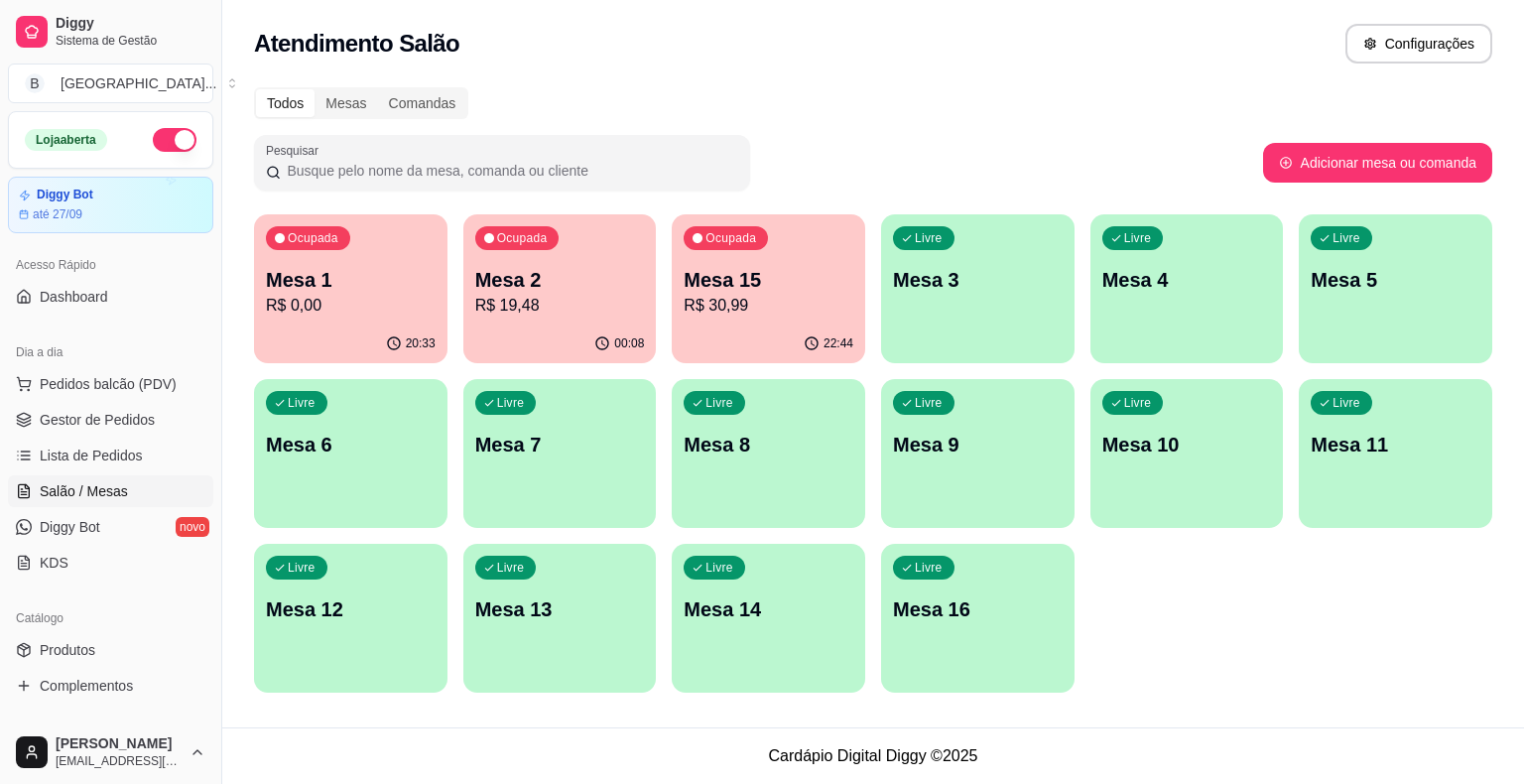
click at [124, 414] on span "Gestor de Pedidos" at bounding box center [97, 420] width 115 height 20
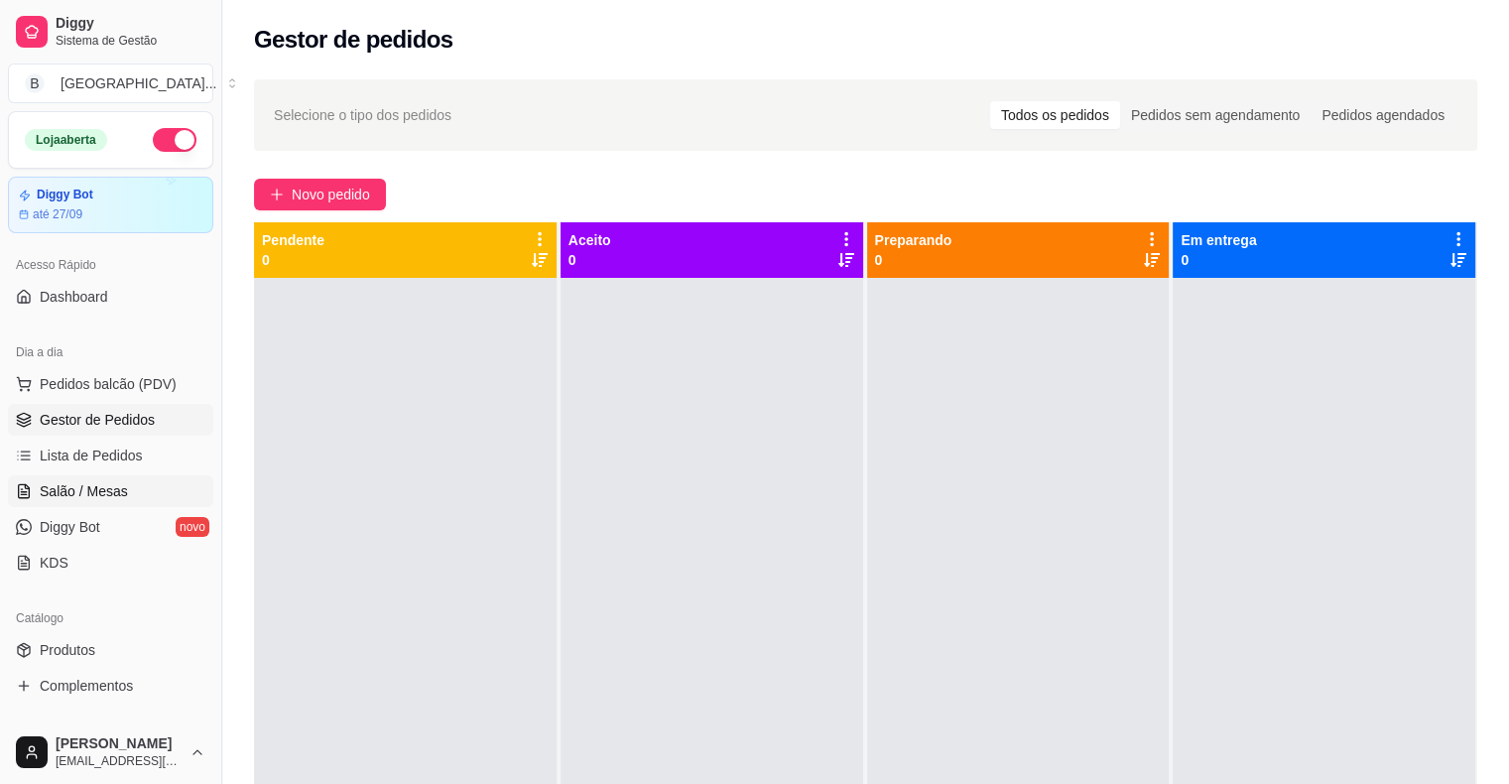
click at [106, 481] on span "Salão / Mesas" at bounding box center [84, 491] width 88 height 20
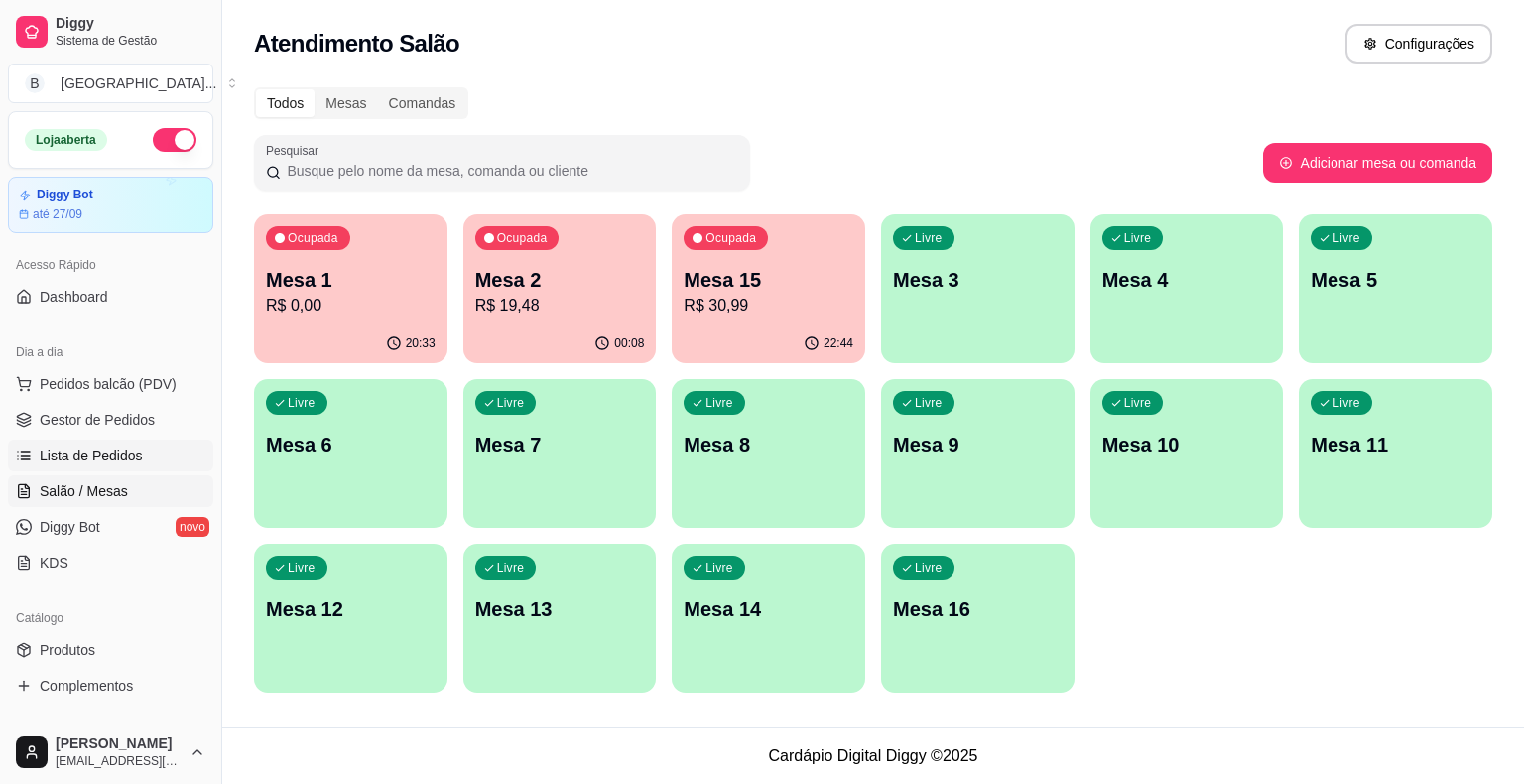
click at [111, 450] on span "Lista de Pedidos" at bounding box center [91, 455] width 103 height 20
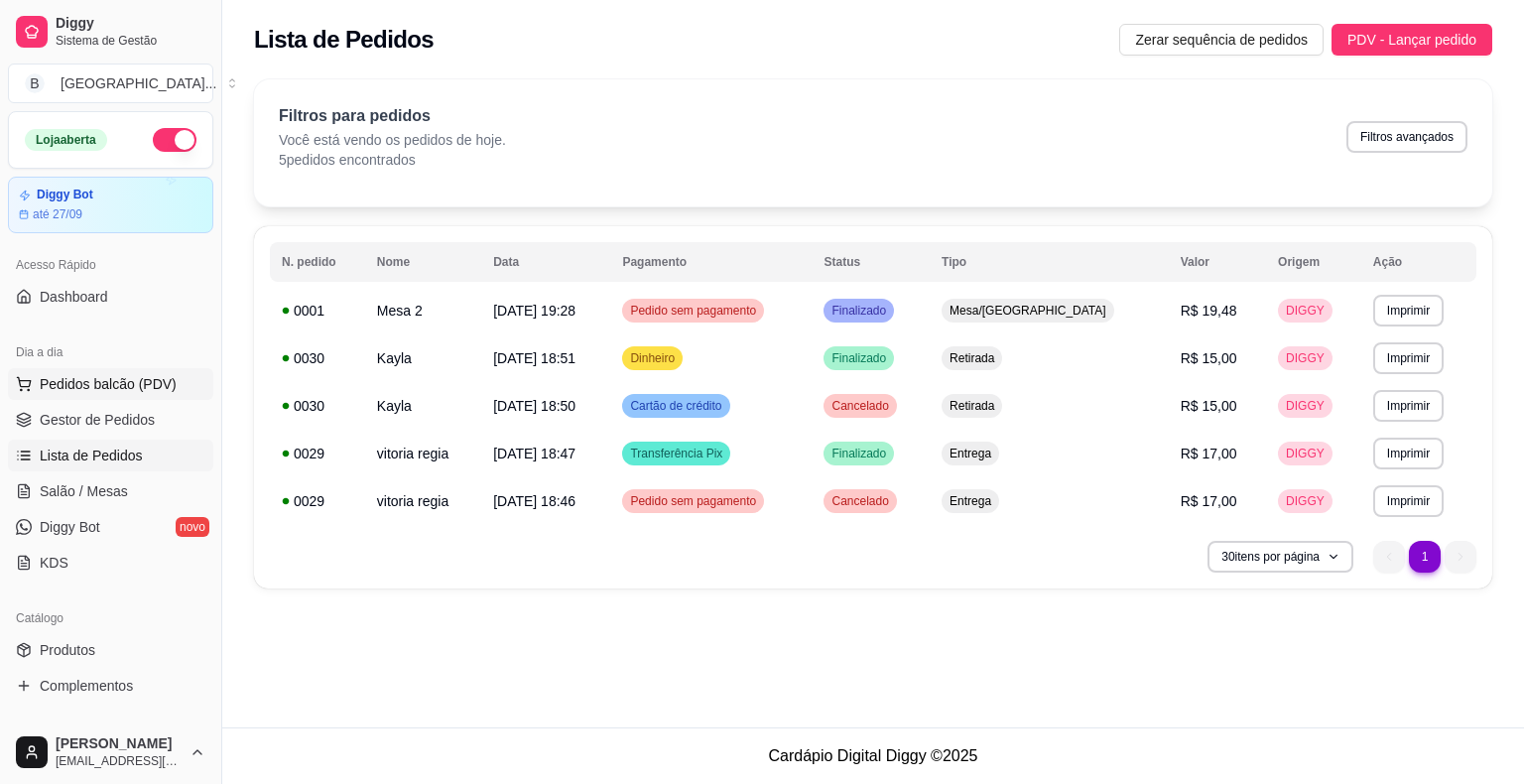
click at [135, 389] on span "Pedidos balcão (PDV)" at bounding box center [108, 384] width 137 height 20
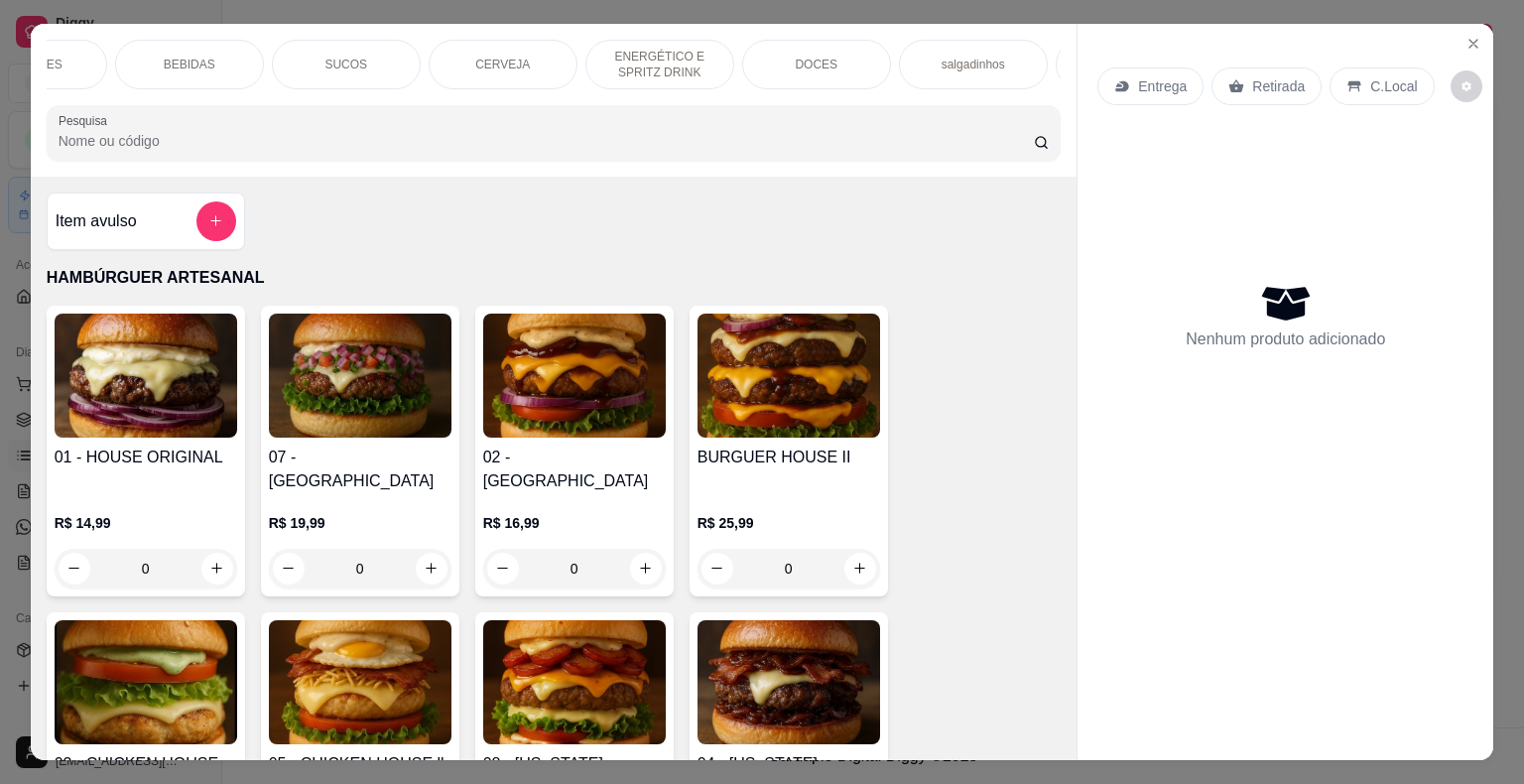
scroll to position [0, 476]
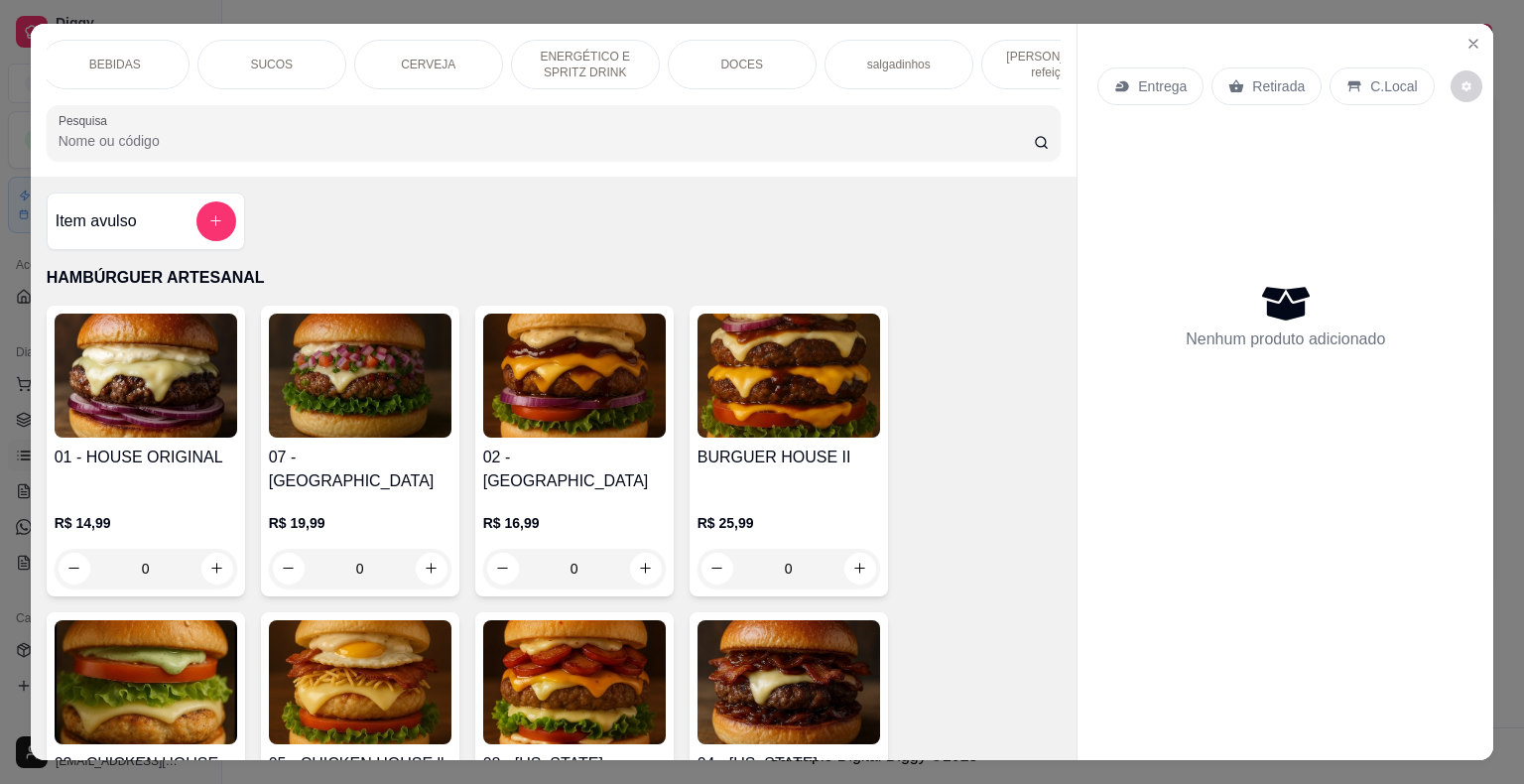
click at [762, 43] on div "DOCES" at bounding box center [742, 65] width 149 height 50
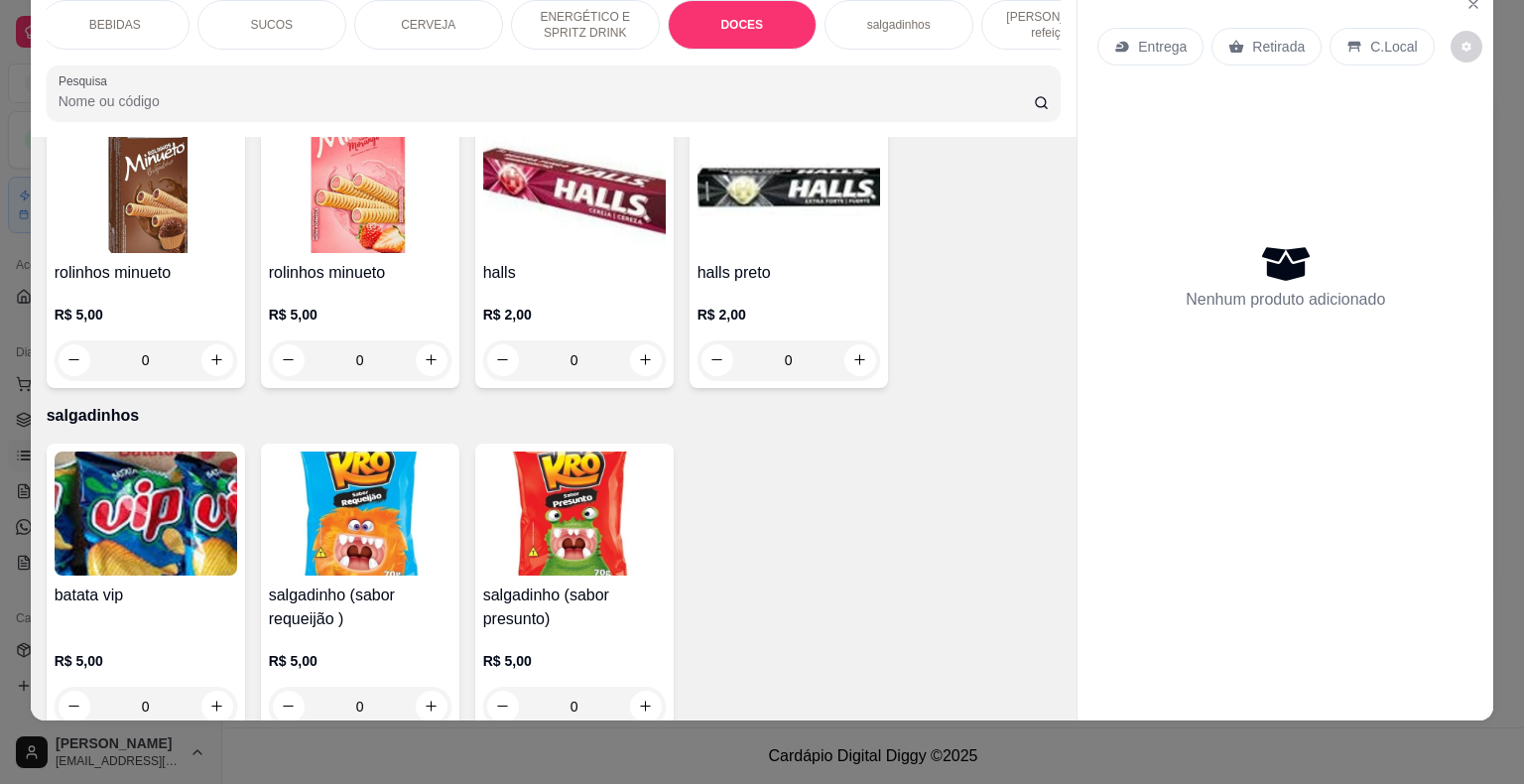
scroll to position [5751, 0]
click at [634, 343] on button "increase-product-quantity" at bounding box center [645, 358] width 31 height 31
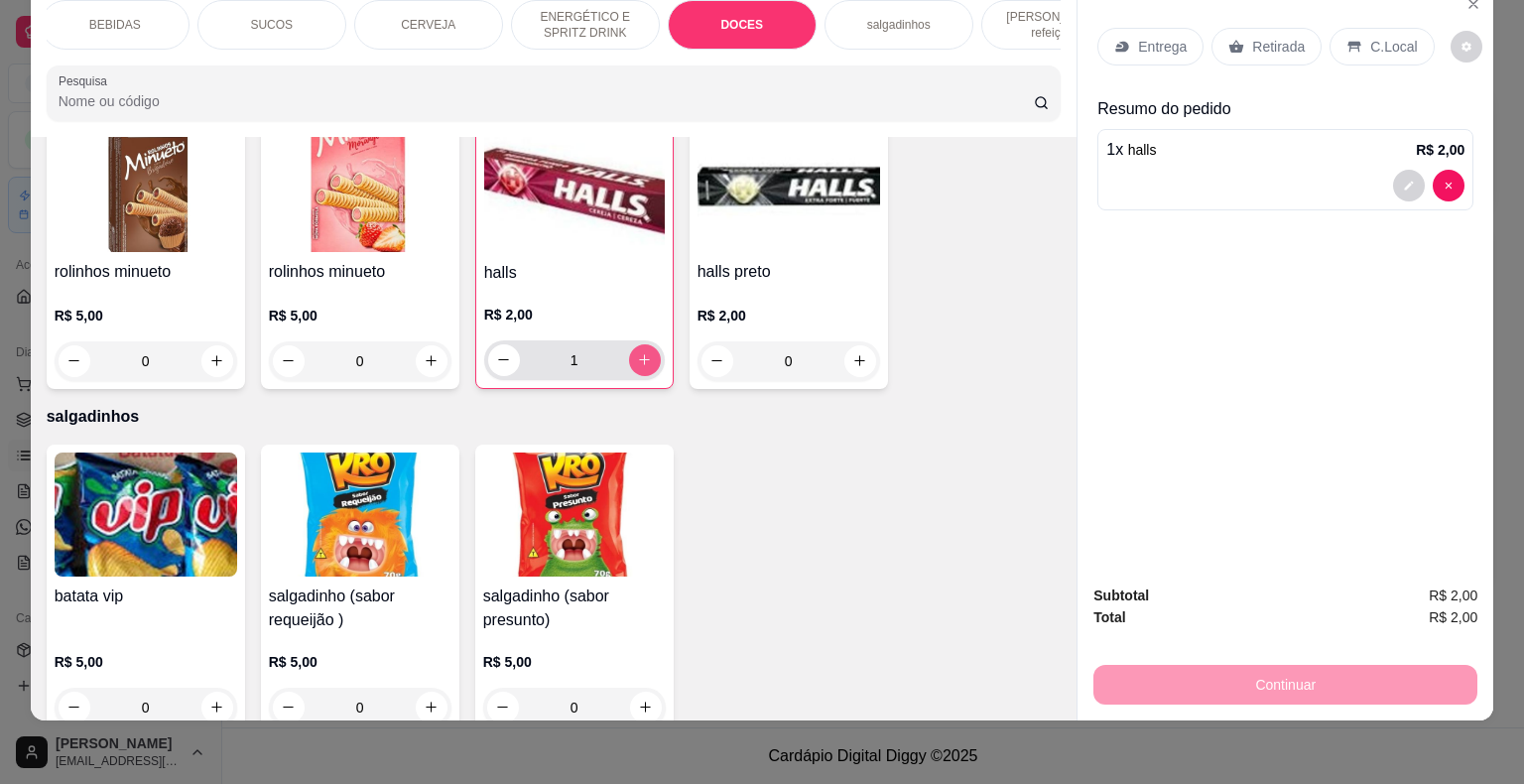
click at [631, 344] on button "increase-product-quantity" at bounding box center [645, 360] width 32 height 32
type input "2"
click at [1270, 28] on div "Retirada" at bounding box center [1266, 47] width 110 height 38
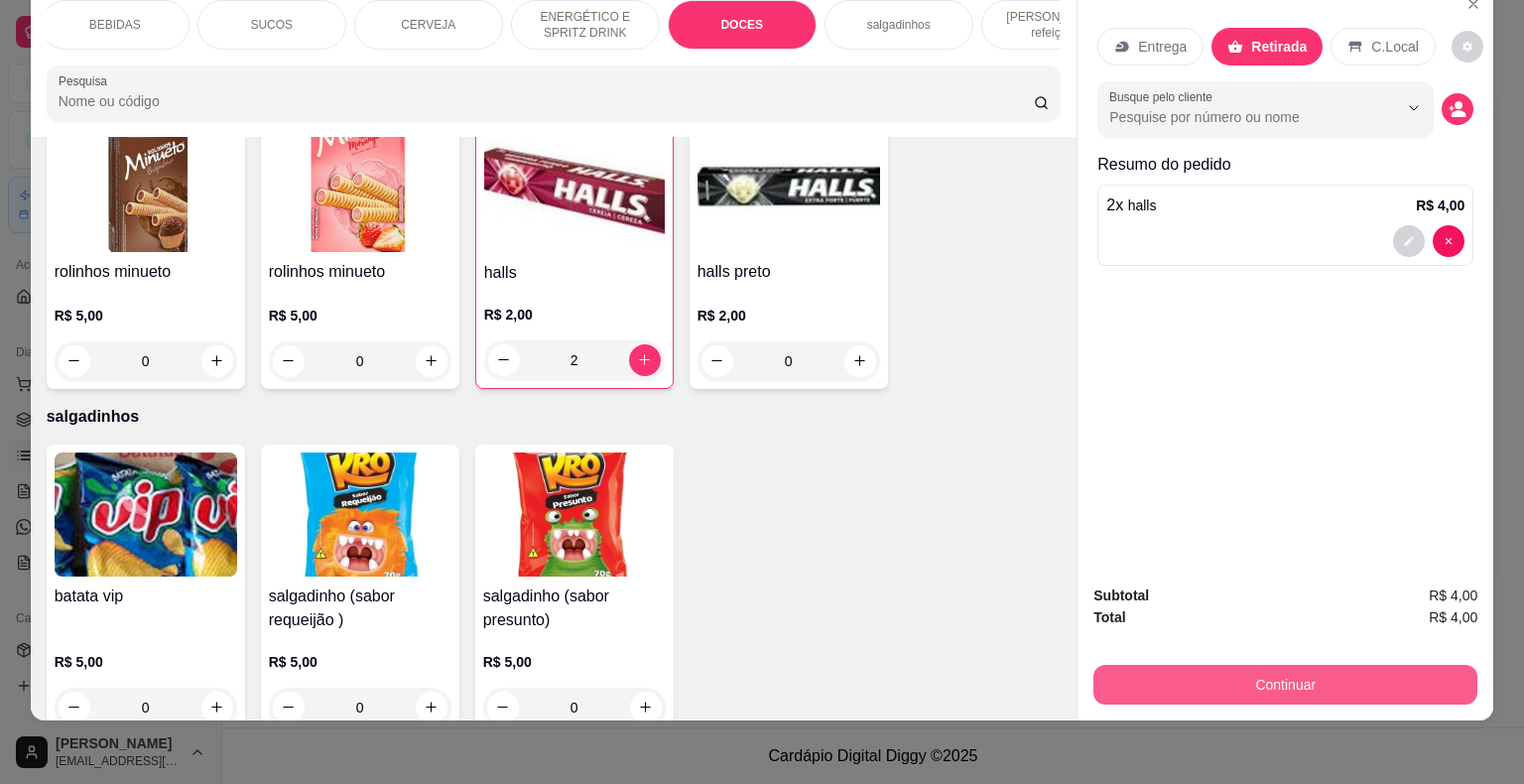
click at [1109, 673] on button "Continuar" at bounding box center [1285, 685] width 384 height 40
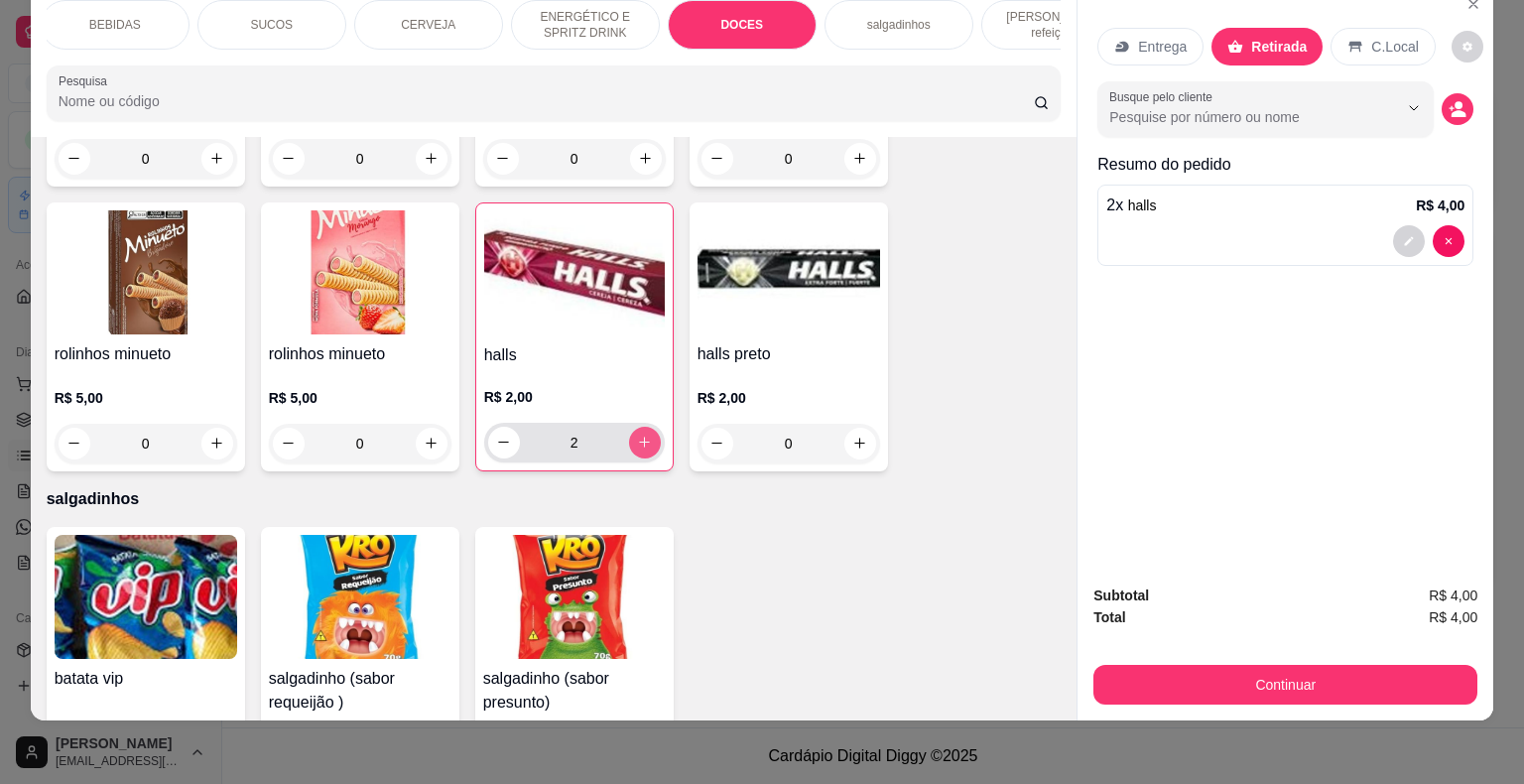
scroll to position [5651, 0]
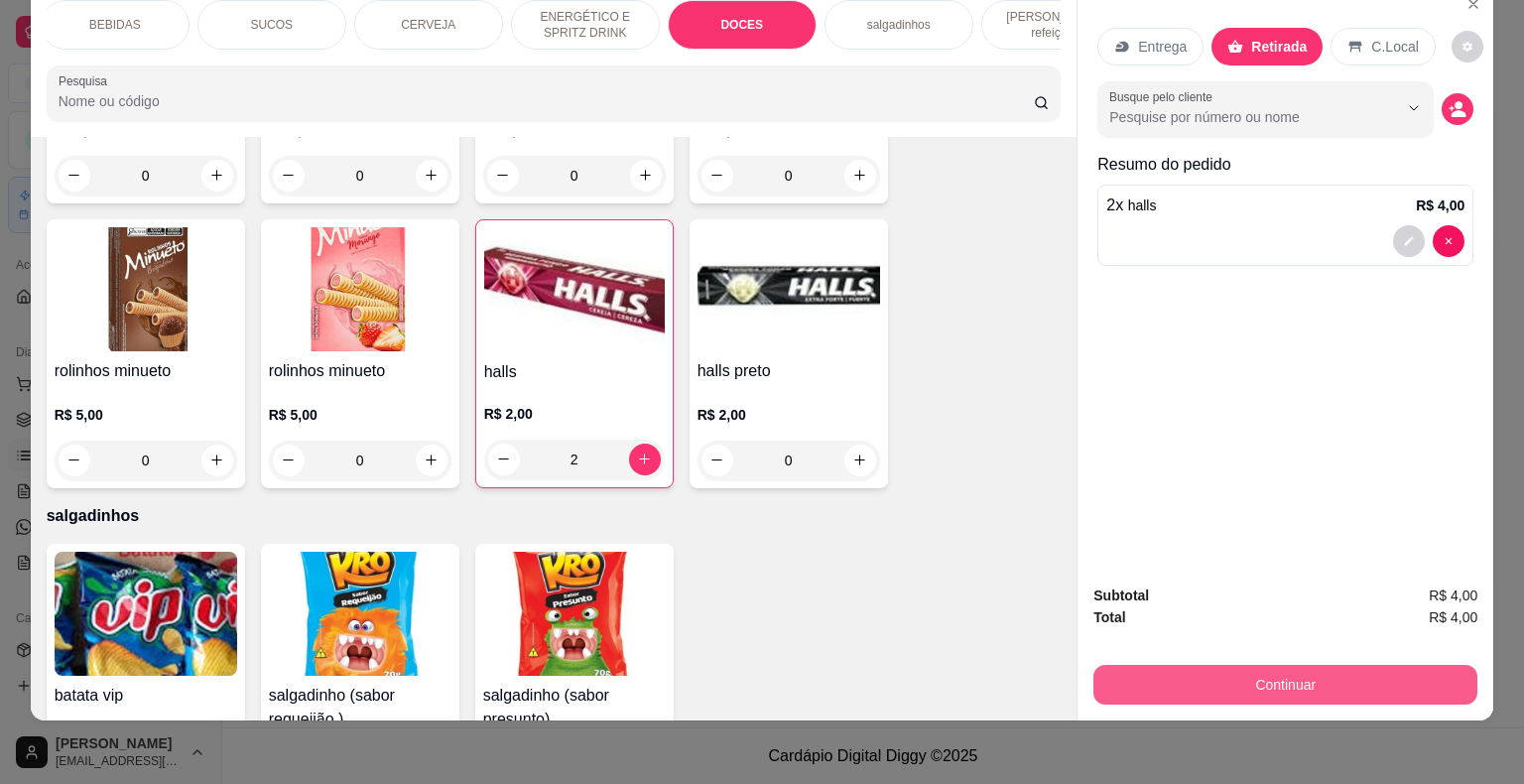
click at [1337, 665] on button "Continuar" at bounding box center [1285, 685] width 384 height 40
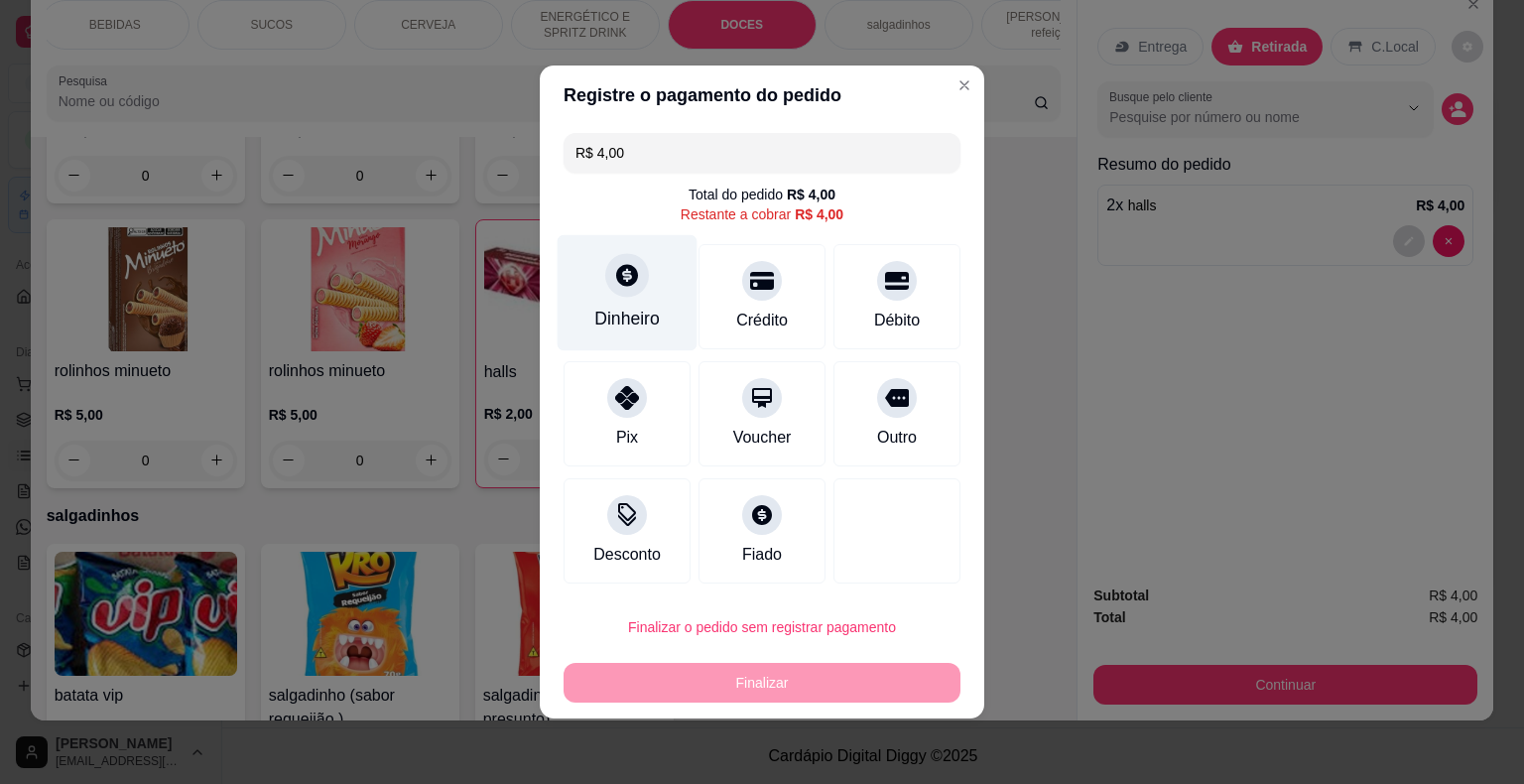
click at [677, 310] on div "Dinheiro" at bounding box center [627, 293] width 140 height 116
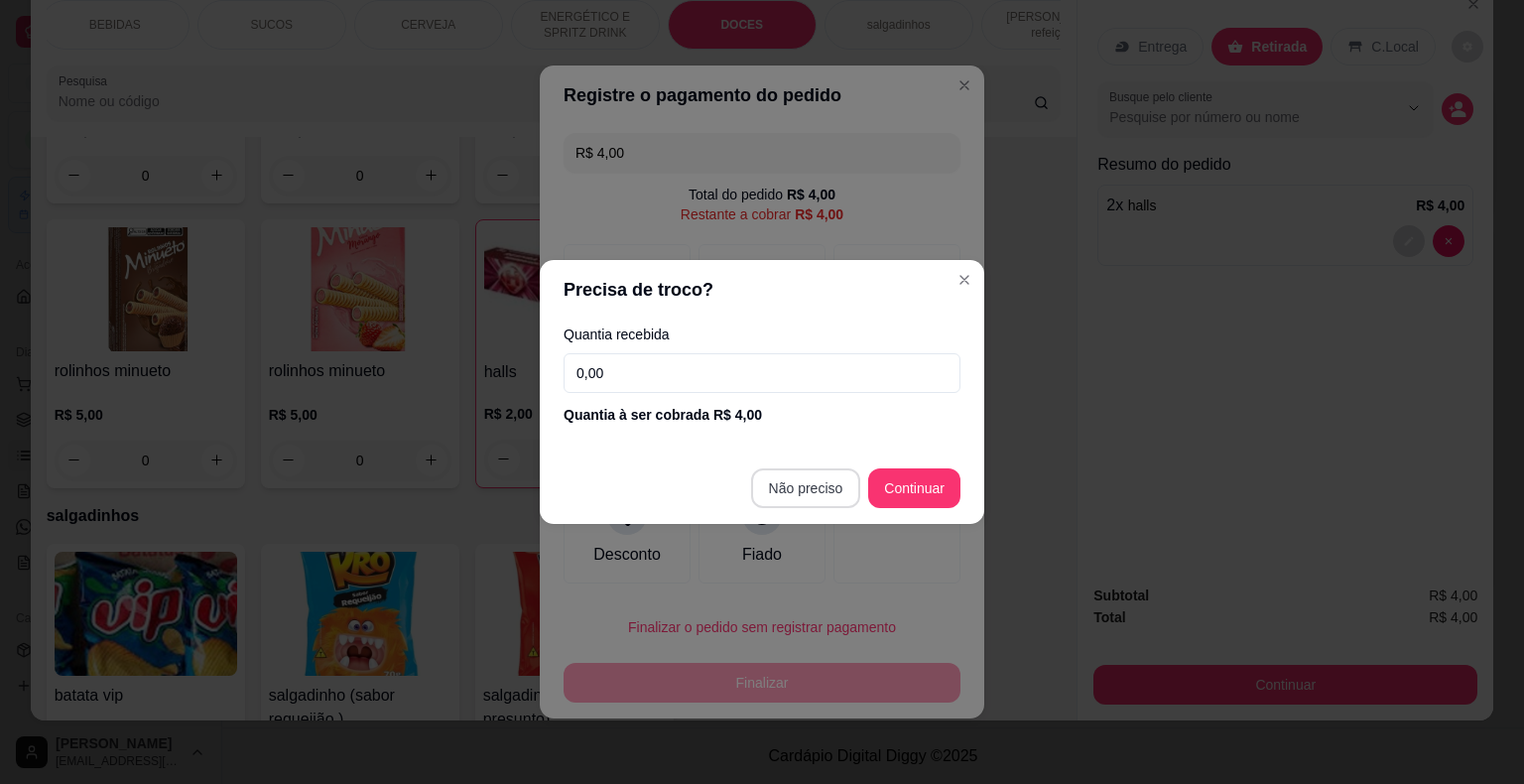
type input "R$ 0,00"
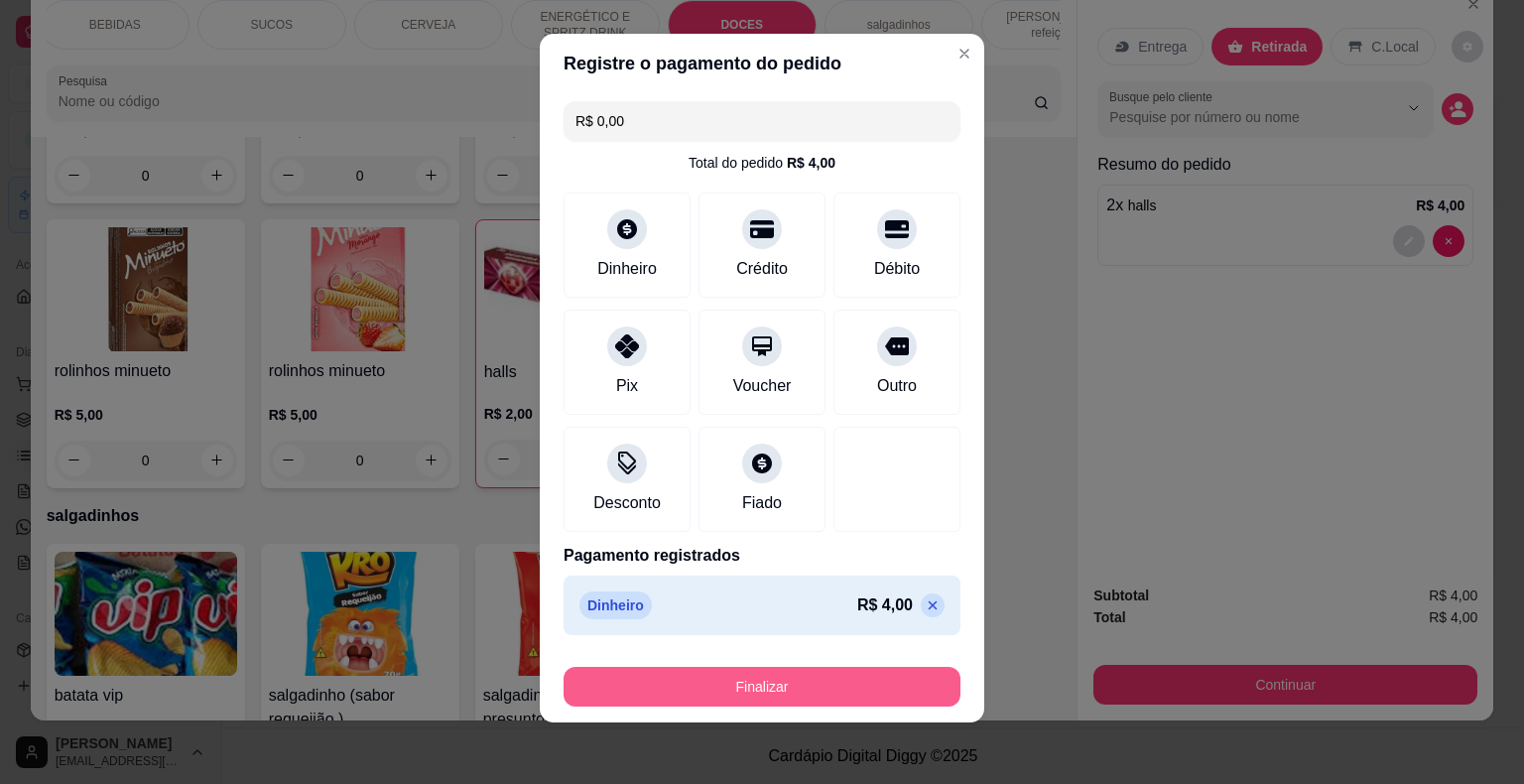
scroll to position [15, 0]
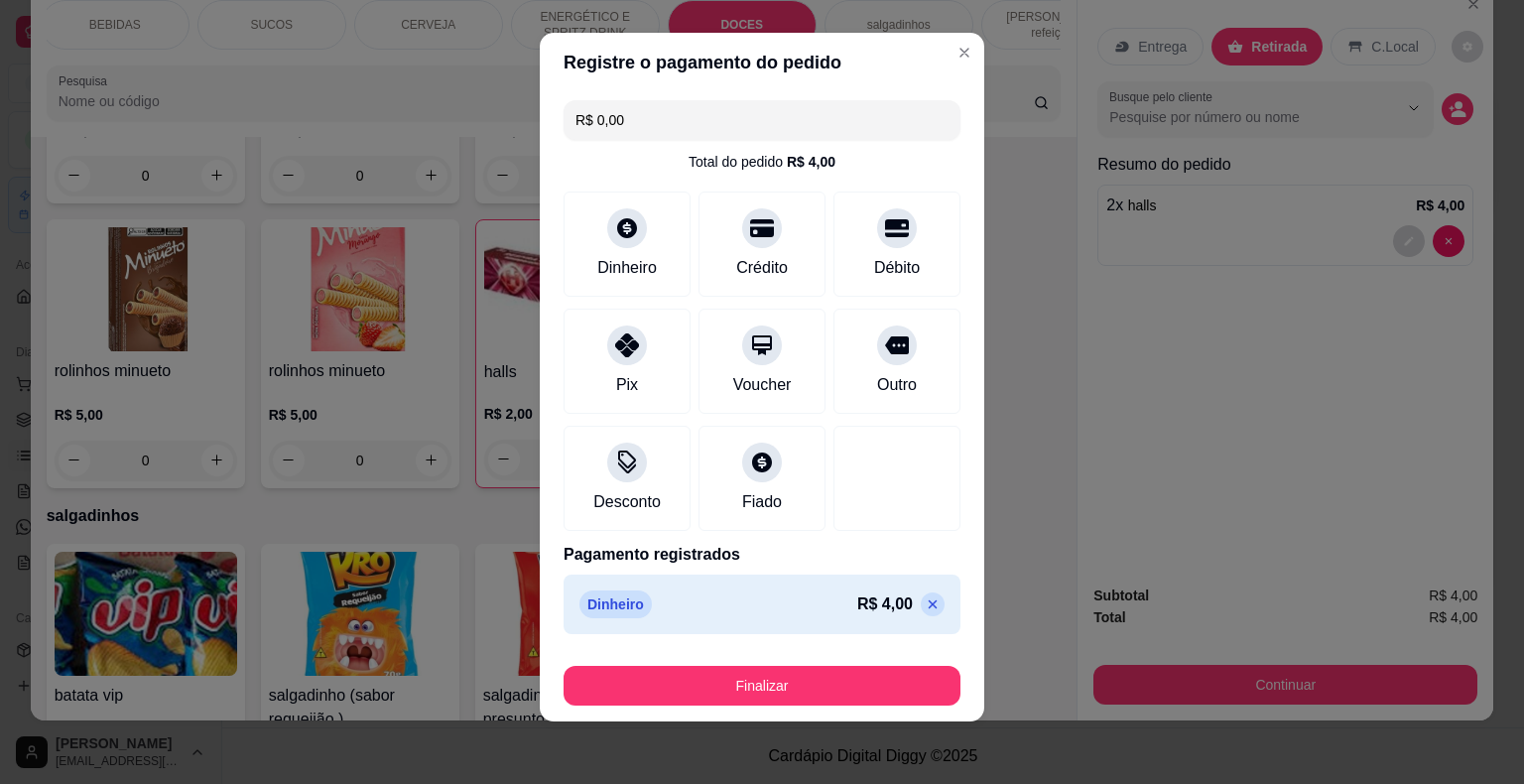
click at [909, 661] on div "Finalizar" at bounding box center [761, 682] width 397 height 48
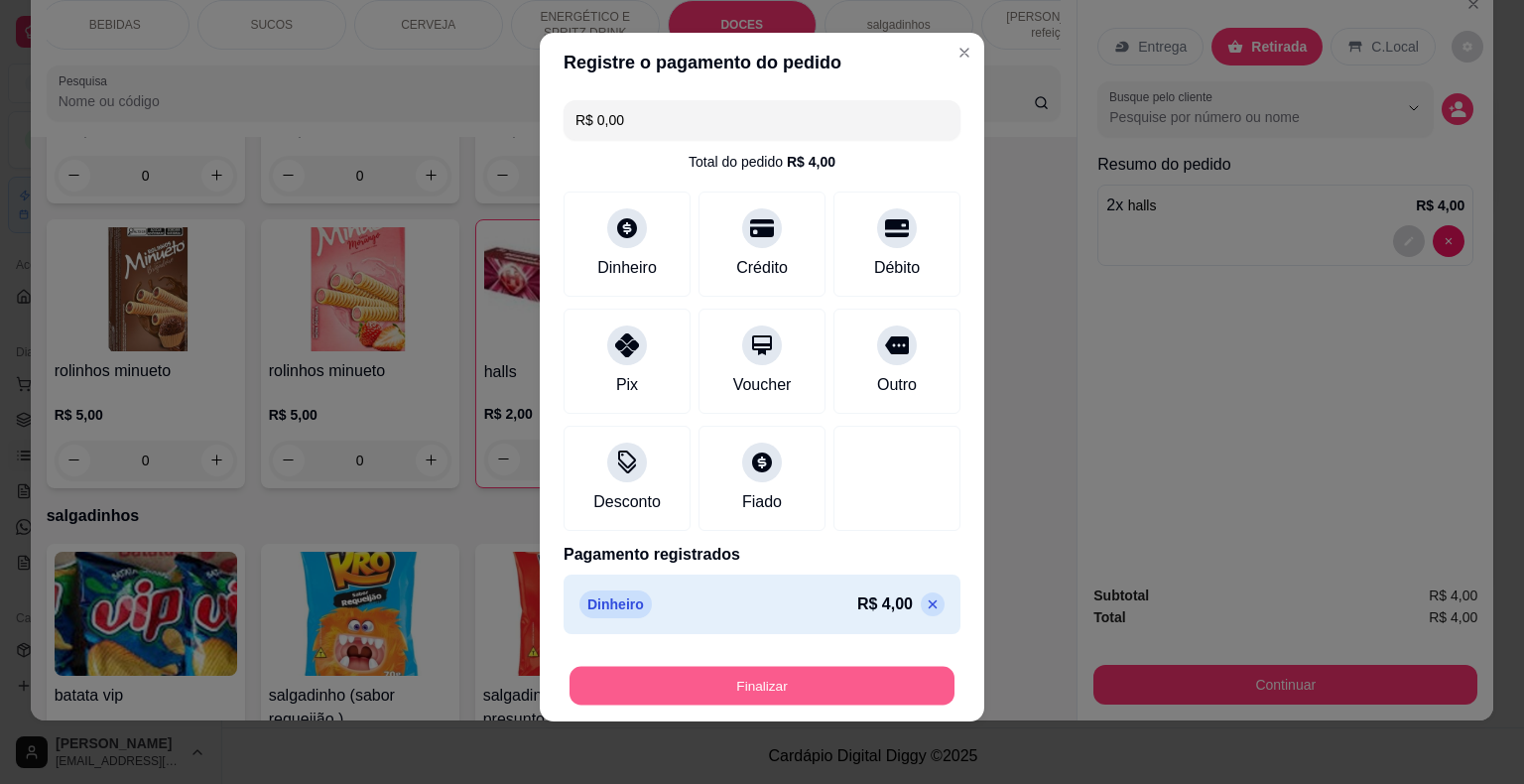
click at [908, 668] on button "Finalizar" at bounding box center [761, 686] width 385 height 39
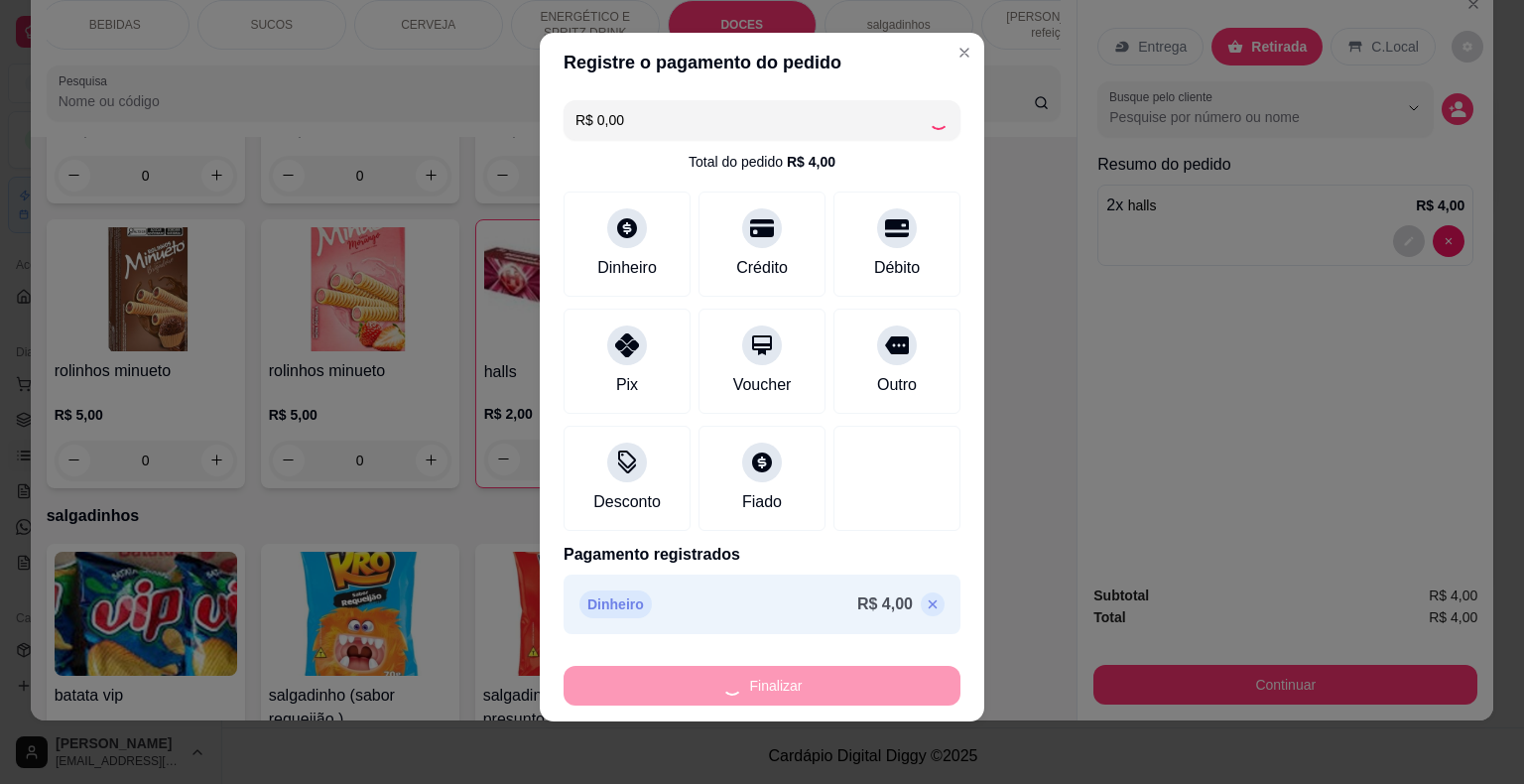
type input "0"
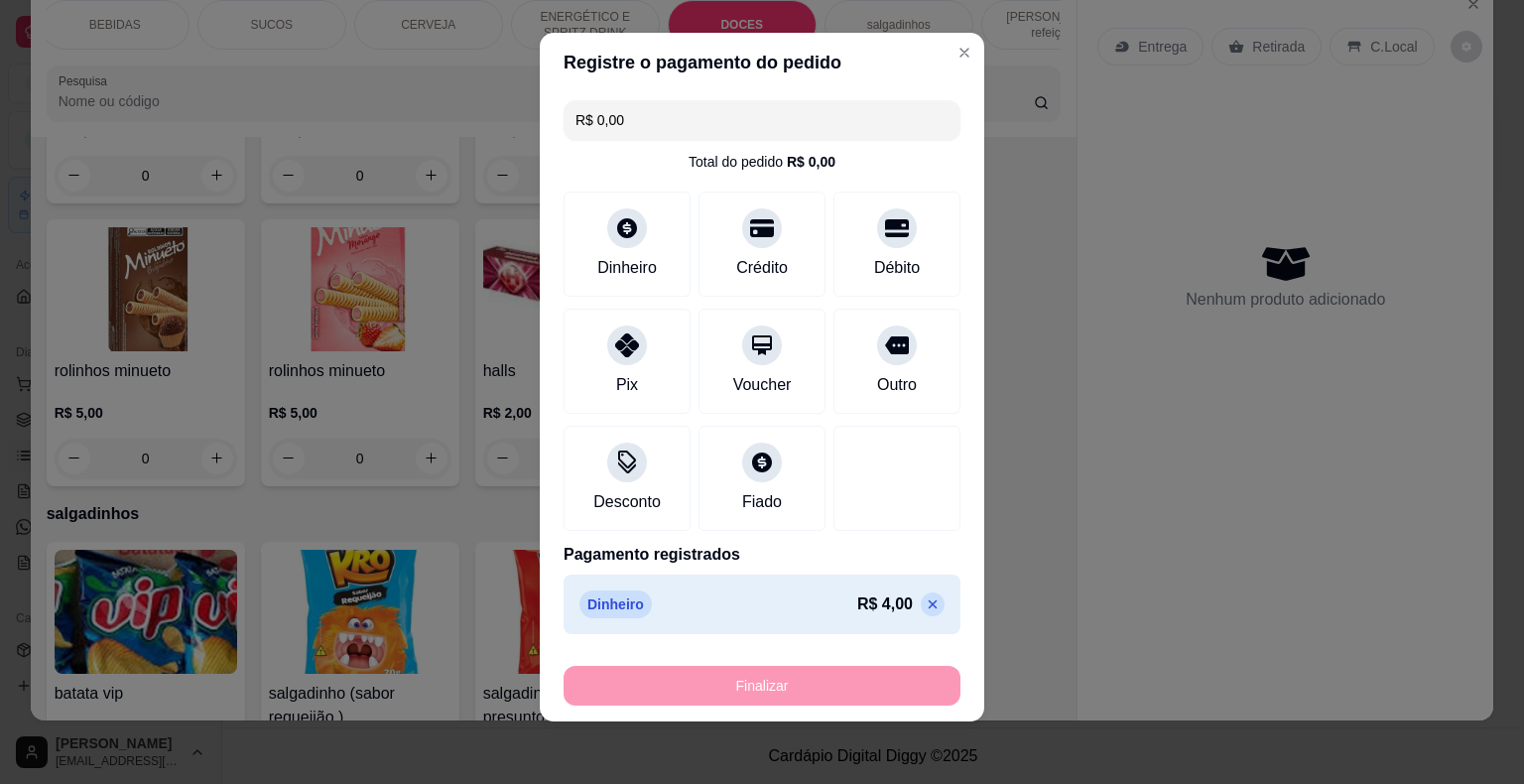
type input "-R$ 4,00"
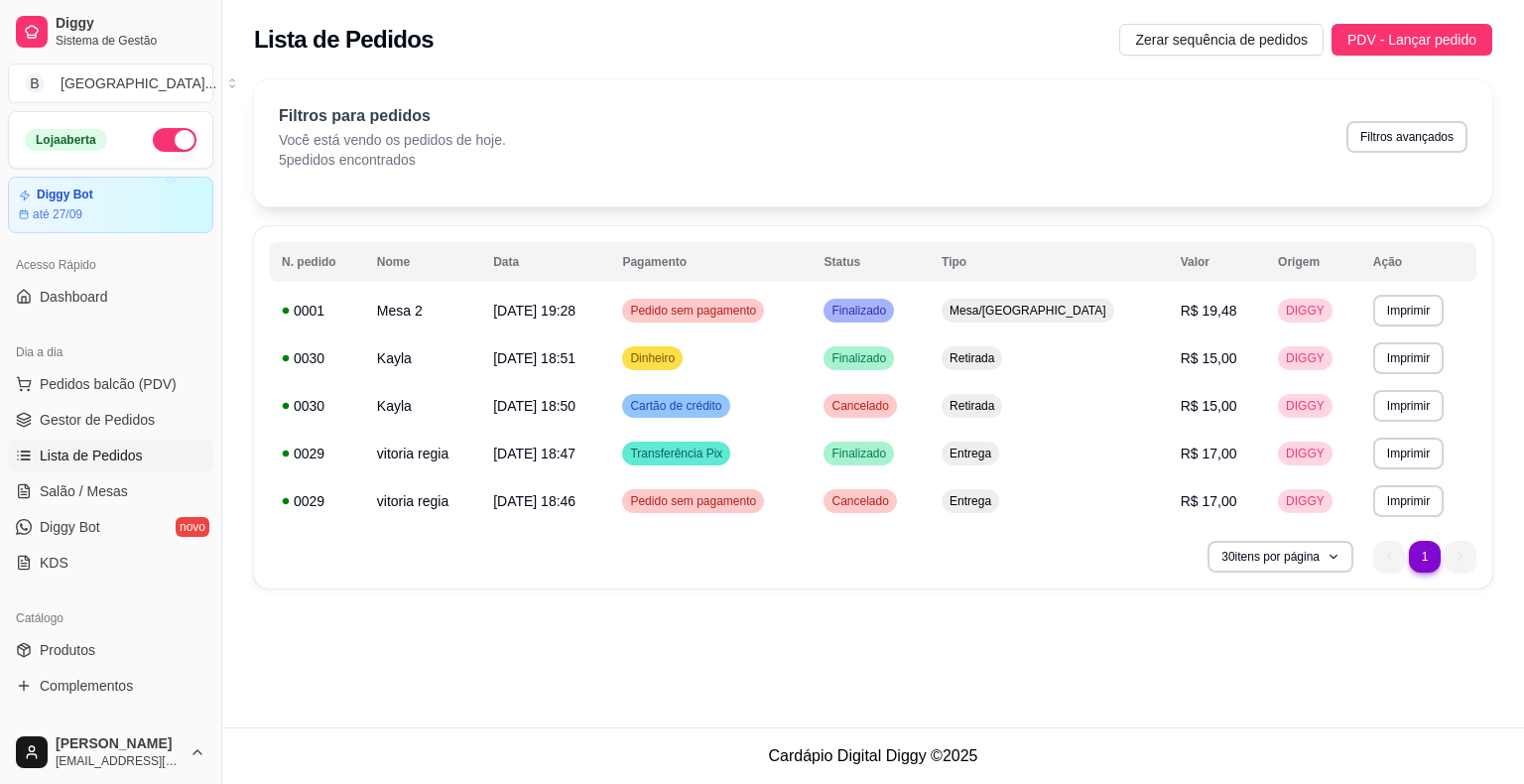
click at [1157, 152] on div "Filtros para pedidos Você está vendo os pedidos de hoje. 5 pedidos encontrados …" at bounding box center [873, 136] width 1188 height 65
click at [79, 410] on span "Gestor de Pedidos" at bounding box center [97, 420] width 115 height 20
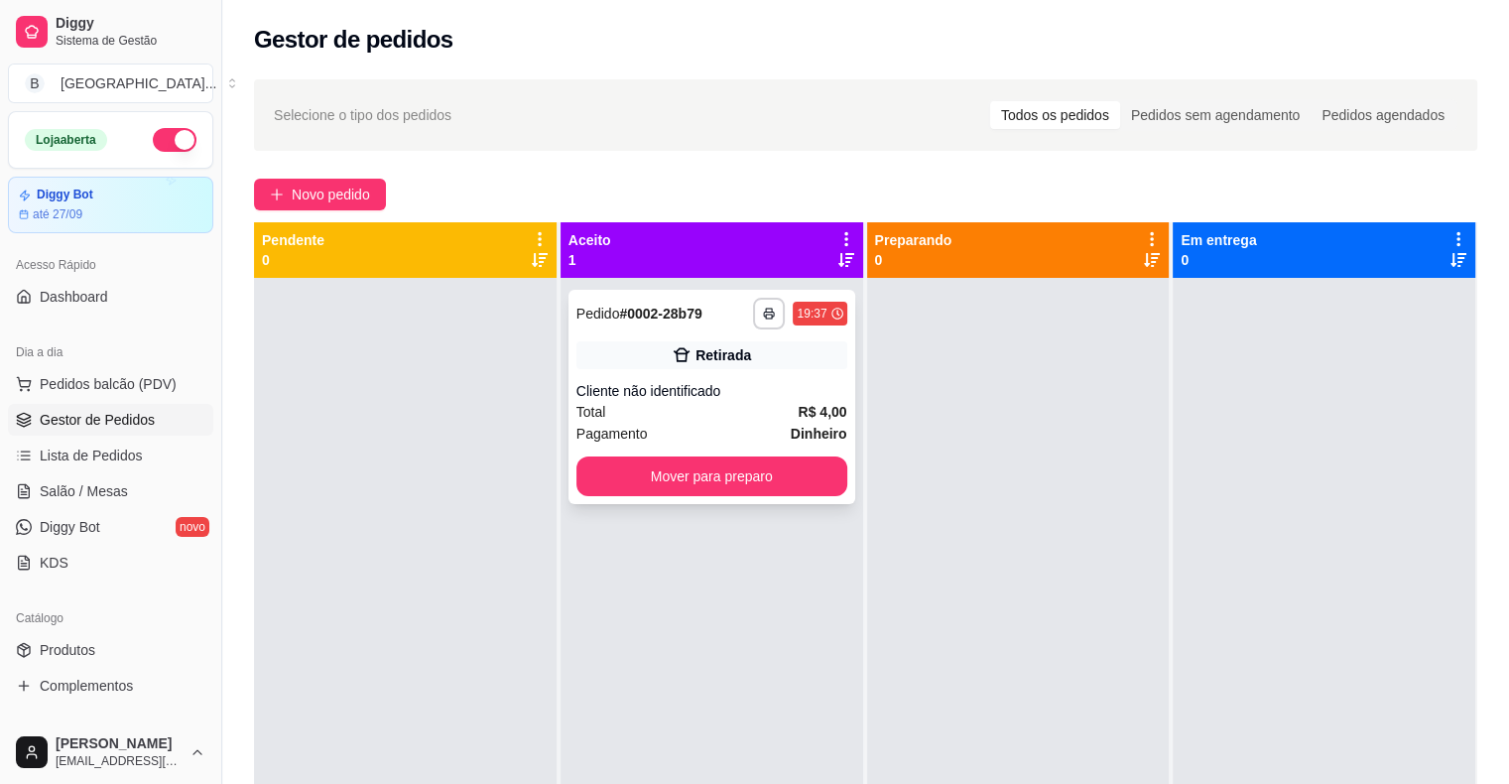
click at [765, 374] on div "**********" at bounding box center [711, 397] width 287 height 214
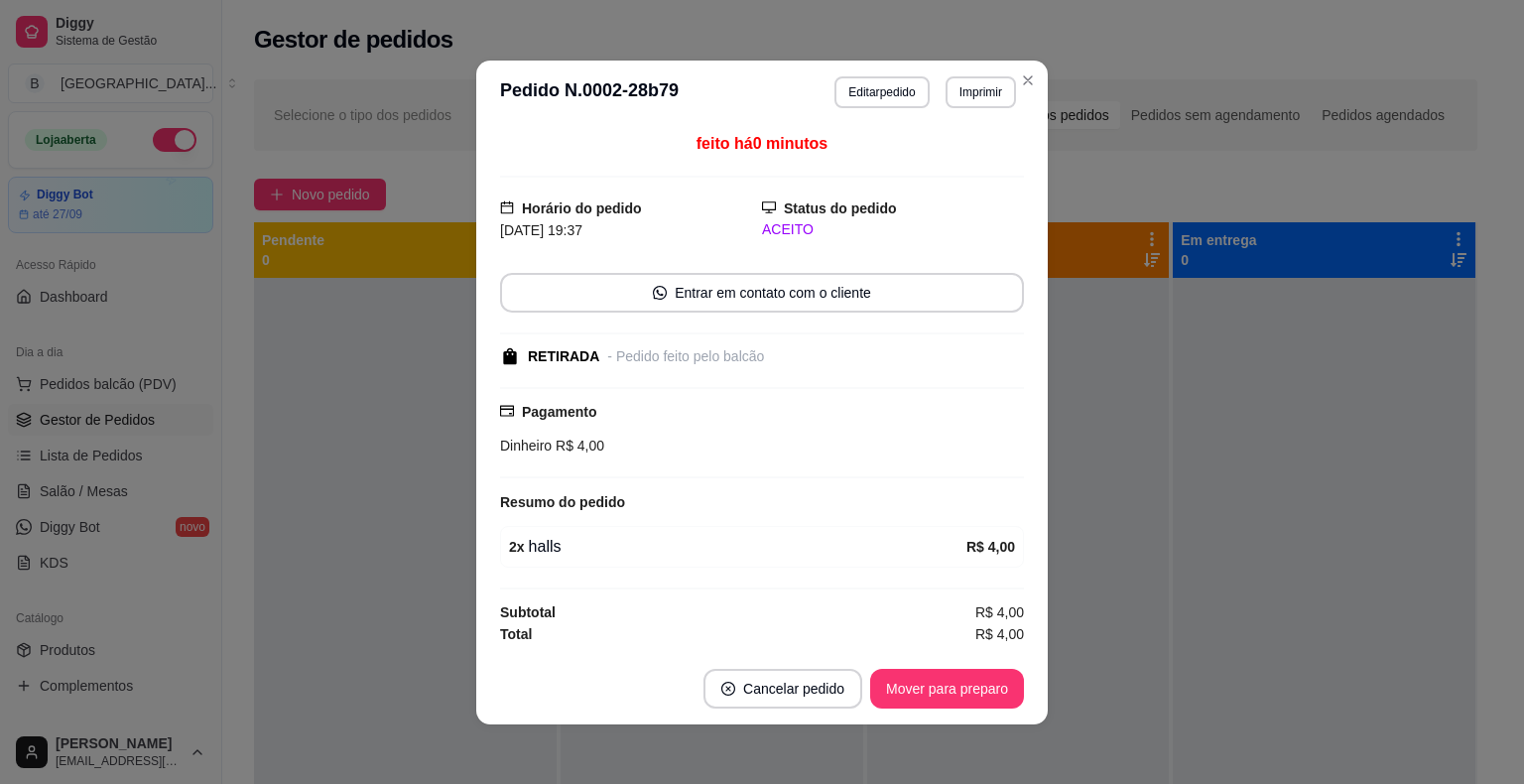
scroll to position [2, 0]
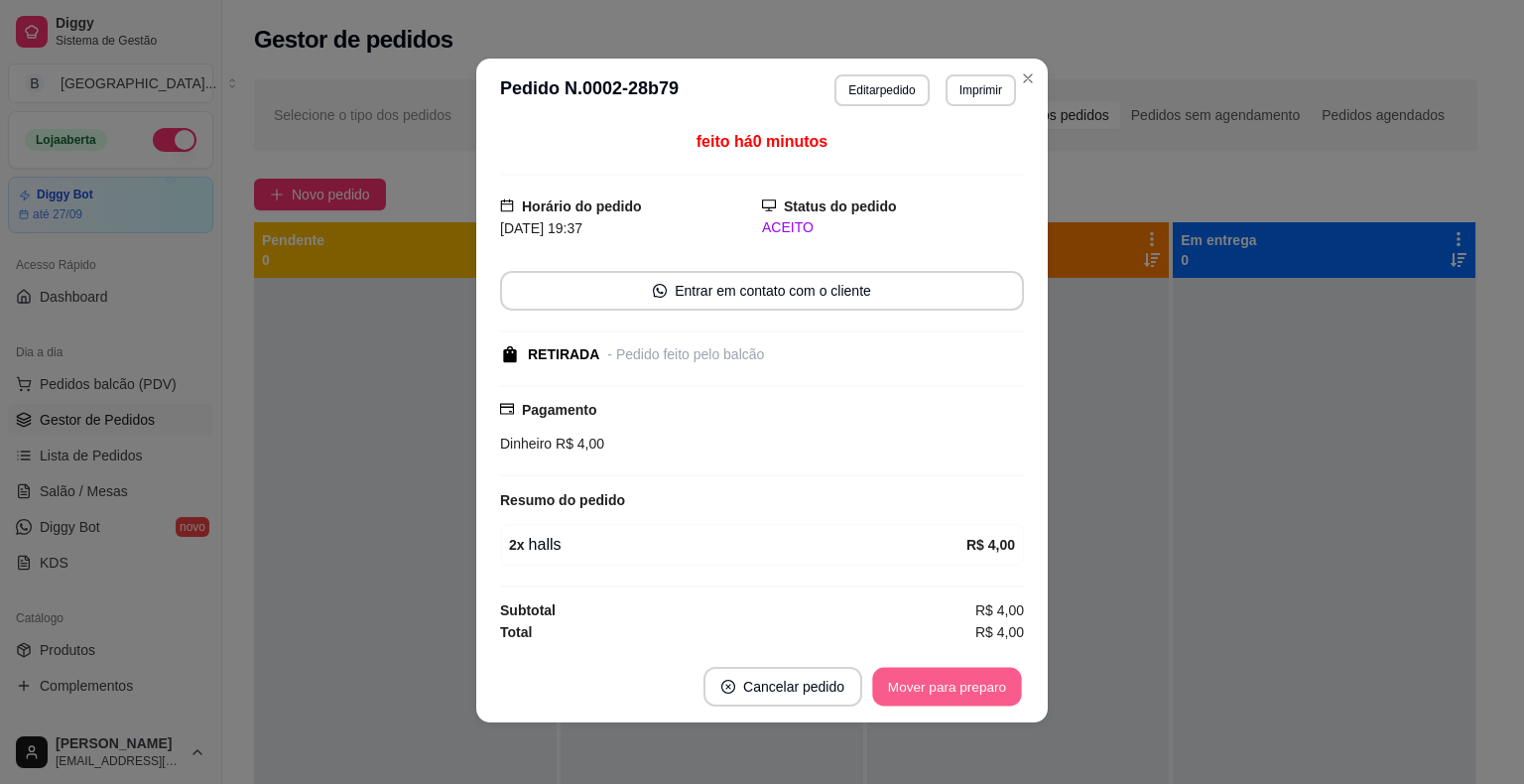
click at [982, 681] on button "Mover para preparo" at bounding box center [946, 686] width 149 height 39
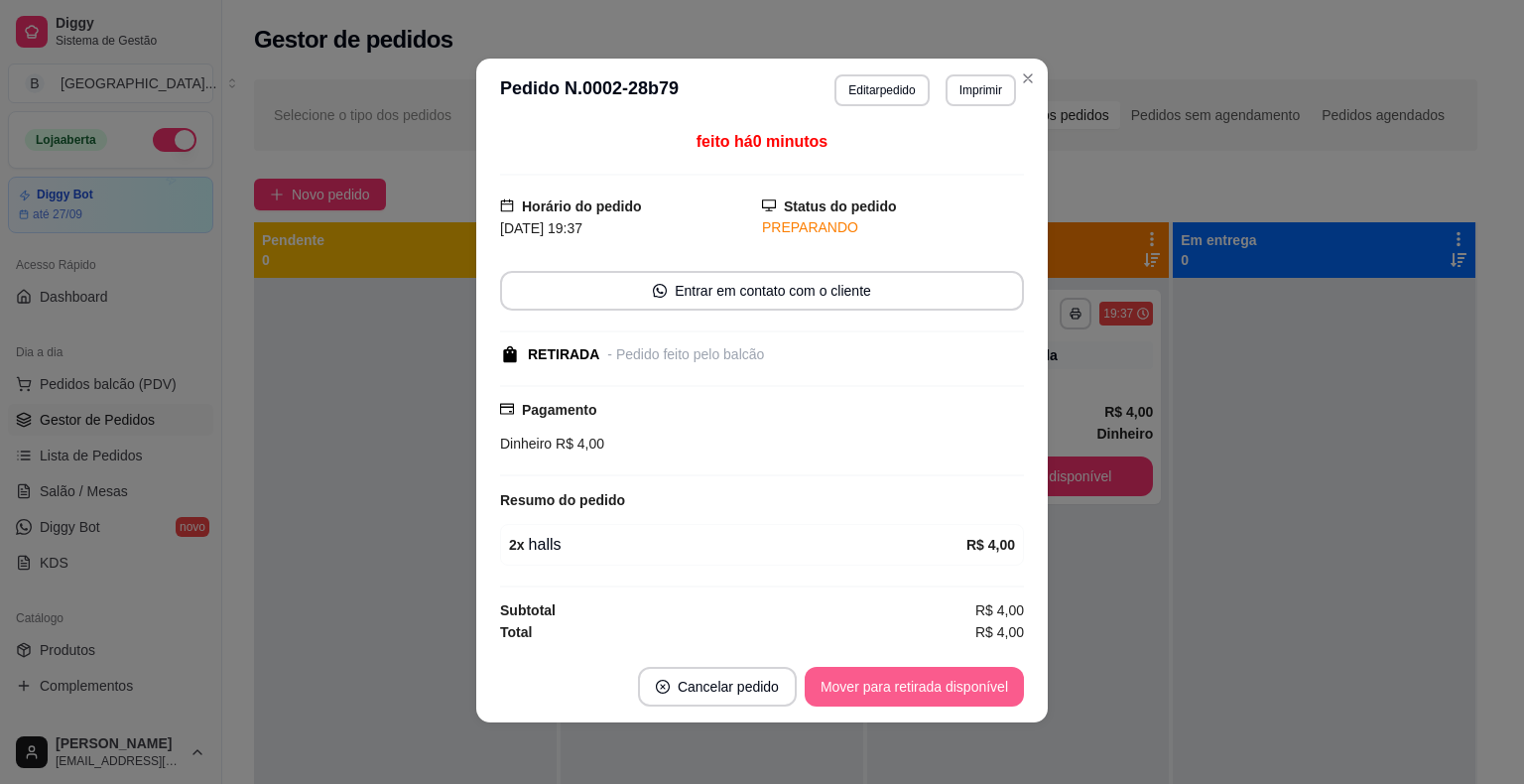
click at [937, 675] on button "Mover para retirada disponível" at bounding box center [913, 687] width 219 height 40
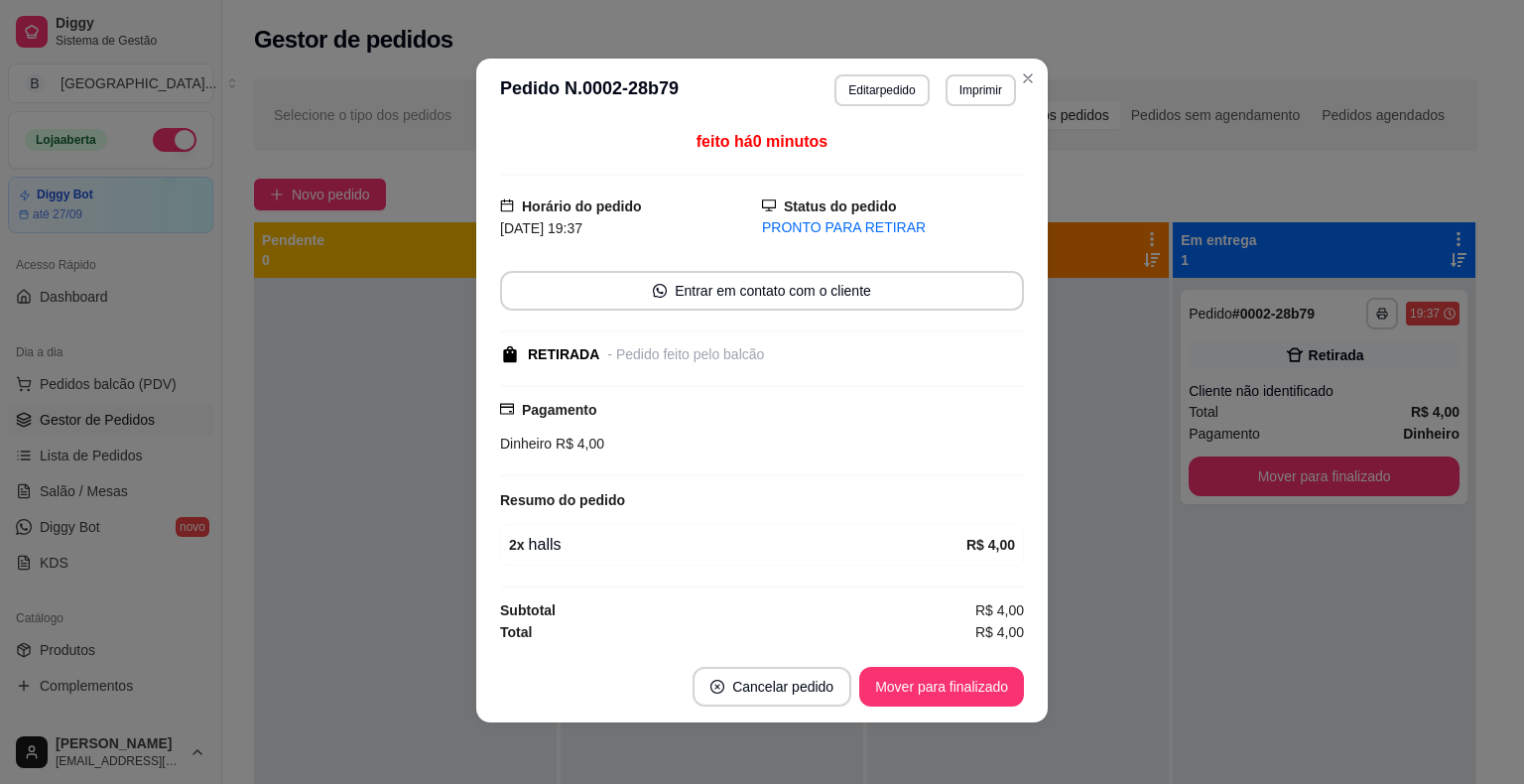
scroll to position [0, 0]
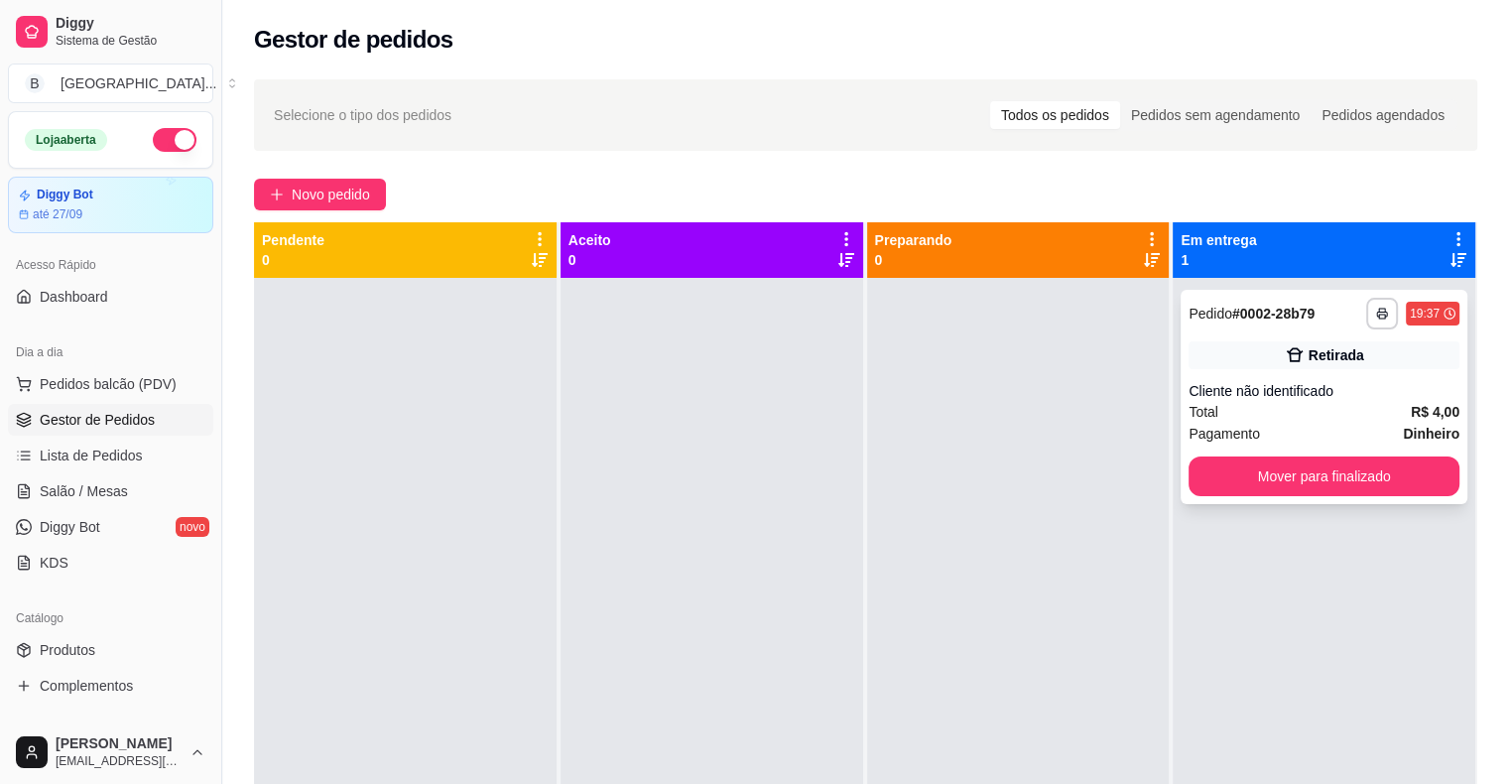
click at [1345, 421] on div "Total R$ 4,00" at bounding box center [1323, 412] width 271 height 22
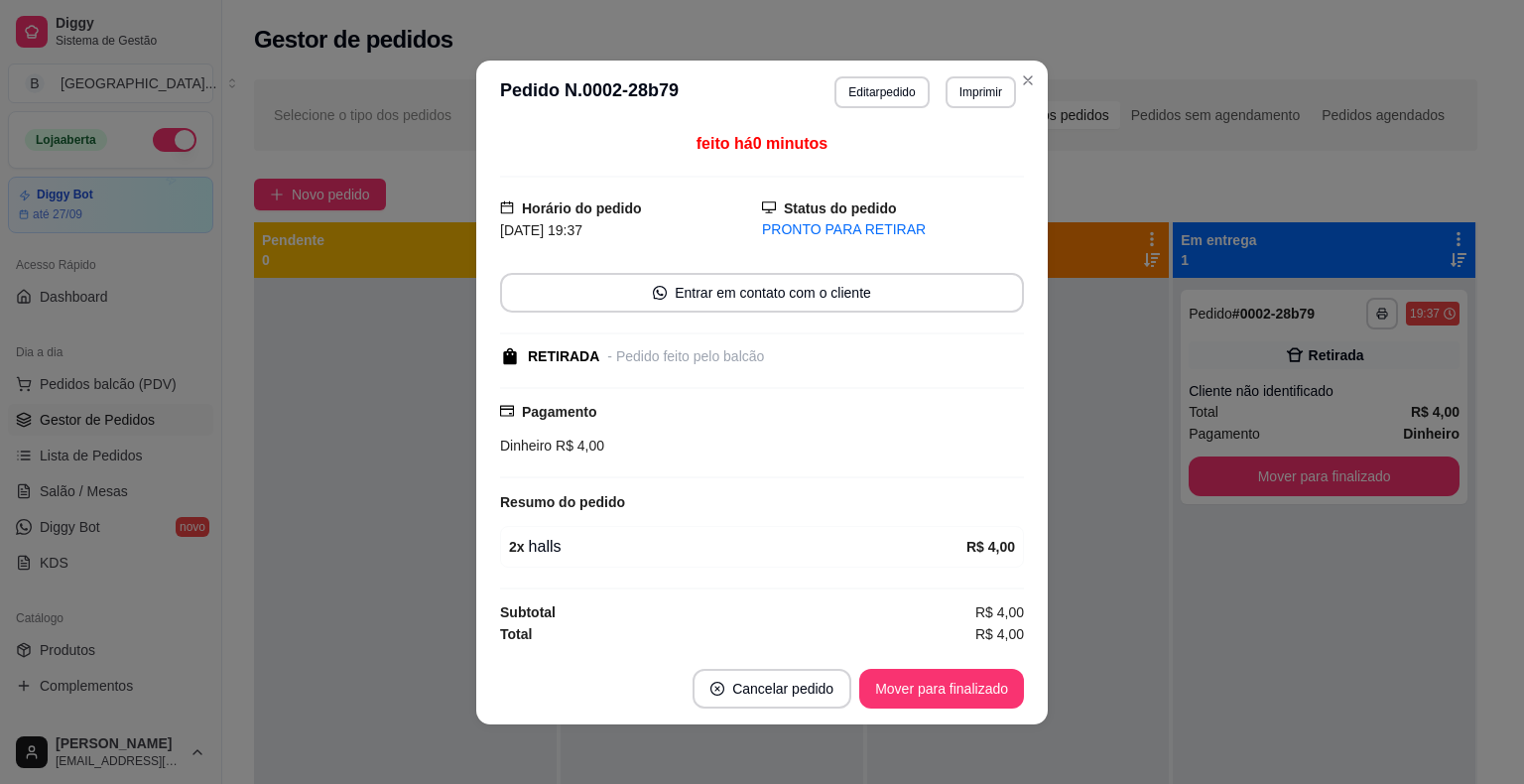
scroll to position [2, 0]
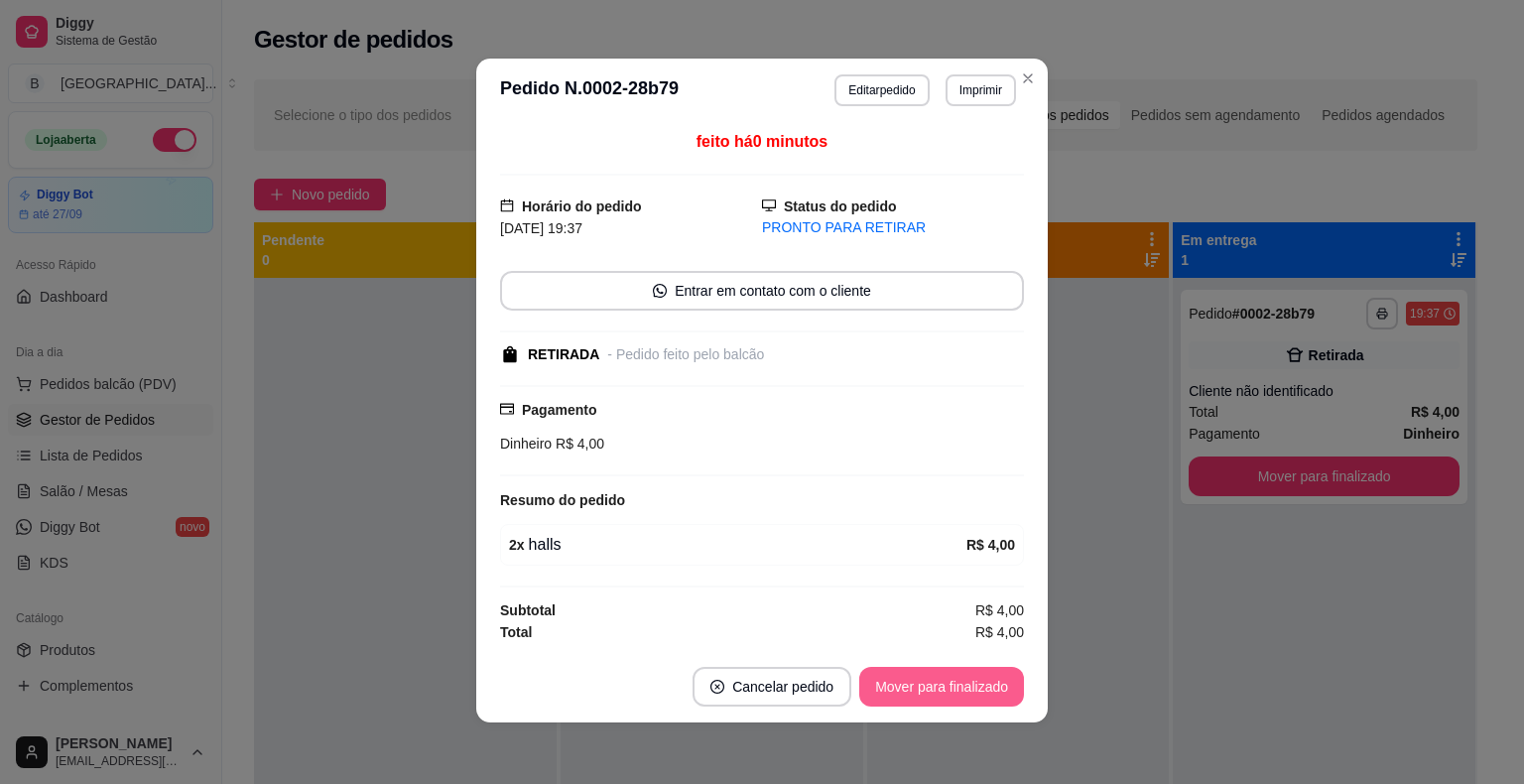
click at [1000, 688] on button "Mover para finalizado" at bounding box center [941, 687] width 165 height 40
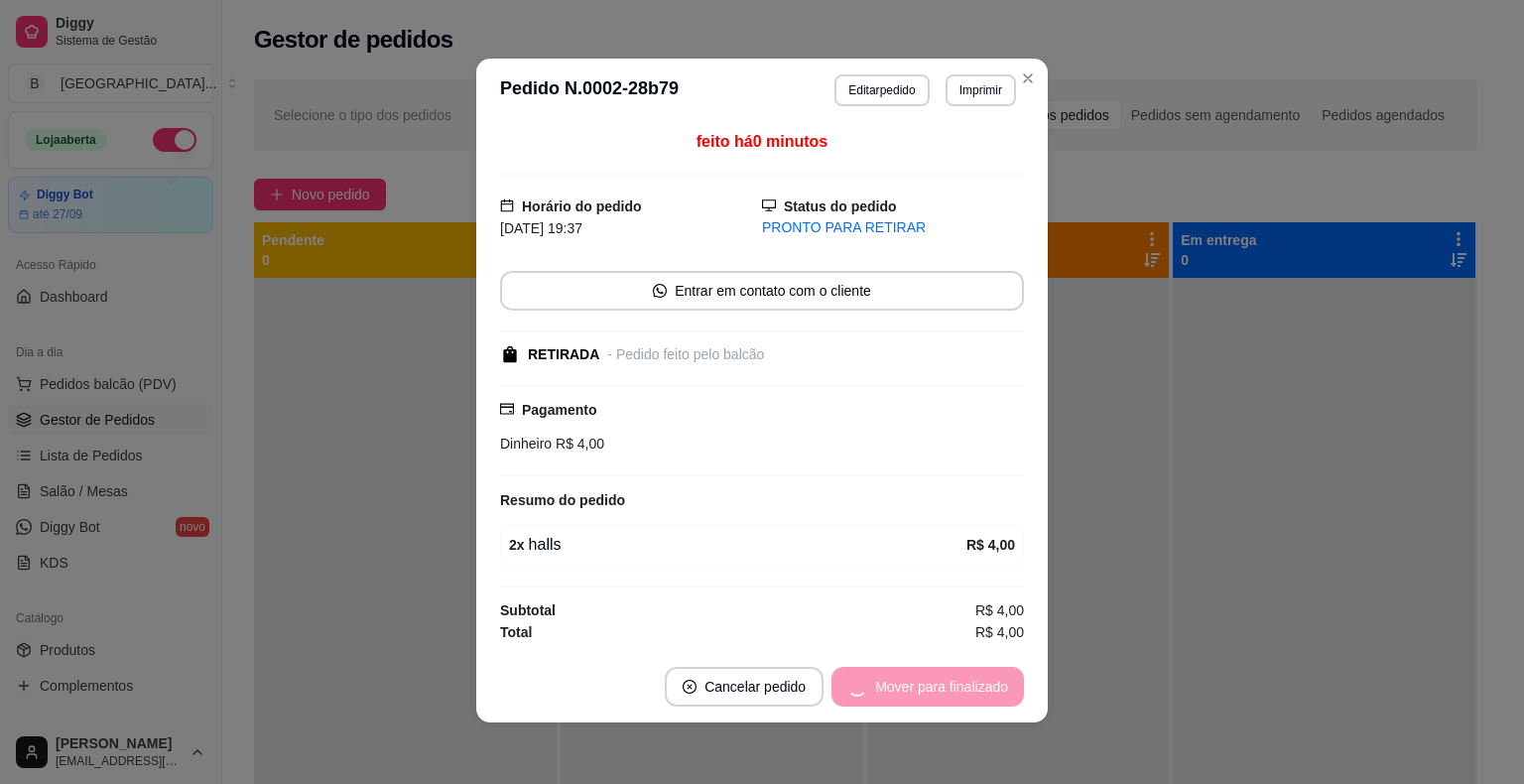
scroll to position [0, 0]
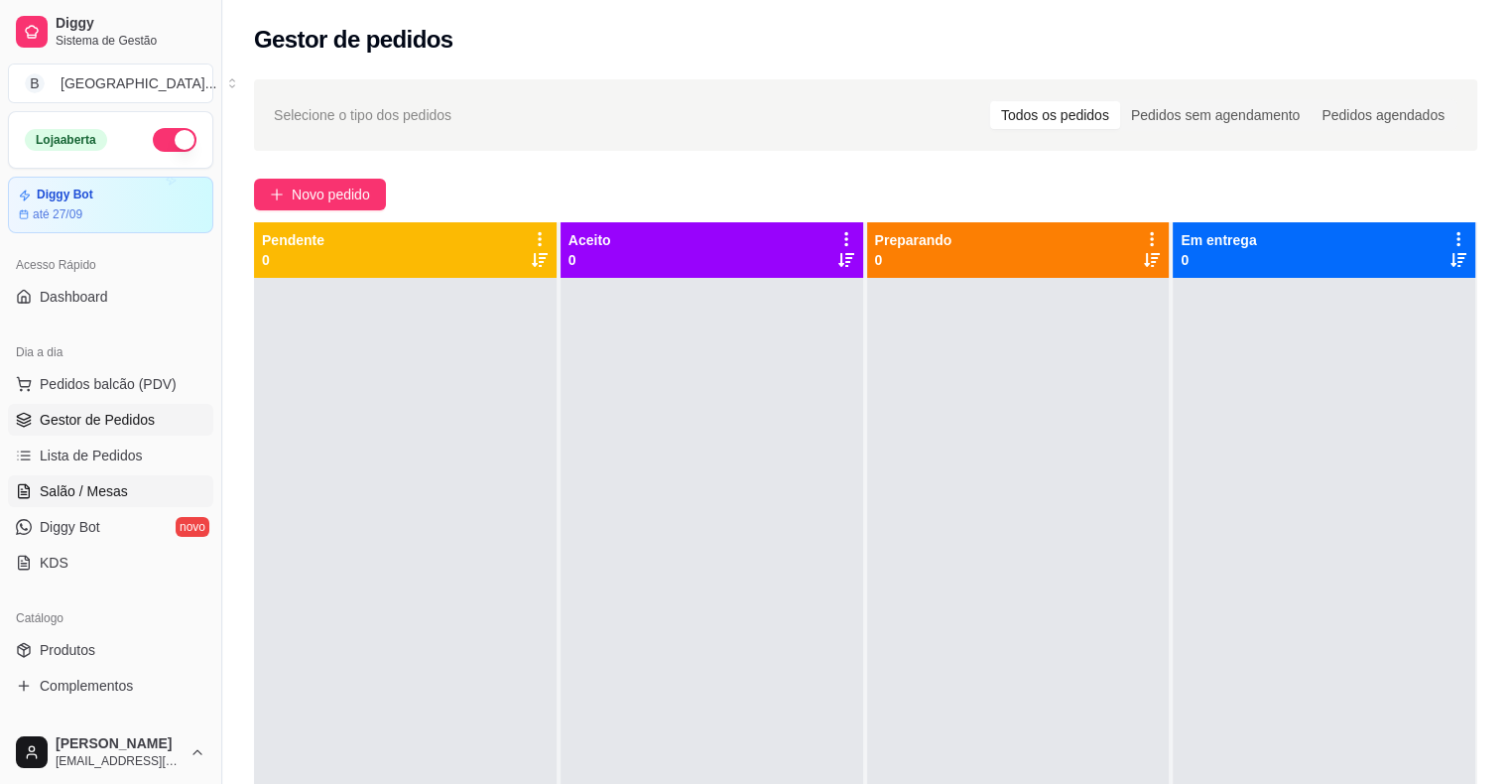
click at [103, 492] on span "Salão / Mesas" at bounding box center [84, 491] width 88 height 20
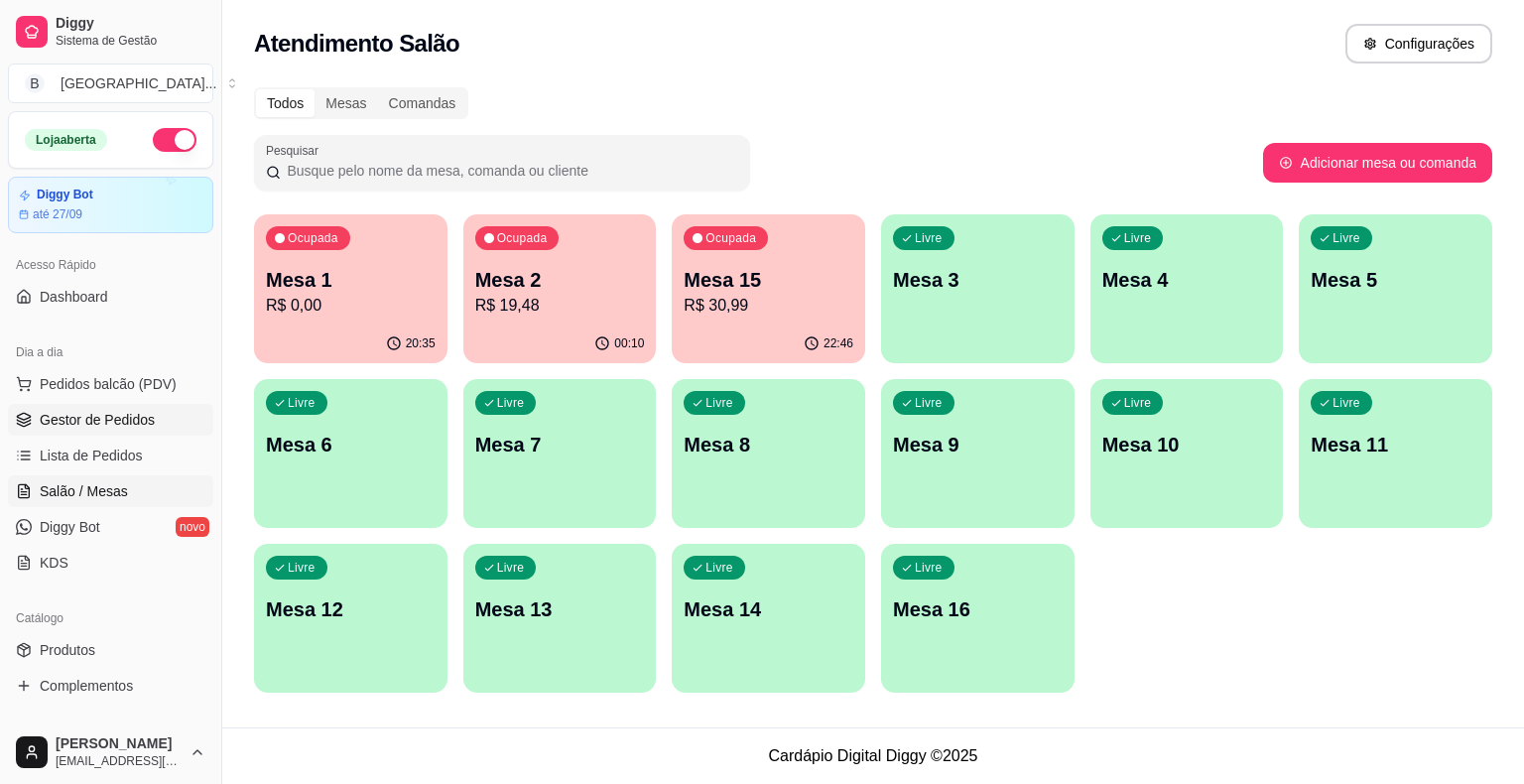
click at [138, 427] on span "Gestor de Pedidos" at bounding box center [97, 420] width 115 height 20
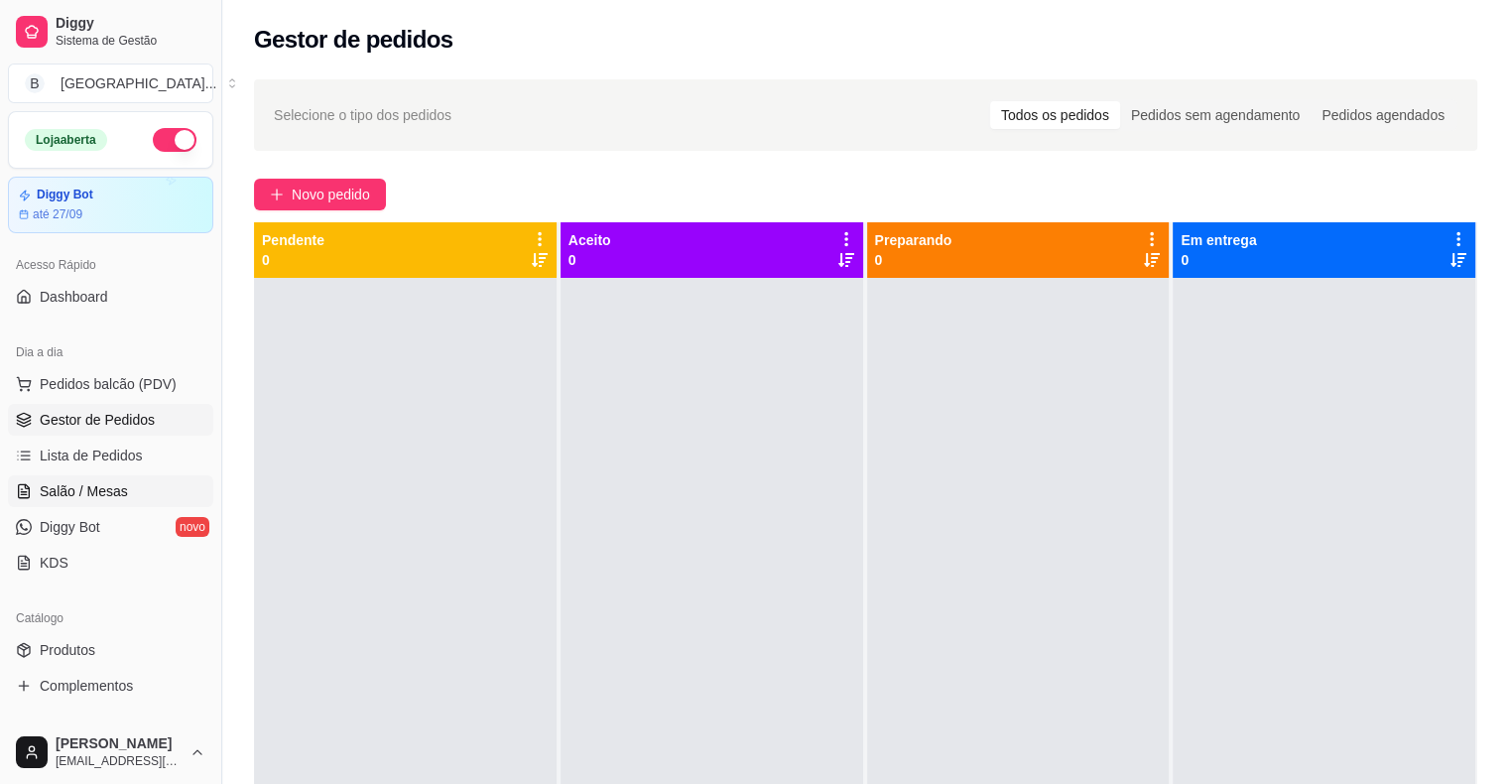
click at [133, 485] on link "Salão / Mesas" at bounding box center [110, 491] width 205 height 32
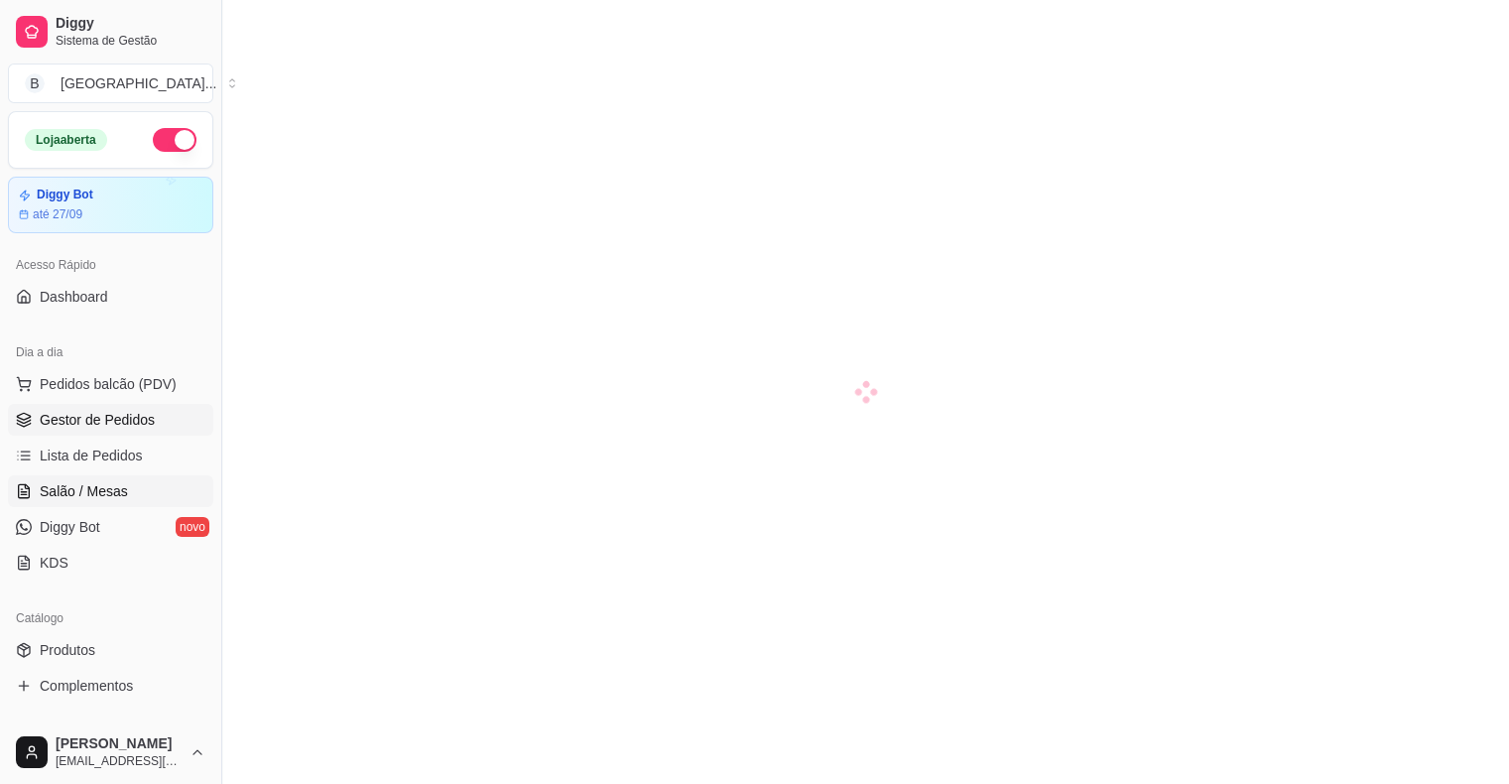
click at [123, 404] on link "Gestor de Pedidos" at bounding box center [110, 420] width 205 height 32
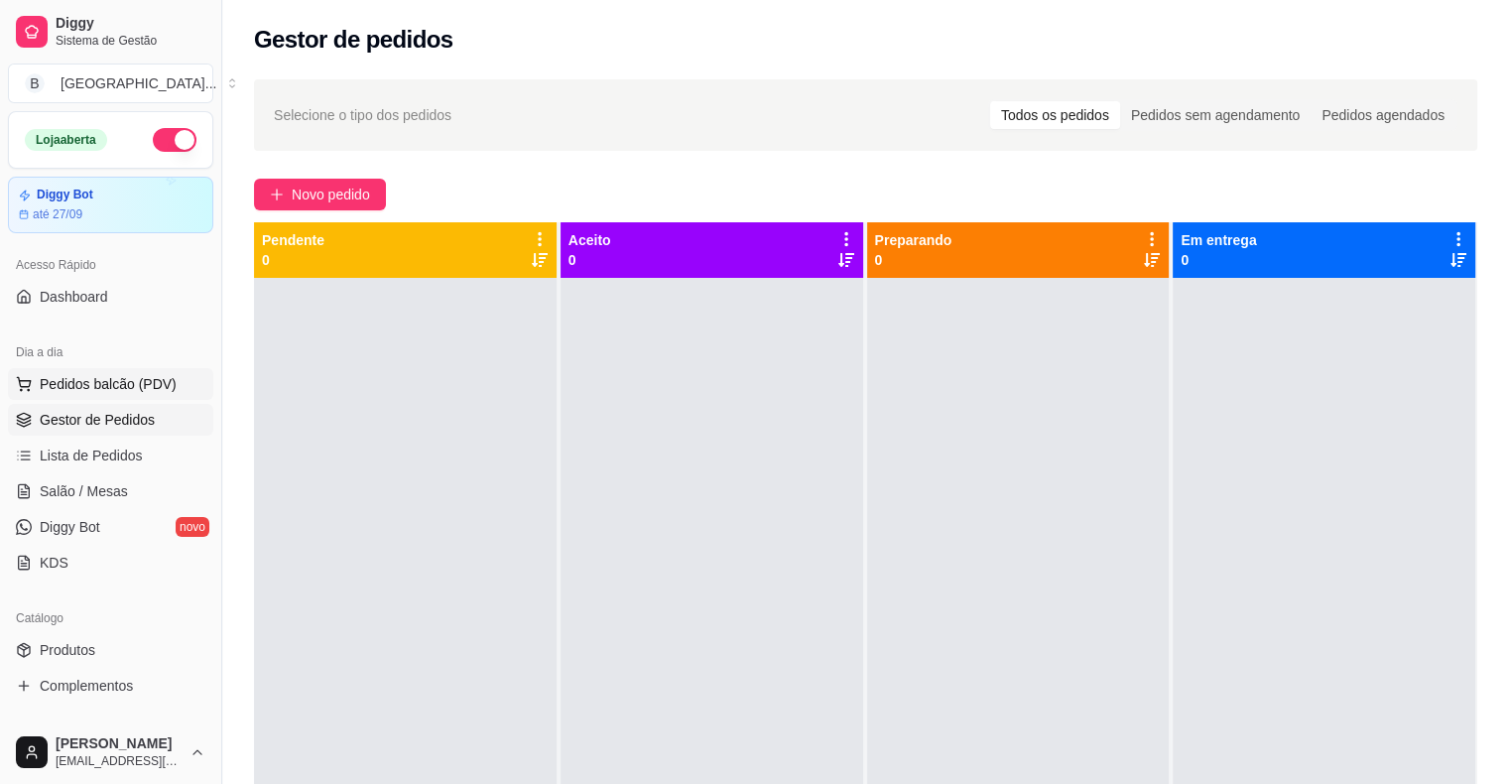
click at [139, 370] on button "Pedidos balcão (PDV)" at bounding box center [110, 384] width 205 height 32
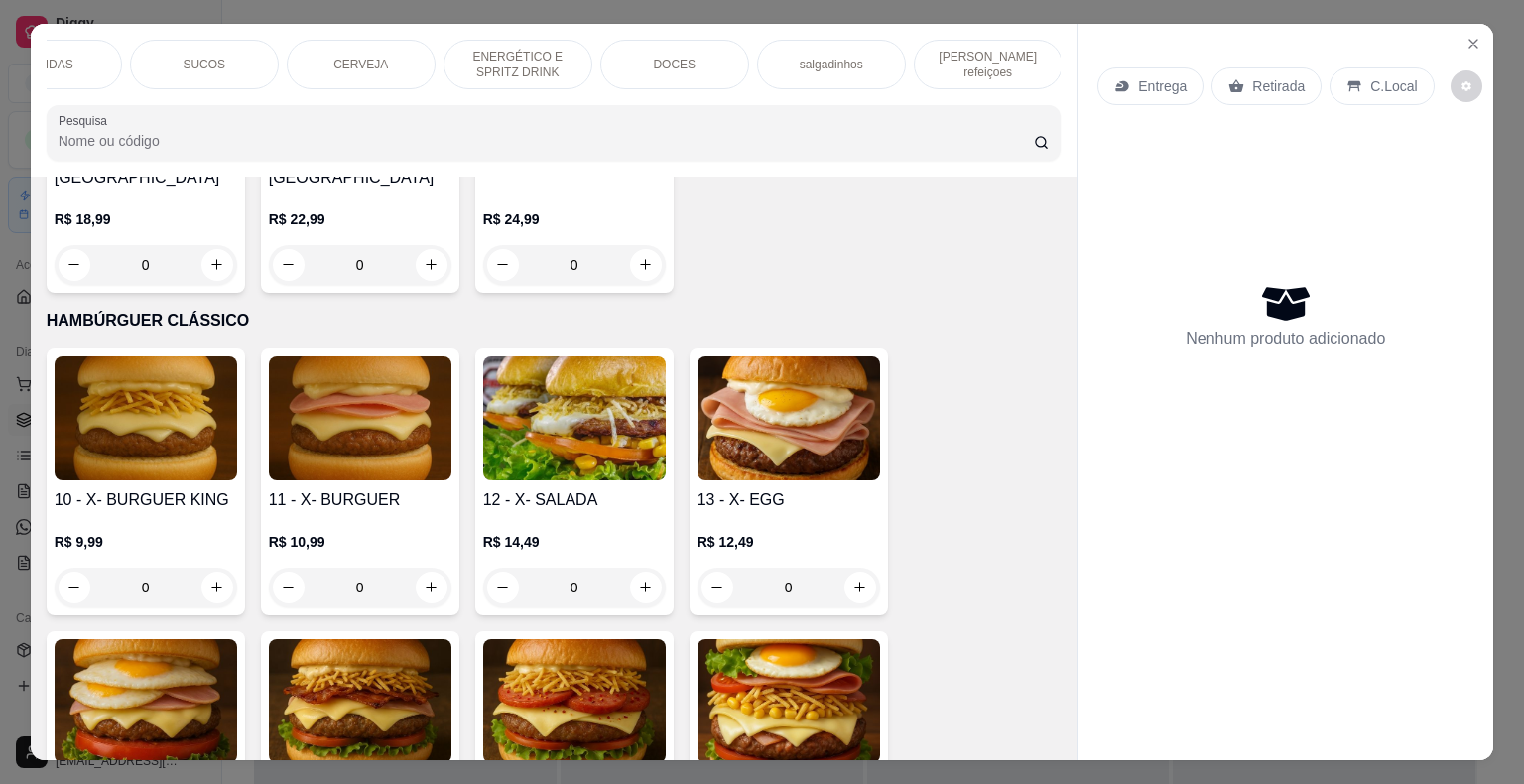
scroll to position [0, 545]
click at [923, 68] on div "[PERSON_NAME] refeiçoes" at bounding box center [987, 65] width 149 height 50
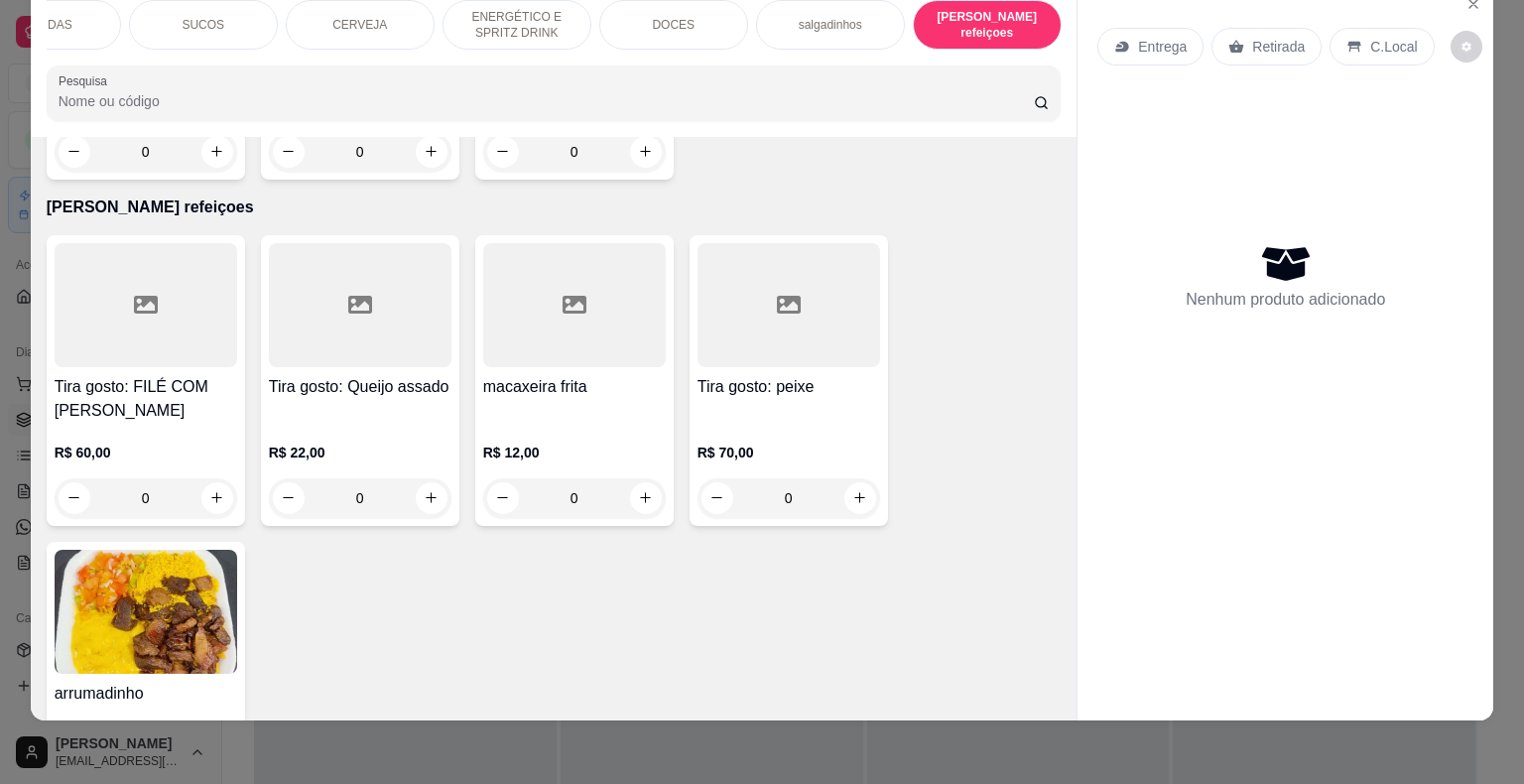
scroll to position [6350, 0]
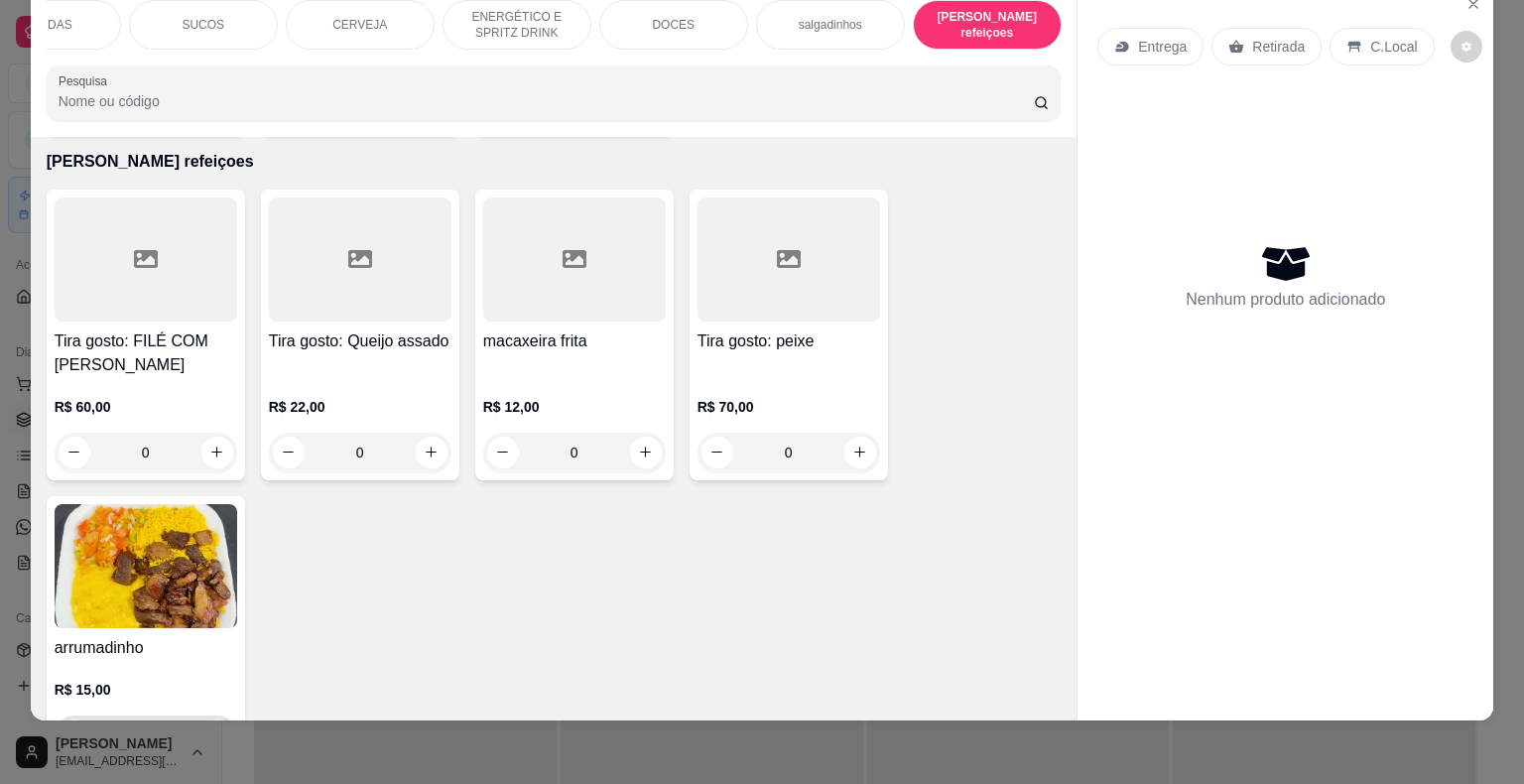
click at [216, 719] on button "increase-product-quantity" at bounding box center [217, 735] width 32 height 32
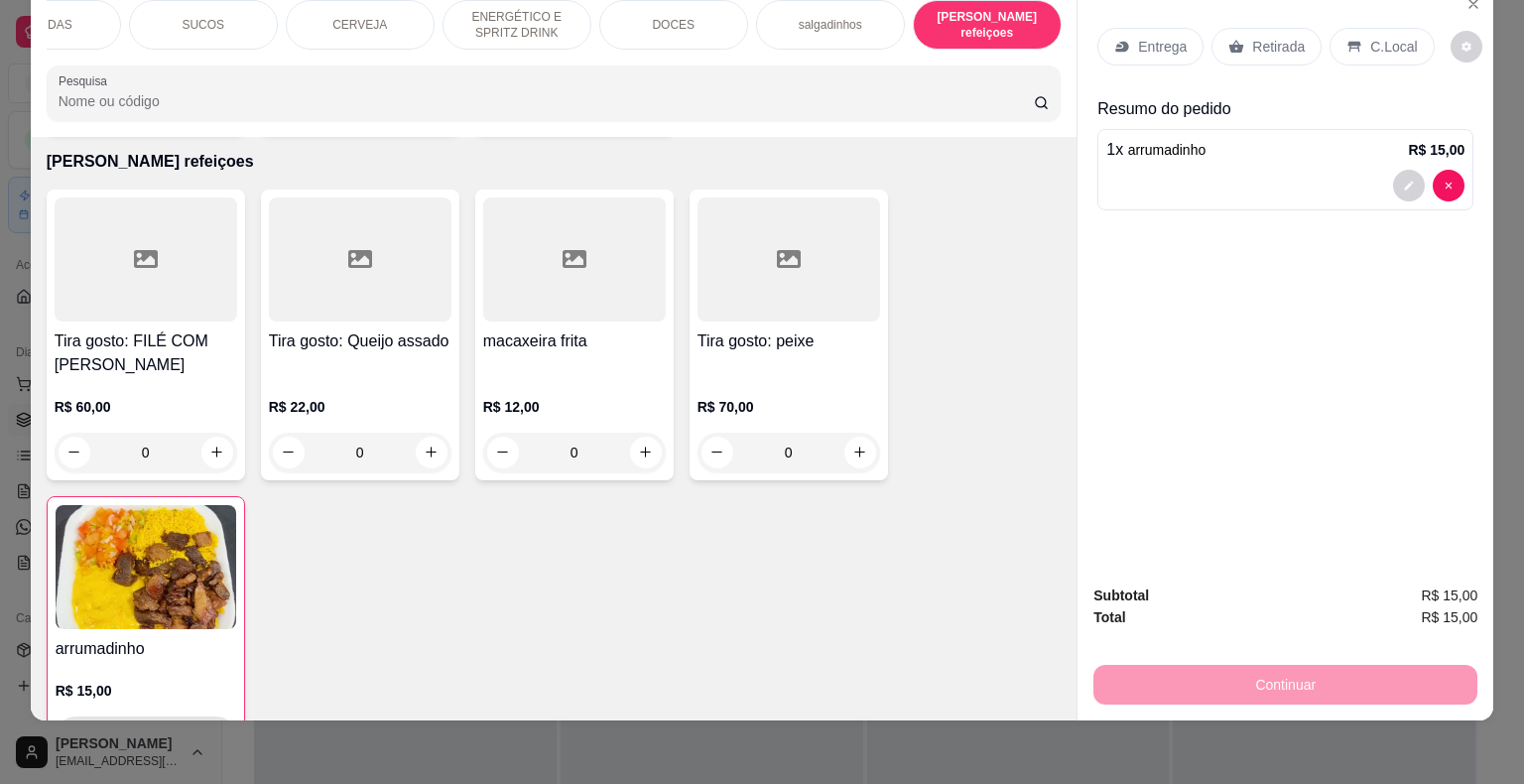
type input "1"
click at [1230, 28] on div "Retirada" at bounding box center [1266, 47] width 110 height 38
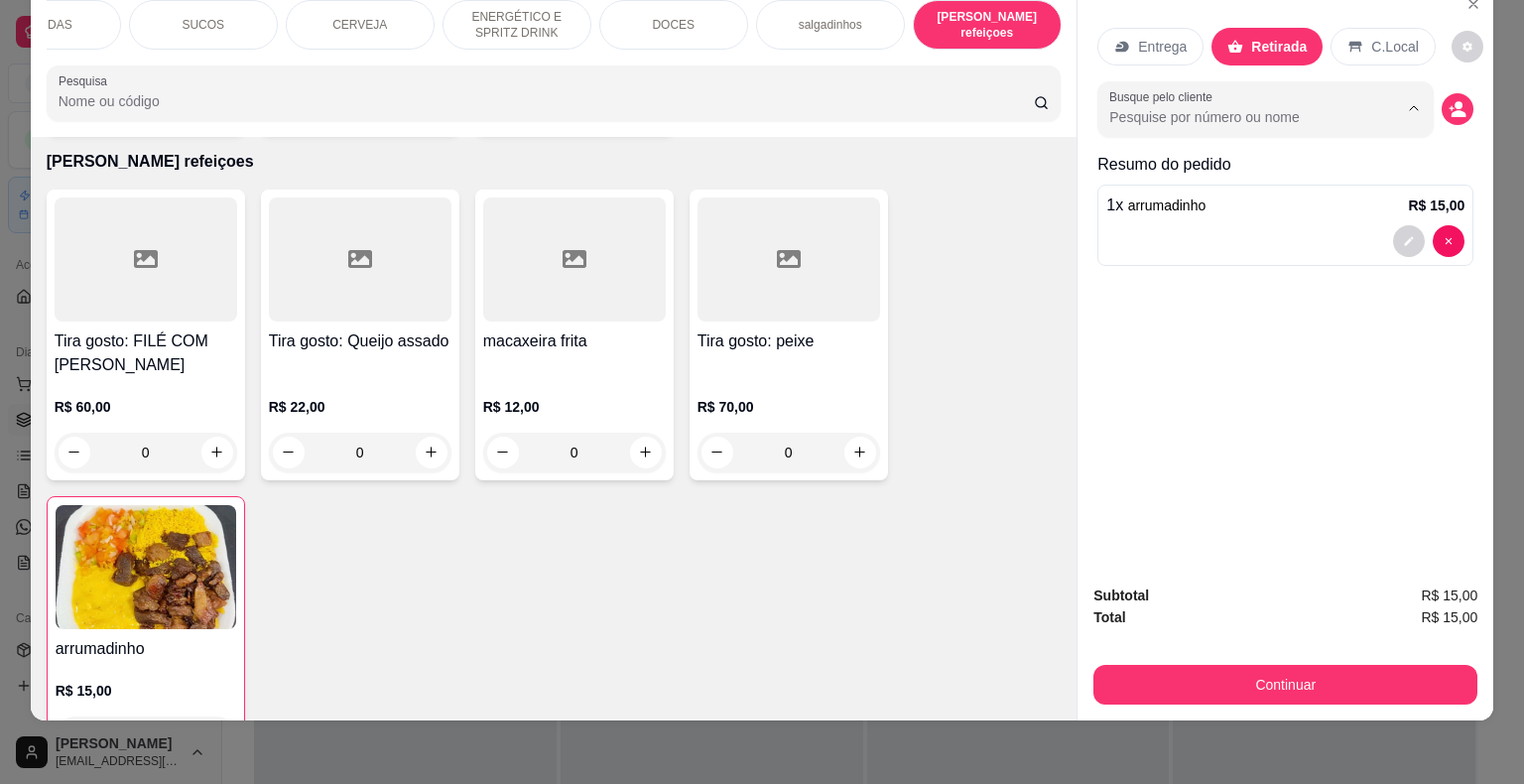
click at [1238, 107] on input "Busque pelo cliente" at bounding box center [1237, 117] width 257 height 20
type input "weliton"
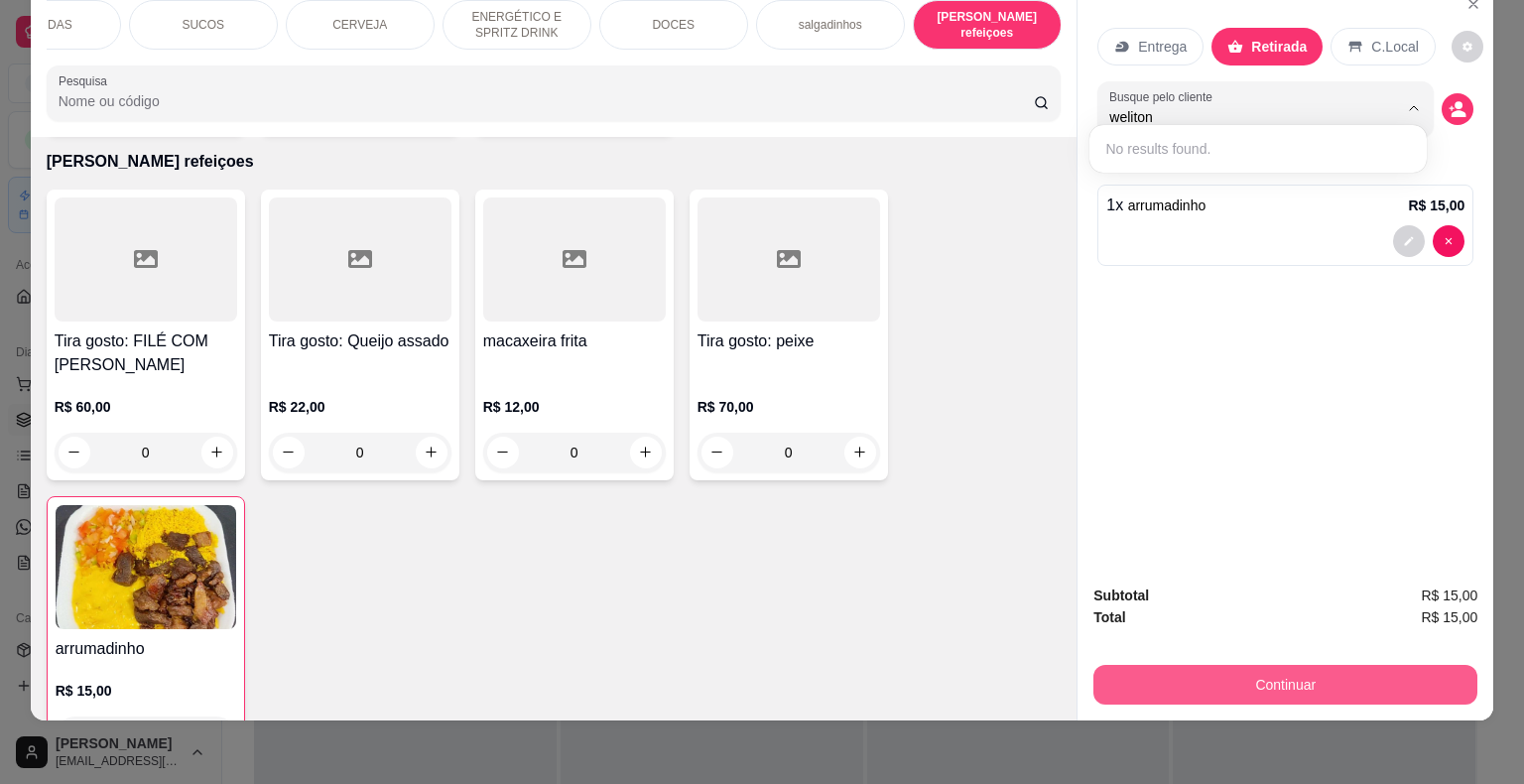
click at [1365, 665] on button "Continuar" at bounding box center [1285, 685] width 384 height 40
click at [1262, 665] on button "Continuar" at bounding box center [1285, 685] width 384 height 40
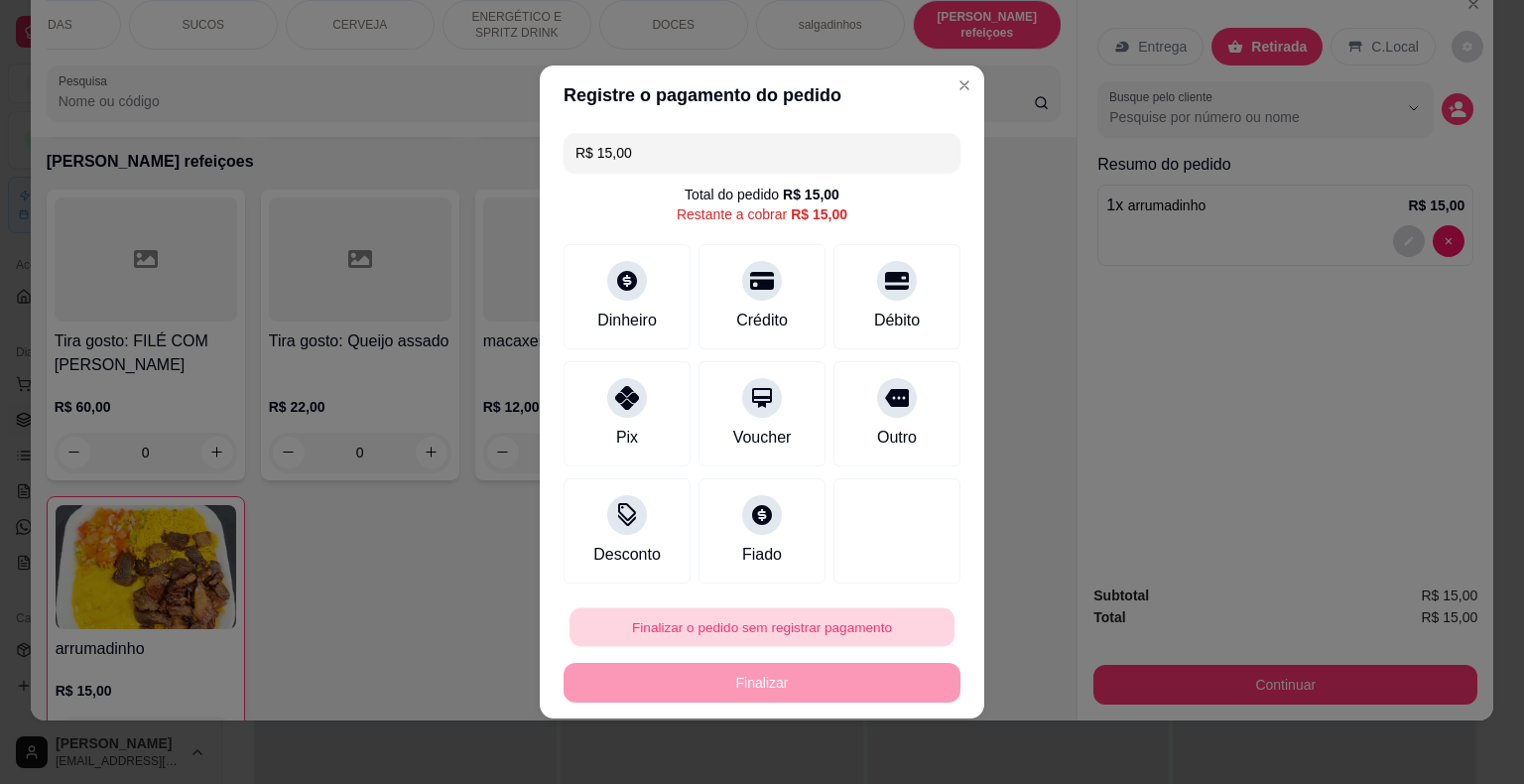
click at [796, 621] on button "Finalizar o pedido sem registrar pagamento" at bounding box center [761, 627] width 385 height 39
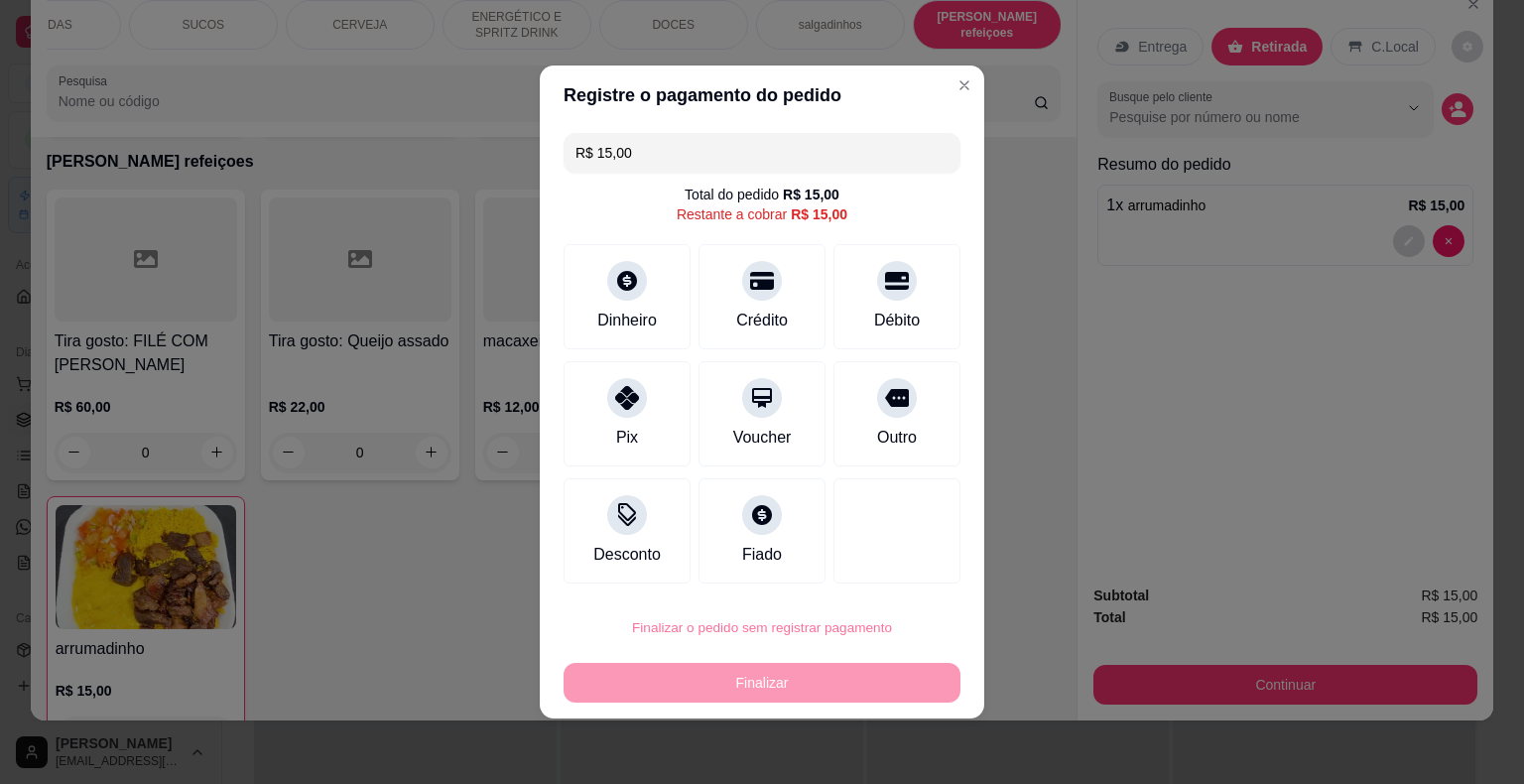
click at [879, 568] on button "Confirmar" at bounding box center [883, 571] width 70 height 30
type input "0"
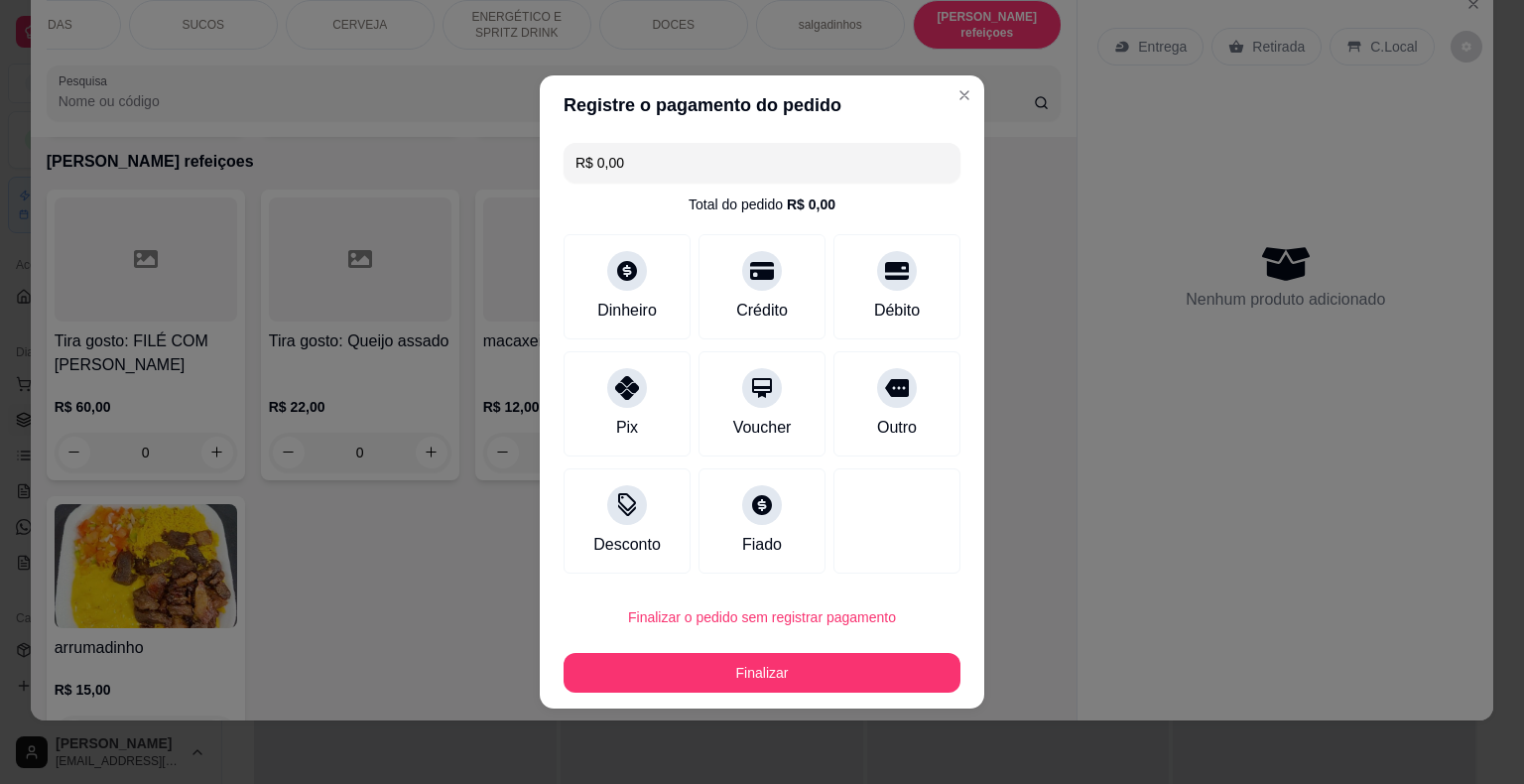
type input "R$ 0,00"
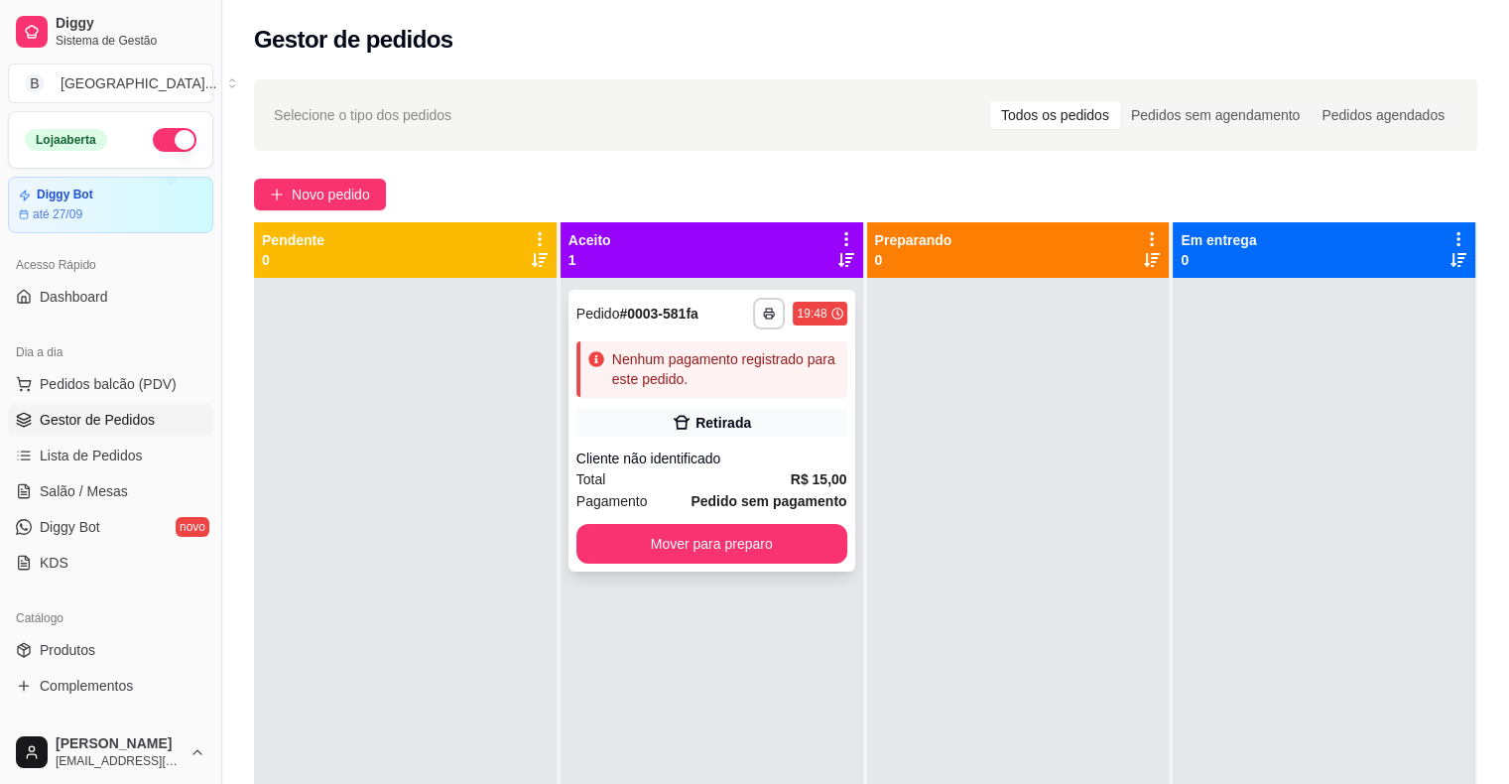
click at [795, 457] on div "Cliente não identificado" at bounding box center [711, 458] width 271 height 20
click at [785, 540] on button "Mover para preparo" at bounding box center [711, 544] width 263 height 39
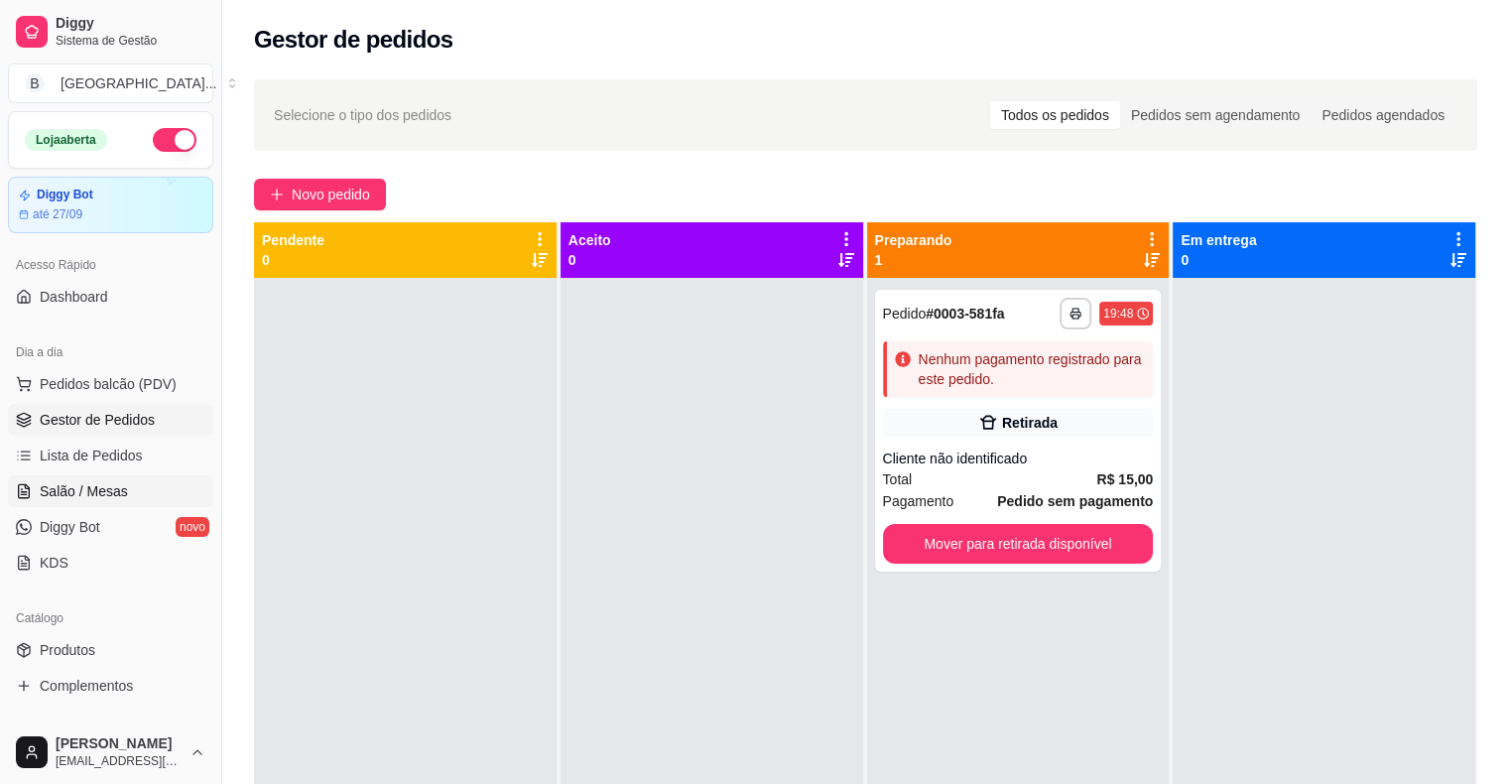
click at [161, 479] on link "Salão / Mesas" at bounding box center [110, 491] width 205 height 32
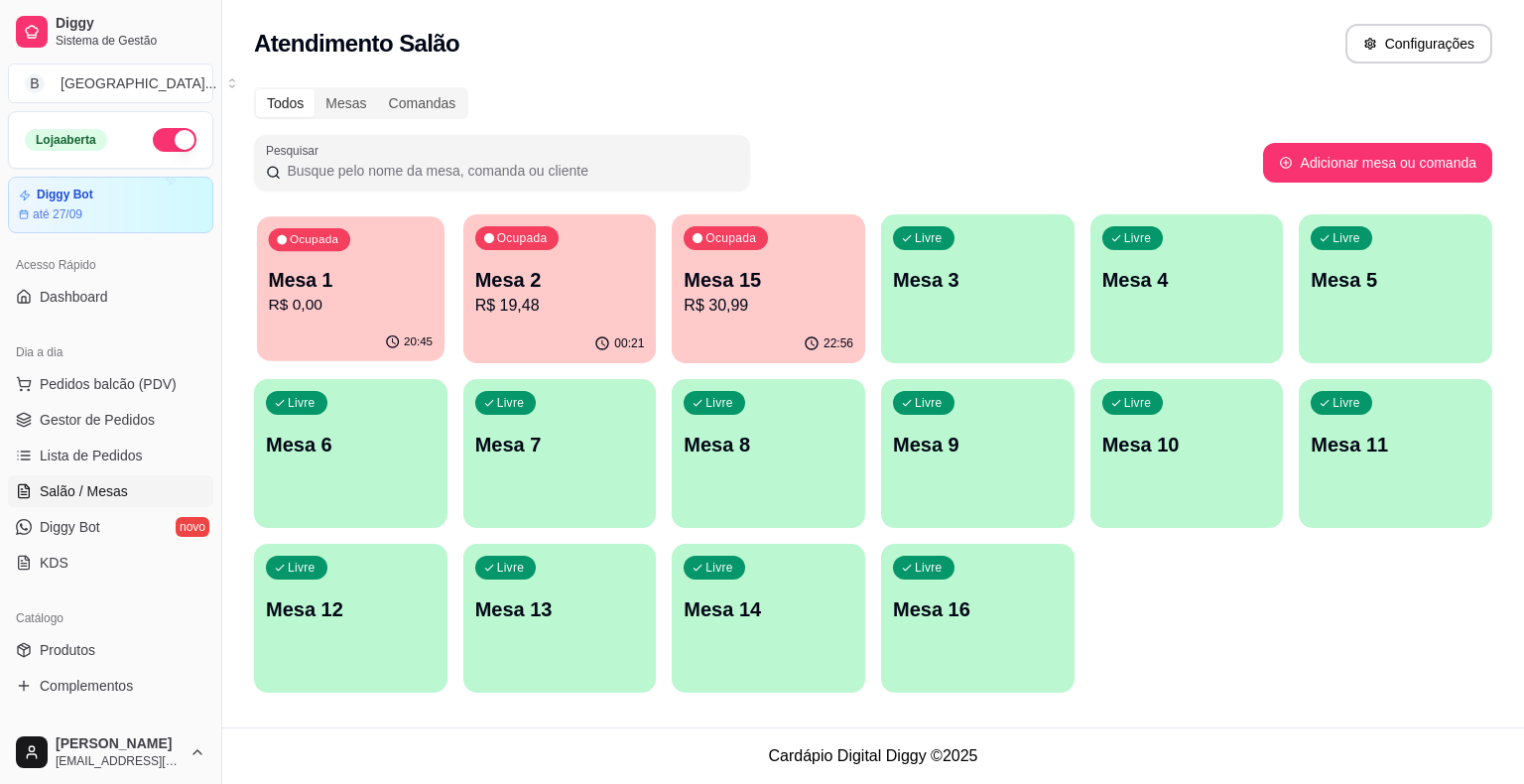
click at [418, 292] on p "Mesa 1" at bounding box center [351, 280] width 165 height 27
click at [292, 290] on p "Mesa 1" at bounding box center [351, 280] width 170 height 28
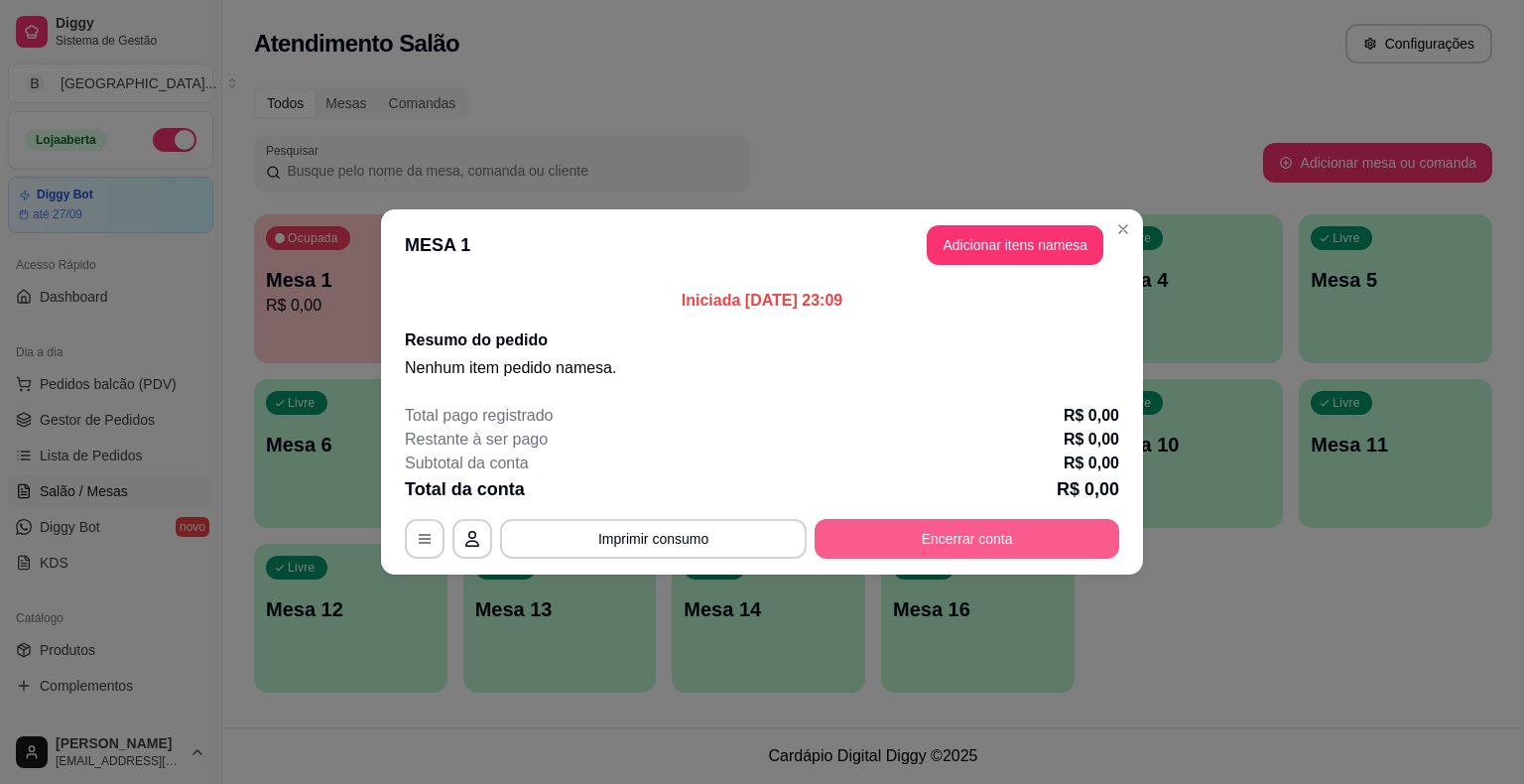
click at [982, 530] on button "Encerrar conta" at bounding box center [966, 539] width 305 height 40
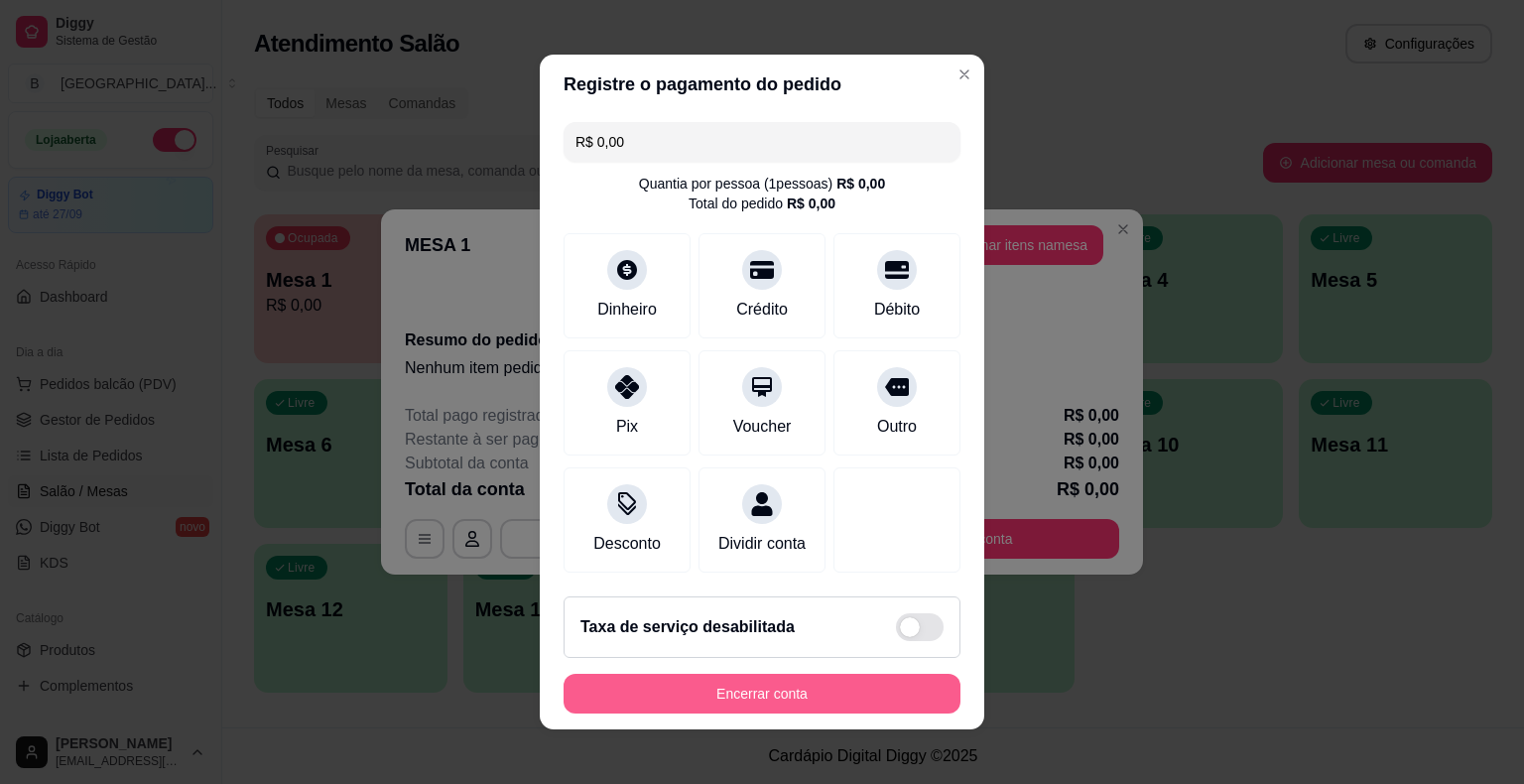
click at [736, 692] on button "Encerrar conta" at bounding box center [761, 694] width 397 height 40
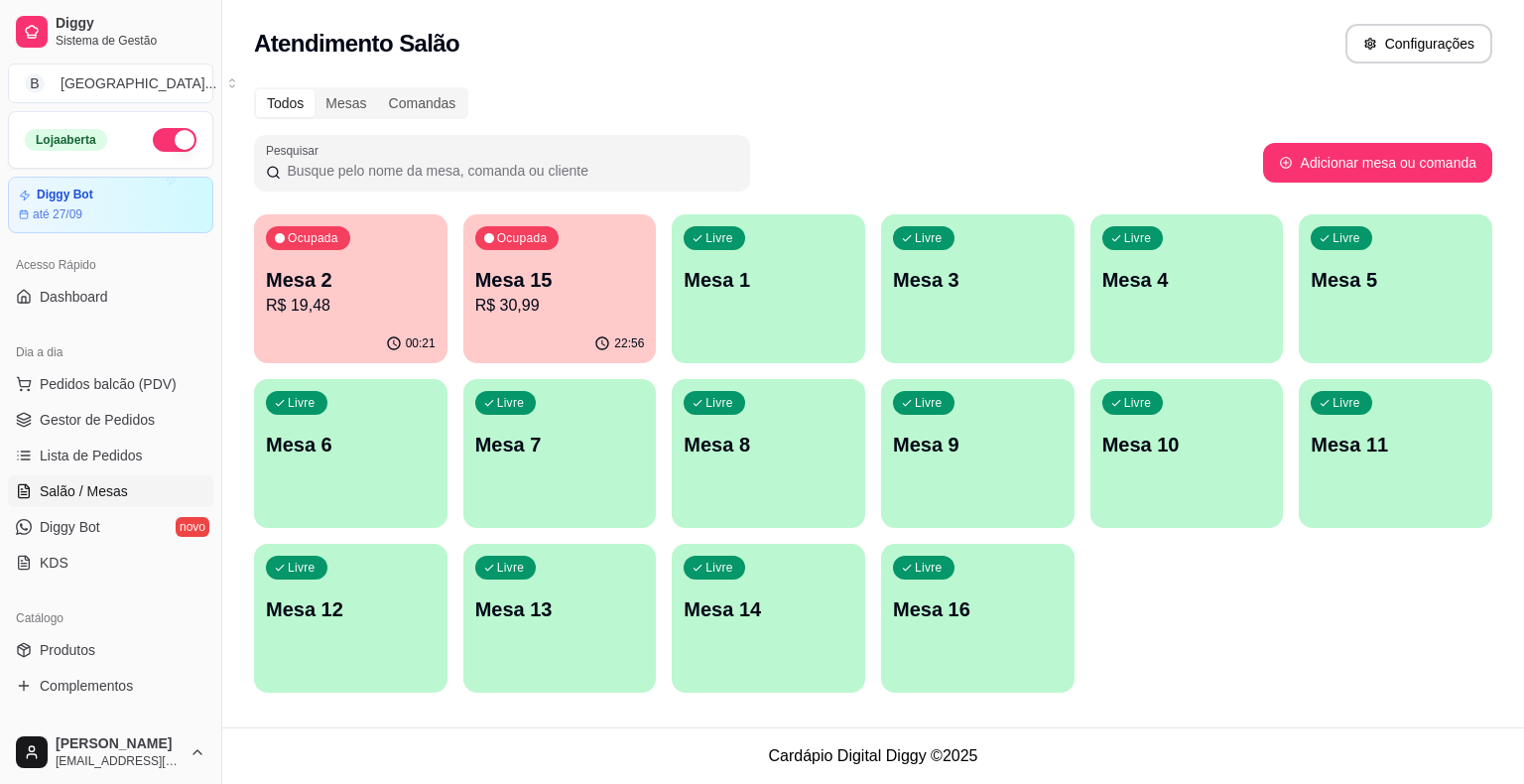
click at [354, 319] on div "Ocupada Mesa 2 R$ 19,48" at bounding box center [350, 269] width 193 height 110
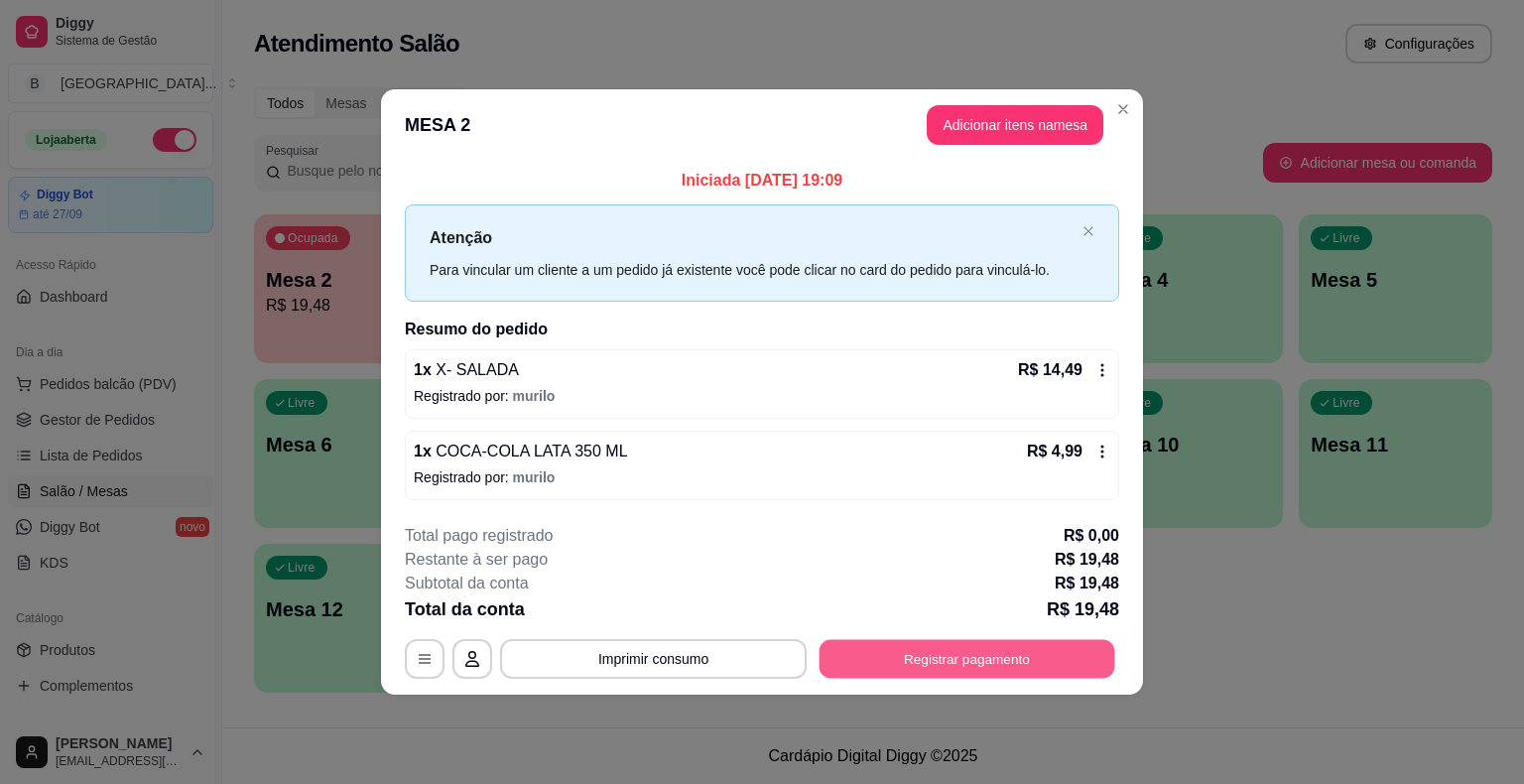
click at [1071, 656] on button "Registrar pagamento" at bounding box center [967, 658] width 296 height 39
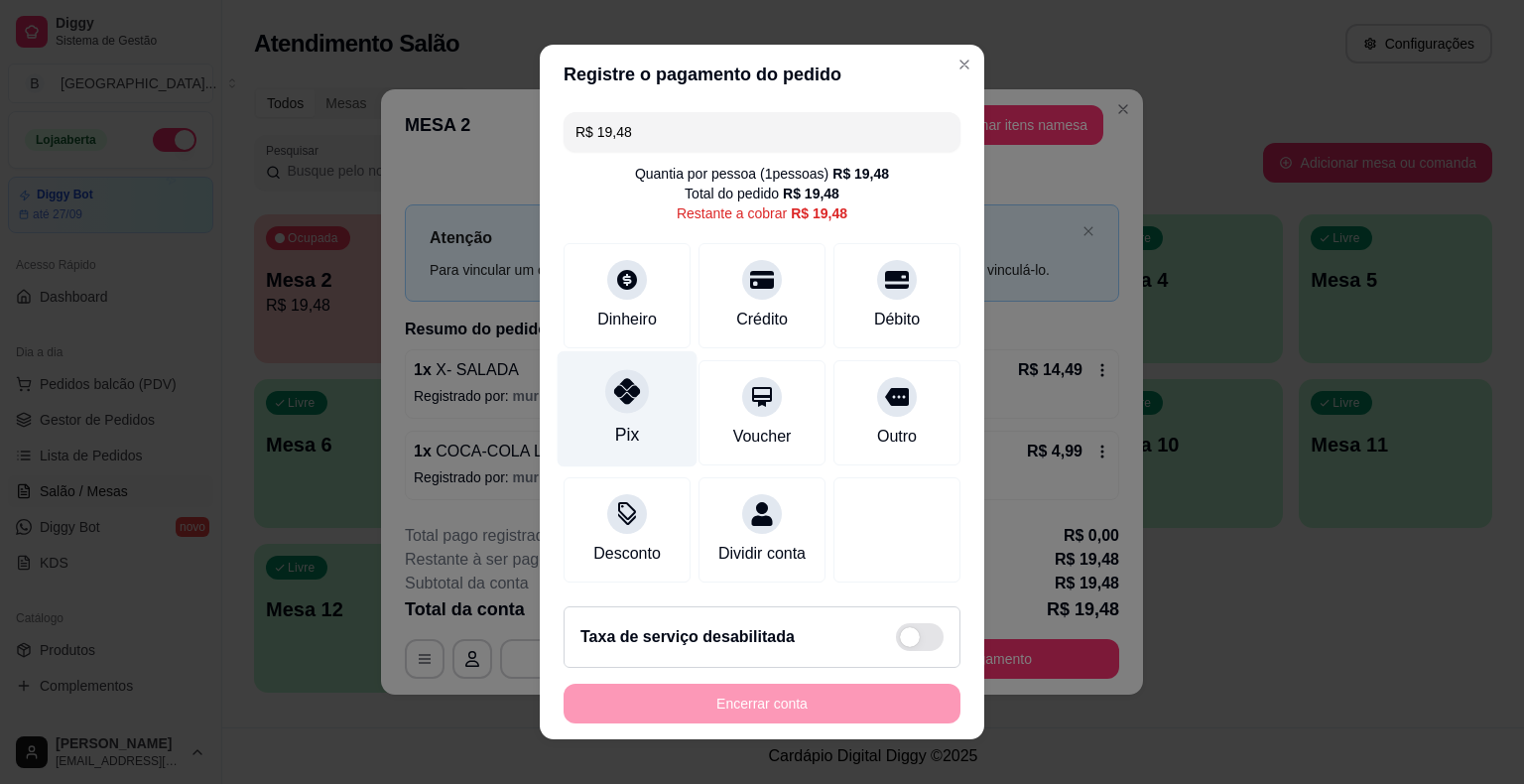
click at [620, 379] on icon at bounding box center [627, 391] width 26 height 26
type input "R$ 0,00"
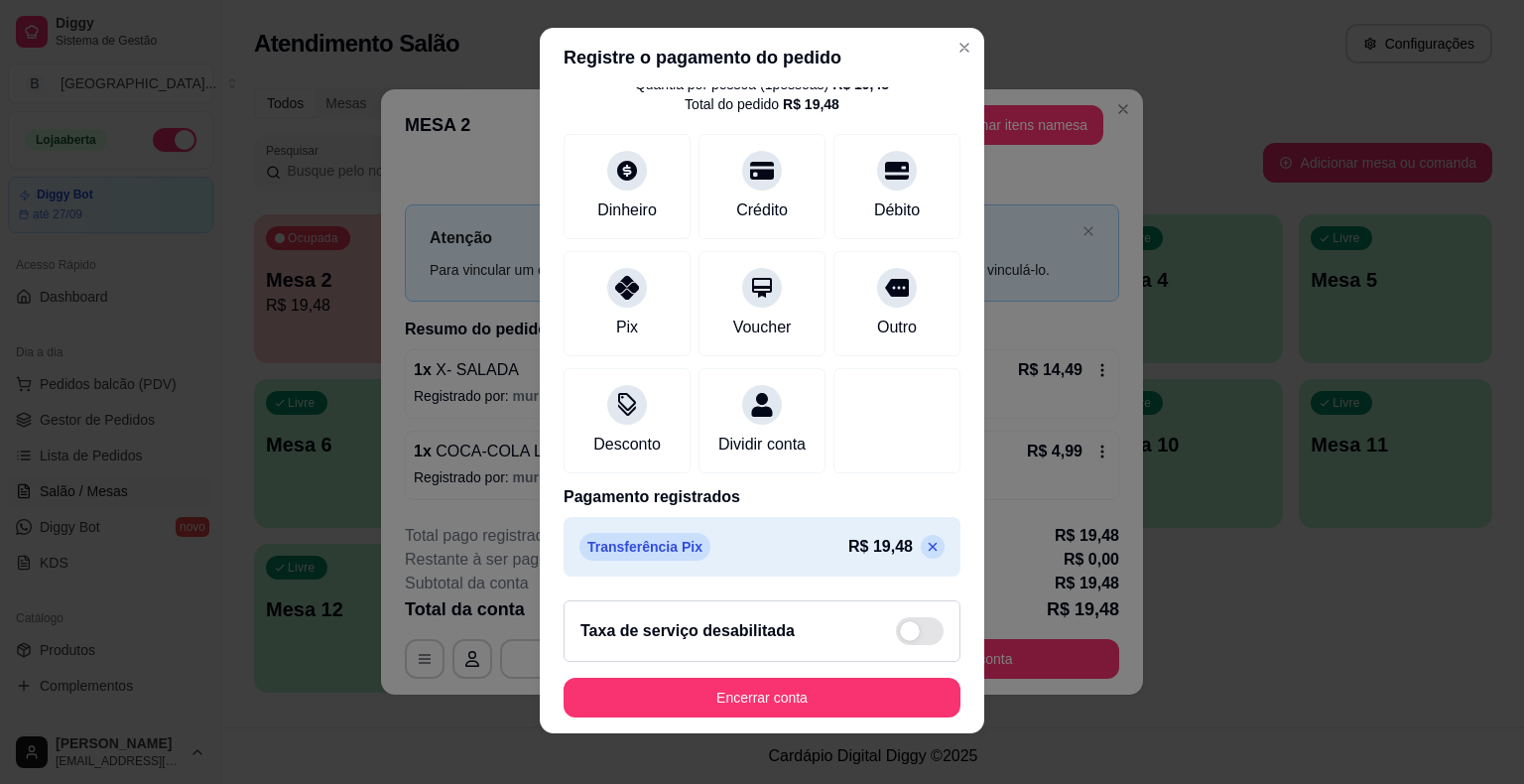
scroll to position [24, 0]
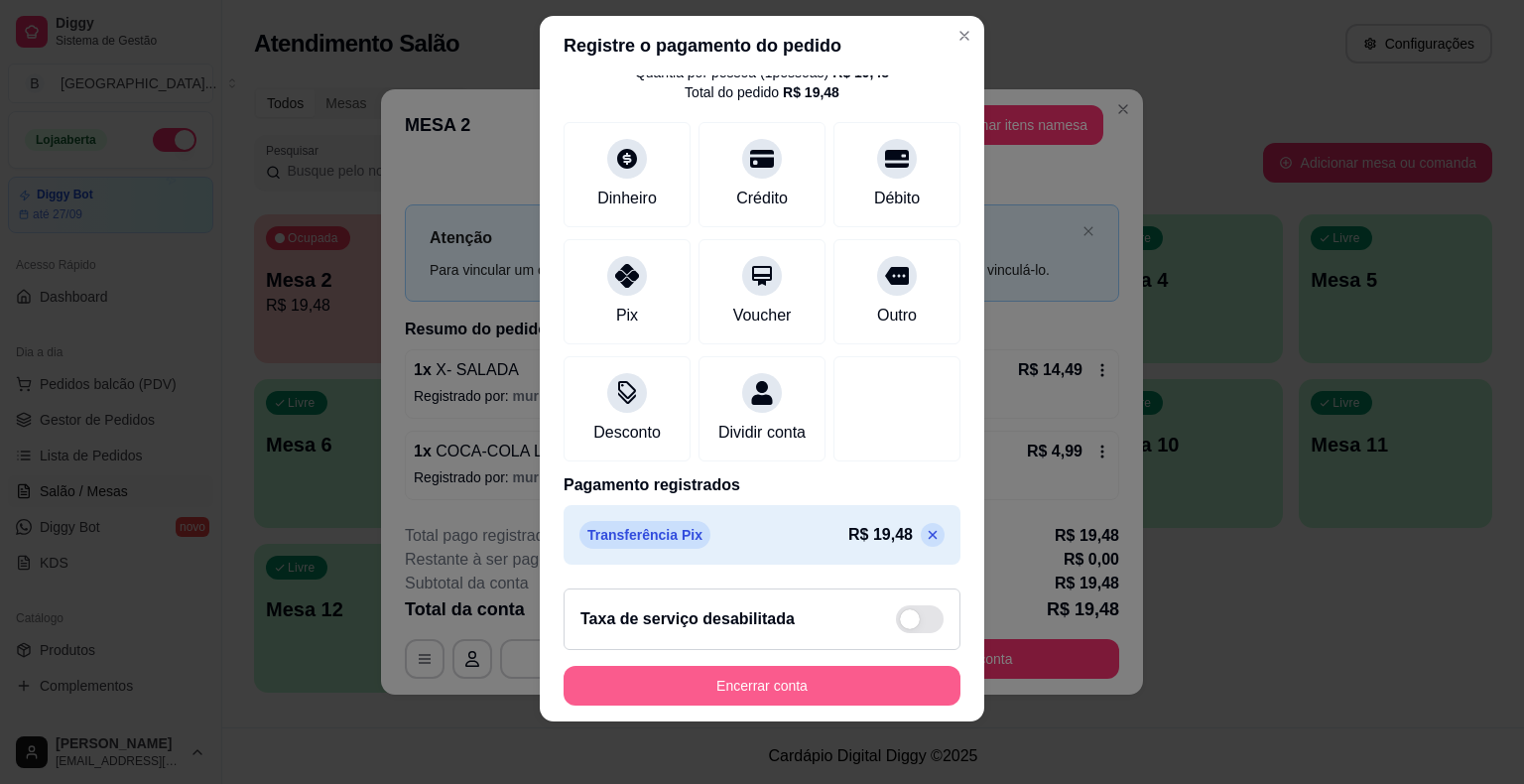
click at [826, 701] on button "Encerrar conta" at bounding box center [761, 686] width 397 height 40
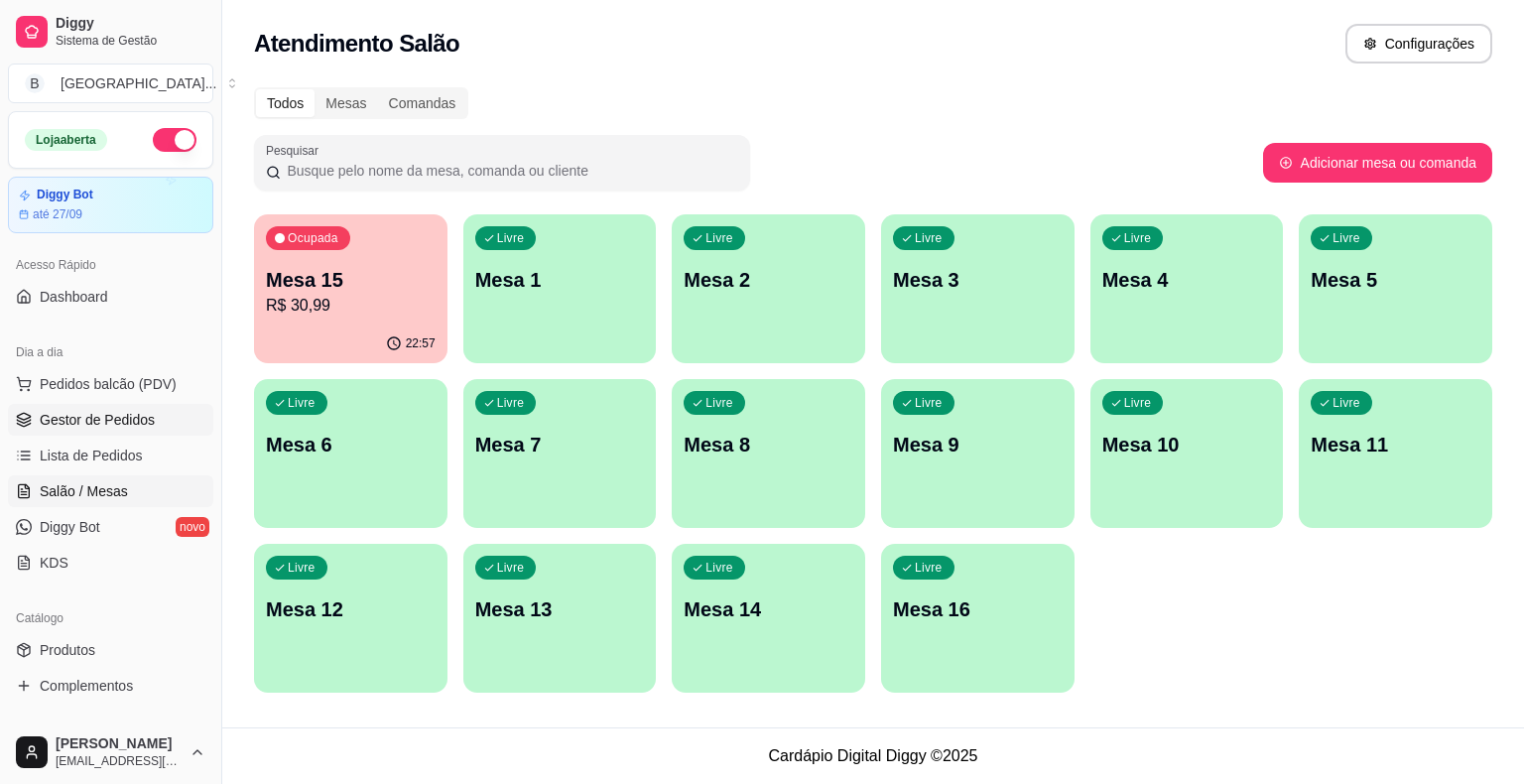
click at [162, 410] on link "Gestor de Pedidos" at bounding box center [110, 420] width 205 height 32
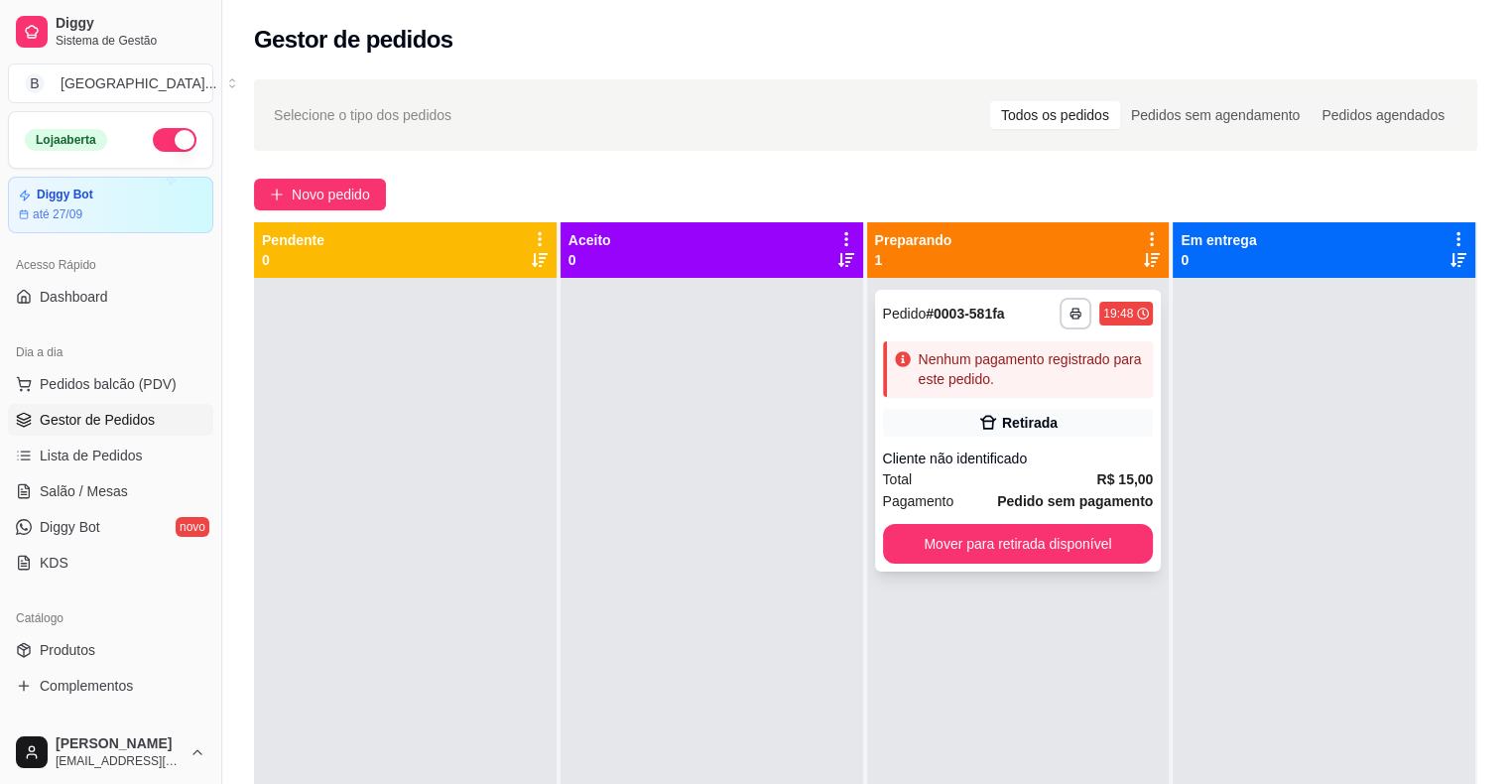
click at [1012, 468] on div "Total R$ 15,00" at bounding box center [1018, 479] width 271 height 22
click at [961, 482] on div "Total R$ 15,00" at bounding box center [1018, 479] width 271 height 22
click at [1009, 473] on div "Total R$ 15,00" at bounding box center [1018, 479] width 271 height 22
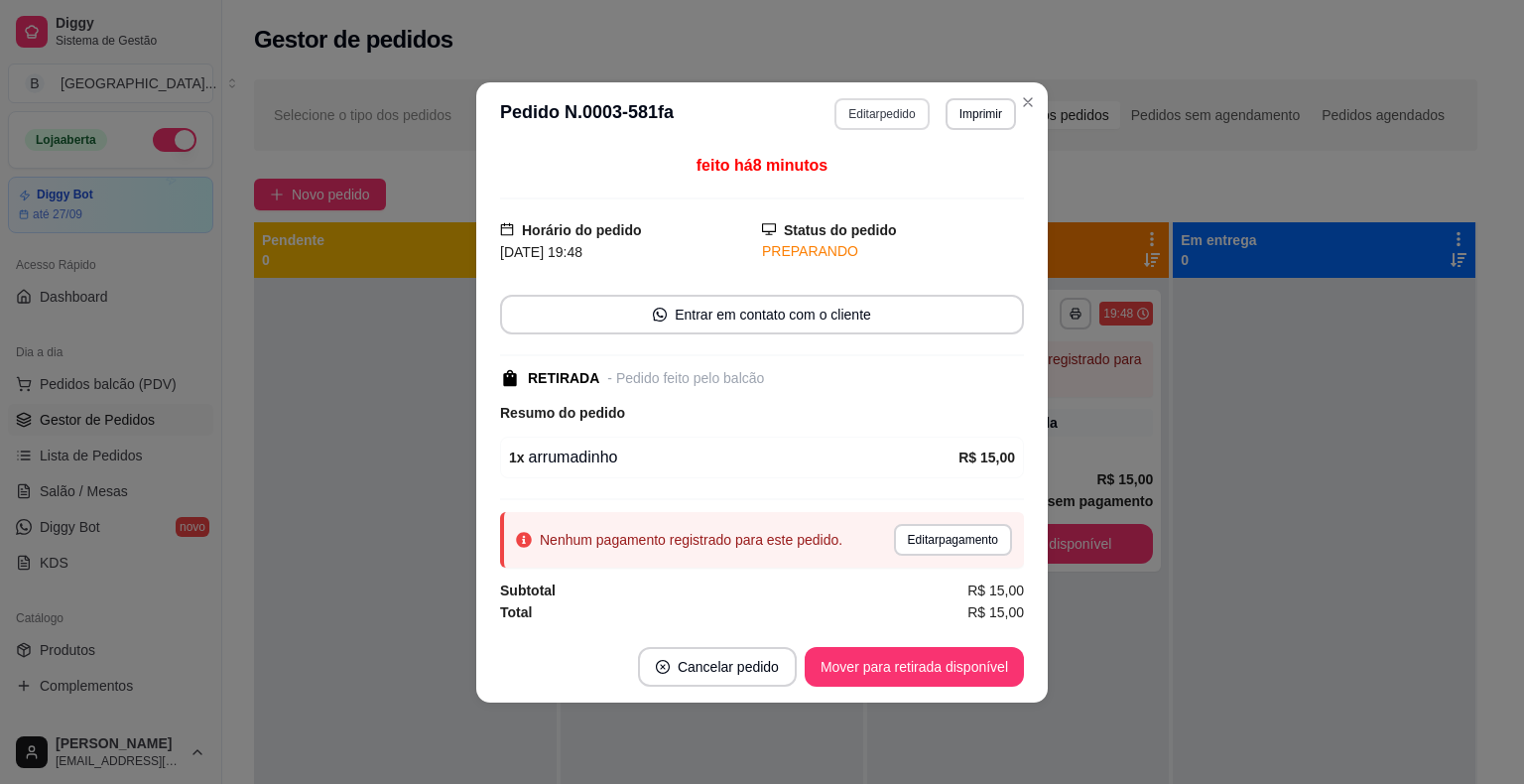
click at [881, 105] on button "Editar pedido" at bounding box center [881, 114] width 94 height 32
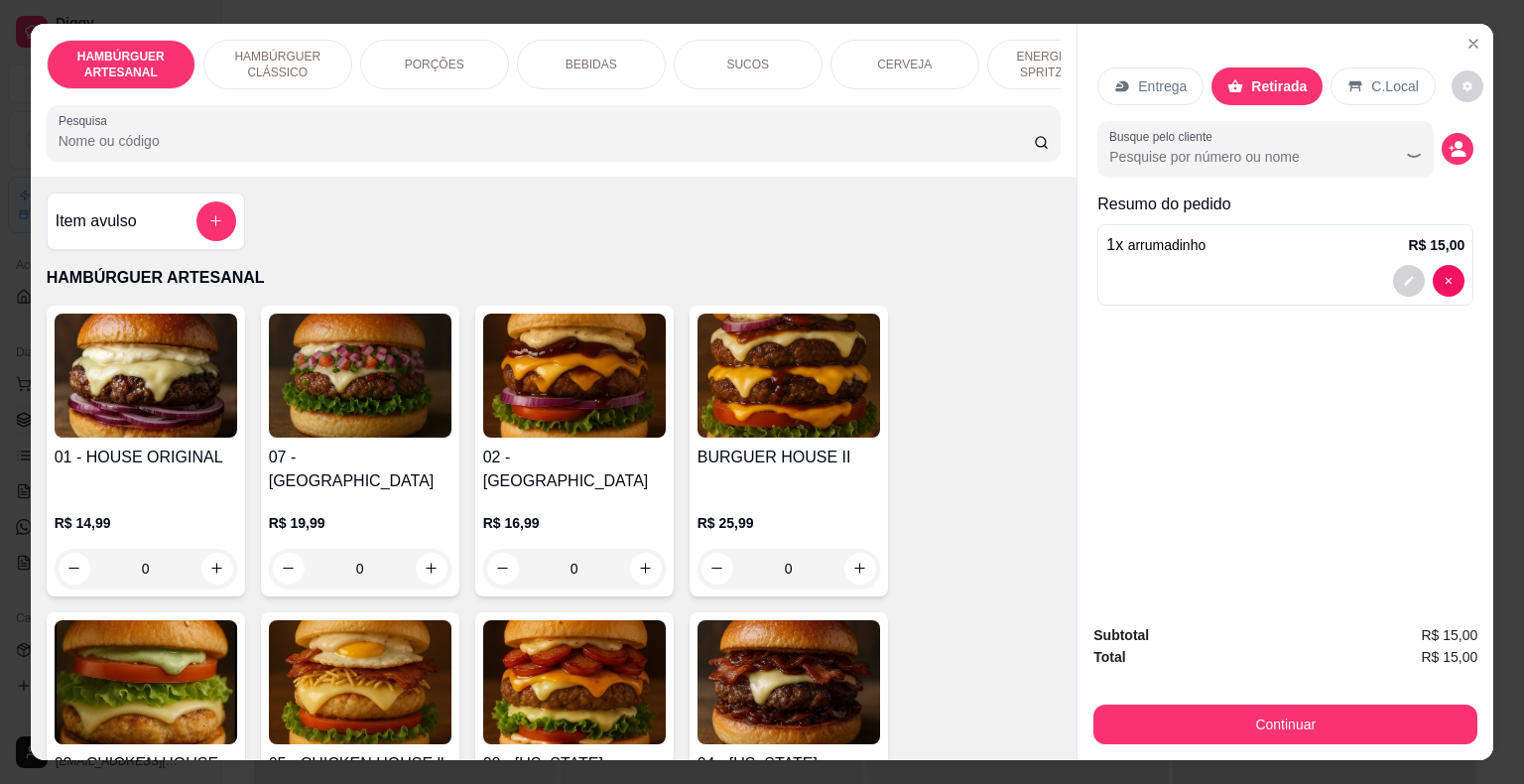
scroll to position [298, 0]
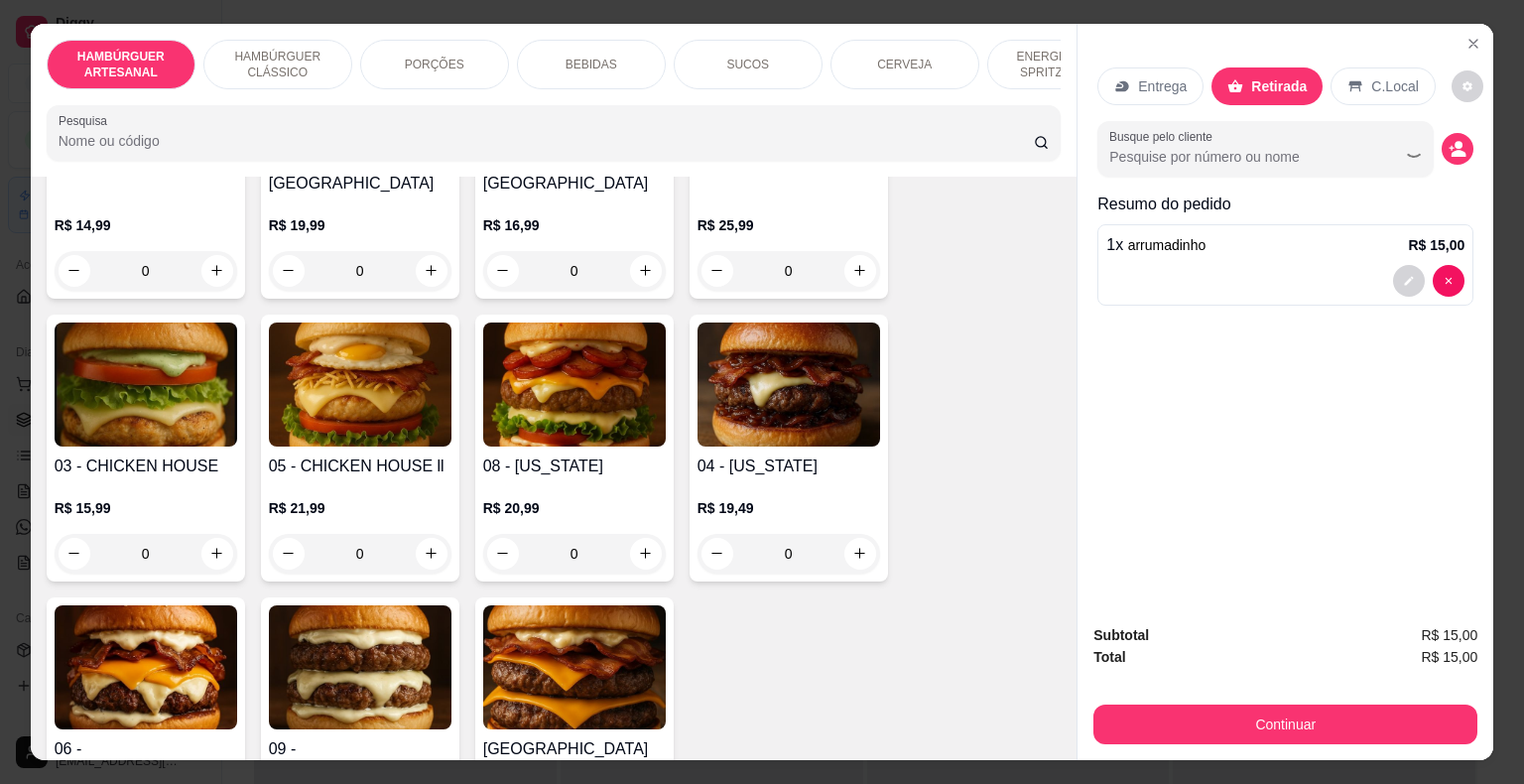
click at [1201, 730] on button "Continuar" at bounding box center [1285, 724] width 384 height 40
click at [1465, 36] on icon "Close" at bounding box center [1473, 44] width 16 height 16
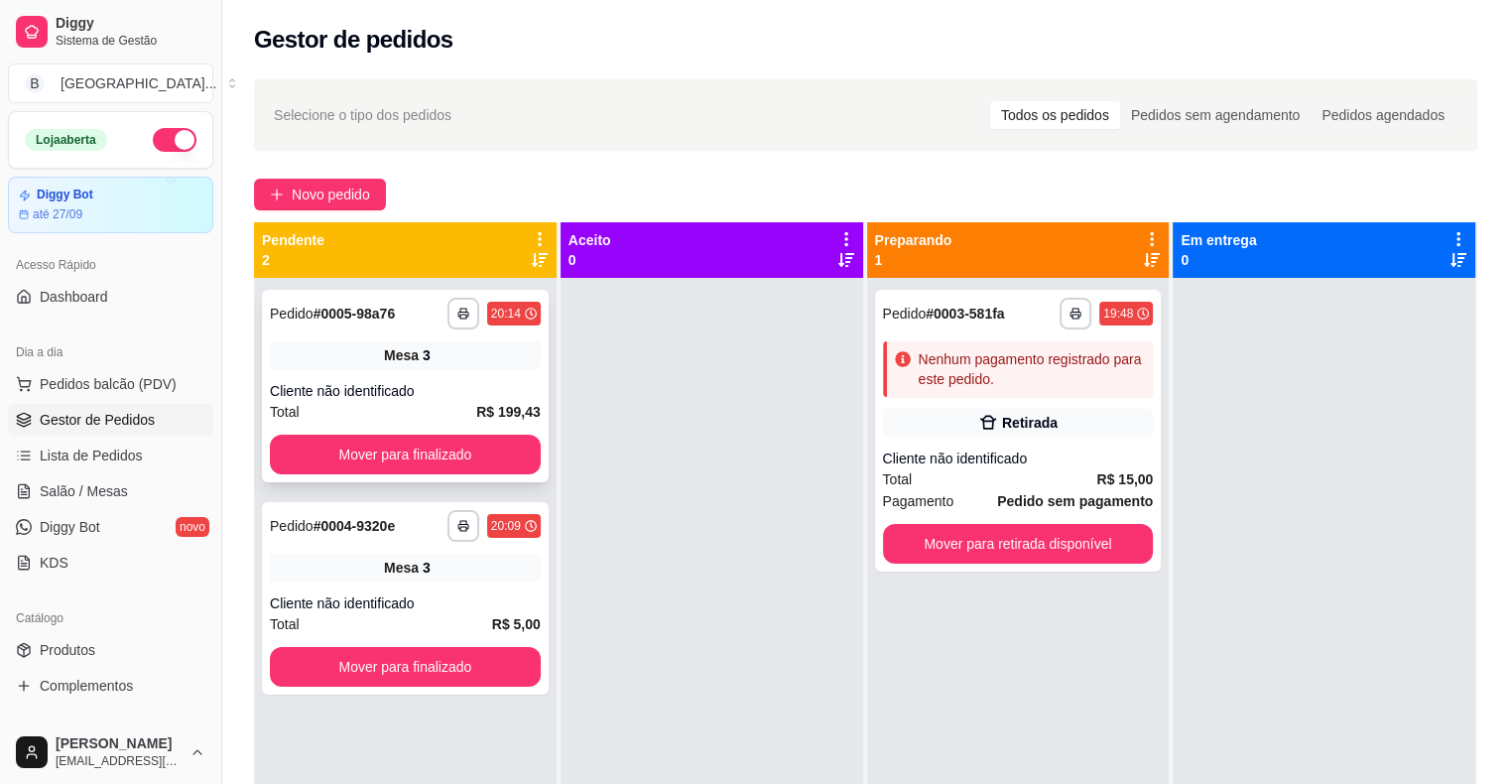
click at [482, 404] on strong "R$ 199,43" at bounding box center [508, 412] width 64 height 16
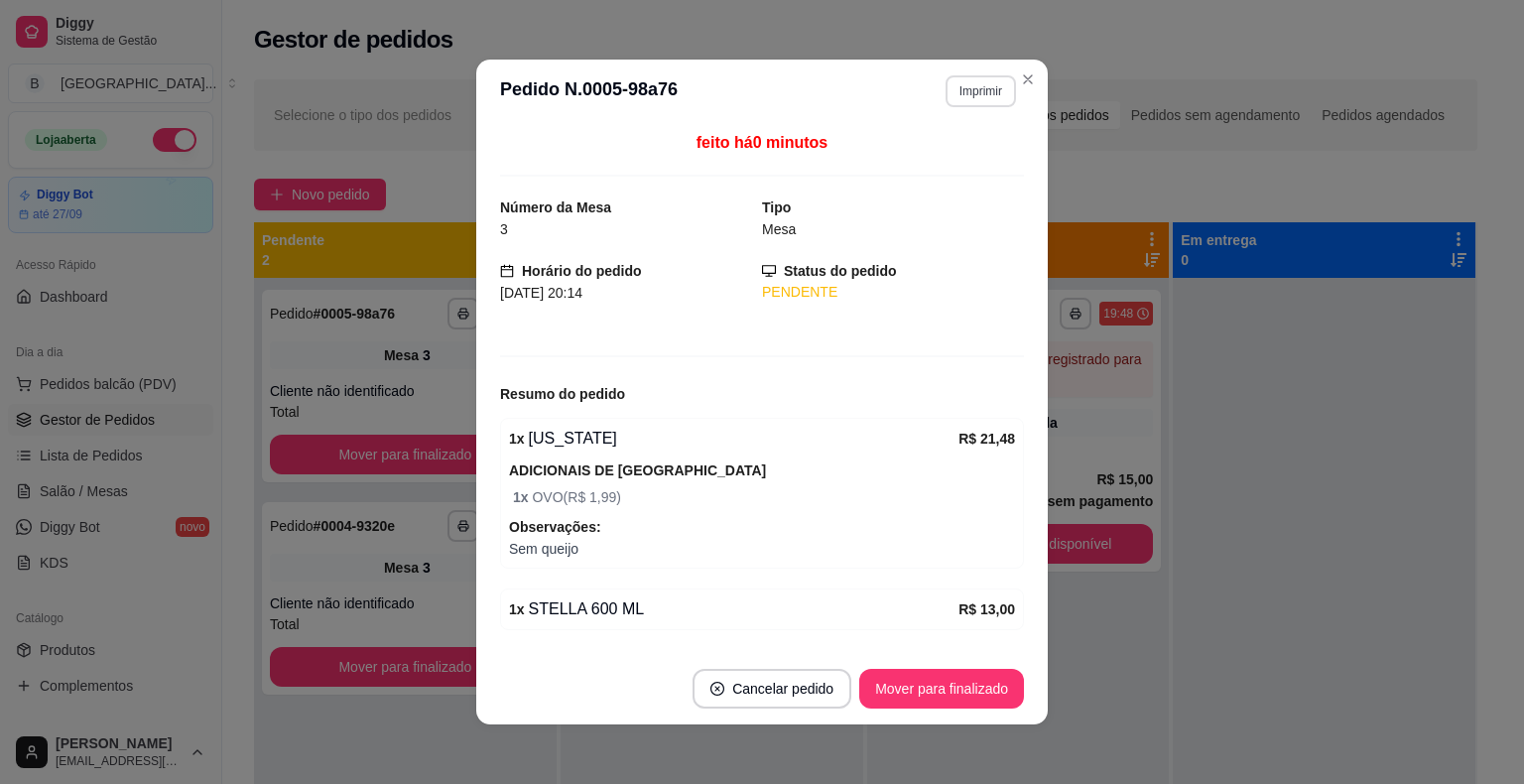
click at [996, 102] on button "Imprimir" at bounding box center [980, 91] width 70 height 32
click at [927, 165] on button "IMPRESSORA" at bounding box center [937, 160] width 139 height 31
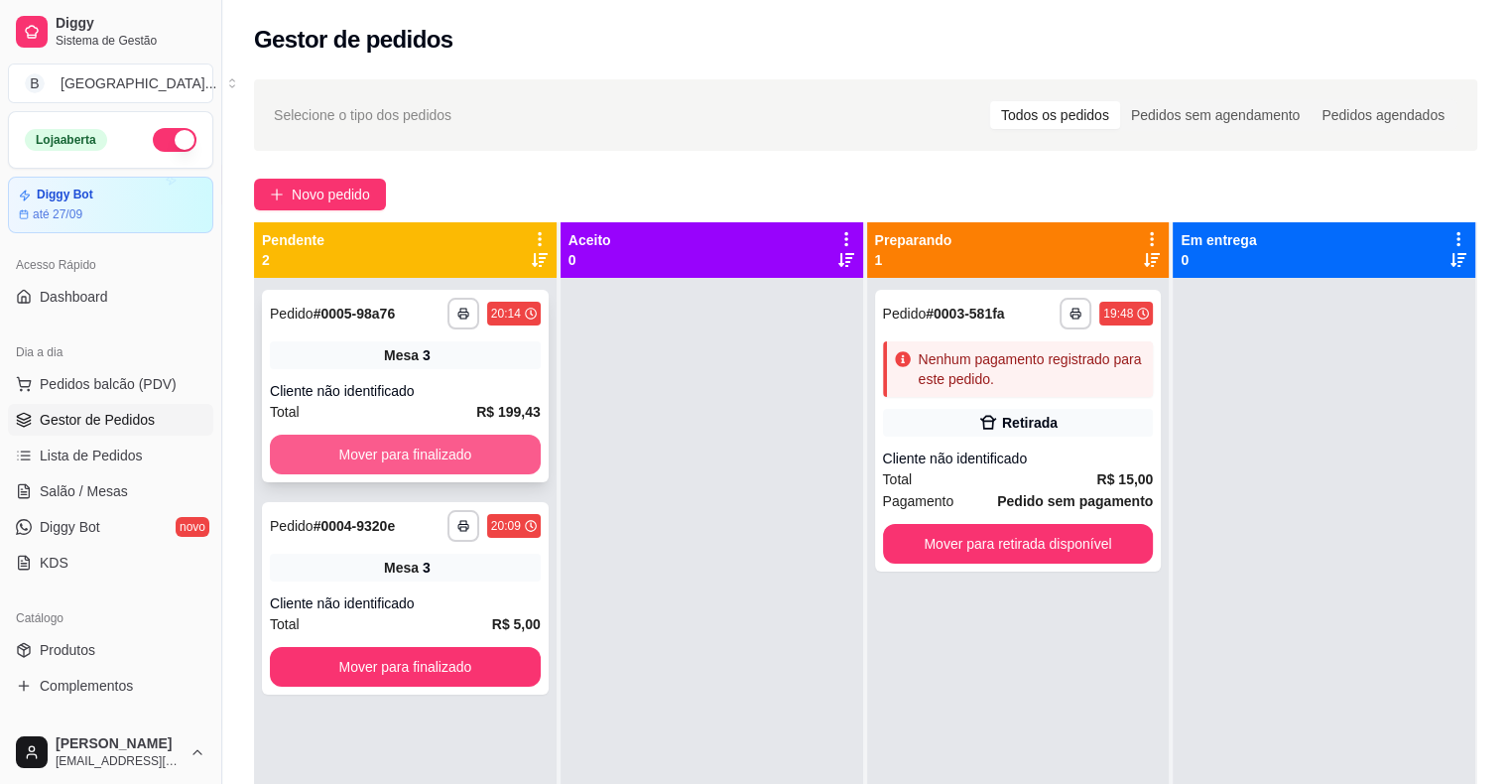
click at [480, 453] on button "Mover para finalizado" at bounding box center [405, 454] width 271 height 40
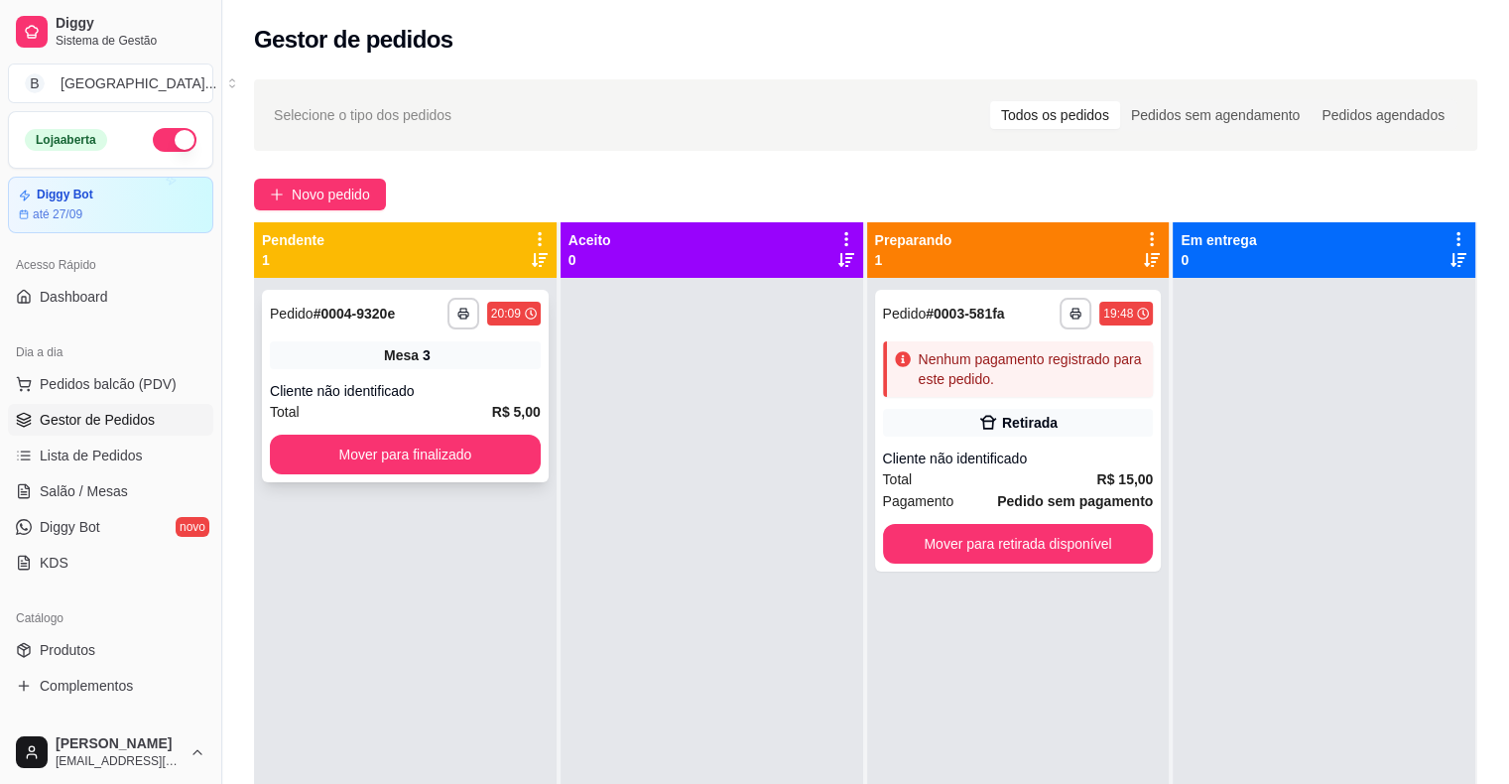
click at [426, 367] on div "Mesa 3" at bounding box center [405, 355] width 271 height 28
click at [83, 458] on span "Lista de Pedidos" at bounding box center [91, 455] width 103 height 20
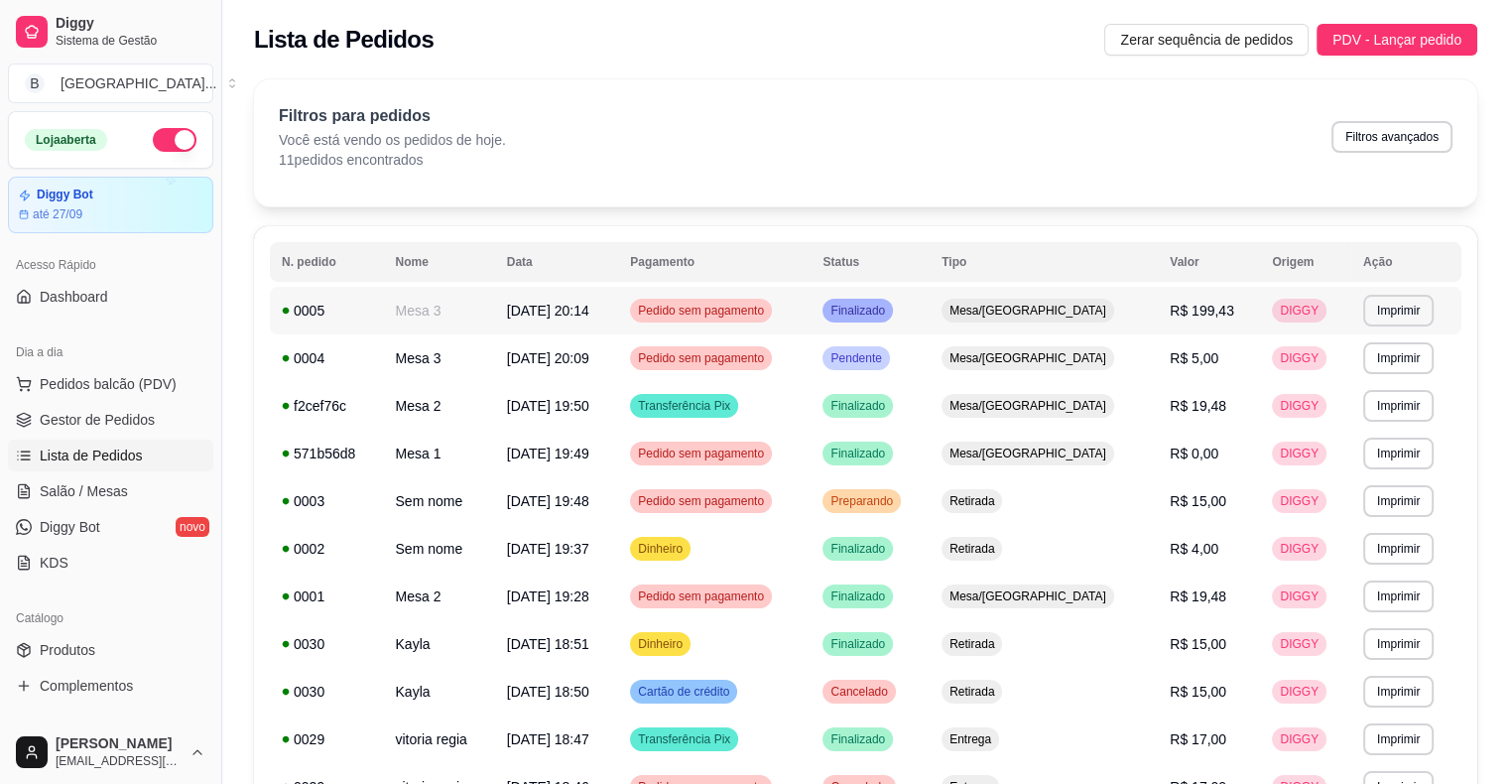
click at [589, 314] on span "[DATE] 20:14" at bounding box center [548, 311] width 82 height 16
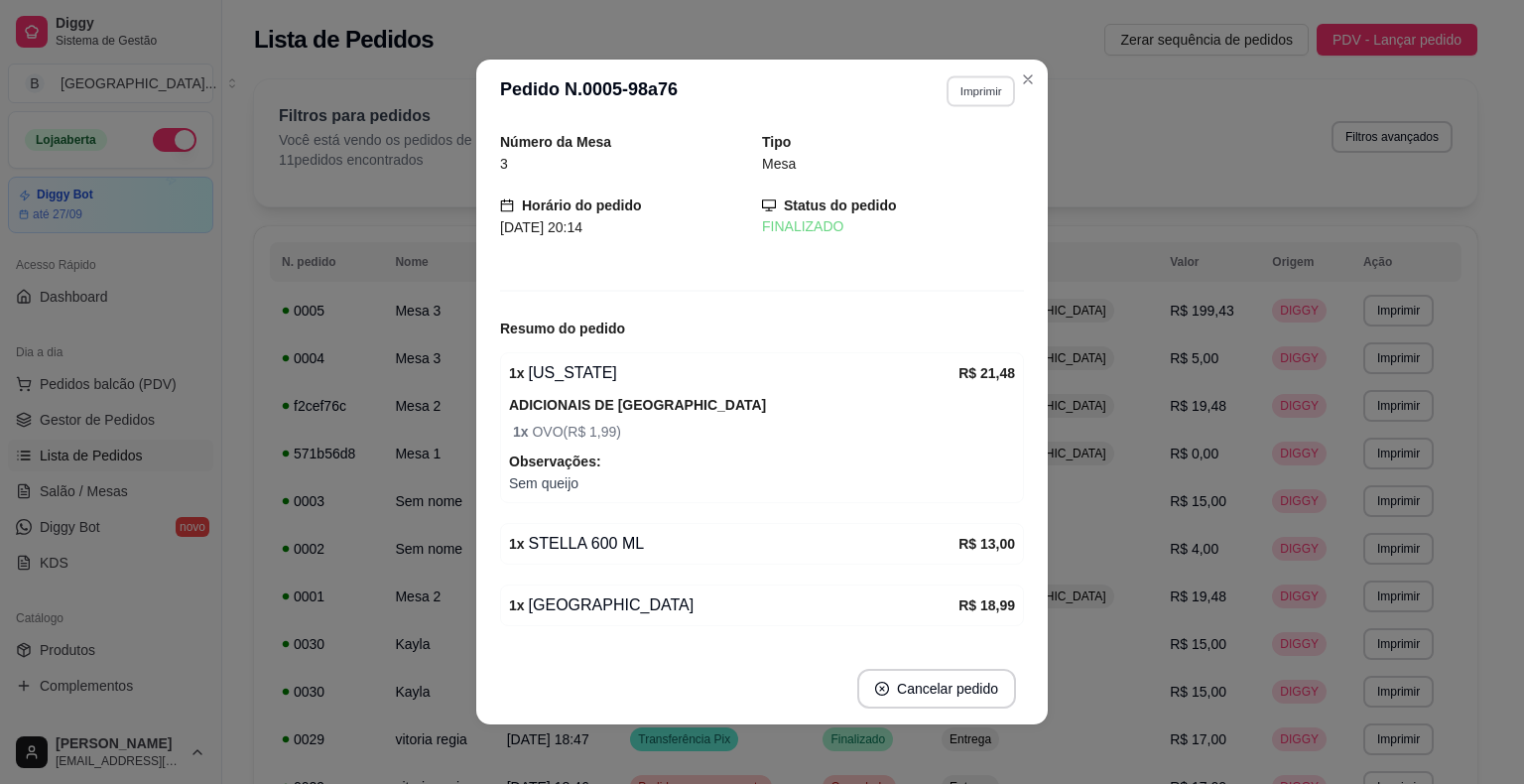
click at [952, 98] on button "Imprimir" at bounding box center [980, 90] width 68 height 31
click at [969, 89] on button "Imprimir" at bounding box center [980, 90] width 68 height 31
click at [972, 87] on button "Imprimir" at bounding box center [980, 91] width 70 height 32
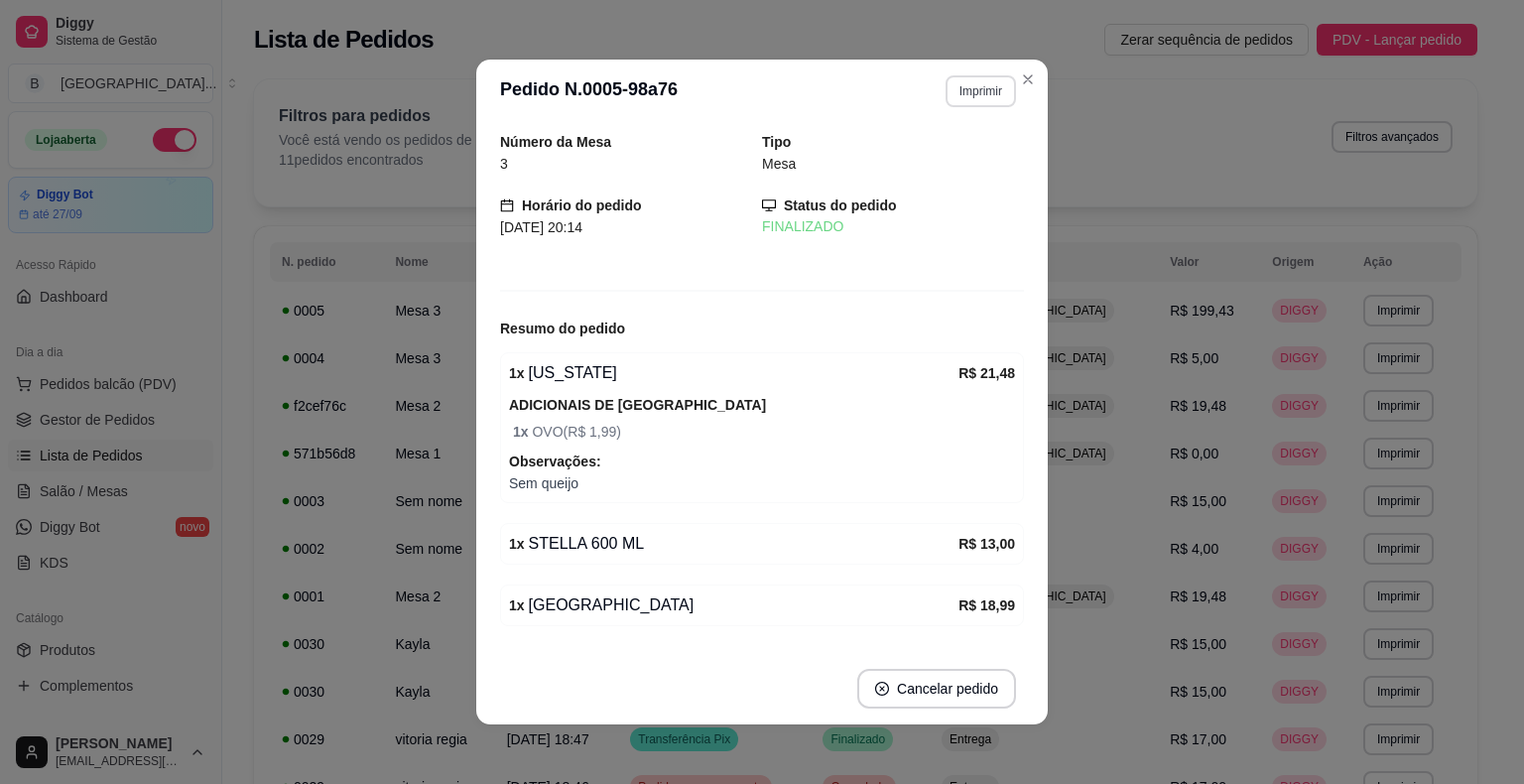
click at [972, 87] on button "Imprimir" at bounding box center [980, 91] width 70 height 32
click at [954, 76] on button "Imprimir" at bounding box center [980, 91] width 70 height 32
click at [954, 89] on button "Imprimir" at bounding box center [980, 91] width 70 height 32
click at [941, 146] on button "IMPRESSORA" at bounding box center [937, 160] width 139 height 31
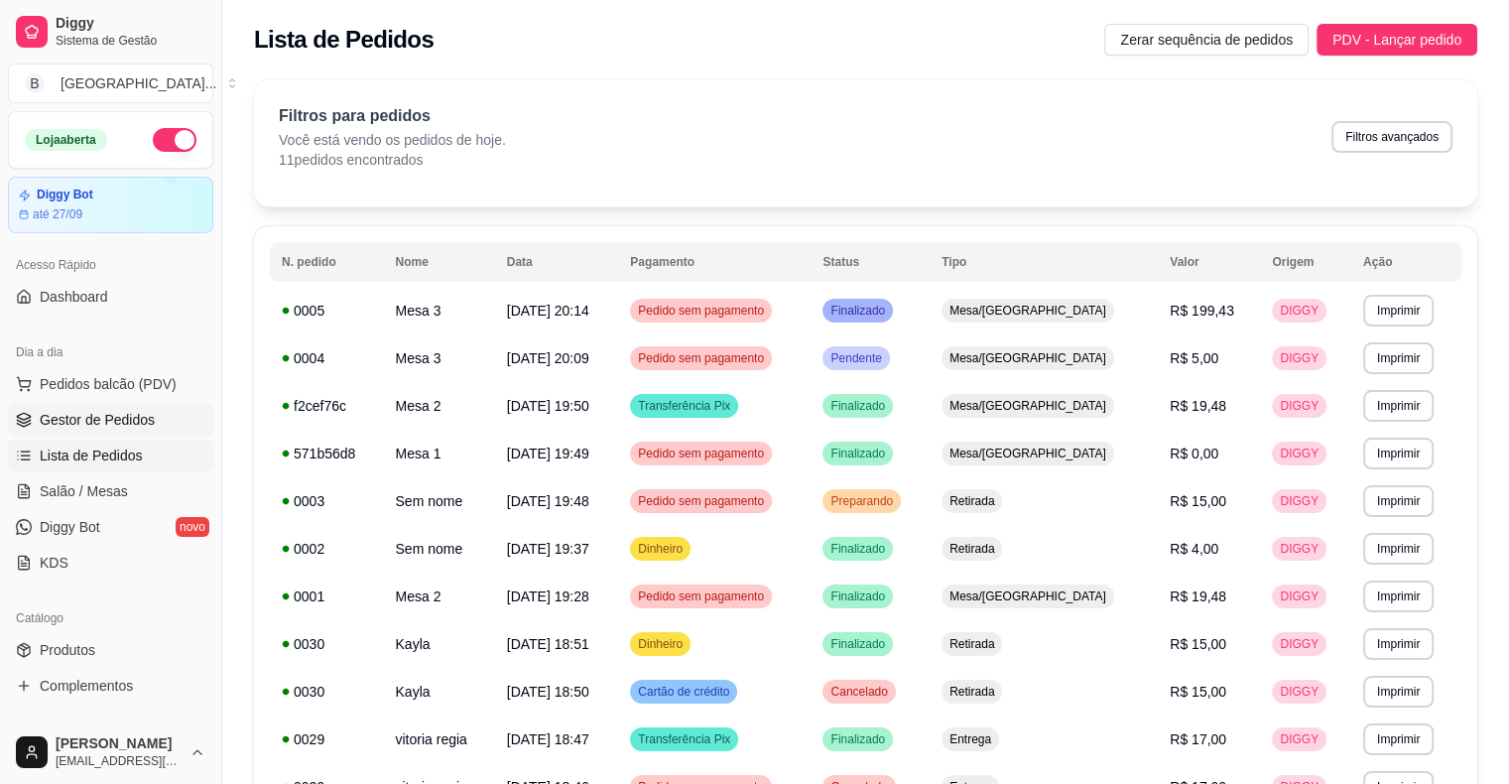
click at [56, 411] on span "Gestor de Pedidos" at bounding box center [97, 420] width 115 height 20
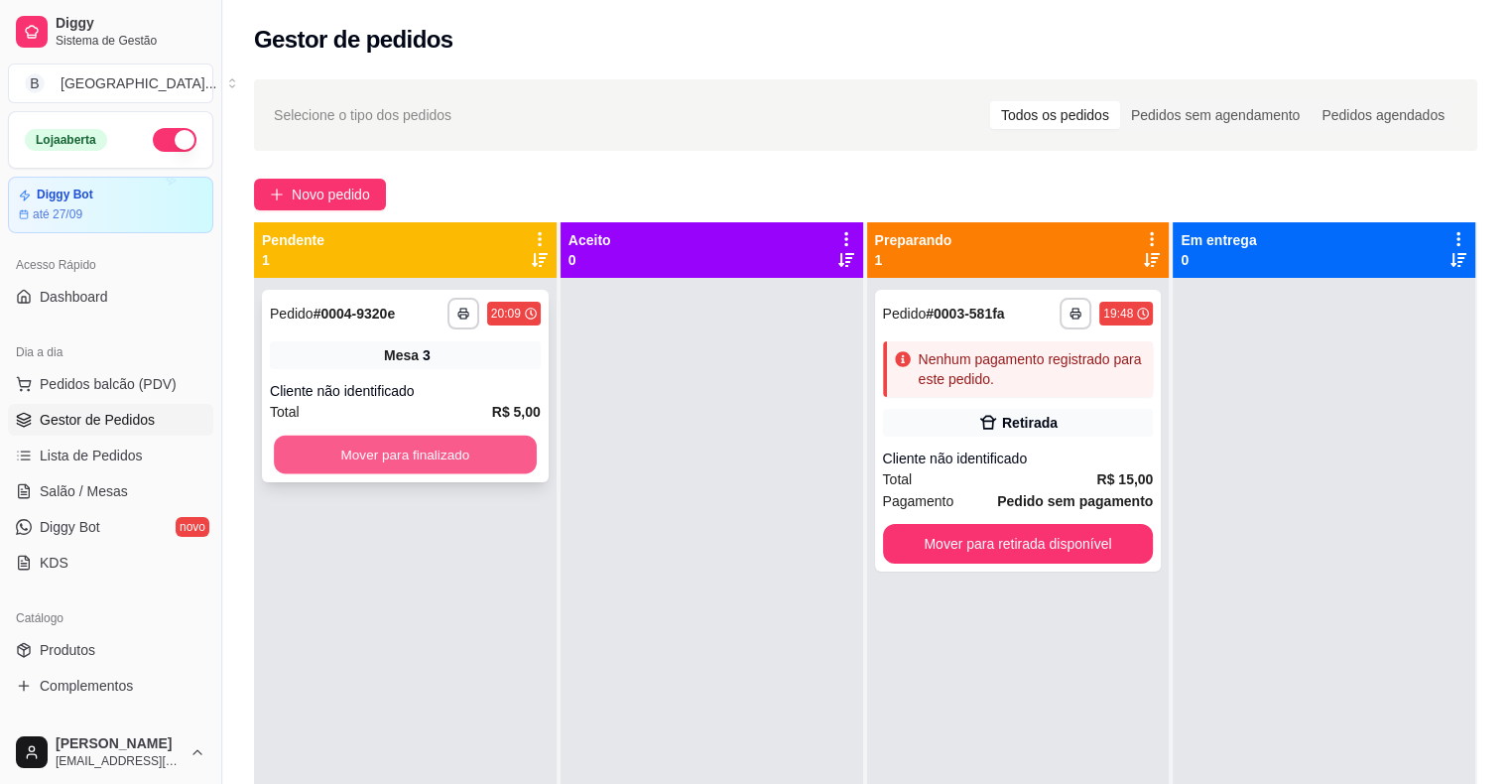
click at [319, 444] on button "Mover para finalizado" at bounding box center [405, 454] width 263 height 39
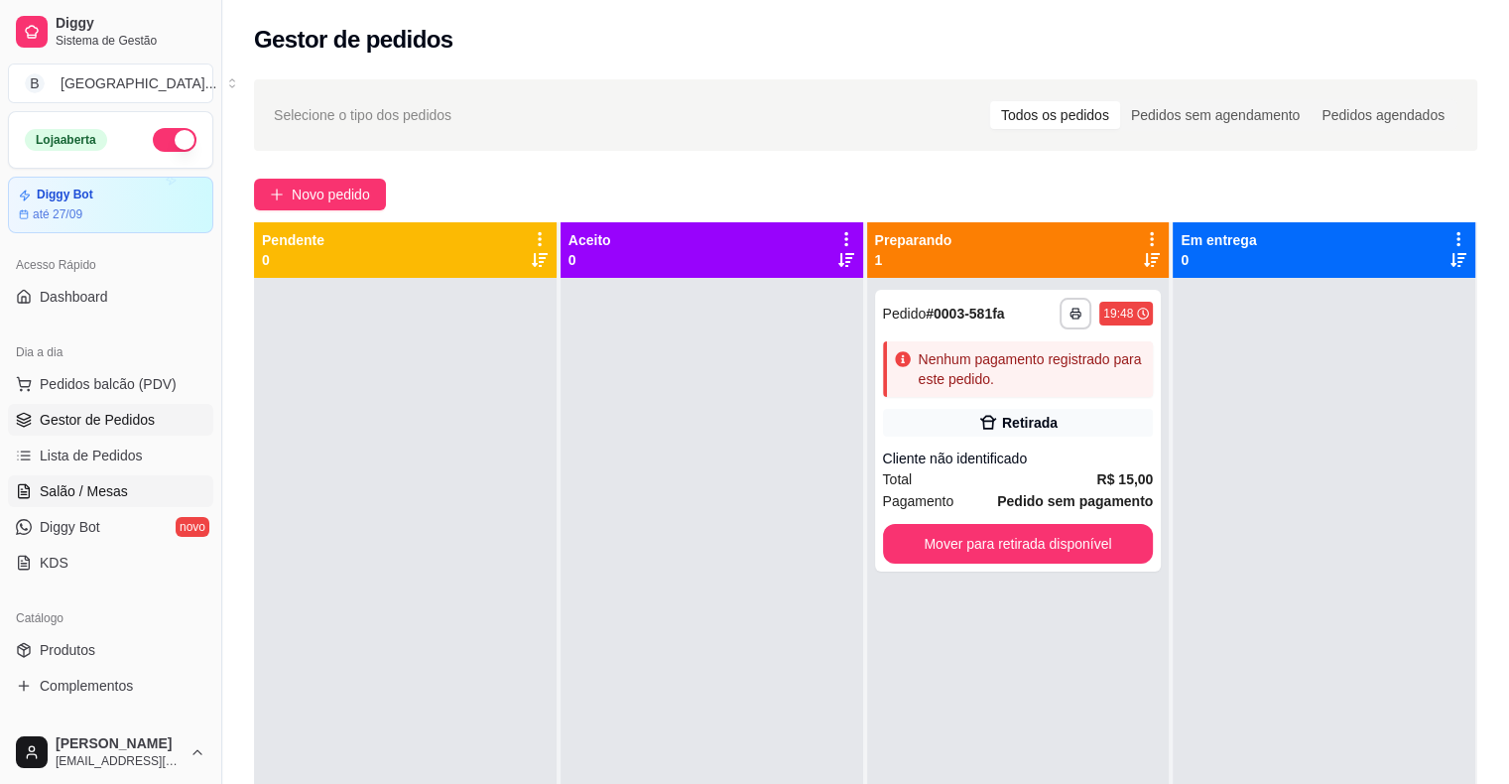
click at [119, 482] on span "Salão / Mesas" at bounding box center [84, 491] width 88 height 20
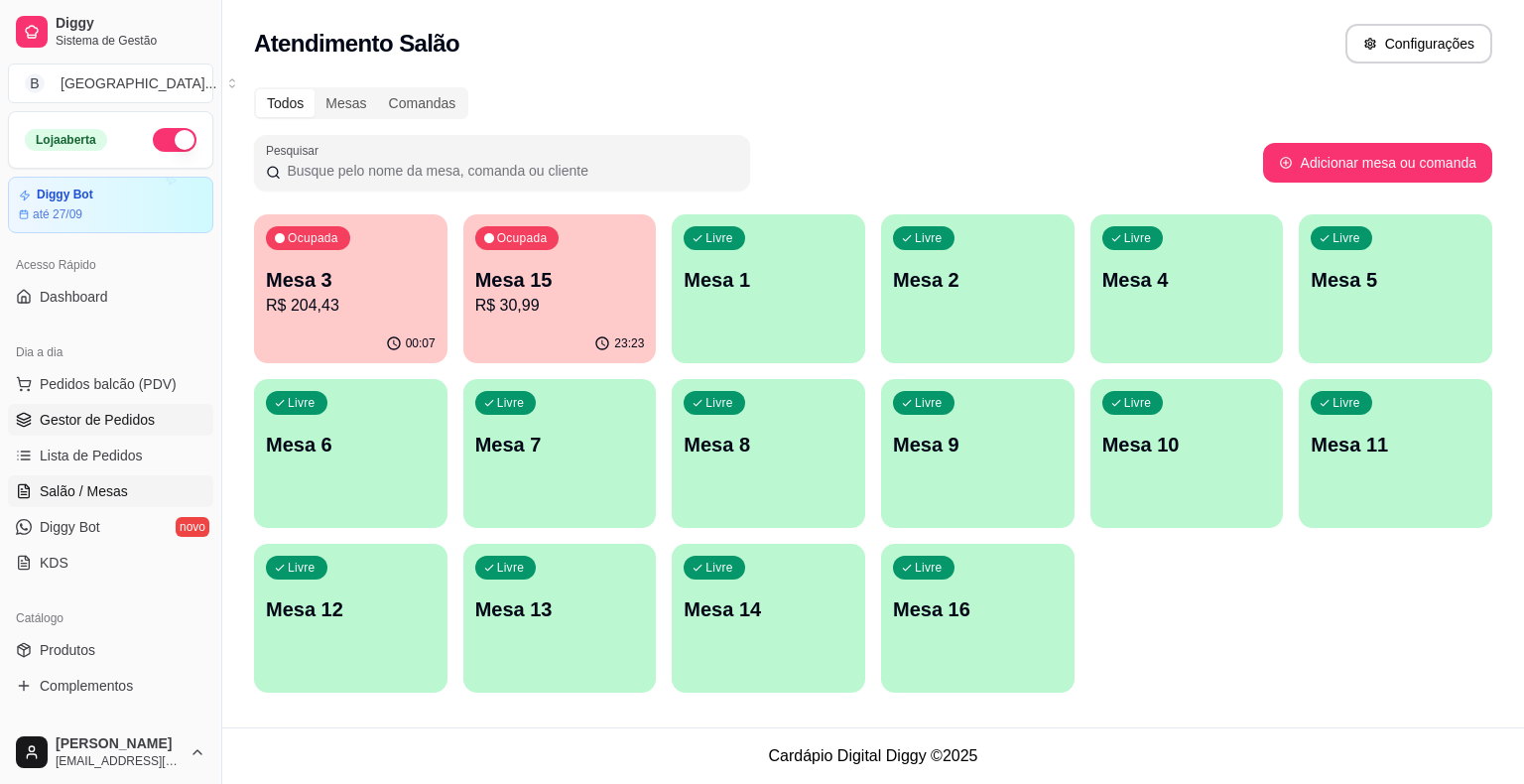
click at [132, 405] on link "Gestor de Pedidos" at bounding box center [110, 420] width 205 height 32
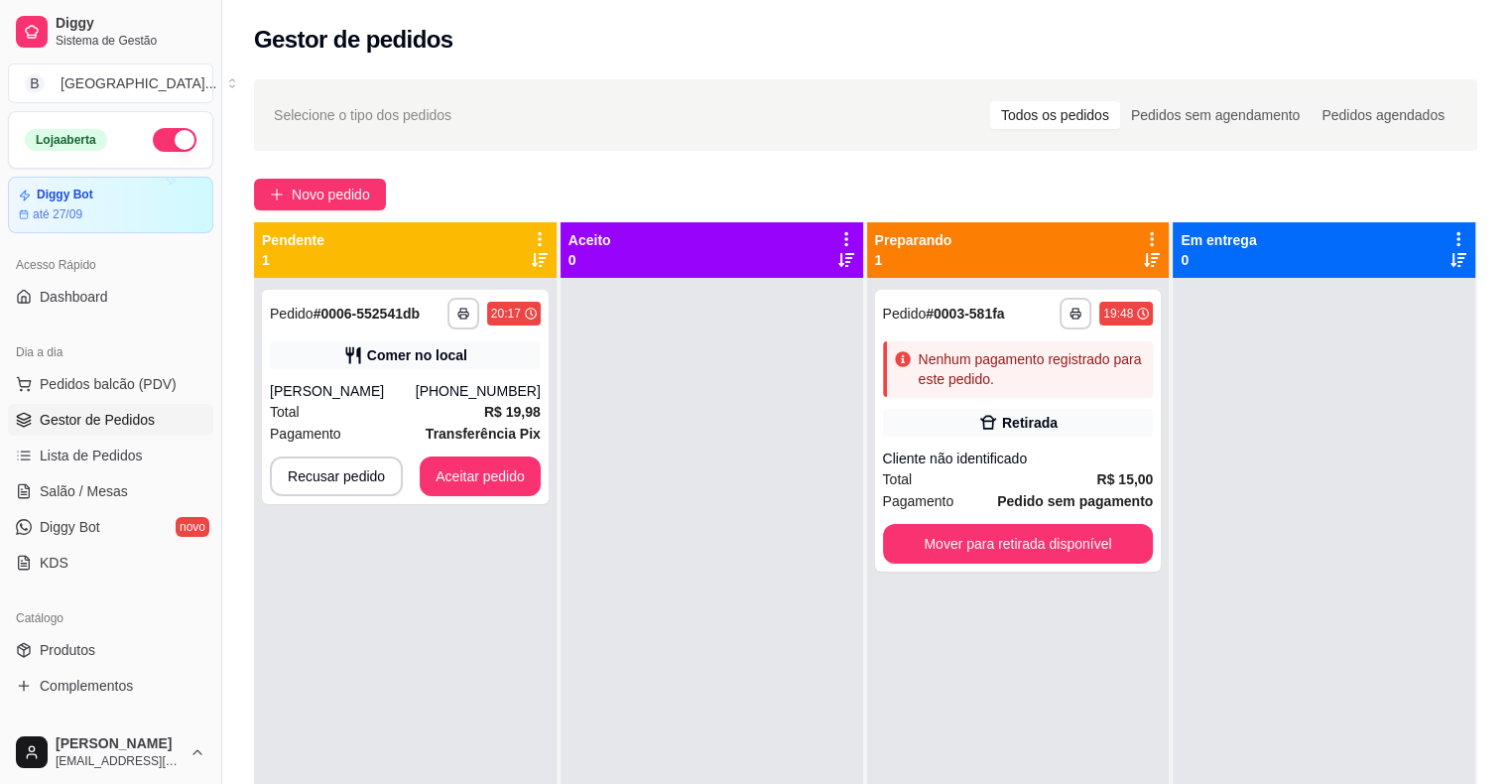
click at [508, 383] on div "[PHONE_NUMBER]" at bounding box center [478, 391] width 125 height 20
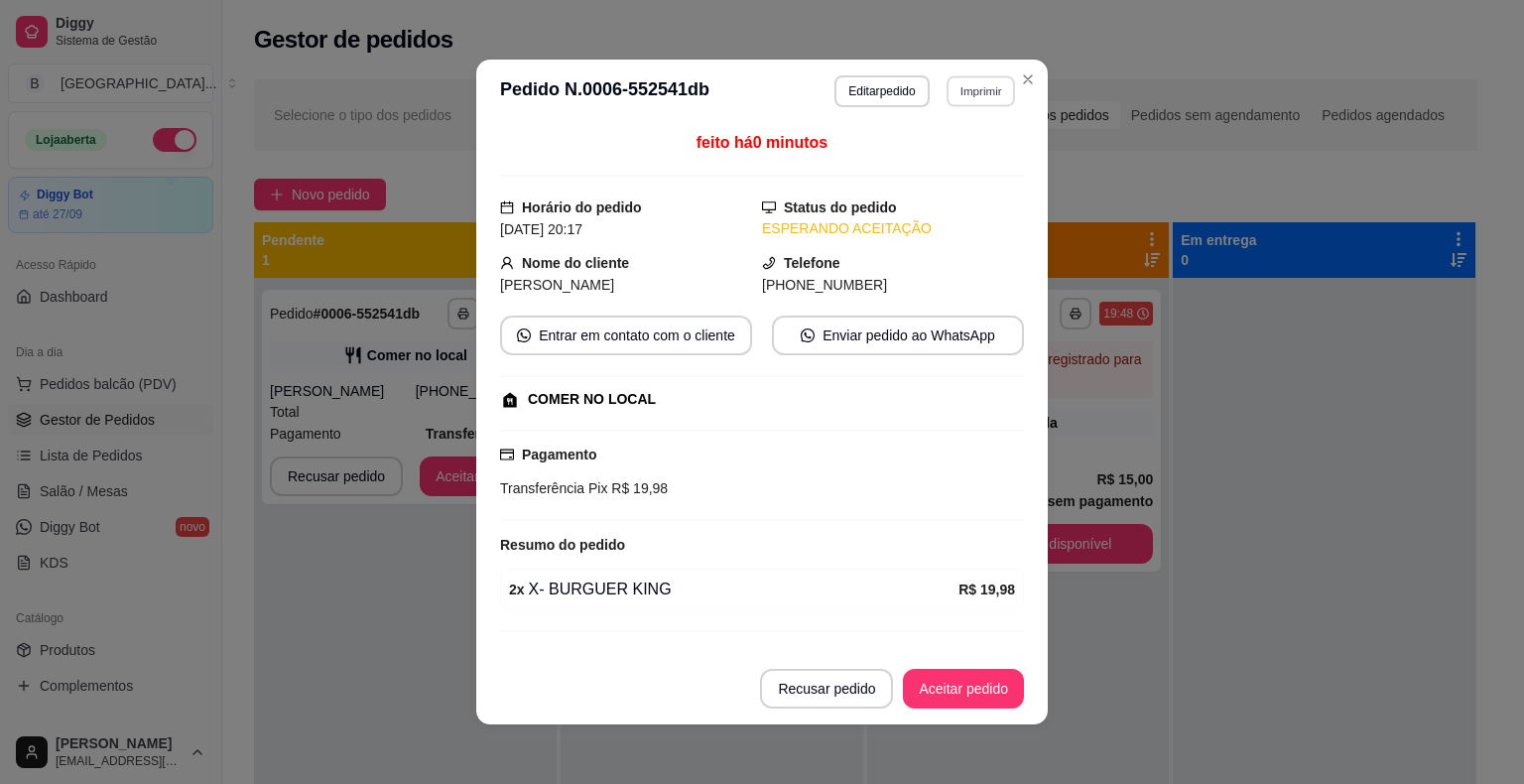
click at [990, 92] on button "Imprimir" at bounding box center [980, 90] width 68 height 31
click at [948, 154] on button "IMPRESSORA" at bounding box center [937, 160] width 139 height 31
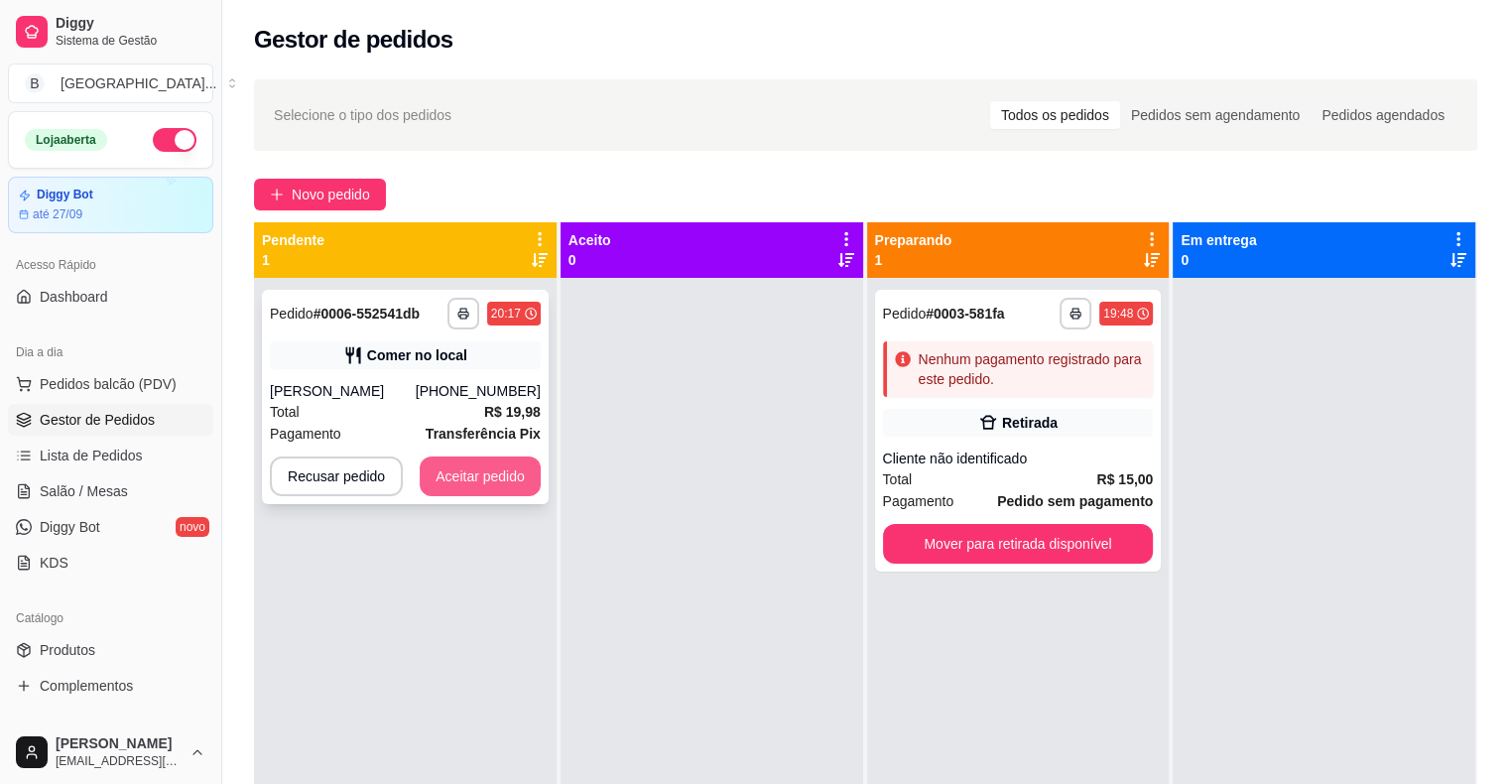
click at [495, 475] on button "Aceitar pedido" at bounding box center [480, 476] width 121 height 40
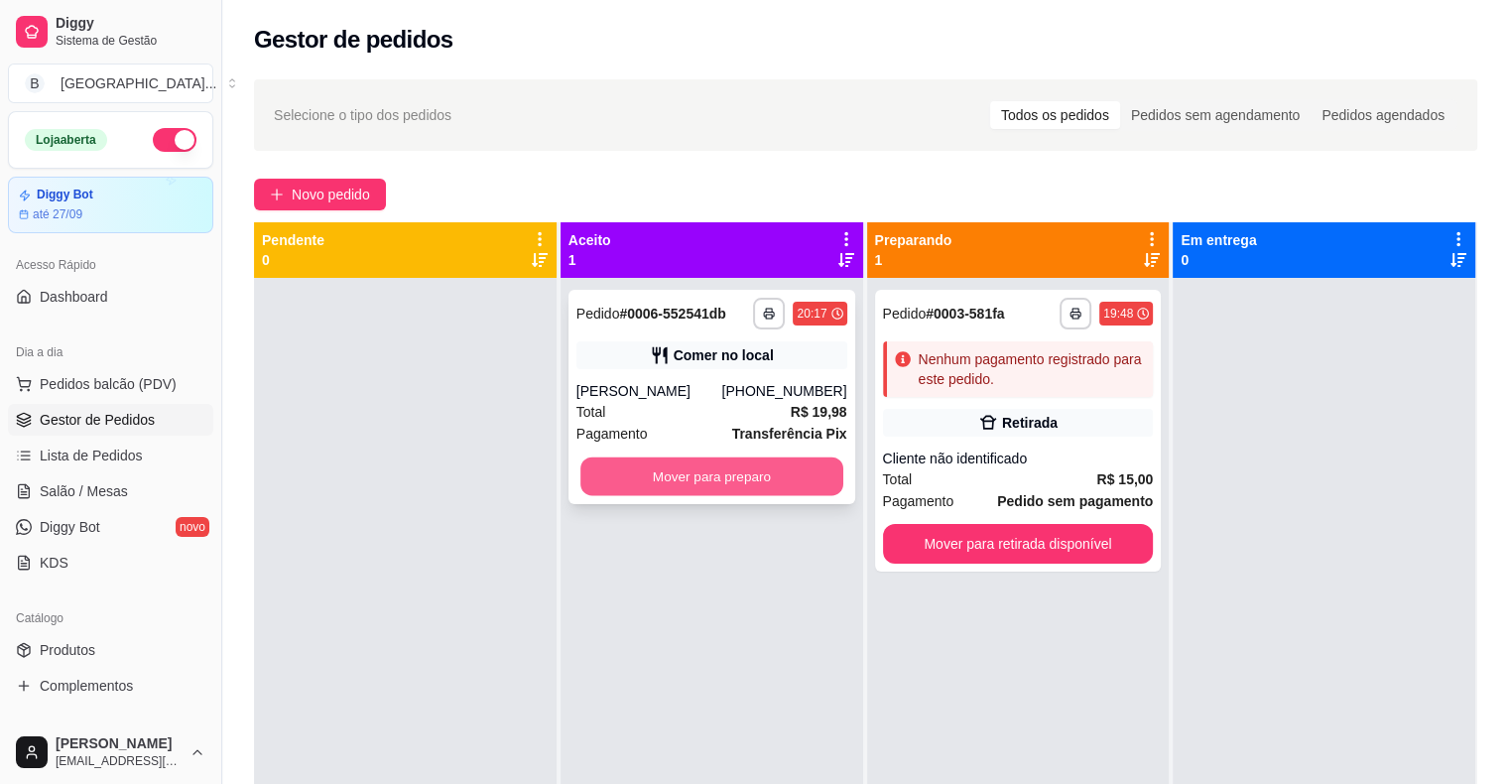
click at [647, 483] on button "Mover para preparo" at bounding box center [711, 476] width 263 height 39
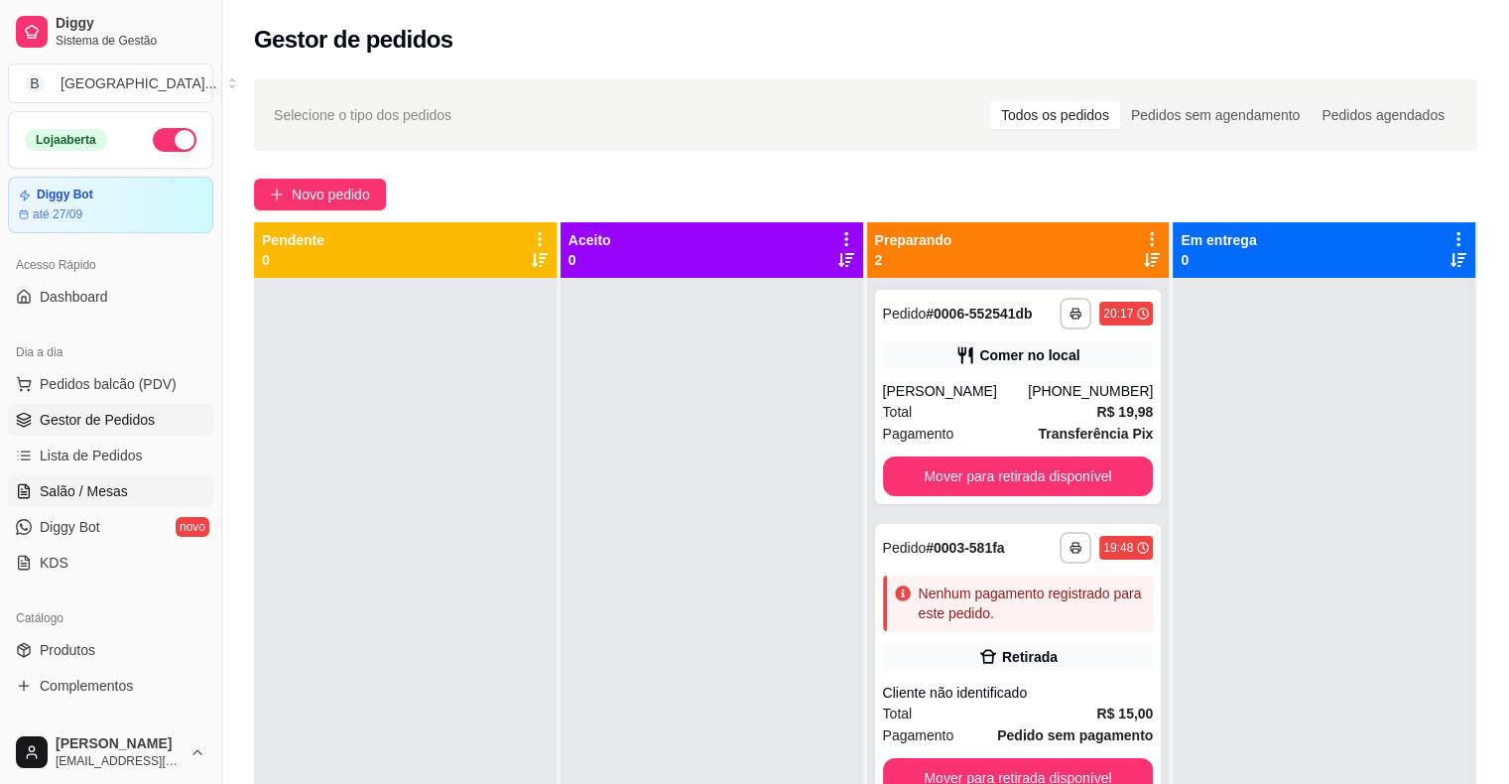
click at [125, 499] on link "Salão / Mesas" at bounding box center [110, 491] width 205 height 32
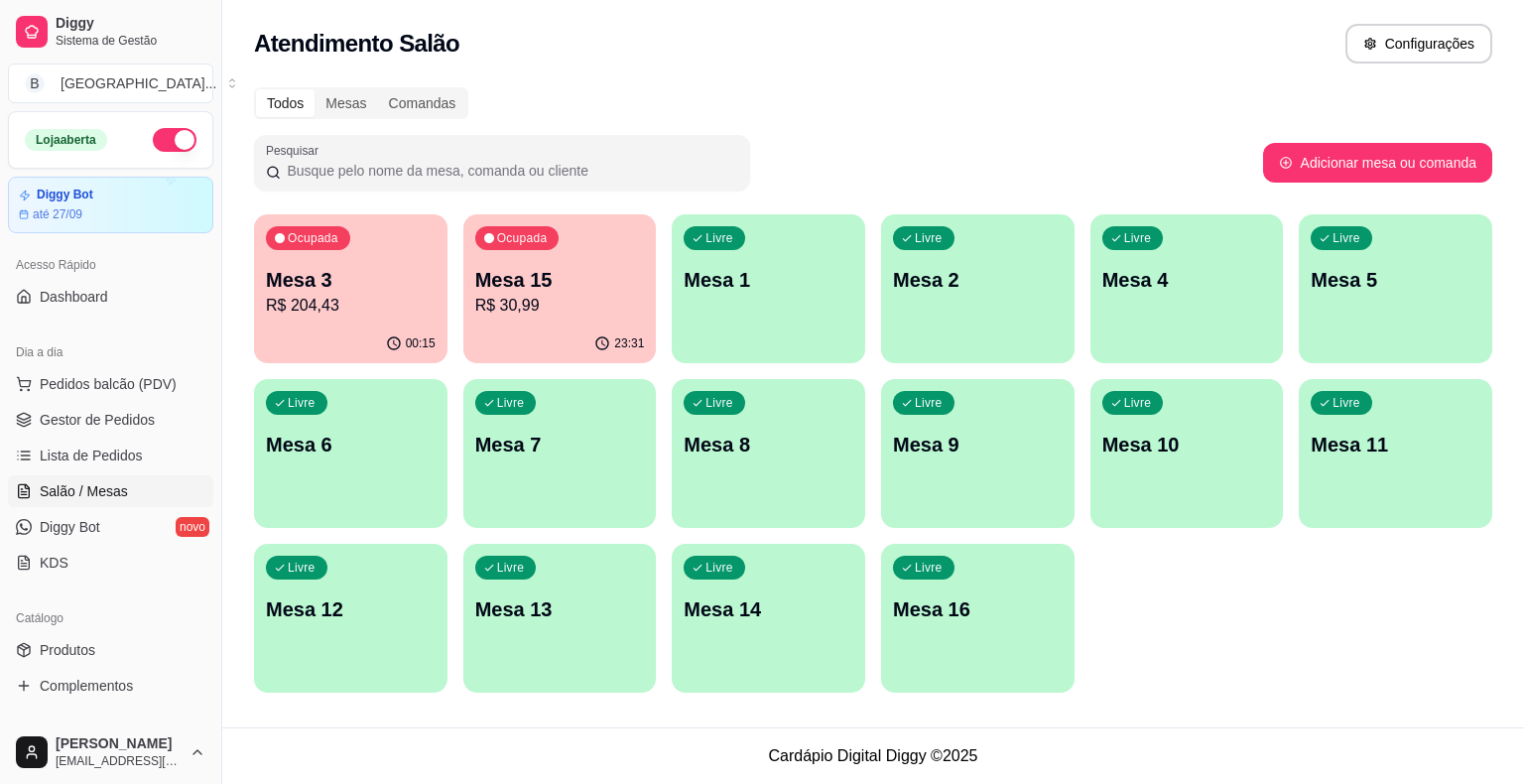
click at [325, 240] on p "Ocupada" at bounding box center [313, 238] width 51 height 16
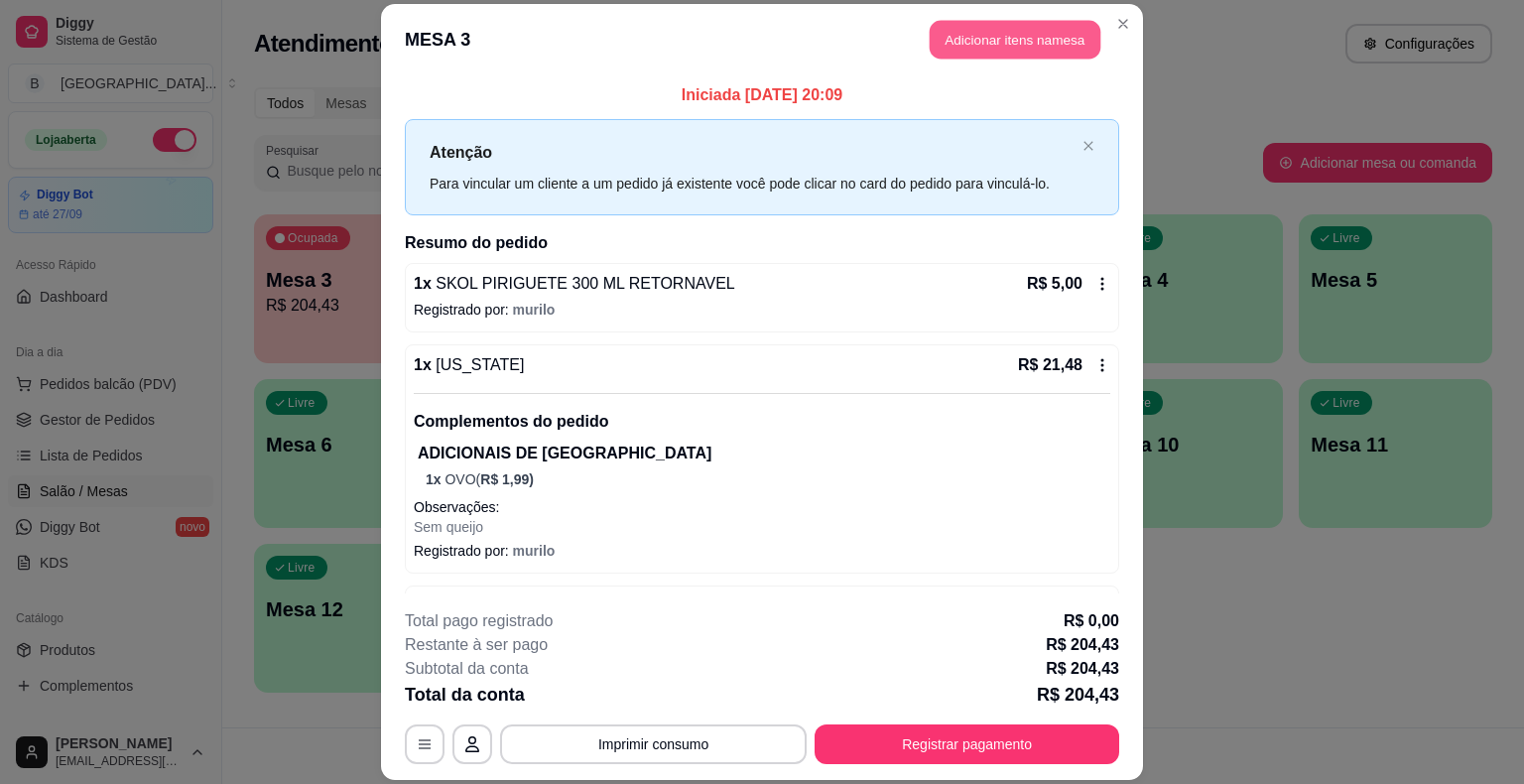
click at [992, 22] on button "Adicionar itens na mesa" at bounding box center [1014, 40] width 171 height 39
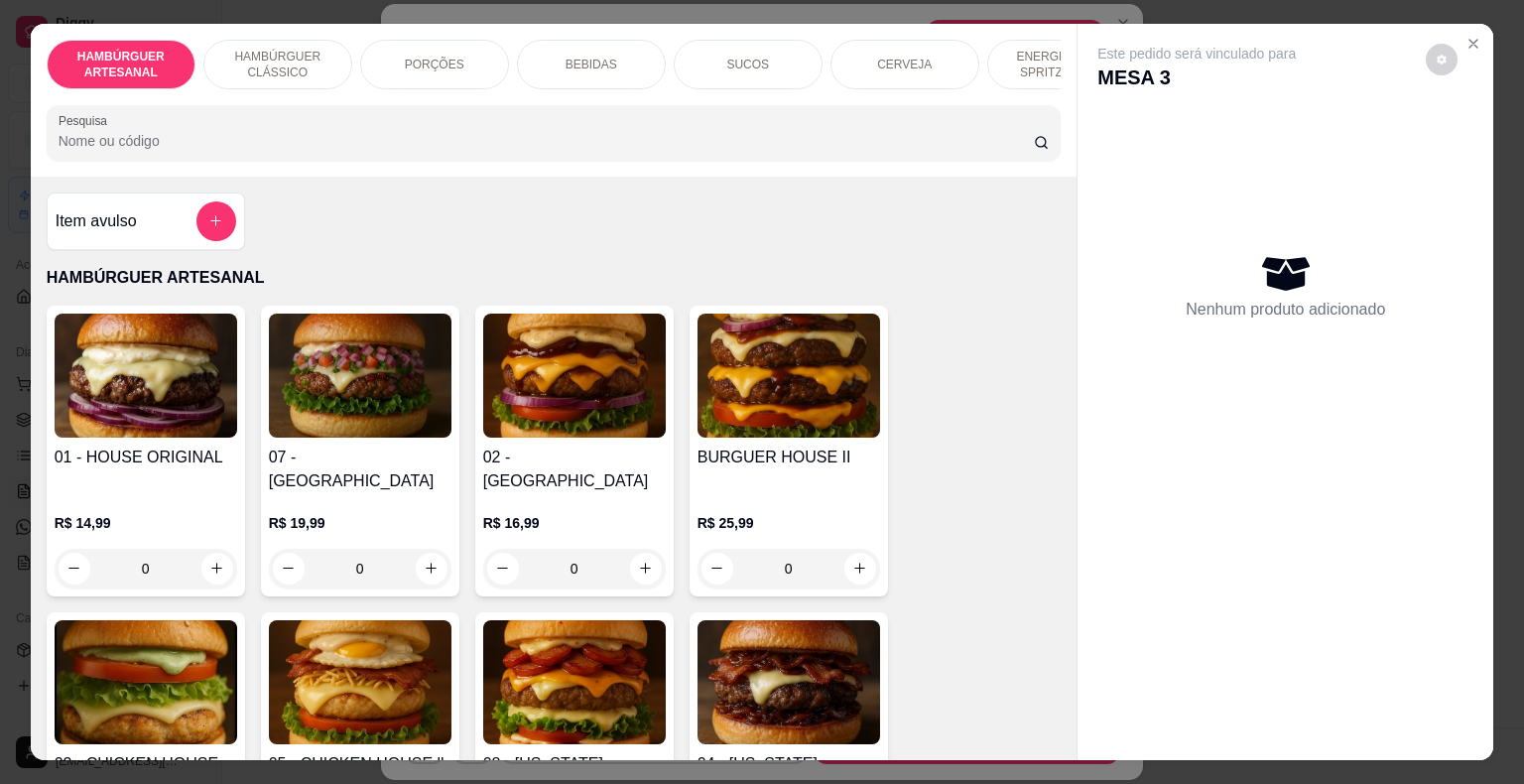
click at [565, 57] on p "BEBIDAS" at bounding box center [591, 65] width 52 height 16
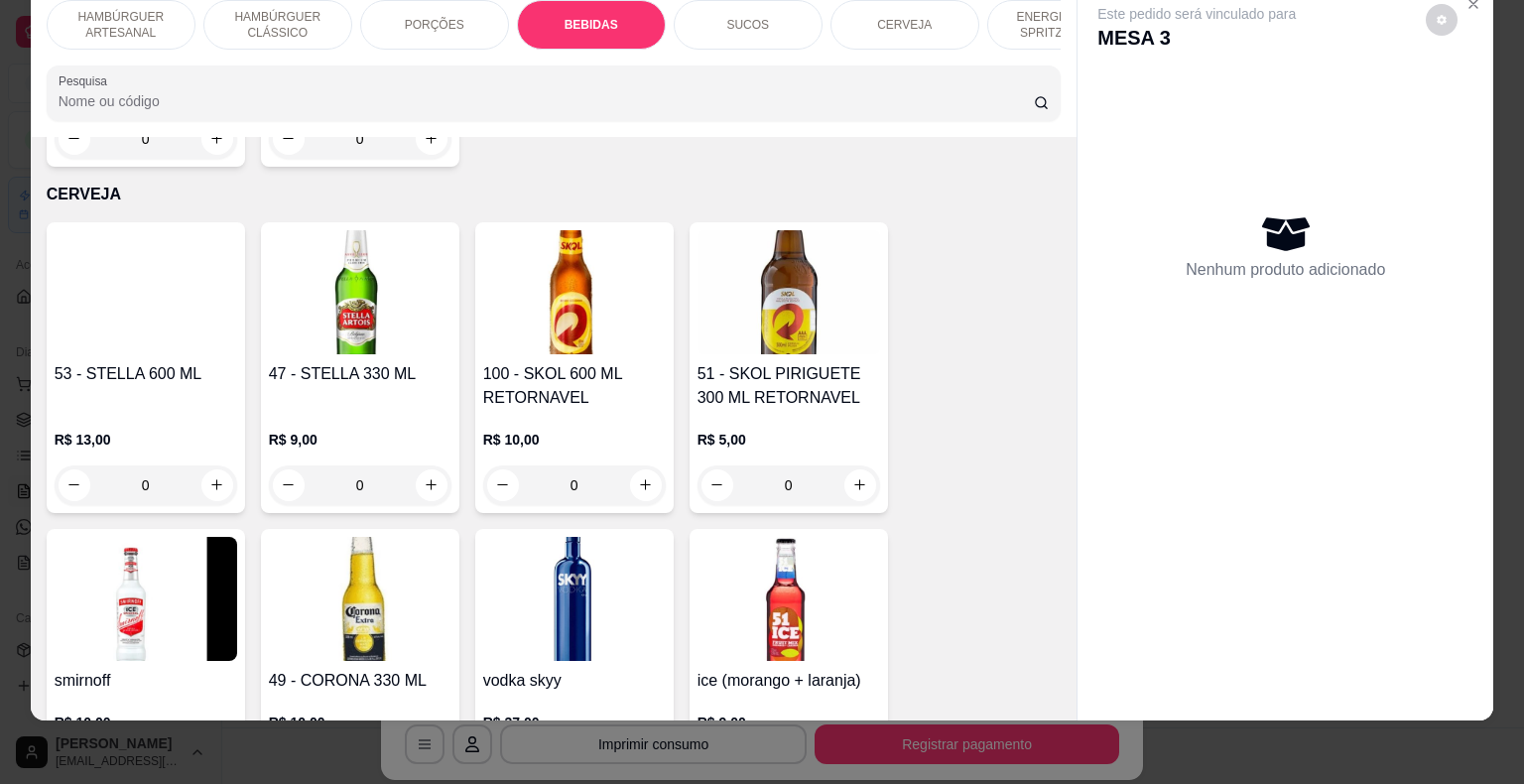
scroll to position [4119, 0]
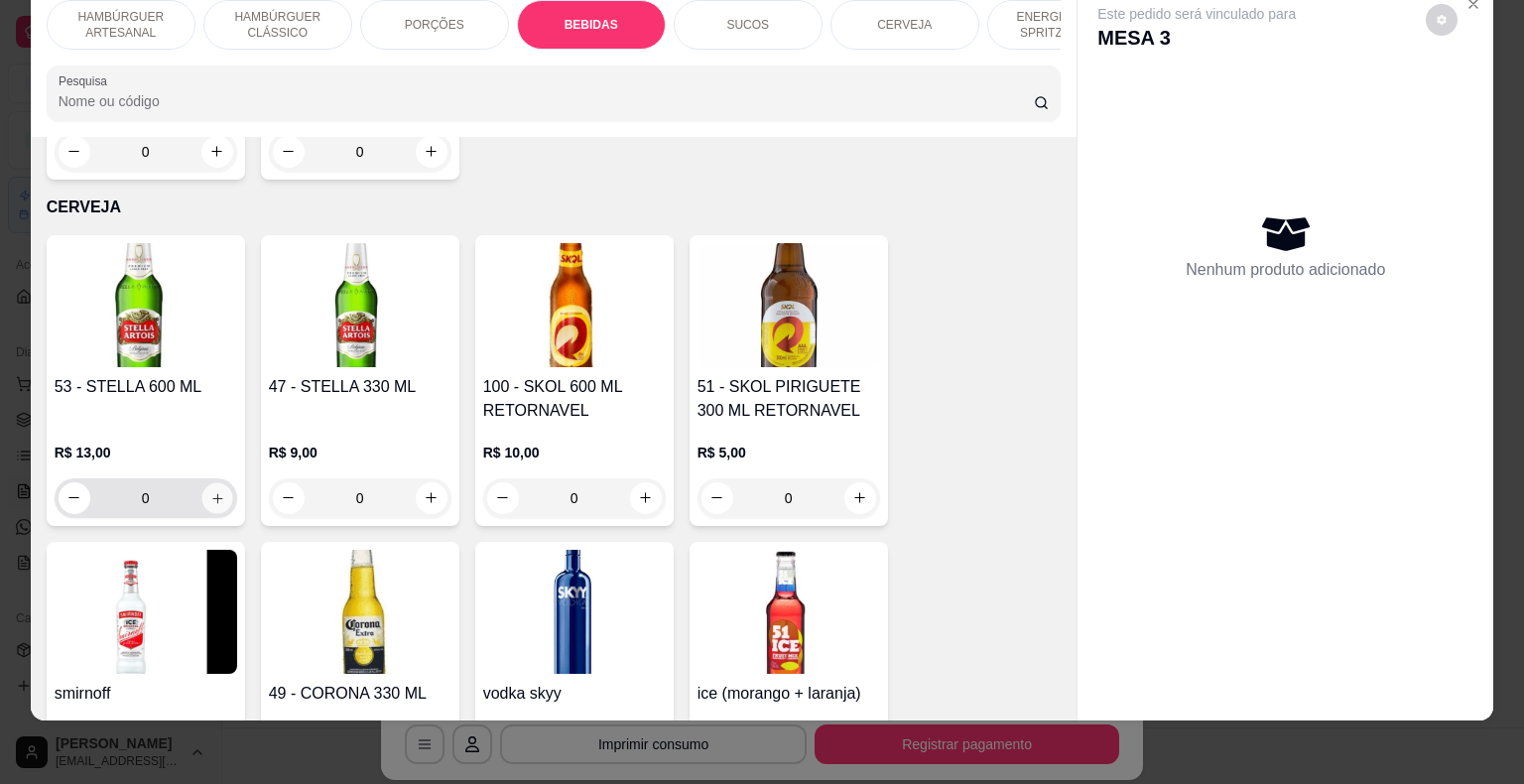
click at [219, 482] on button "increase-product-quantity" at bounding box center [216, 497] width 31 height 31
type input "1"
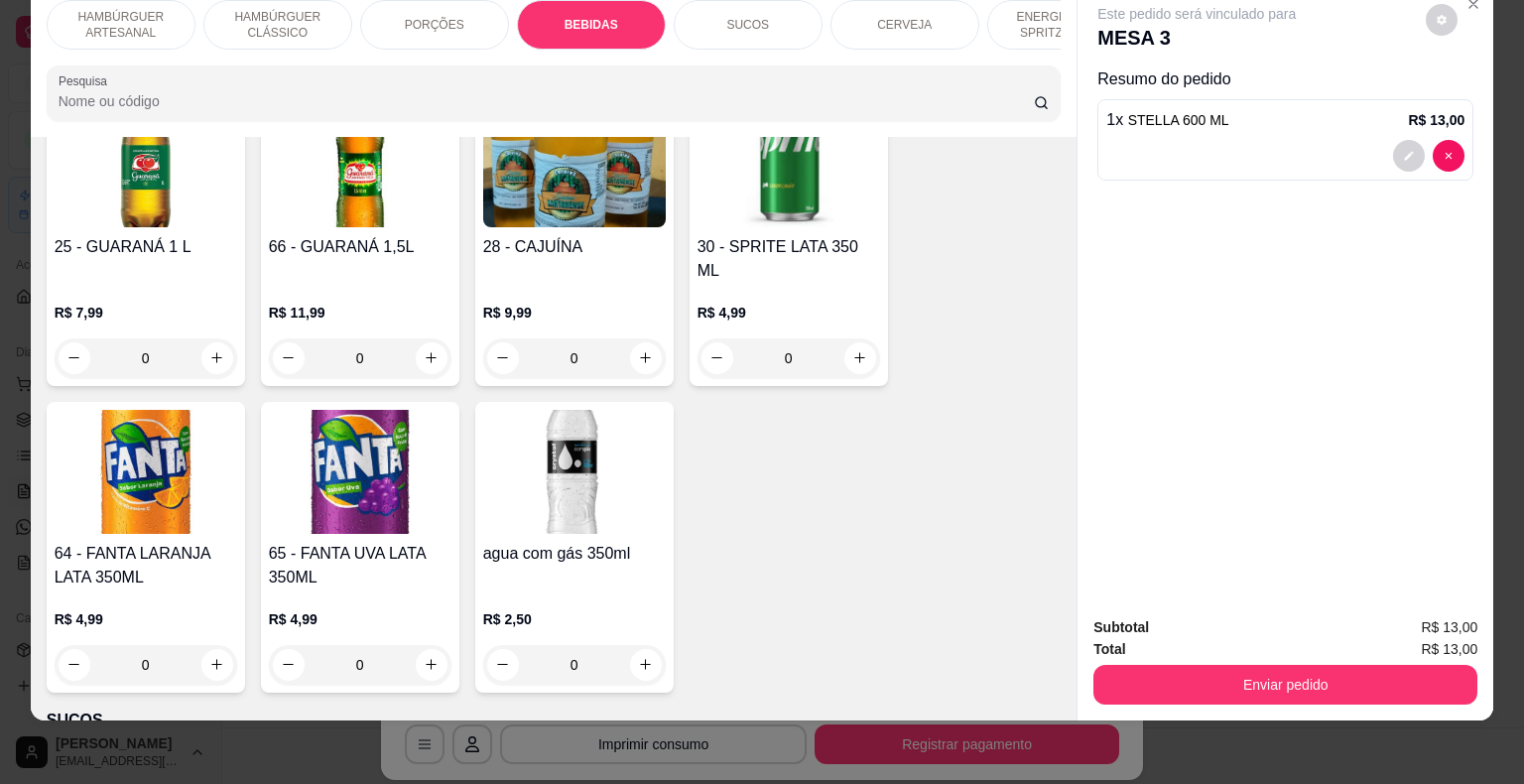
scroll to position [2779, 0]
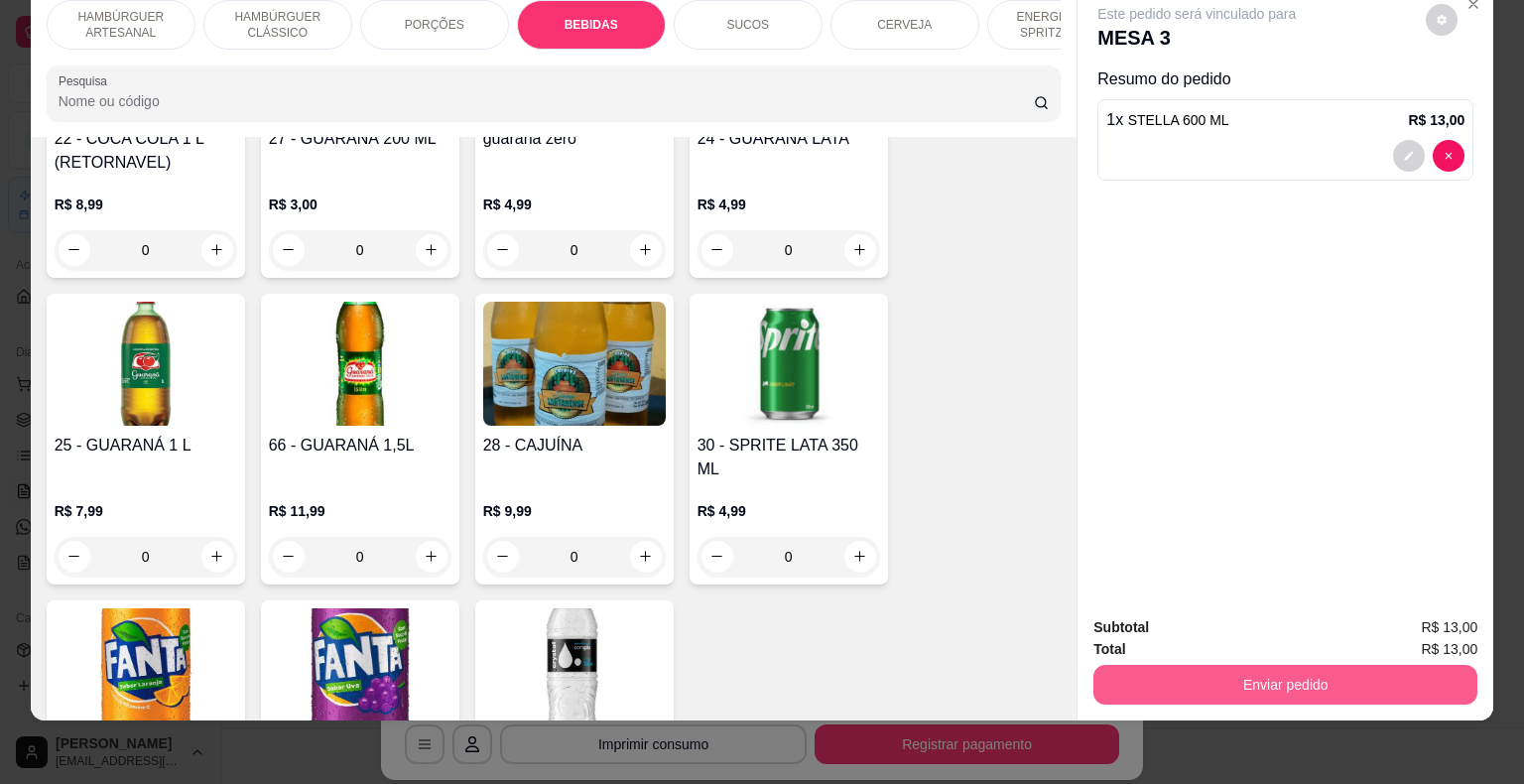
click at [1282, 678] on button "Enviar pedido" at bounding box center [1285, 685] width 384 height 40
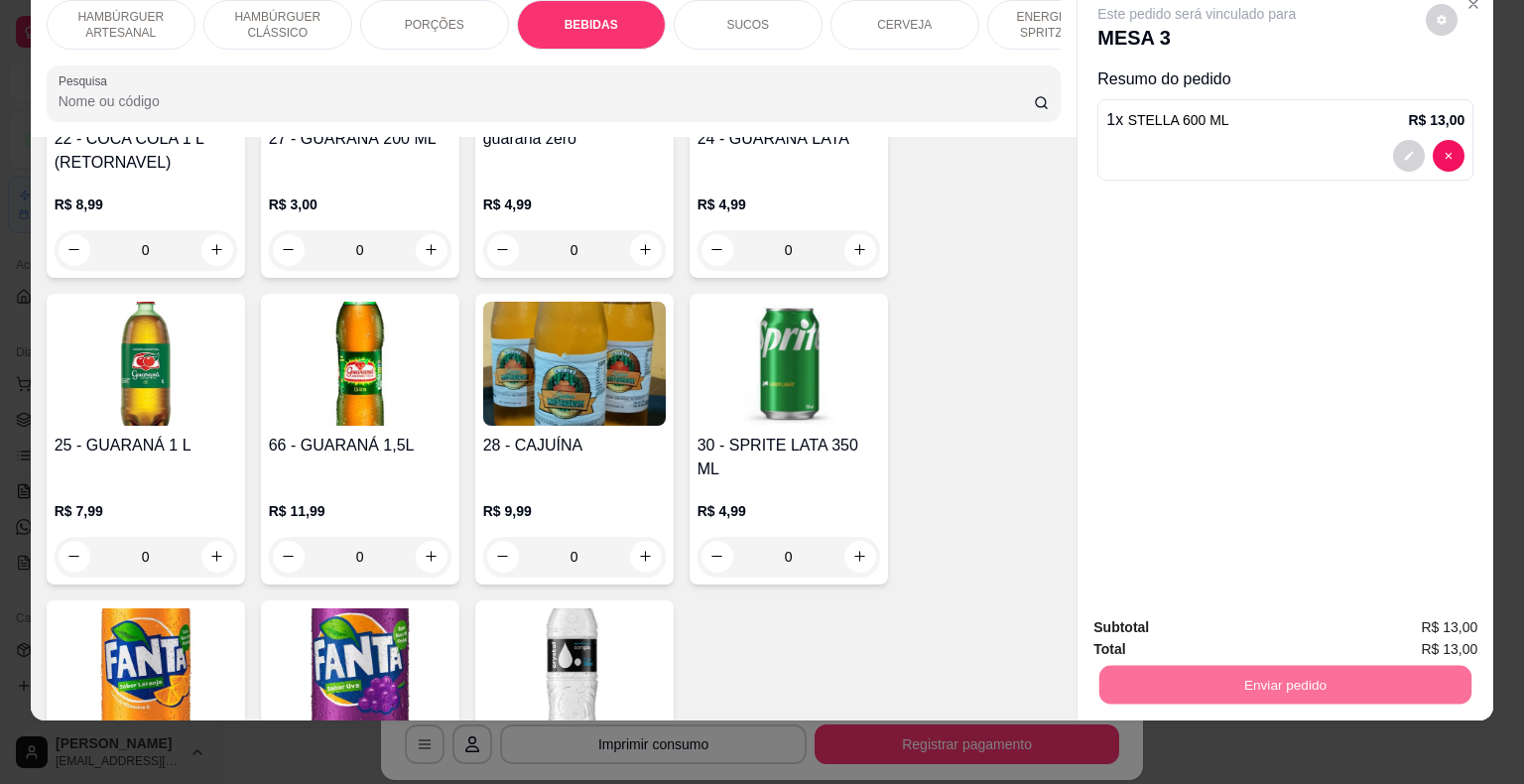
click at [1247, 626] on button "Registrar cliente" at bounding box center [1292, 620] width 127 height 37
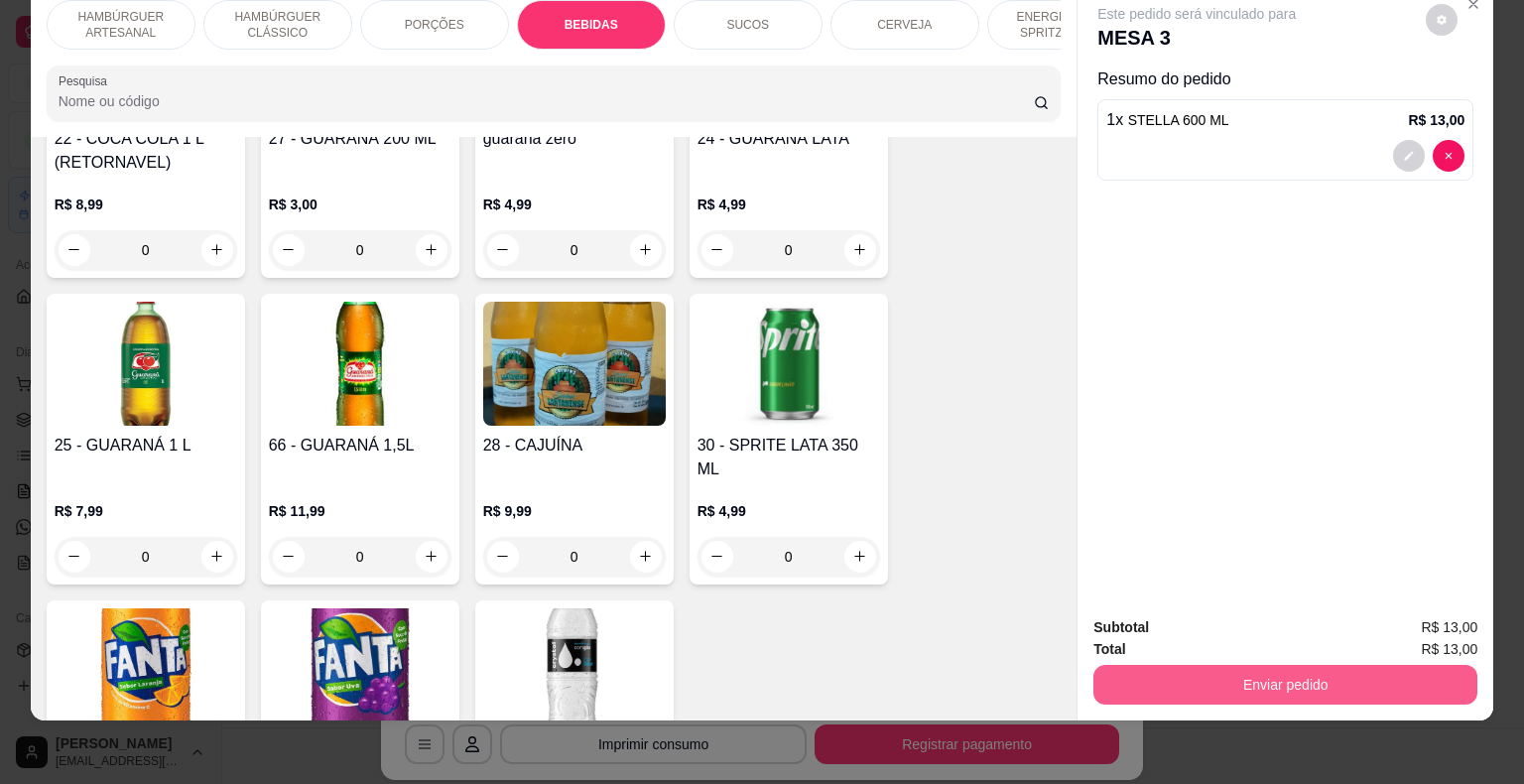
click at [1328, 677] on button "Enviar pedido" at bounding box center [1285, 685] width 384 height 40
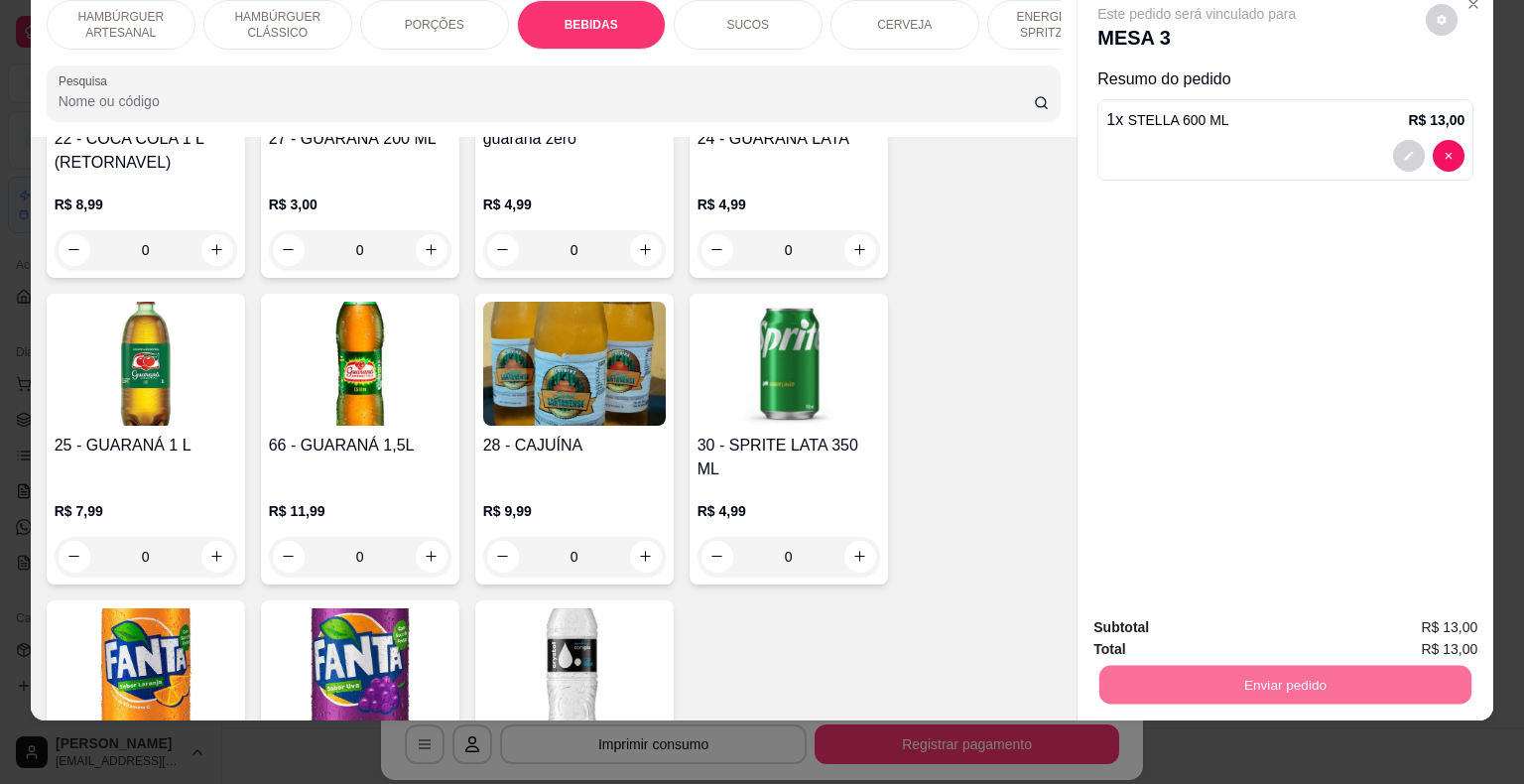
click at [1463, 620] on button "Enviar pedido" at bounding box center [1426, 621] width 112 height 38
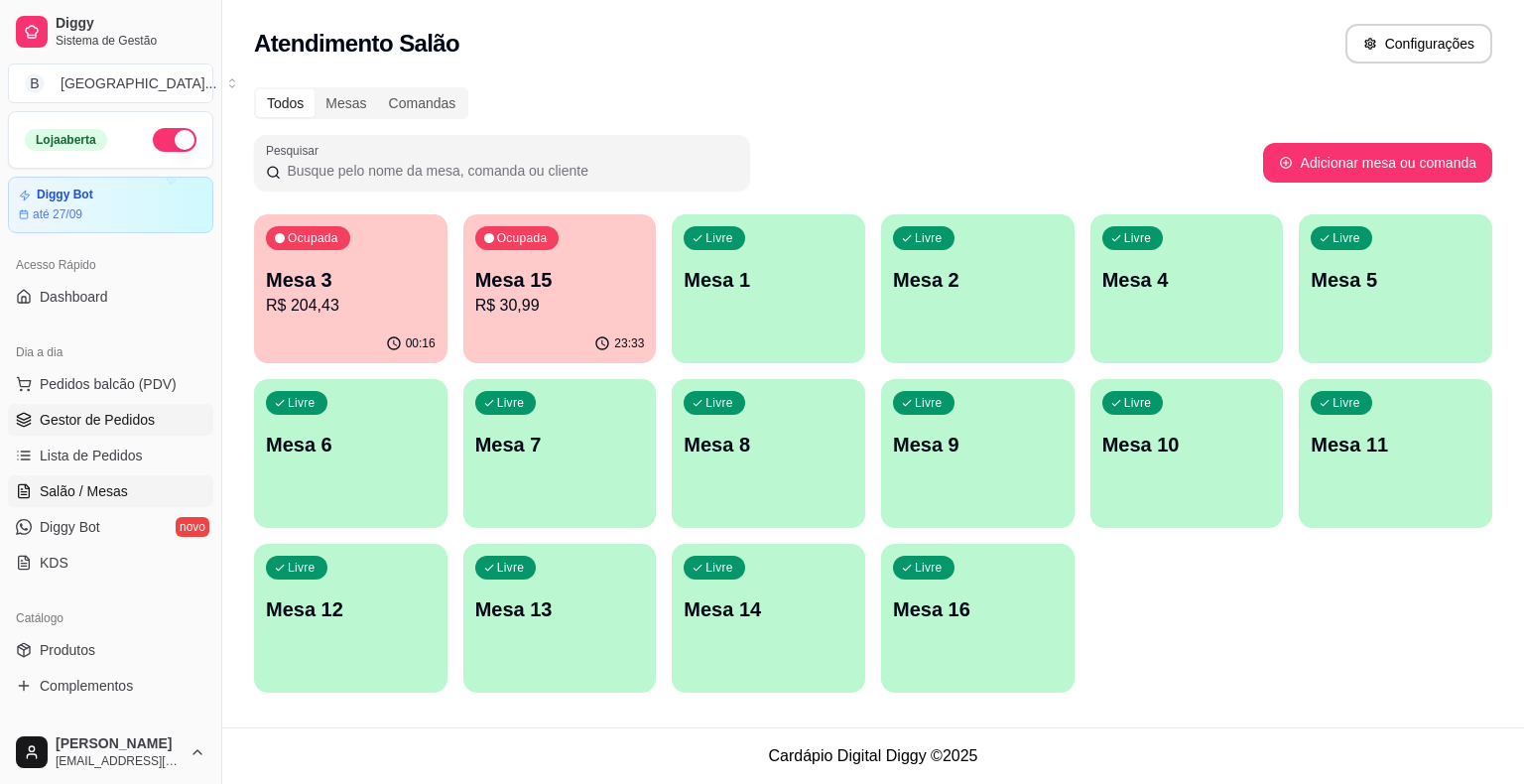
click at [92, 416] on span "Gestor de Pedidos" at bounding box center [97, 420] width 115 height 20
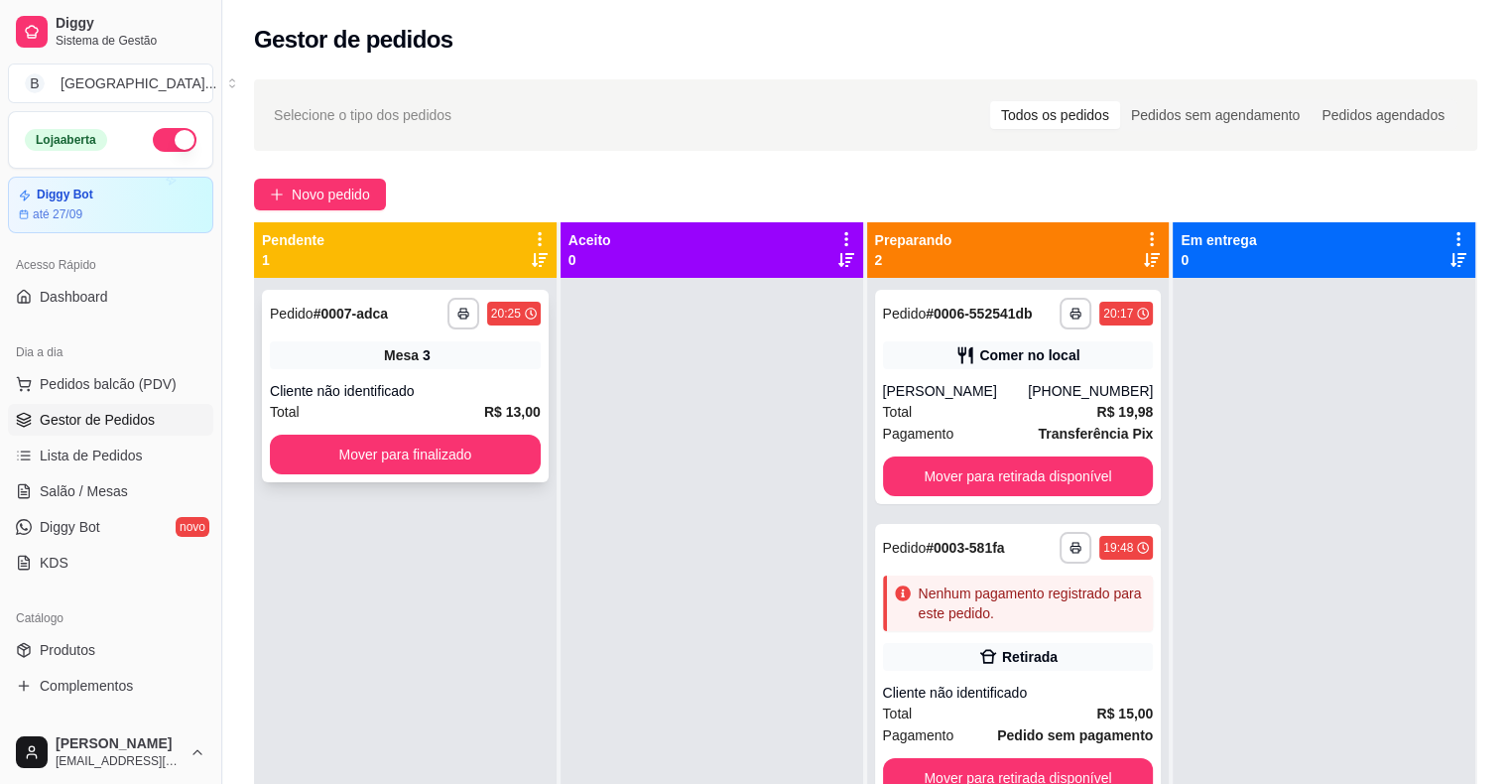
click at [406, 416] on div "Total R$ 13,00" at bounding box center [405, 412] width 271 height 22
click at [408, 446] on button "Mover para finalizado" at bounding box center [405, 454] width 271 height 40
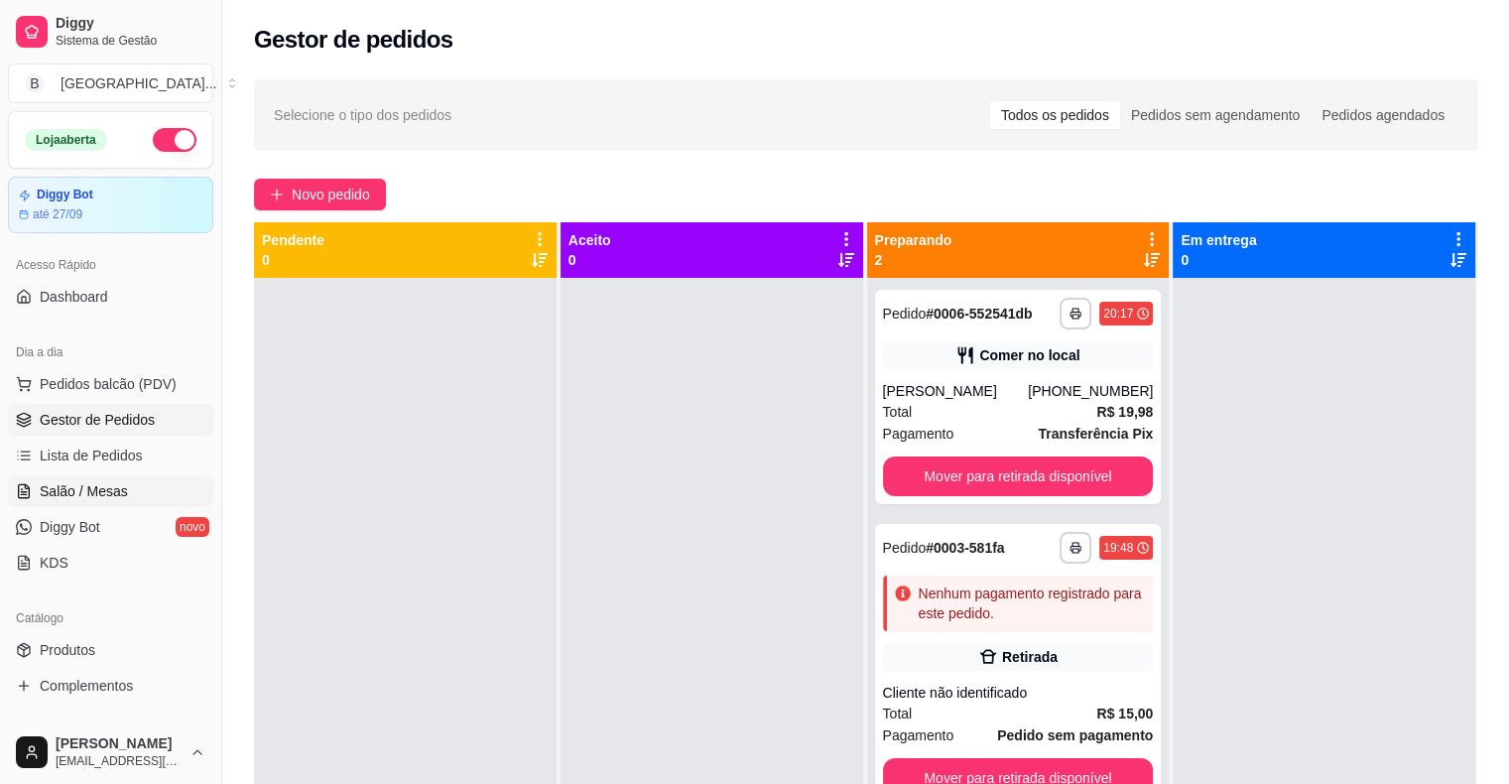
click at [105, 489] on span "Salão / Mesas" at bounding box center [84, 491] width 88 height 20
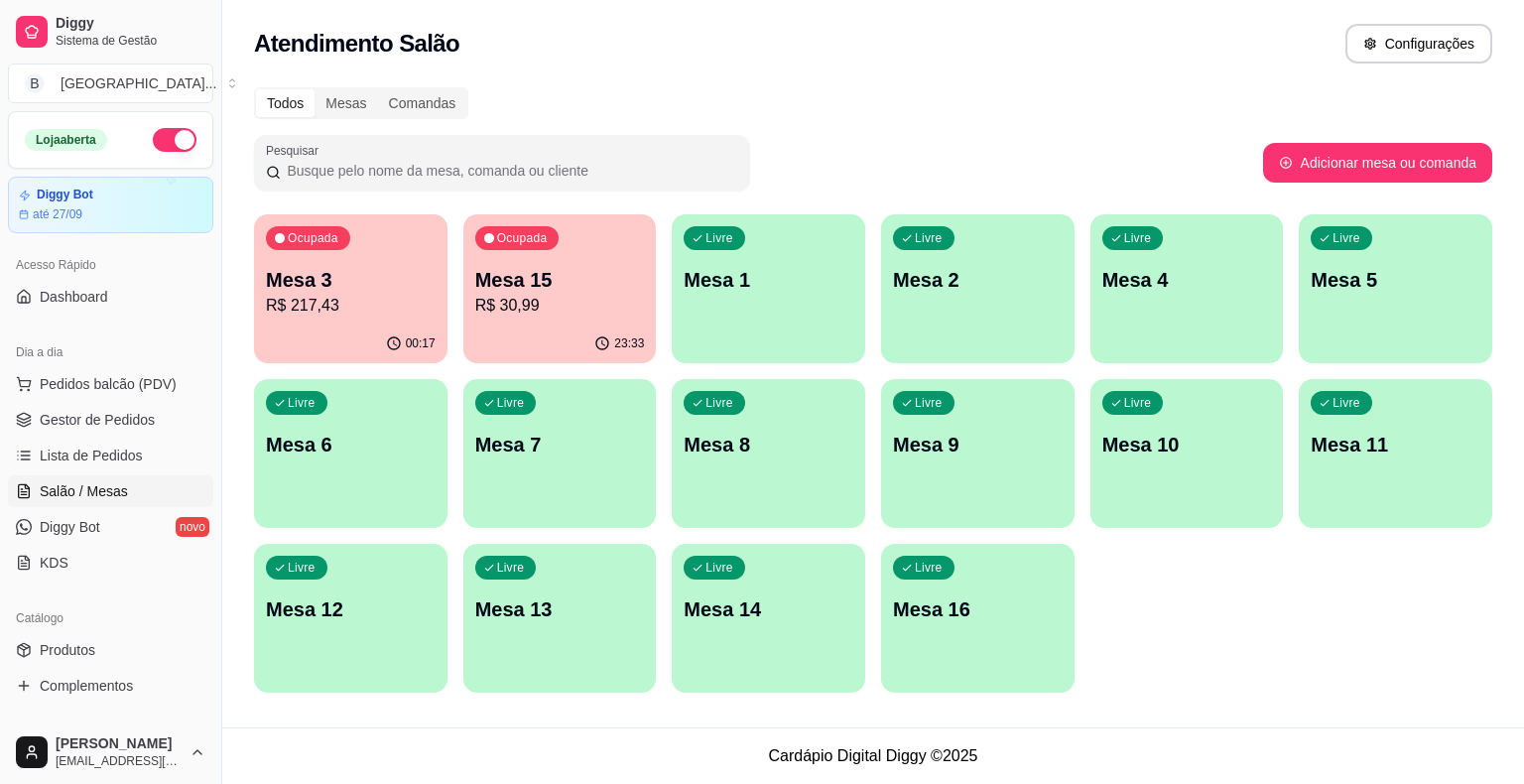
click at [436, 299] on div "Ocupada Mesa 3 R$ 217,43" at bounding box center [350, 269] width 193 height 110
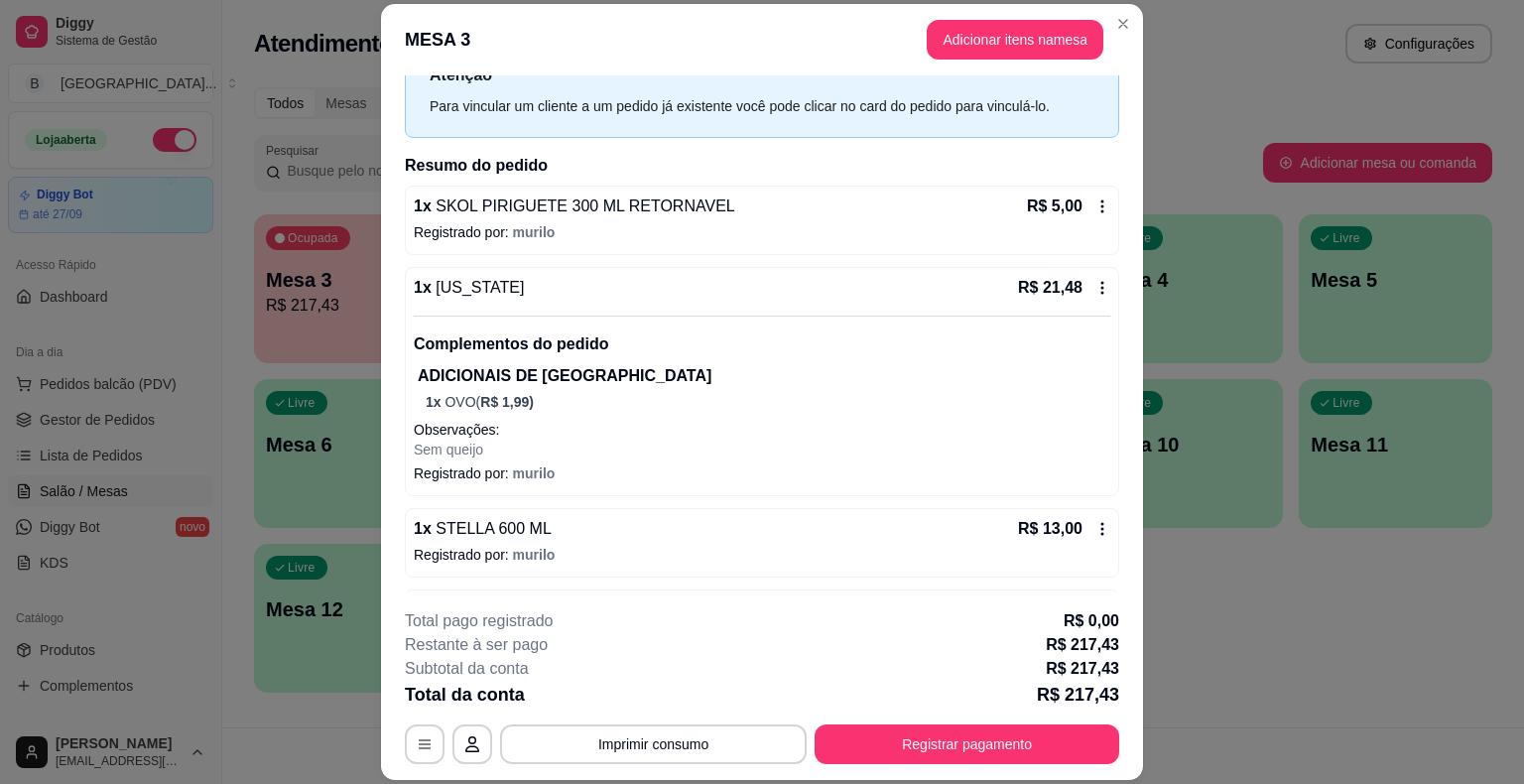
scroll to position [99, 0]
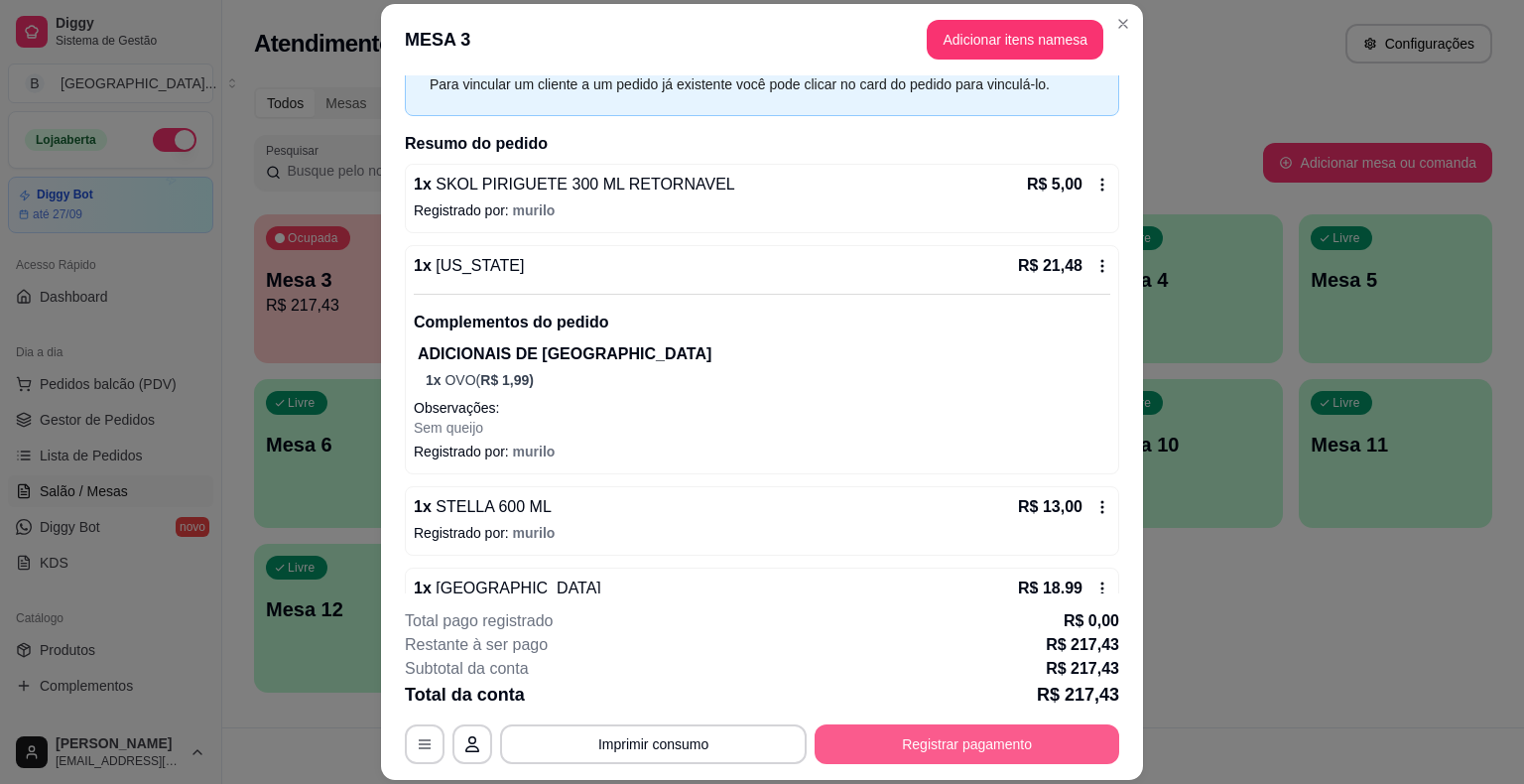
click at [894, 732] on button "Registrar pagamento" at bounding box center [966, 744] width 305 height 40
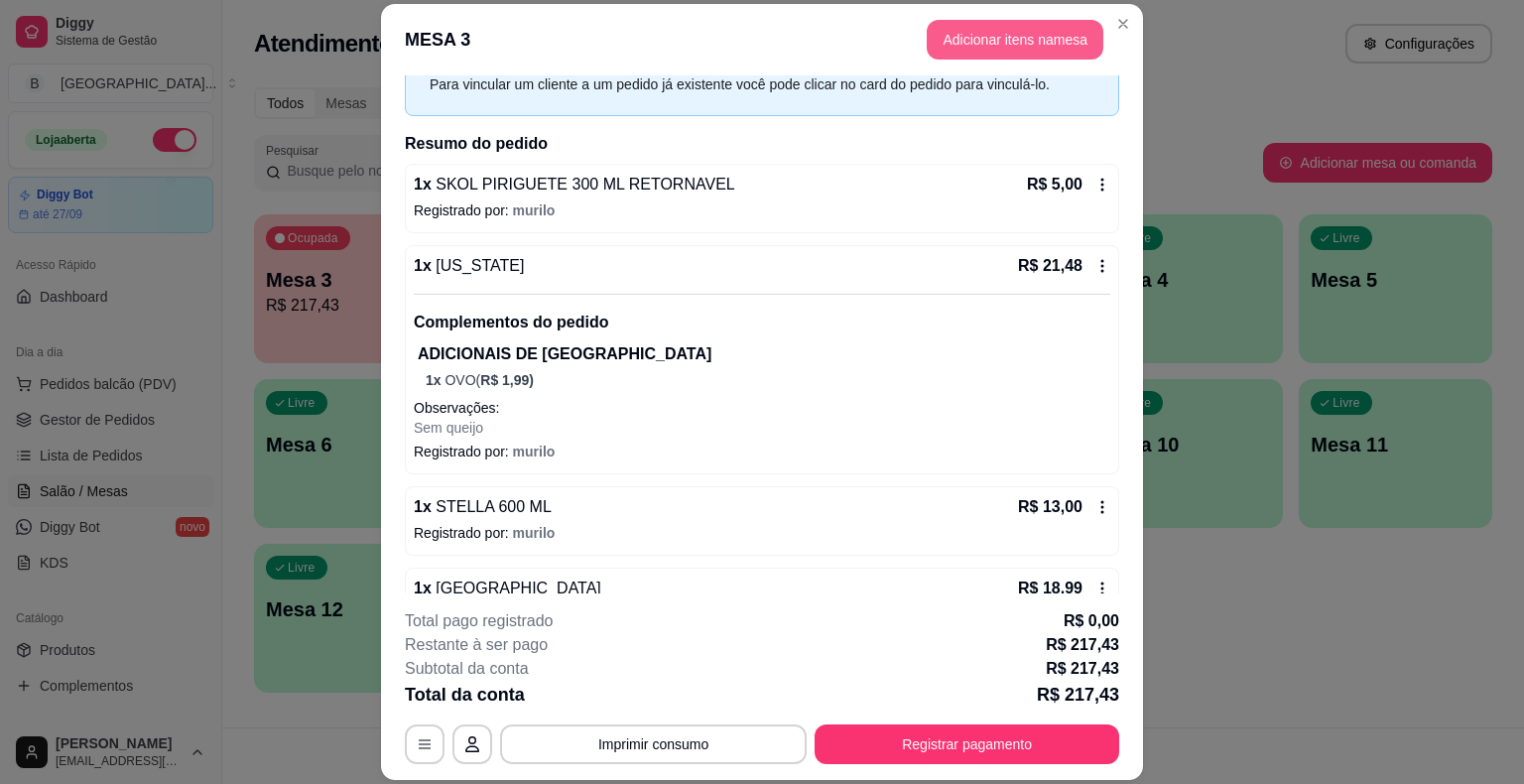
click at [1052, 49] on button "Adicionar itens na mesa" at bounding box center [1015, 40] width 177 height 40
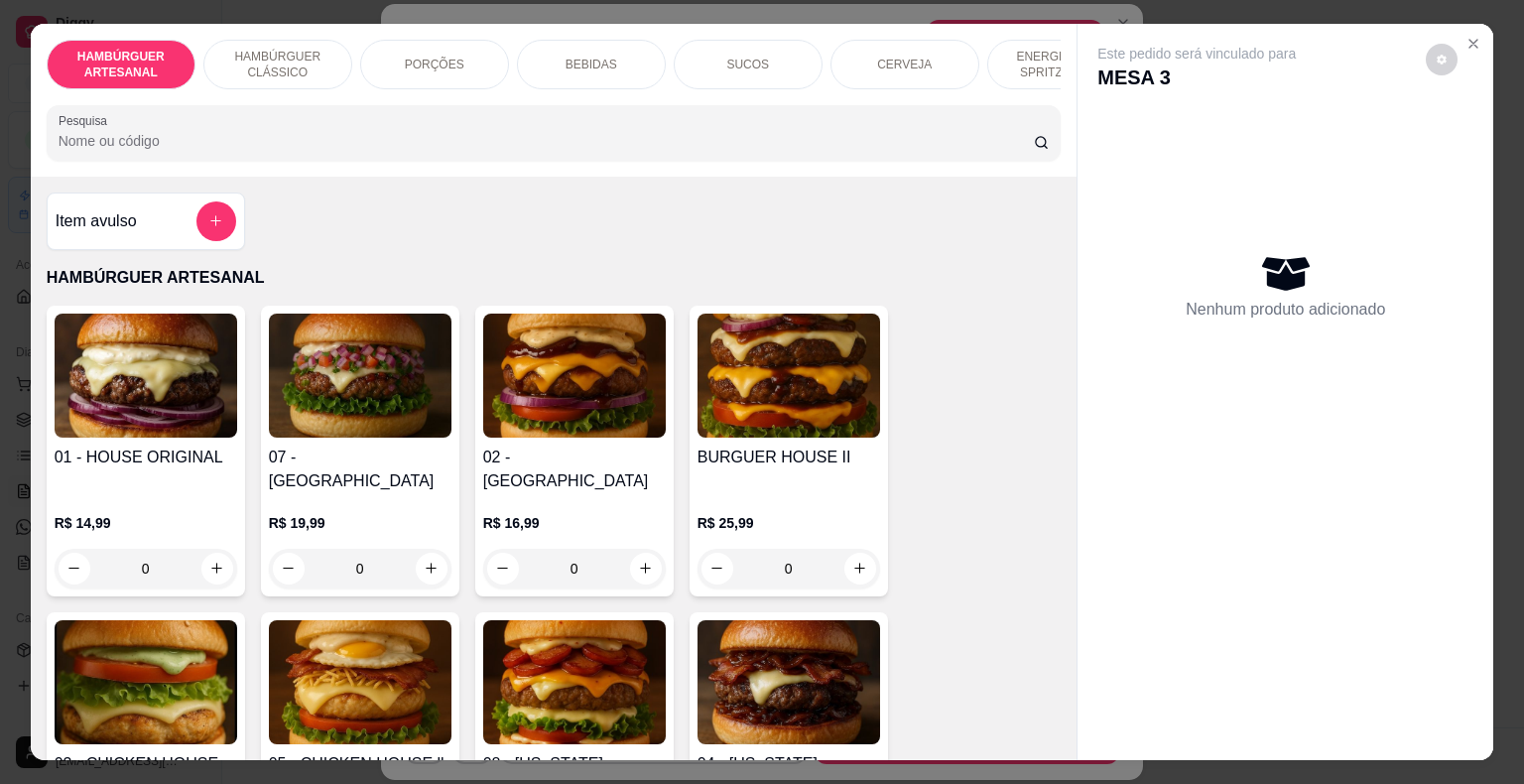
click at [603, 62] on p "BEBIDAS" at bounding box center [591, 65] width 52 height 16
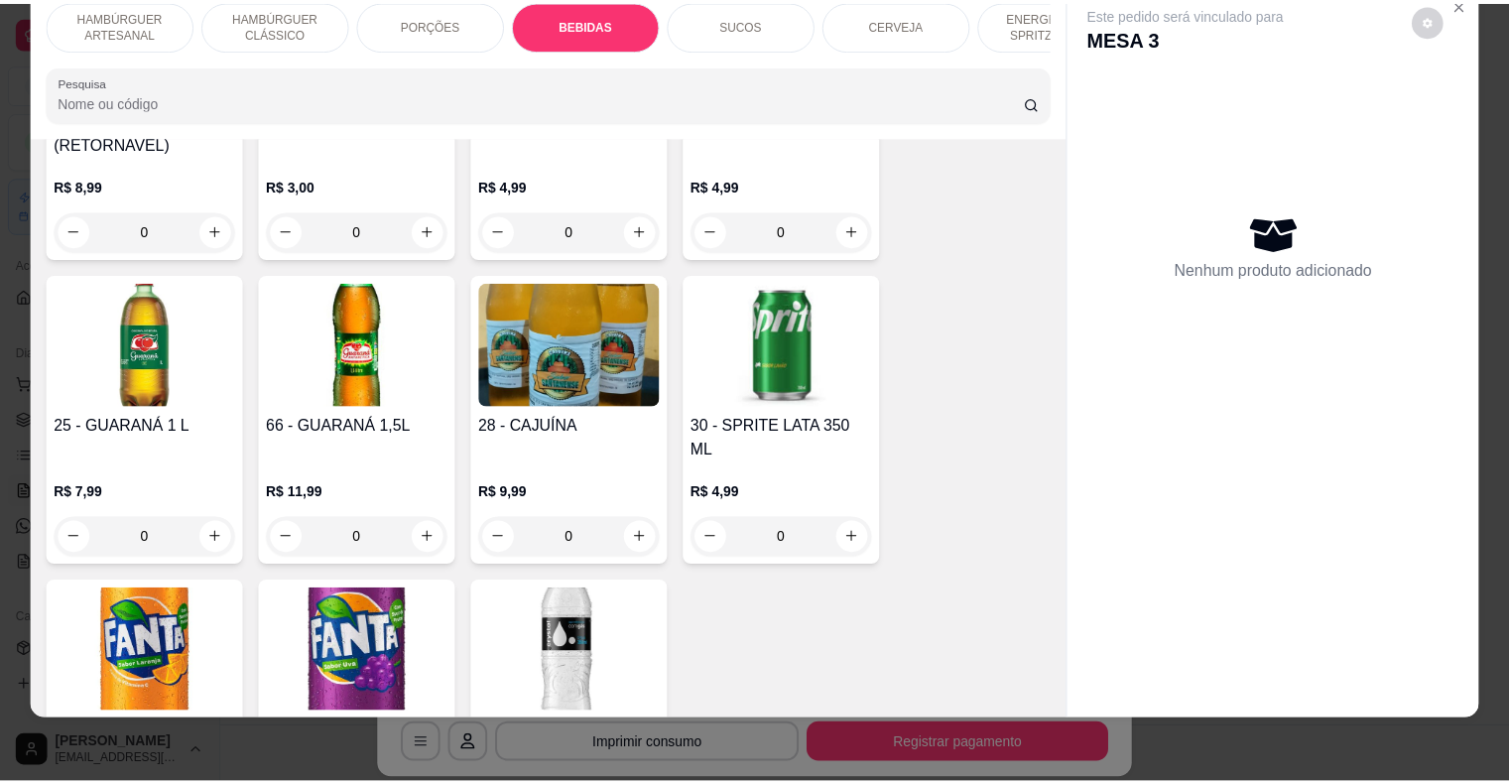
scroll to position [2829, 0]
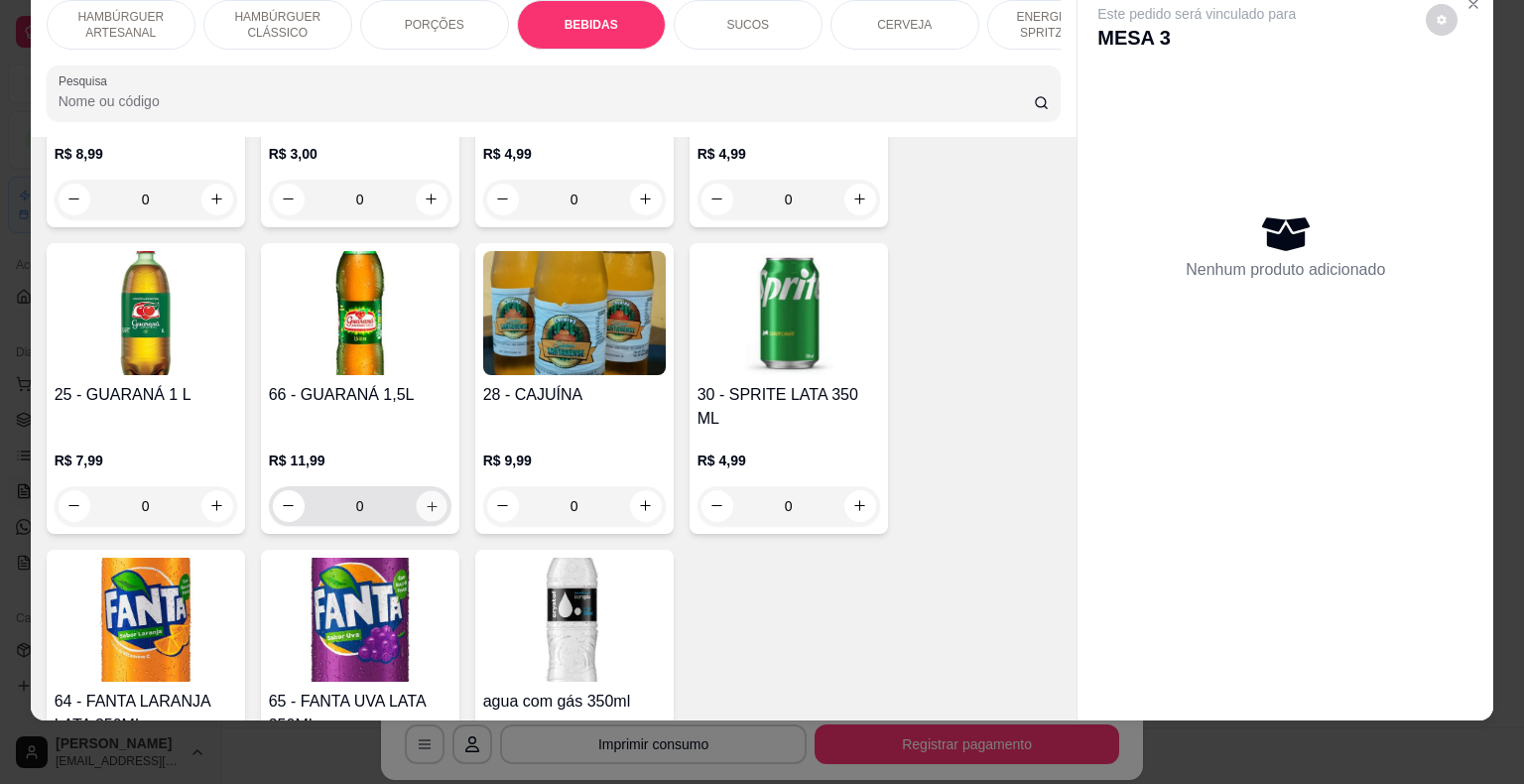
click at [417, 490] on button "increase-product-quantity" at bounding box center [431, 505] width 31 height 31
type input "1"
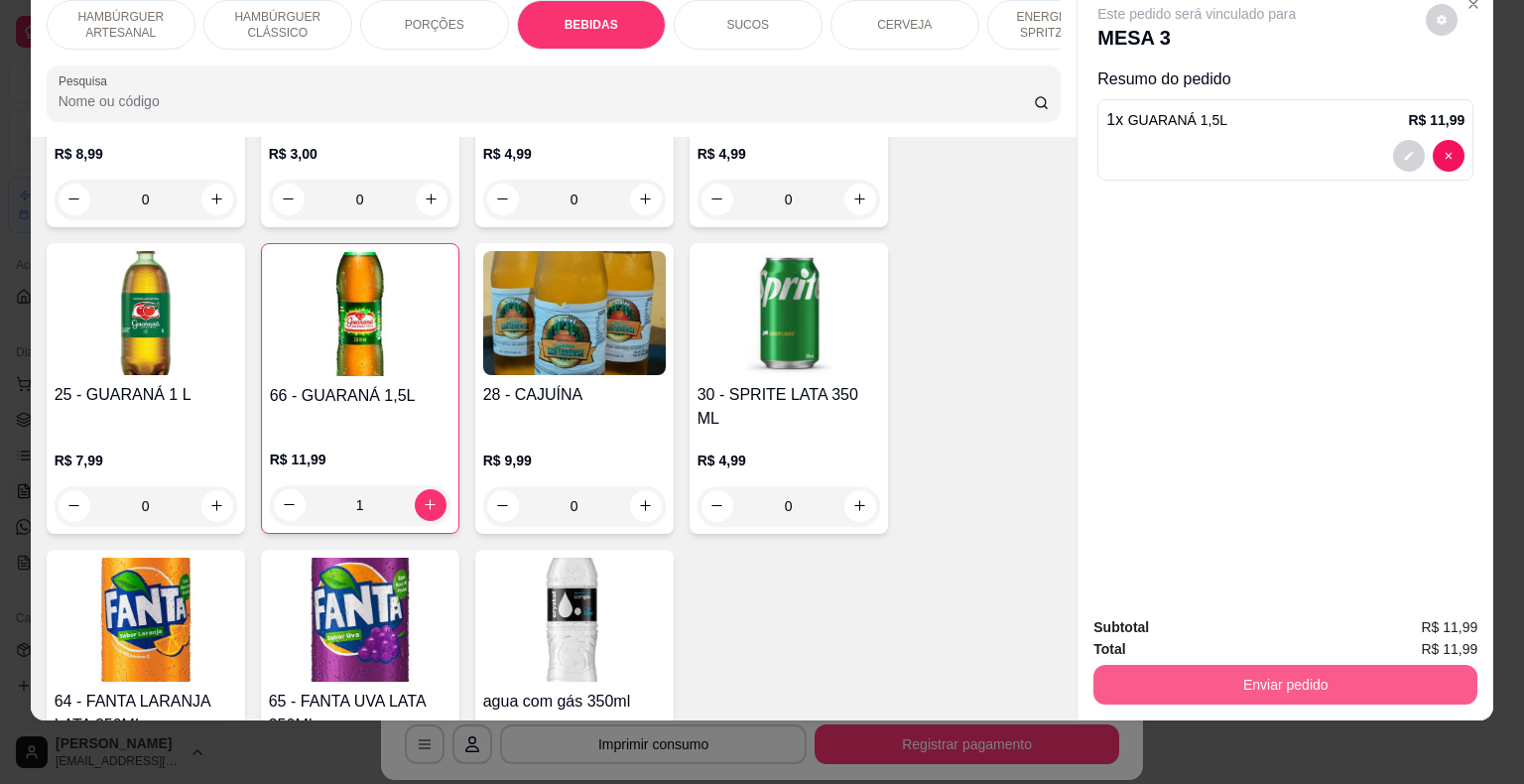
click at [1373, 665] on button "Enviar pedido" at bounding box center [1285, 685] width 384 height 40
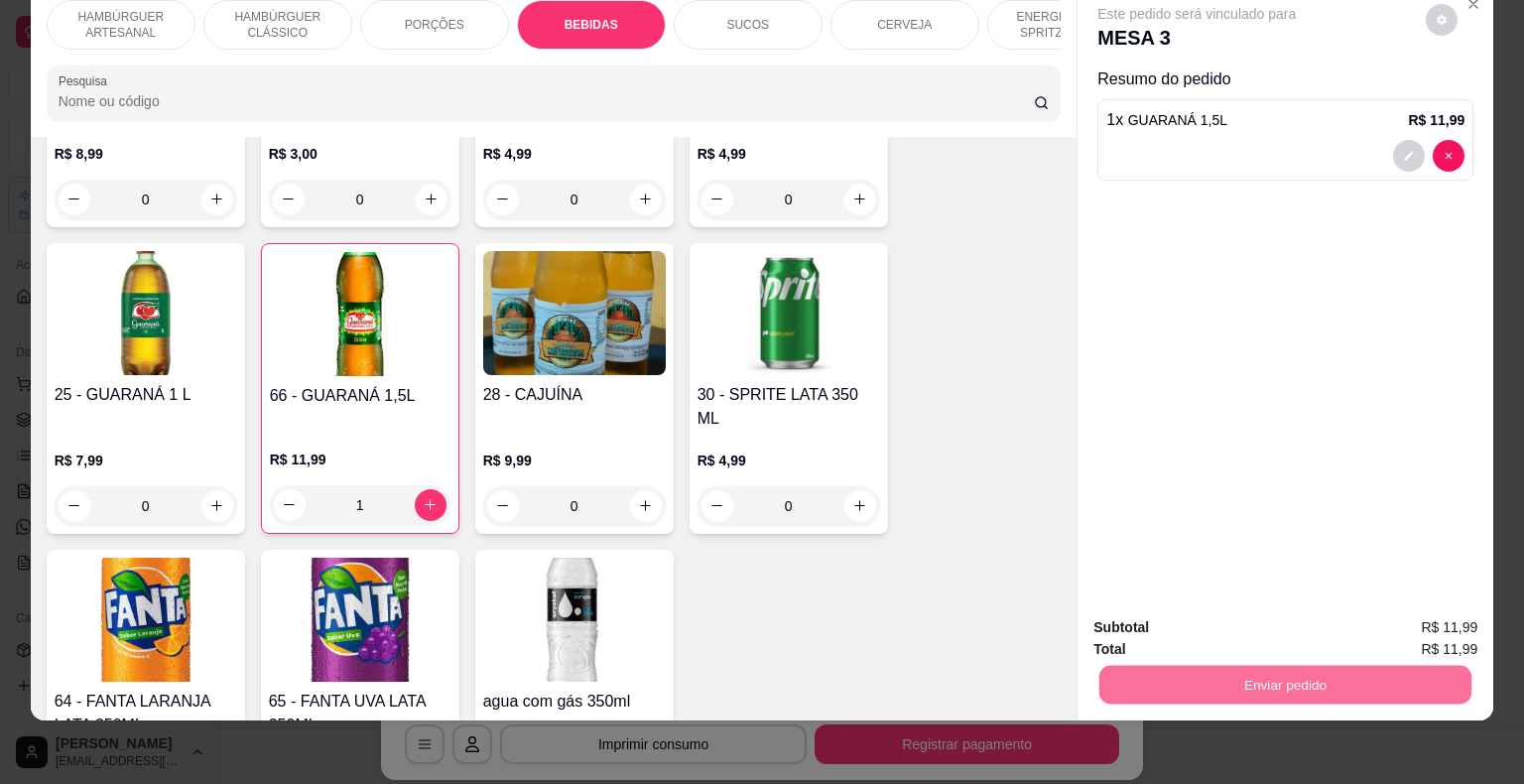
click at [1461, 629] on button "Enviar pedido" at bounding box center [1426, 621] width 112 height 38
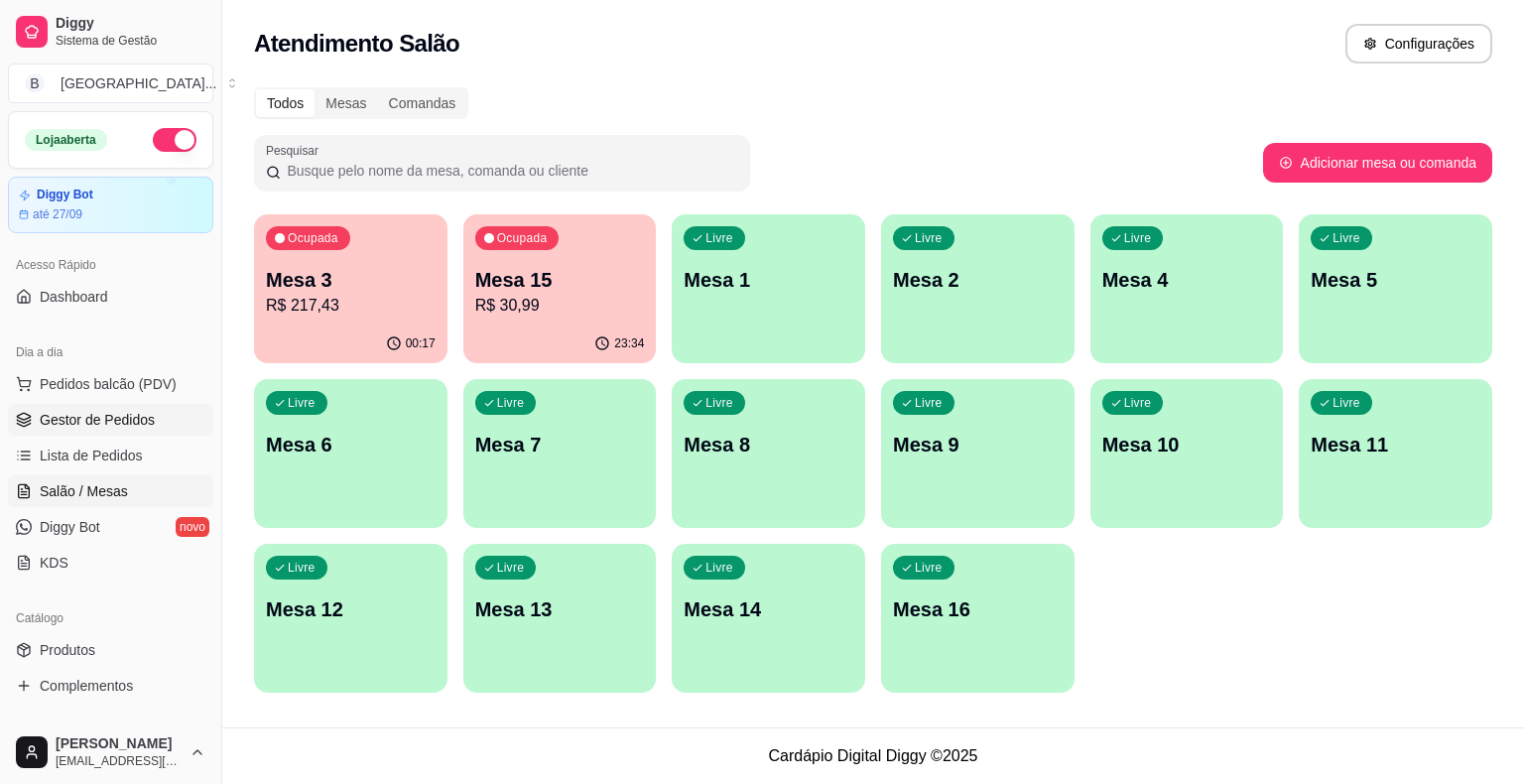
click at [123, 411] on span "Gestor de Pedidos" at bounding box center [97, 420] width 115 height 20
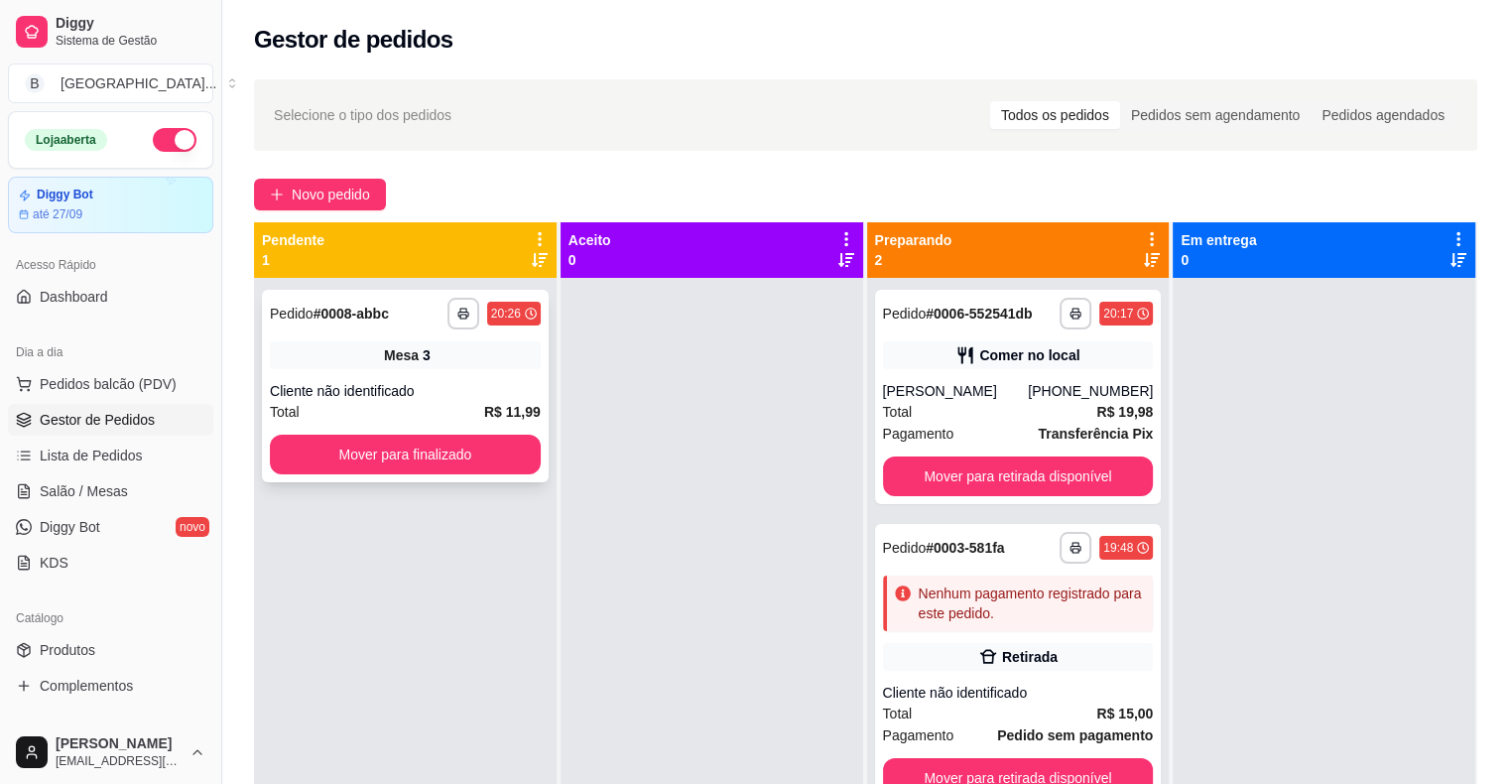
click at [436, 396] on div "Cliente não identificado" at bounding box center [405, 391] width 271 height 20
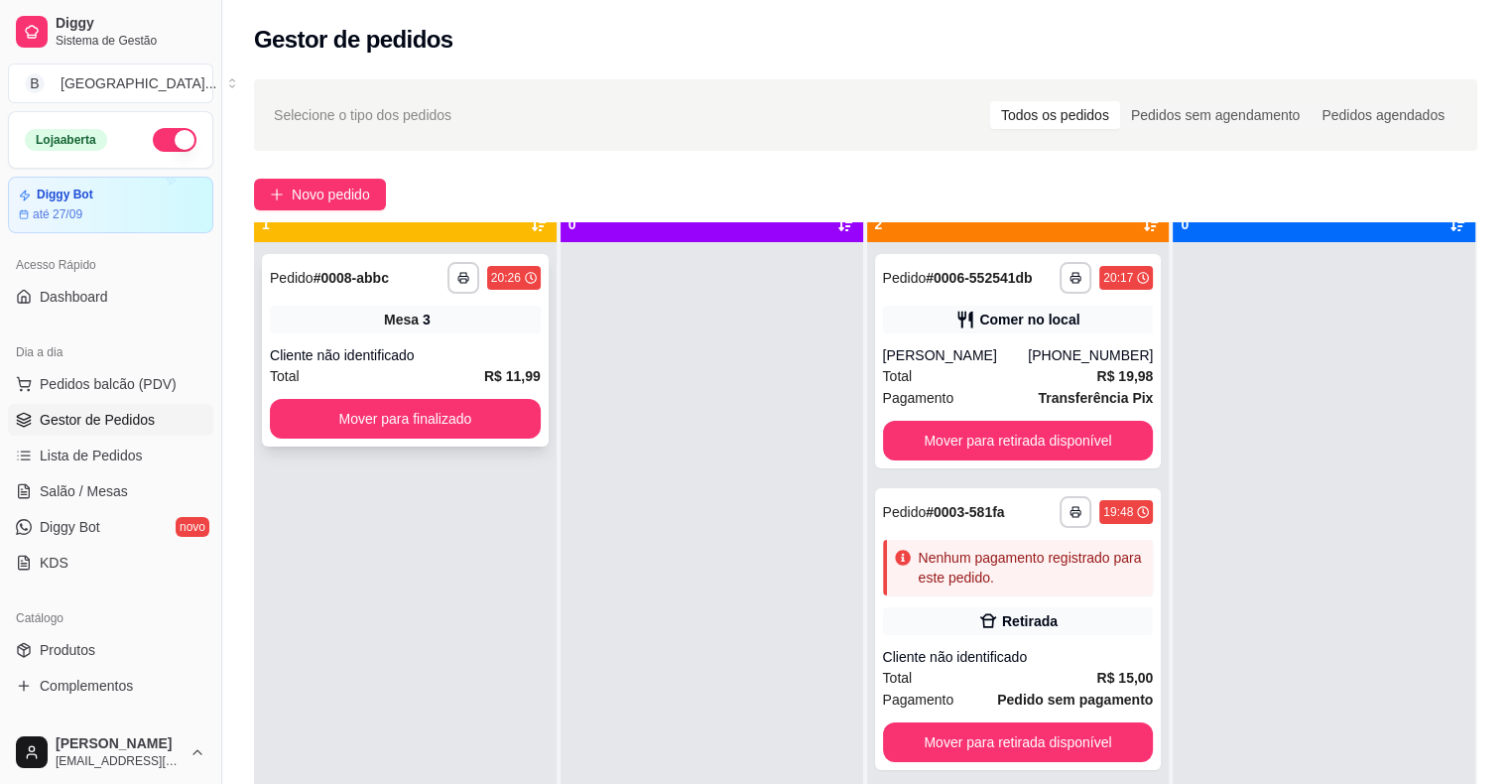
scroll to position [56, 0]
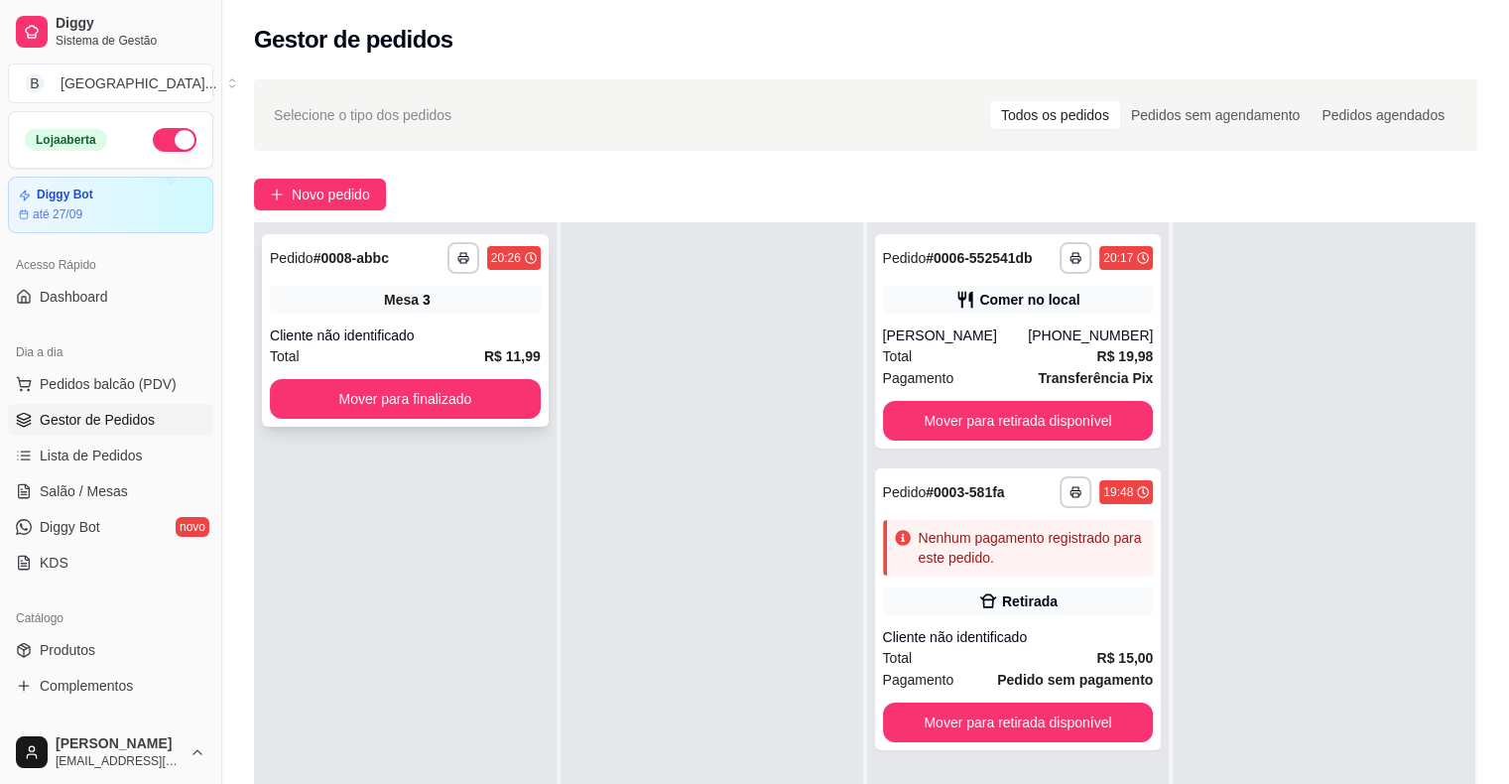
click at [444, 320] on div "**********" at bounding box center [405, 330] width 287 height 192
click at [426, 351] on div "Total R$ 11,99" at bounding box center [405, 356] width 271 height 22
click at [402, 395] on button "Mover para finalizado" at bounding box center [405, 399] width 271 height 40
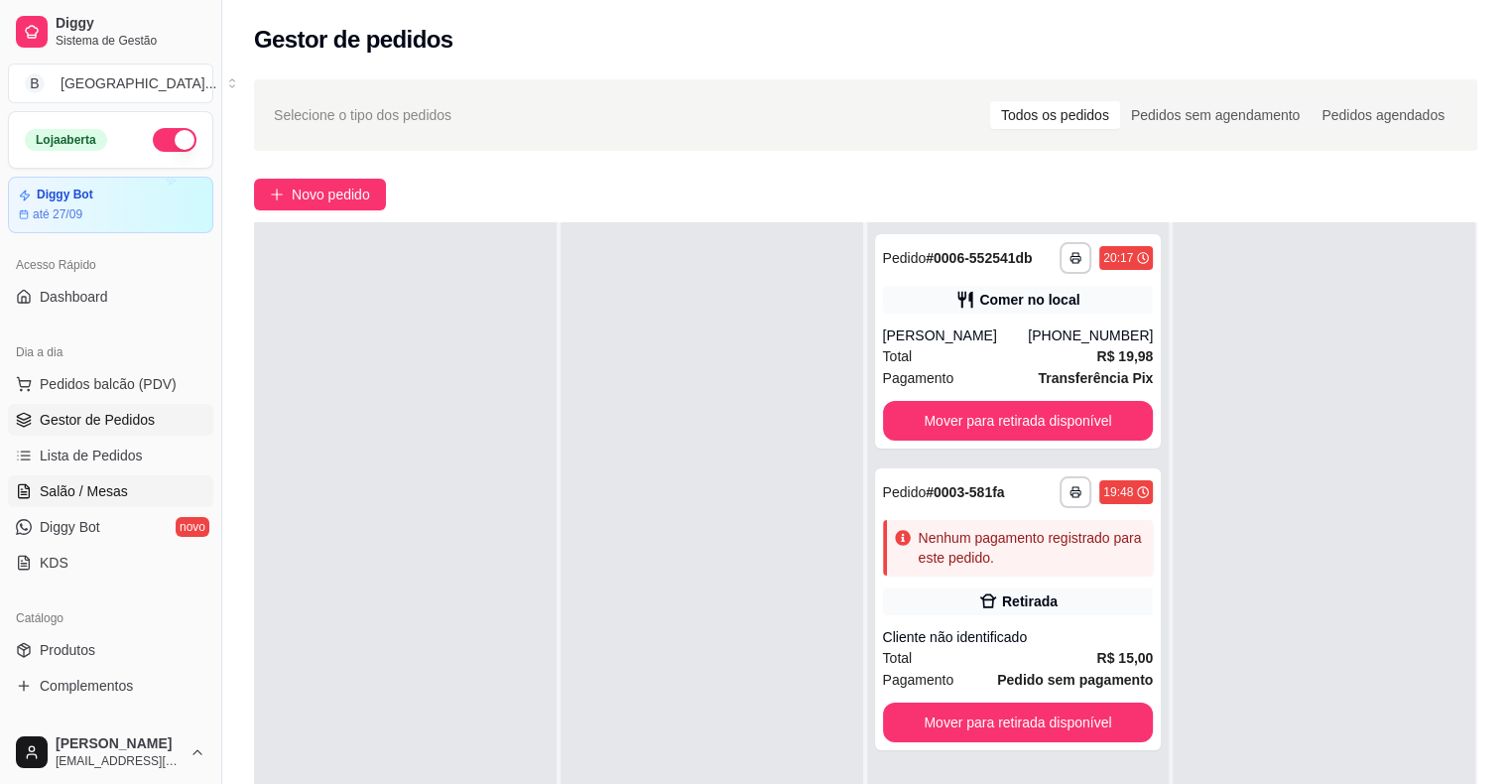
click at [38, 488] on link "Salão / Mesas" at bounding box center [110, 491] width 205 height 32
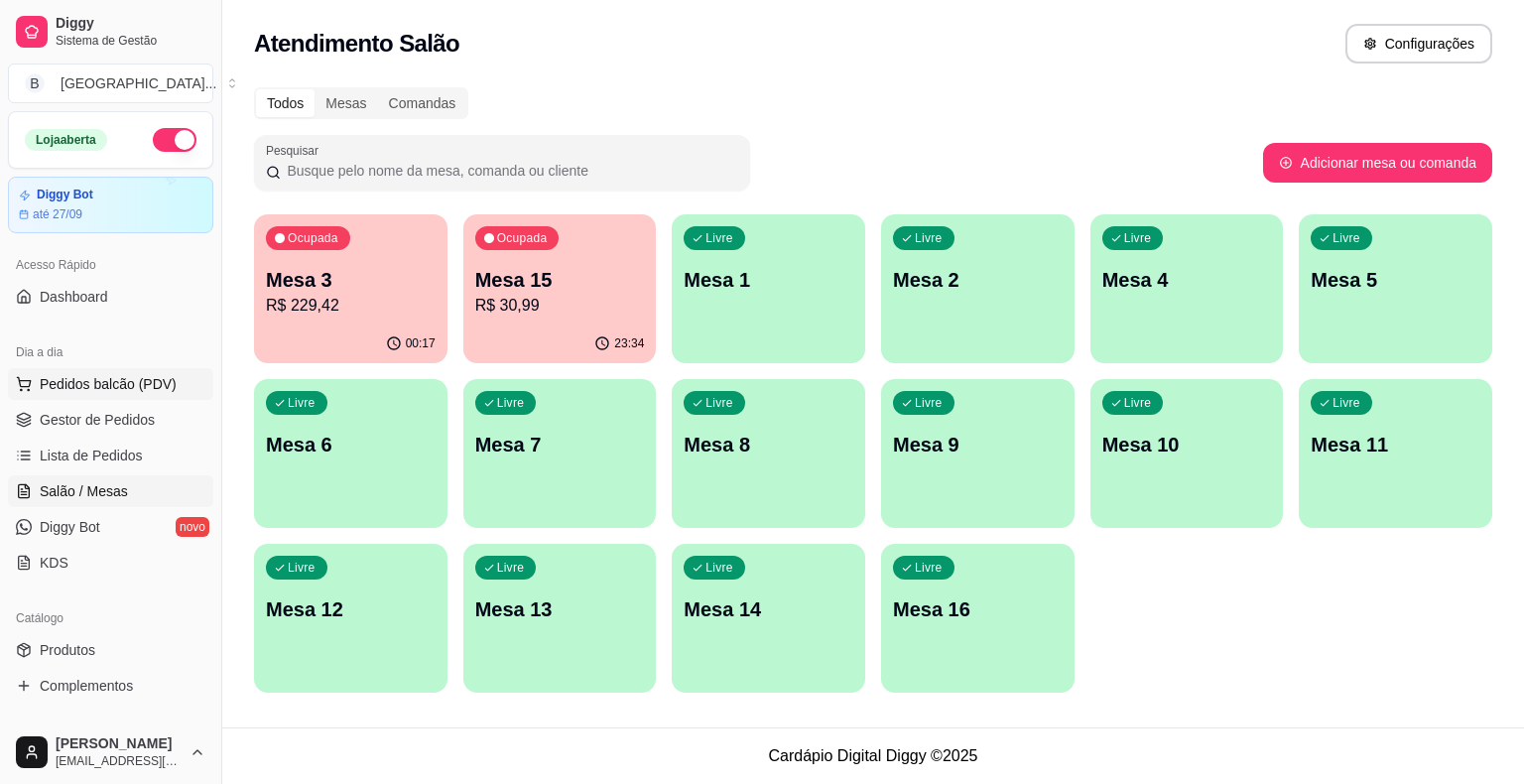
click at [68, 396] on button "Pedidos balcão (PDV)" at bounding box center [110, 384] width 205 height 32
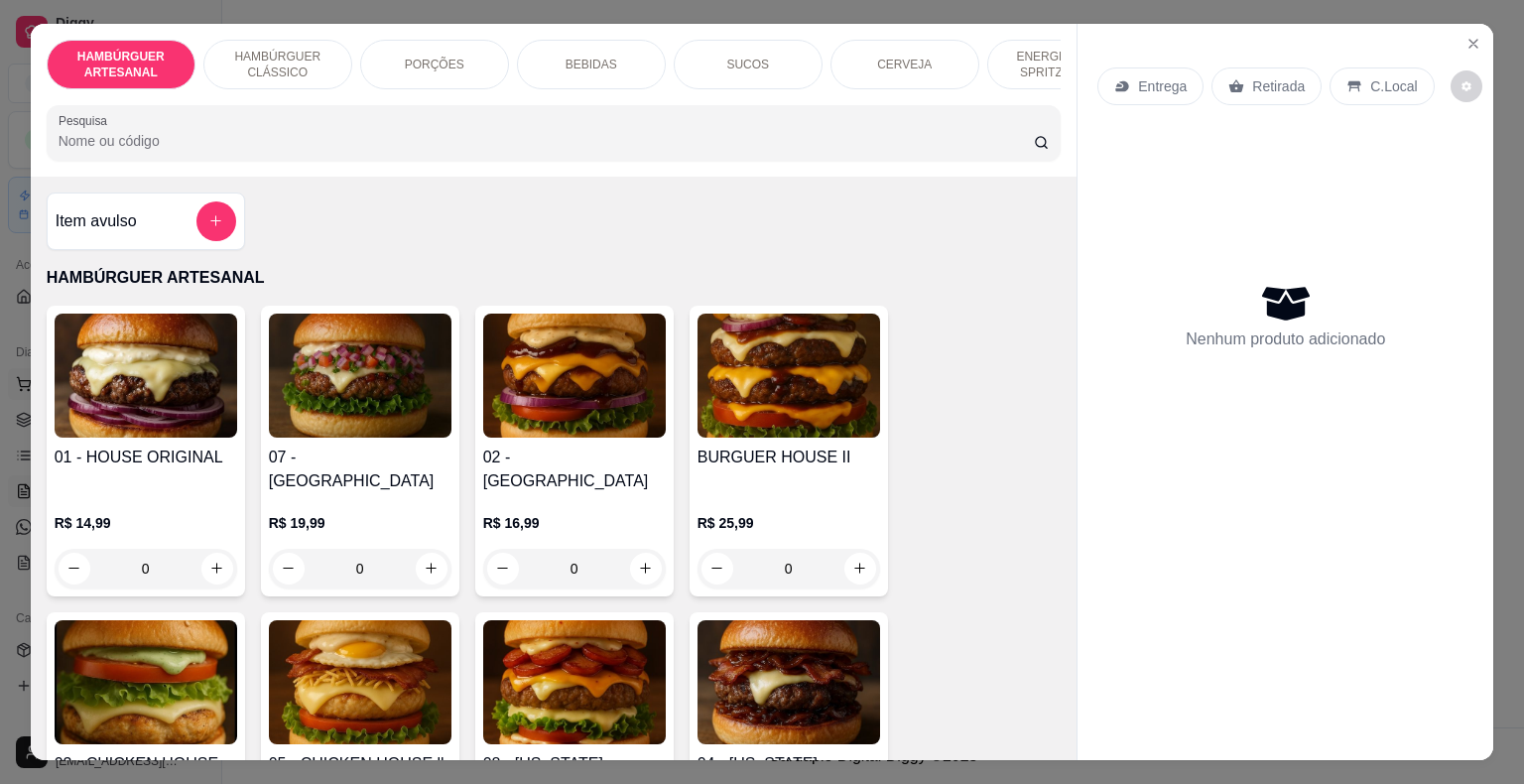
click at [75, 415] on img at bounding box center [146, 375] width 183 height 124
click at [1452, 24] on div "Entrega Retirada C.Local Nenhum produto adicionado" at bounding box center [1285, 376] width 416 height 705
click at [1477, 33] on button "Close" at bounding box center [1473, 44] width 32 height 32
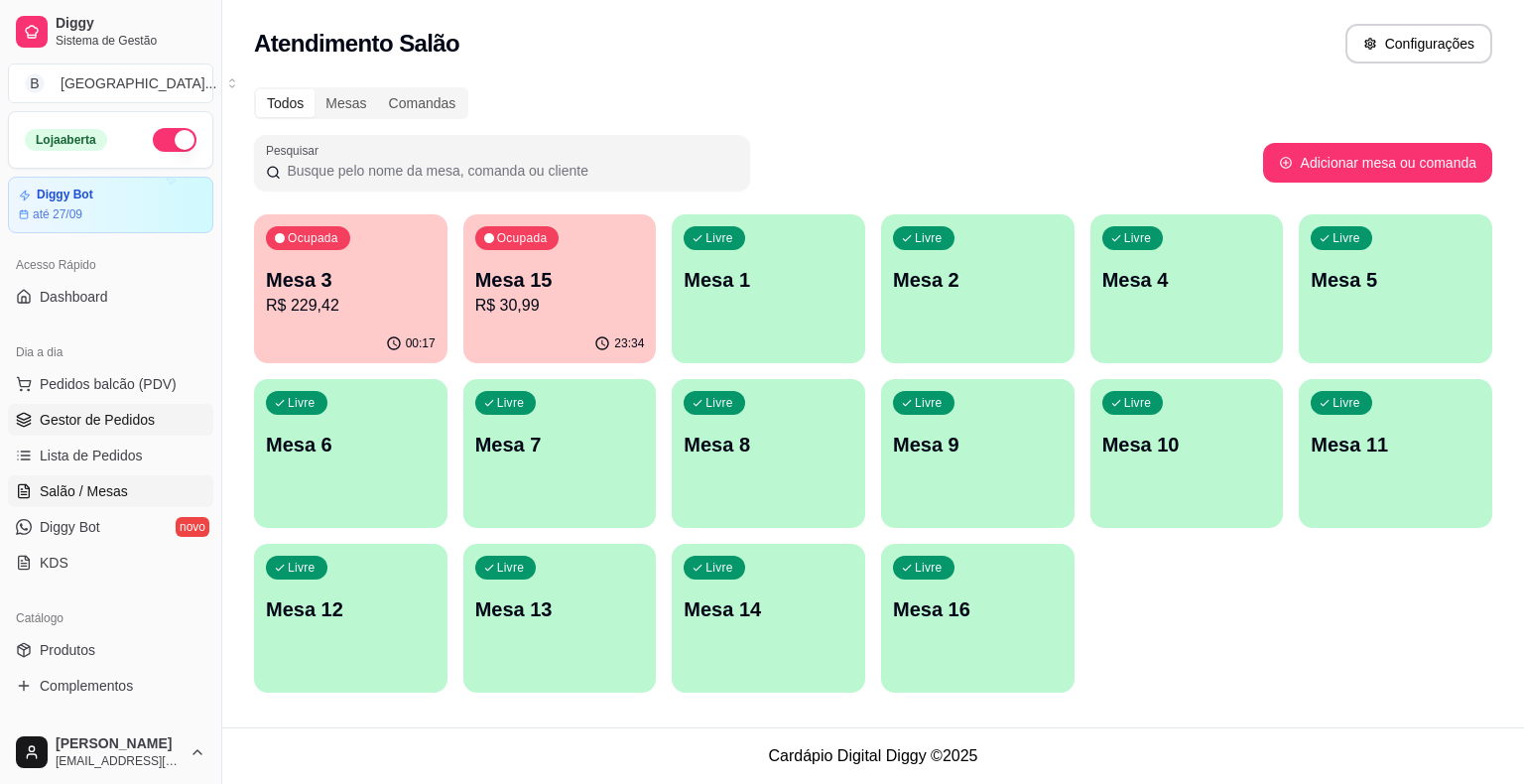
click at [147, 410] on span "Gestor de Pedidos" at bounding box center [97, 420] width 115 height 20
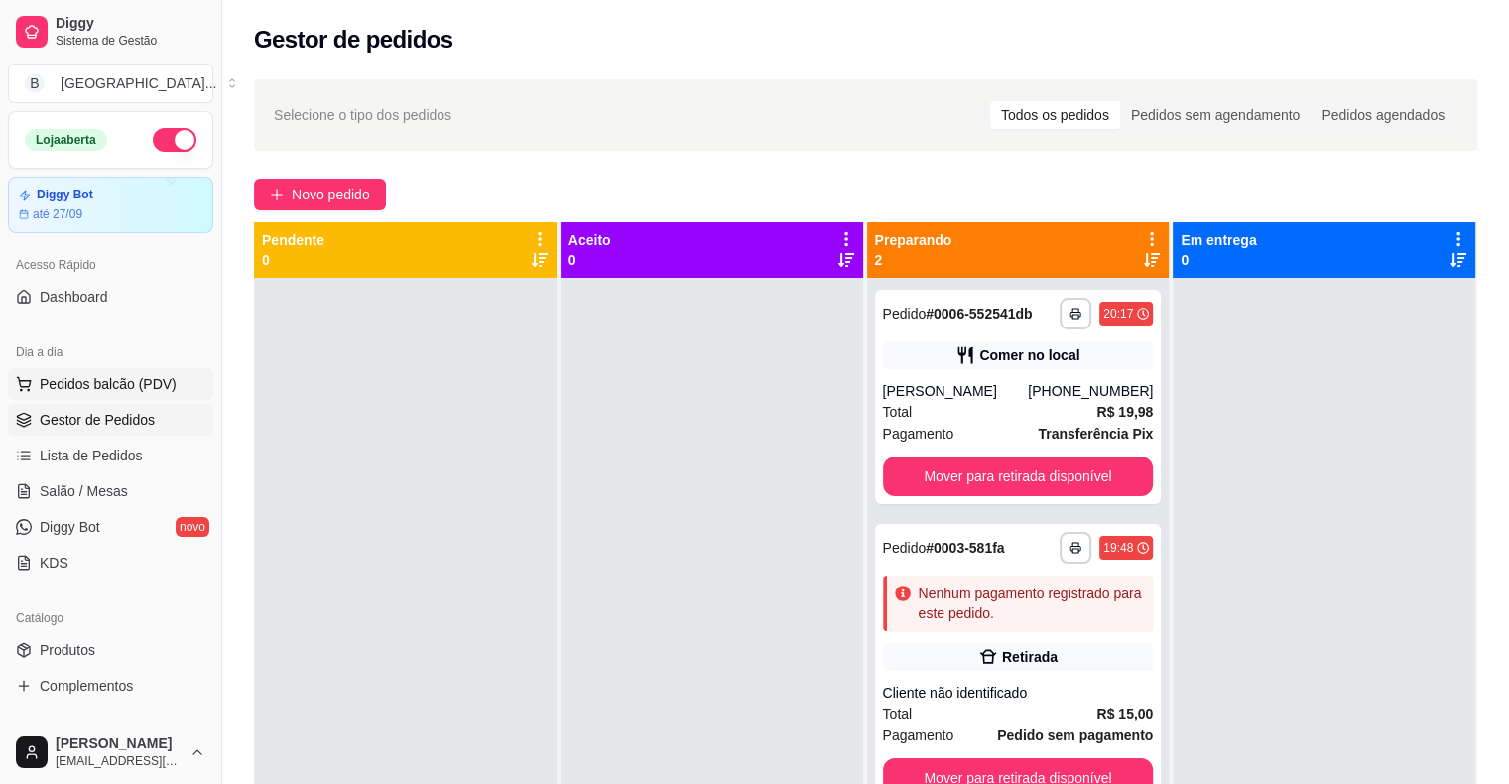
click at [161, 383] on span "Pedidos balcão (PDV)" at bounding box center [108, 384] width 137 height 20
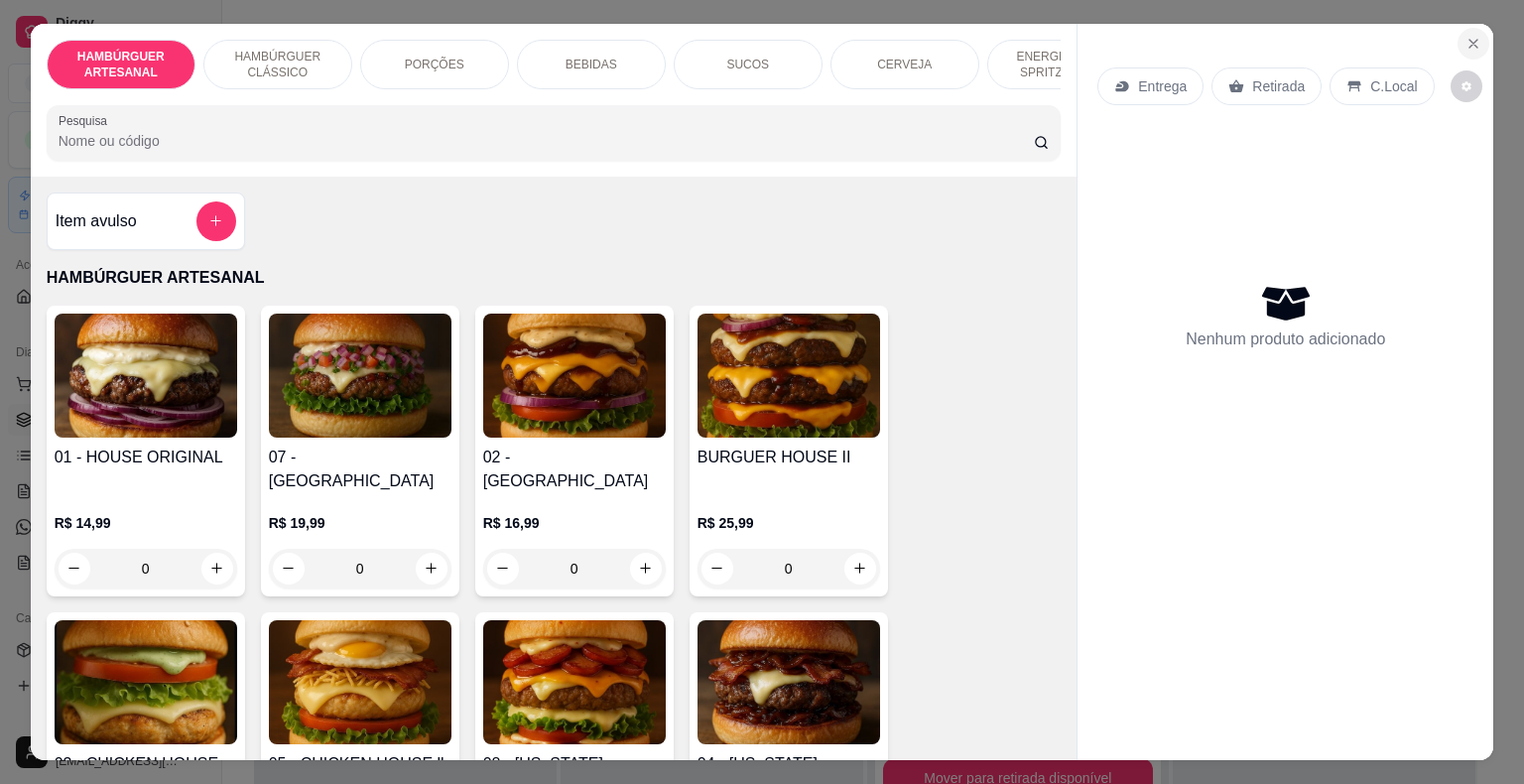
click at [1471, 50] on button "Close" at bounding box center [1473, 44] width 32 height 32
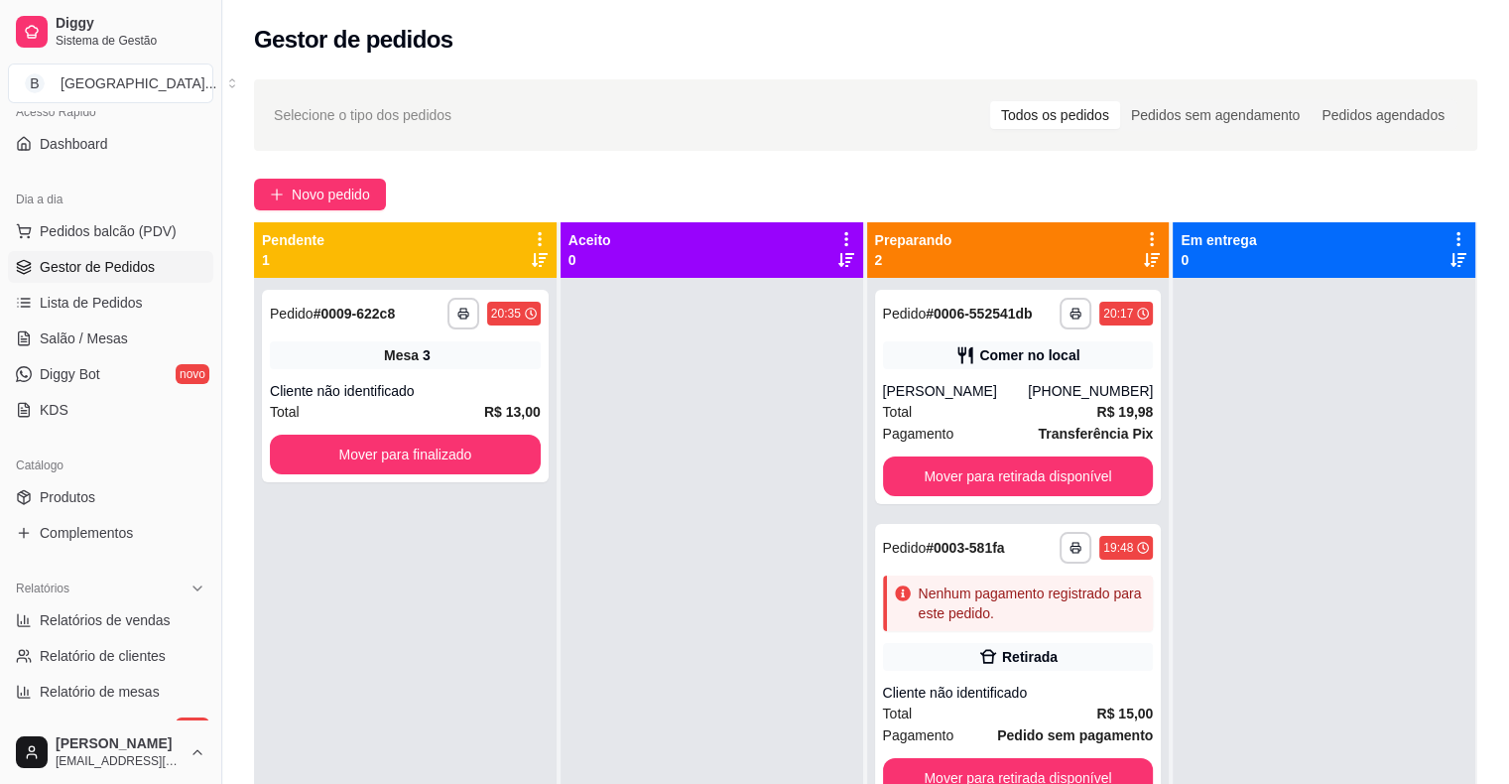
scroll to position [198, 0]
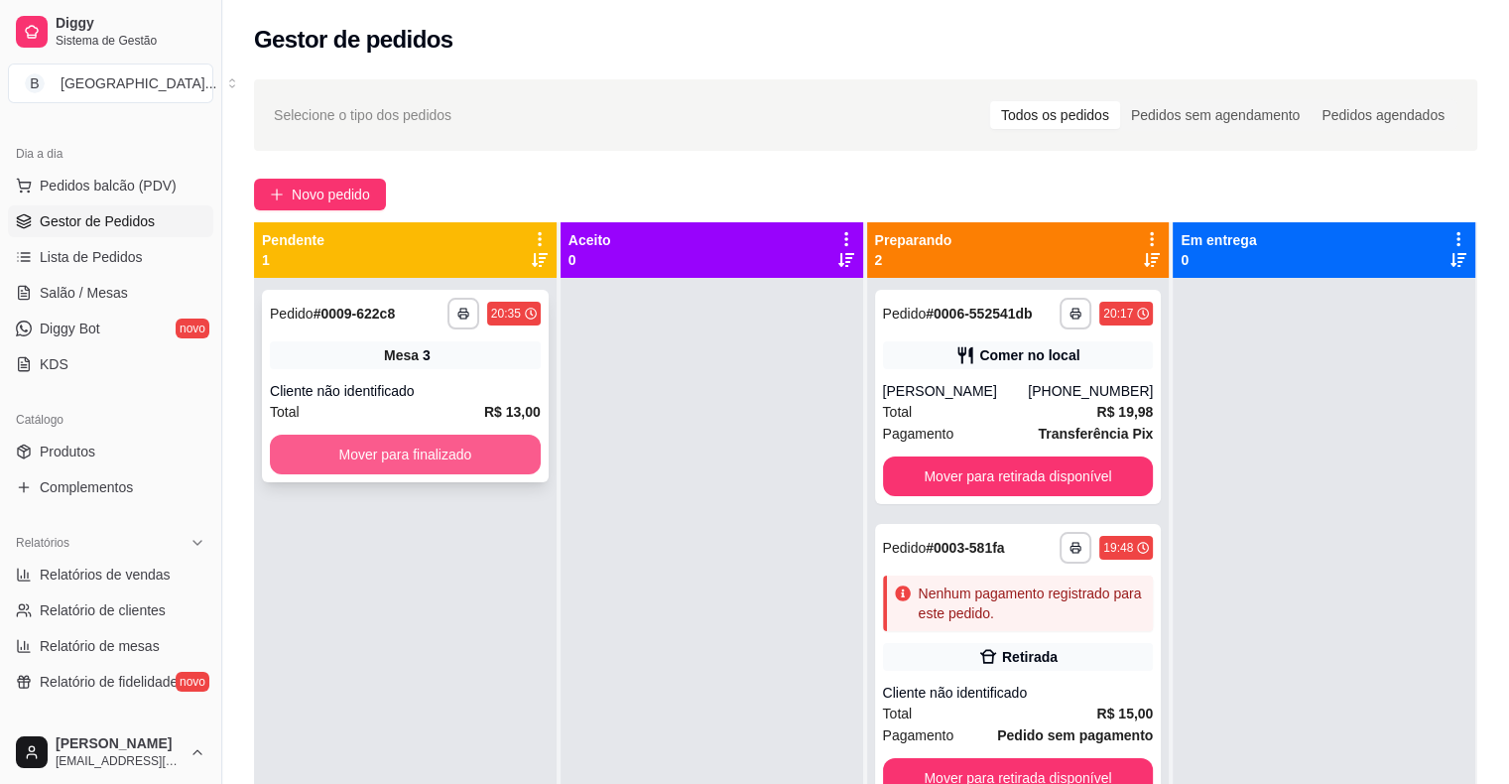
click at [445, 461] on button "Mover para finalizado" at bounding box center [405, 454] width 271 height 40
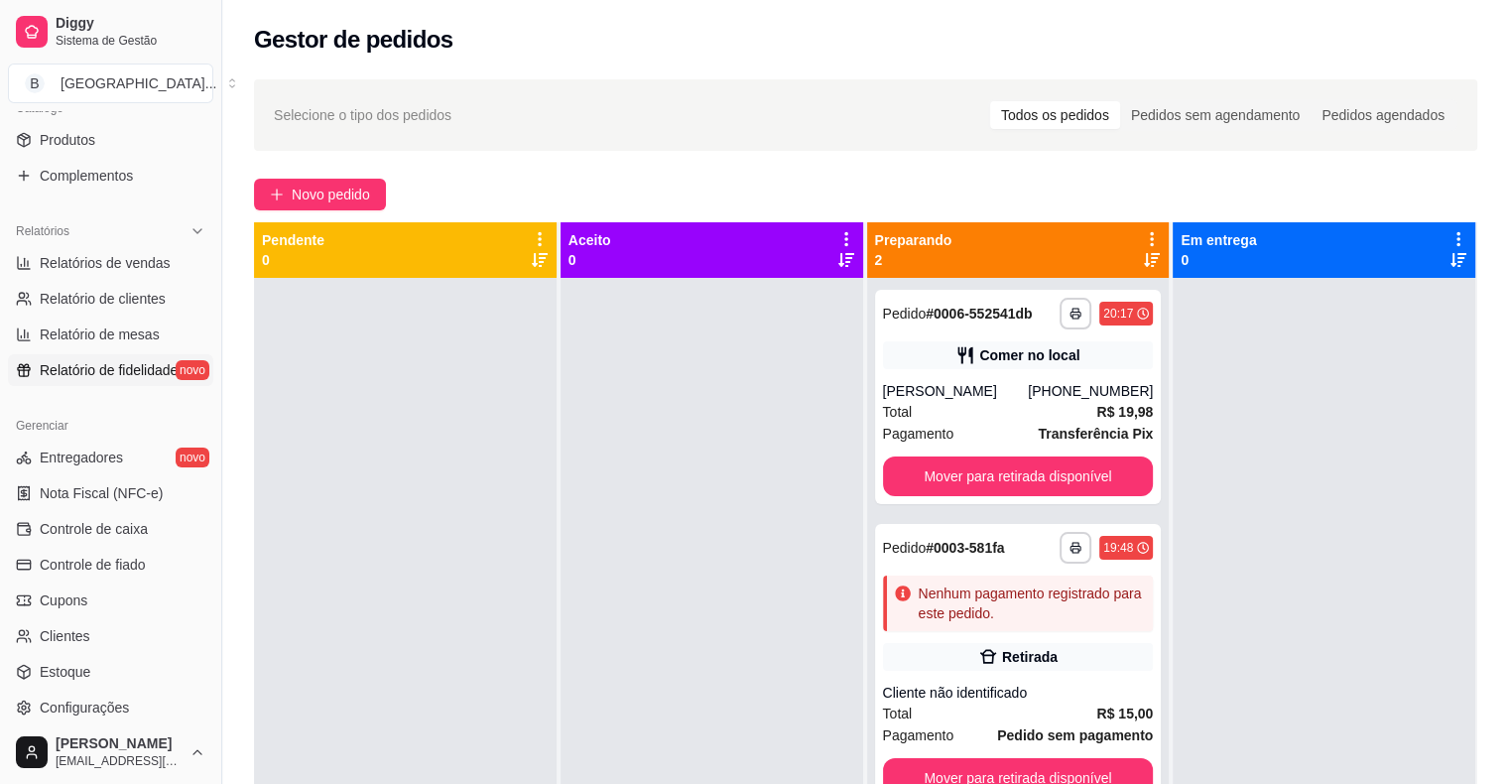
scroll to position [595, 0]
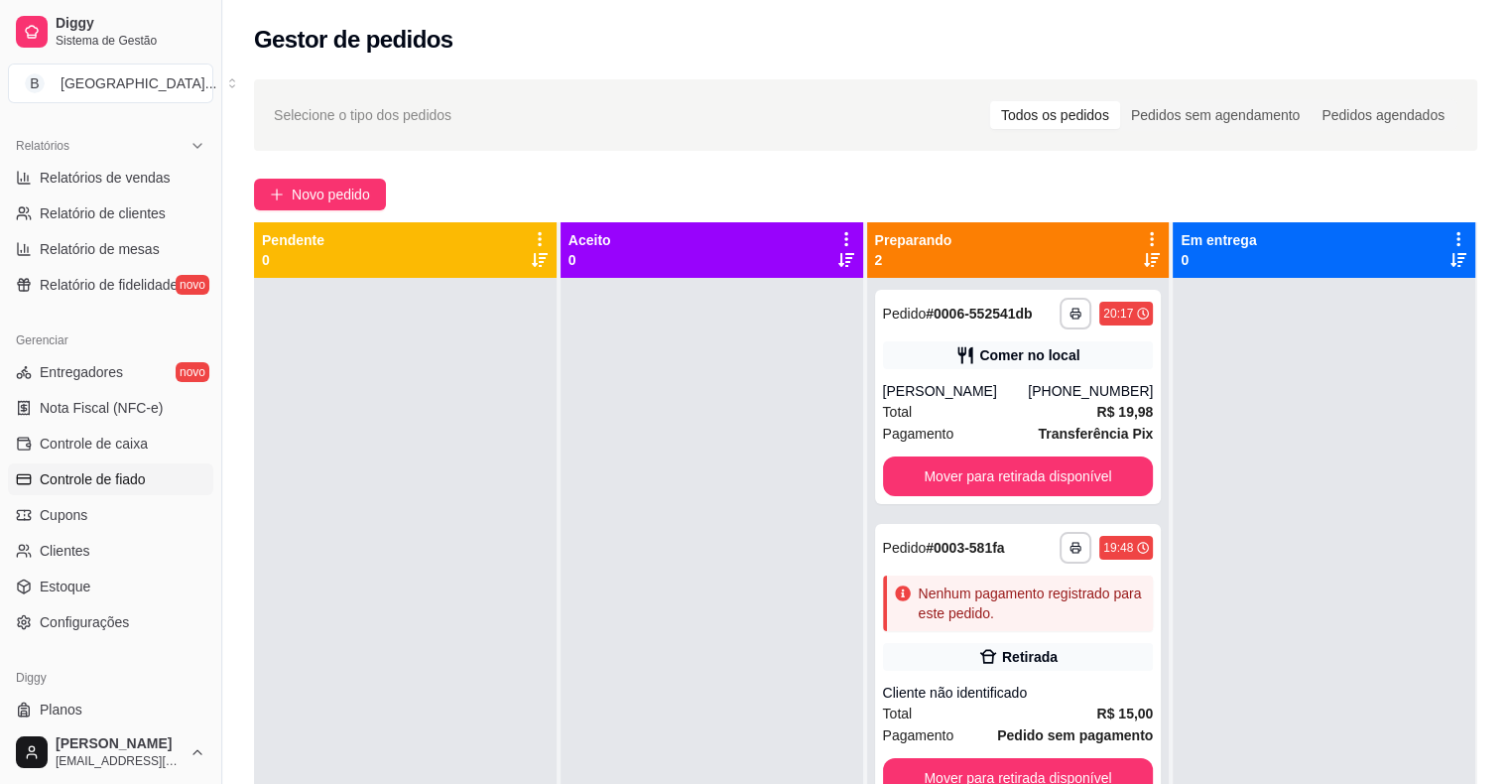
click at [156, 485] on link "Controle de fiado" at bounding box center [110, 479] width 205 height 32
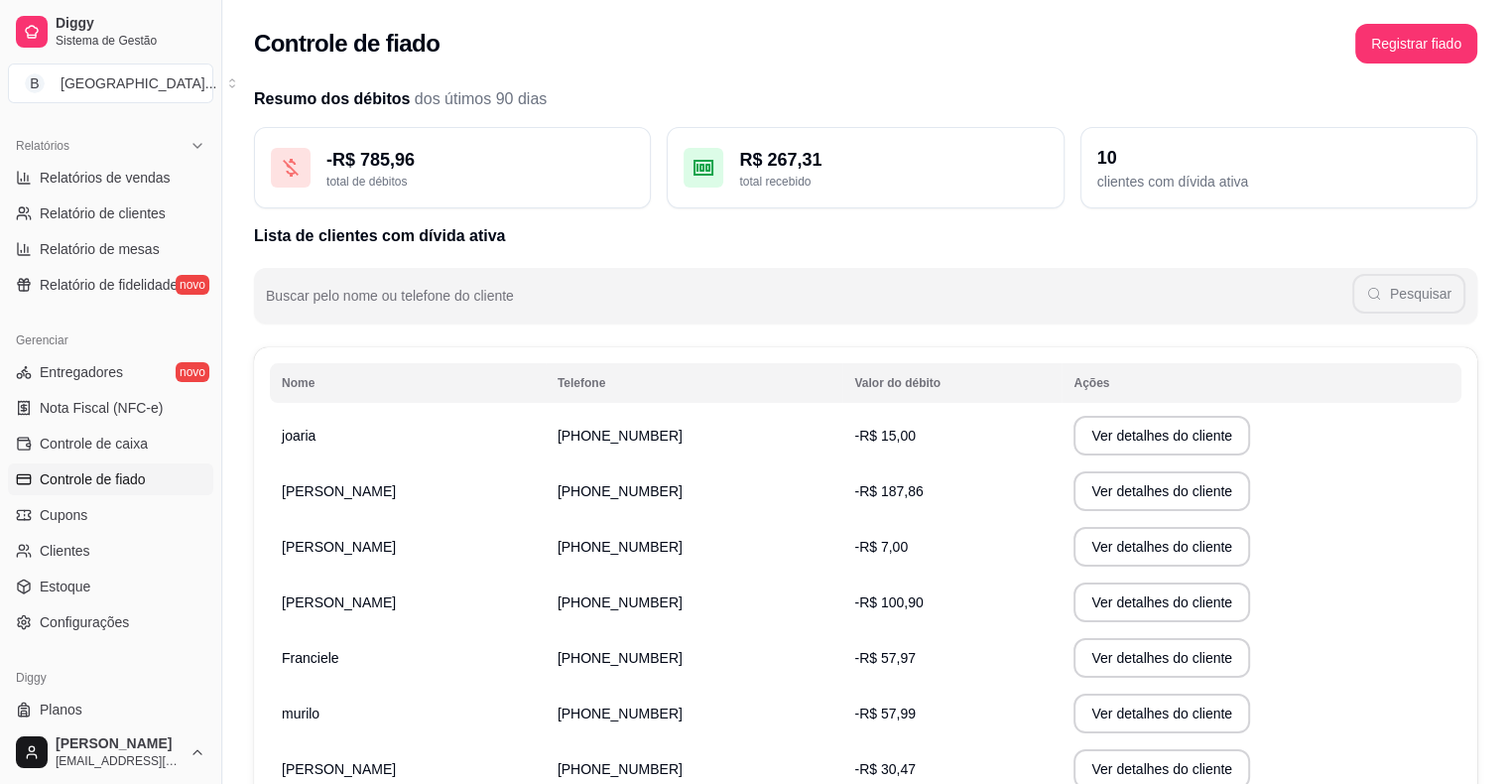
click at [976, 494] on td "-R$ 187,86" at bounding box center [951, 491] width 219 height 56
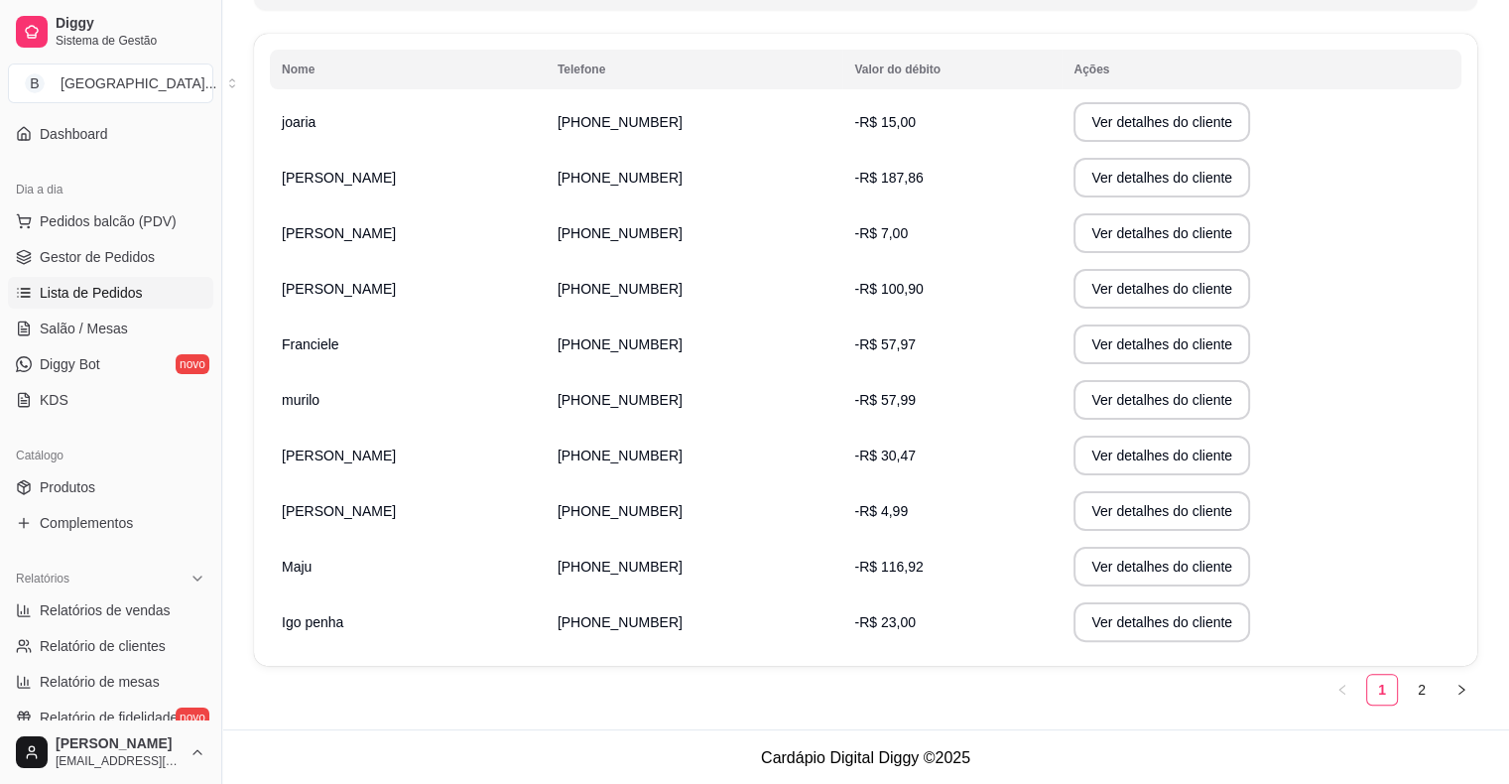
scroll to position [99, 0]
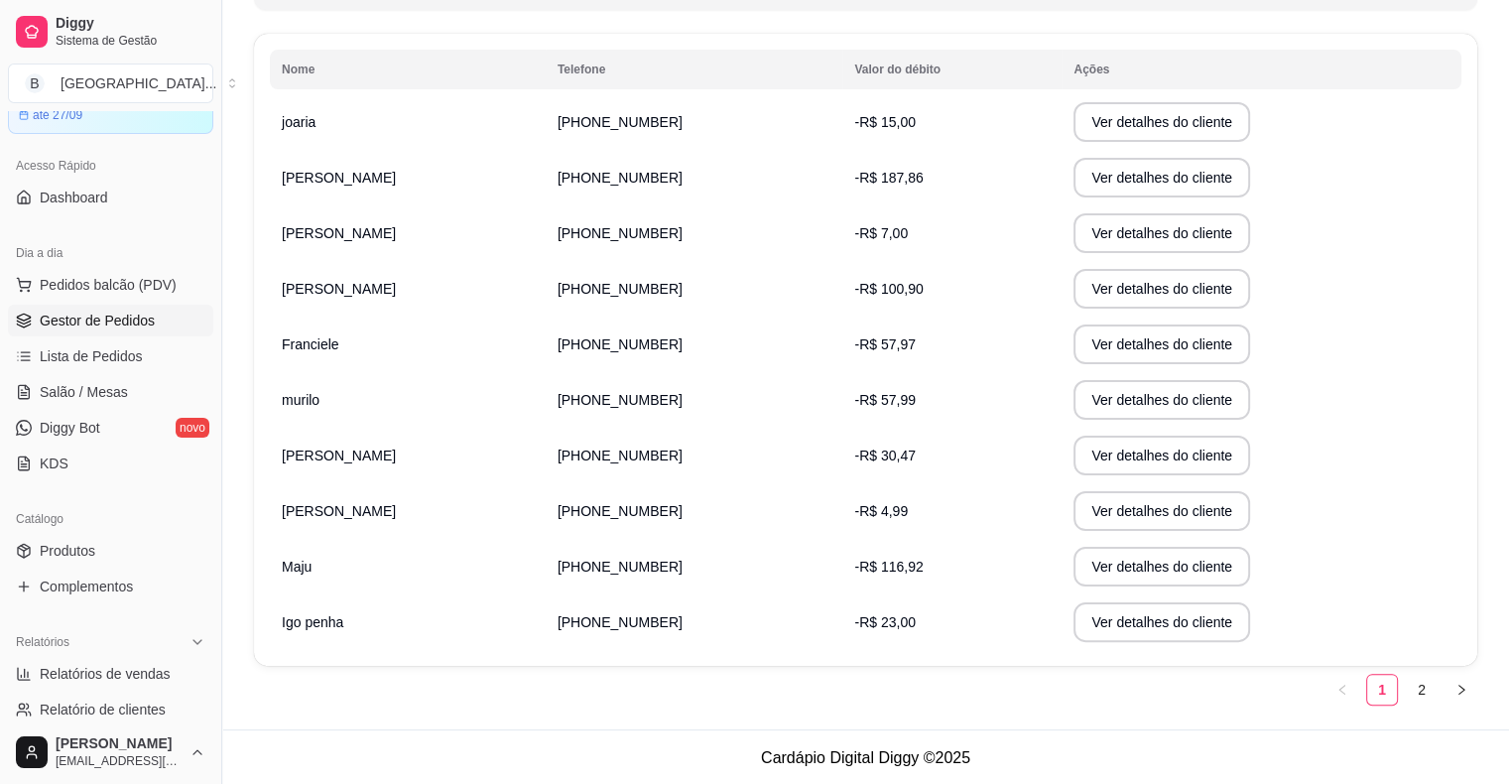
click at [111, 321] on span "Gestor de Pedidos" at bounding box center [97, 320] width 115 height 20
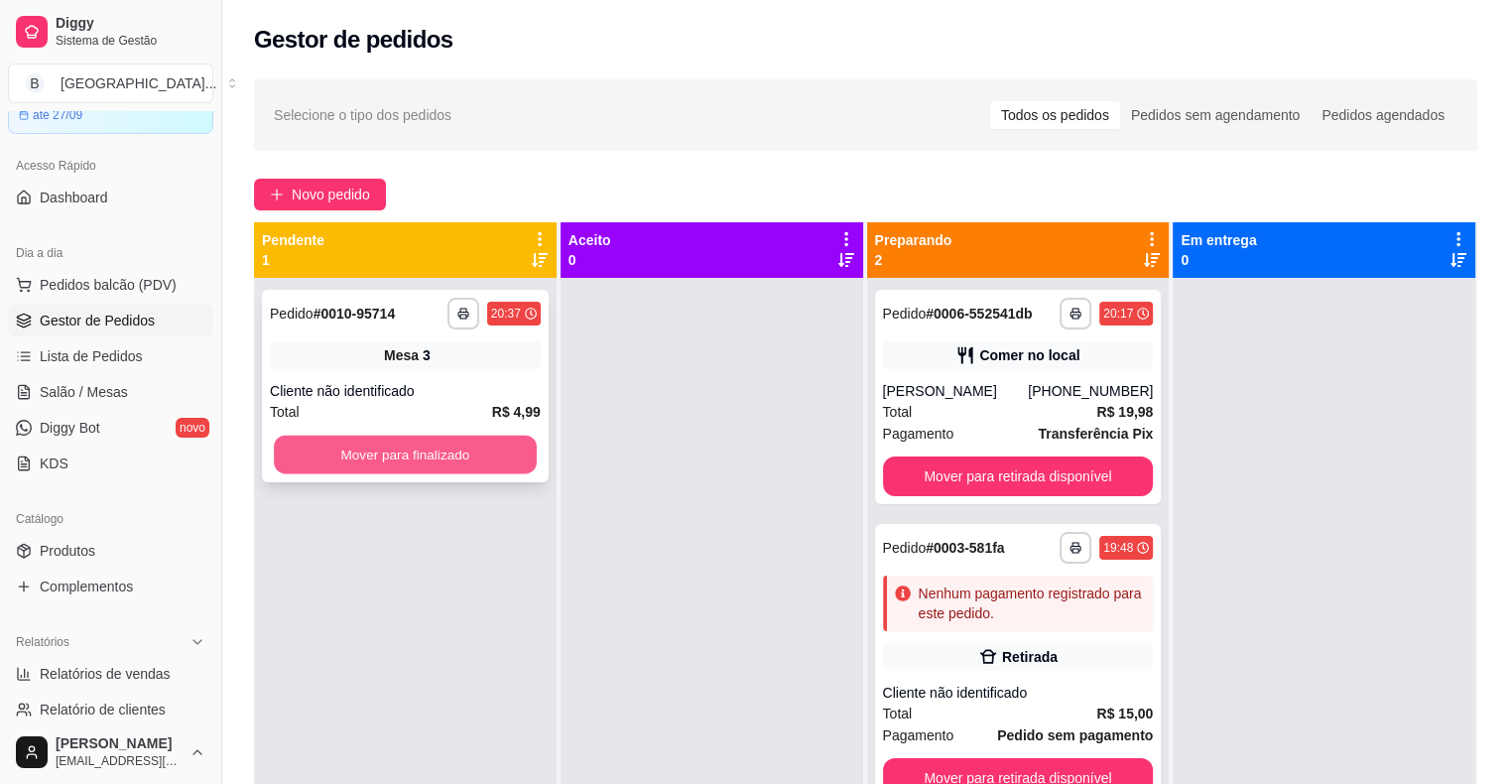
click at [290, 464] on button "Mover para finalizado" at bounding box center [405, 454] width 263 height 39
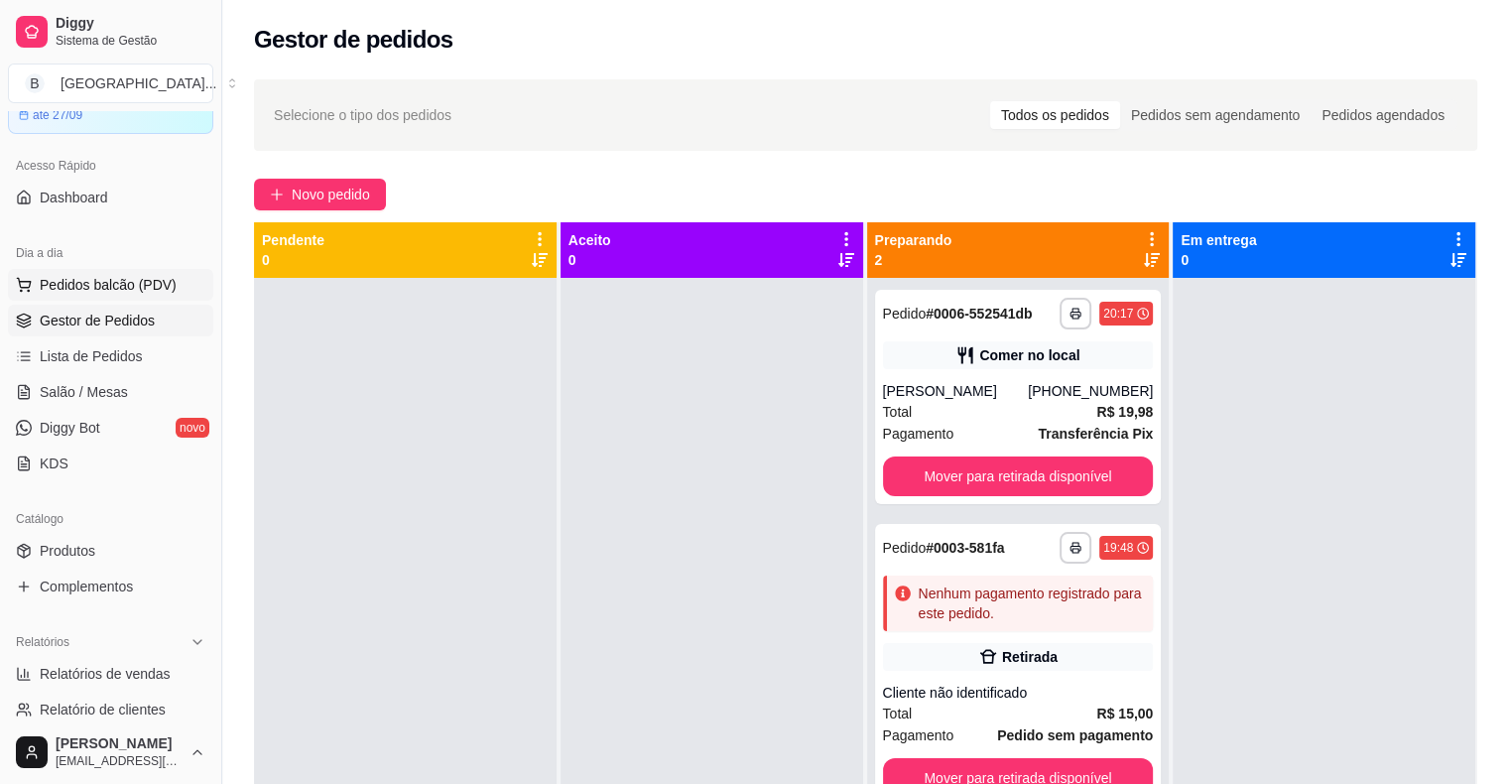
click at [80, 294] on button "Pedidos balcão (PDV)" at bounding box center [110, 285] width 205 height 32
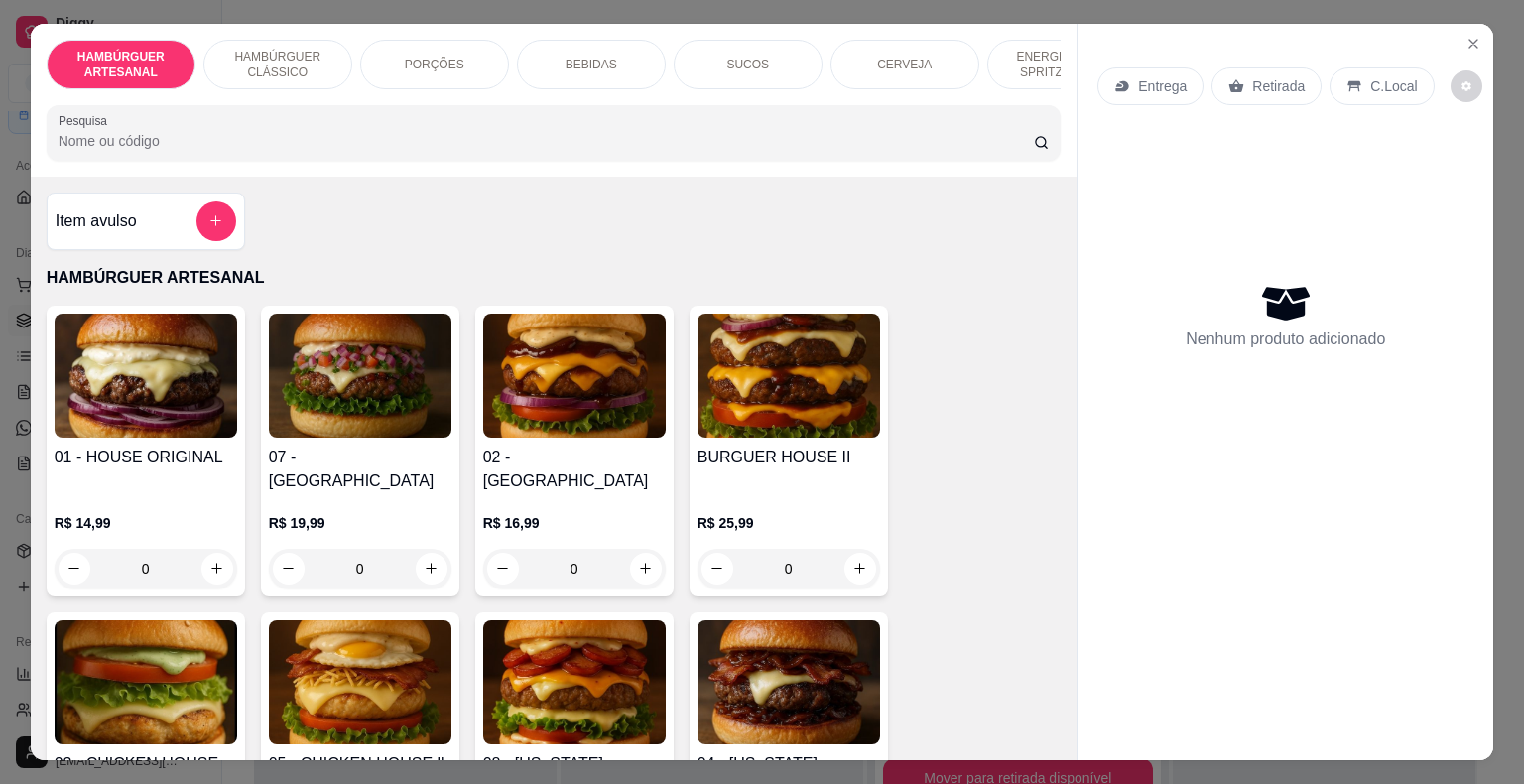
click at [1047, 81] on div "HAMBÚRGUER ARTESANAL HAMBÚRGUER CLÁSSICO PORÇÕES BEBIDAS SUCOS CERVEJA ENERGÉTI…" at bounding box center [554, 65] width 1015 height 50
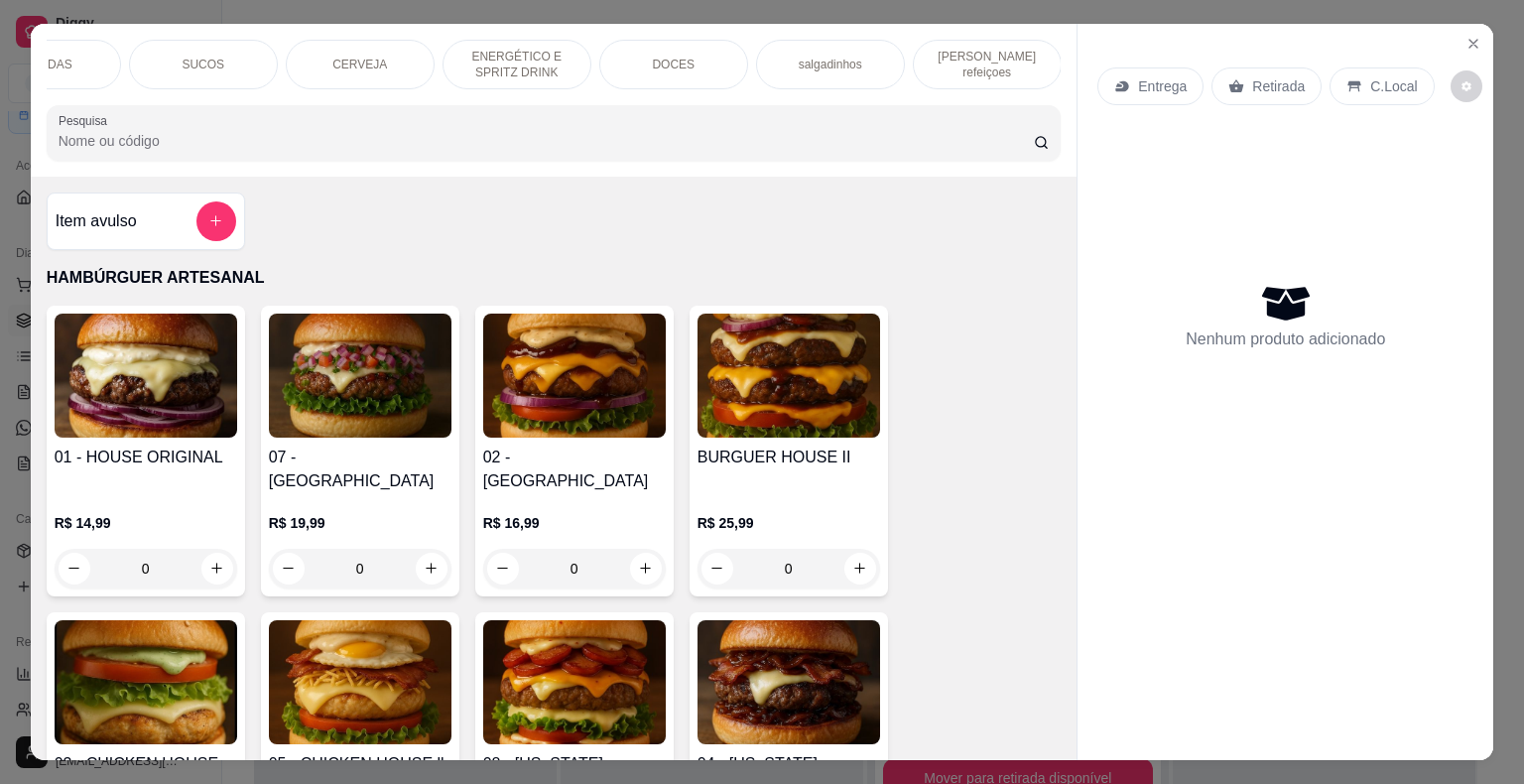
click at [1016, 60] on p "[PERSON_NAME] refeiçoes" at bounding box center [986, 65] width 115 height 32
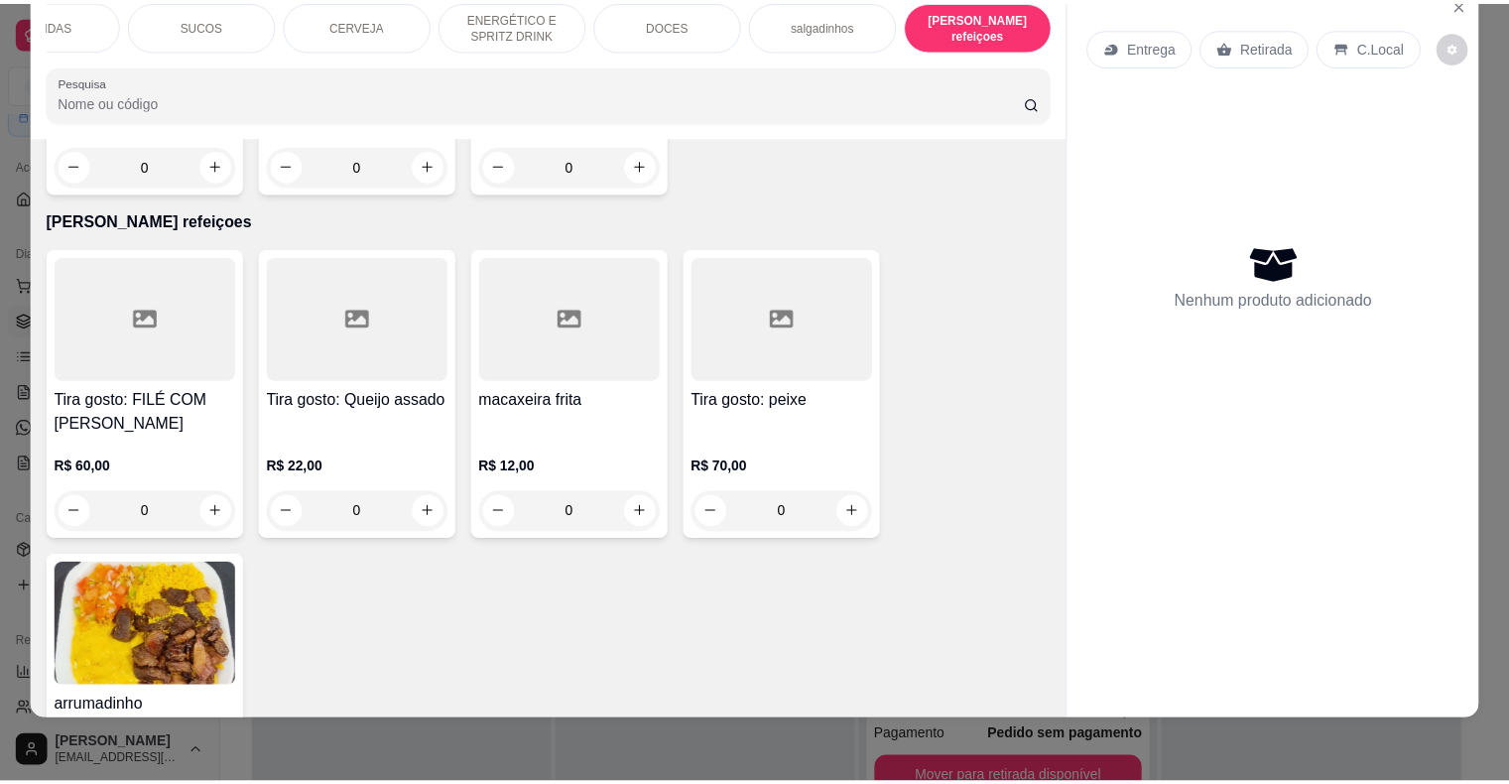
scroll to position [6350, 0]
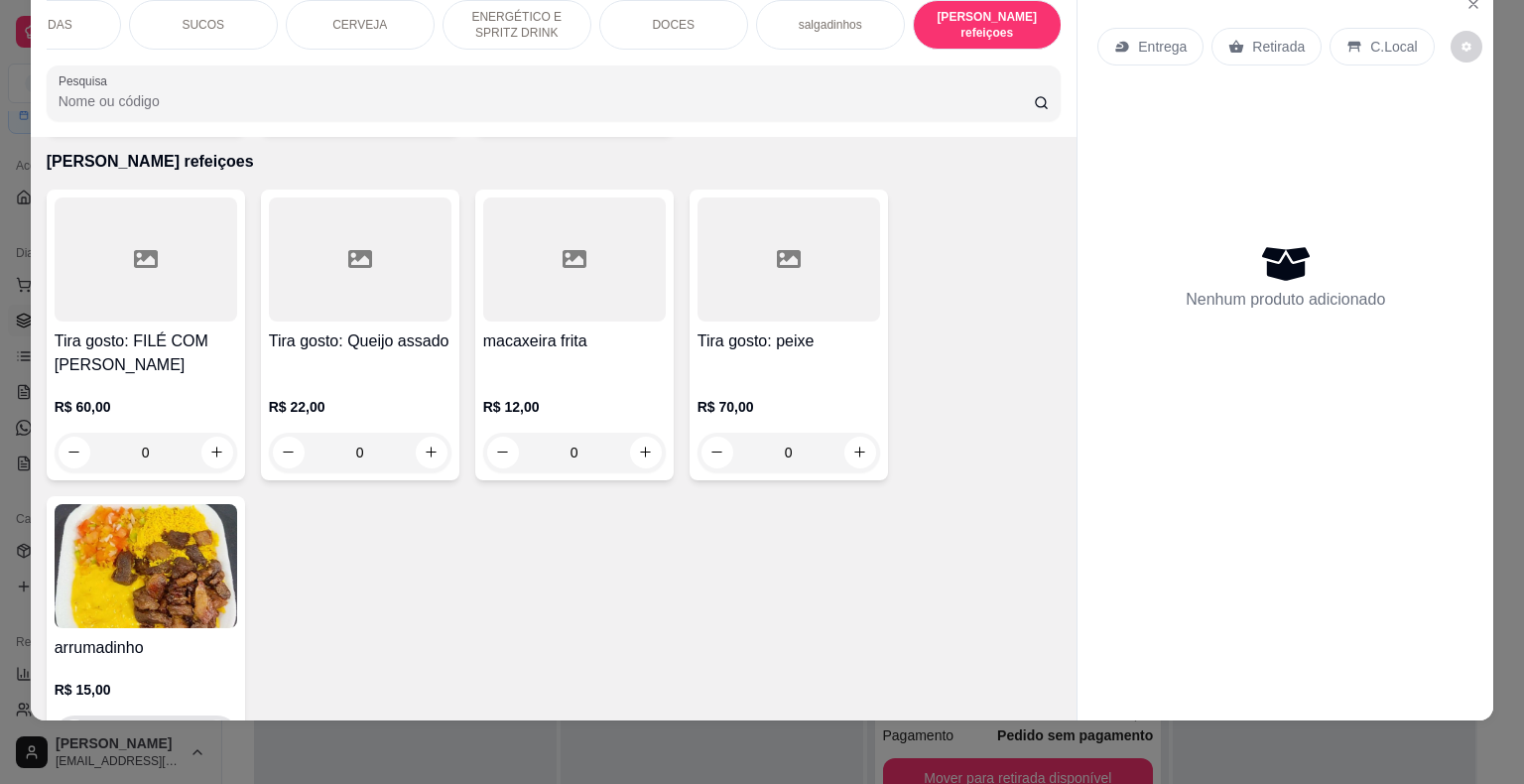
click at [214, 727] on icon "increase-product-quantity" at bounding box center [216, 734] width 15 height 15
type input "1"
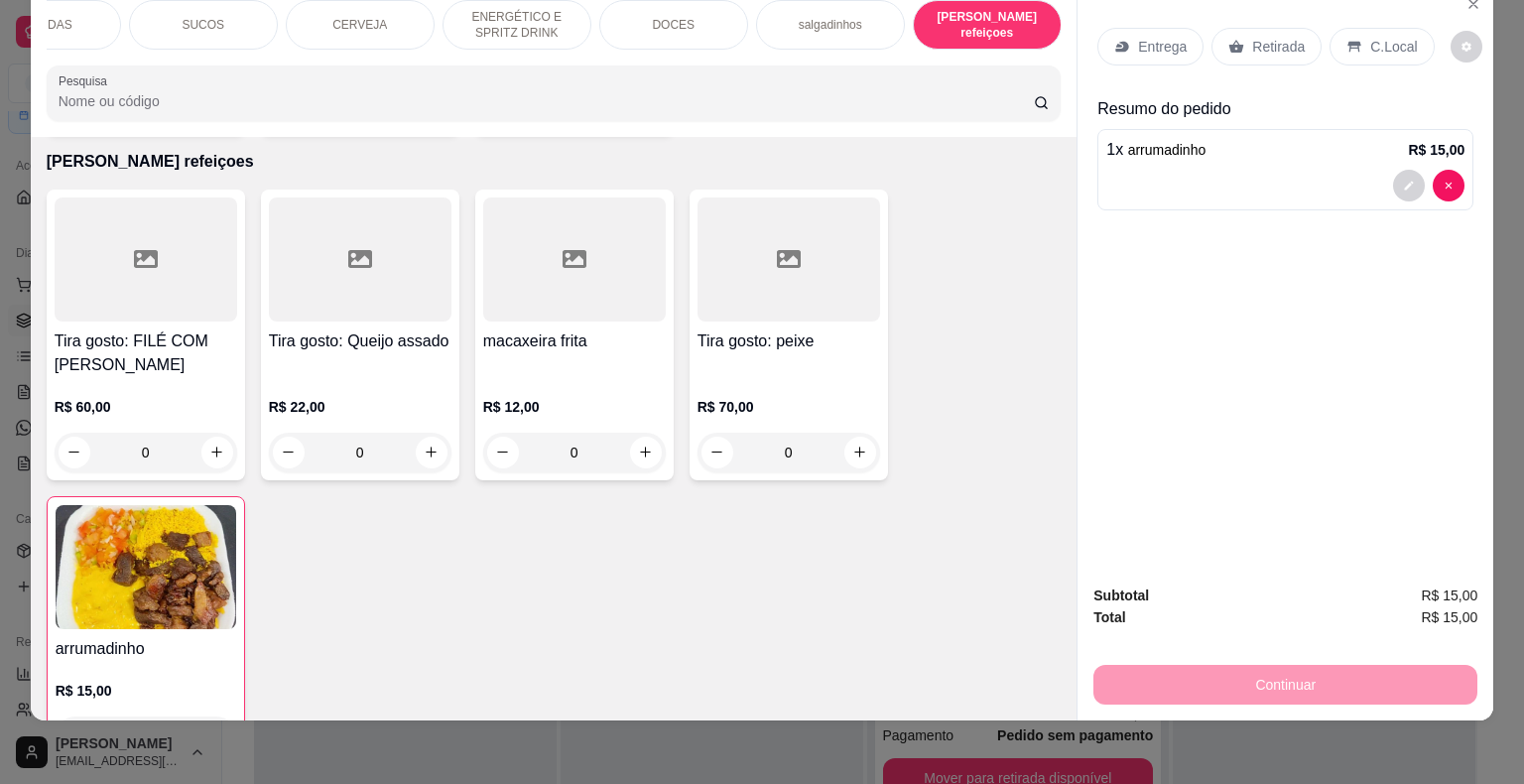
click at [1270, 37] on p "Retirada" at bounding box center [1278, 47] width 53 height 20
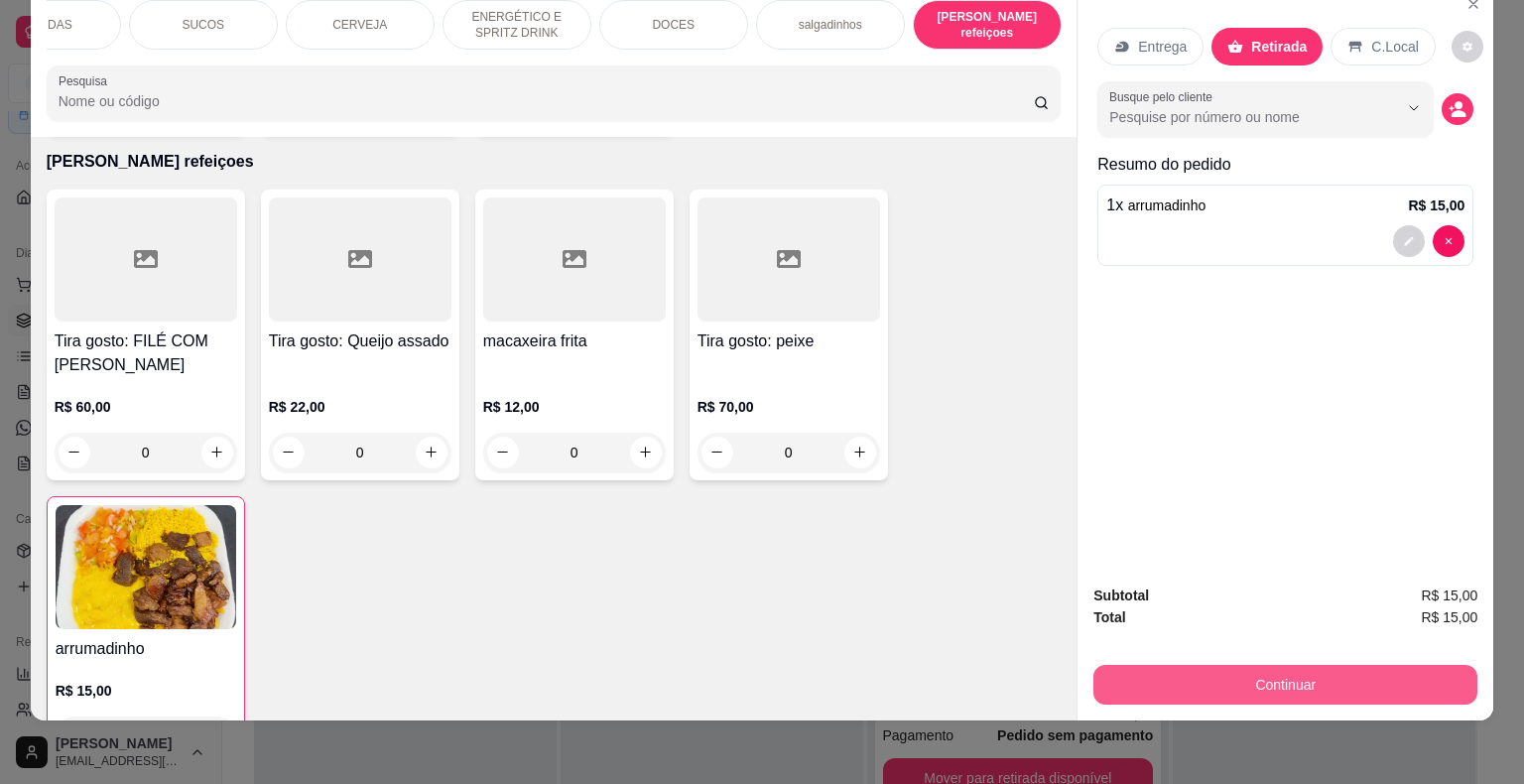
click at [1185, 686] on button "Continuar" at bounding box center [1285, 685] width 384 height 40
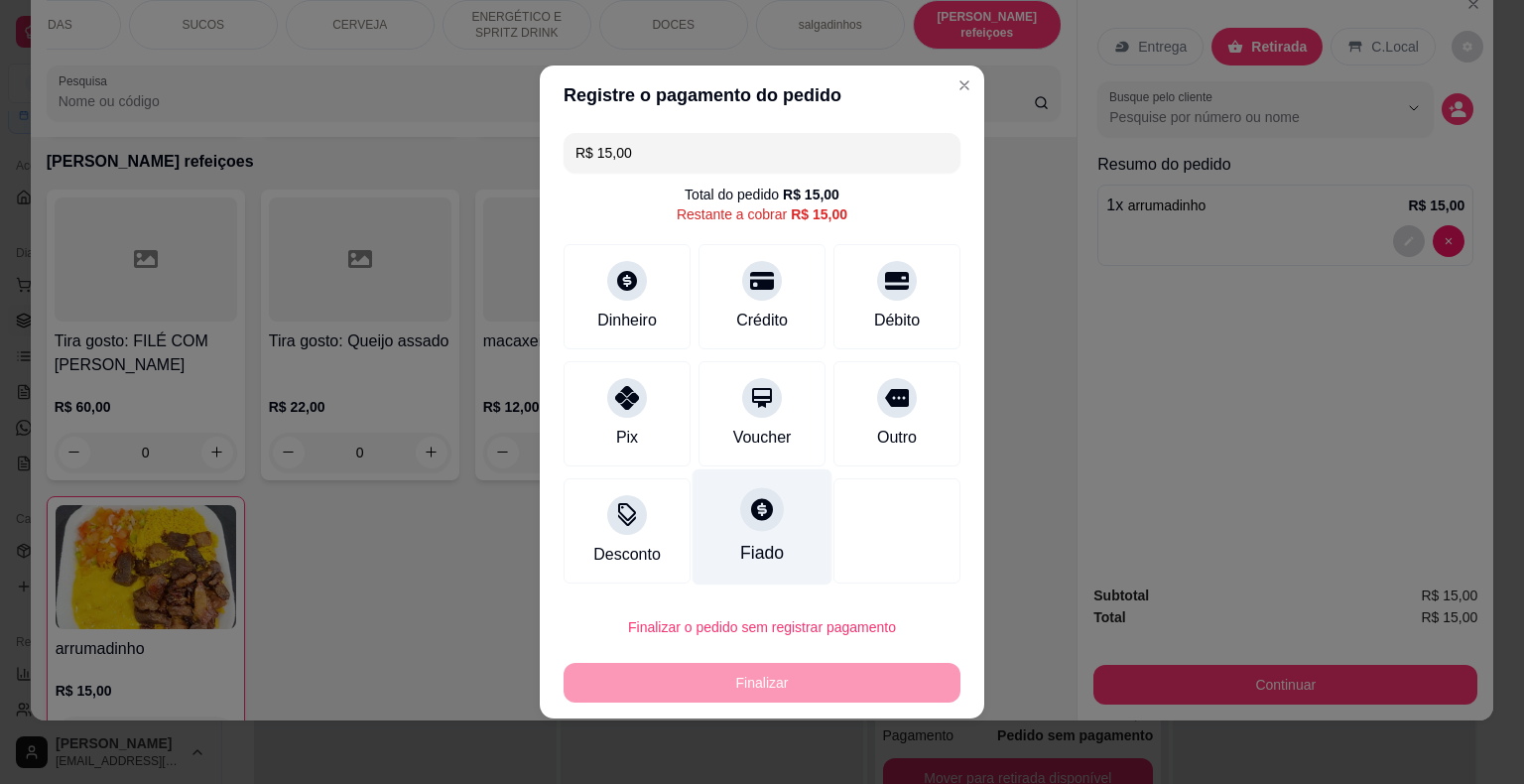
click at [758, 577] on div "Fiado" at bounding box center [762, 527] width 140 height 116
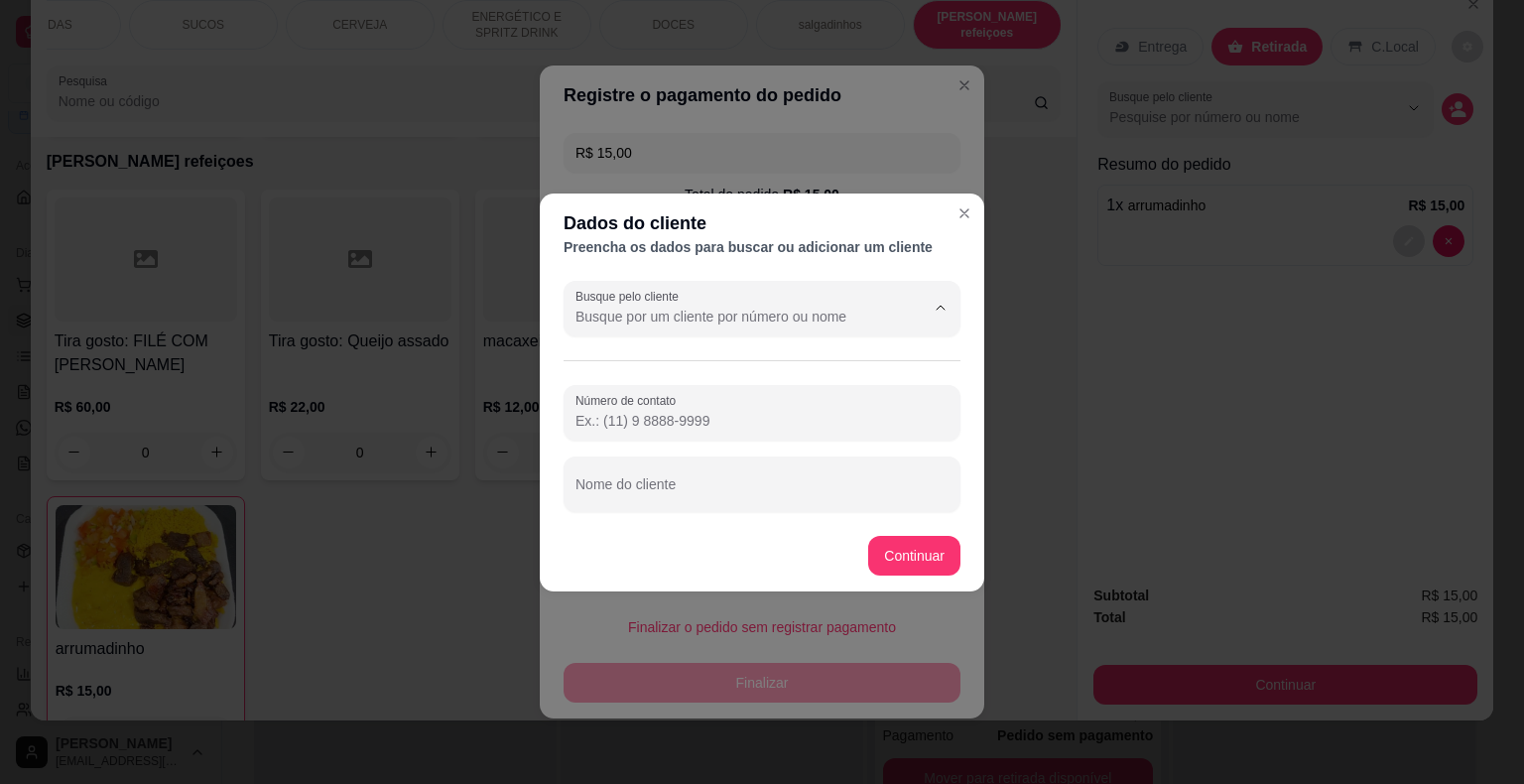
click at [808, 322] on input "Busque pelo cliente" at bounding box center [733, 317] width 317 height 20
type input "[PERSON_NAME]"
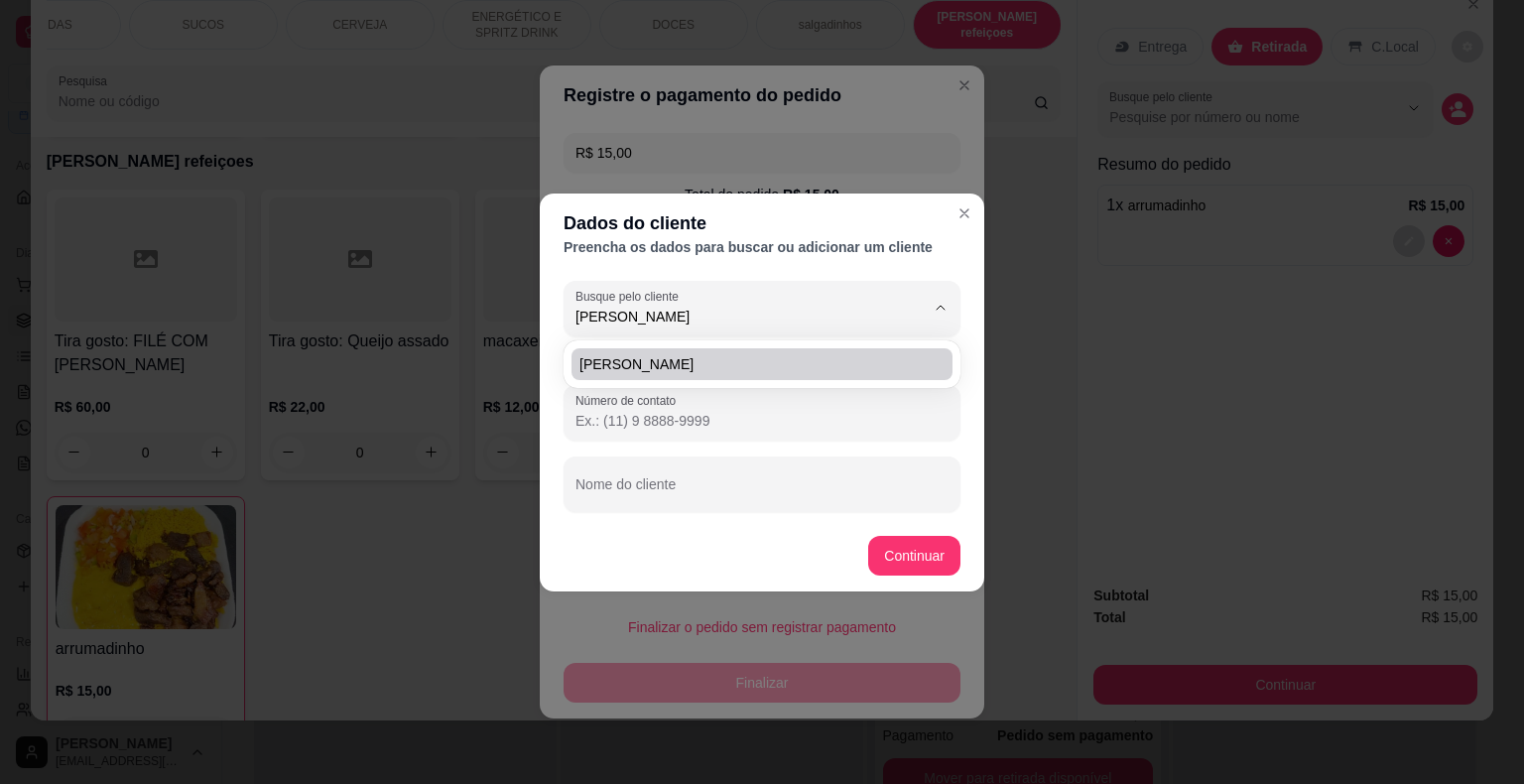
click at [598, 373] on span "[PERSON_NAME]" at bounding box center [751, 364] width 345 height 20
type input "[PHONE_NUMBER]"
type input "[PERSON_NAME]"
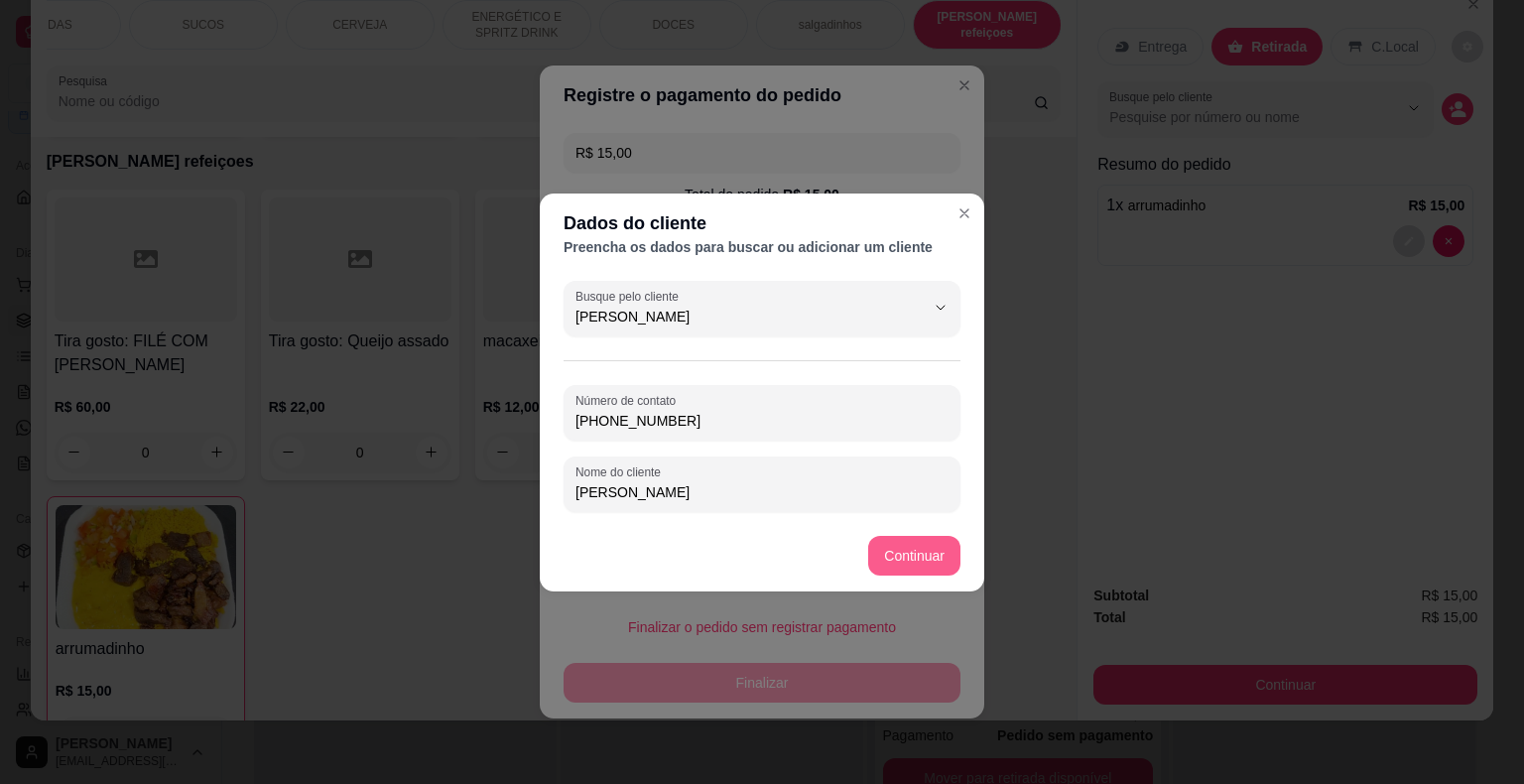
type input "[PERSON_NAME]"
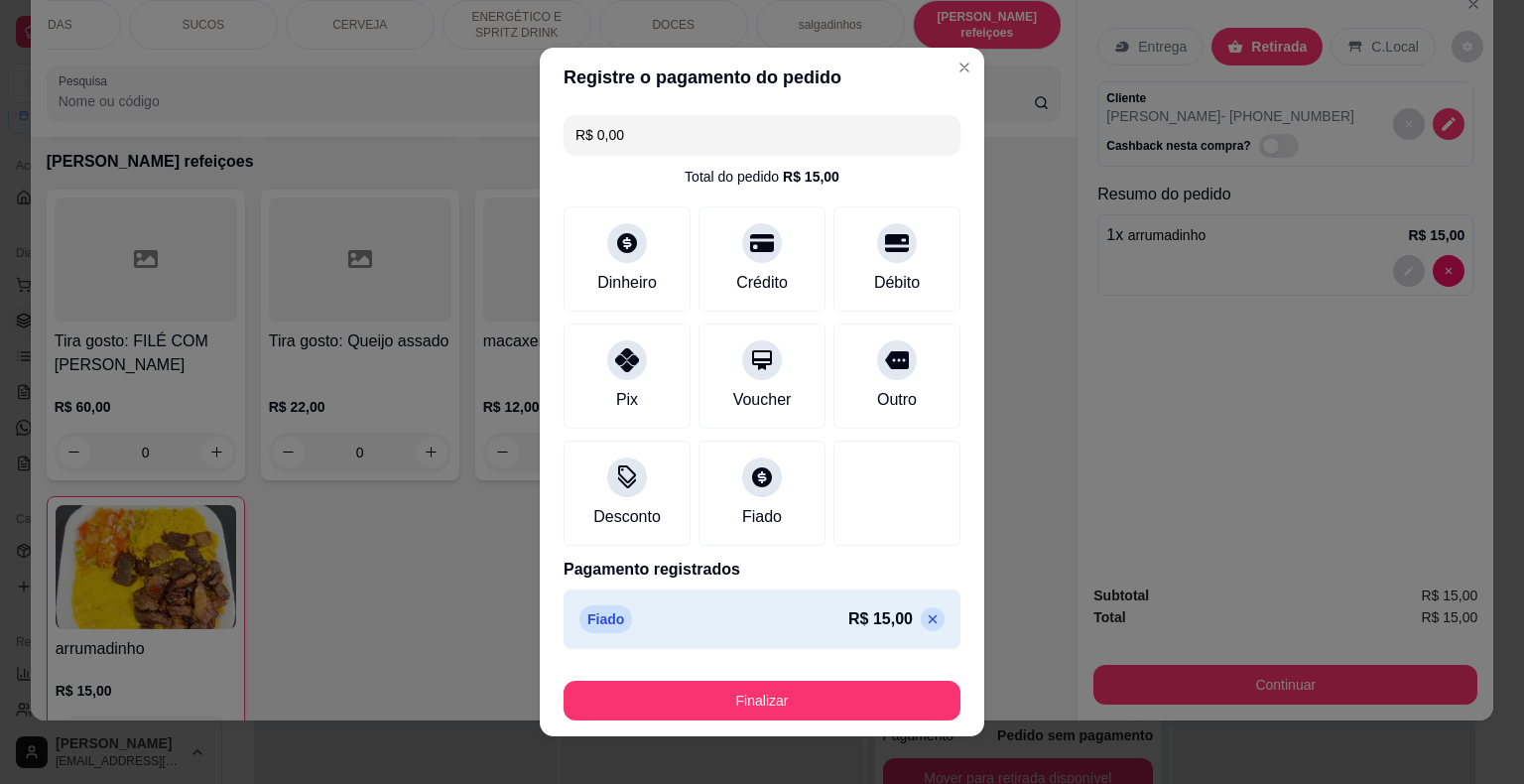
type input "R$ 0,00"
click at [917, 667] on footer "Finalizar" at bounding box center [762, 696] width 444 height 79
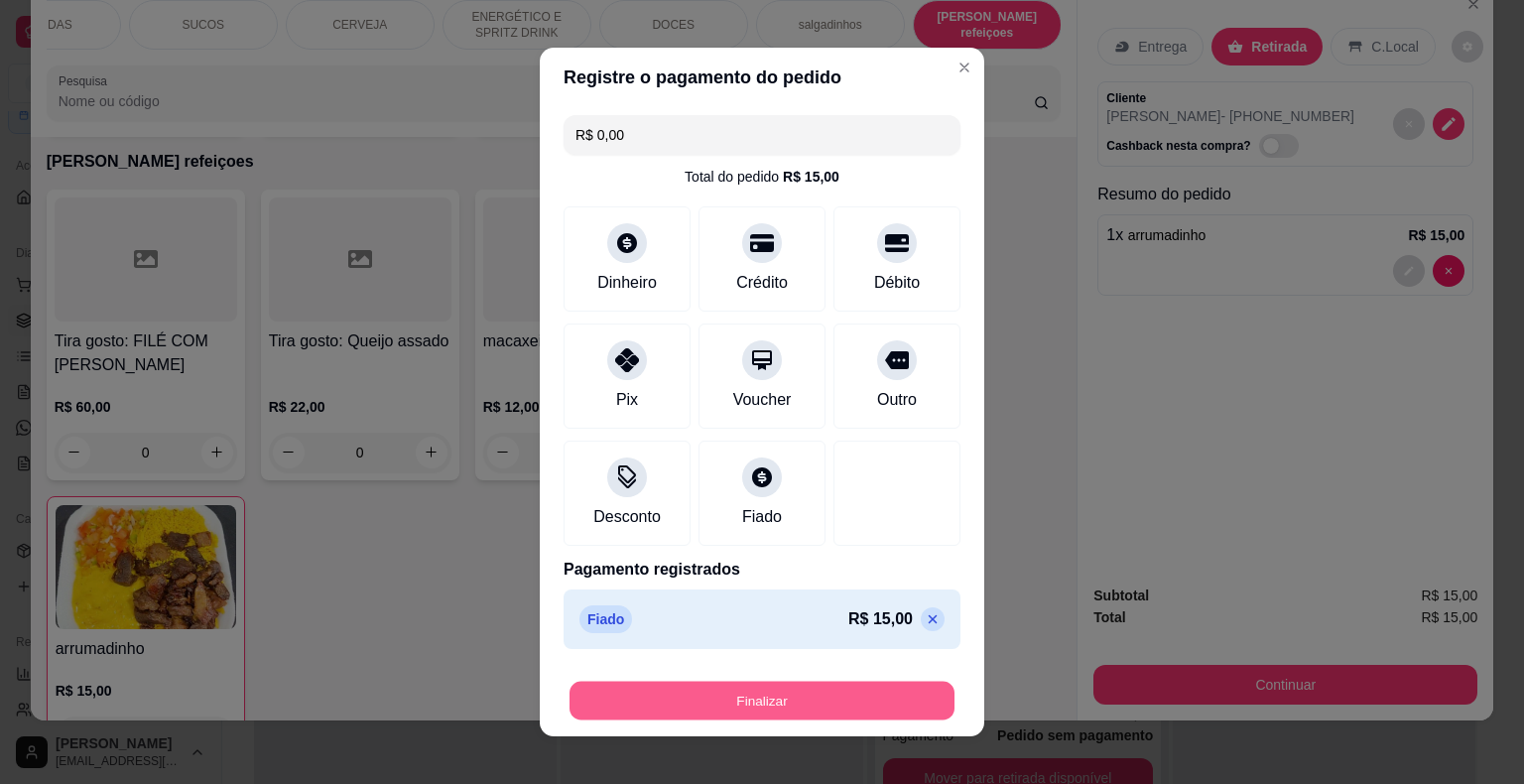
click at [906, 684] on button "Finalizar" at bounding box center [761, 700] width 385 height 39
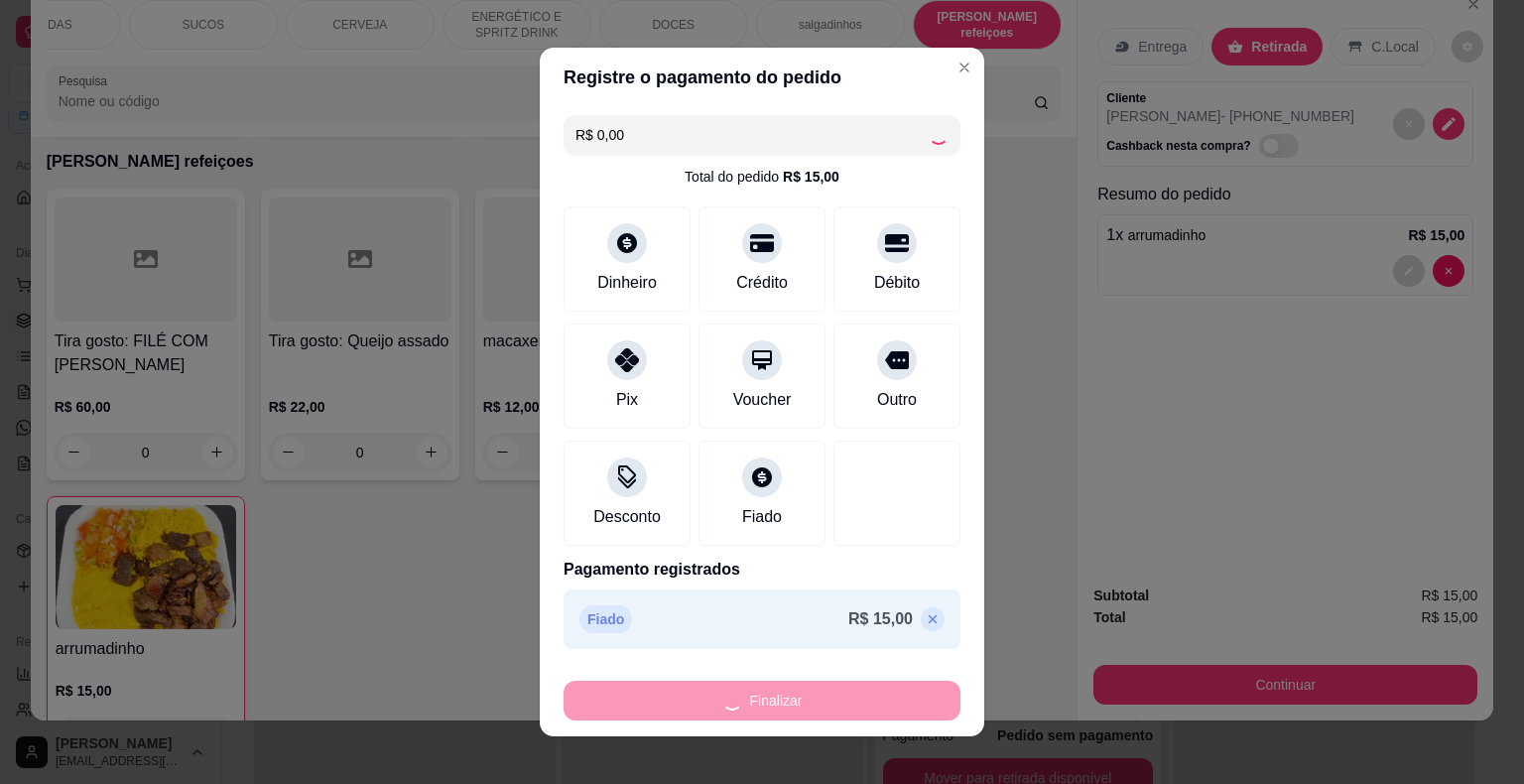
type input "0"
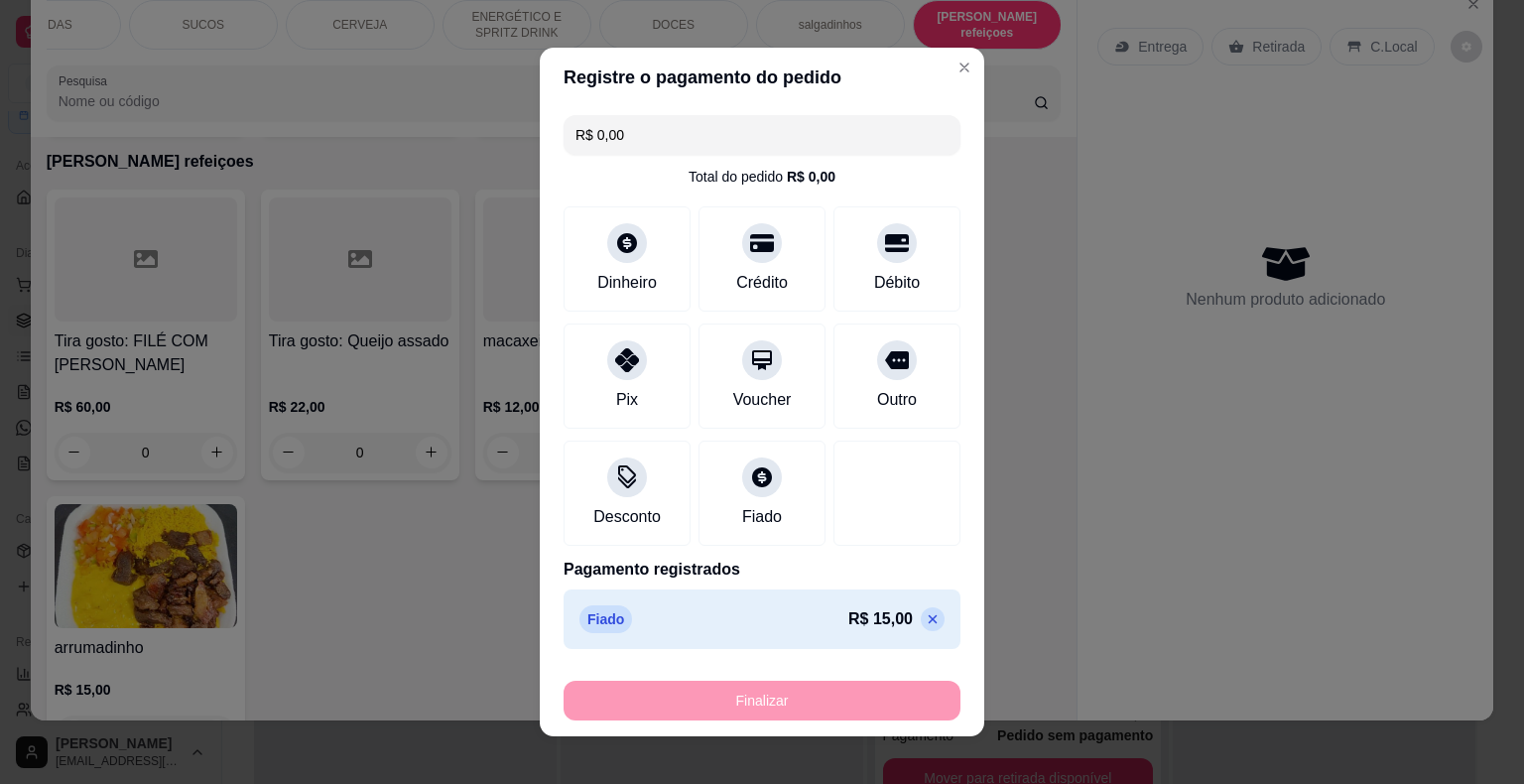
type input "-R$ 15,00"
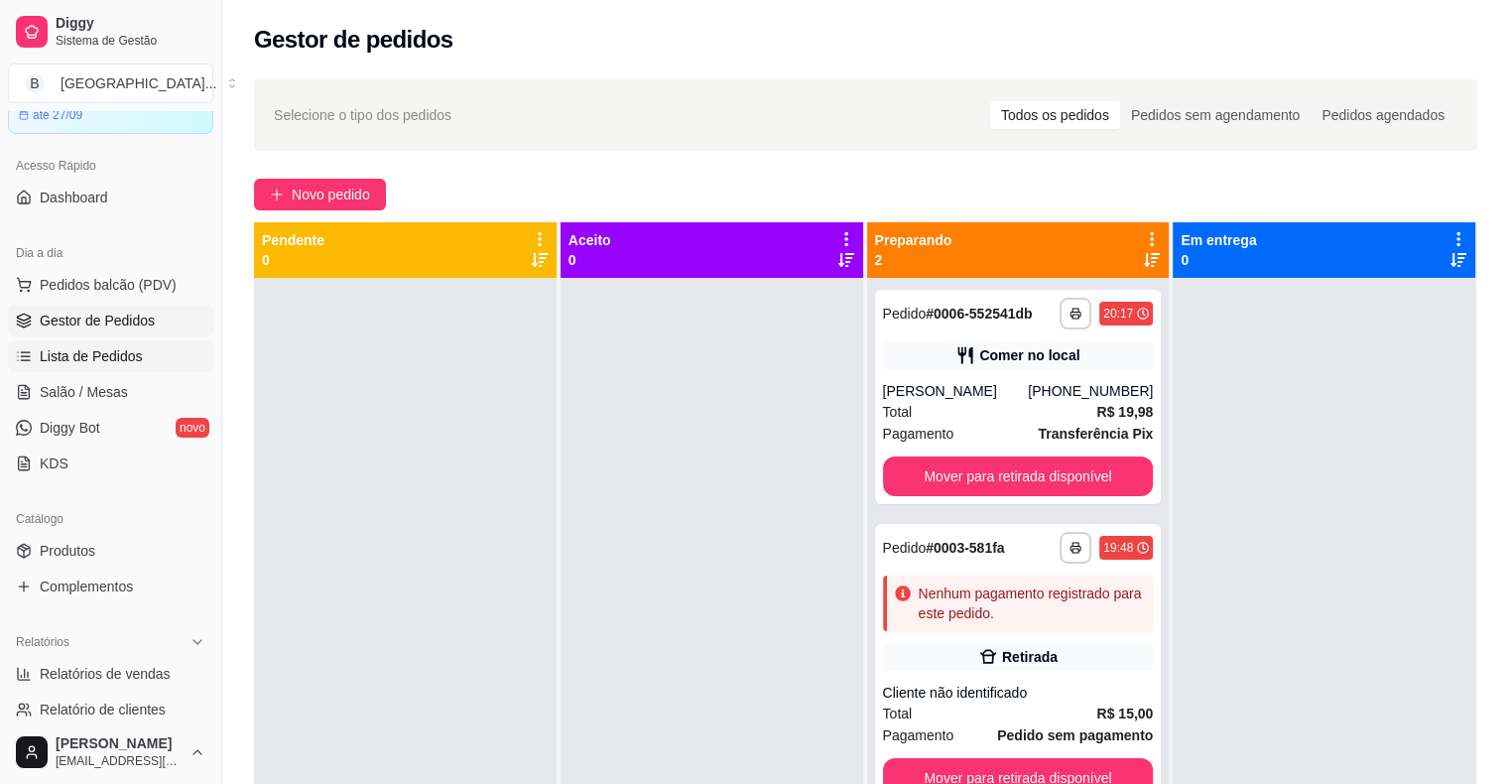
click at [173, 359] on link "Lista de Pedidos" at bounding box center [110, 356] width 205 height 32
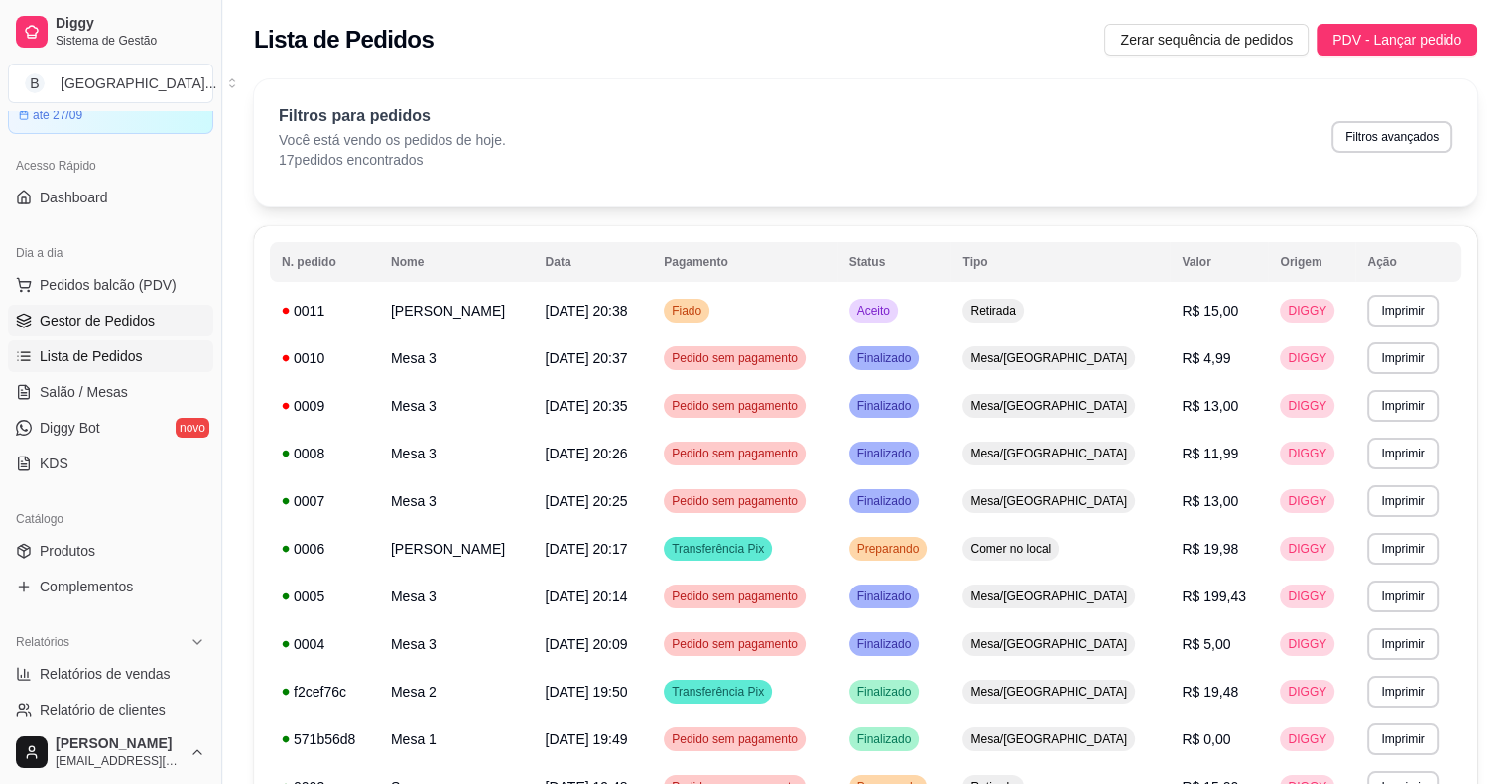
click at [161, 305] on link "Gestor de Pedidos" at bounding box center [110, 321] width 205 height 32
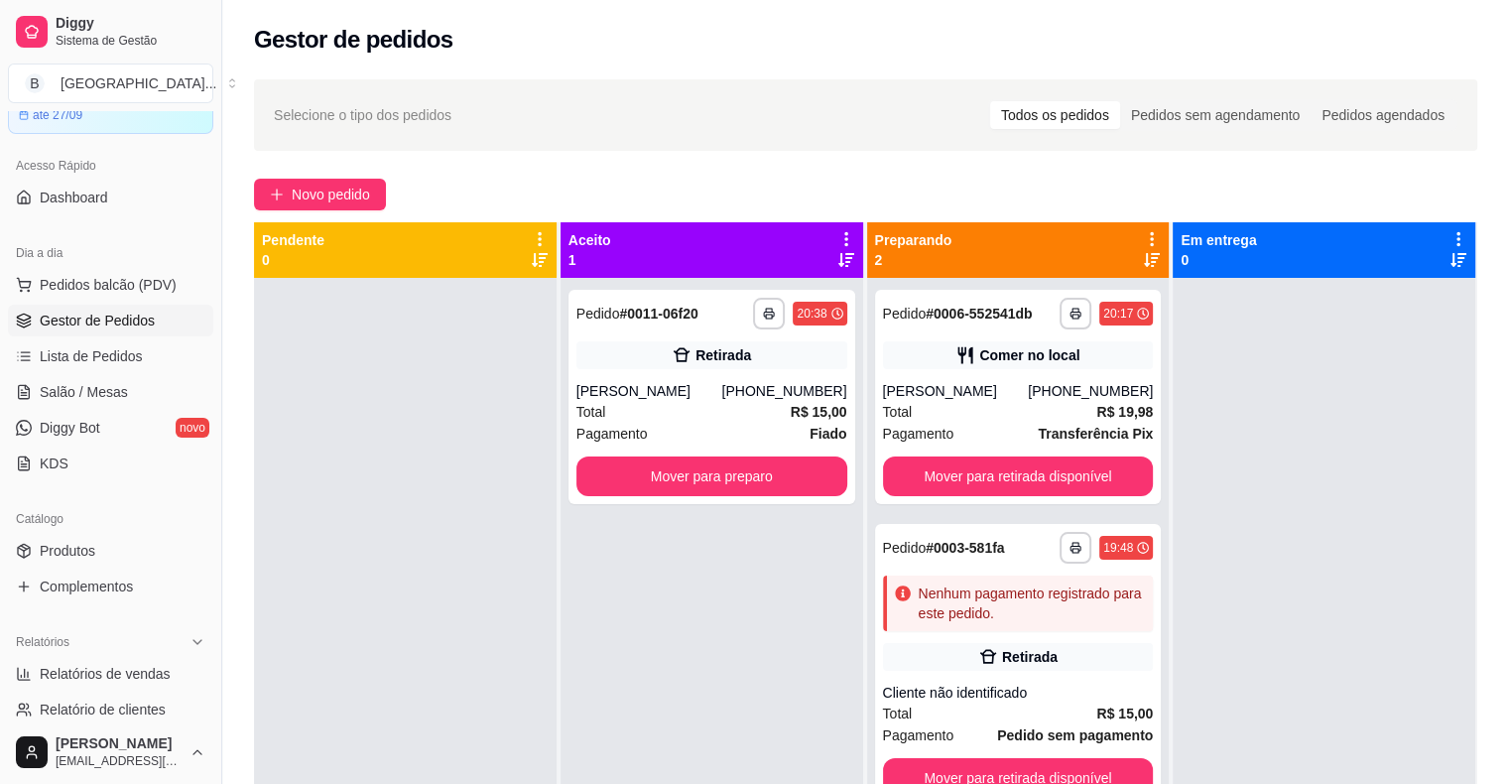
click at [691, 419] on div "Total R$ 15,00" at bounding box center [711, 412] width 271 height 22
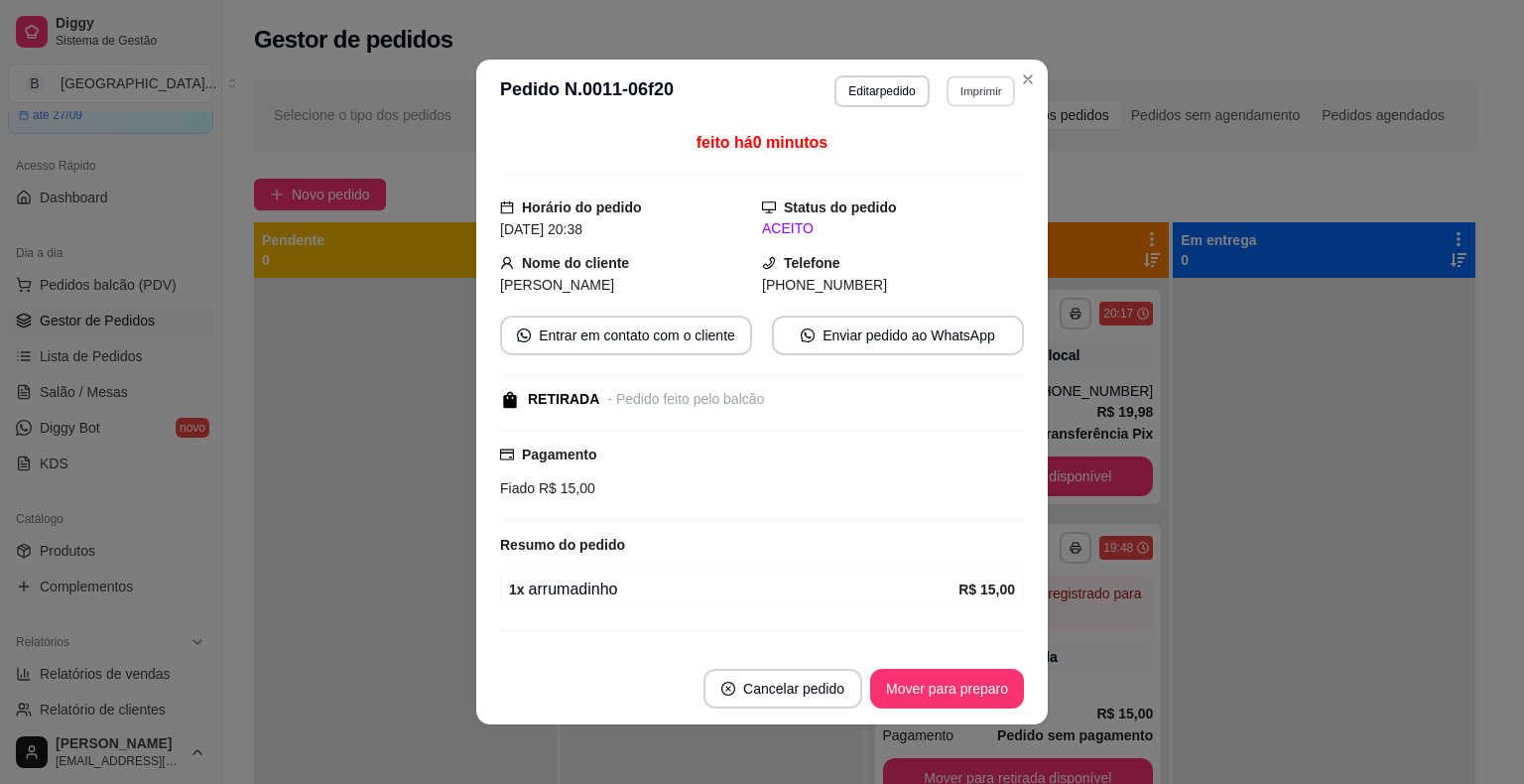
click at [961, 98] on button "Imprimir" at bounding box center [980, 90] width 68 height 31
click at [981, 155] on button "IMPRESSORA" at bounding box center [938, 161] width 144 height 32
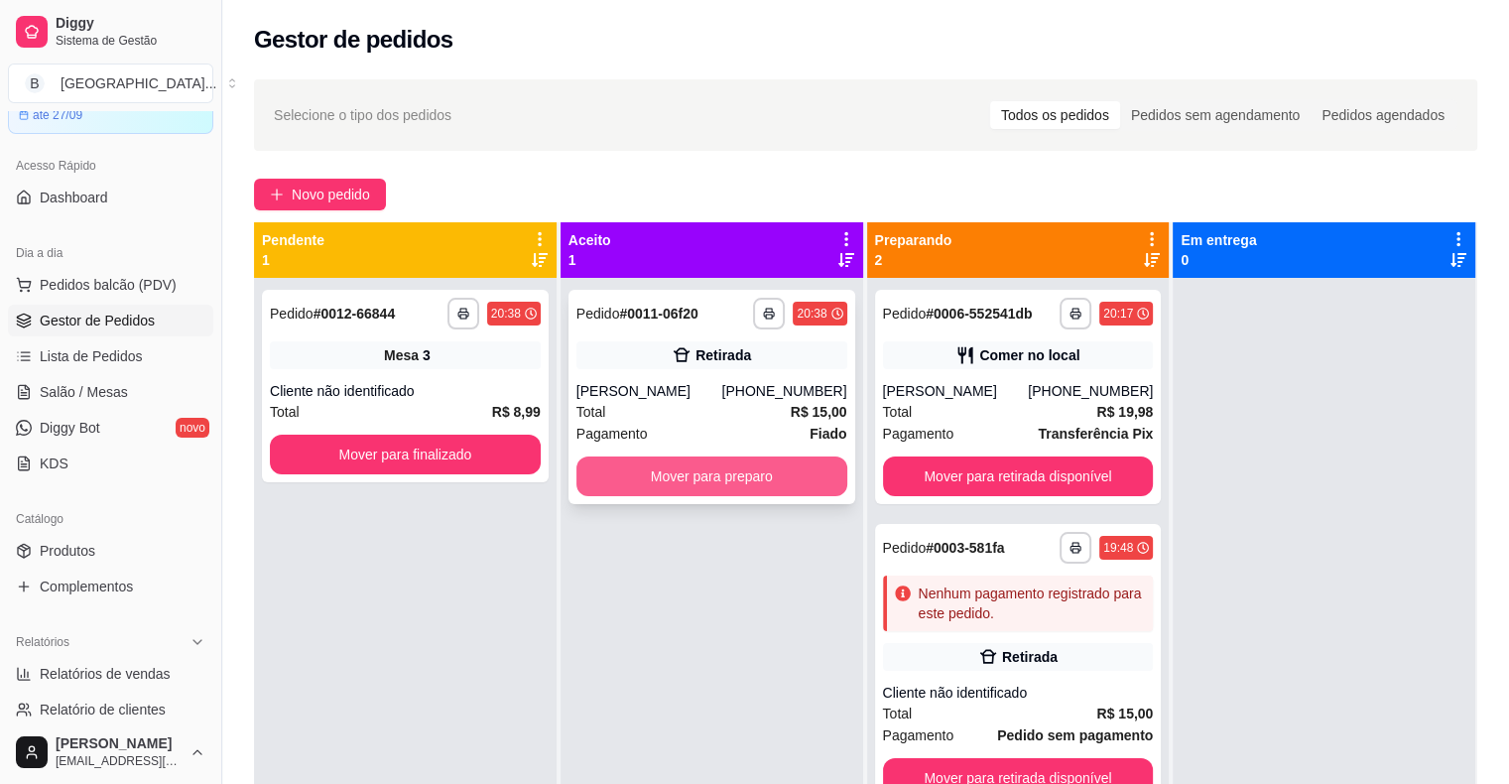
click at [774, 470] on button "Mover para preparo" at bounding box center [711, 476] width 271 height 40
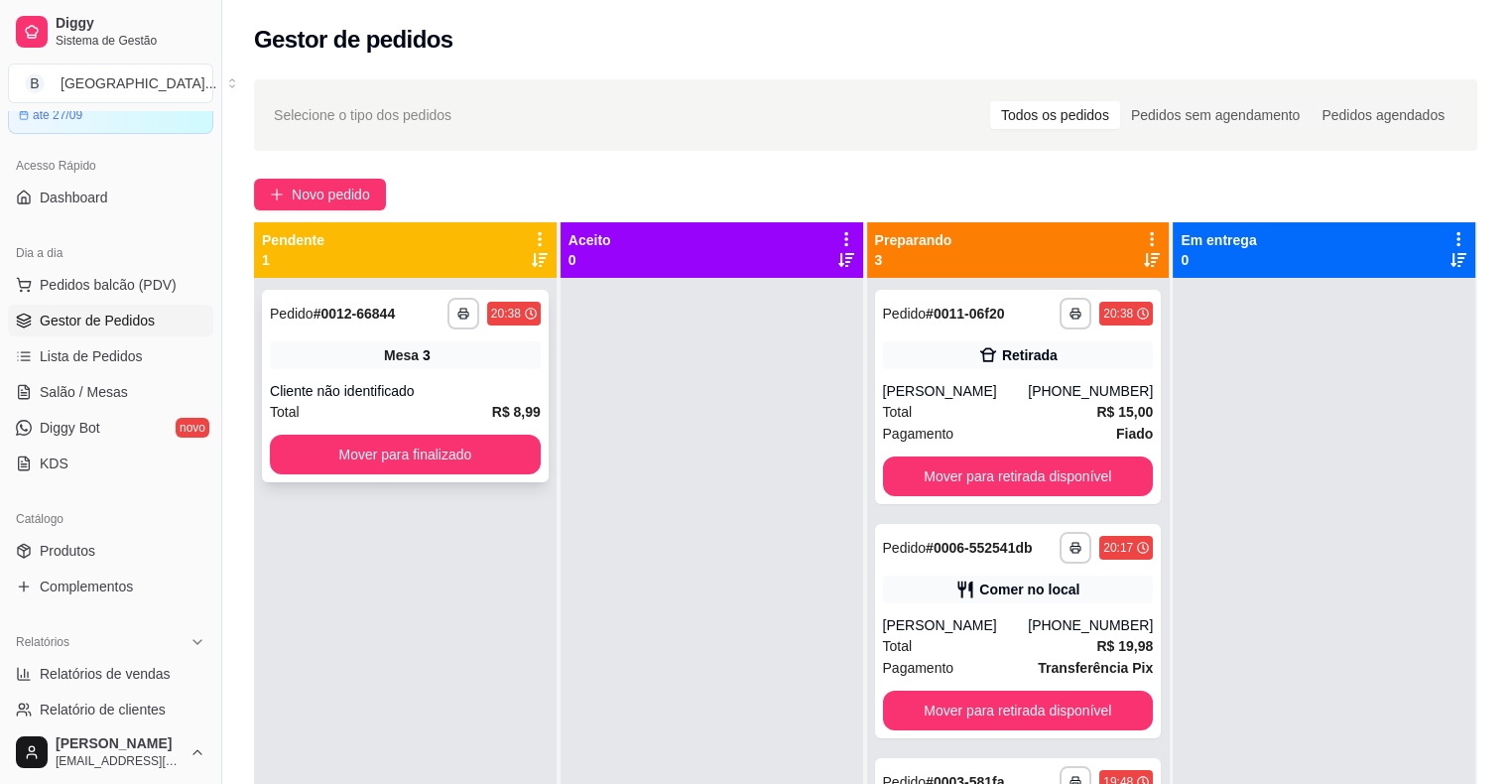
click at [512, 399] on div "Cliente não identificado" at bounding box center [405, 391] width 271 height 20
click at [401, 466] on button "Mover para finalizado" at bounding box center [405, 454] width 271 height 40
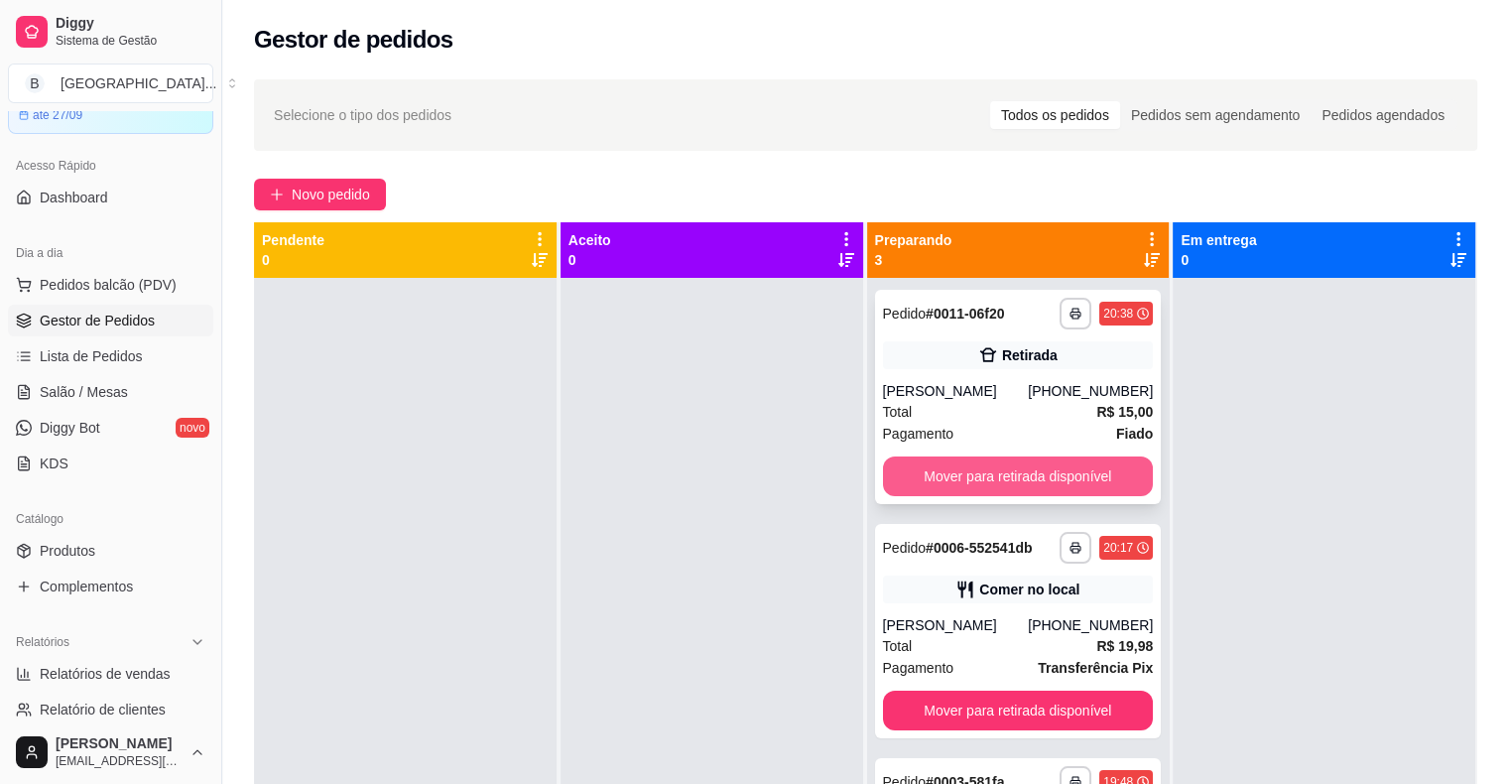
click at [1033, 467] on button "Mover para retirada disponível" at bounding box center [1018, 476] width 271 height 40
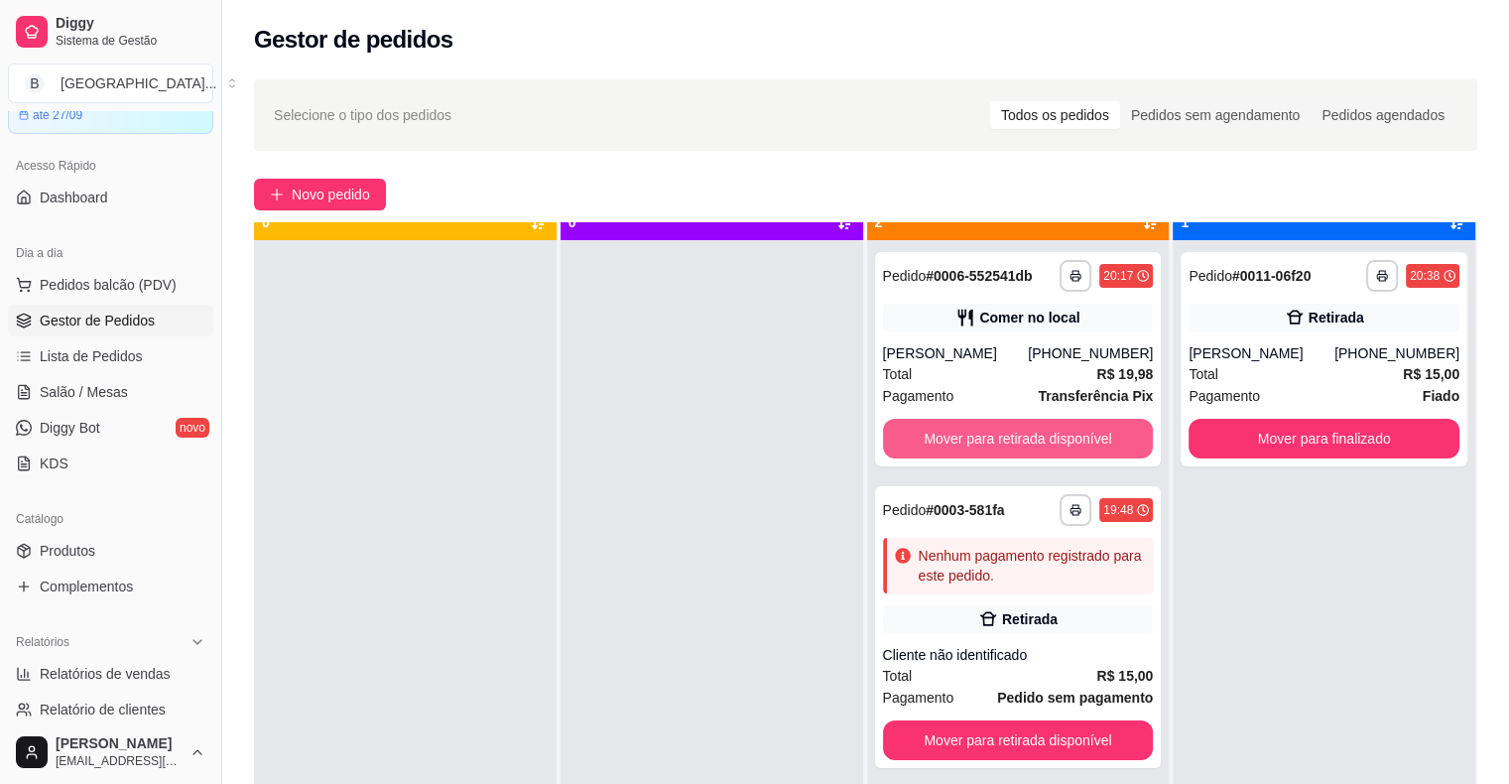
scroll to position [56, 0]
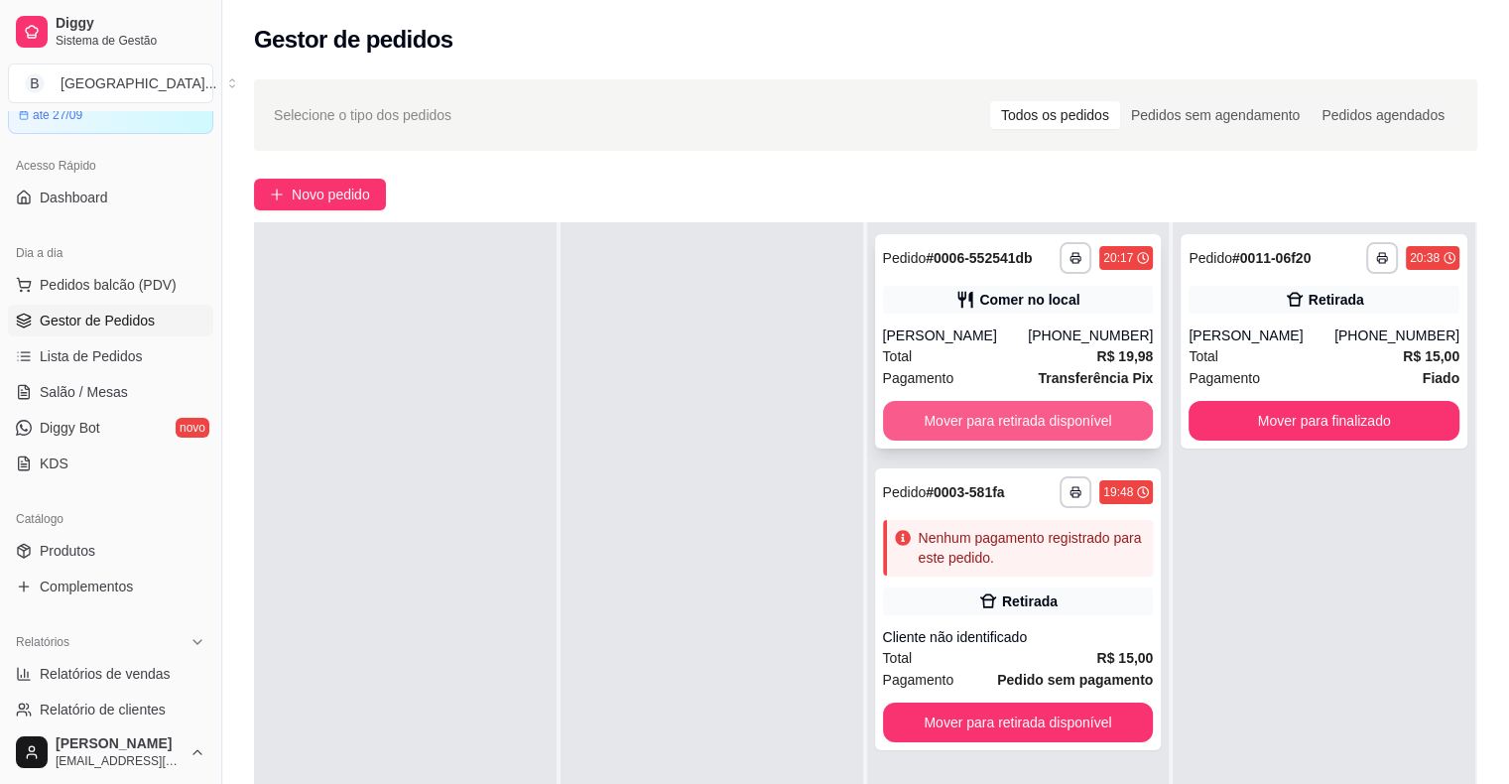
click at [998, 414] on button "Mover para retirada disponível" at bounding box center [1018, 421] width 271 height 40
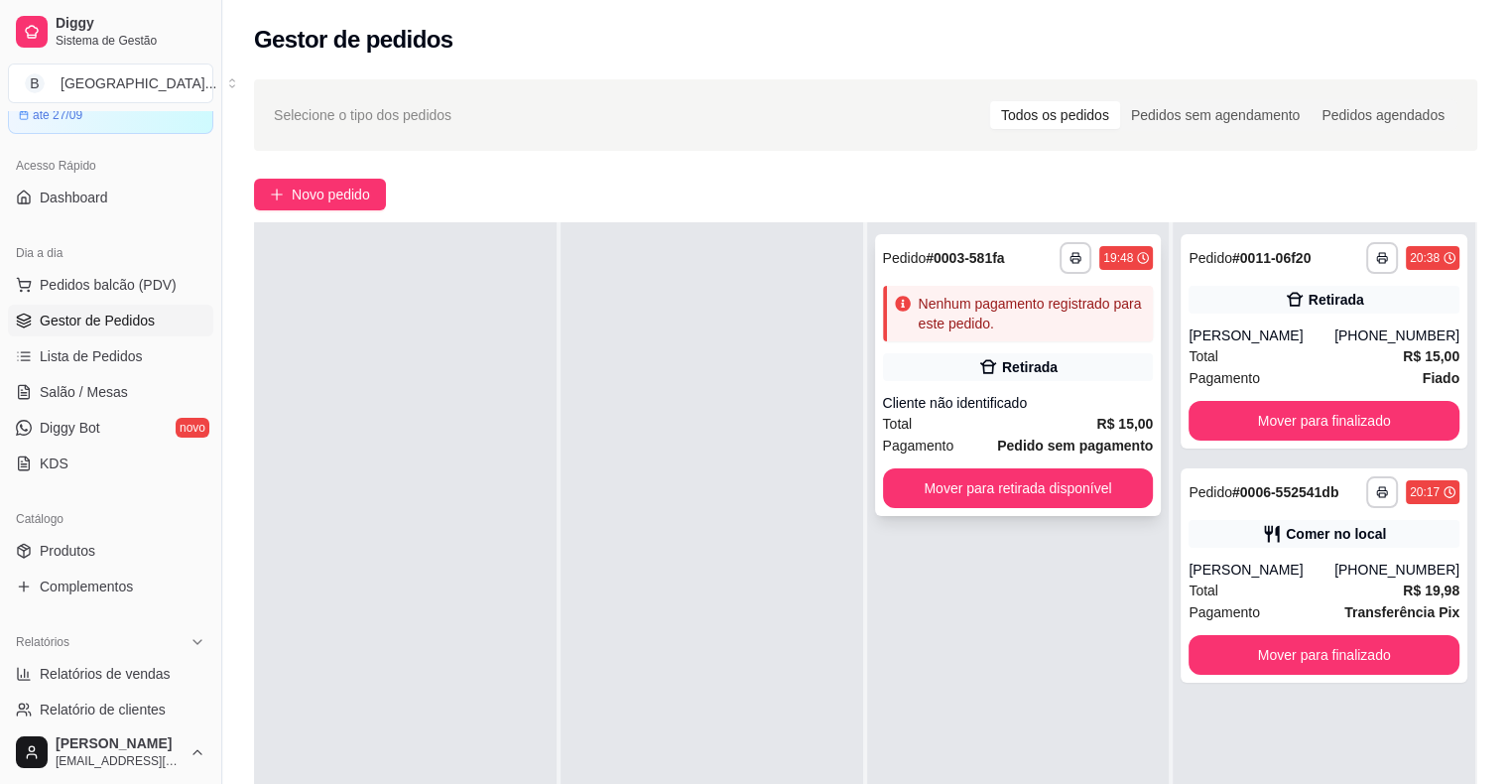
click at [999, 383] on div "**********" at bounding box center [1018, 375] width 287 height 282
click at [1051, 373] on div "Retirada" at bounding box center [1018, 367] width 271 height 28
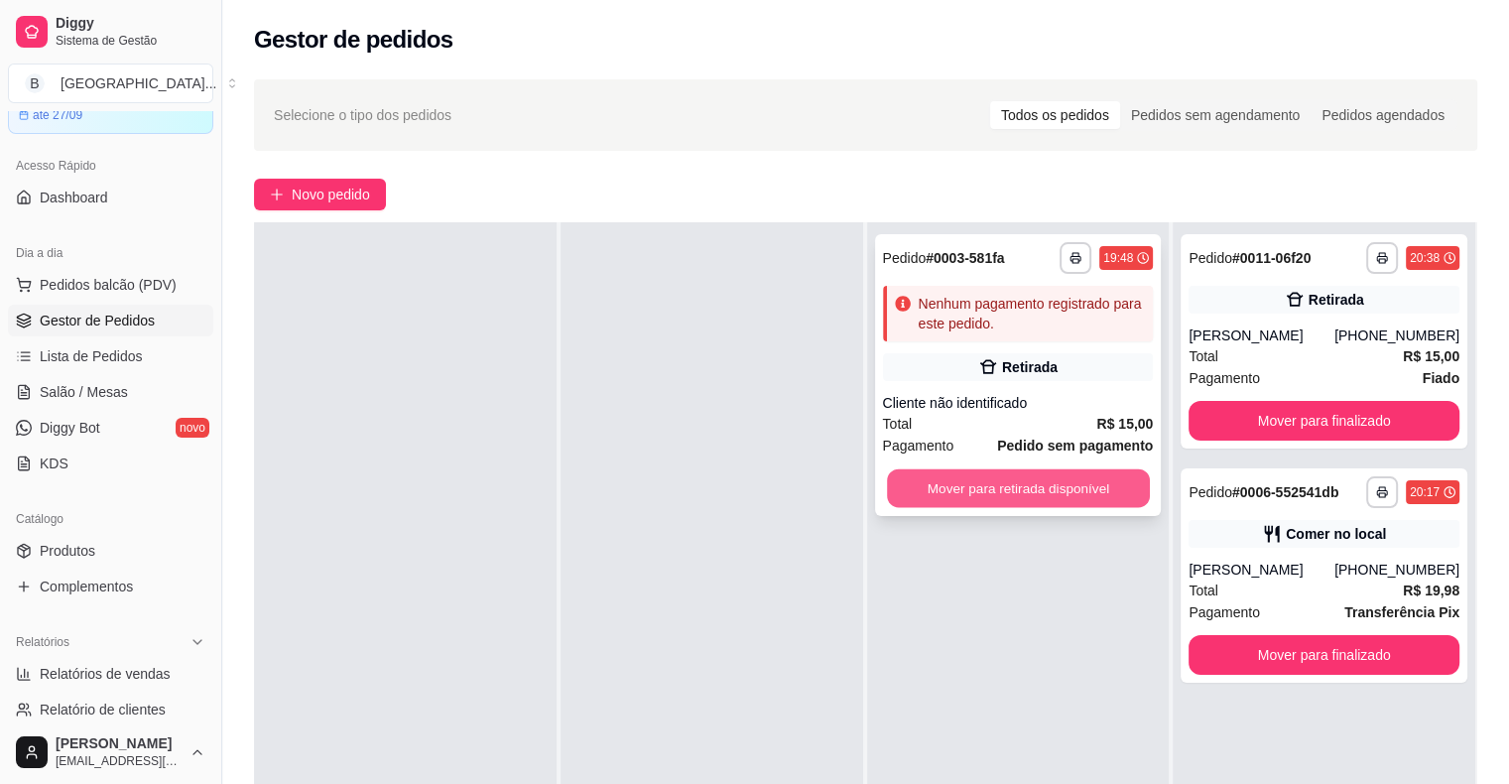
click at [963, 489] on button "Mover para retirada disponível" at bounding box center [1018, 488] width 263 height 39
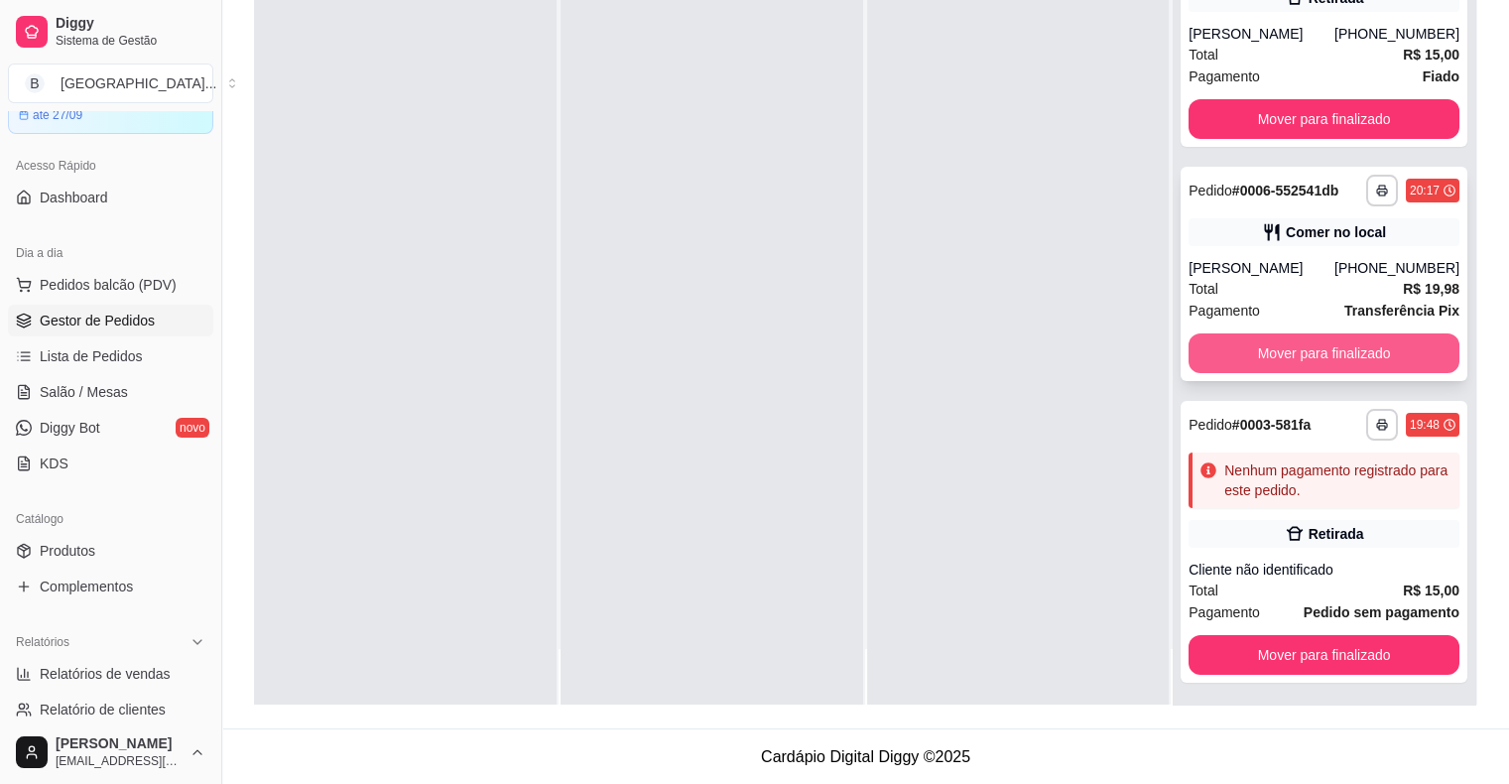
scroll to position [0, 0]
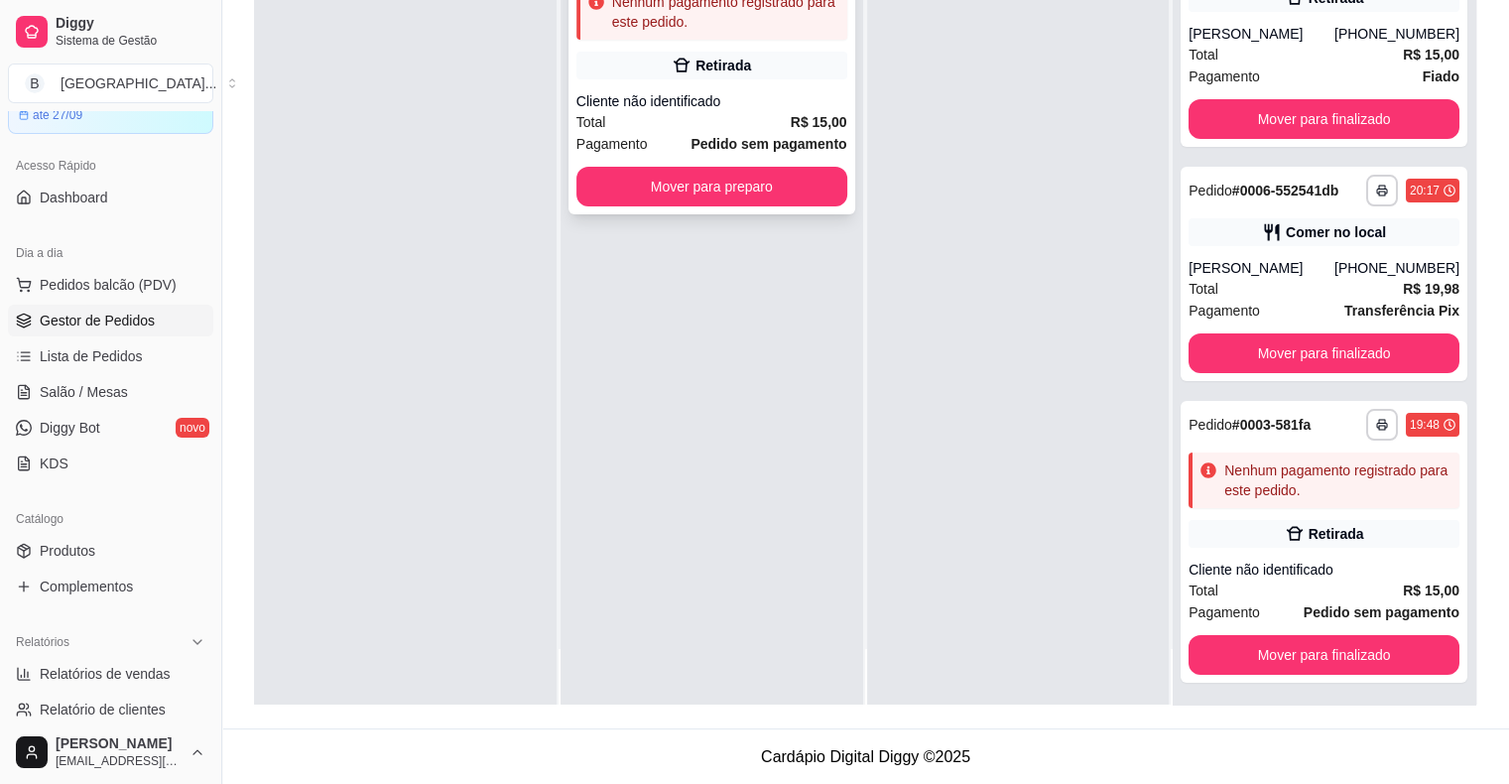
click at [783, 105] on div "Cliente não identificado" at bounding box center [711, 101] width 271 height 20
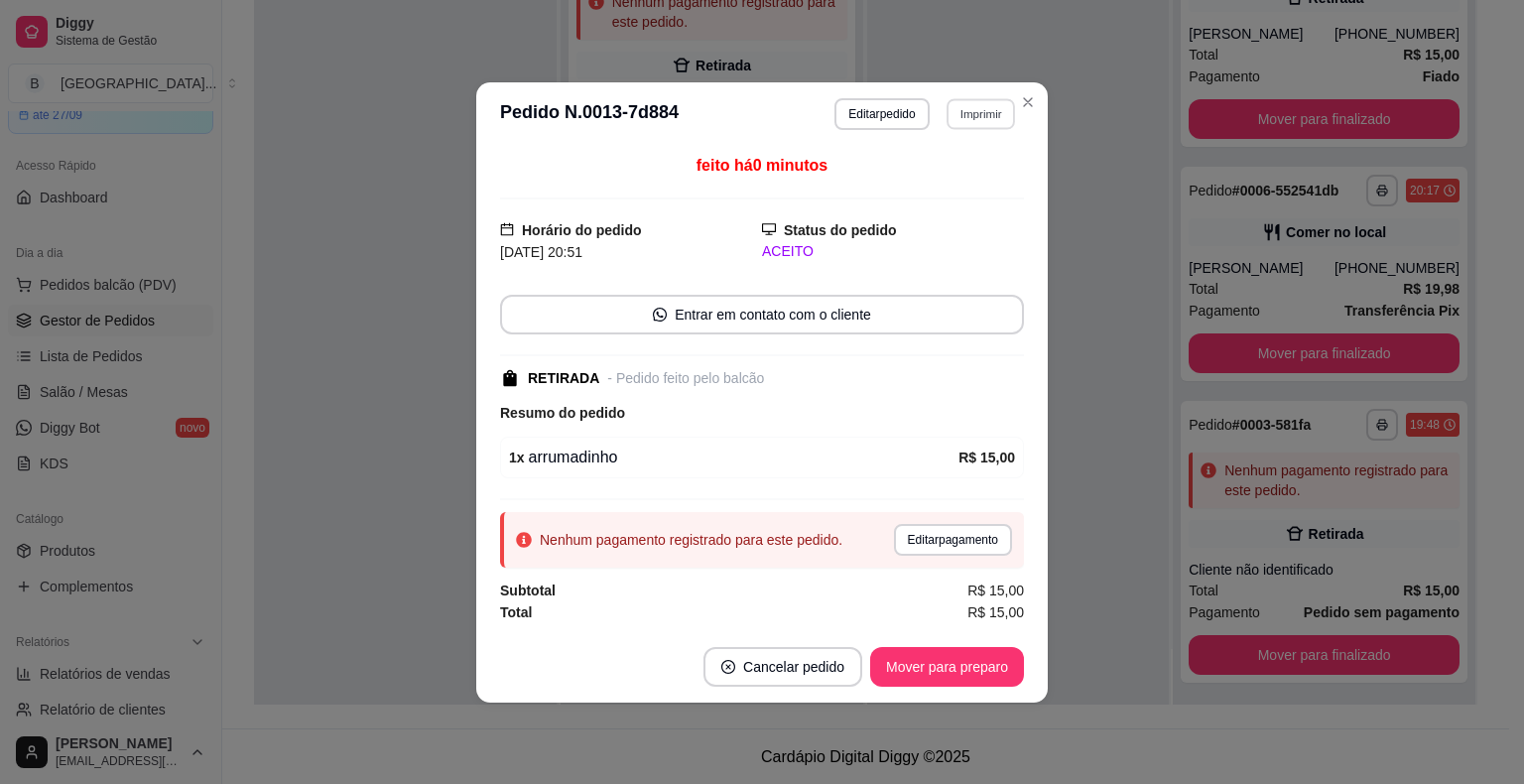
click at [962, 101] on button "Imprimir" at bounding box center [980, 113] width 68 height 31
click at [952, 193] on button "IMPRESSORA" at bounding box center [945, 184] width 139 height 31
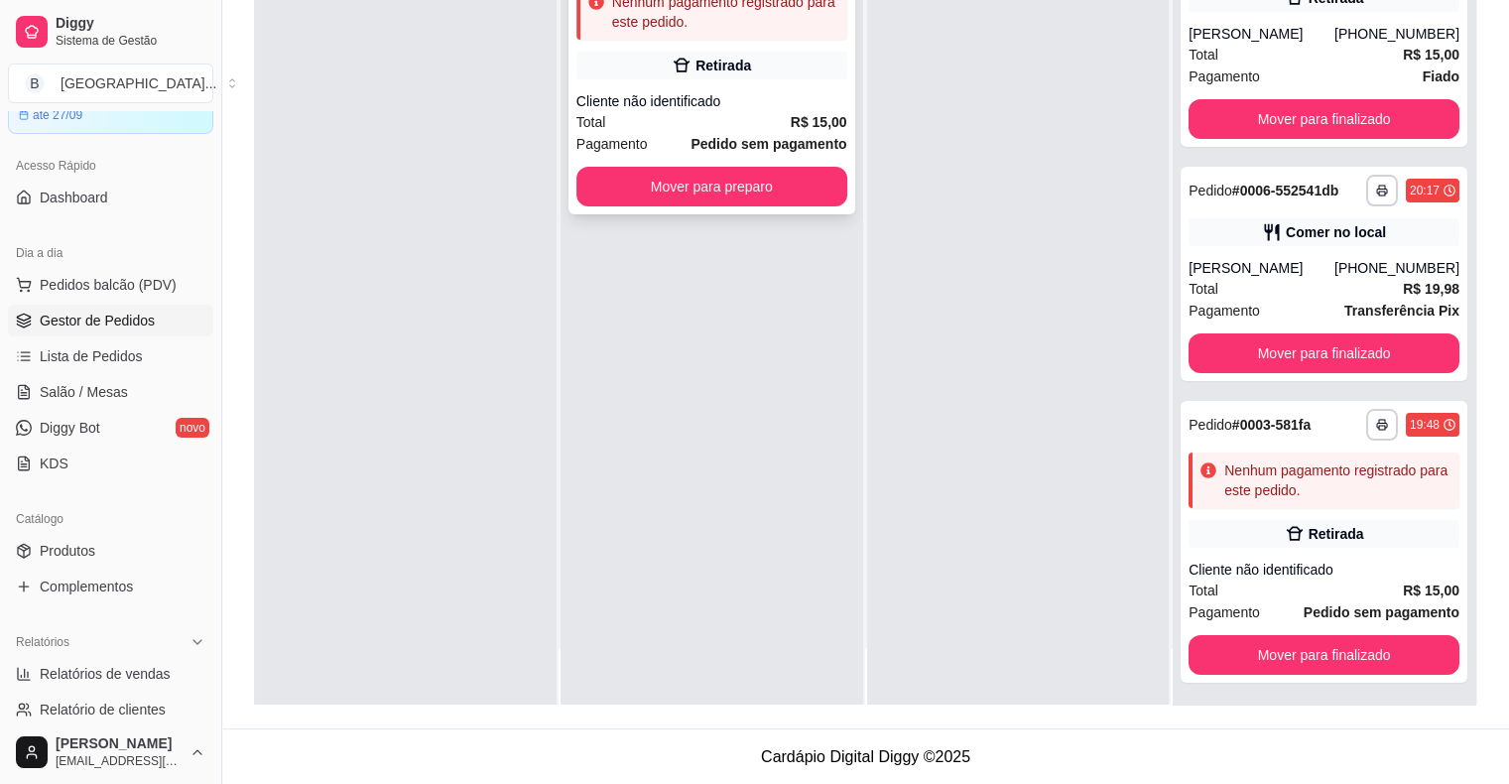
click at [798, 152] on strong "Pedido sem pagamento" at bounding box center [768, 144] width 156 height 16
click at [763, 189] on button "Mover para preparo" at bounding box center [711, 187] width 271 height 40
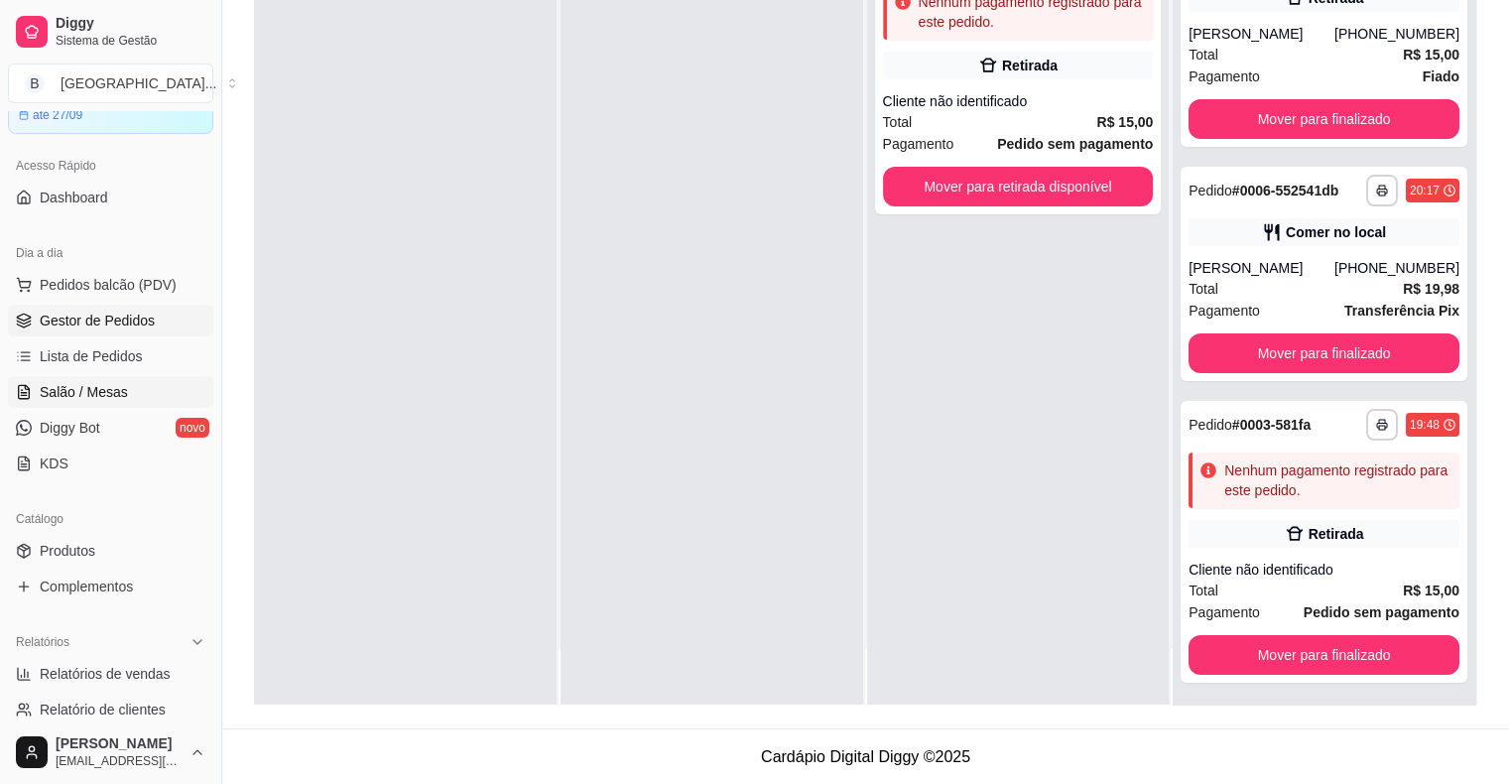
click at [75, 405] on link "Salão / Mesas" at bounding box center [110, 392] width 205 height 32
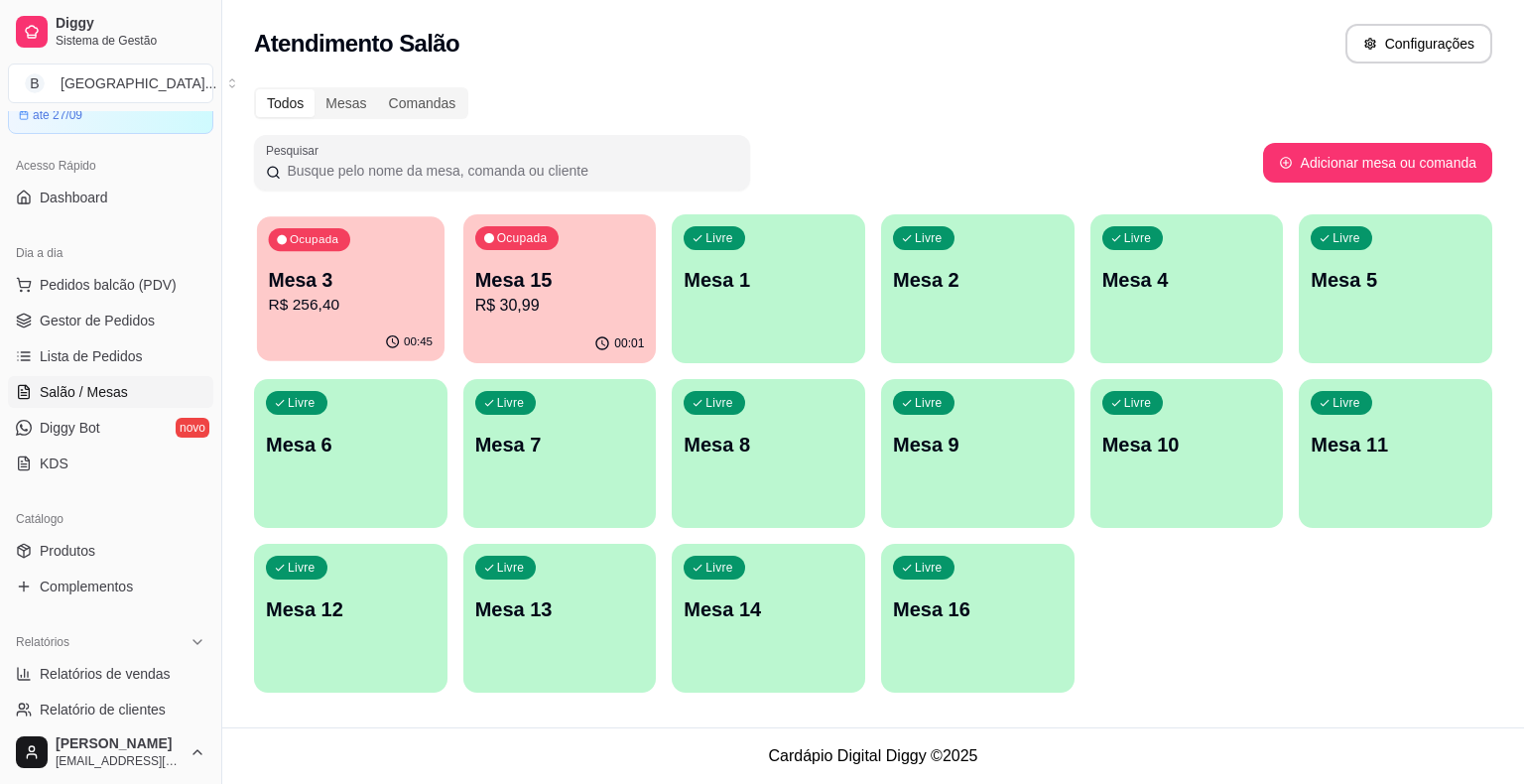
click at [436, 280] on div "Ocupada Mesa 3 R$ 256,40" at bounding box center [350, 269] width 187 height 107
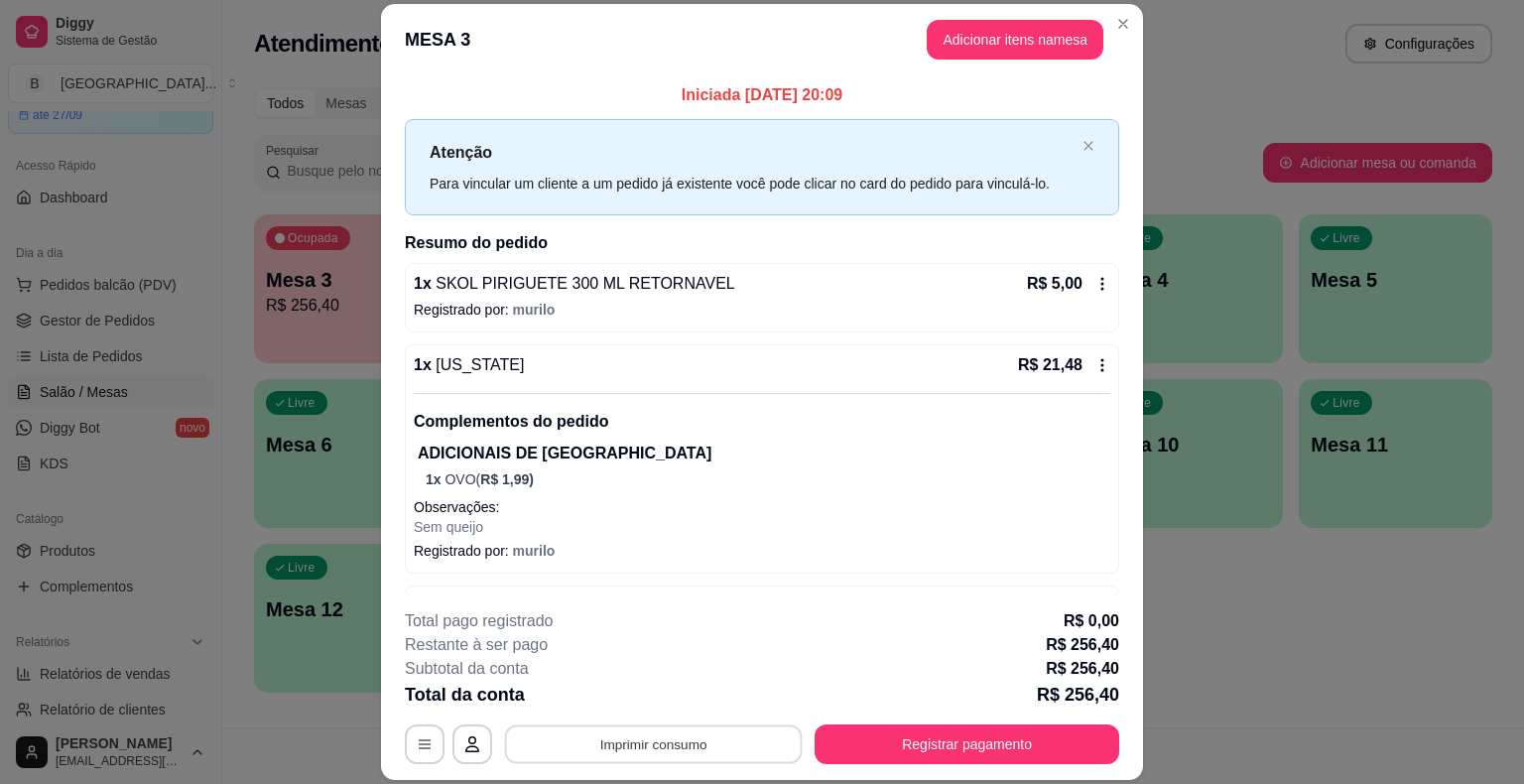
click at [689, 744] on button "Imprimir consumo" at bounding box center [654, 744] width 298 height 39
click at [675, 662] on button "IMPRESSORA" at bounding box center [651, 658] width 139 height 31
click at [655, 732] on button "Imprimir consumo" at bounding box center [654, 744] width 298 height 39
click at [663, 646] on button "IMPRESSORA" at bounding box center [652, 659] width 144 height 32
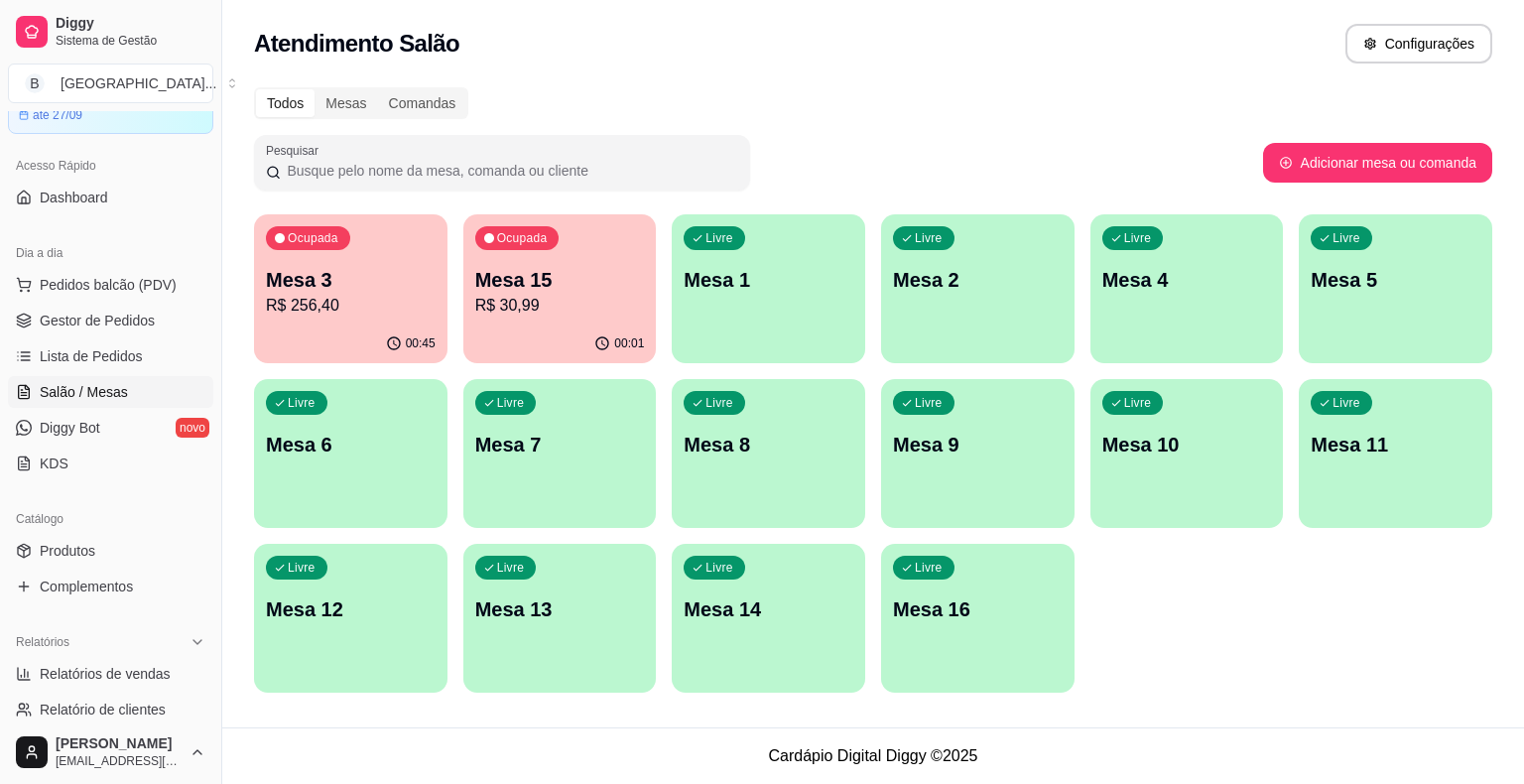
click at [365, 357] on div "00:45" at bounding box center [350, 343] width 193 height 39
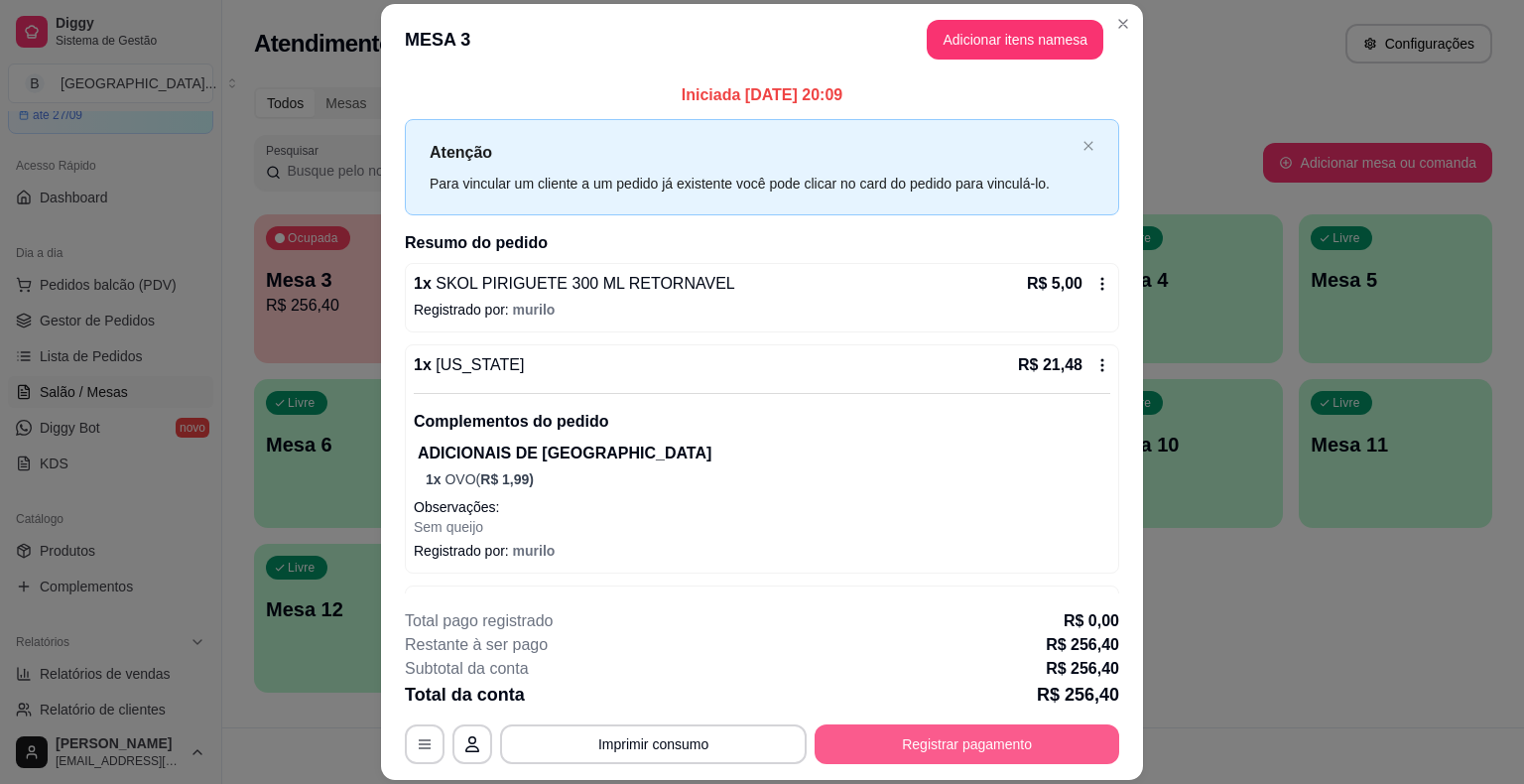
click at [817, 732] on button "Registrar pagamento" at bounding box center [966, 744] width 305 height 40
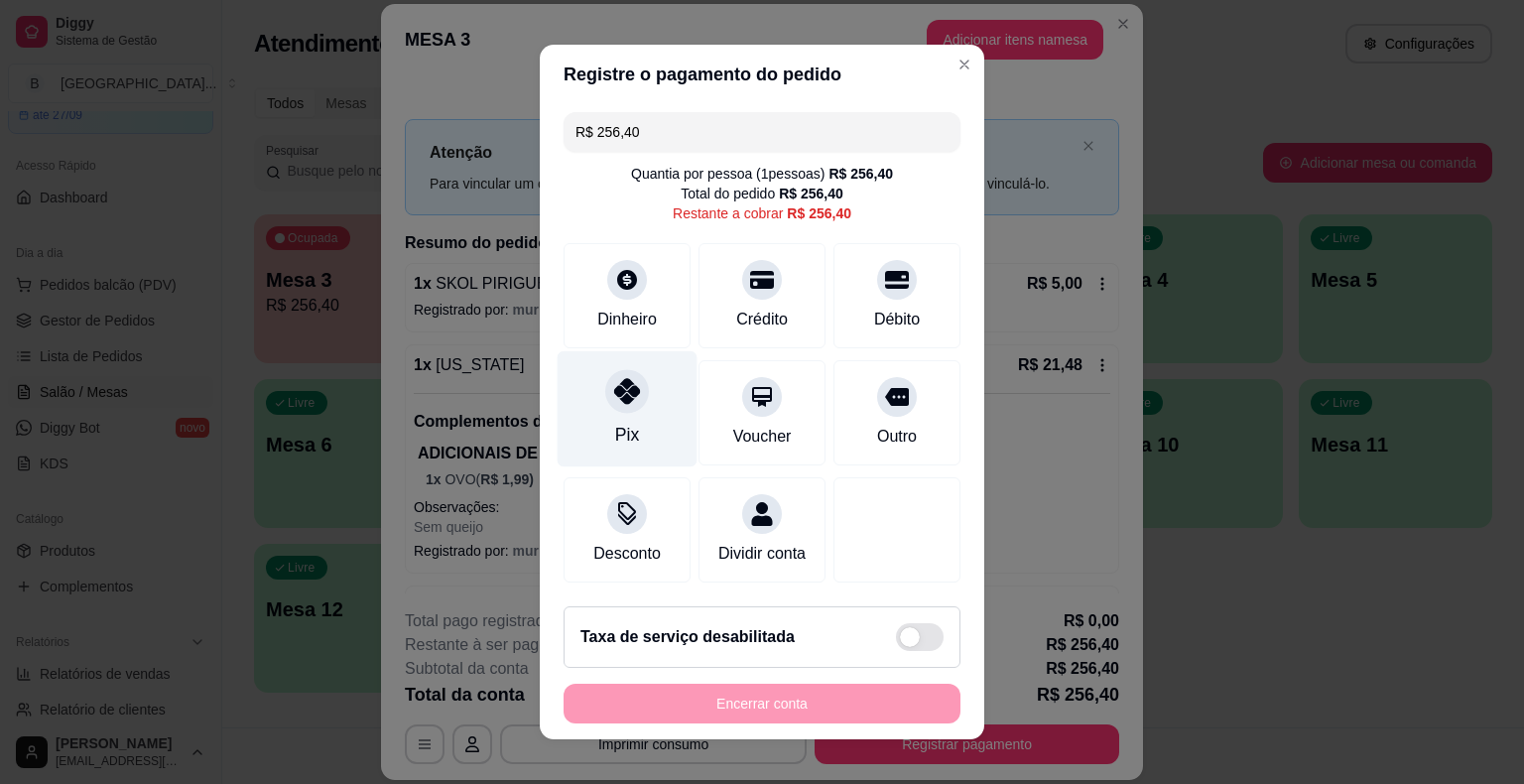
scroll to position [18, 0]
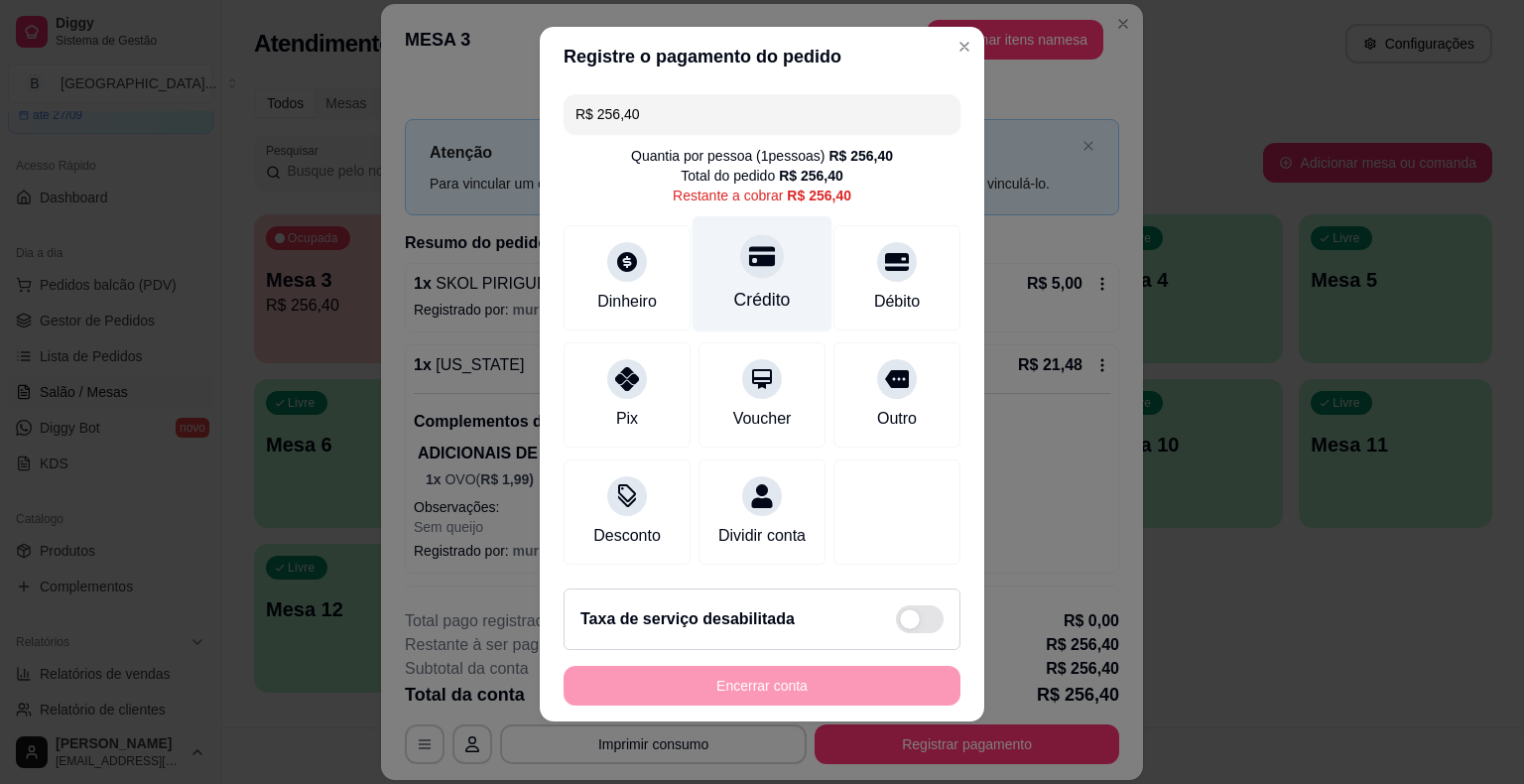
click at [757, 310] on div "Crédito" at bounding box center [762, 300] width 57 height 26
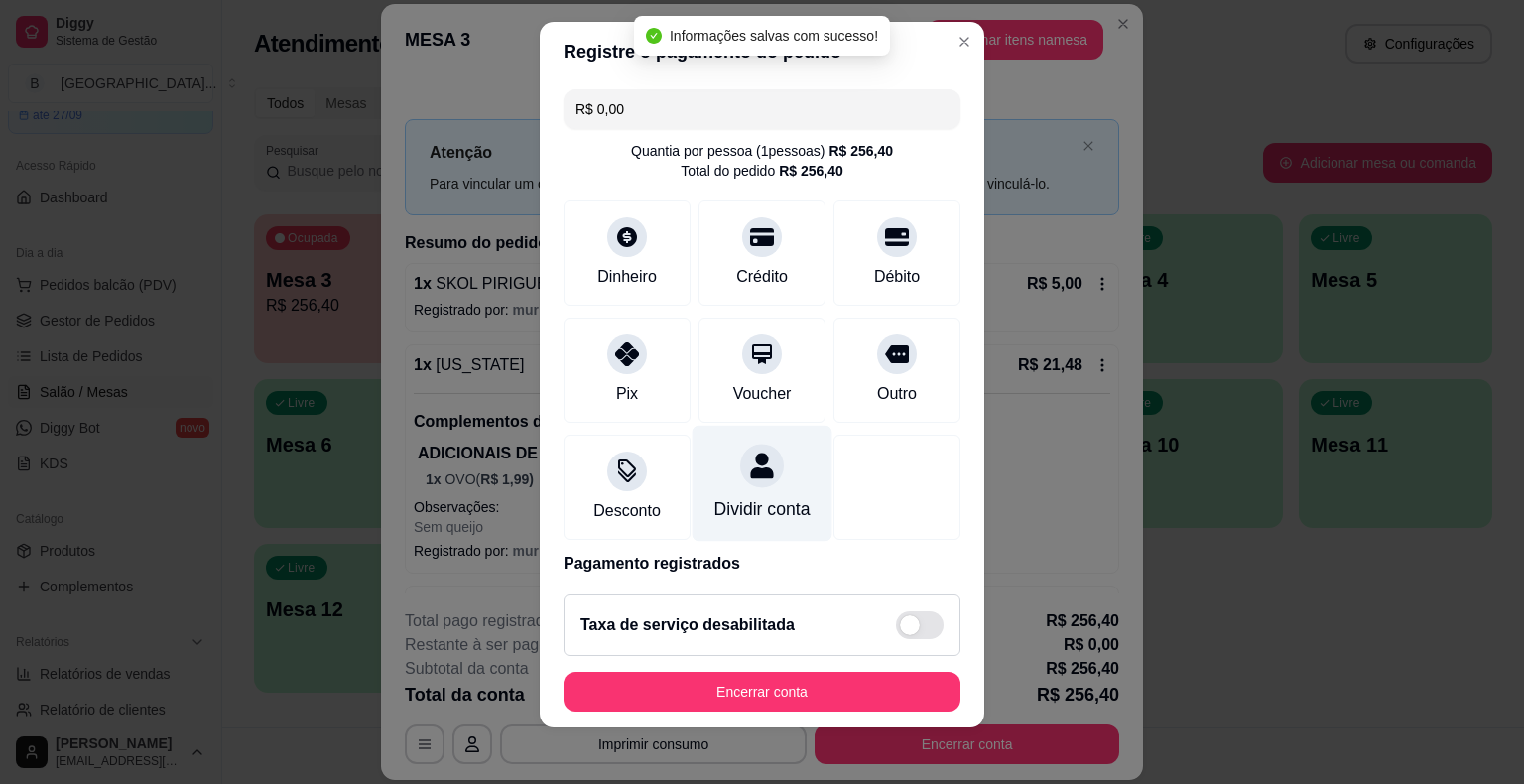
type input "R$ 0,00"
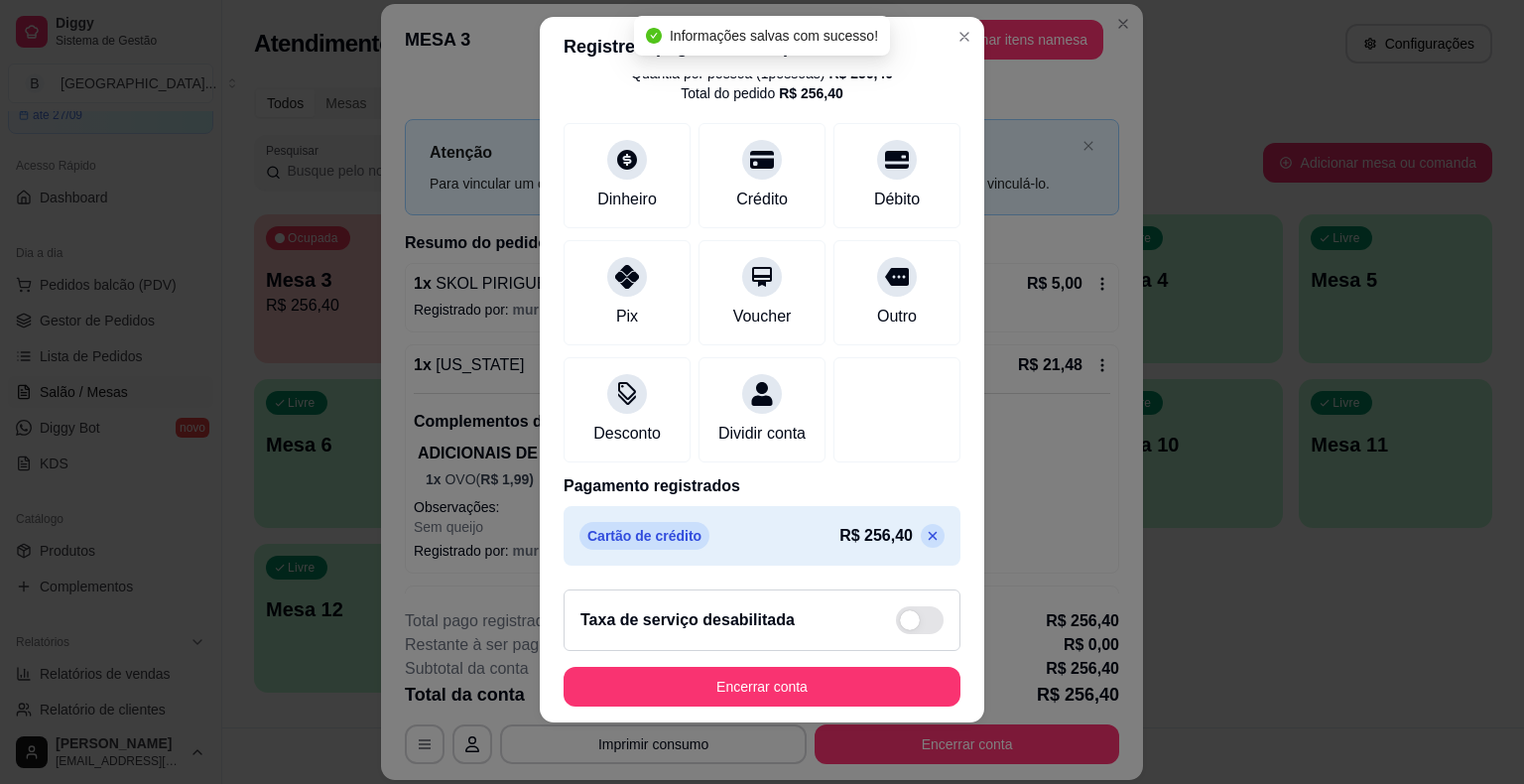
scroll to position [24, 0]
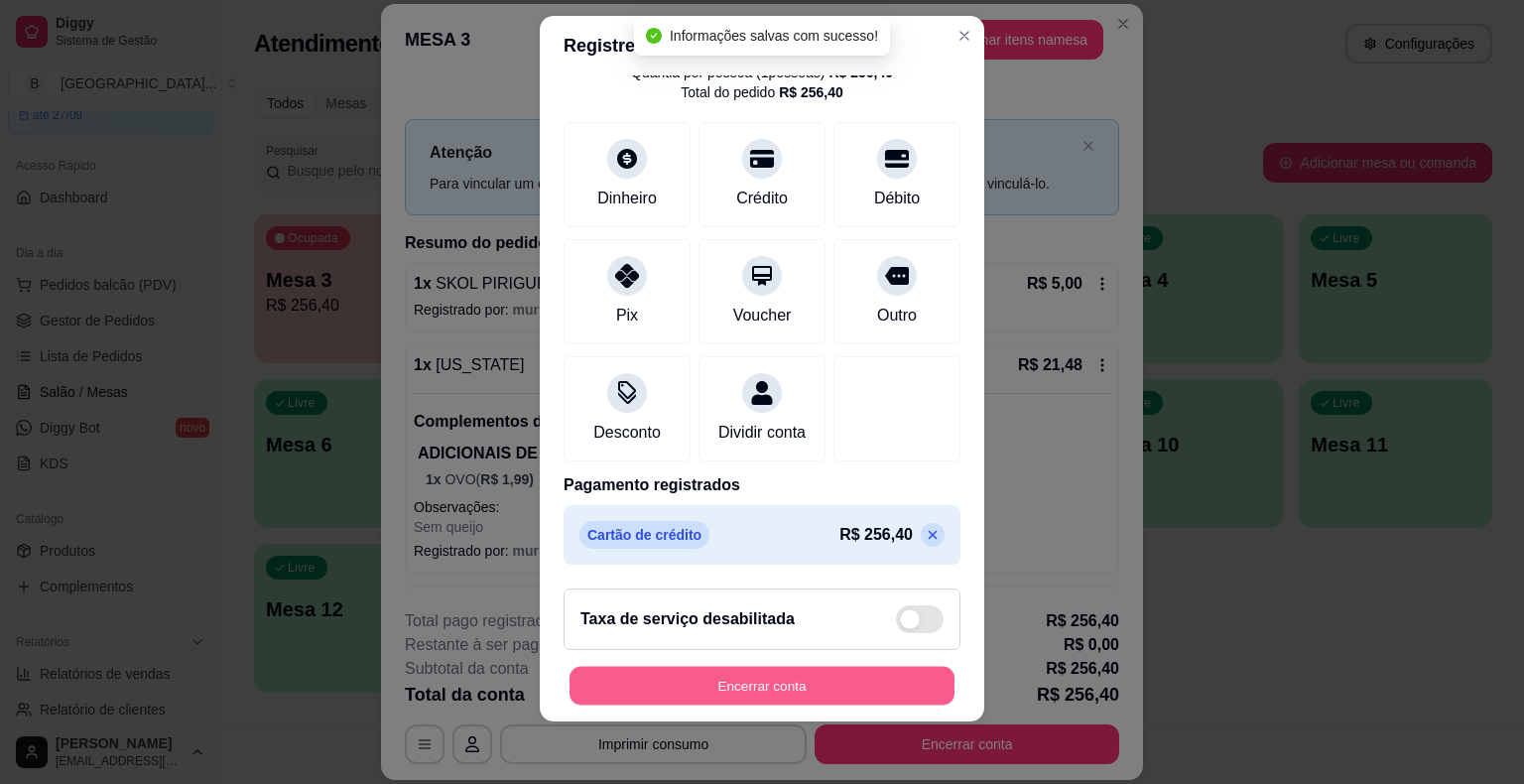
click at [750, 687] on button "Encerrar conta" at bounding box center [761, 685] width 385 height 39
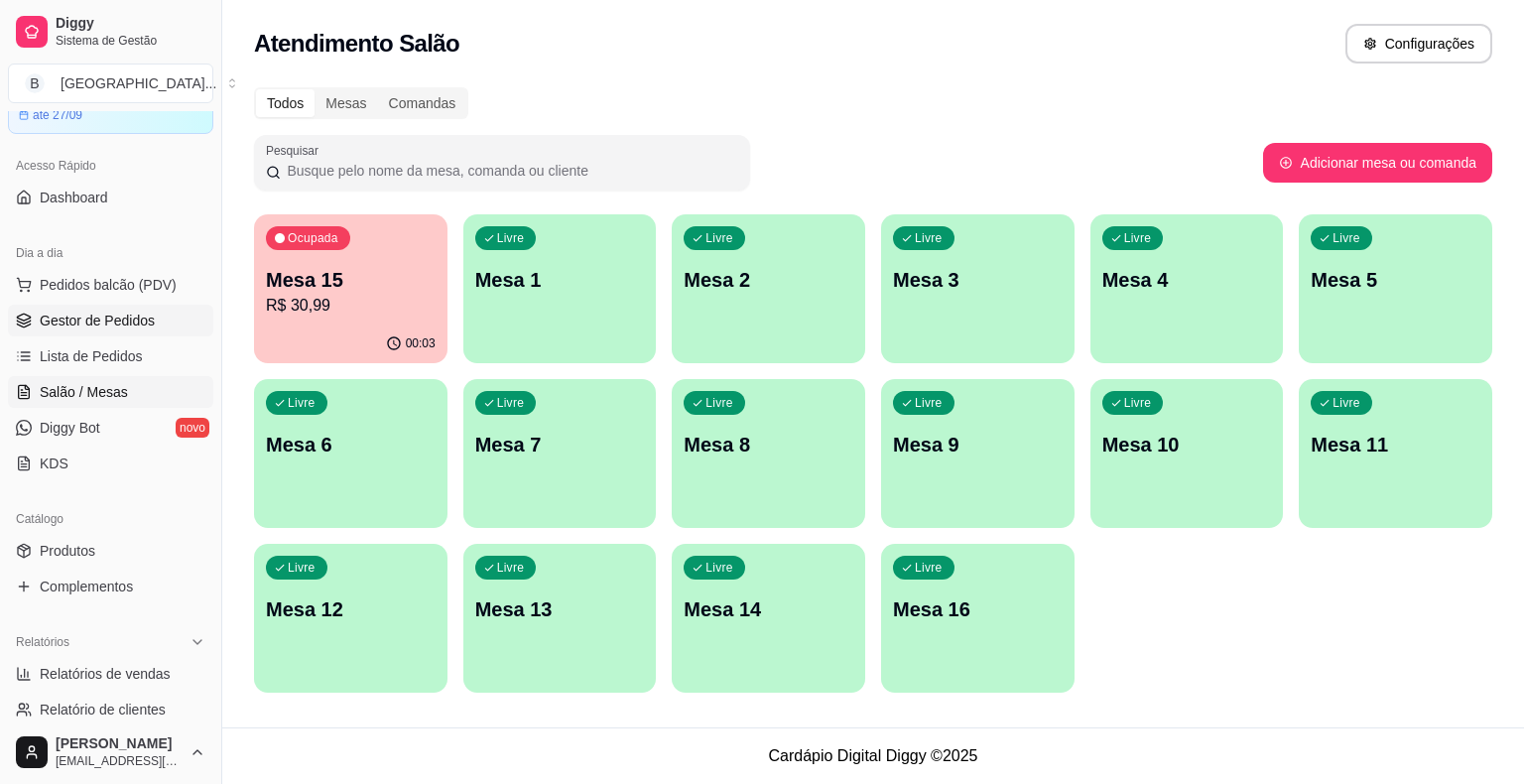
click at [87, 320] on span "Gestor de Pedidos" at bounding box center [97, 320] width 115 height 20
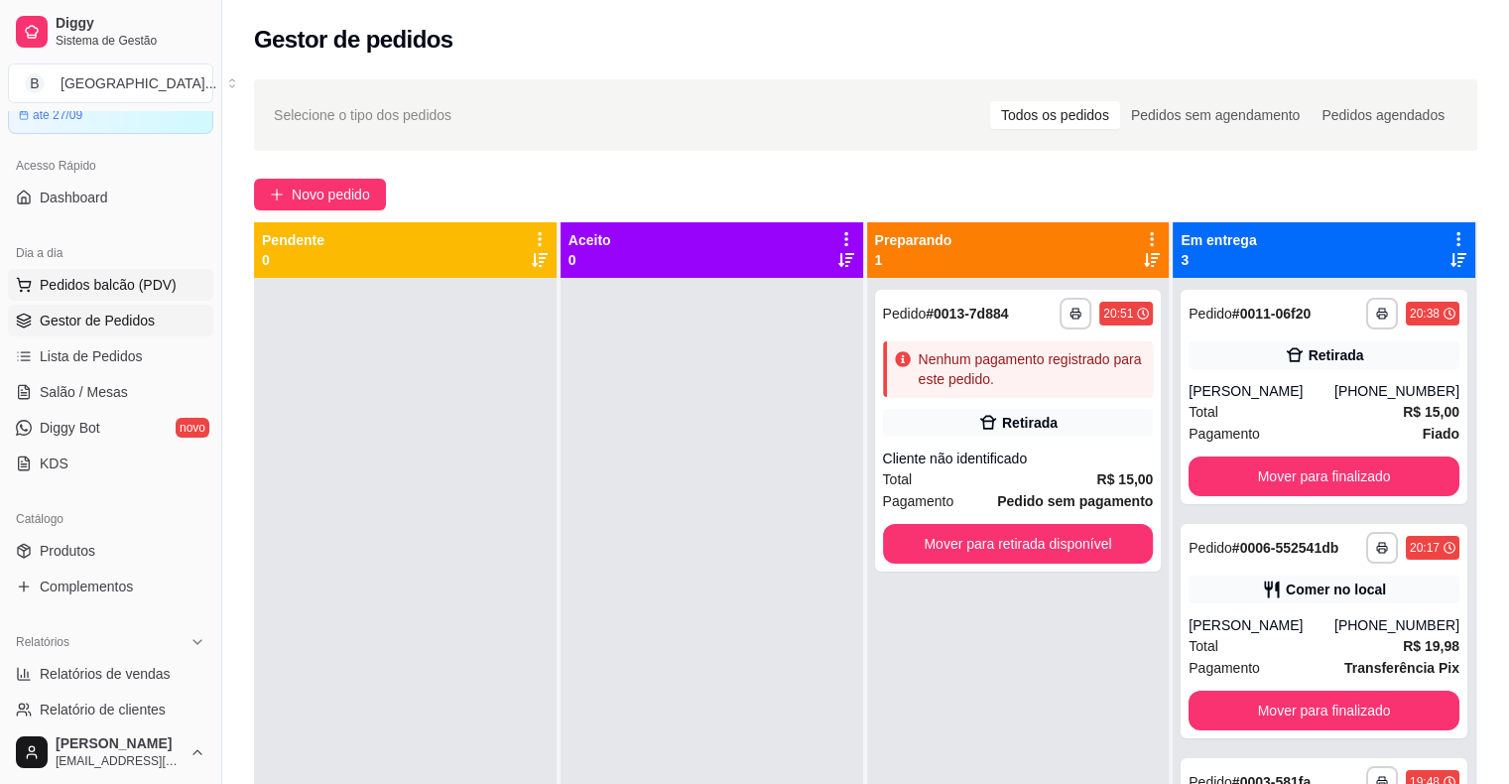
click at [137, 271] on button "Pedidos balcão (PDV)" at bounding box center [110, 285] width 205 height 32
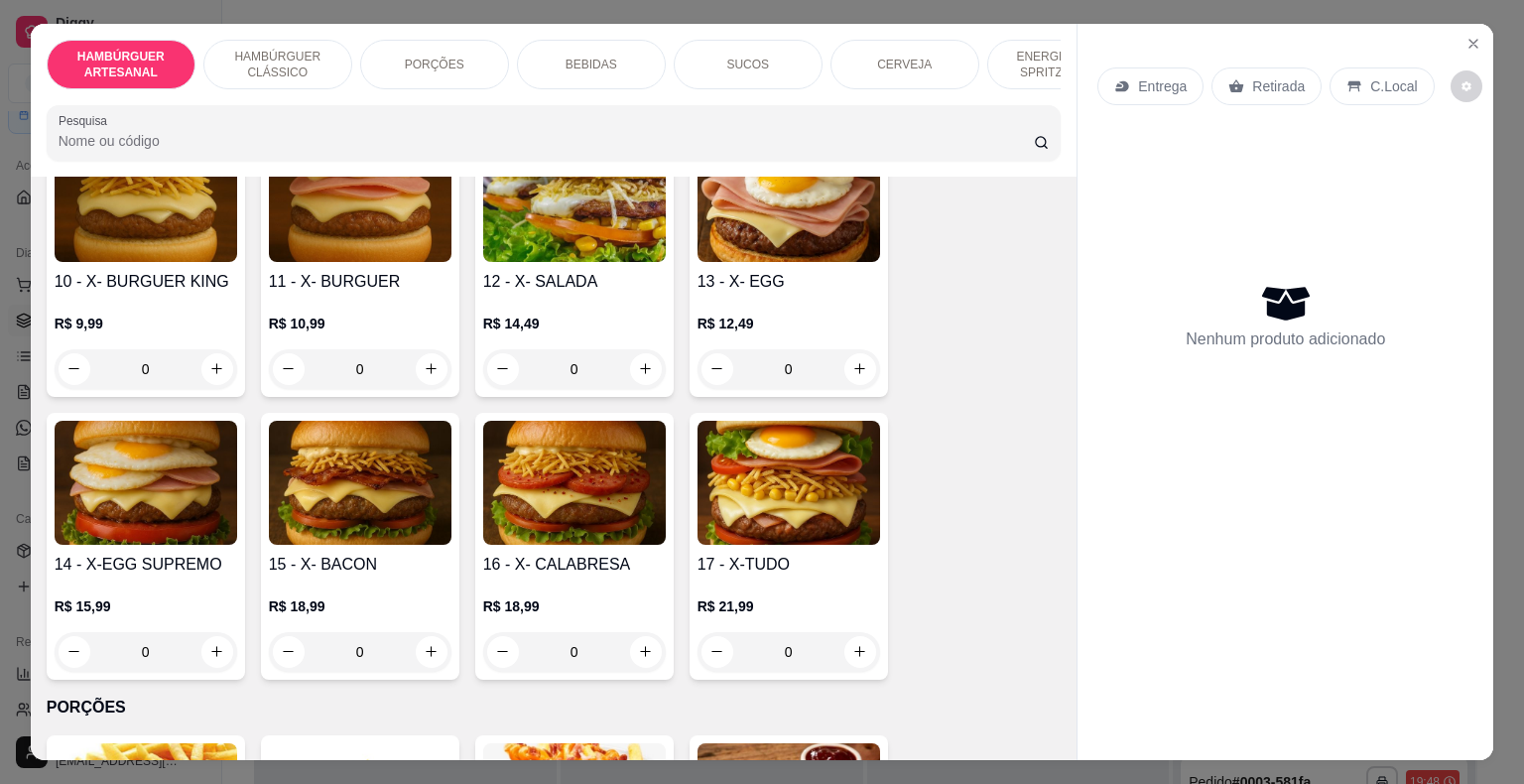
scroll to position [1091, 0]
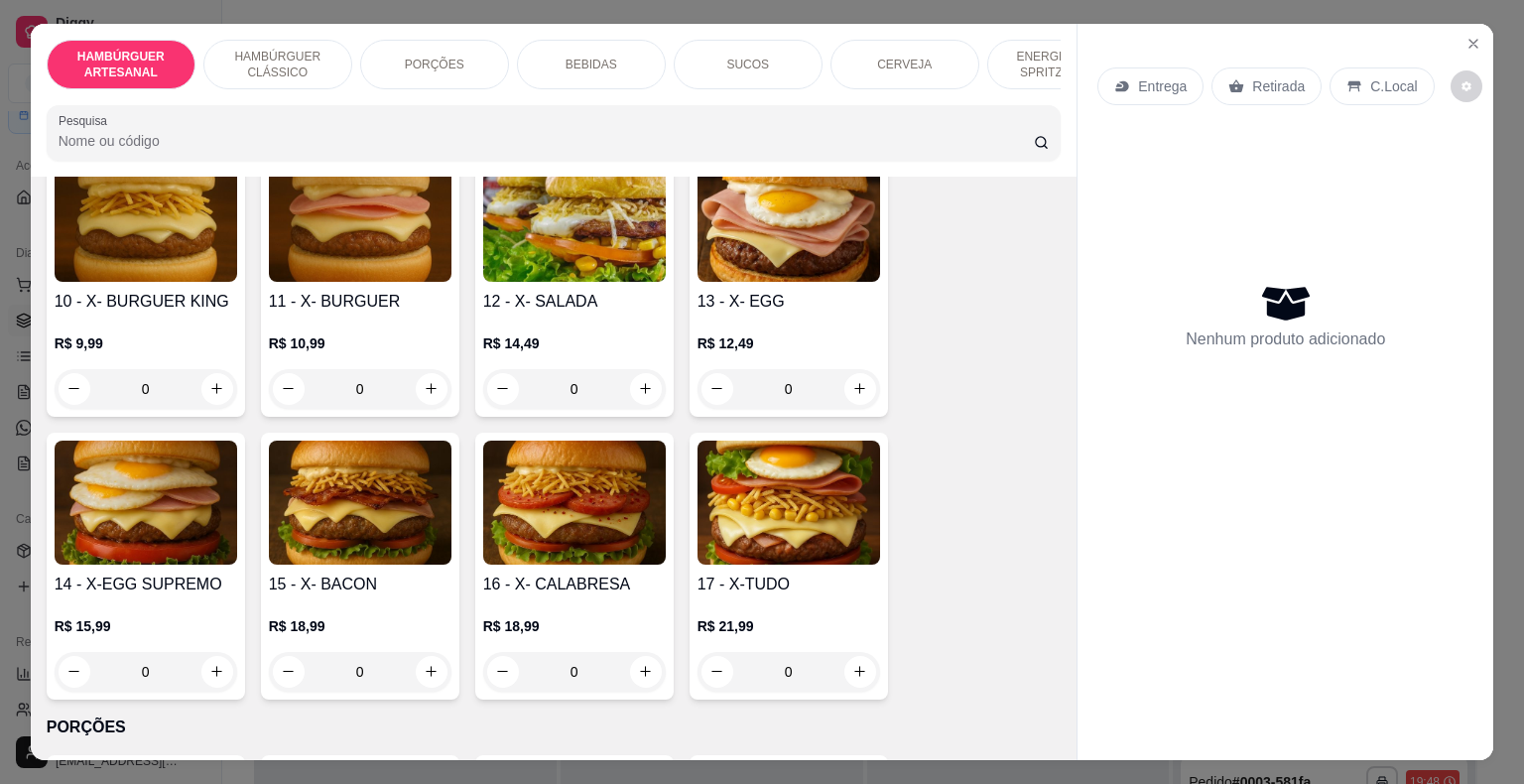
click at [202, 369] on div "0" at bounding box center [146, 389] width 183 height 40
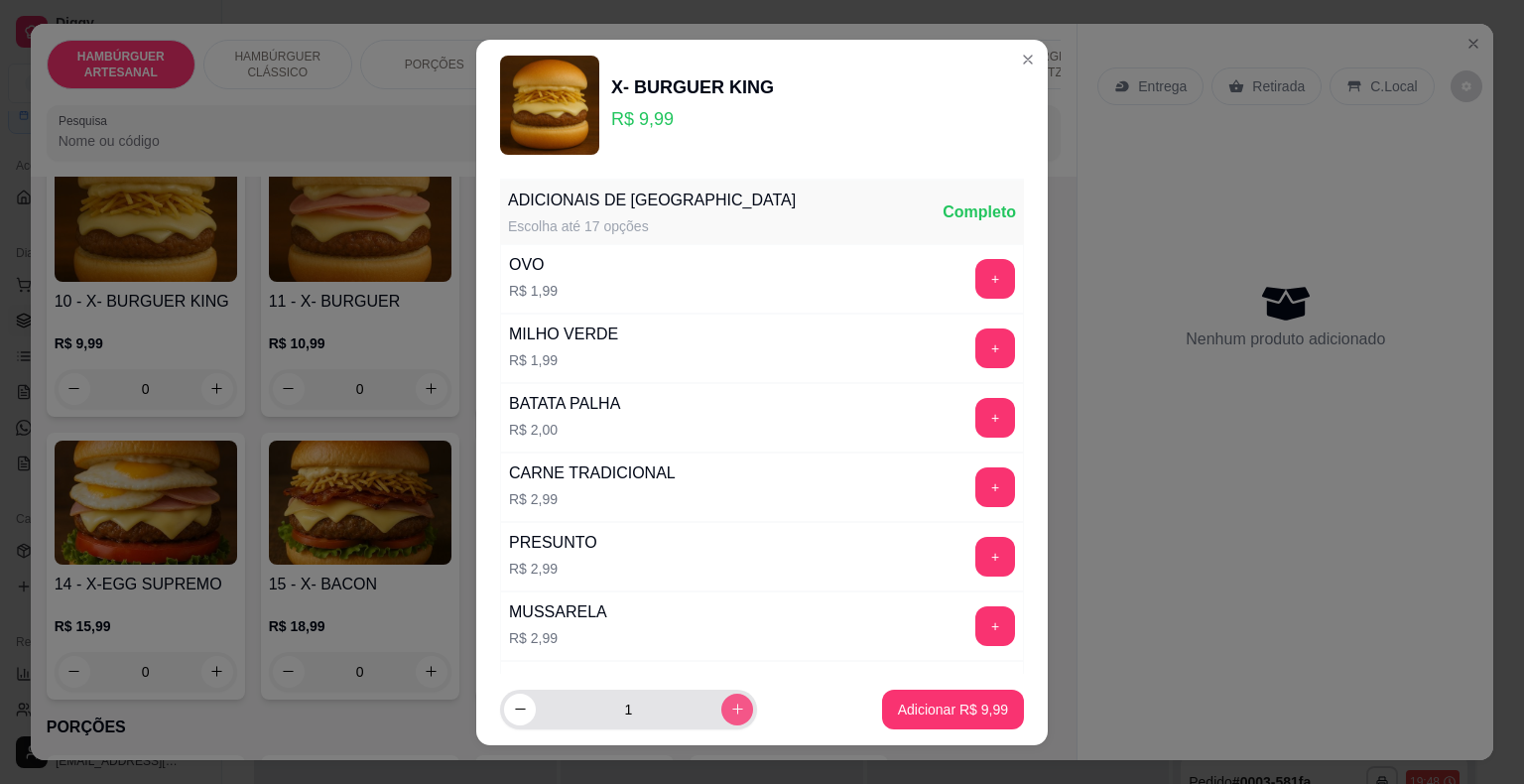
click at [730, 711] on icon "increase-product-quantity" at bounding box center [737, 708] width 15 height 15
type input "2"
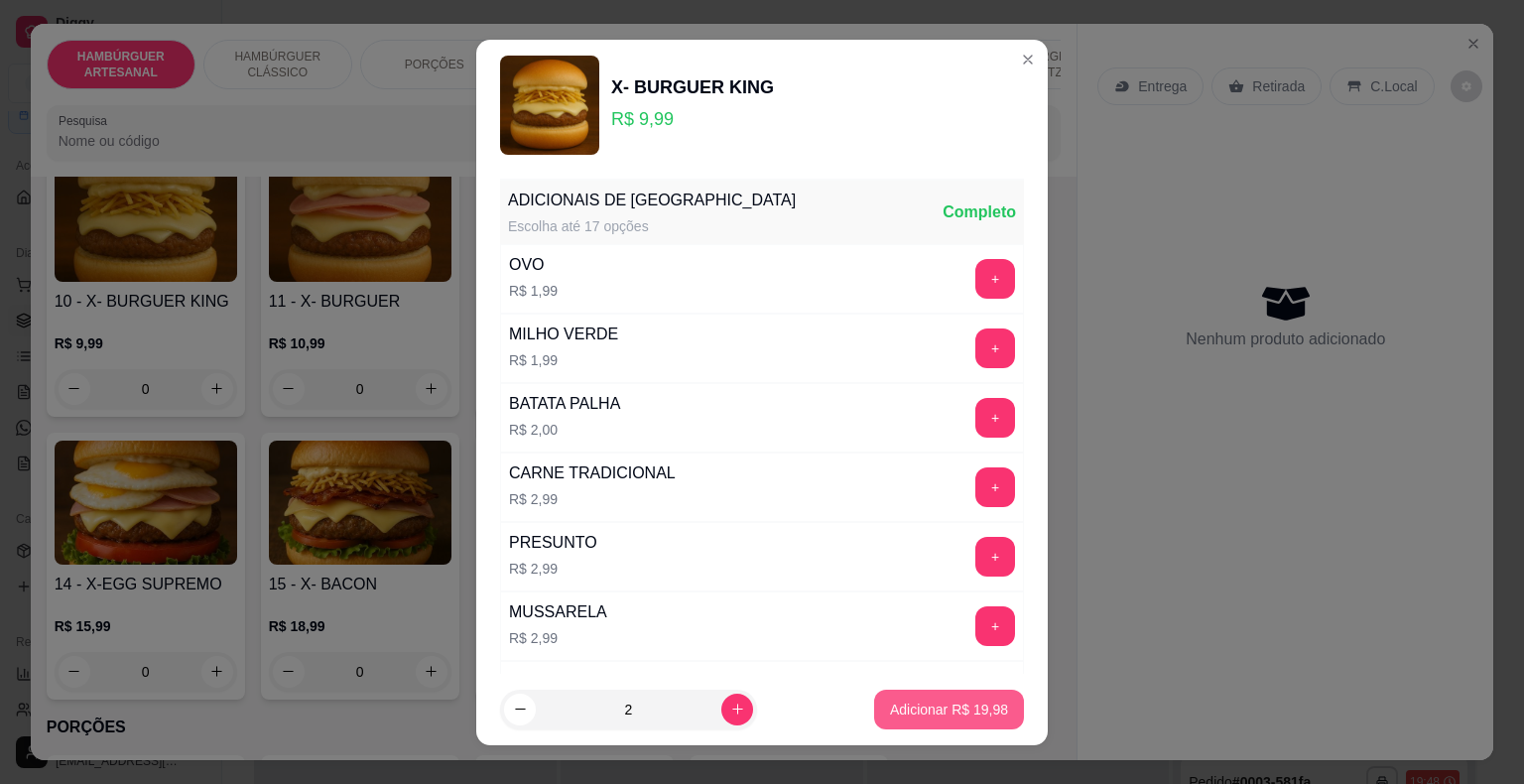
click at [874, 712] on button "Adicionar R$ 19,98" at bounding box center [949, 709] width 150 height 40
type input "2"
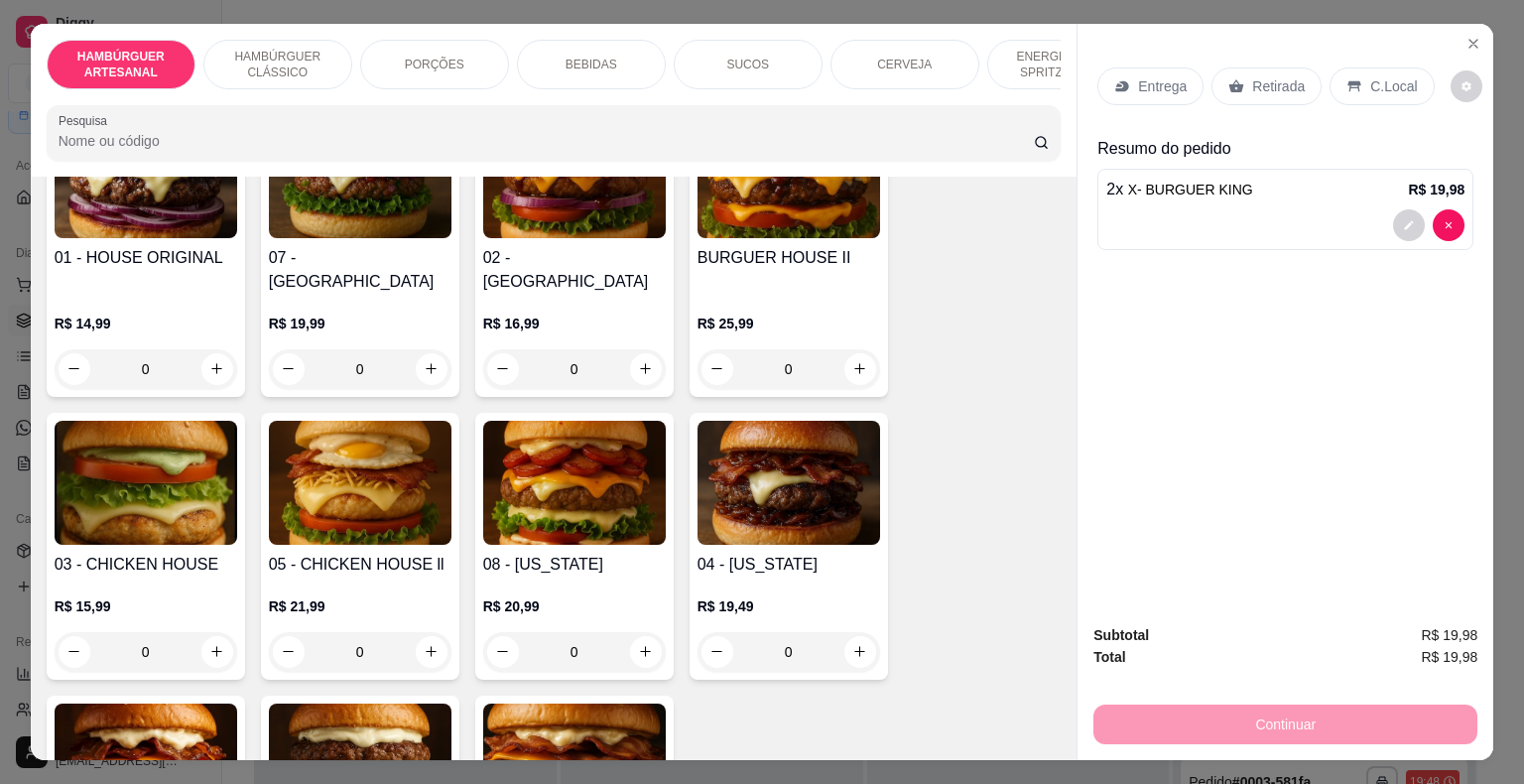
scroll to position [198, 0]
click at [207, 350] on div "0" at bounding box center [146, 370] width 183 height 40
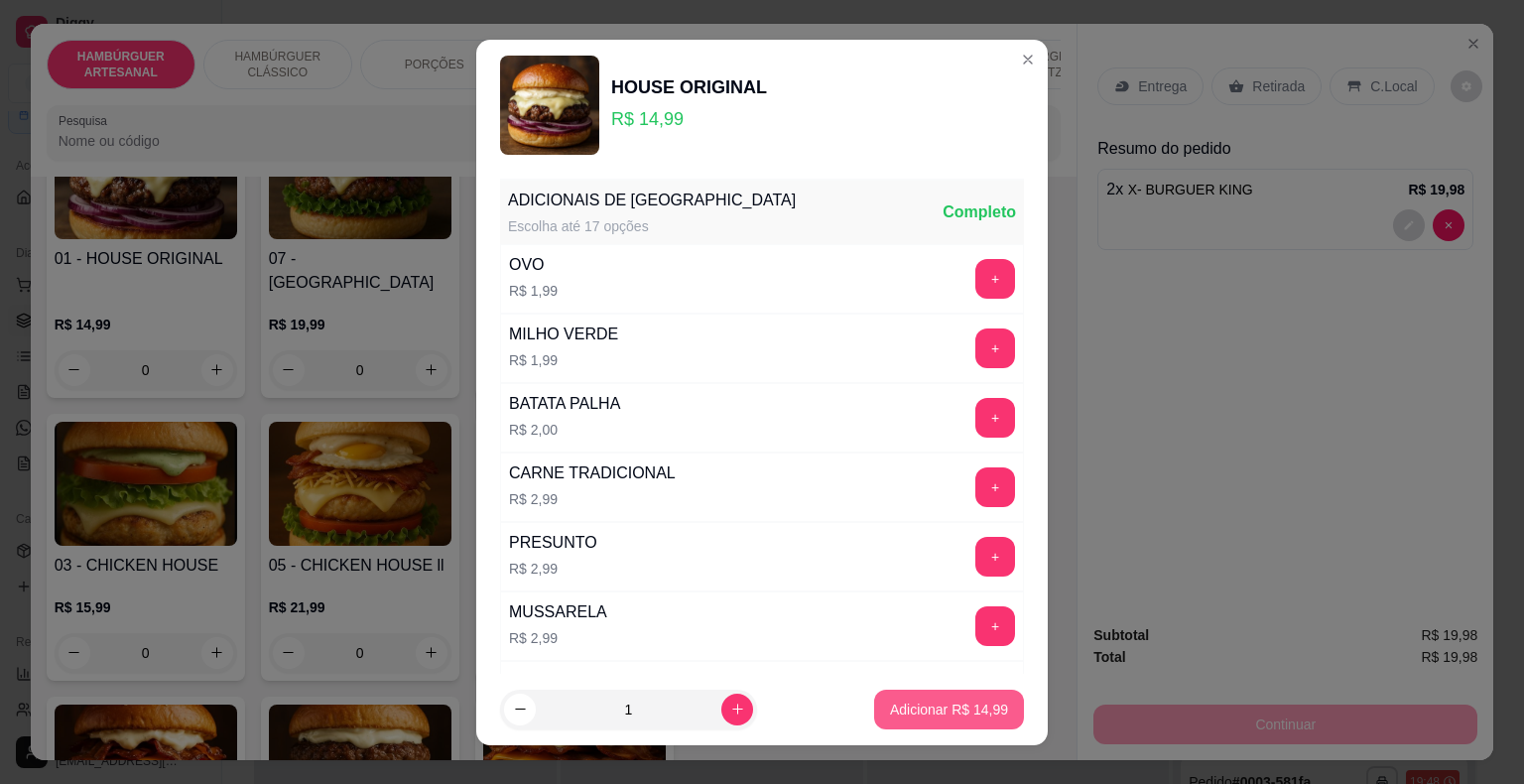
click at [972, 696] on button "Adicionar R$ 14,99" at bounding box center [949, 709] width 150 height 40
type input "1"
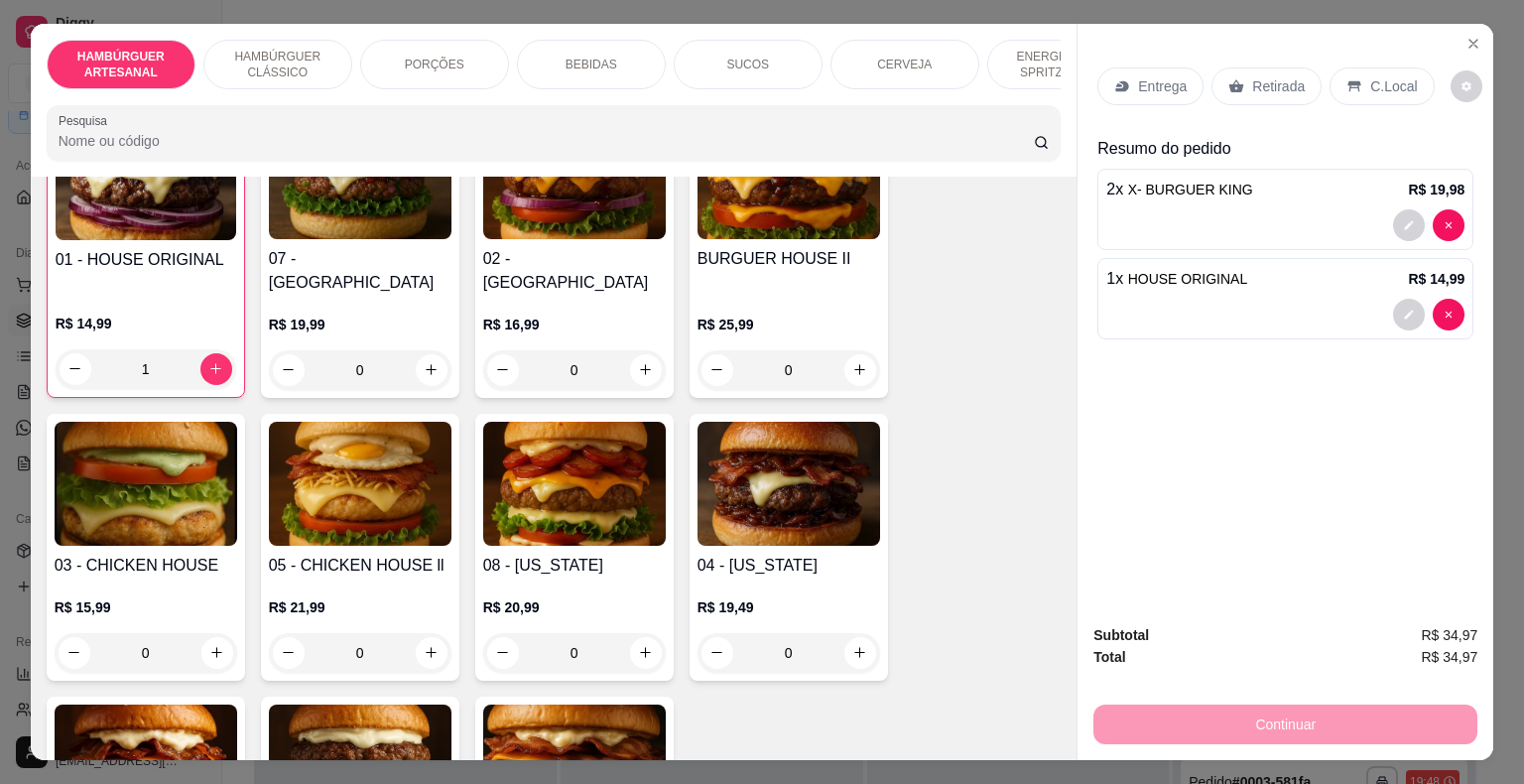
scroll to position [199, 0]
click at [1240, 82] on div "Retirada" at bounding box center [1266, 86] width 110 height 38
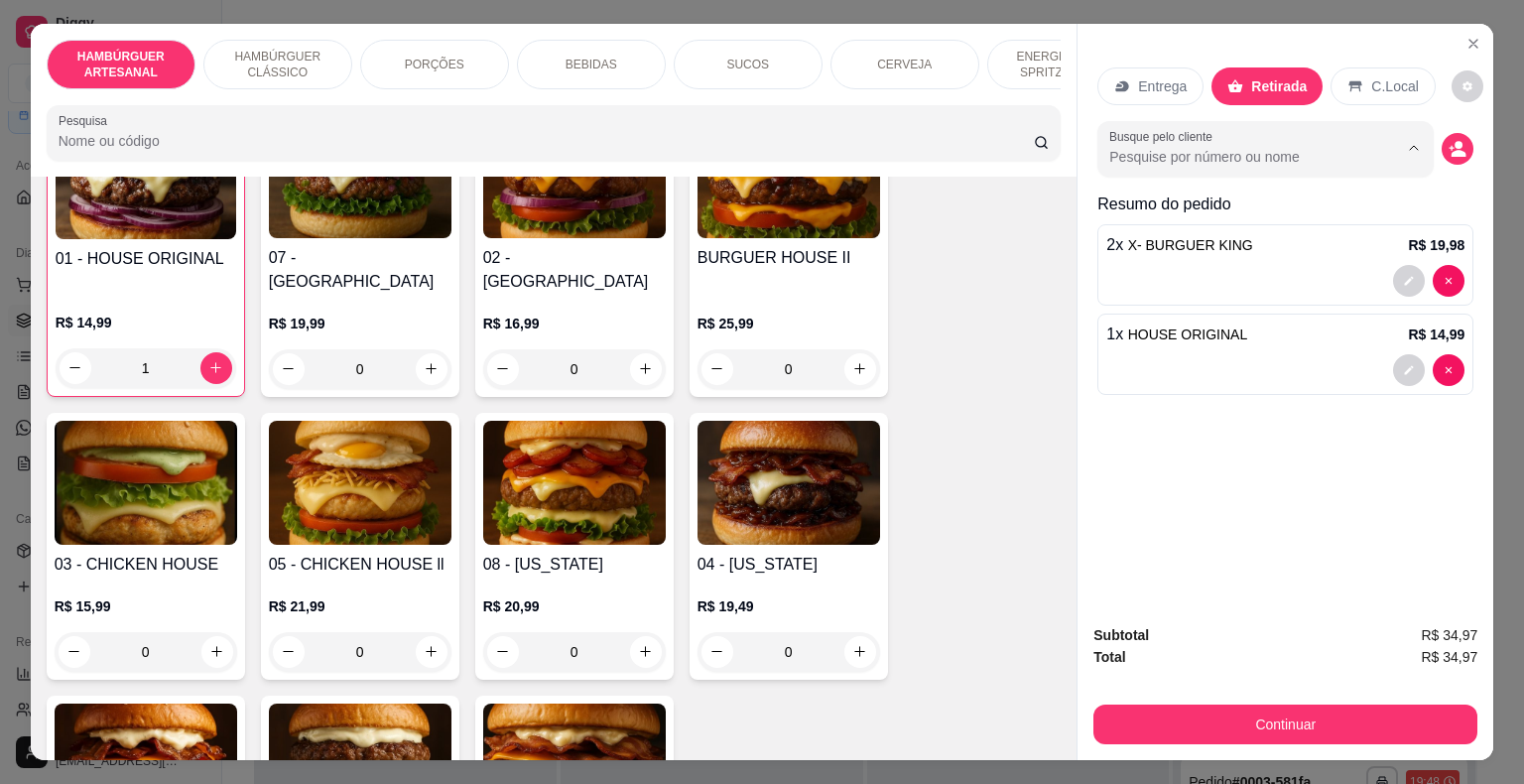
click at [1171, 150] on input "Busque pelo cliente" at bounding box center [1237, 157] width 257 height 20
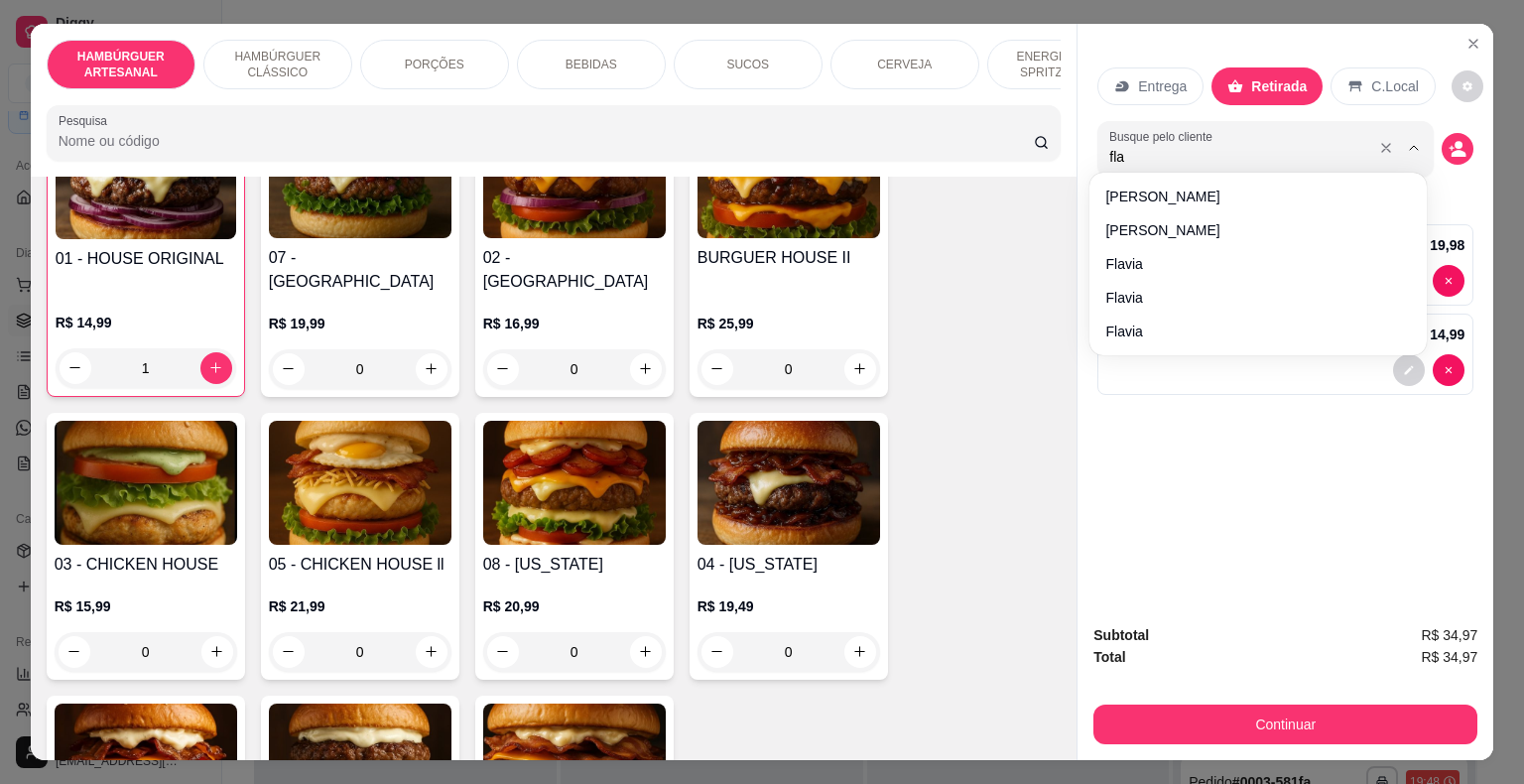
type input "flav"
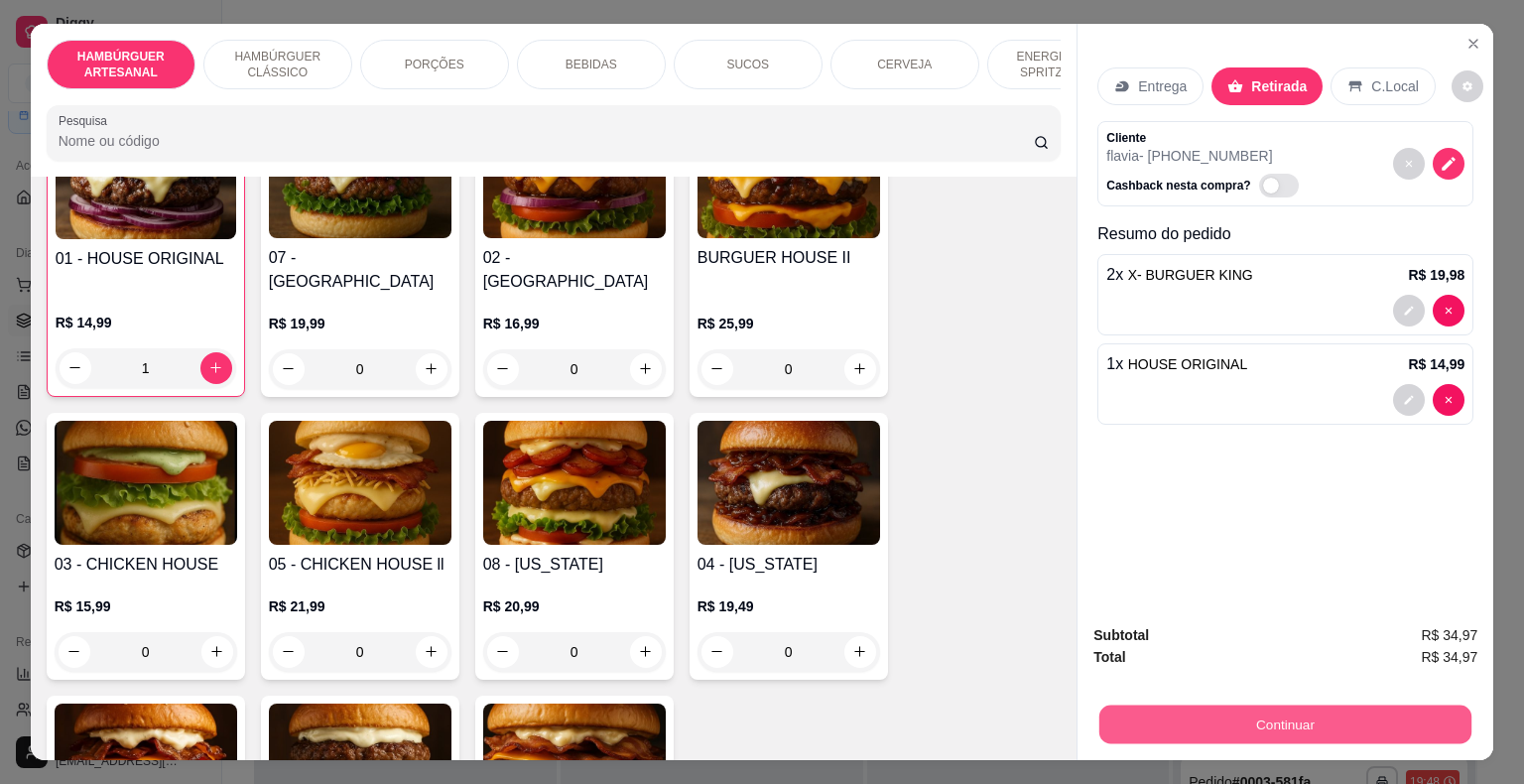
click at [1248, 717] on button "Continuar" at bounding box center [1285, 724] width 372 height 39
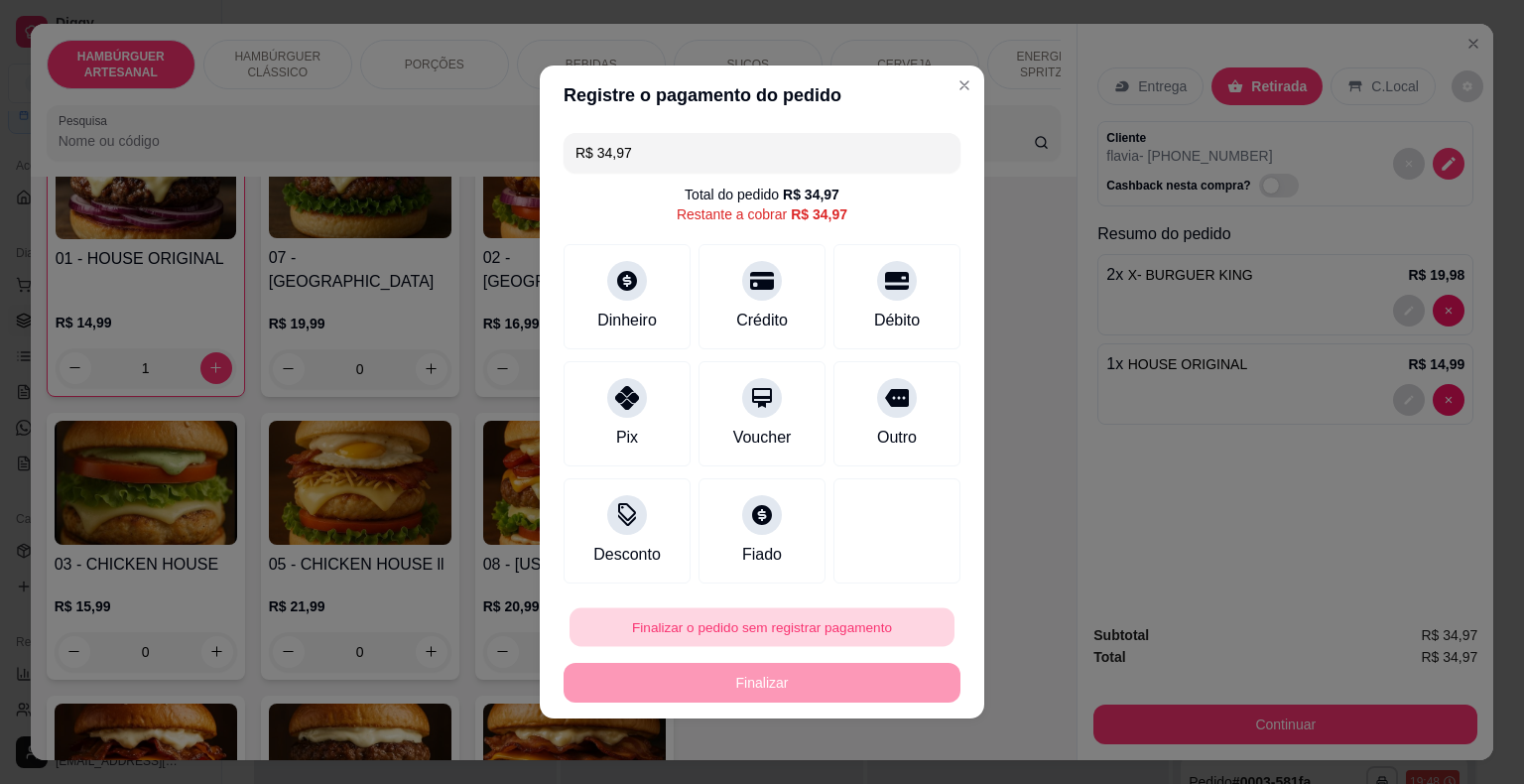
click at [894, 619] on button "Finalizar o pedido sem registrar pagamento" at bounding box center [761, 627] width 385 height 39
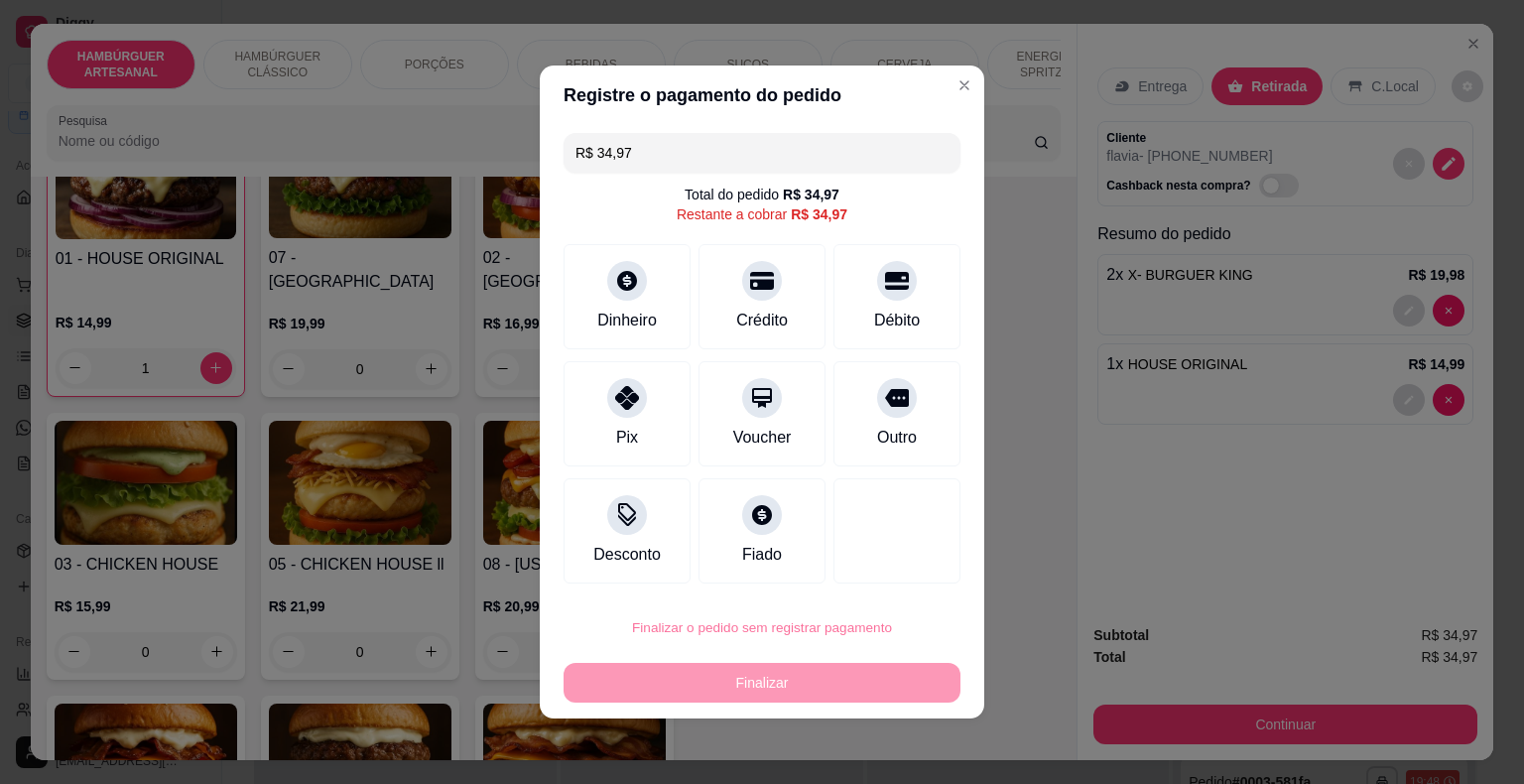
click at [905, 576] on button "Confirmar" at bounding box center [883, 571] width 73 height 31
type input "0"
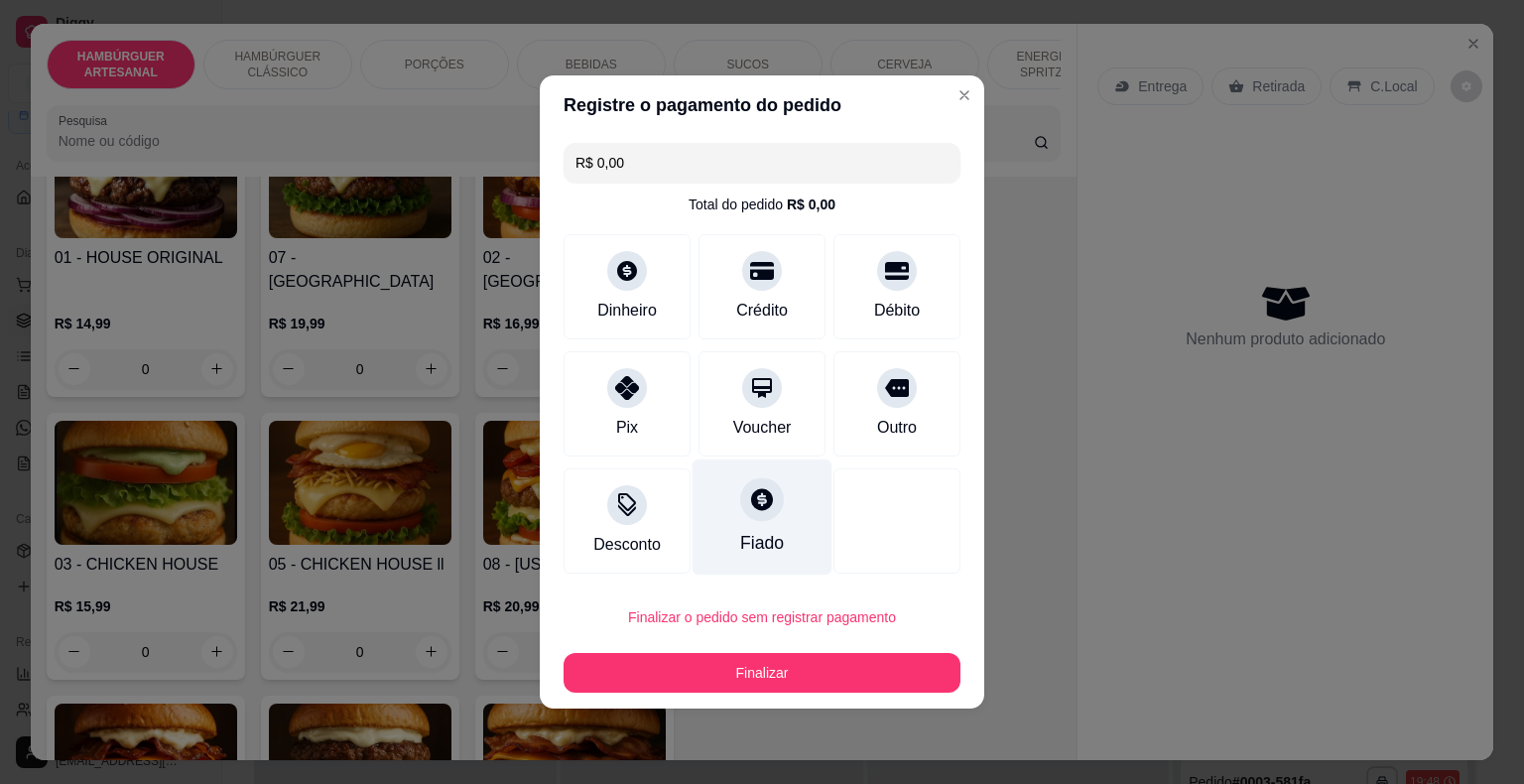
type input "R$ 0,00"
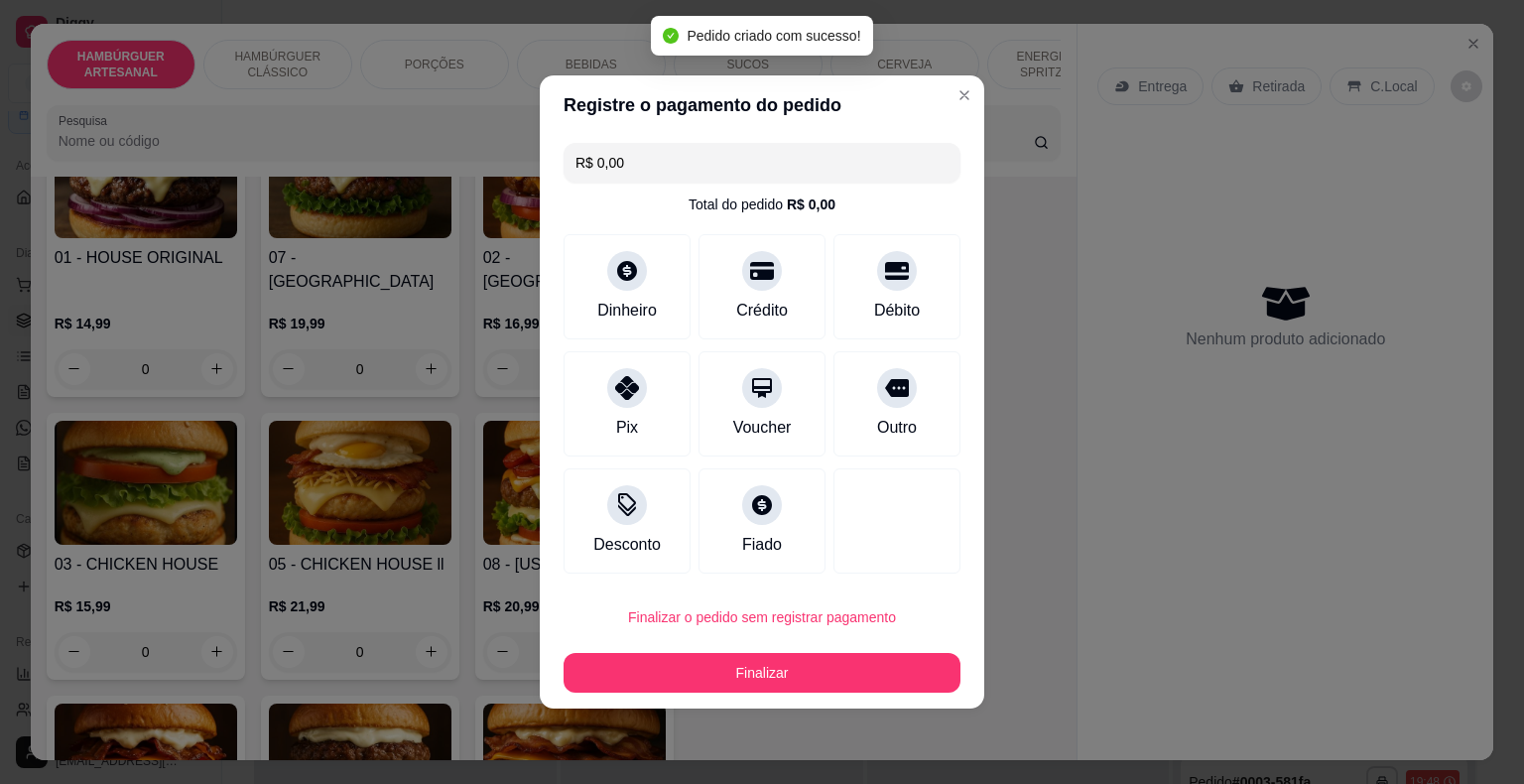
scroll to position [198, 0]
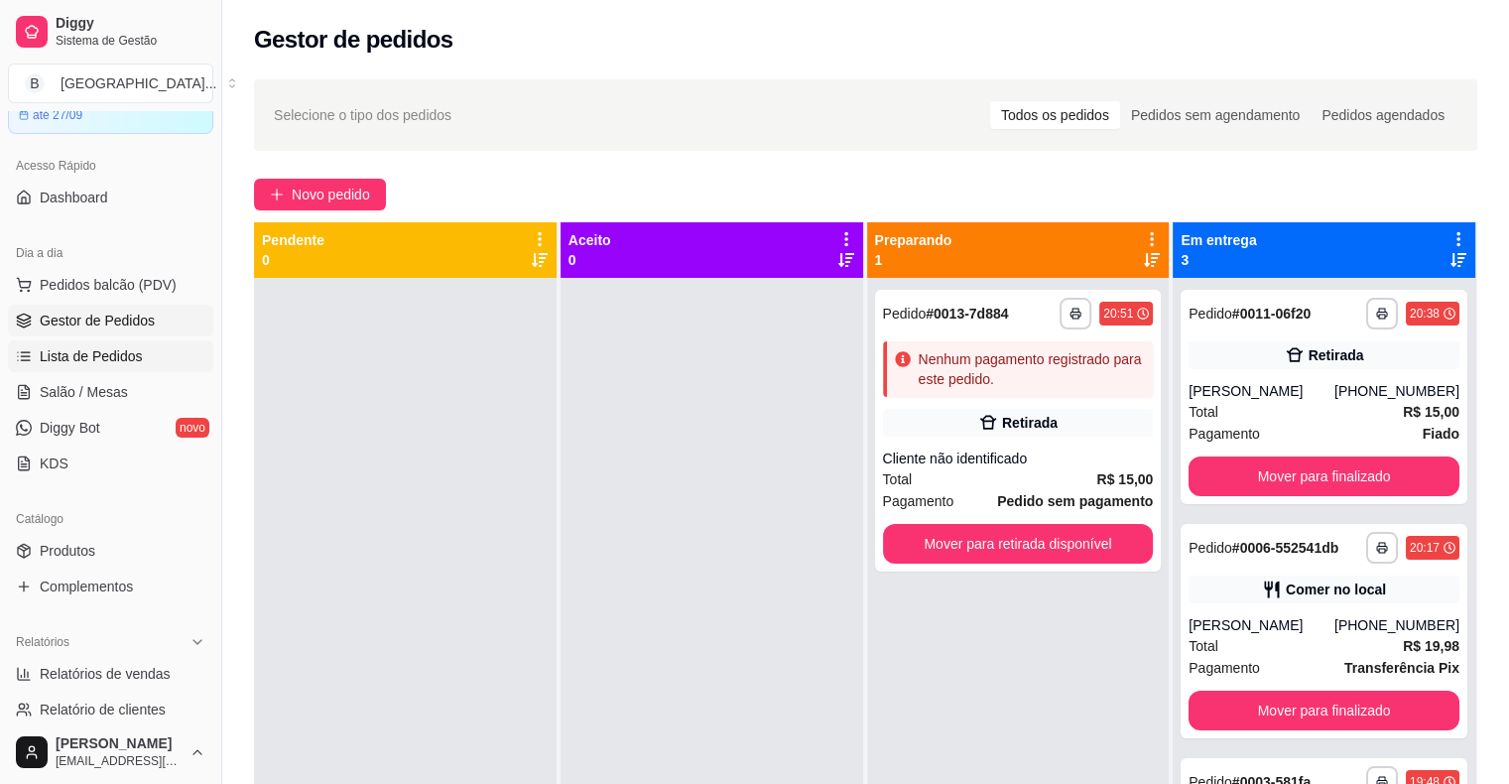
click at [84, 349] on span "Lista de Pedidos" at bounding box center [91, 356] width 103 height 20
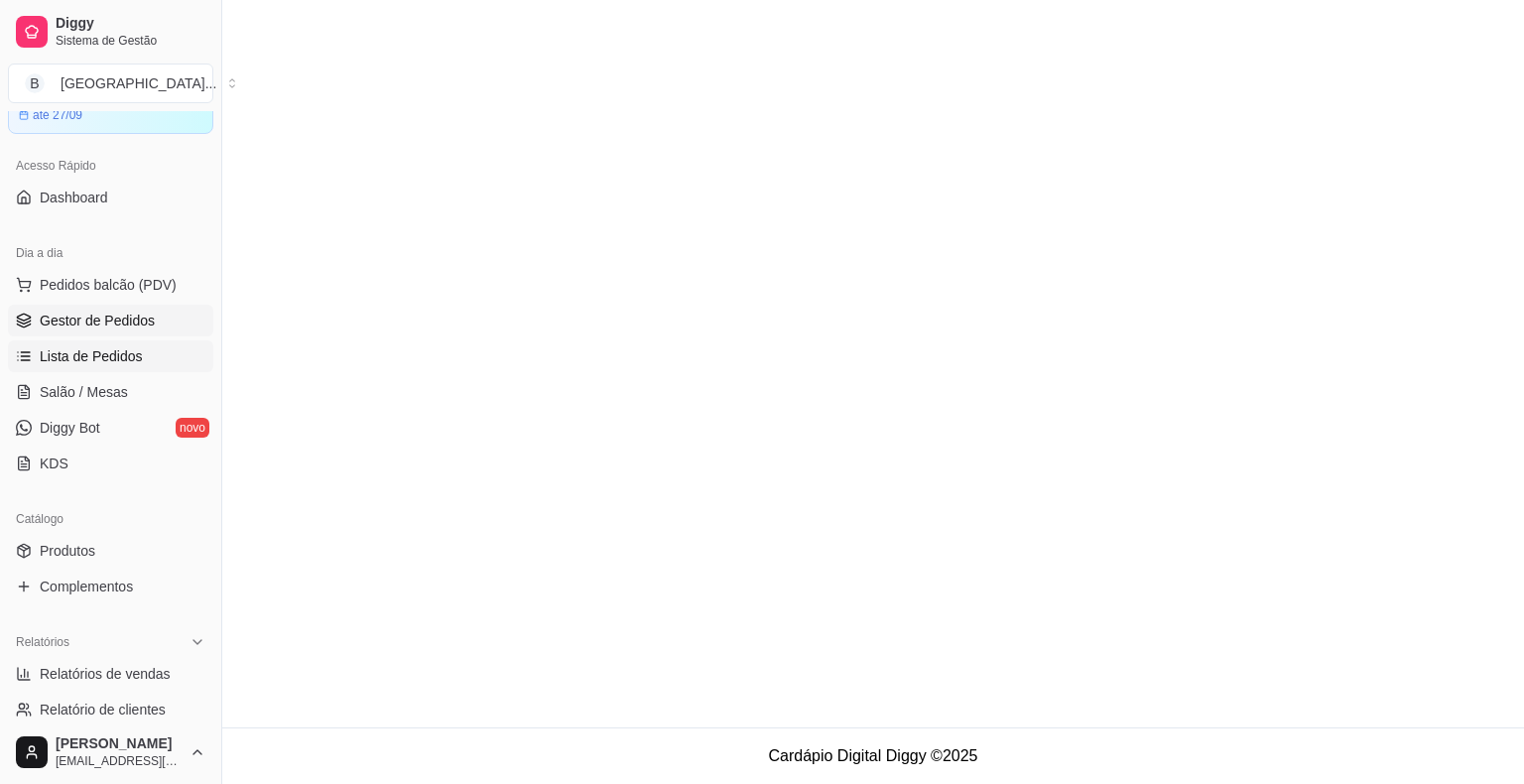
click at [84, 316] on span "Gestor de Pedidos" at bounding box center [97, 320] width 115 height 20
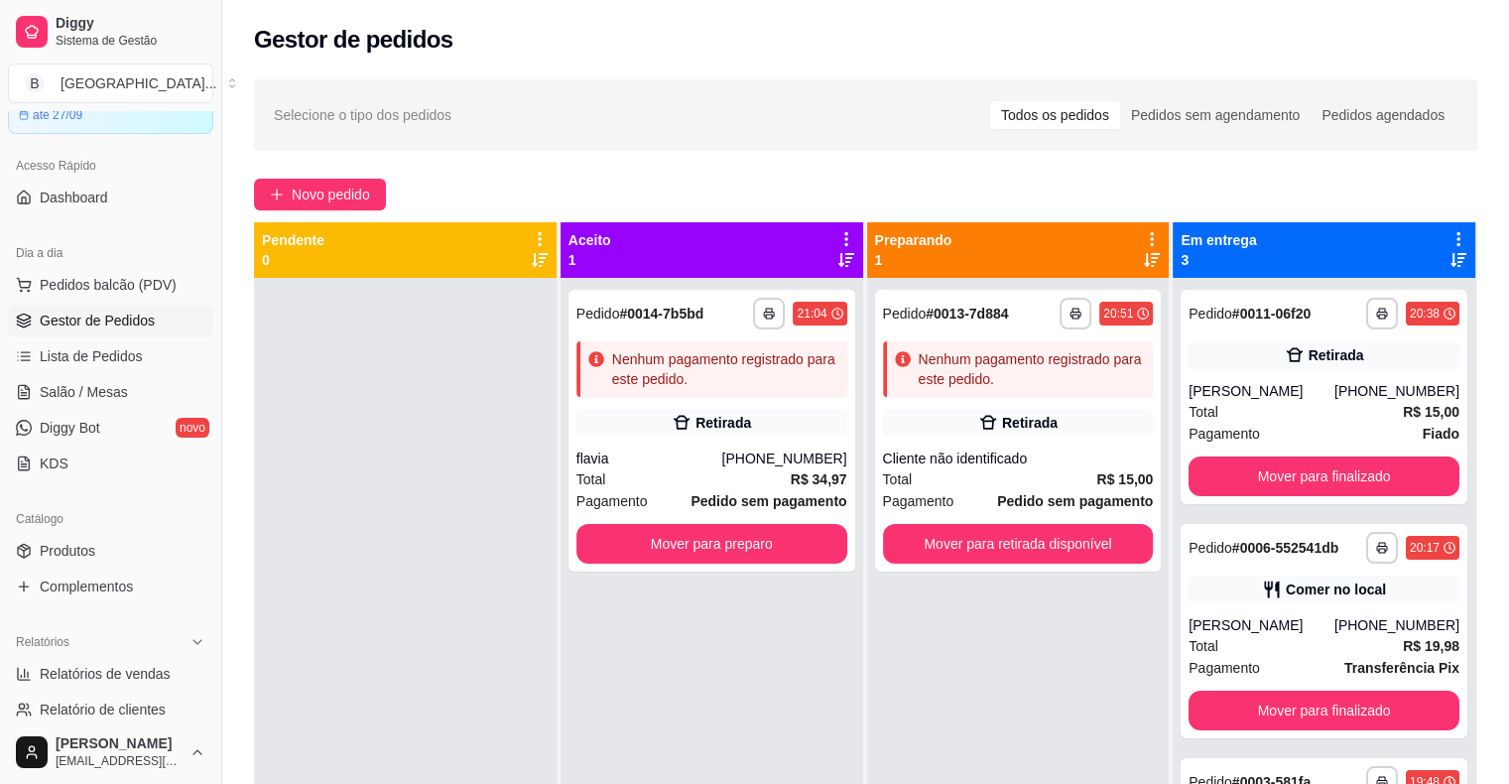
click at [618, 369] on div "Nenhum pagamento registrado para este pedido." at bounding box center [725, 369] width 227 height 40
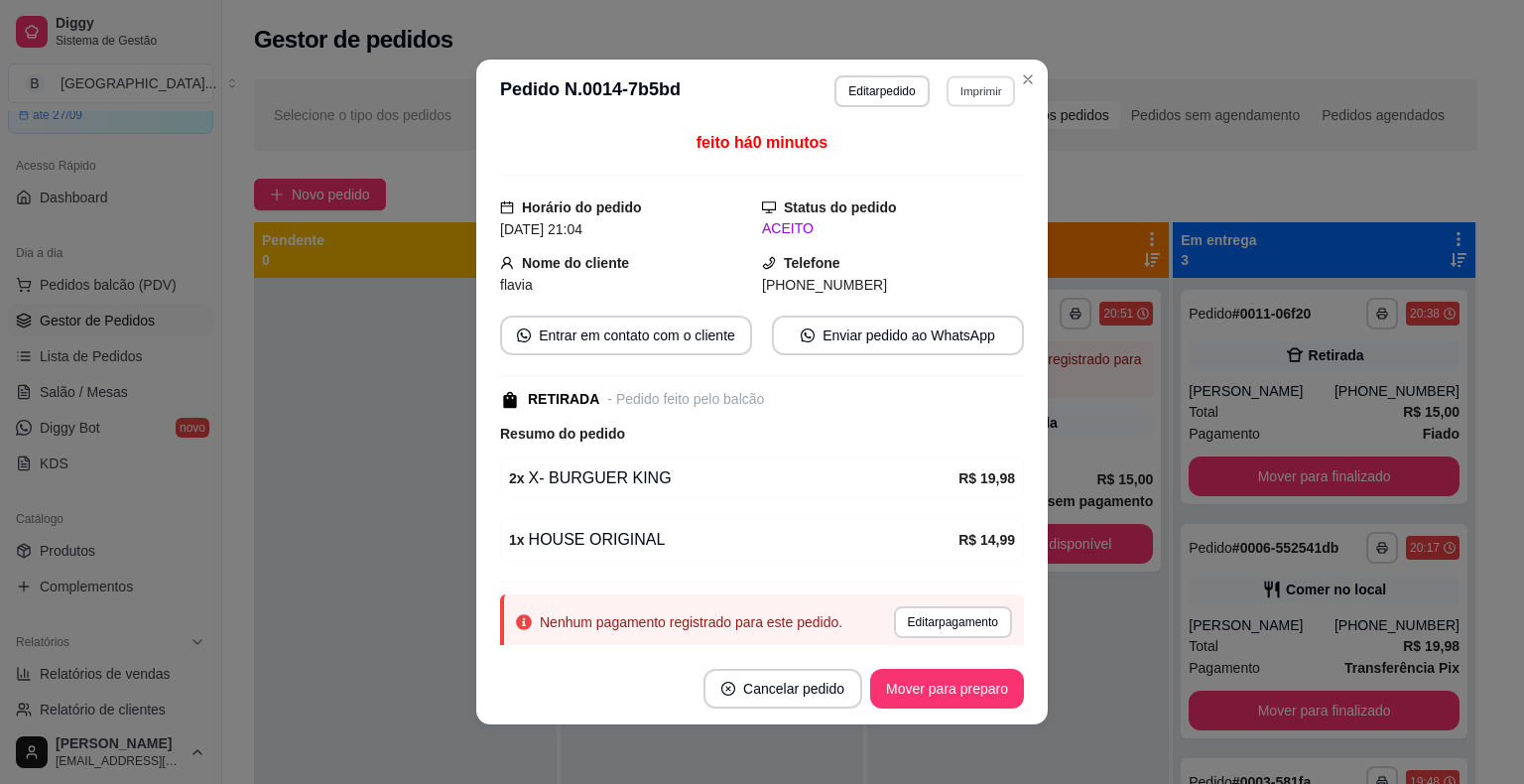
click at [954, 81] on button "Imprimir" at bounding box center [980, 90] width 68 height 31
click at [947, 157] on button "IMPRESSORA" at bounding box center [938, 161] width 144 height 32
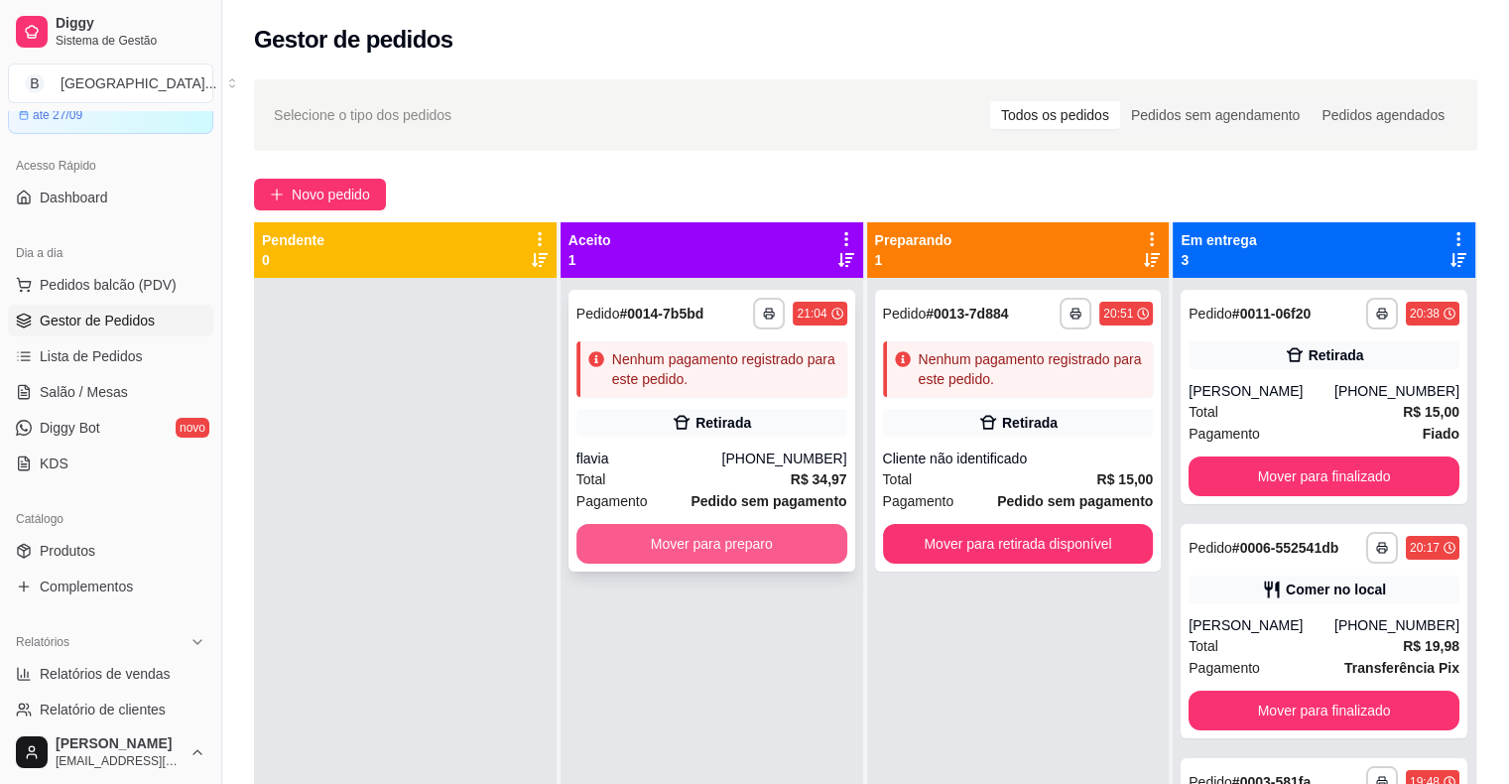
click at [699, 538] on button "Mover para preparo" at bounding box center [711, 544] width 271 height 40
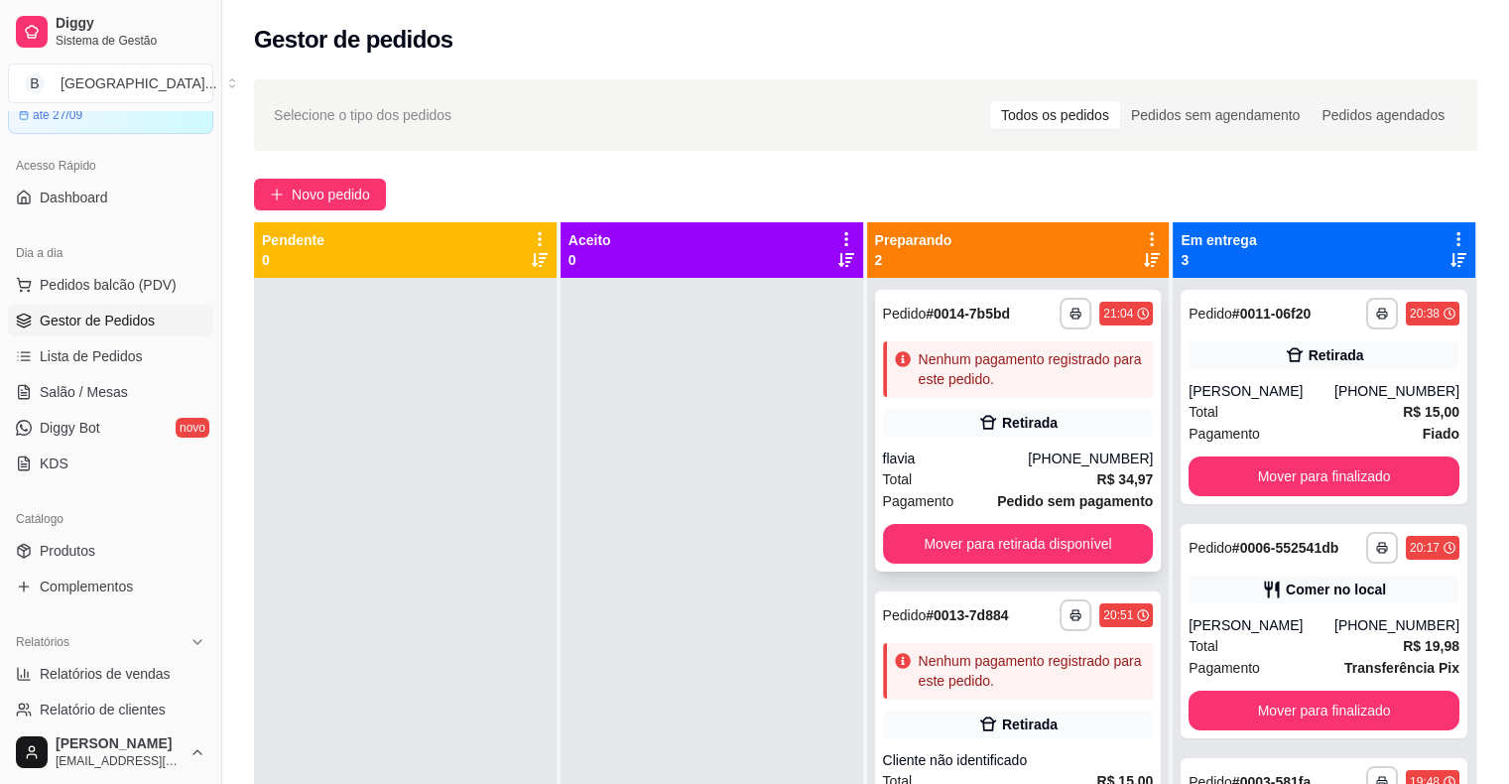
click at [1029, 454] on div "flavia" at bounding box center [956, 458] width 146 height 20
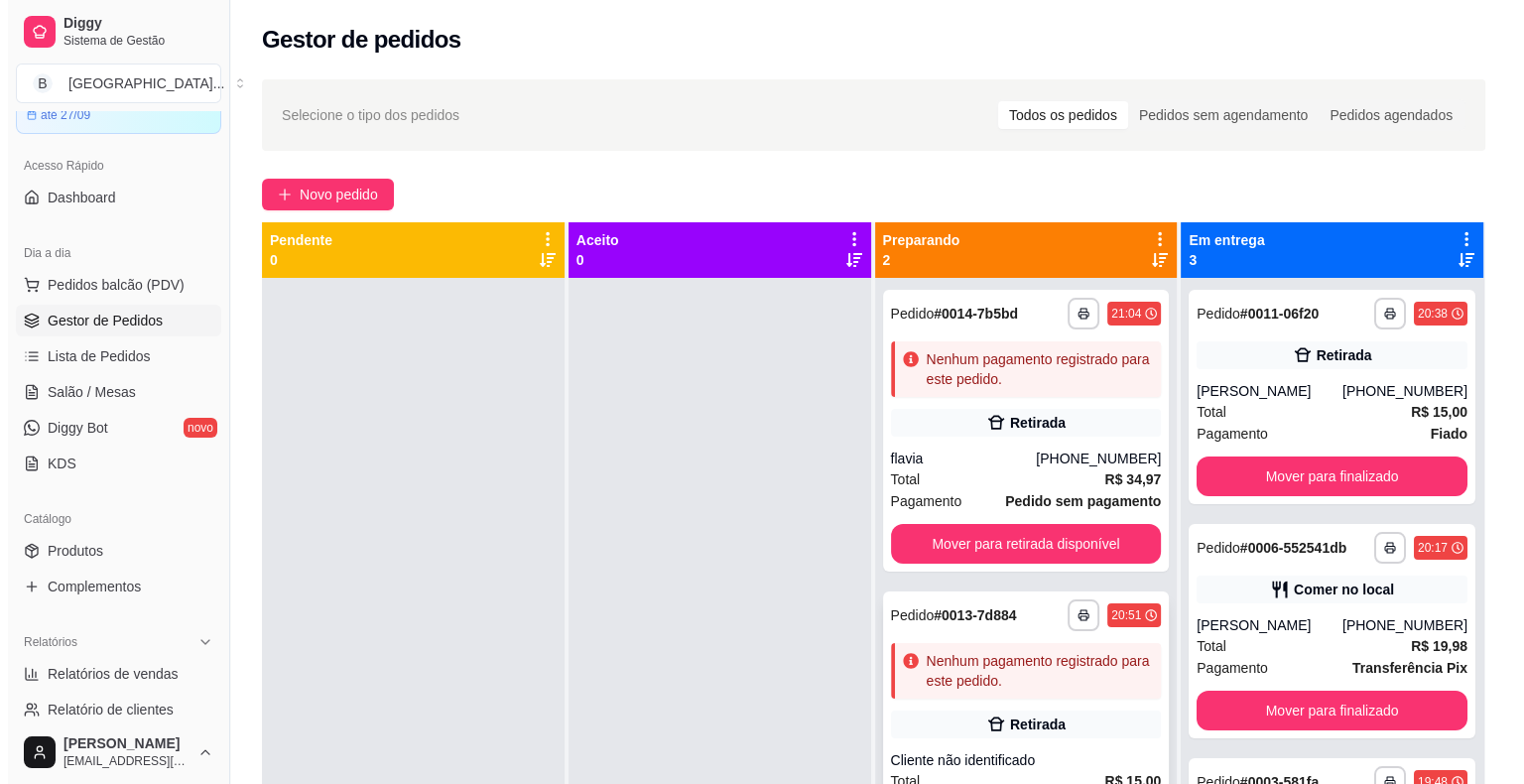
scroll to position [56, 0]
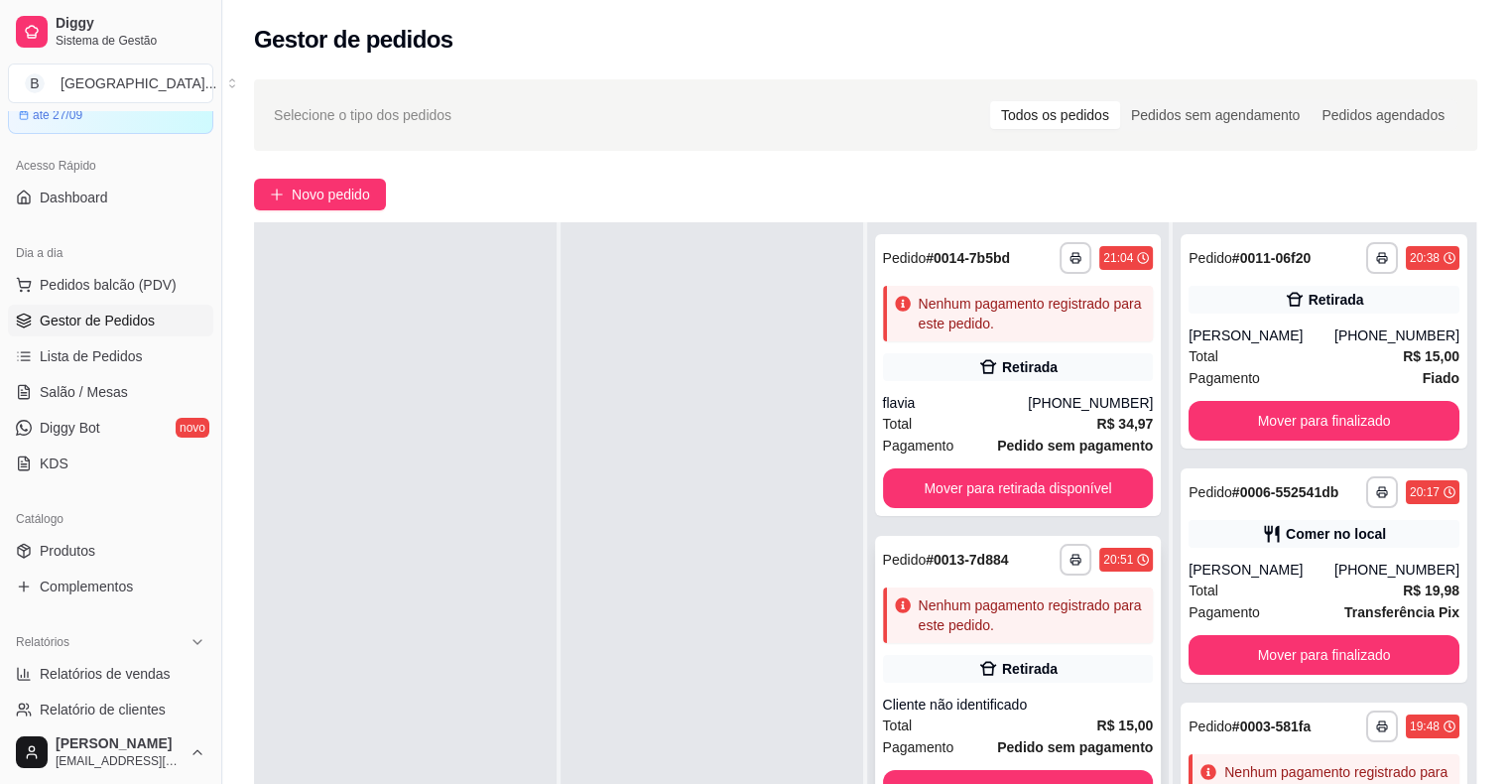
click at [1019, 665] on div "Retirada" at bounding box center [1030, 669] width 56 height 20
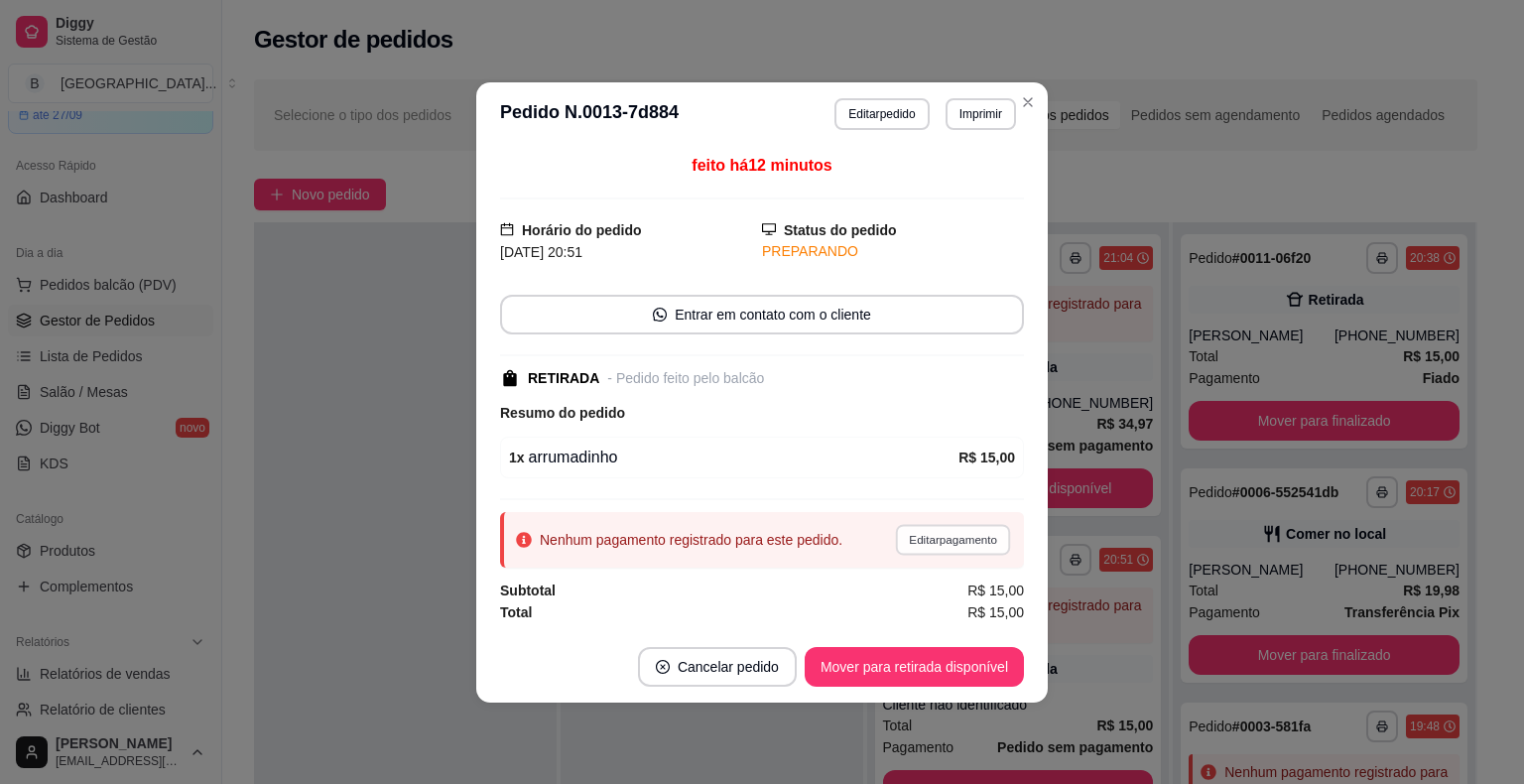
click at [948, 538] on button "Editar pagamento" at bounding box center [952, 539] width 115 height 31
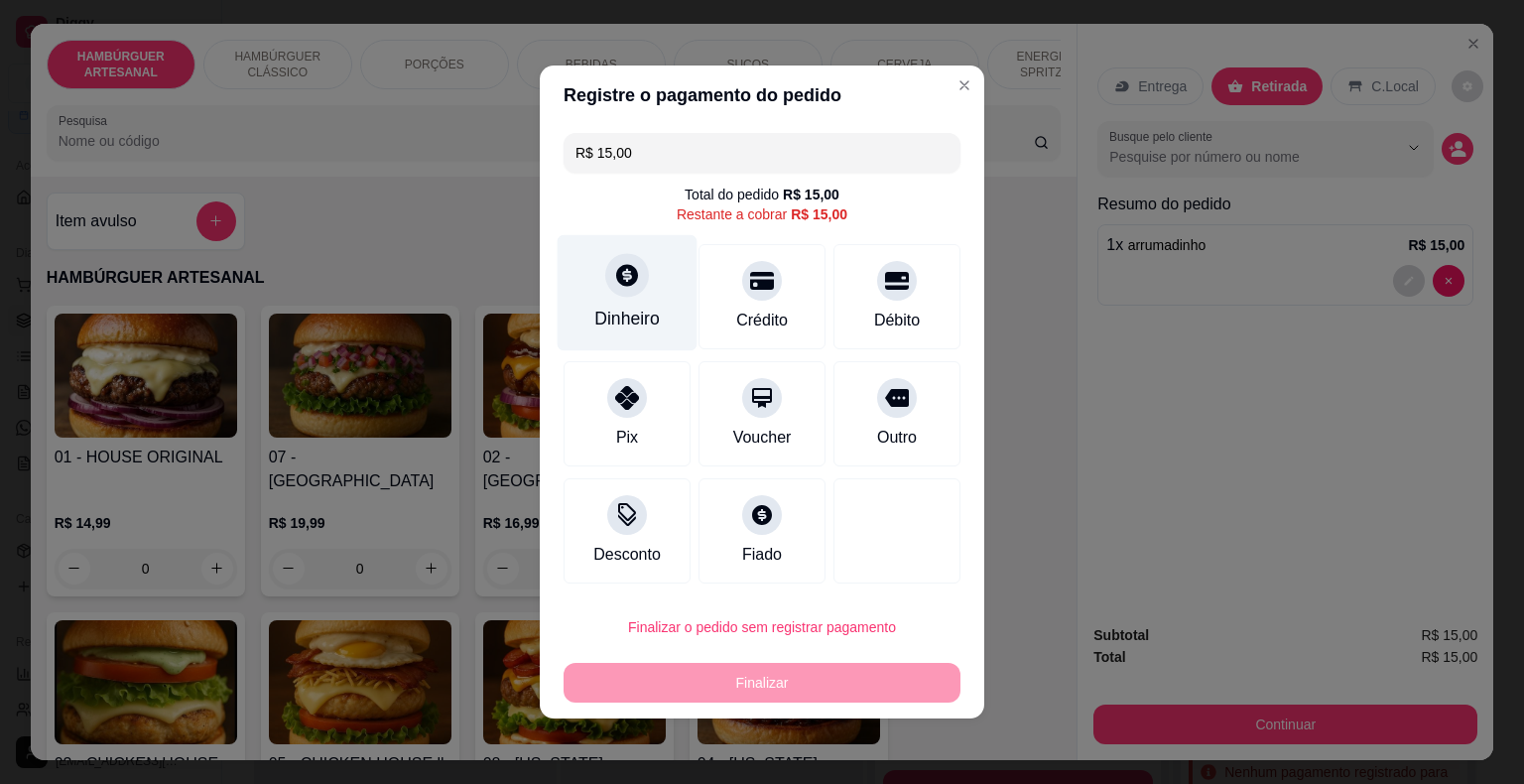
click at [639, 324] on div "Dinheiro" at bounding box center [626, 319] width 65 height 26
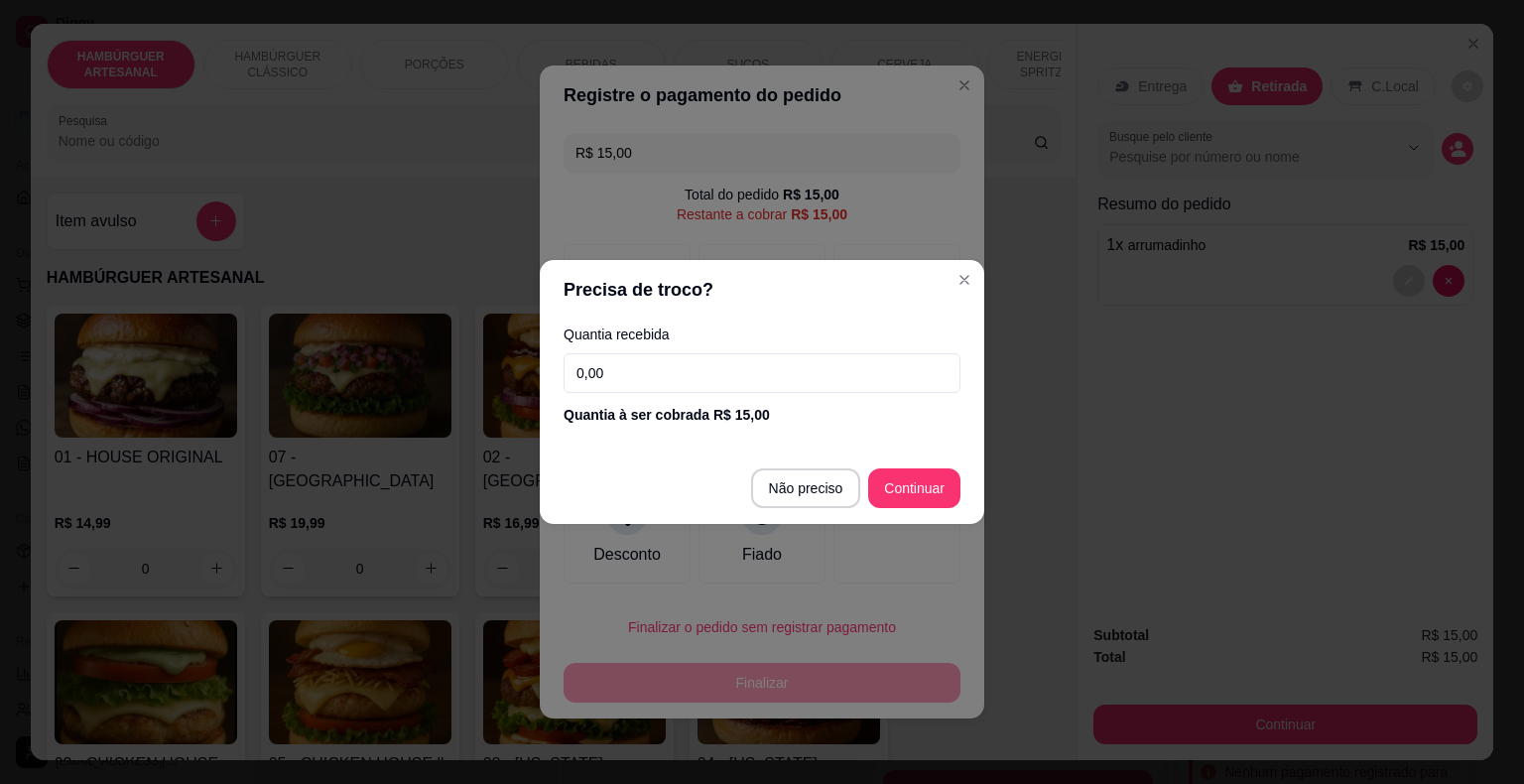
click at [682, 382] on input "0,00" at bounding box center [761, 373] width 397 height 40
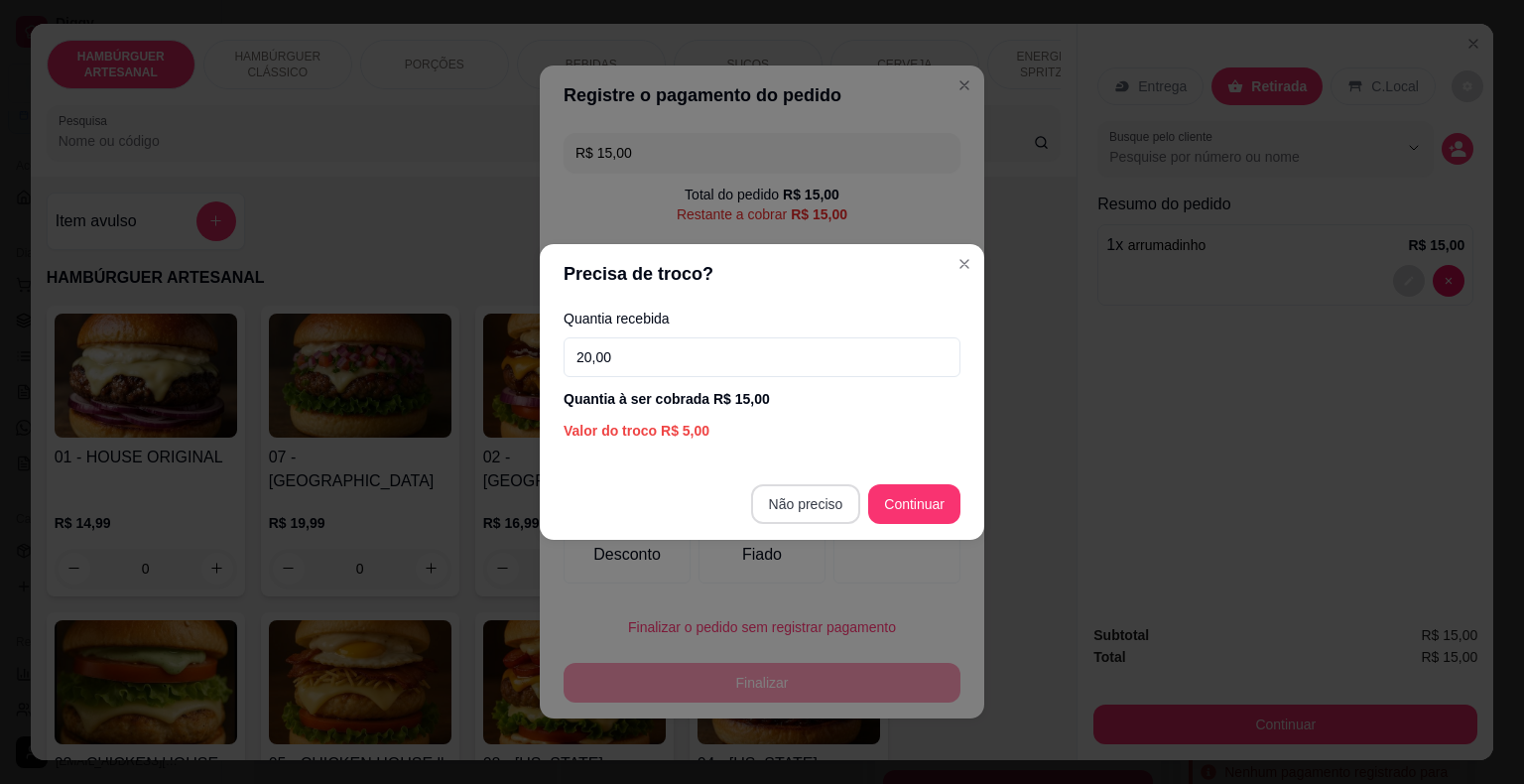
type input "20,00"
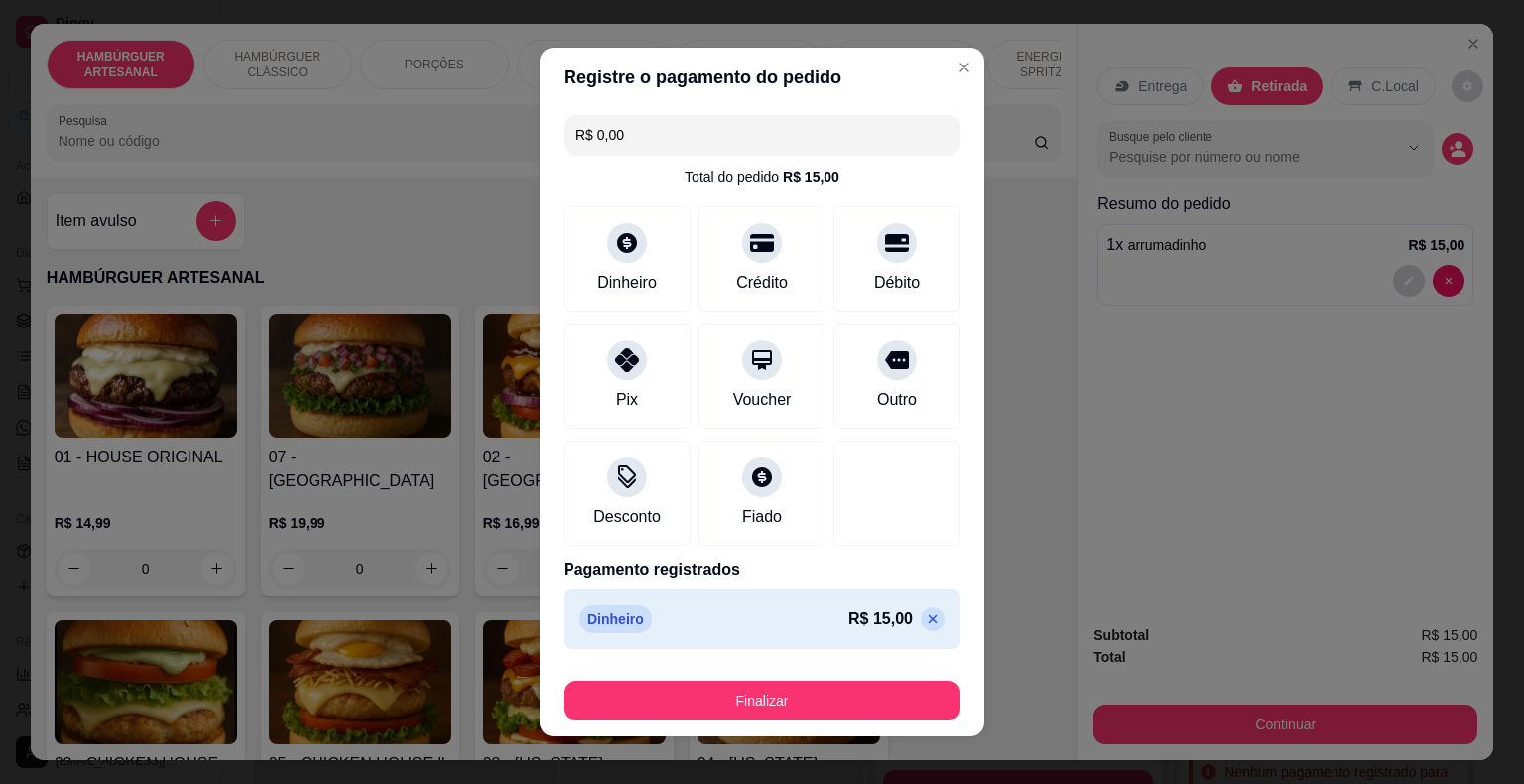
type input "R$ 0,00"
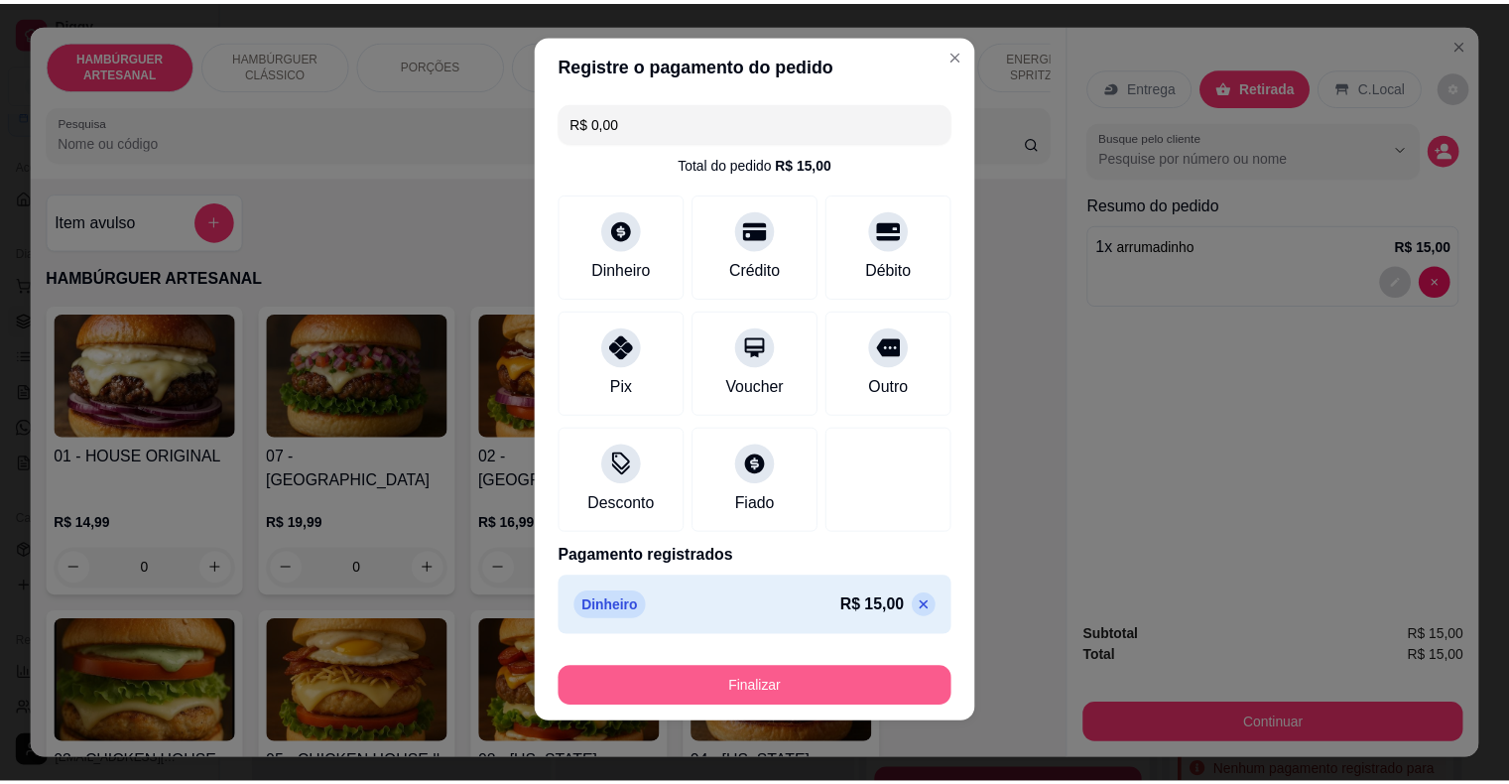
scroll to position [15, 0]
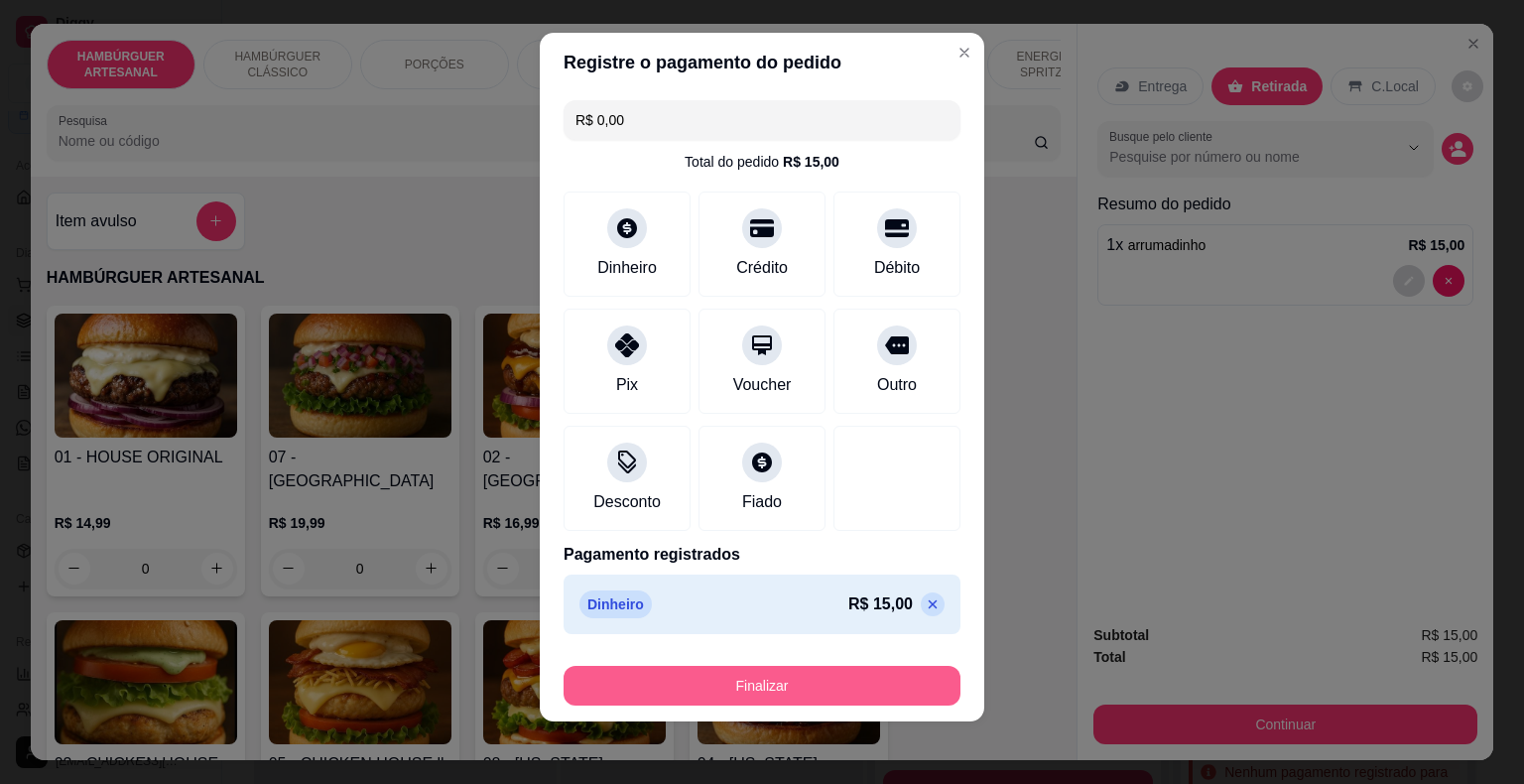
click at [790, 671] on button "Finalizar" at bounding box center [761, 686] width 397 height 40
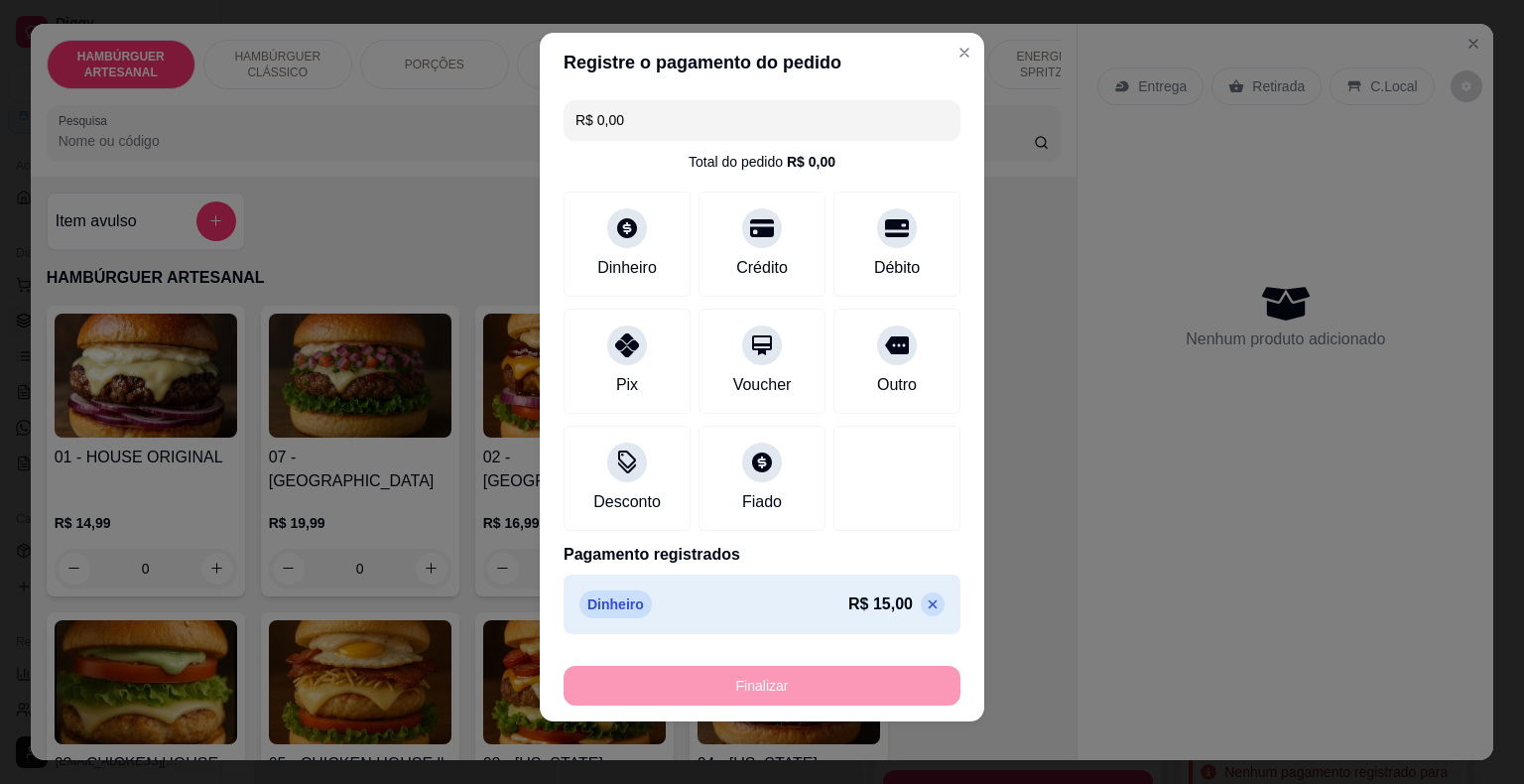
type input "0"
type input "-R$ 15,00"
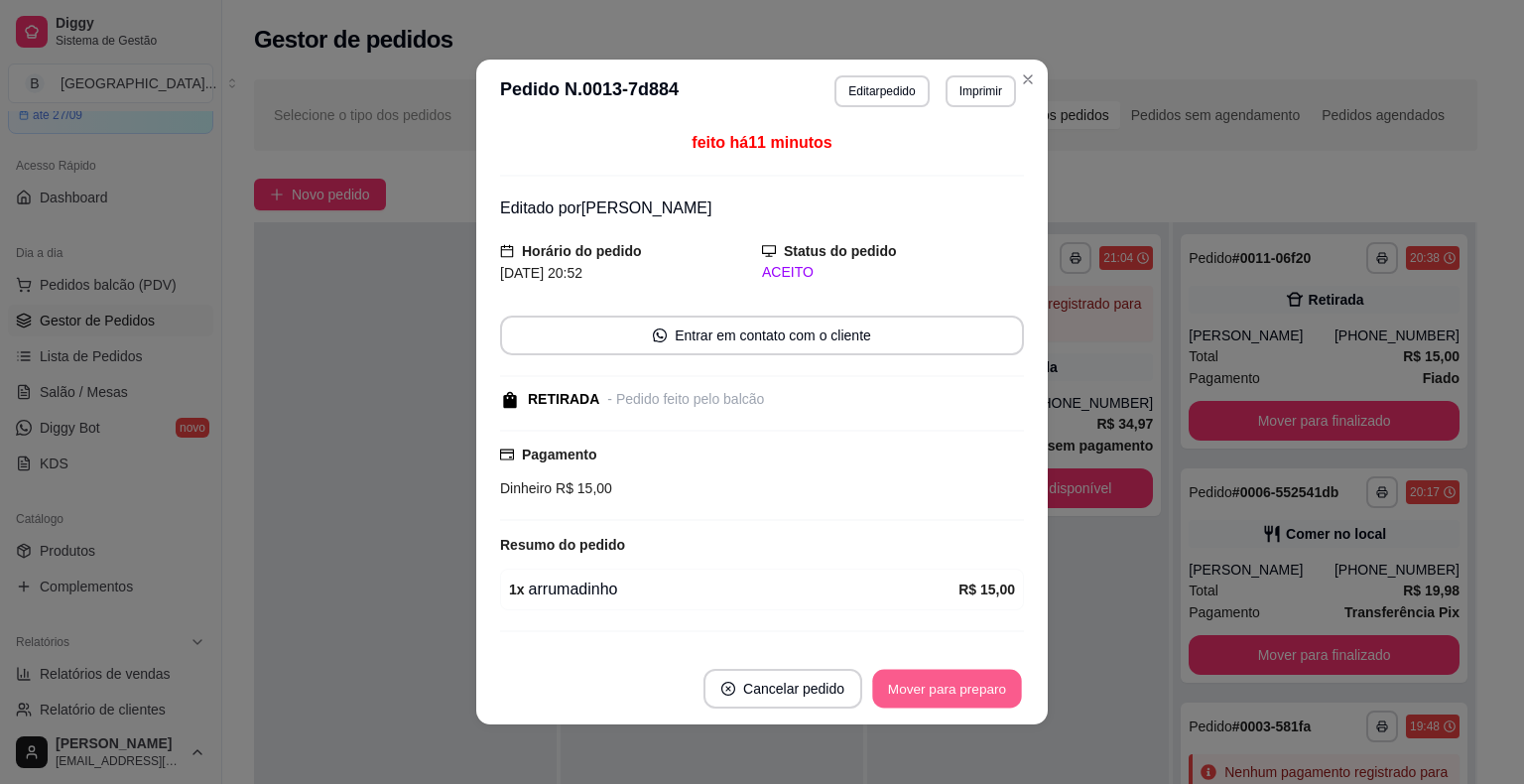
click at [987, 677] on button "Mover para preparo" at bounding box center [946, 689] width 149 height 39
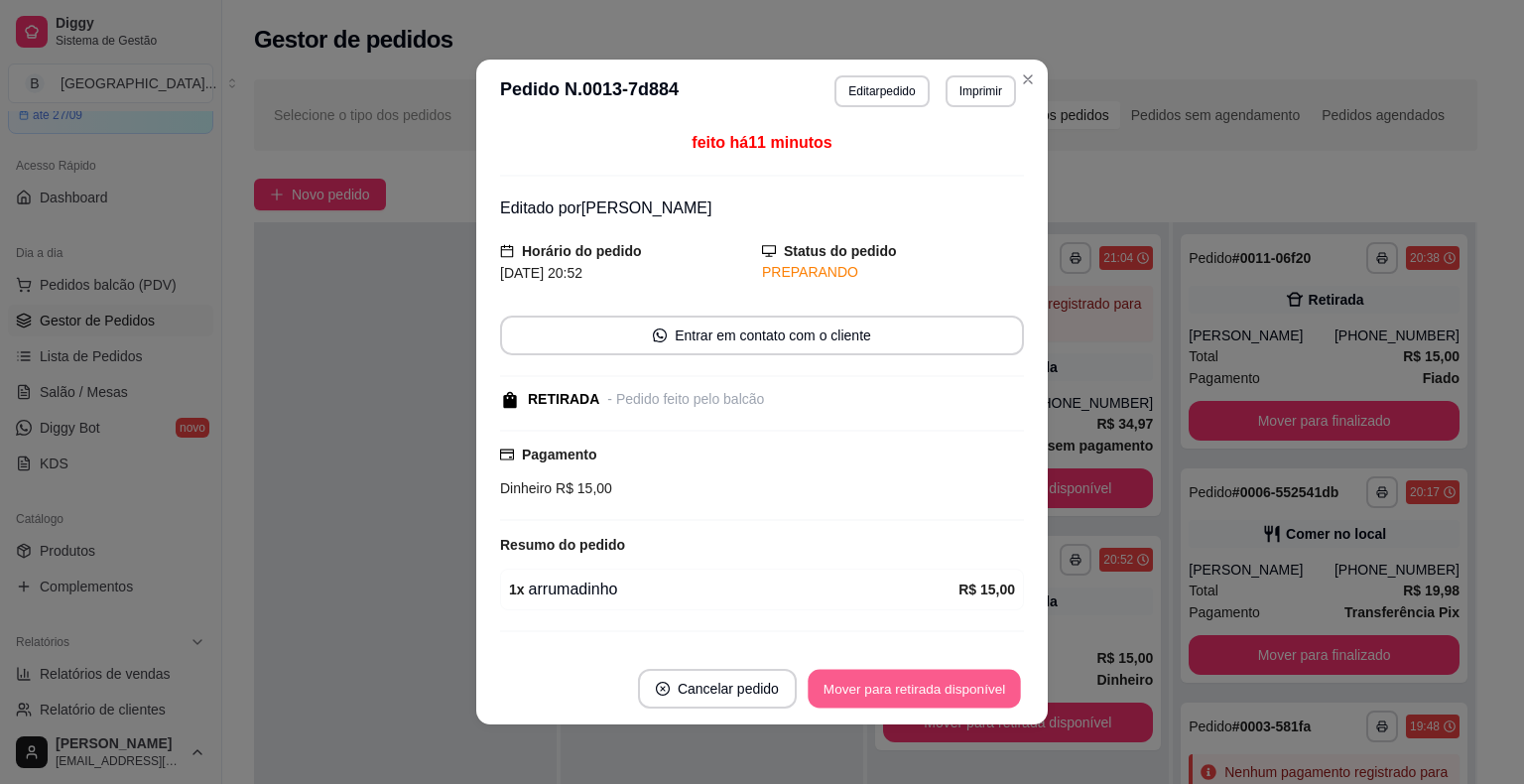
click at [987, 677] on button "Mover para retirada disponível" at bounding box center [913, 689] width 212 height 39
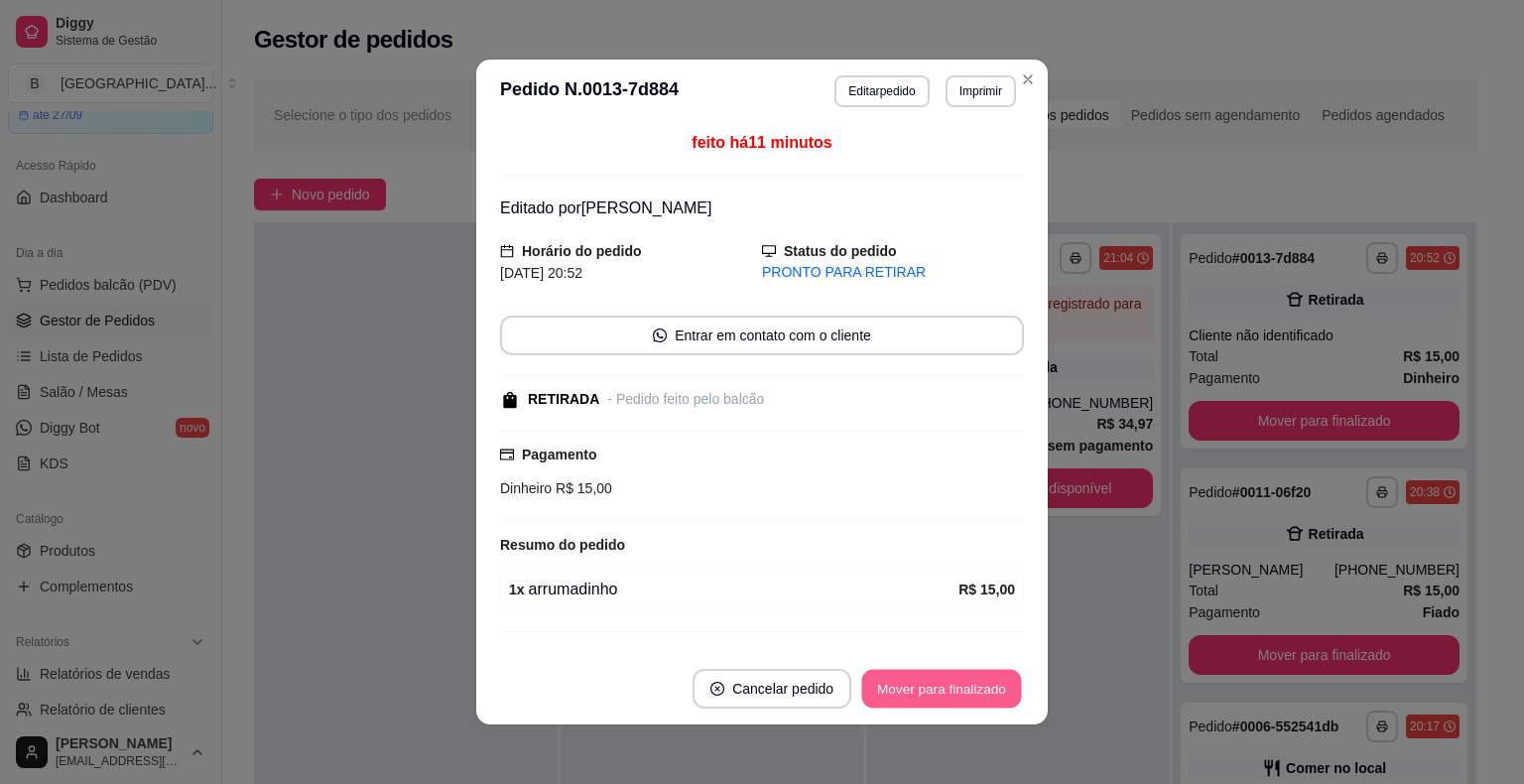
click at [987, 677] on button "Mover para finalizado" at bounding box center [942, 689] width 160 height 39
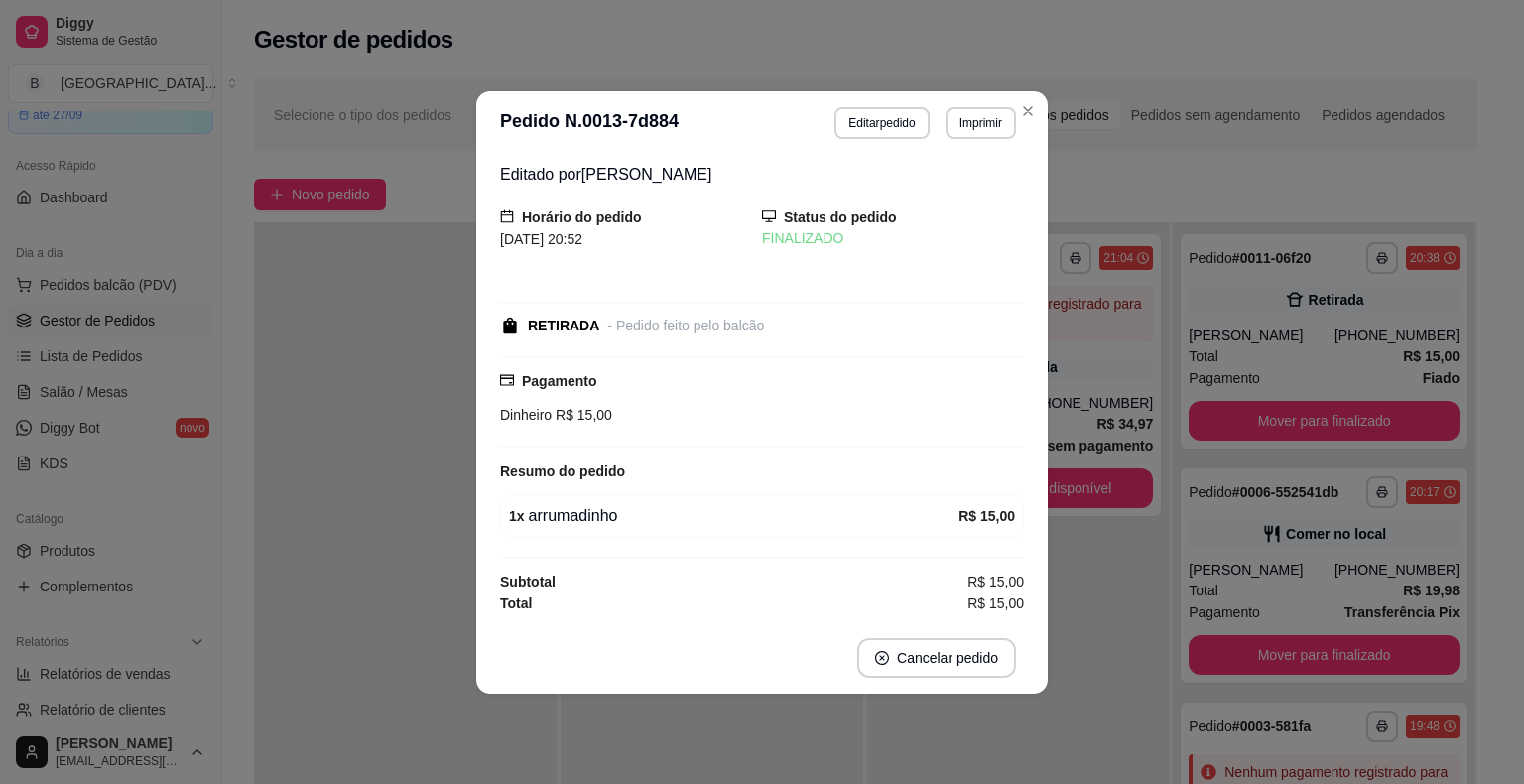
click at [1387, 535] on div "Comer no local" at bounding box center [1323, 534] width 271 height 28
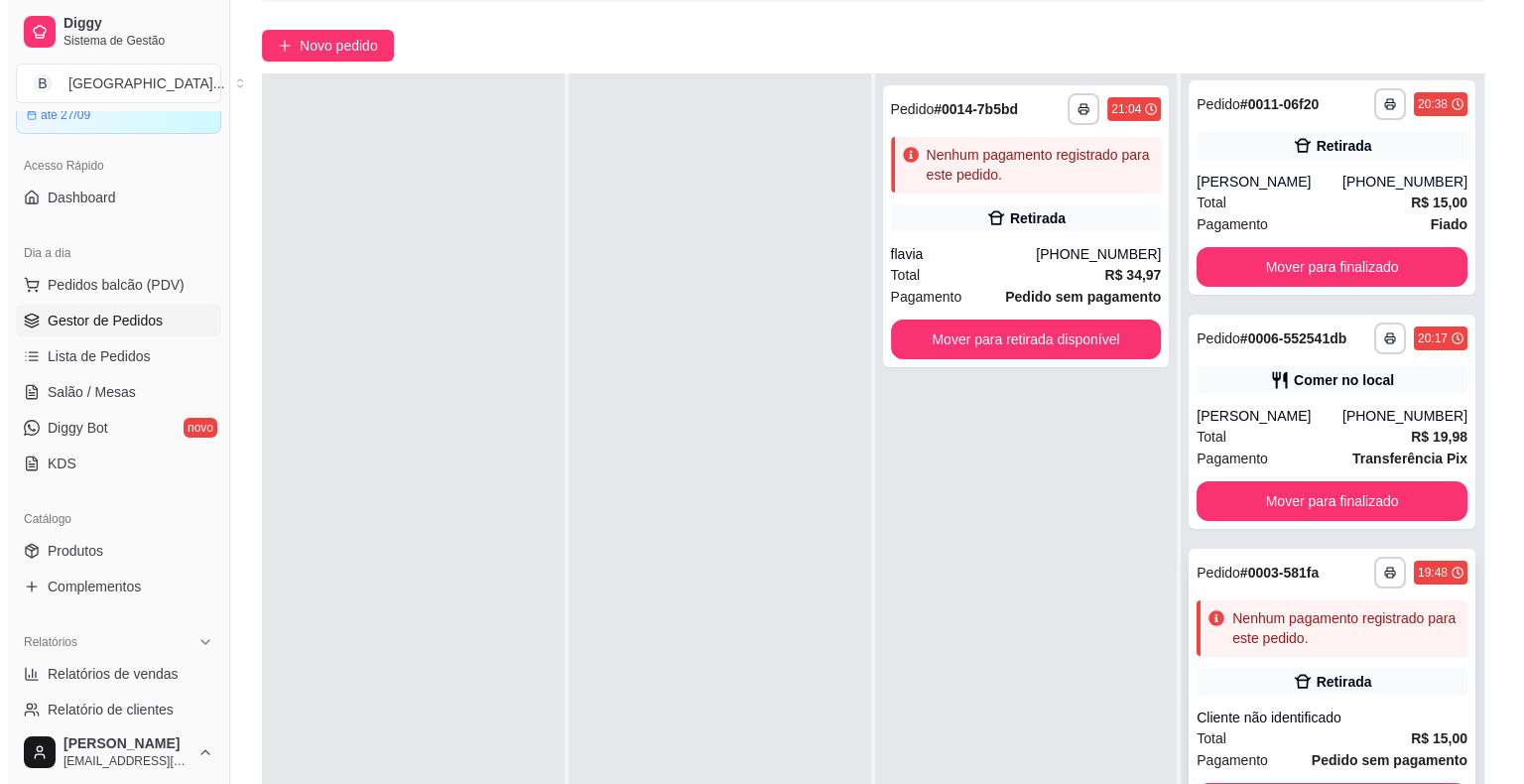
scroll to position [302, 0]
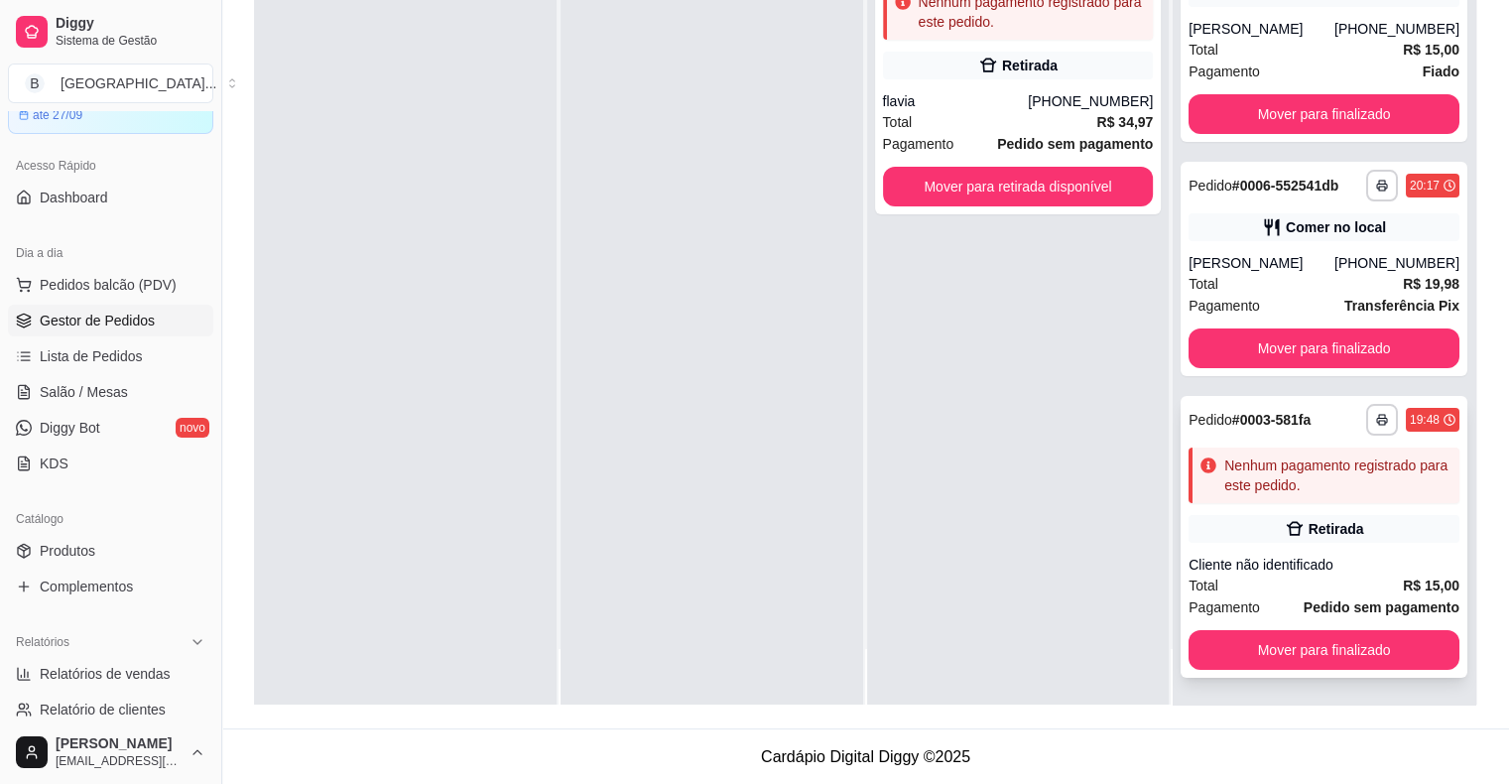
click at [1317, 563] on div "Cliente não identificado" at bounding box center [1323, 565] width 271 height 20
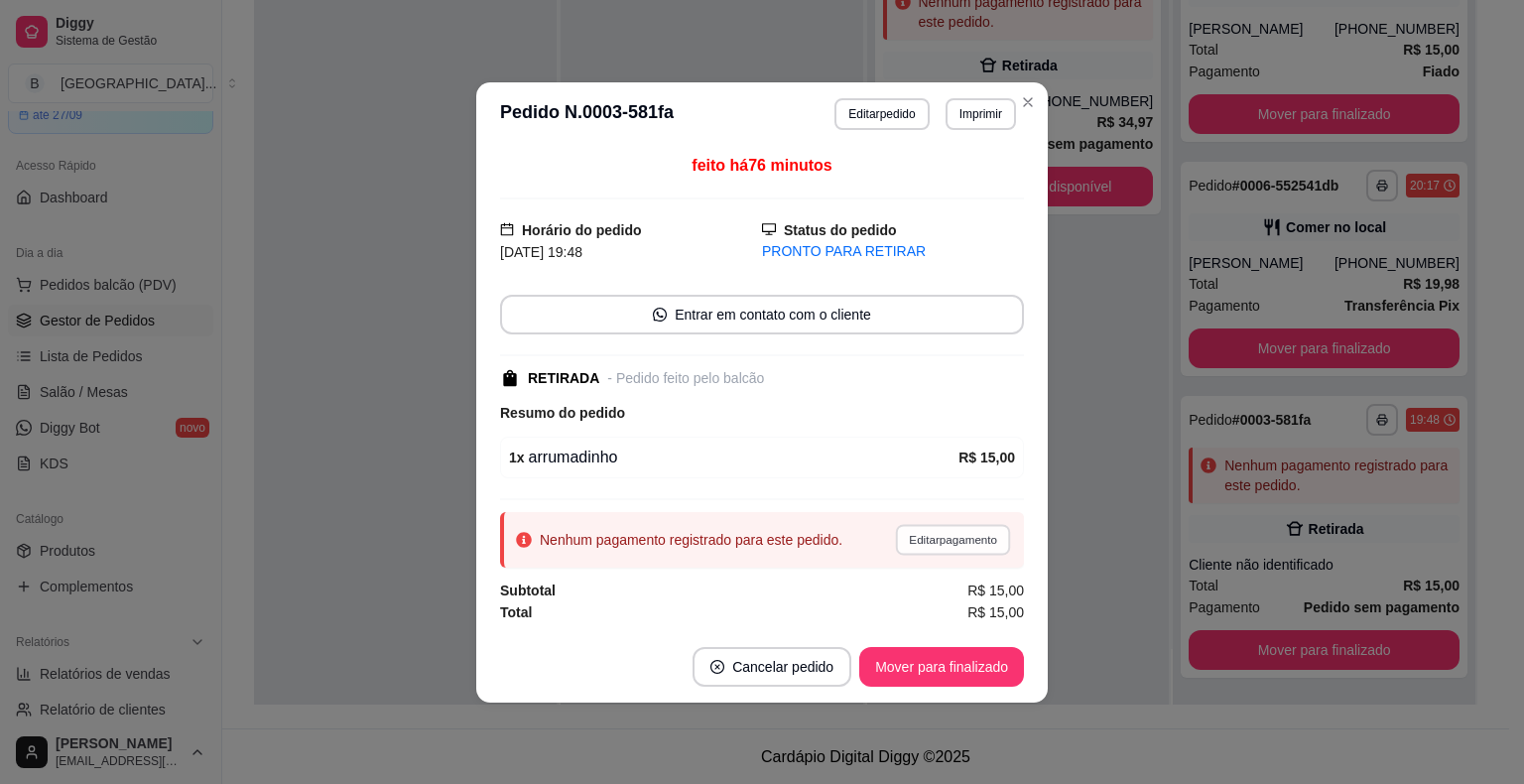
click at [959, 548] on button "Editar pagamento" at bounding box center [952, 539] width 115 height 31
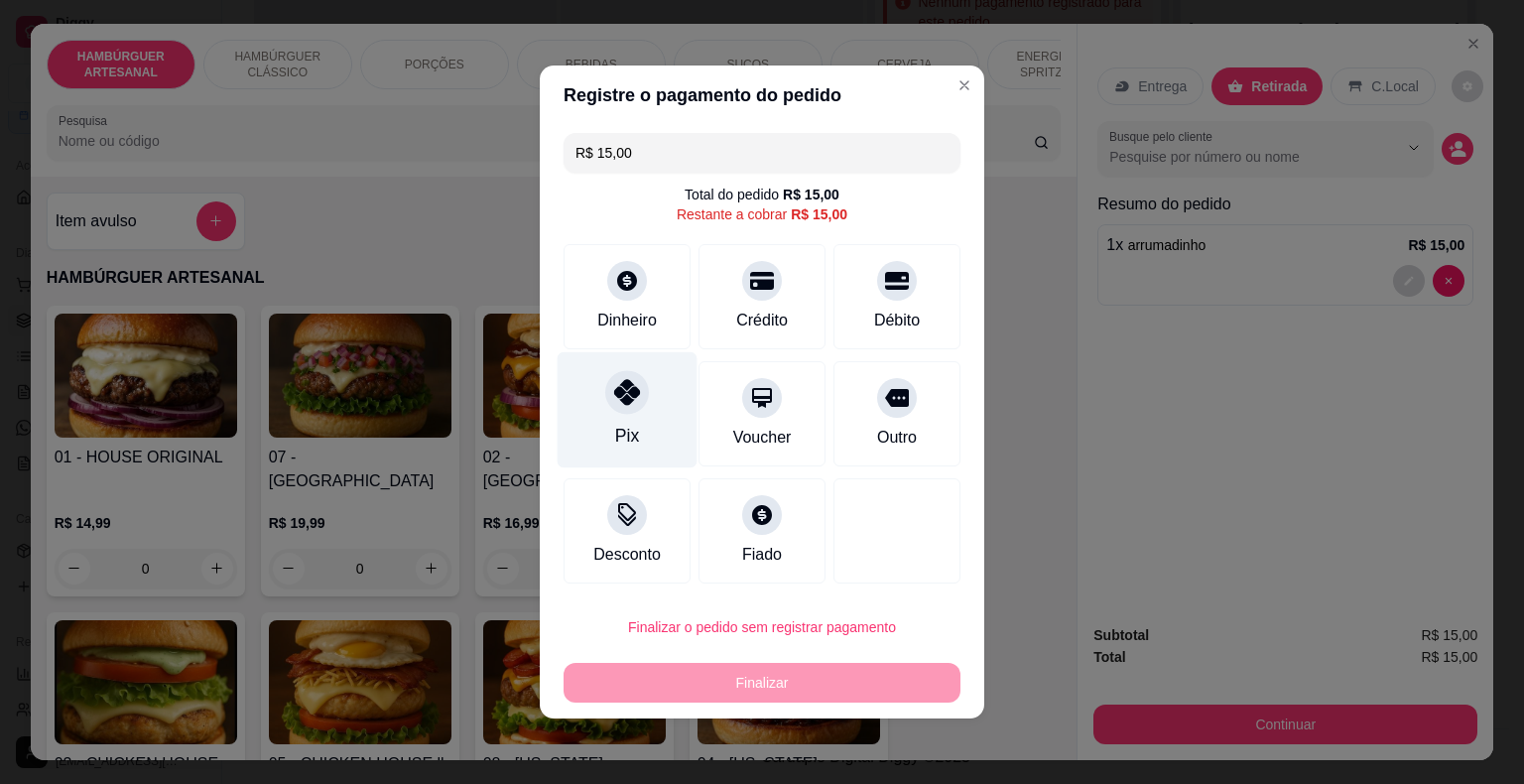
click at [602, 375] on div "Pix" at bounding box center [627, 410] width 140 height 116
type input "R$ 0,00"
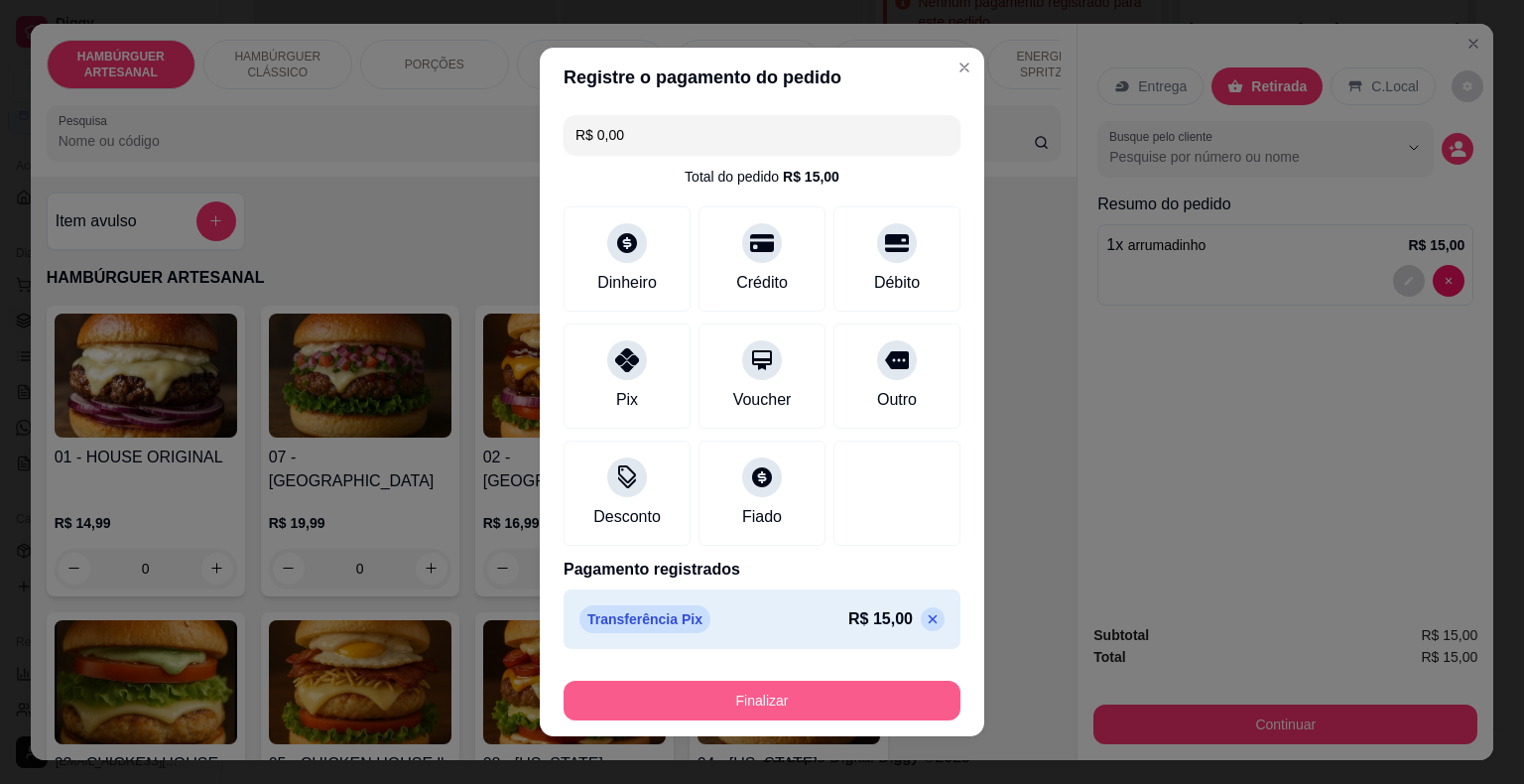
click at [714, 708] on button "Finalizar" at bounding box center [761, 701] width 397 height 40
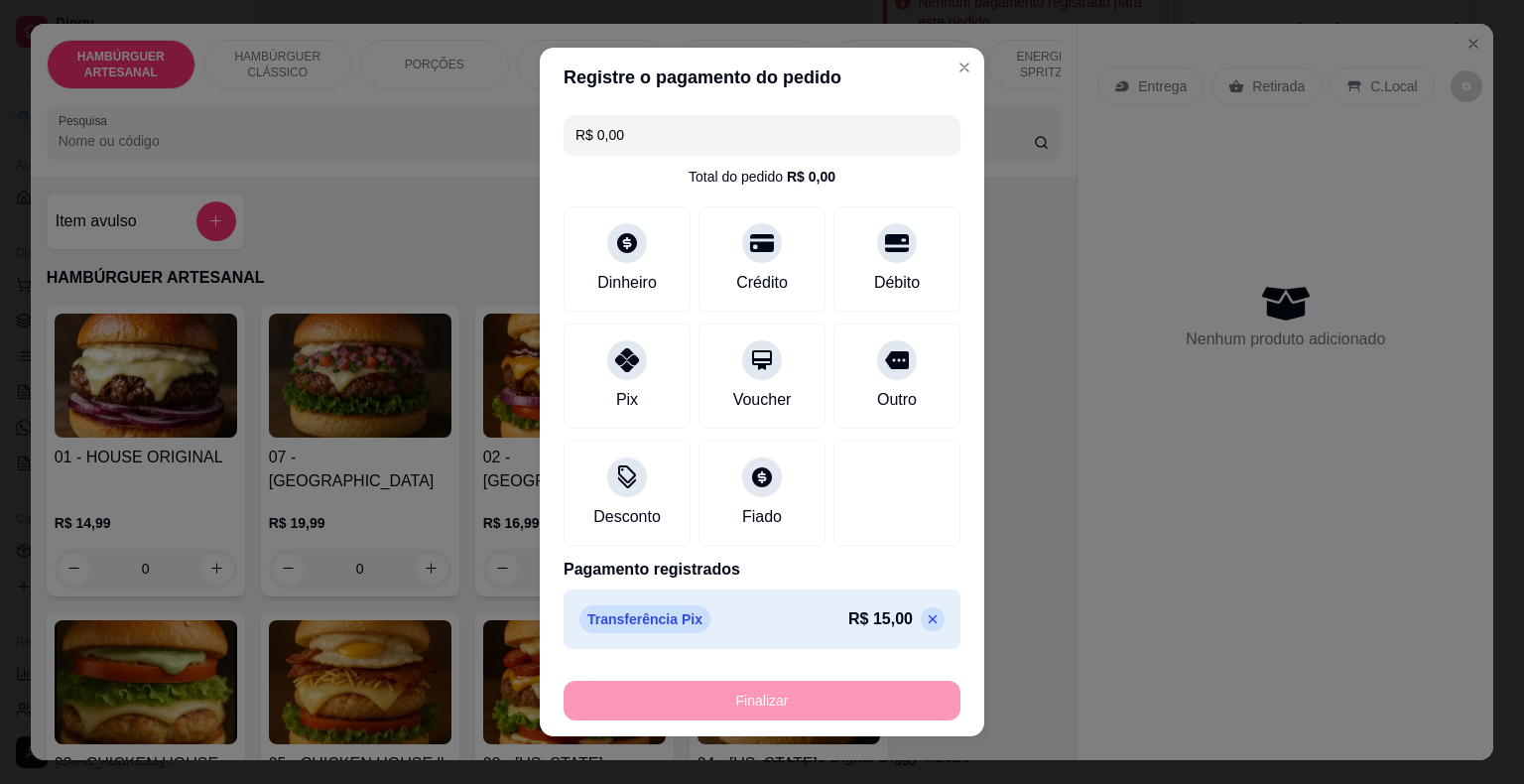
type input "0"
type input "-R$ 15,00"
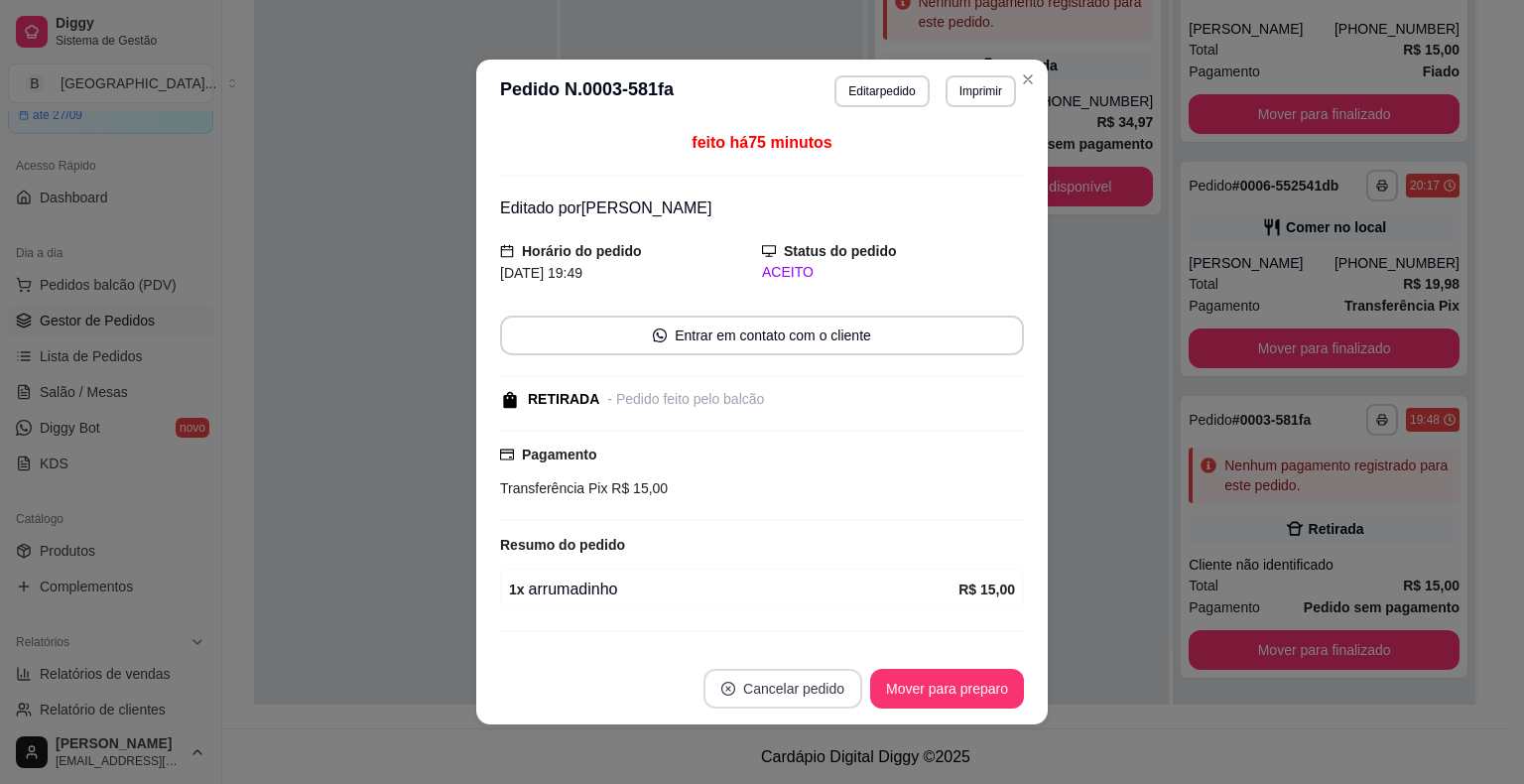
scroll to position [0, 0]
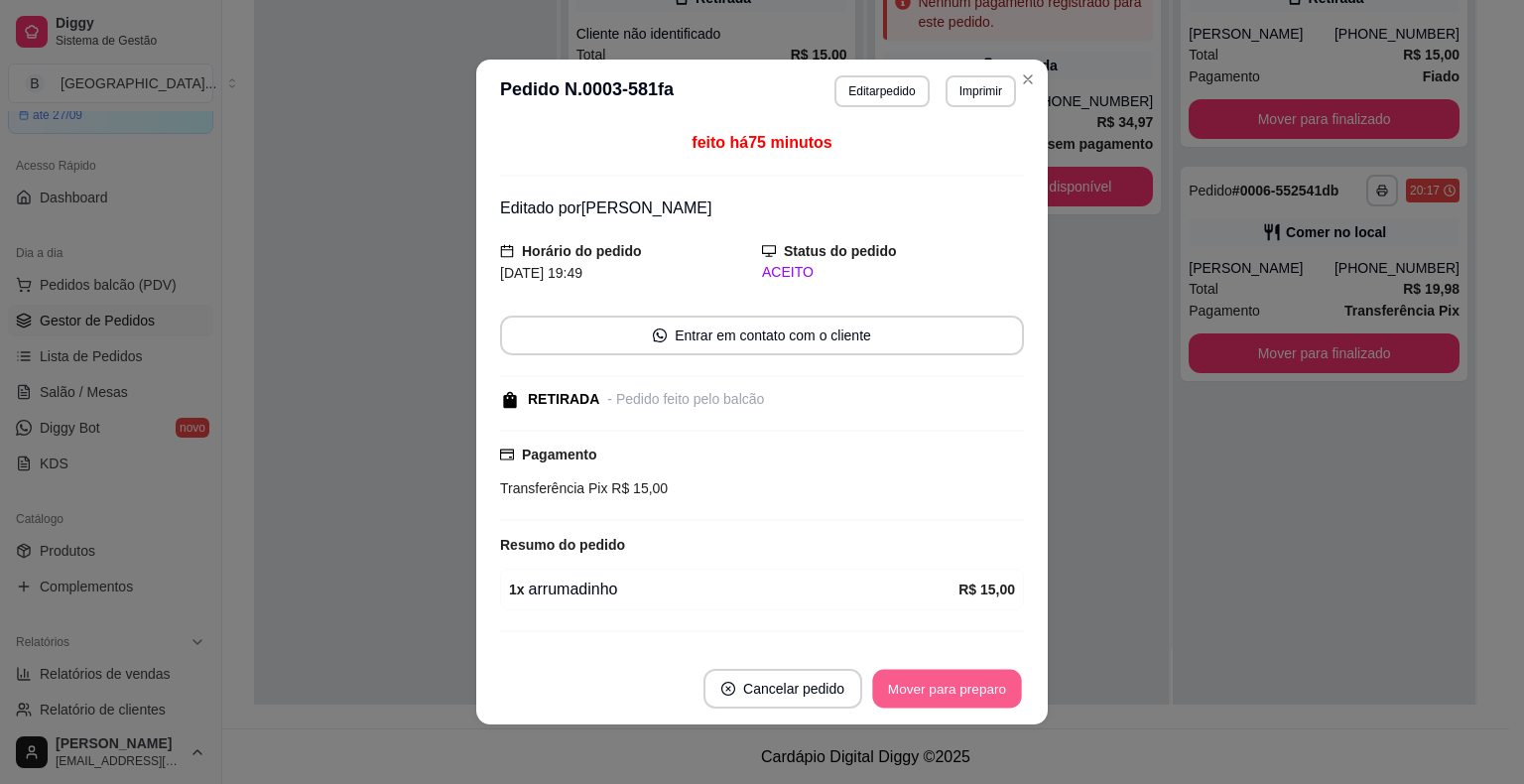
click at [987, 703] on button "Mover para preparo" at bounding box center [946, 689] width 149 height 39
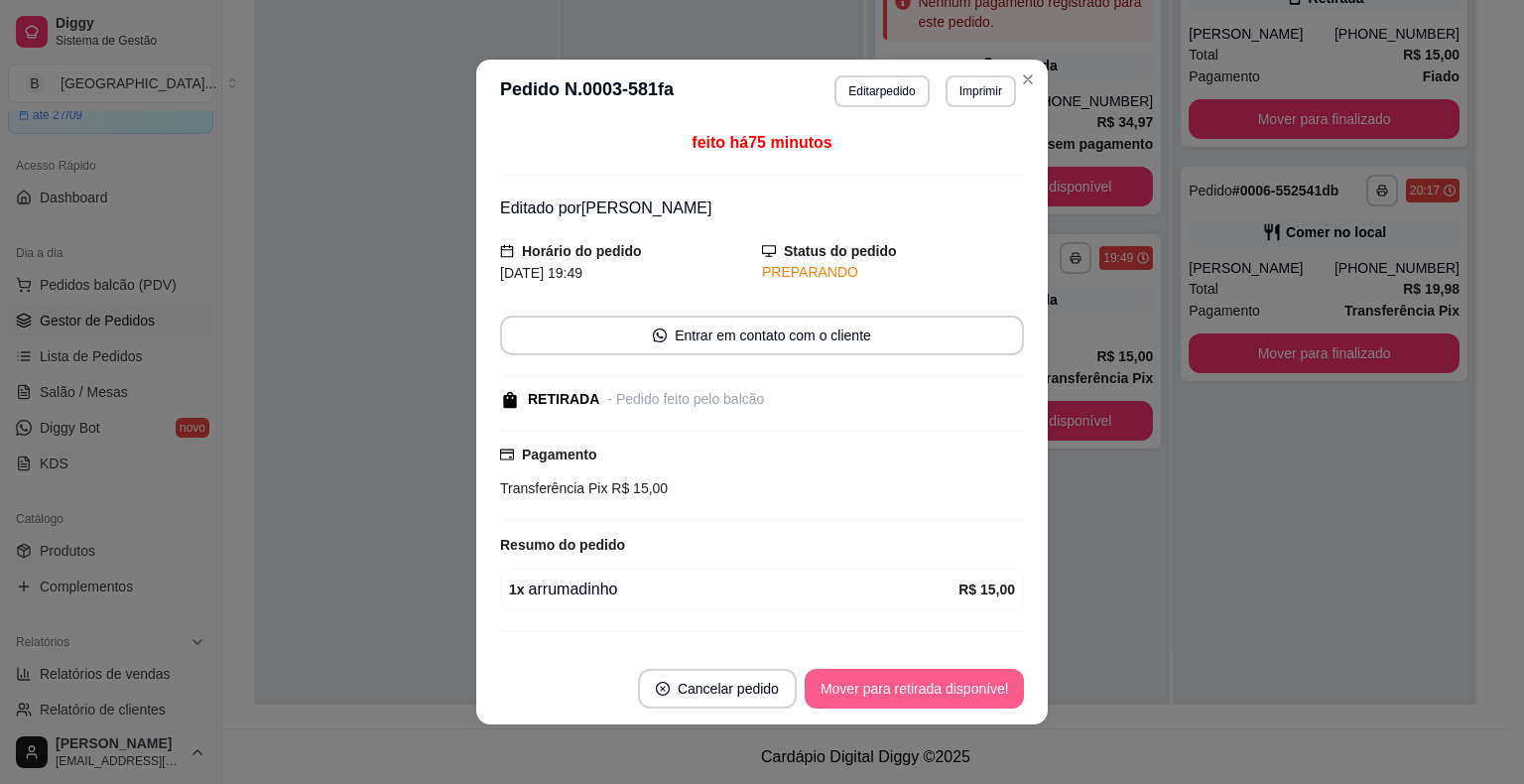
click at [987, 692] on button "Mover para retirada disponível" at bounding box center [913, 689] width 219 height 40
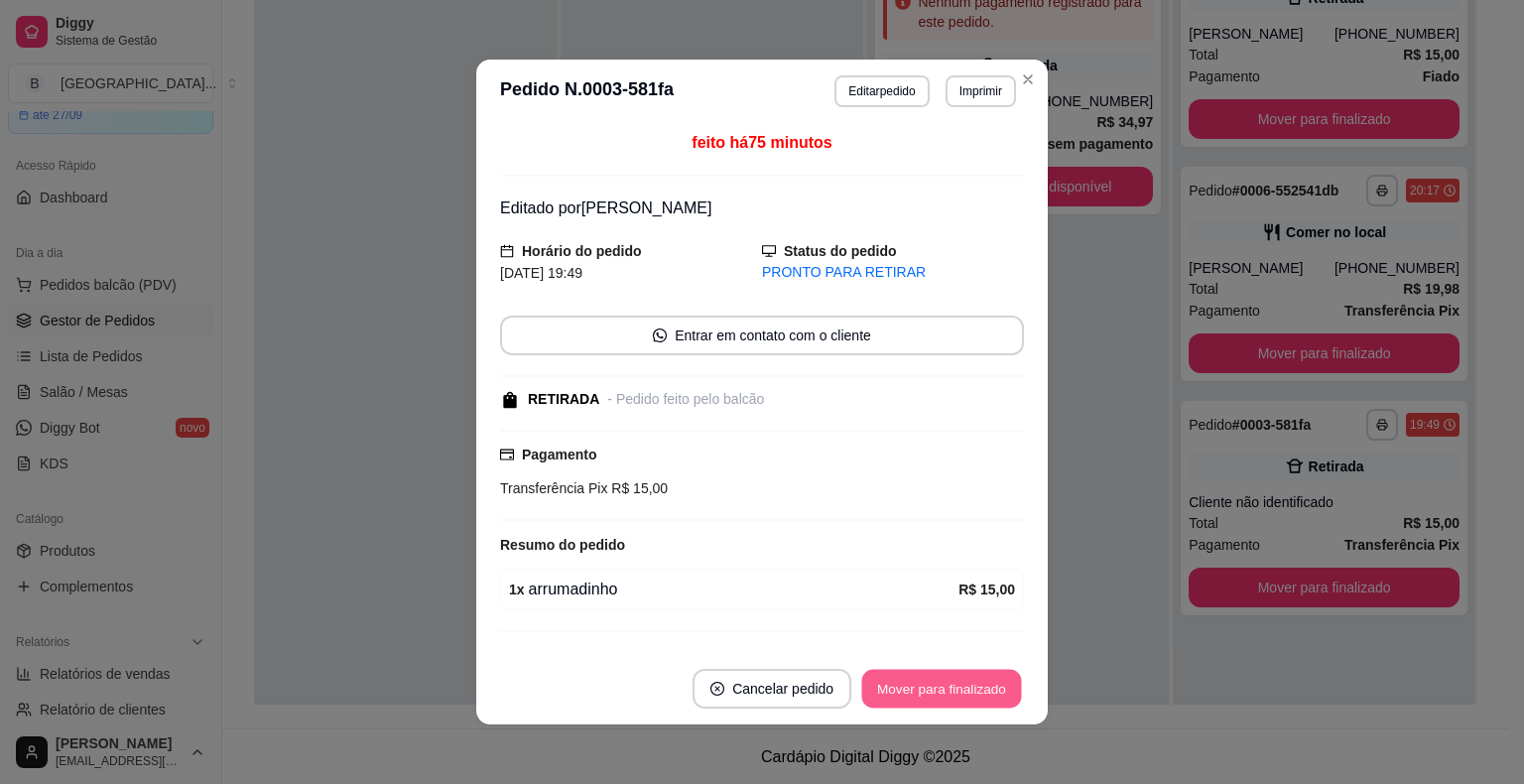
click at [987, 692] on button "Mover para finalizado" at bounding box center [942, 689] width 160 height 39
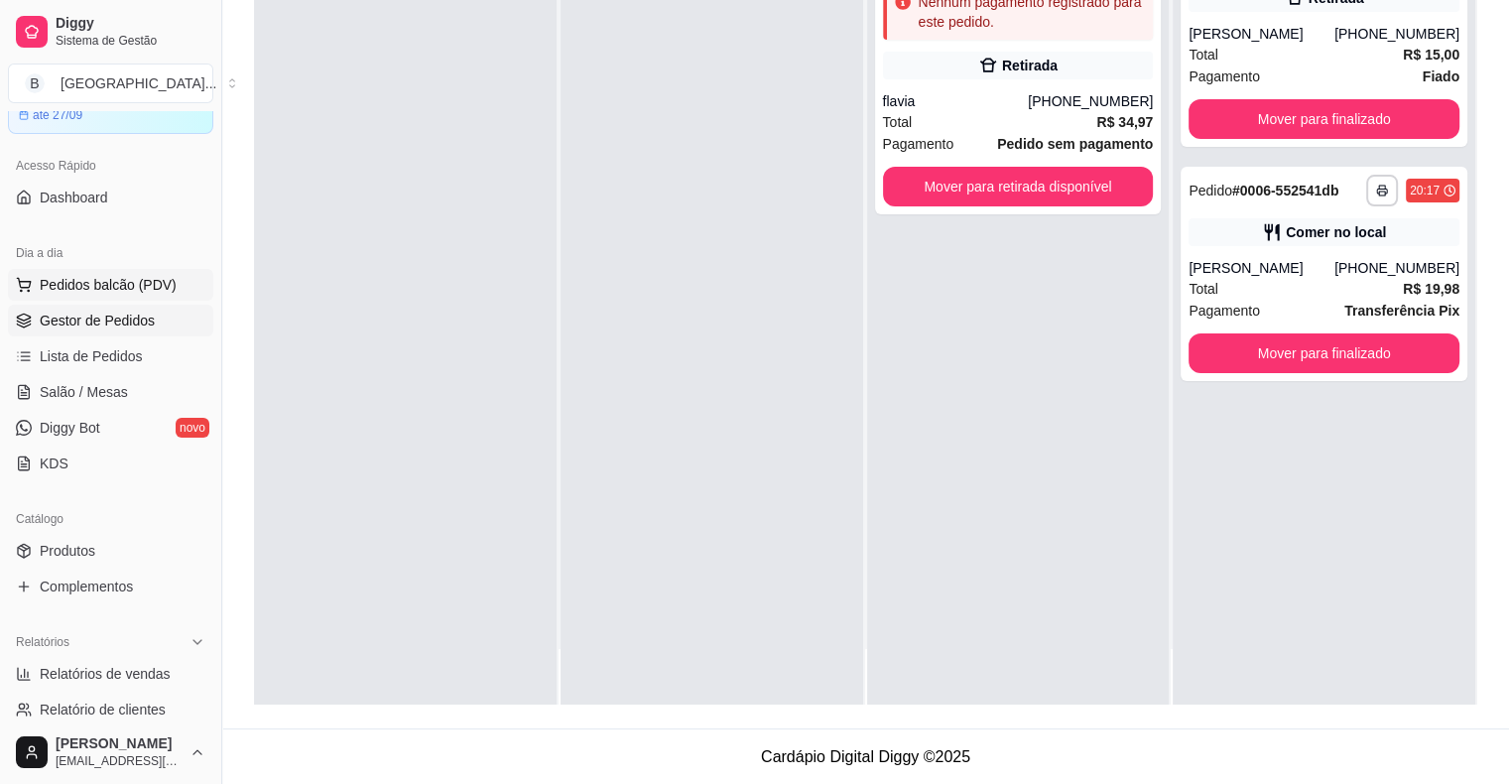
click at [147, 288] on span "Pedidos balcão (PDV)" at bounding box center [108, 285] width 137 height 20
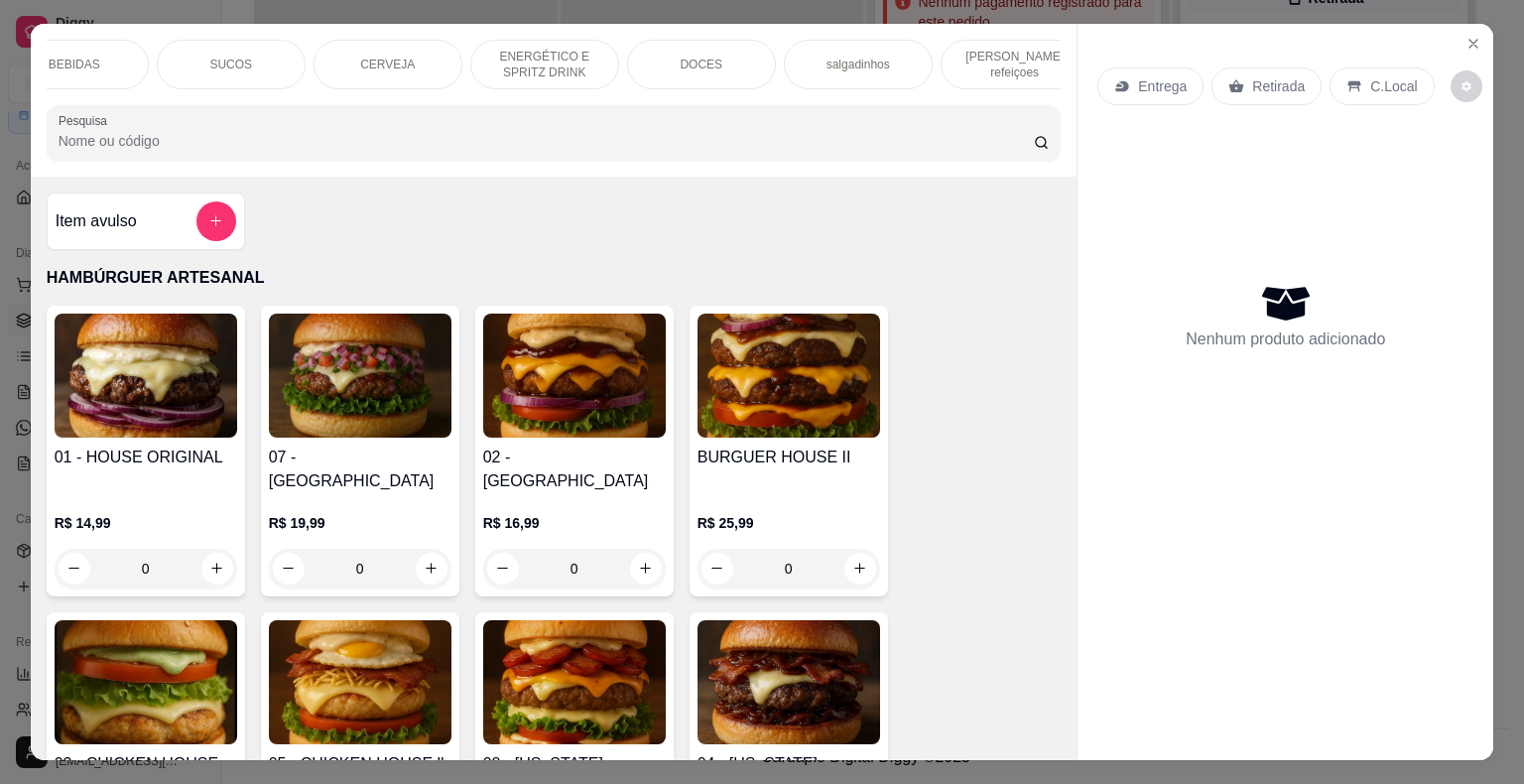
scroll to position [0, 545]
click at [733, 57] on div "DOCES" at bounding box center [673, 65] width 149 height 50
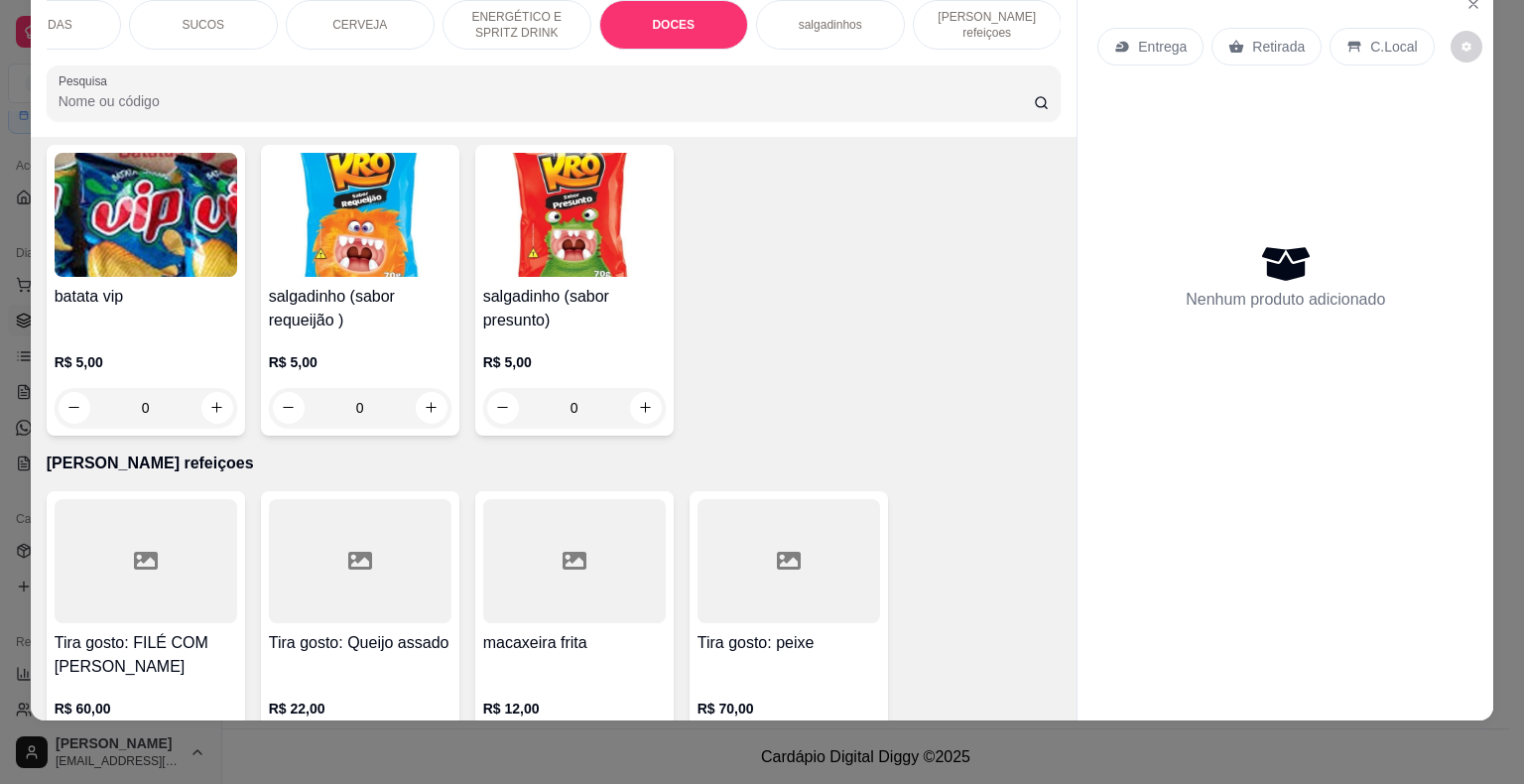
scroll to position [5751, 0]
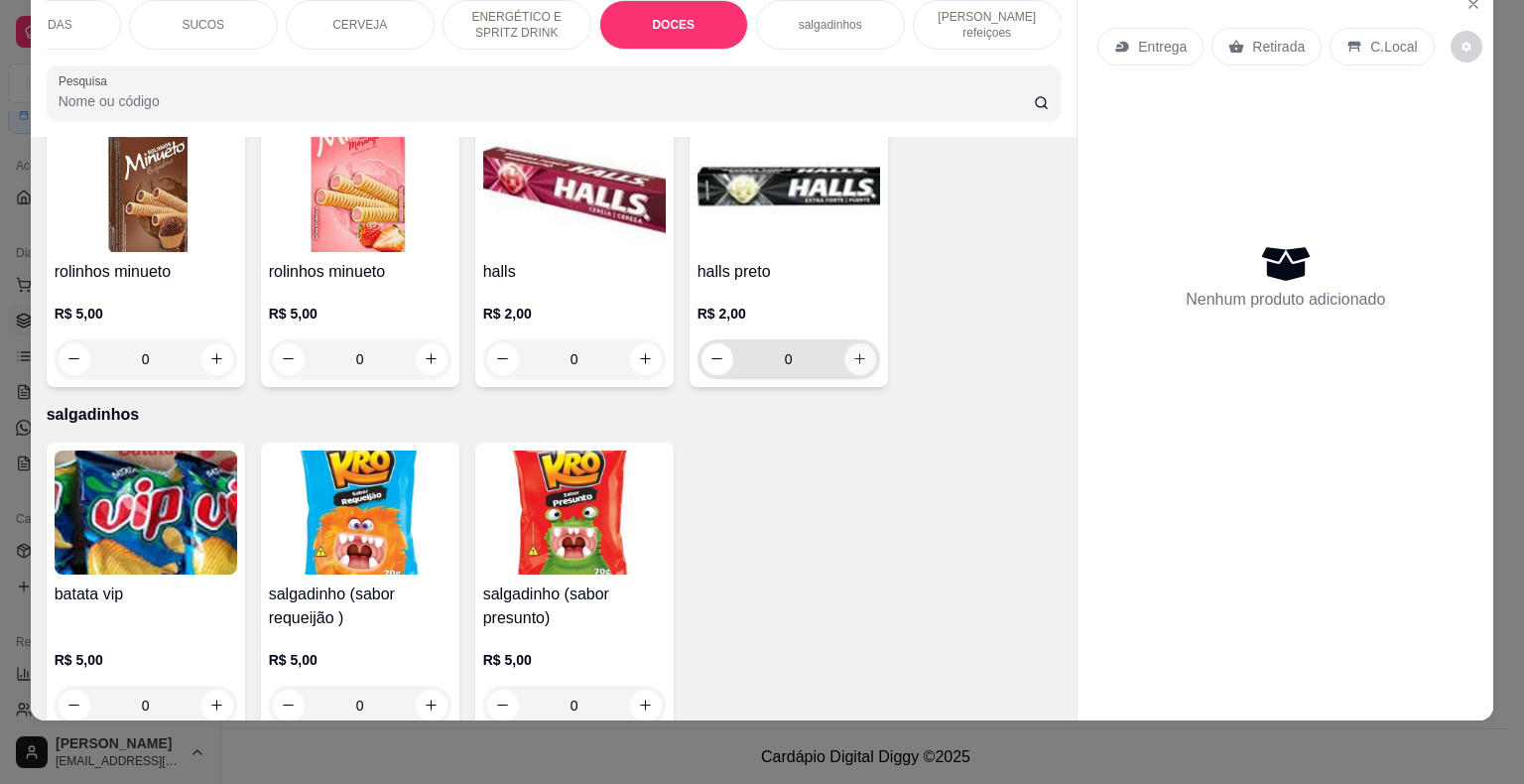
click at [859, 351] on icon "increase-product-quantity" at bounding box center [859, 358] width 15 height 15
type input "1"
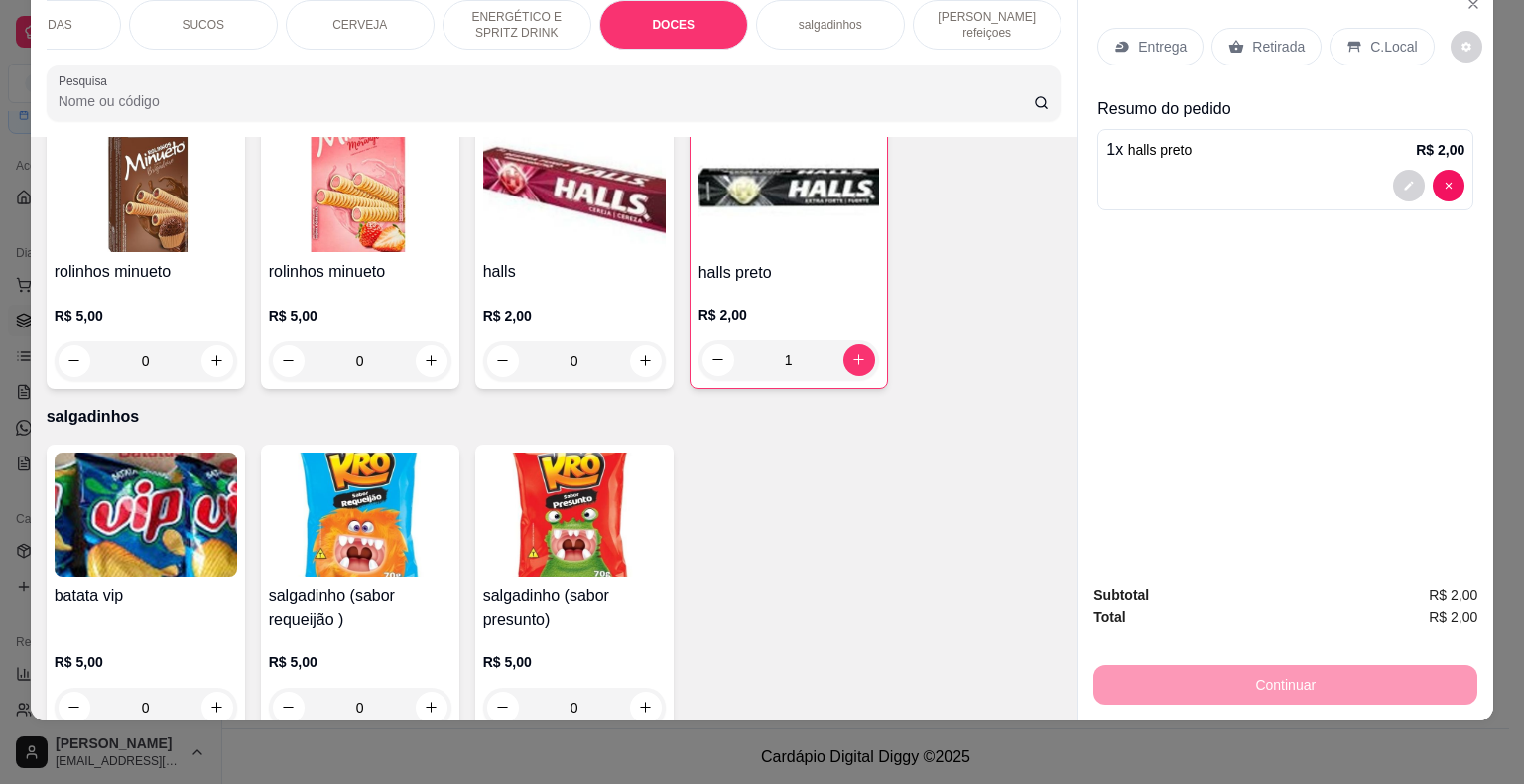
click at [1244, 28] on div "Retirada" at bounding box center [1266, 47] width 110 height 38
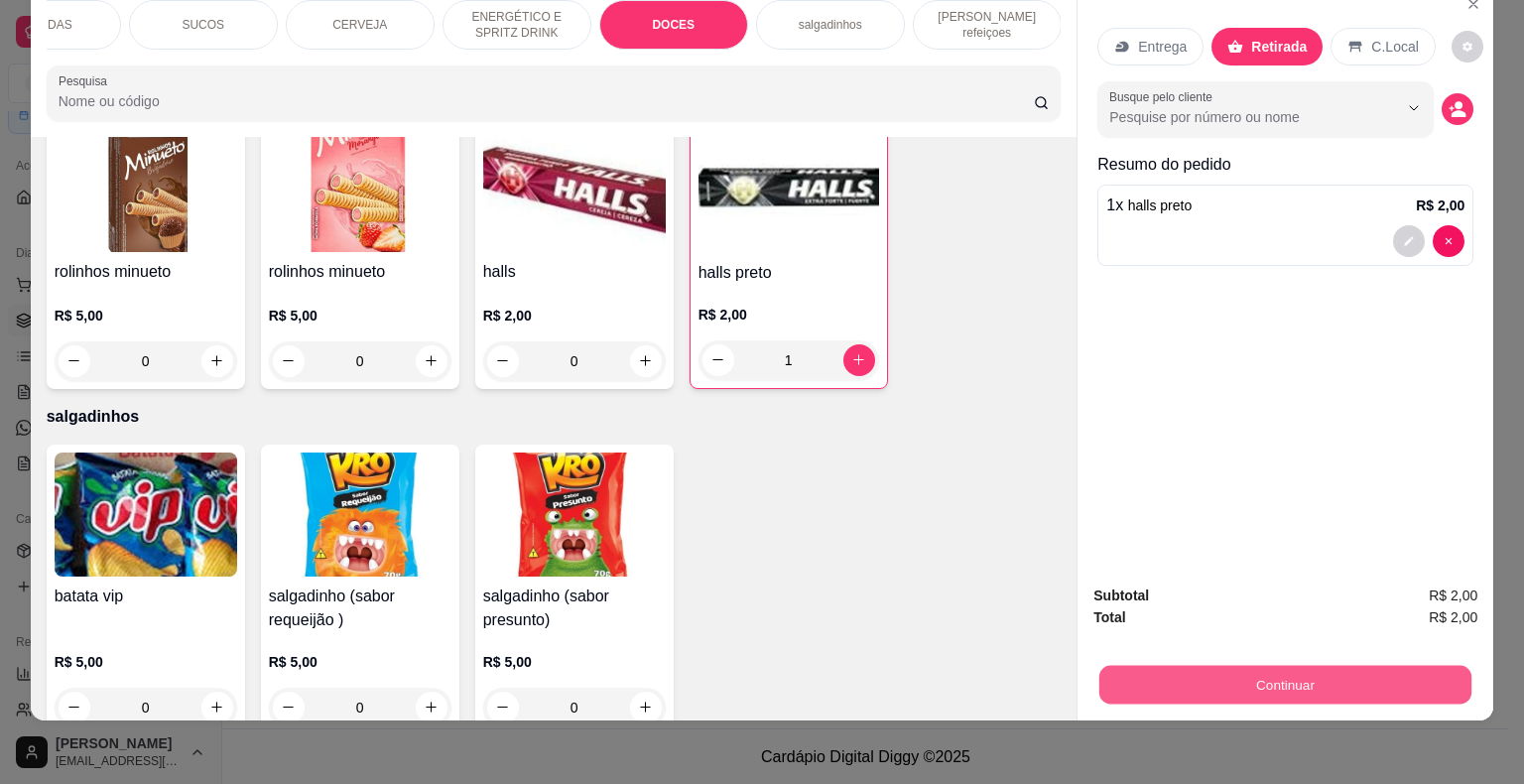
click at [1420, 677] on button "Continuar" at bounding box center [1285, 685] width 372 height 39
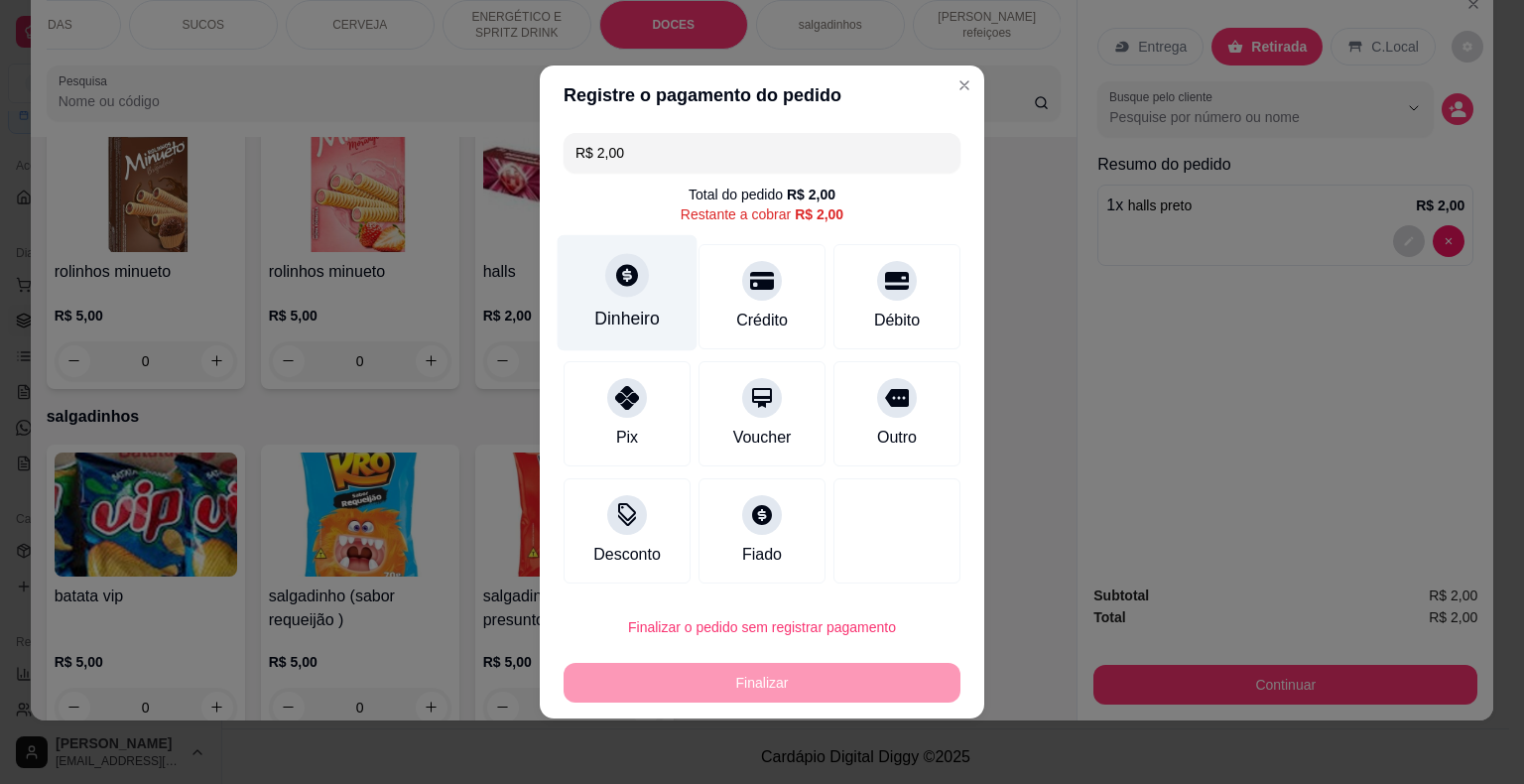
click at [621, 276] on icon at bounding box center [627, 275] width 26 height 26
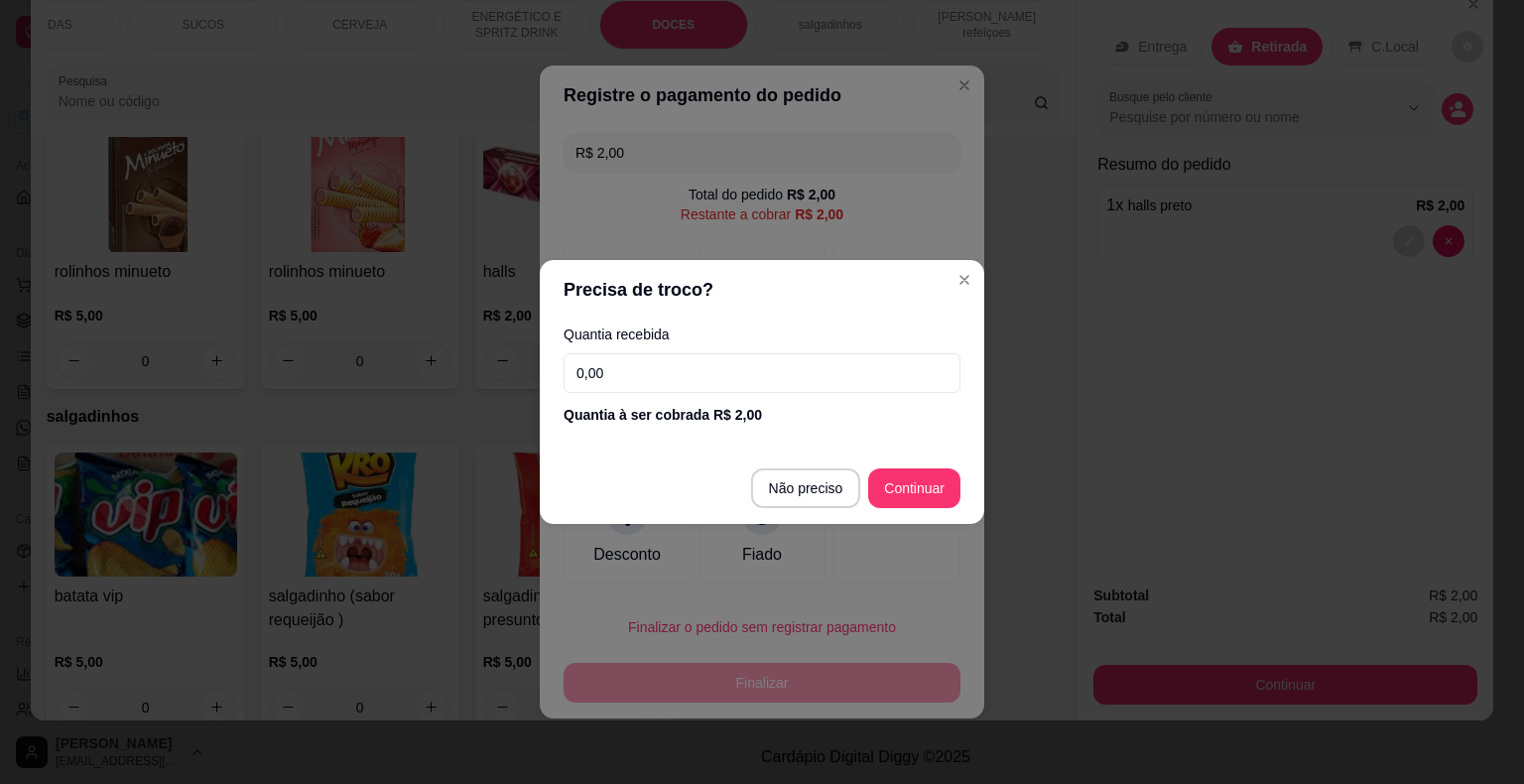
click at [687, 361] on input "0,00" at bounding box center [761, 373] width 397 height 40
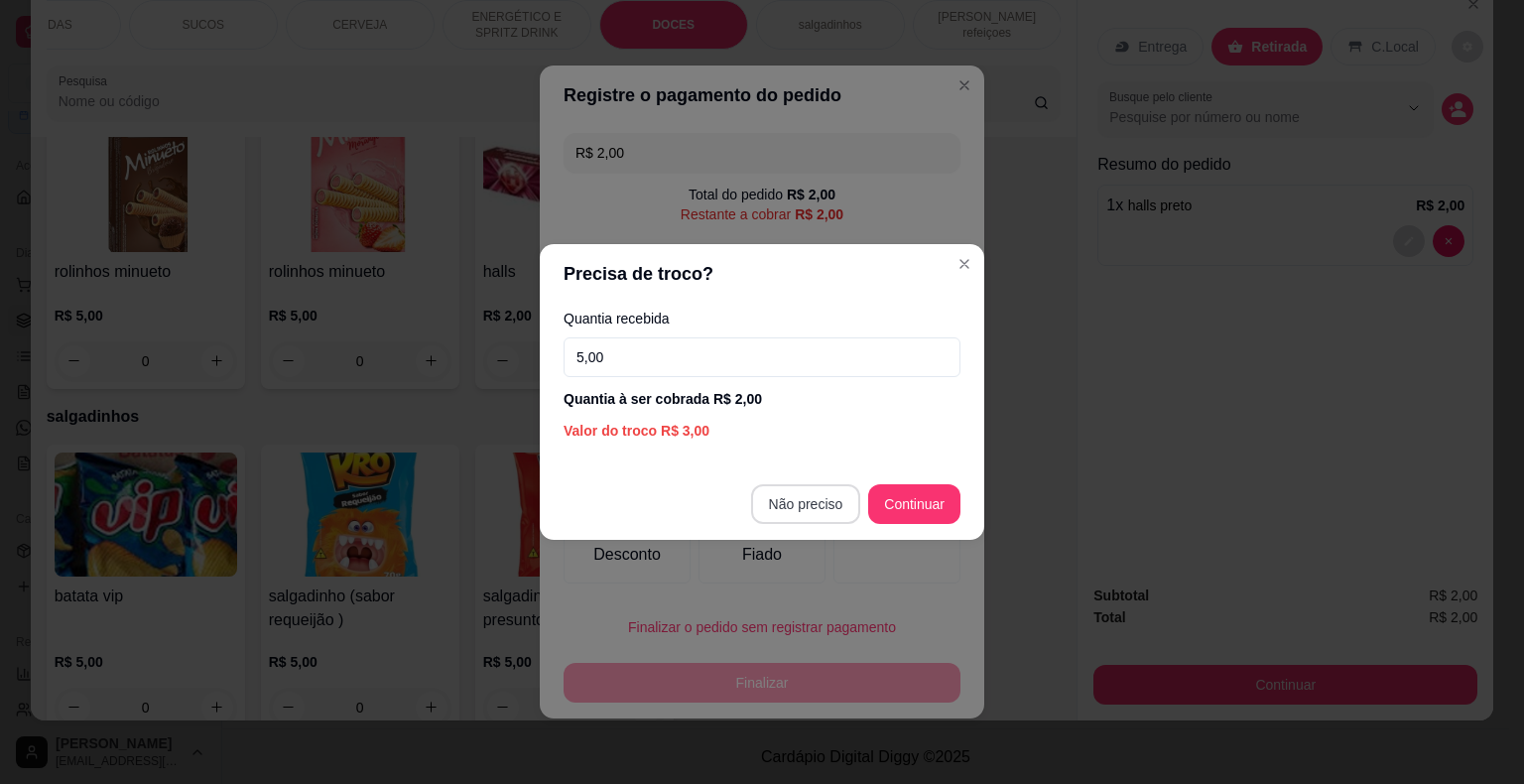
type input "5,00"
click at [830, 509] on div at bounding box center [897, 527] width 140 height 116
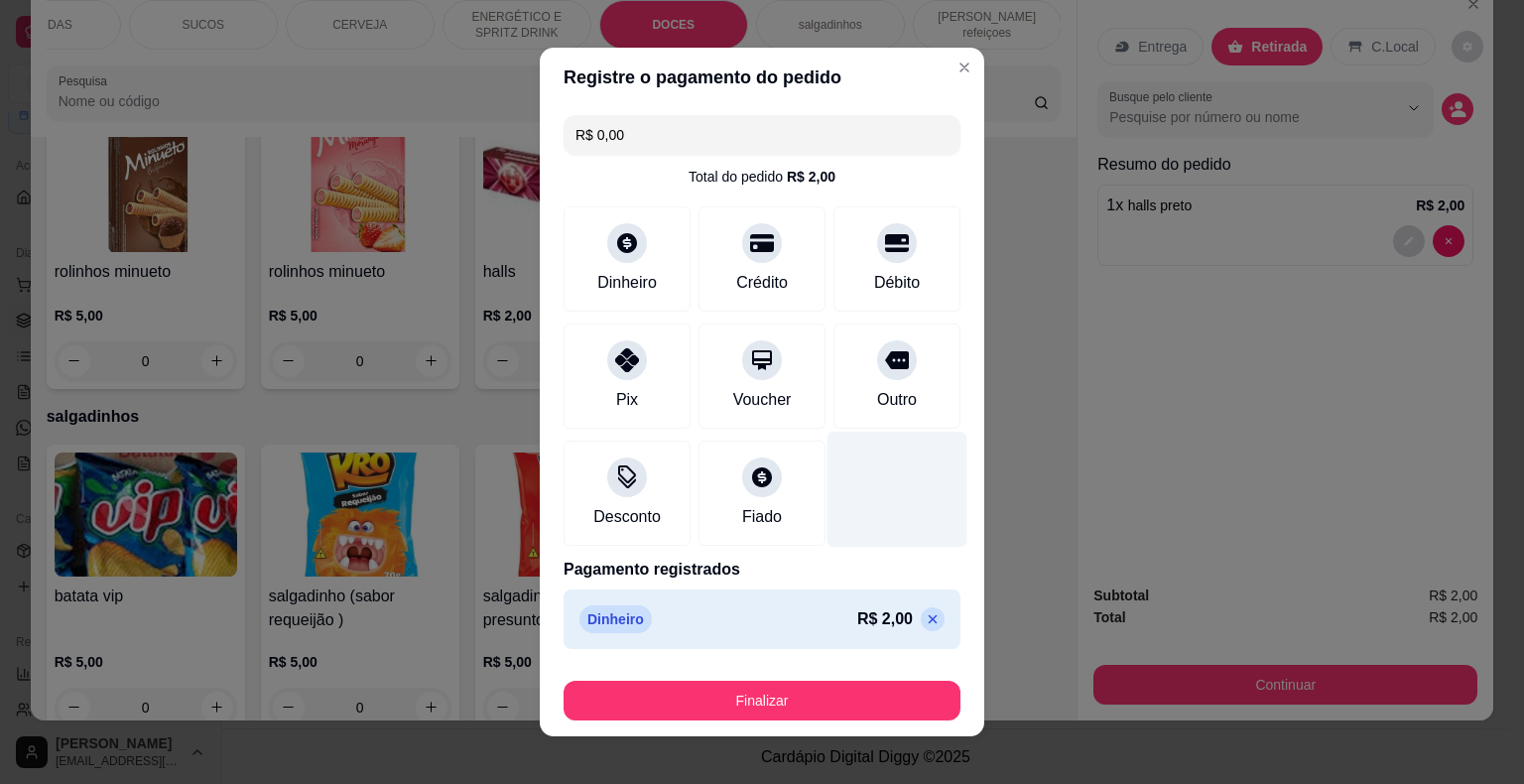
type input "R$ 0,00"
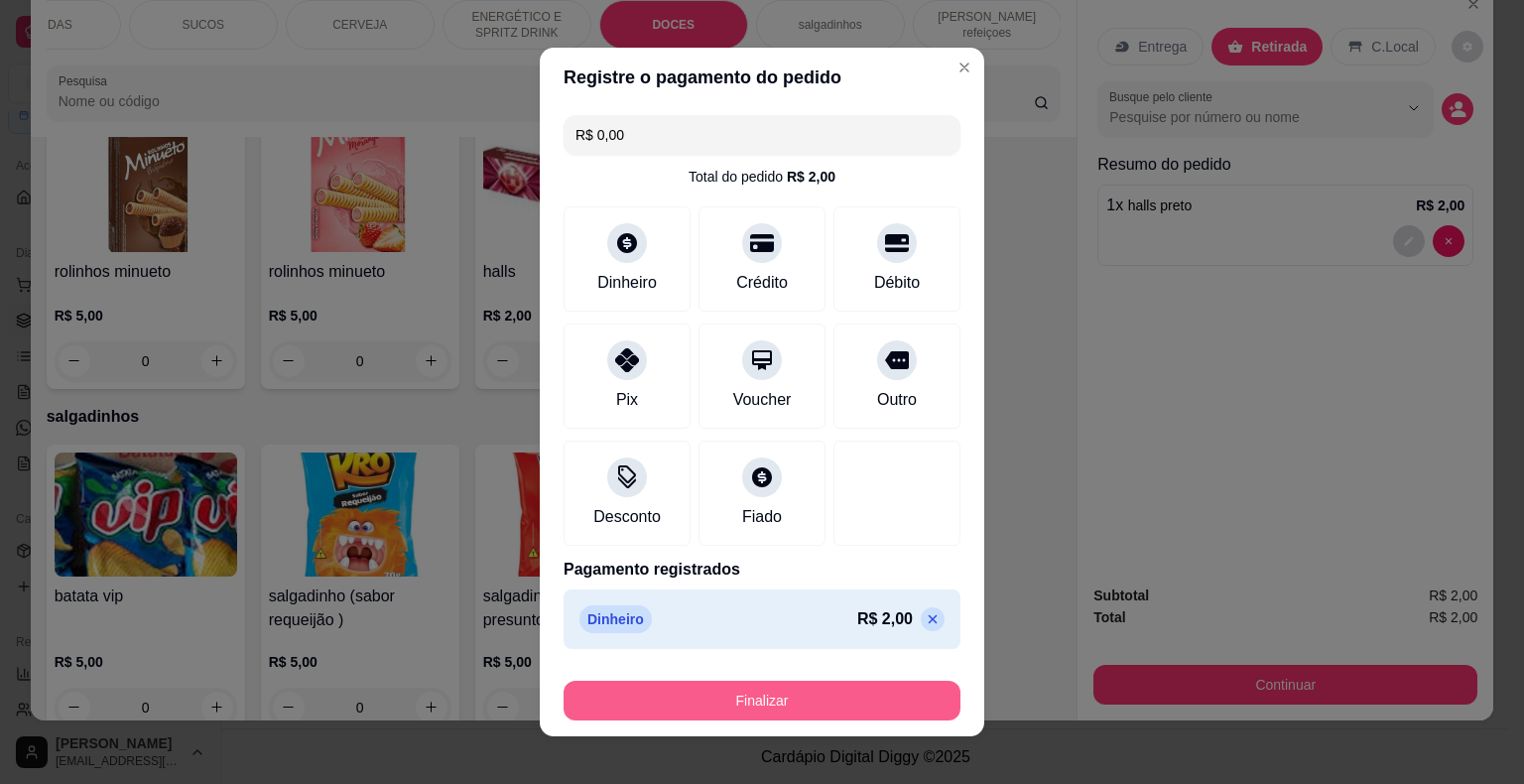
click at [805, 712] on button "Finalizar" at bounding box center [761, 701] width 397 height 40
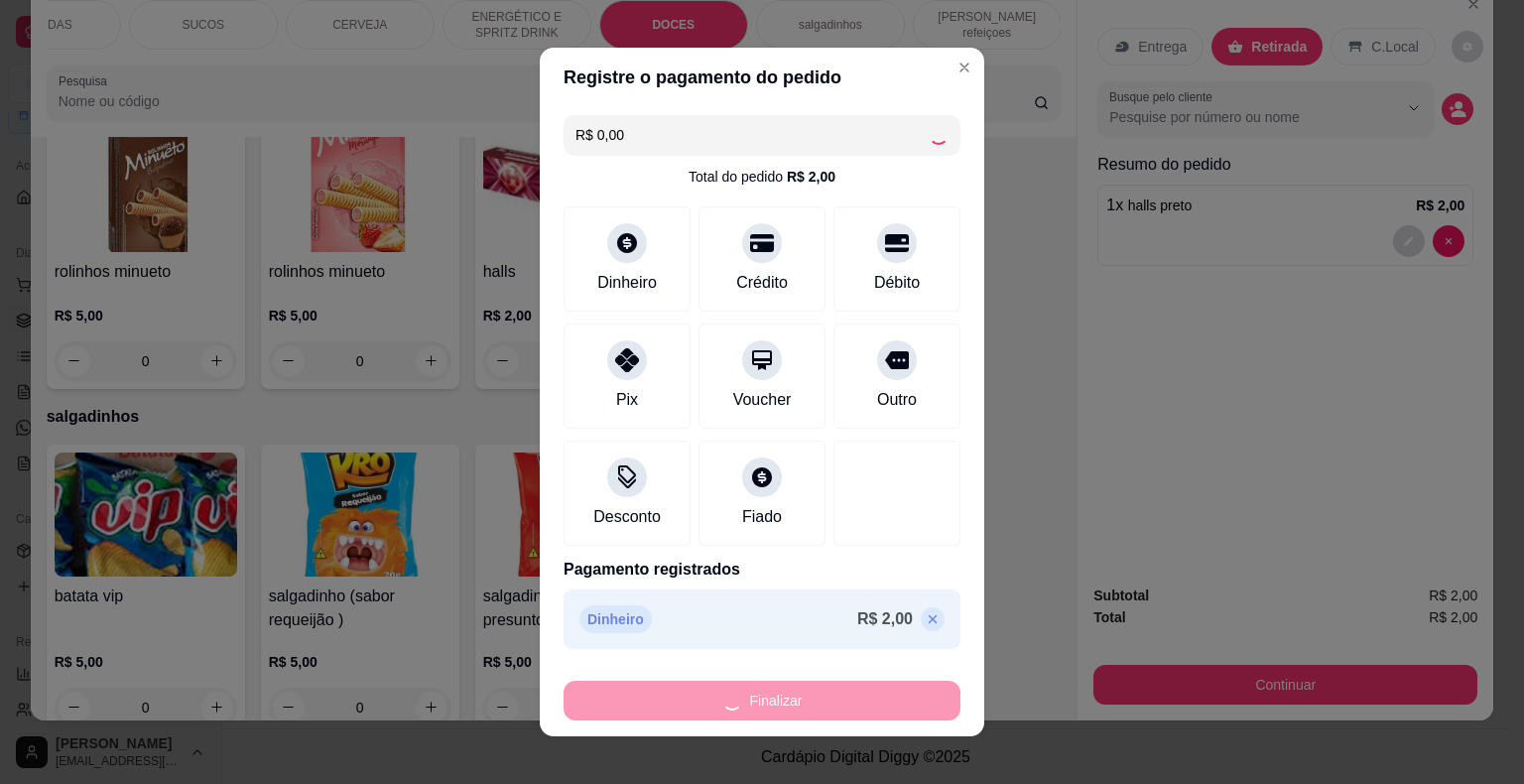
type input "0"
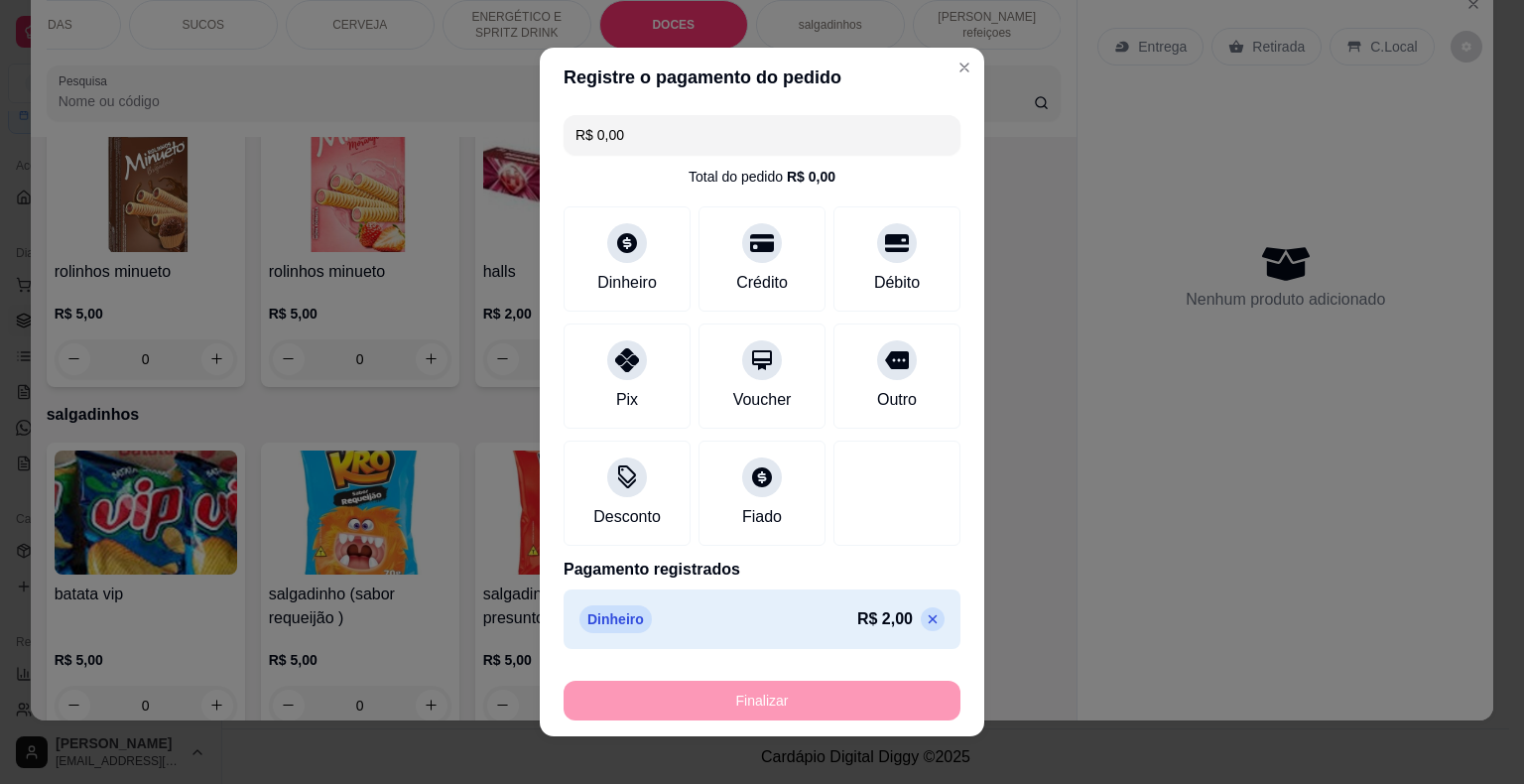
type input "-R$ 2,00"
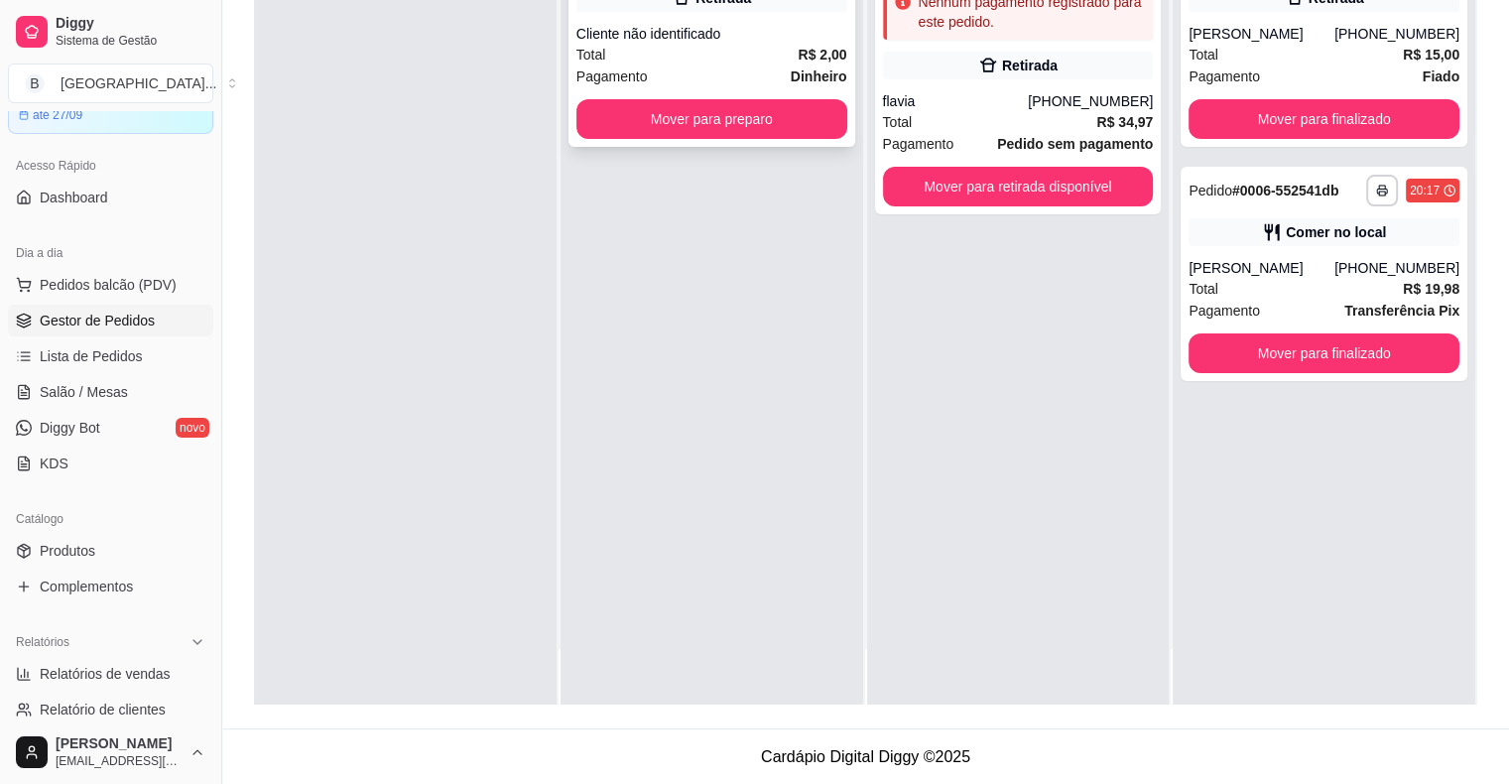
click at [731, 46] on div "Total R$ 2,00" at bounding box center [711, 55] width 271 height 22
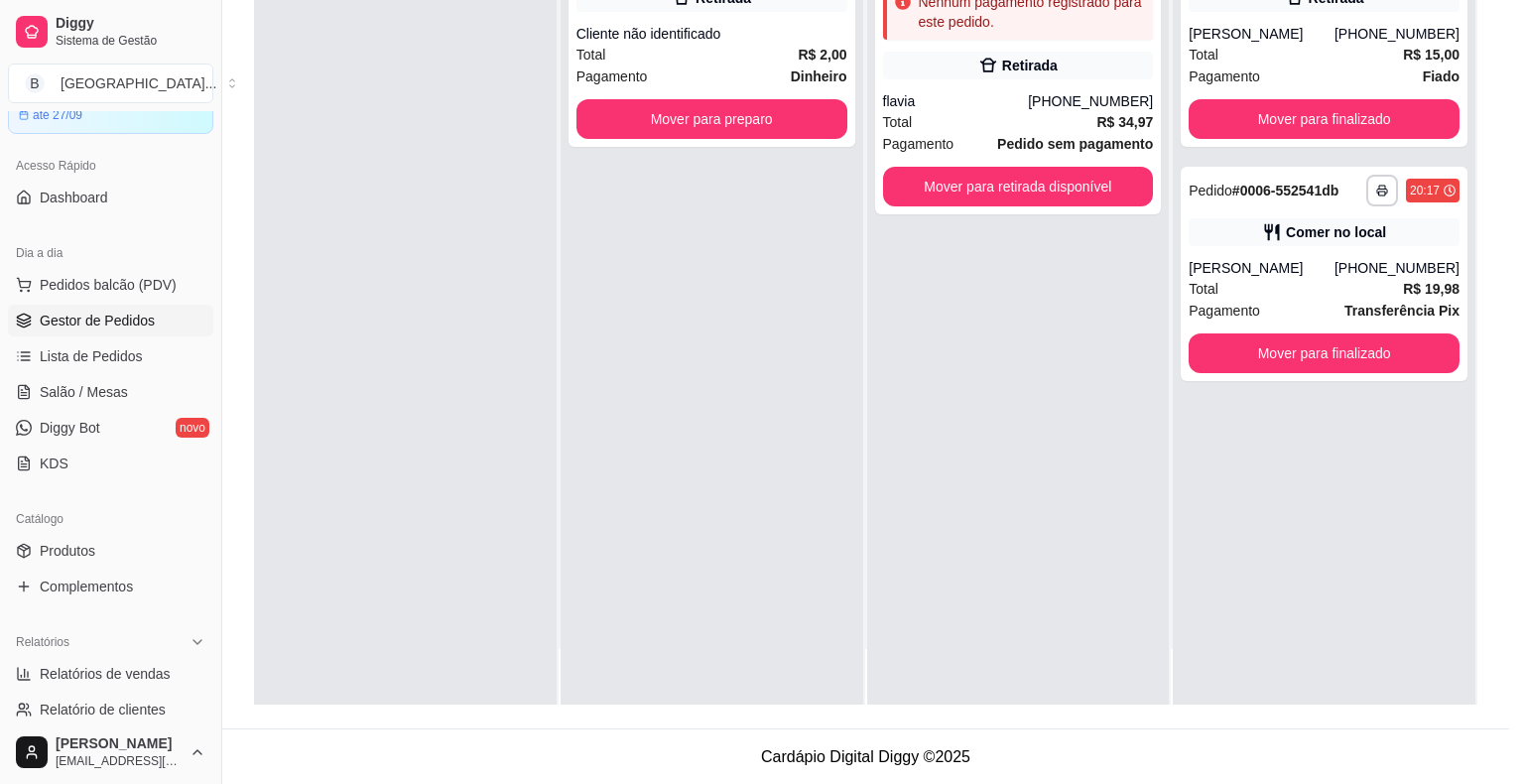
scroll to position [2, 0]
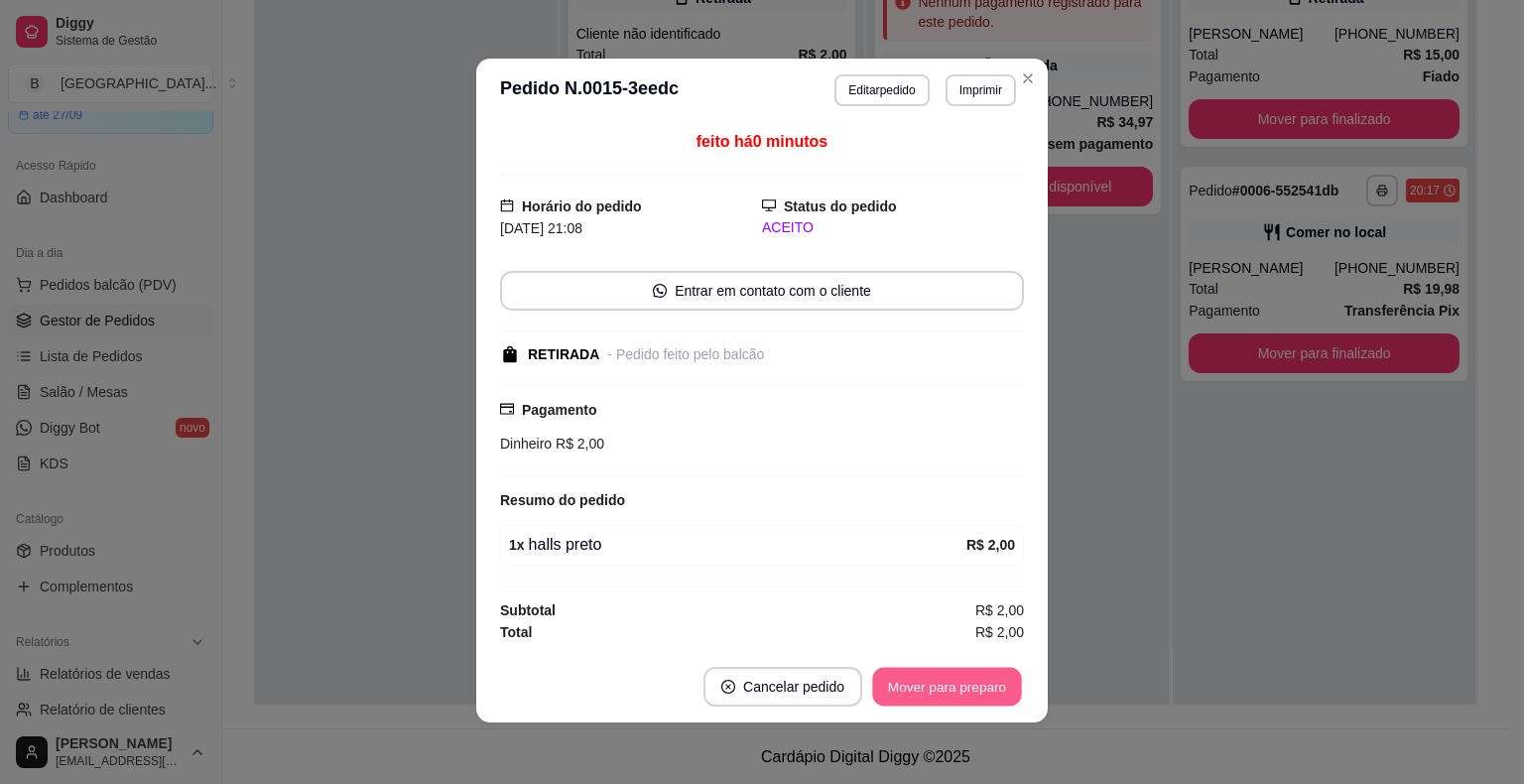
click at [914, 678] on button "Mover para preparo" at bounding box center [946, 686] width 149 height 39
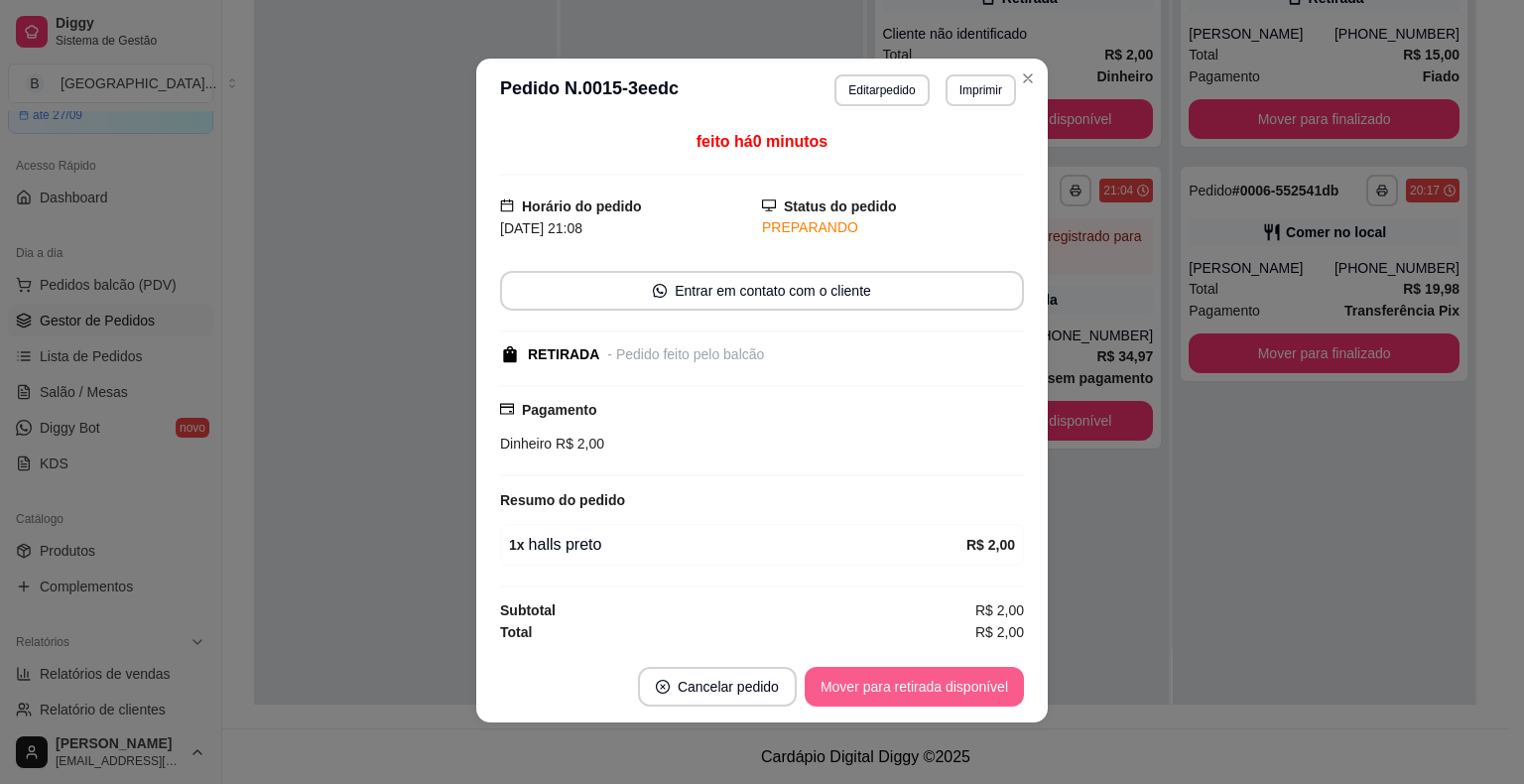
click at [914, 678] on button "Mover para retirada disponível" at bounding box center [913, 687] width 219 height 40
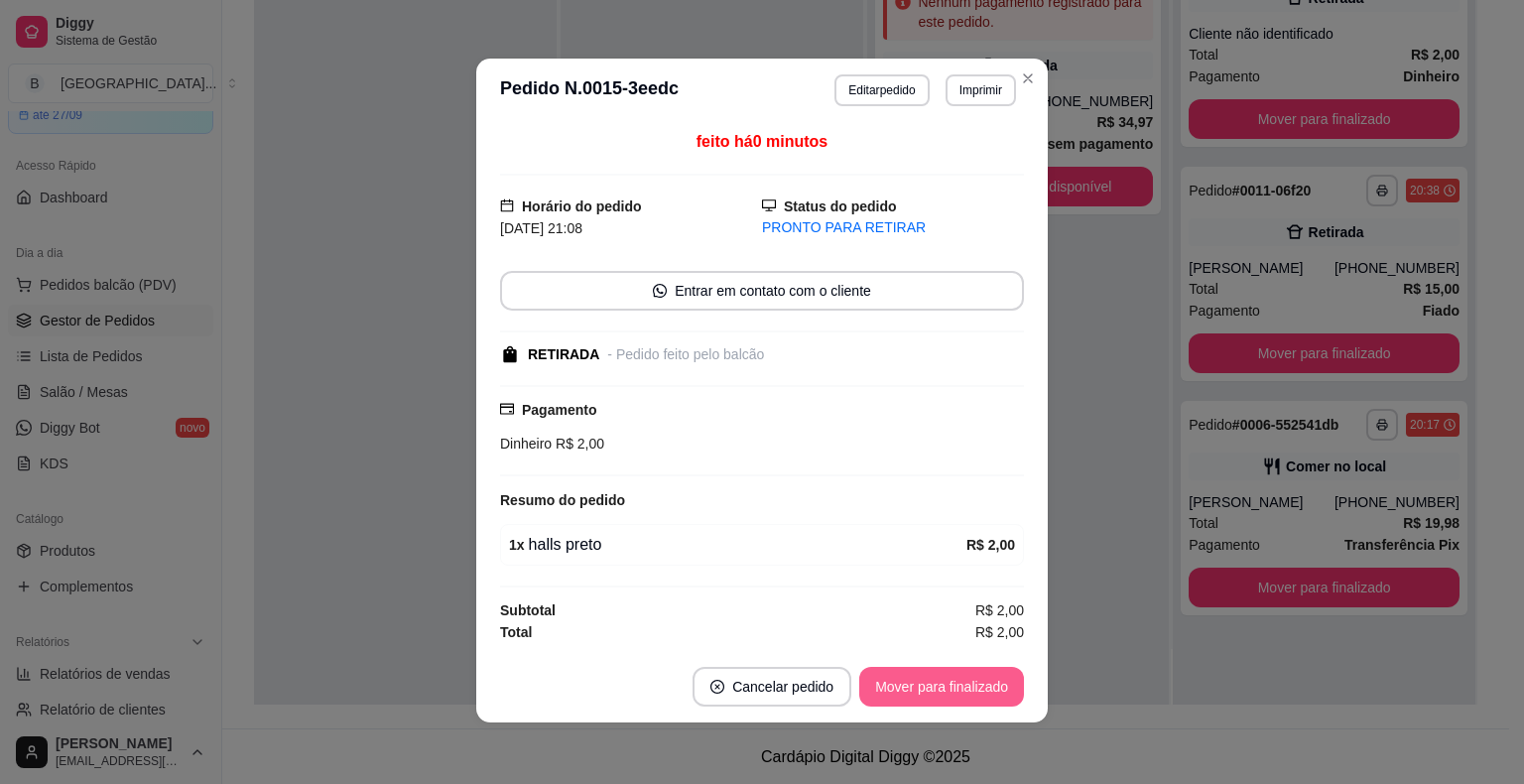
click at [914, 678] on button "Mover para finalizado" at bounding box center [941, 687] width 165 height 40
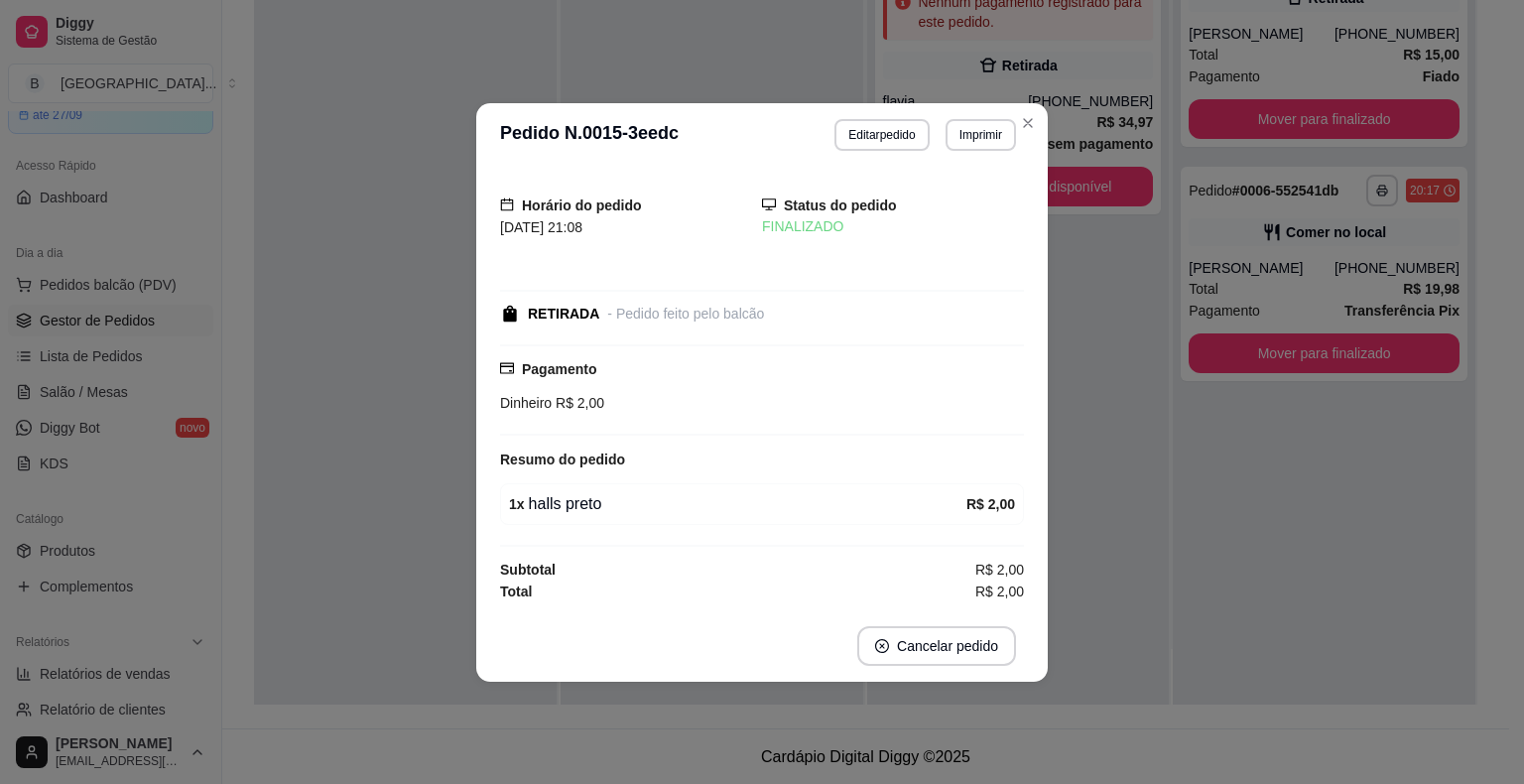
scroll to position [0, 0]
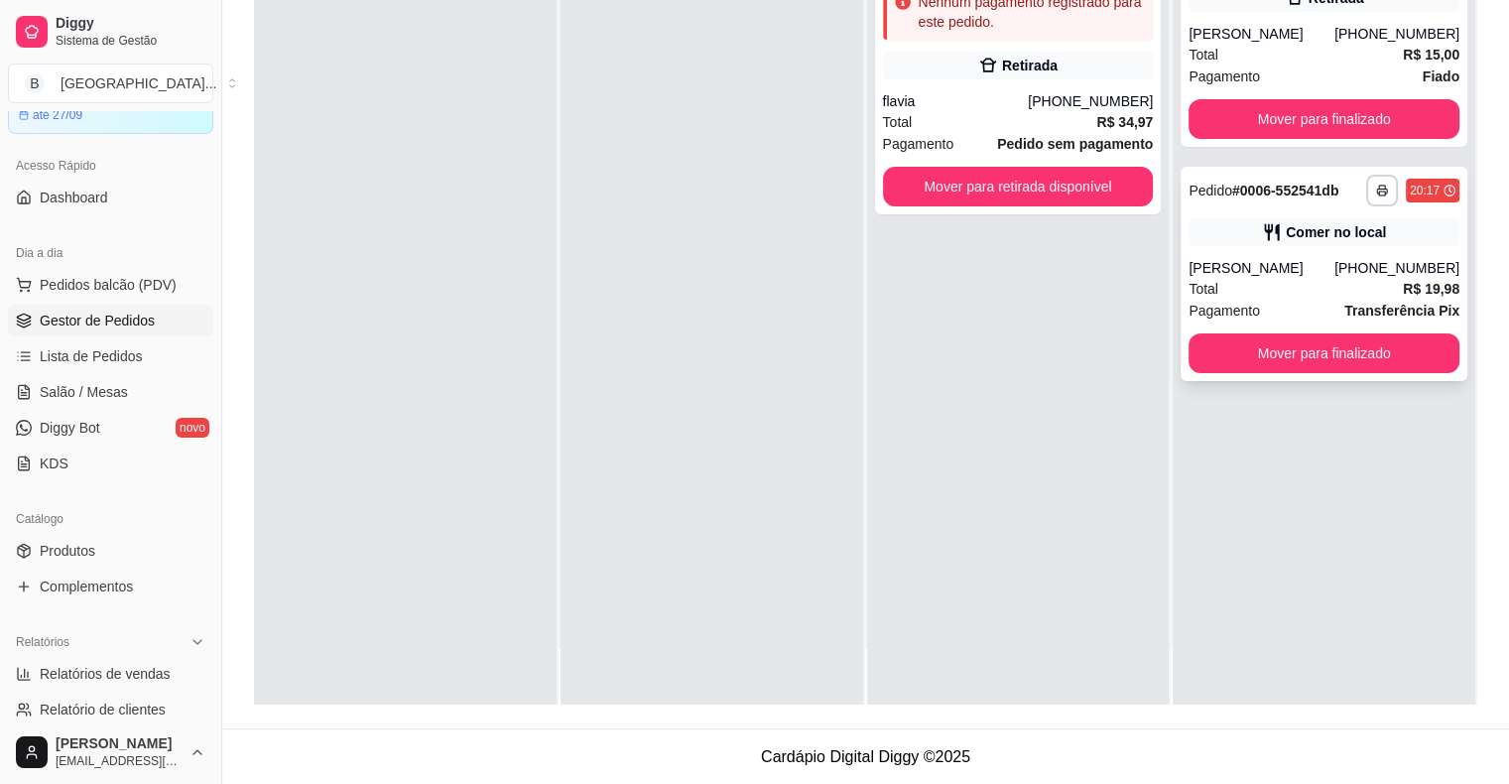
click at [1290, 264] on div "[PERSON_NAME]" at bounding box center [1261, 268] width 146 height 20
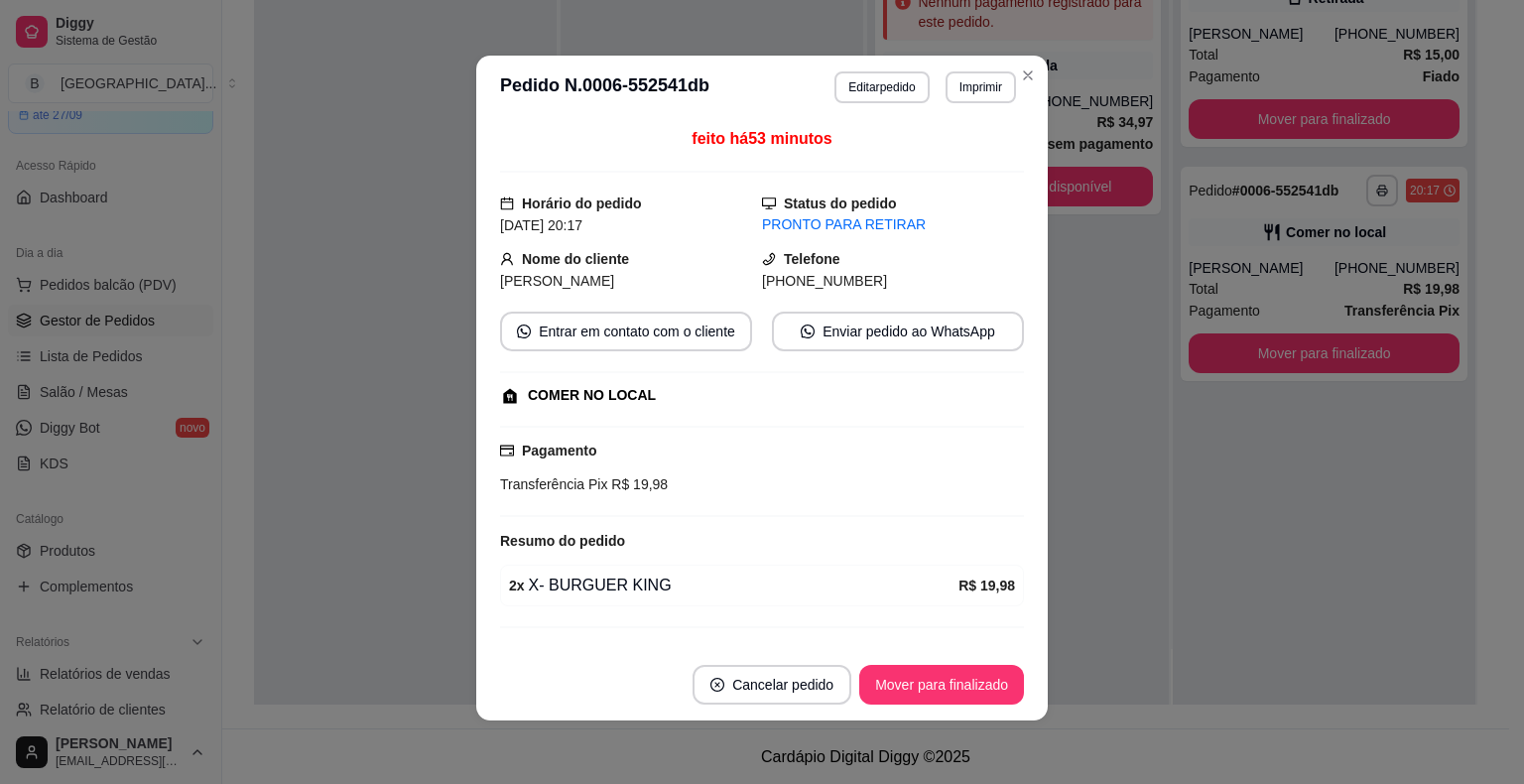
scroll to position [40, 0]
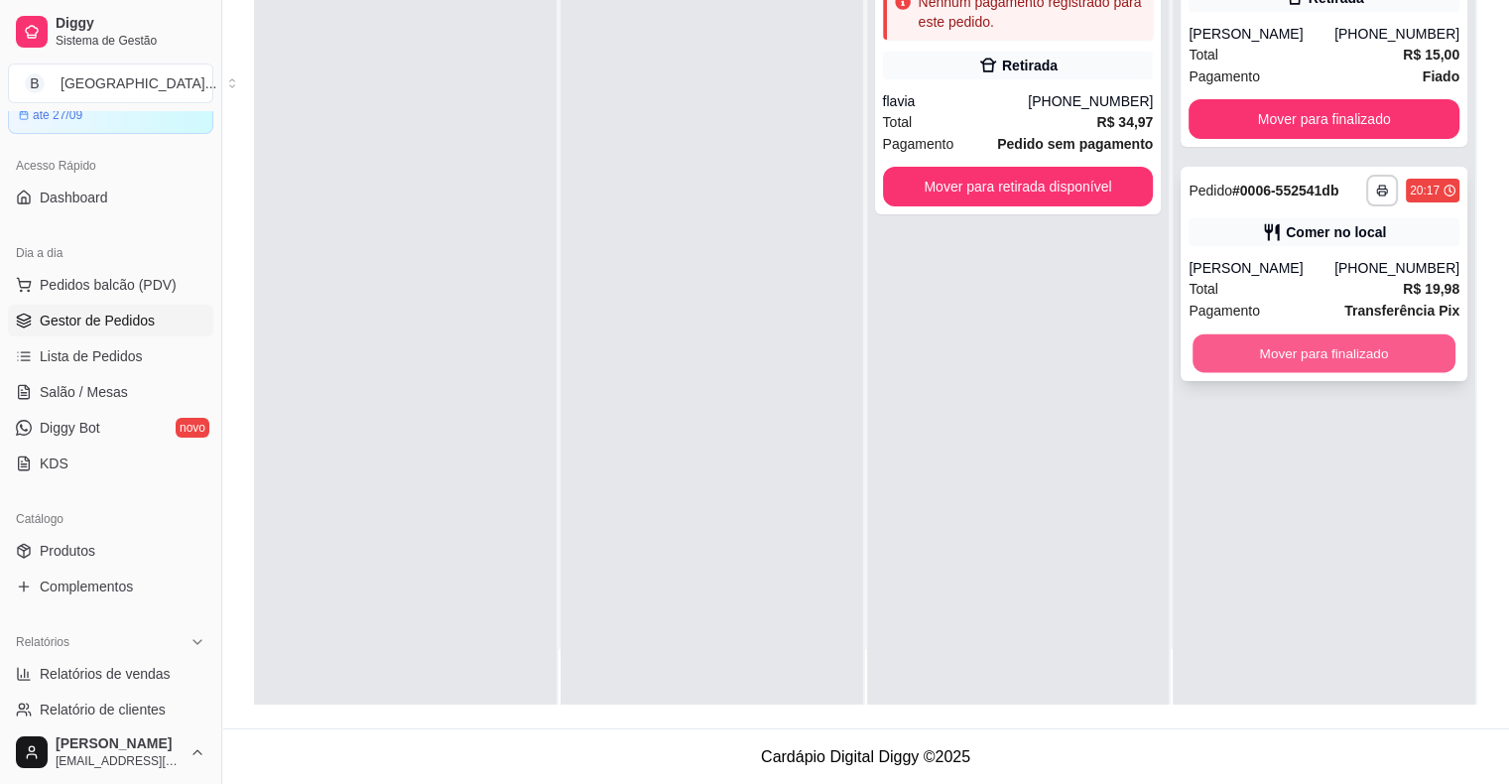
click at [1287, 368] on button "Mover para finalizado" at bounding box center [1323, 353] width 263 height 39
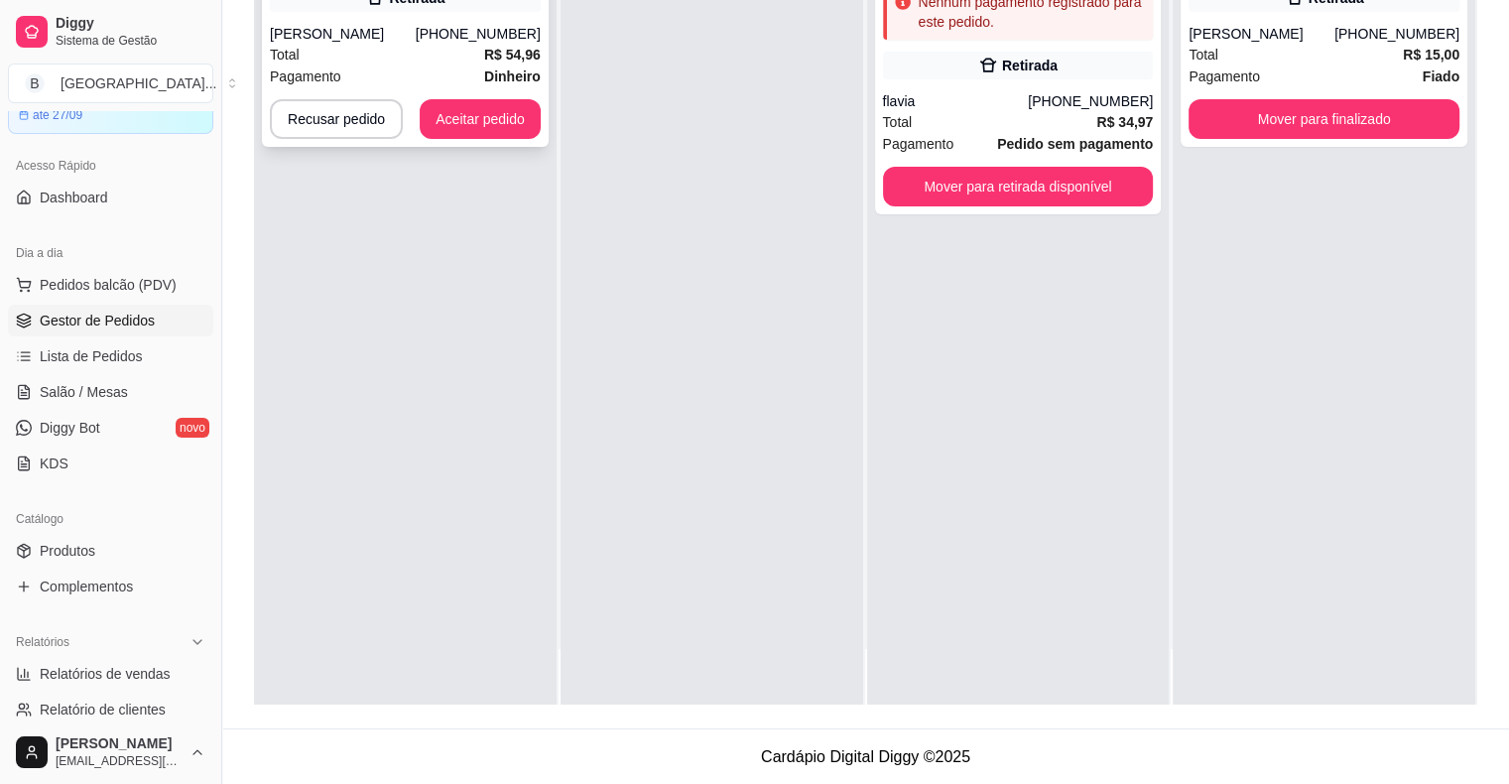
click at [477, 54] on div "Total R$ 54,96" at bounding box center [405, 55] width 271 height 22
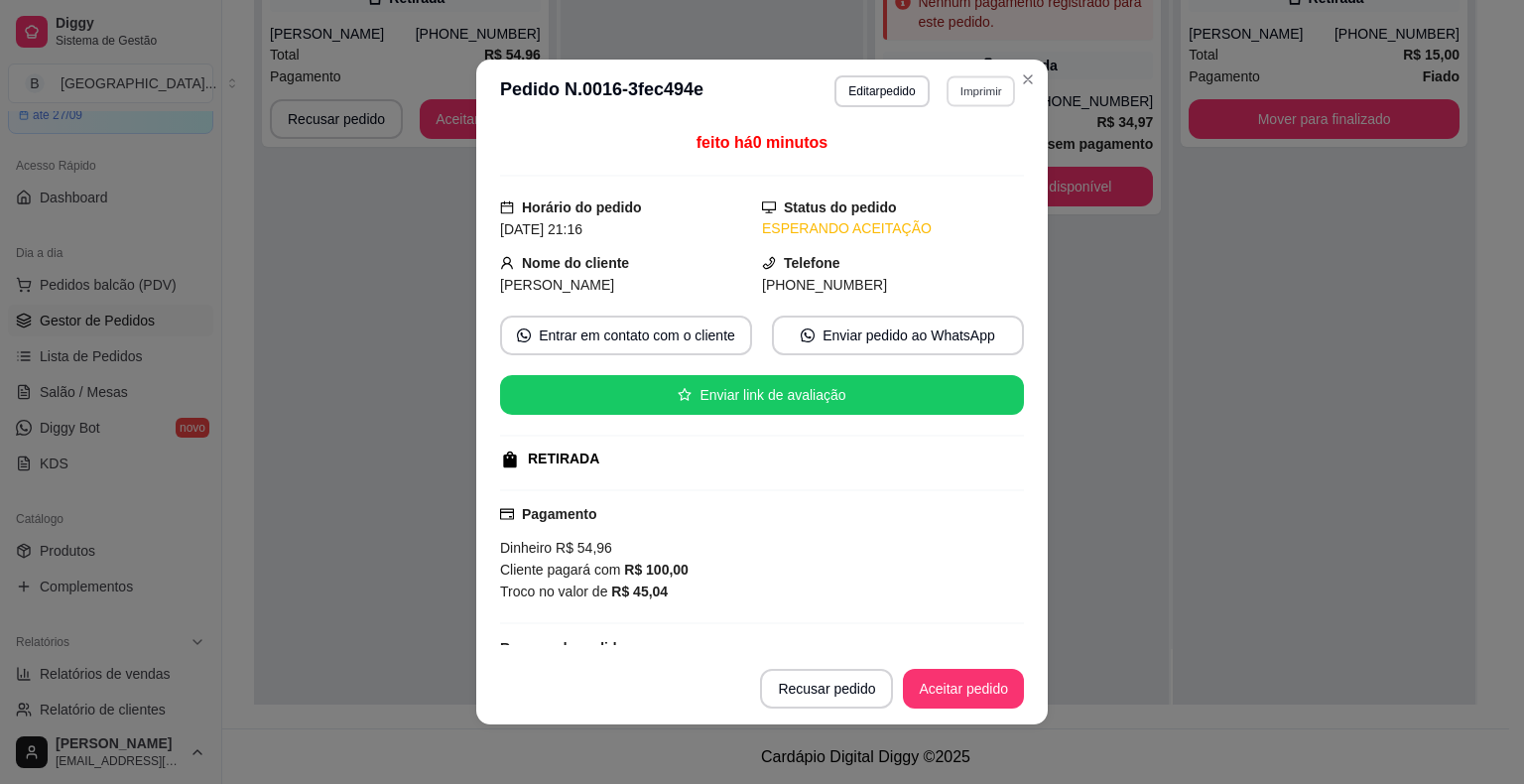
click at [946, 89] on button "Imprimir" at bounding box center [980, 90] width 68 height 31
click at [954, 161] on button "IMPRESSORA" at bounding box center [938, 162] width 144 height 32
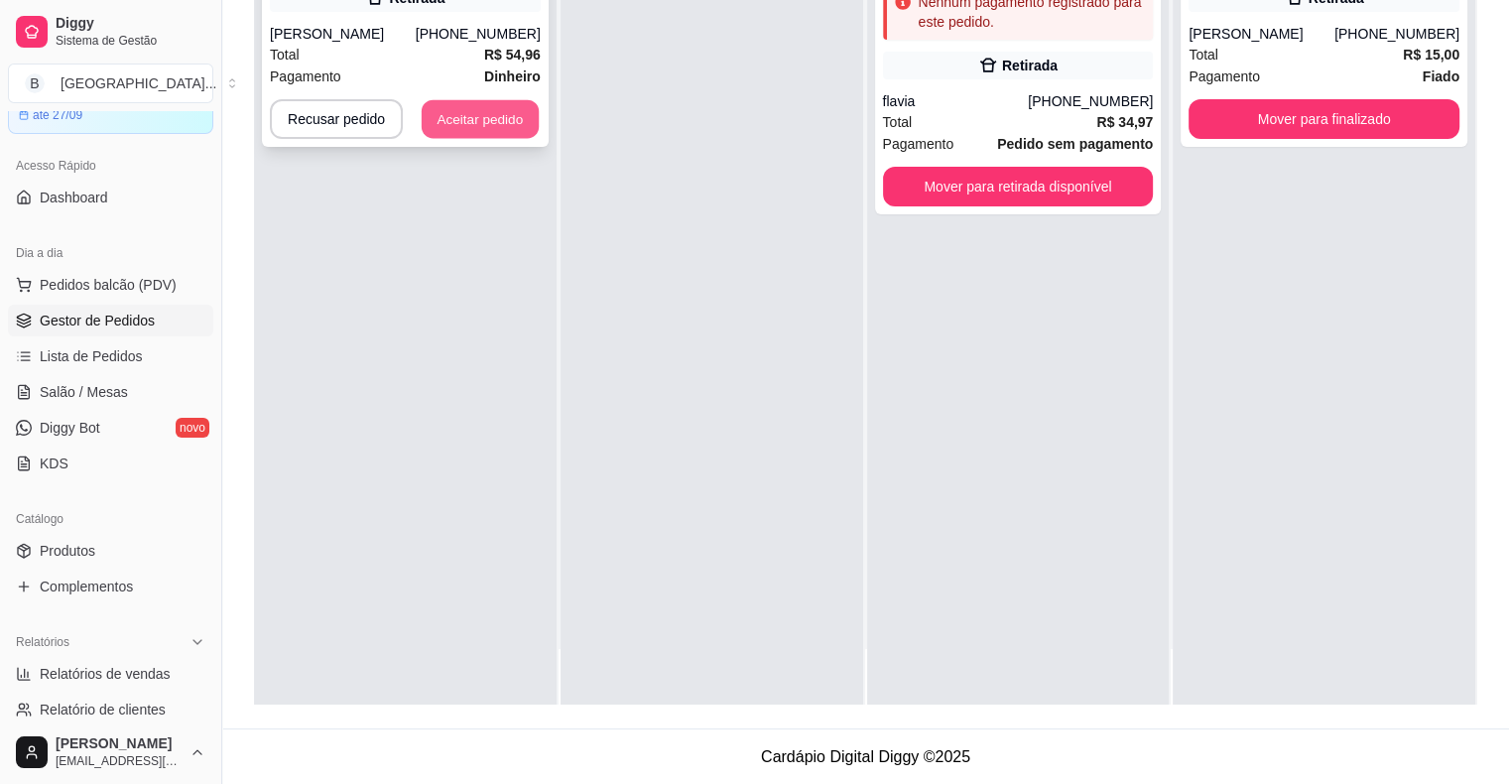
click at [496, 120] on button "Aceitar pedido" at bounding box center [480, 119] width 117 height 39
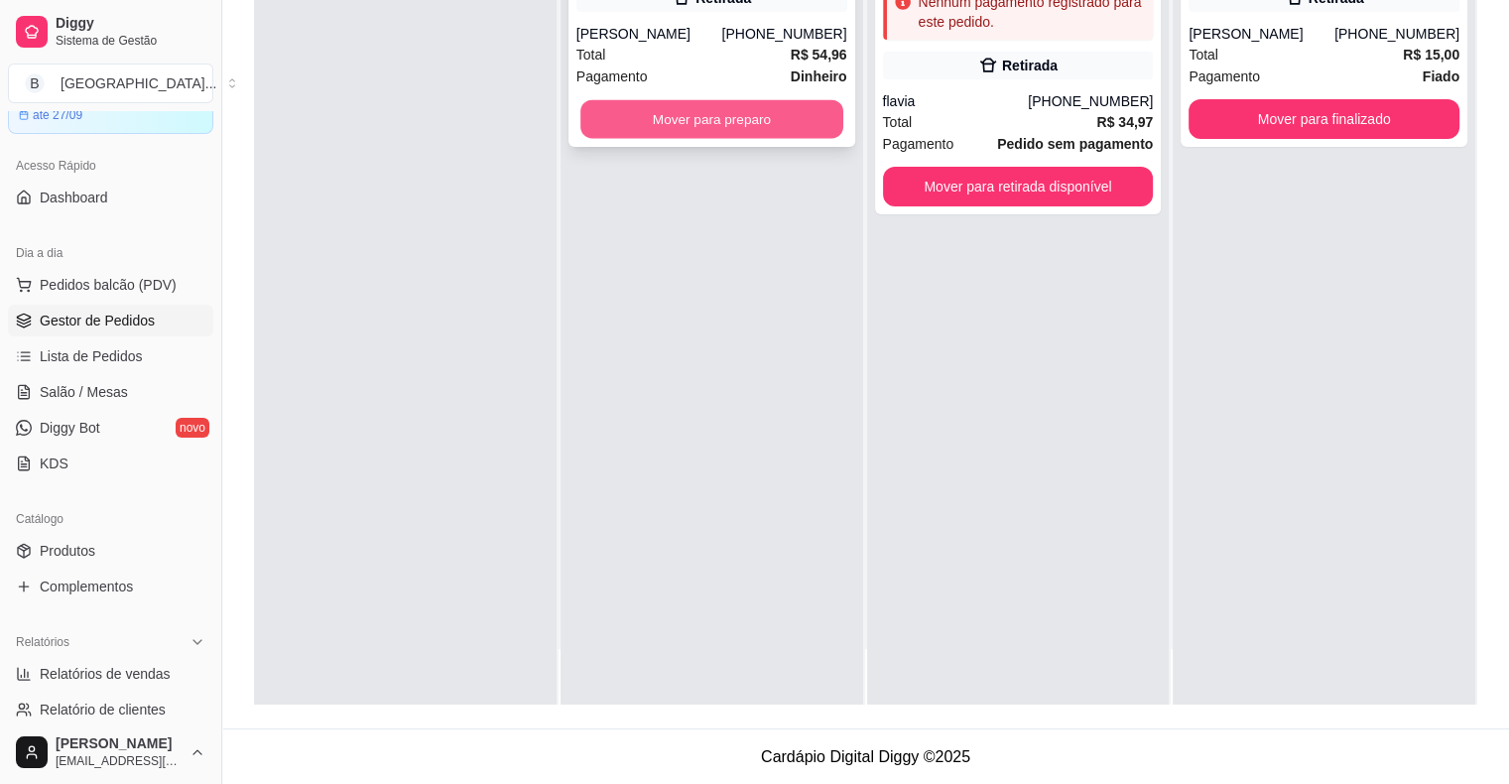
click at [594, 126] on button "Mover para preparo" at bounding box center [711, 119] width 263 height 39
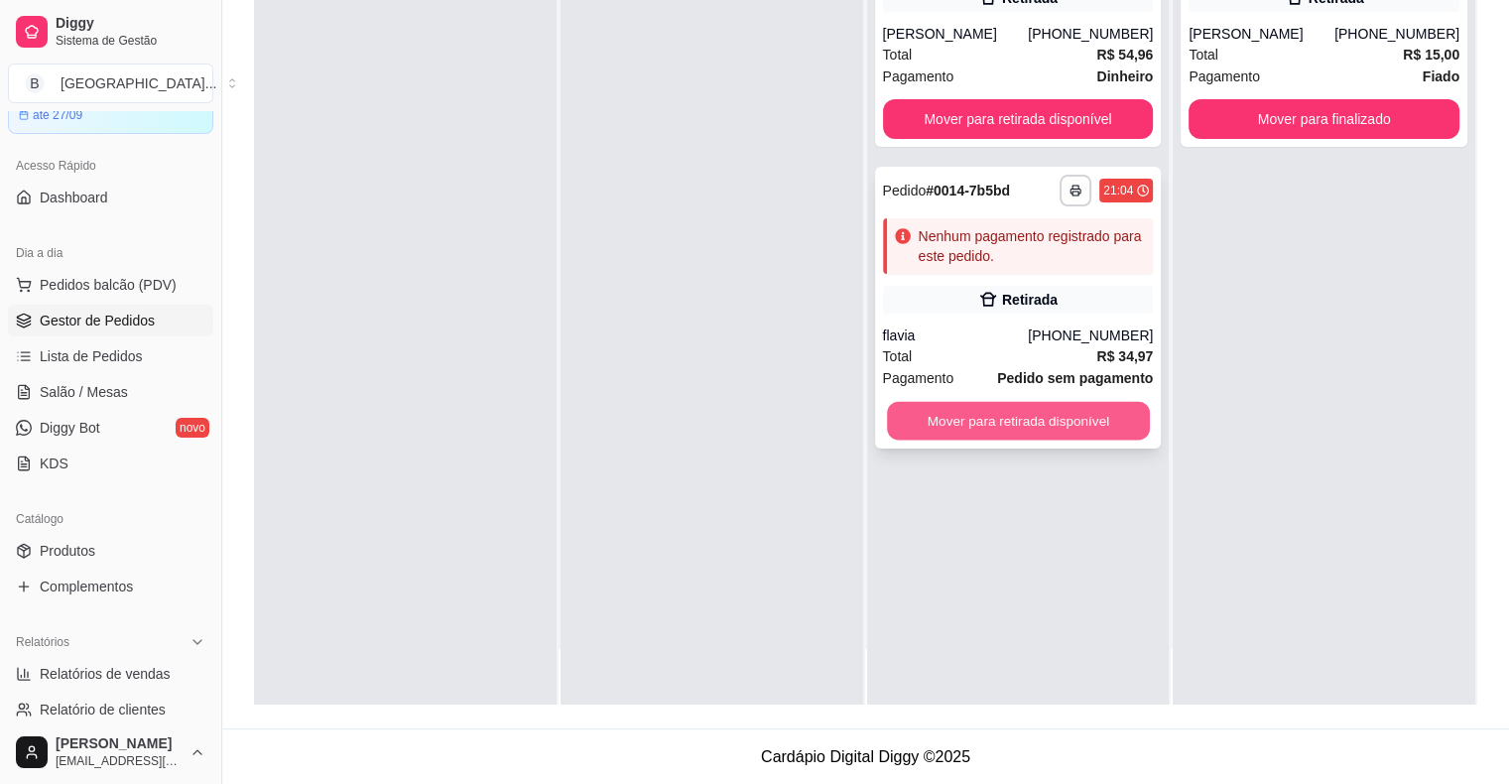
click at [936, 424] on button "Mover para retirada disponível" at bounding box center [1018, 421] width 263 height 39
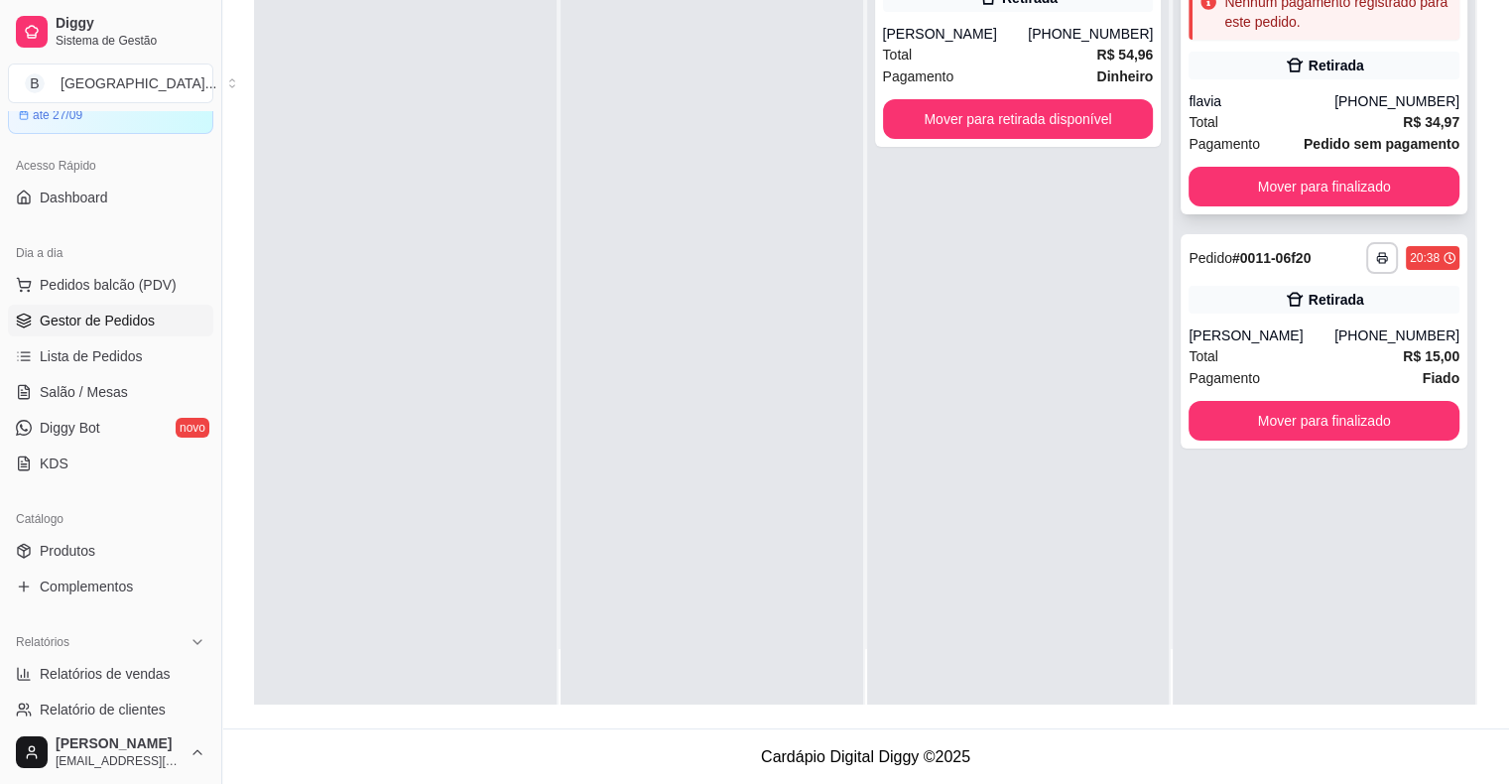
click at [1250, 100] on div "flavia" at bounding box center [1261, 101] width 146 height 20
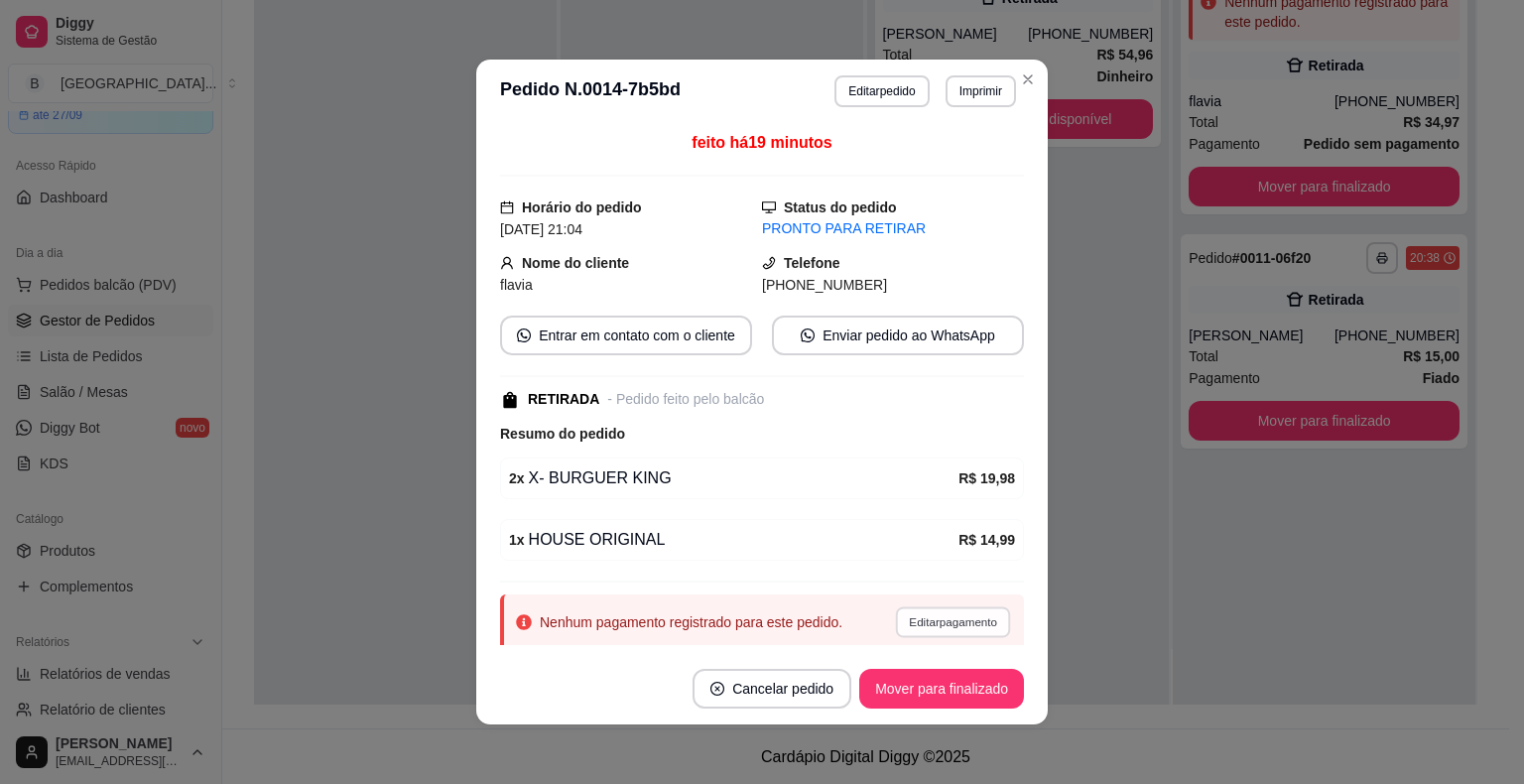
click at [906, 627] on button "Editar pagamento" at bounding box center [952, 621] width 115 height 31
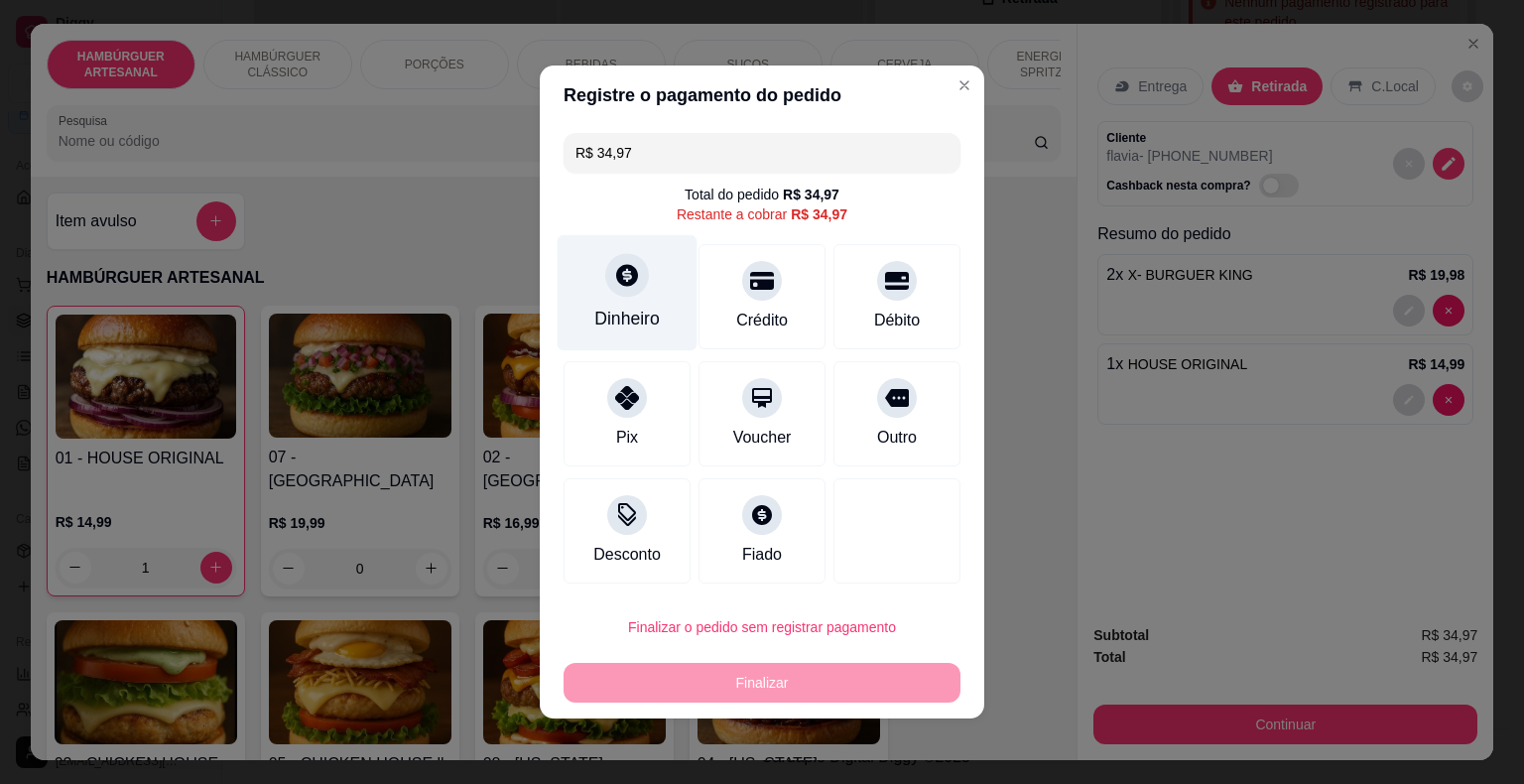
click at [642, 308] on div "Dinheiro" at bounding box center [626, 319] width 65 height 26
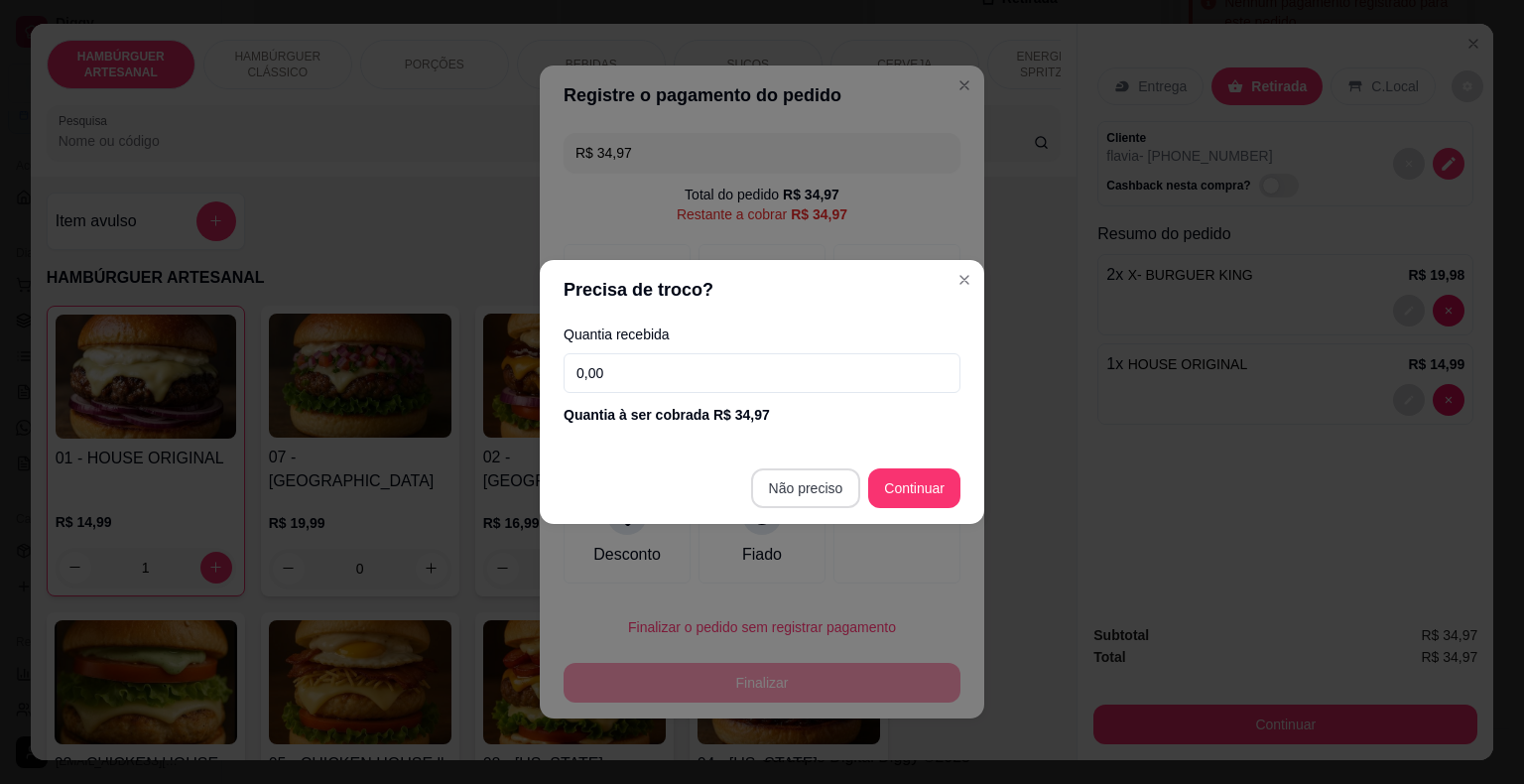
type input "R$ 0,00"
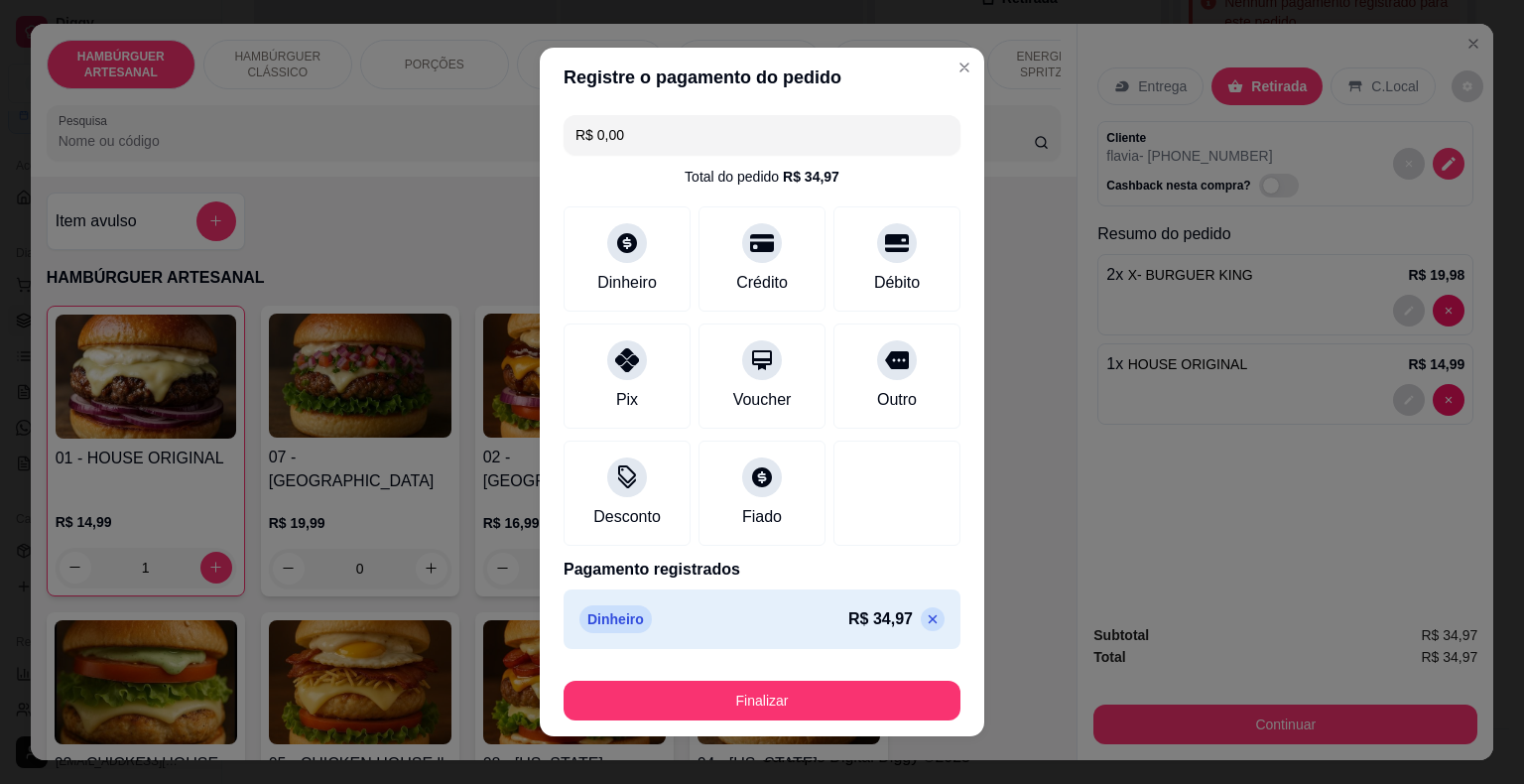
scroll to position [15, 0]
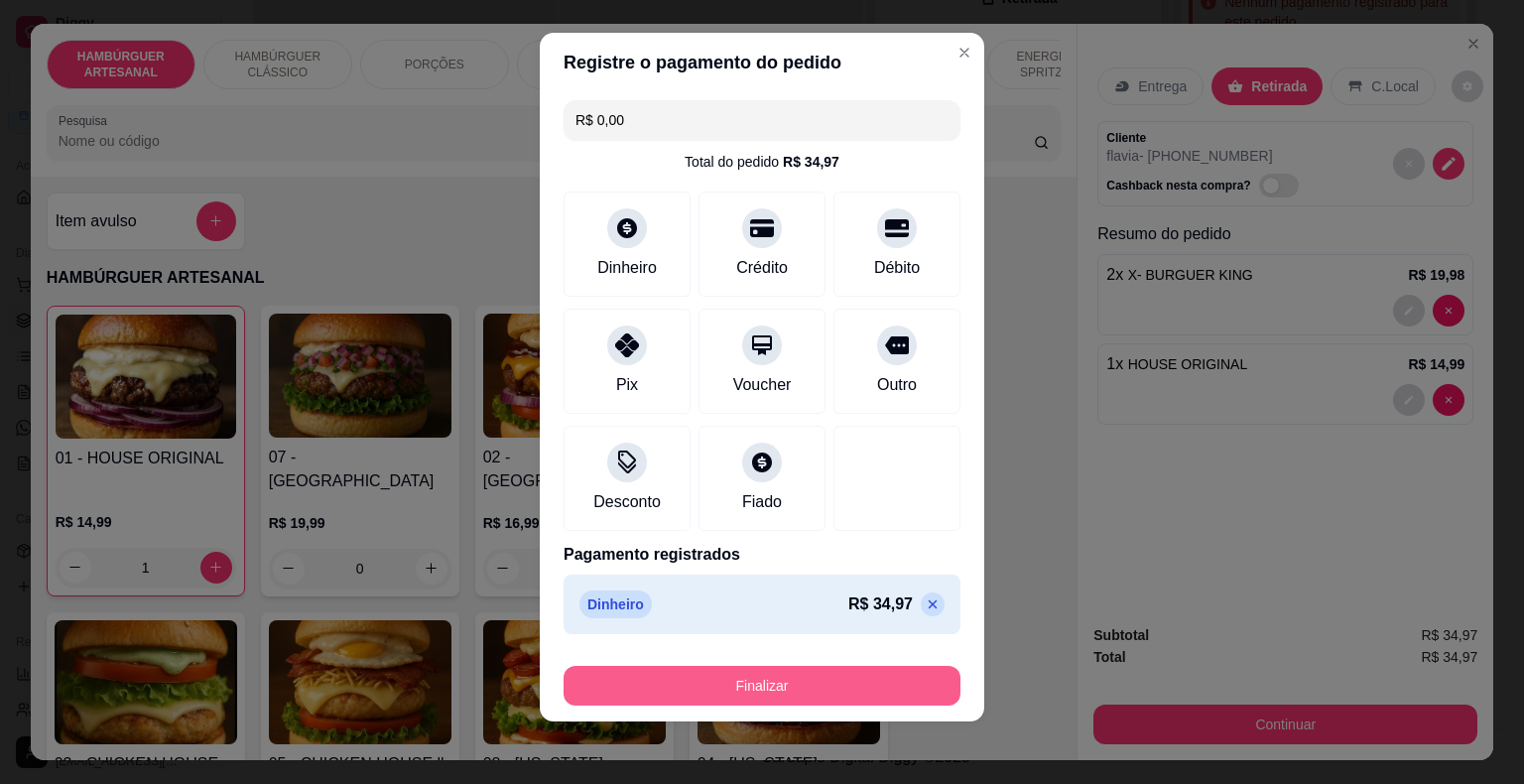
click at [766, 682] on button "Finalizar" at bounding box center [761, 686] width 397 height 40
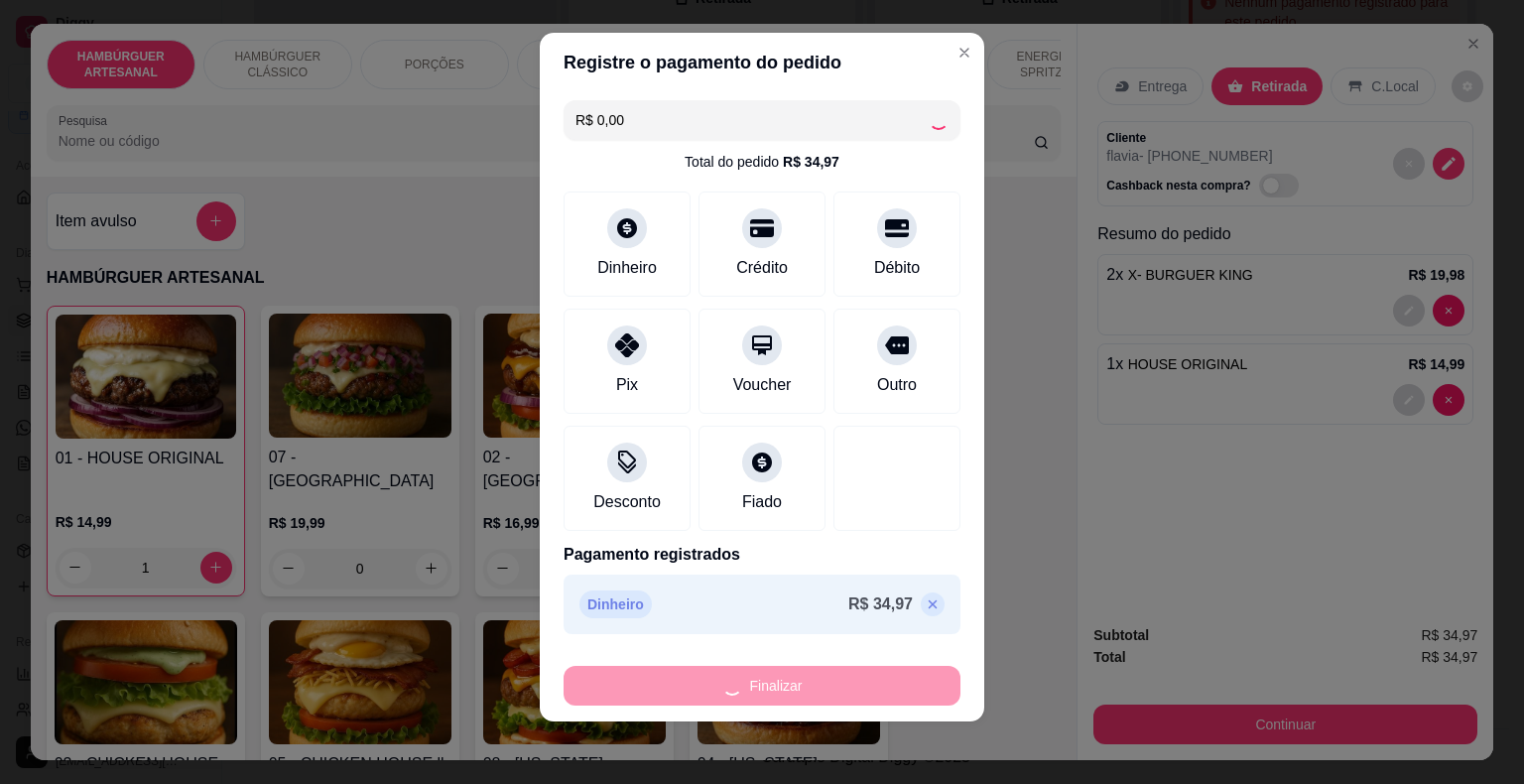
type input "0"
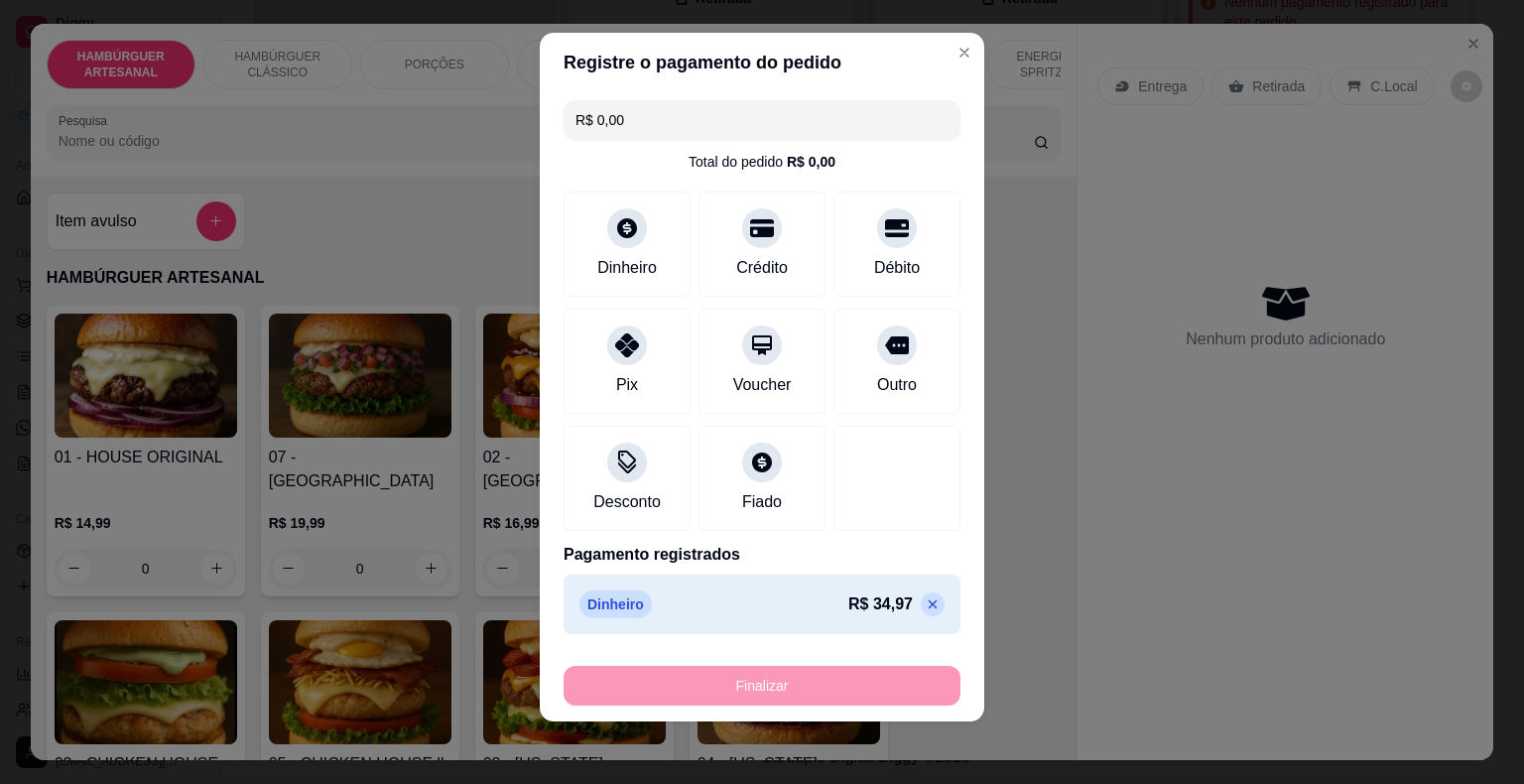
type input "-R$ 34,97"
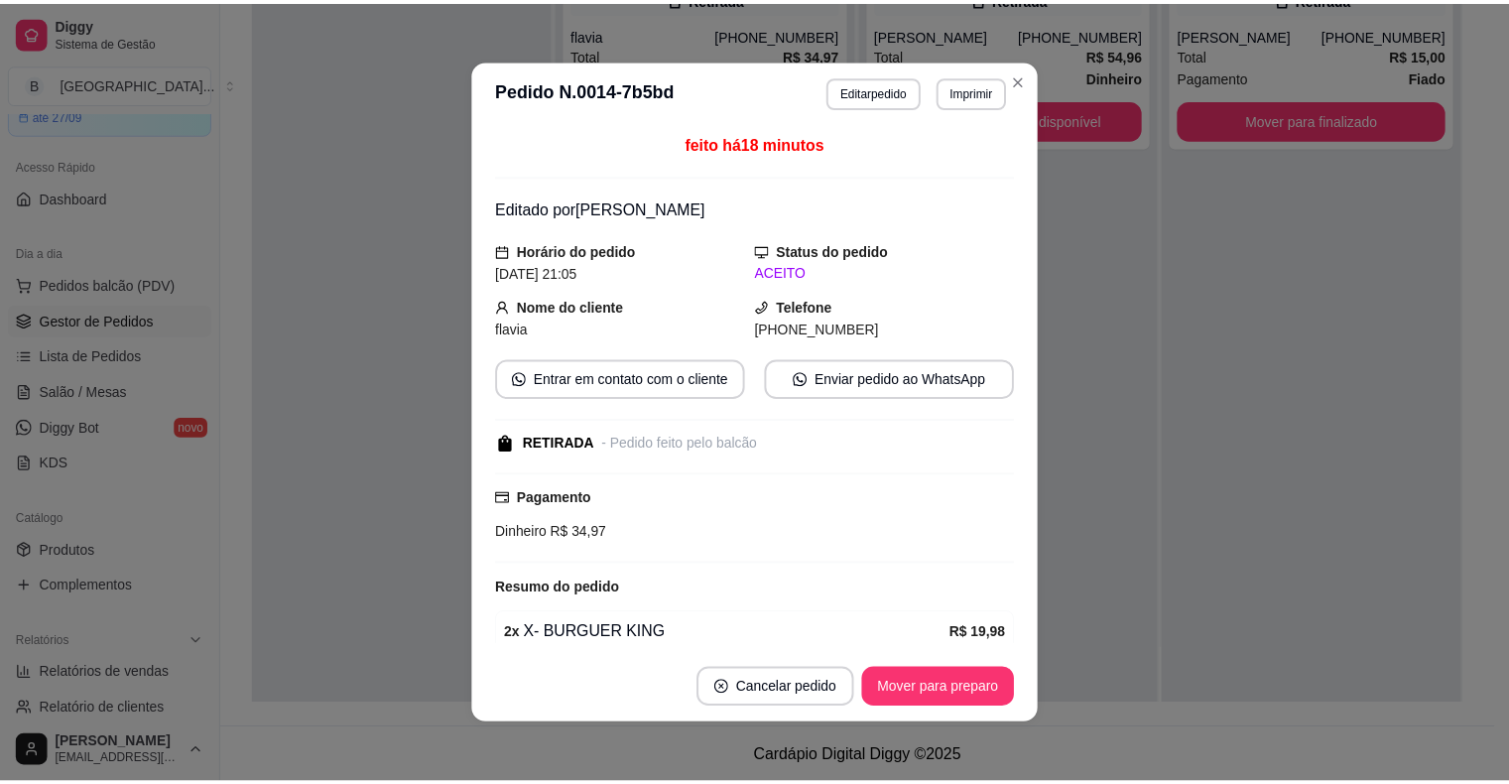
scroll to position [4, 0]
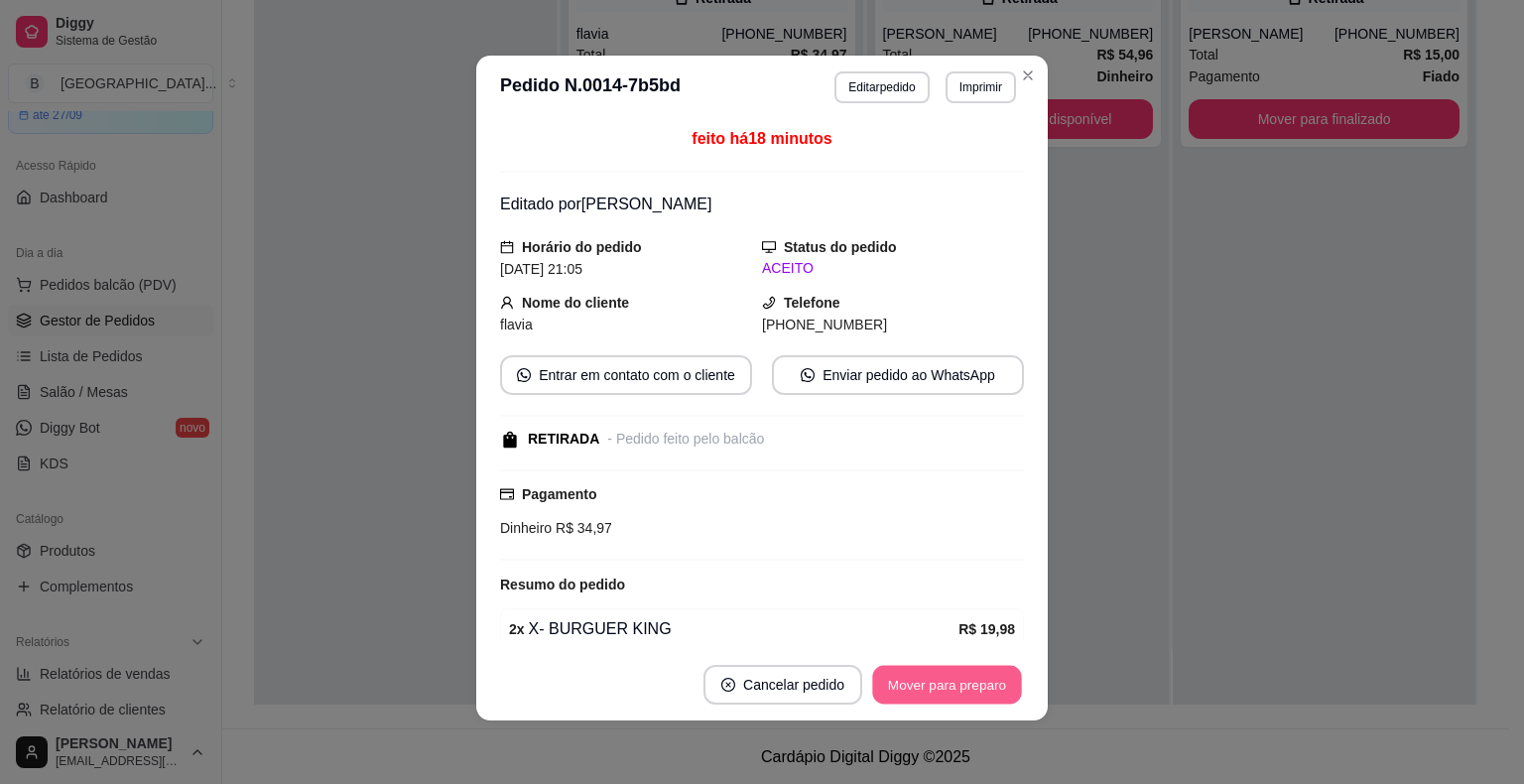
click at [928, 683] on button "Mover para preparo" at bounding box center [946, 685] width 149 height 39
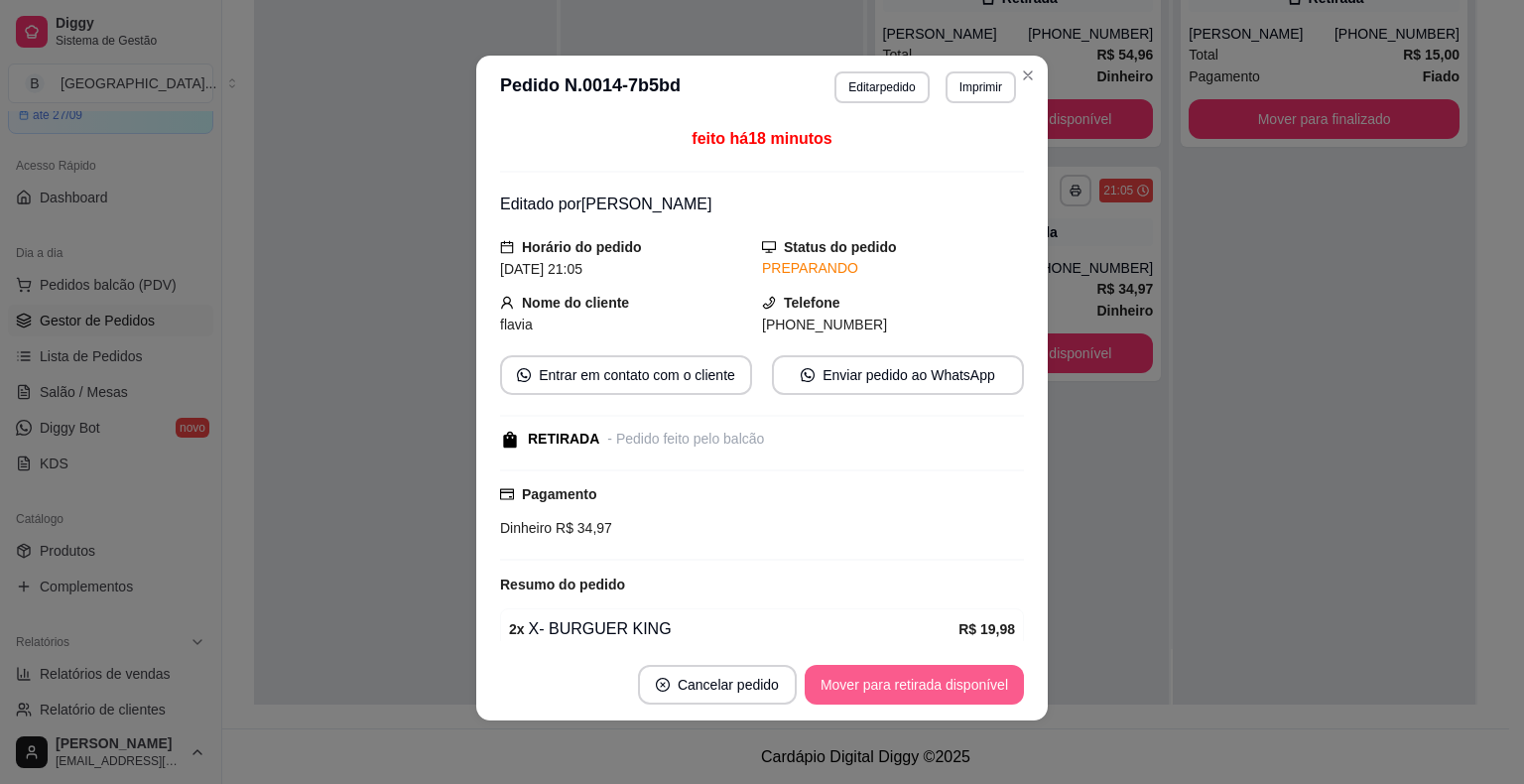
click at [928, 683] on button "Mover para retirada disponível" at bounding box center [913, 685] width 219 height 40
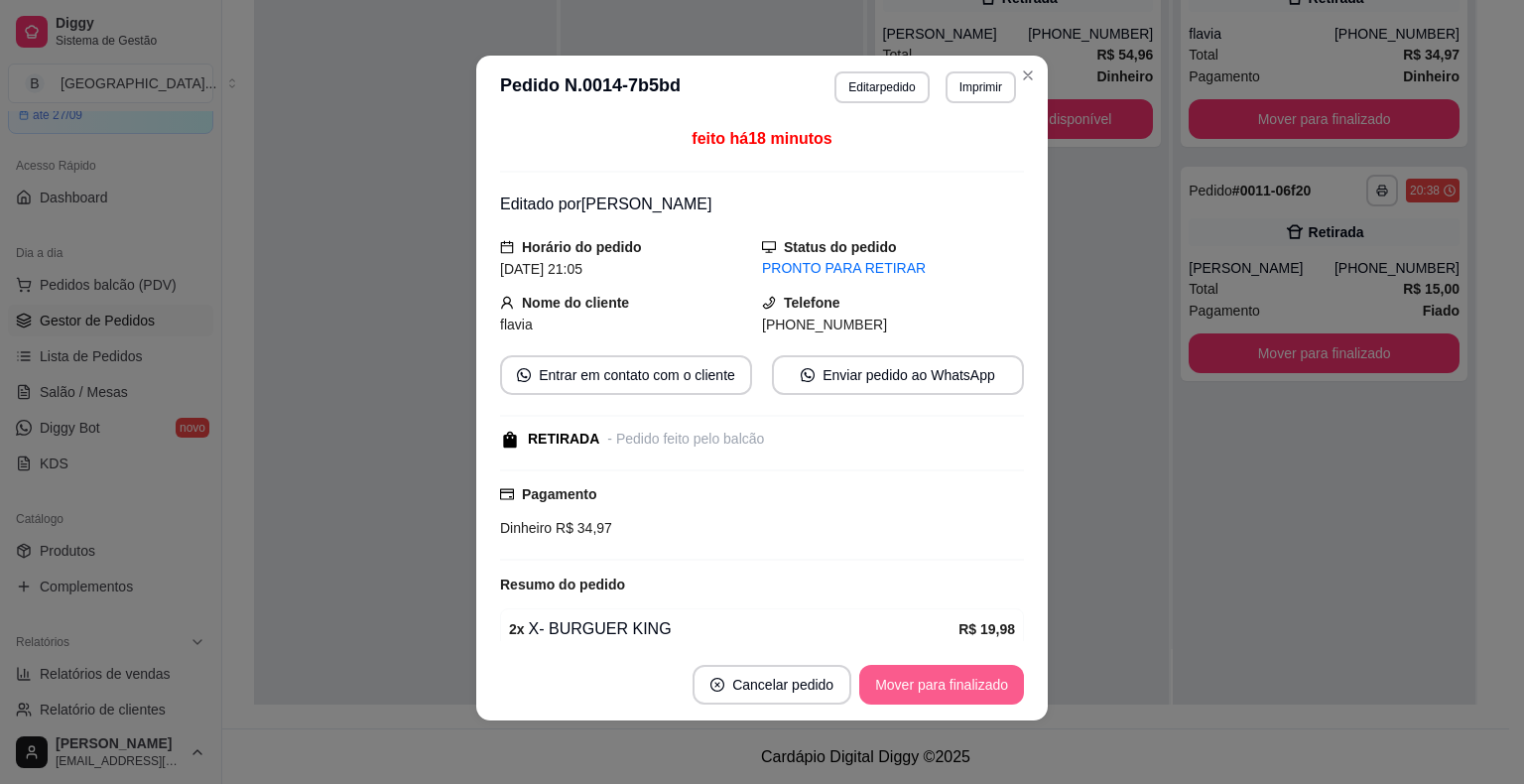
click at [928, 683] on button "Mover para finalizado" at bounding box center [941, 685] width 165 height 40
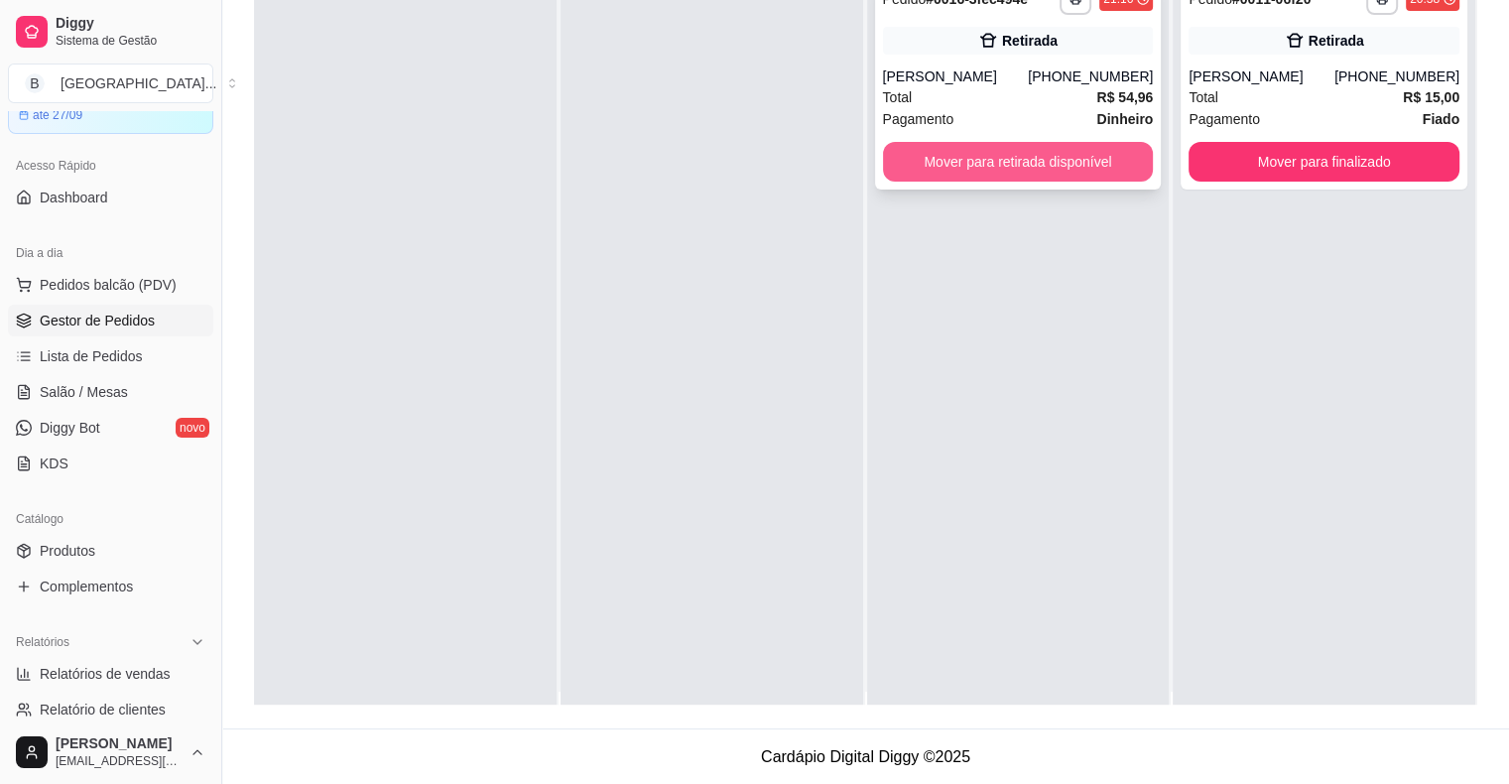
scroll to position [0, 0]
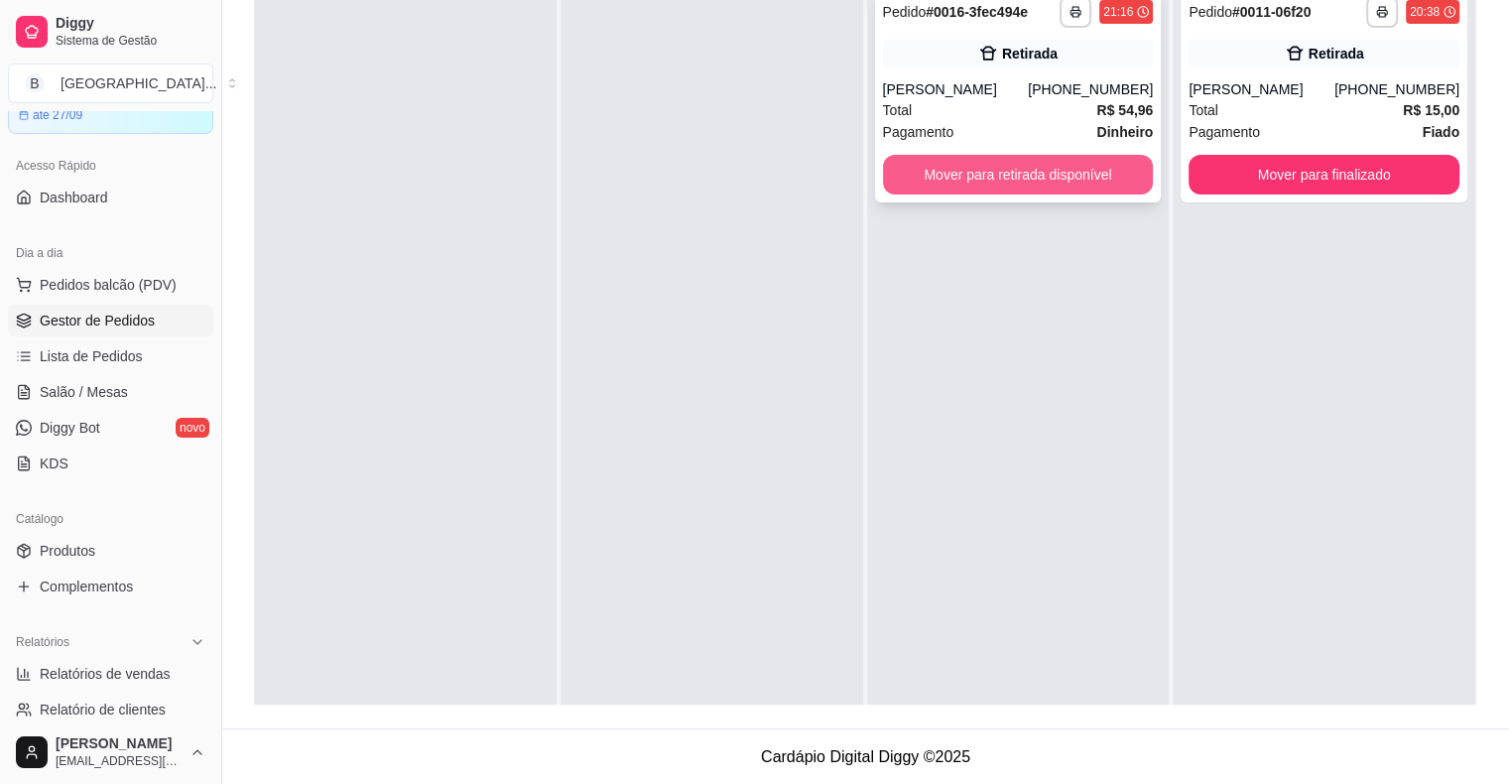
click at [1015, 165] on button "Mover para retirada disponível" at bounding box center [1018, 175] width 271 height 40
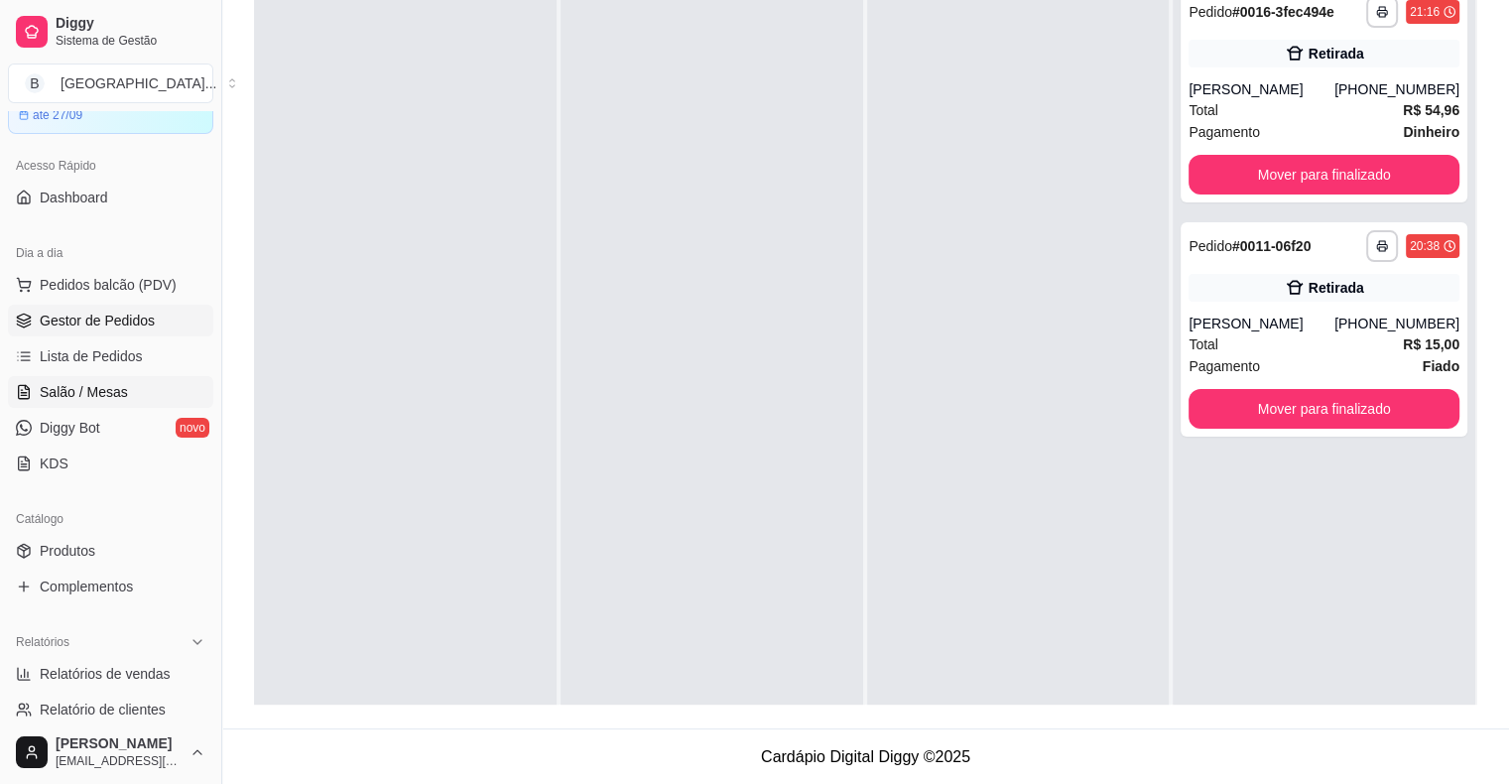
click at [106, 388] on span "Salão / Mesas" at bounding box center [84, 392] width 88 height 20
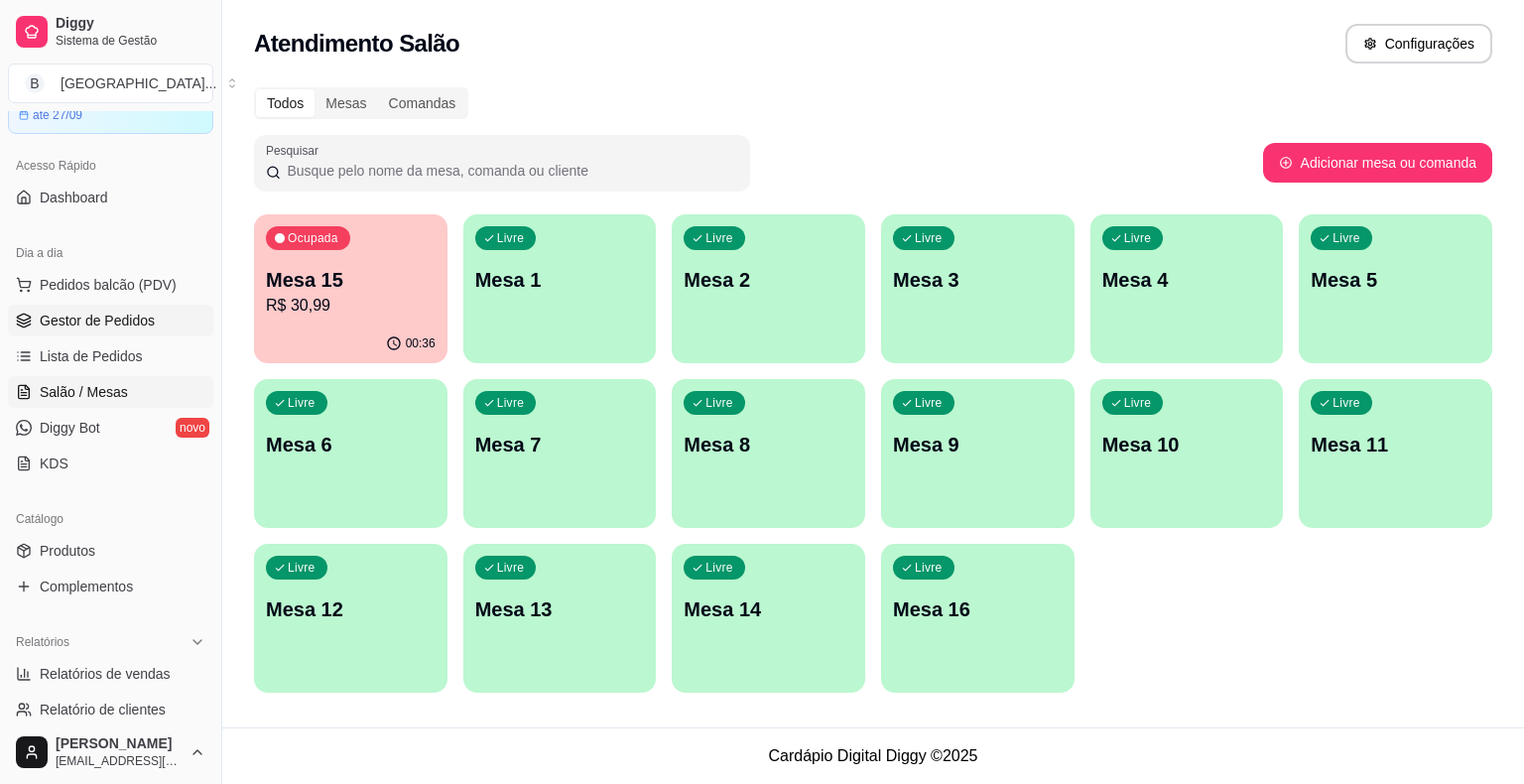
click at [116, 317] on span "Gestor de Pedidos" at bounding box center [97, 320] width 115 height 20
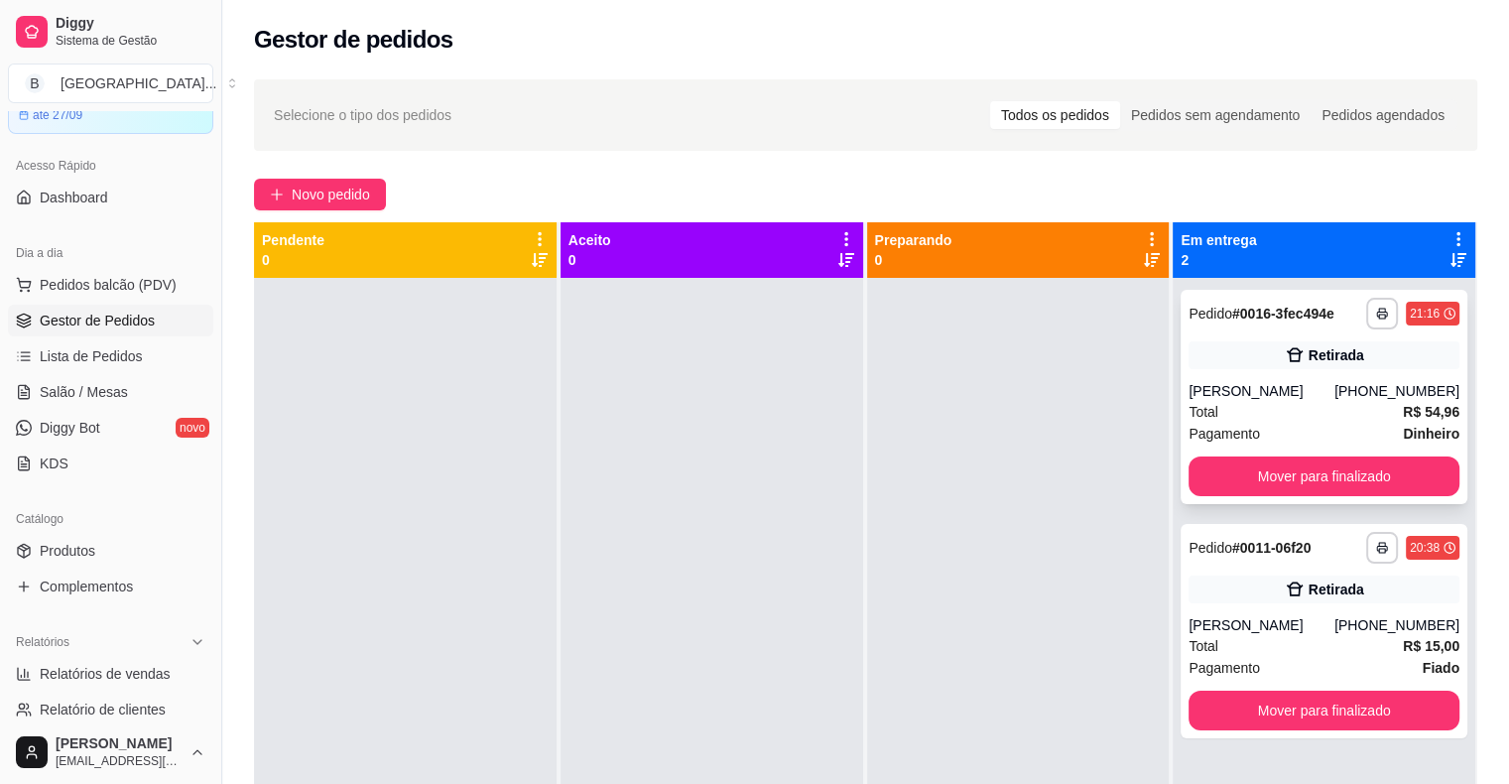
click at [1266, 378] on div "**********" at bounding box center [1323, 397] width 287 height 214
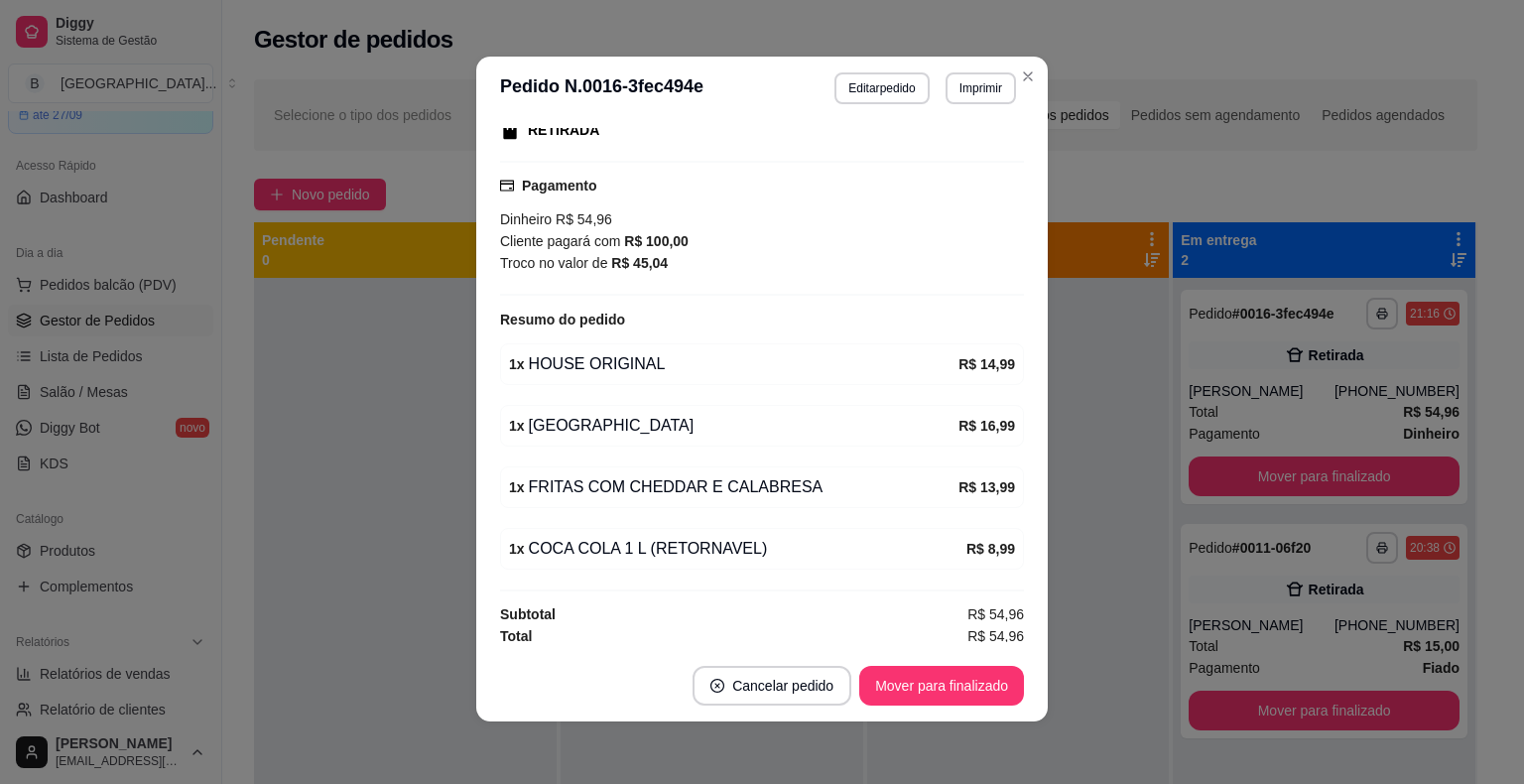
scroll to position [4, 0]
click at [905, 695] on button "Mover para finalizado" at bounding box center [941, 685] width 165 height 40
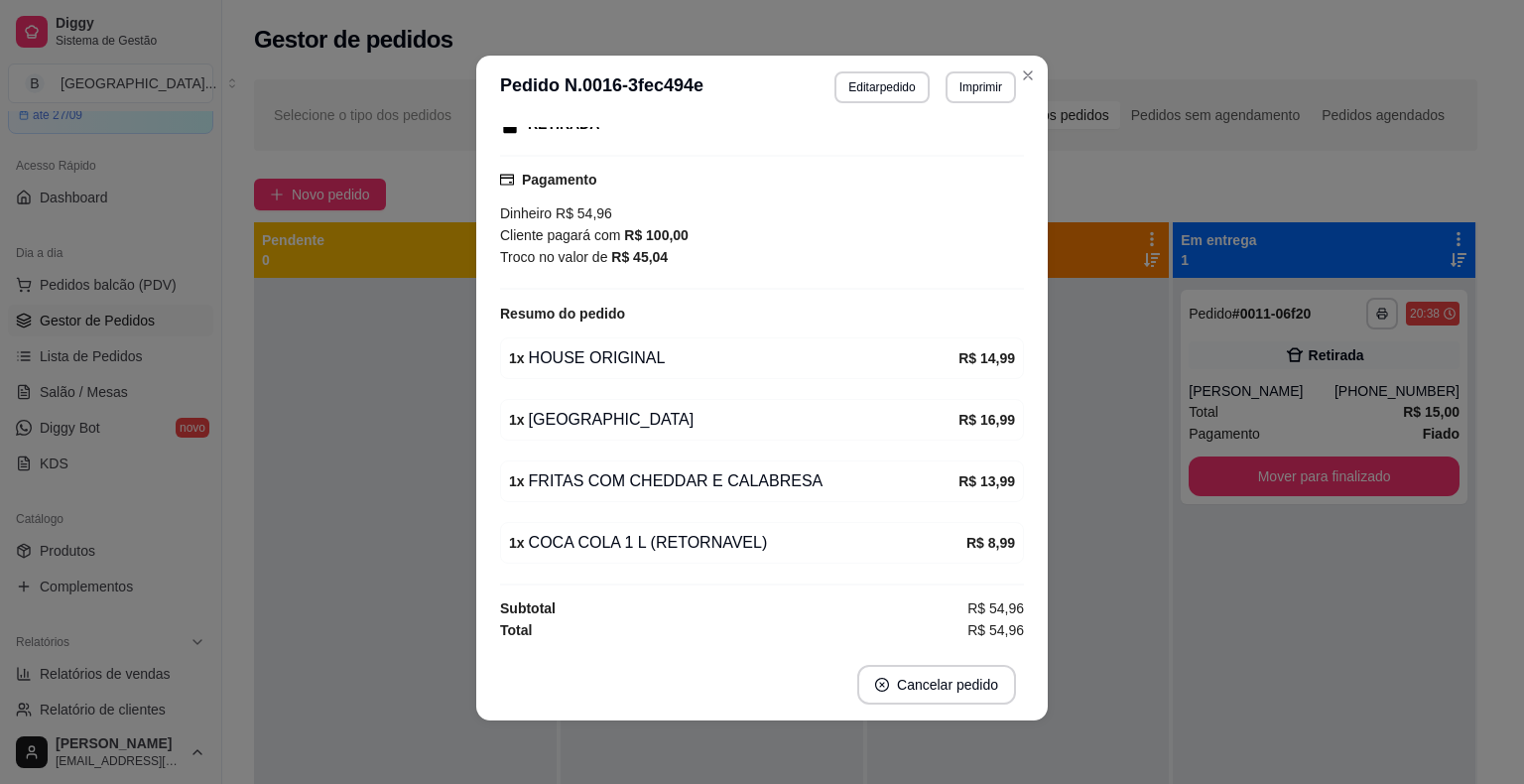
scroll to position [281, 0]
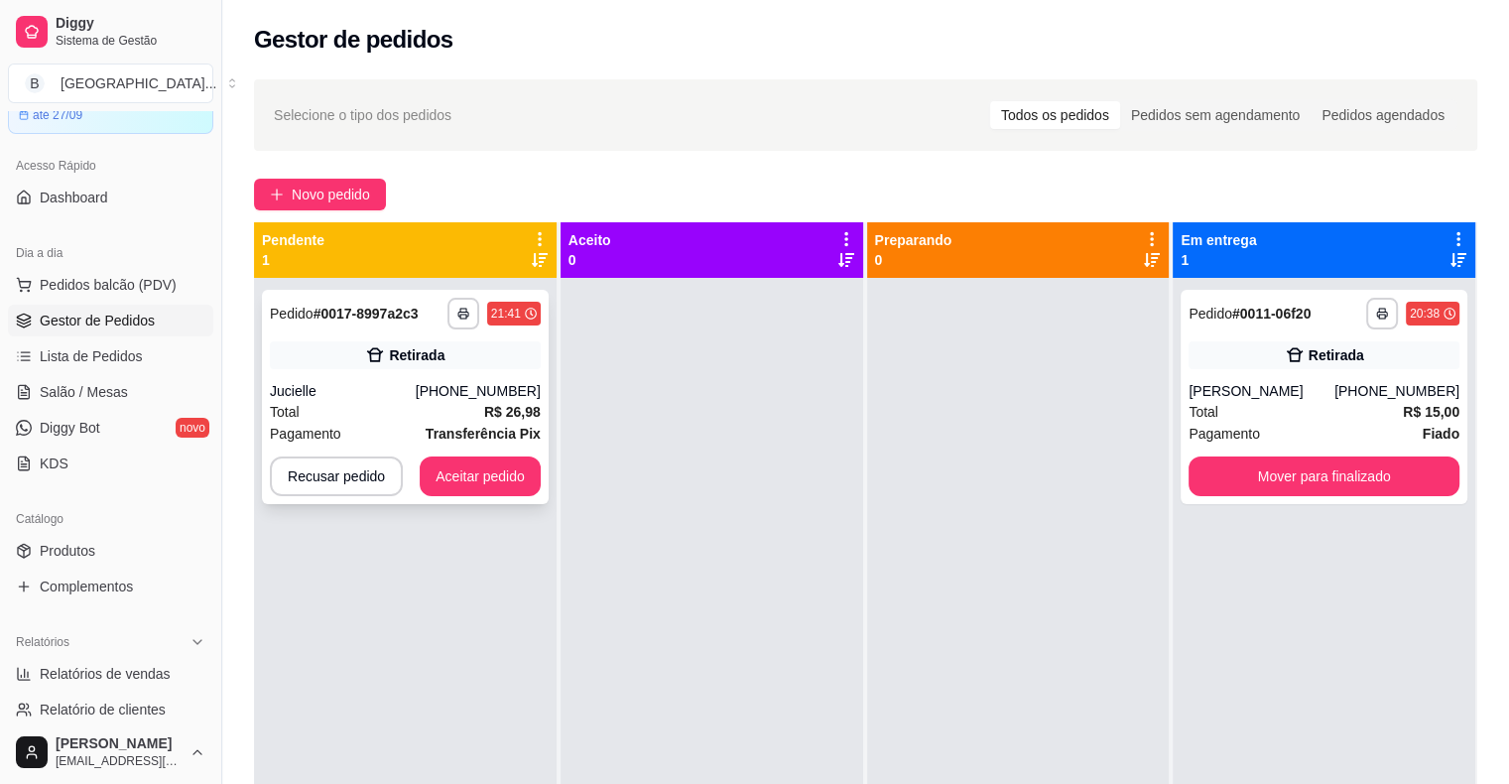
click at [321, 390] on div "Jucielle" at bounding box center [343, 391] width 146 height 20
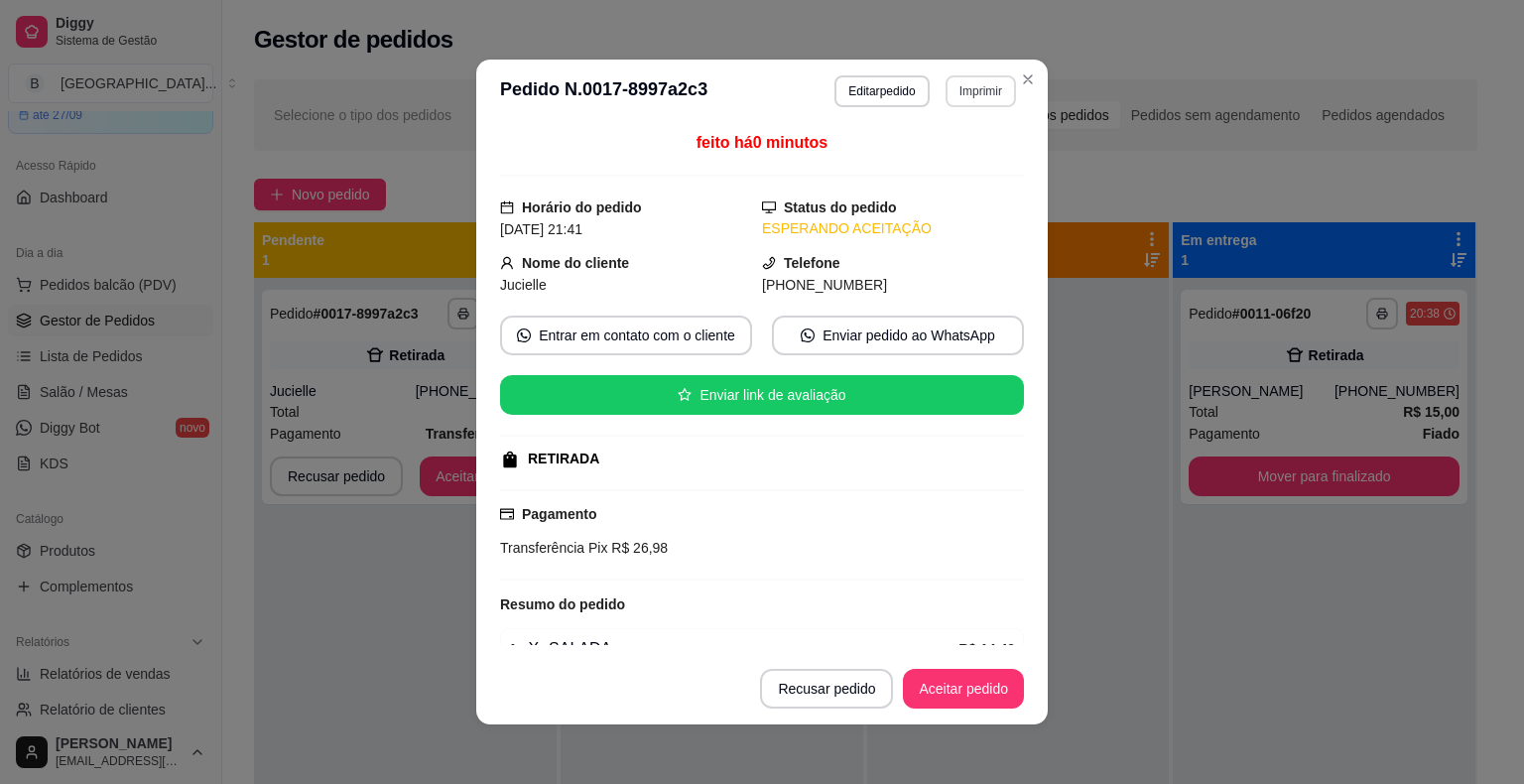
click at [988, 103] on button "Imprimir" at bounding box center [980, 91] width 70 height 32
click at [983, 156] on button "IMPRESSORA" at bounding box center [937, 160] width 139 height 31
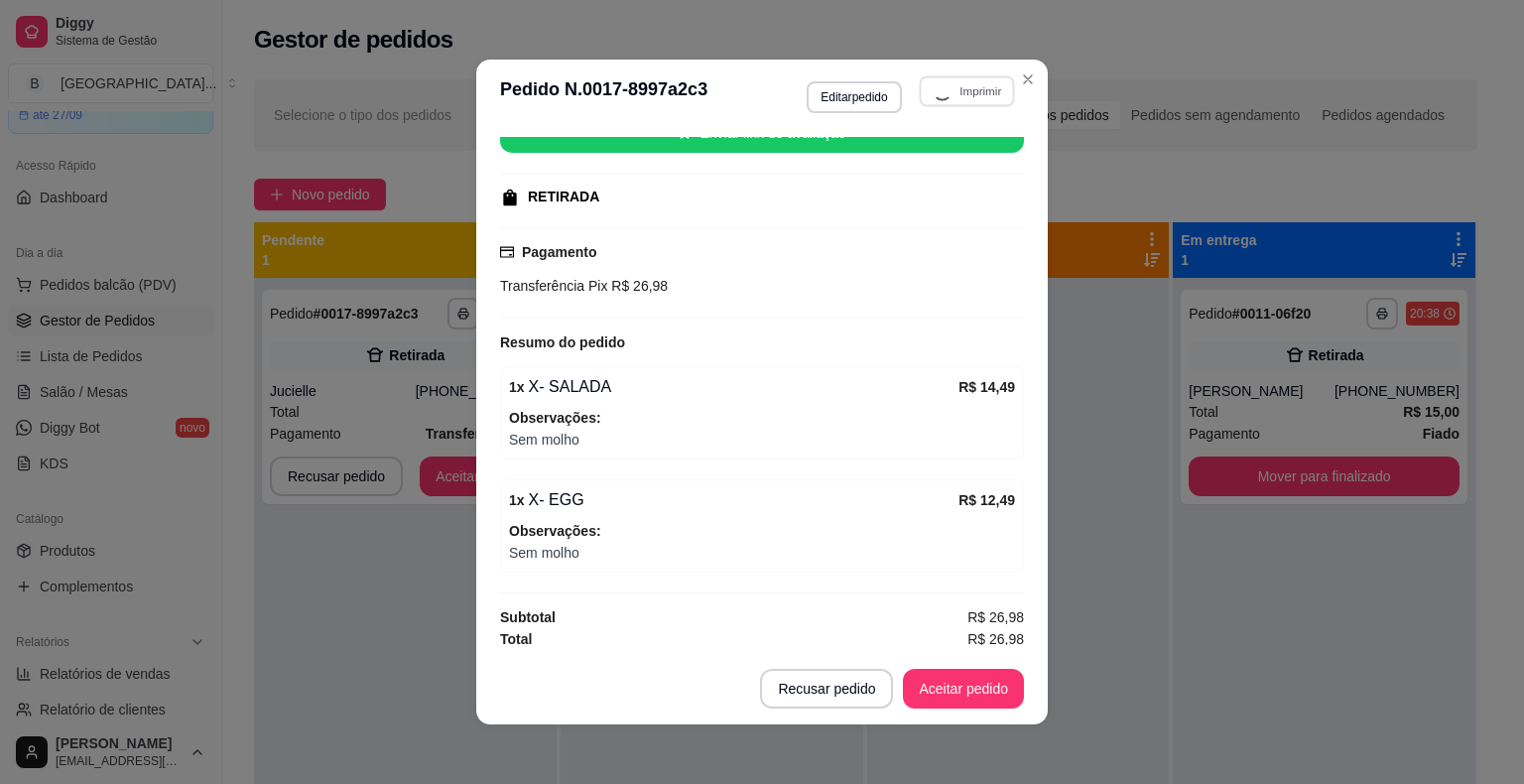
scroll to position [263, 0]
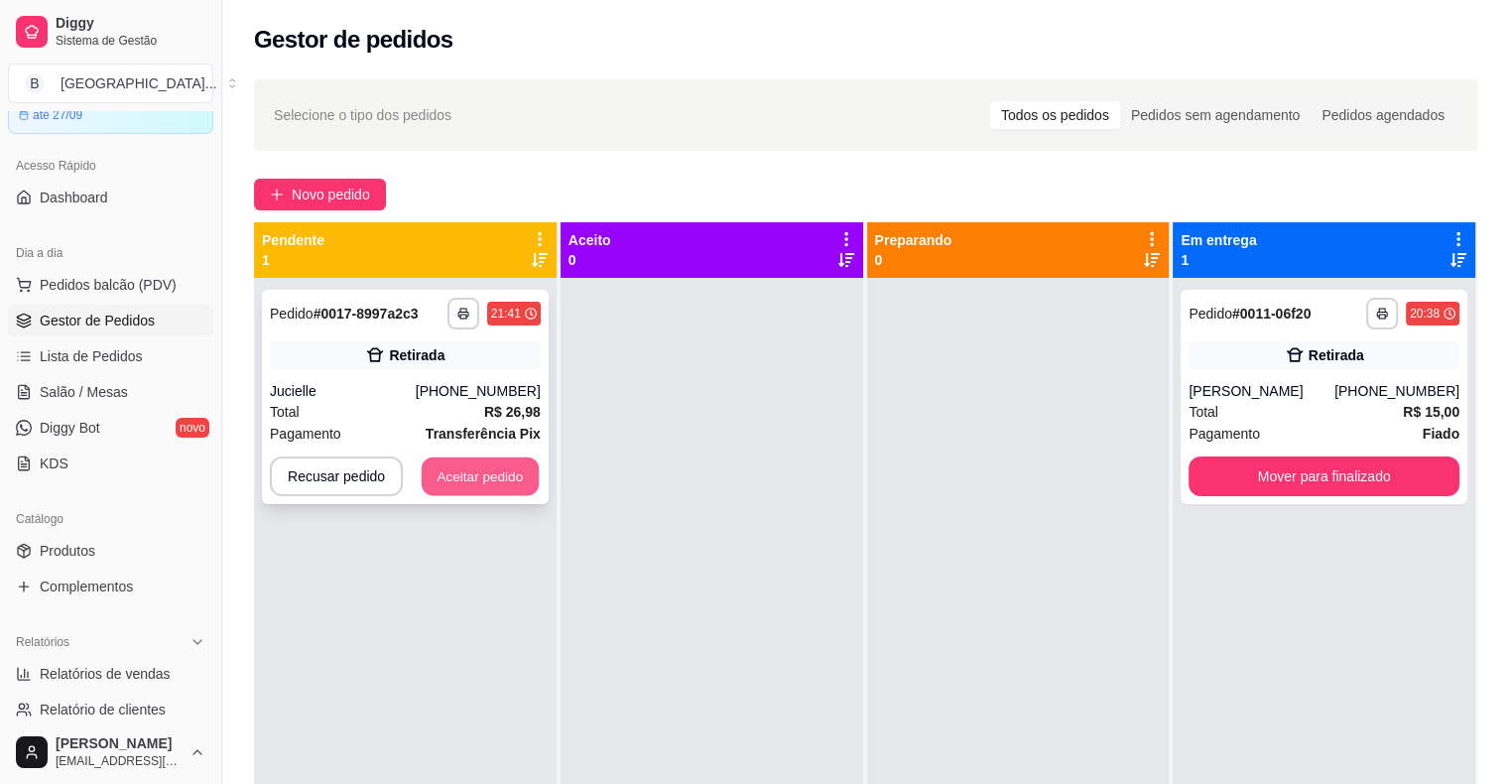
click at [528, 479] on button "Aceitar pedido" at bounding box center [480, 476] width 117 height 39
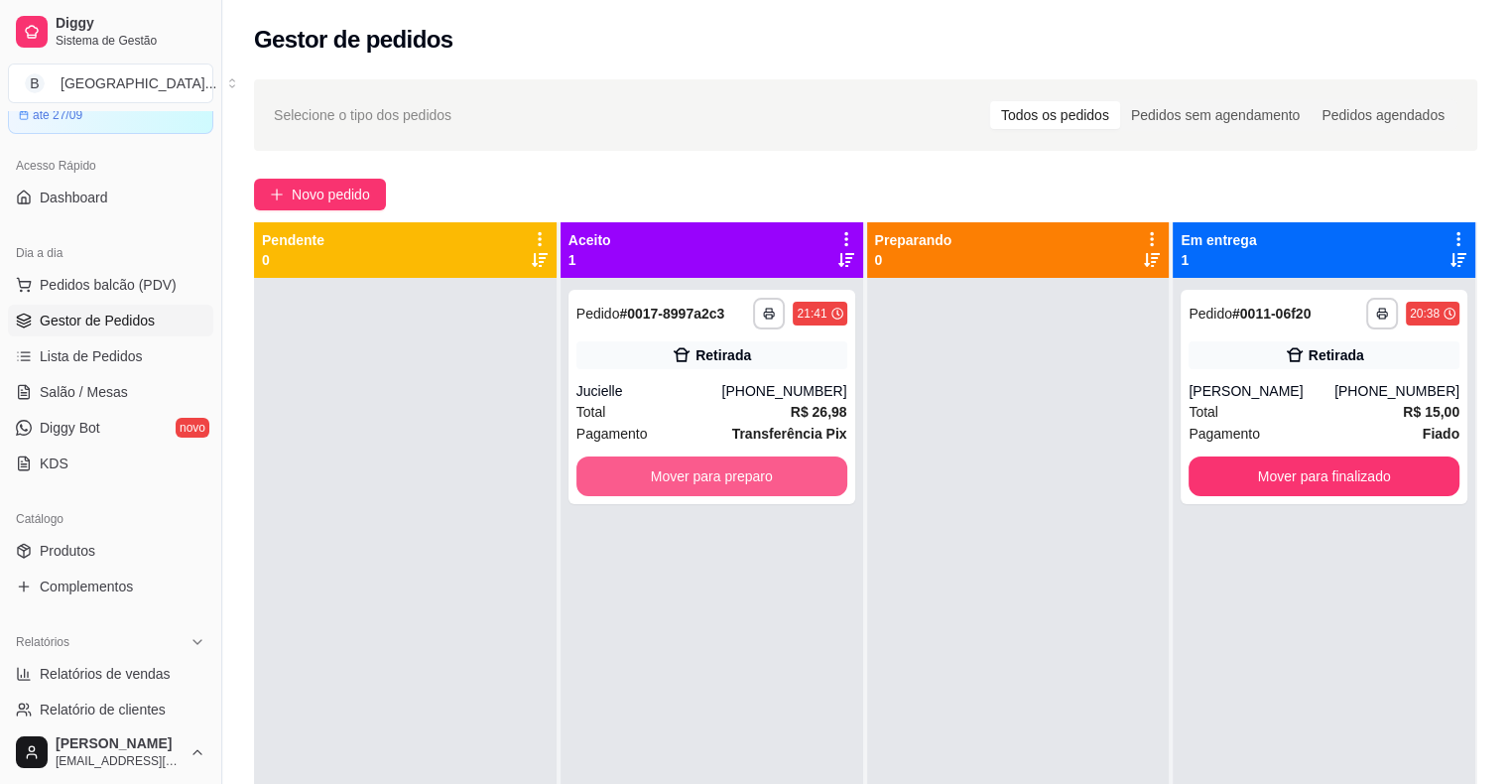
click at [630, 480] on button "Mover para preparo" at bounding box center [711, 476] width 271 height 40
click at [630, 480] on button "Mover para preparo" at bounding box center [711, 476] width 263 height 39
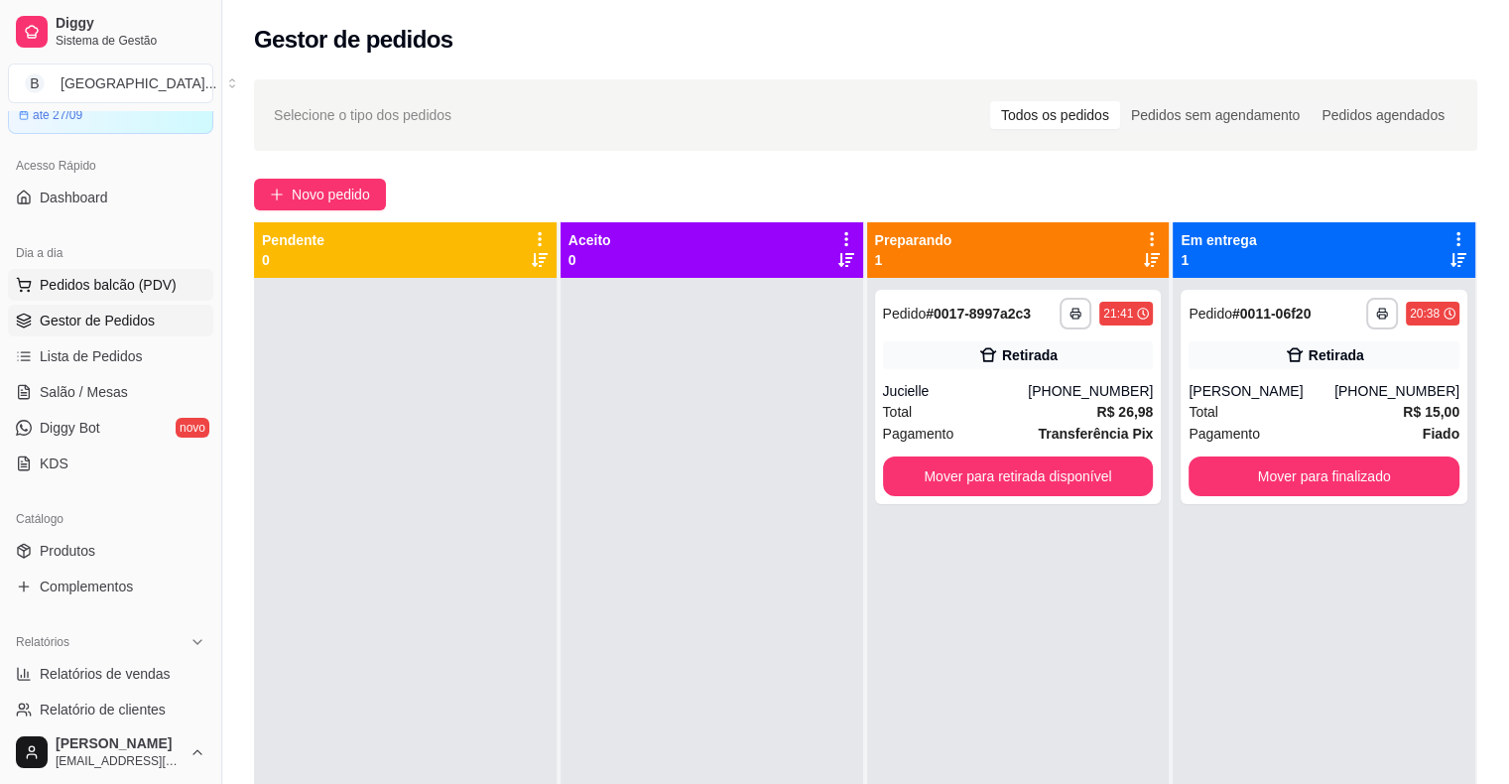
click at [68, 271] on button "Pedidos balcão (PDV)" at bounding box center [110, 285] width 205 height 32
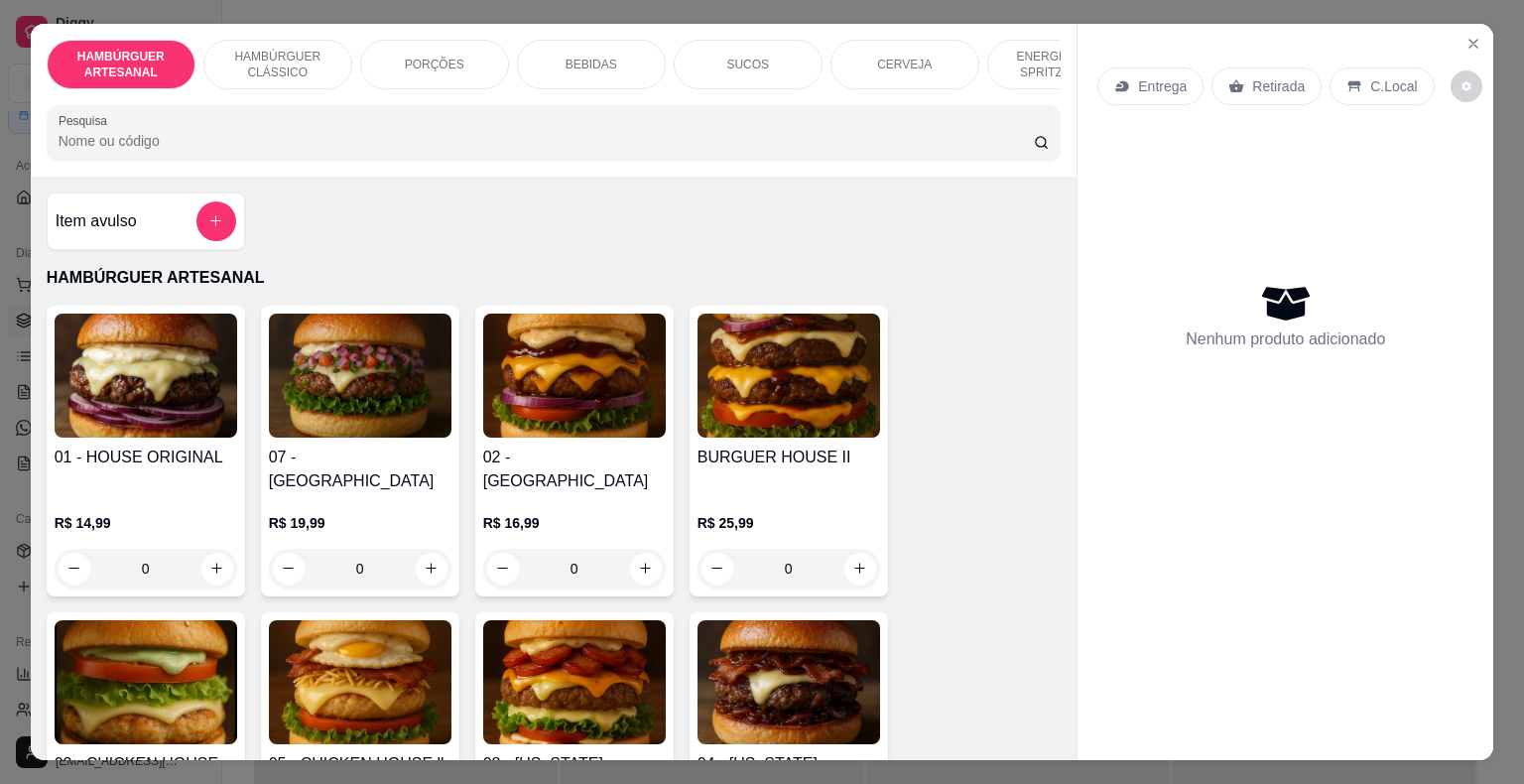
click at [1045, 79] on div "ENERGÉTICO E SPRITZ DRINK" at bounding box center [1061, 65] width 149 height 50
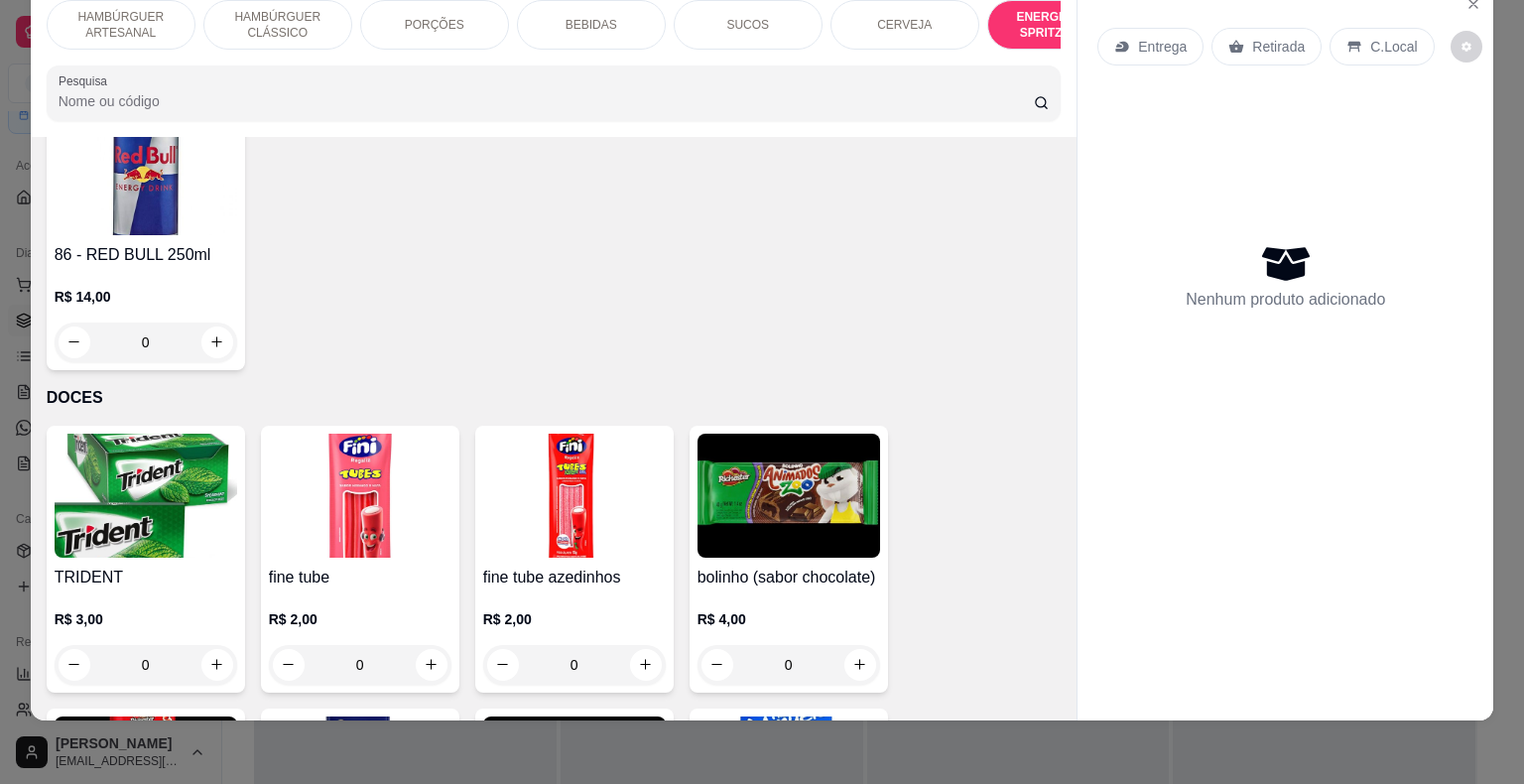
scroll to position [5131, 0]
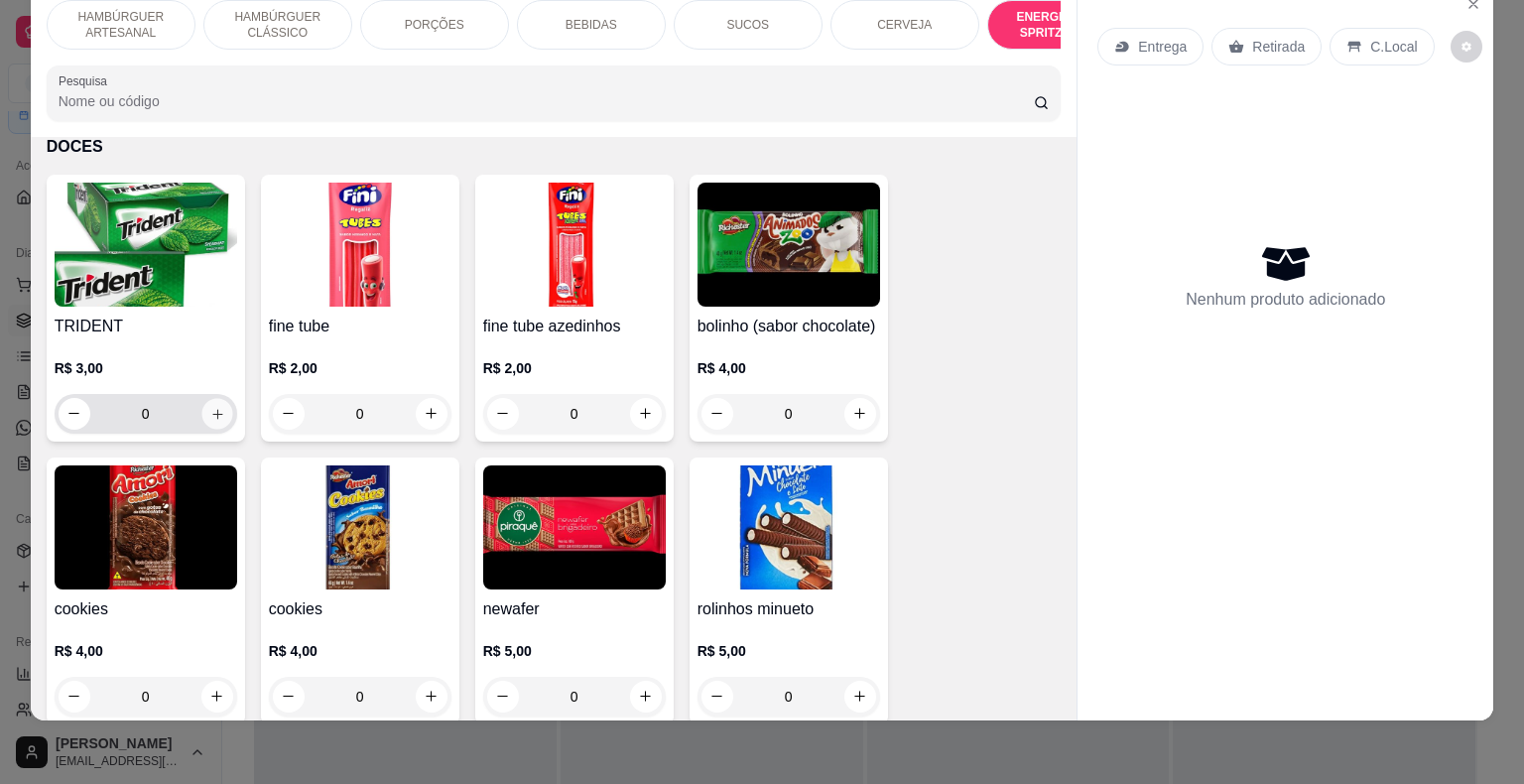
click at [210, 398] on button "increase-product-quantity" at bounding box center [216, 413] width 31 height 31
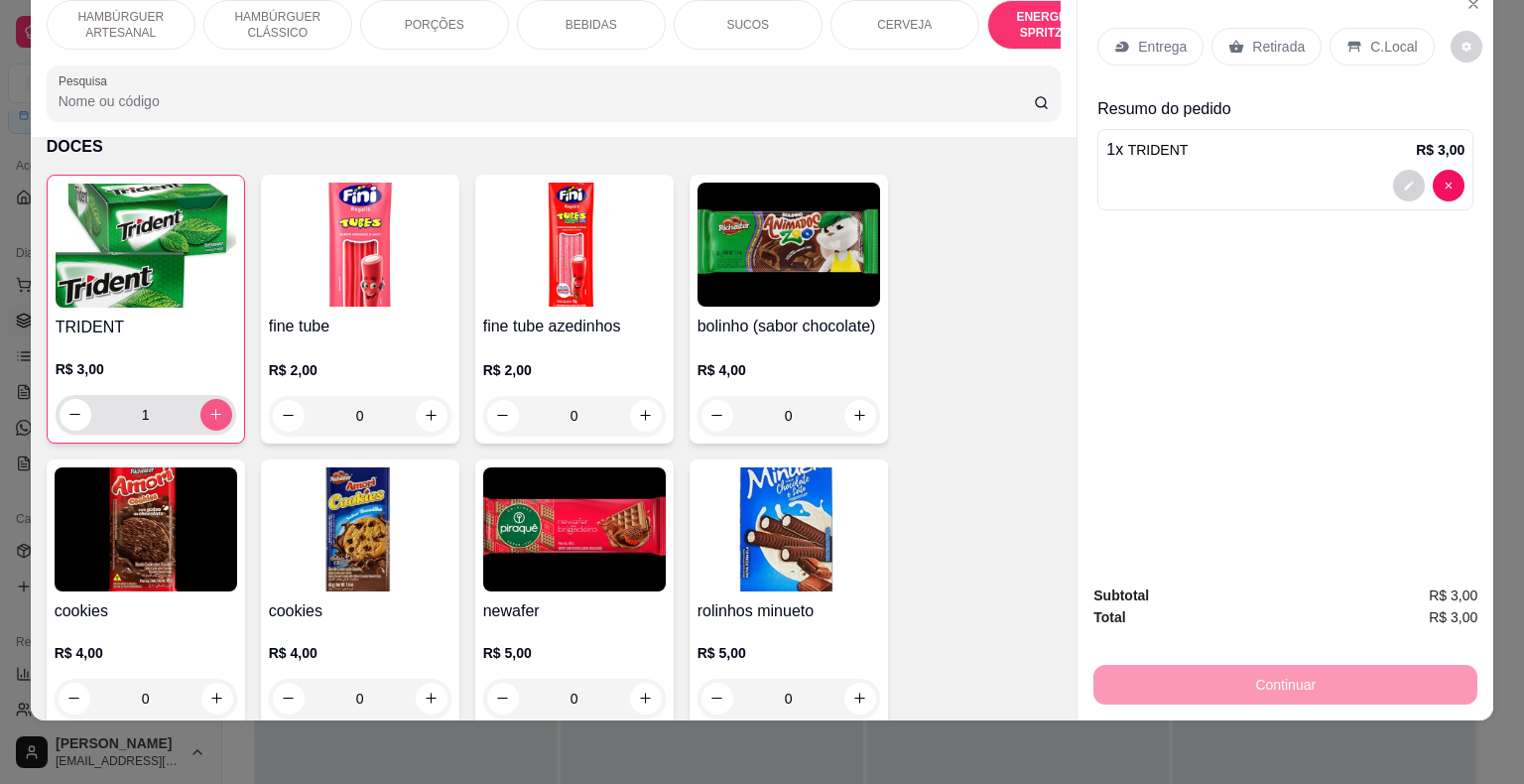
scroll to position [5132, 0]
click at [210, 398] on button "increase-product-quantity" at bounding box center [215, 413] width 31 height 31
type input "2"
click at [1211, 28] on div "Retirada" at bounding box center [1266, 47] width 110 height 38
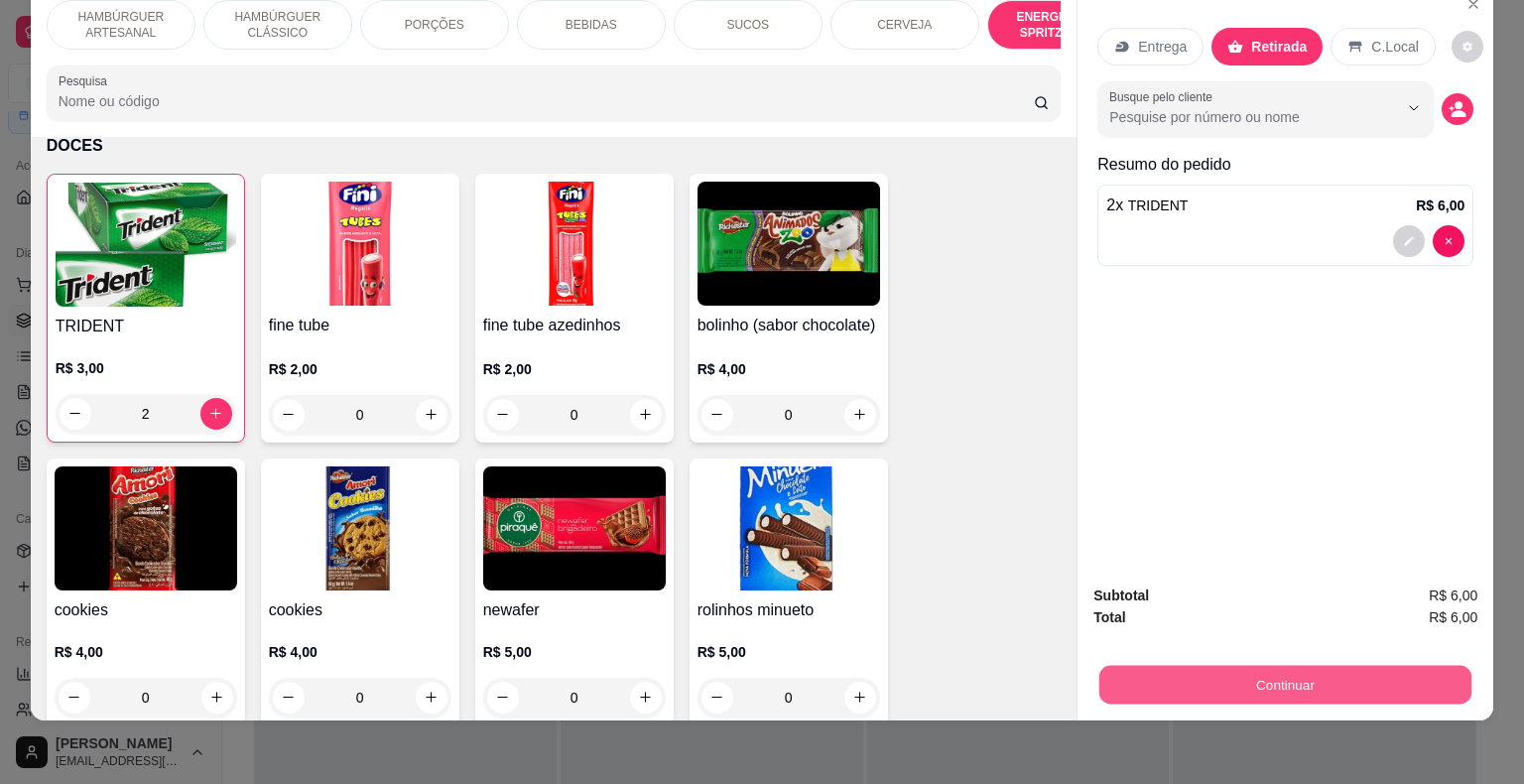
click at [1435, 666] on button "Continuar" at bounding box center [1285, 685] width 372 height 39
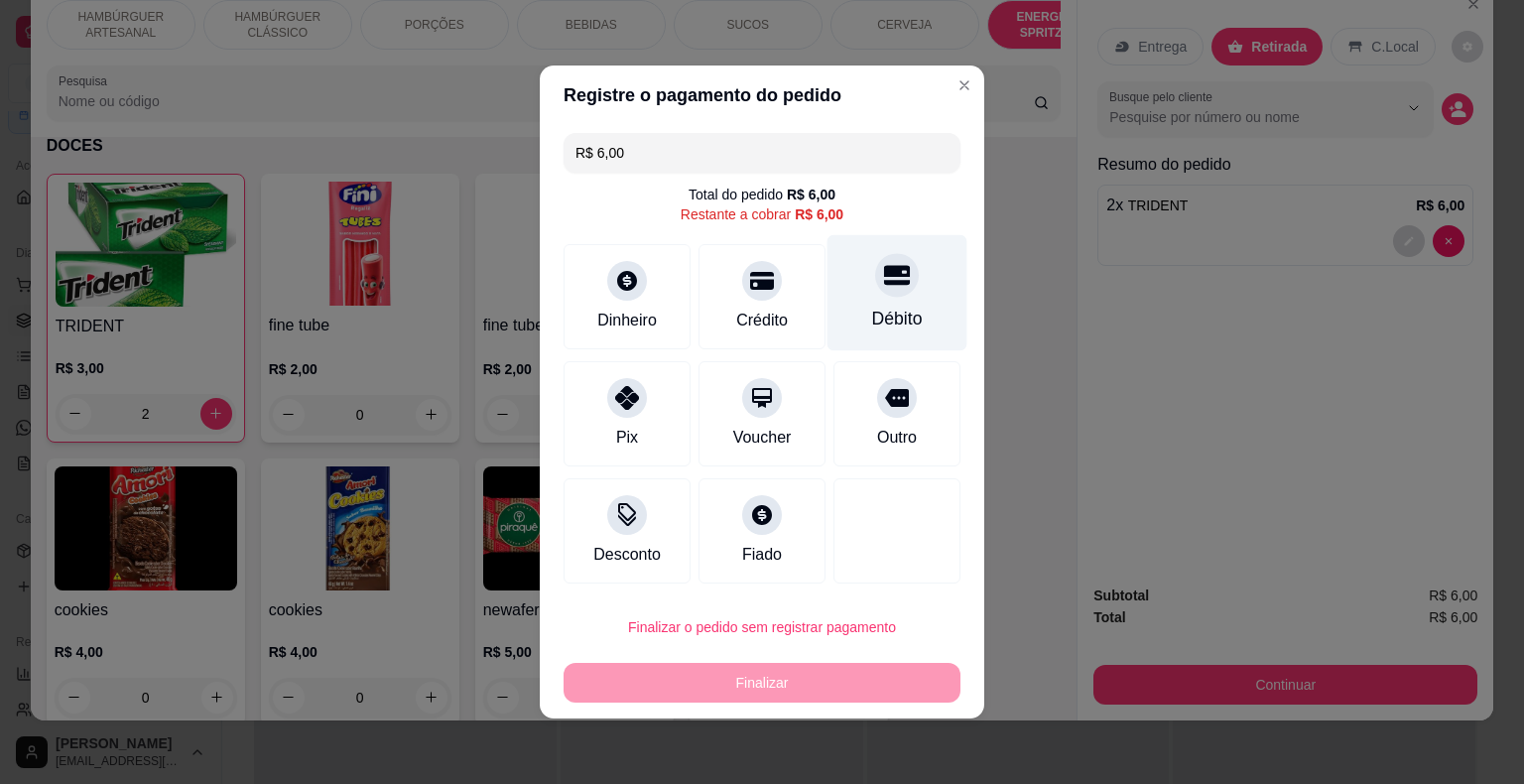
click at [872, 325] on div "Débito" at bounding box center [897, 319] width 51 height 26
type input "R$ 0,00"
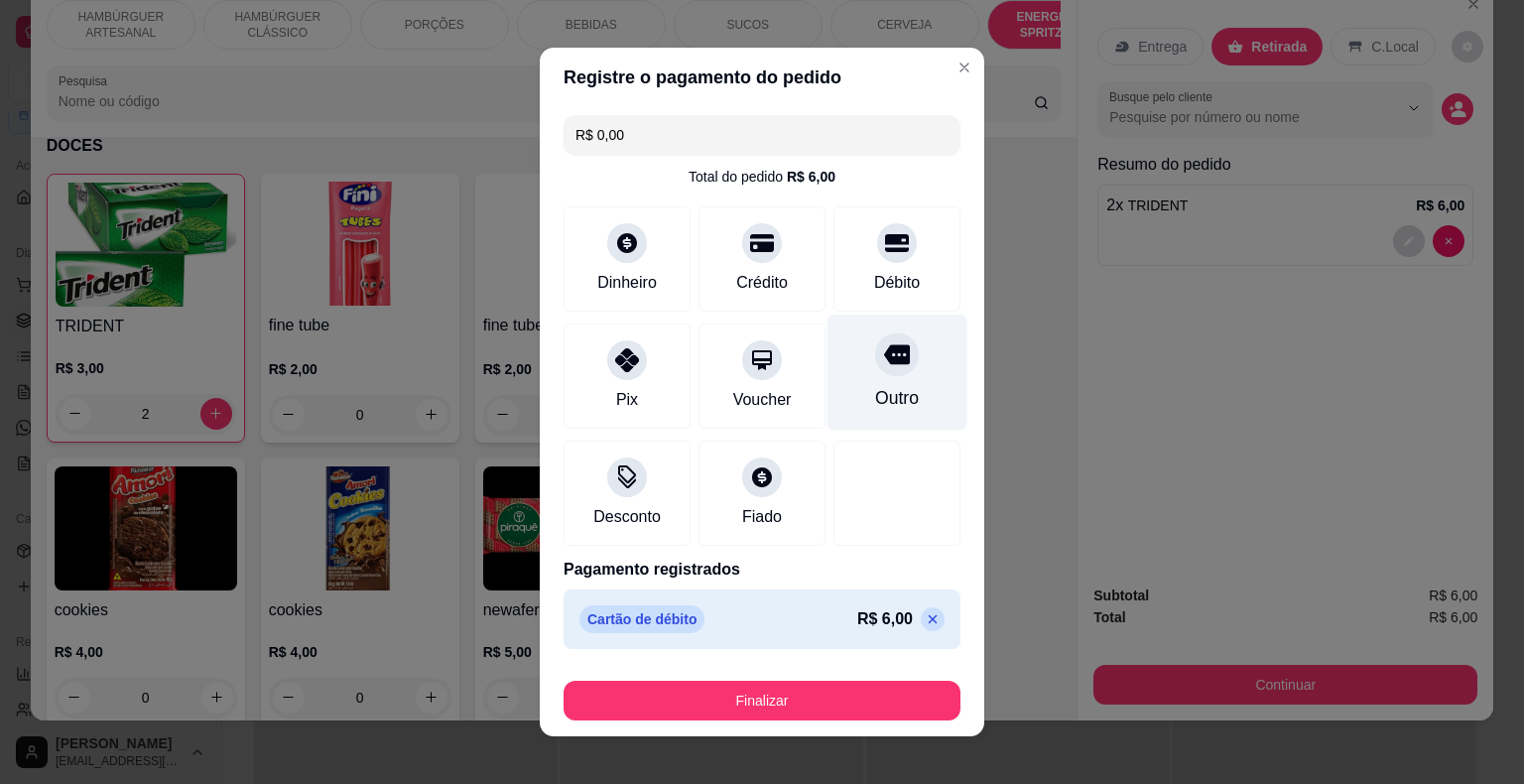
scroll to position [15, 0]
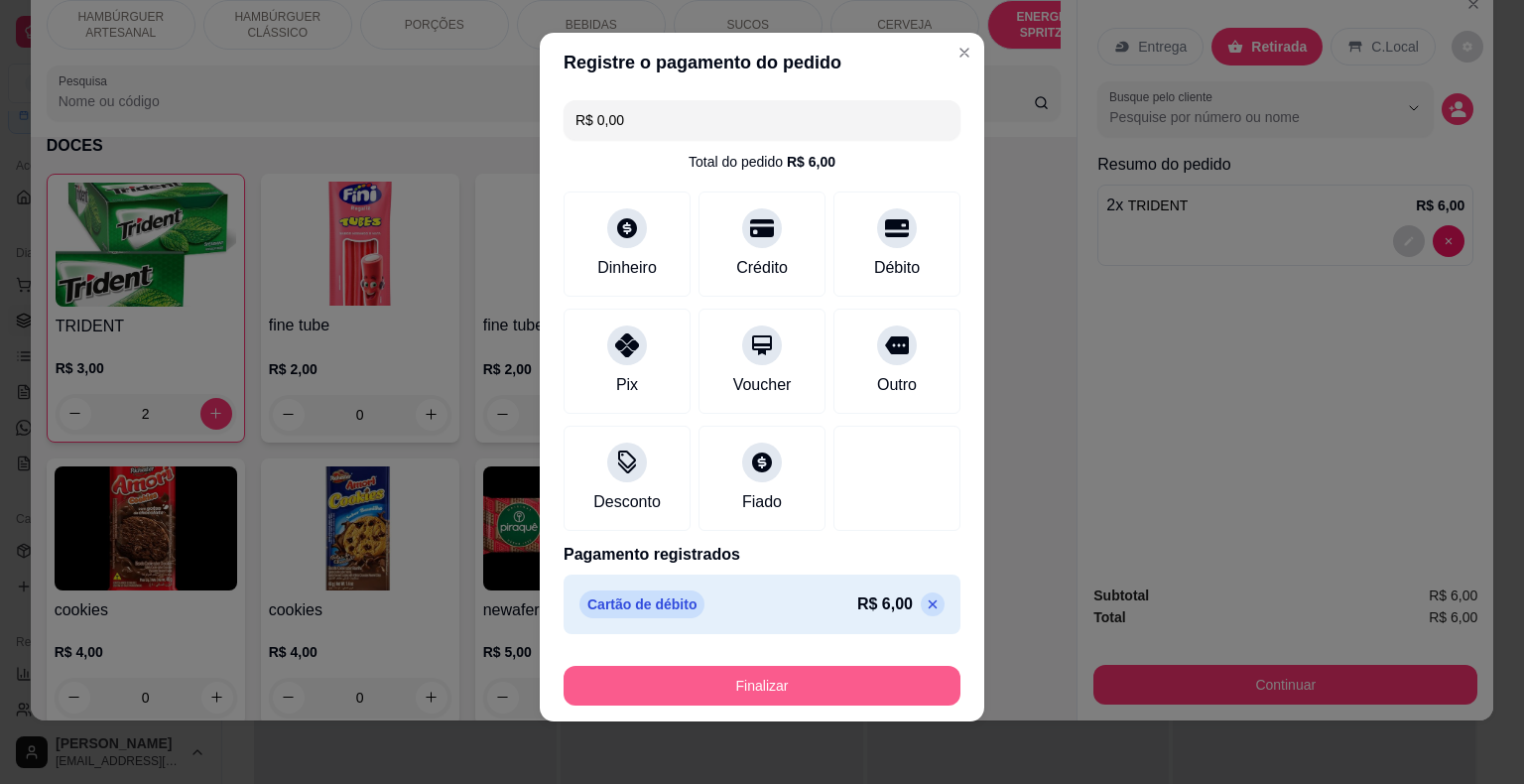
click at [682, 694] on button "Finalizar" at bounding box center [761, 686] width 397 height 40
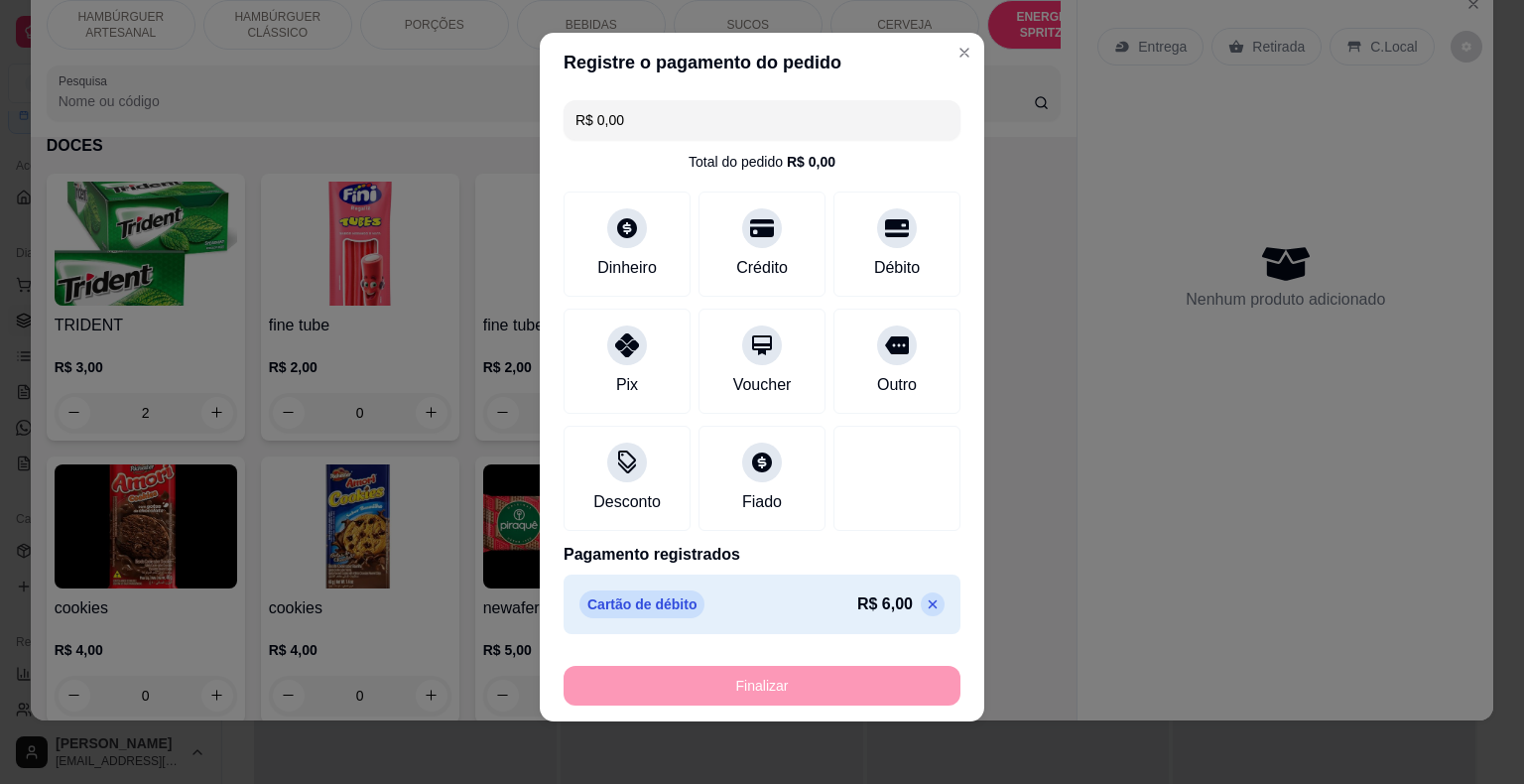
type input "0"
type input "-R$ 6,00"
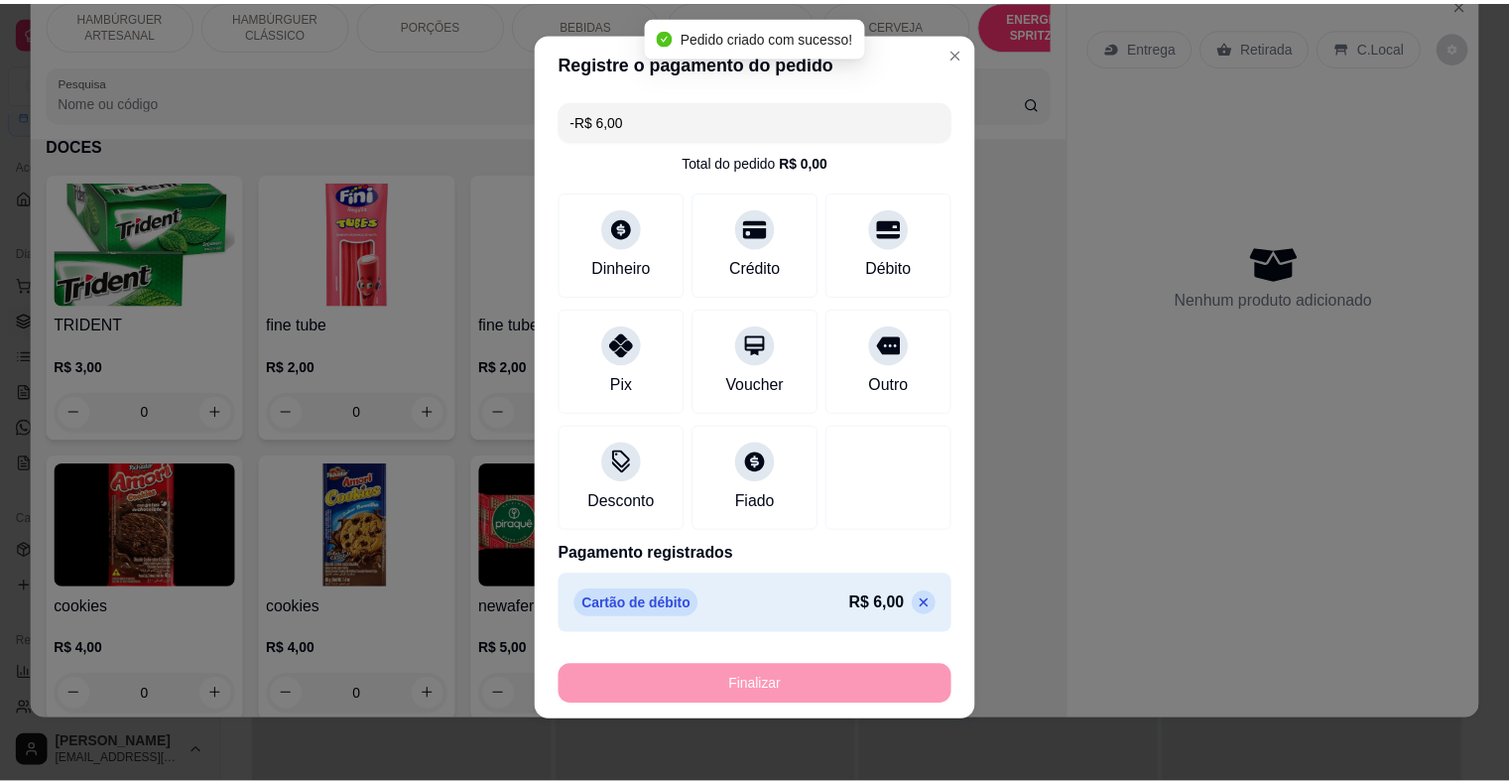
scroll to position [5131, 0]
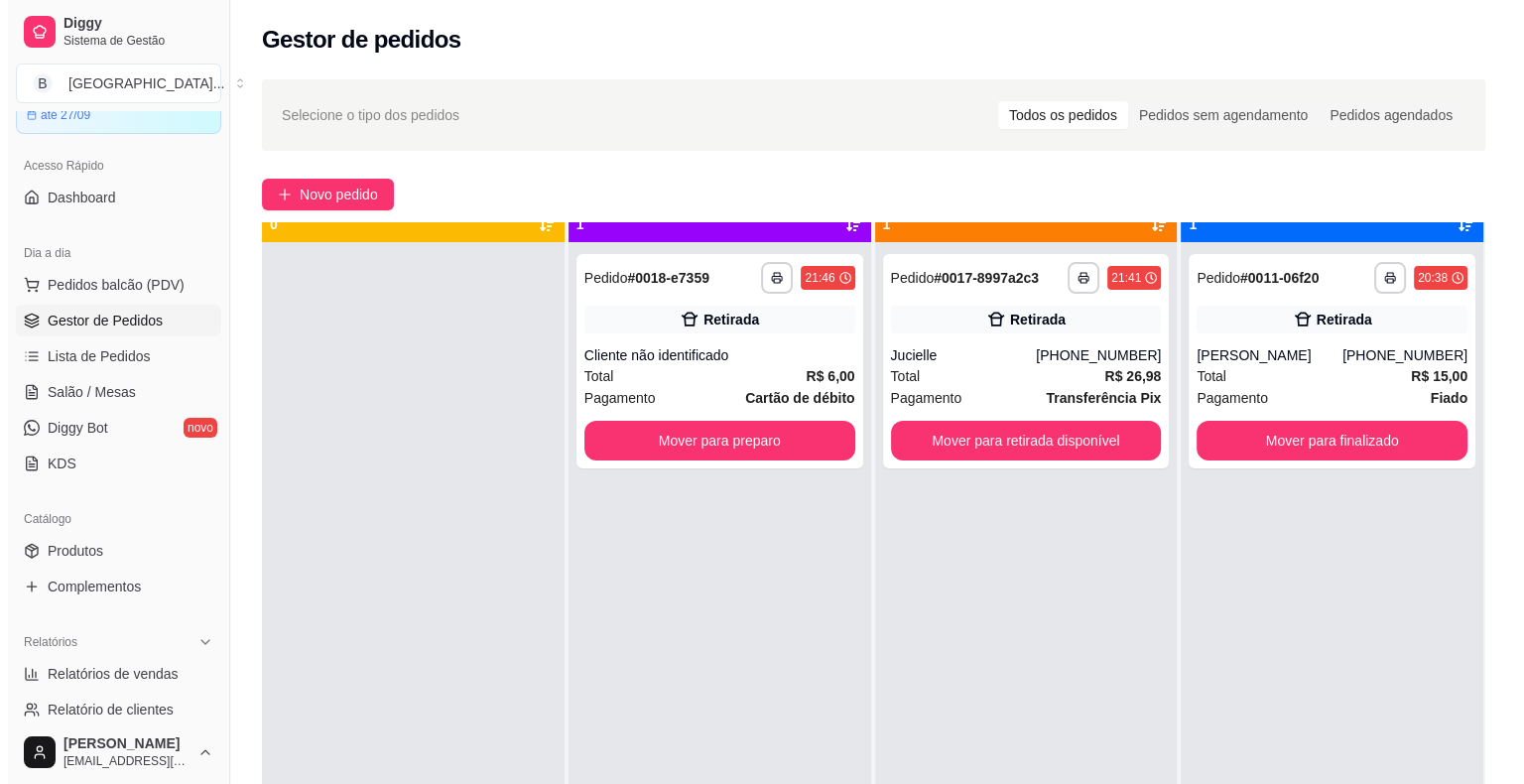
scroll to position [56, 0]
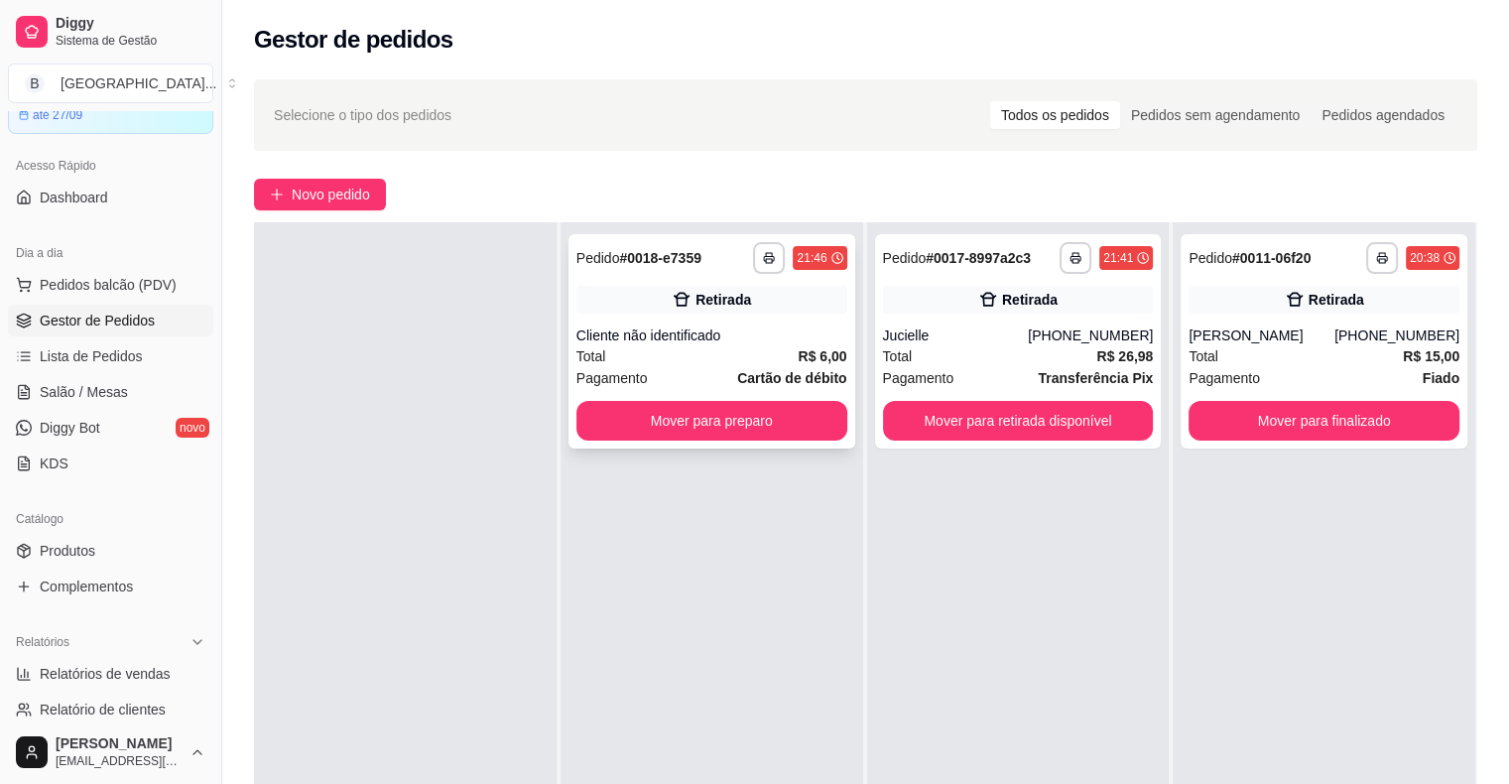
click at [764, 355] on div "Total R$ 6,00" at bounding box center [711, 356] width 271 height 22
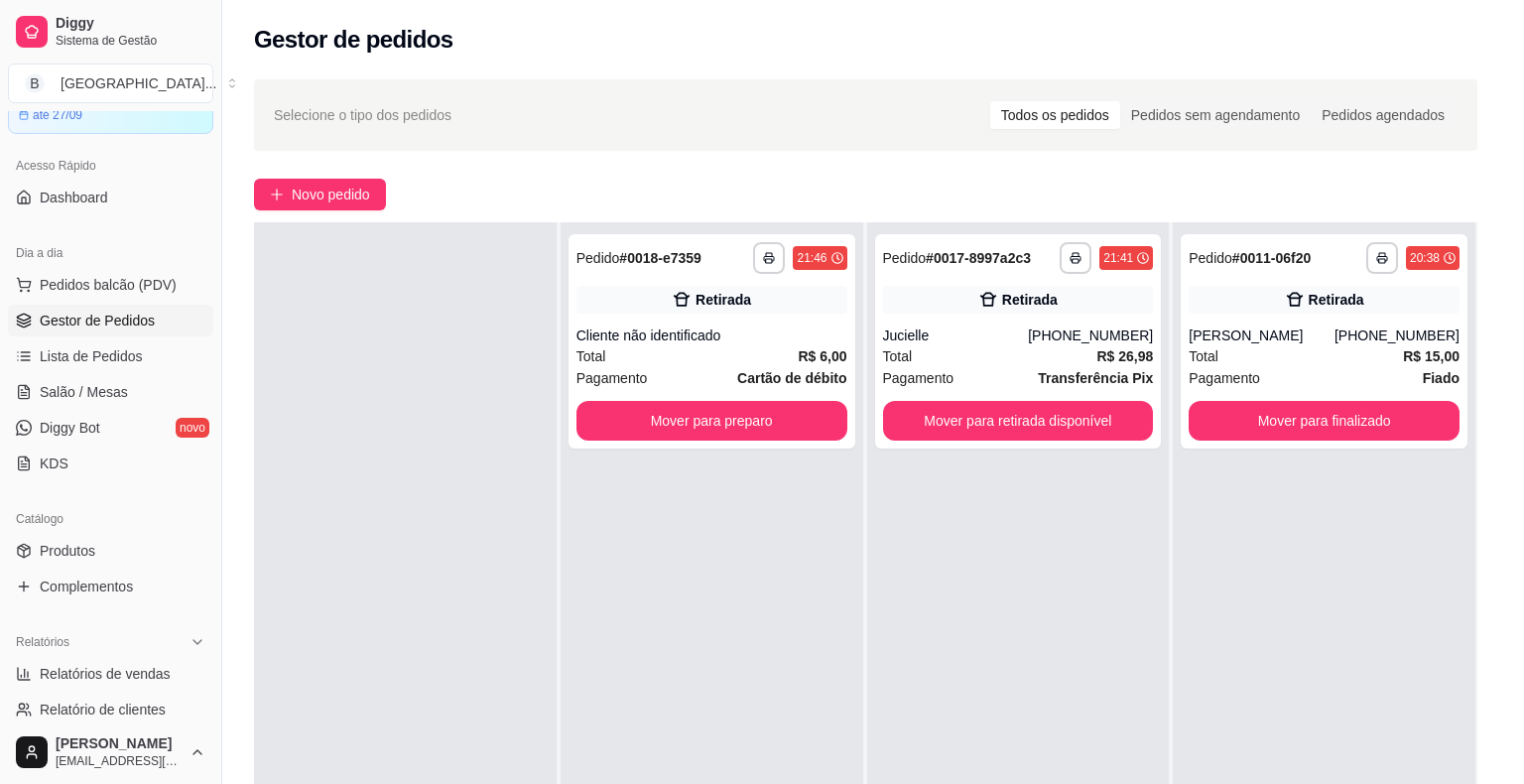
scroll to position [2, 0]
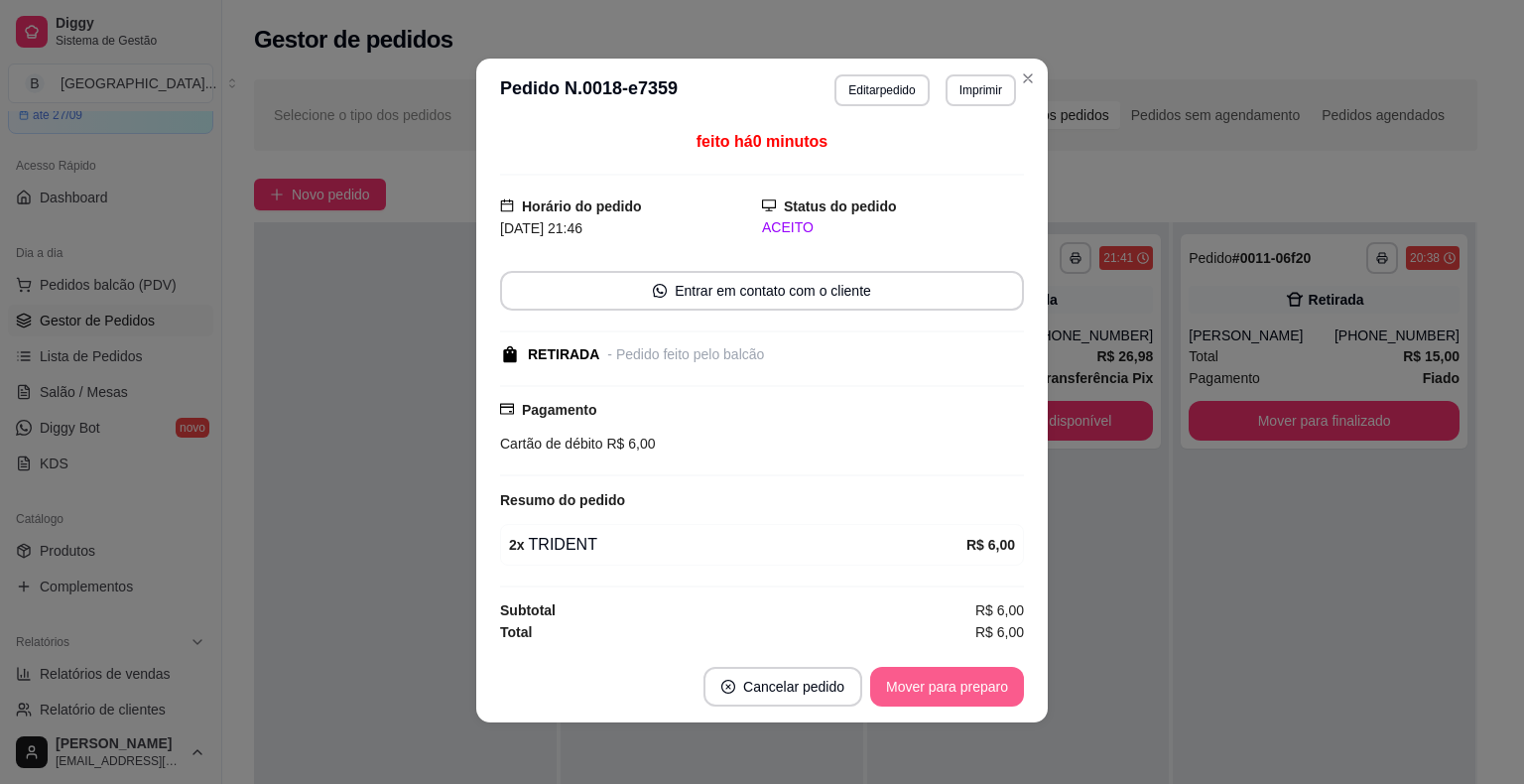
click at [976, 681] on button "Mover para preparo" at bounding box center [947, 687] width 154 height 40
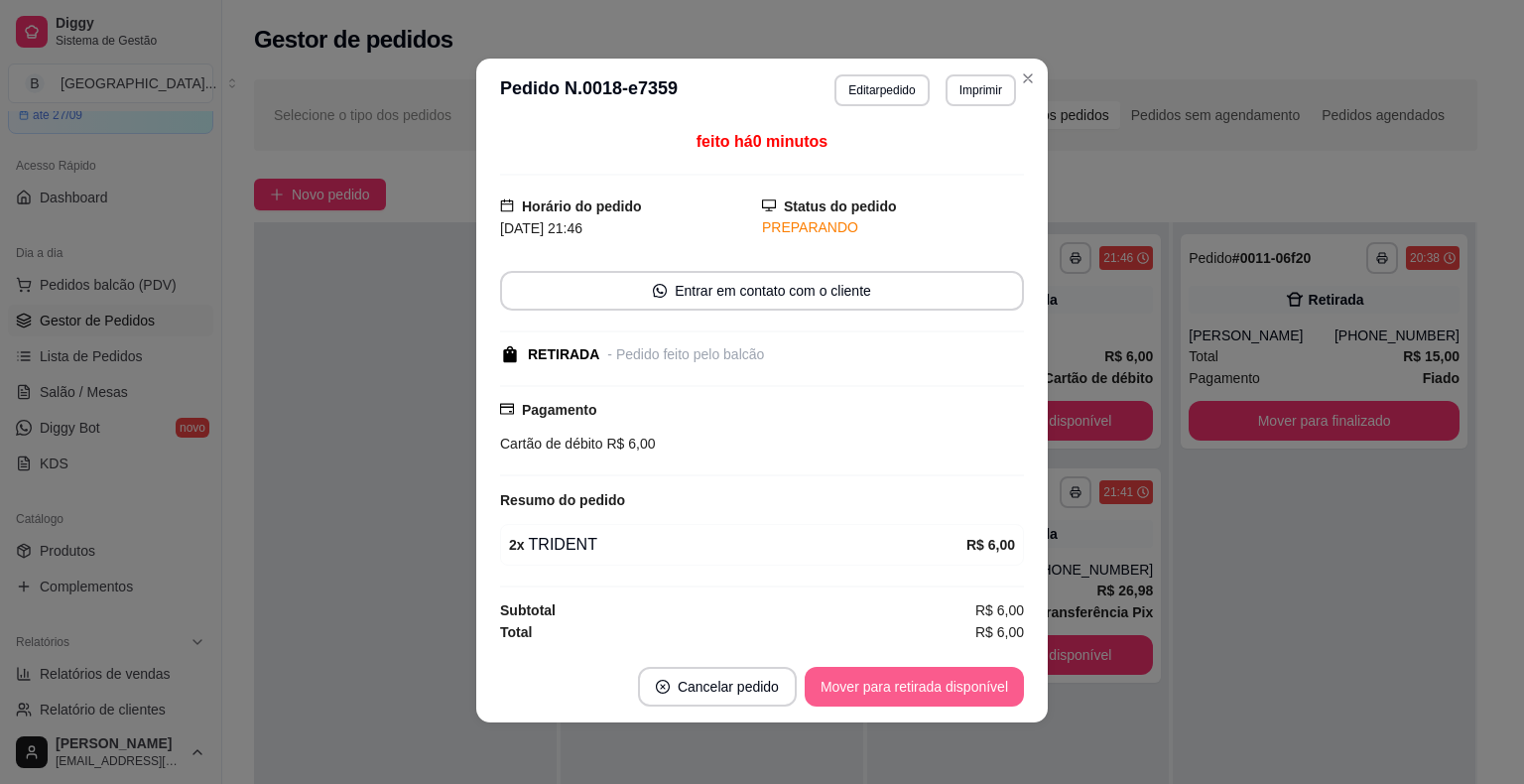
click at [976, 681] on button "Mover para retirada disponível" at bounding box center [913, 687] width 219 height 40
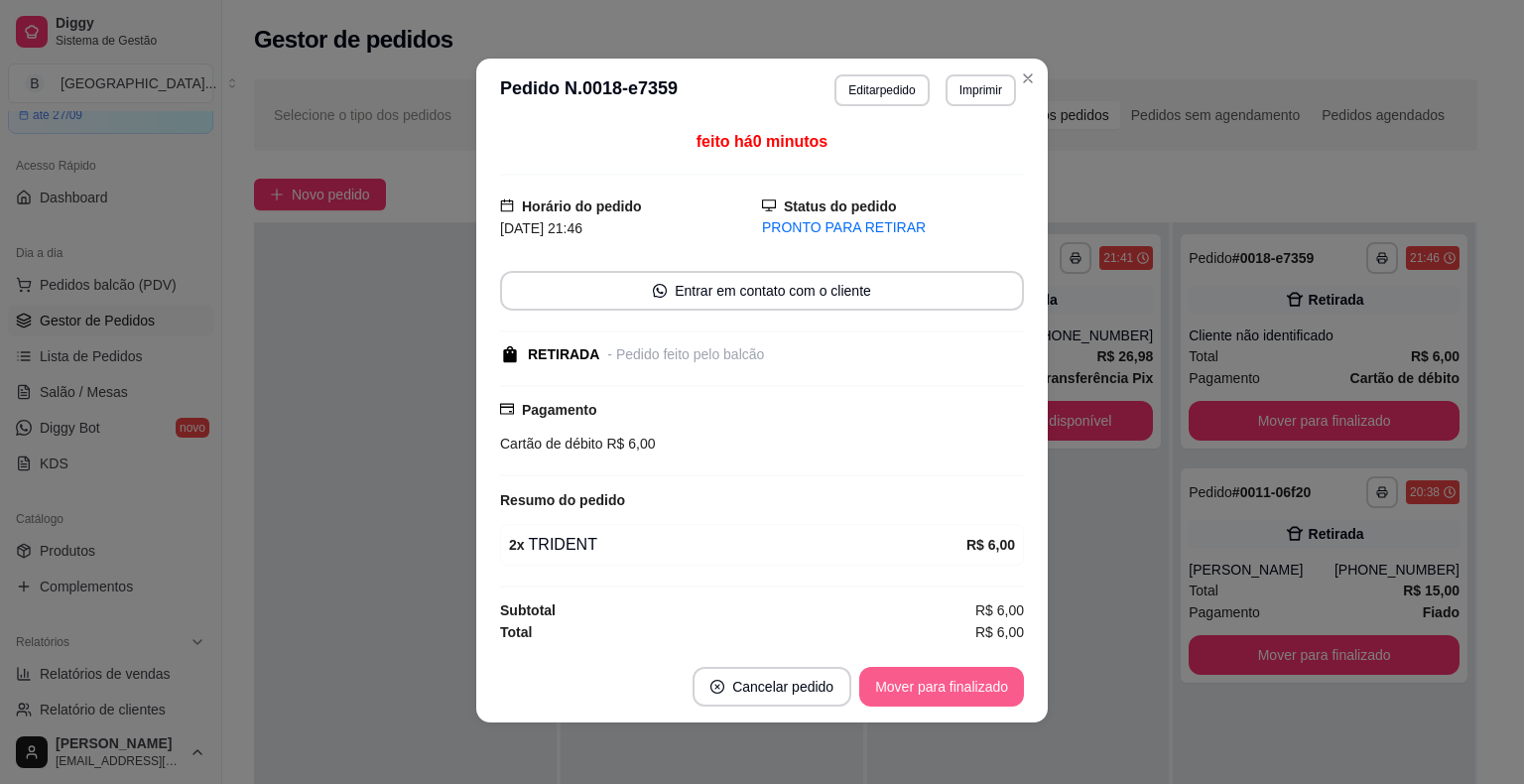
click at [976, 680] on button "Mover para finalizado" at bounding box center [941, 687] width 165 height 40
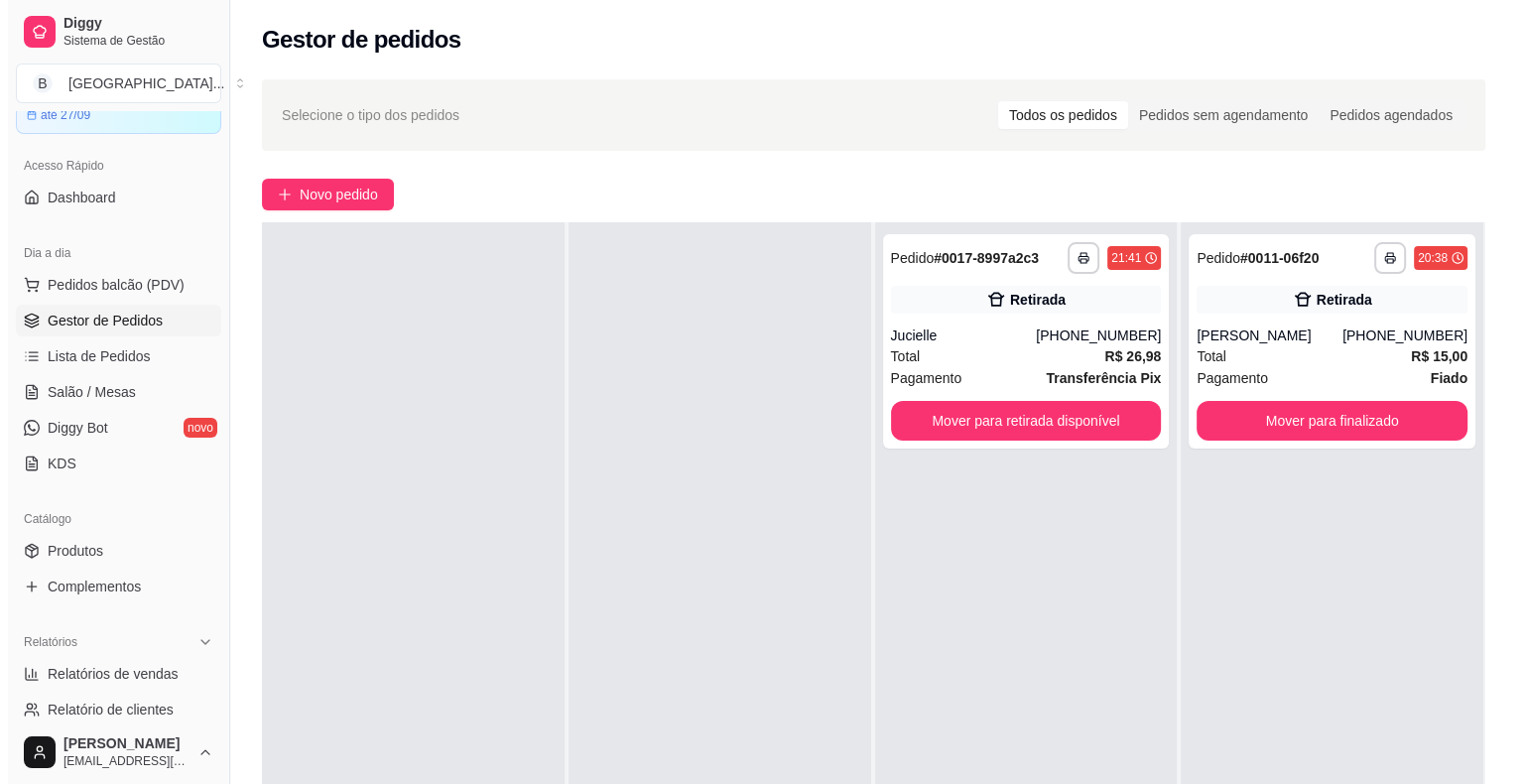
scroll to position [0, 0]
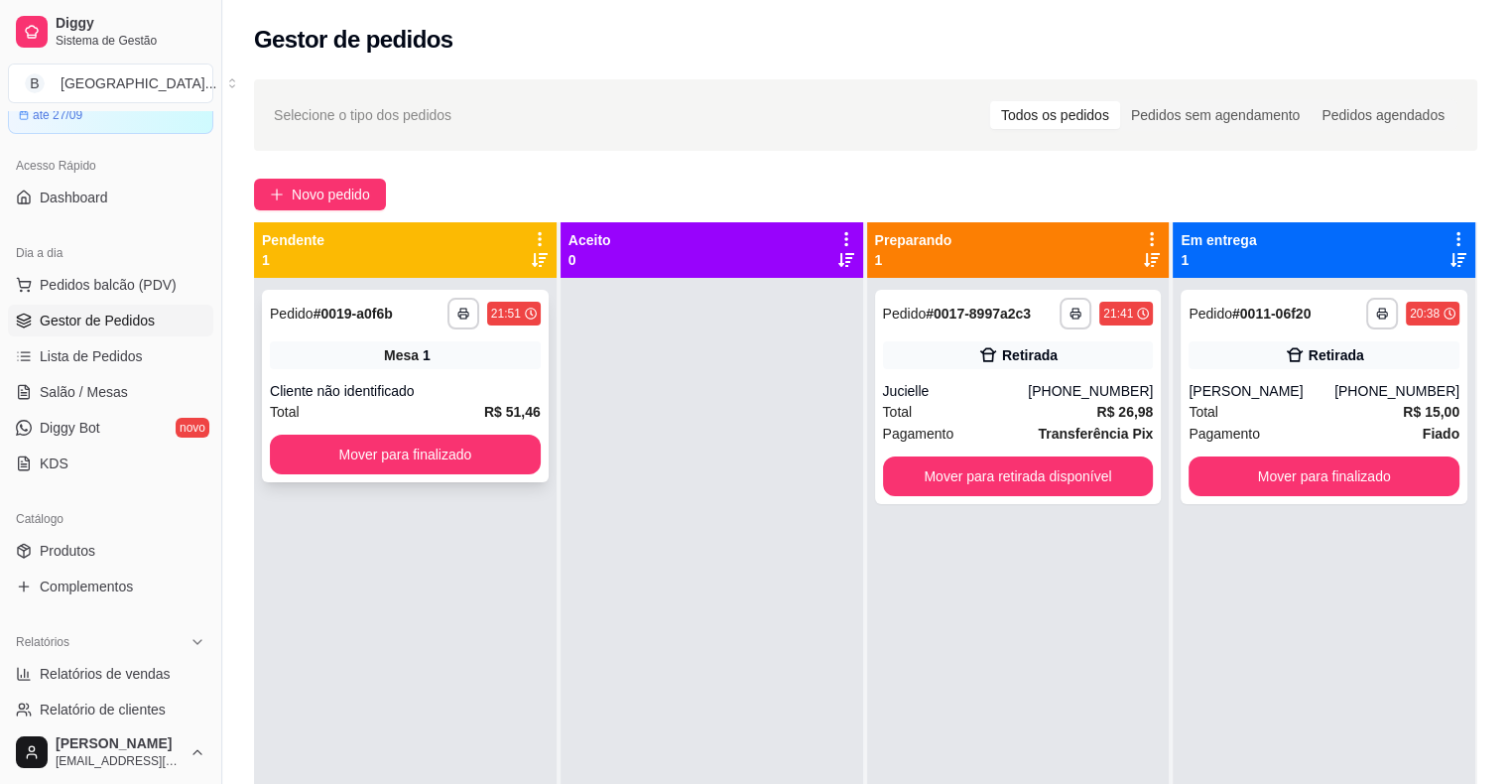
click at [371, 384] on div "Cliente não identificado" at bounding box center [405, 391] width 271 height 20
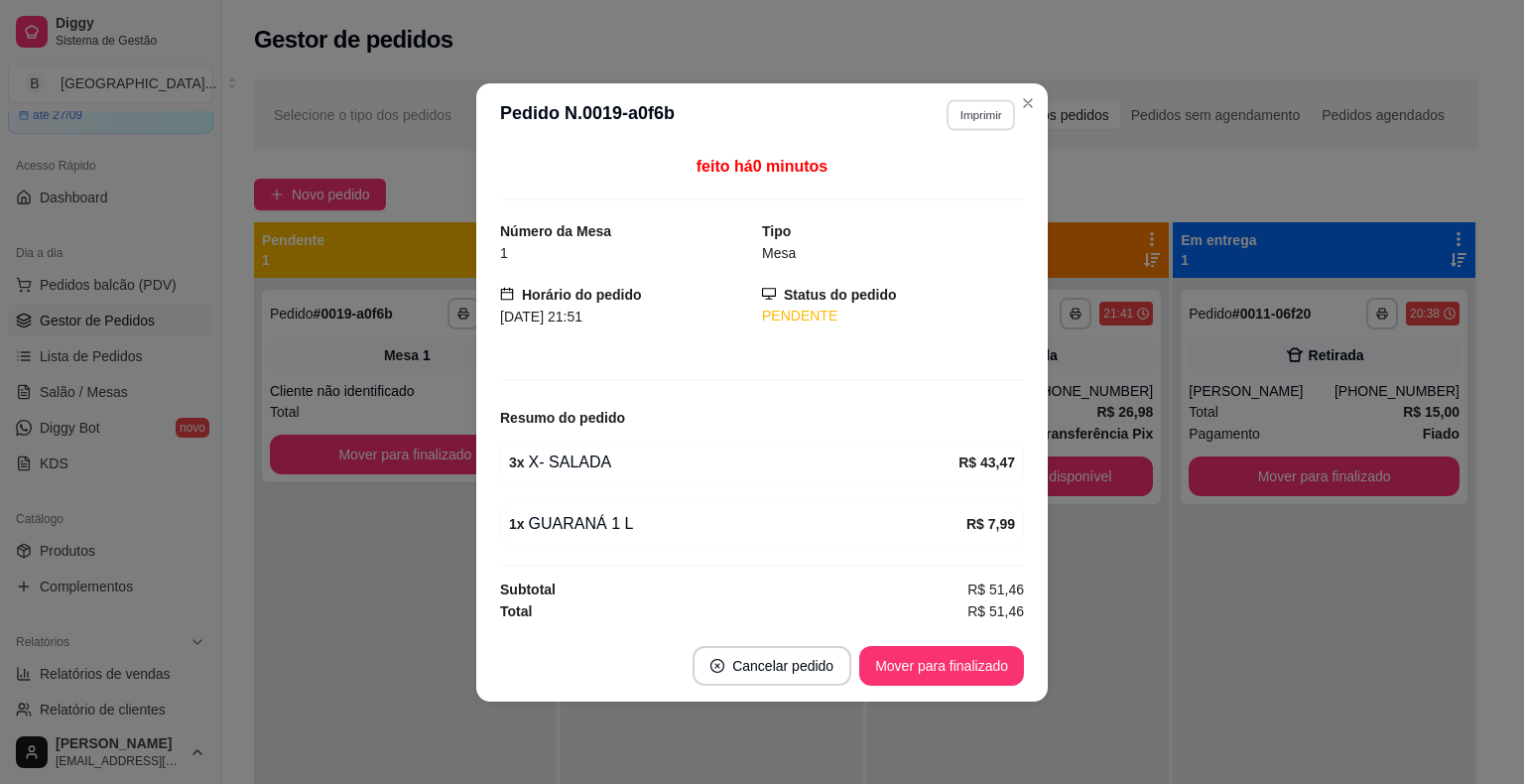
click at [971, 101] on button "Imprimir" at bounding box center [980, 114] width 68 height 31
click at [966, 190] on button "IMPRESSORA" at bounding box center [945, 185] width 139 height 31
click at [914, 665] on button "Mover para finalizado" at bounding box center [941, 666] width 165 height 40
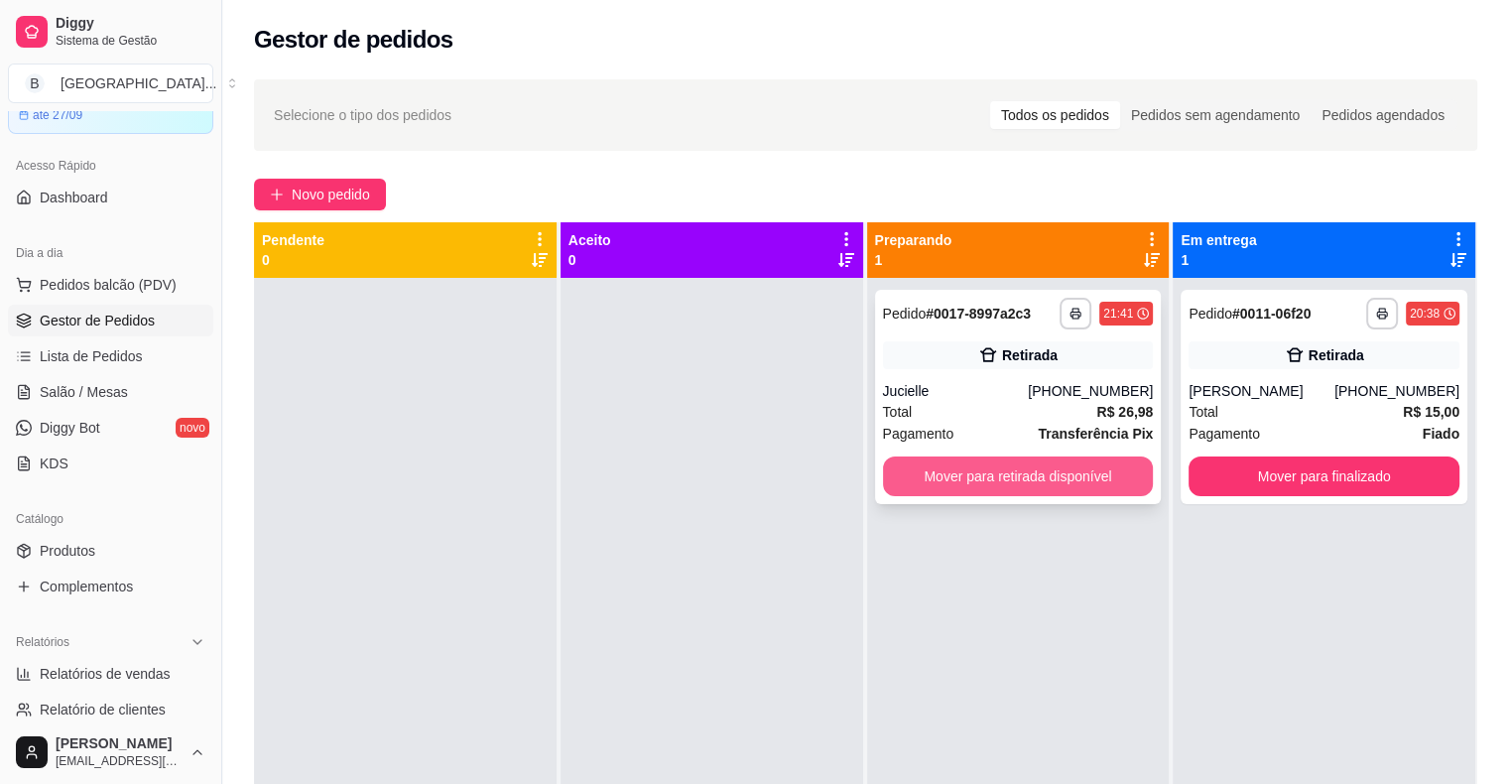
click at [919, 456] on button "Mover para retirada disponível" at bounding box center [1018, 476] width 271 height 40
click at [919, 465] on button "Mover para retirada disponível" at bounding box center [1018, 476] width 263 height 39
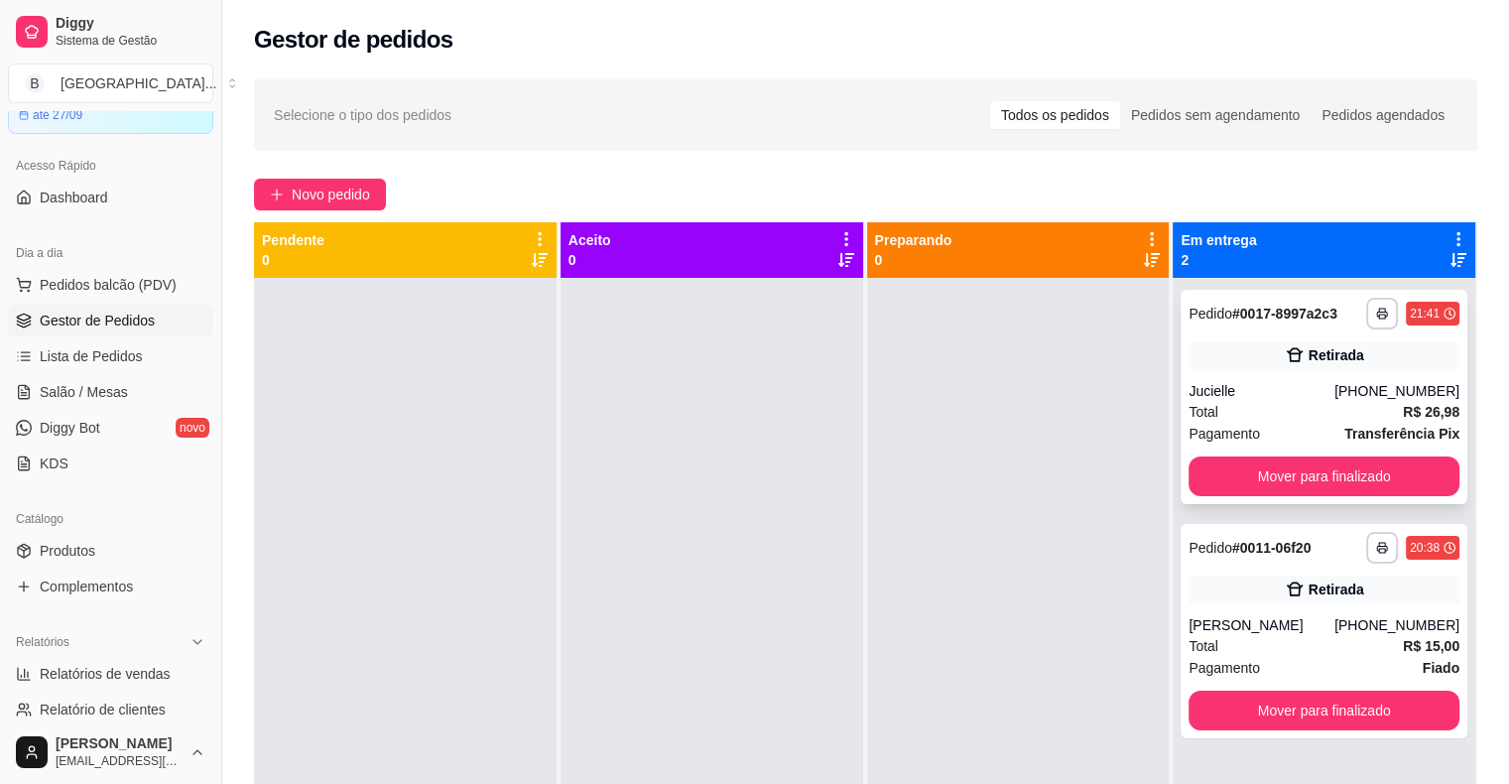
click at [1334, 387] on div "Jucielle" at bounding box center [1261, 391] width 146 height 20
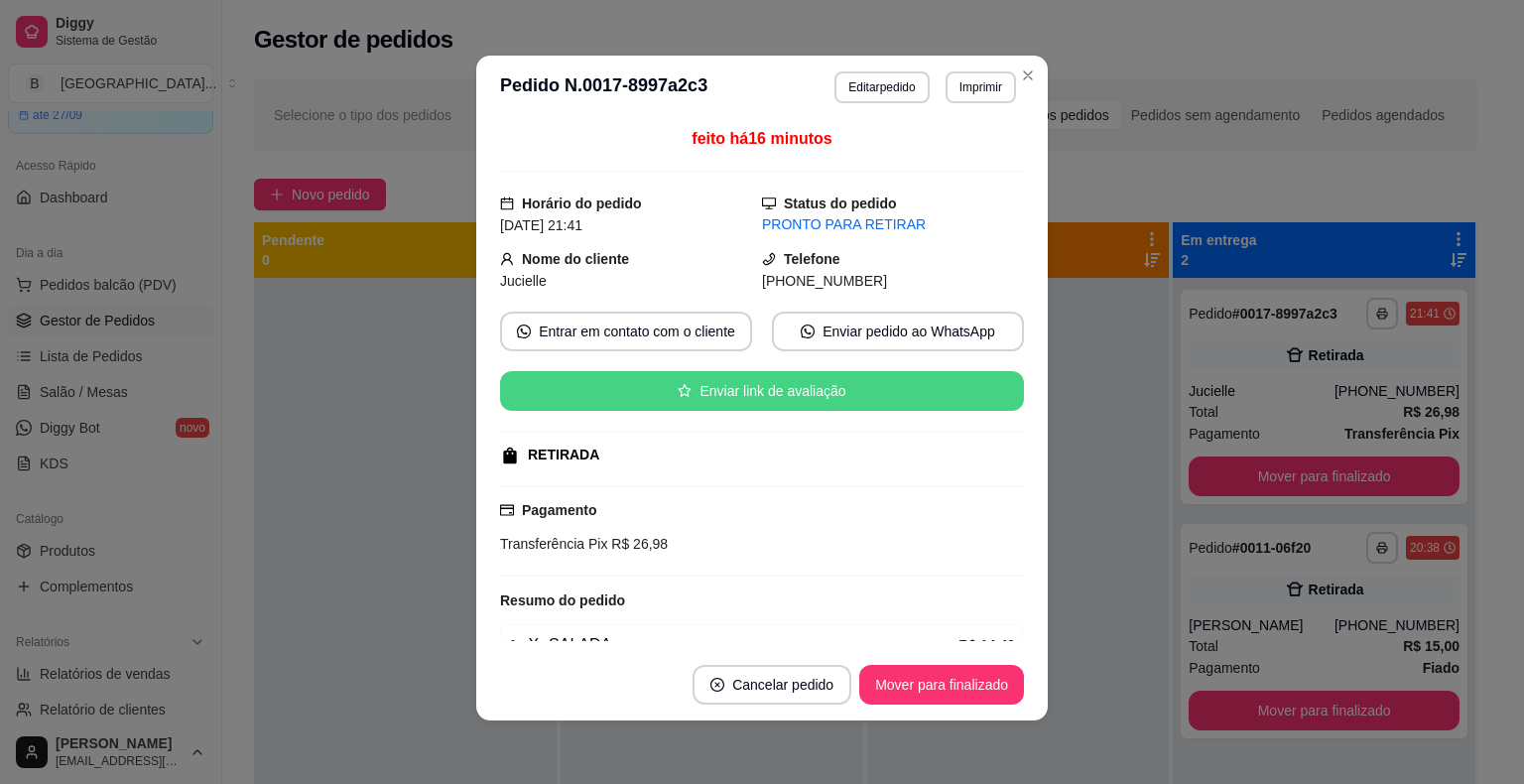
scroll to position [263, 0]
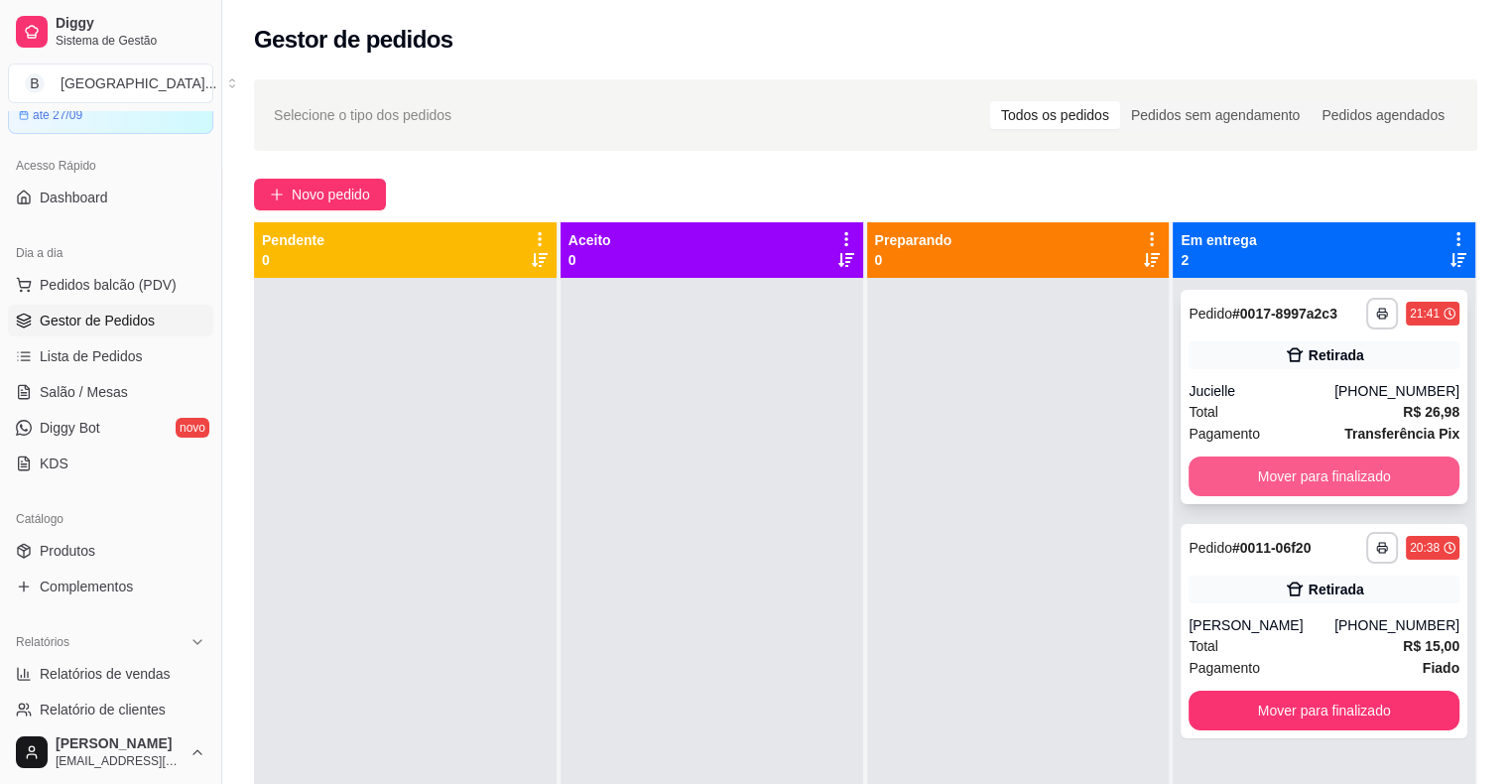
click at [1274, 471] on button "Mover para finalizado" at bounding box center [1323, 476] width 271 height 40
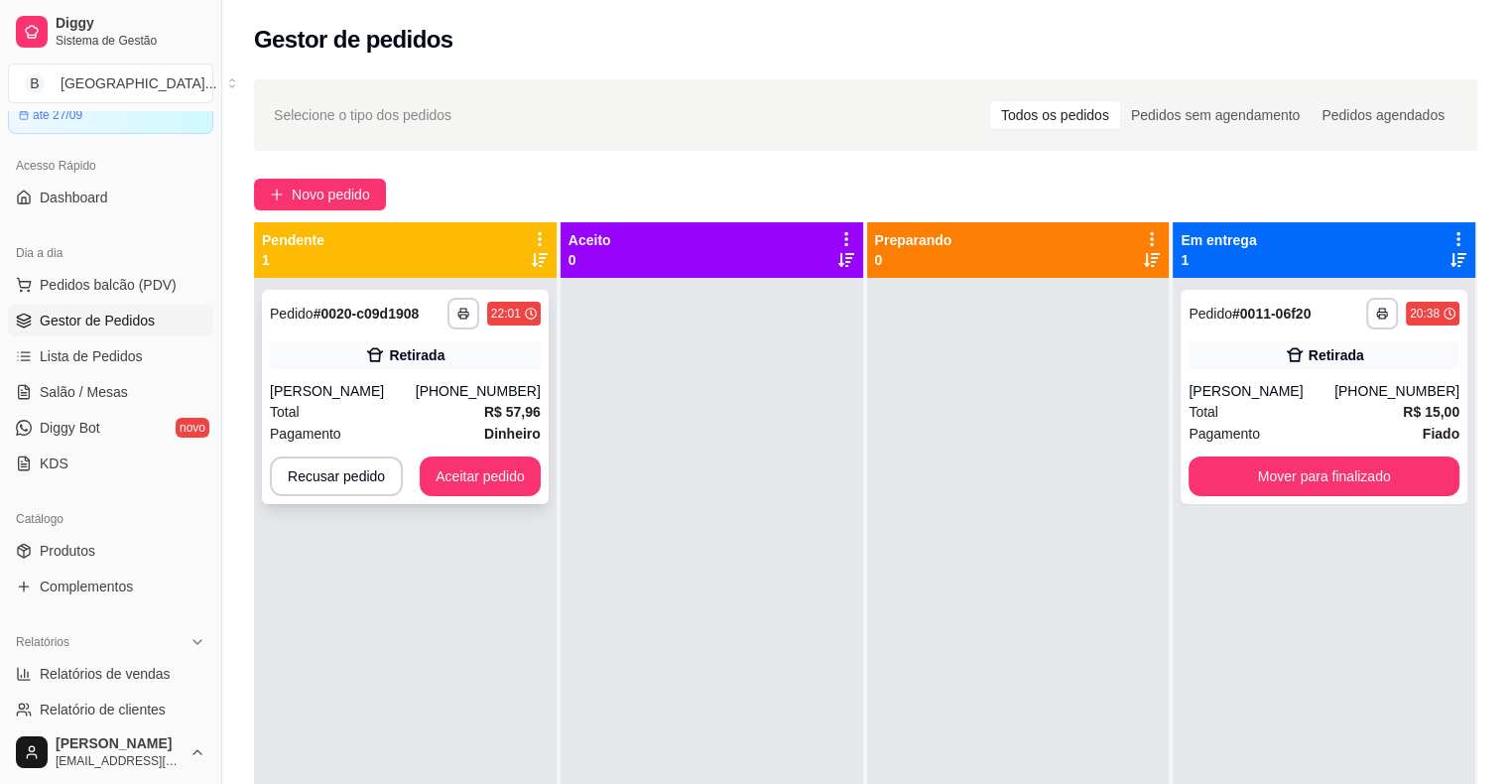
click at [460, 390] on div "[PHONE_NUMBER]" at bounding box center [478, 391] width 125 height 20
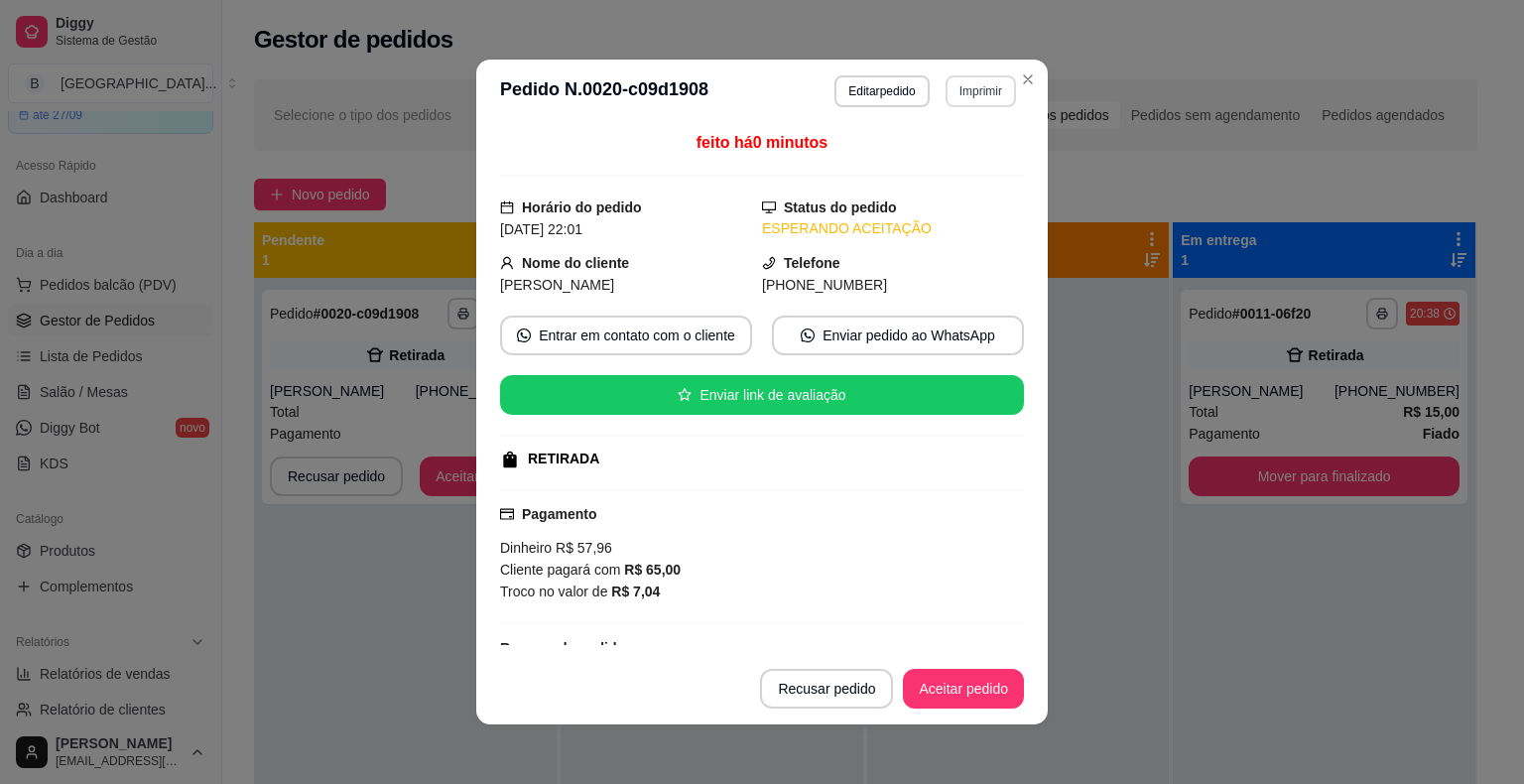
click at [980, 78] on button "Imprimir" at bounding box center [980, 91] width 70 height 32
click at [965, 148] on button "IMPRESSORA" at bounding box center [938, 161] width 144 height 32
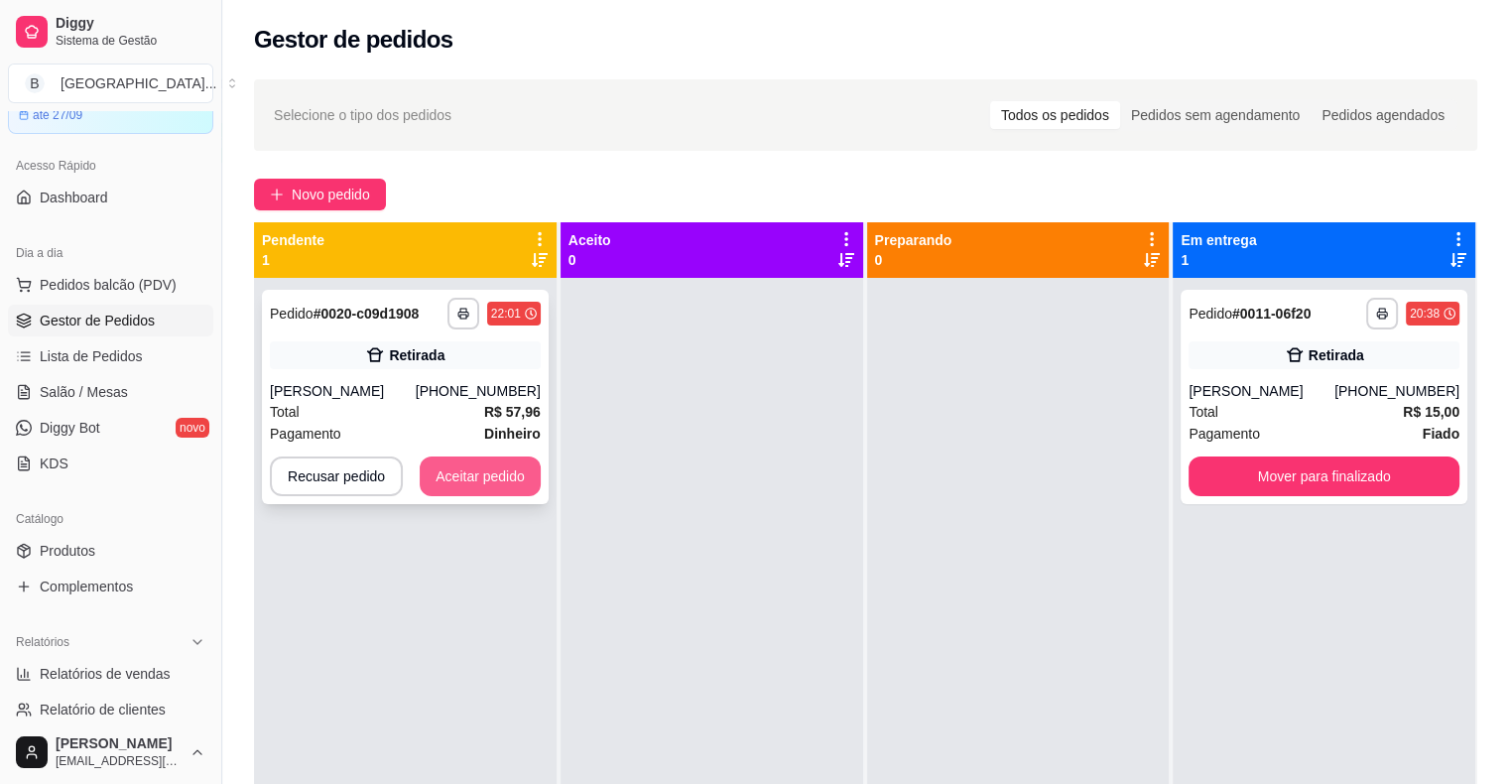
click at [494, 474] on button "Aceitar pedido" at bounding box center [480, 476] width 121 height 40
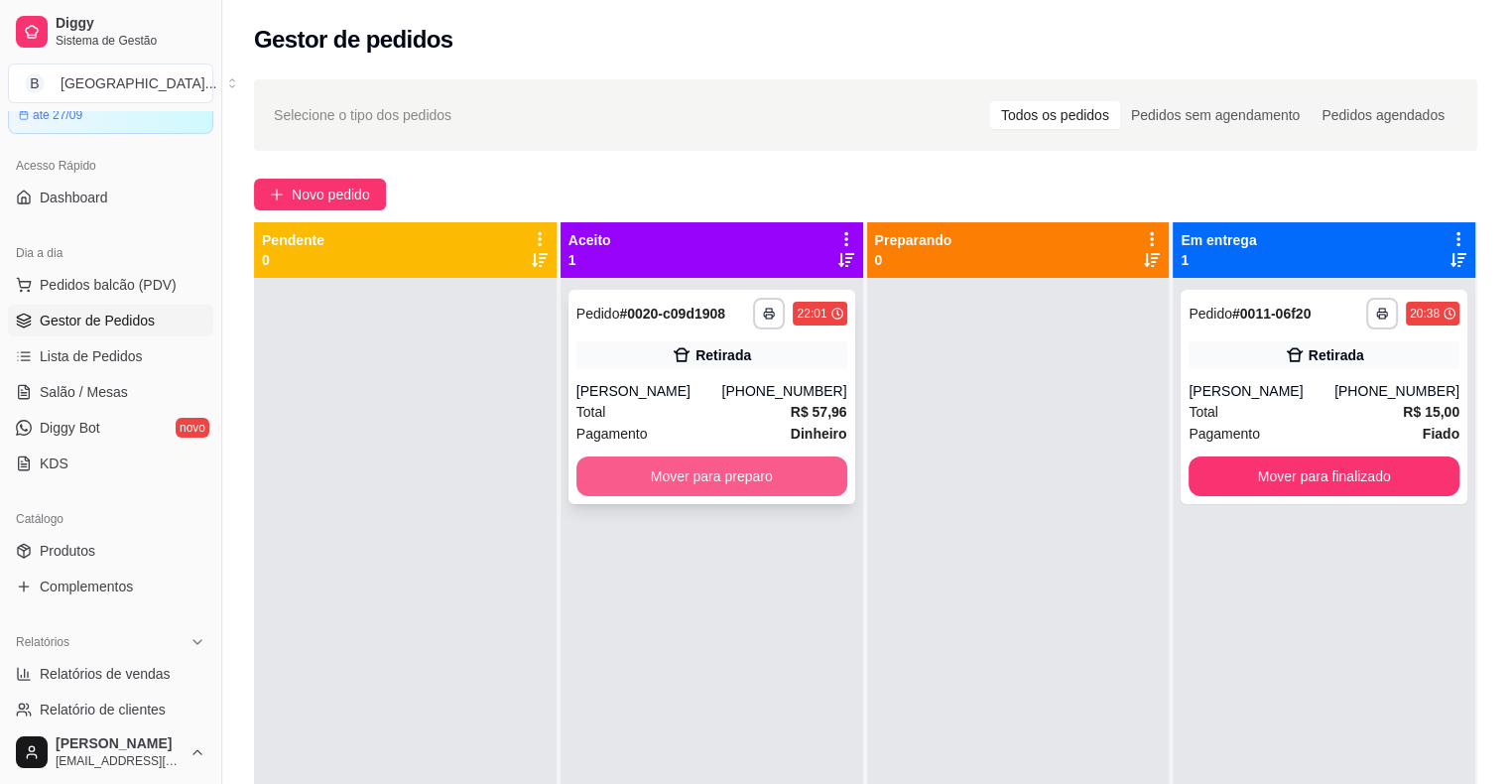
click at [627, 479] on button "Mover para preparo" at bounding box center [711, 476] width 271 height 40
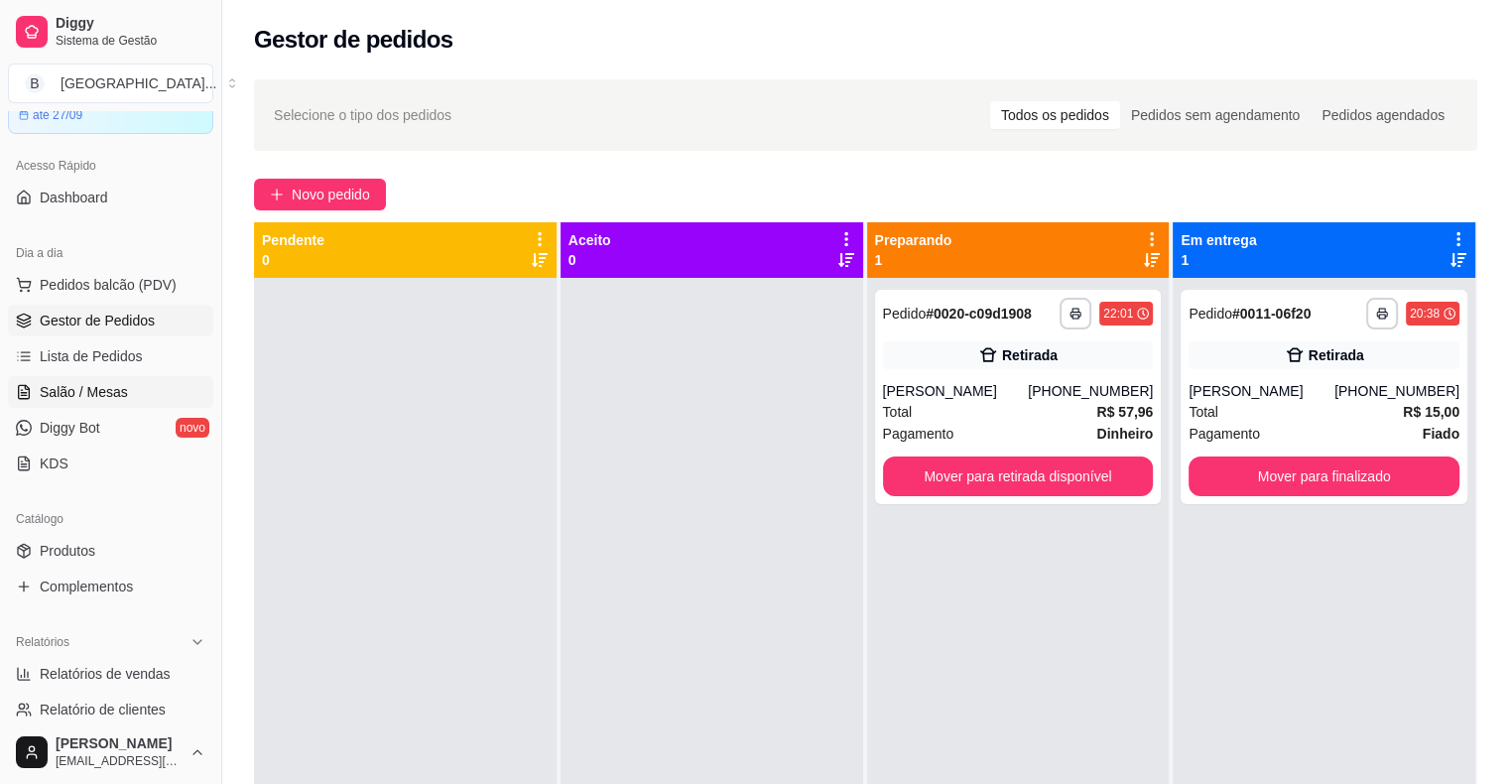
click at [156, 393] on link "Salão / Mesas" at bounding box center [110, 392] width 205 height 32
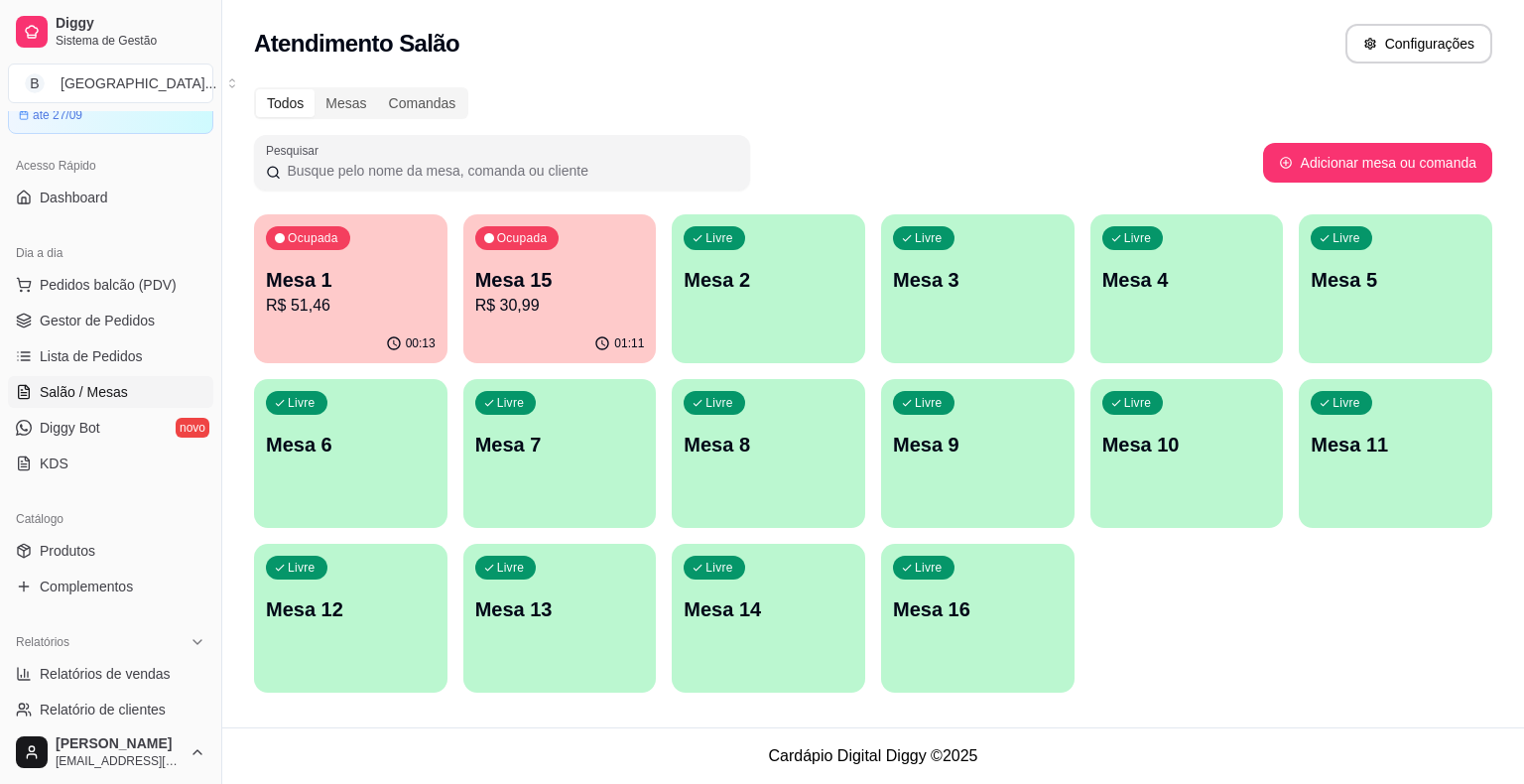
click at [373, 338] on div "00:13" at bounding box center [350, 343] width 193 height 39
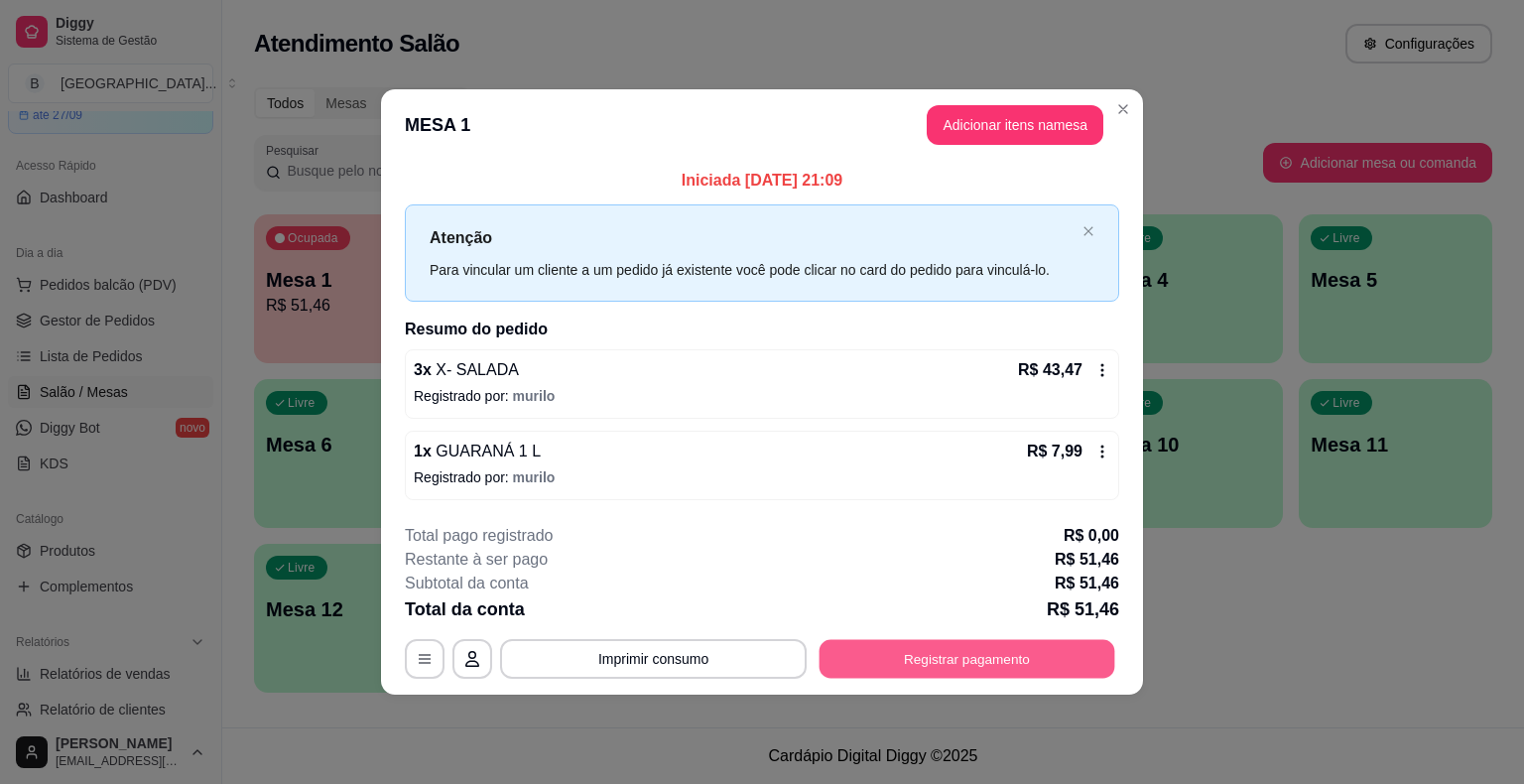
click at [1069, 662] on button "Registrar pagamento" at bounding box center [967, 658] width 296 height 39
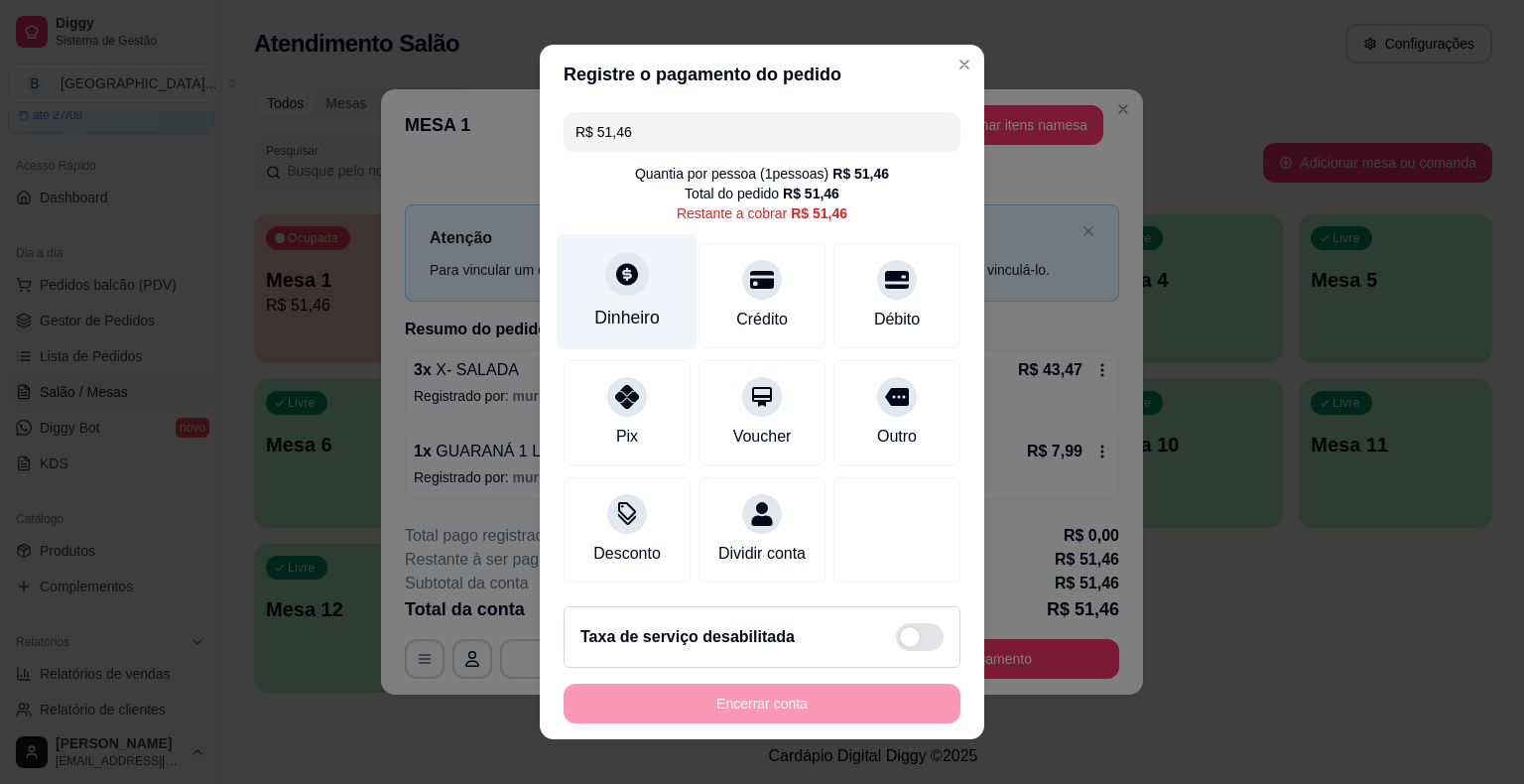
click at [644, 296] on div "Dinheiro" at bounding box center [627, 292] width 140 height 116
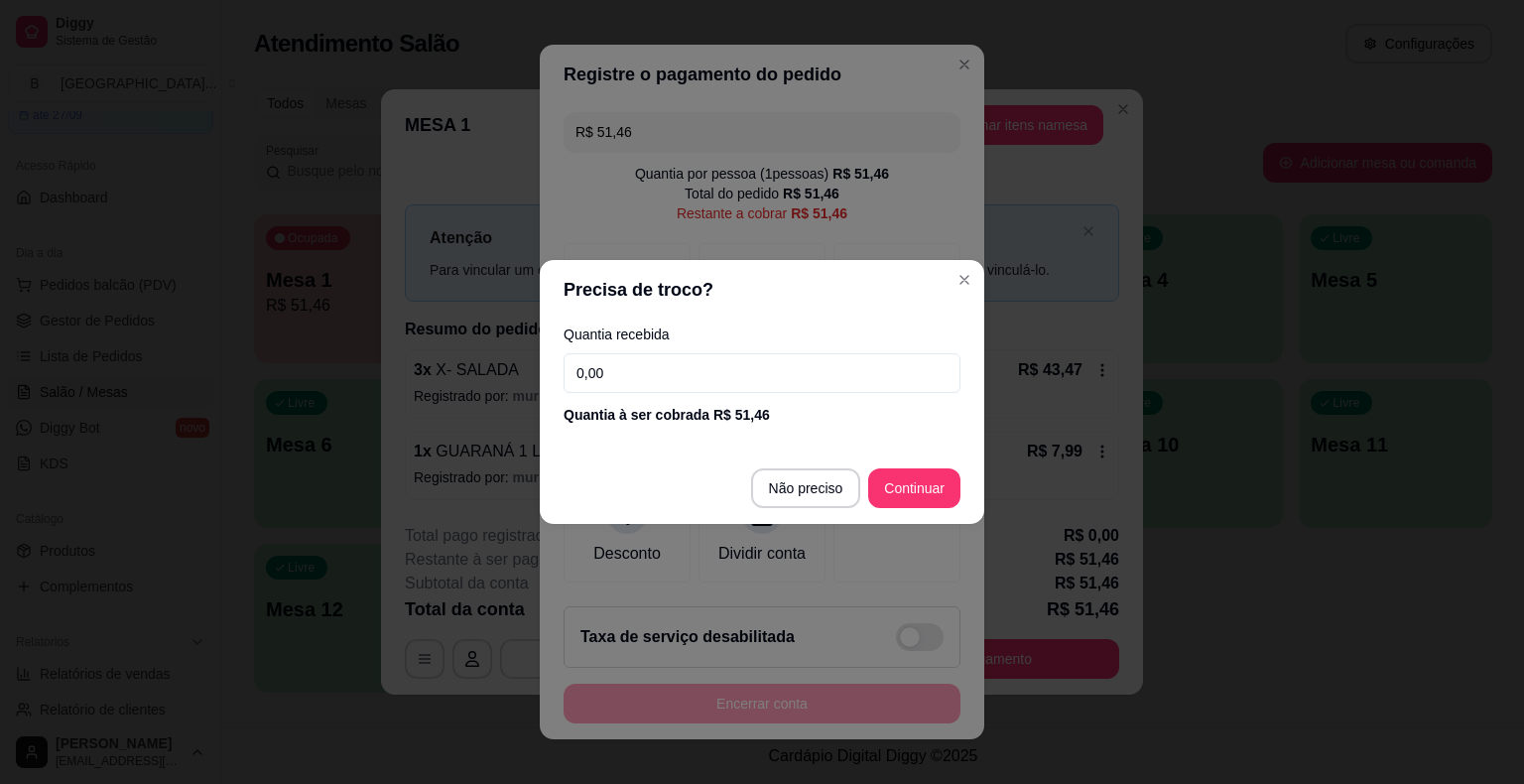
click at [734, 368] on input "0,00" at bounding box center [761, 373] width 397 height 40
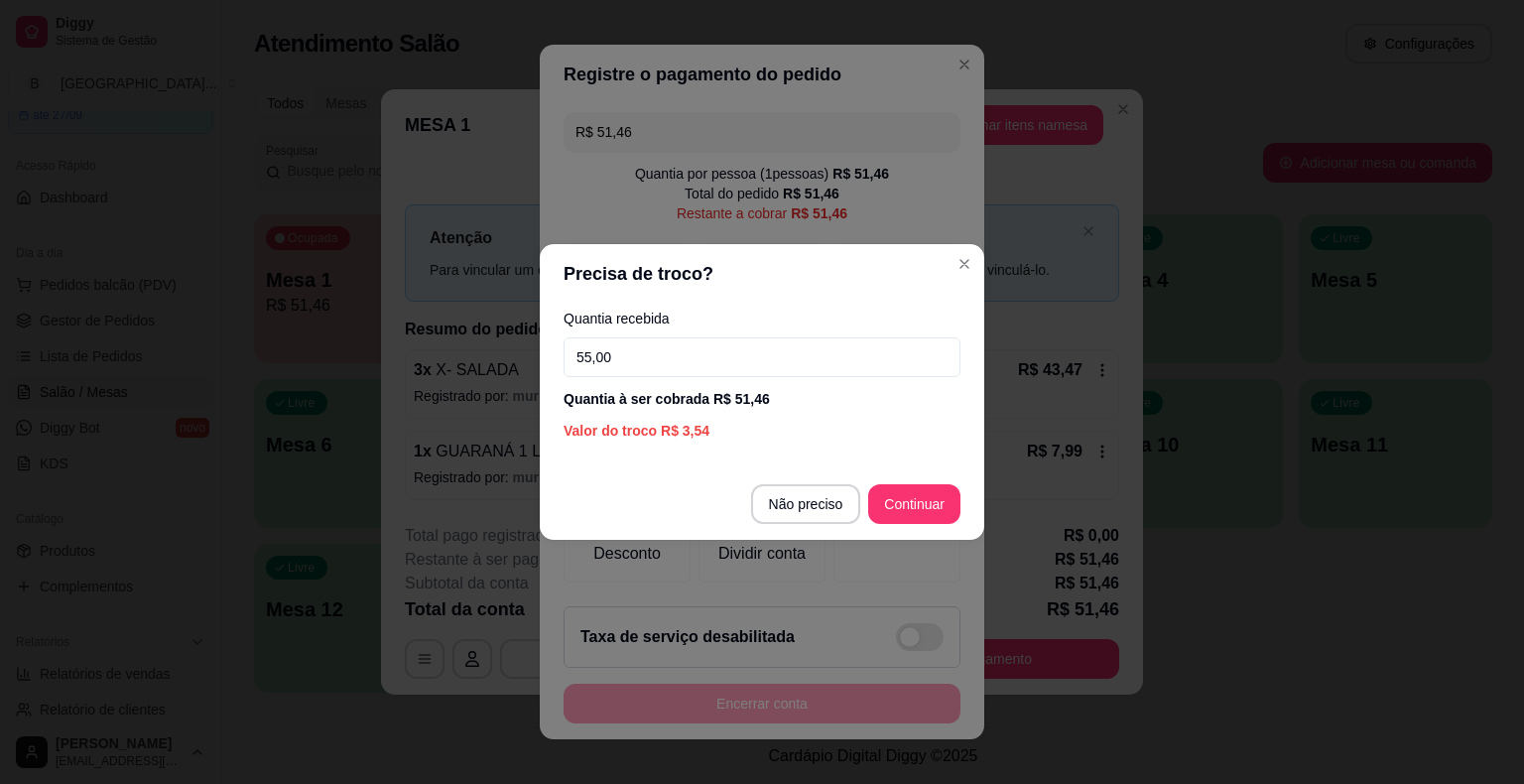
click at [840, 371] on input "55,00" at bounding box center [761, 357] width 397 height 40
type input "60,00"
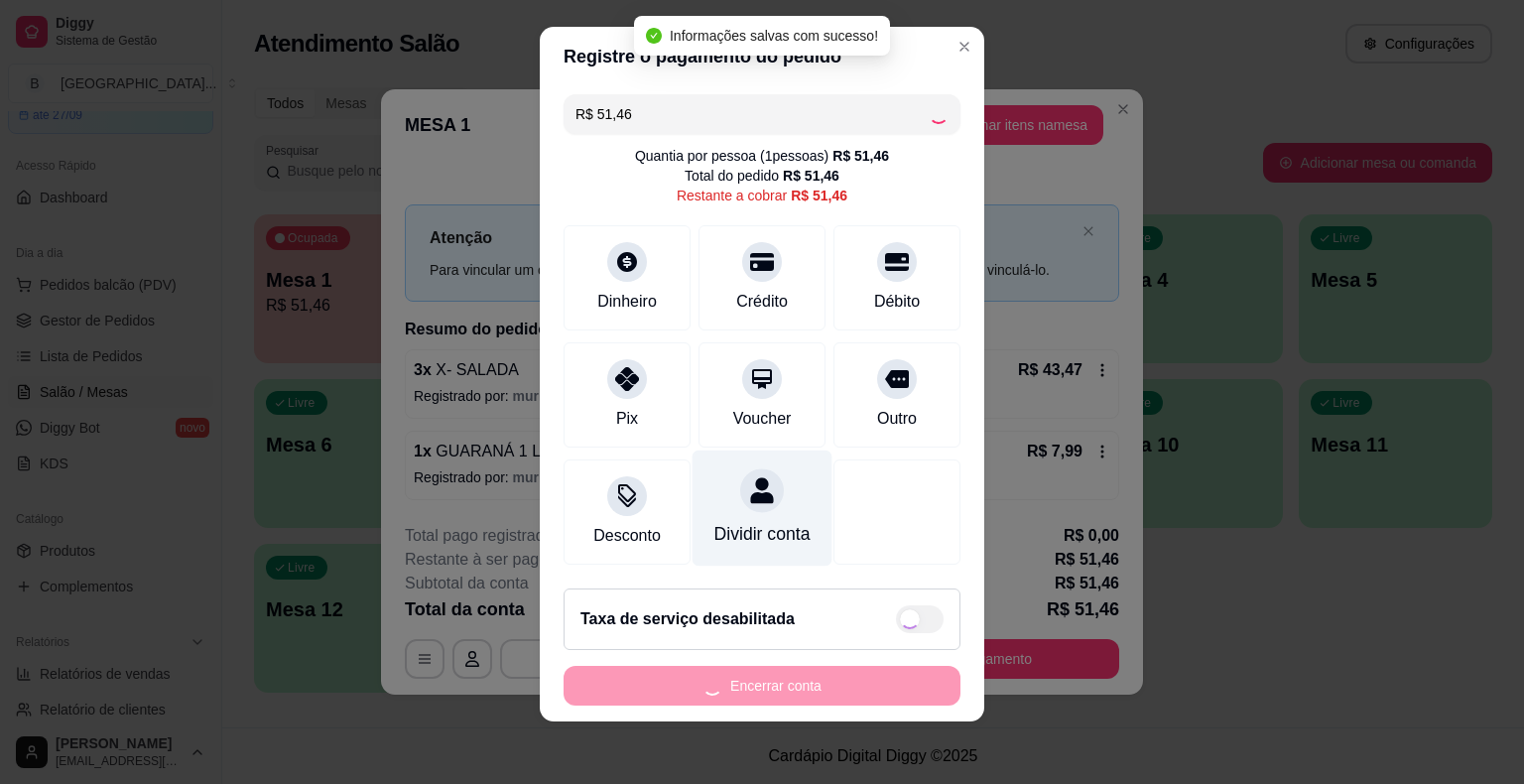
type input "R$ 0,00"
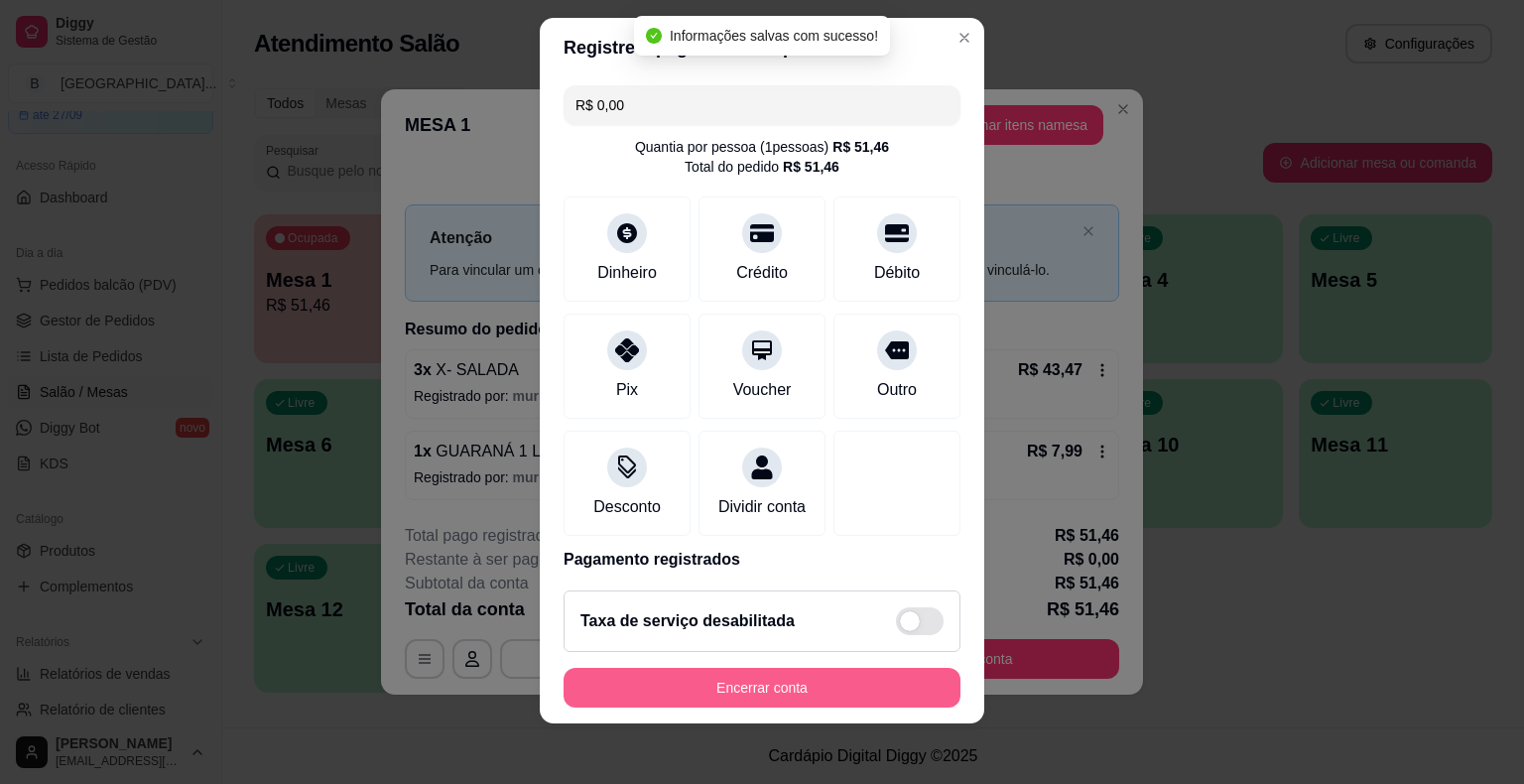
scroll to position [24, 0]
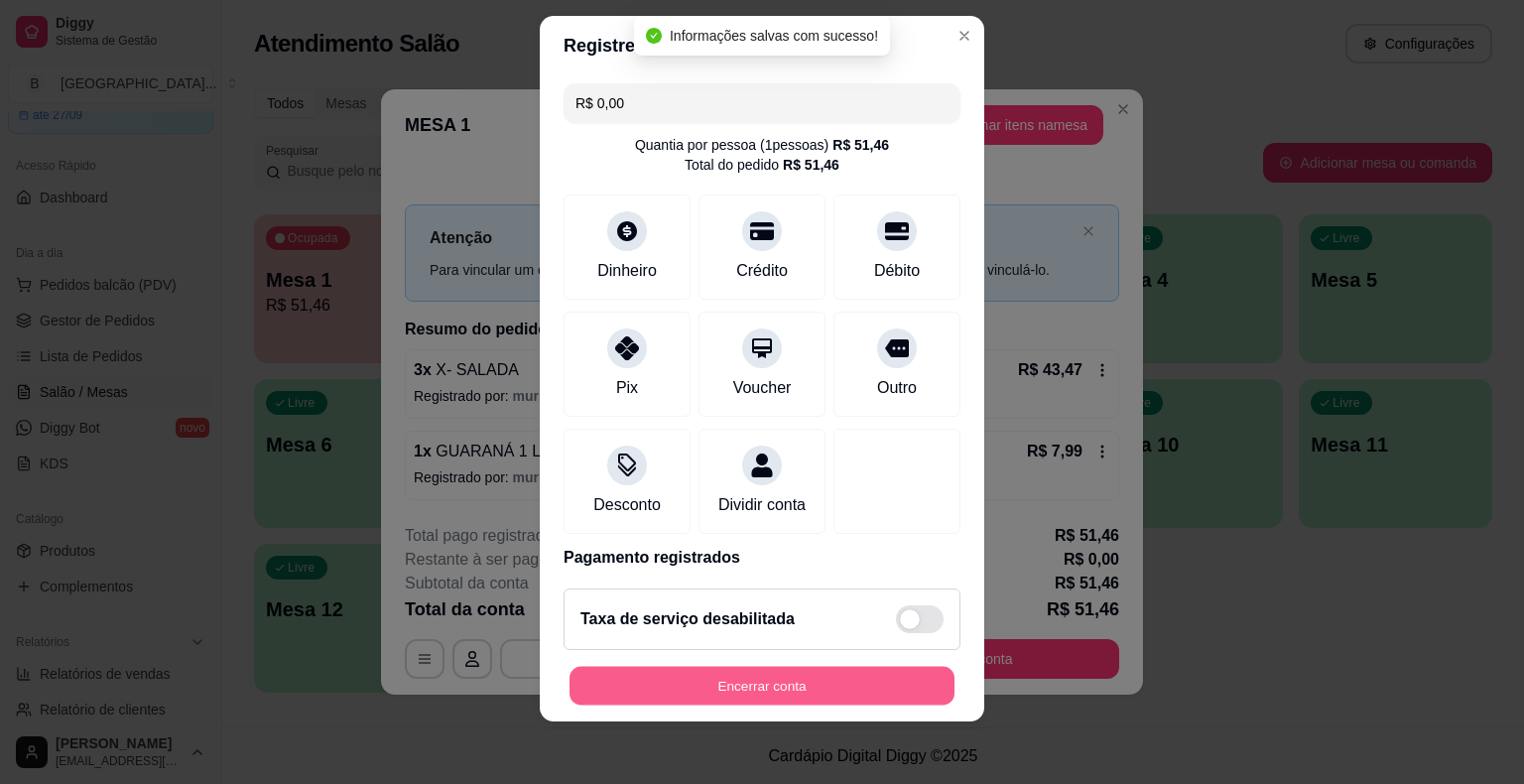
click at [762, 678] on button "Encerrar conta" at bounding box center [761, 685] width 385 height 39
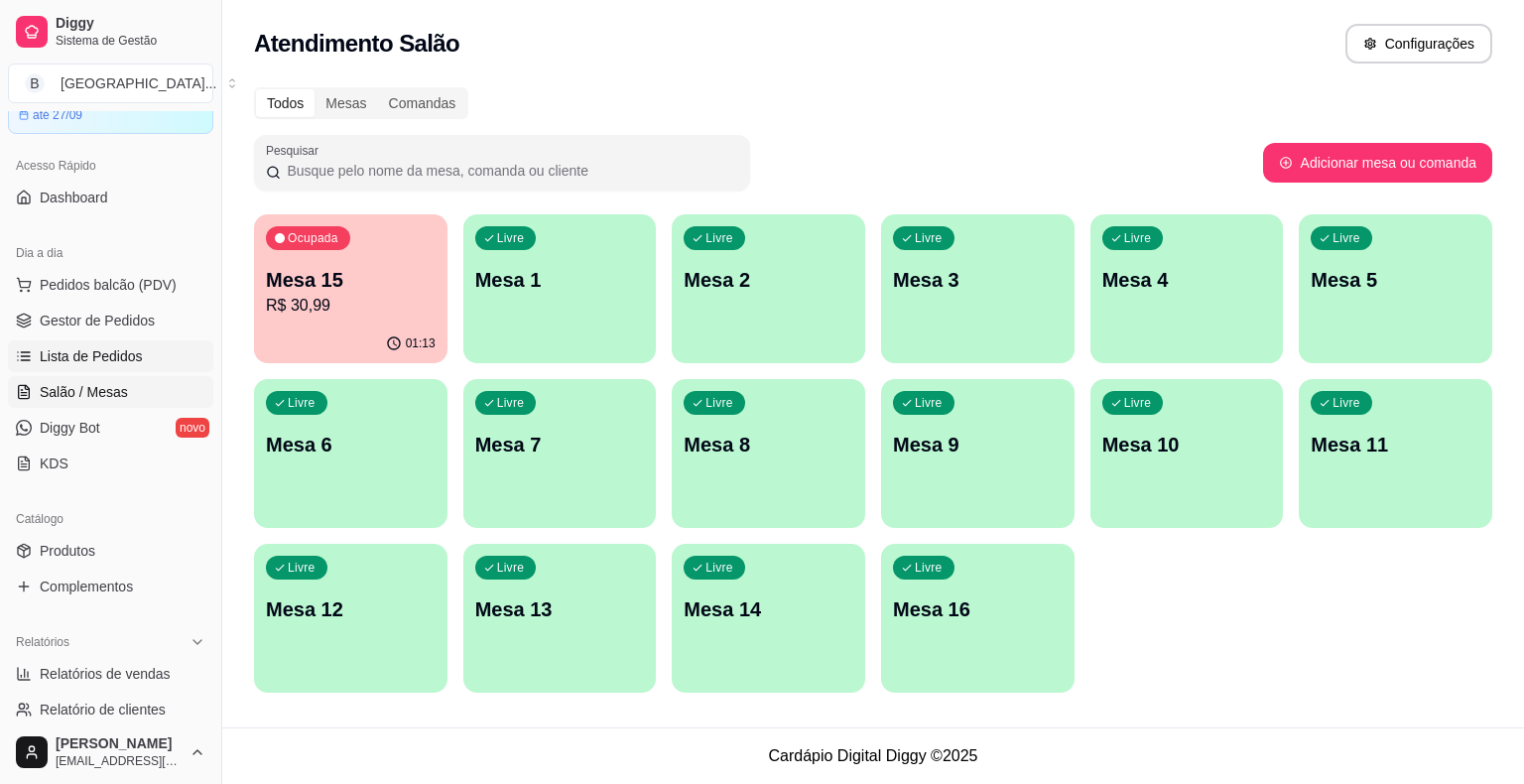
click at [116, 356] on span "Lista de Pedidos" at bounding box center [91, 356] width 103 height 20
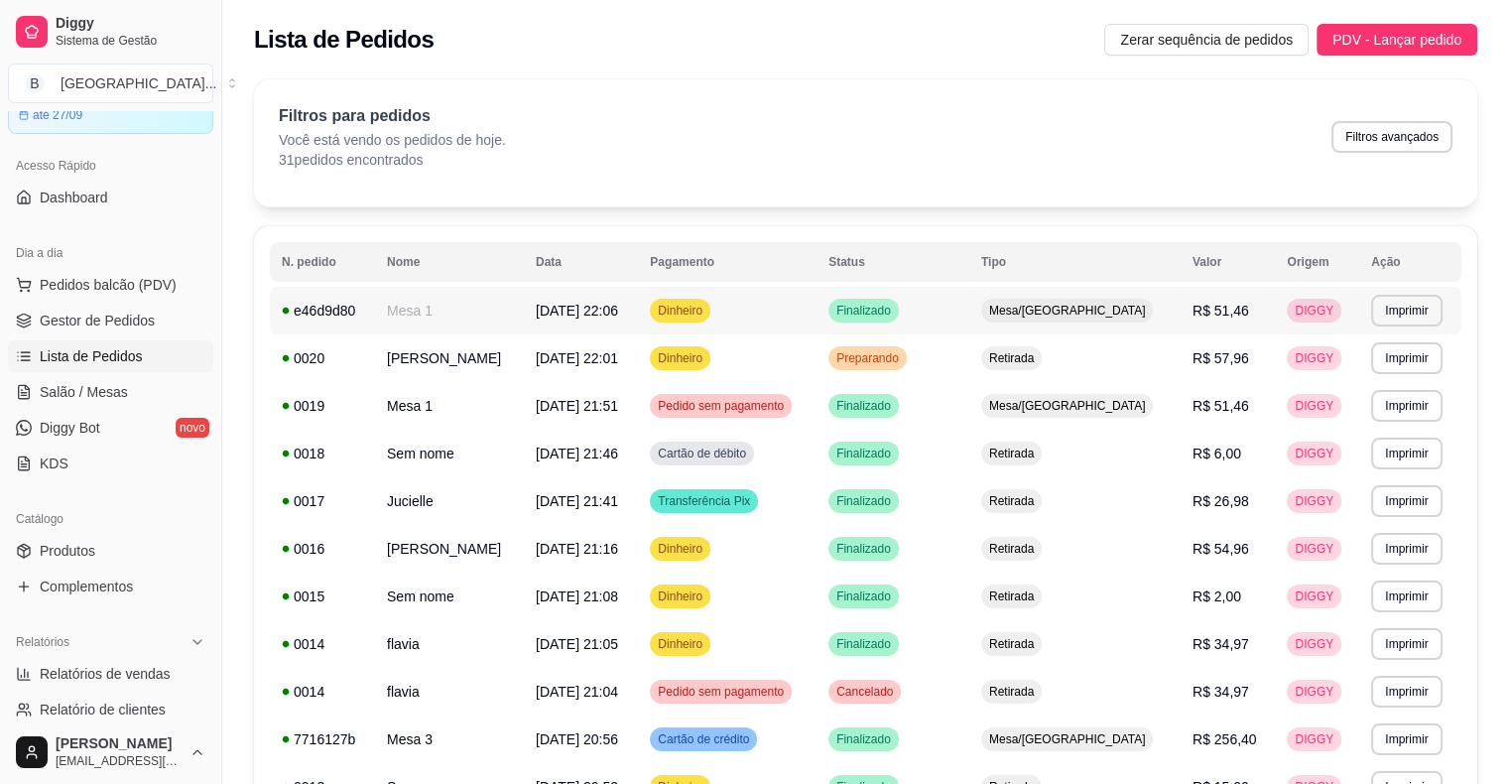
click at [638, 315] on td "[DATE] 22:06" at bounding box center [581, 311] width 114 height 48
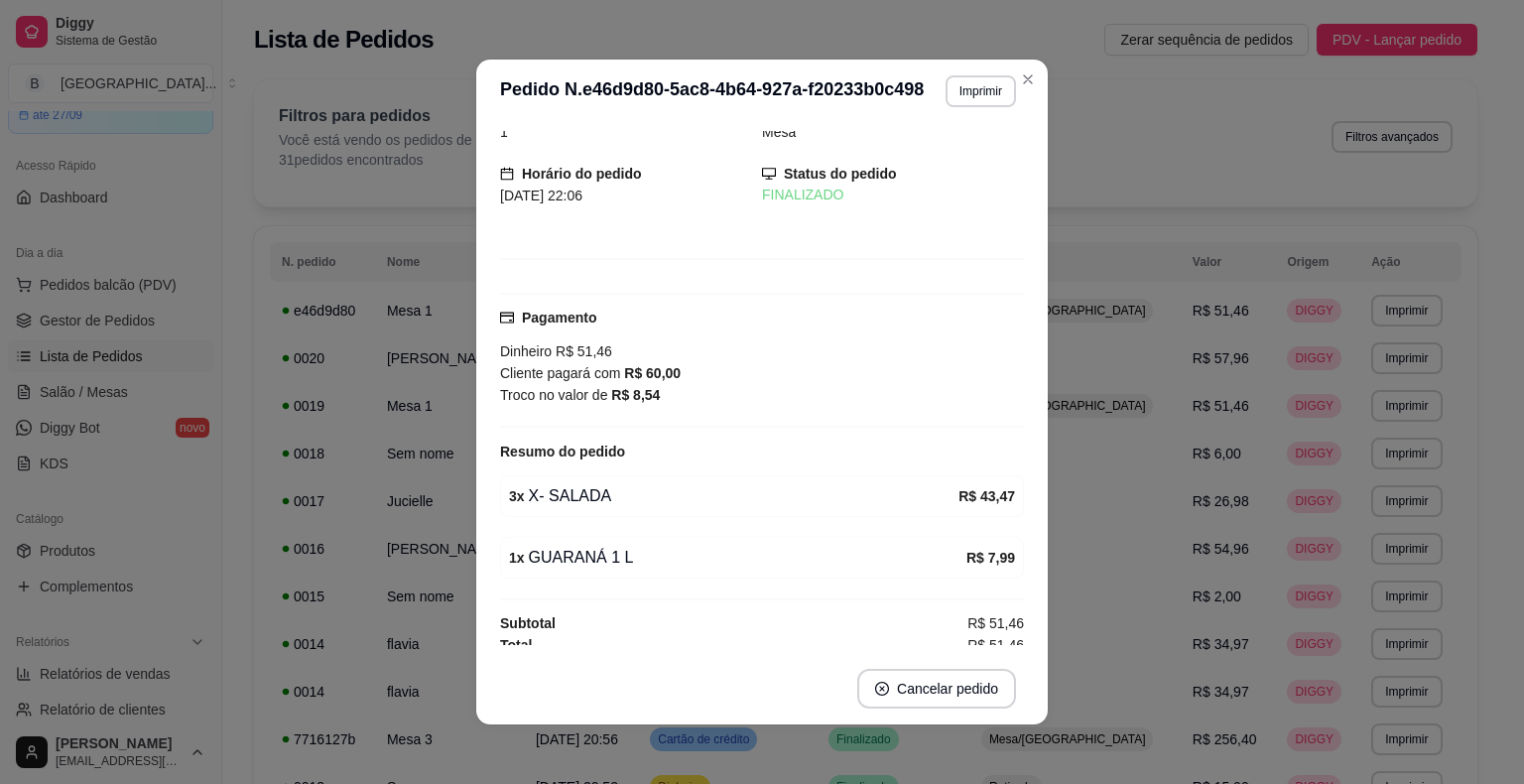
scroll to position [40, 0]
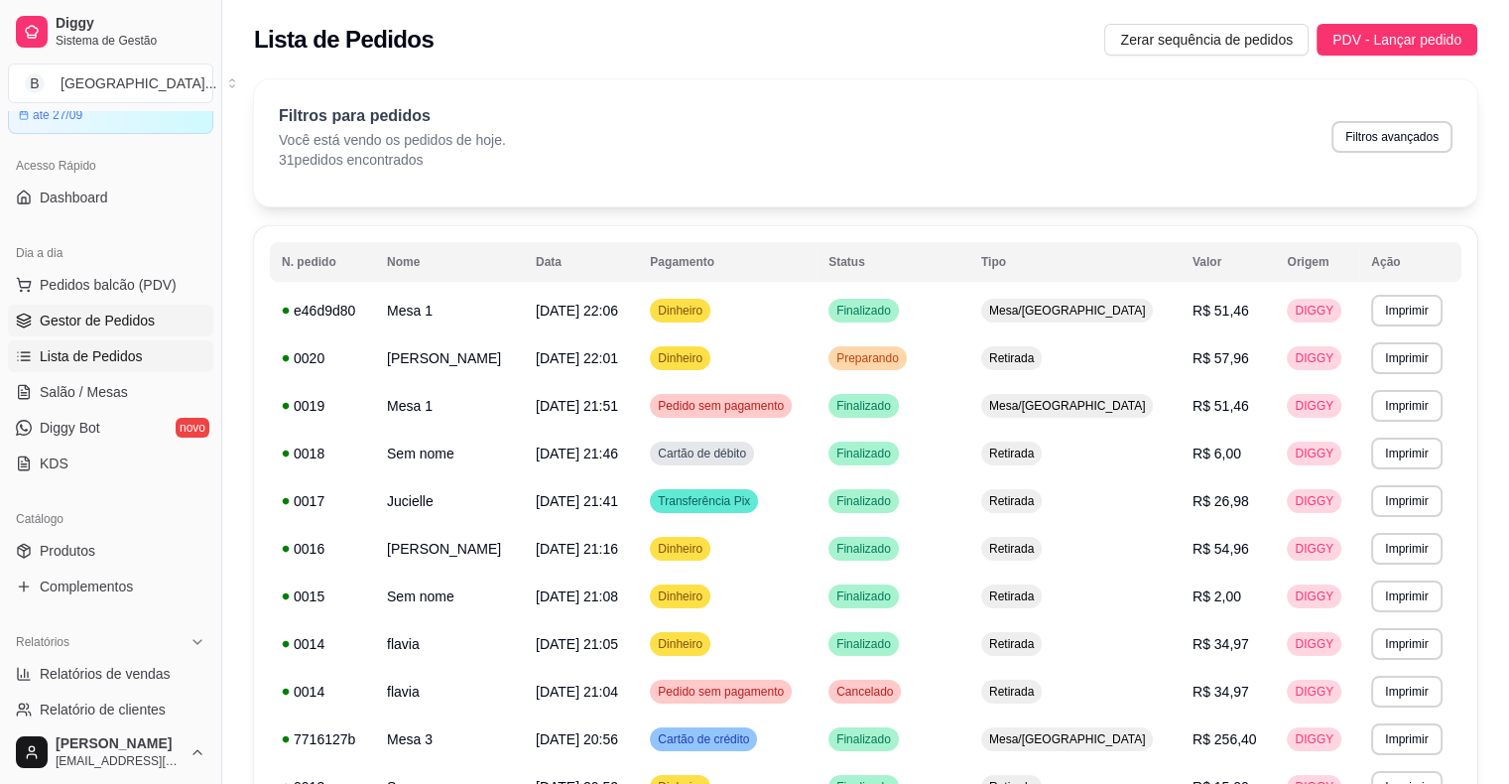
click at [98, 310] on span "Gestor de Pedidos" at bounding box center [97, 320] width 115 height 20
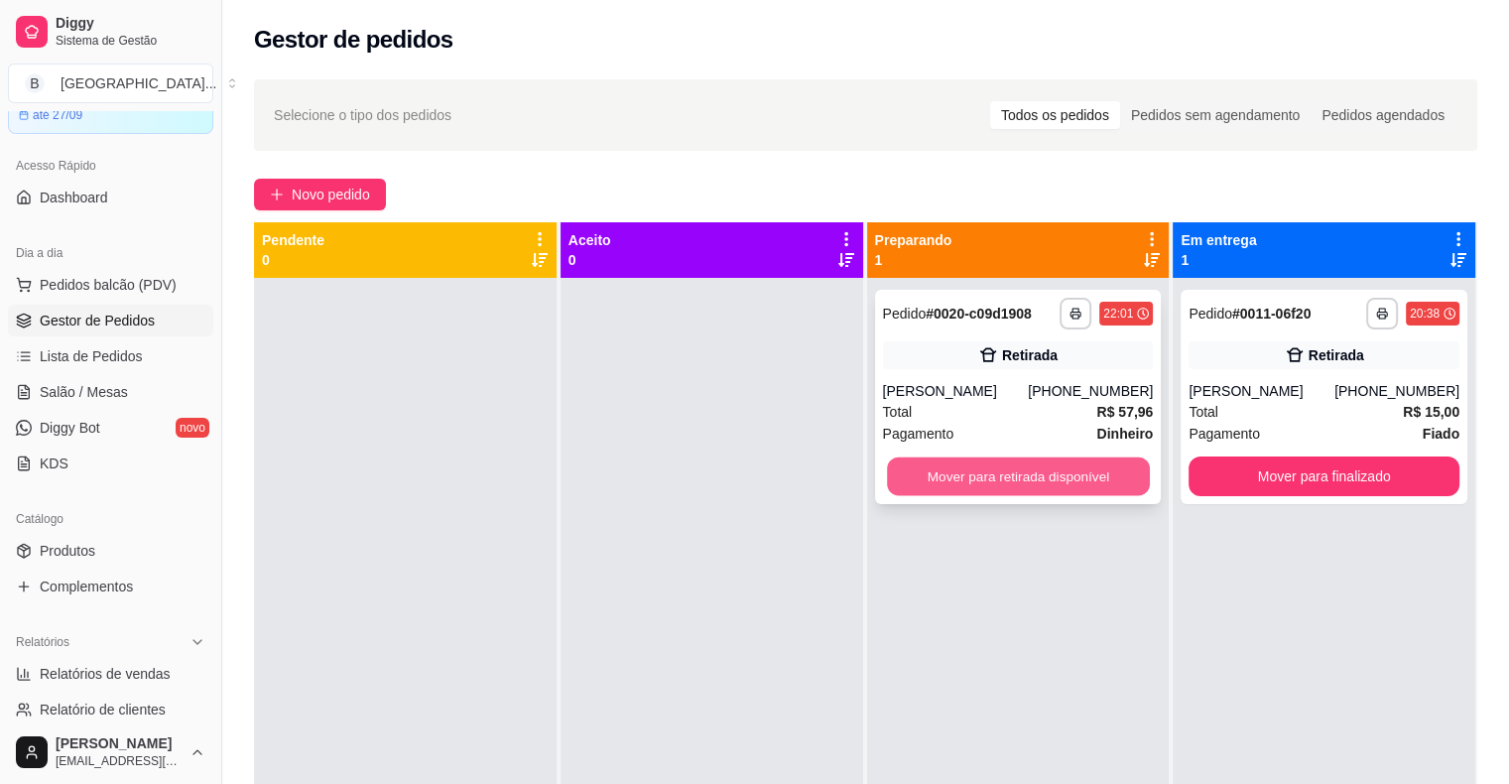
click at [1040, 488] on button "Mover para retirada disponível" at bounding box center [1018, 476] width 263 height 39
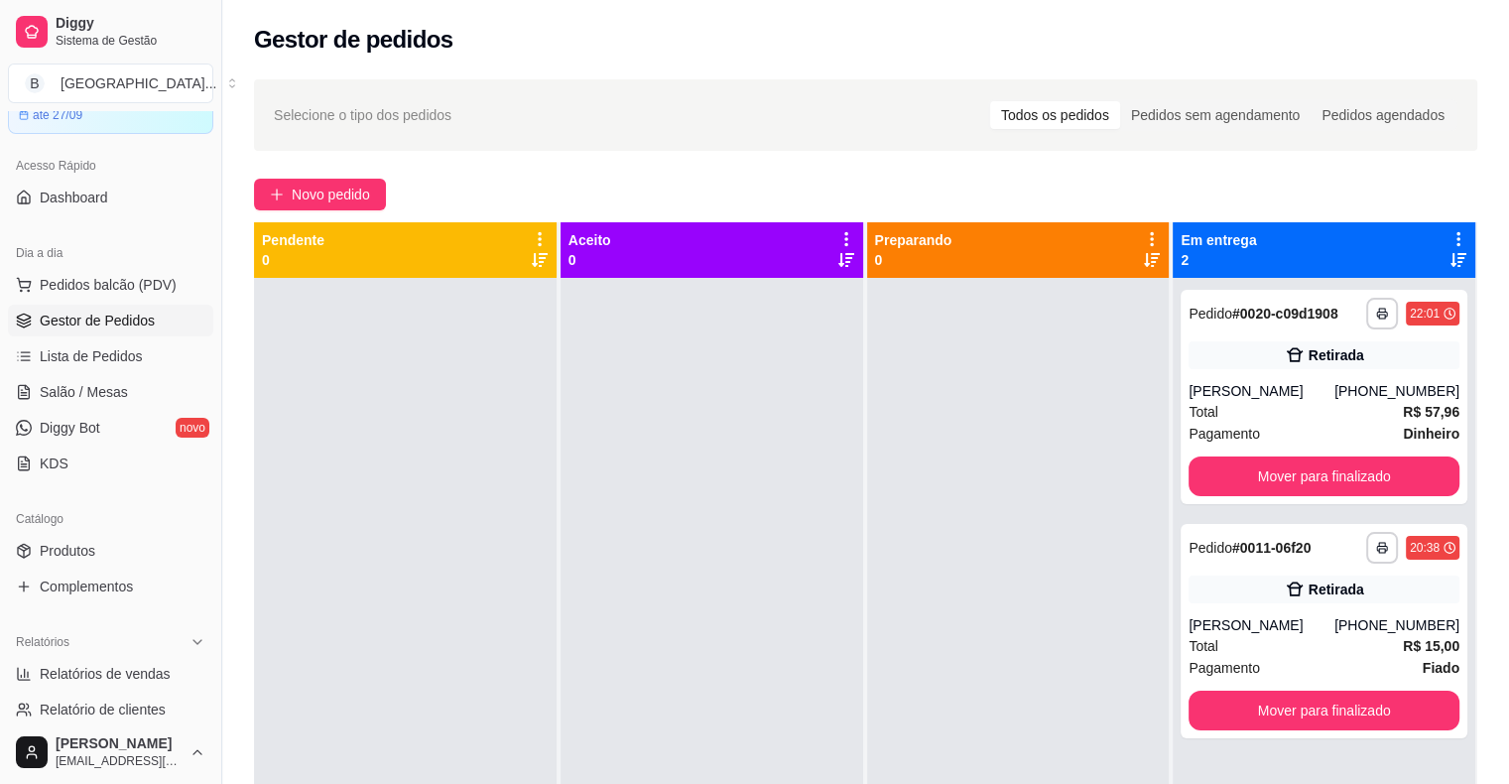
click at [913, 477] on div at bounding box center [1018, 670] width 303 height 784
click at [1258, 410] on div "Total R$ 57,96" at bounding box center [1323, 412] width 271 height 22
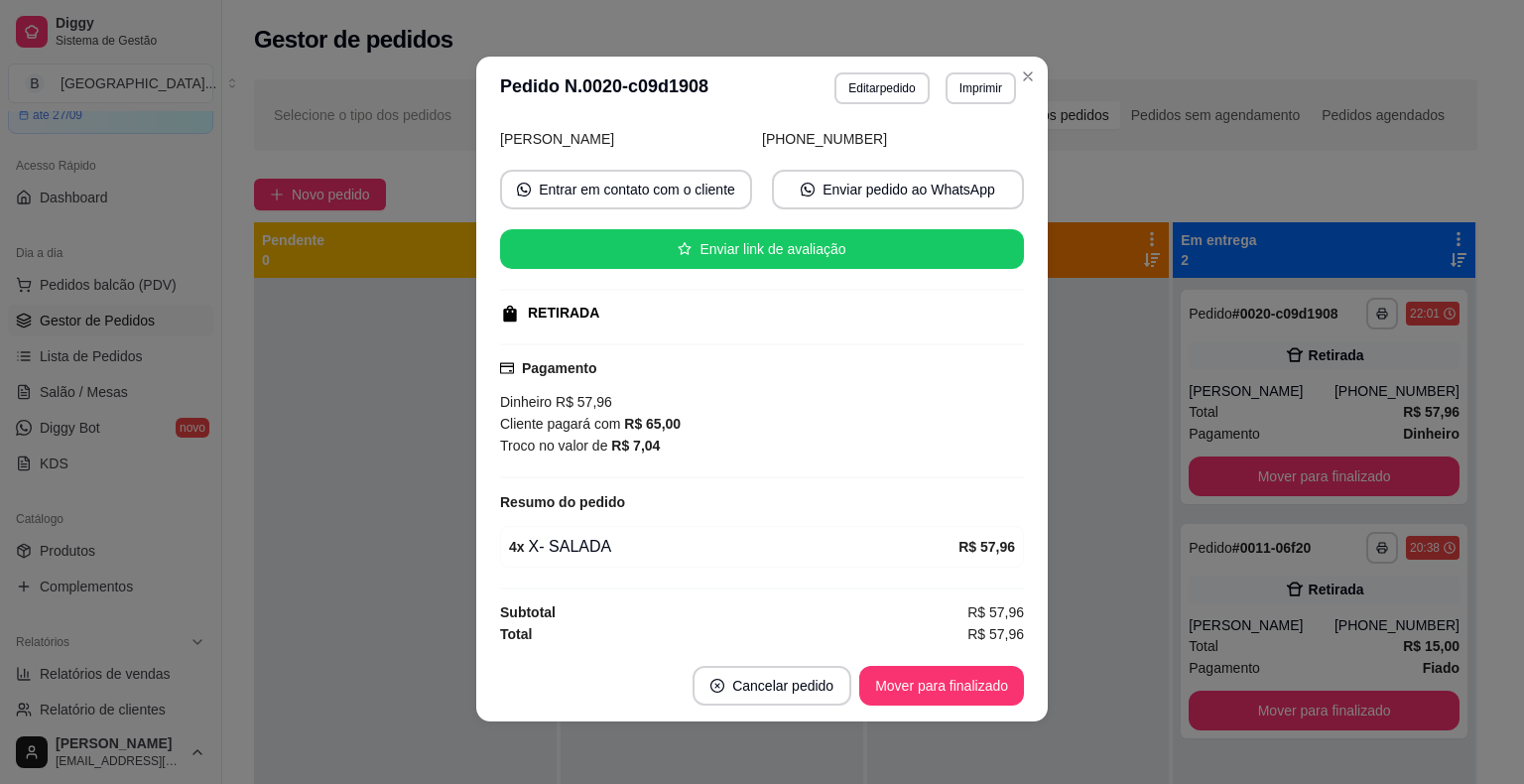
scroll to position [4, 0]
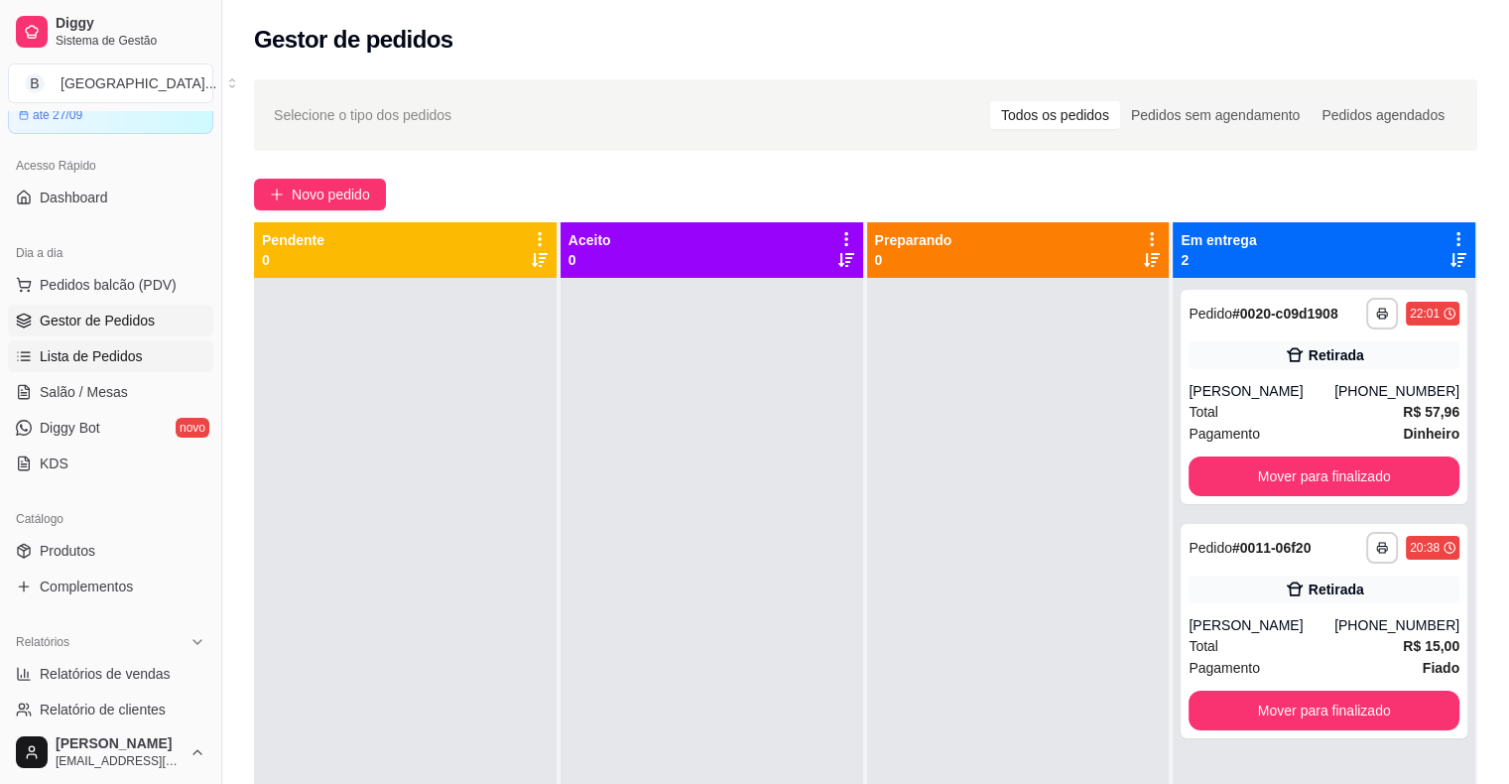
click at [142, 365] on link "Lista de Pedidos" at bounding box center [110, 356] width 205 height 32
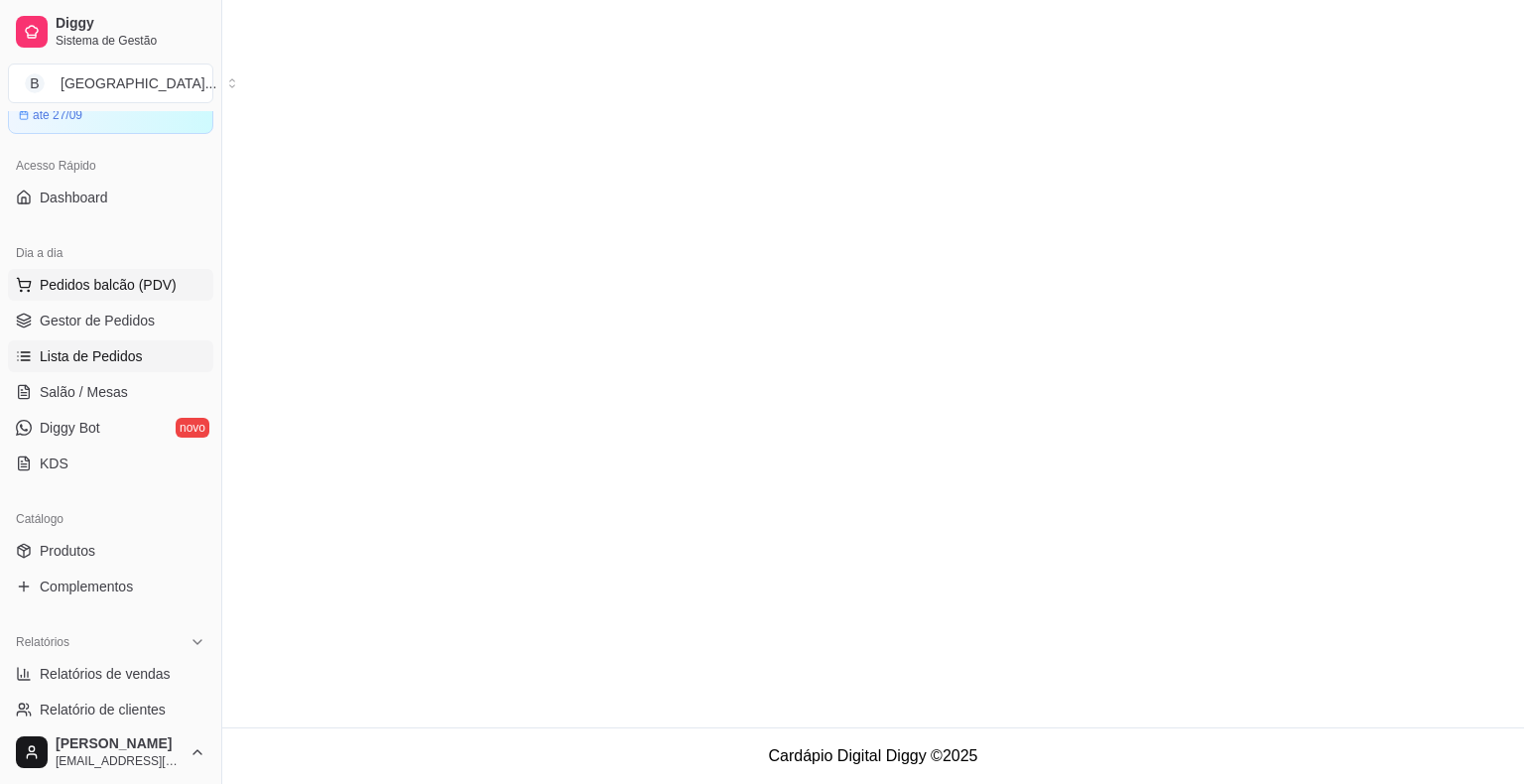
click at [135, 295] on button "Pedidos balcão (PDV)" at bounding box center [110, 285] width 205 height 32
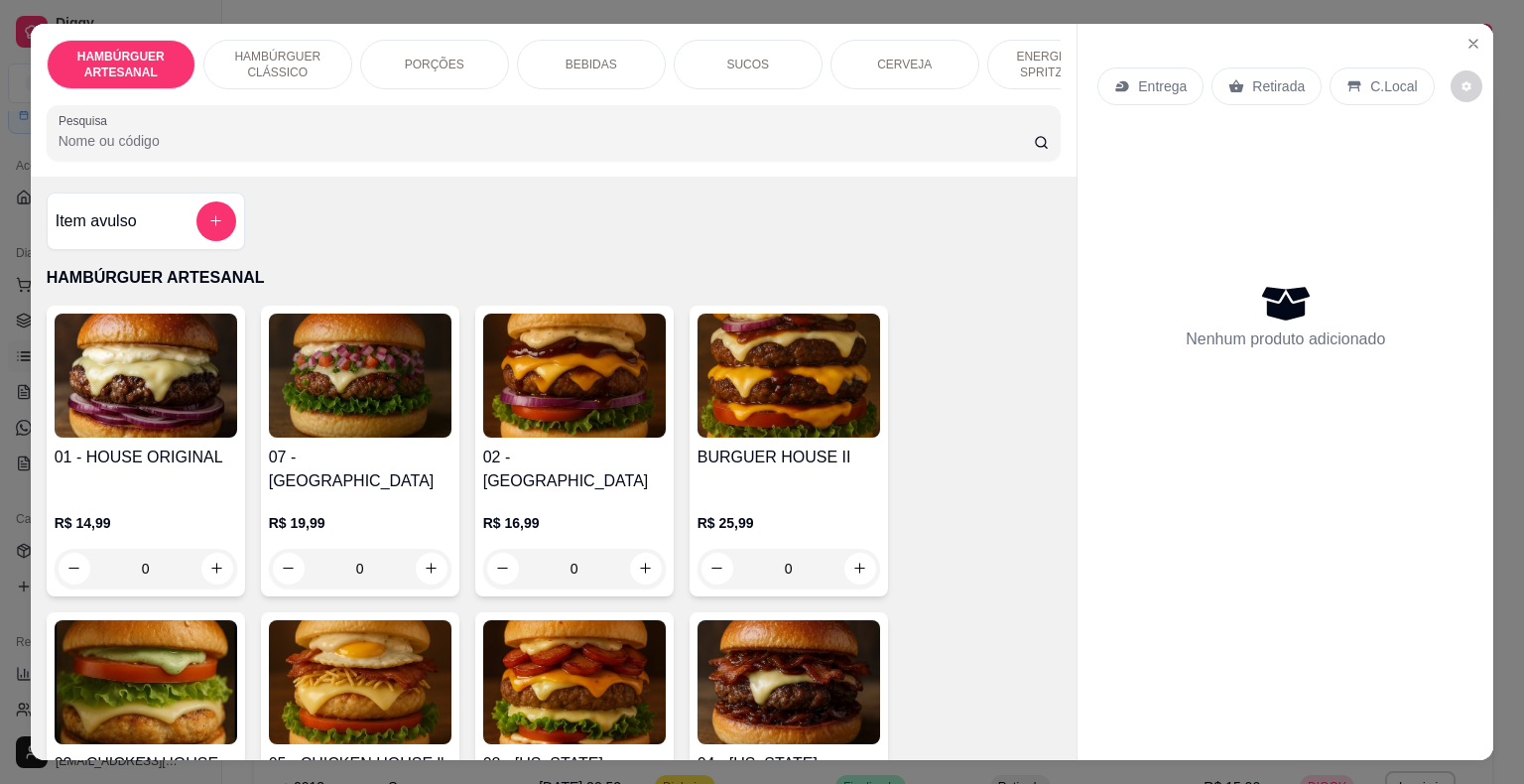
click at [606, 50] on div "BEBIDAS" at bounding box center [591, 65] width 149 height 50
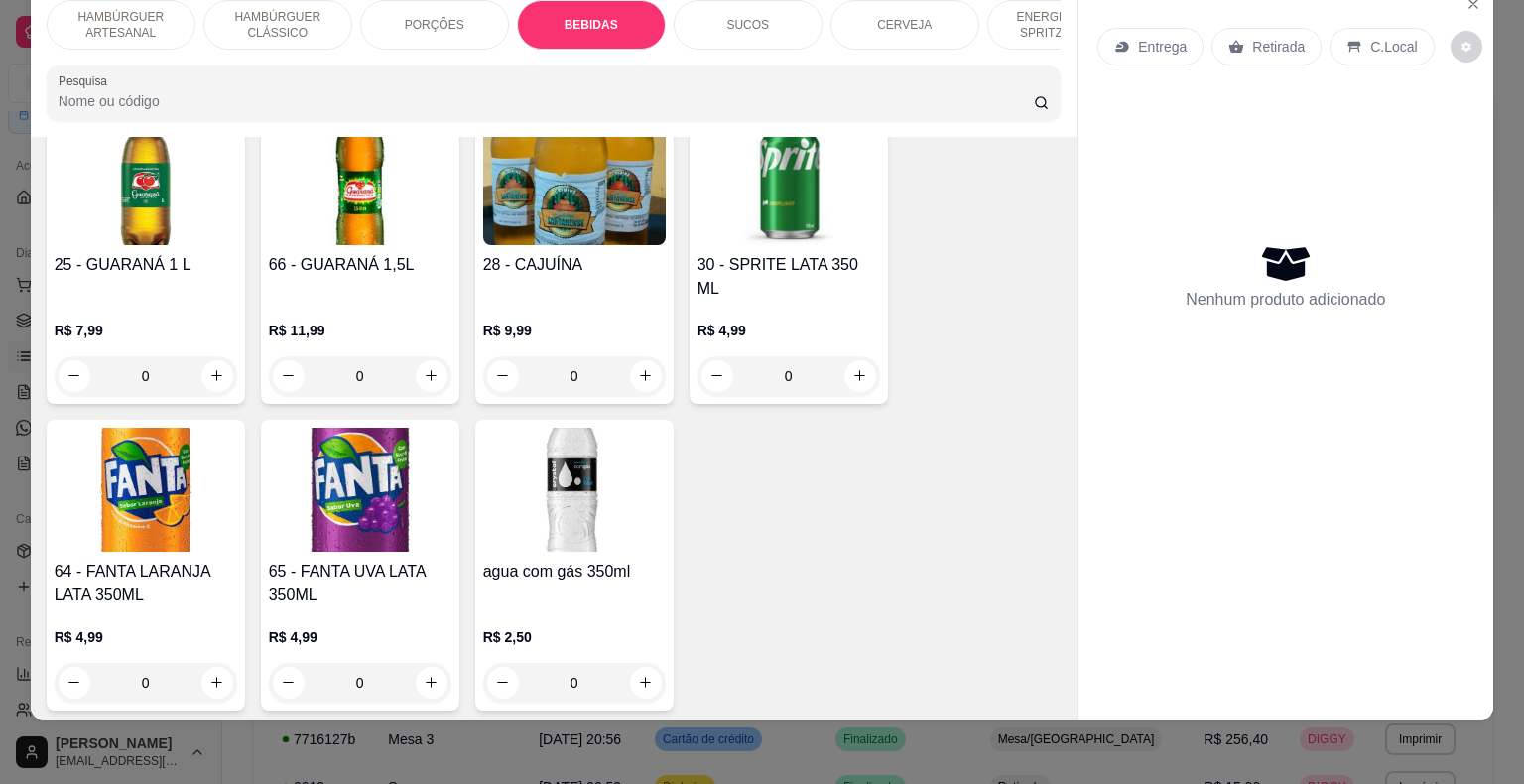
scroll to position [3028, 0]
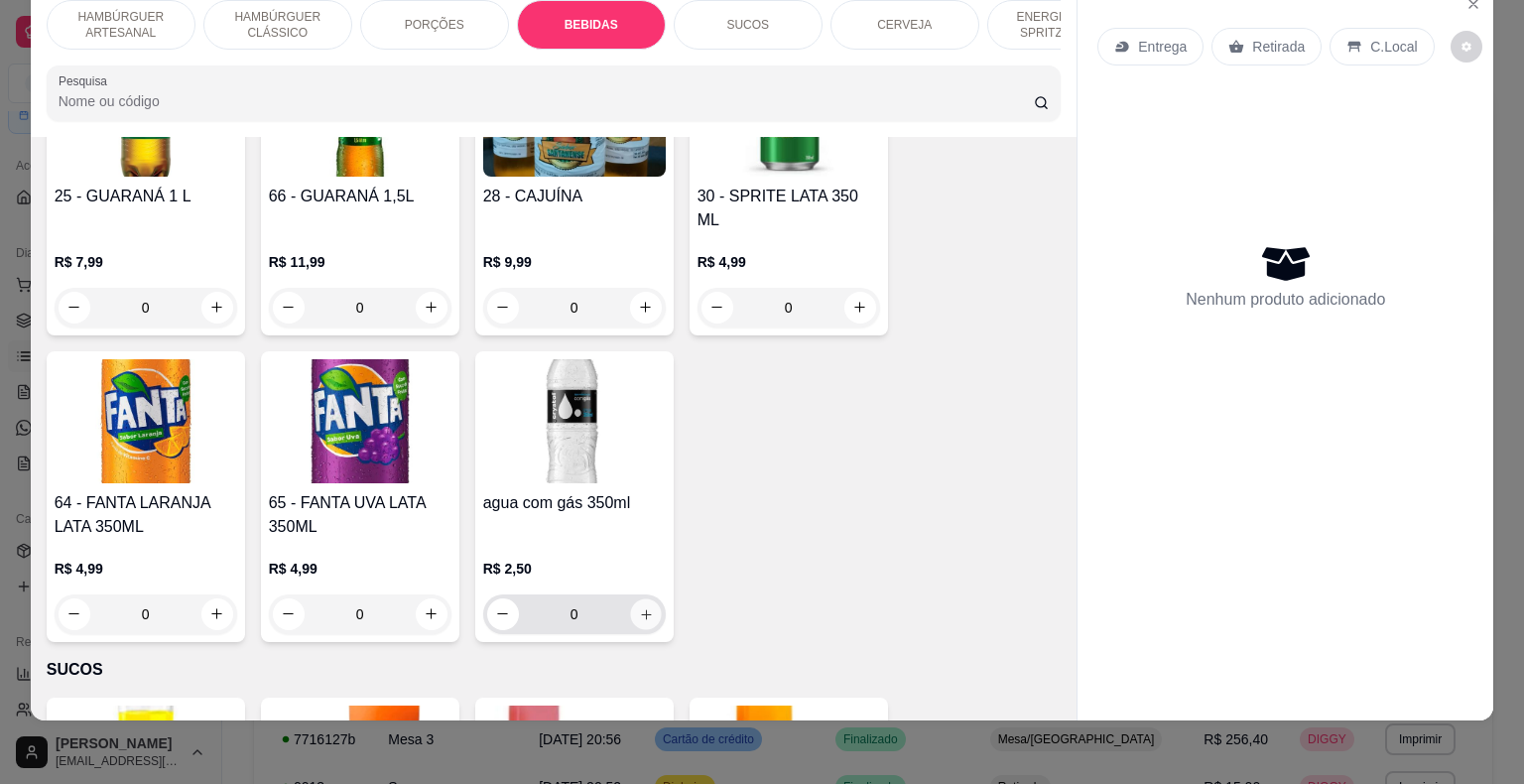
click at [638, 606] on icon "increase-product-quantity" at bounding box center [645, 613] width 15 height 15
type input "1"
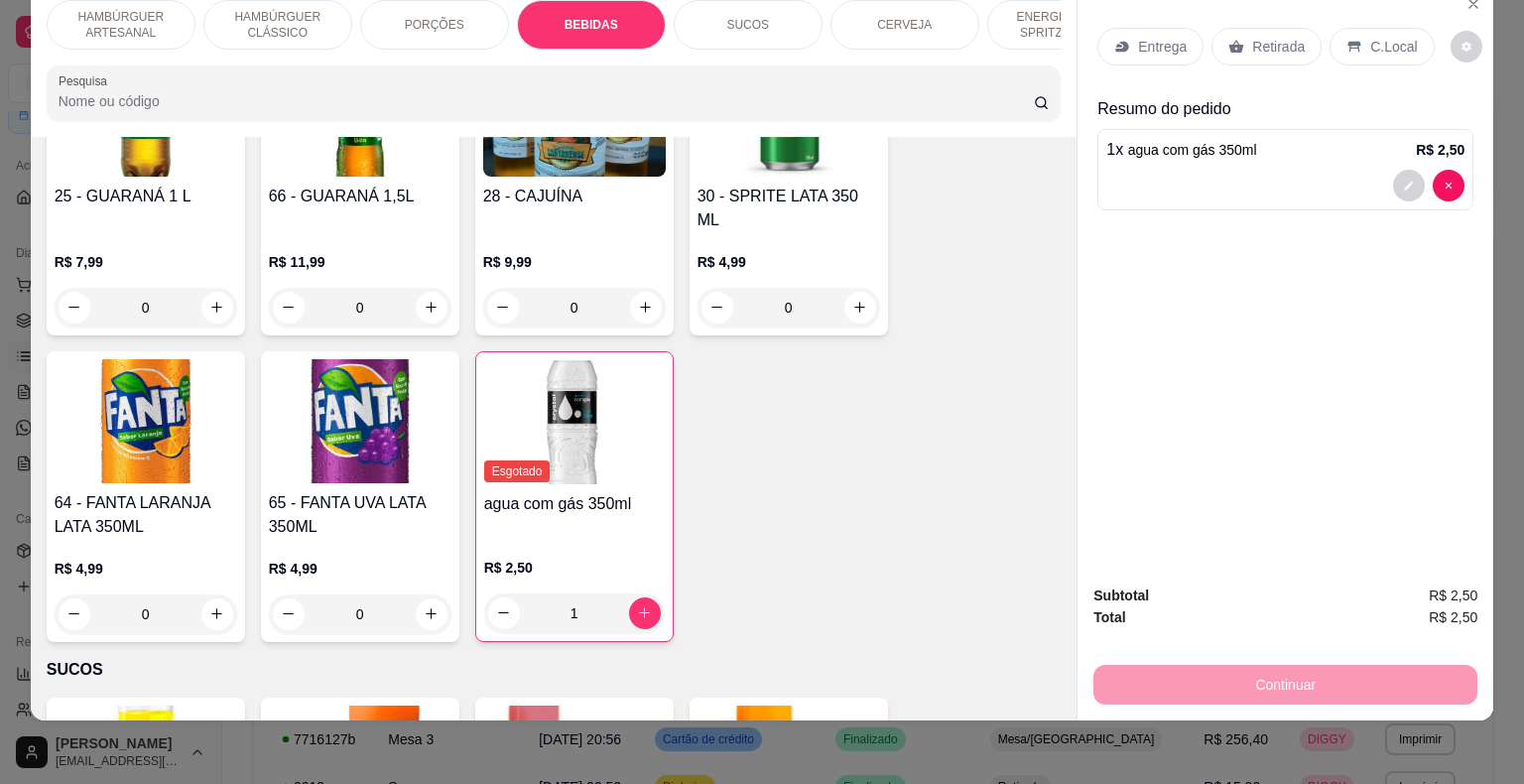
click at [1302, 28] on div "Retirada" at bounding box center [1266, 47] width 110 height 38
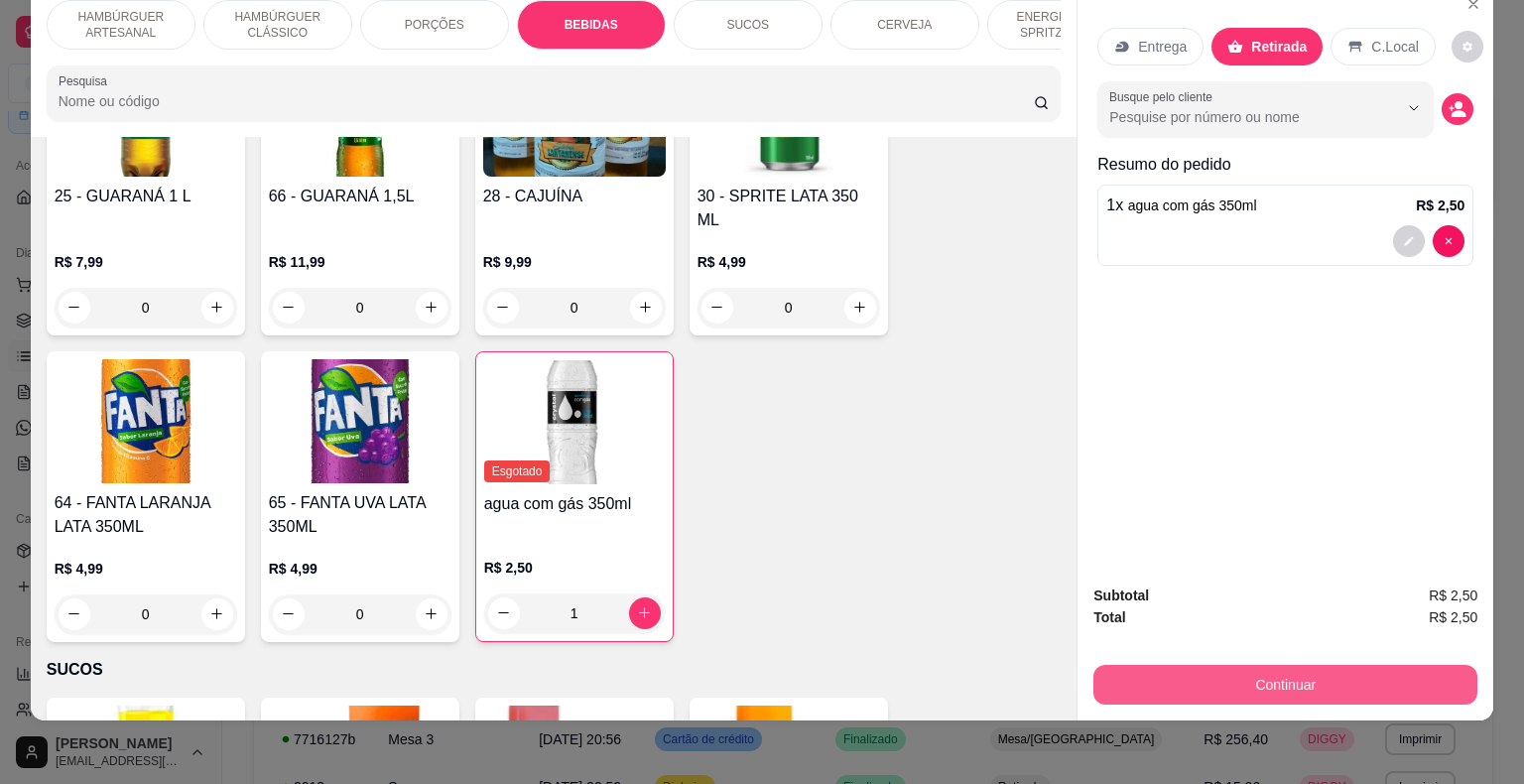
click at [1314, 672] on button "Continuar" at bounding box center [1285, 685] width 384 height 40
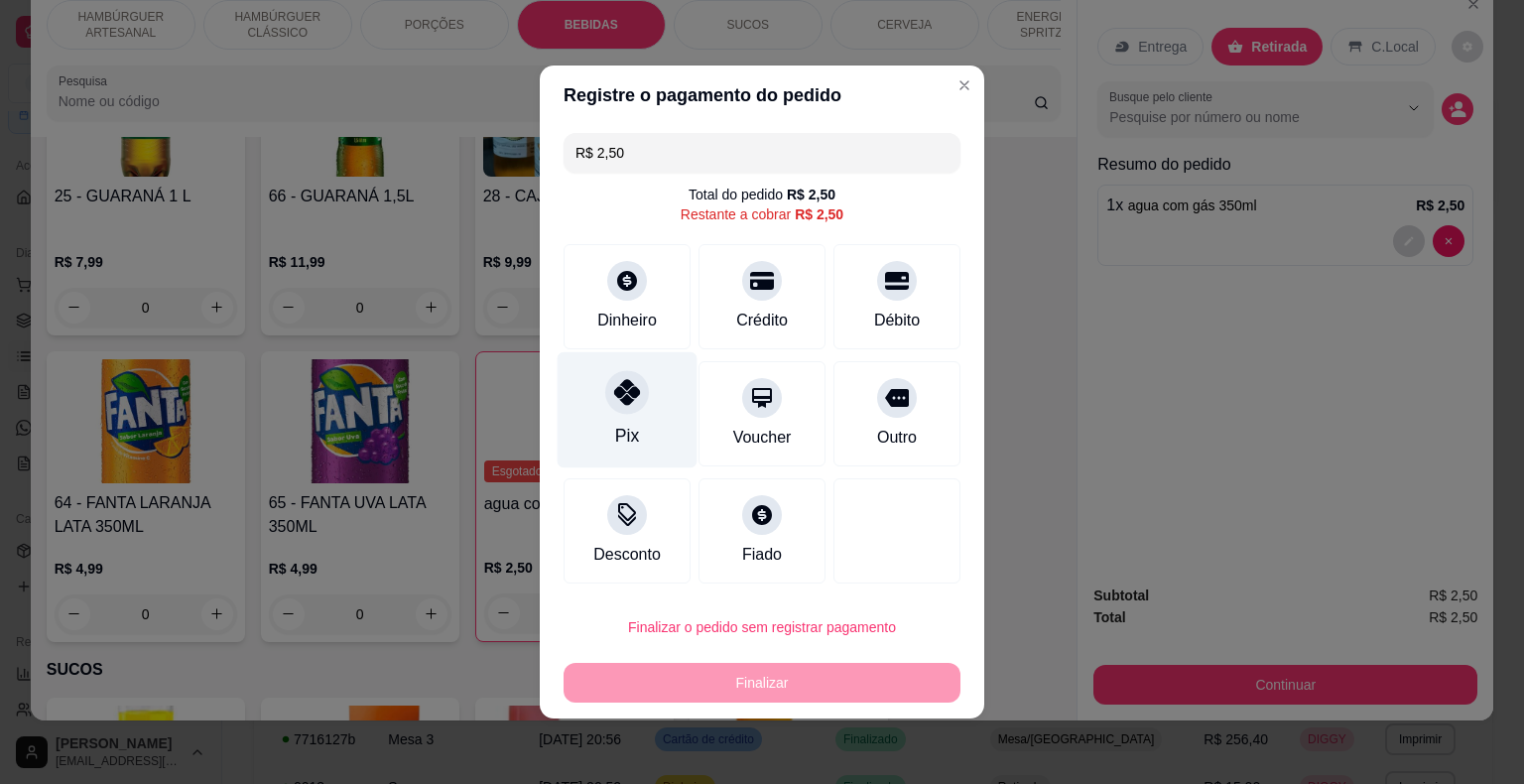
click at [638, 448] on div "Pix" at bounding box center [627, 410] width 140 height 116
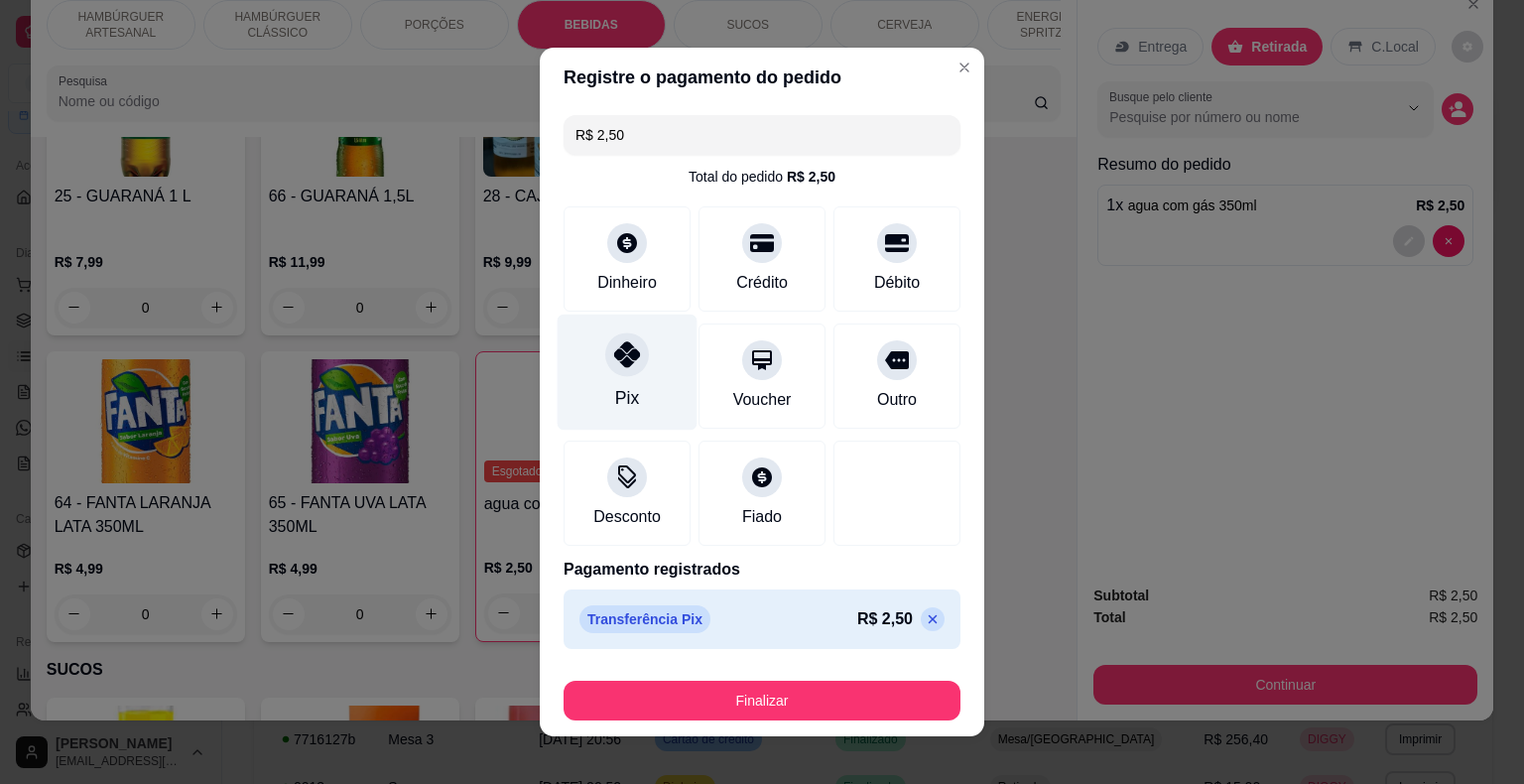
type input "R$ 0,00"
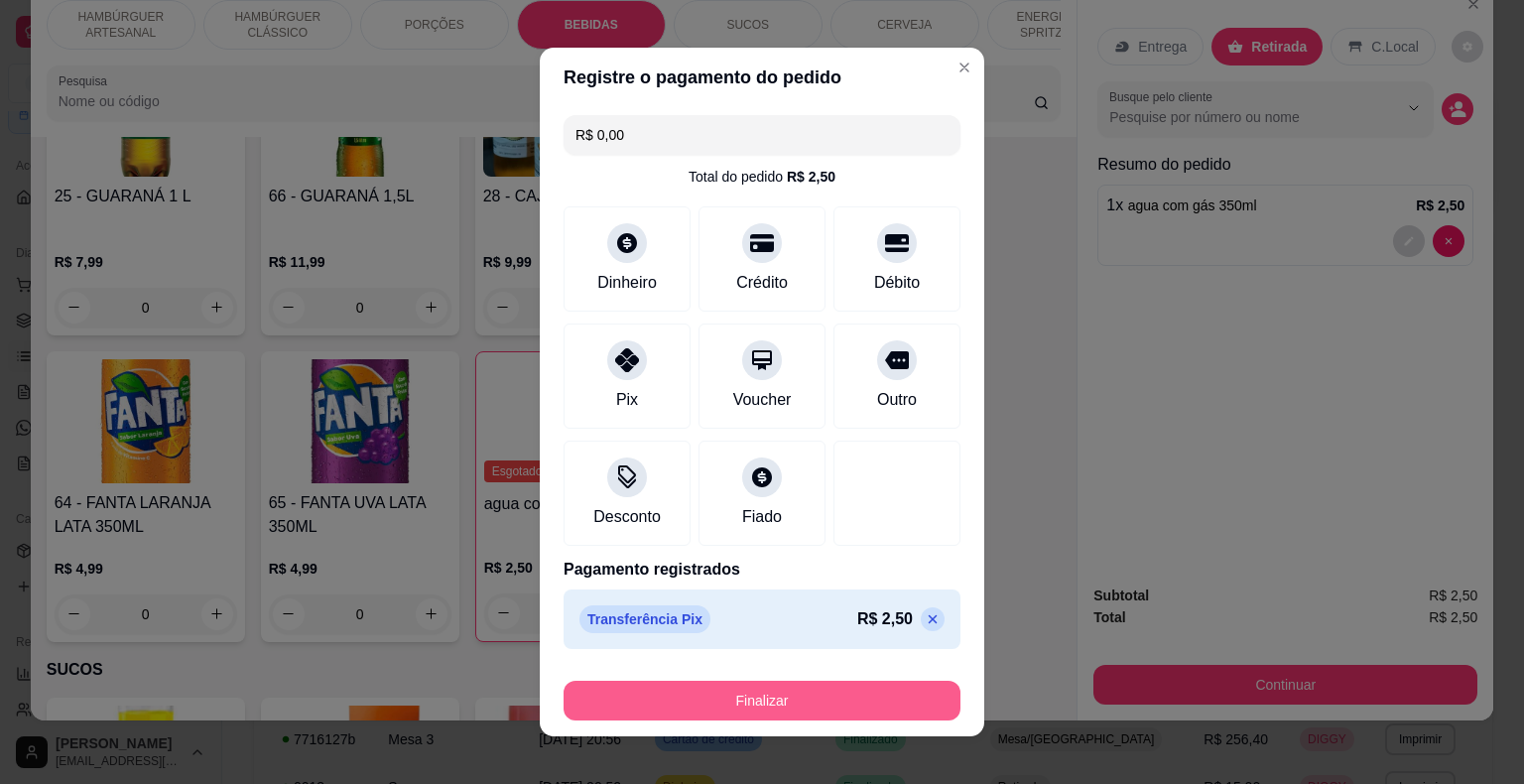
click at [728, 691] on button "Finalizar" at bounding box center [761, 701] width 397 height 40
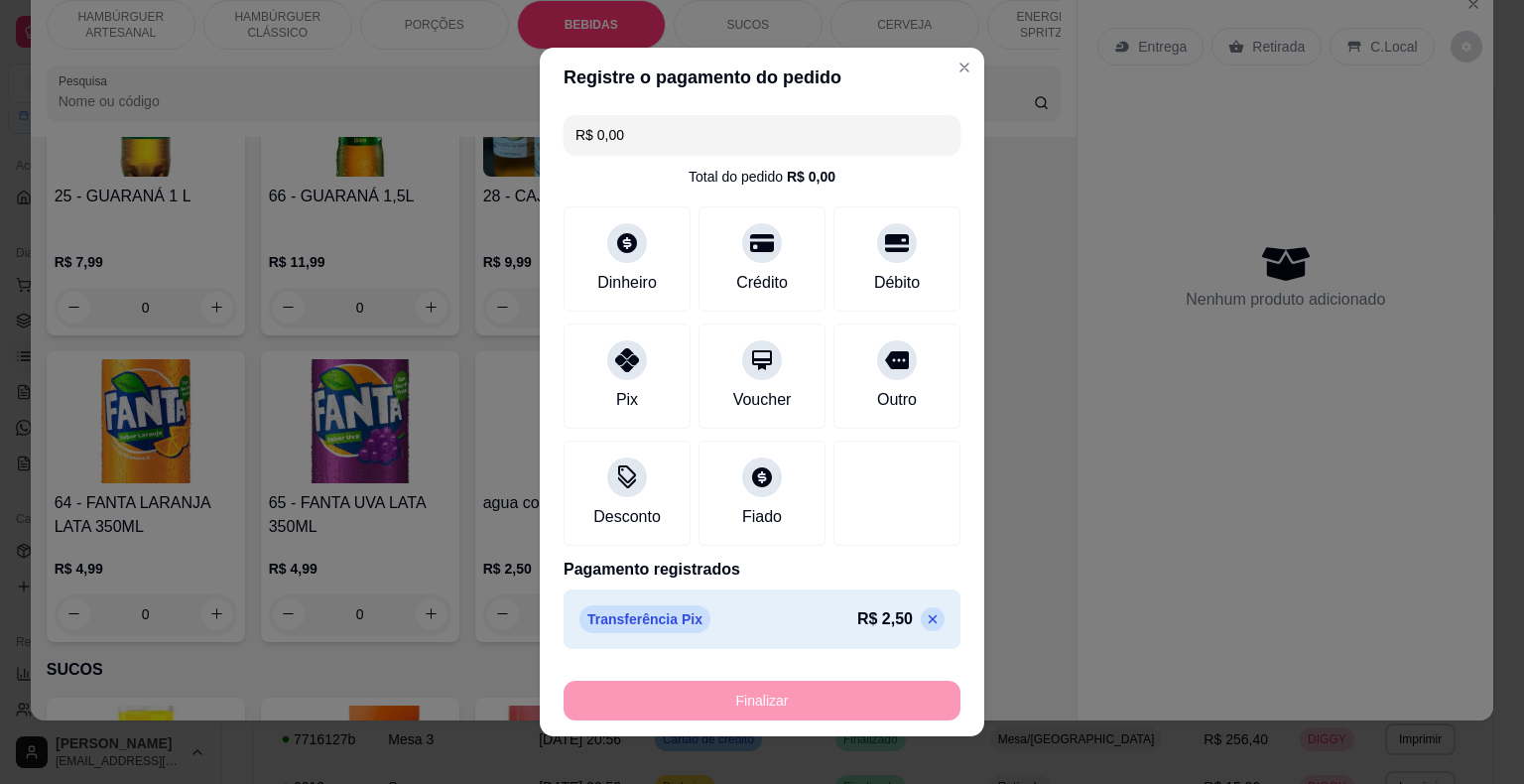
type input "0"
type input "-R$ 2,50"
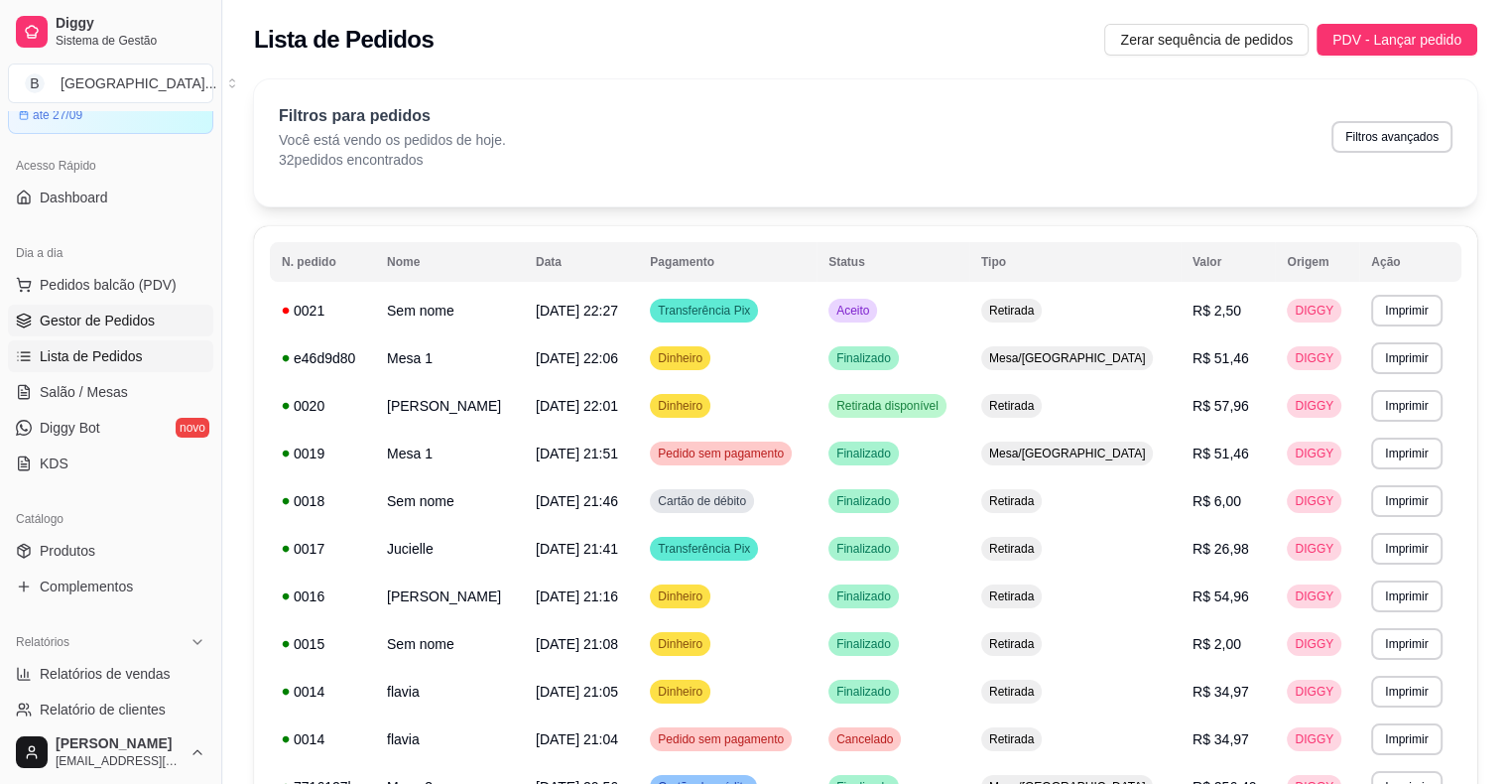
click at [91, 324] on span "Gestor de Pedidos" at bounding box center [97, 320] width 115 height 20
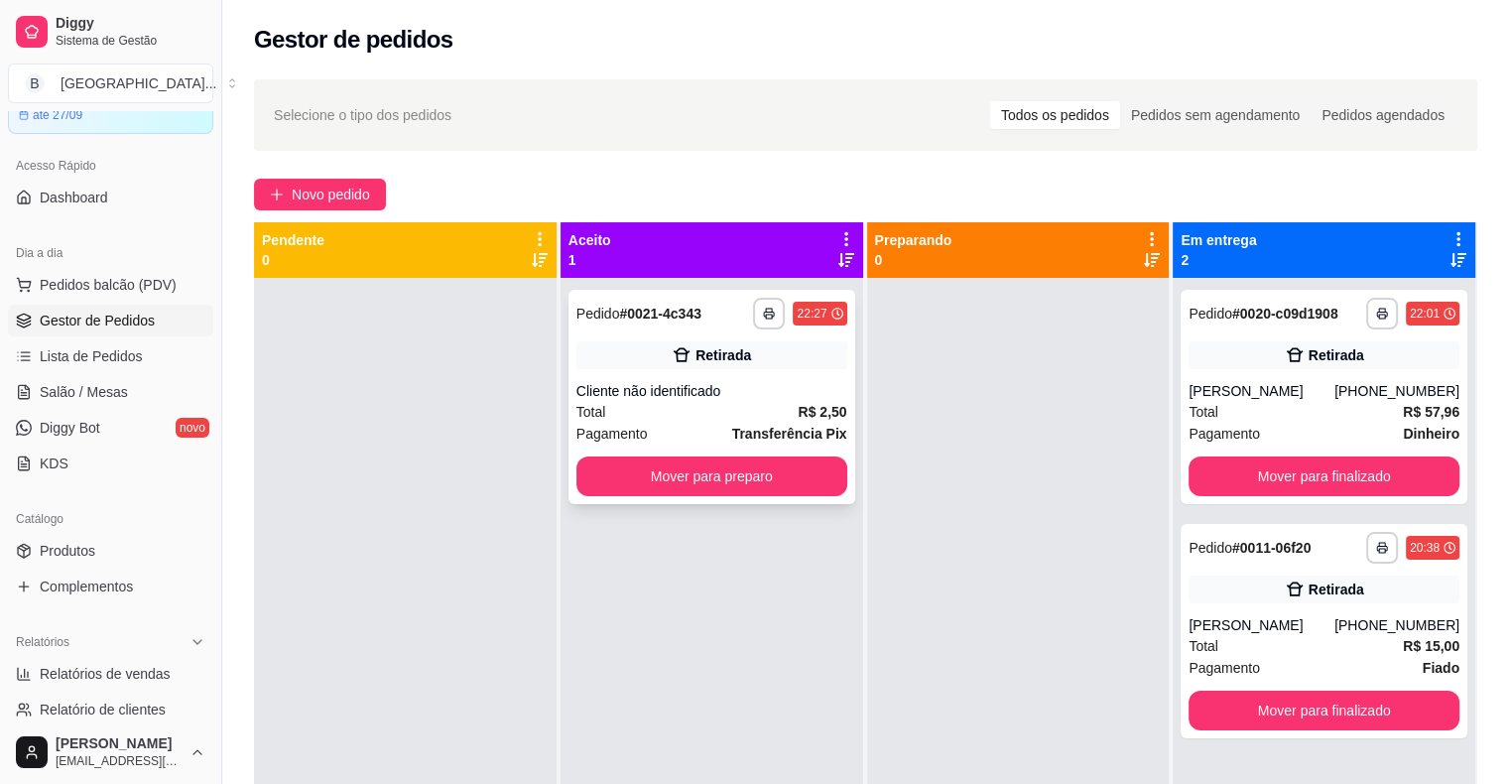
click at [645, 404] on div "Total R$ 2,50" at bounding box center [711, 412] width 271 height 22
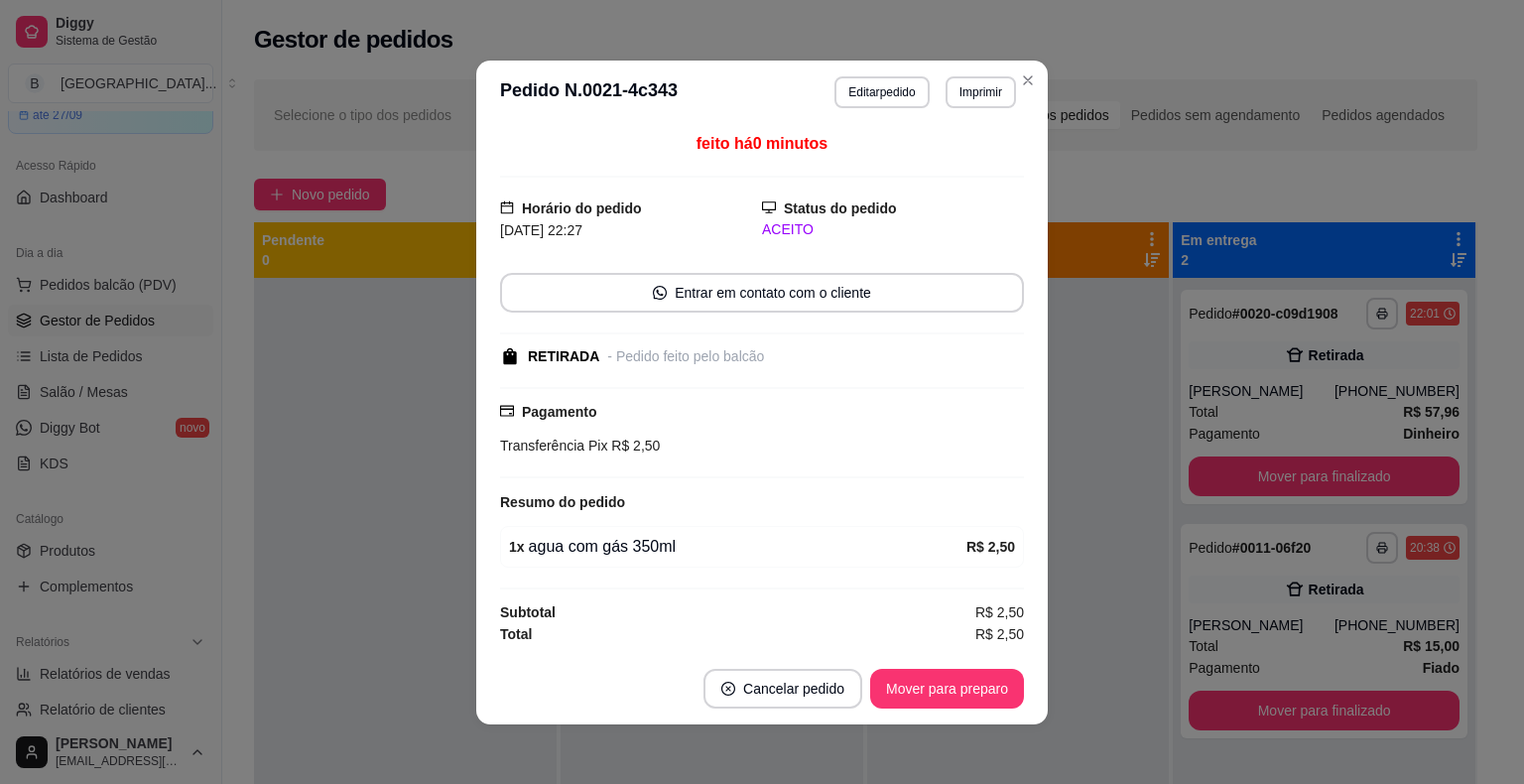
scroll to position [2, 0]
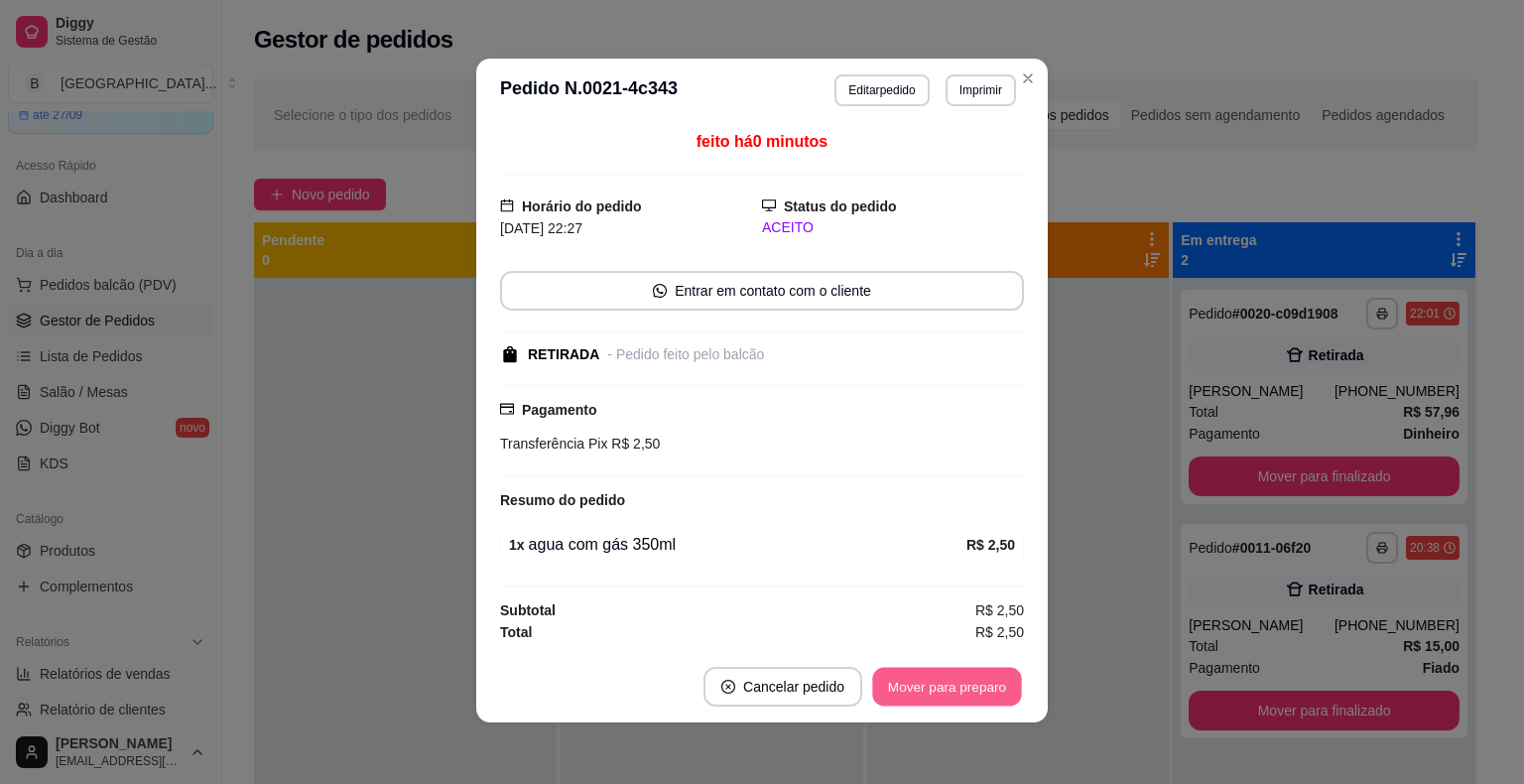
click at [921, 679] on button "Mover para preparo" at bounding box center [946, 686] width 149 height 39
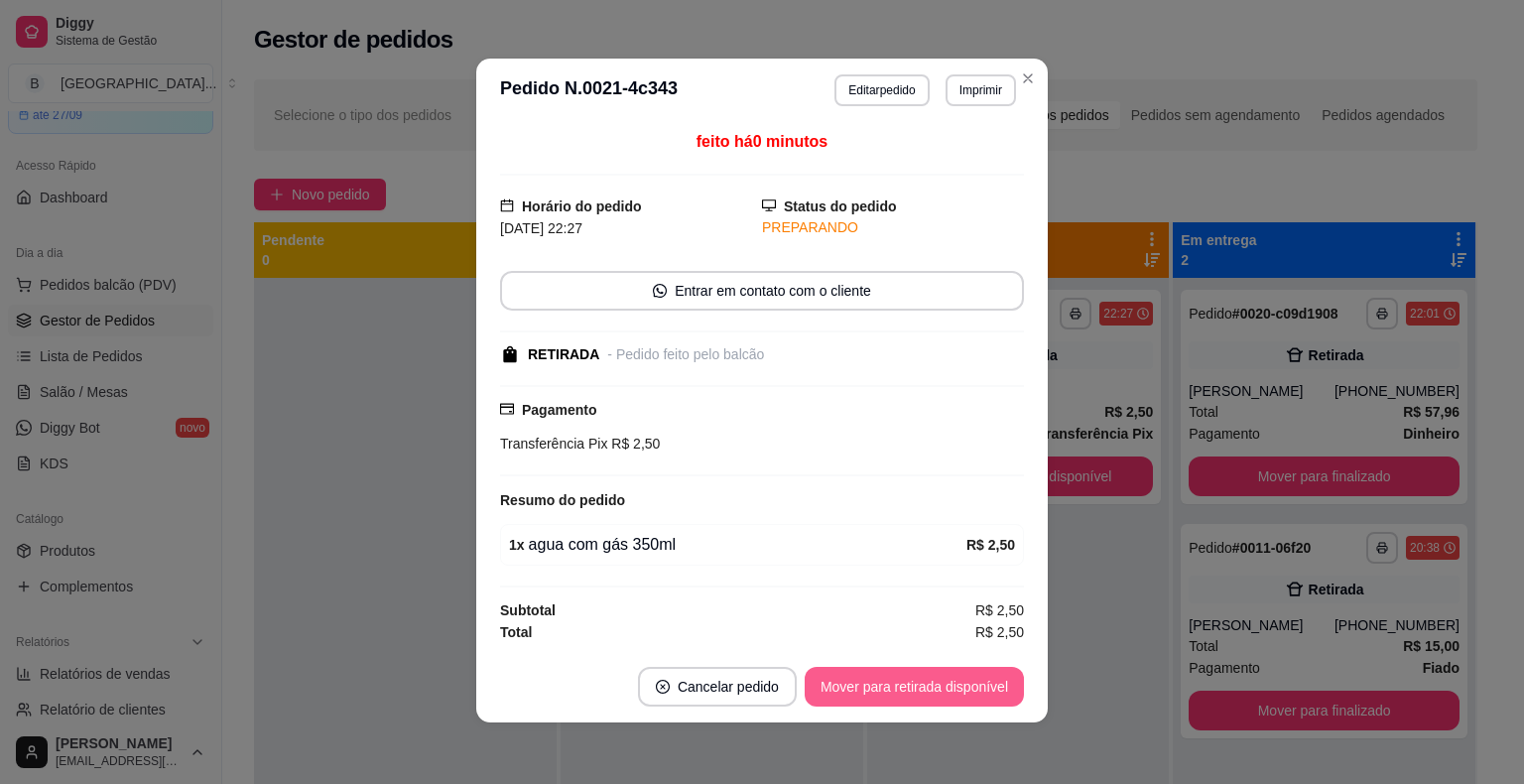
click at [921, 679] on button "Mover para retirada disponível" at bounding box center [913, 687] width 219 height 40
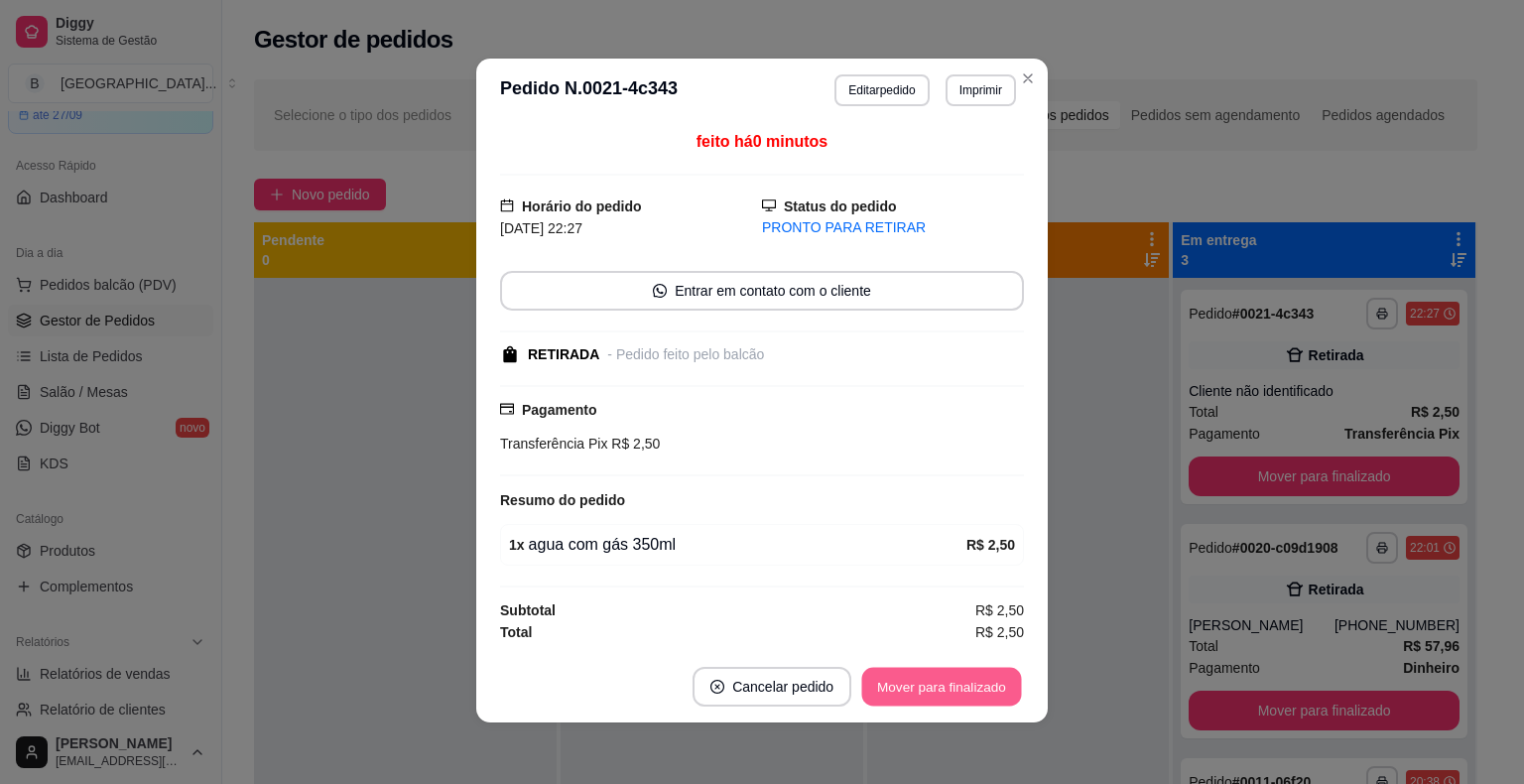
click at [888, 692] on button "Mover para finalizado" at bounding box center [942, 686] width 160 height 39
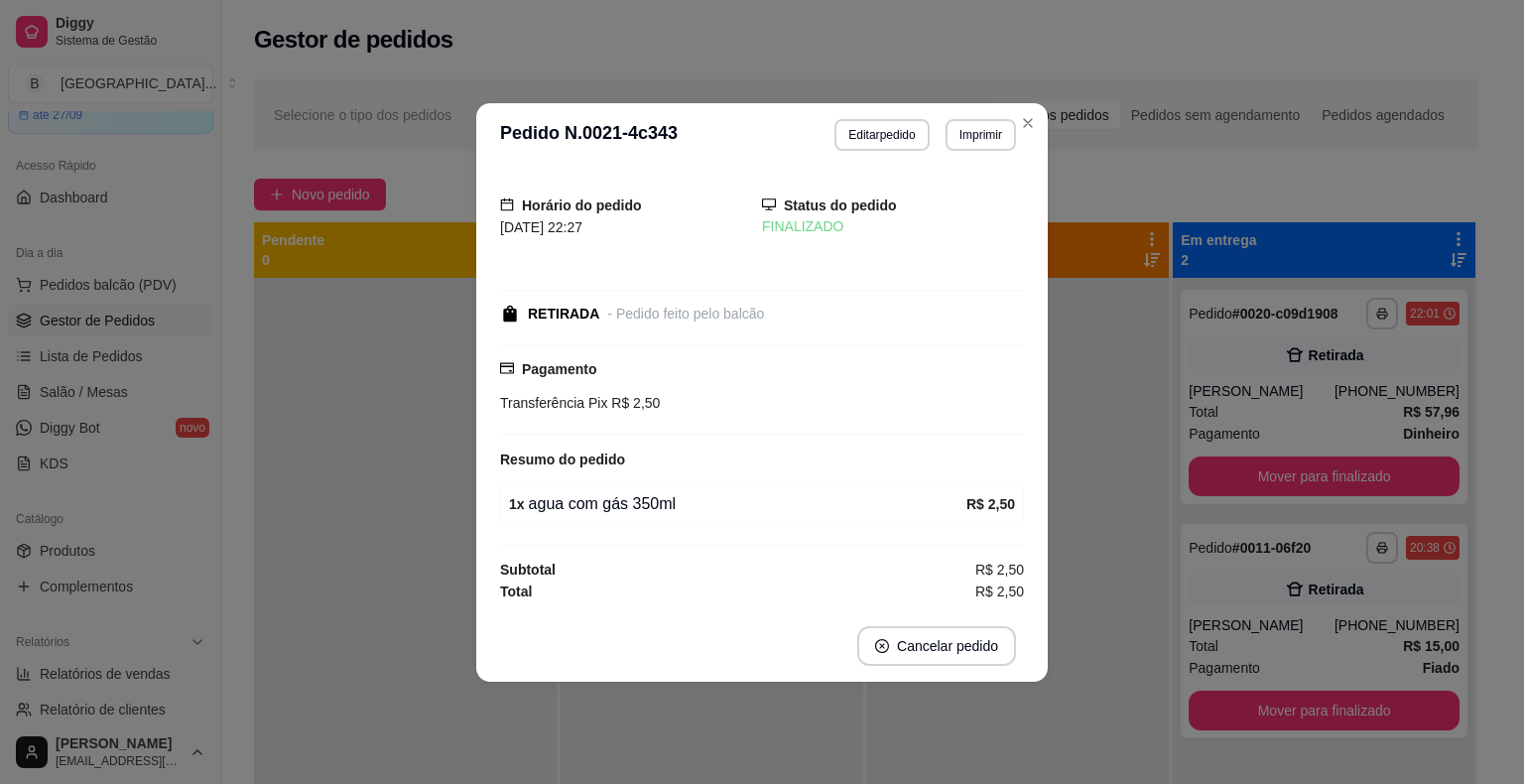
scroll to position [0, 0]
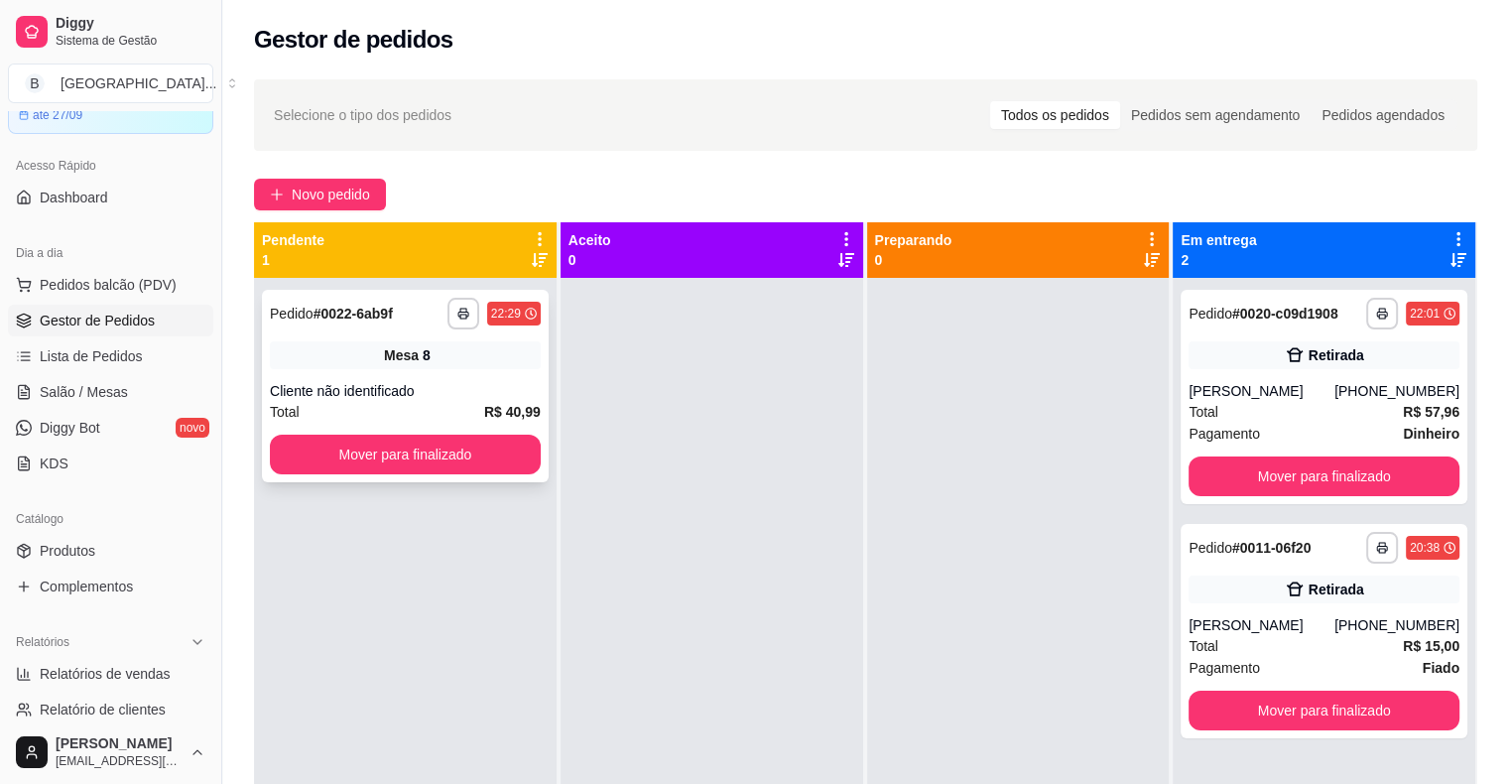
click at [496, 328] on div "**********" at bounding box center [493, 314] width 93 height 32
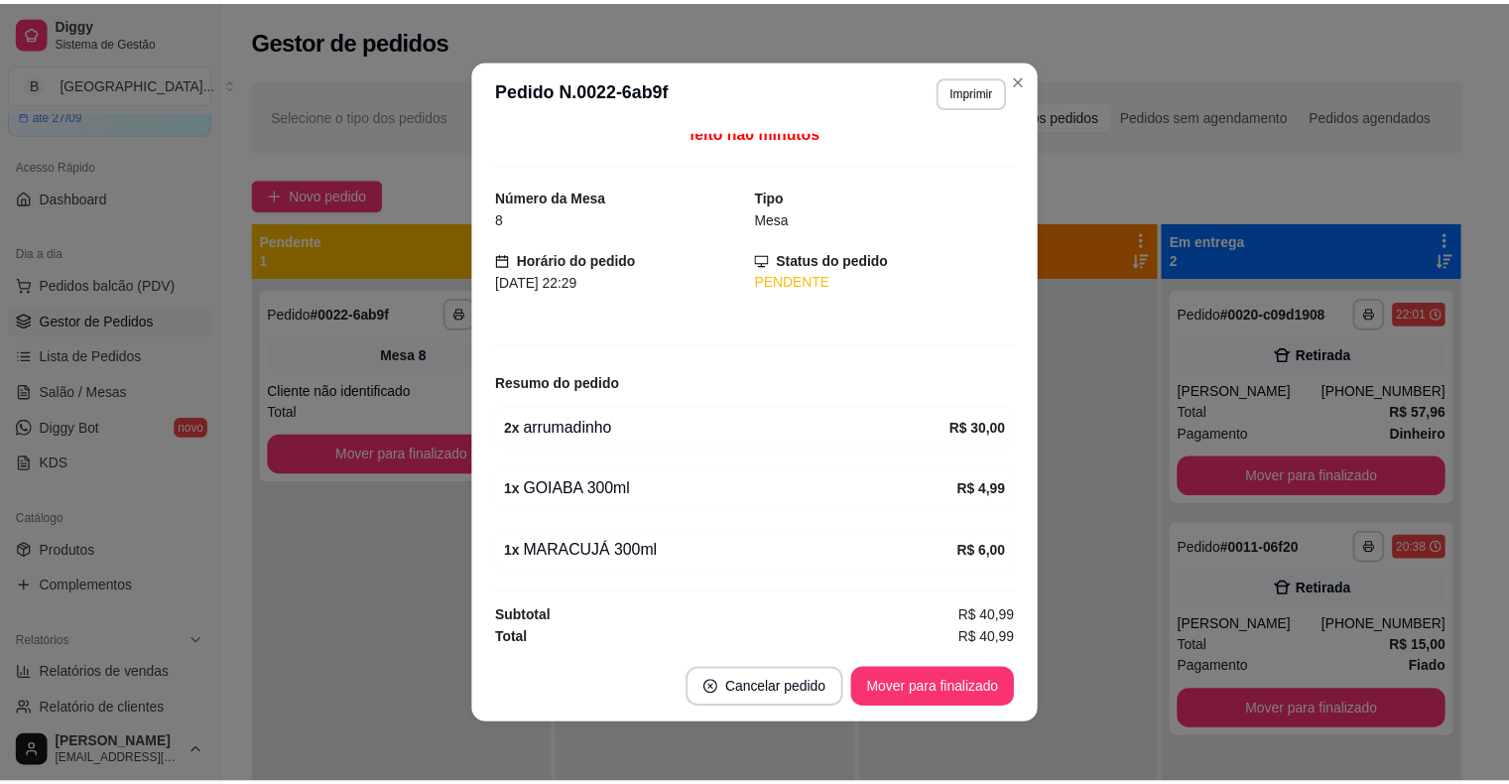
scroll to position [12, 0]
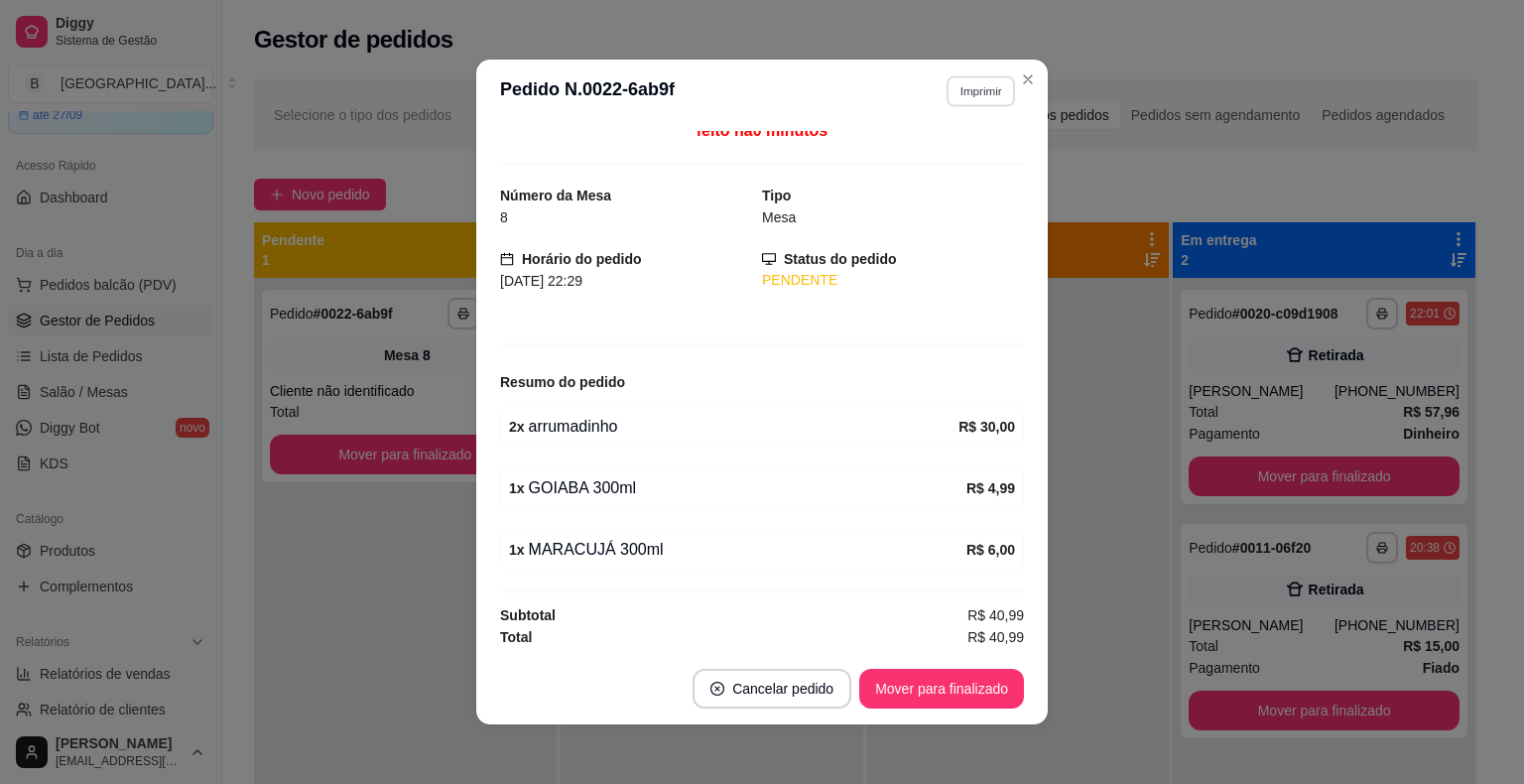
click at [967, 98] on button "Imprimir" at bounding box center [980, 90] width 68 height 31
click at [953, 149] on button "IMPRESSORA" at bounding box center [938, 161] width 144 height 32
drag, startPoint x: 1070, startPoint y: 175, endPoint x: 1052, endPoint y: 196, distance: 28.8
click at [1070, 175] on div "**********" at bounding box center [865, 548] width 1287 height 962
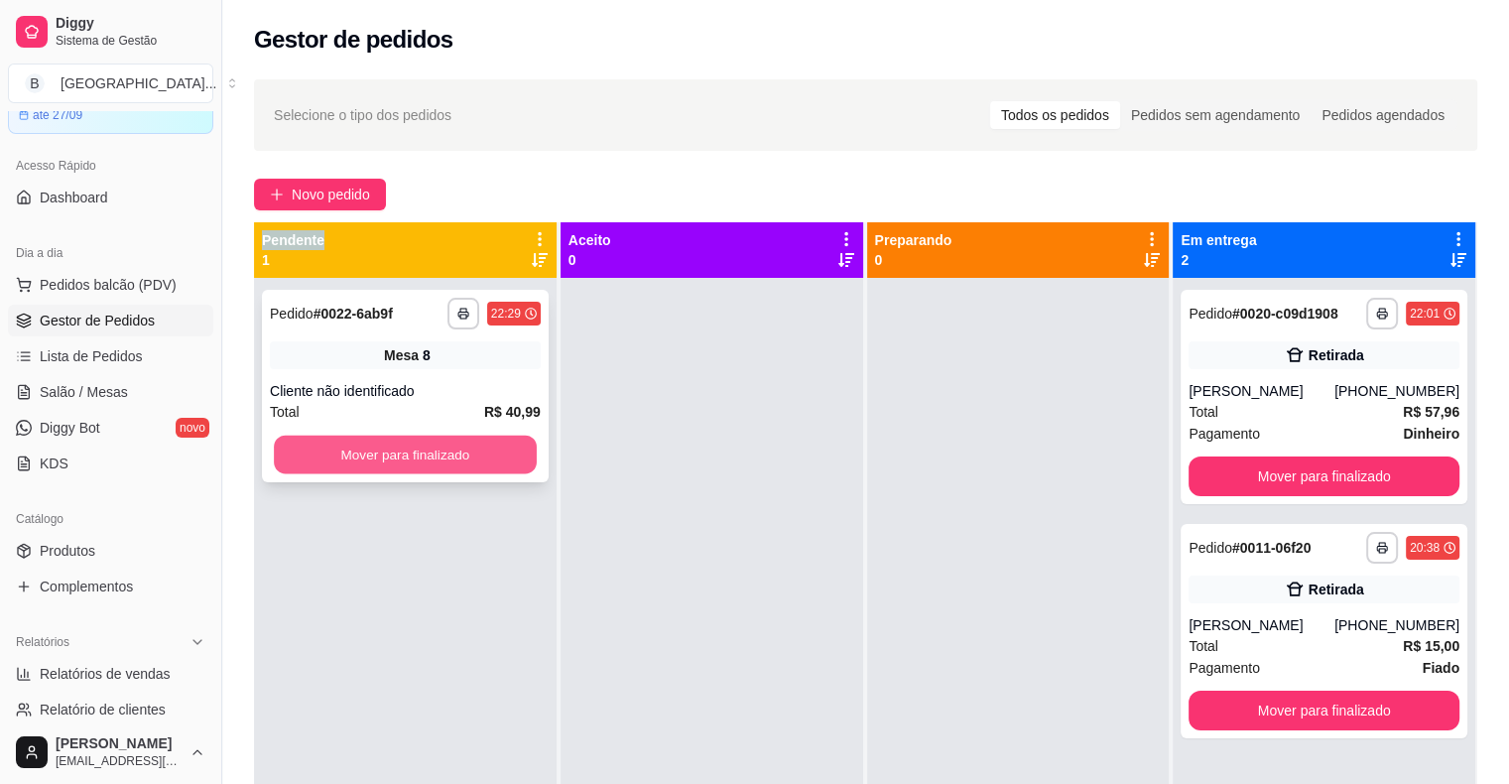
click at [536, 458] on div "Mover para finalizado" at bounding box center [405, 454] width 271 height 40
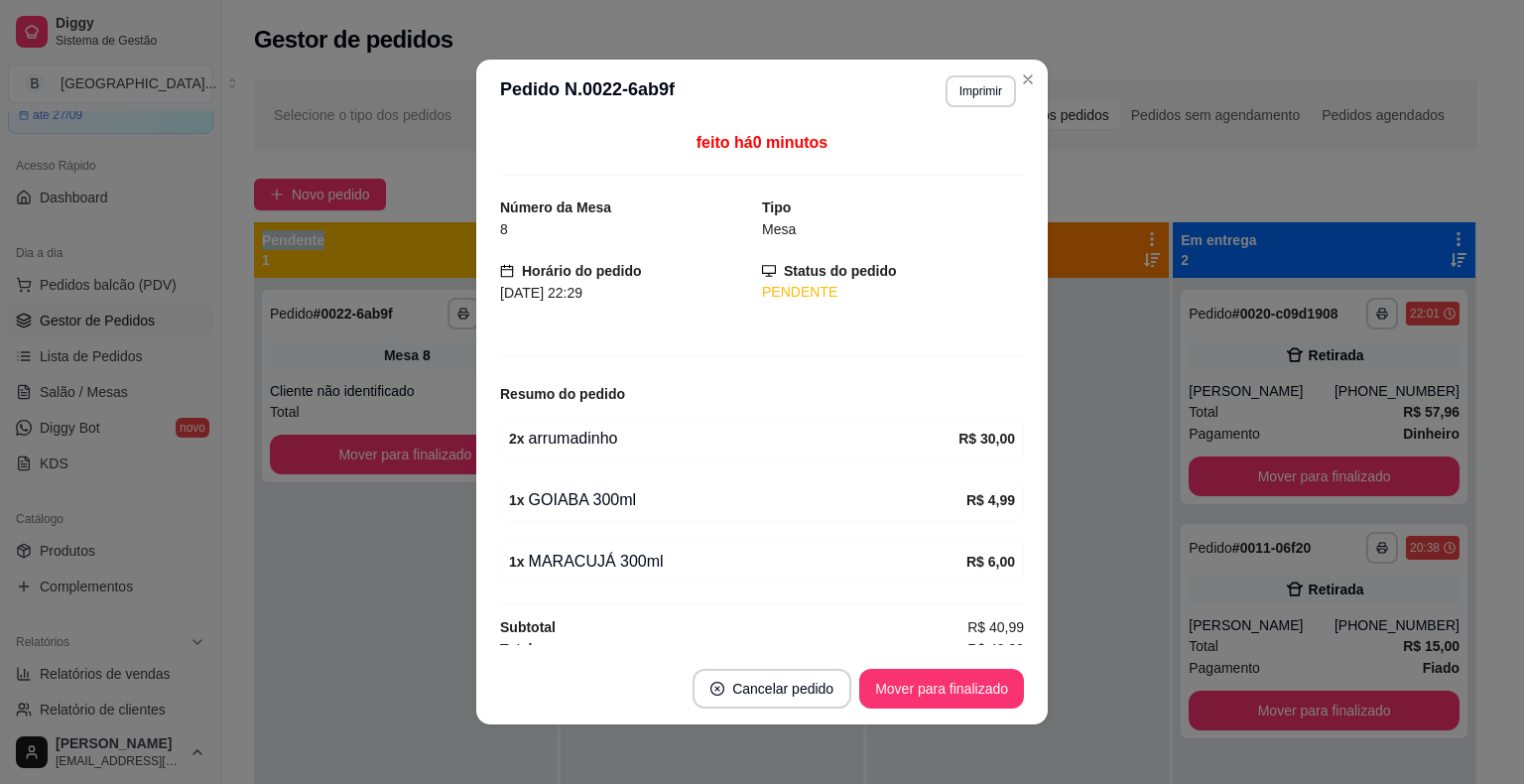
click at [1103, 371] on div at bounding box center [1018, 670] width 303 height 784
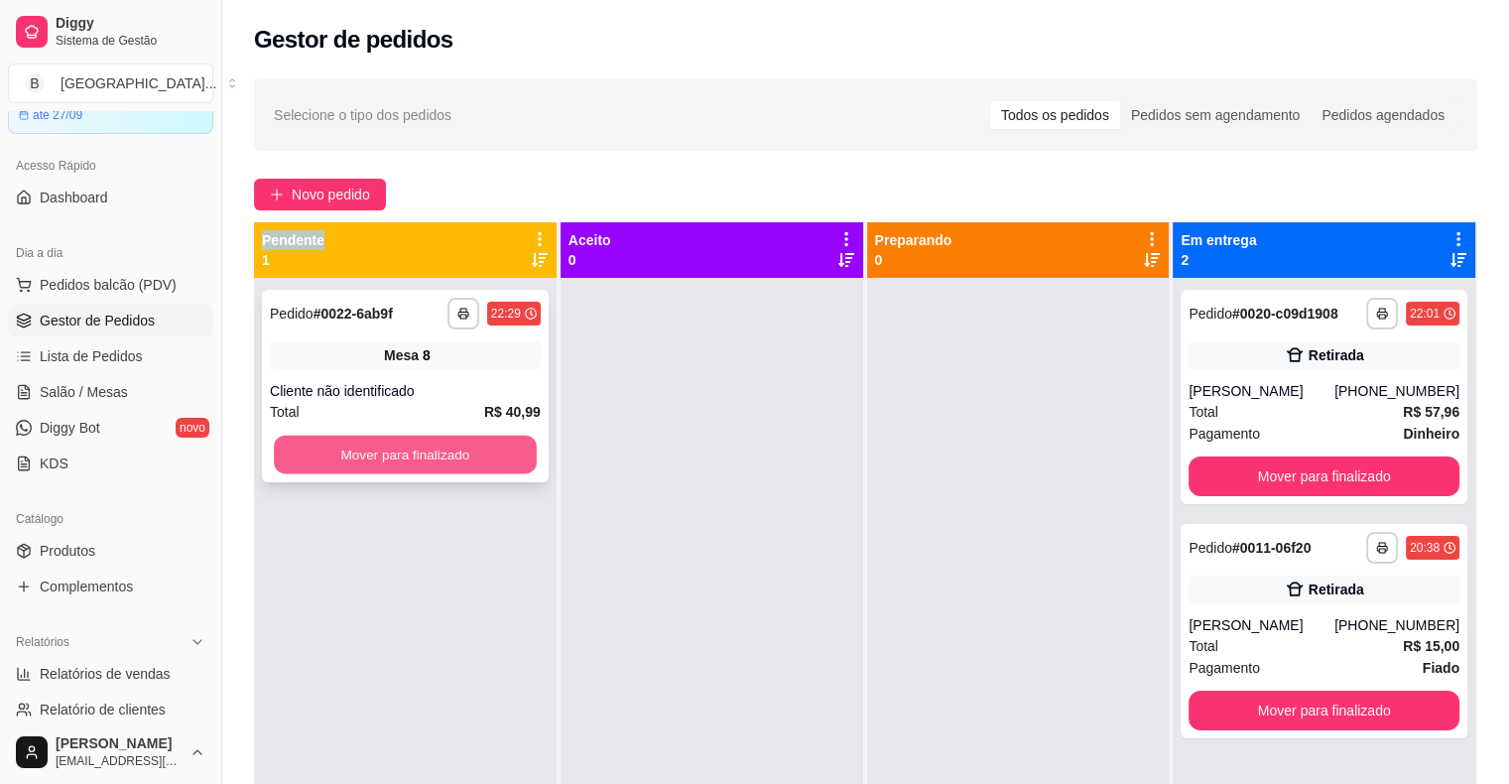
click at [349, 458] on button "Mover para finalizado" at bounding box center [405, 454] width 263 height 39
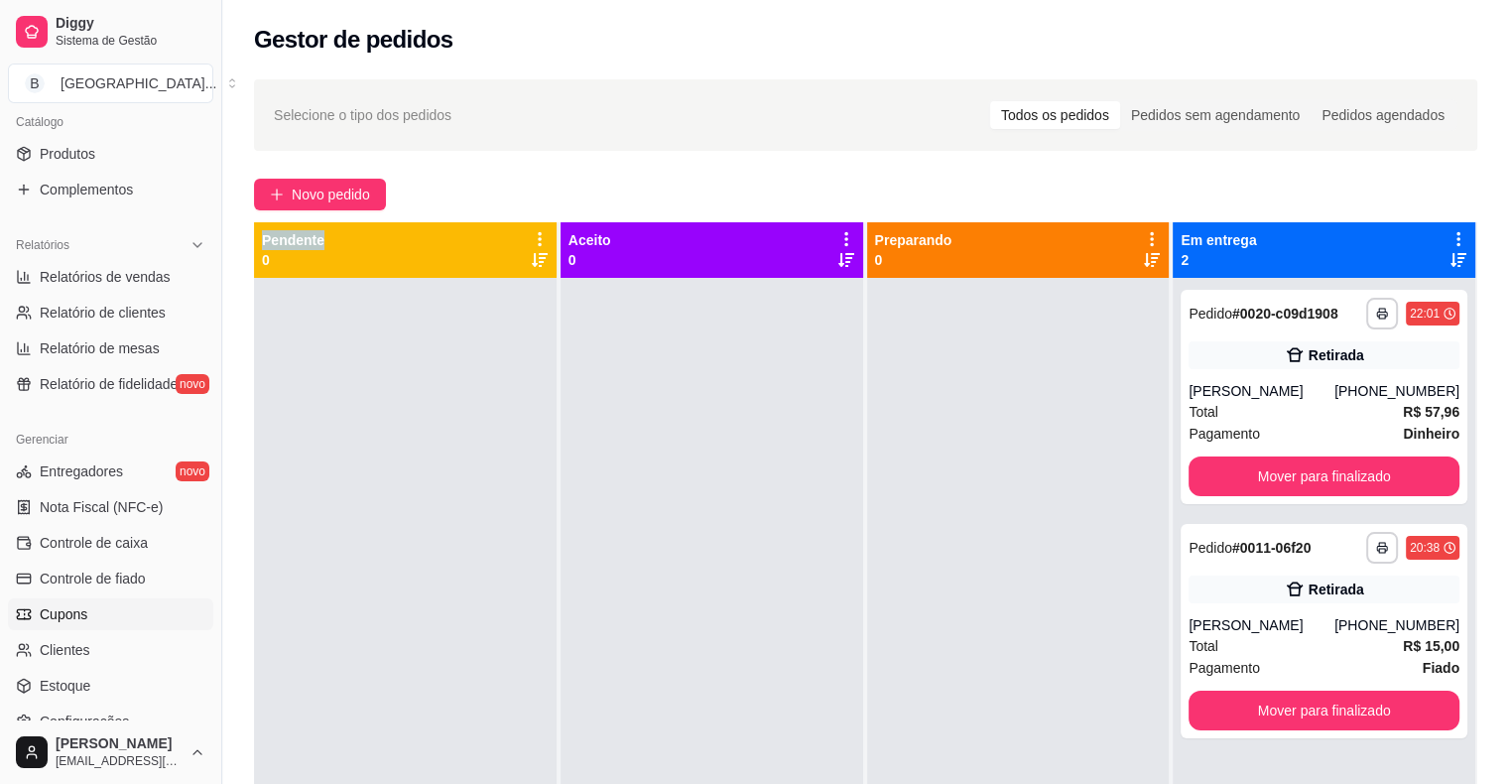
scroll to position [643, 0]
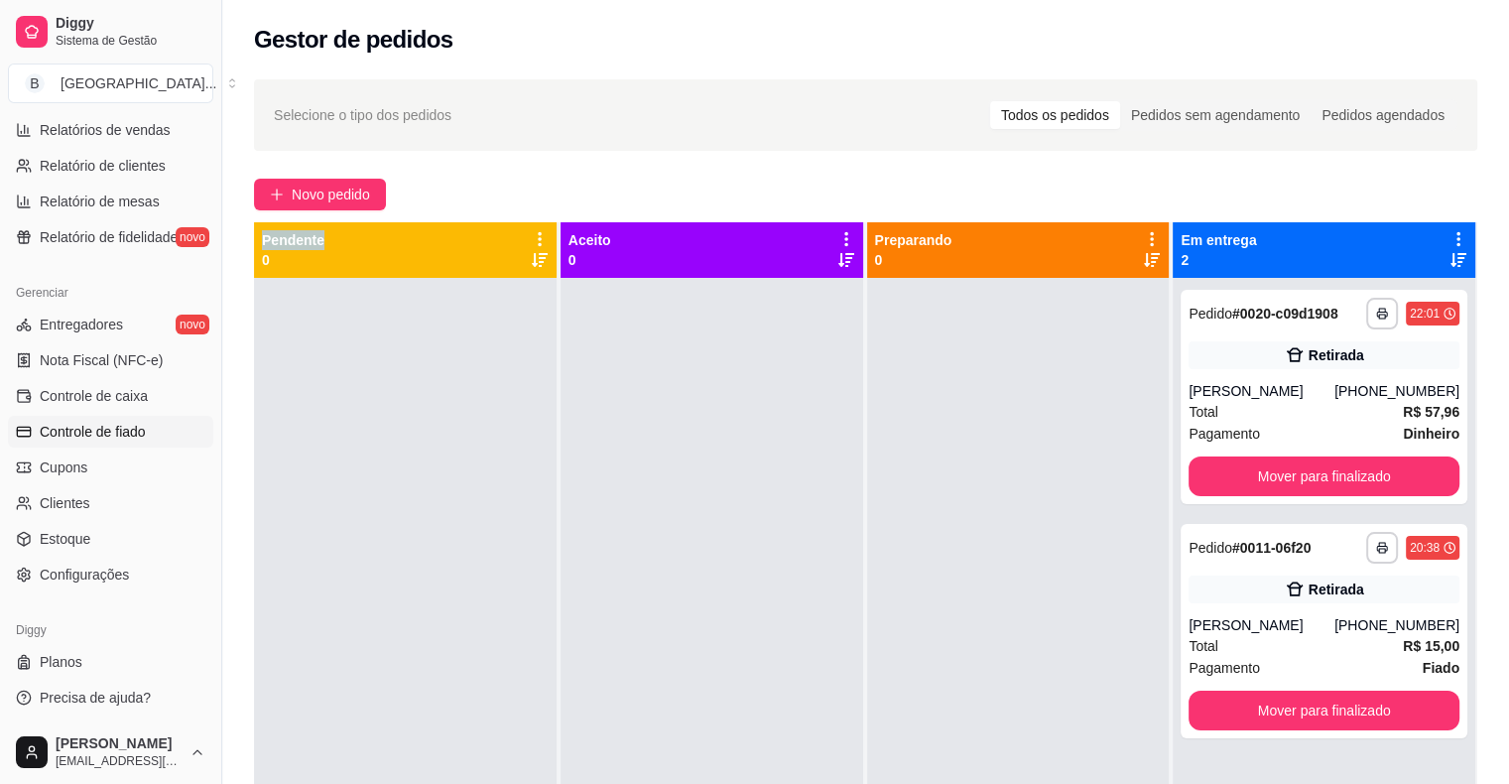
click at [133, 430] on span "Controle de fiado" at bounding box center [93, 432] width 106 height 20
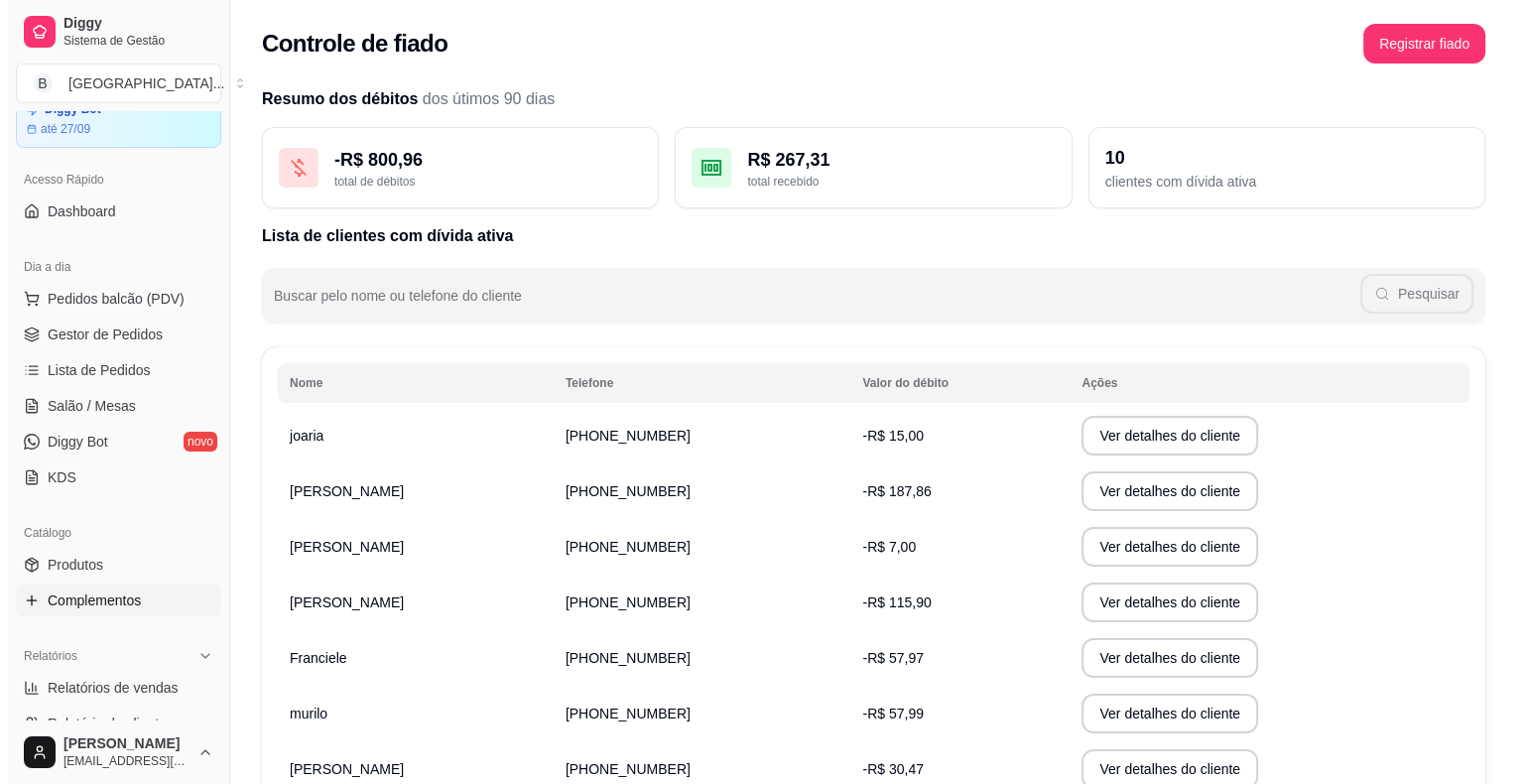
scroll to position [48, 0]
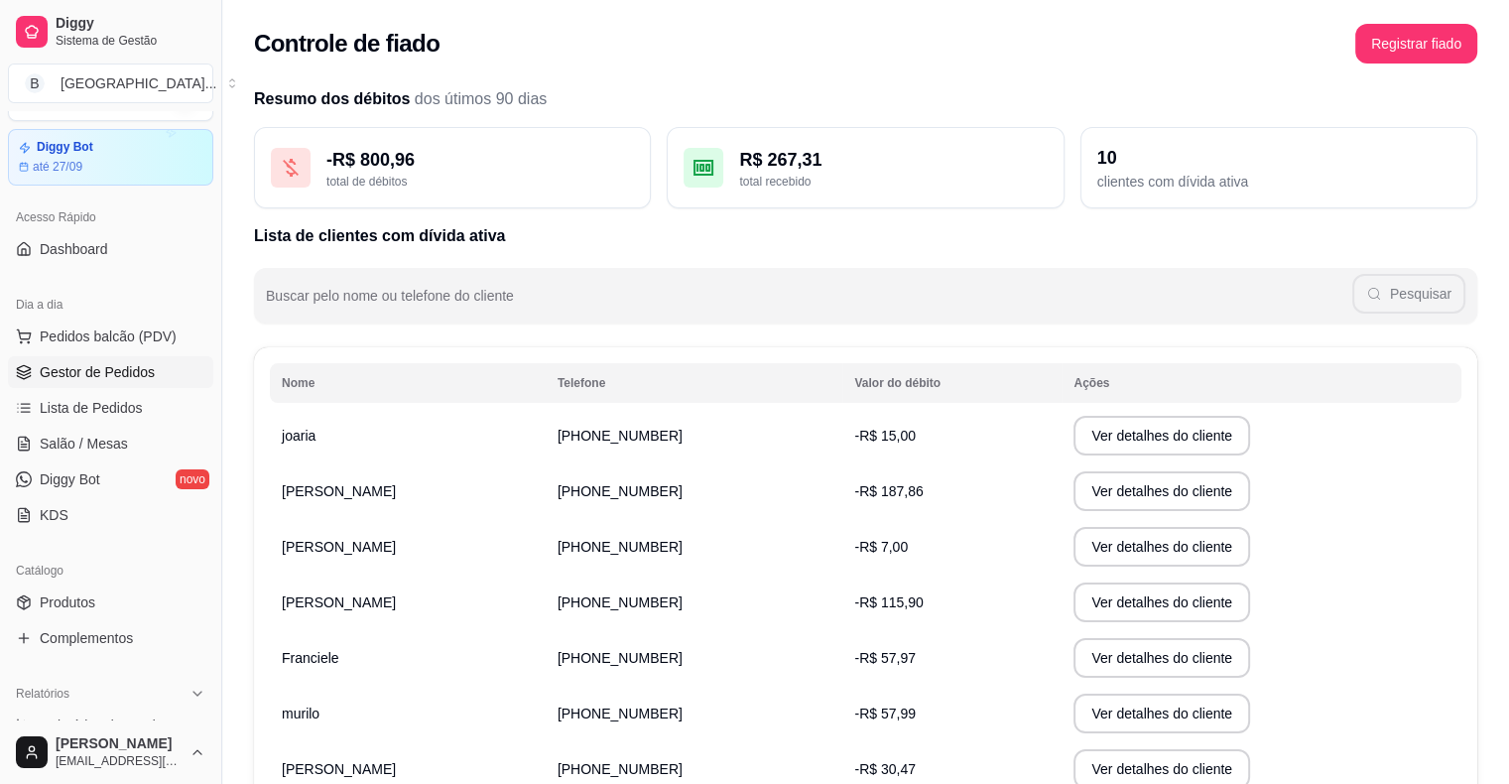
click at [145, 379] on span "Gestor de Pedidos" at bounding box center [97, 372] width 115 height 20
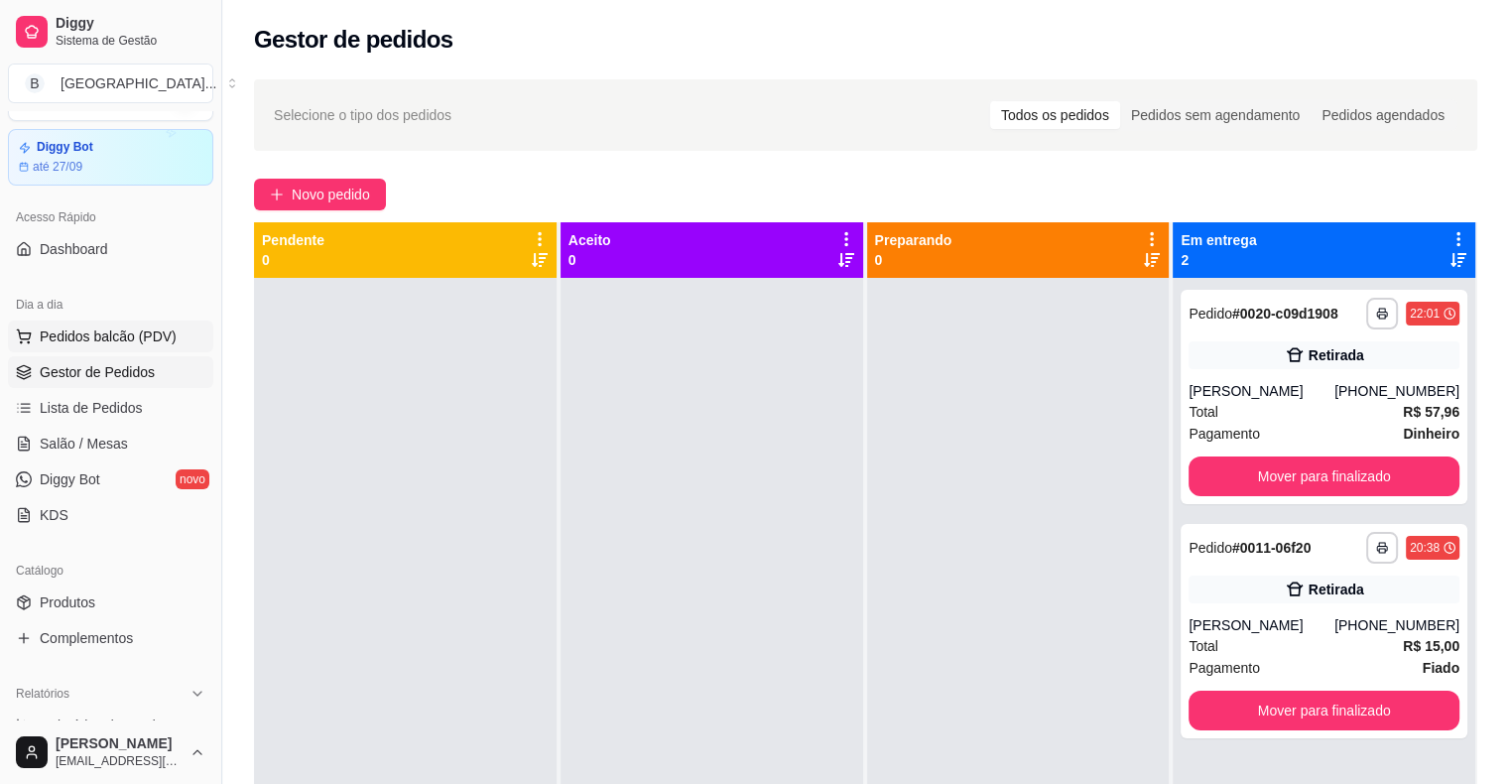
click at [151, 326] on span "Pedidos balcão (PDV)" at bounding box center [108, 336] width 137 height 20
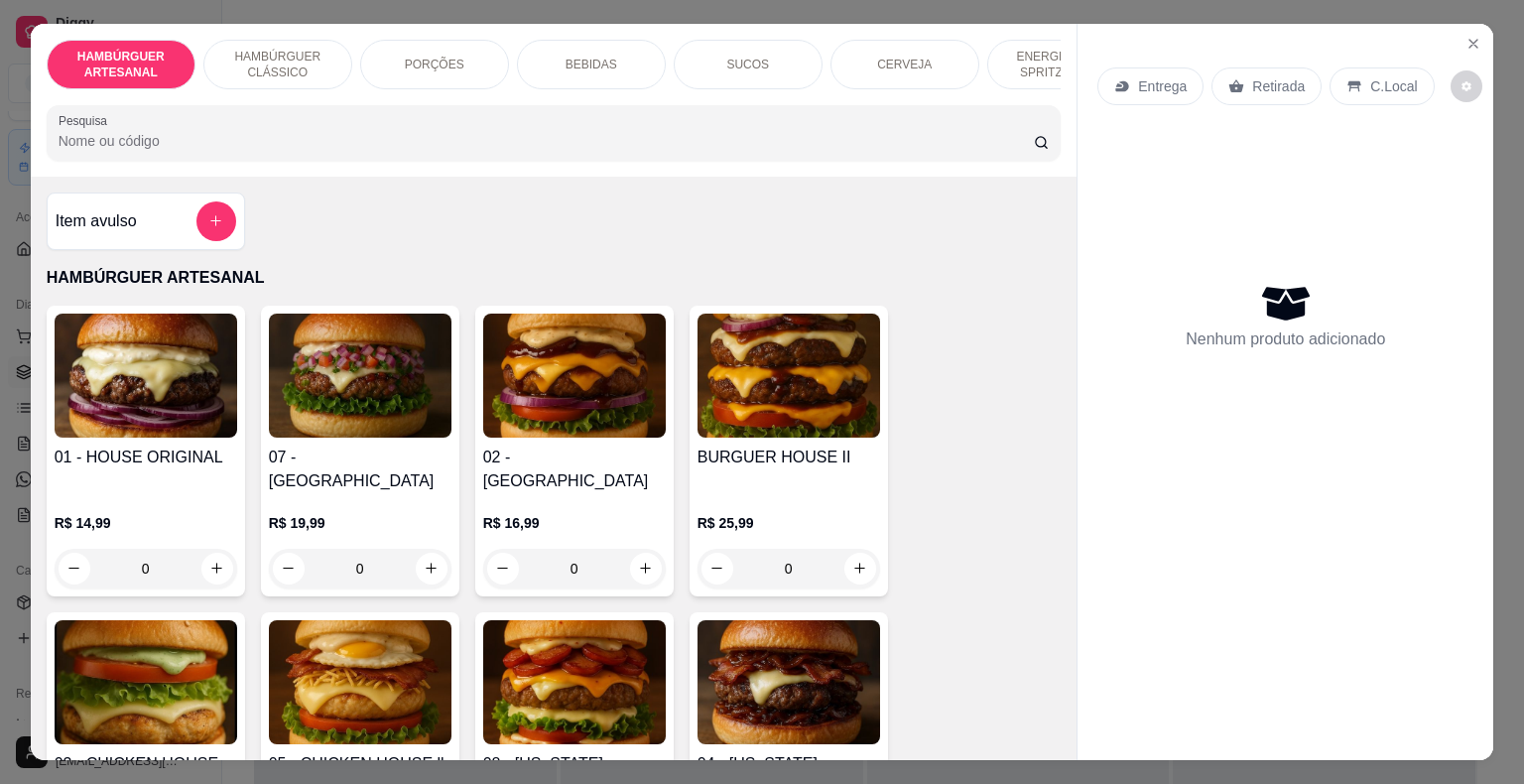
click at [594, 57] on p "BEBIDAS" at bounding box center [591, 65] width 52 height 16
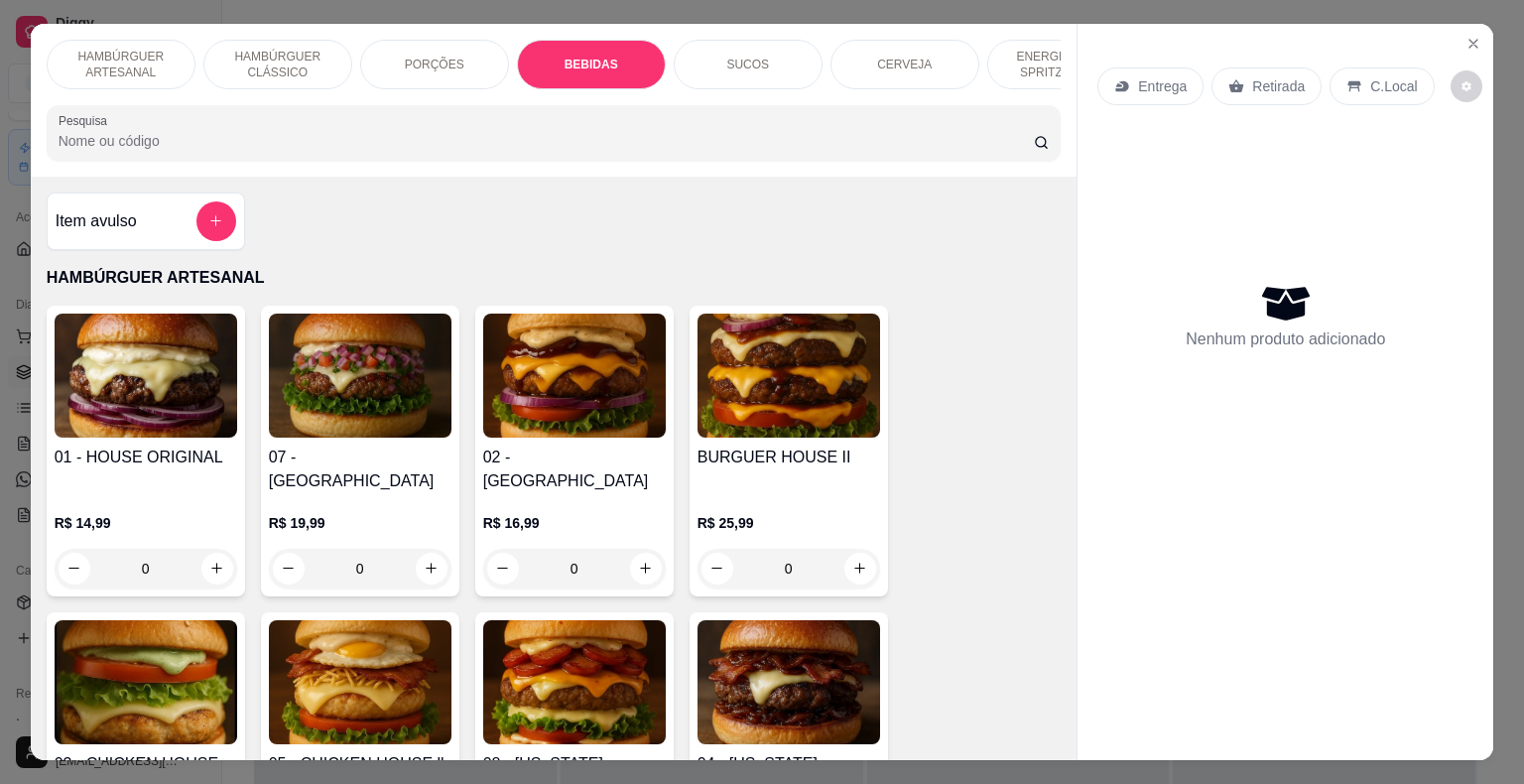
scroll to position [48, 0]
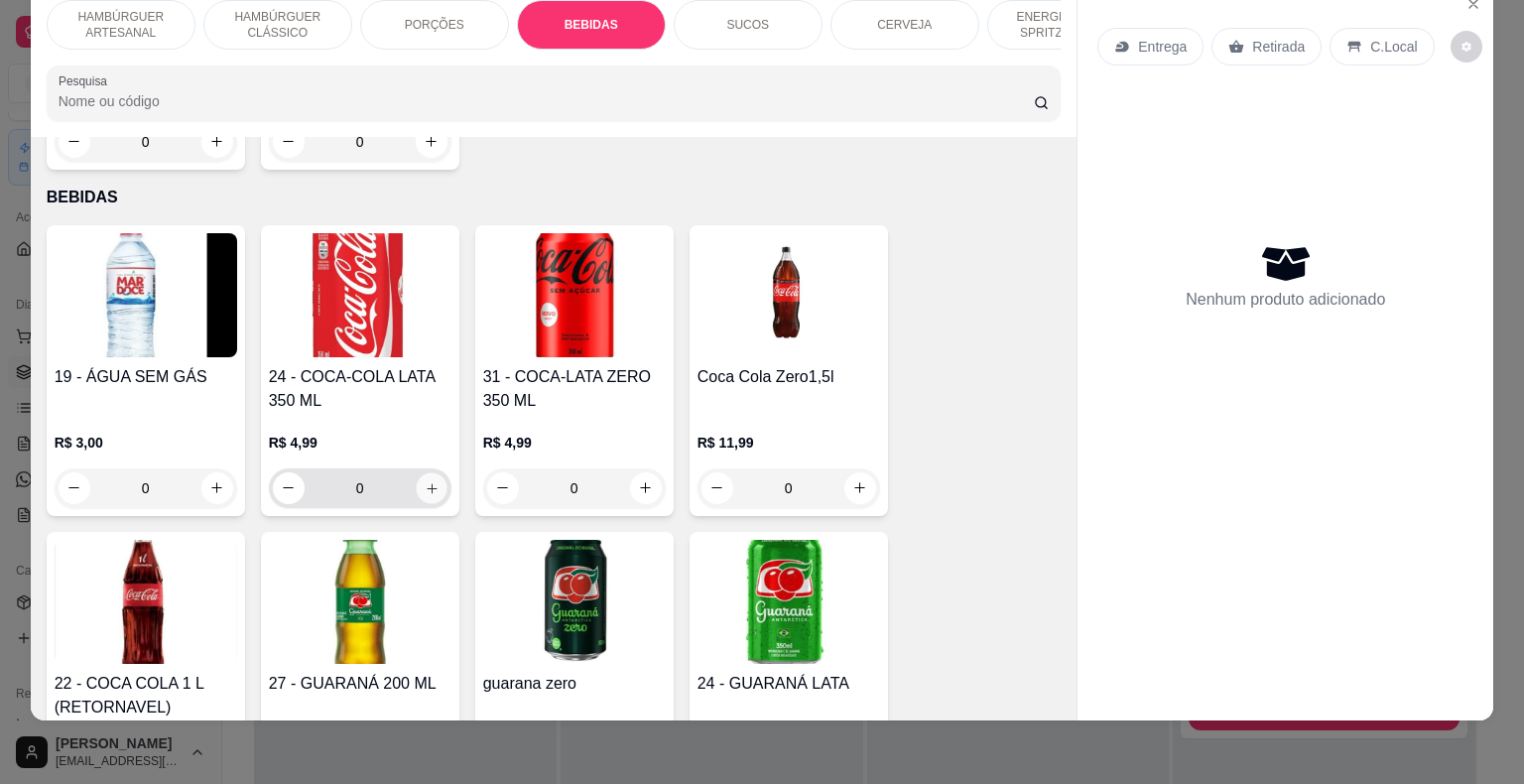
click at [430, 480] on icon "increase-product-quantity" at bounding box center [431, 487] width 15 height 15
type input "1"
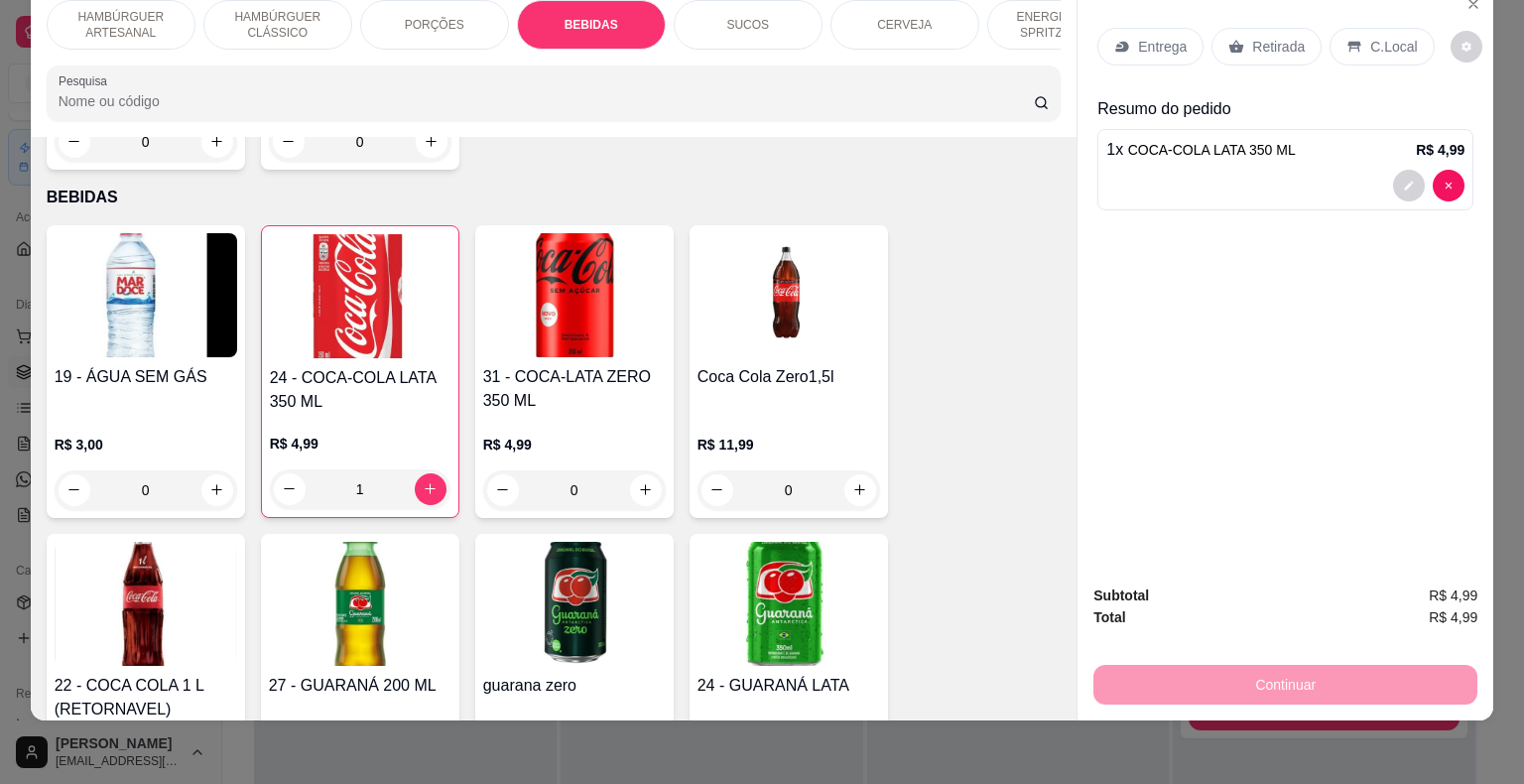
click at [1240, 34] on div "Retirada" at bounding box center [1266, 47] width 110 height 38
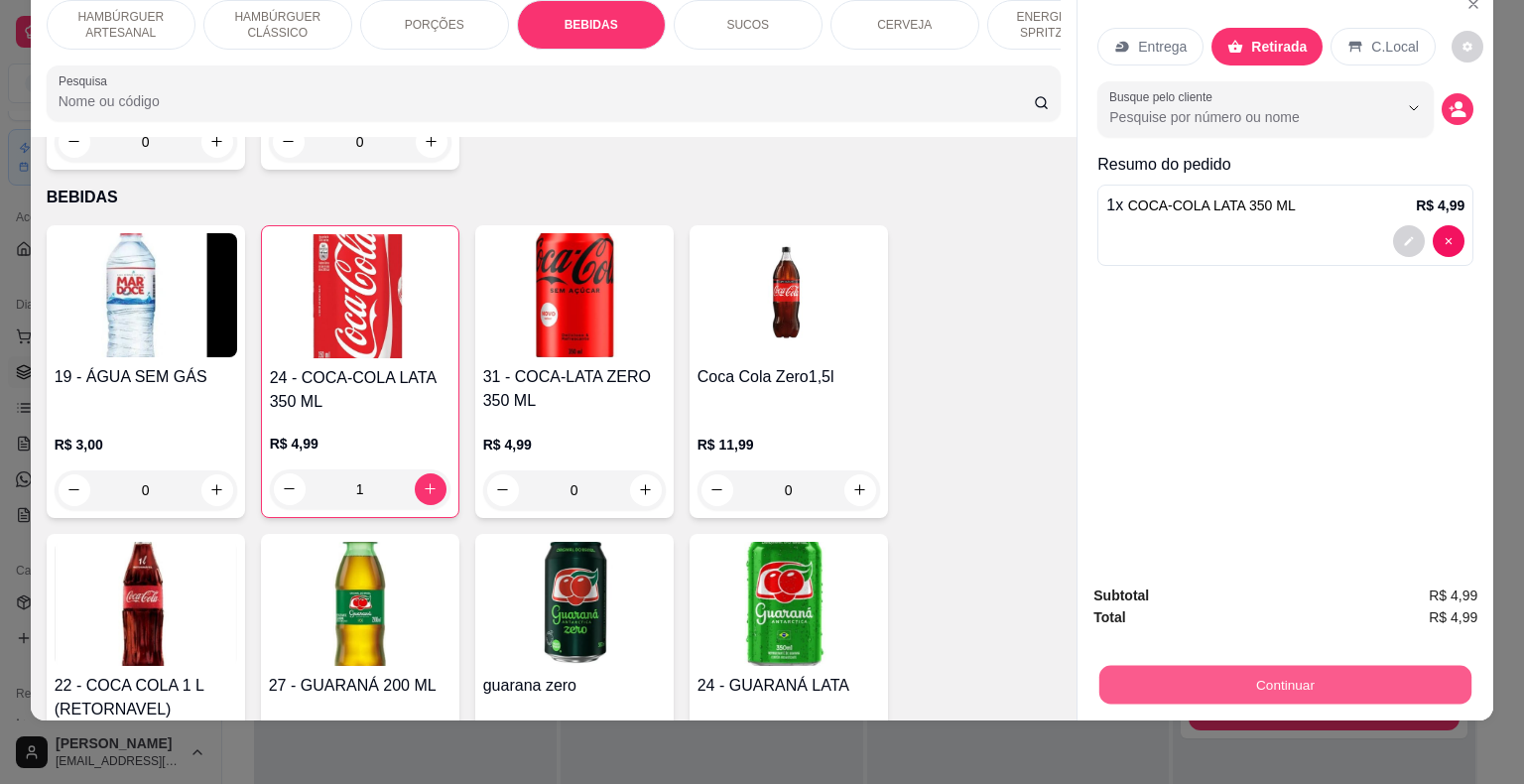
click at [1286, 666] on button "Continuar" at bounding box center [1285, 685] width 372 height 39
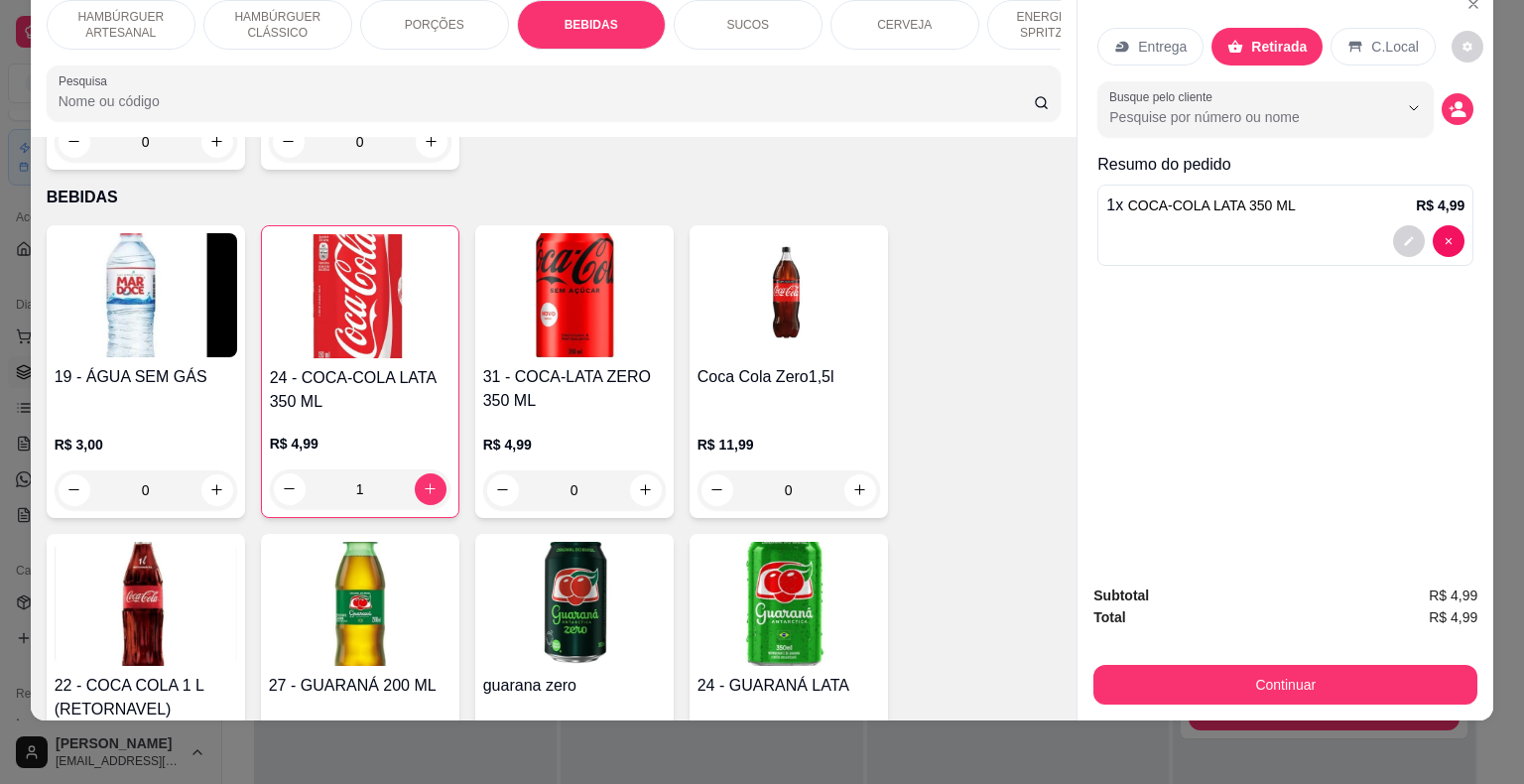
click at [766, 539] on div "Fiado" at bounding box center [762, 527] width 140 height 116
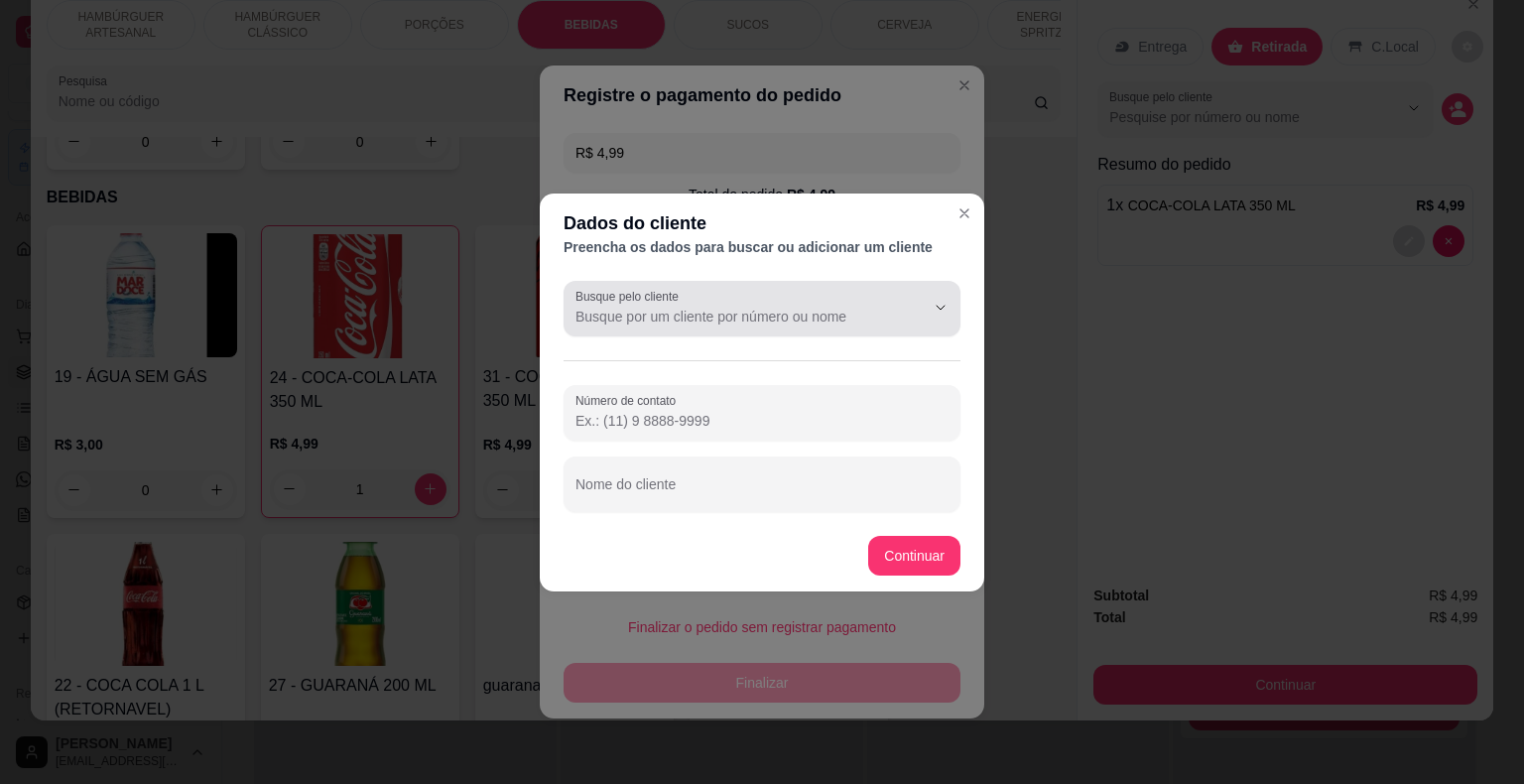
click at [841, 320] on input "Busque pelo cliente" at bounding box center [733, 317] width 317 height 20
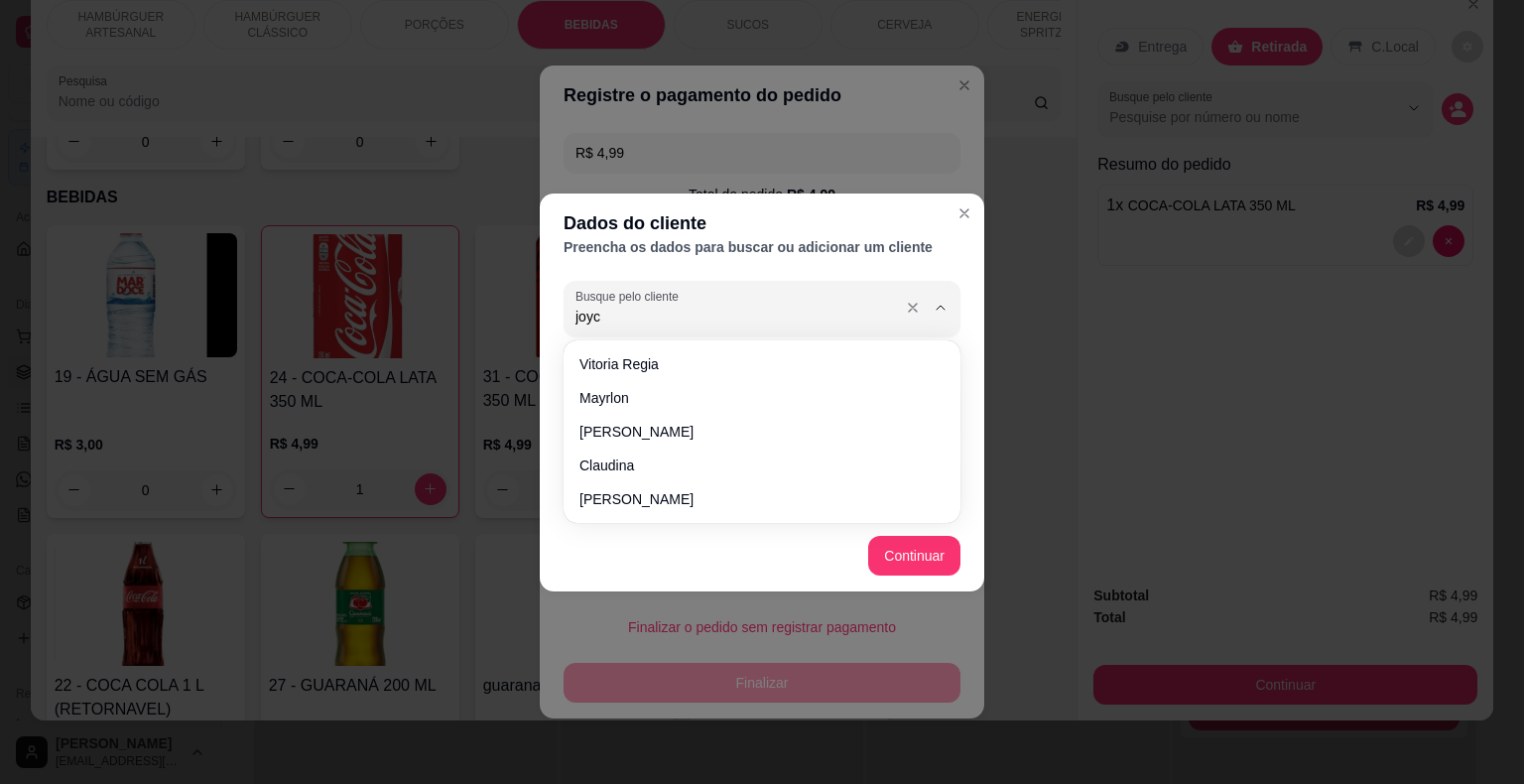
type input "[PERSON_NAME]"
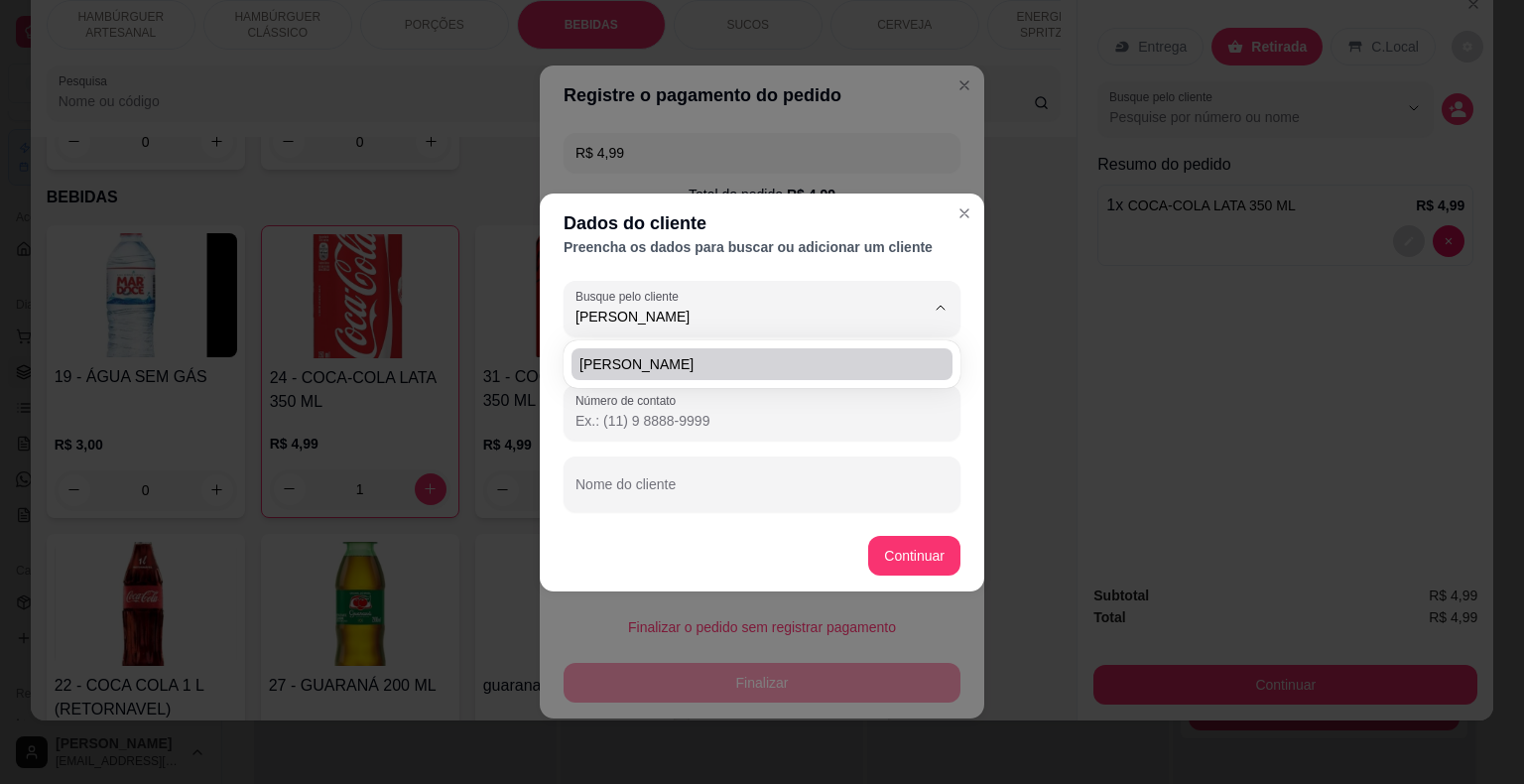
click at [833, 357] on span "[PERSON_NAME]" at bounding box center [751, 364] width 345 height 20
type input "[PHONE_NUMBER]"
type input "[PERSON_NAME]"
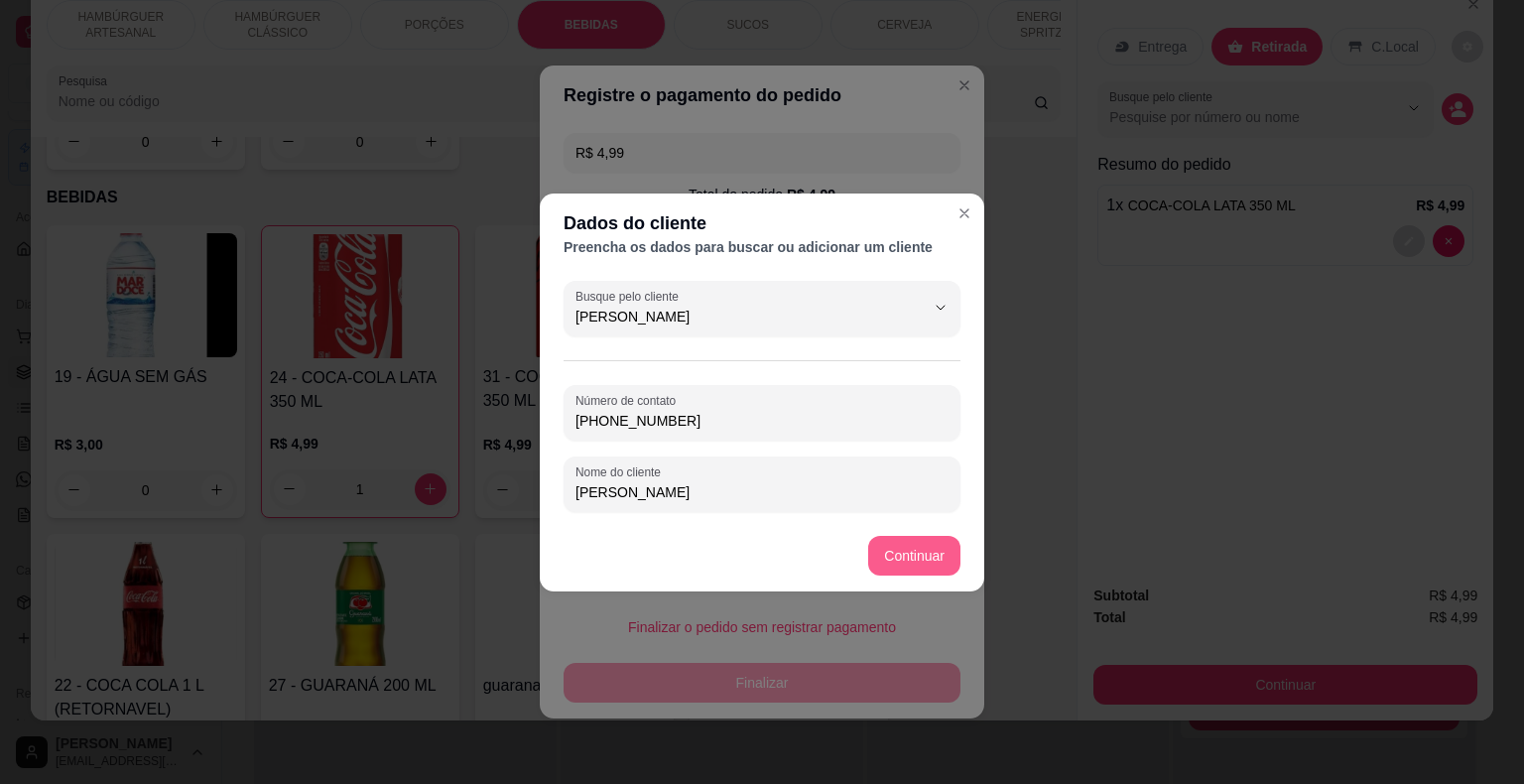
type input "[PERSON_NAME]"
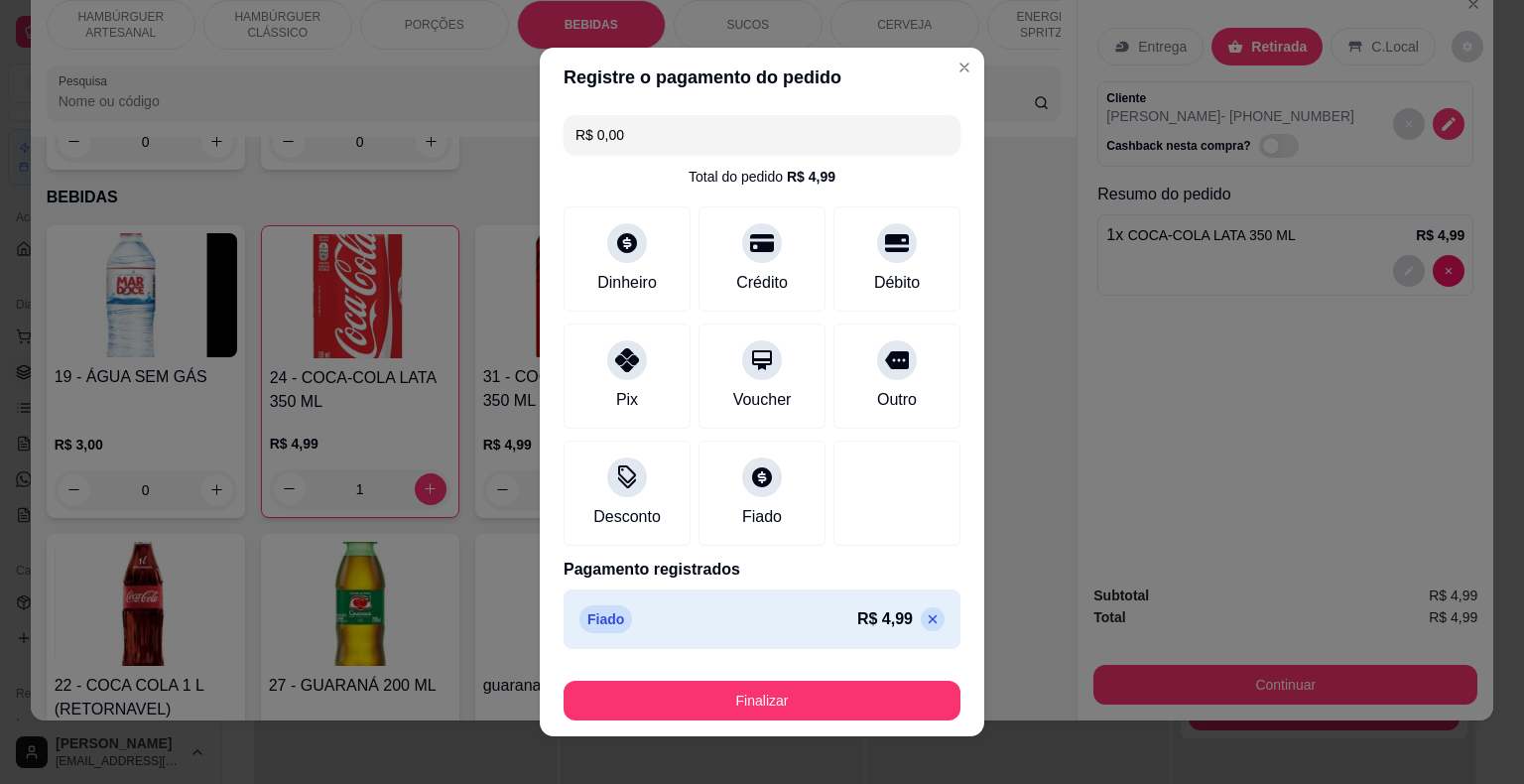
type input "R$ 0,00"
click at [847, 677] on div "Finalizar" at bounding box center [761, 697] width 397 height 48
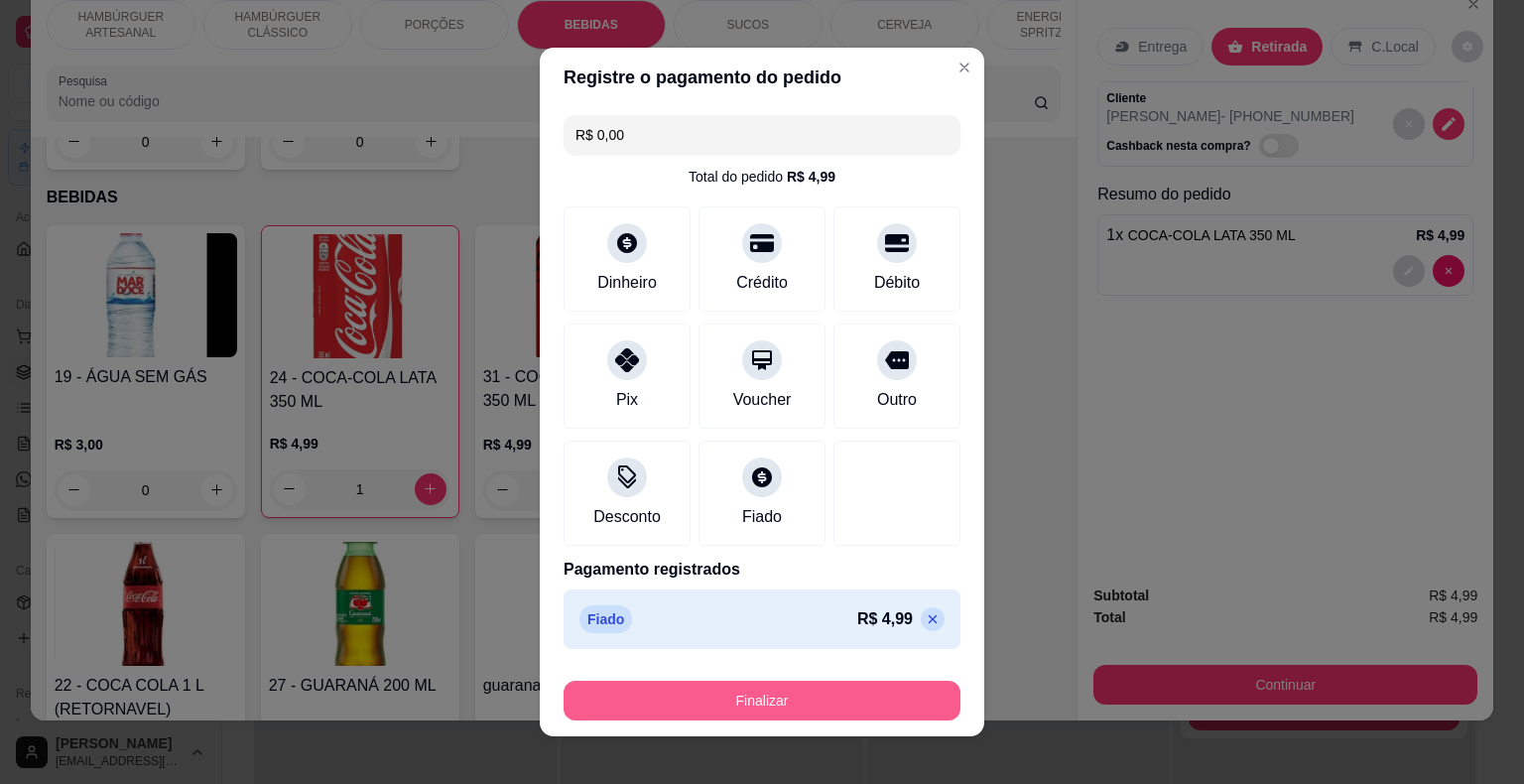
click at [847, 690] on button "Finalizar" at bounding box center [761, 701] width 397 height 40
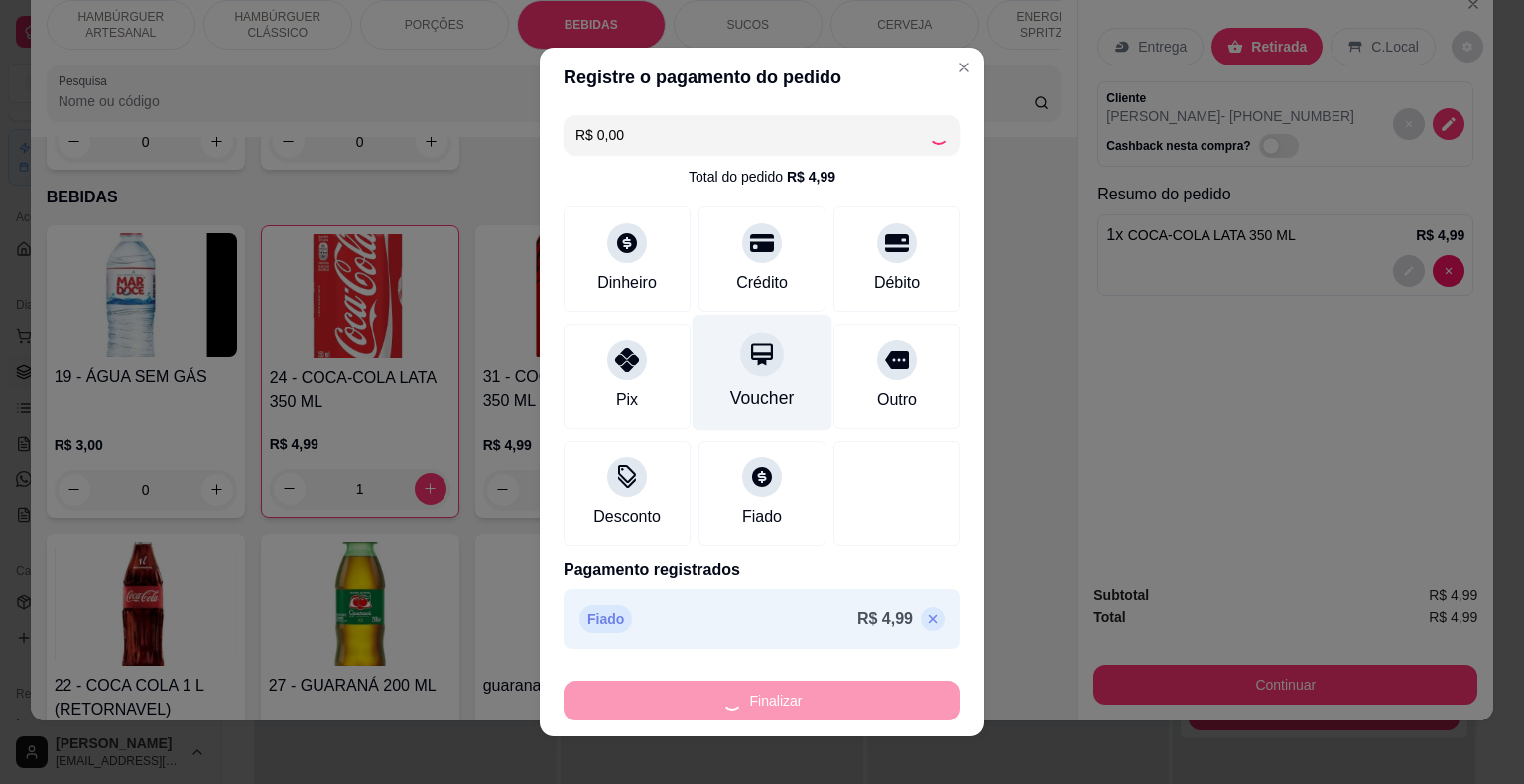
type input "0"
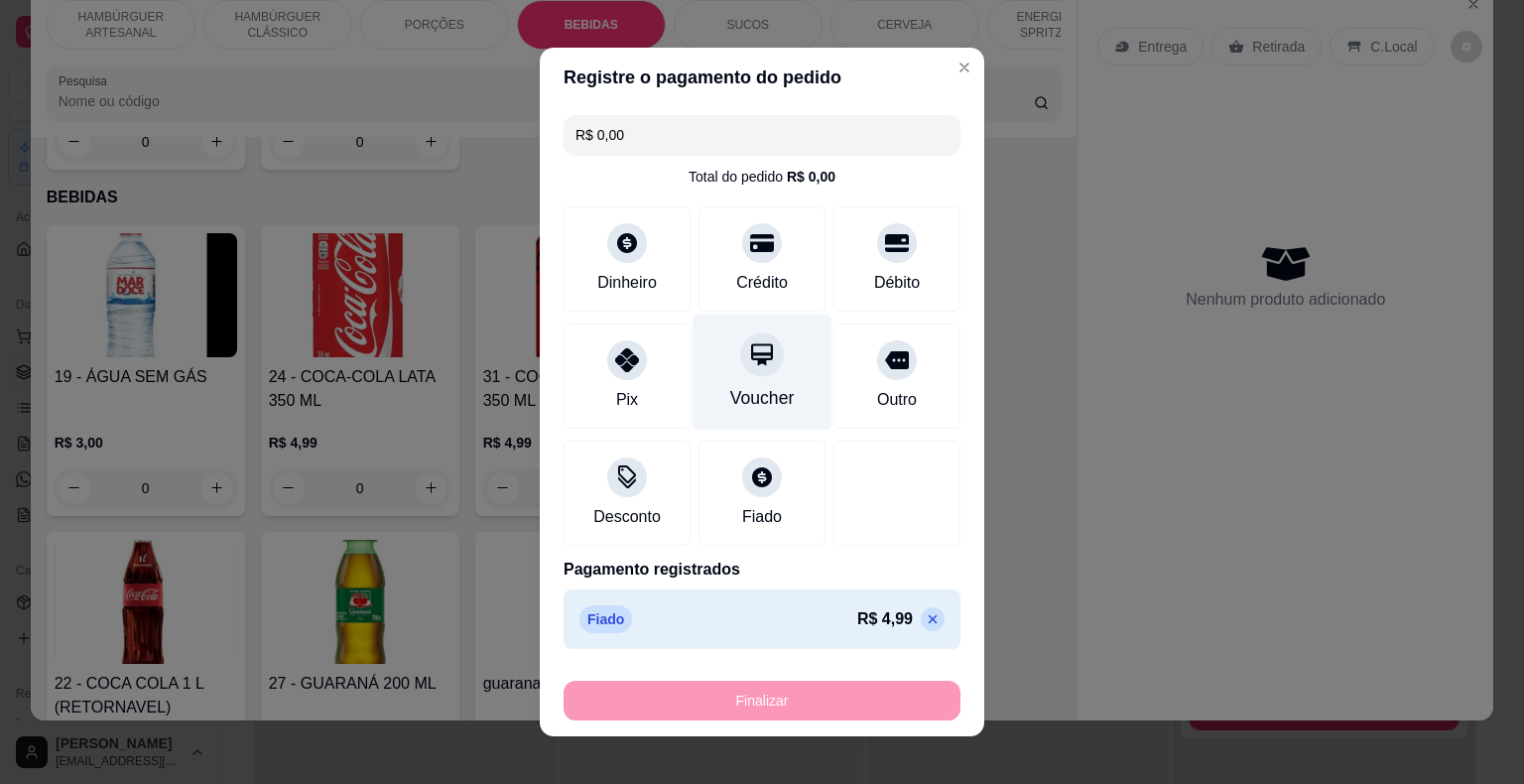
type input "-R$ 4,99"
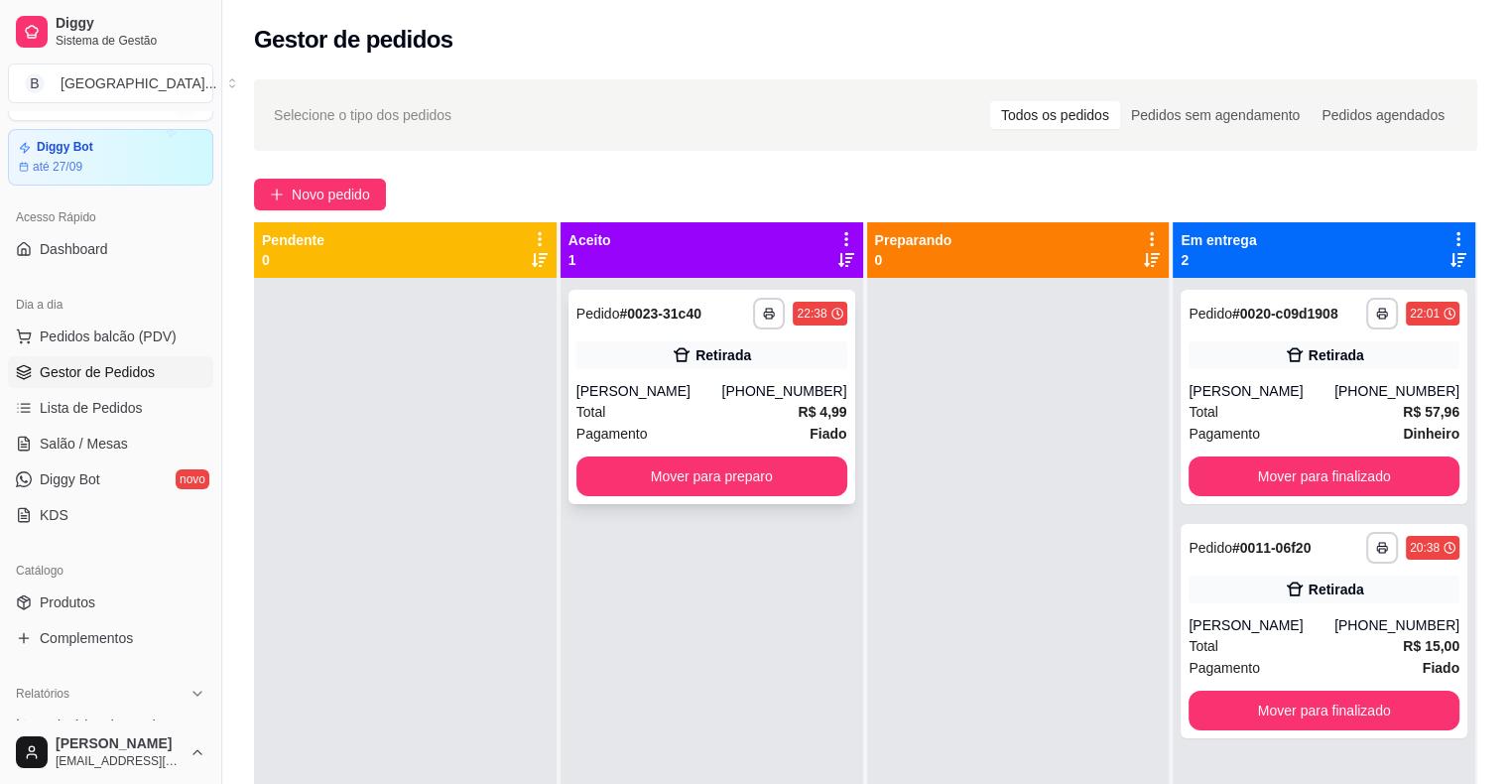
click at [733, 345] on div "Retirada" at bounding box center [723, 355] width 56 height 20
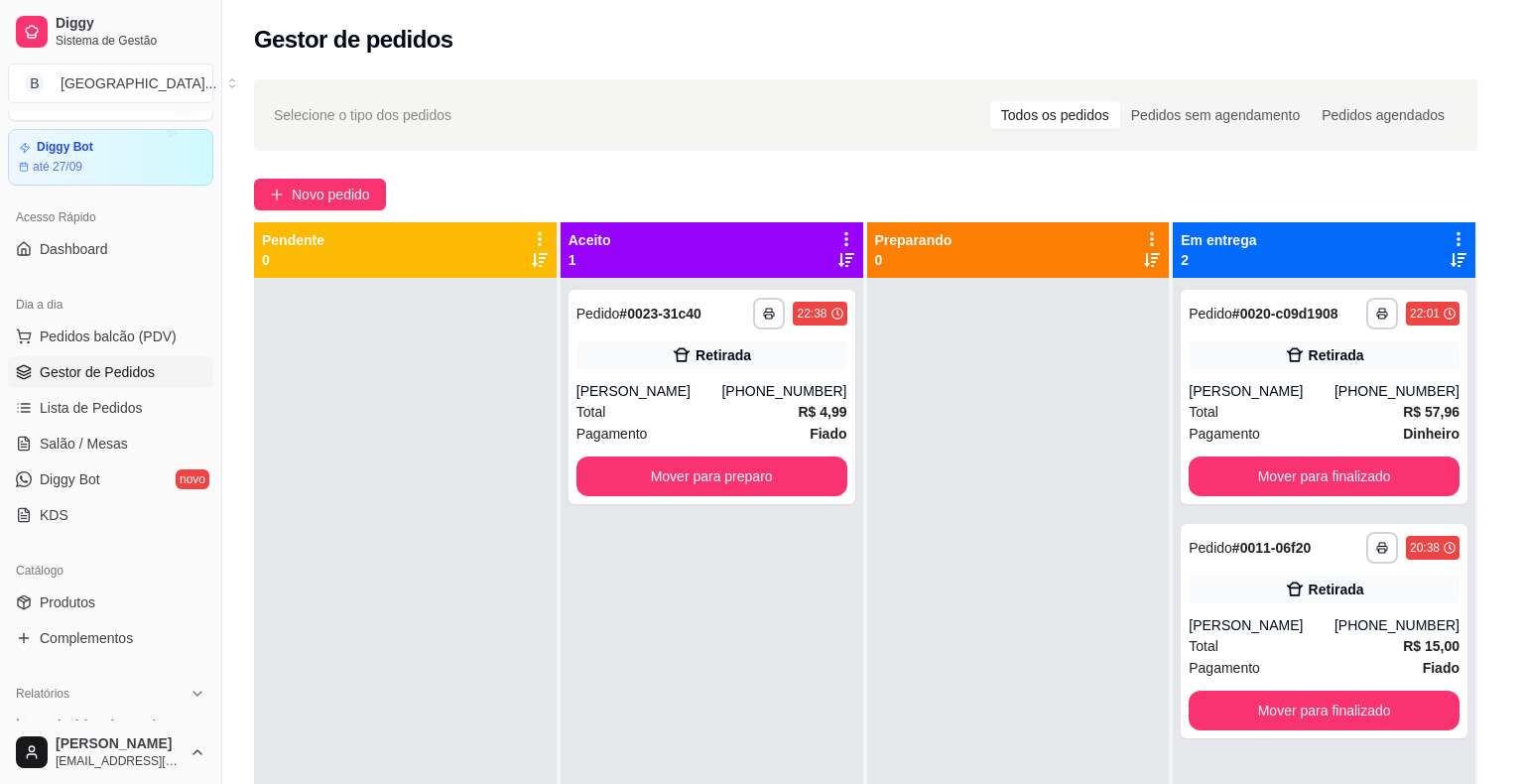
scroll to position [40, 0]
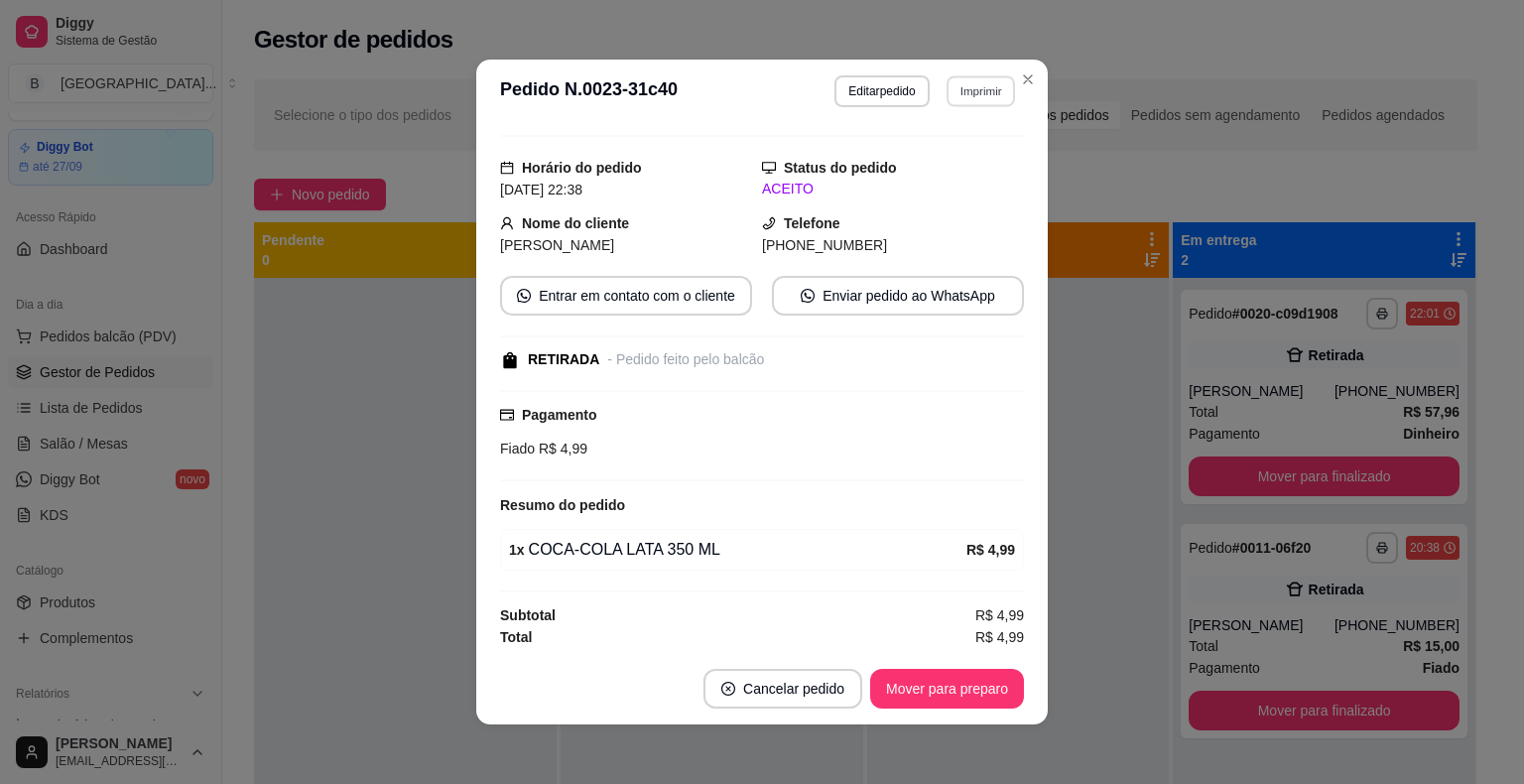
click at [950, 103] on button "Imprimir" at bounding box center [980, 90] width 68 height 31
click at [943, 150] on button "IMPRESSORA" at bounding box center [937, 160] width 139 height 31
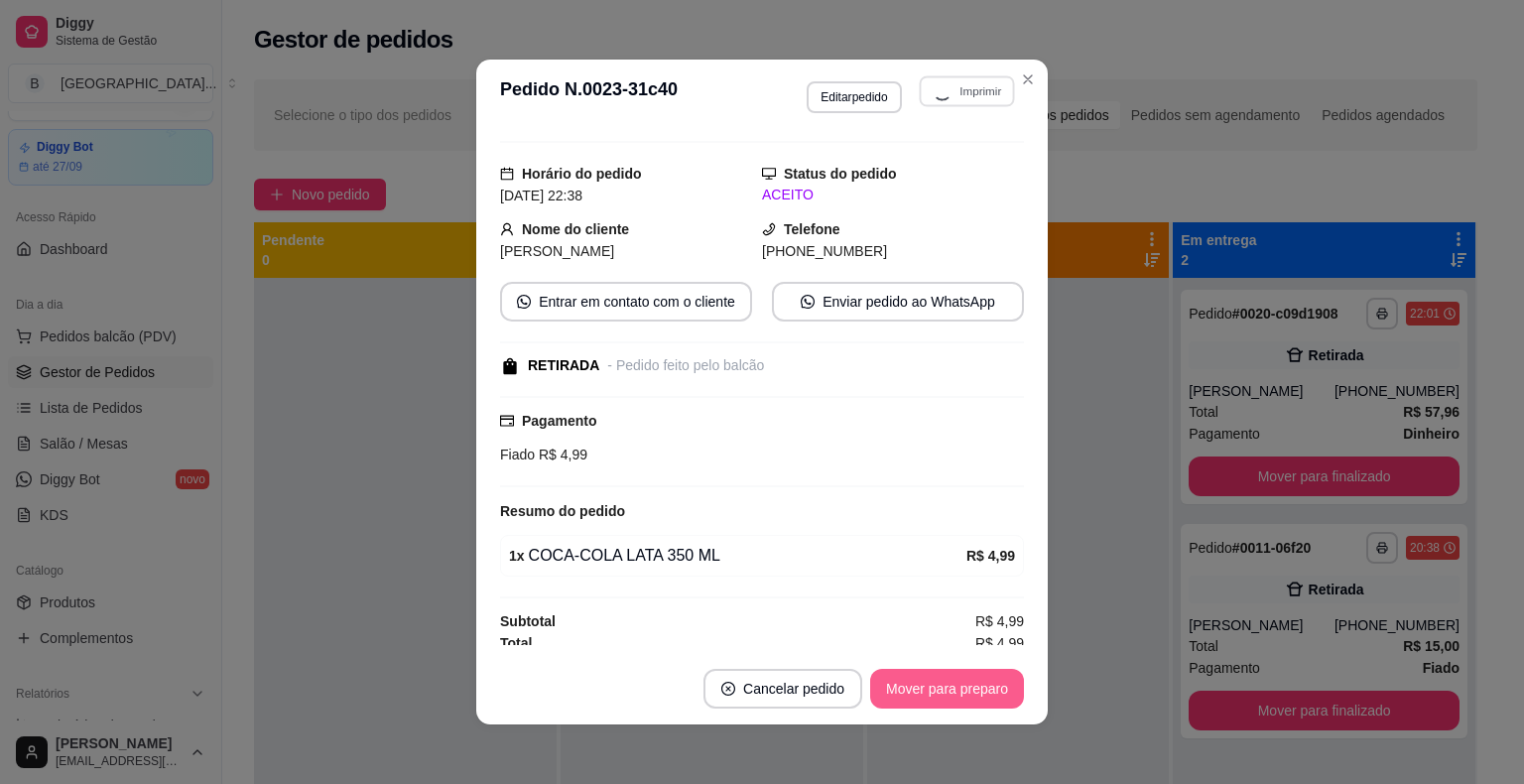
click at [955, 699] on button "Mover para preparo" at bounding box center [947, 689] width 154 height 40
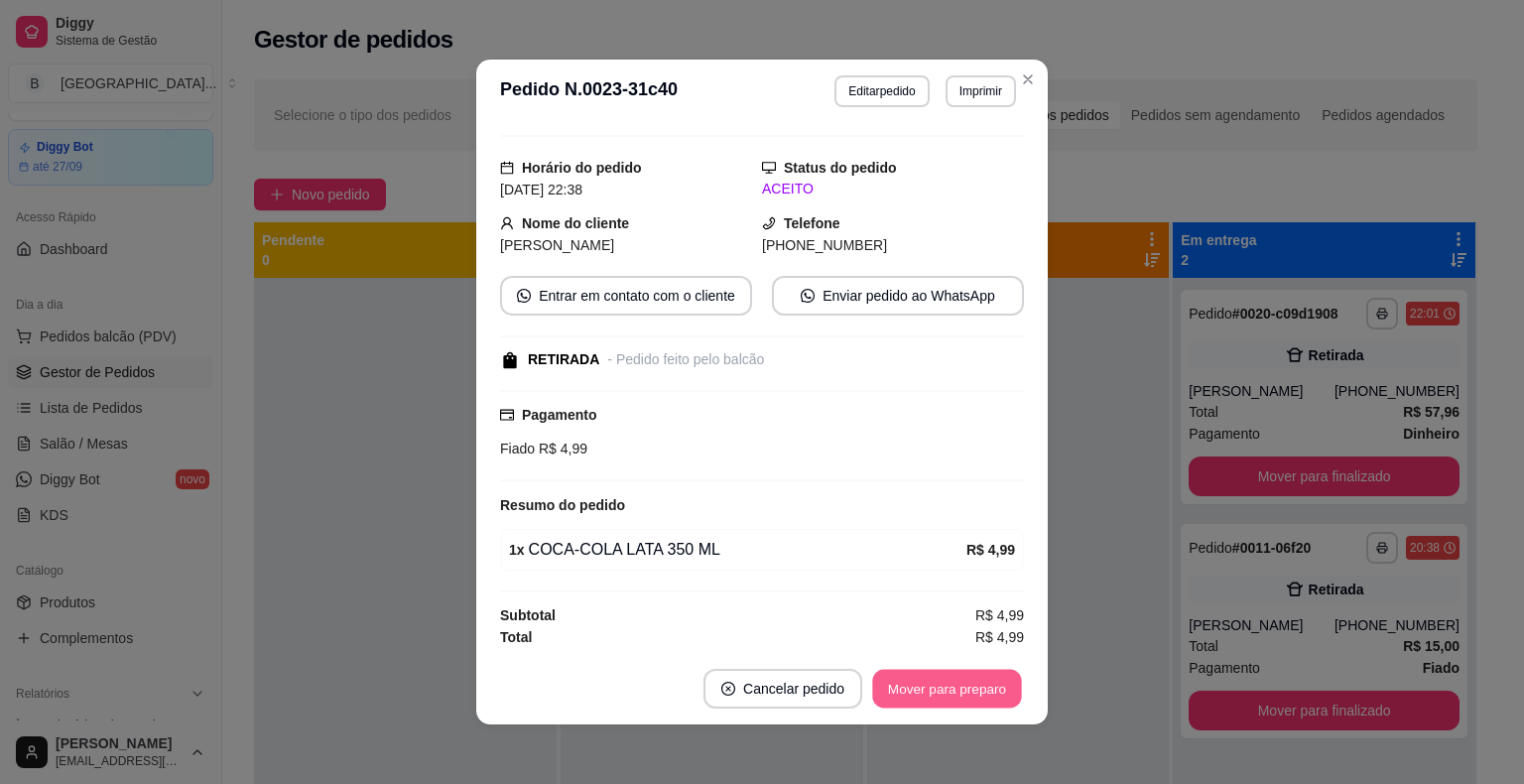
click at [955, 699] on button "Mover para preparo" at bounding box center [946, 689] width 149 height 39
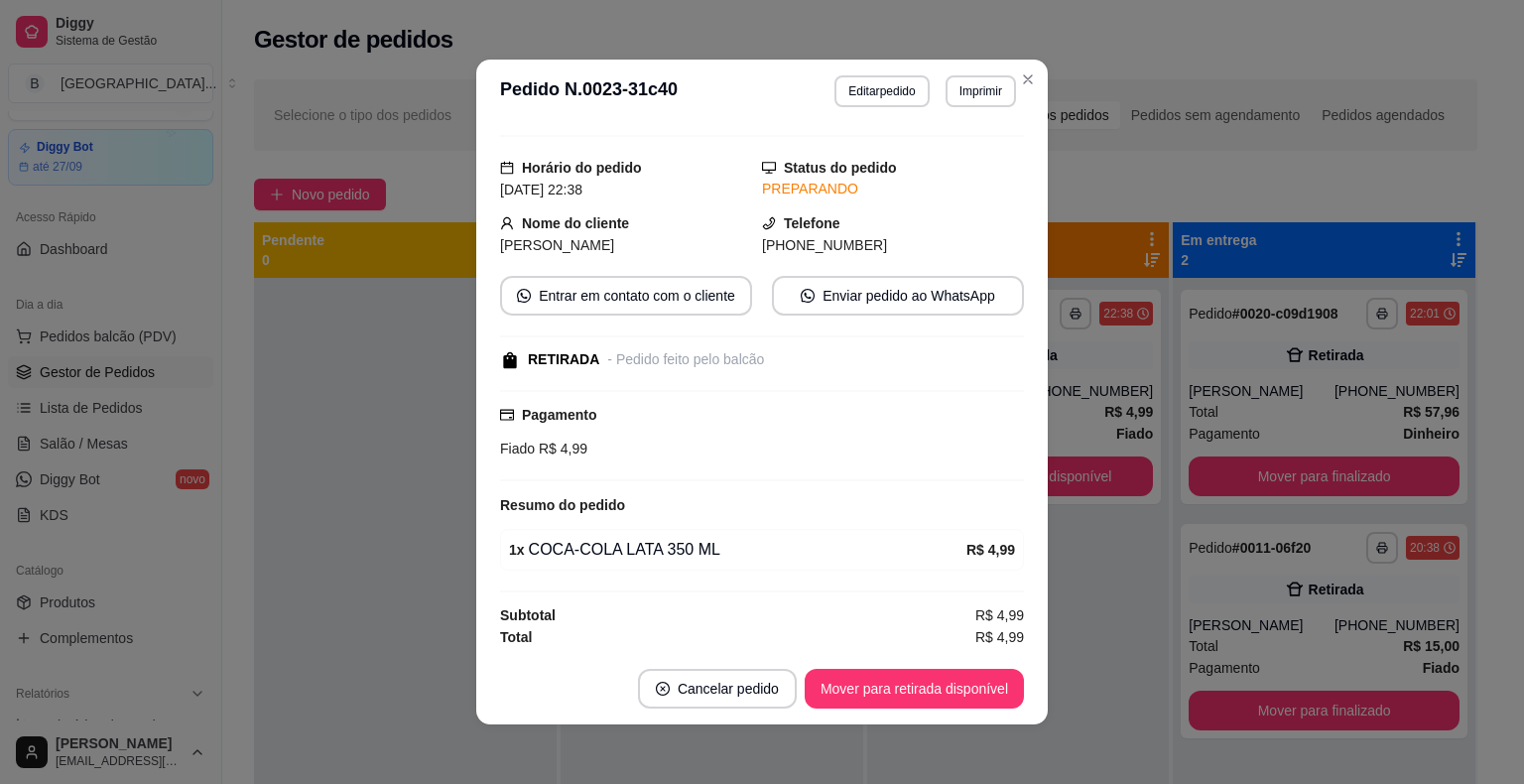
scroll to position [4, 0]
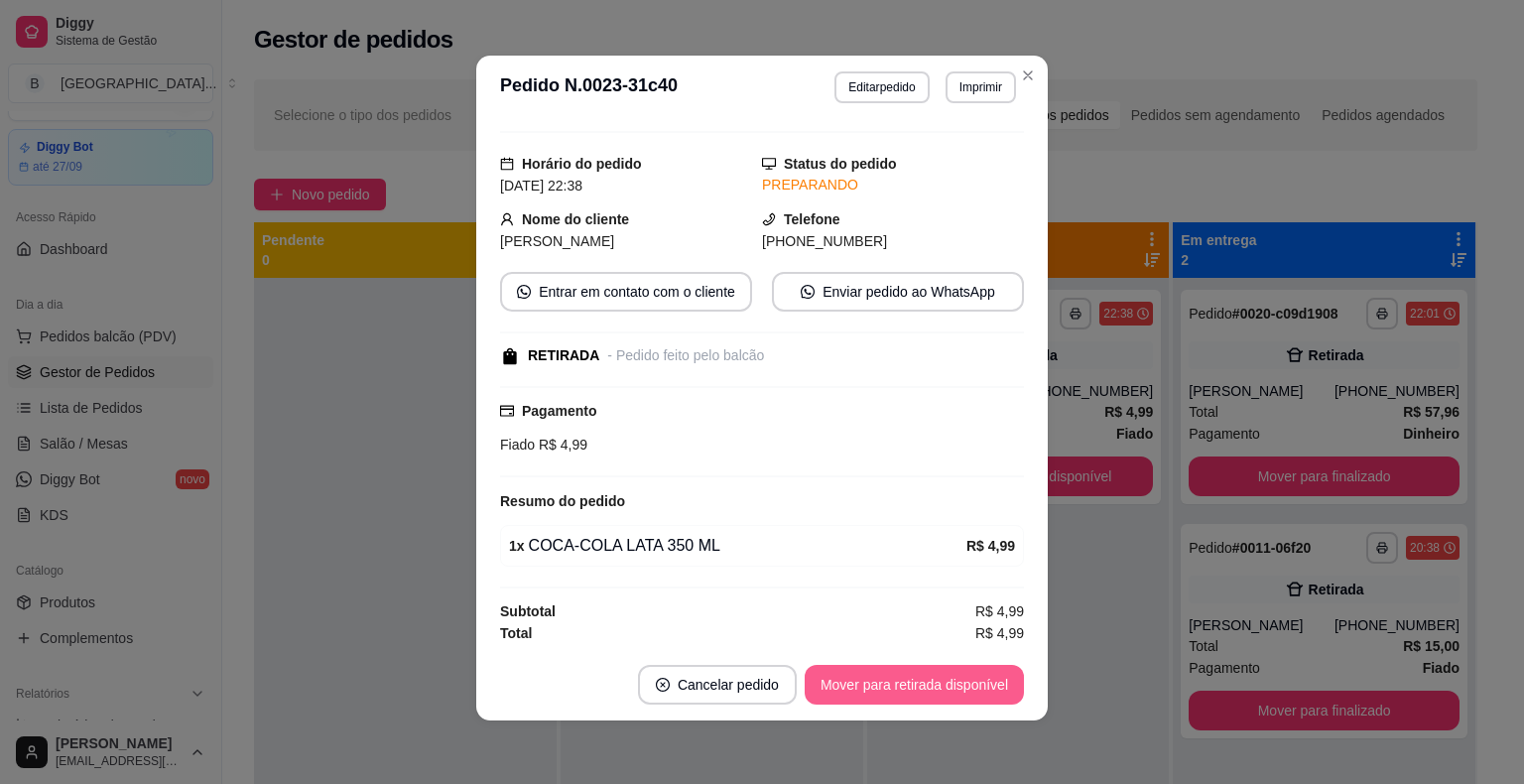
click at [992, 688] on button "Mover para retirada disponível" at bounding box center [913, 685] width 219 height 40
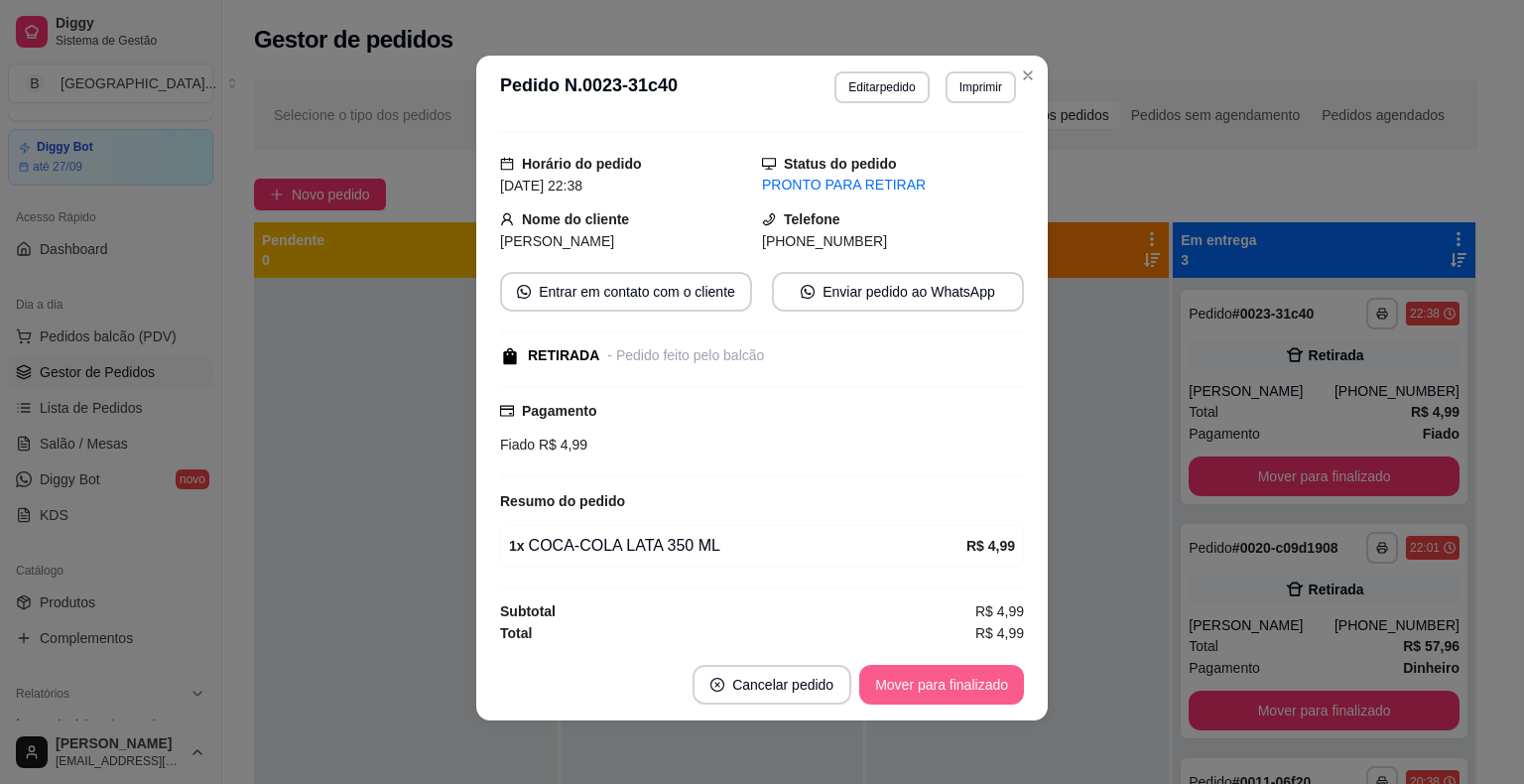
click at [960, 679] on button "Mover para finalizado" at bounding box center [941, 685] width 165 height 40
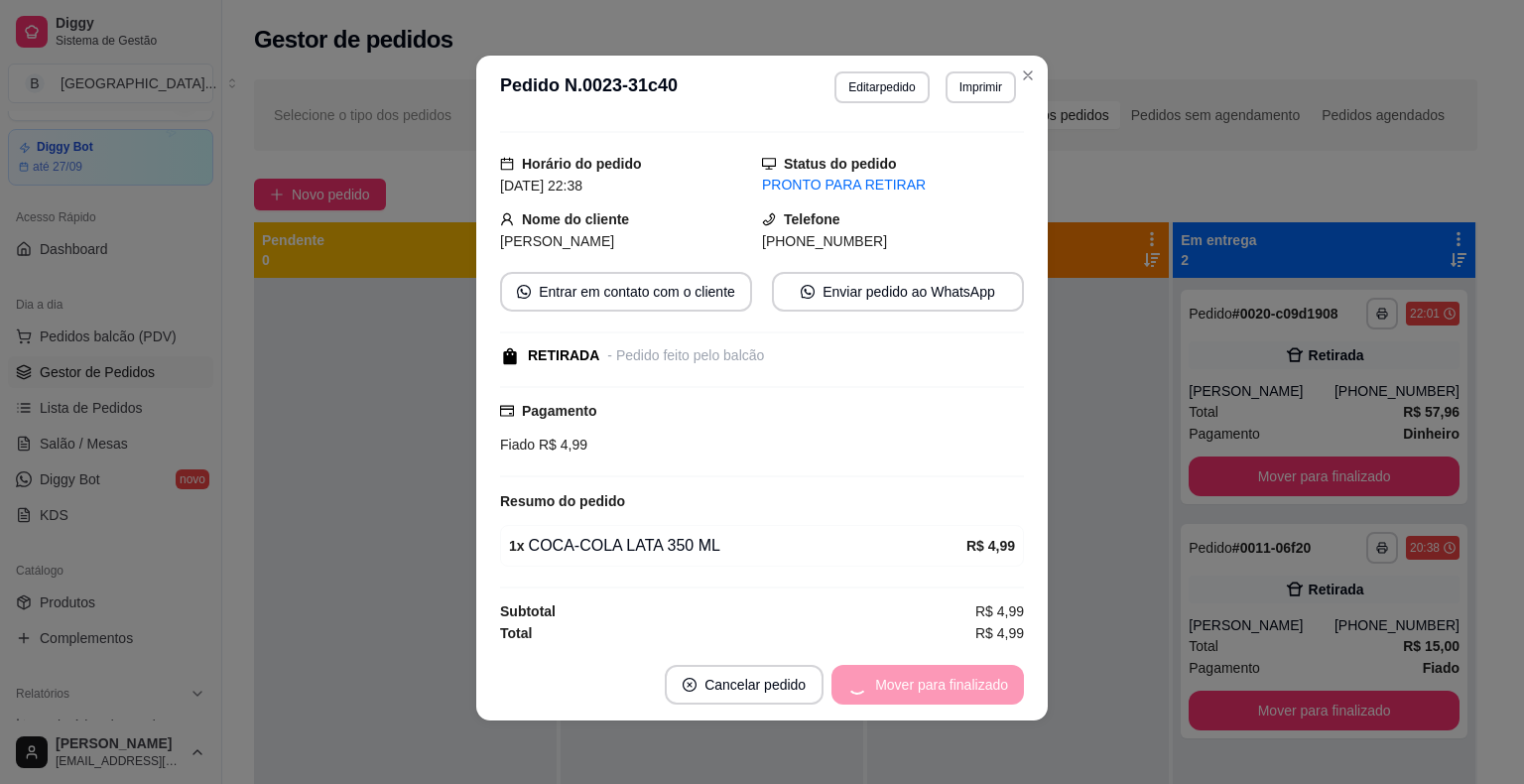
scroll to position [1, 0]
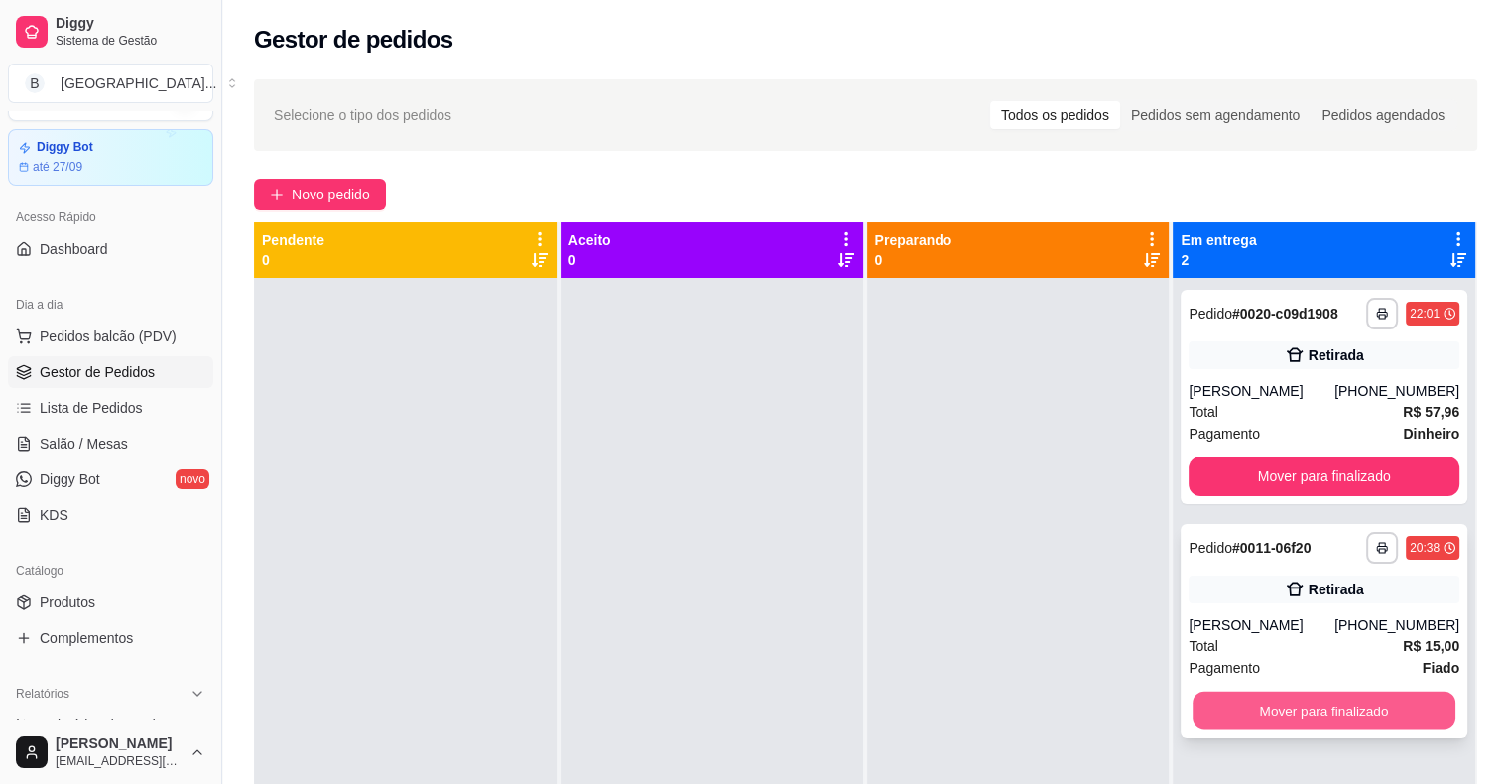
click at [1329, 704] on button "Mover para finalizado" at bounding box center [1323, 710] width 263 height 39
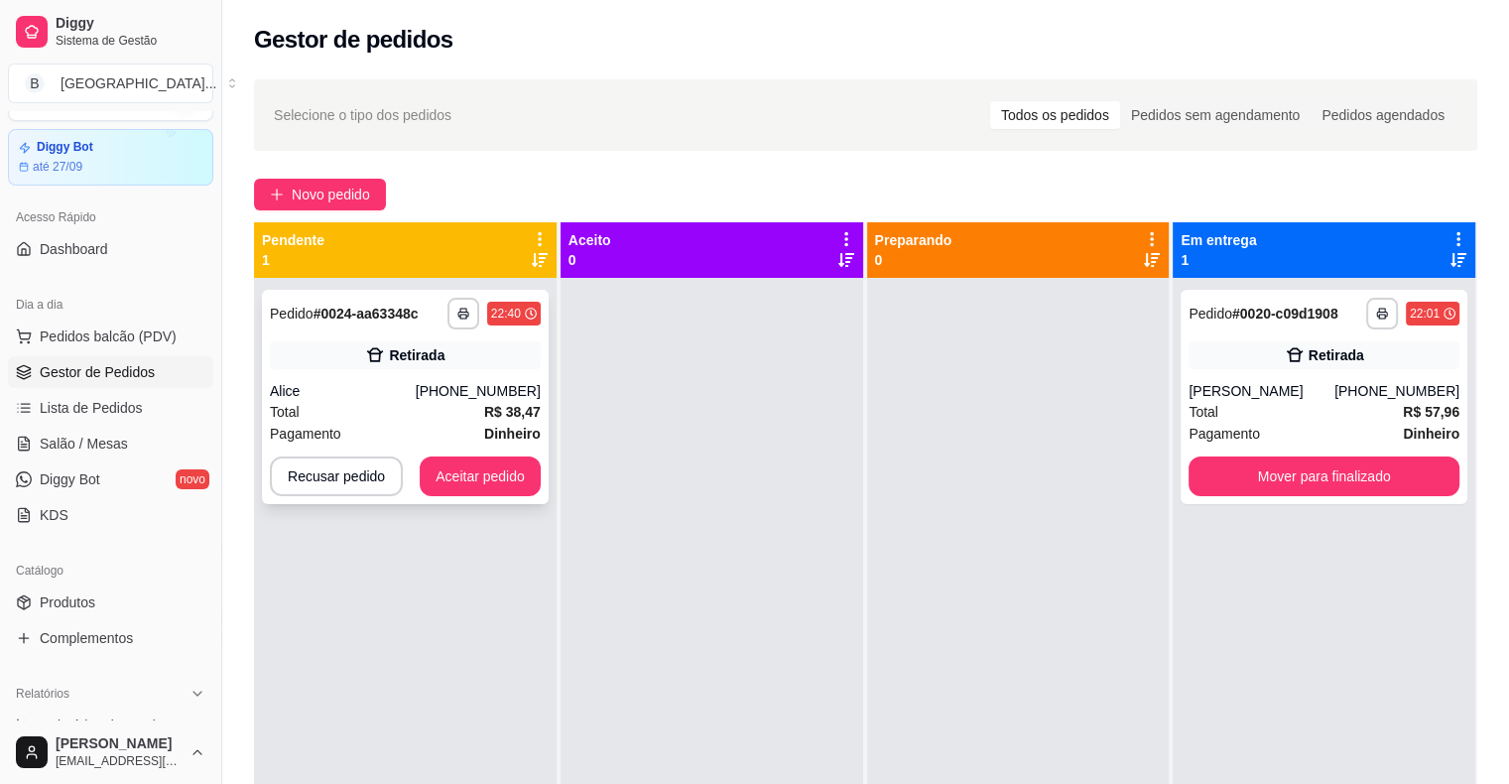
click at [453, 379] on div "**********" at bounding box center [405, 397] width 287 height 214
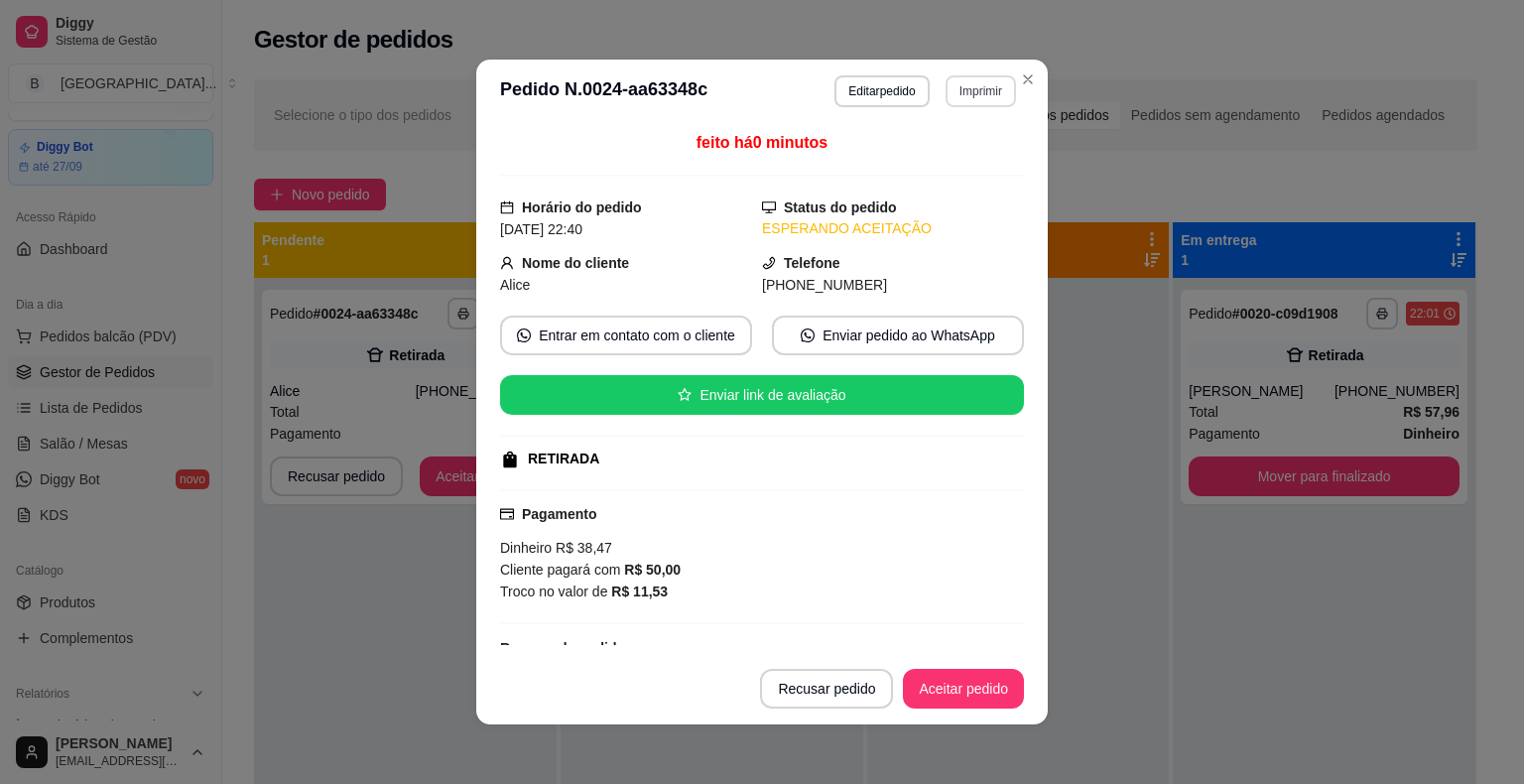
click at [967, 101] on button "Imprimir" at bounding box center [980, 91] width 70 height 32
click at [962, 165] on button "IMPRESSORA" at bounding box center [954, 152] width 115 height 26
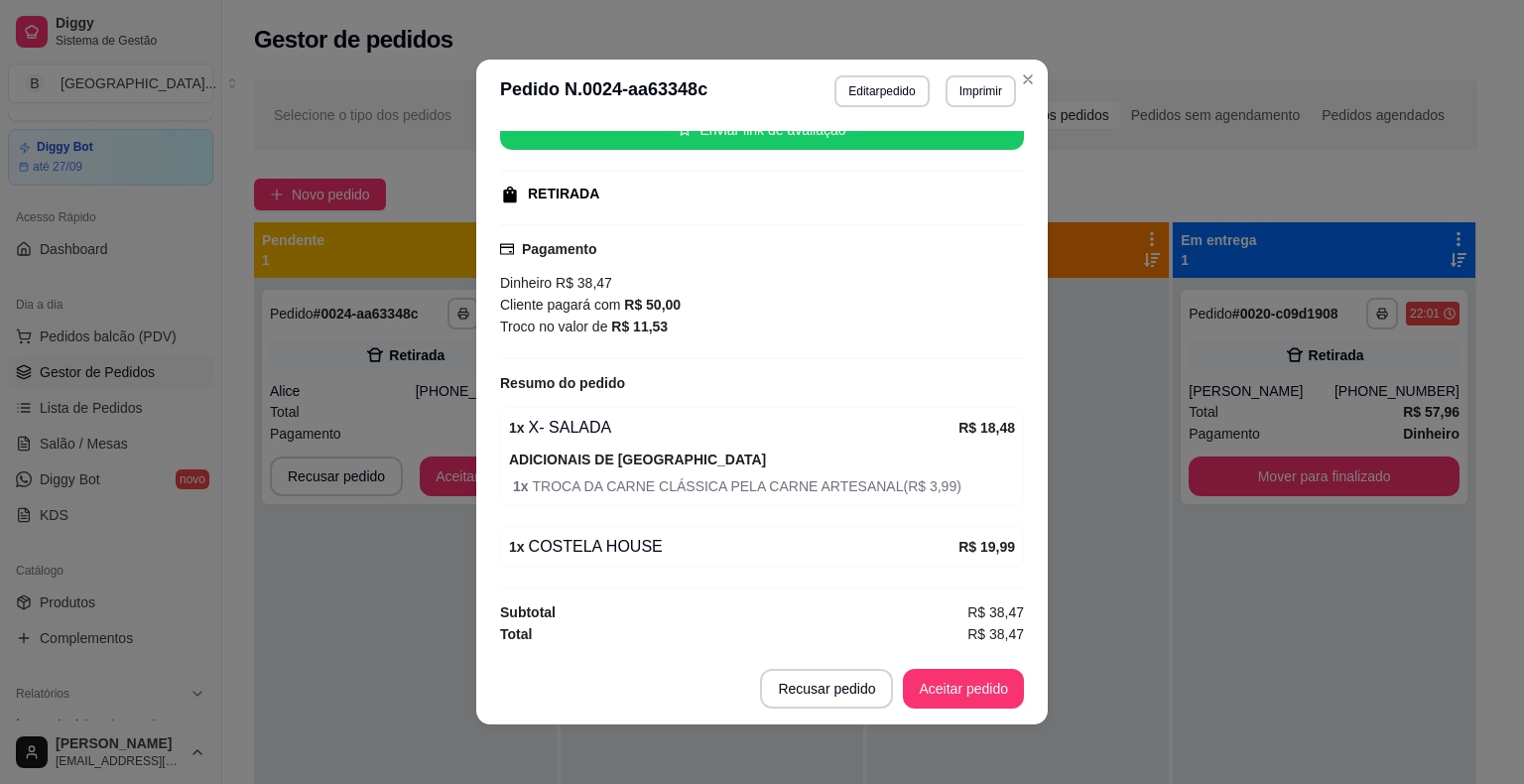
scroll to position [262, 0]
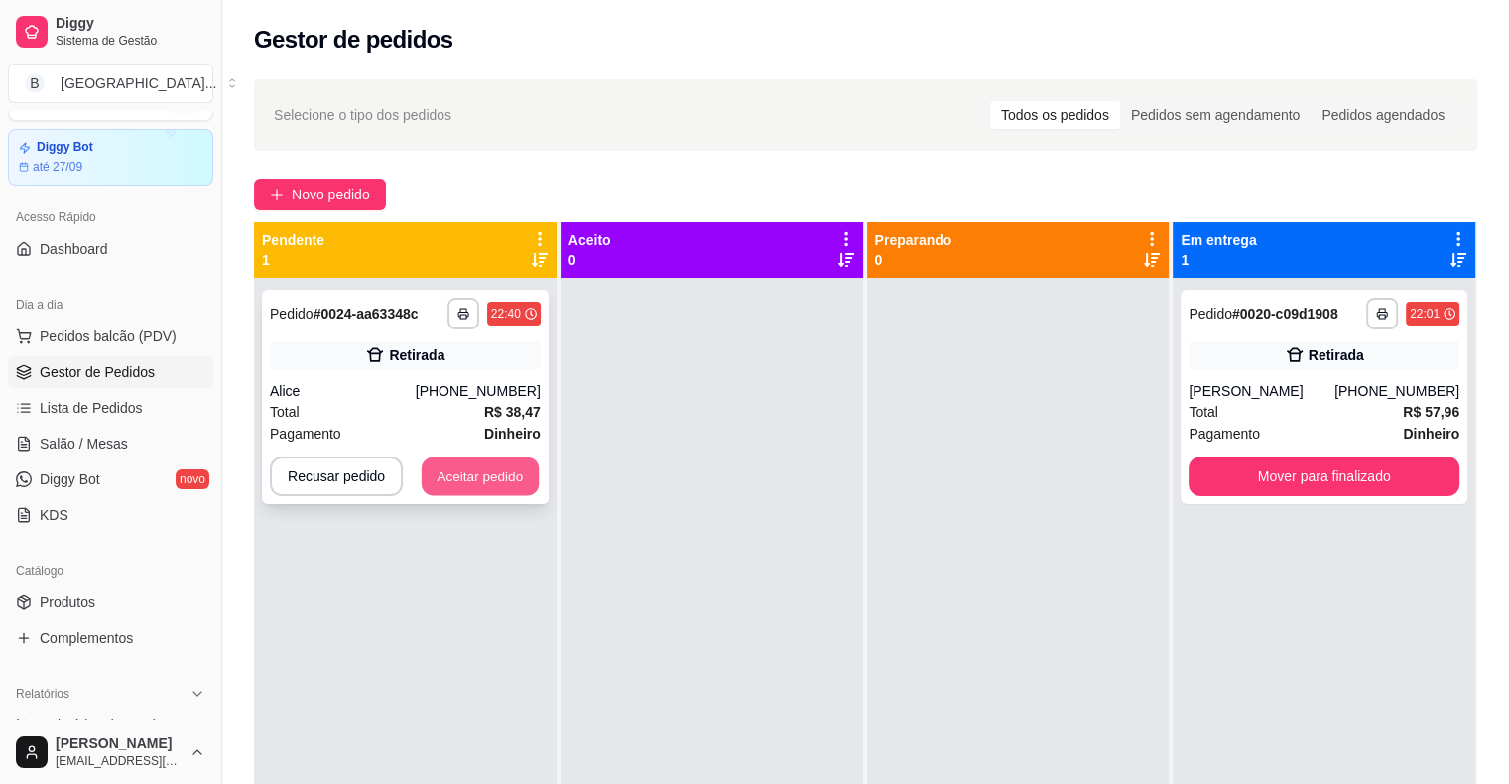
click at [479, 478] on button "Aceitar pedido" at bounding box center [480, 476] width 117 height 39
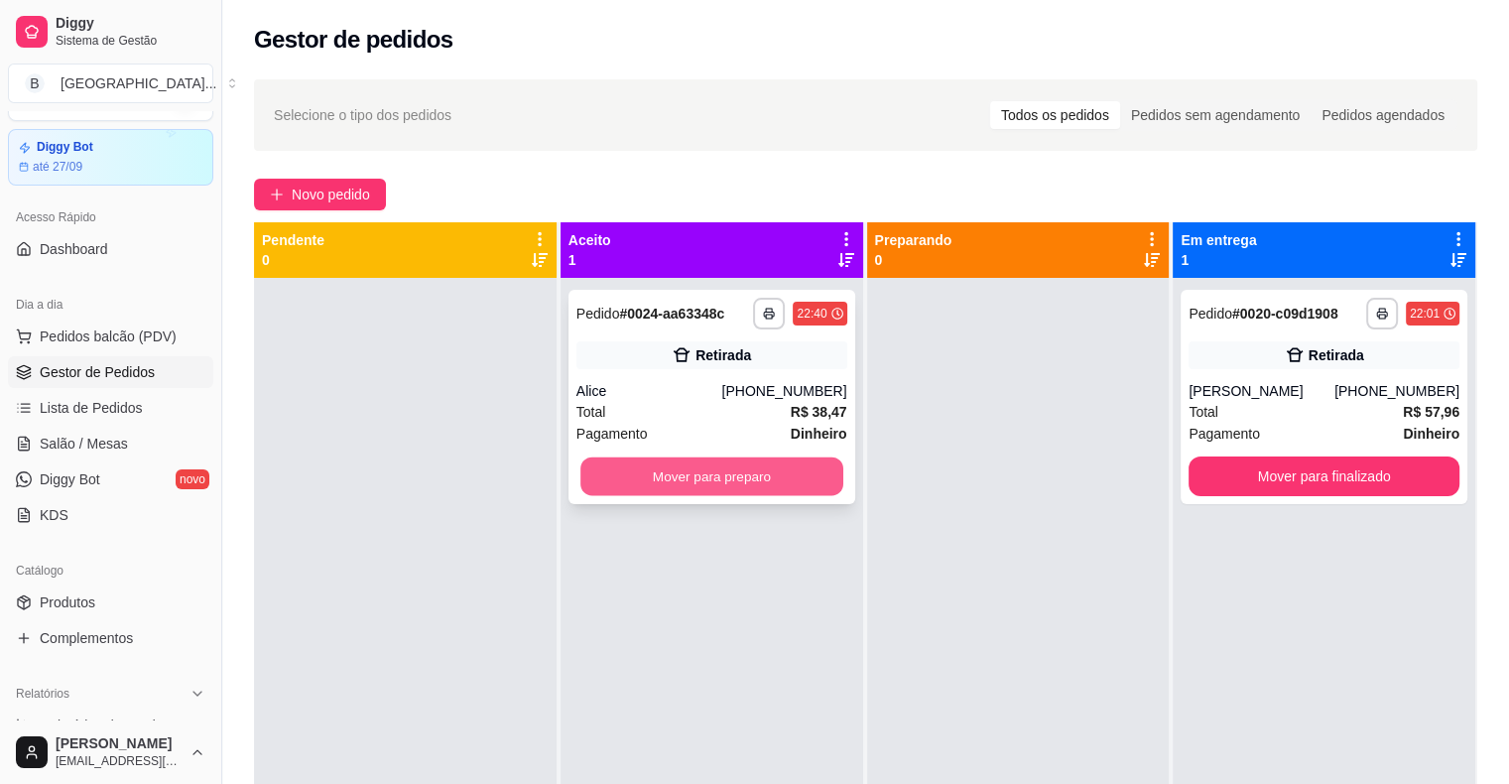
click at [698, 476] on button "Mover para preparo" at bounding box center [711, 476] width 263 height 39
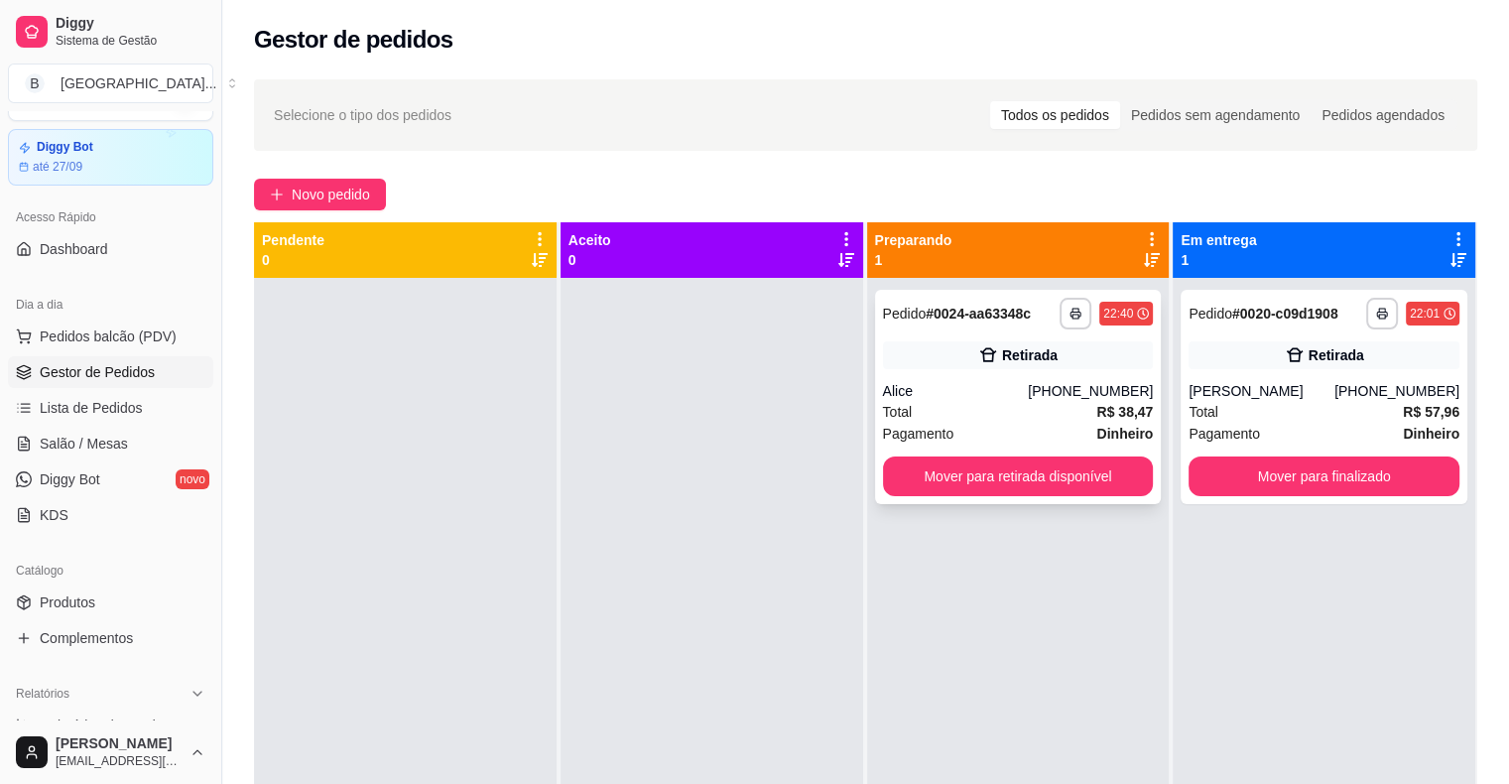
click at [960, 393] on div "Alice" at bounding box center [956, 391] width 146 height 20
click at [95, 444] on span "Salão / Mesas" at bounding box center [84, 443] width 88 height 20
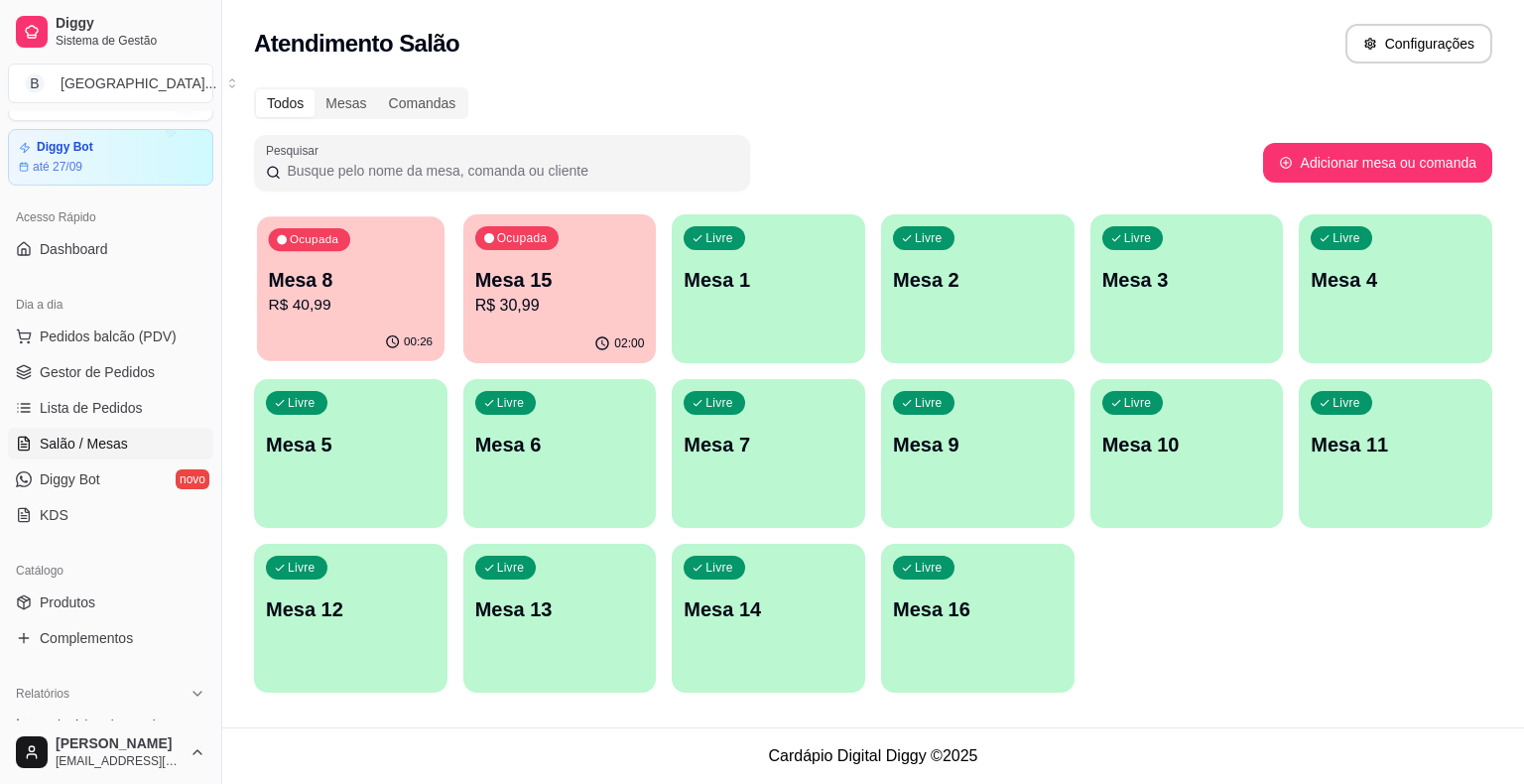
click at [376, 304] on p "R$ 40,99" at bounding box center [351, 305] width 165 height 23
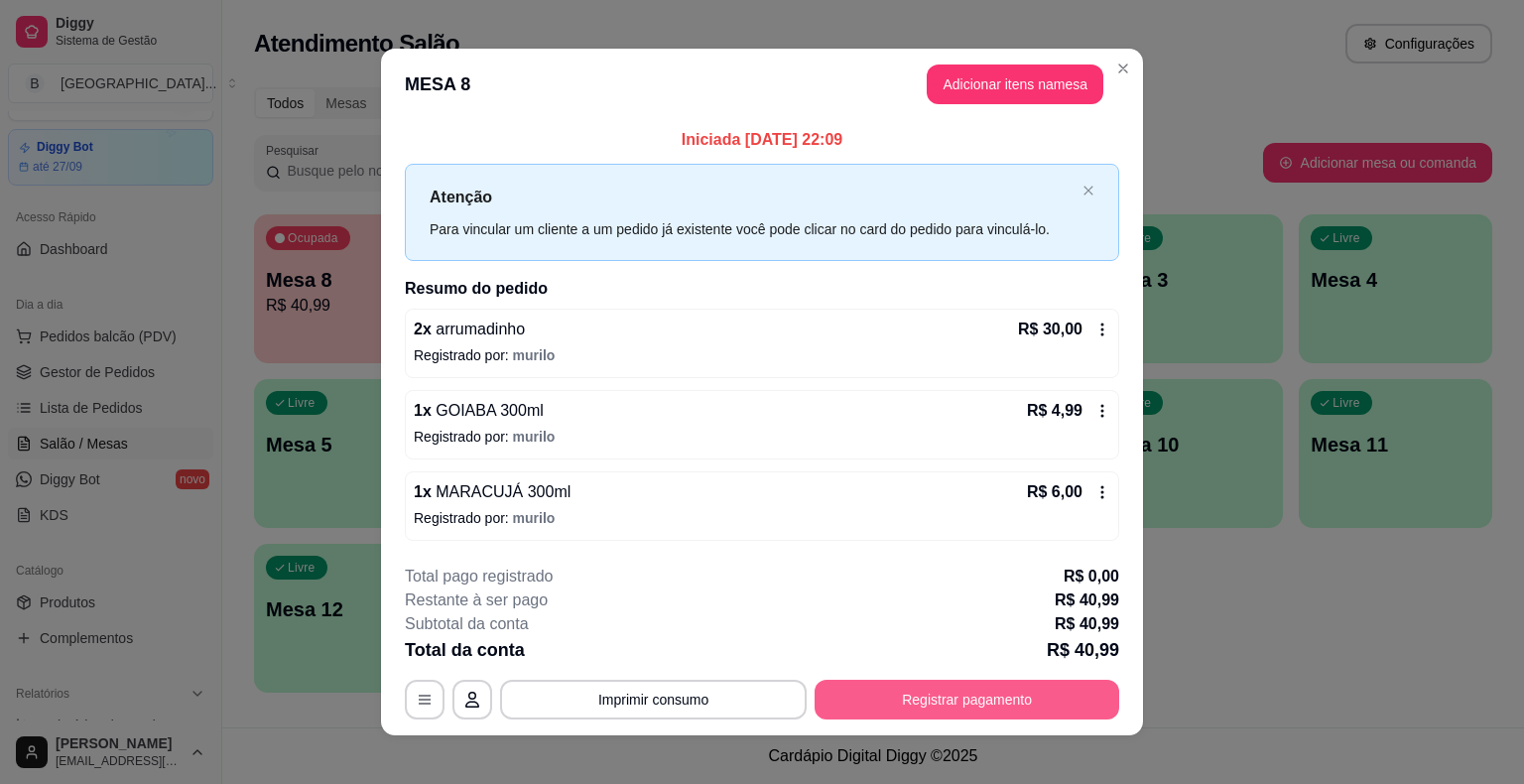
click at [881, 699] on button "Registrar pagamento" at bounding box center [966, 700] width 305 height 40
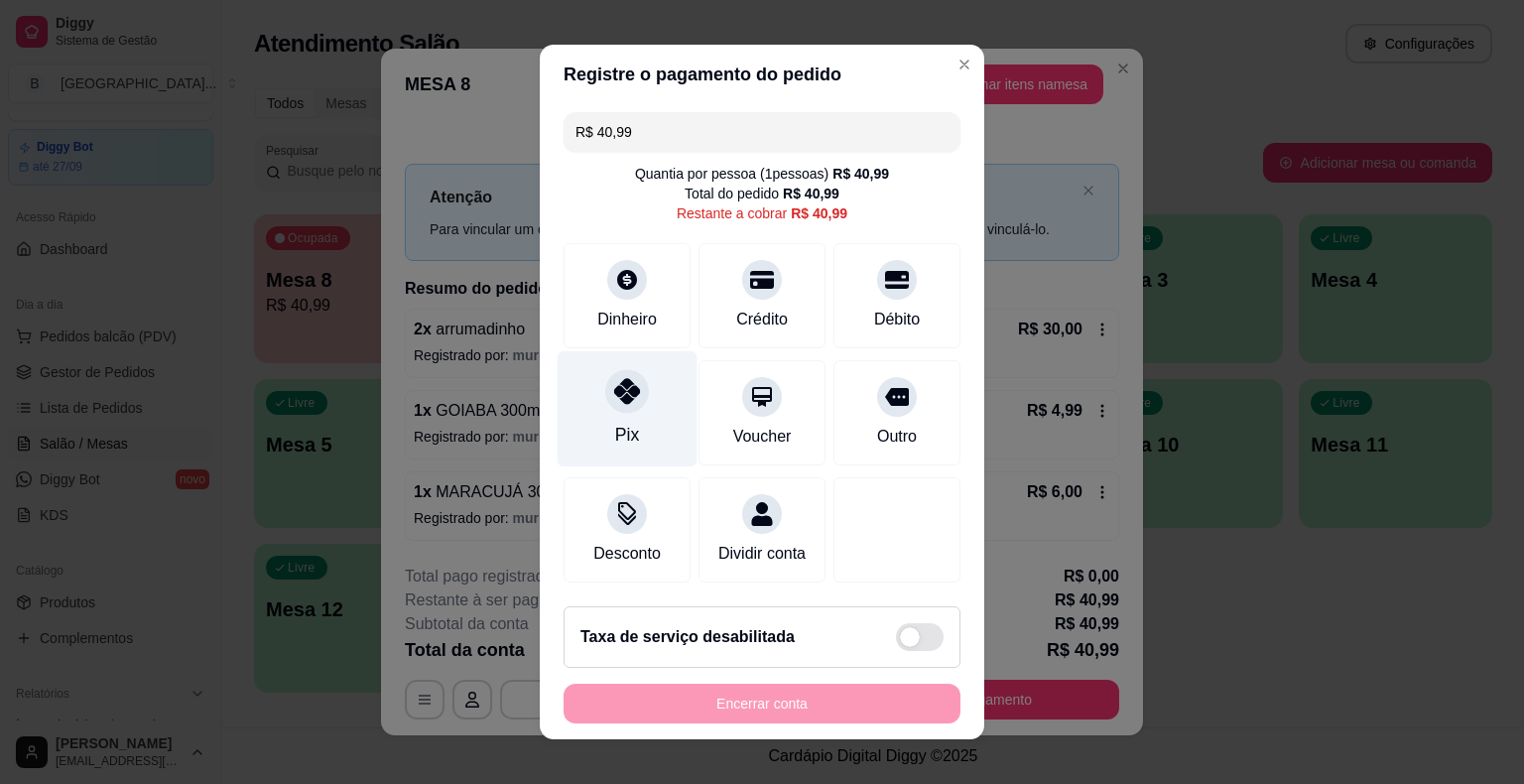
click at [616, 409] on div at bounding box center [627, 391] width 44 height 44
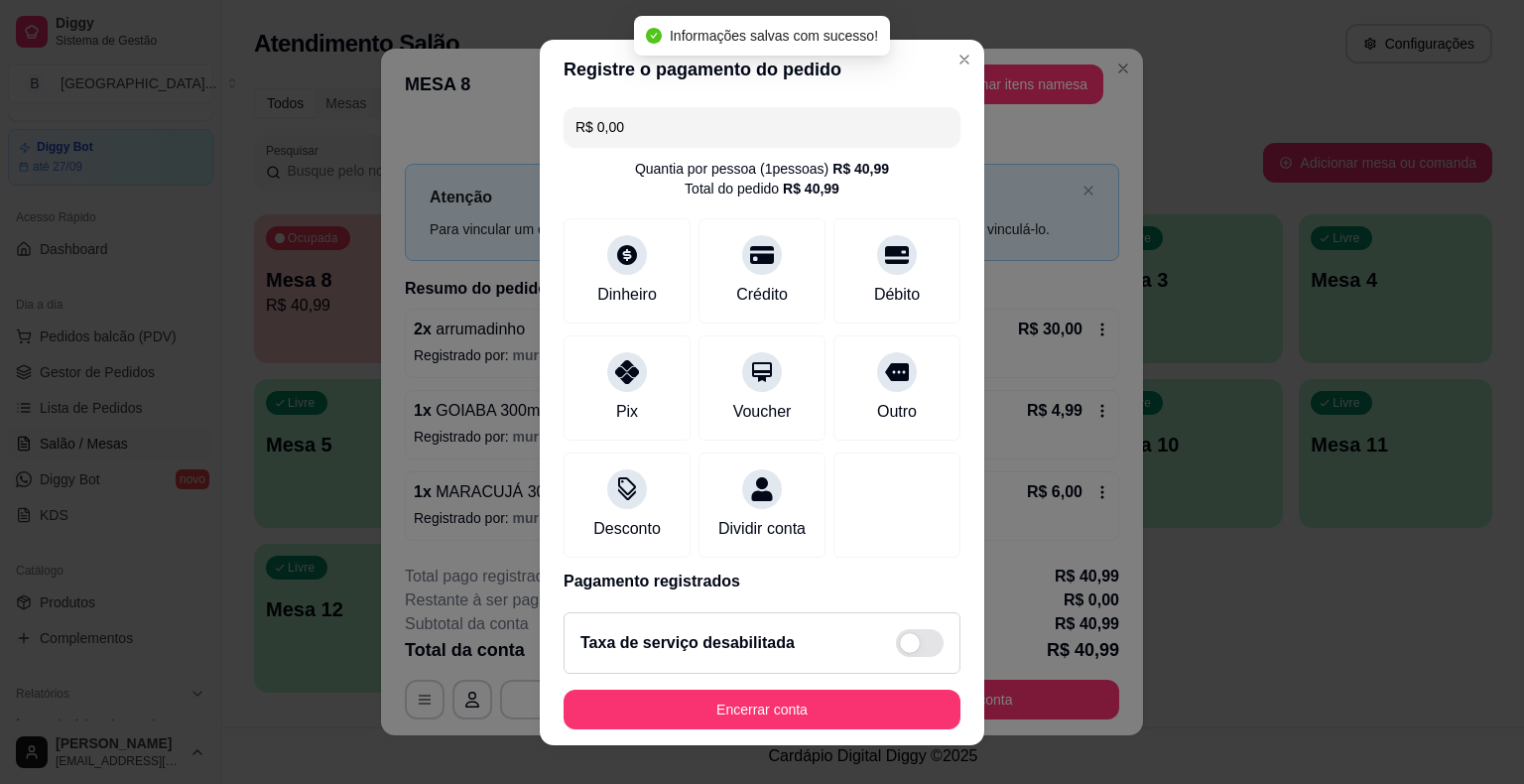
type input "R$ 0,00"
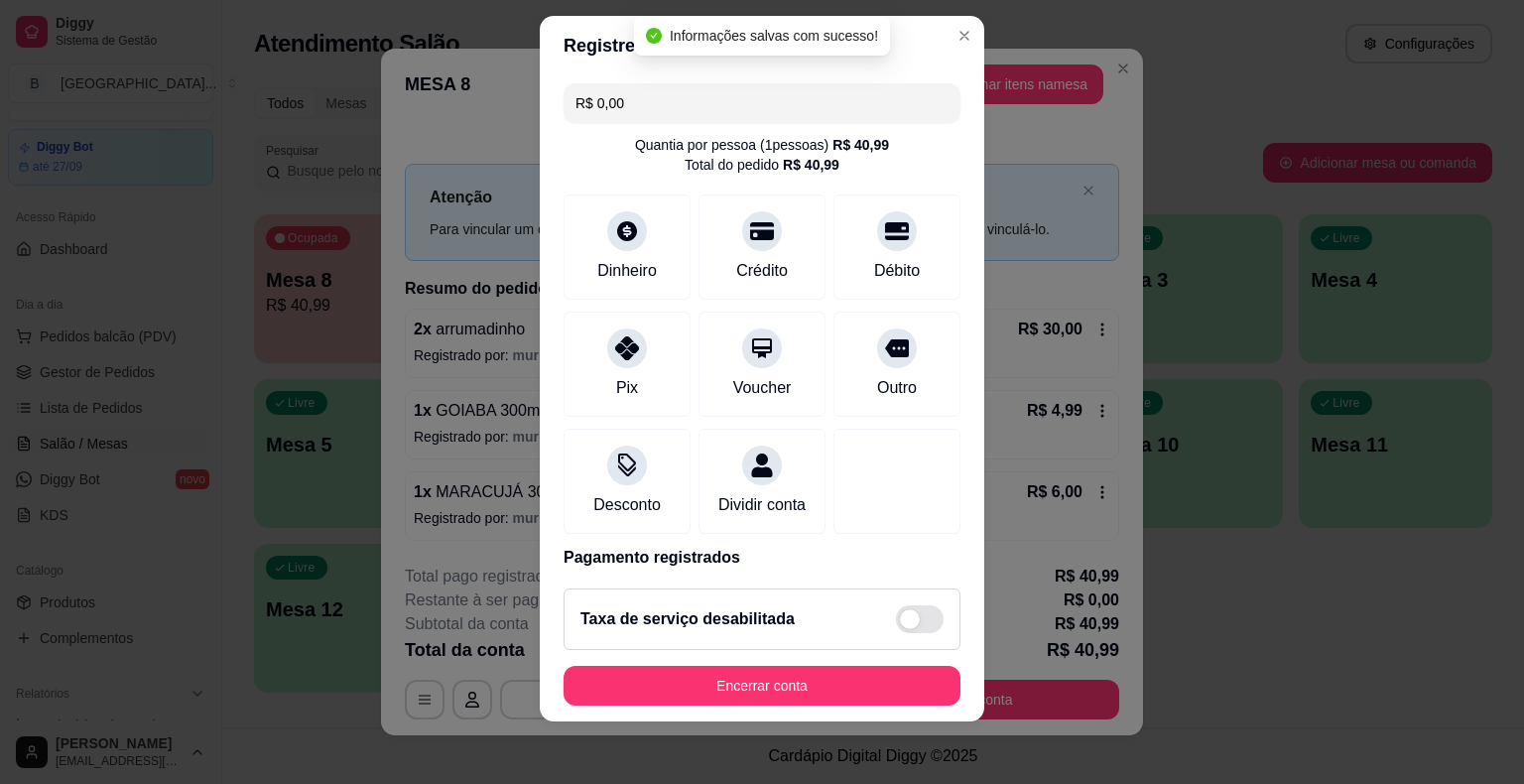
scroll to position [93, 0]
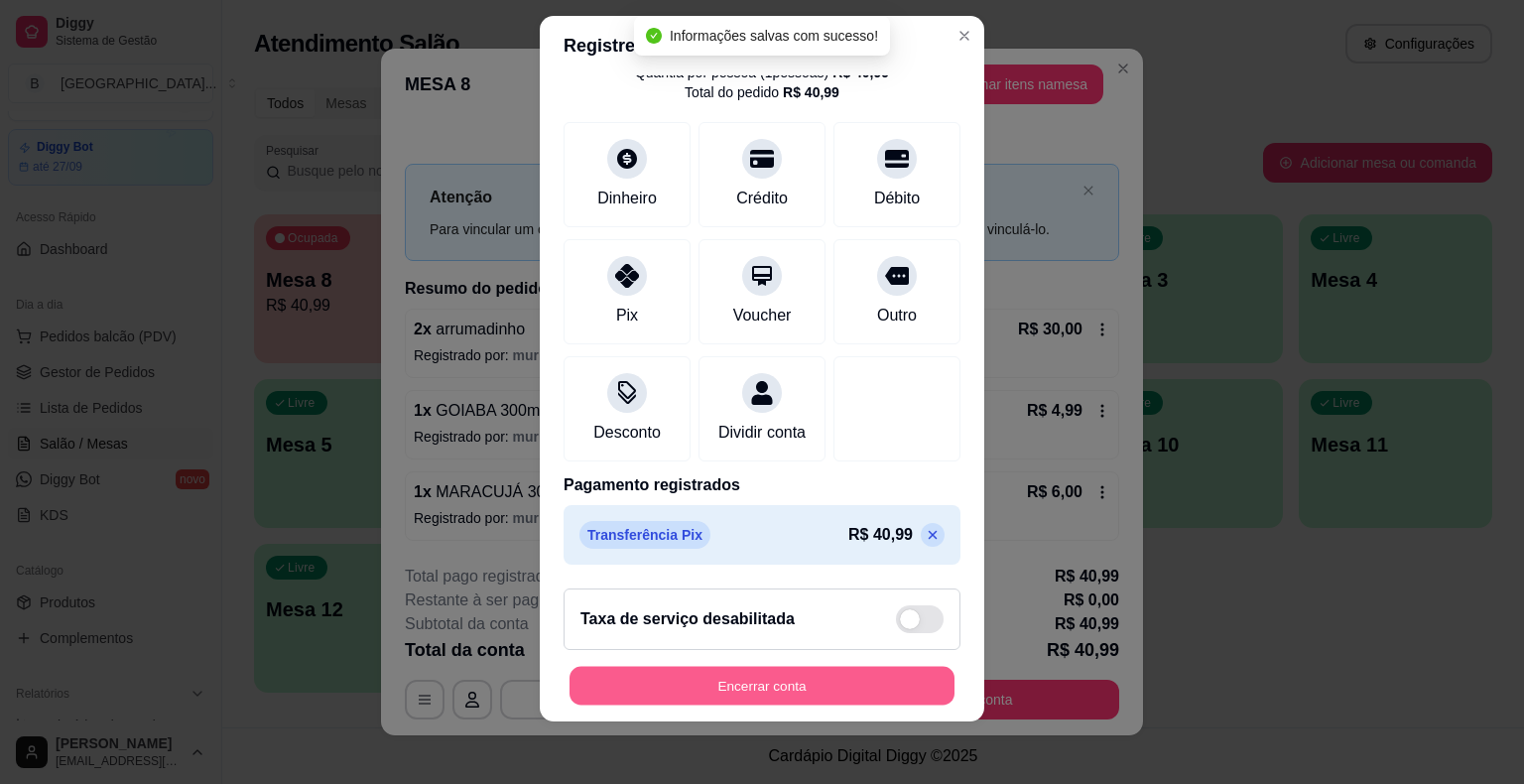
click at [688, 691] on button "Encerrar conta" at bounding box center [761, 685] width 385 height 39
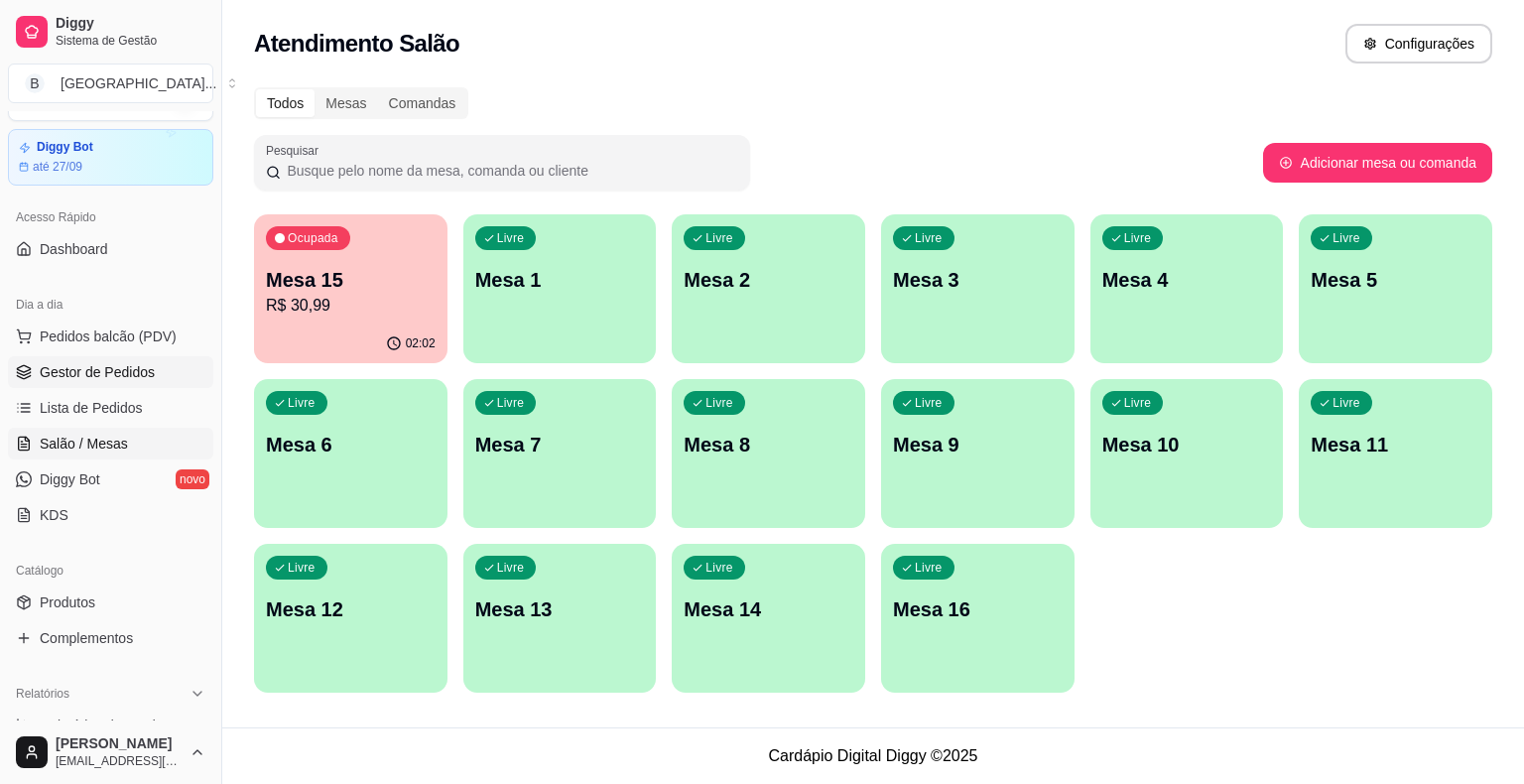
click at [123, 375] on span "Gestor de Pedidos" at bounding box center [97, 372] width 115 height 20
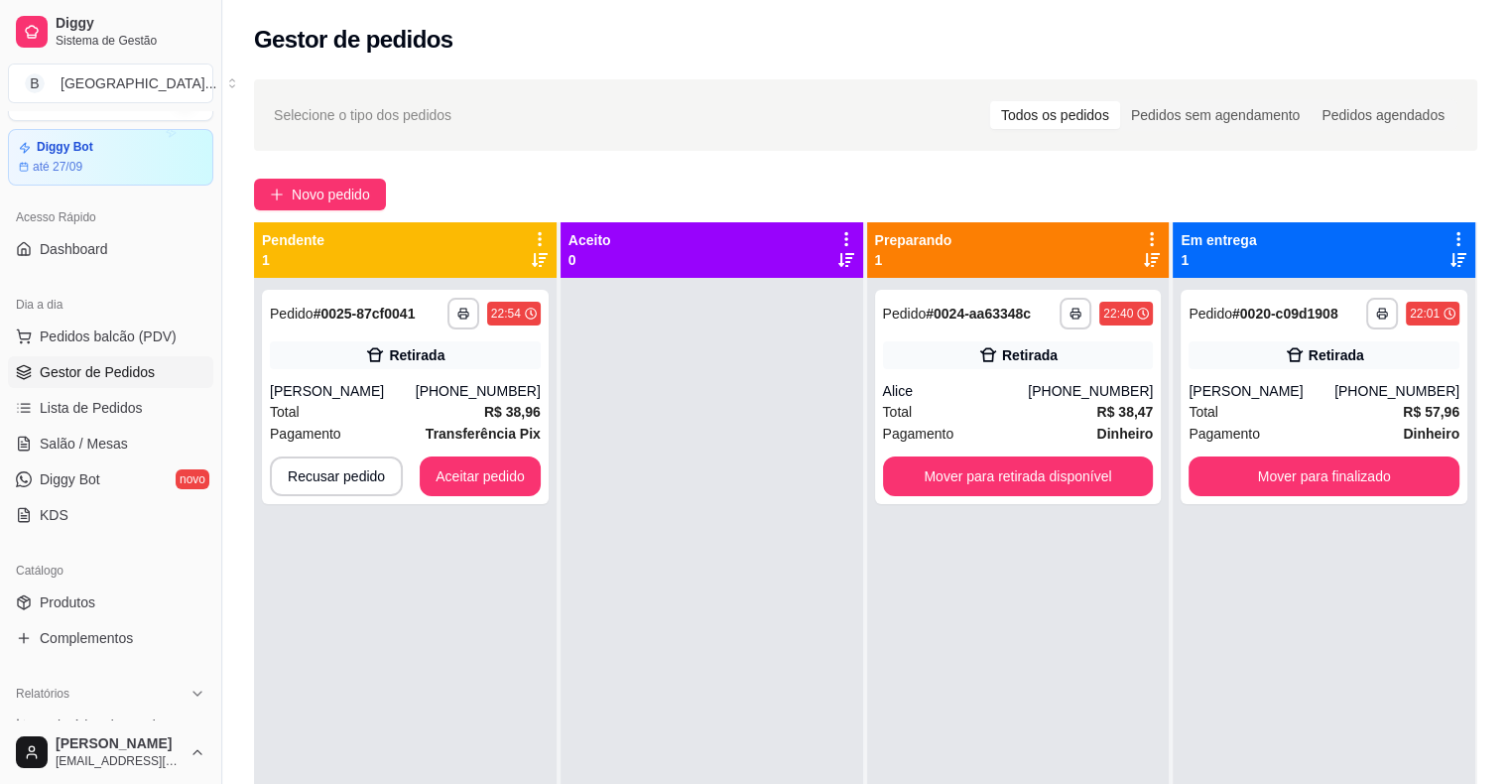
click at [254, 411] on div "**********" at bounding box center [405, 670] width 303 height 784
click at [294, 402] on span "Total" at bounding box center [285, 412] width 30 height 22
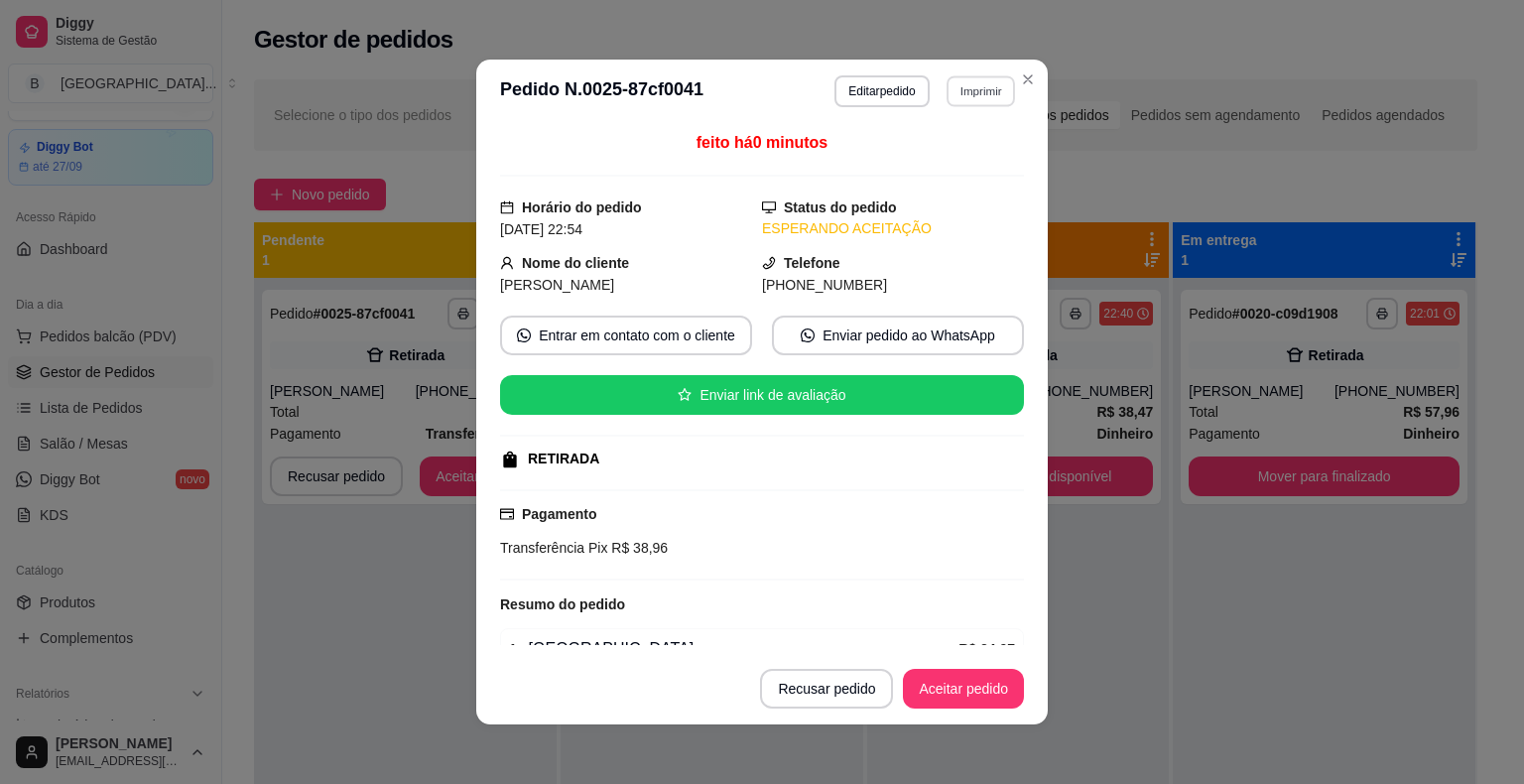
click at [952, 81] on button "Imprimir" at bounding box center [980, 90] width 68 height 31
click at [922, 162] on button "IMPRESSORA" at bounding box center [937, 160] width 139 height 31
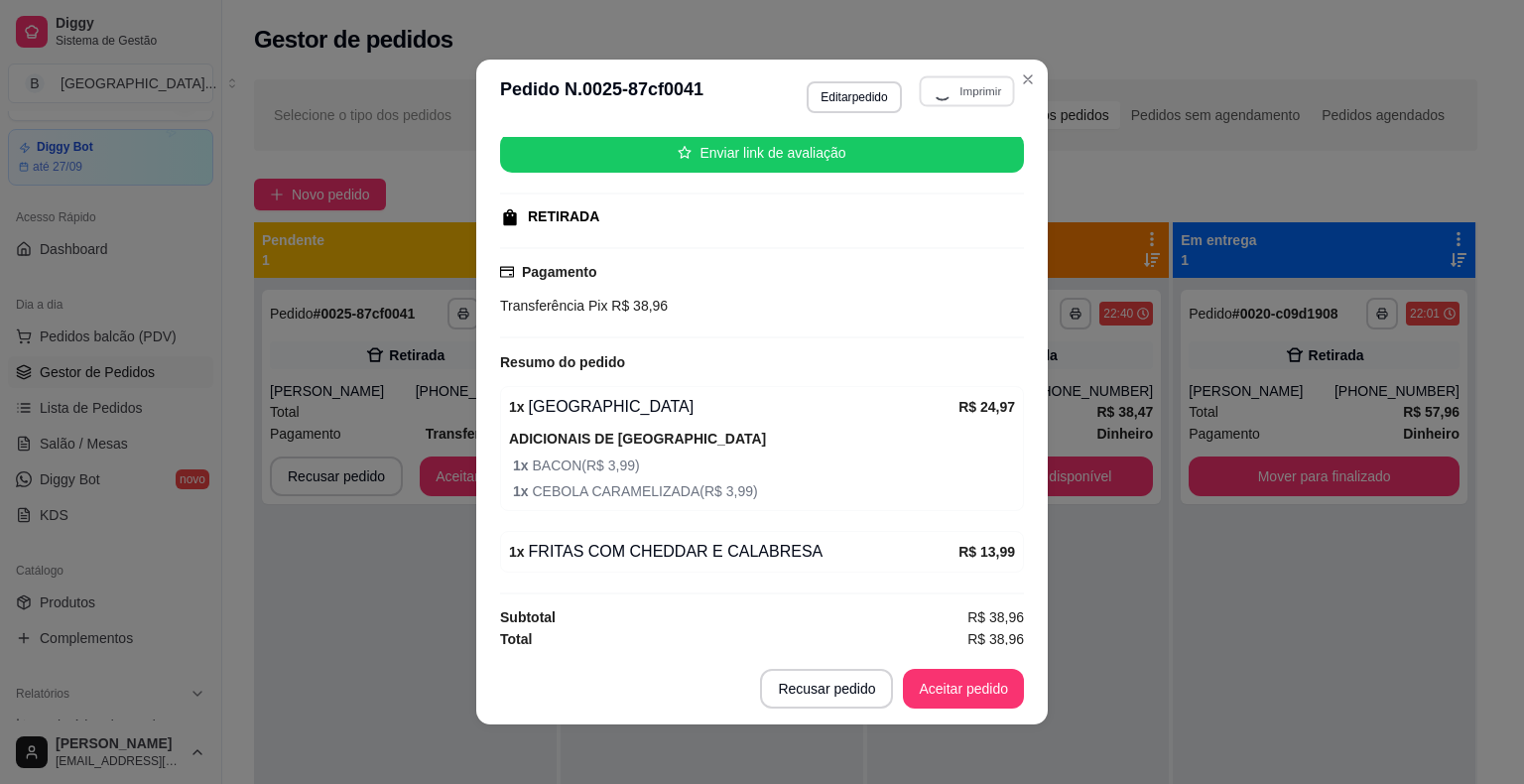
scroll to position [243, 0]
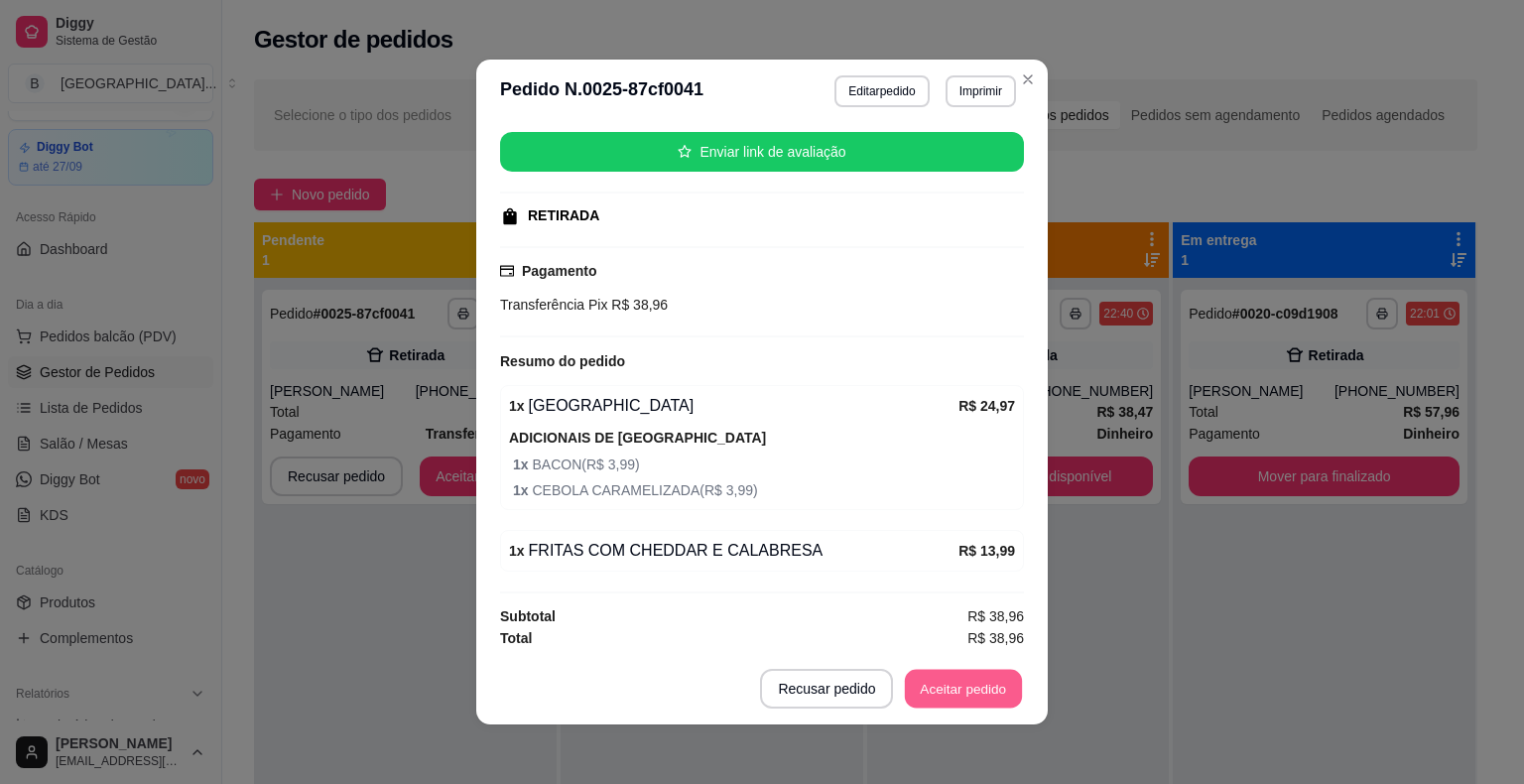
click at [972, 691] on button "Aceitar pedido" at bounding box center [963, 689] width 117 height 39
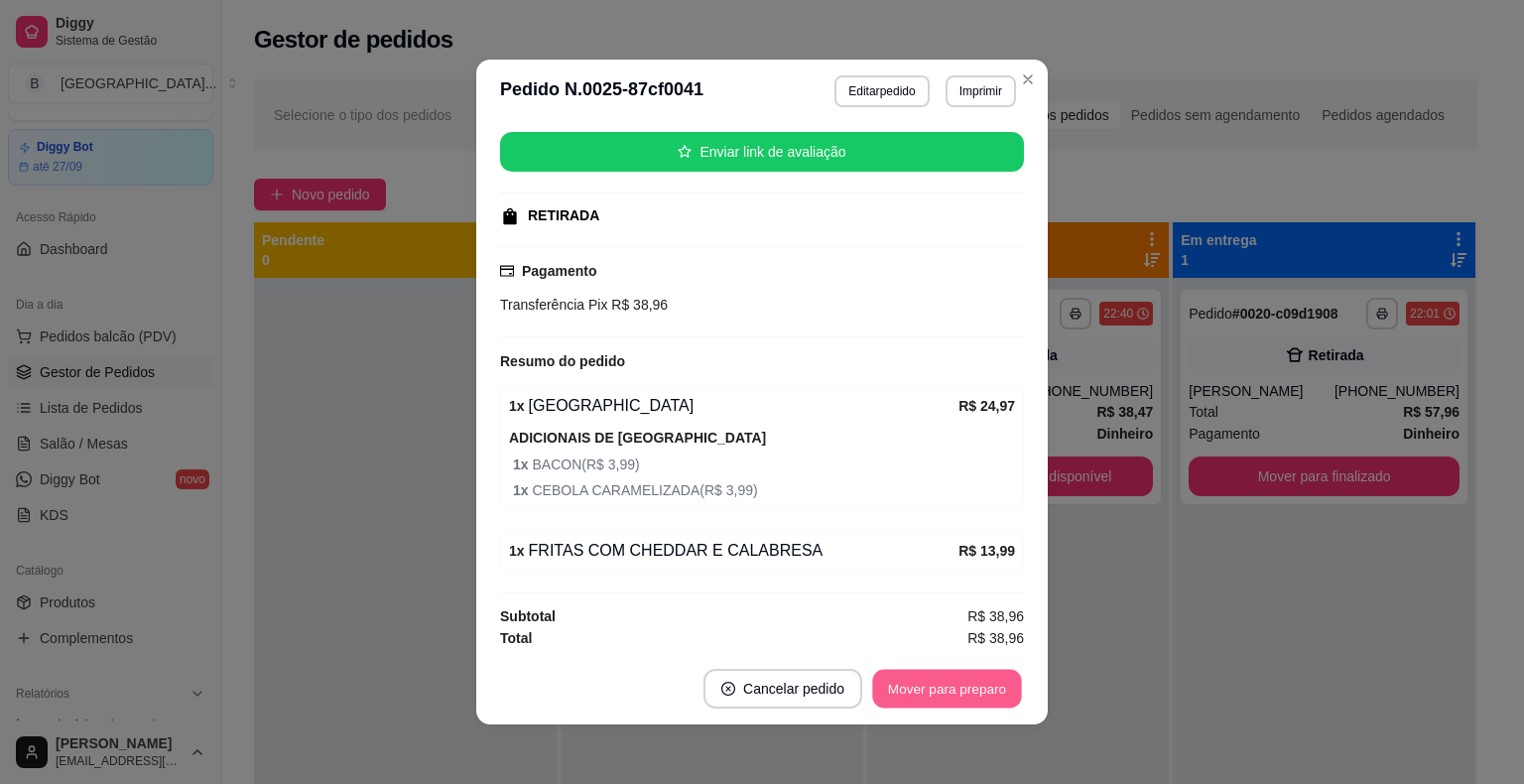
click at [972, 691] on button "Mover para preparo" at bounding box center [946, 689] width 149 height 39
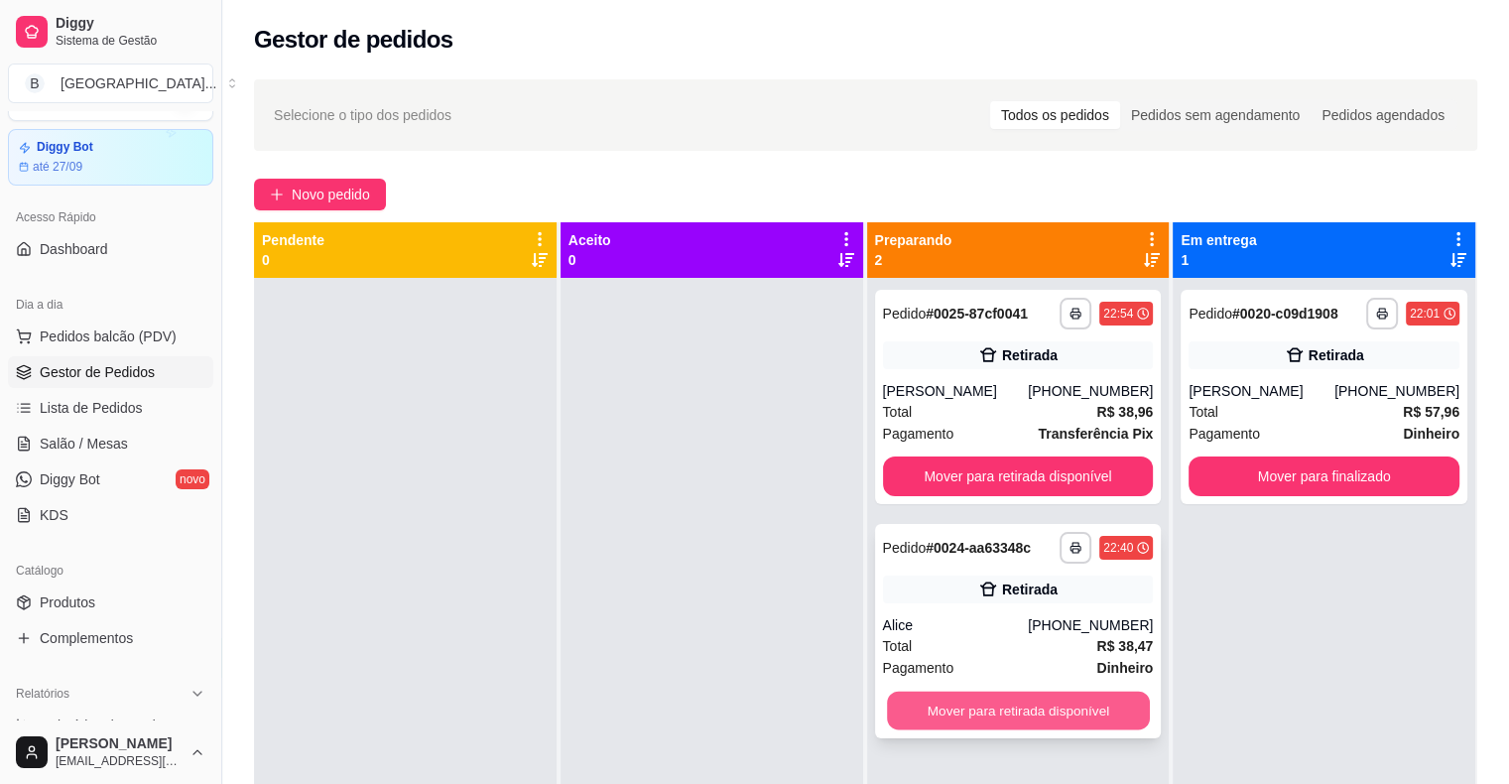
click at [921, 692] on button "Mover para retirada disponível" at bounding box center [1018, 710] width 263 height 39
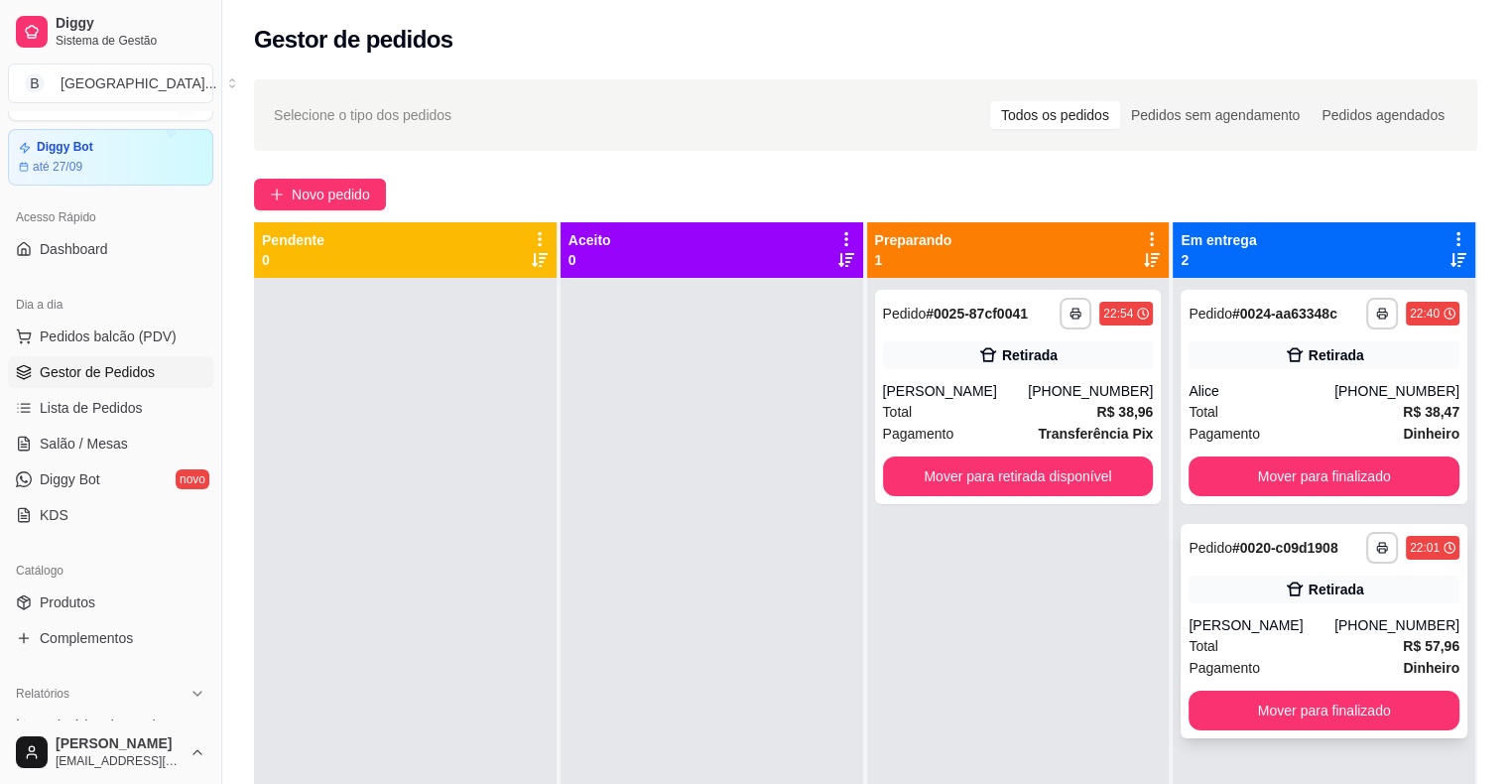
click at [1212, 633] on div "[PERSON_NAME]" at bounding box center [1261, 625] width 146 height 20
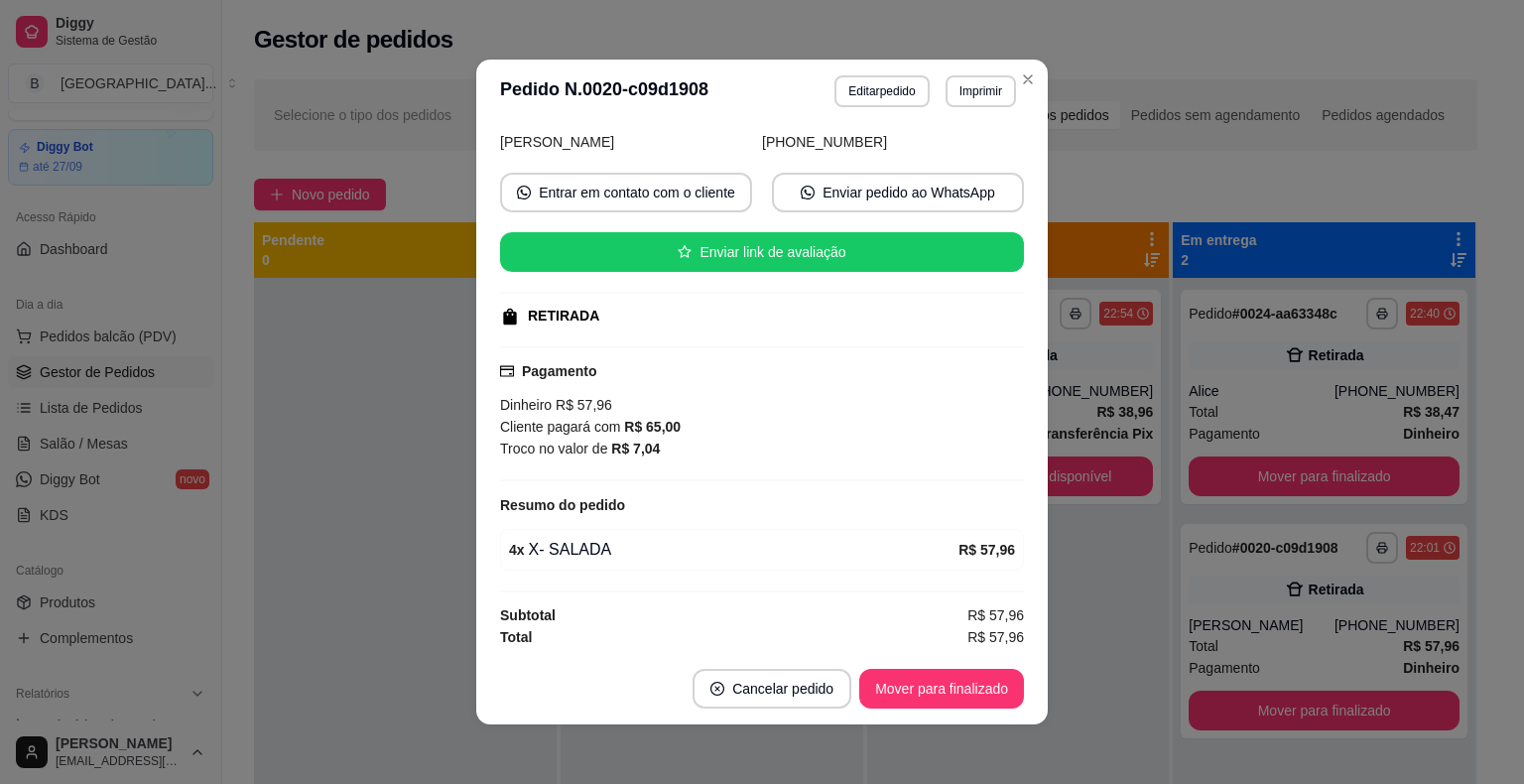
scroll to position [4, 0]
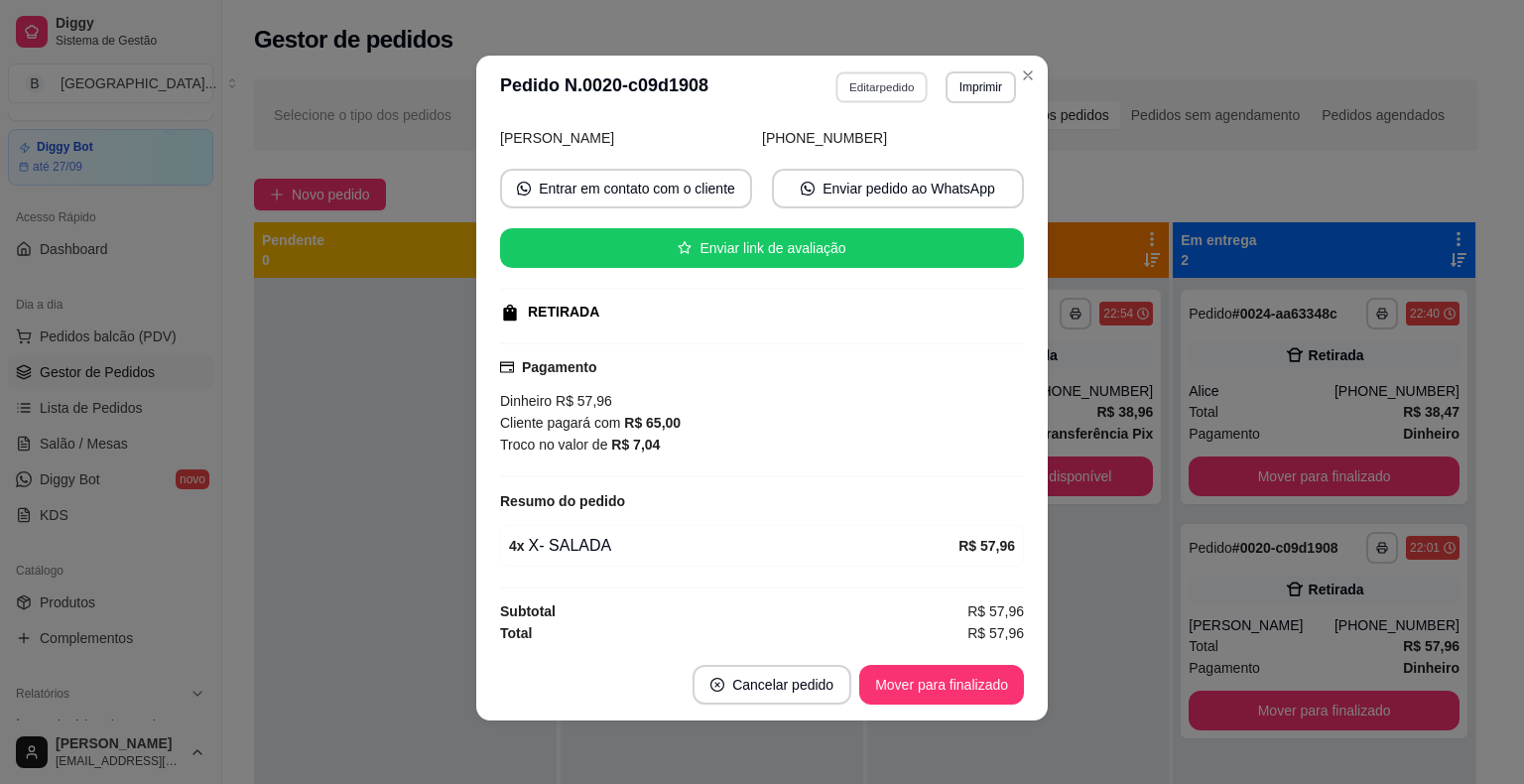
click at [867, 93] on button "Editar pedido" at bounding box center [882, 86] width 92 height 31
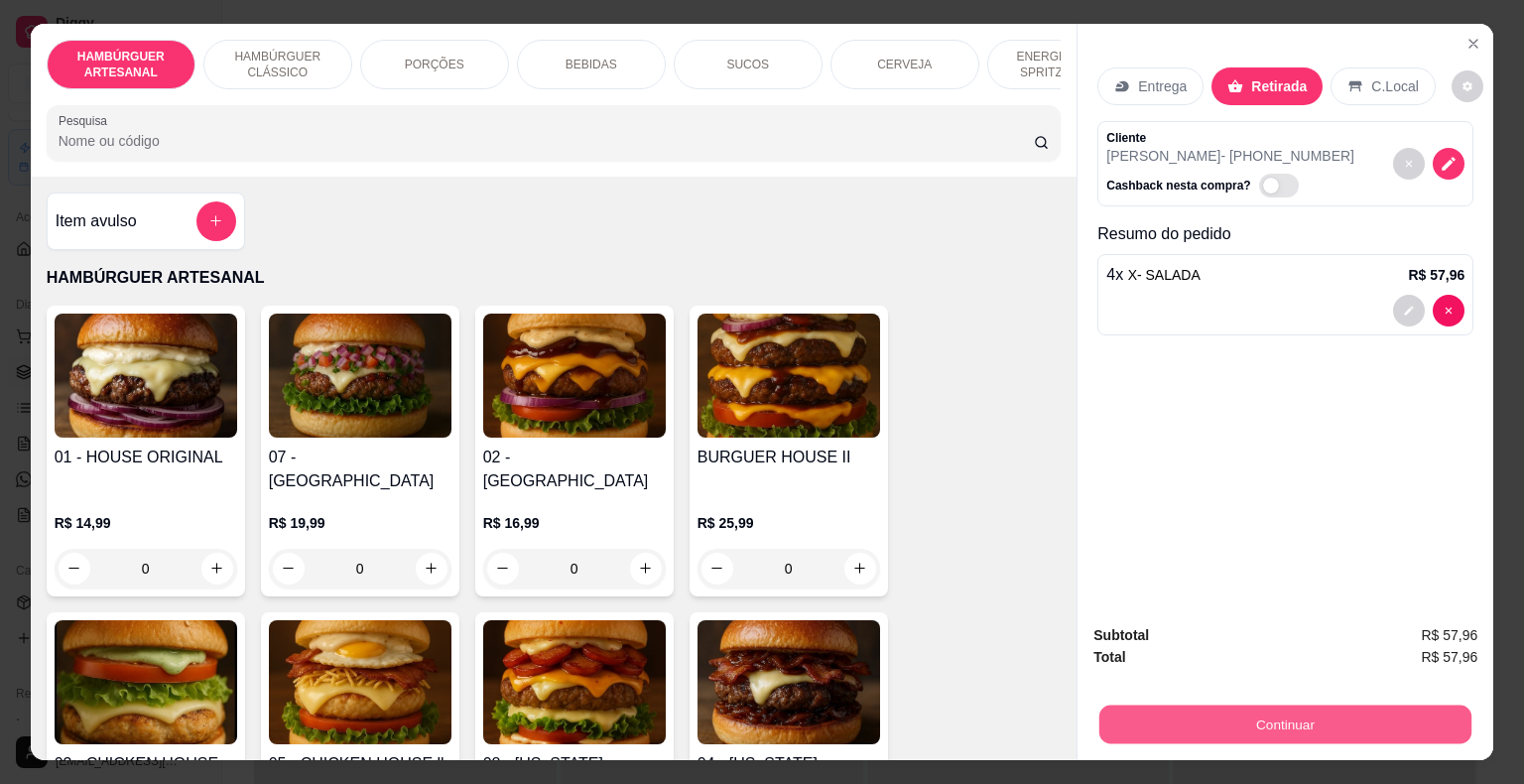
click at [1372, 705] on button "Continuar" at bounding box center [1285, 724] width 372 height 39
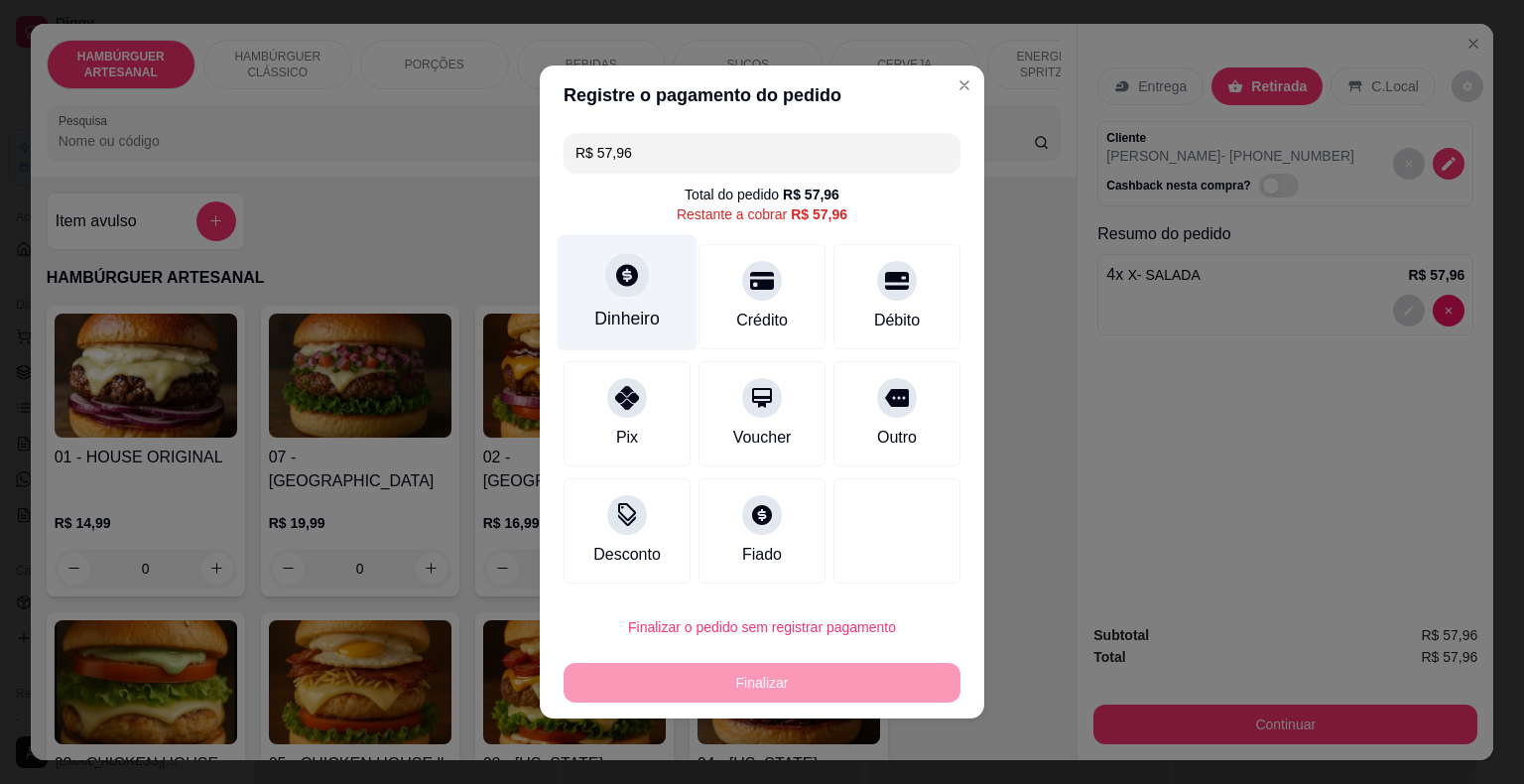
click at [636, 296] on div "Dinheiro" at bounding box center [627, 293] width 140 height 116
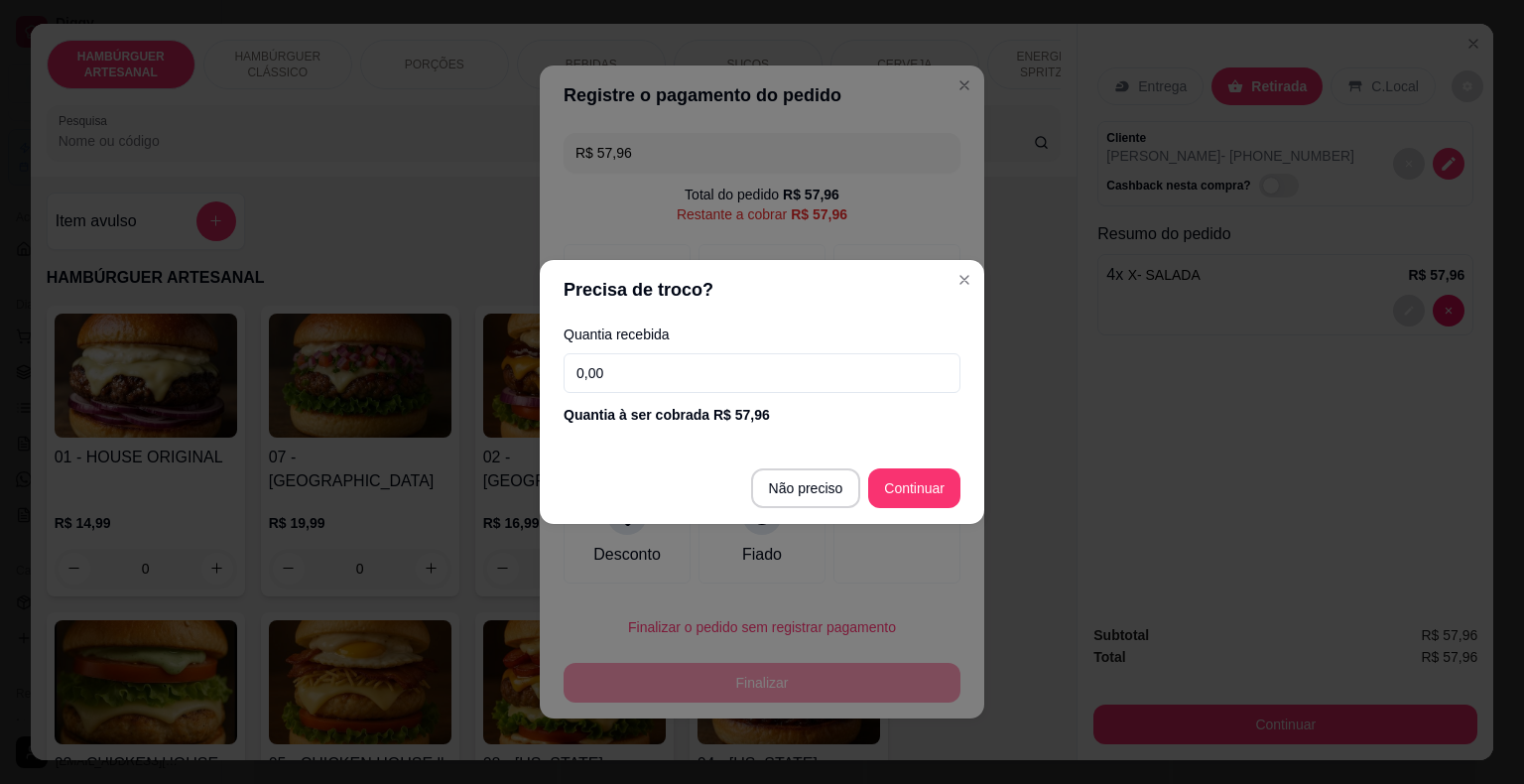
click at [667, 361] on input "0,00" at bounding box center [761, 373] width 397 height 40
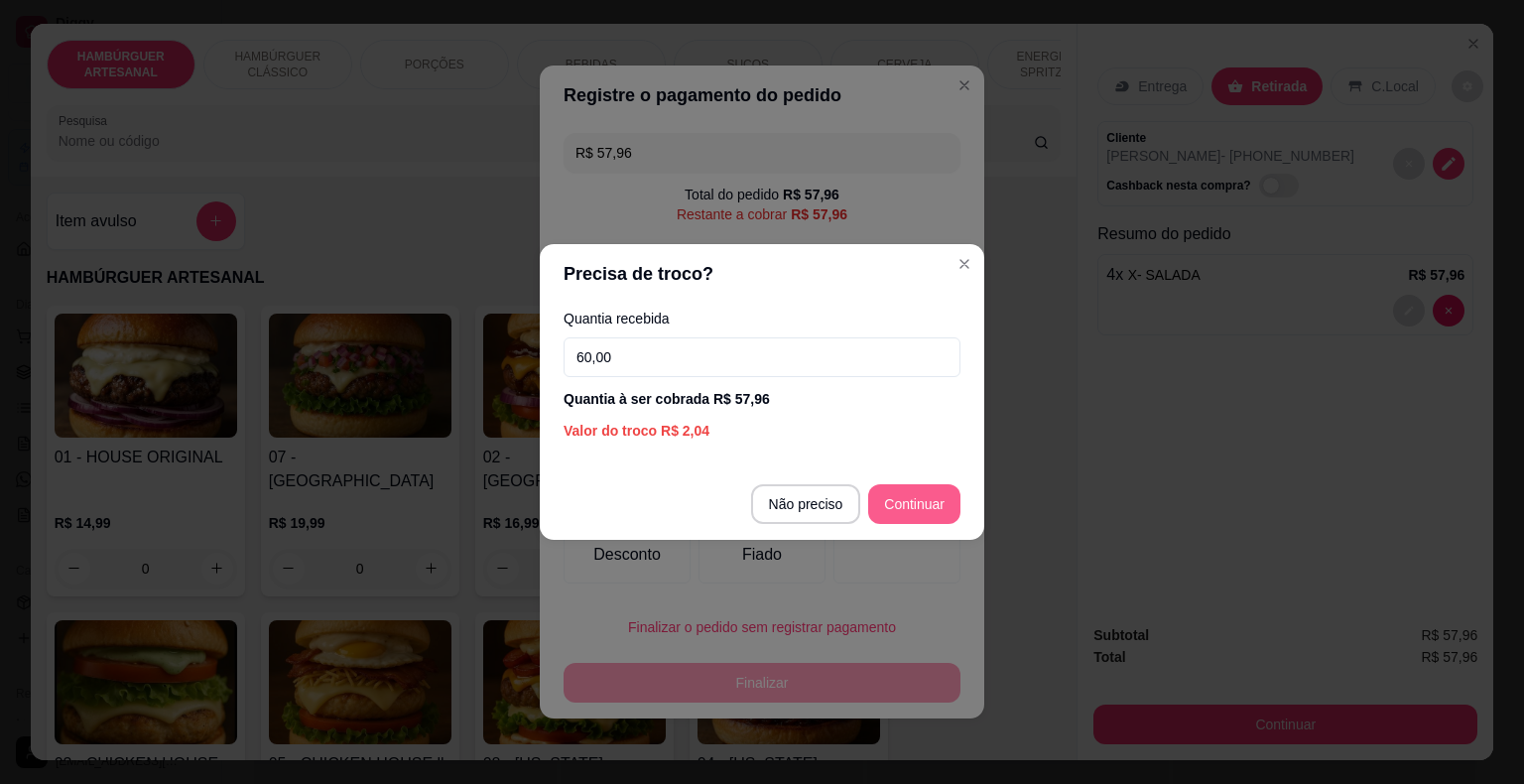
type input "60,00"
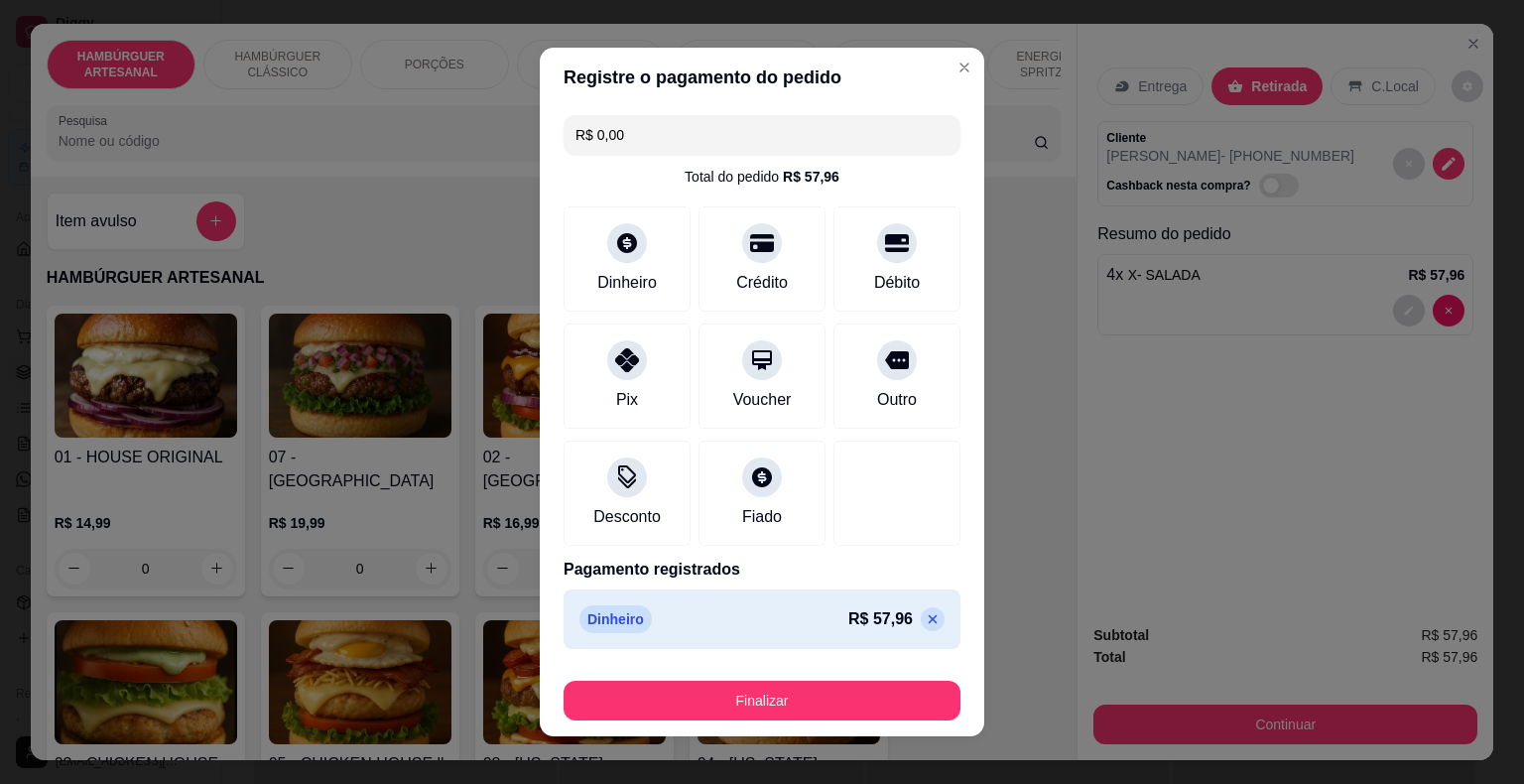
type input "R$ 0,00"
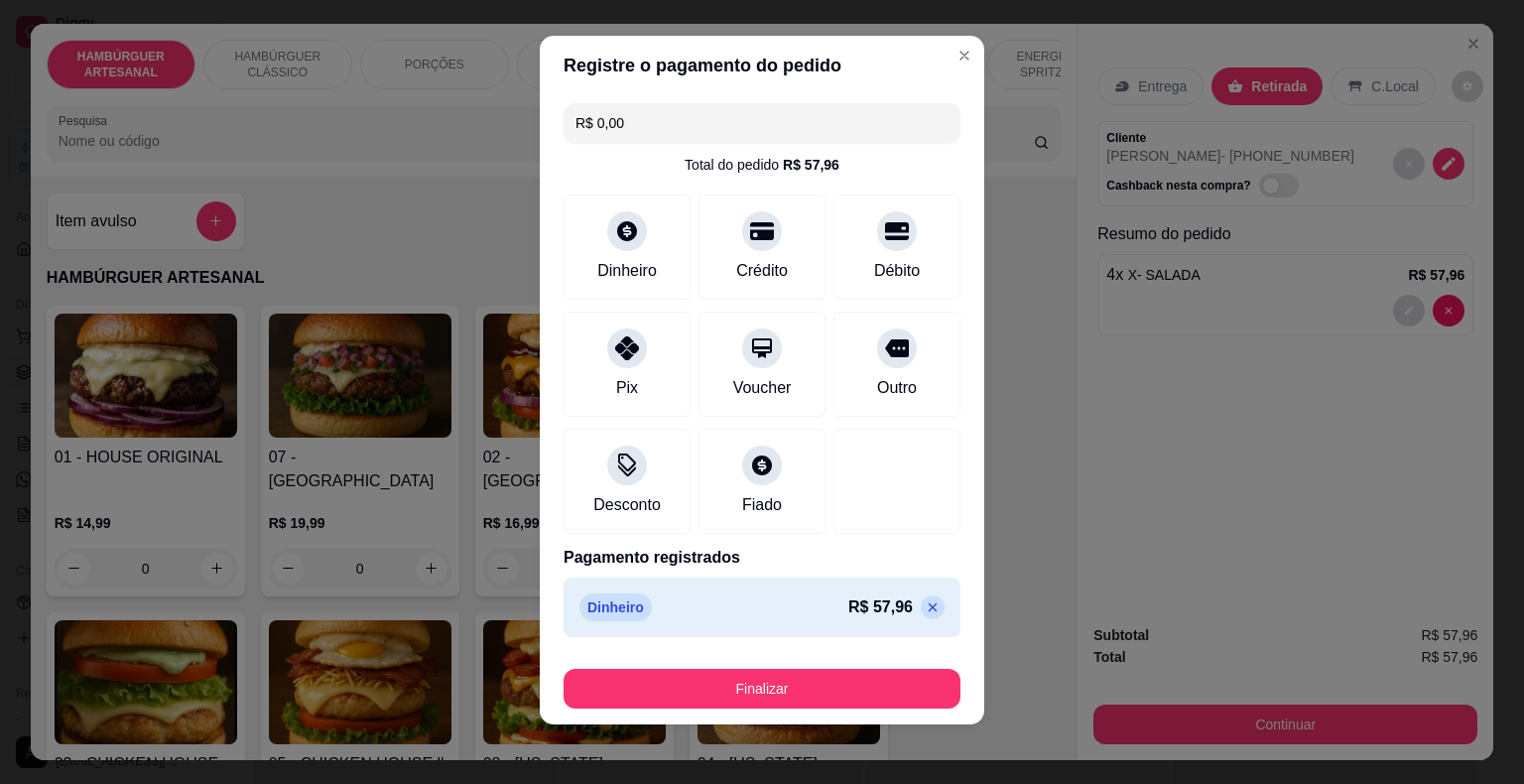
scroll to position [15, 0]
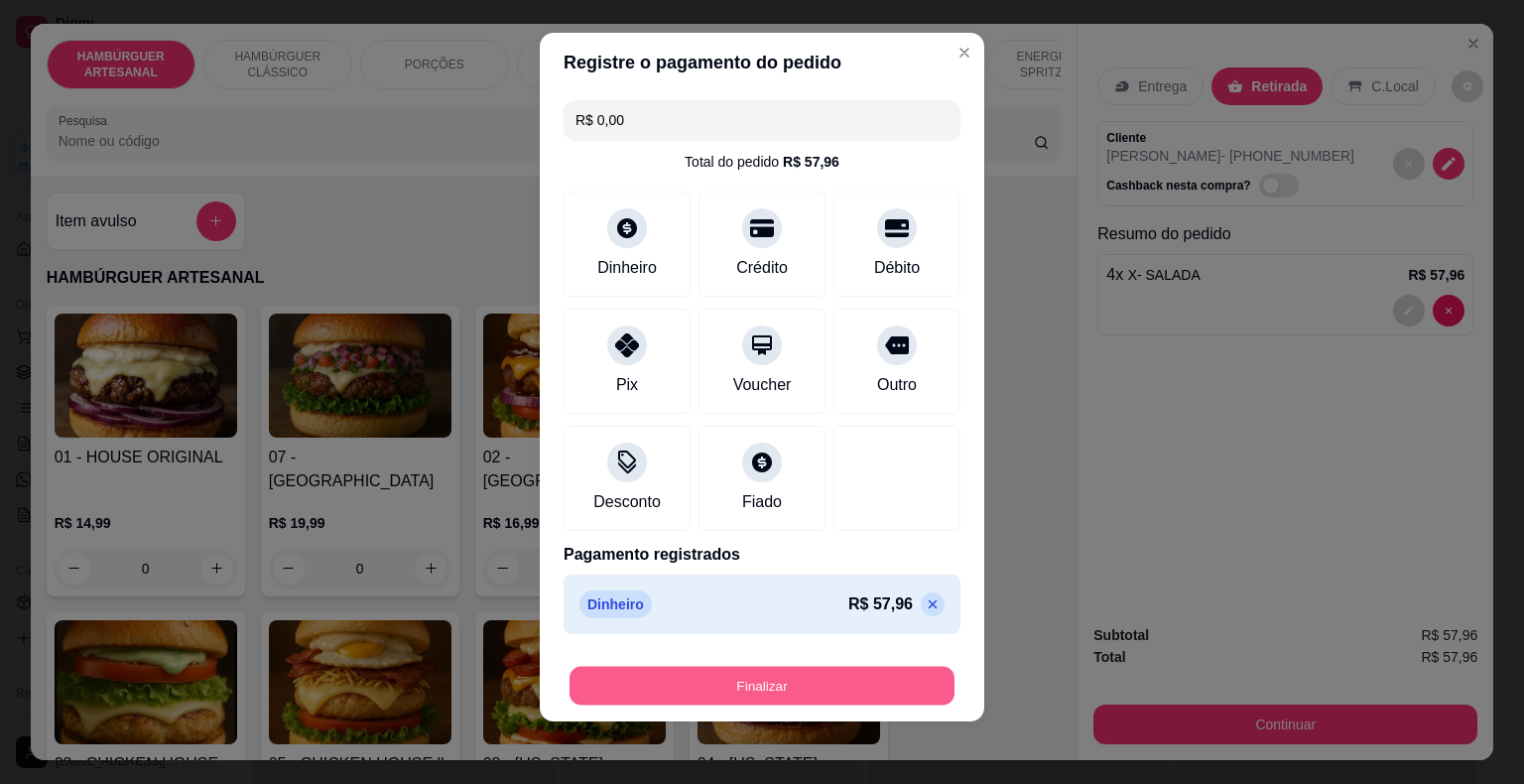
click at [773, 673] on button "Finalizar" at bounding box center [761, 686] width 385 height 39
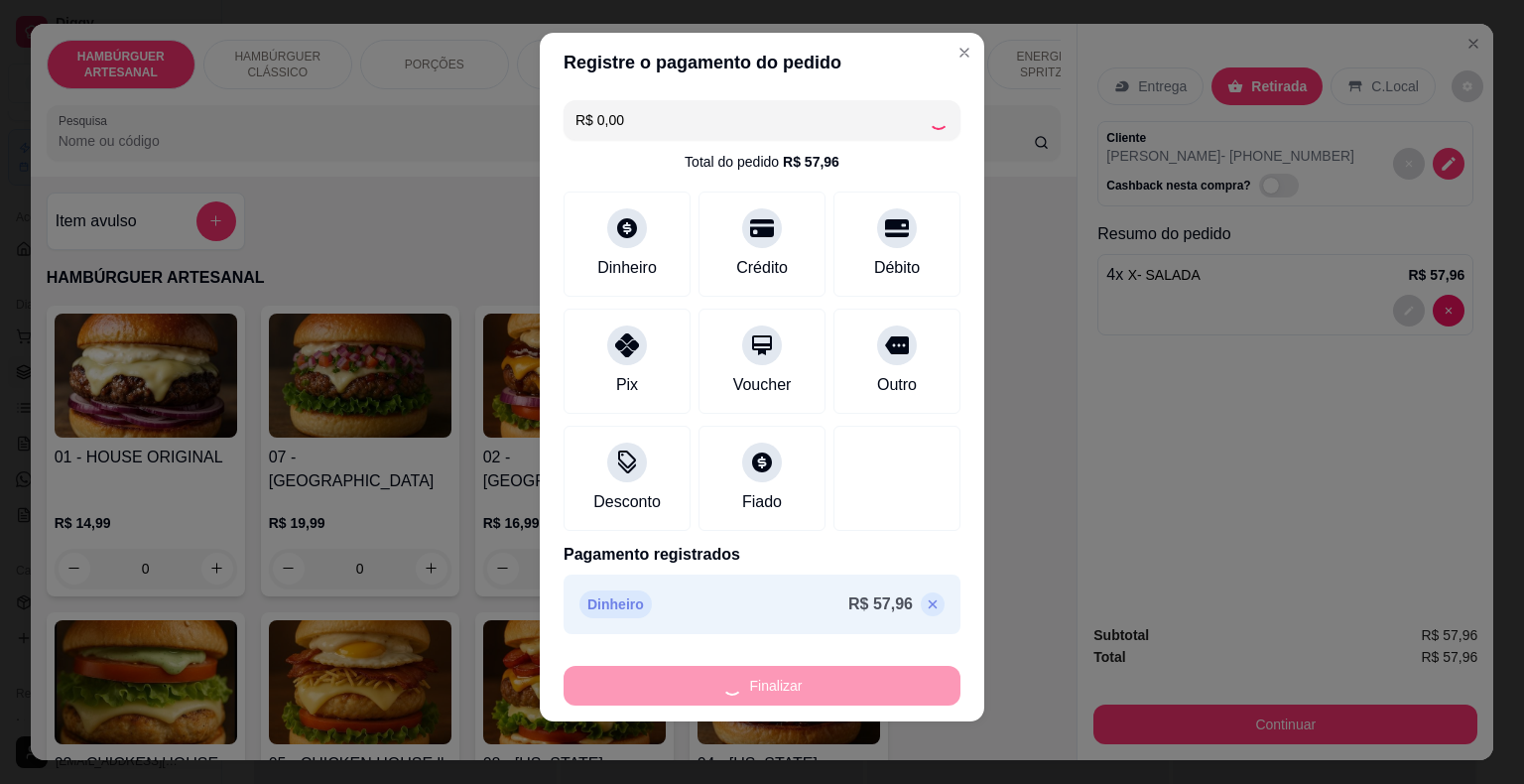
type input "0"
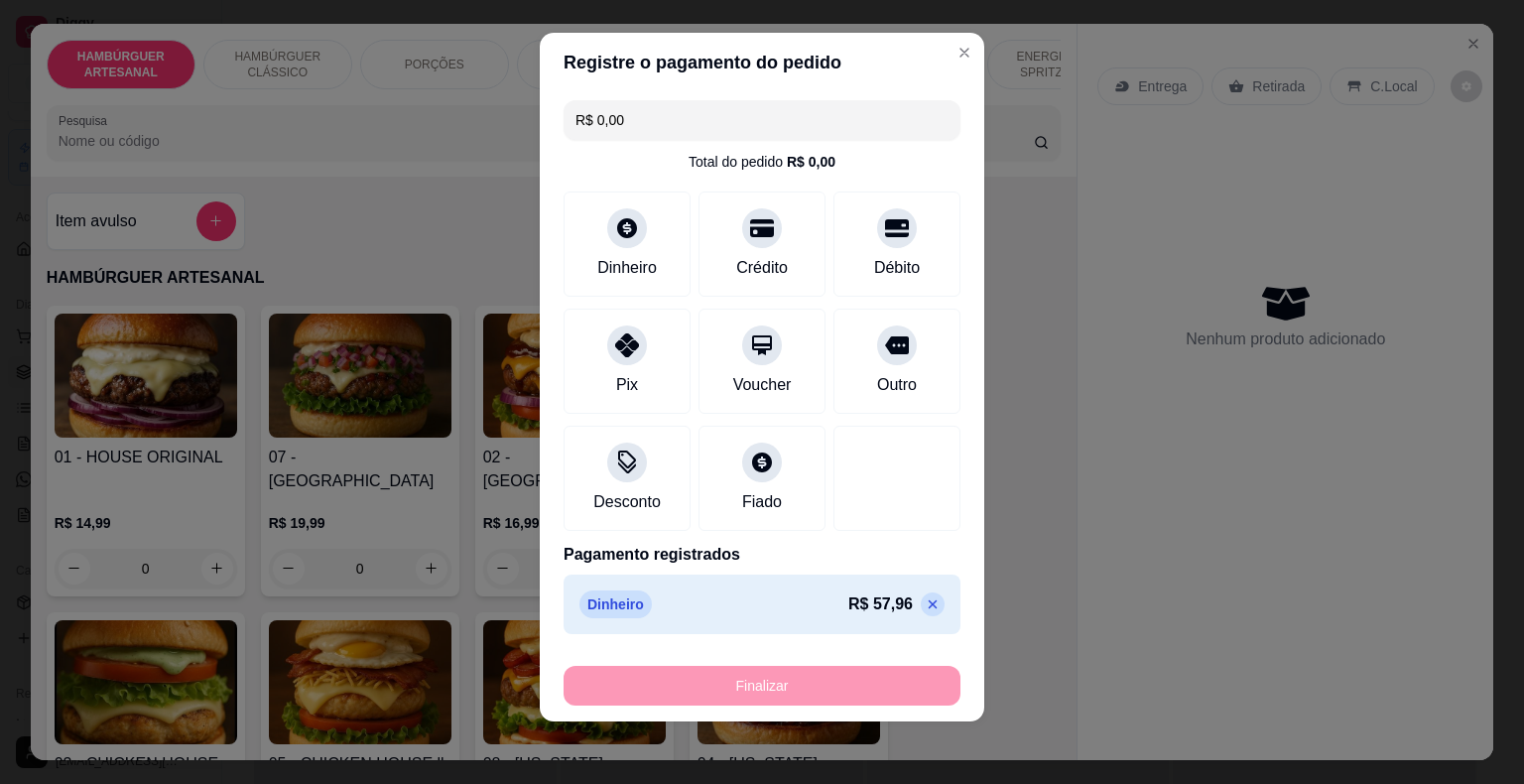
type input "-R$ 57,96"
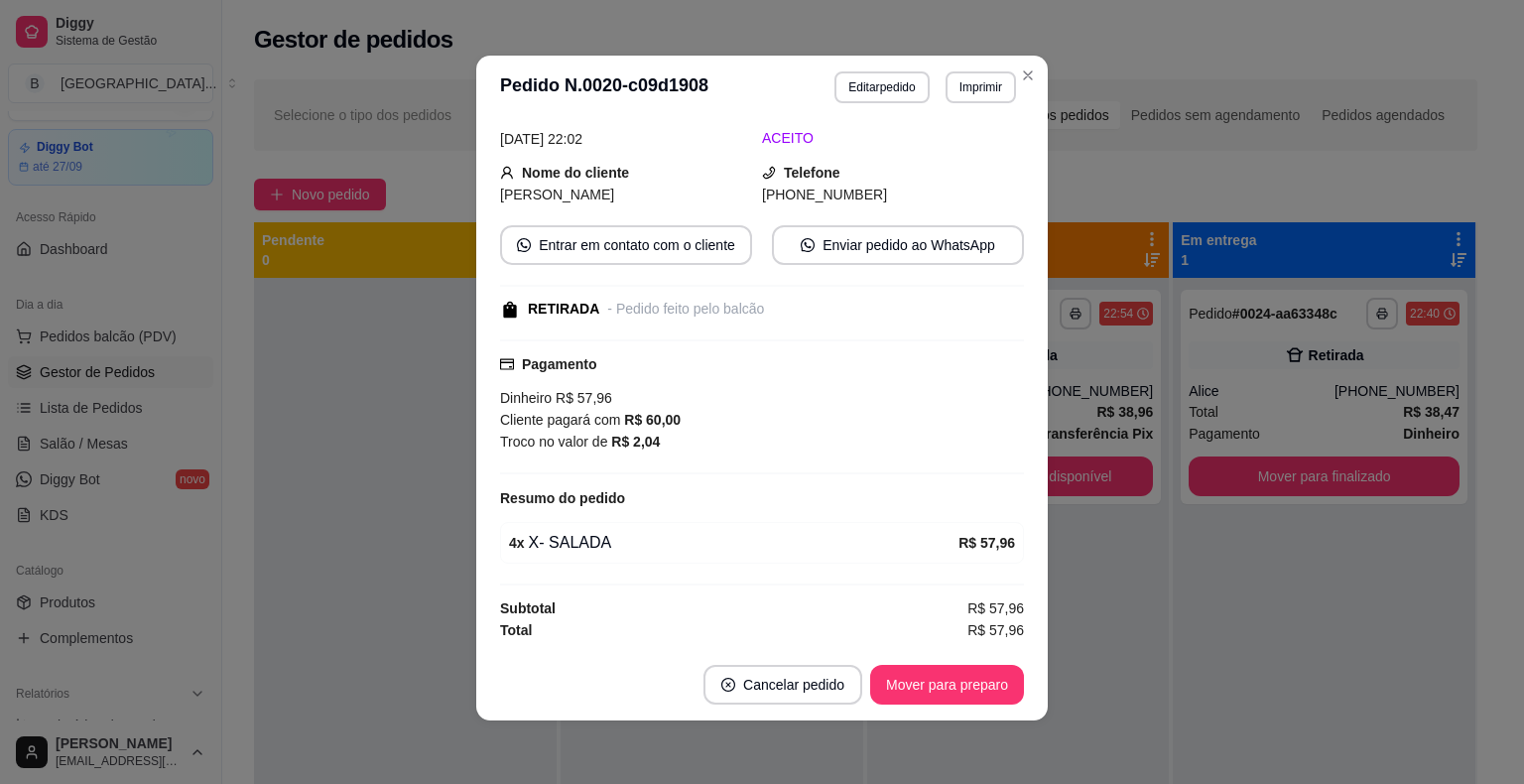
scroll to position [127, 0]
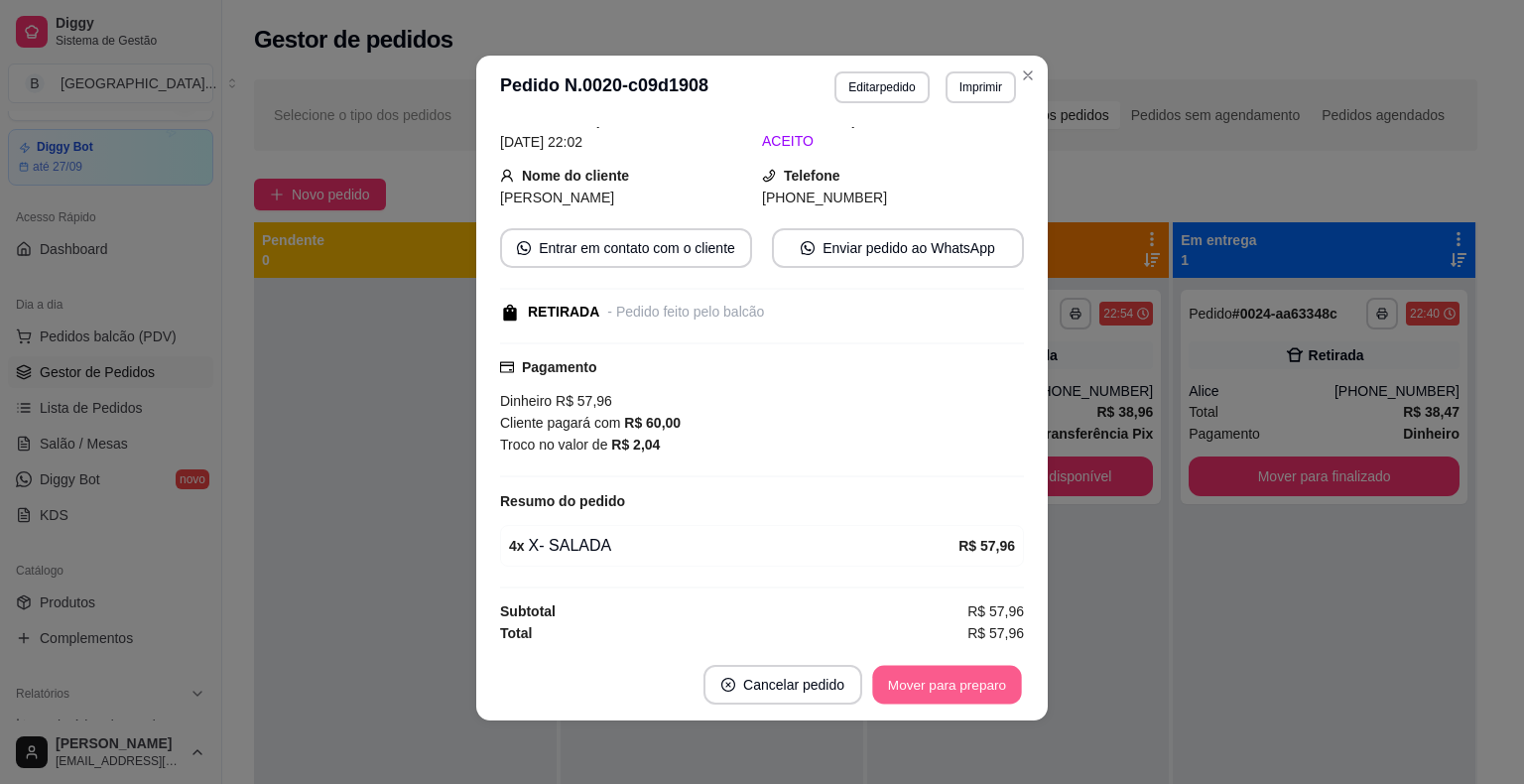
click at [948, 696] on button "Mover para preparo" at bounding box center [946, 685] width 149 height 39
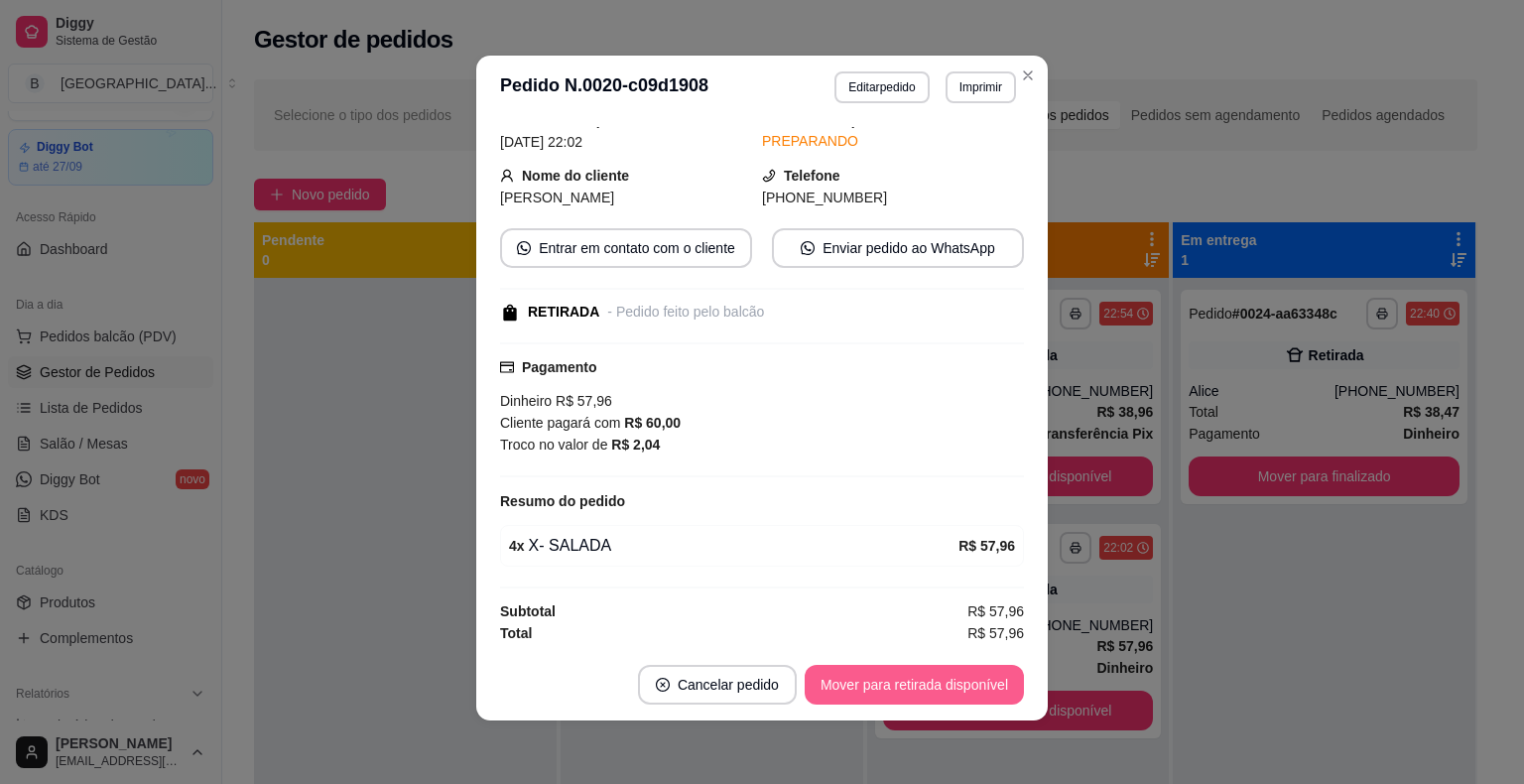
click at [970, 683] on button "Mover para retirada disponível" at bounding box center [913, 685] width 219 height 40
click at [970, 683] on div "Mover para retirada disponível" at bounding box center [913, 685] width 219 height 40
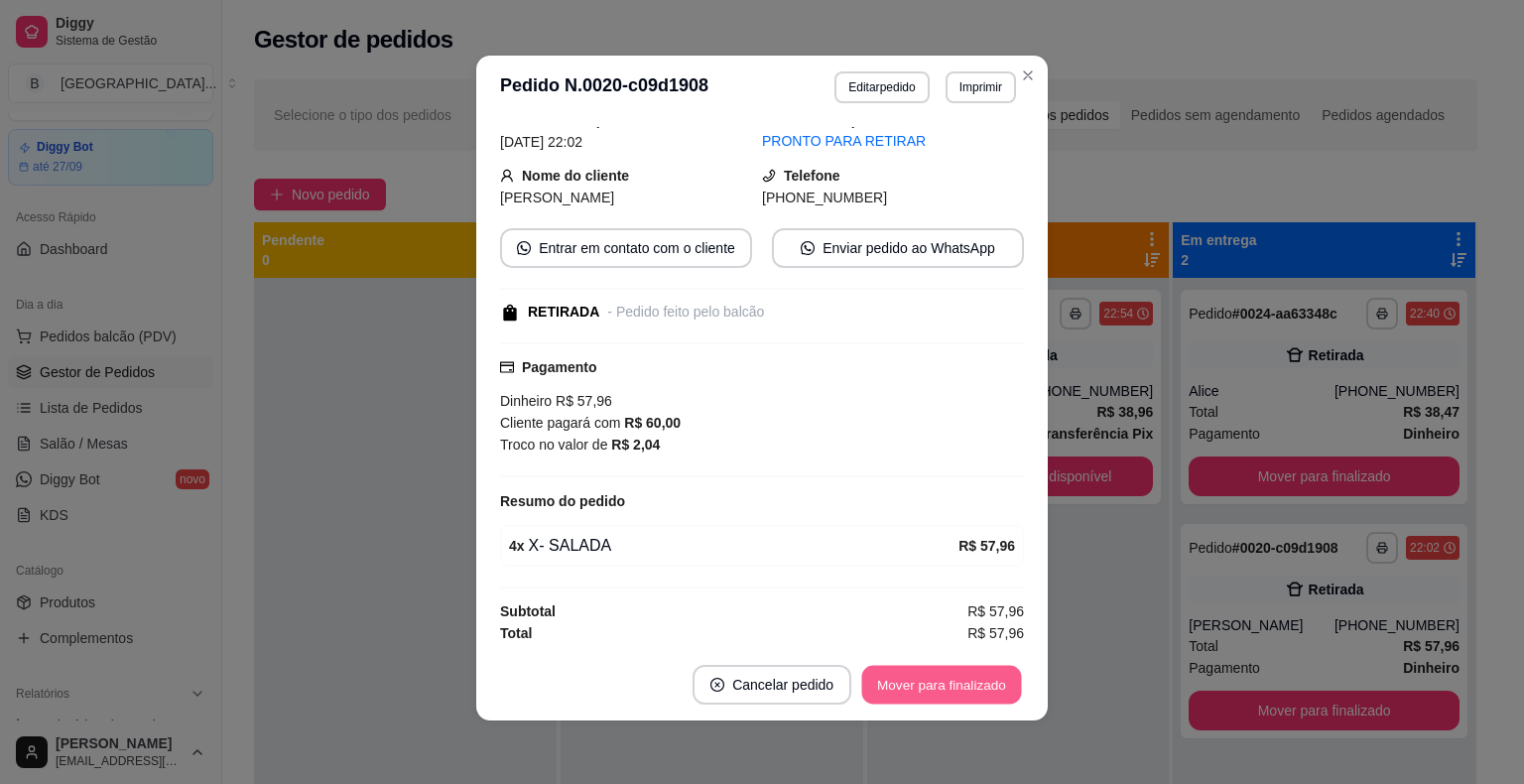
click at [966, 692] on button "Mover para finalizado" at bounding box center [942, 685] width 160 height 39
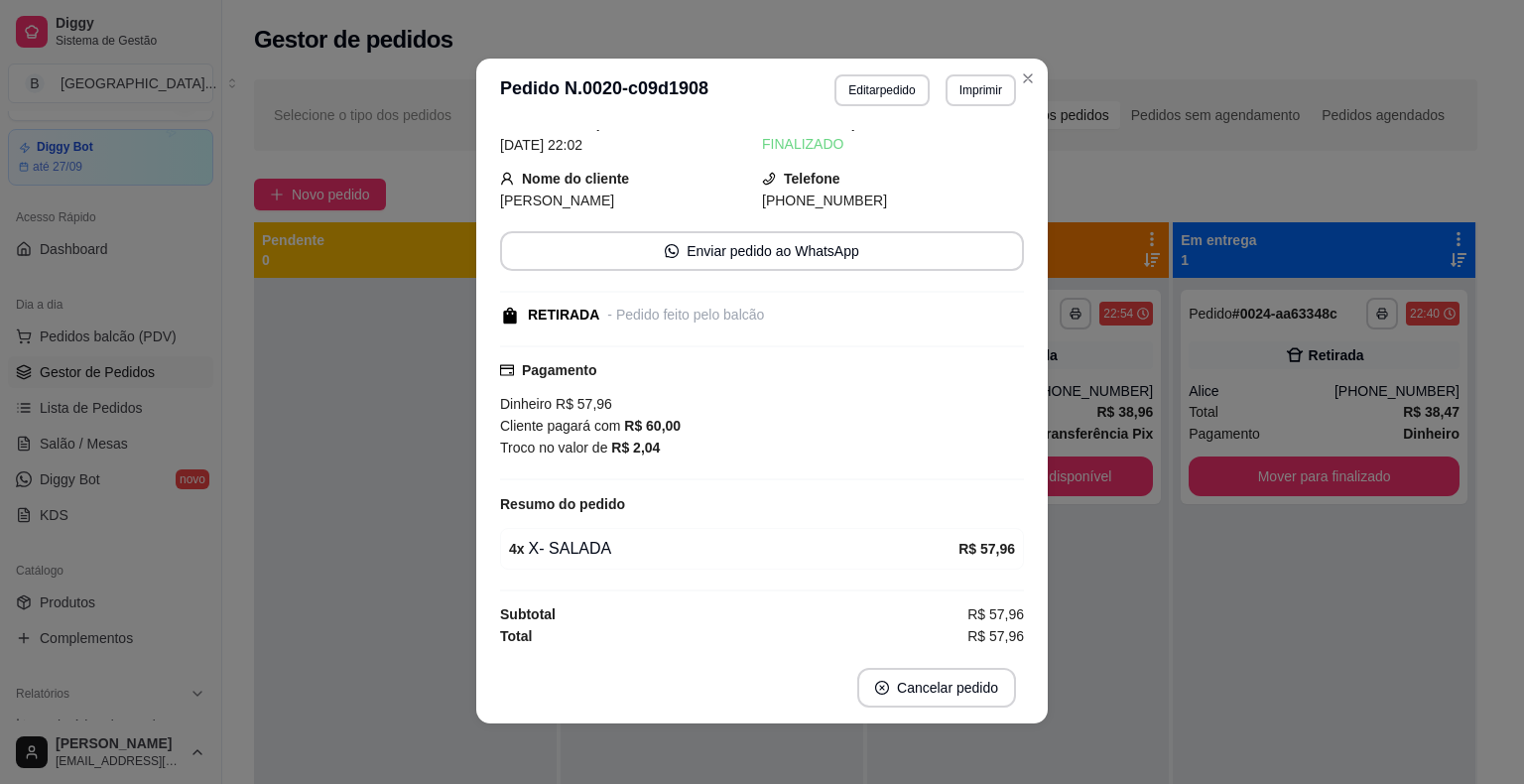
scroll to position [4, 0]
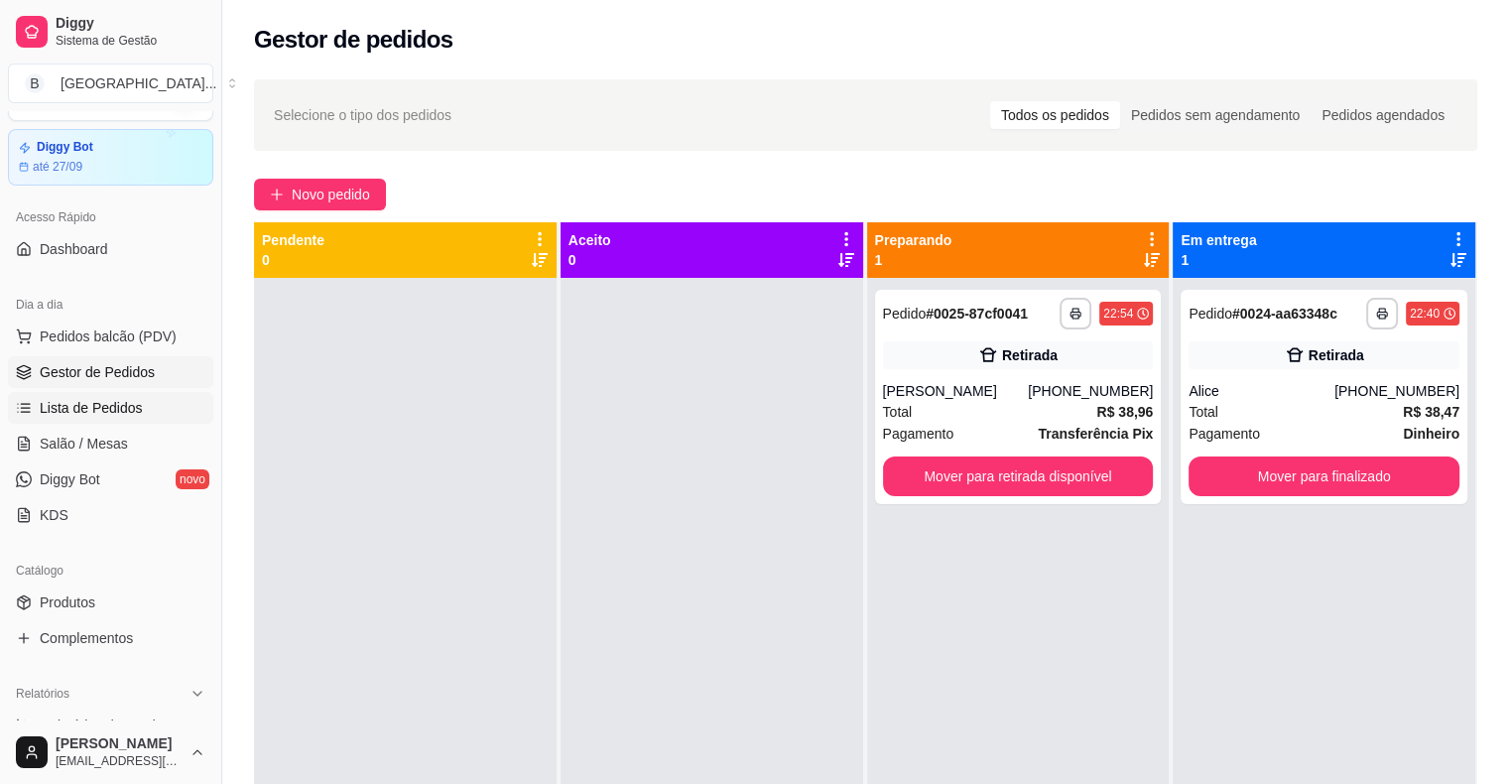
click at [163, 407] on link "Lista de Pedidos" at bounding box center [110, 408] width 205 height 32
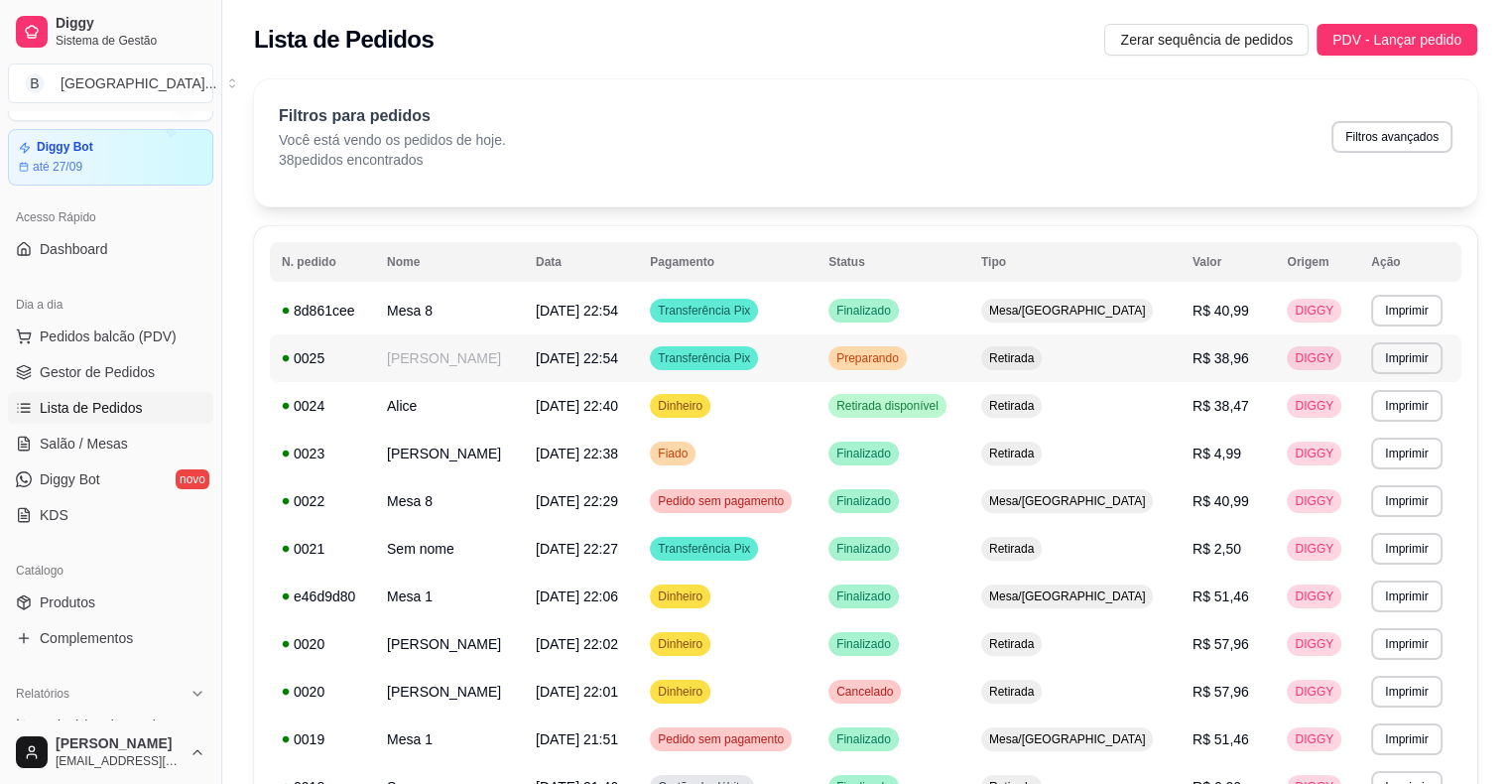
click at [730, 365] on span "Transferência Pix" at bounding box center [704, 358] width 100 height 16
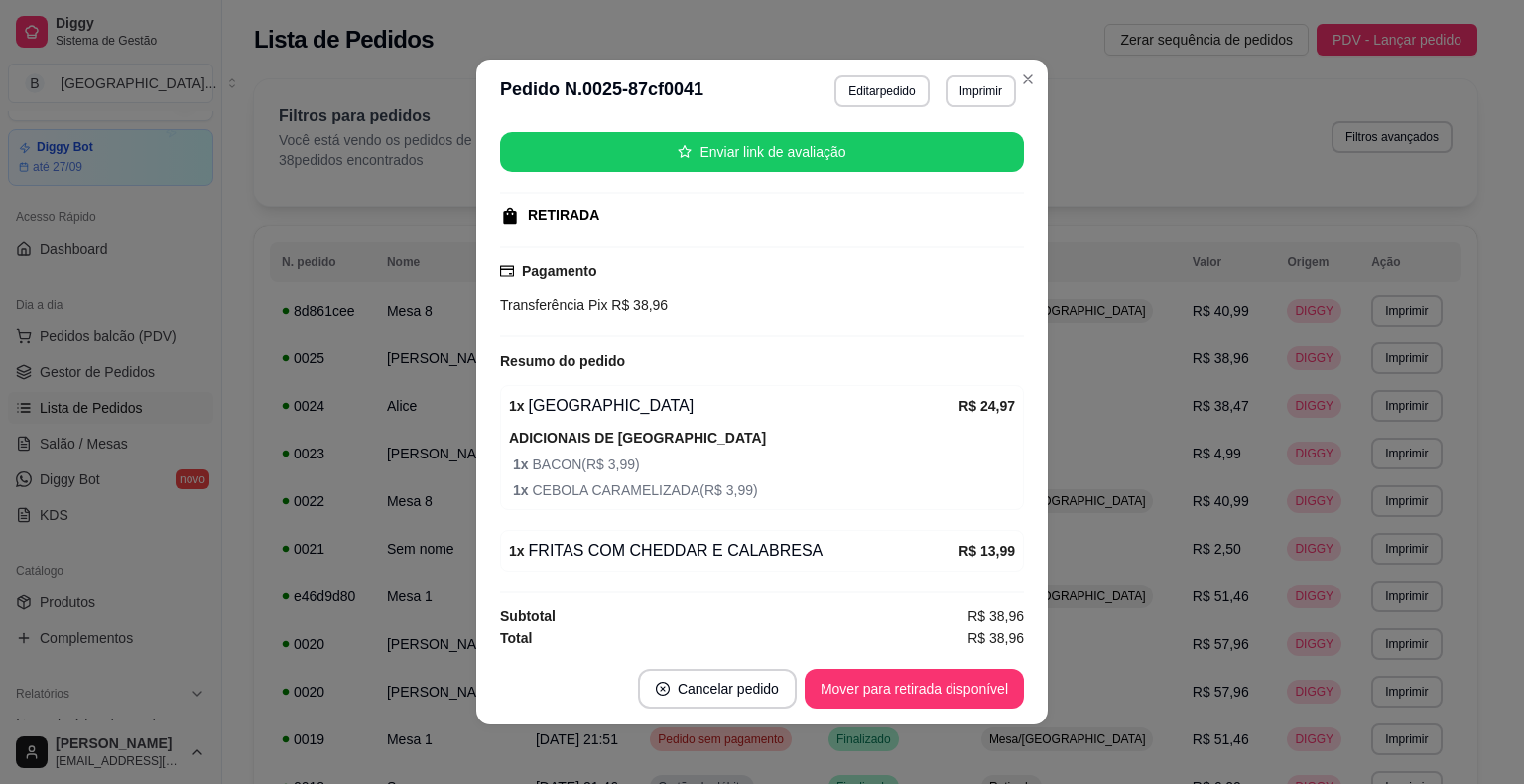
scroll to position [4, 0]
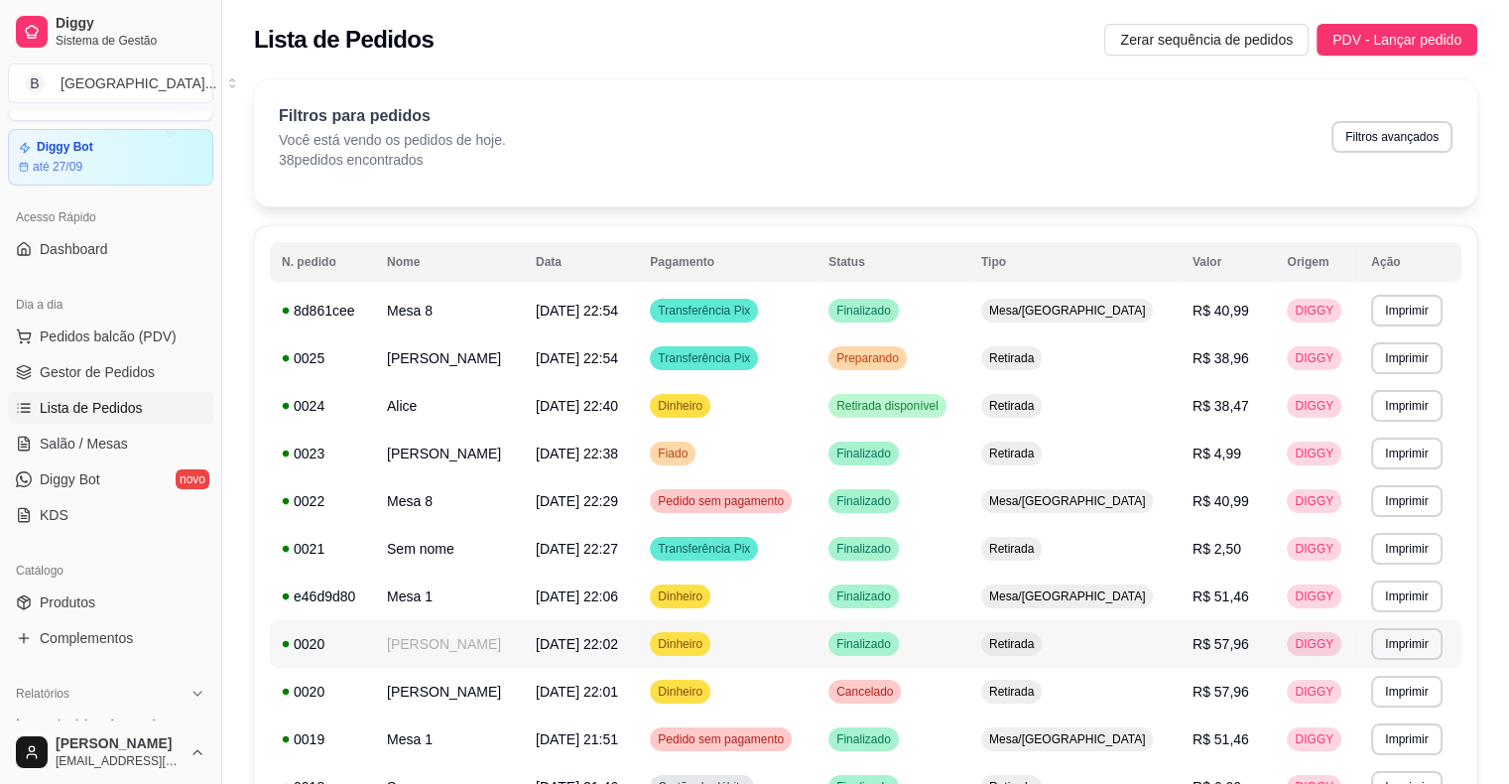
click at [571, 649] on span "[DATE] 22:02" at bounding box center [577, 644] width 82 height 16
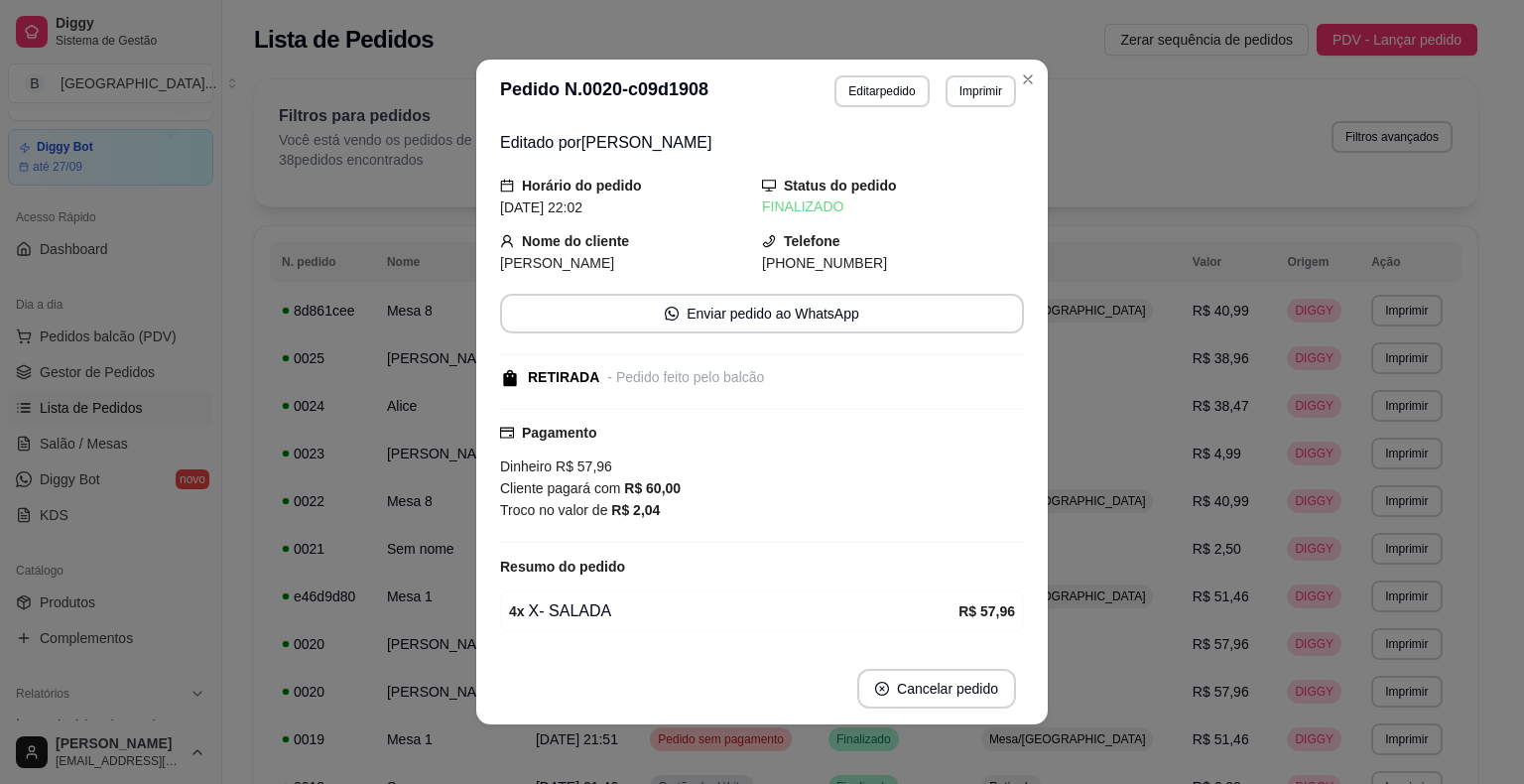
scroll to position [62, 0]
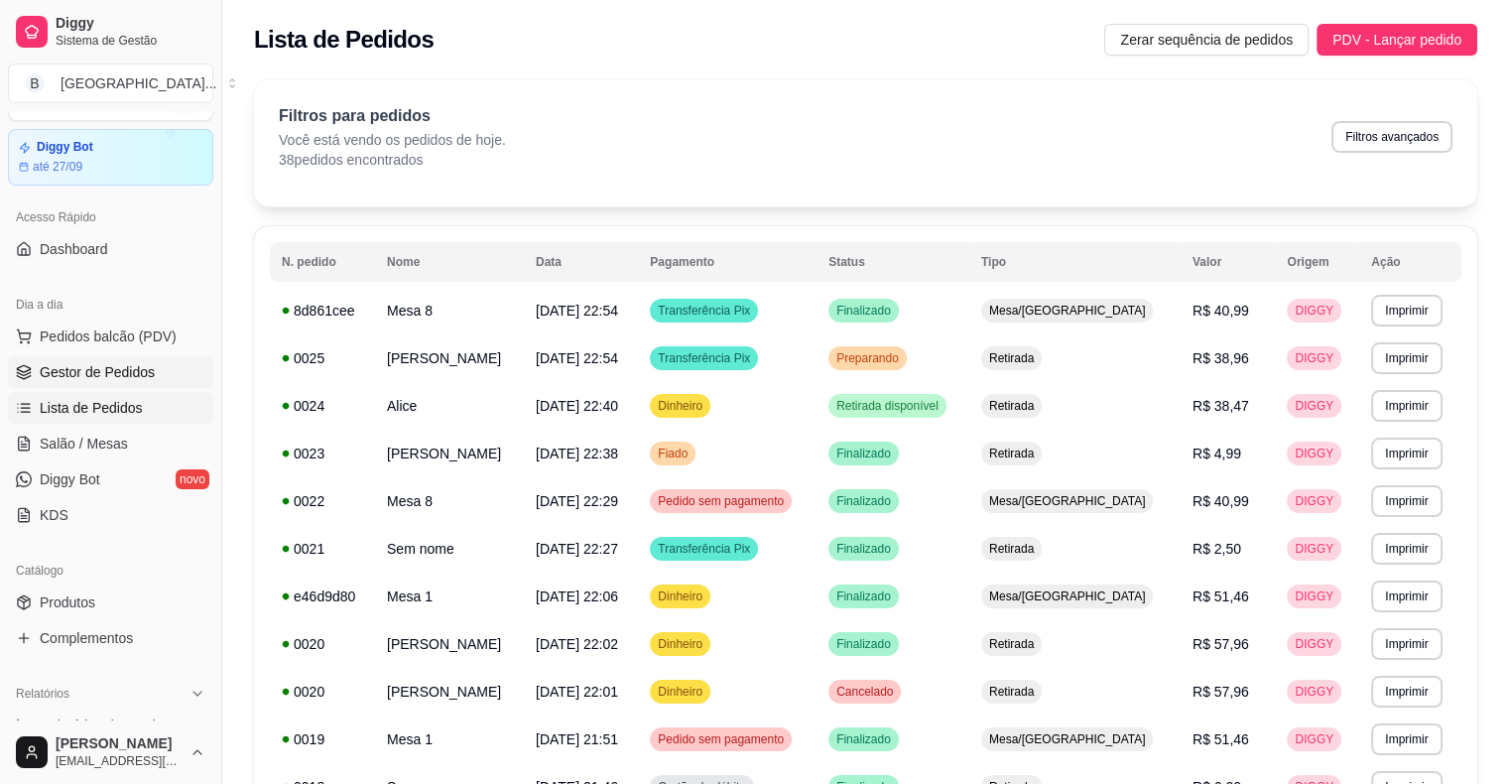
click at [109, 375] on span "Gestor de Pedidos" at bounding box center [97, 372] width 115 height 20
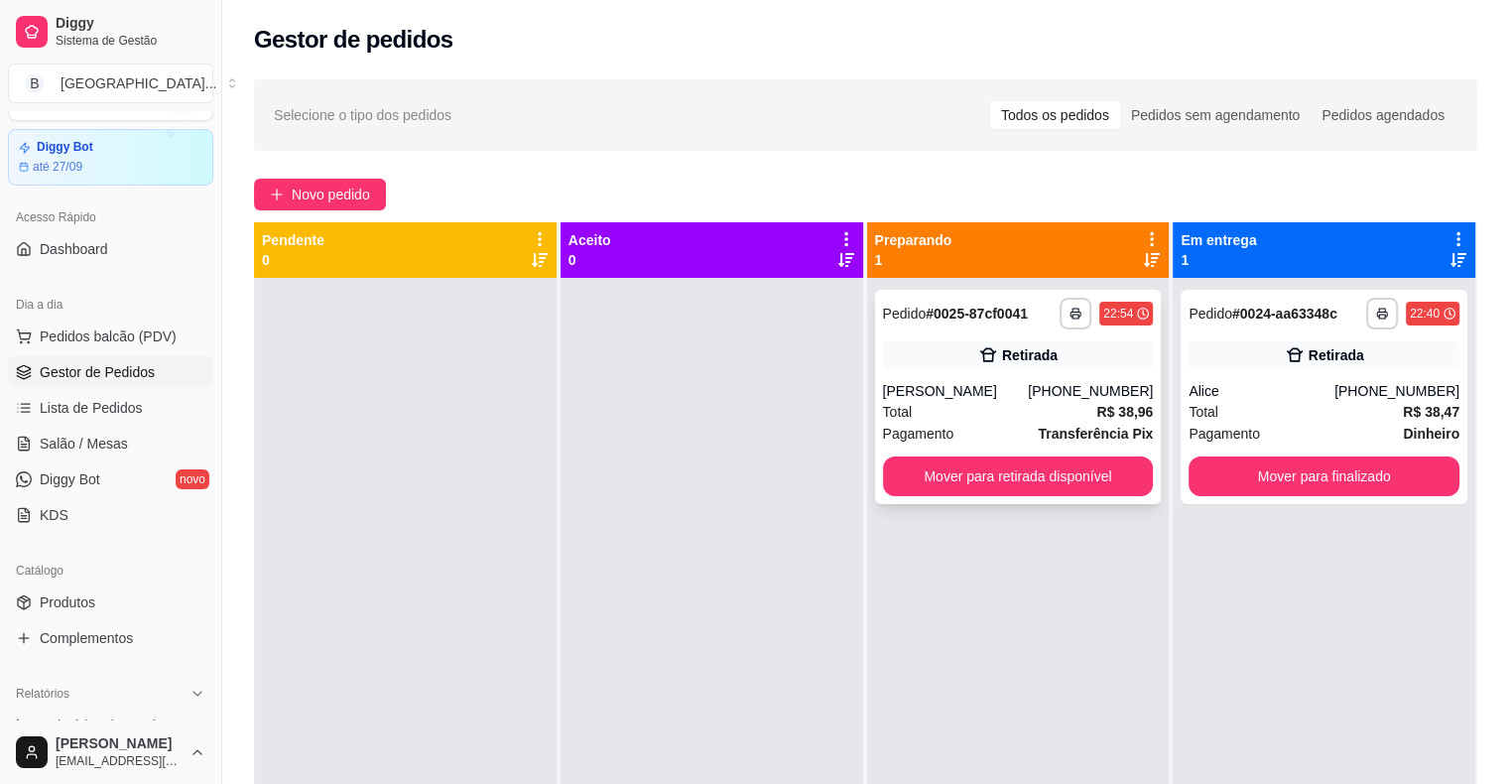
click at [987, 403] on div "Total R$ 38,96" at bounding box center [1018, 412] width 271 height 22
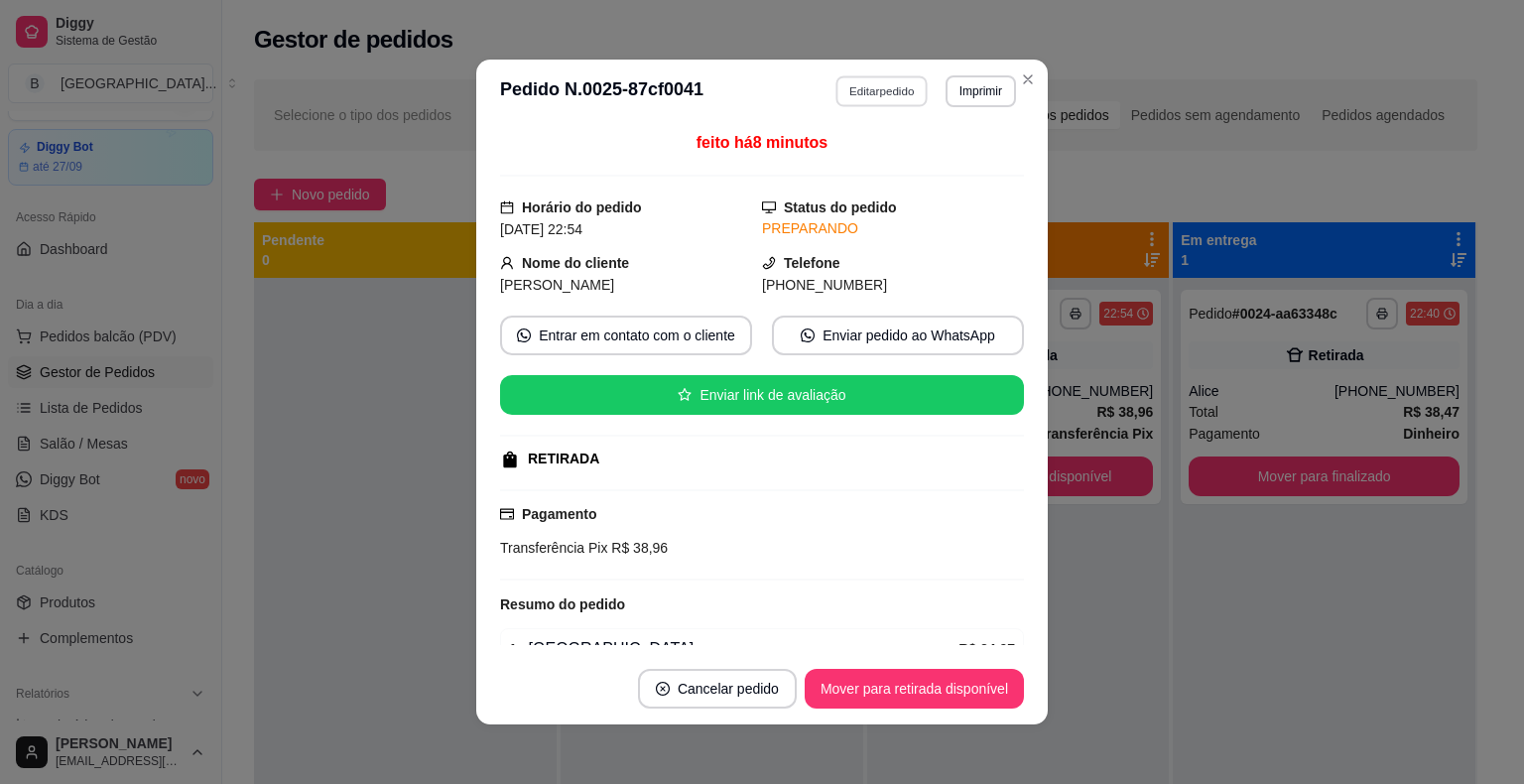
click at [841, 96] on button "Editar pedido" at bounding box center [882, 90] width 92 height 31
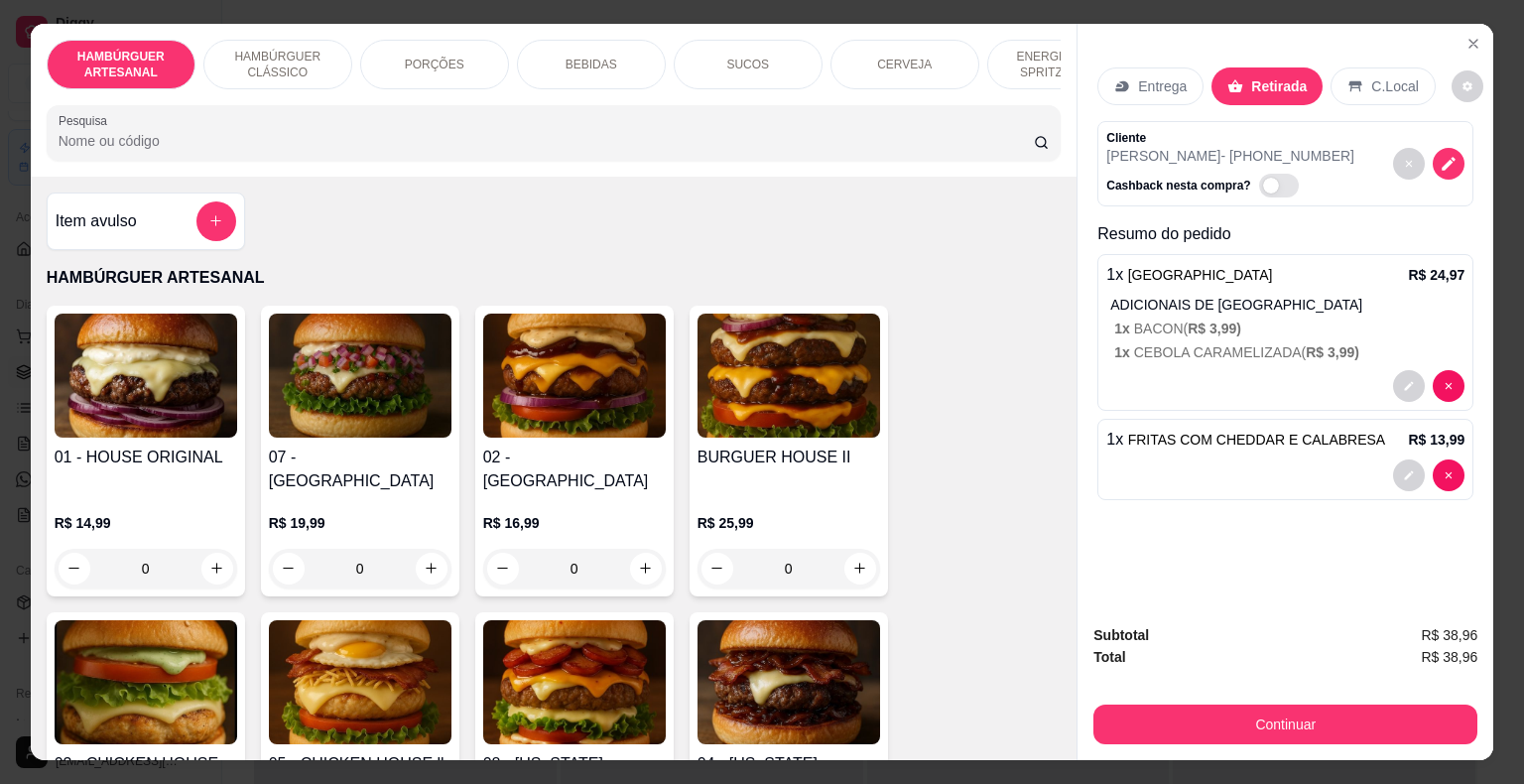
click at [639, 77] on div "BEBIDAS" at bounding box center [591, 65] width 149 height 50
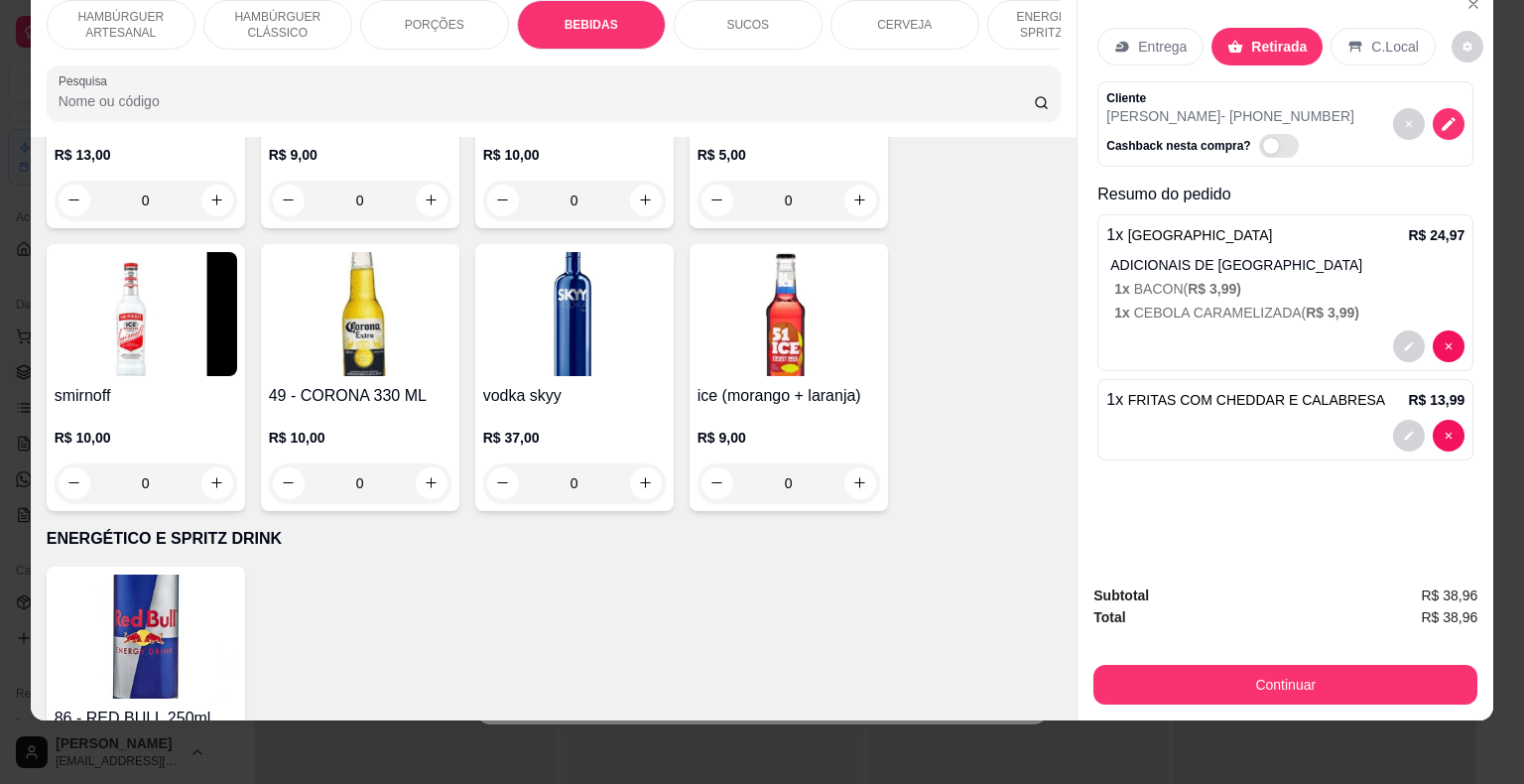
scroll to position [4319, 0]
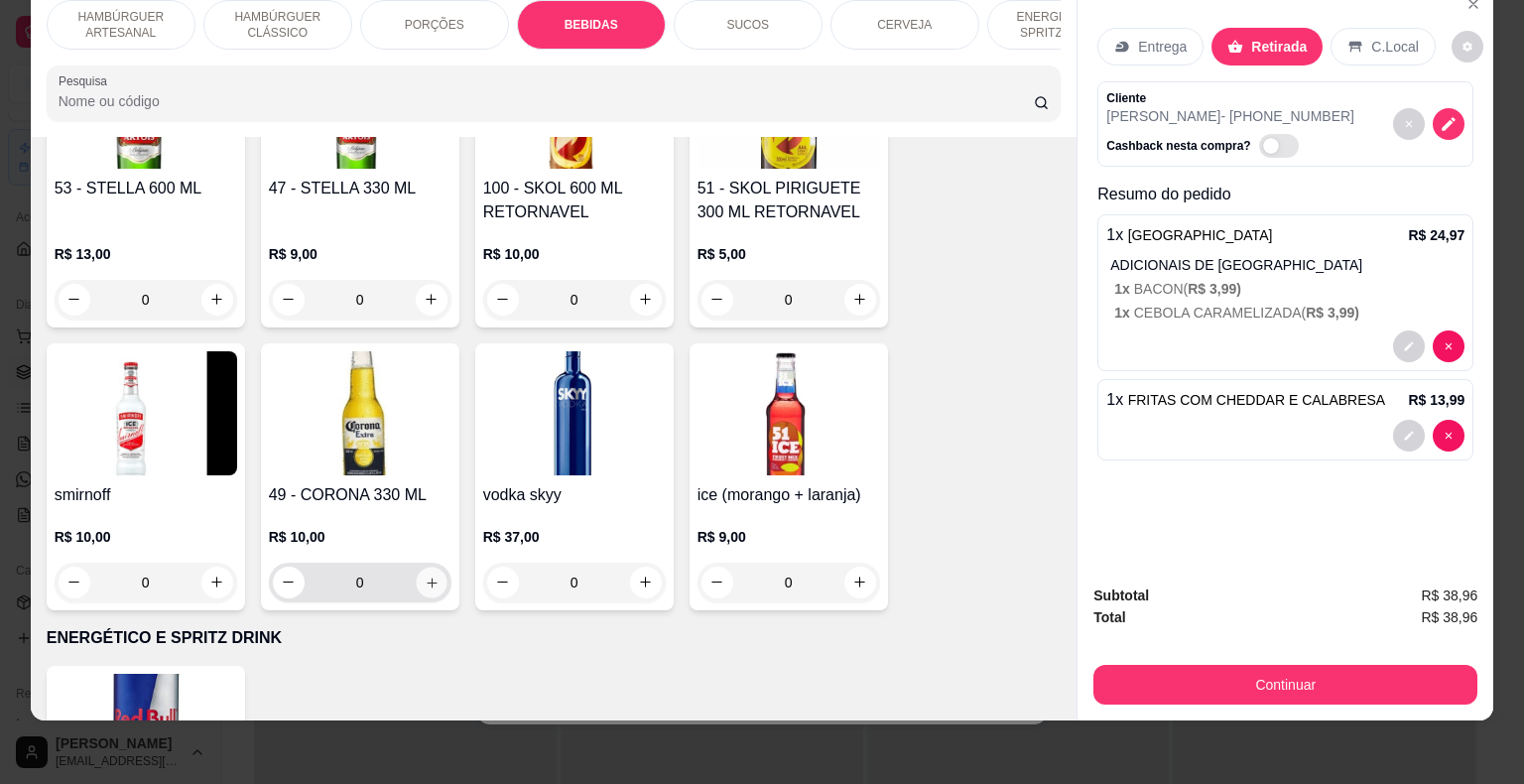
click at [424, 574] on icon "increase-product-quantity" at bounding box center [431, 581] width 15 height 15
type input "1"
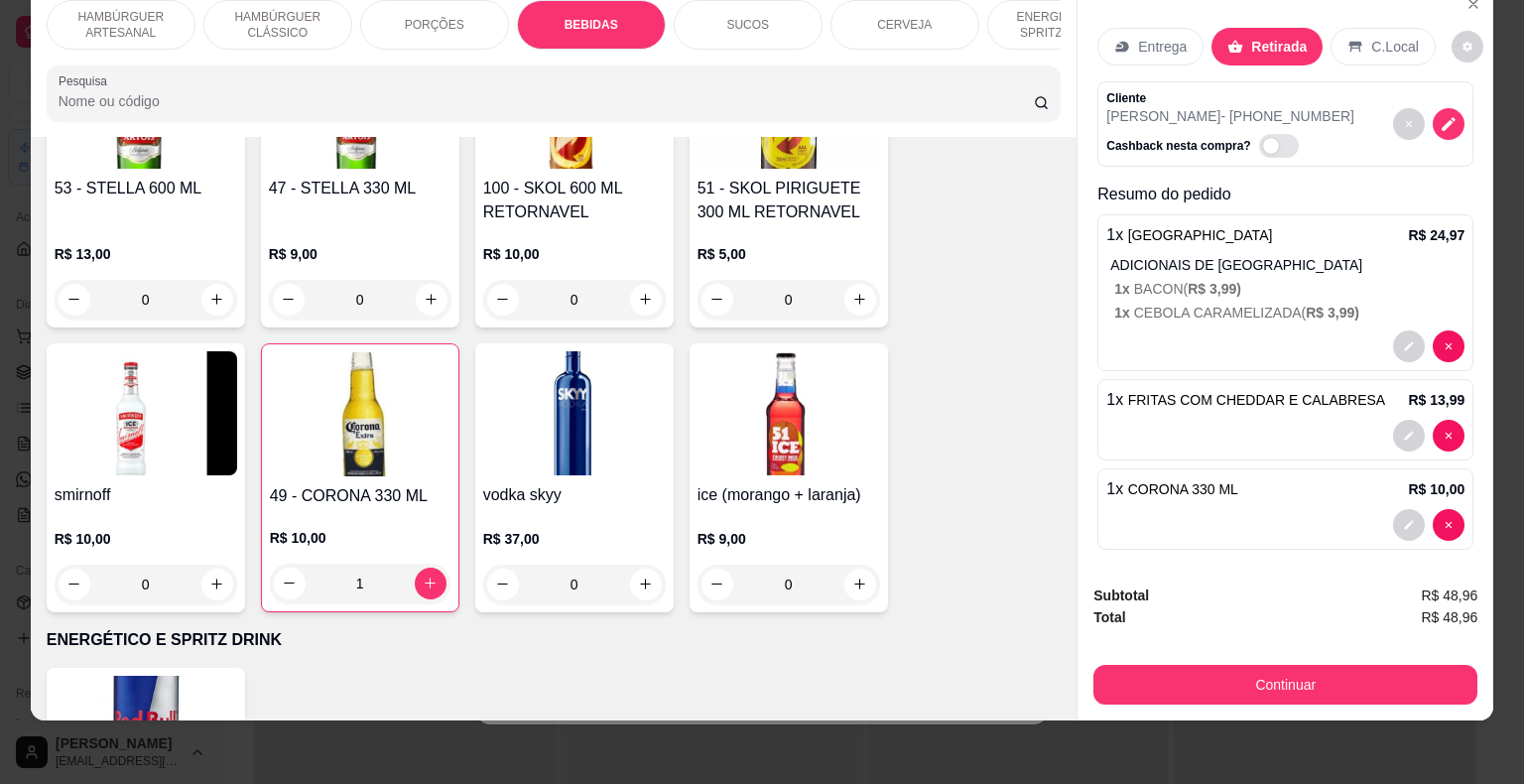
scroll to position [5, 0]
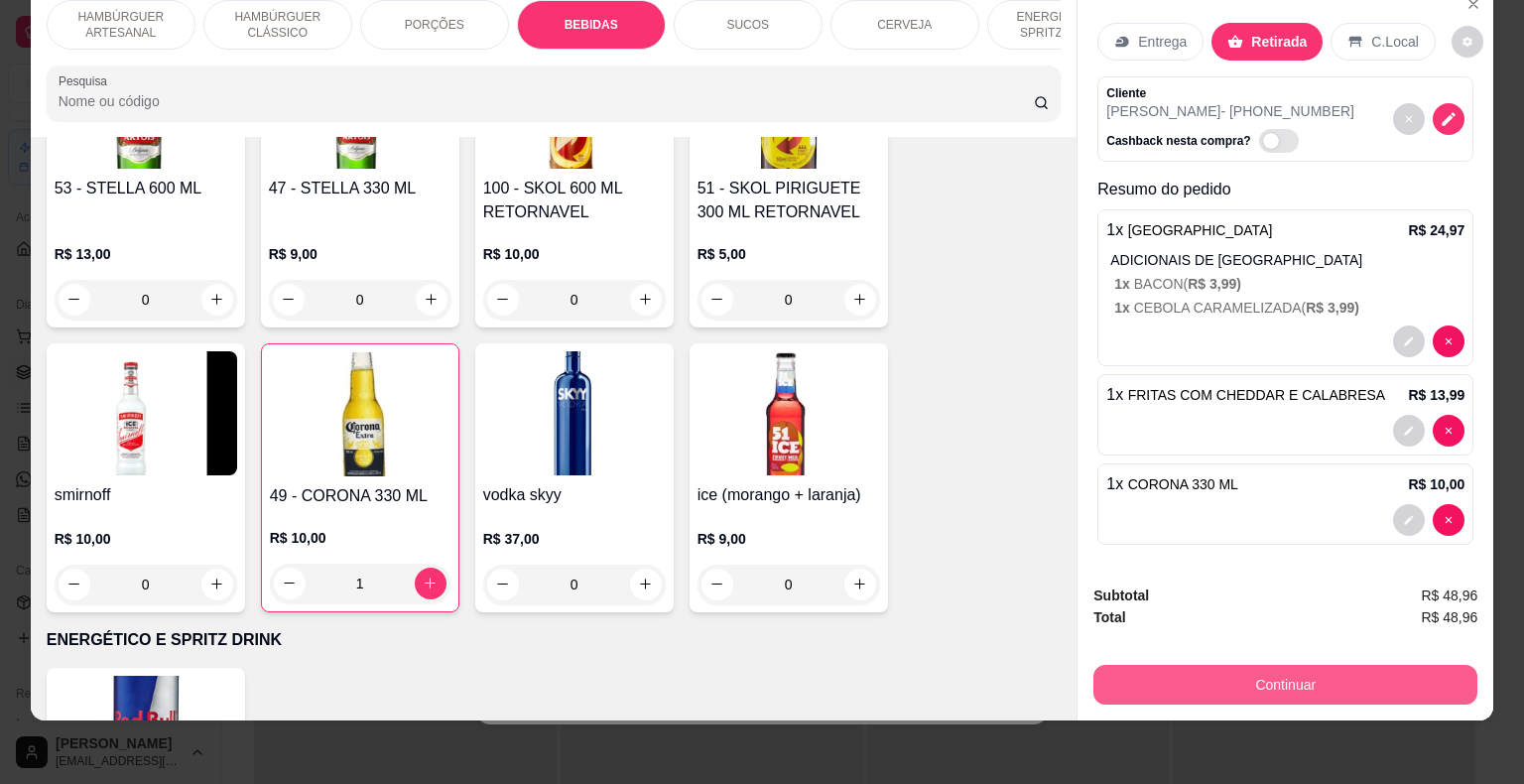
click at [1172, 681] on button "Continuar" at bounding box center [1285, 685] width 384 height 40
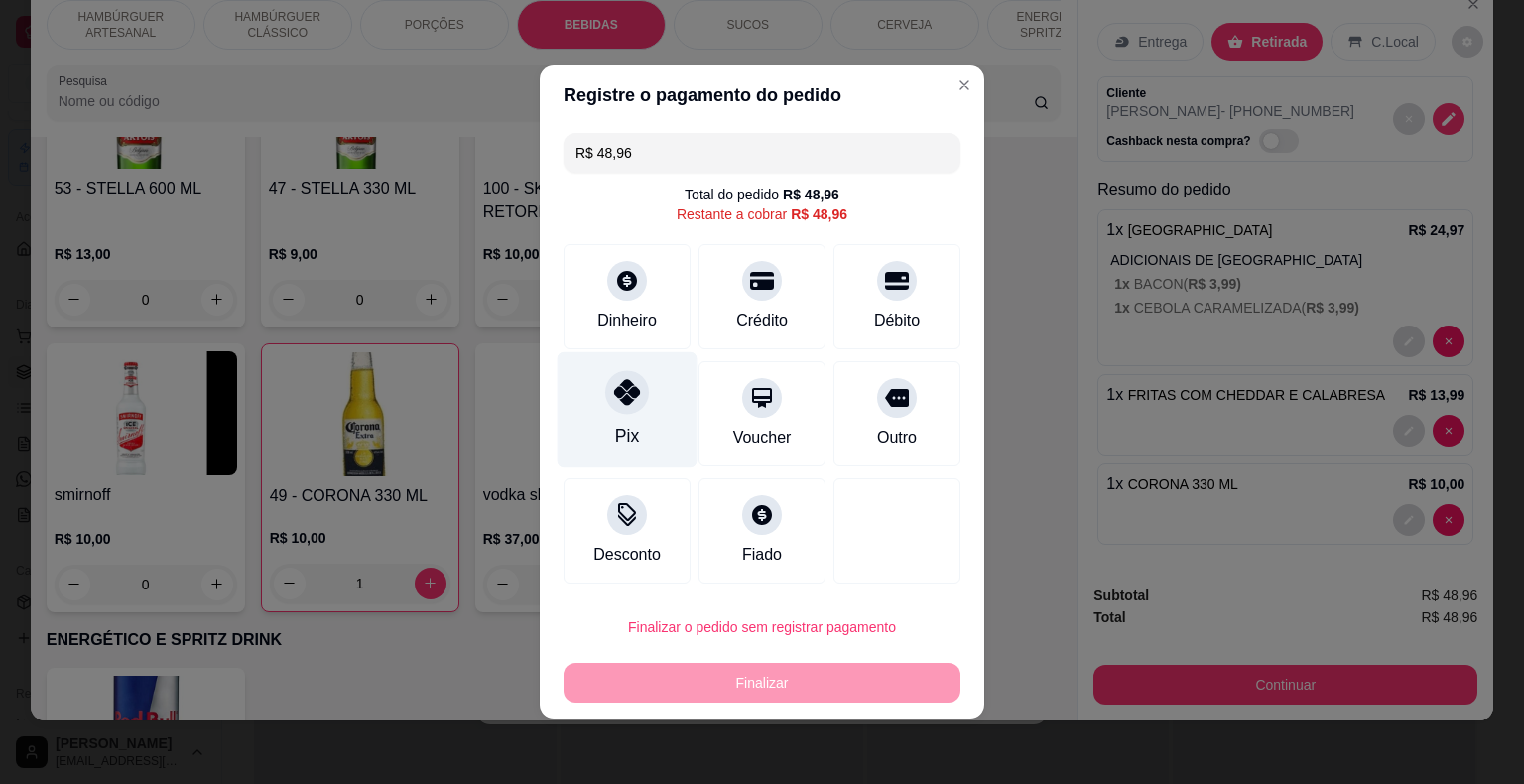
click at [626, 431] on div "Pix" at bounding box center [627, 436] width 24 height 26
type input "R$ 0,00"
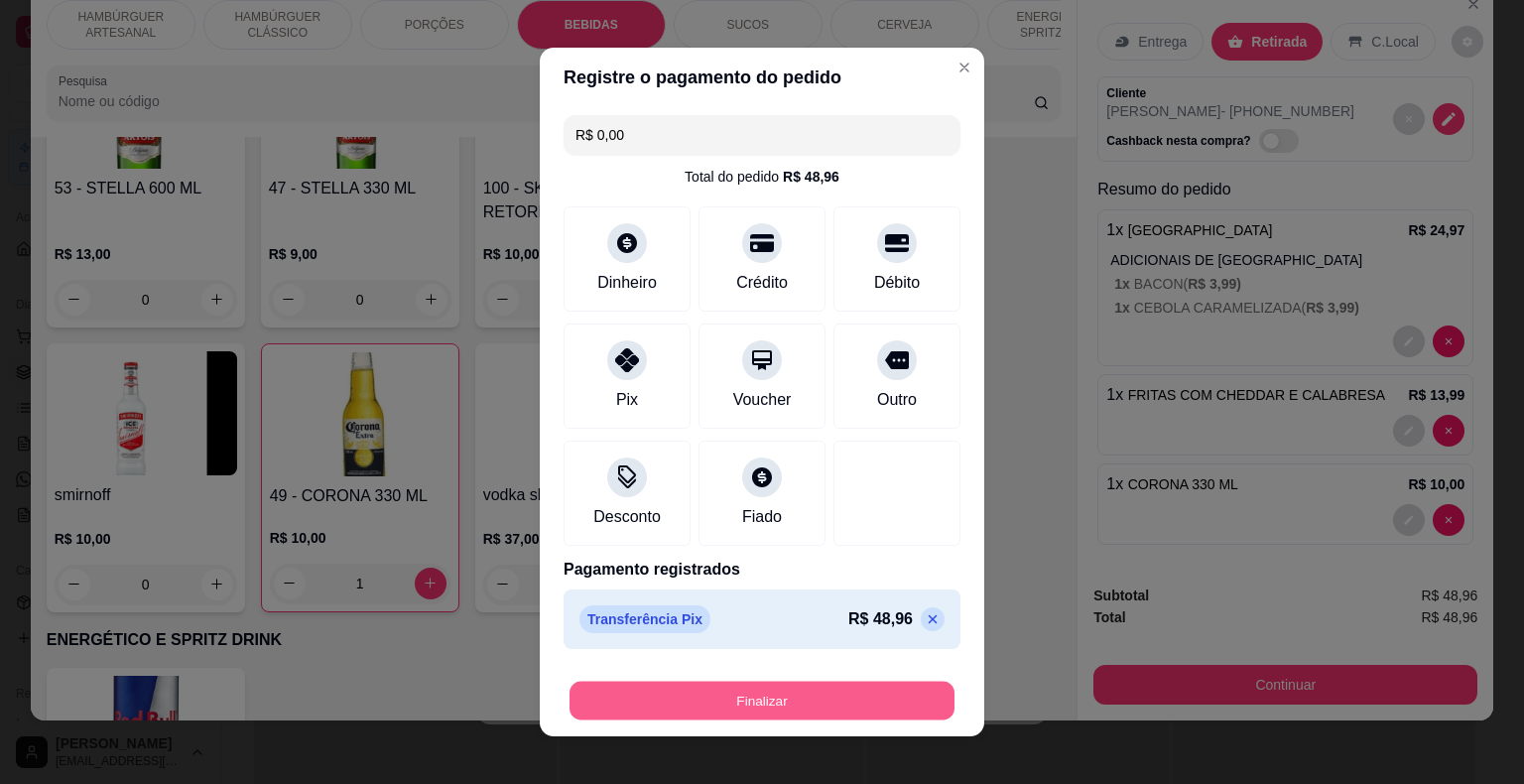
click at [695, 712] on button "Finalizar" at bounding box center [761, 700] width 385 height 39
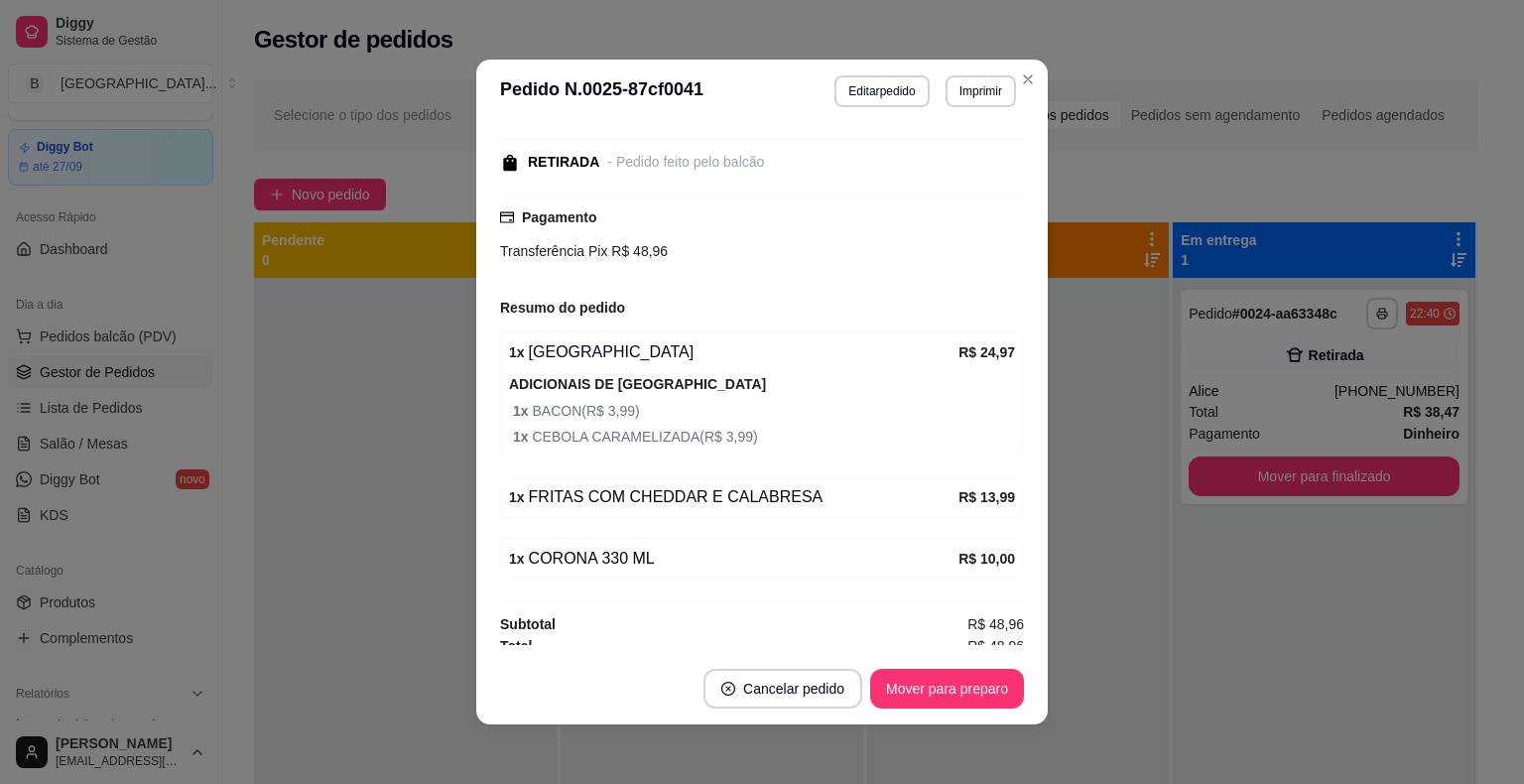
scroll to position [289, 0]
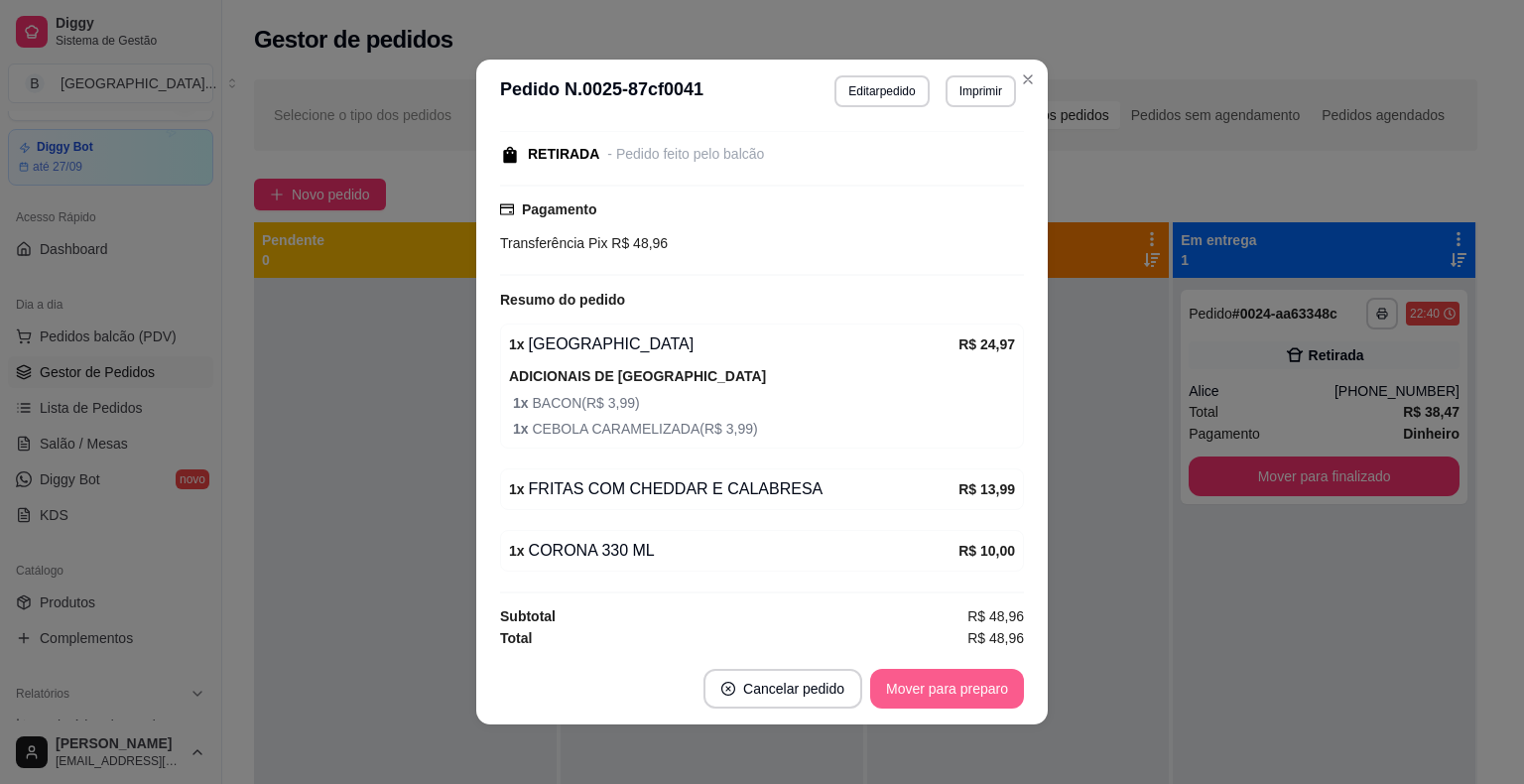
click at [943, 697] on button "Mover para preparo" at bounding box center [947, 689] width 154 height 40
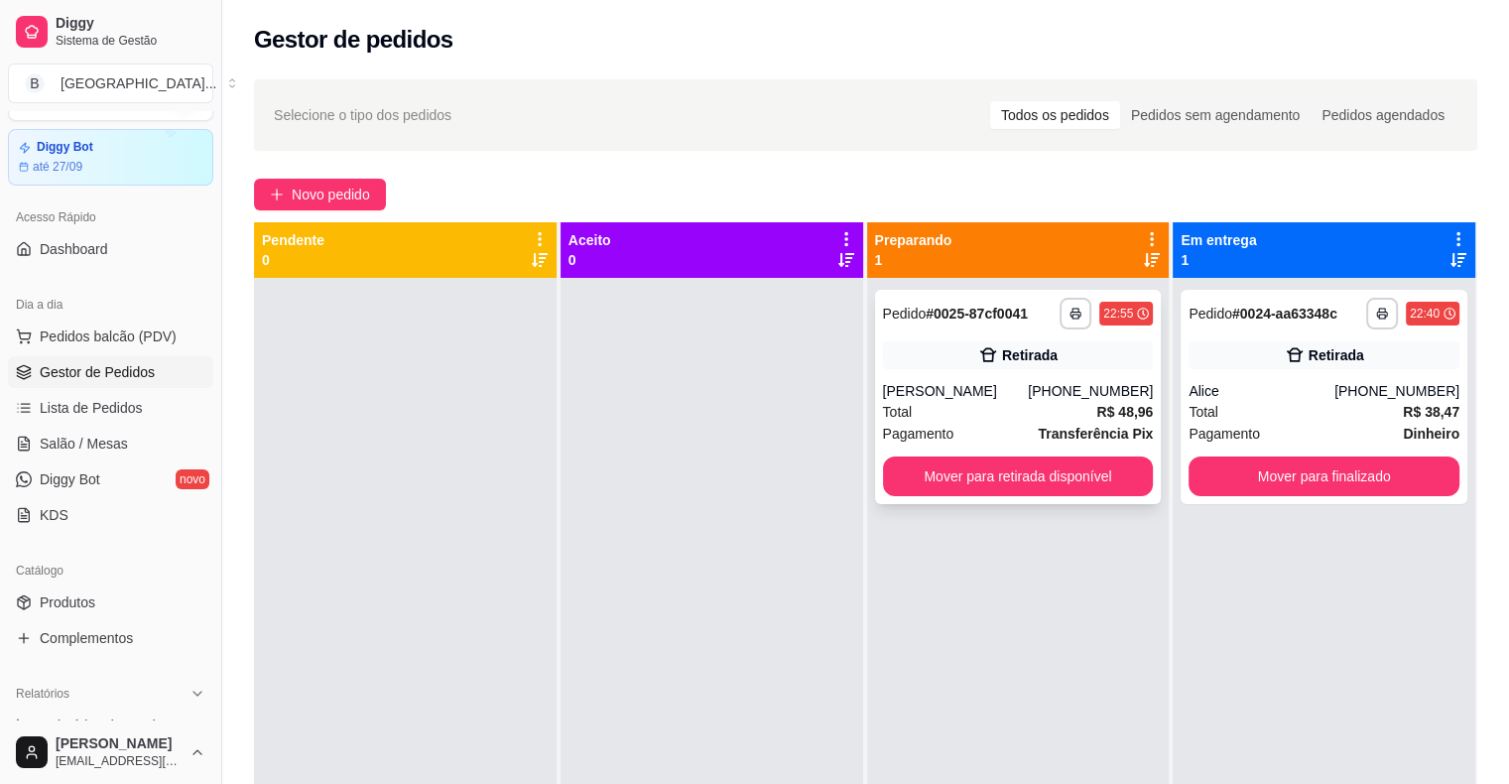
click at [966, 398] on div "[PERSON_NAME]" at bounding box center [956, 391] width 146 height 20
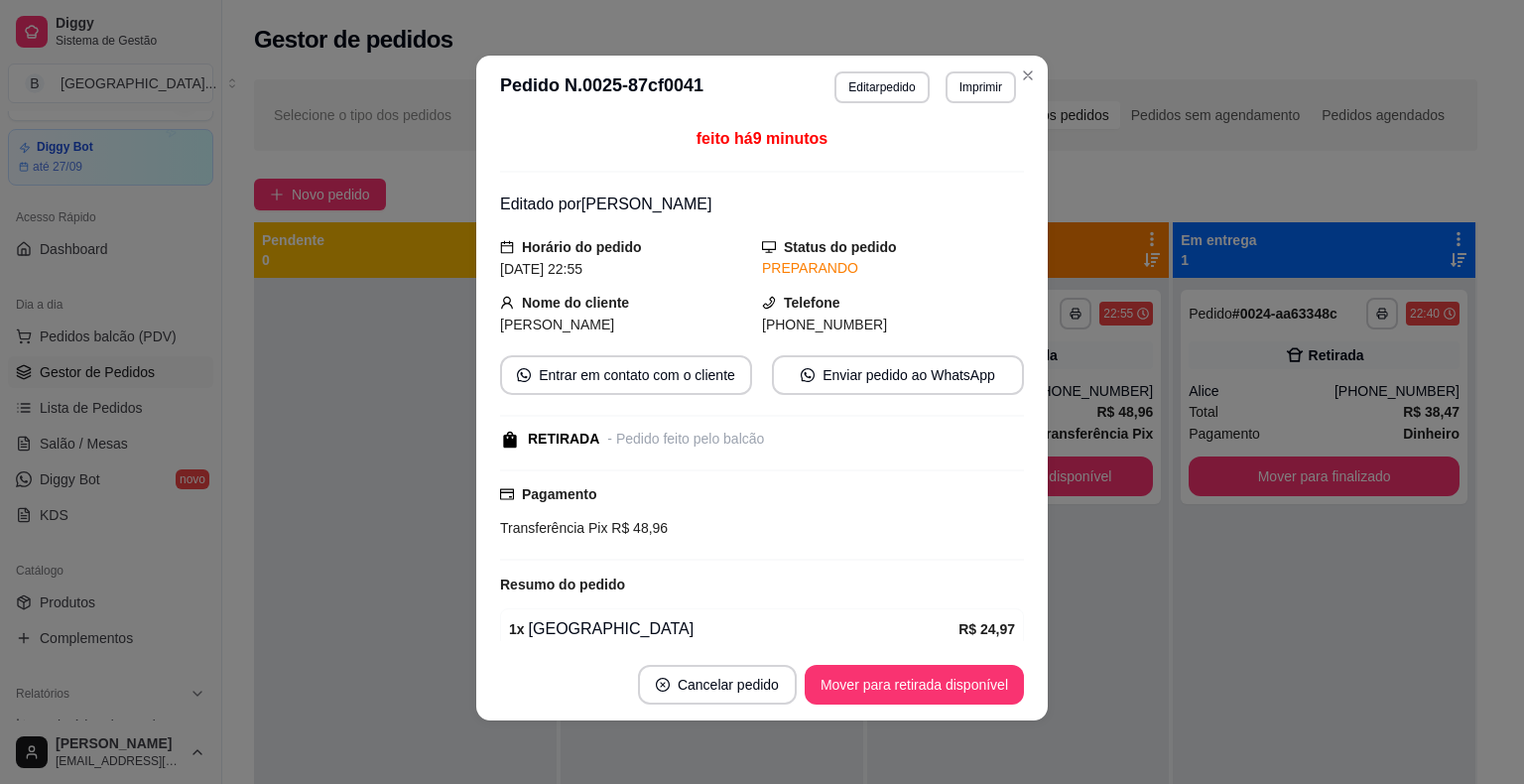
scroll to position [0, 0]
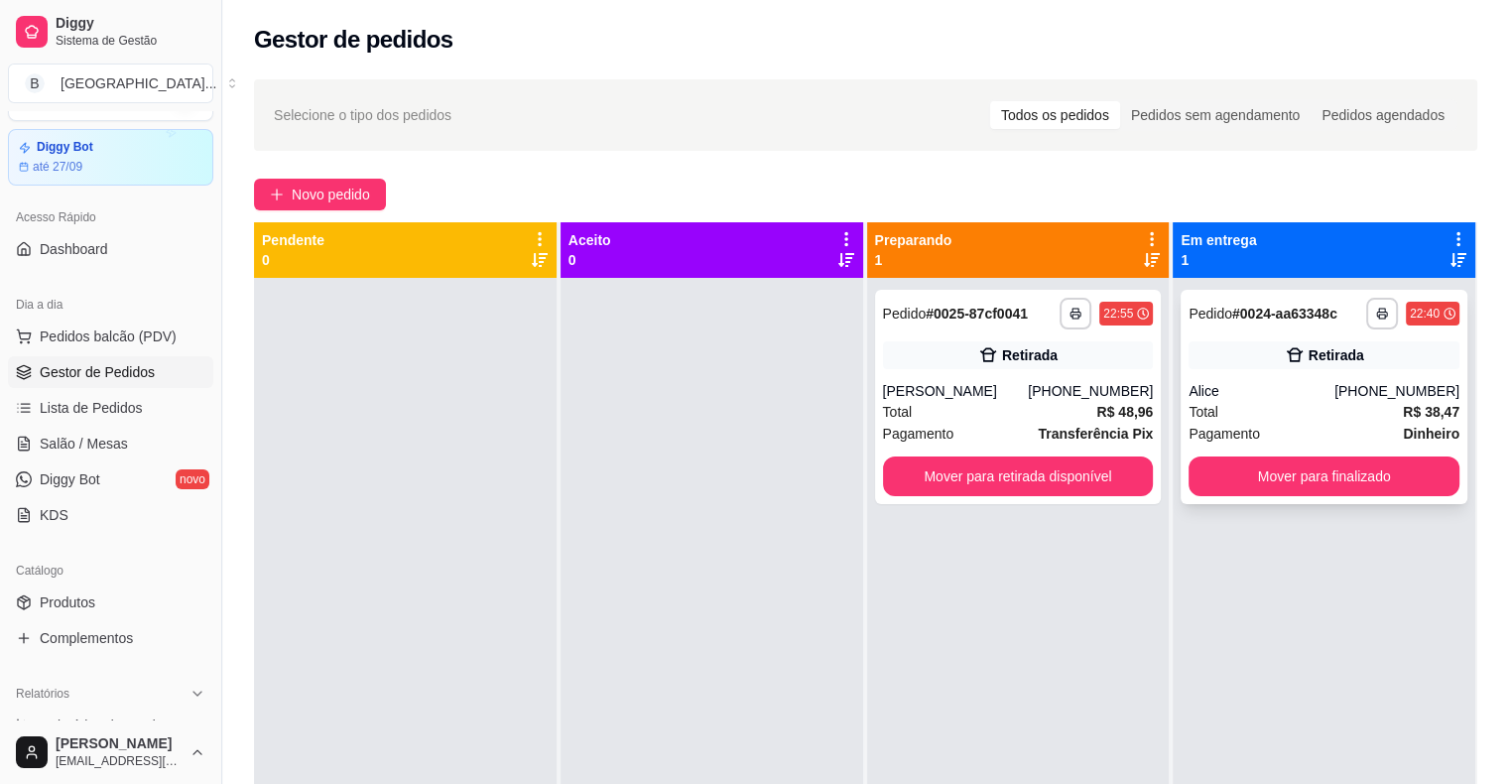
click at [1289, 394] on div "Alice" at bounding box center [1261, 391] width 146 height 20
click at [1083, 393] on div "[PHONE_NUMBER]" at bounding box center [1090, 391] width 125 height 20
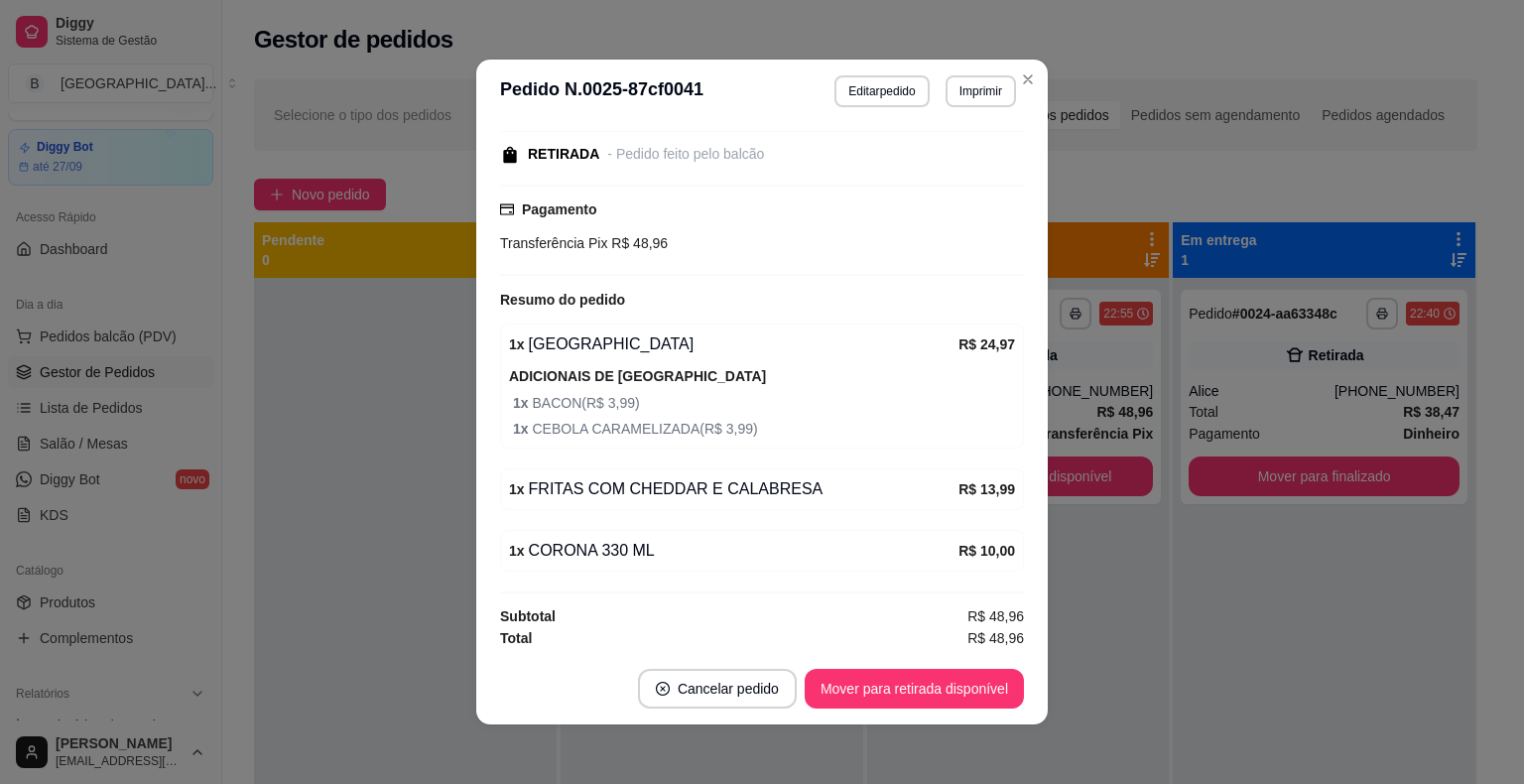
scroll to position [4, 0]
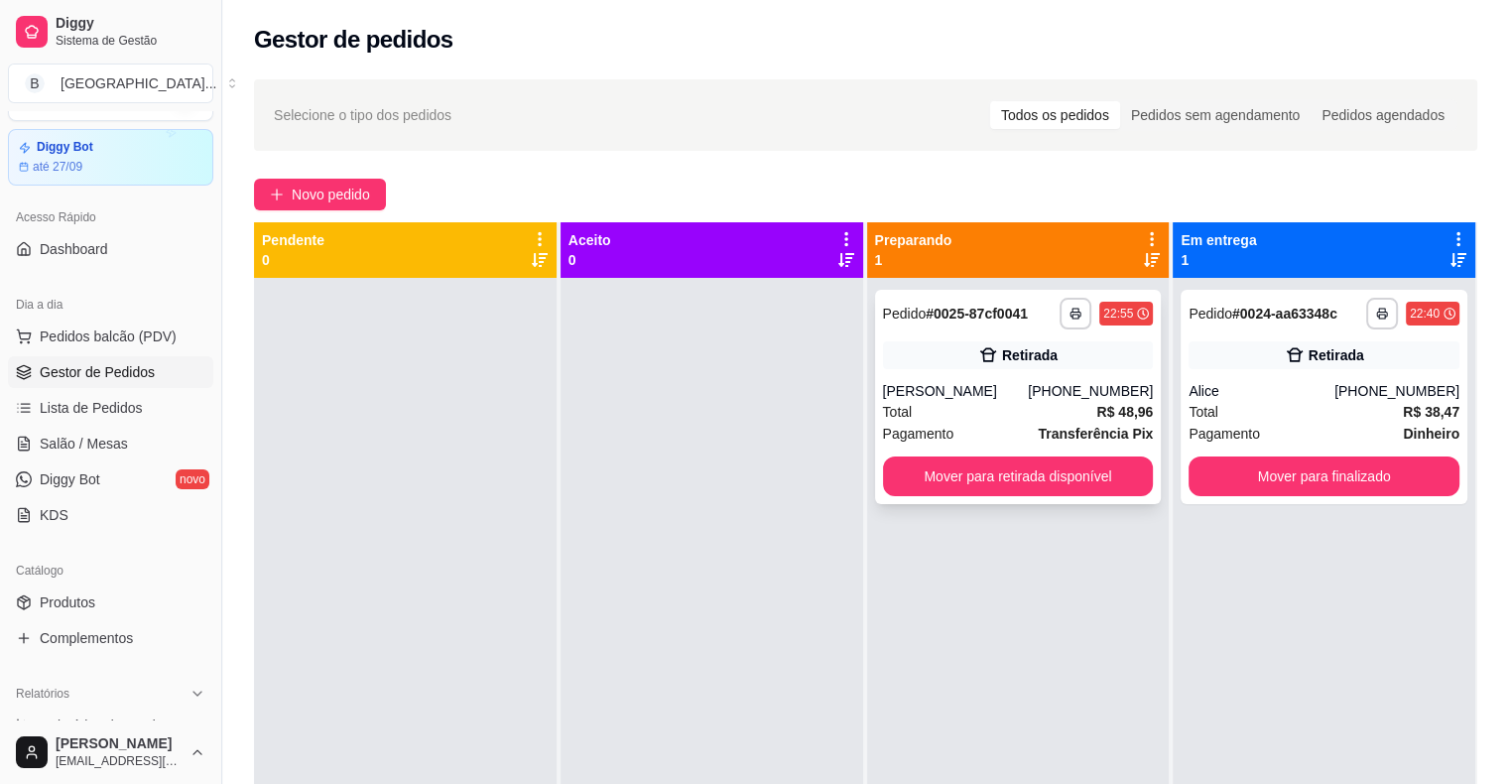
click at [999, 415] on div "Total R$ 48,96" at bounding box center [1018, 412] width 271 height 22
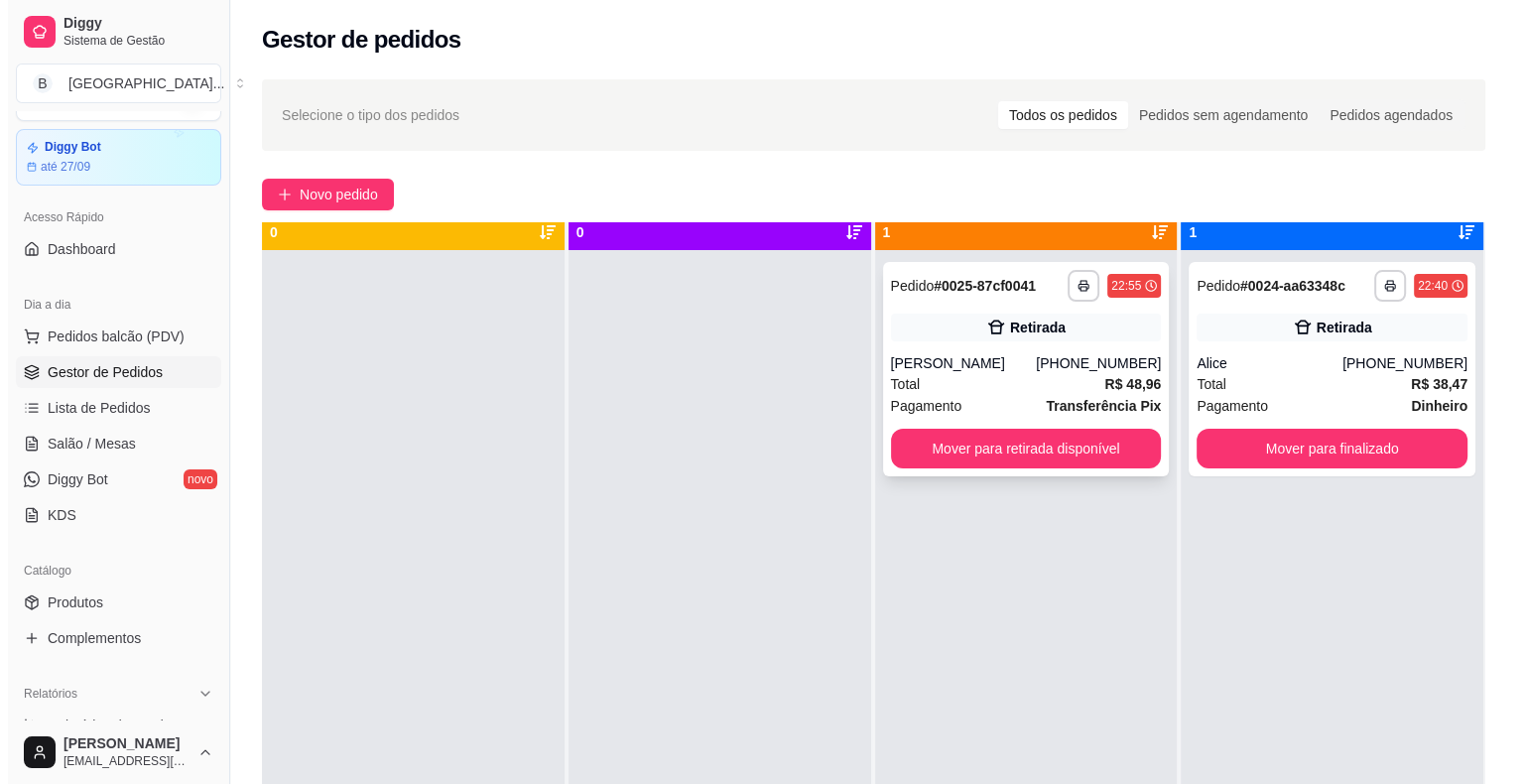
scroll to position [56, 0]
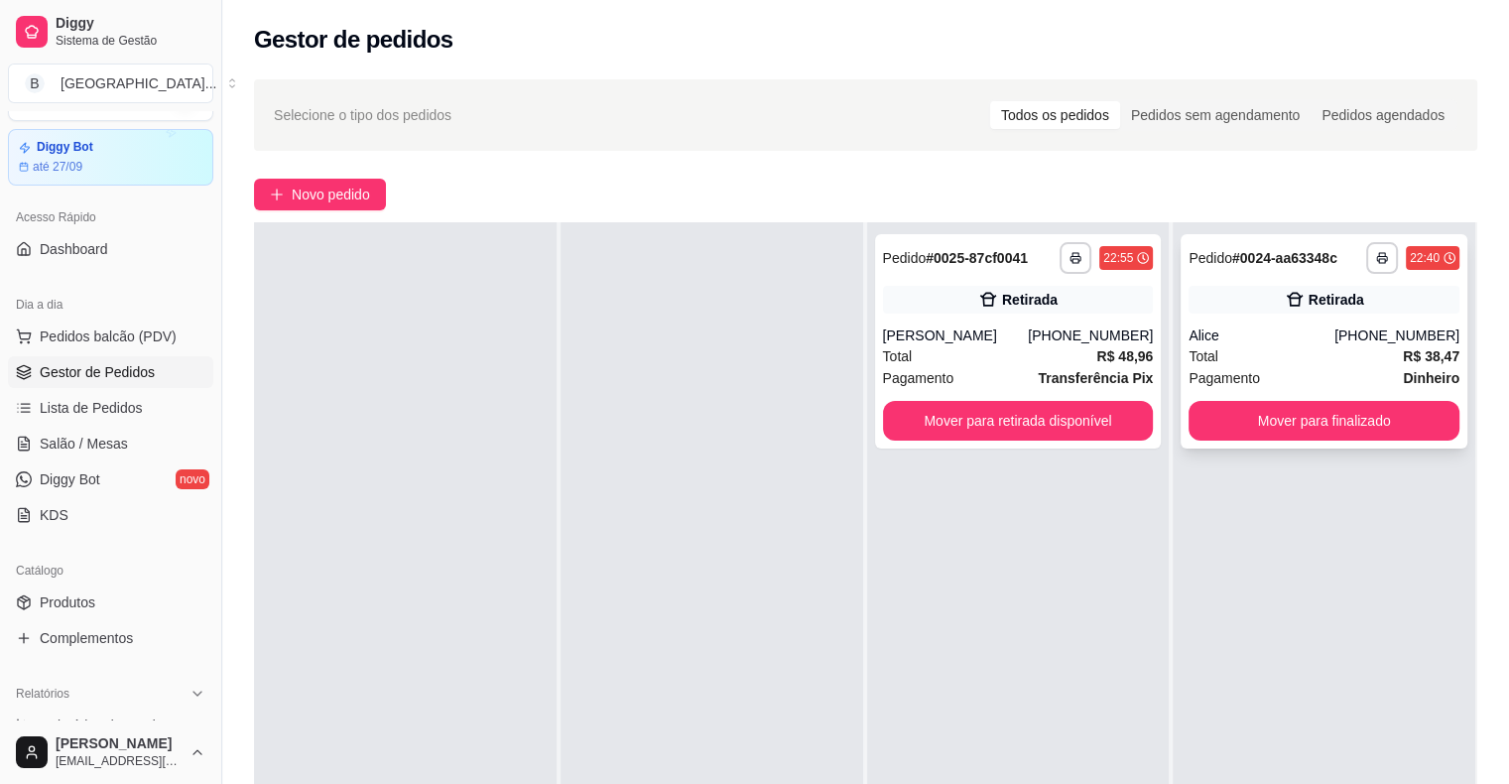
click at [1337, 349] on div "Total R$ 38,47" at bounding box center [1323, 356] width 271 height 22
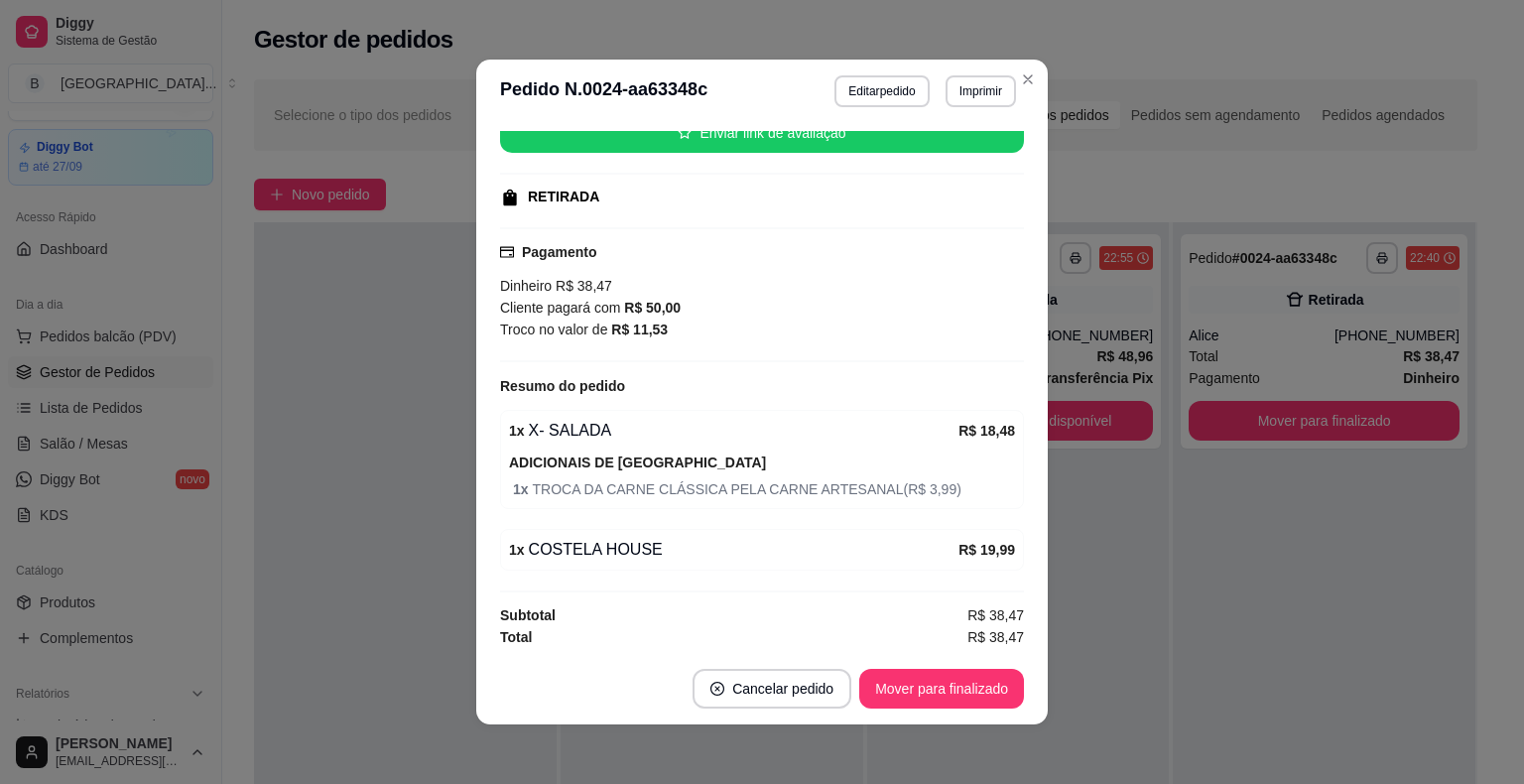
scroll to position [4, 0]
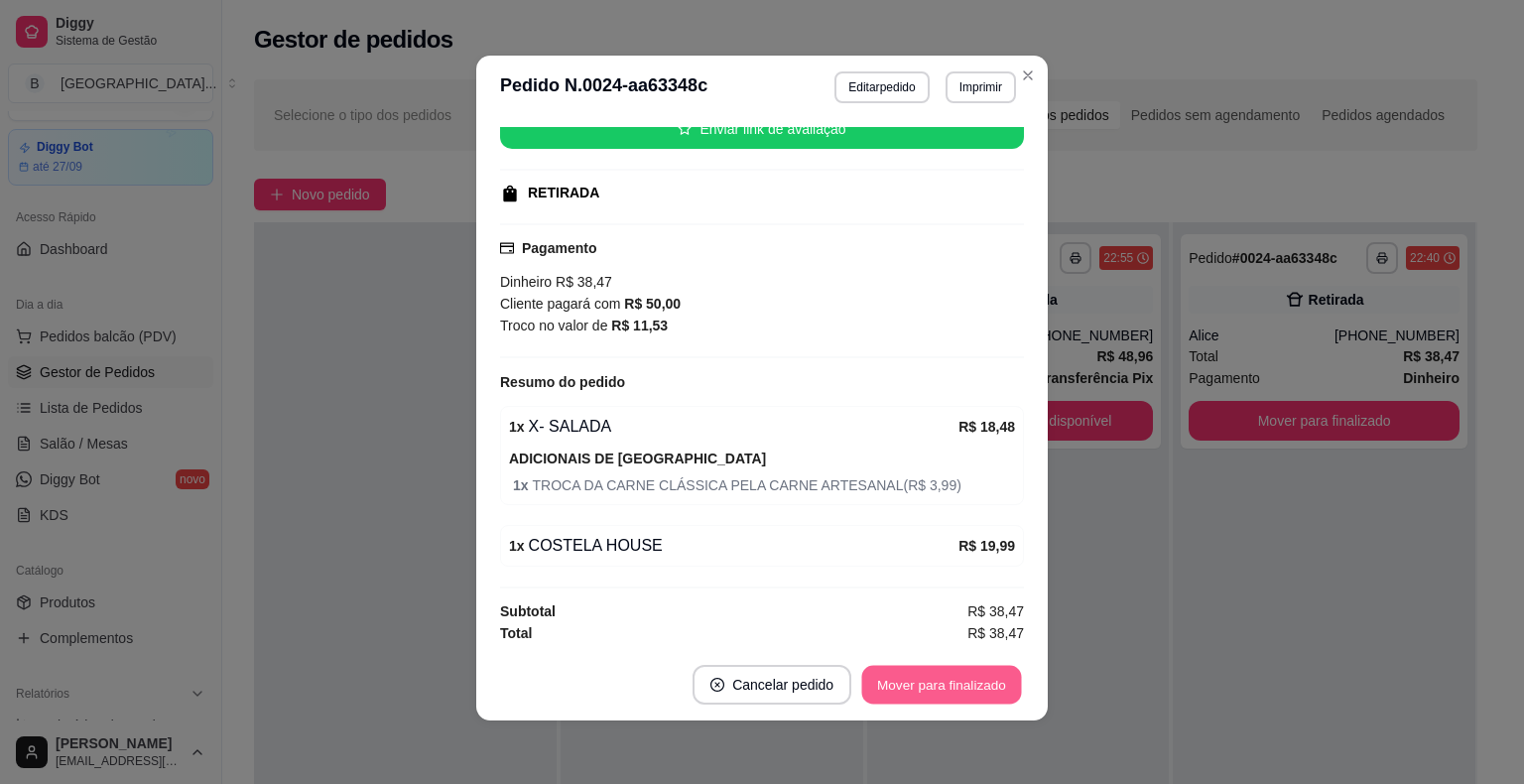
click at [964, 688] on button "Mover para finalizado" at bounding box center [942, 685] width 160 height 39
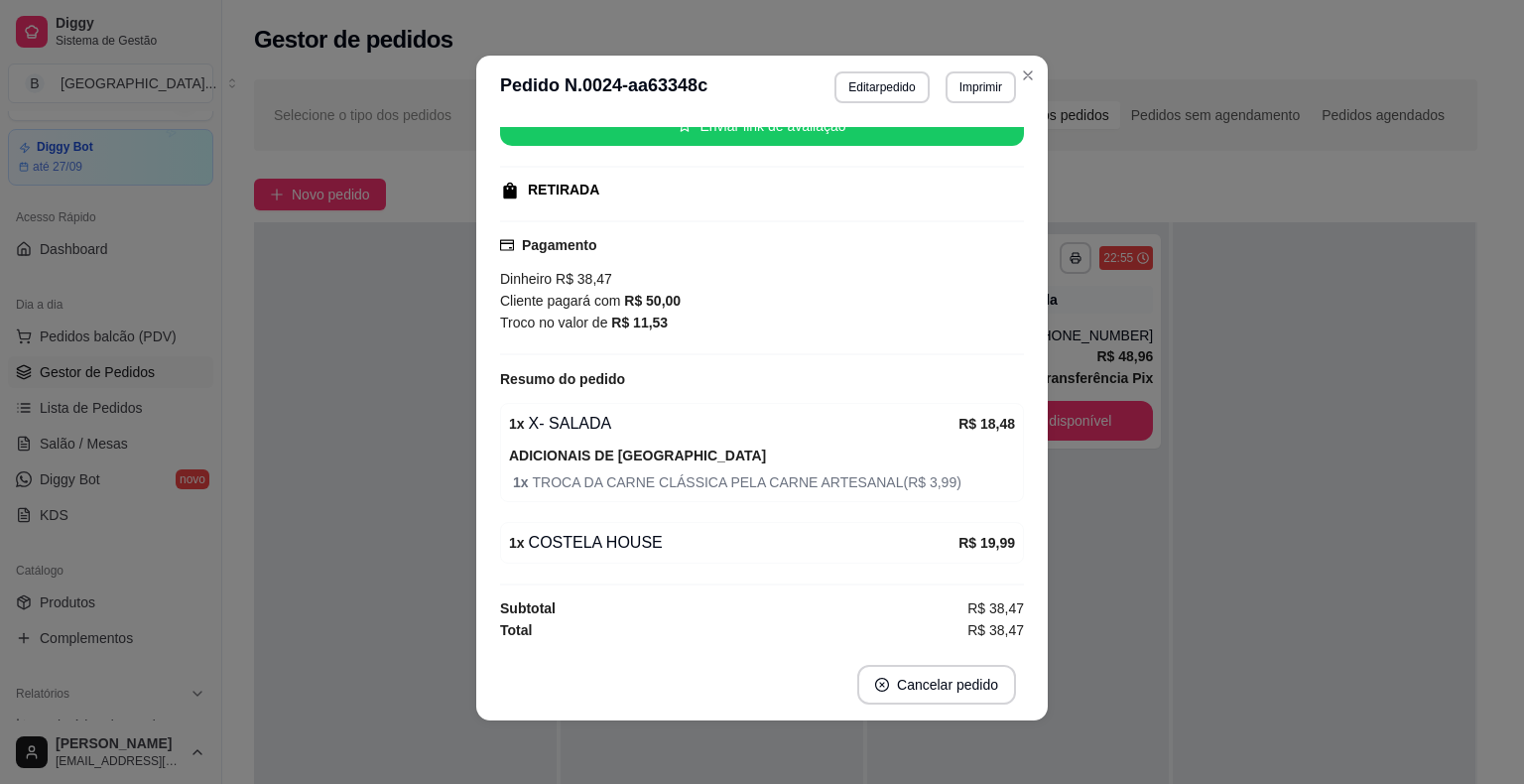
scroll to position [216, 0]
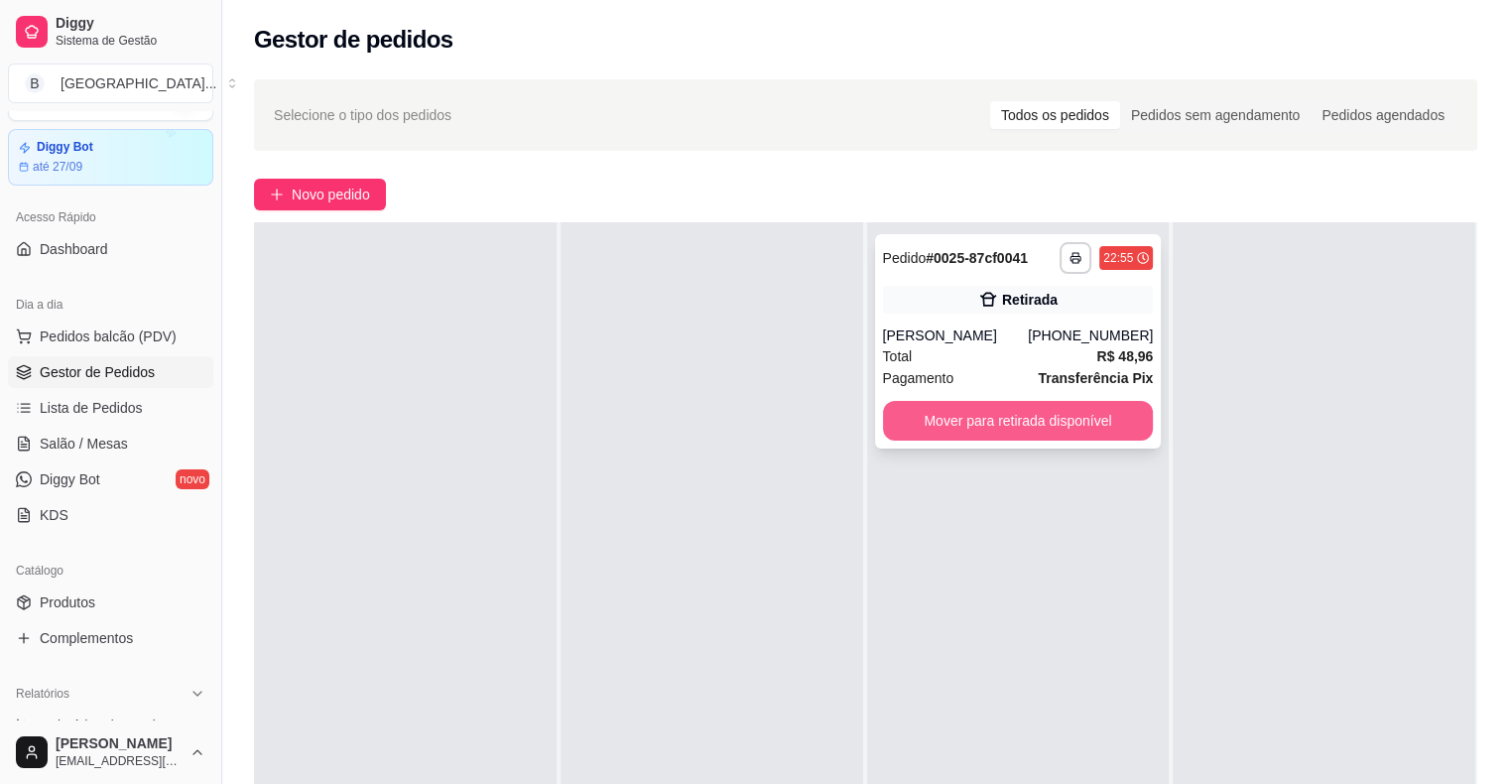
click at [925, 419] on button "Mover para retirada disponível" at bounding box center [1018, 421] width 271 height 40
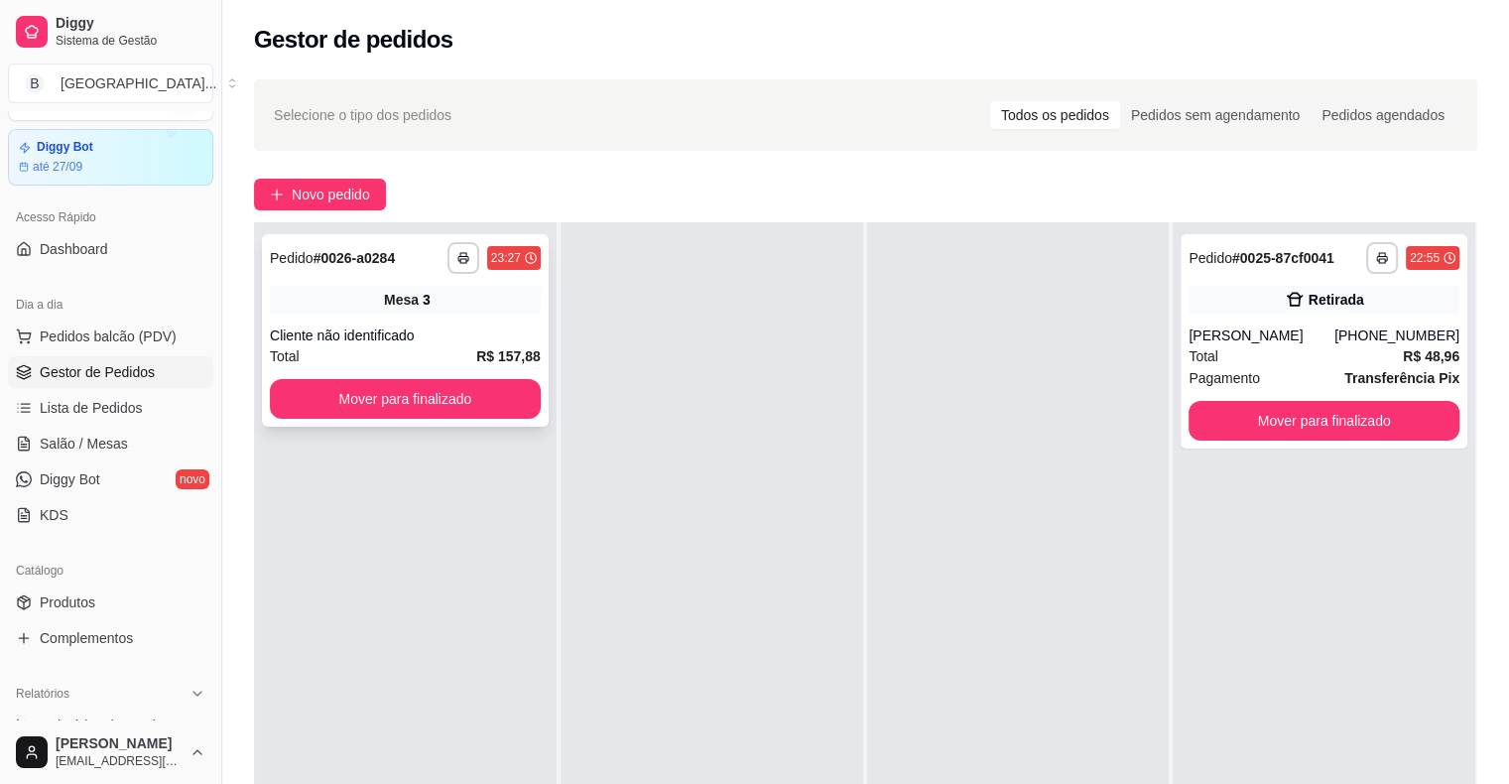
click at [409, 340] on div "Cliente não identificado" at bounding box center [405, 335] width 271 height 20
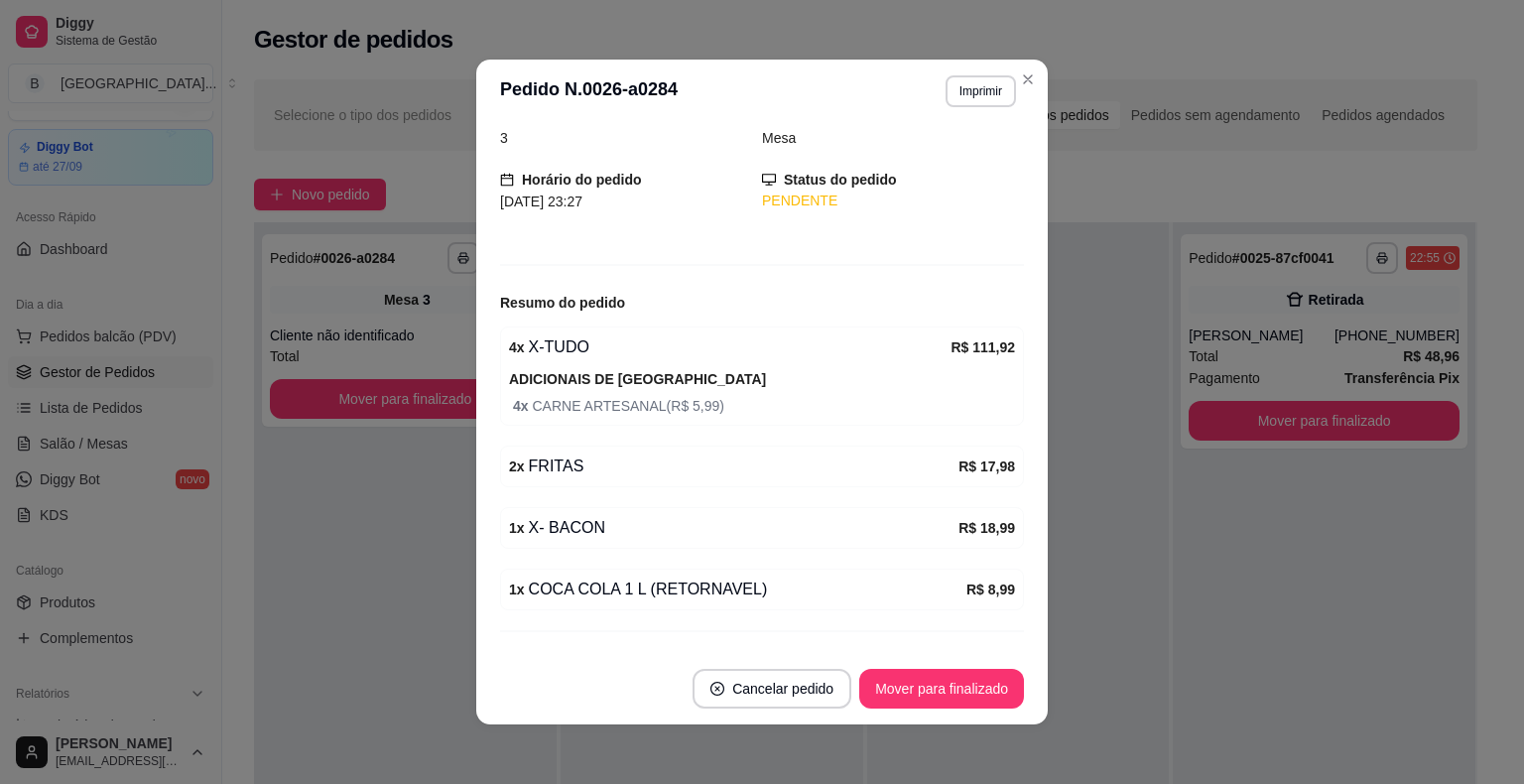
scroll to position [131, 0]
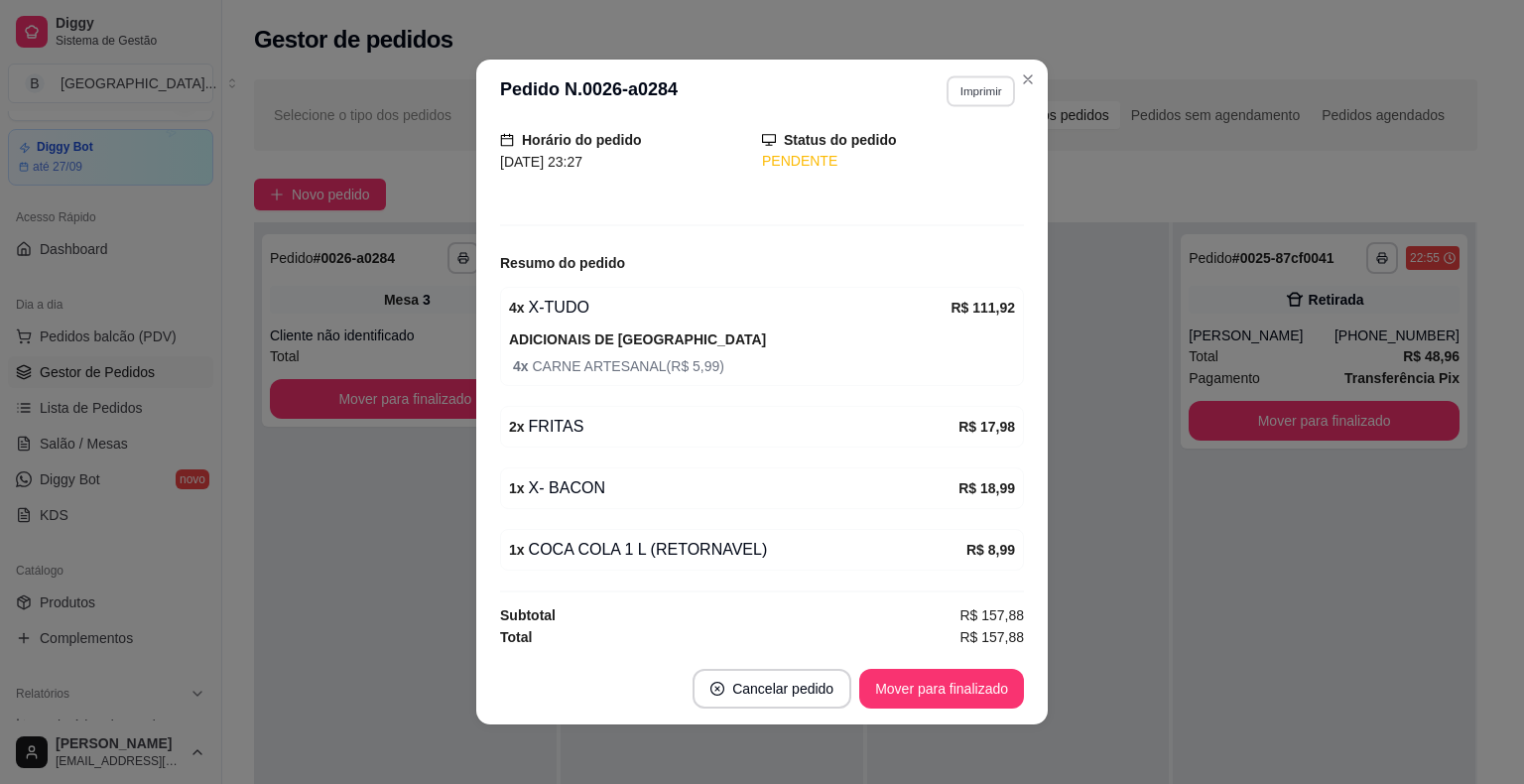
click at [946, 93] on button "Imprimir" at bounding box center [980, 90] width 68 height 31
click at [942, 154] on button "IMPRESSORA" at bounding box center [937, 160] width 139 height 31
click at [1259, 381] on div "Pagamento Transferência Pix" at bounding box center [1323, 378] width 271 height 22
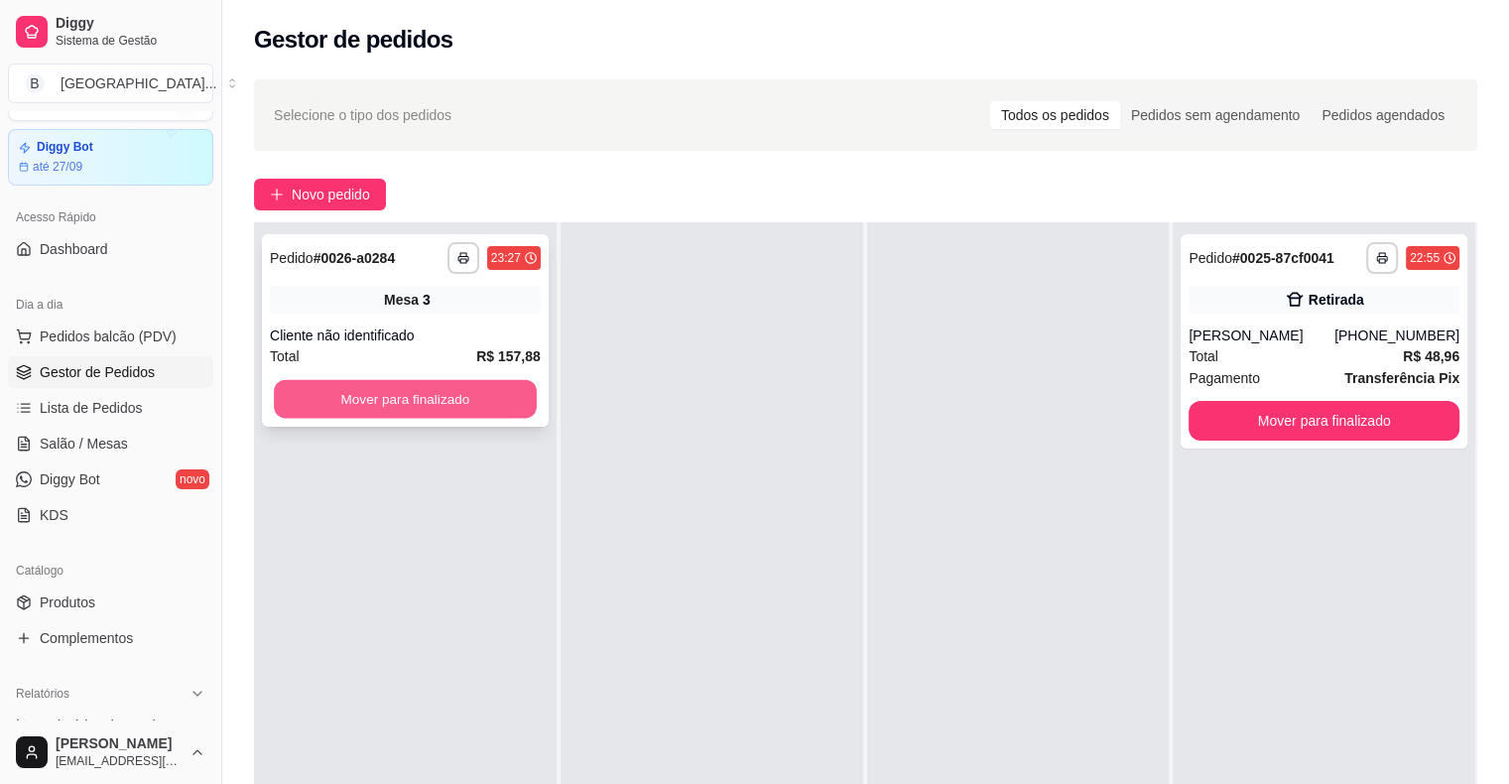
click at [459, 397] on button "Mover para finalizado" at bounding box center [405, 399] width 263 height 39
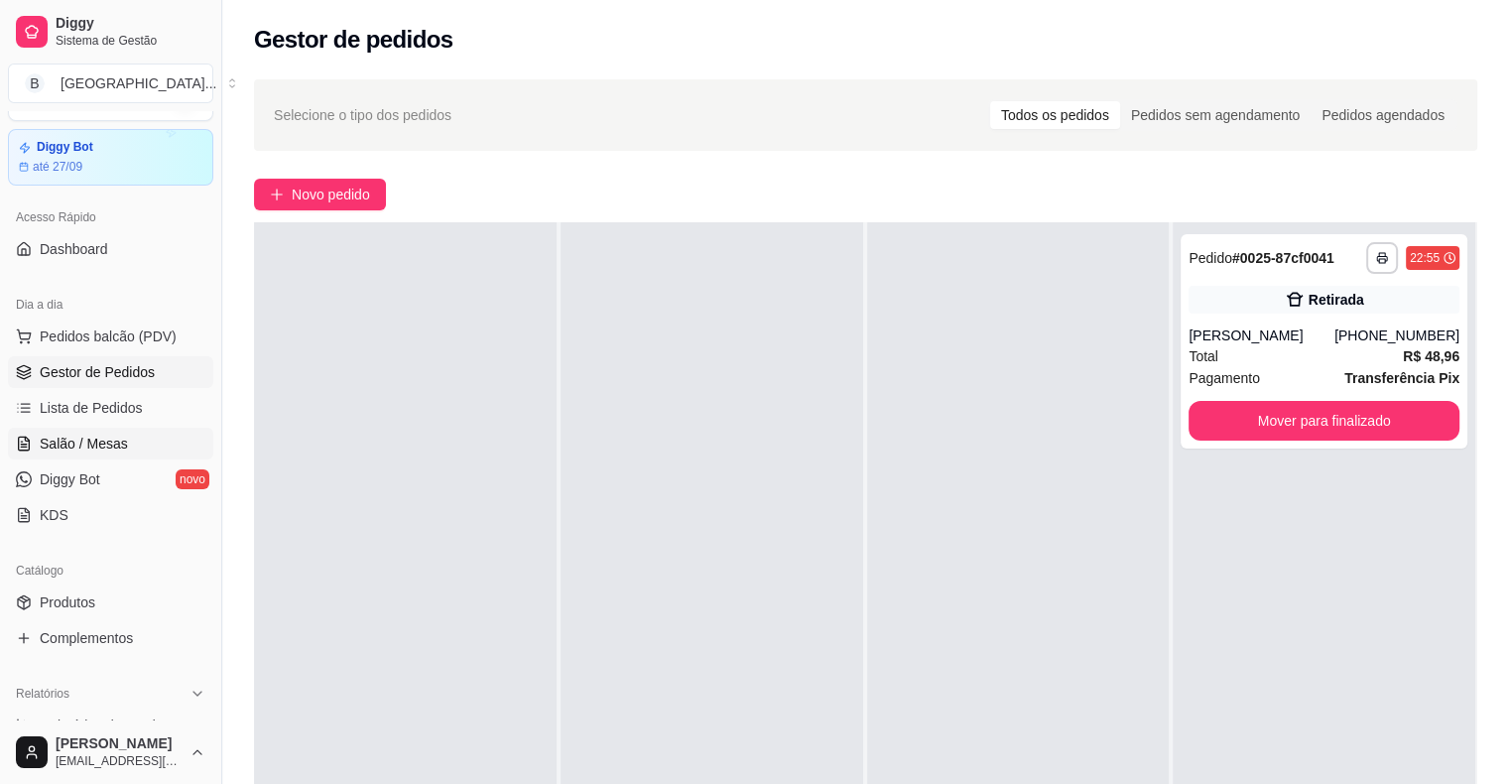
click at [105, 433] on span "Salão / Mesas" at bounding box center [84, 443] width 88 height 20
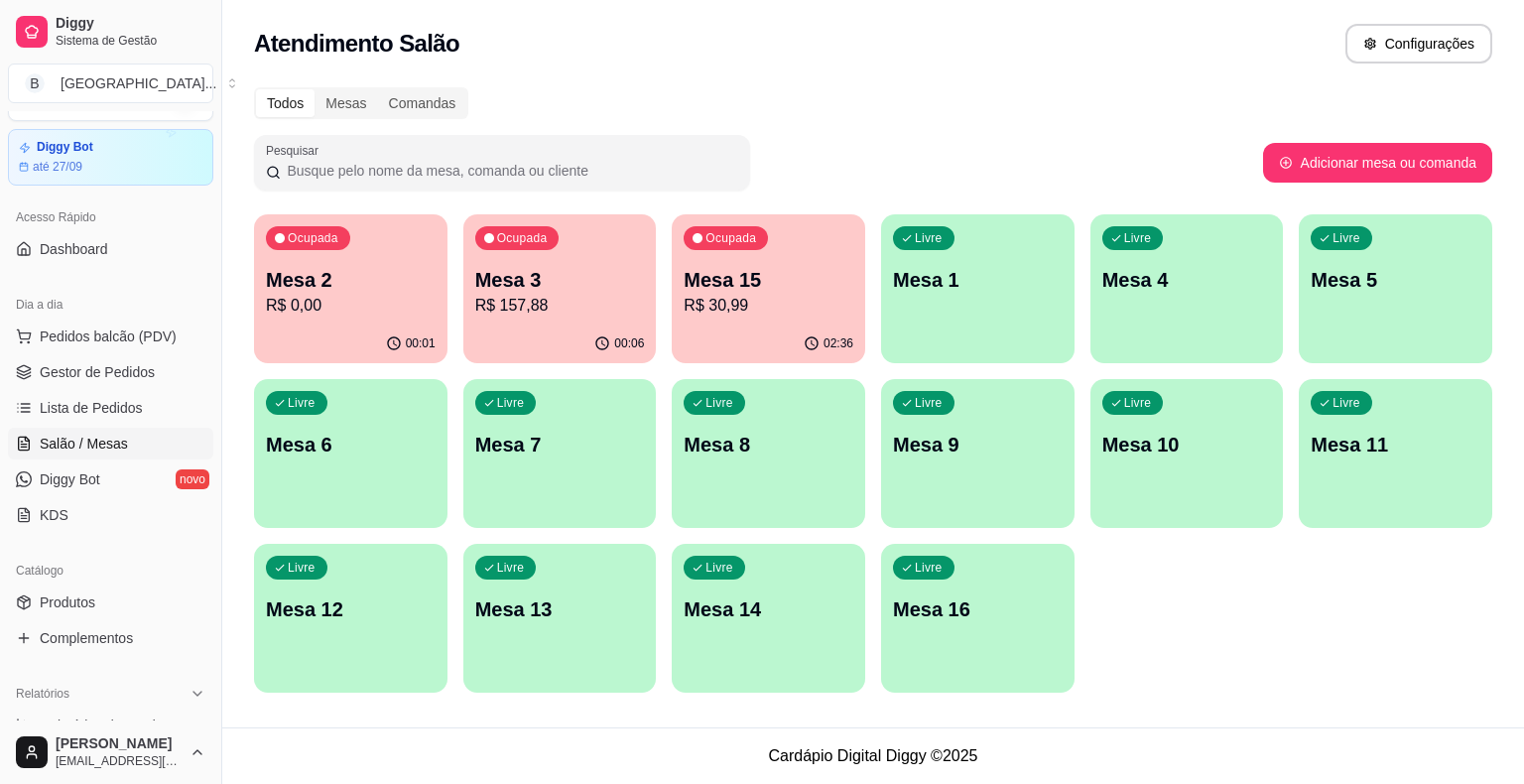
click at [563, 298] on p "R$ 157,88" at bounding box center [560, 306] width 170 height 24
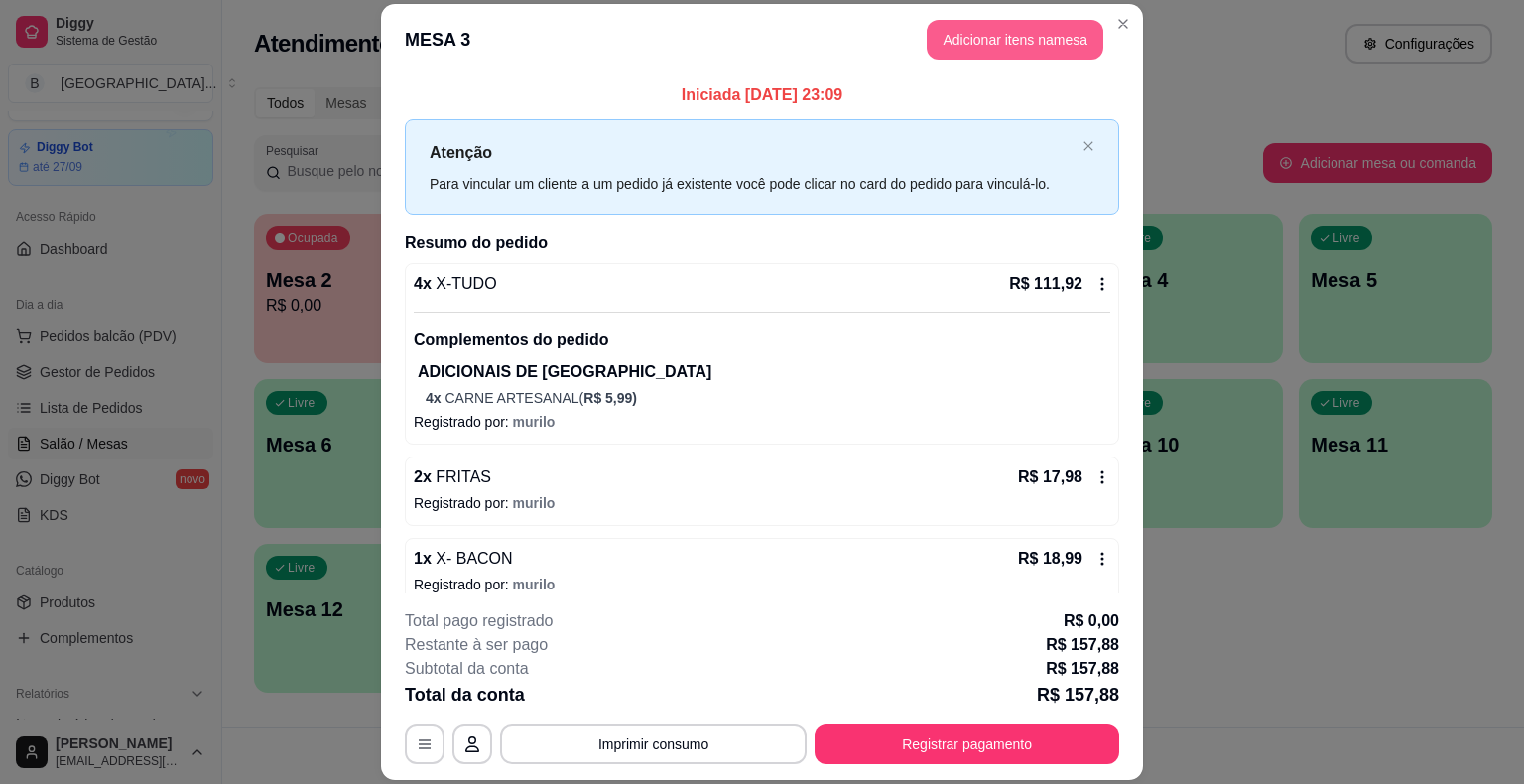
click at [967, 22] on button "Adicionar itens na mesa" at bounding box center [1015, 40] width 177 height 40
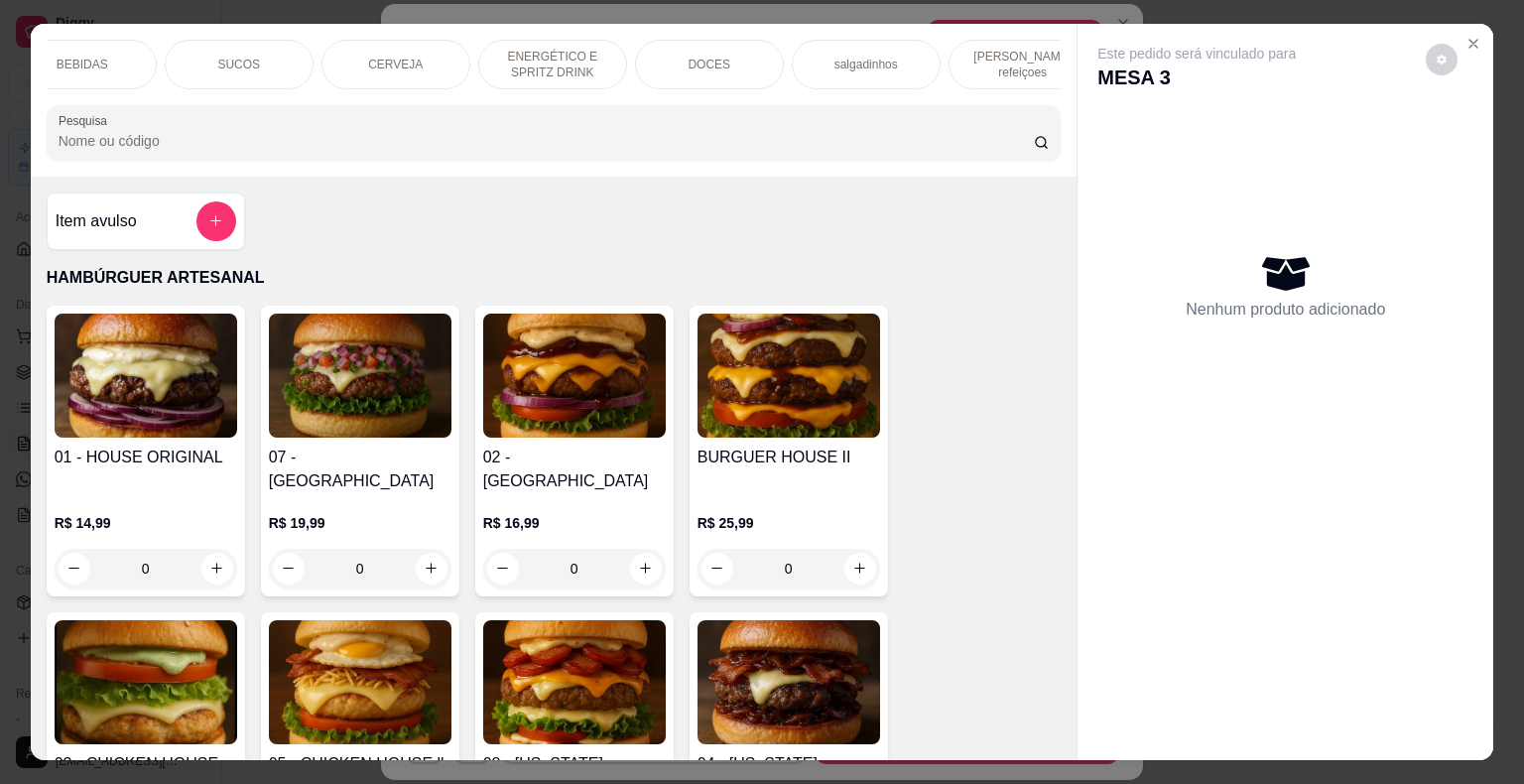
scroll to position [0, 545]
click at [695, 70] on div "DOCES" at bounding box center [673, 65] width 149 height 50
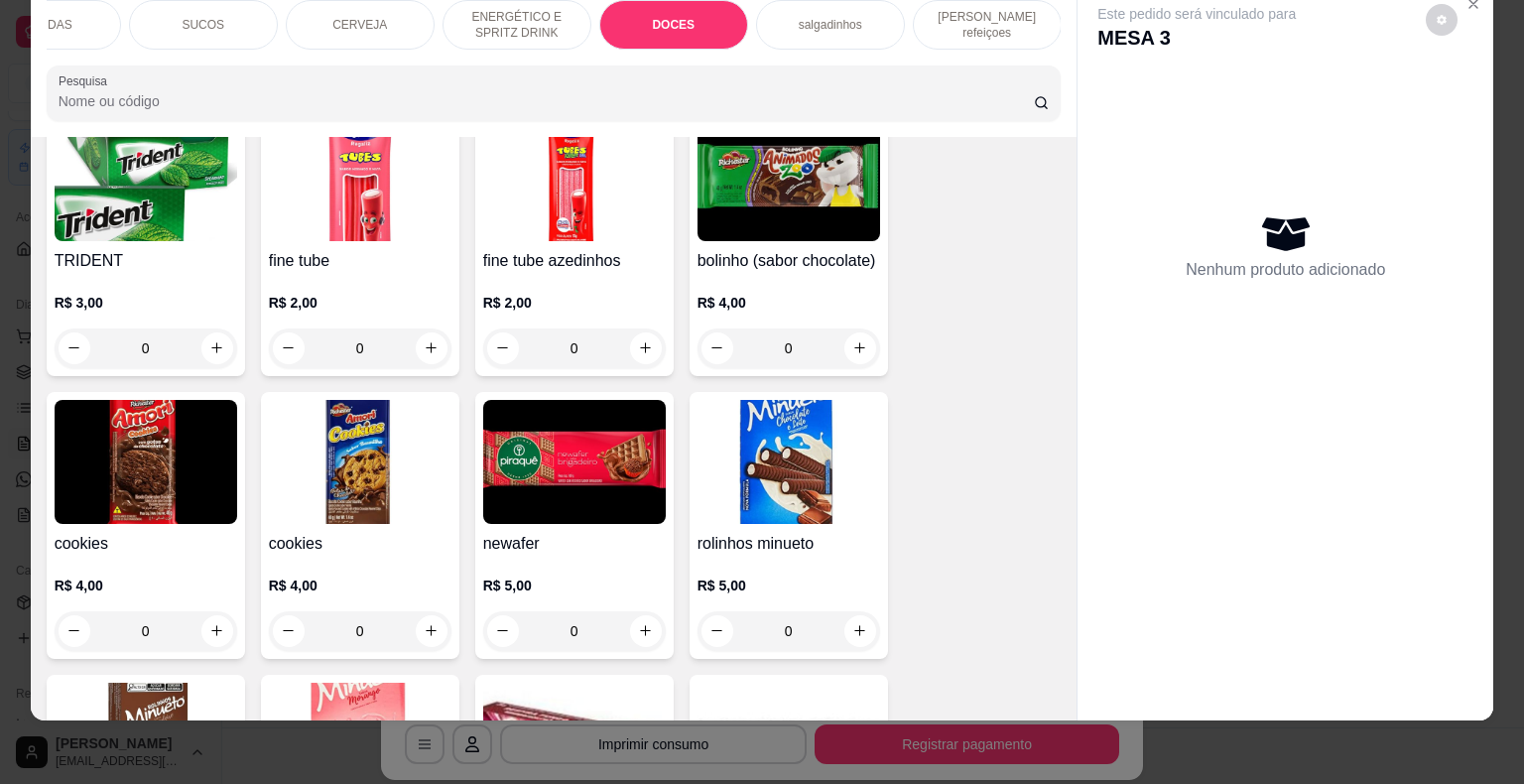
scroll to position [5651, 0]
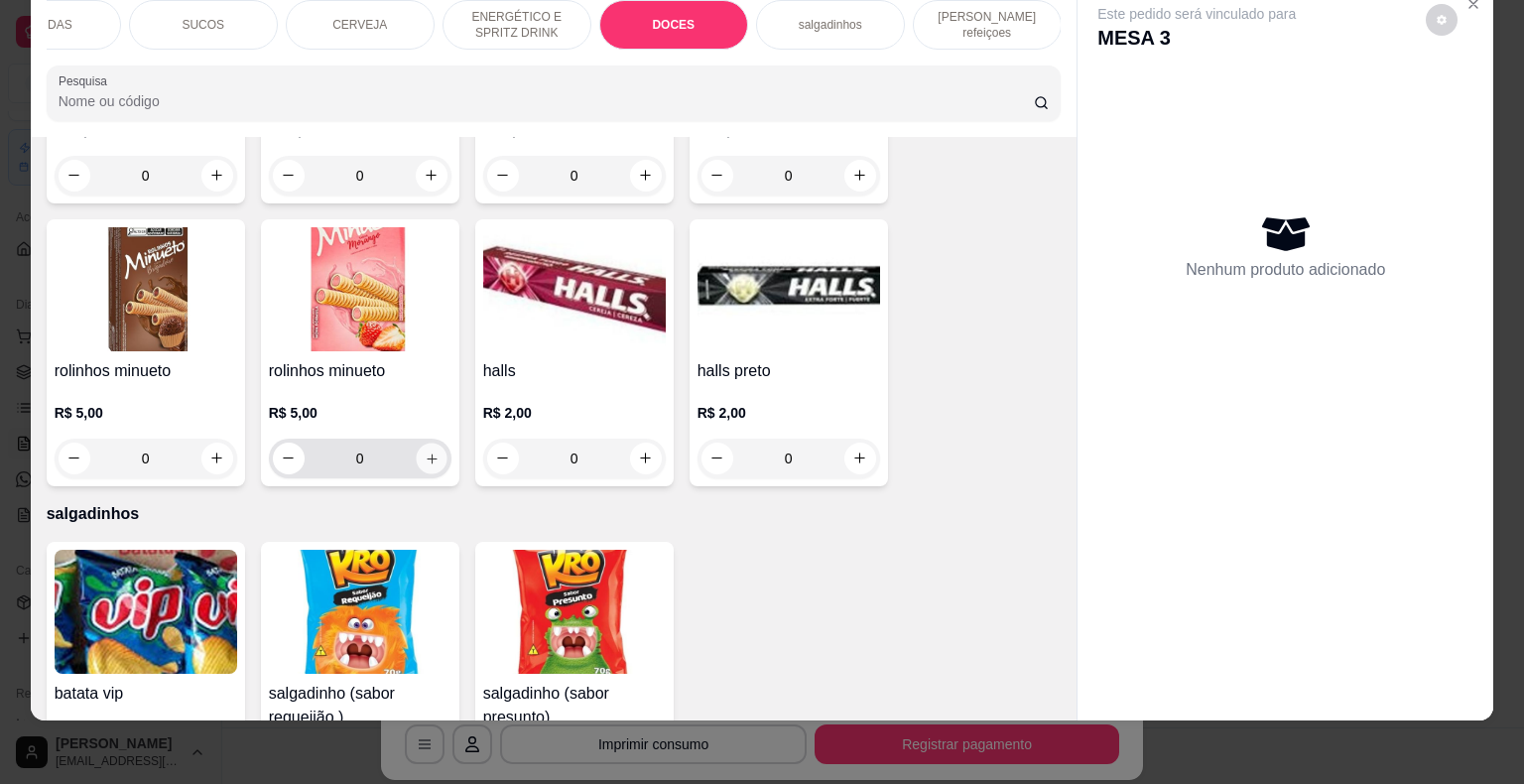
click at [424, 450] on icon "increase-product-quantity" at bounding box center [431, 457] width 15 height 15
type input "1"
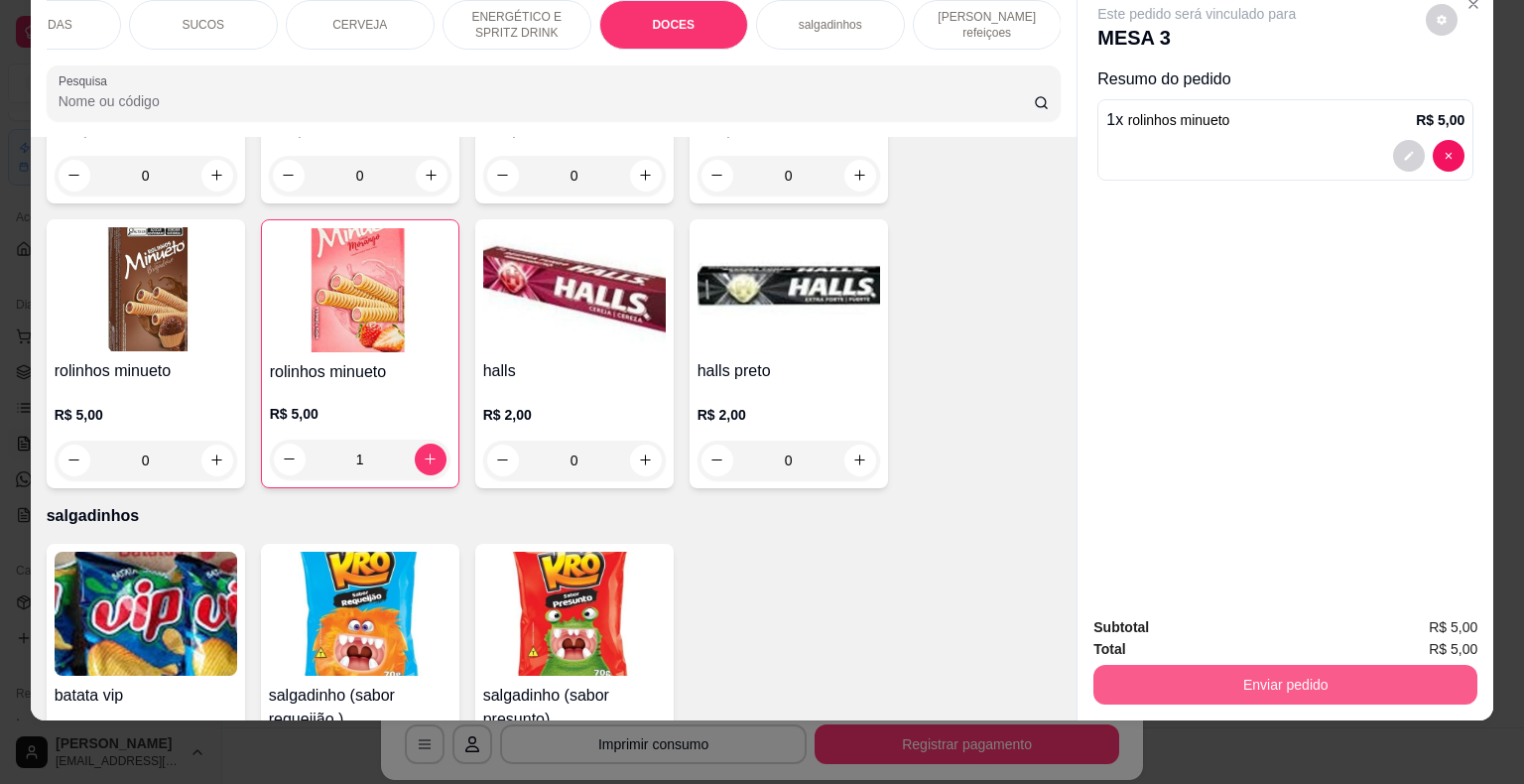
click at [1258, 672] on button "Enviar pedido" at bounding box center [1285, 685] width 384 height 40
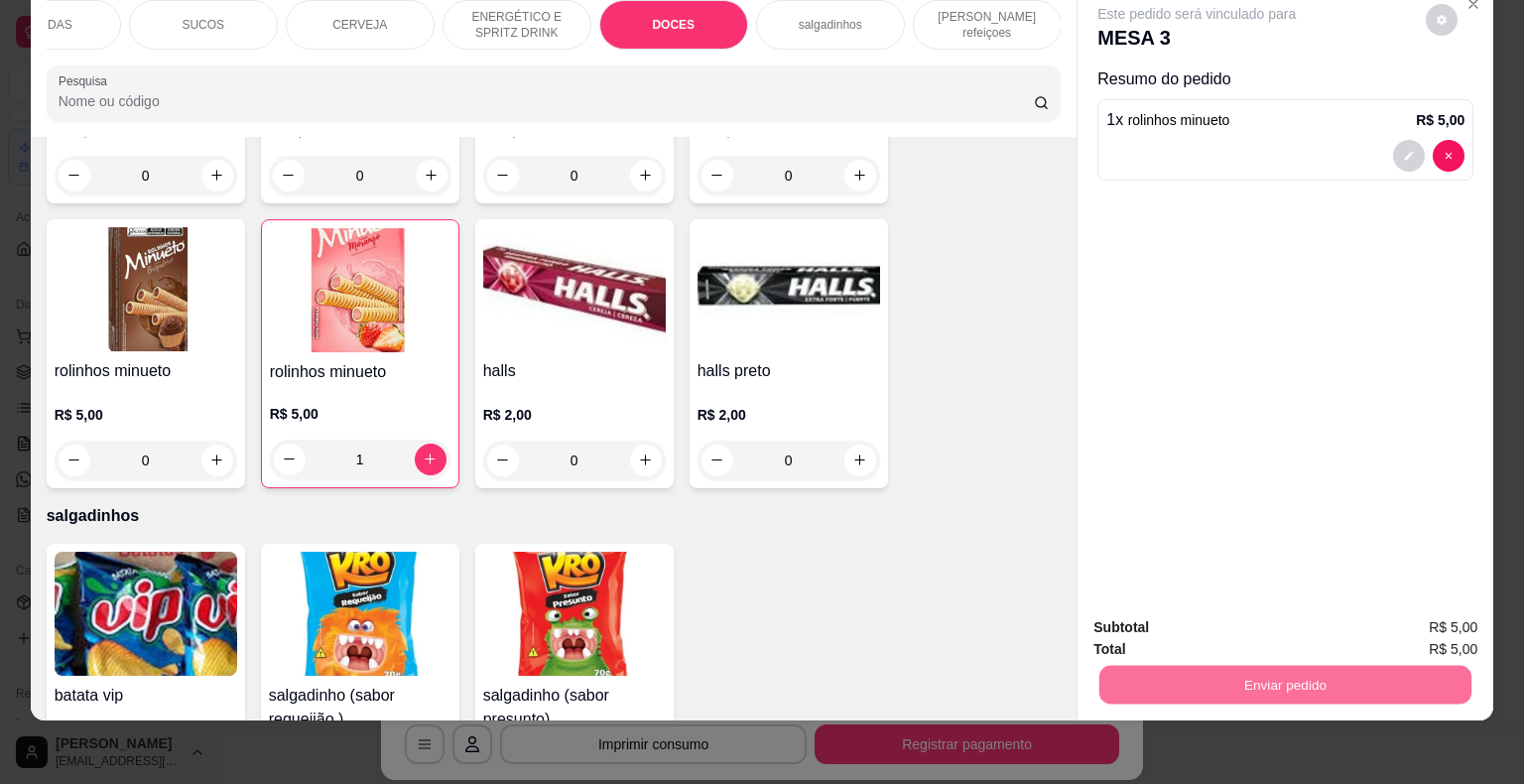
click at [1389, 604] on button "Enviar pedido" at bounding box center [1425, 620] width 109 height 37
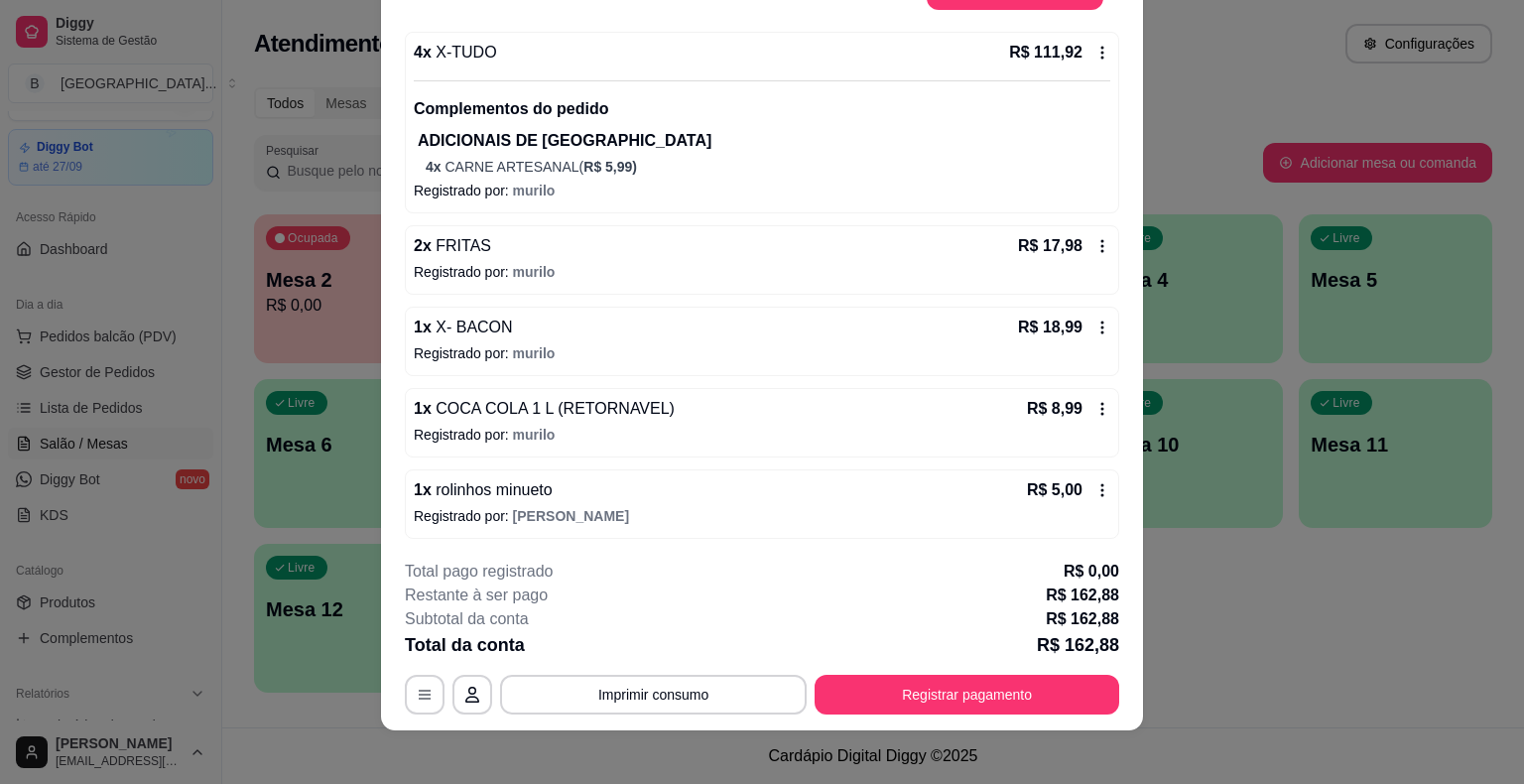
scroll to position [60, 0]
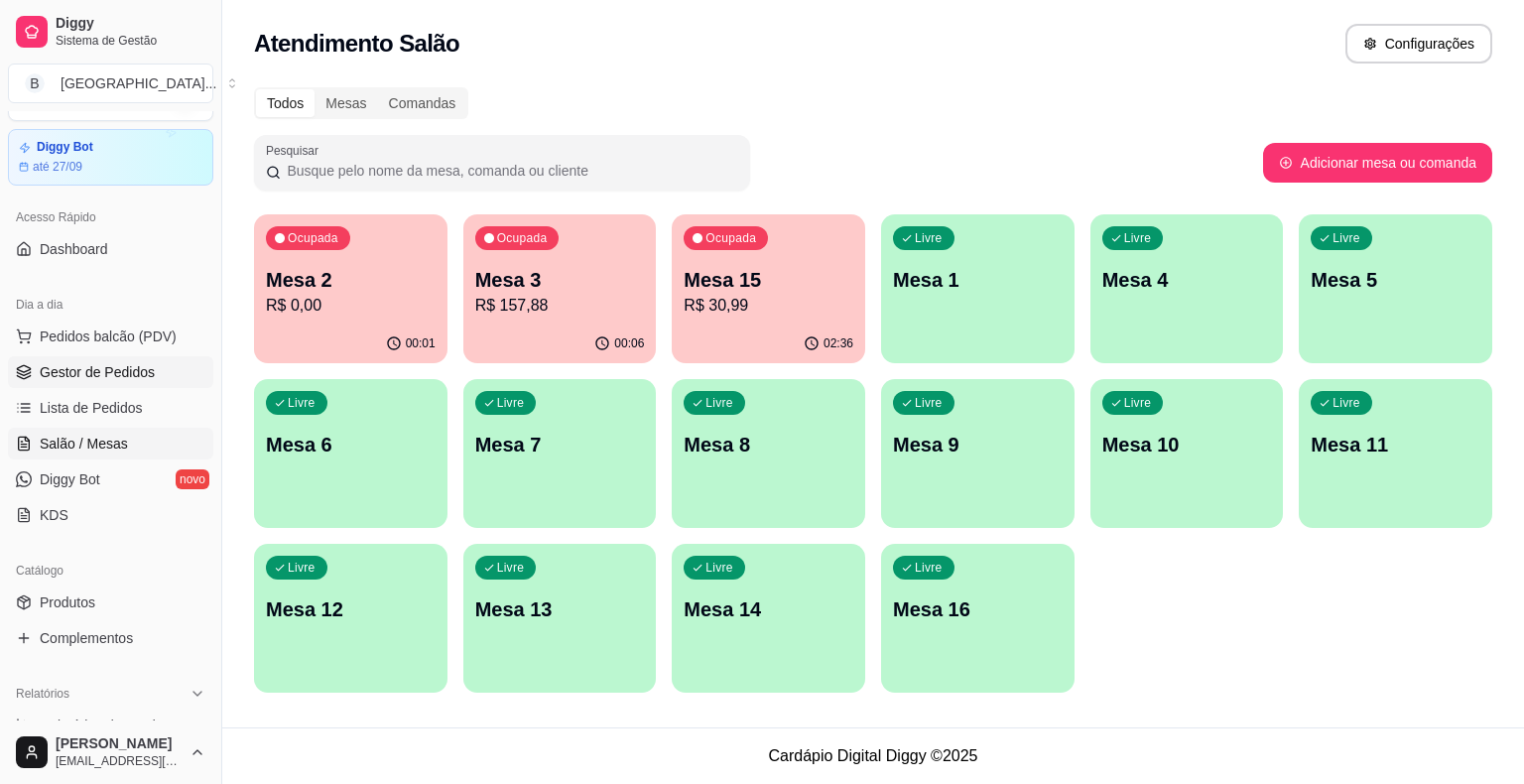
click at [101, 366] on span "Gestor de Pedidos" at bounding box center [97, 372] width 115 height 20
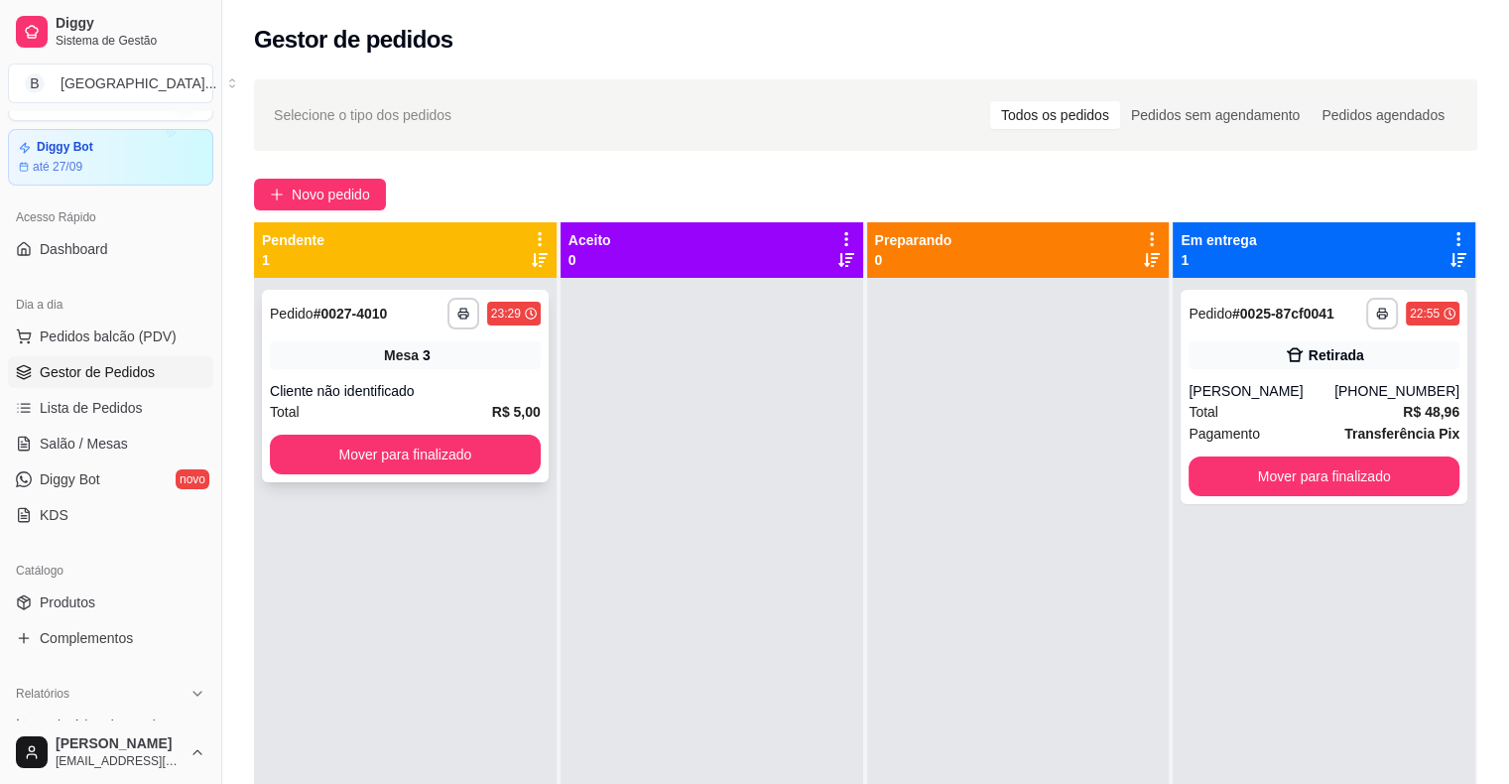
click at [414, 362] on span "Mesa" at bounding box center [401, 355] width 35 height 20
click at [440, 465] on button "Mover para finalizado" at bounding box center [405, 454] width 271 height 40
click at [369, 372] on div "**********" at bounding box center [405, 386] width 287 height 192
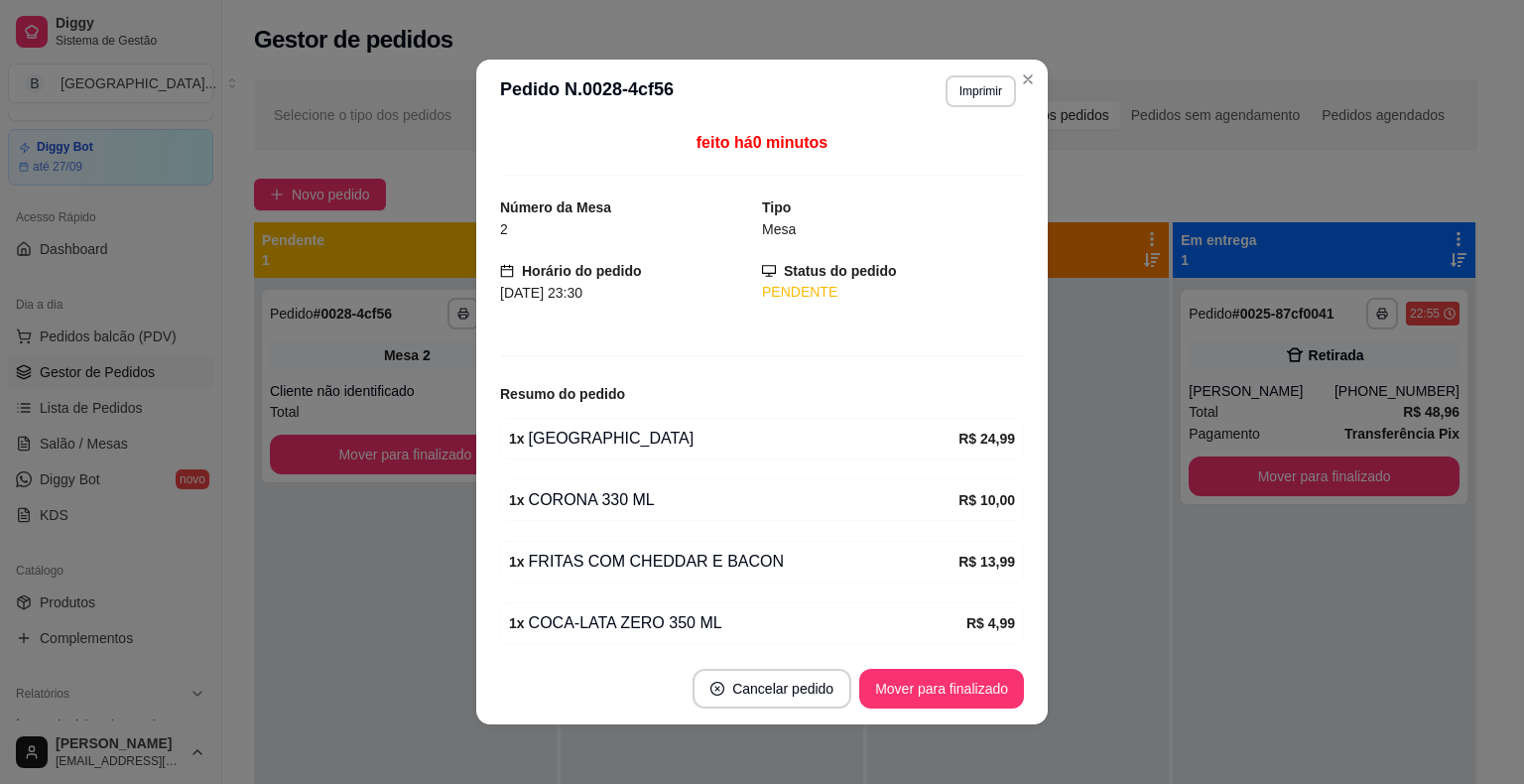
scroll to position [186, 0]
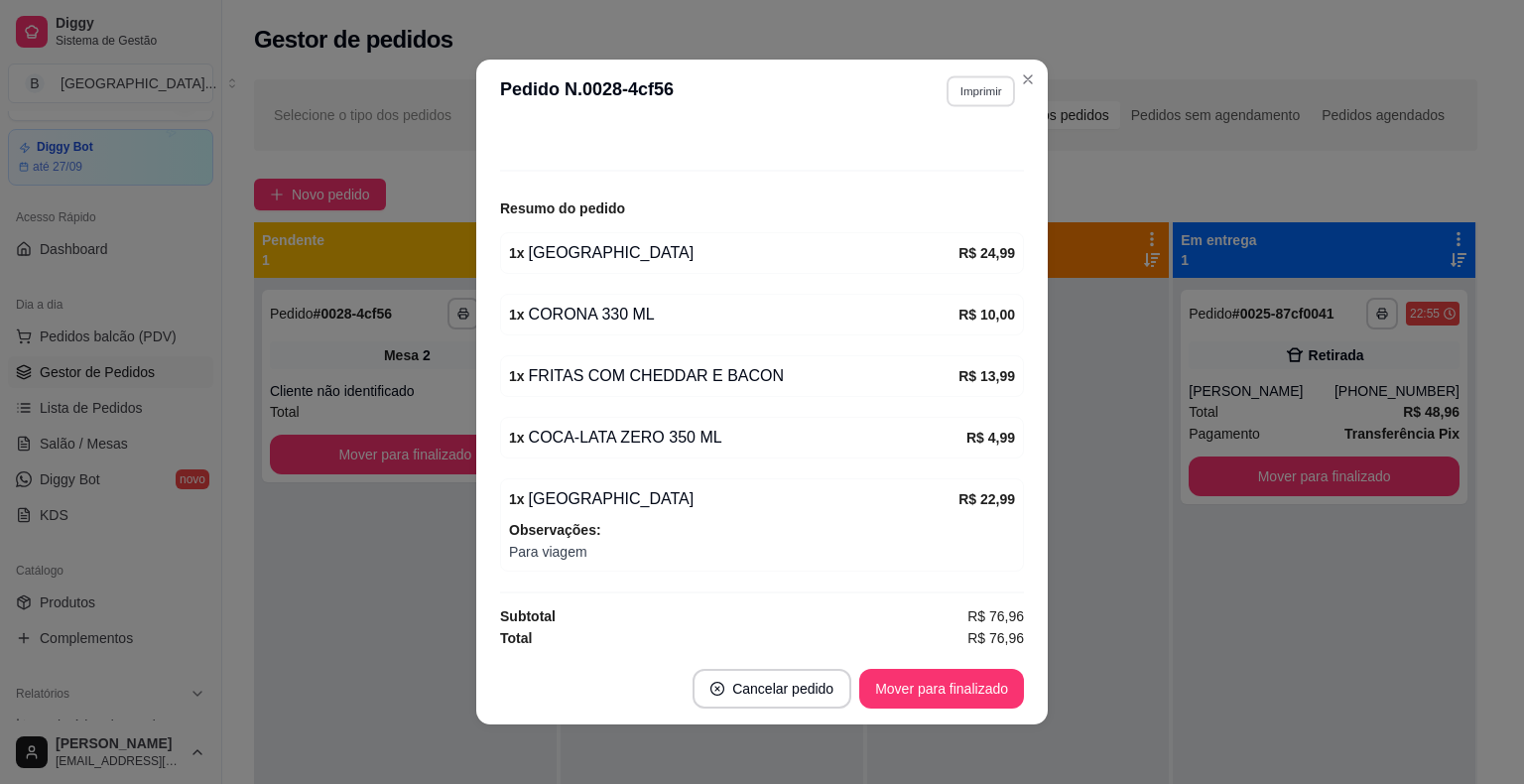
click at [985, 85] on button "Imprimir" at bounding box center [980, 90] width 68 height 31
click at [957, 154] on button "IMPRESSORA" at bounding box center [937, 160] width 139 height 31
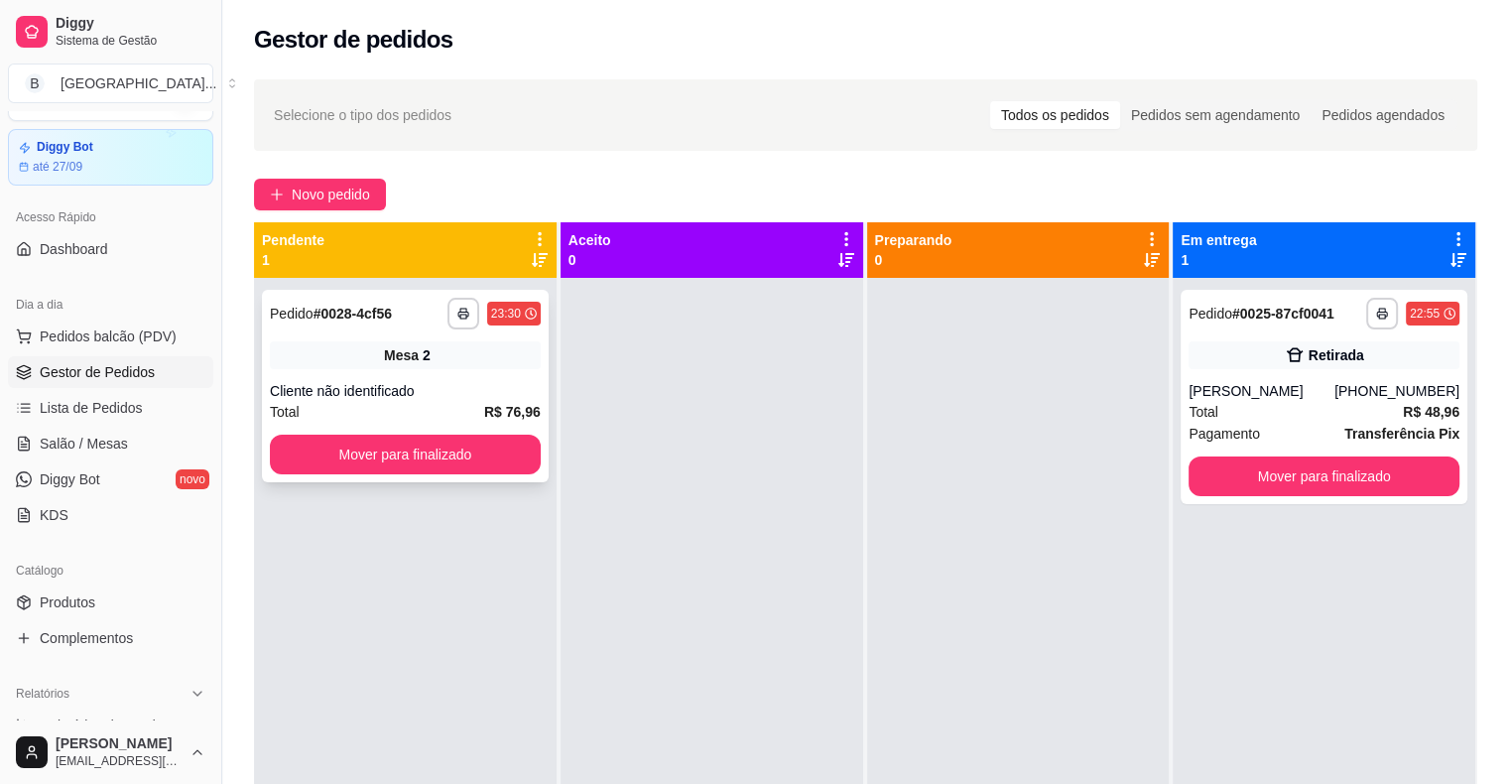
click at [412, 382] on div "Cliente não identificado" at bounding box center [405, 391] width 271 height 20
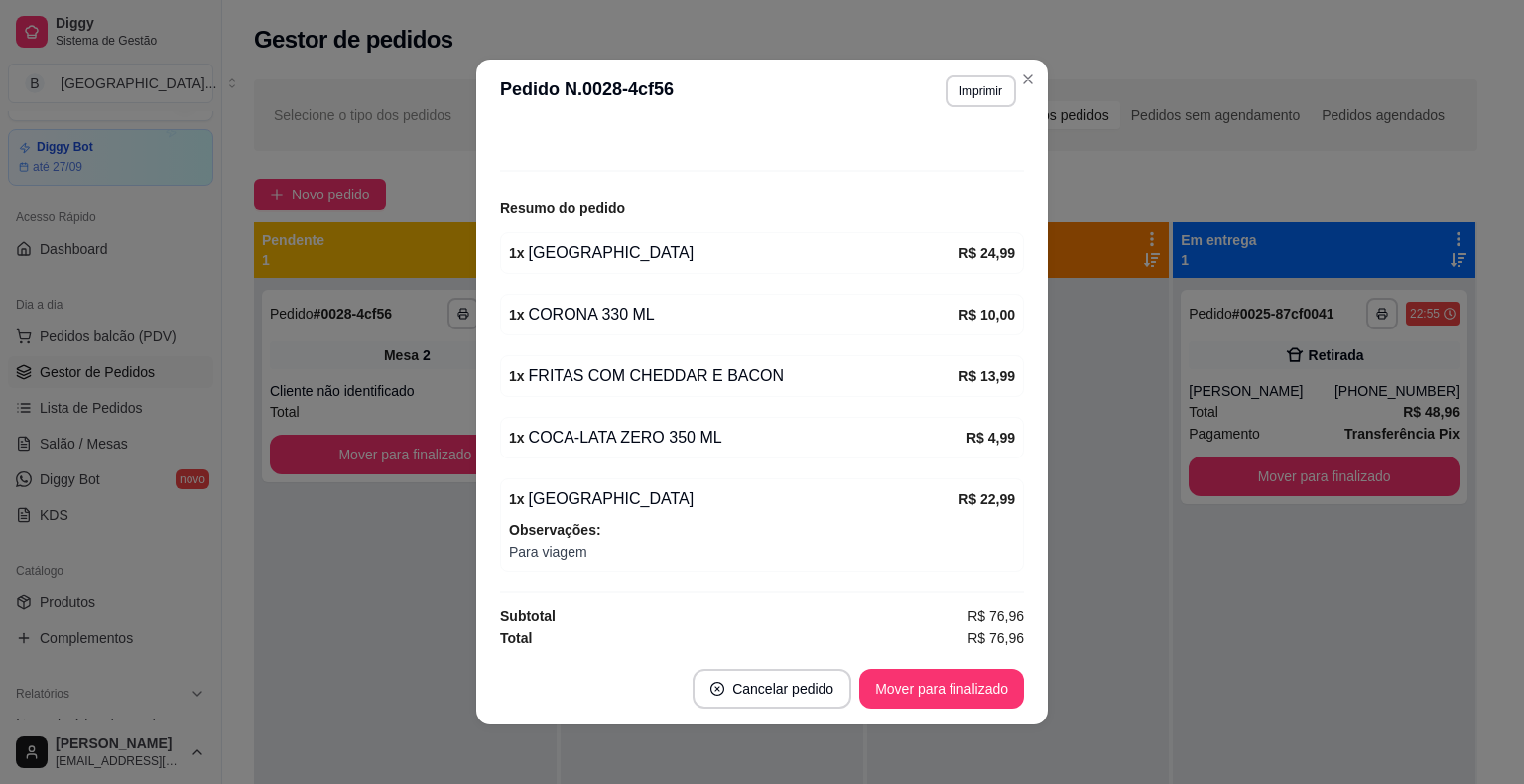
scroll to position [4, 0]
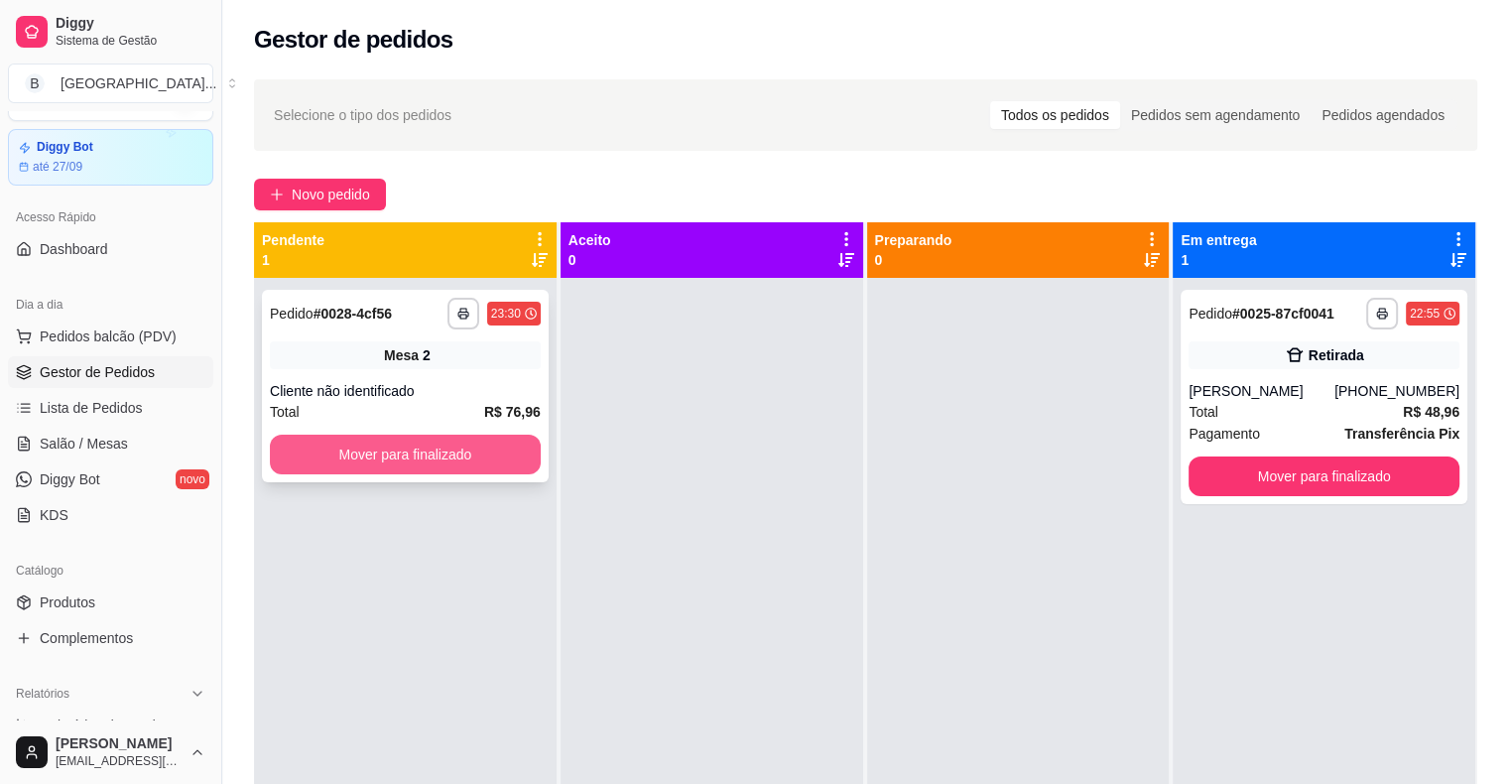
click at [460, 455] on button "Mover para finalizado" at bounding box center [405, 454] width 271 height 40
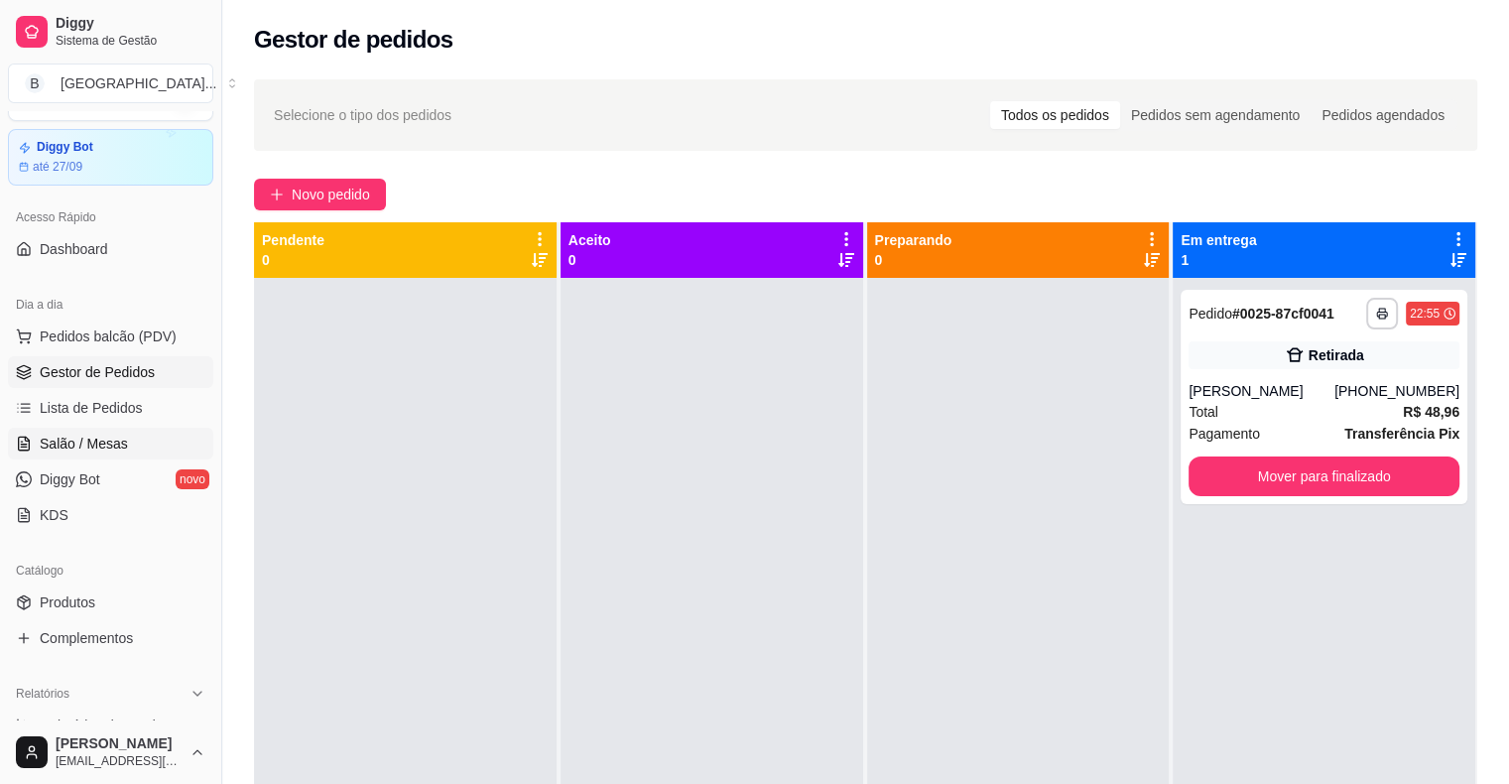
click at [37, 451] on link "Salão / Mesas" at bounding box center [110, 444] width 205 height 32
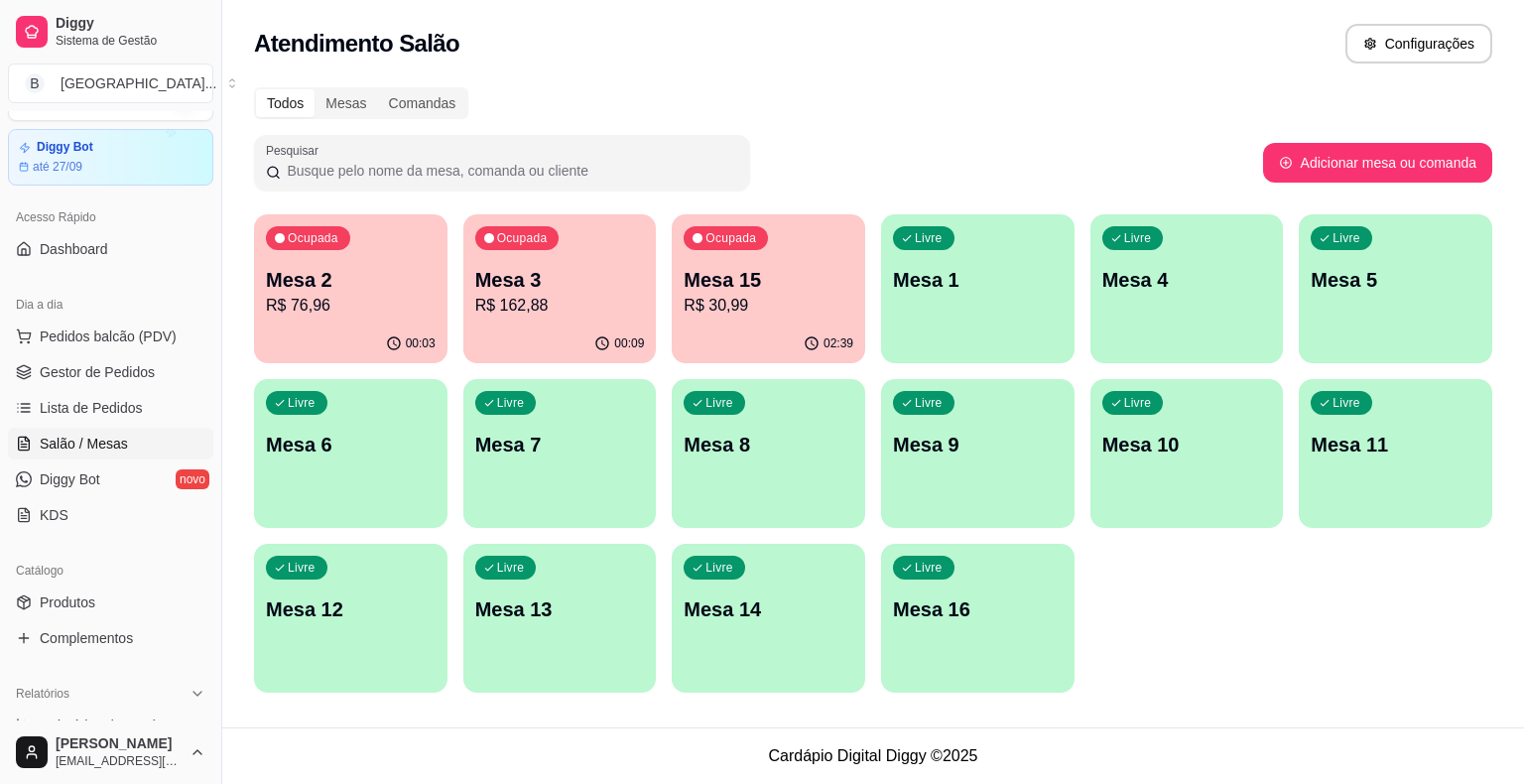
click at [466, 300] on div "Ocupada Mesa 3 R$ 162,88" at bounding box center [559, 269] width 193 height 110
click at [89, 373] on span "Gestor de Pedidos" at bounding box center [97, 372] width 115 height 20
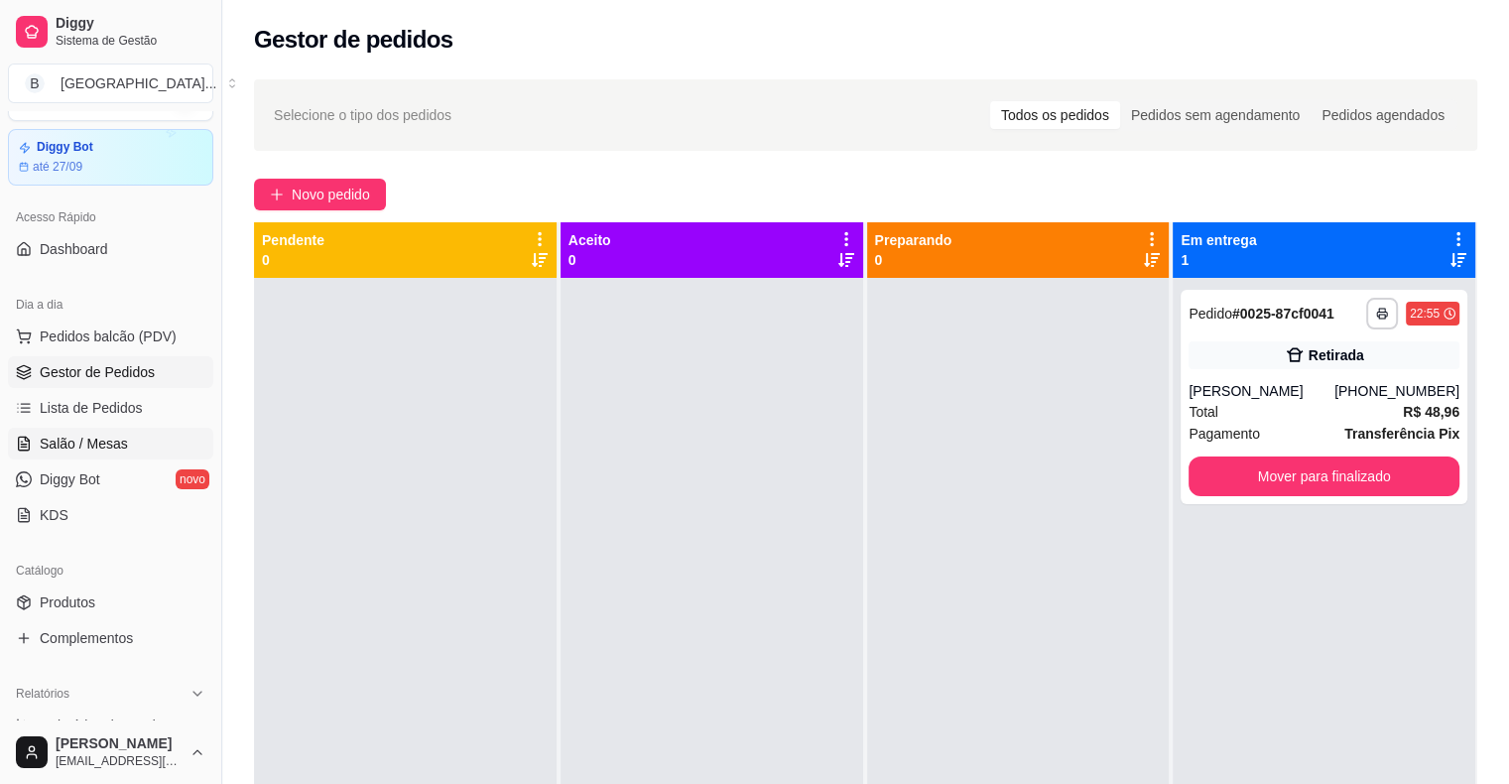
click at [169, 450] on link "Salão / Mesas" at bounding box center [110, 444] width 205 height 32
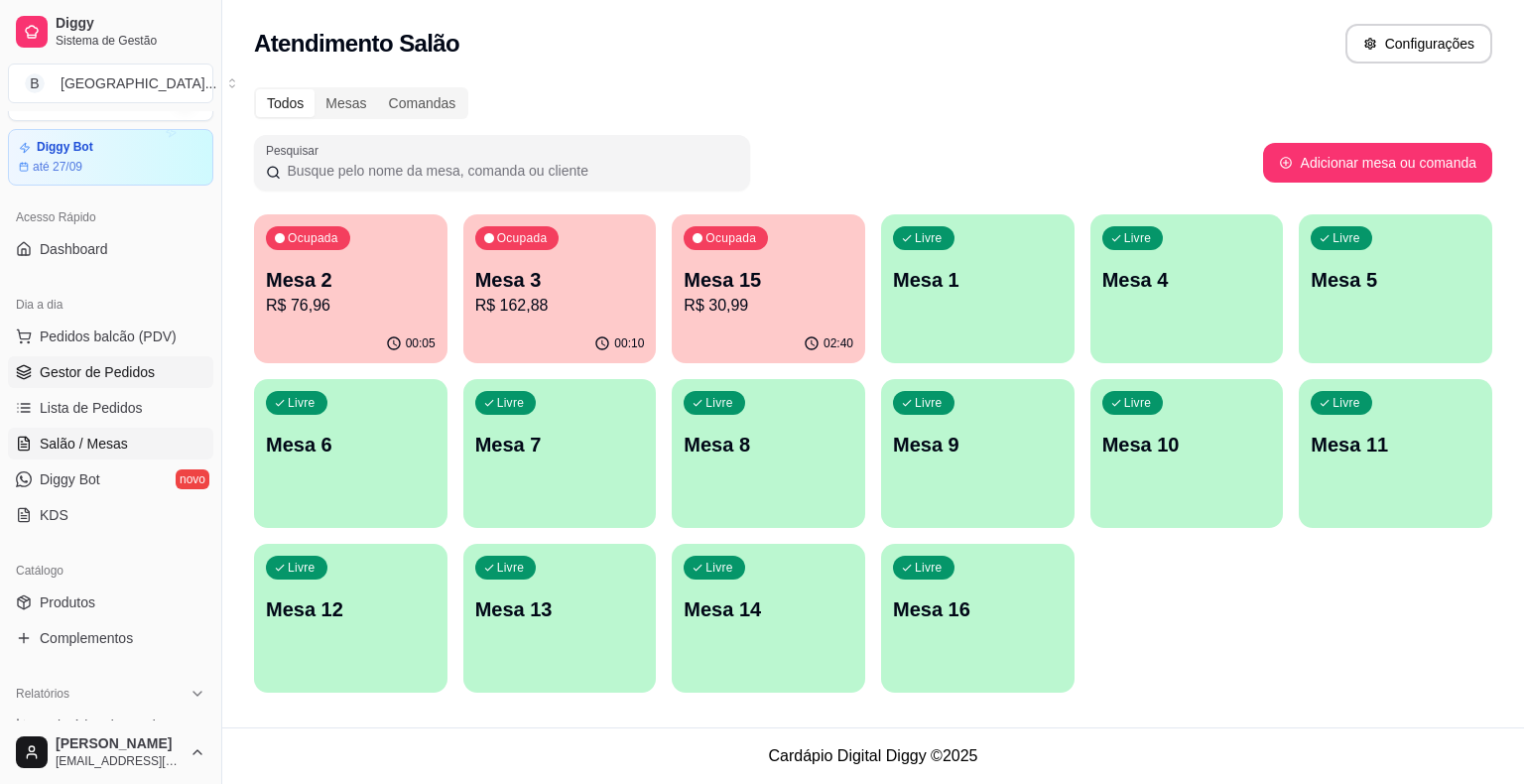
click at [88, 368] on span "Gestor de Pedidos" at bounding box center [97, 372] width 115 height 20
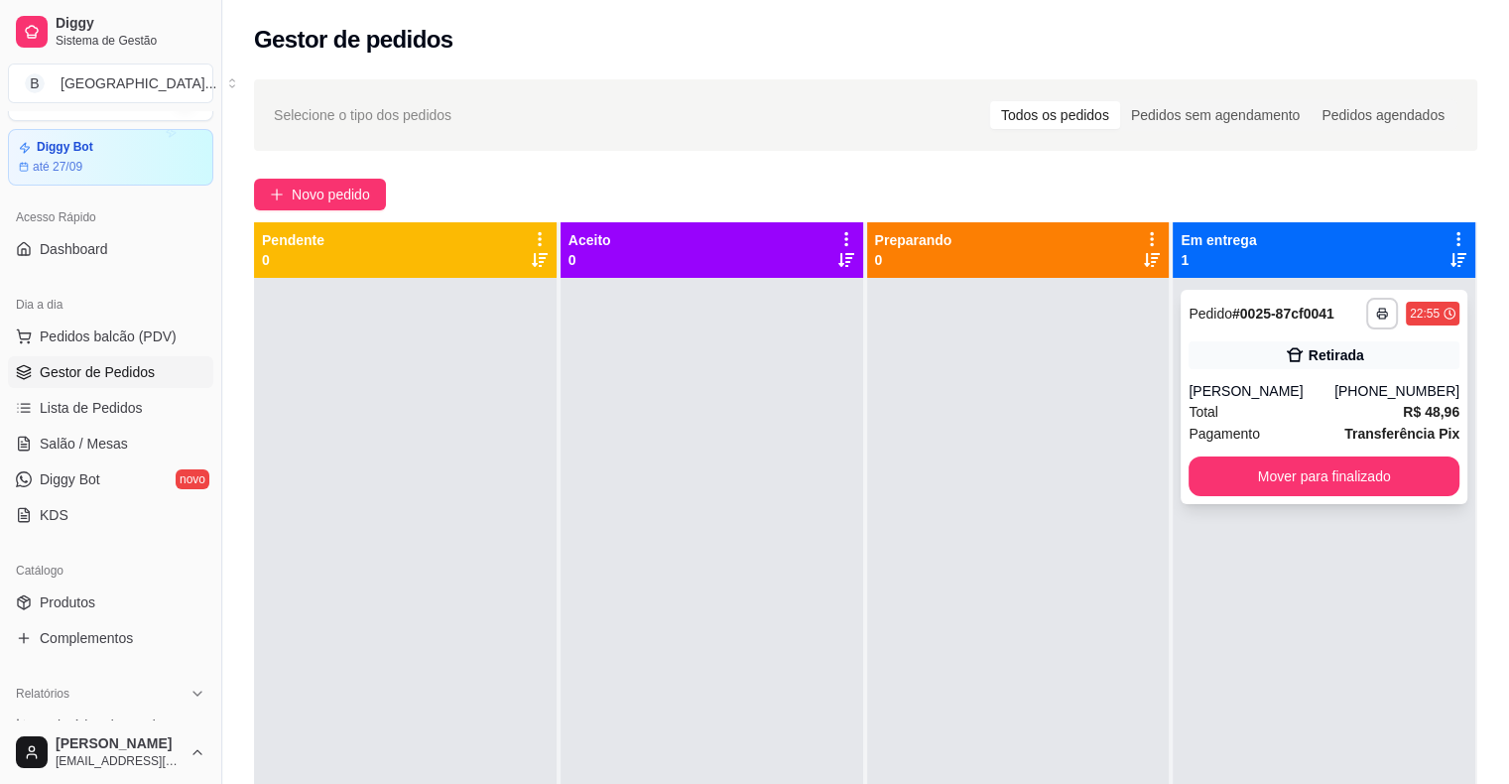
click at [1301, 395] on div "[PERSON_NAME]" at bounding box center [1261, 391] width 146 height 20
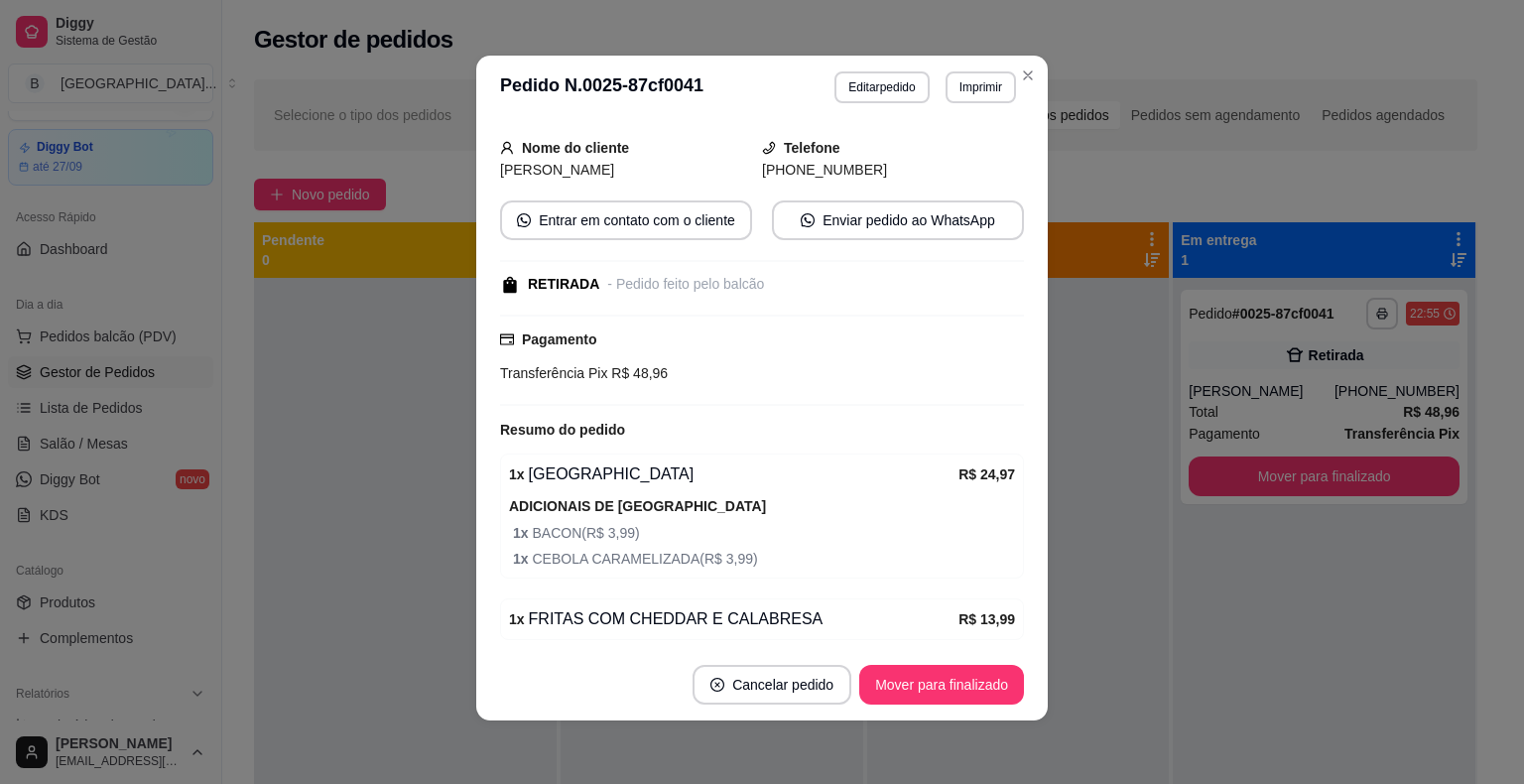
scroll to position [289, 0]
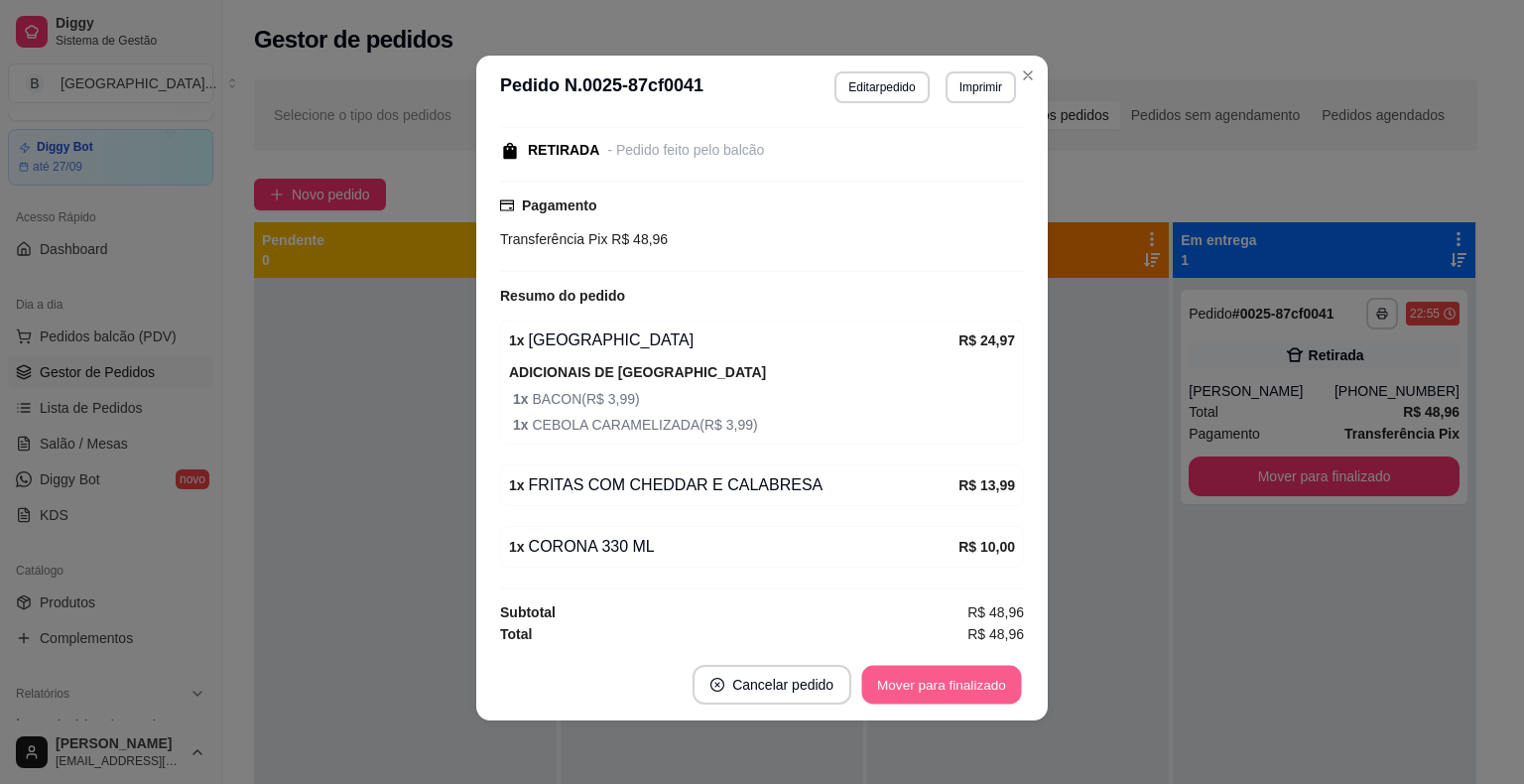
click at [910, 694] on button "Mover para finalizado" at bounding box center [942, 685] width 160 height 39
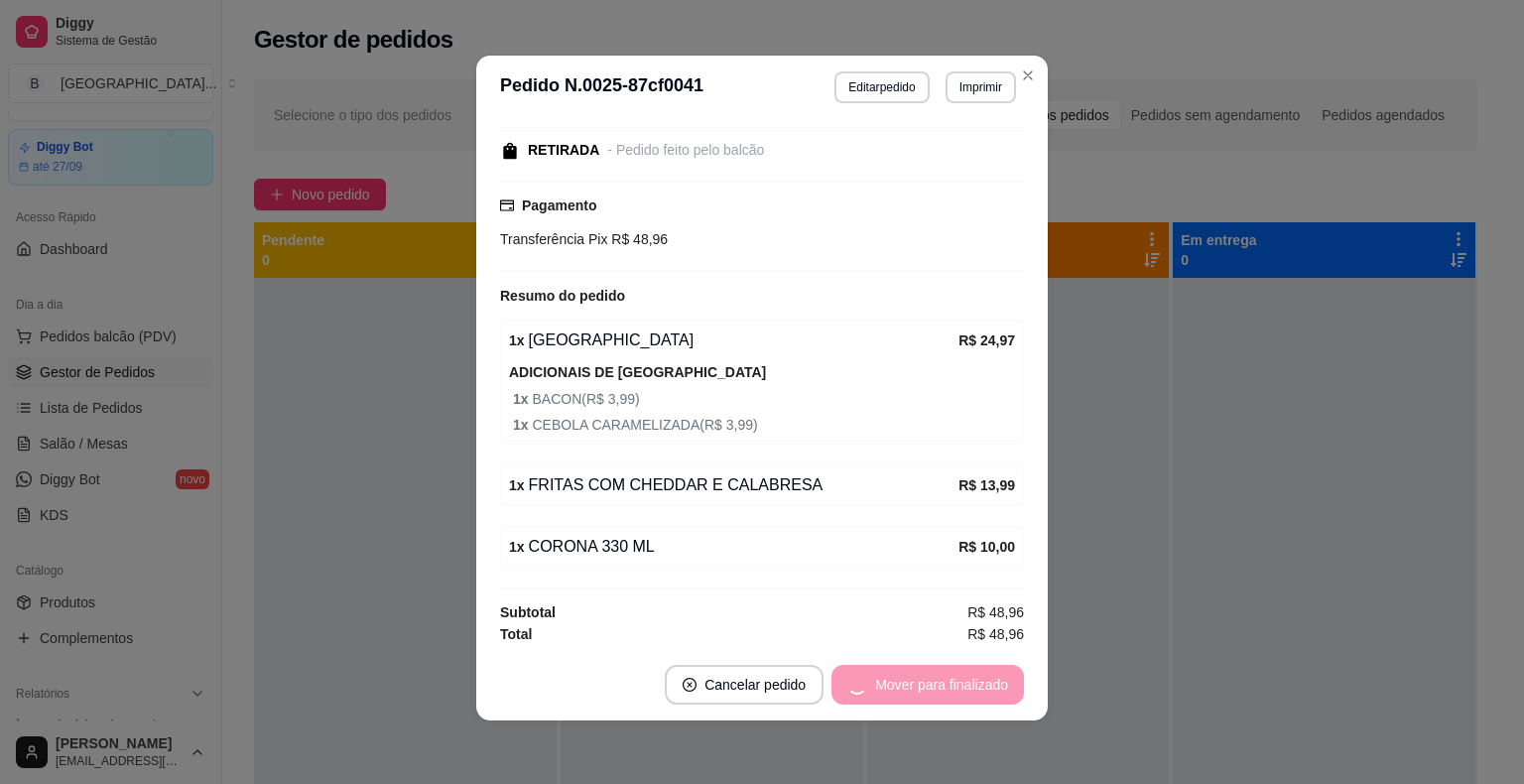
scroll to position [223, 0]
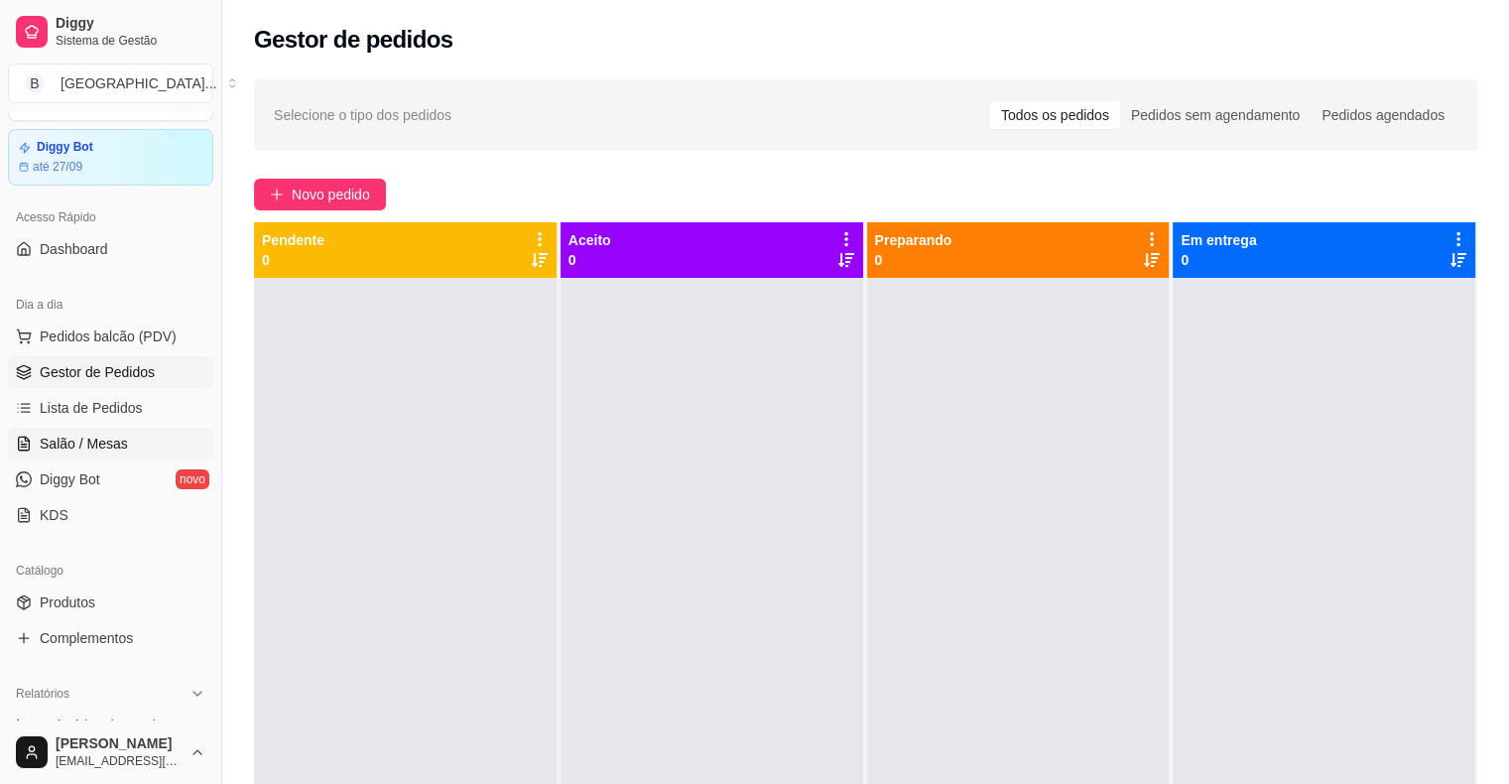
click at [71, 435] on span "Salão / Mesas" at bounding box center [84, 443] width 88 height 20
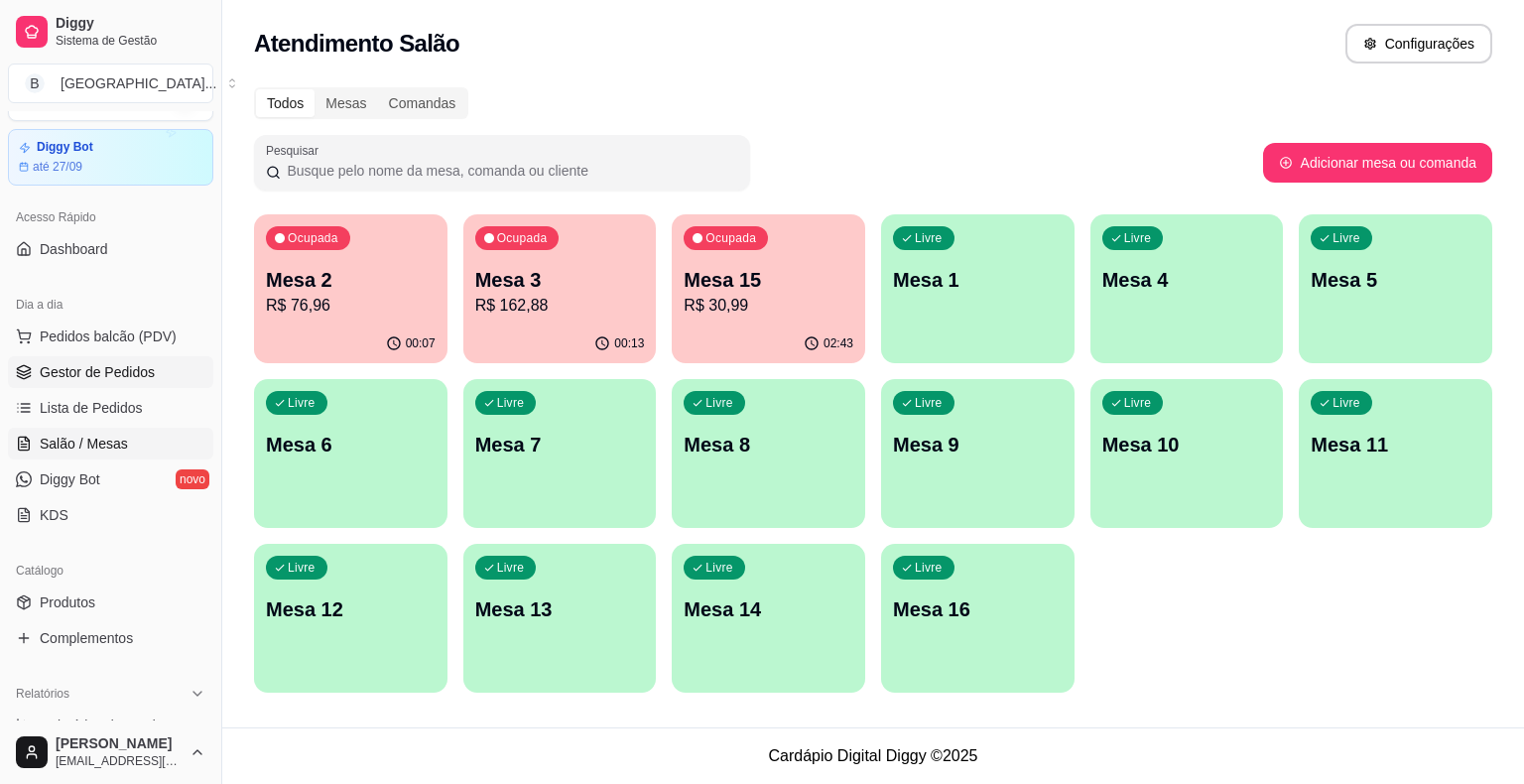
click at [135, 363] on span "Gestor de Pedidos" at bounding box center [97, 372] width 115 height 20
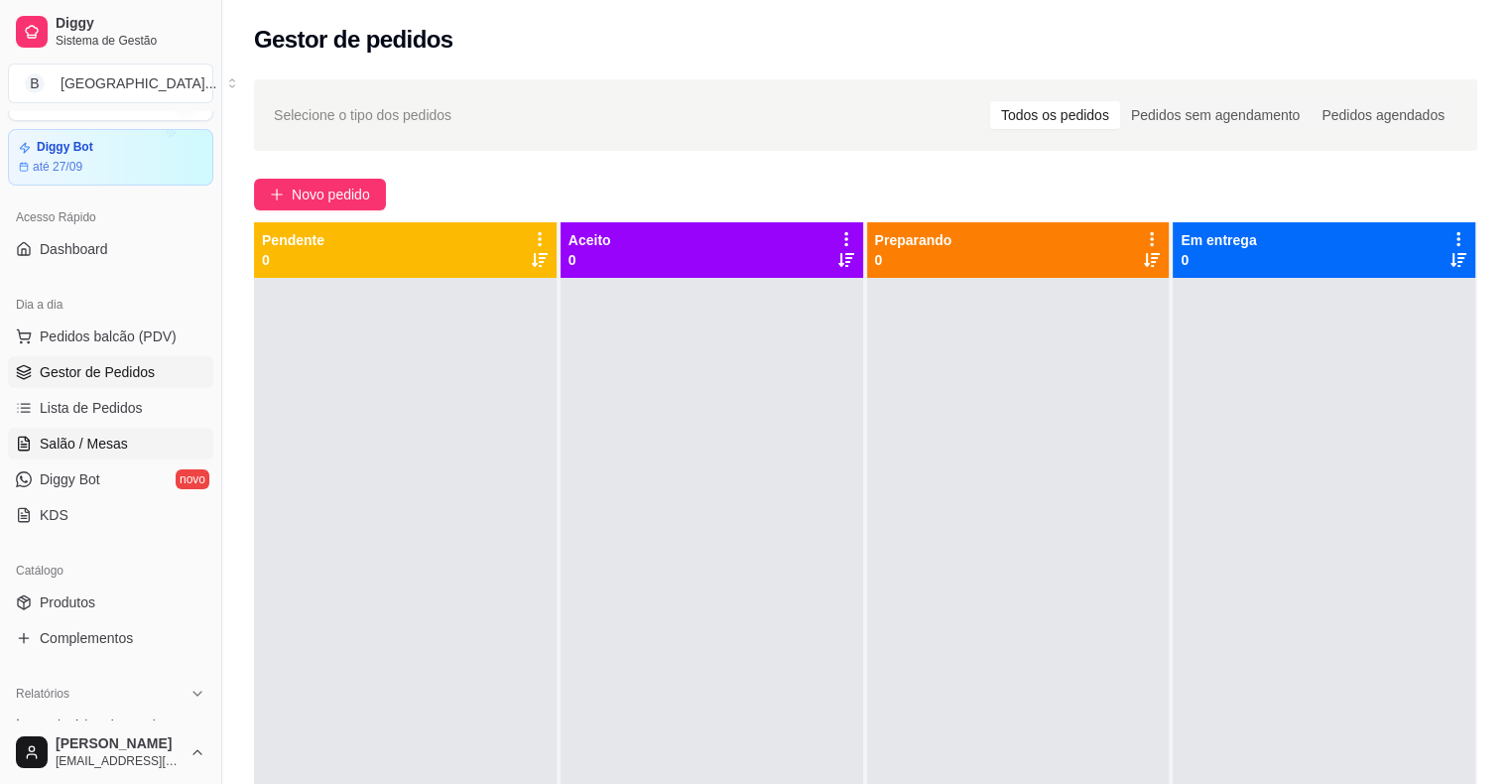
click at [120, 445] on span "Salão / Mesas" at bounding box center [84, 443] width 88 height 20
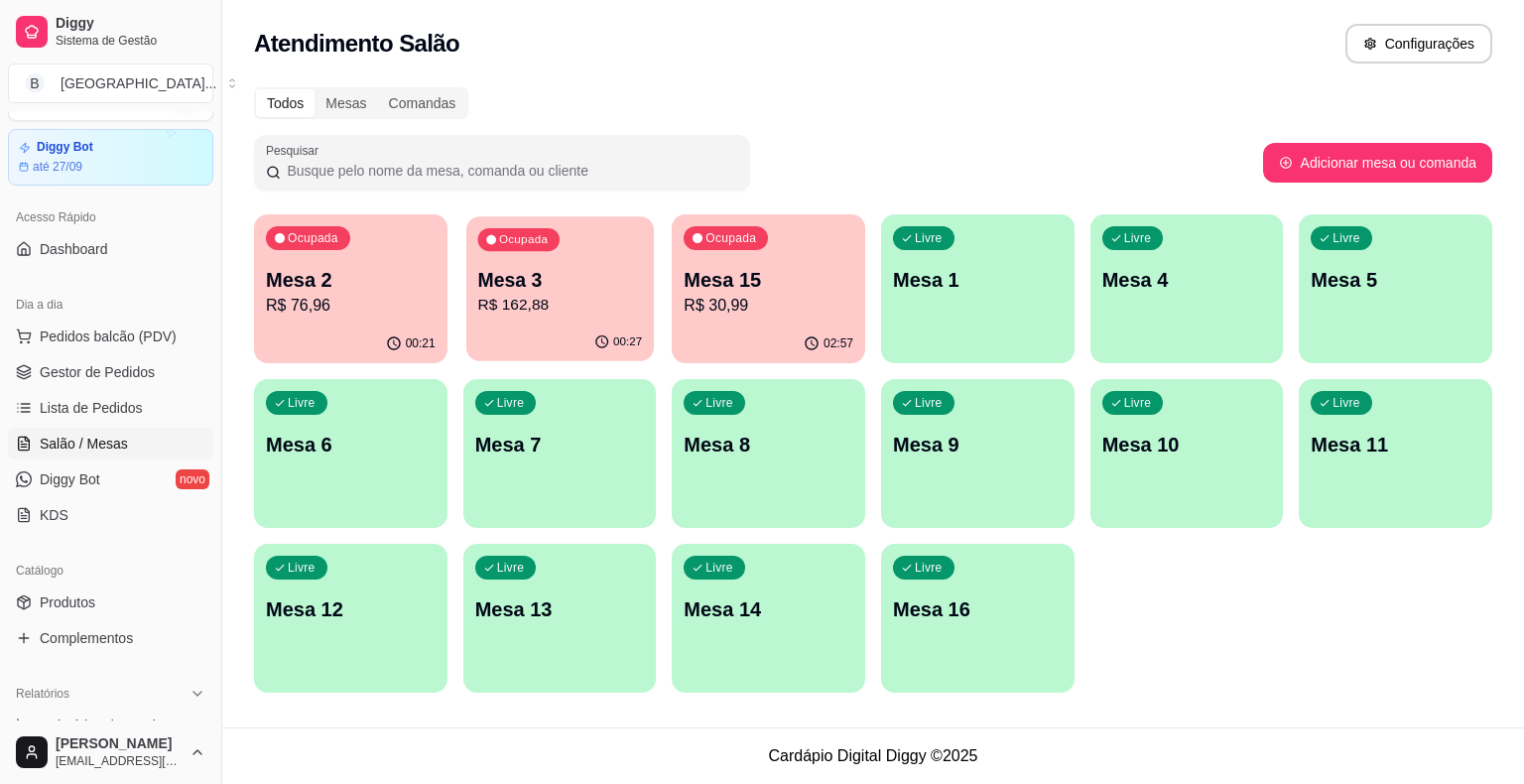
click at [562, 301] on p "R$ 162,88" at bounding box center [559, 305] width 165 height 23
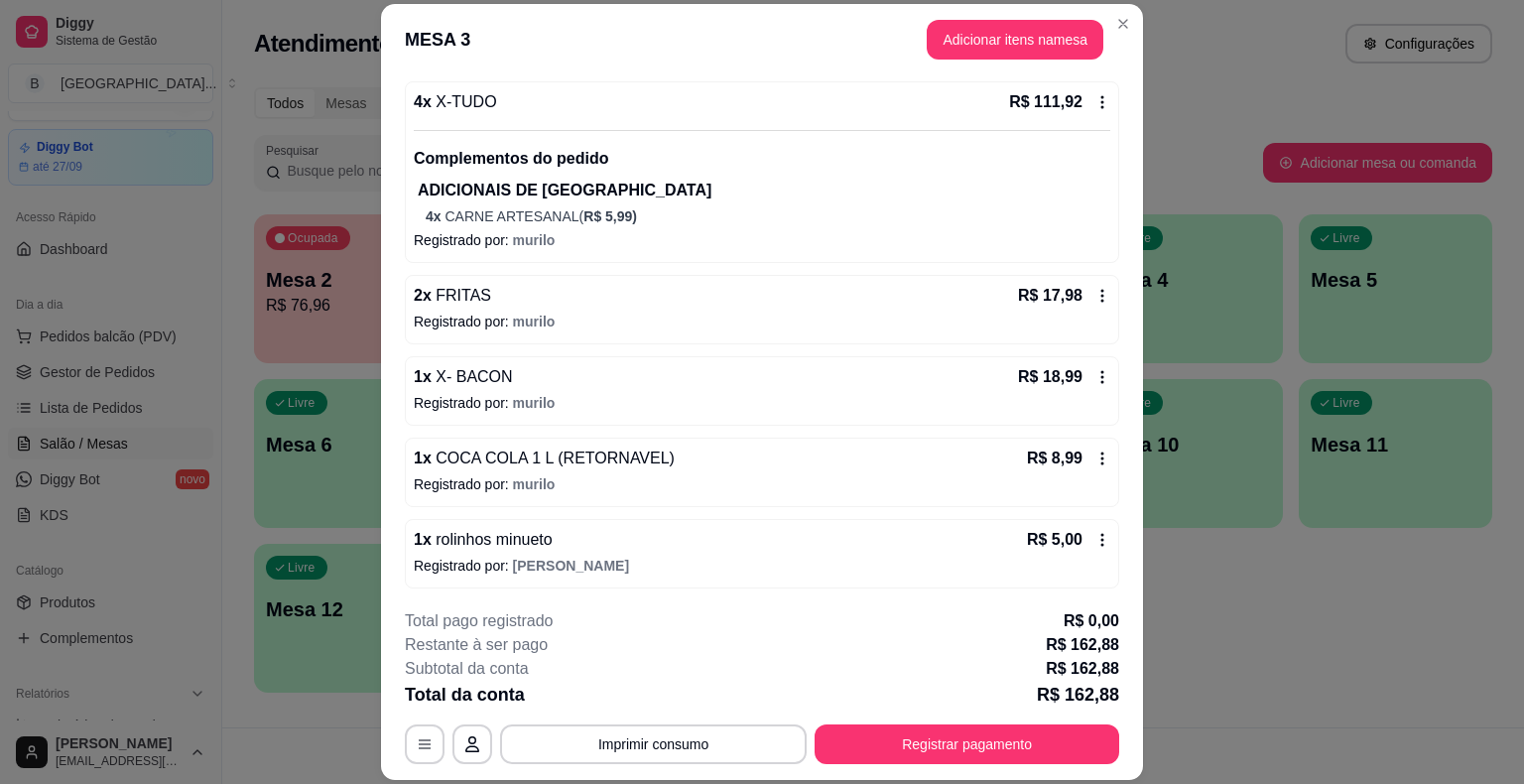
scroll to position [60, 0]
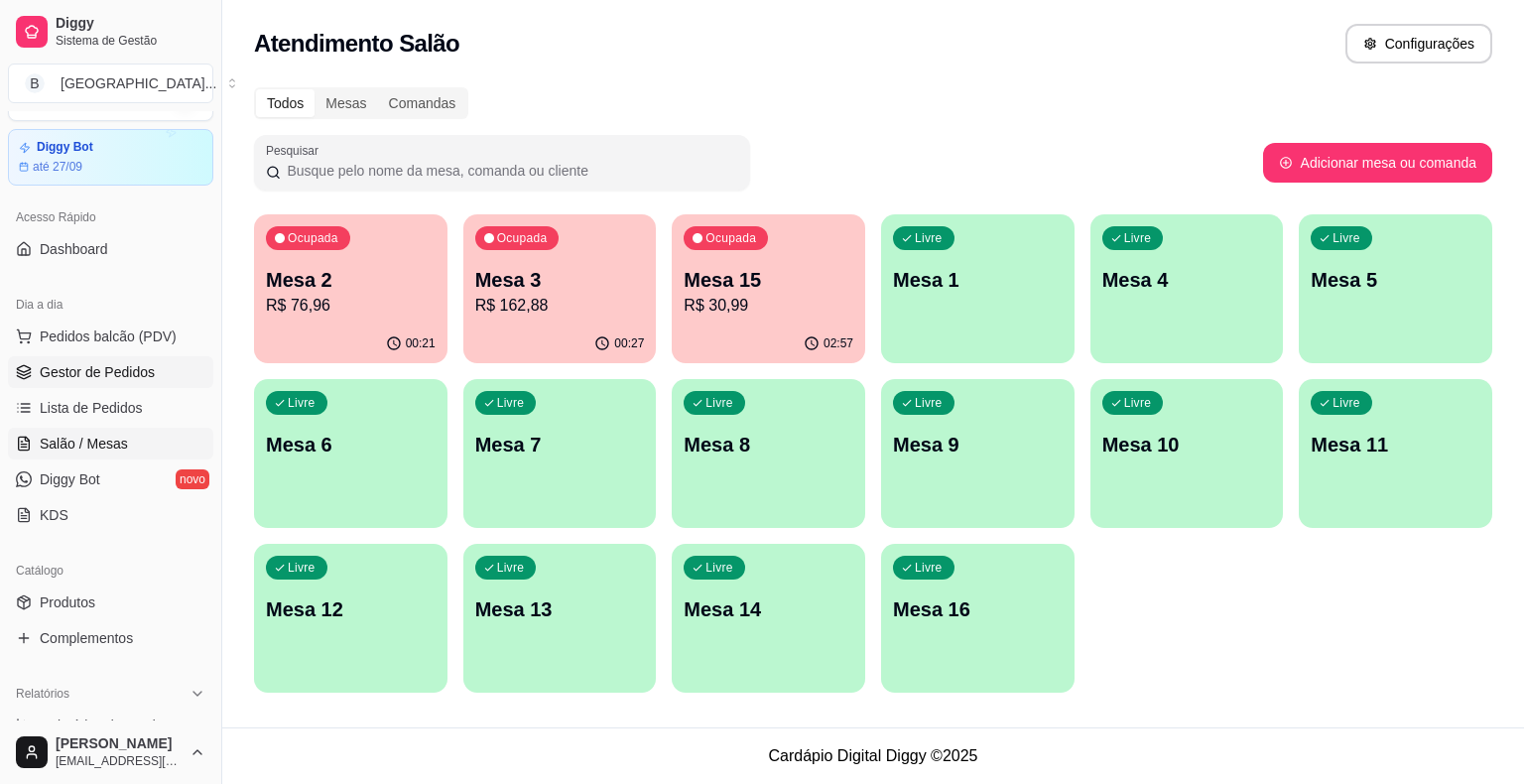
click at [130, 359] on link "Gestor de Pedidos" at bounding box center [110, 372] width 205 height 32
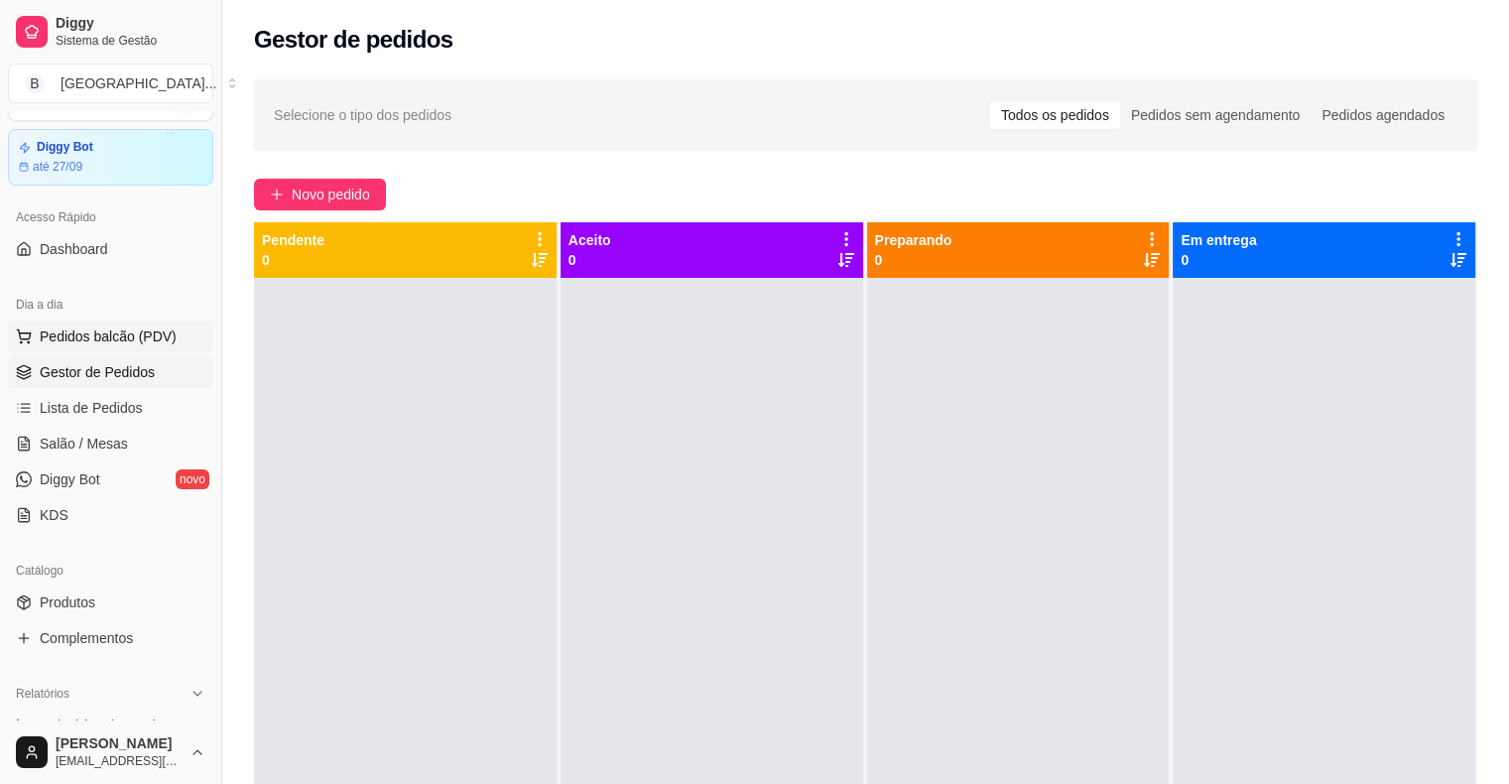
click at [116, 334] on span "Pedidos balcão (PDV)" at bounding box center [108, 336] width 137 height 20
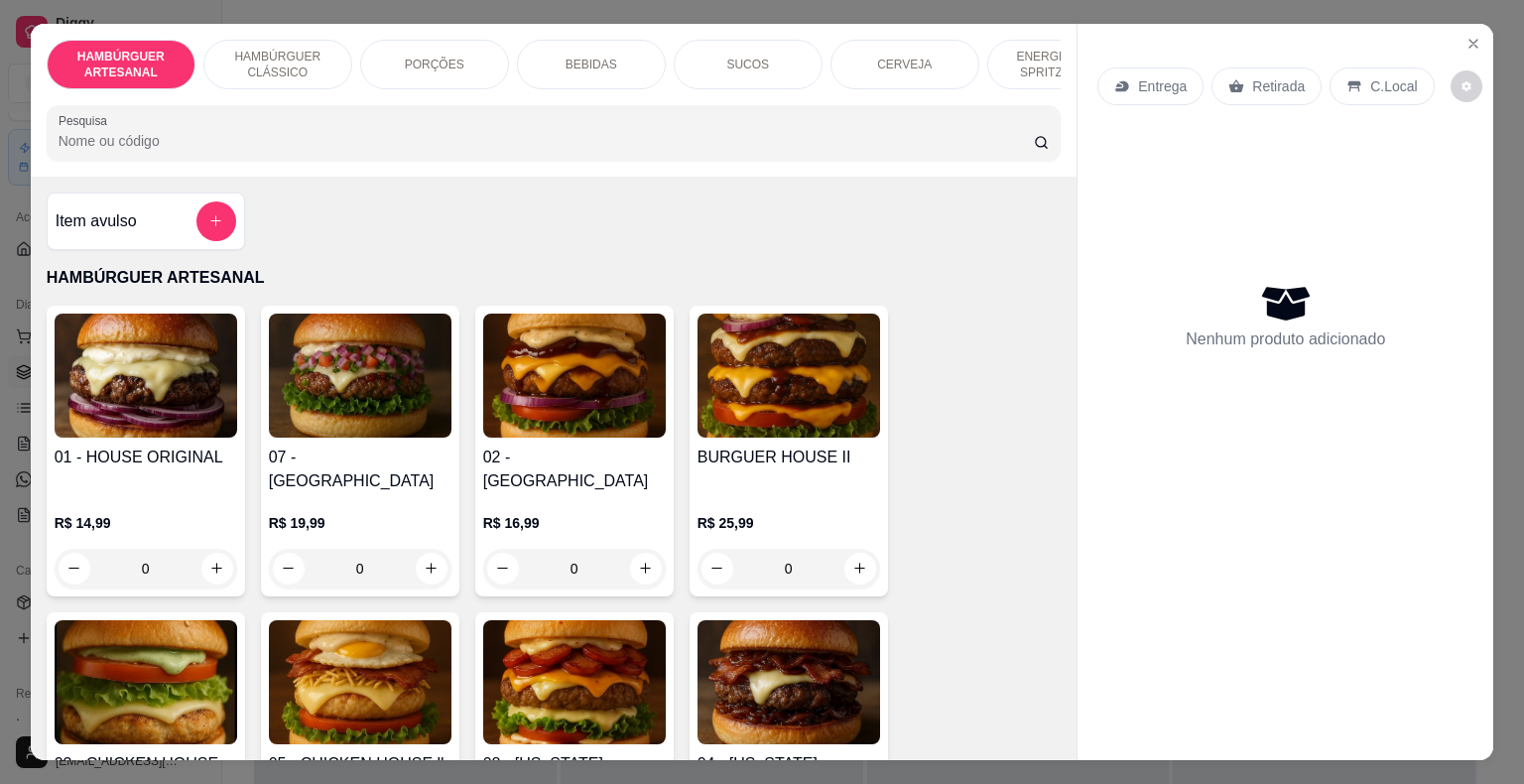
click at [611, 519] on div "R$ 16,99 0" at bounding box center [574, 550] width 183 height 75
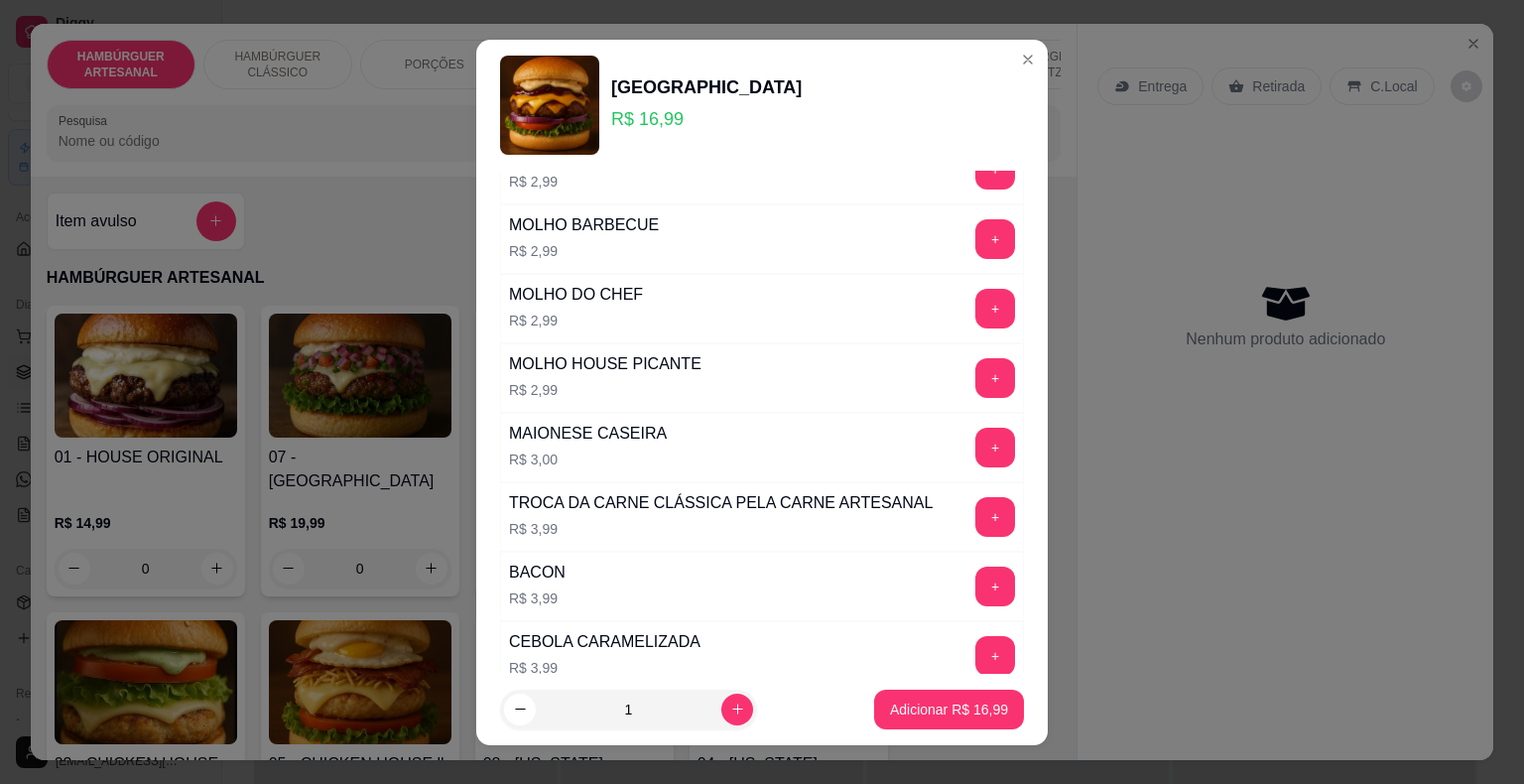
scroll to position [960, 0]
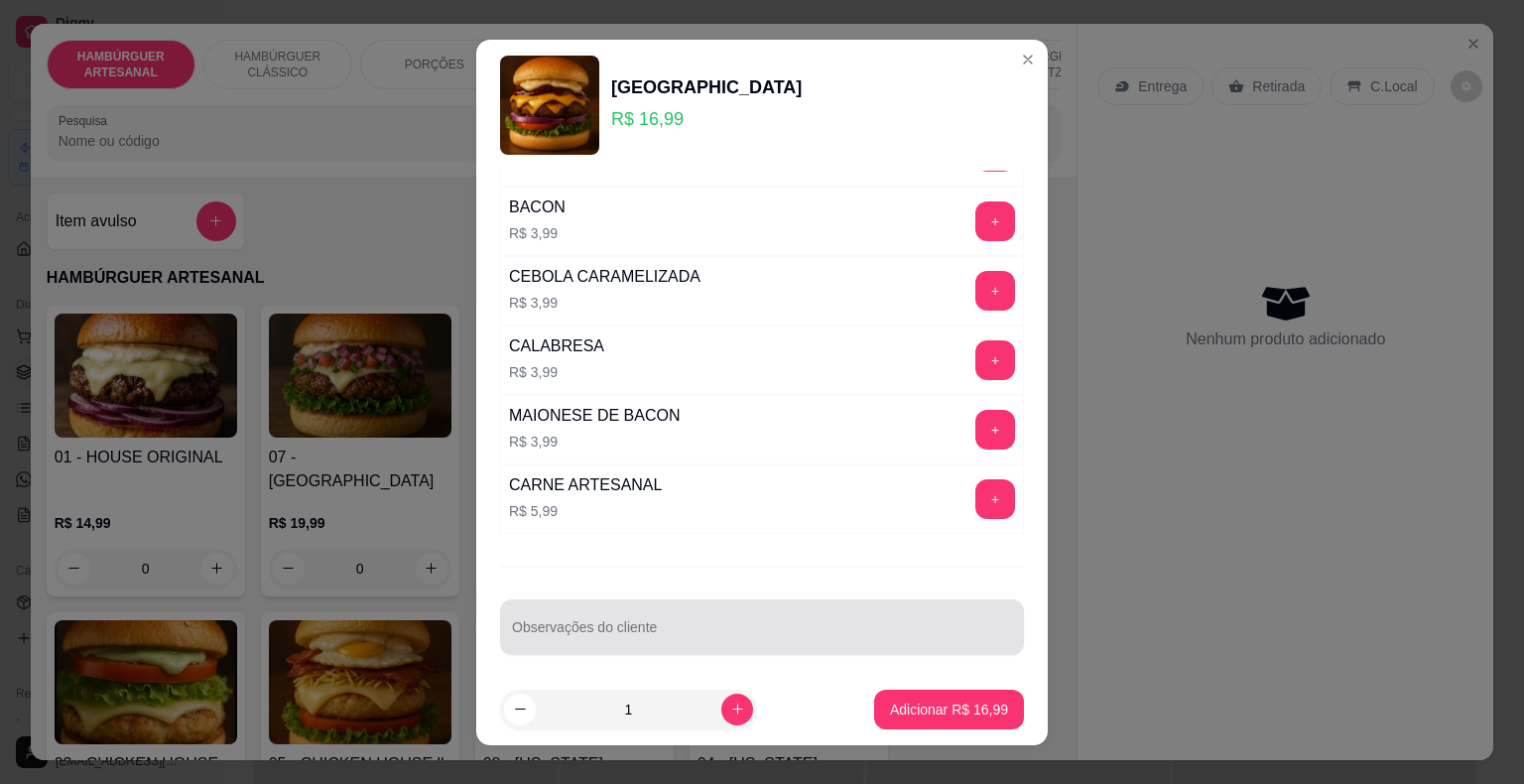
click at [622, 607] on div at bounding box center [762, 627] width 500 height 40
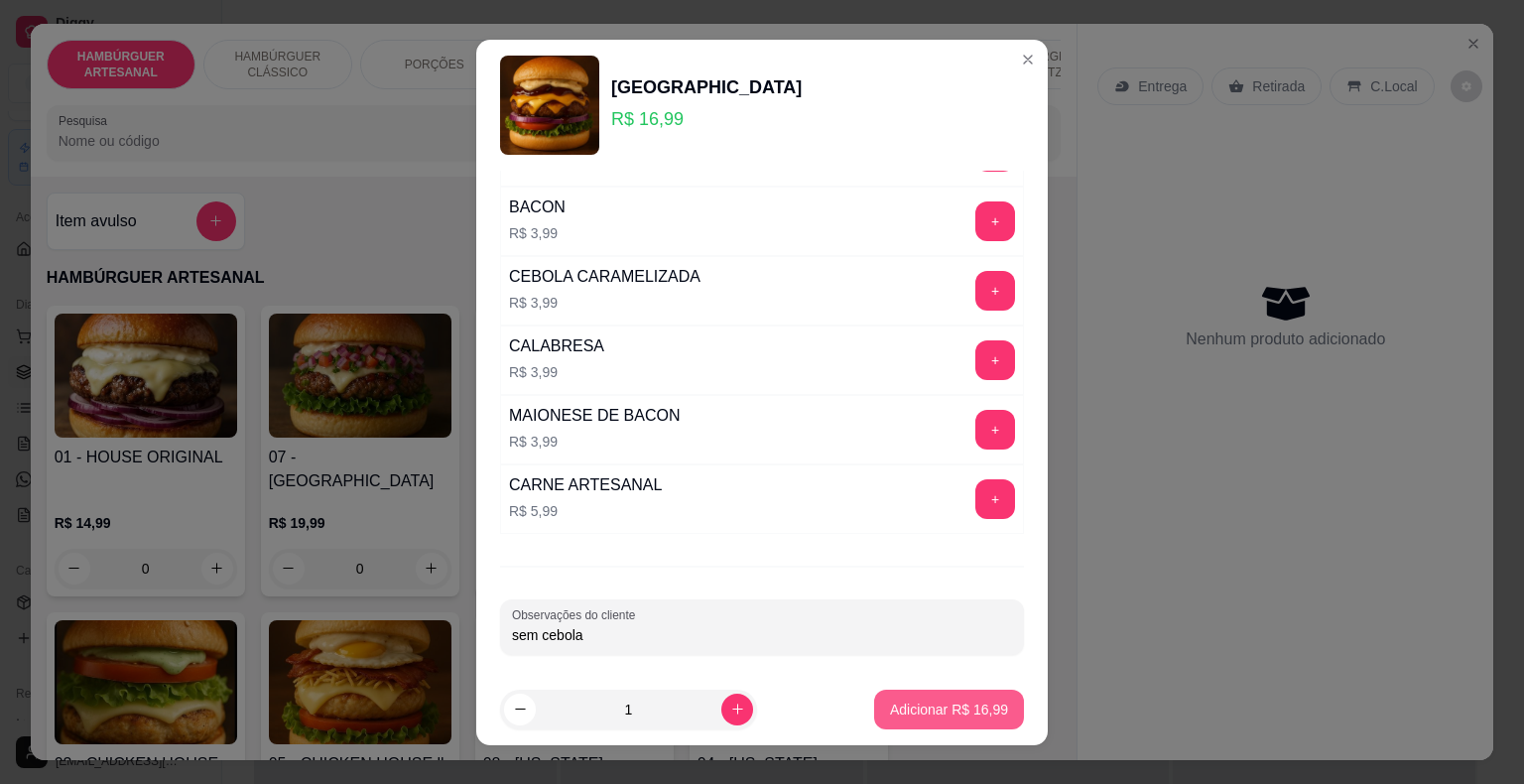
type input "sem cebola"
click at [978, 709] on p "Adicionar R$ 16,99" at bounding box center [949, 708] width 115 height 19
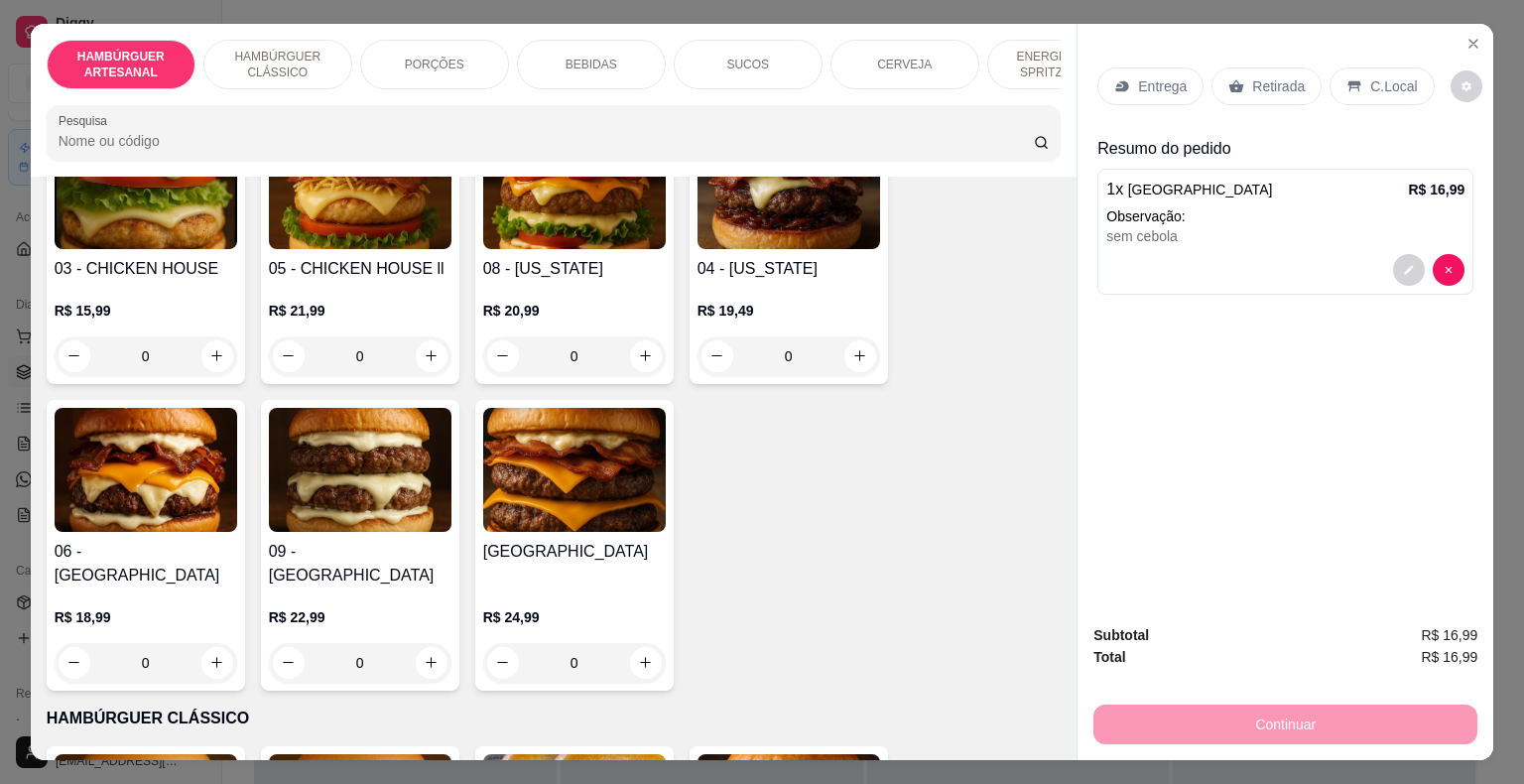
scroll to position [496, 0]
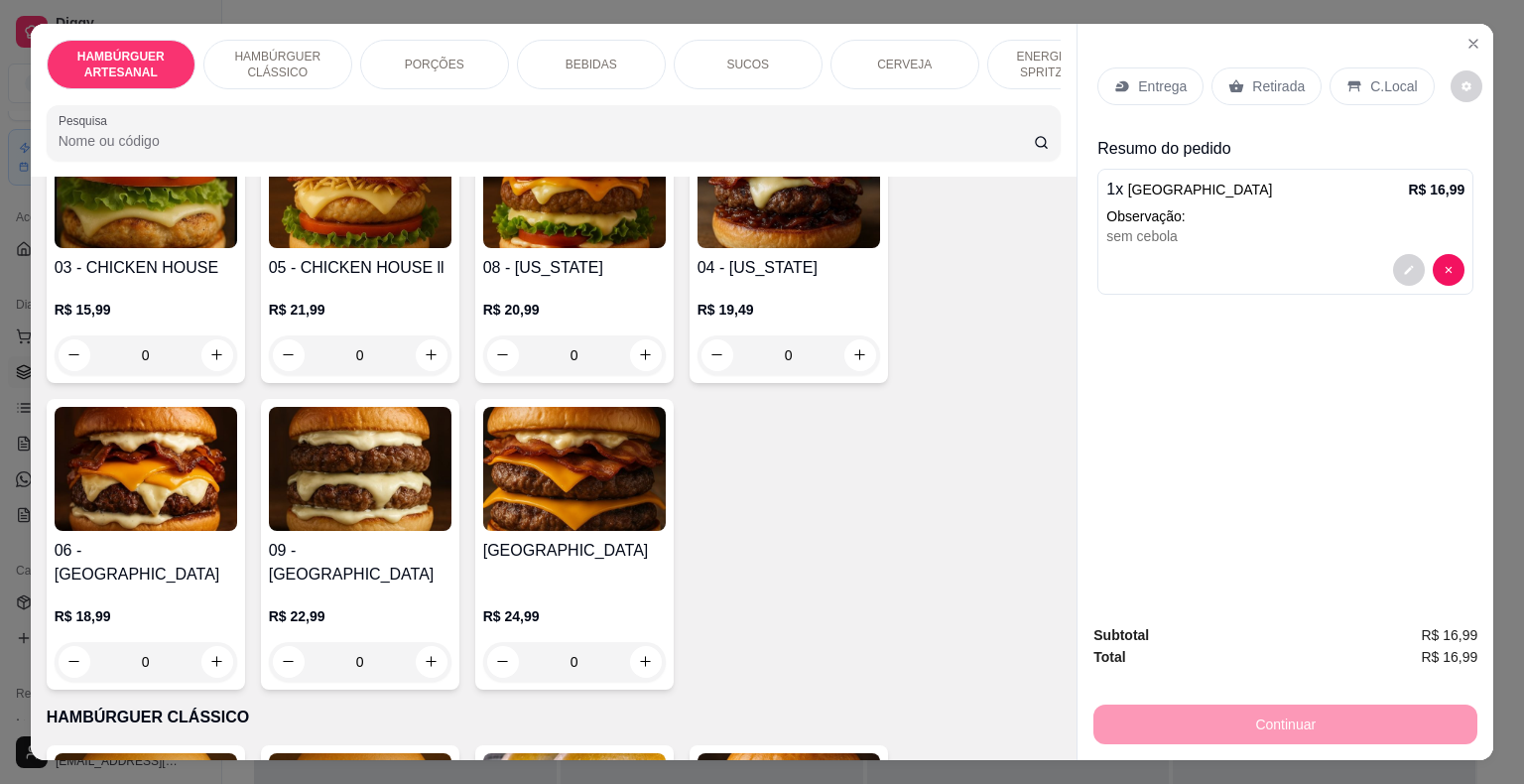
click at [203, 642] on div "0" at bounding box center [146, 662] width 183 height 40
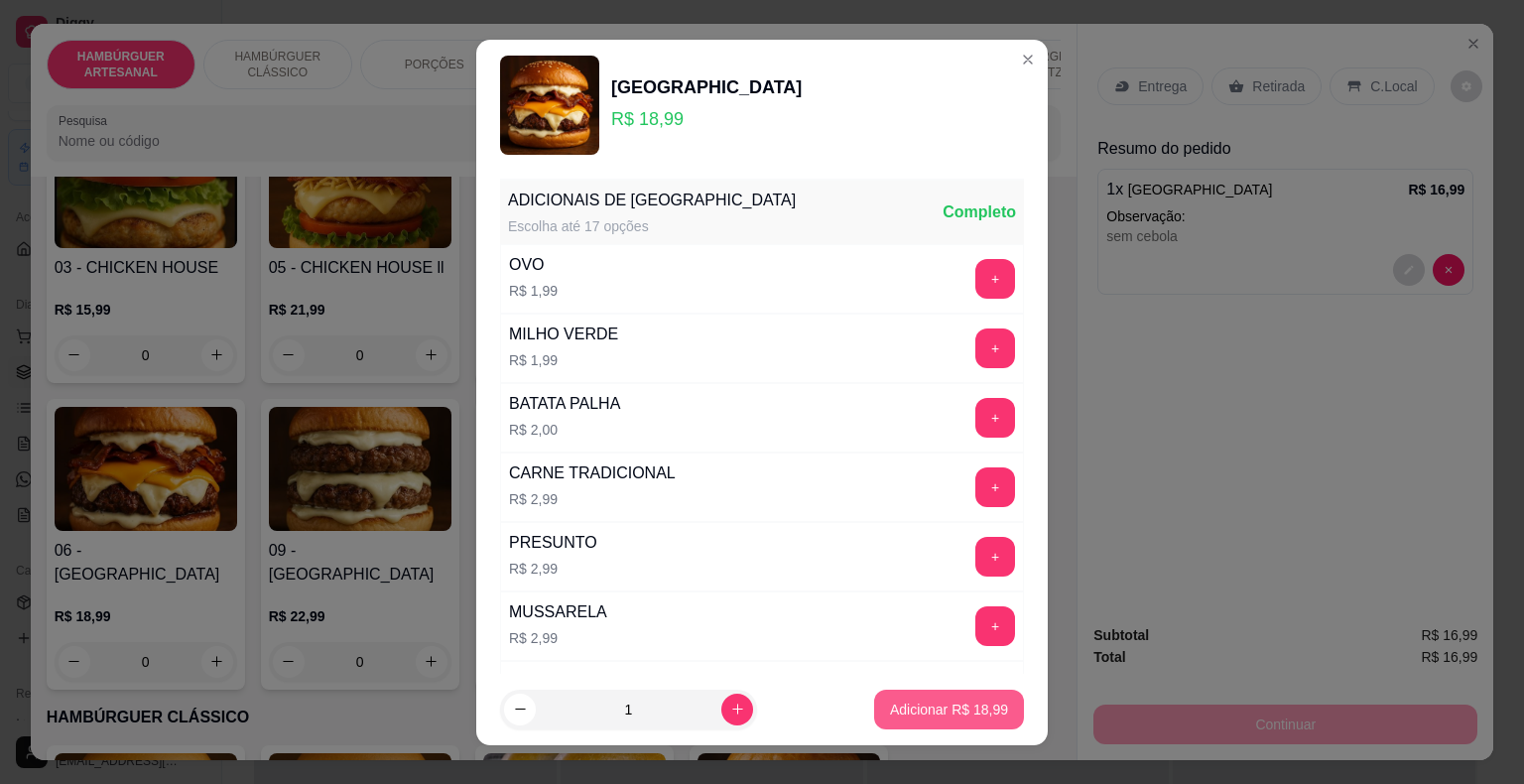
click at [948, 696] on button "Adicionar R$ 18,99" at bounding box center [949, 709] width 150 height 40
type input "1"
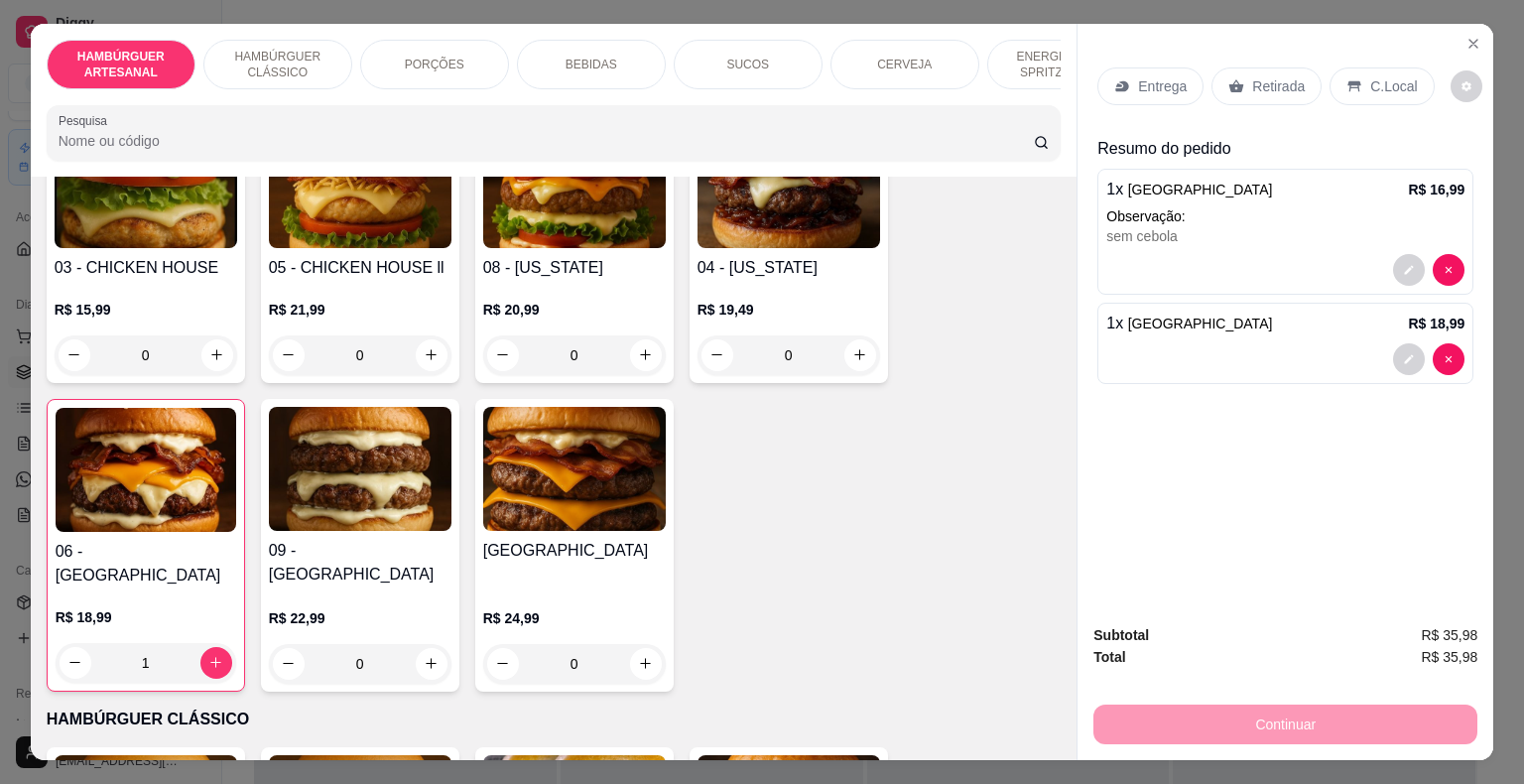
click at [421, 644] on div "0" at bounding box center [360, 664] width 183 height 40
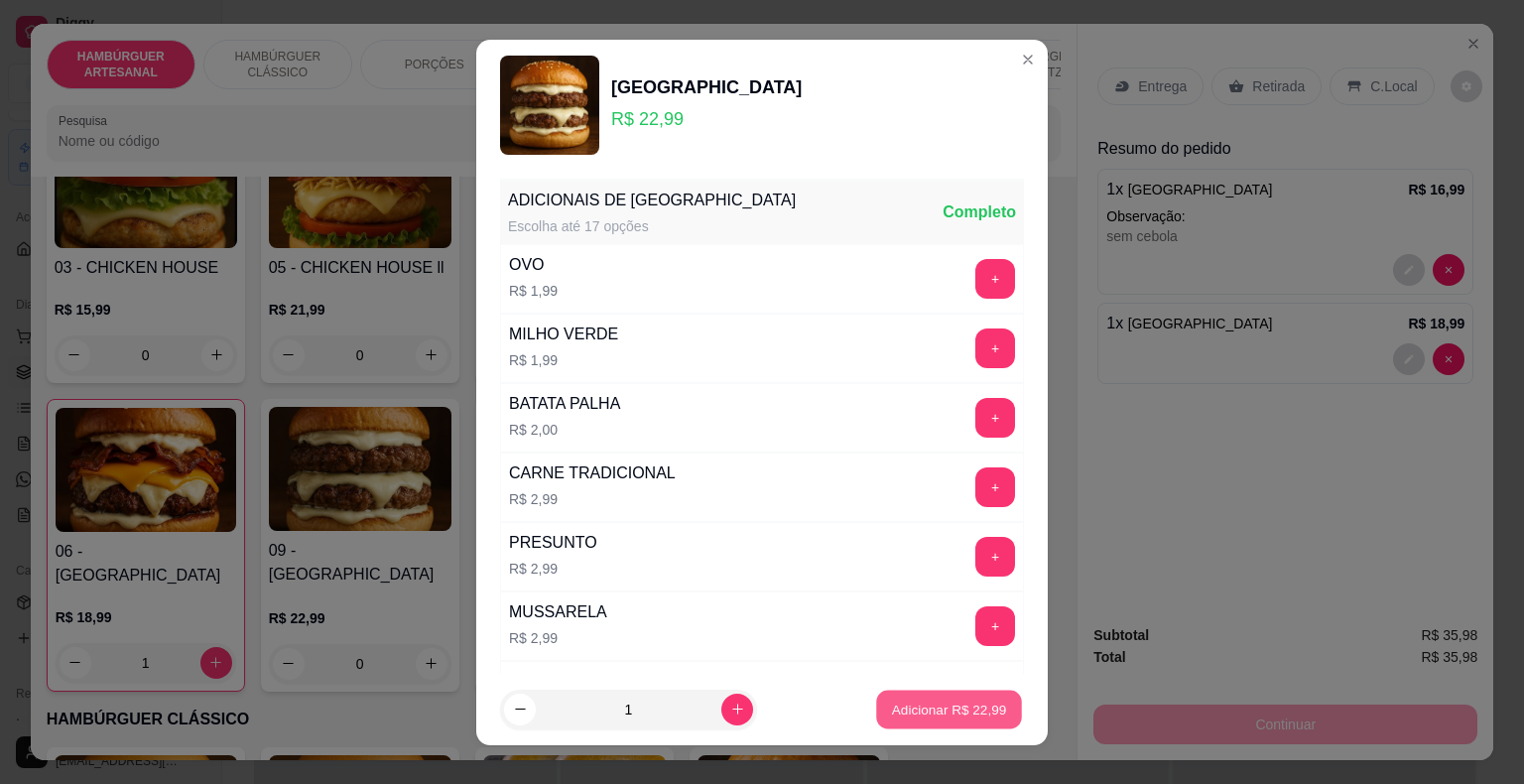
click at [892, 707] on p "Adicionar R$ 22,99" at bounding box center [949, 708] width 115 height 19
type input "1"
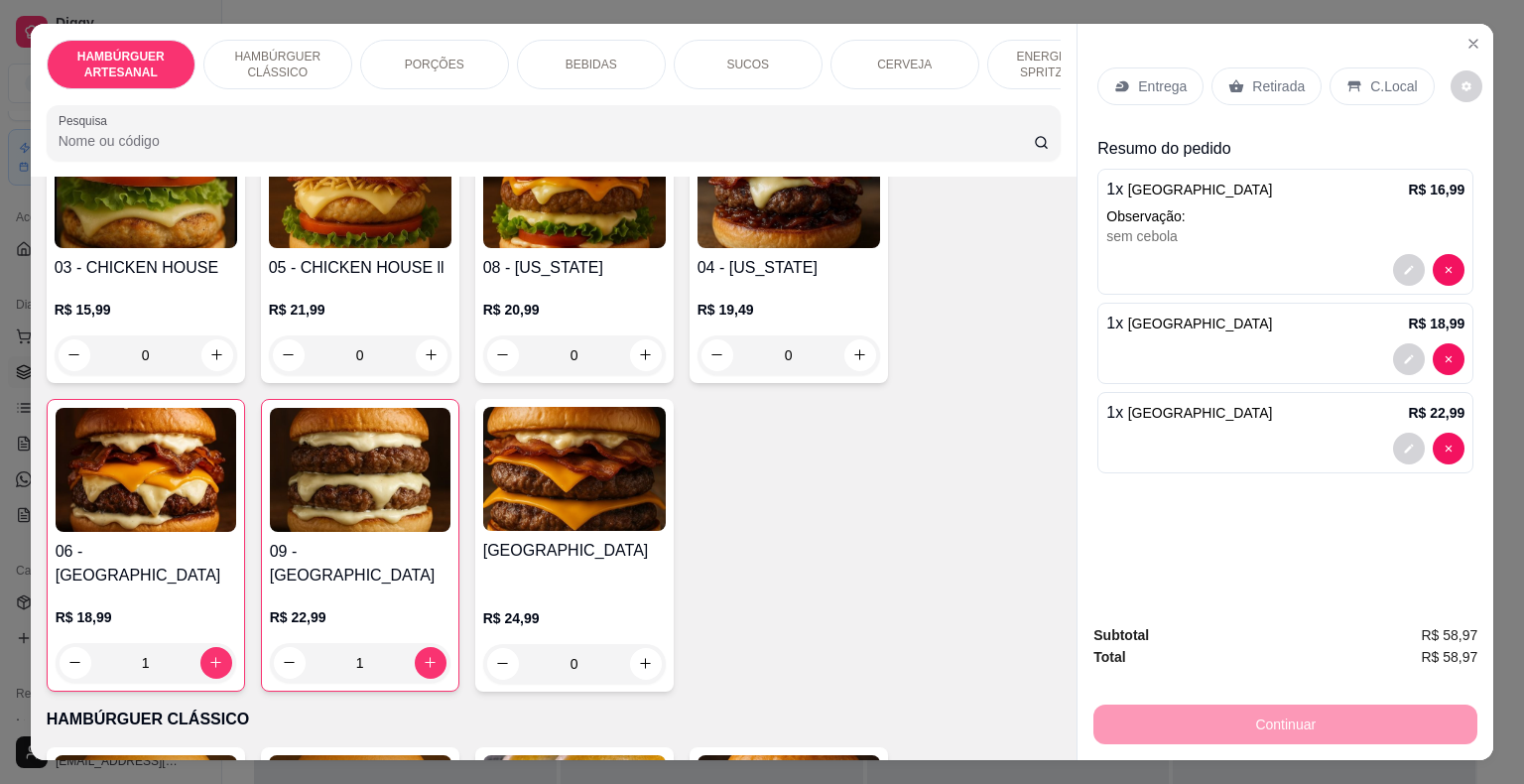
click at [557, 62] on div "BEBIDAS" at bounding box center [591, 65] width 149 height 50
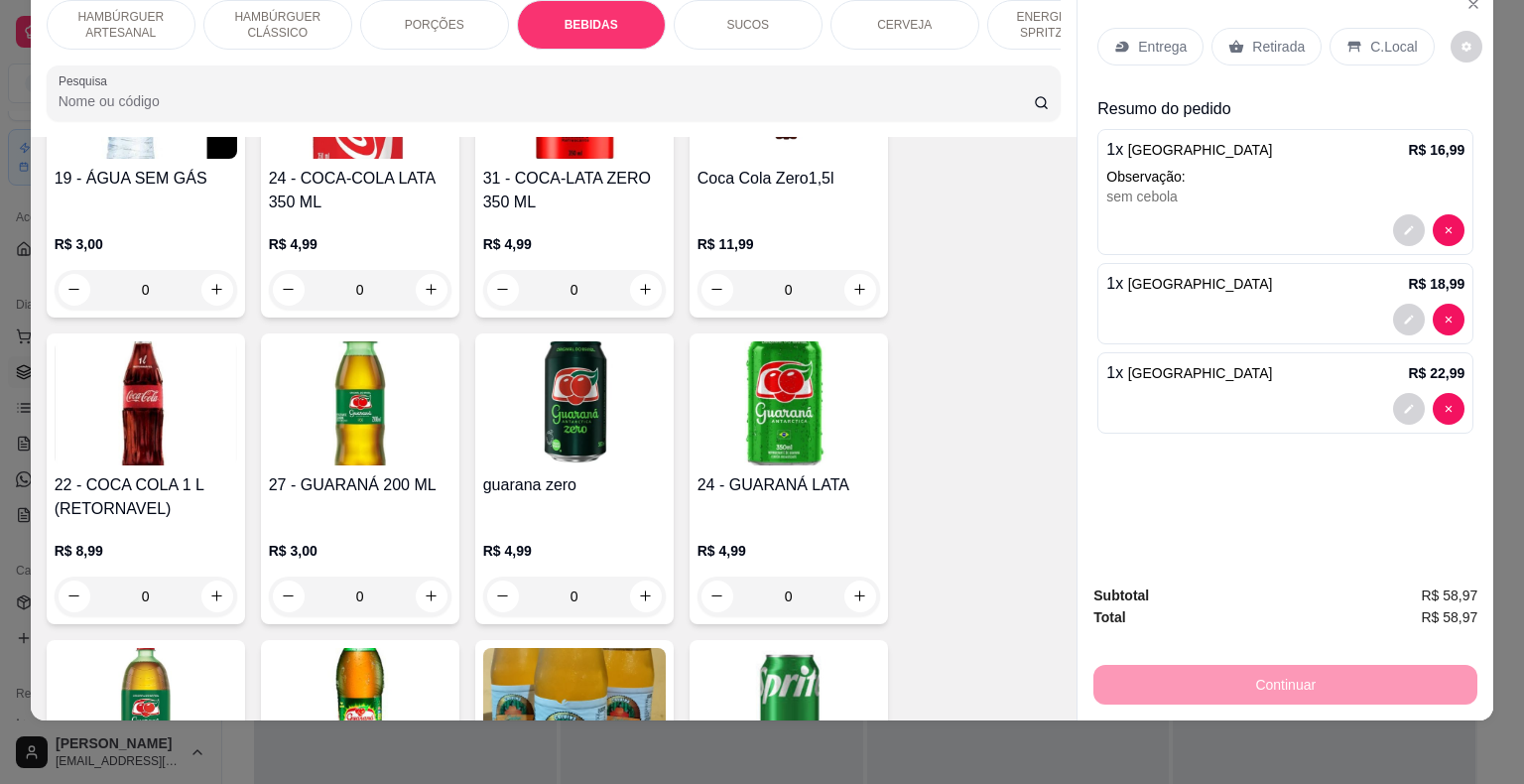
scroll to position [2732, 0]
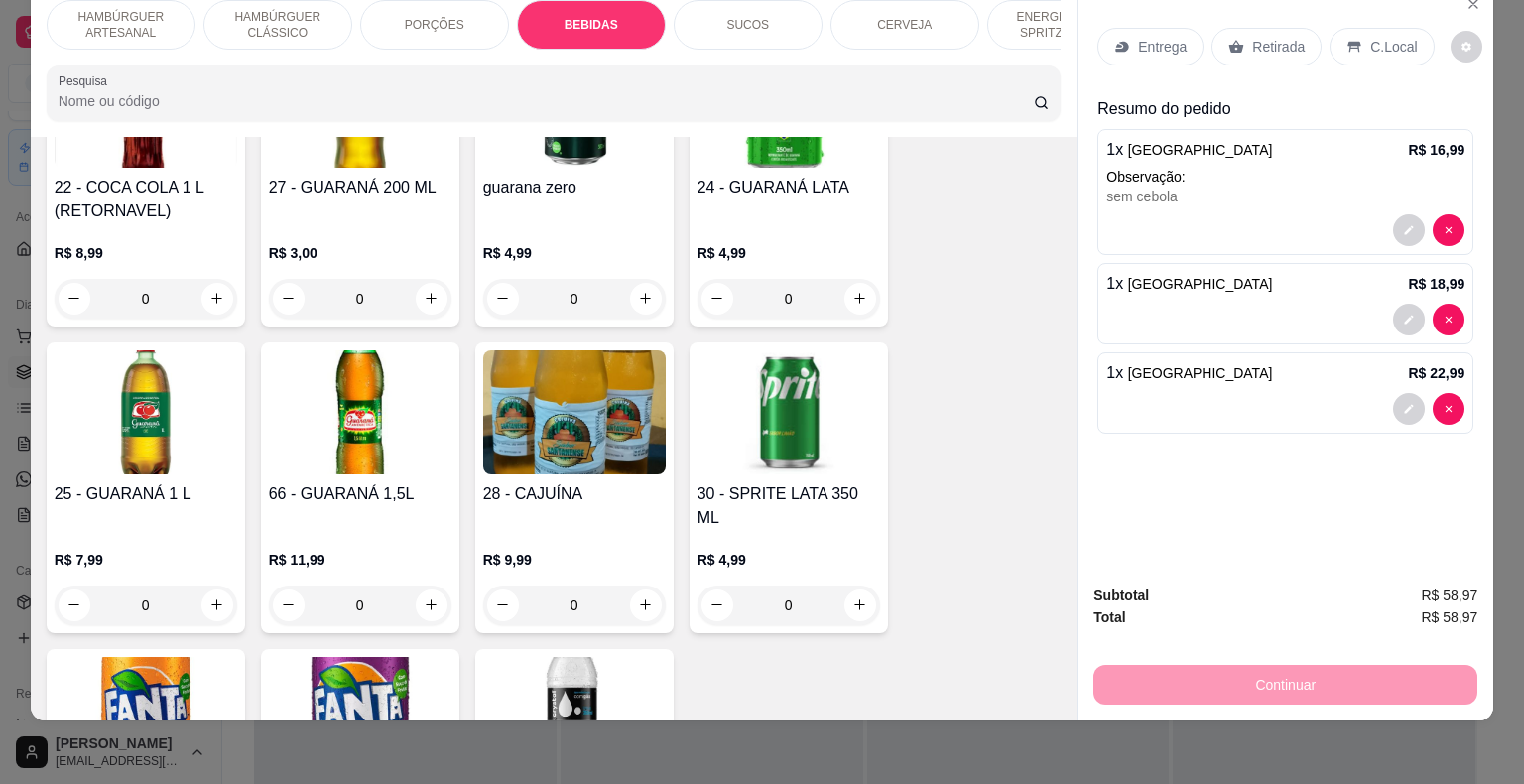
click at [1260, 28] on div "Retirada" at bounding box center [1266, 47] width 110 height 38
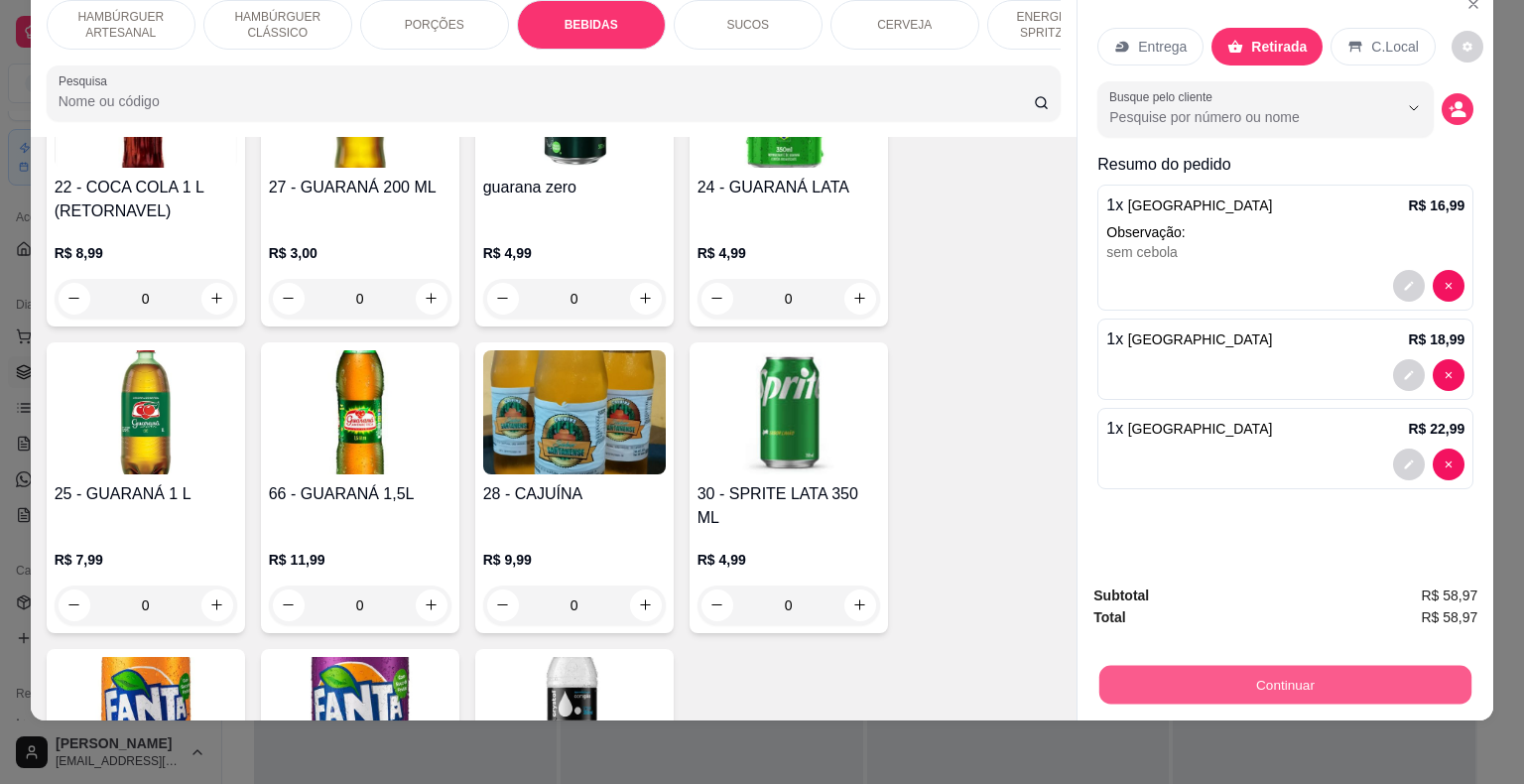
click at [1295, 666] on button "Continuar" at bounding box center [1285, 685] width 372 height 39
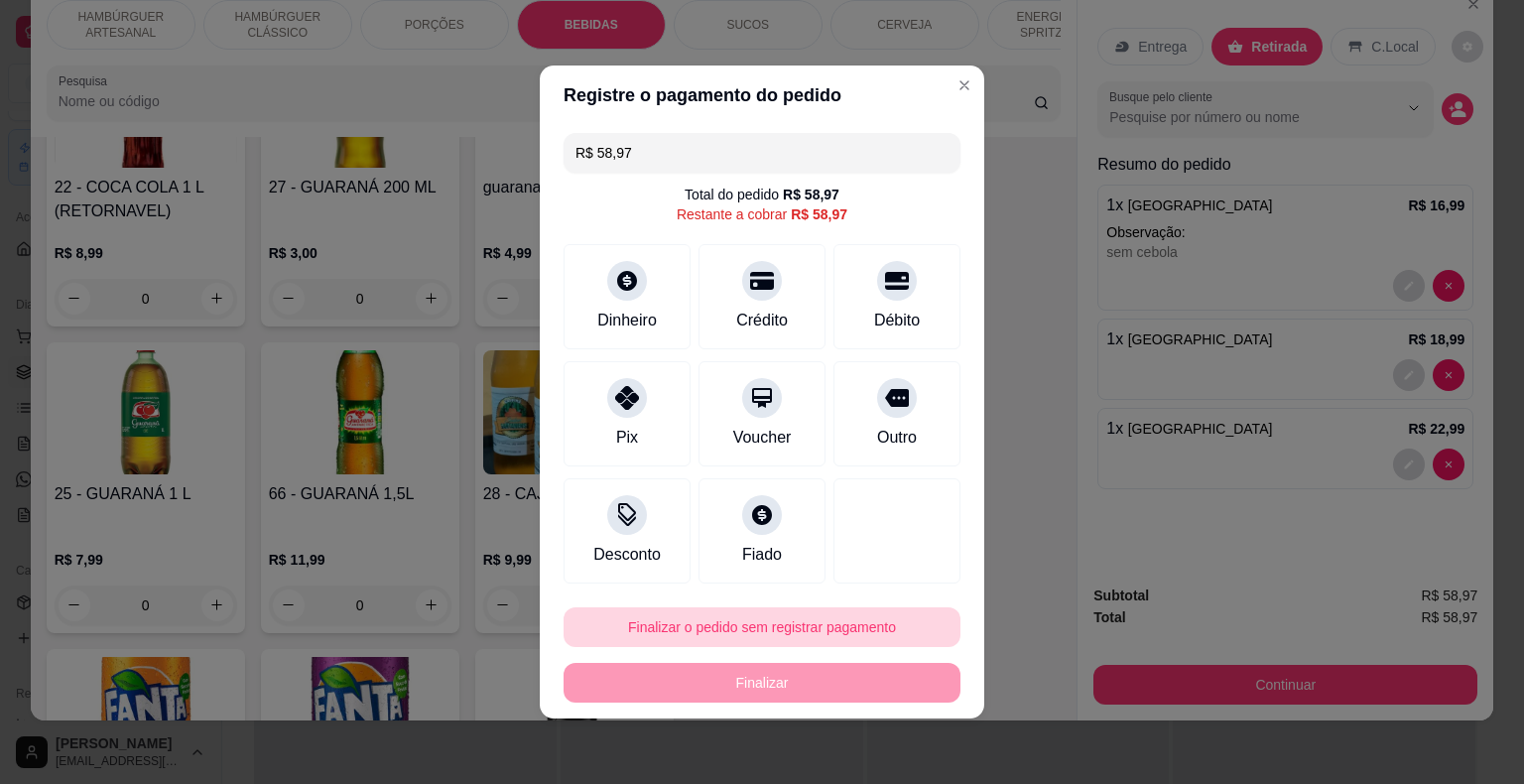
click at [853, 609] on button "Finalizar o pedido sem registrar pagamento" at bounding box center [761, 627] width 397 height 40
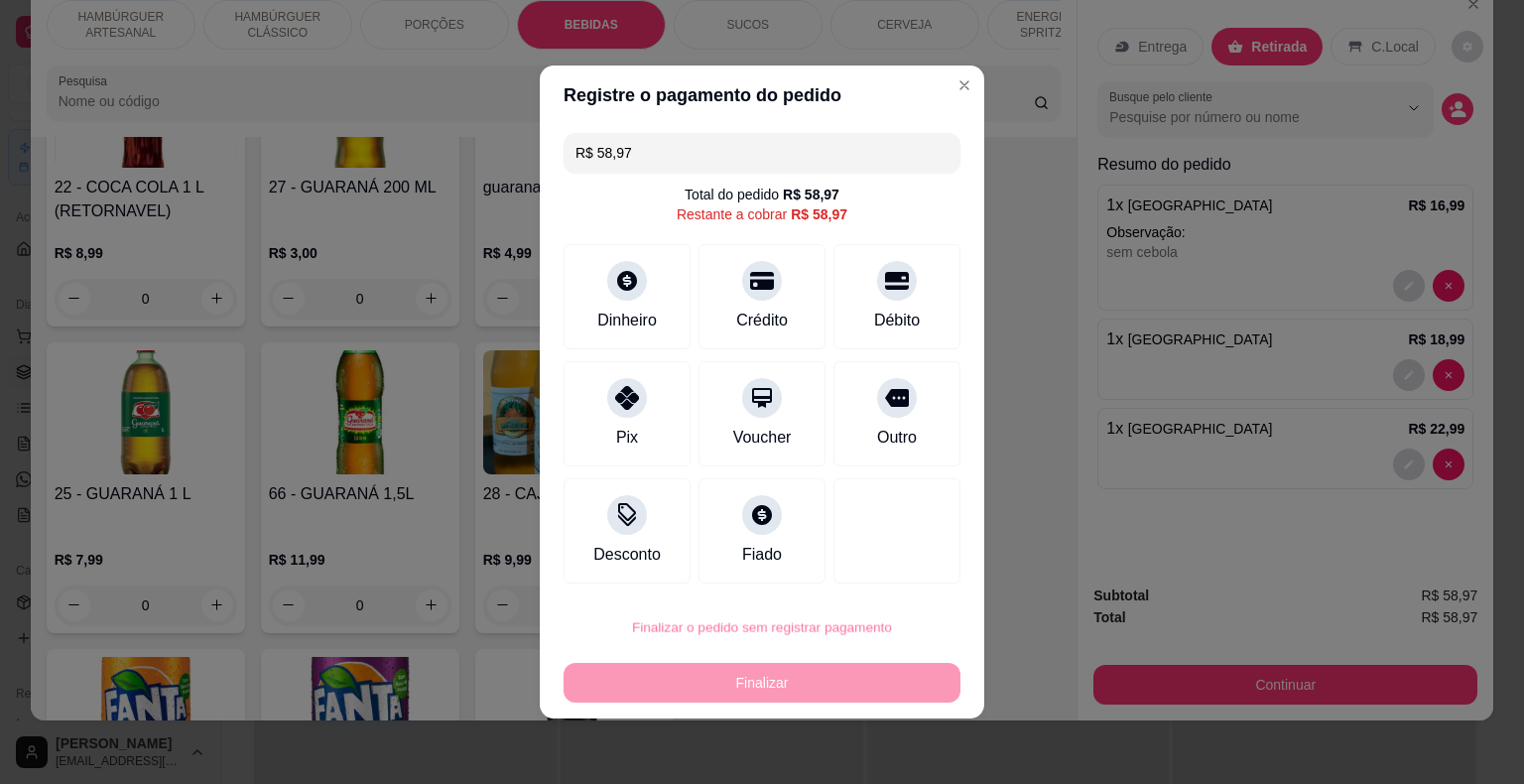
click at [894, 576] on button "Confirmar" at bounding box center [881, 571] width 73 height 31
type input "0"
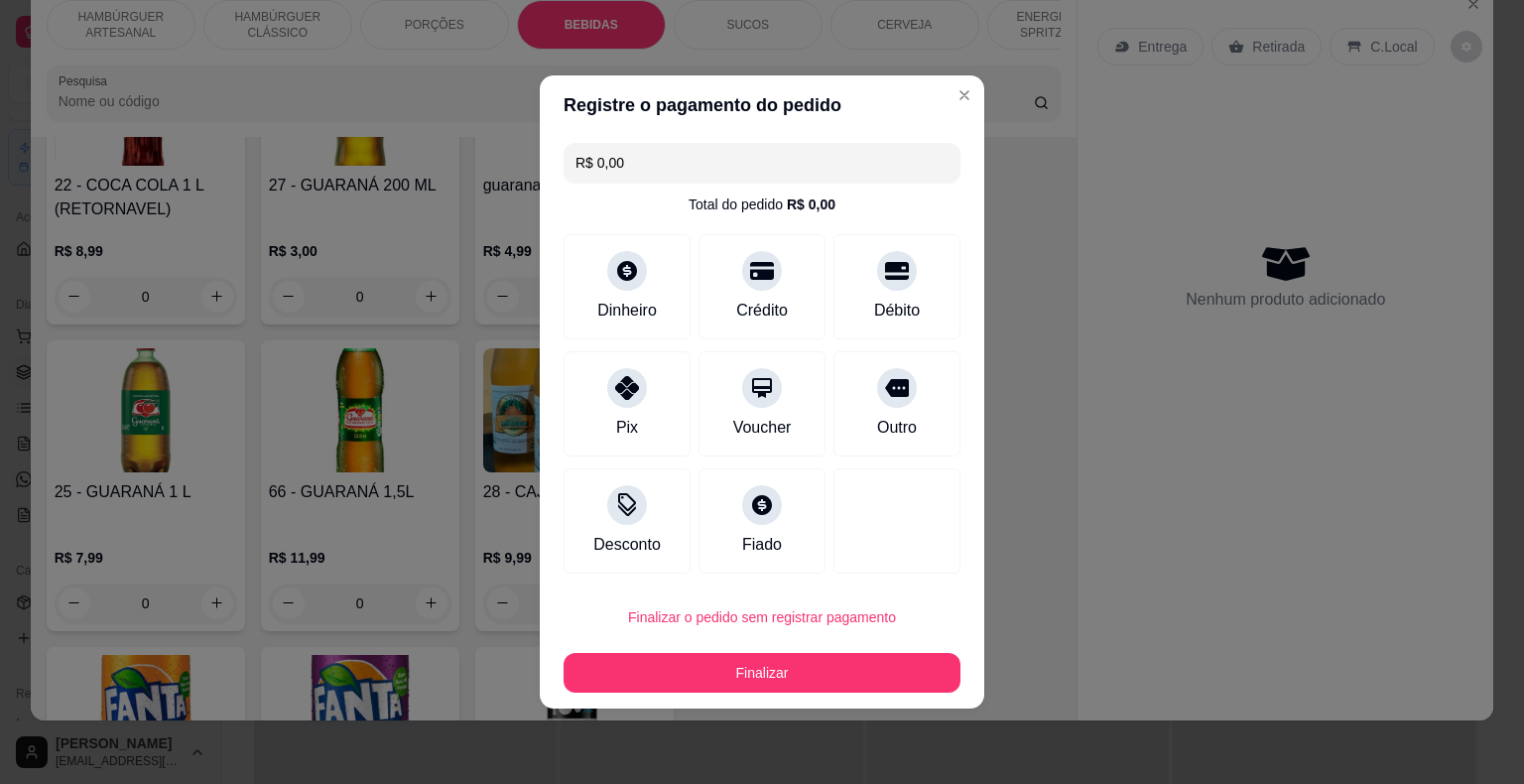
type input "R$ 0,00"
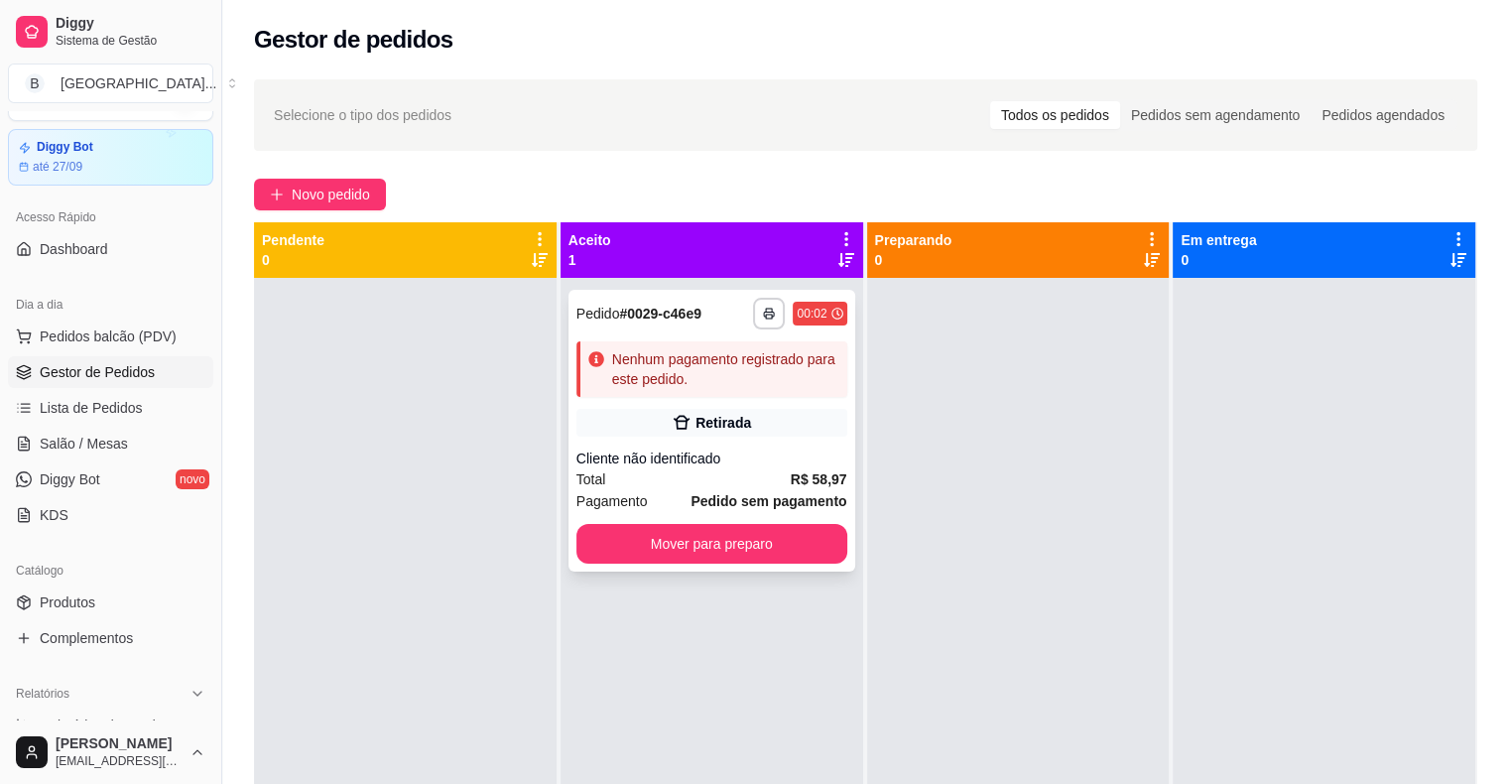
click at [750, 460] on div "Cliente não identificado" at bounding box center [711, 458] width 271 height 20
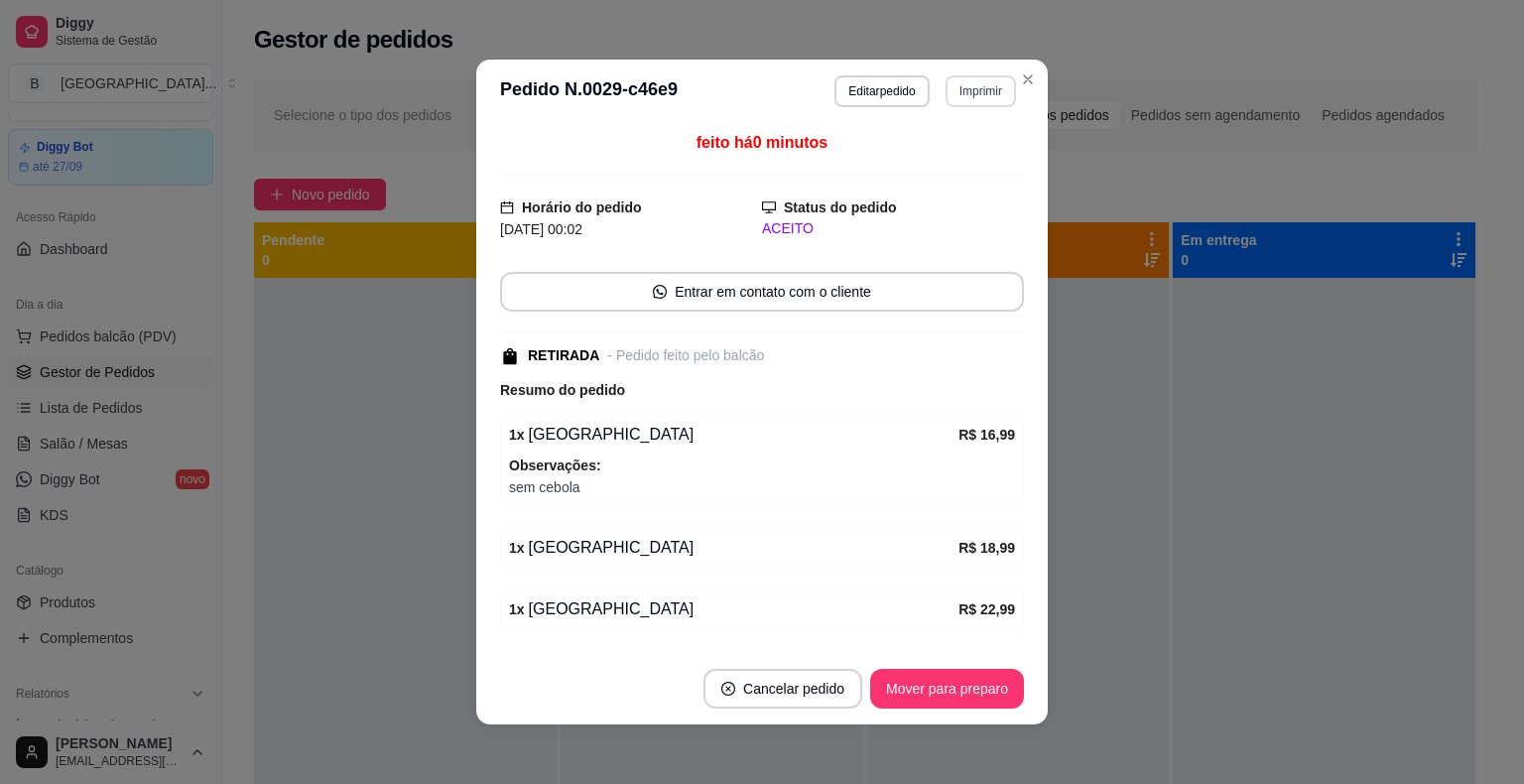
click at [956, 79] on button "Imprimir" at bounding box center [980, 91] width 70 height 32
click at [955, 159] on button "IMPRESSORA" at bounding box center [937, 160] width 139 height 31
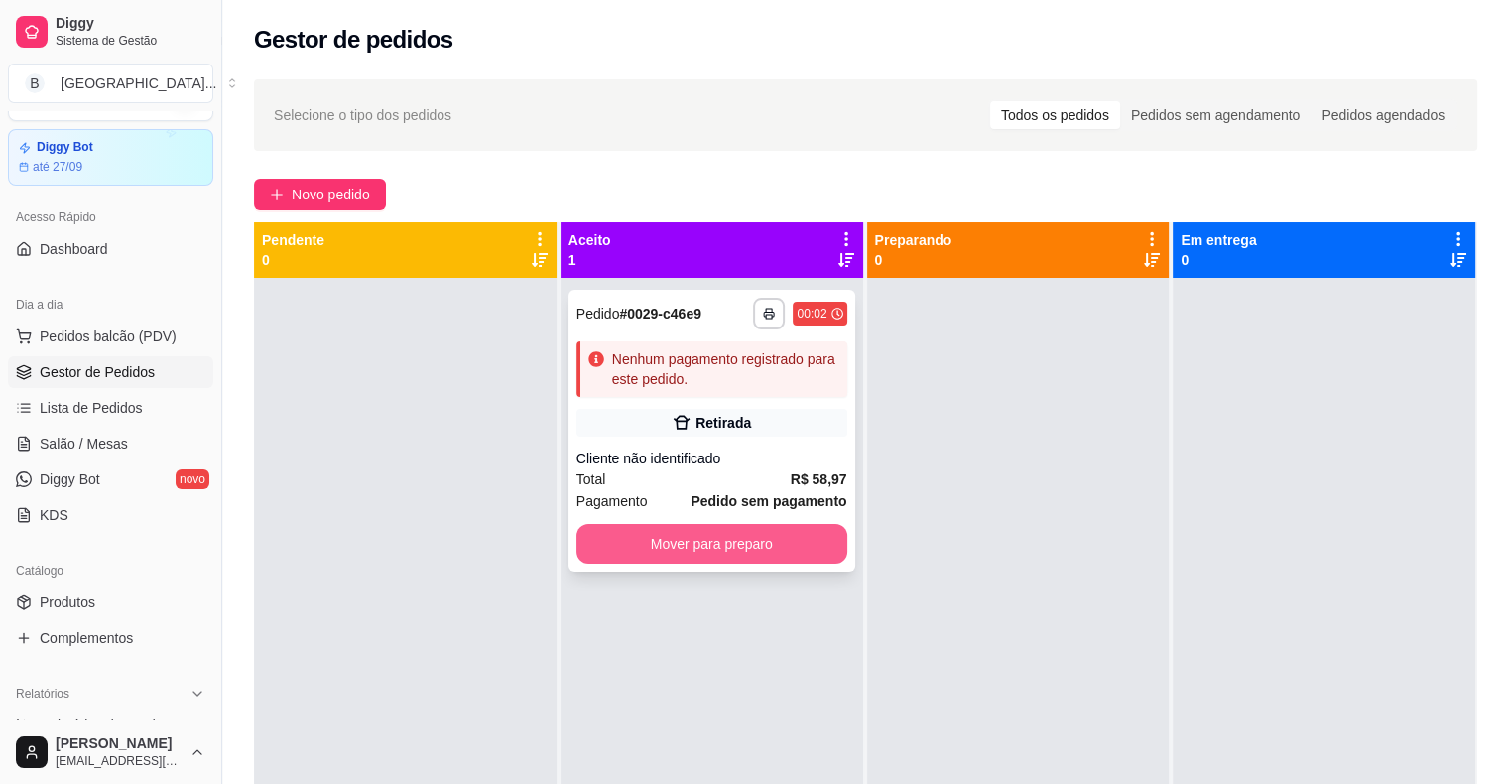
click at [722, 543] on button "Mover para preparo" at bounding box center [711, 544] width 271 height 40
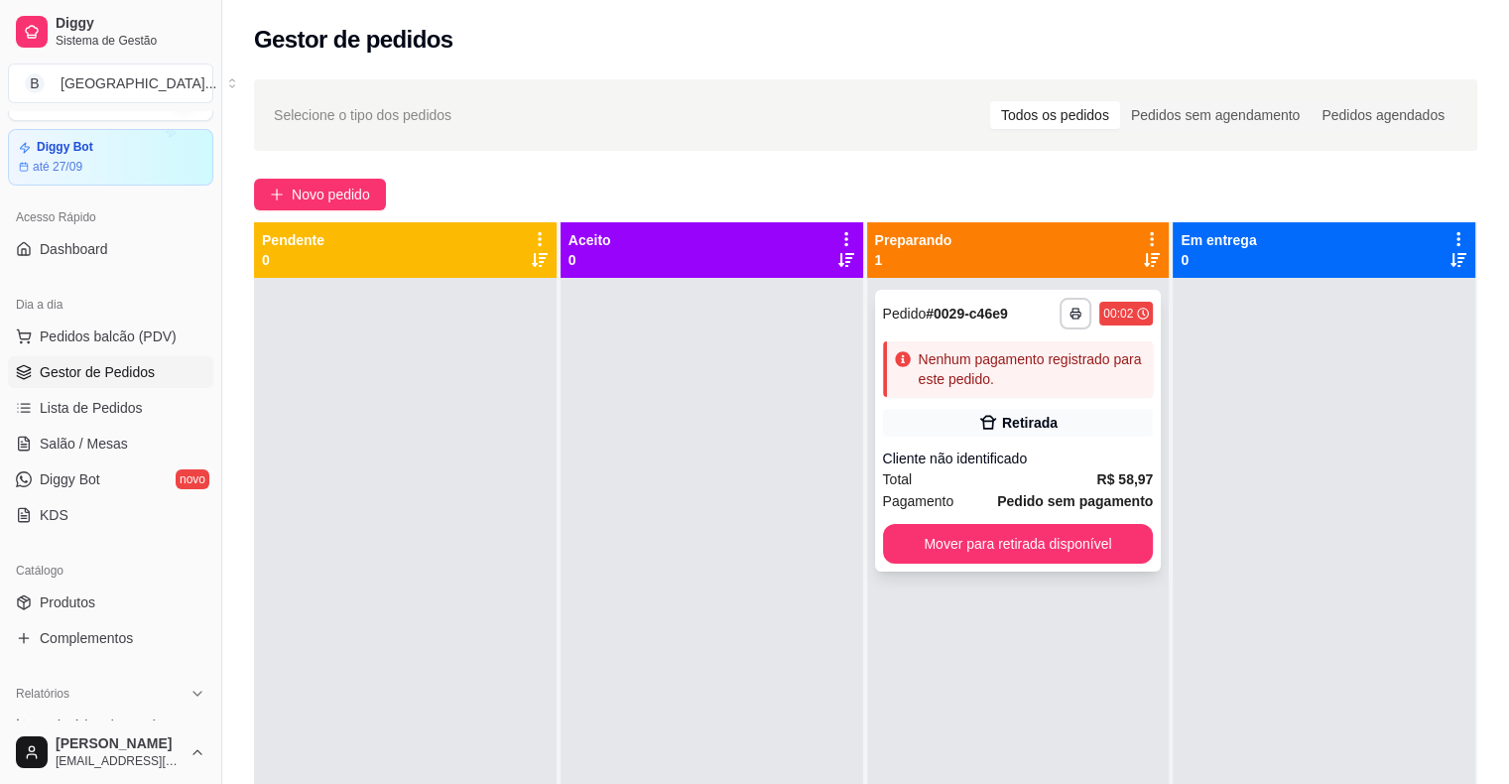
click at [1006, 438] on div "**********" at bounding box center [1018, 431] width 287 height 282
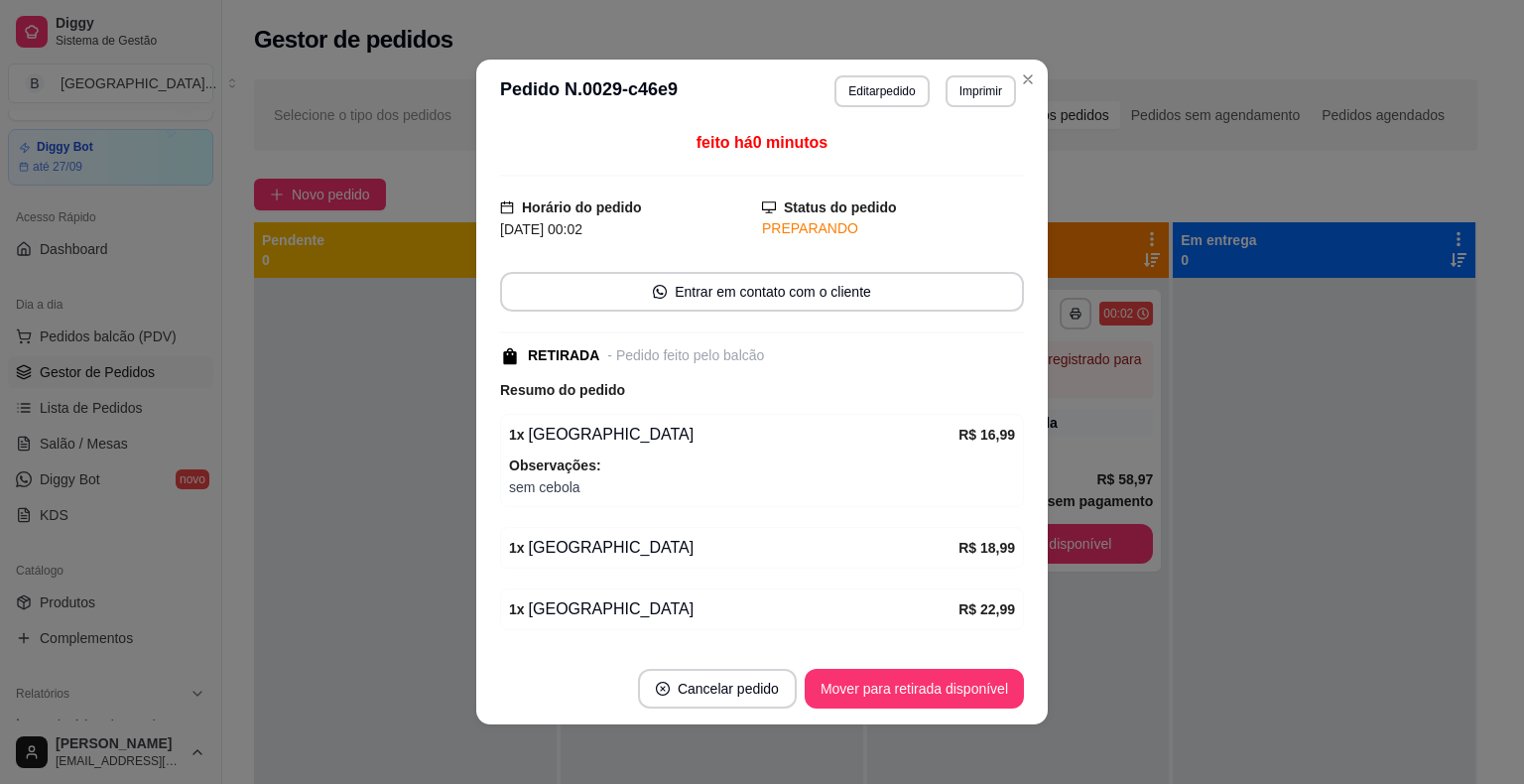
click at [849, 94] on button "Editar pedido" at bounding box center [881, 91] width 94 height 32
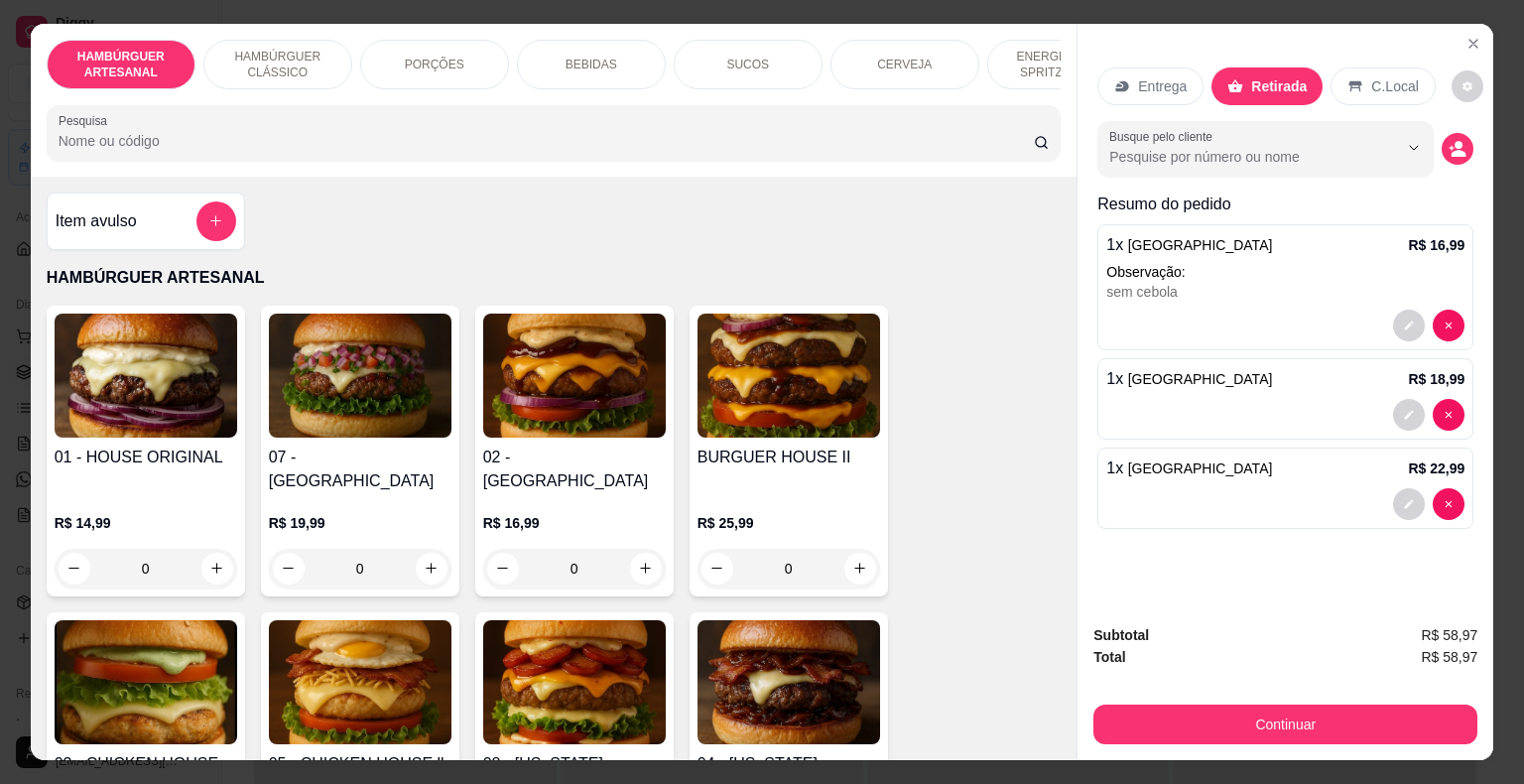
click at [586, 61] on p "BEBIDAS" at bounding box center [591, 65] width 52 height 16
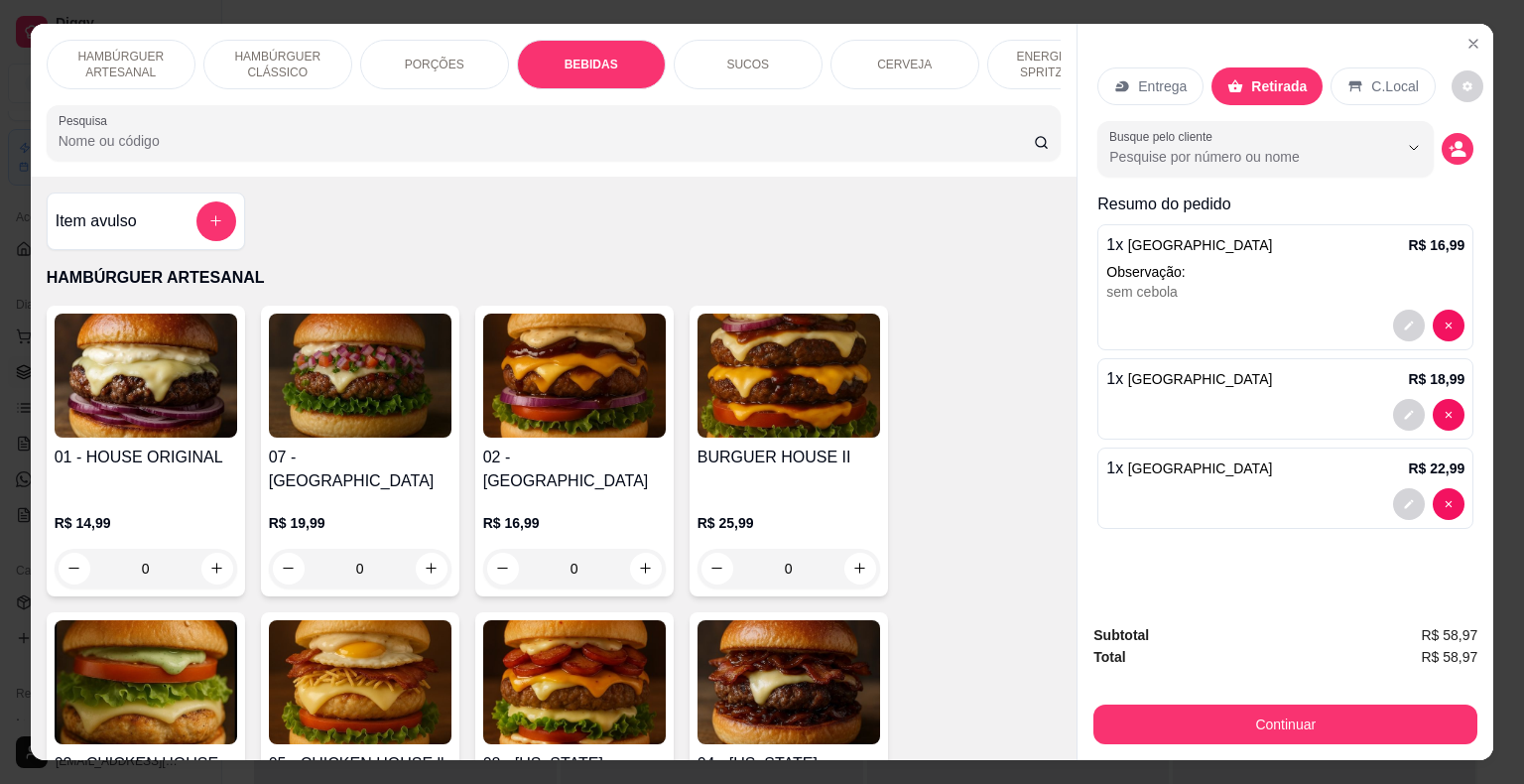
scroll to position [48, 0]
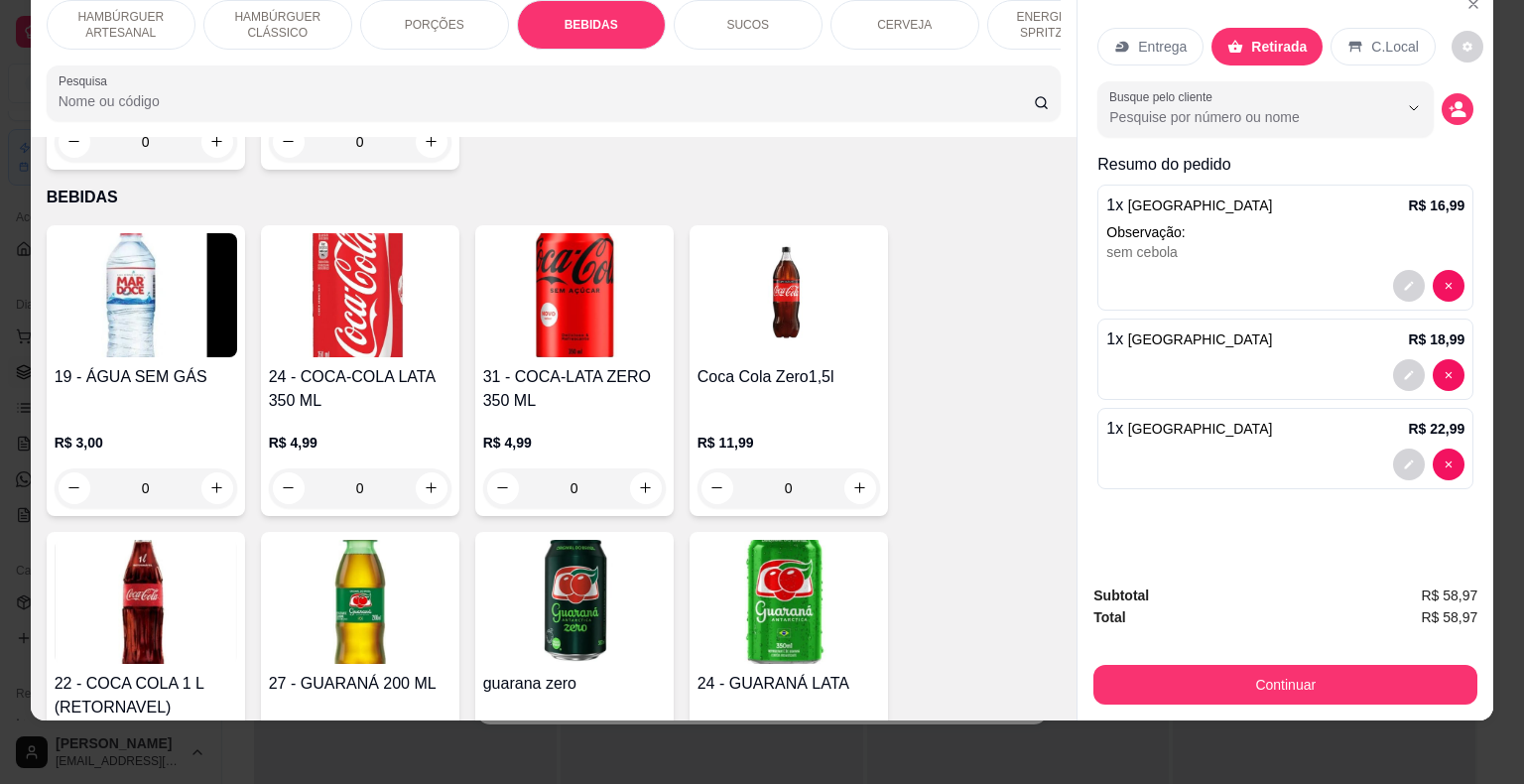
click at [102, 22] on p "HAMBÚRGUER ARTESANAL" at bounding box center [120, 25] width 115 height 32
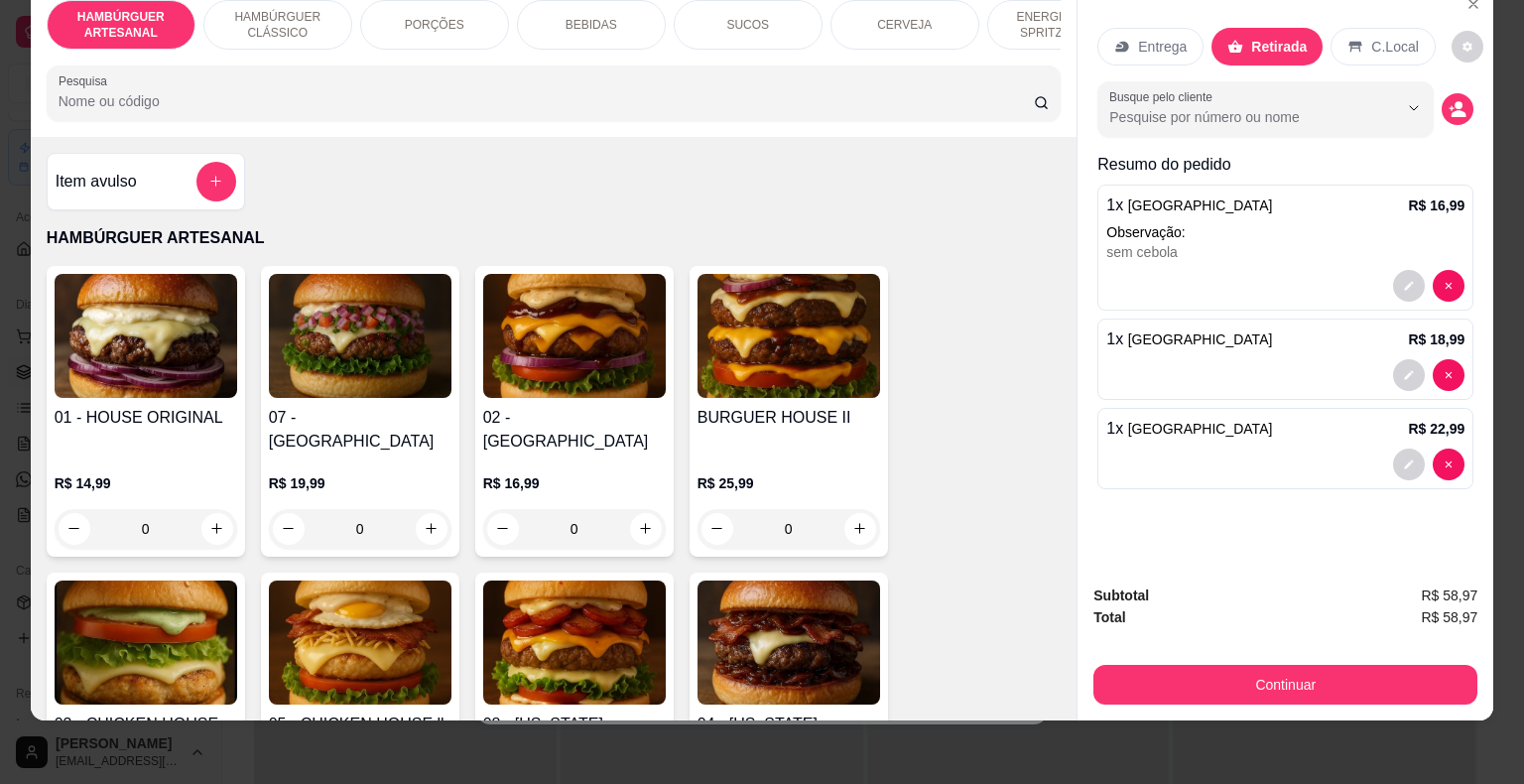
scroll to position [0, 0]
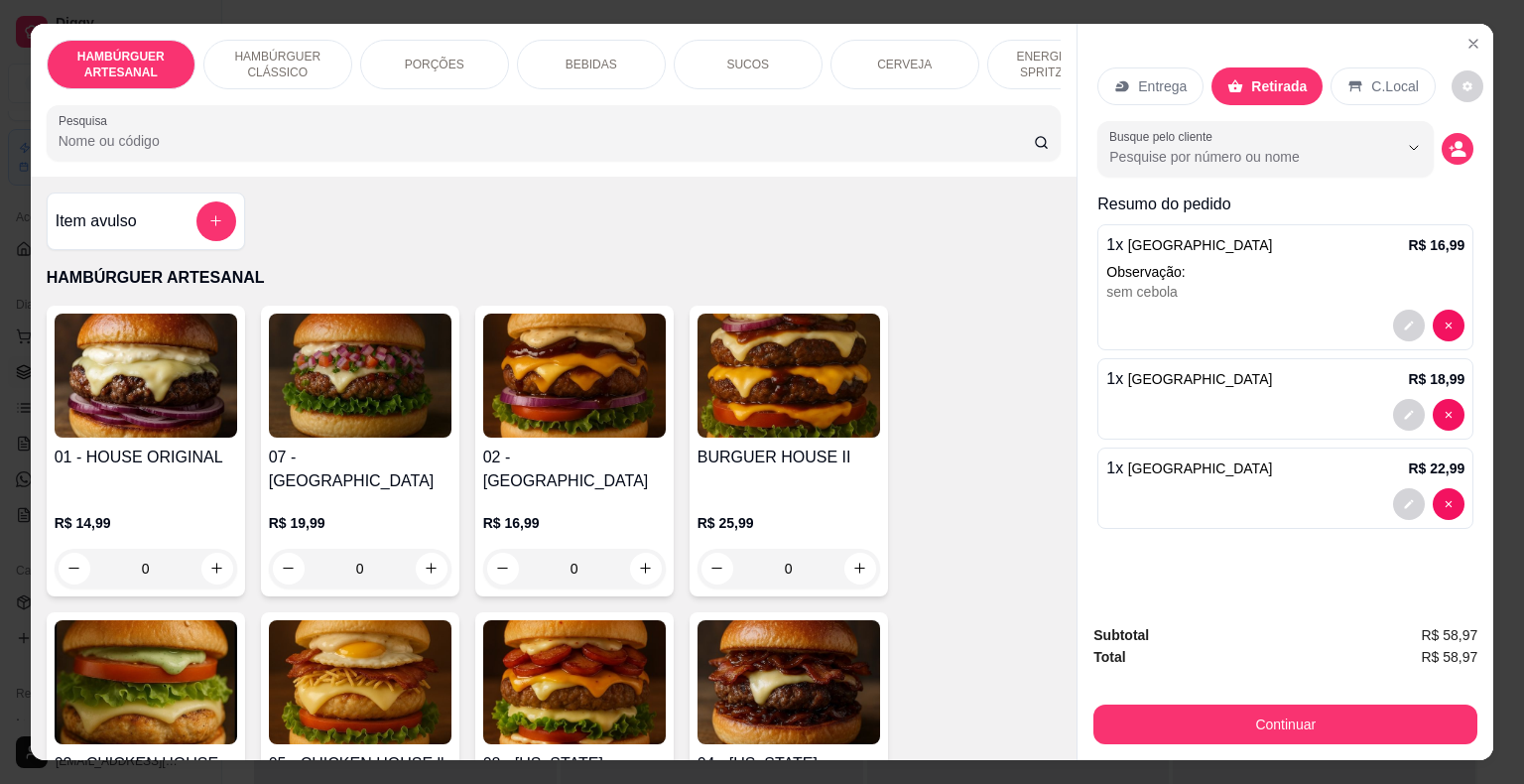
click at [103, 225] on h4 "Item avulso" at bounding box center [96, 221] width 81 height 24
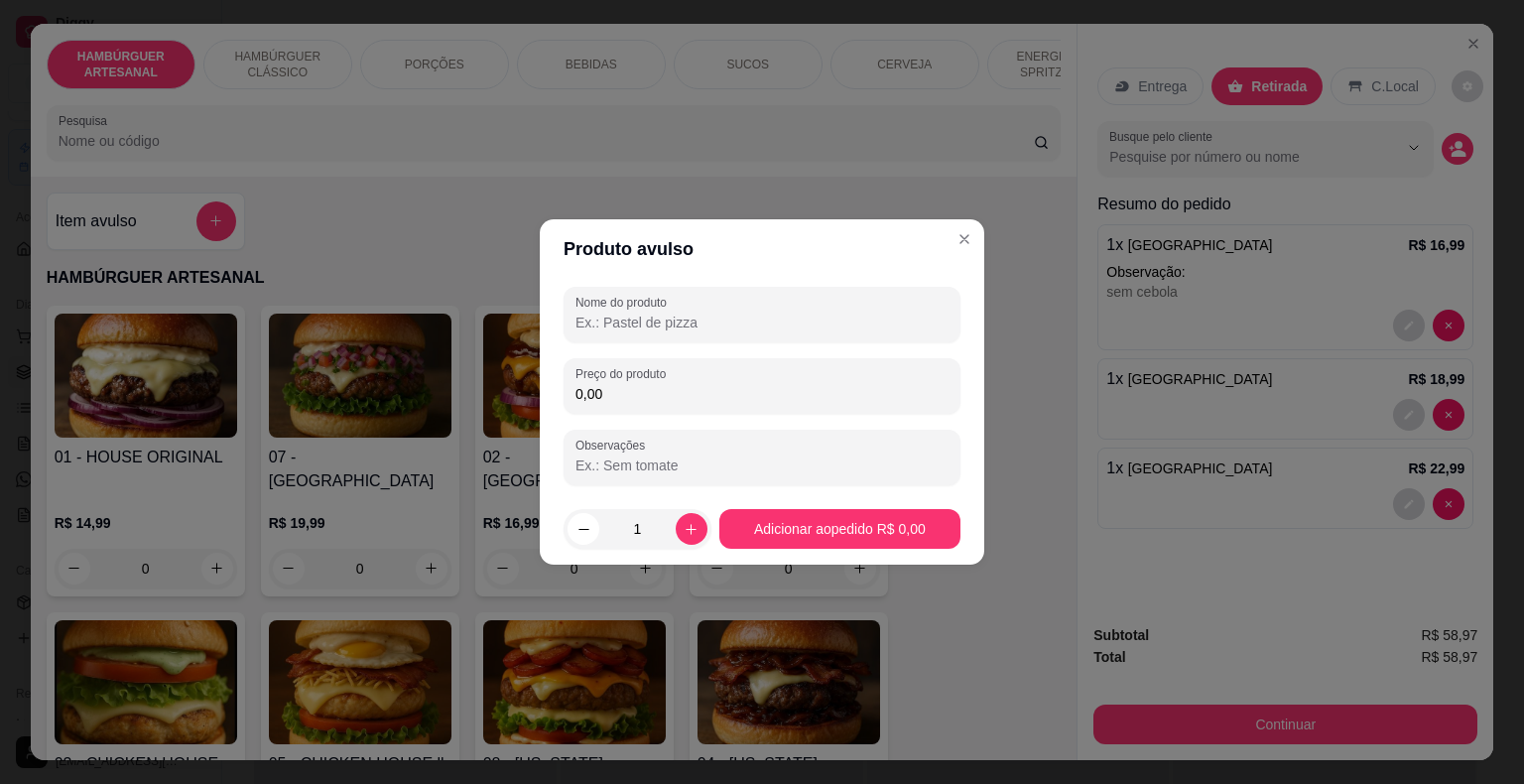
click at [619, 392] on input "0,00" at bounding box center [761, 394] width 373 height 20
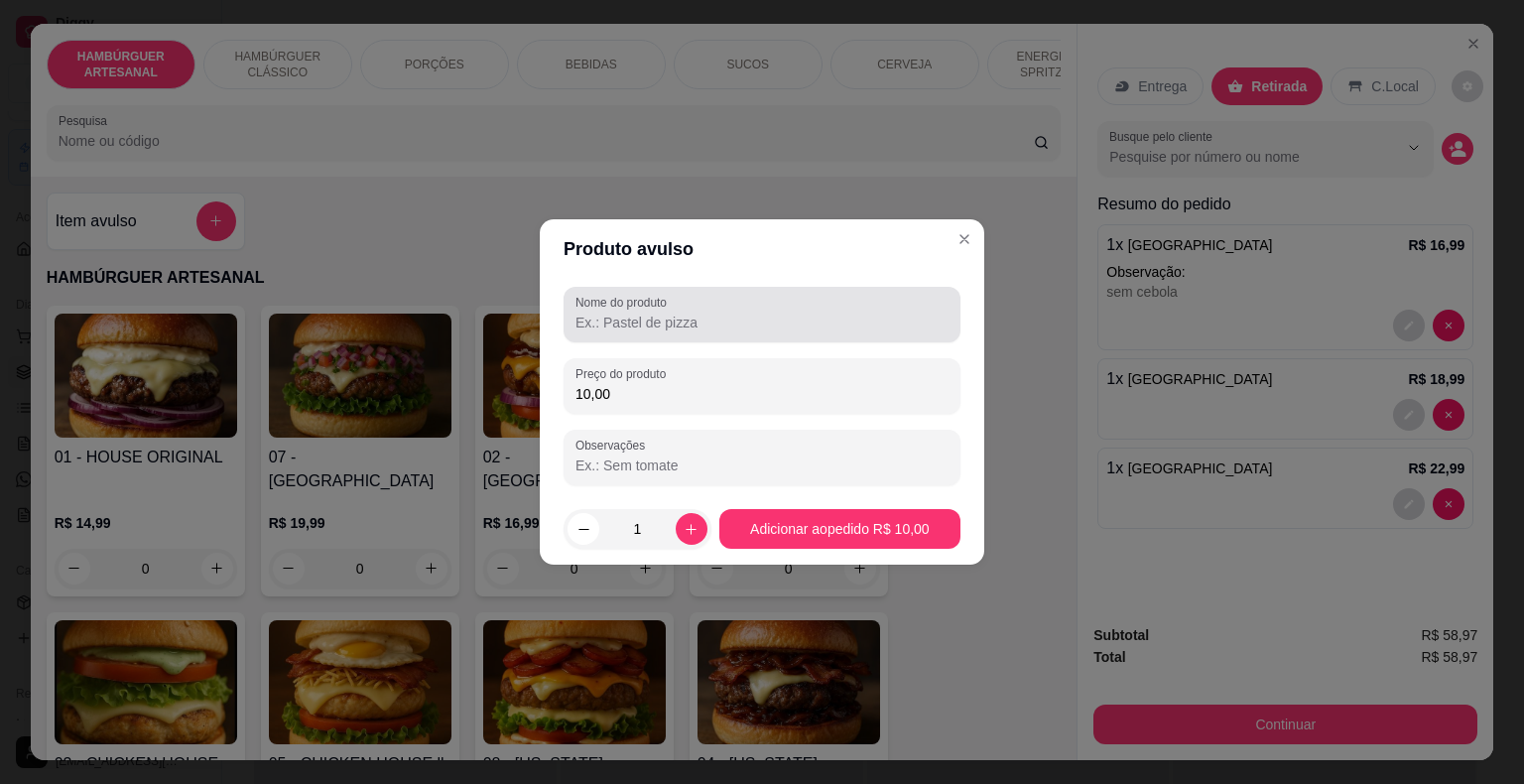
type input "10,00"
click at [901, 332] on div at bounding box center [761, 315] width 373 height 40
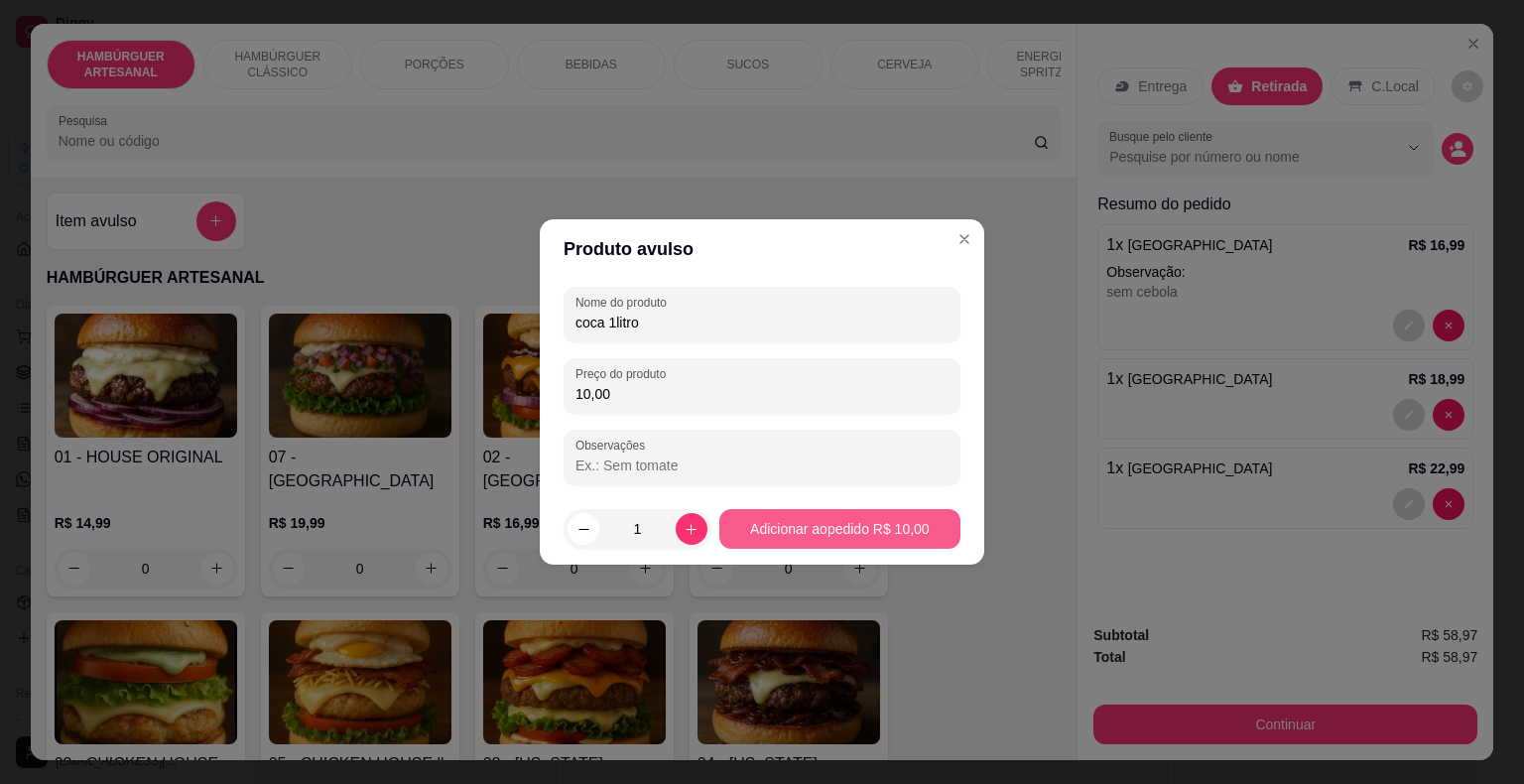
type input "coca 1litro"
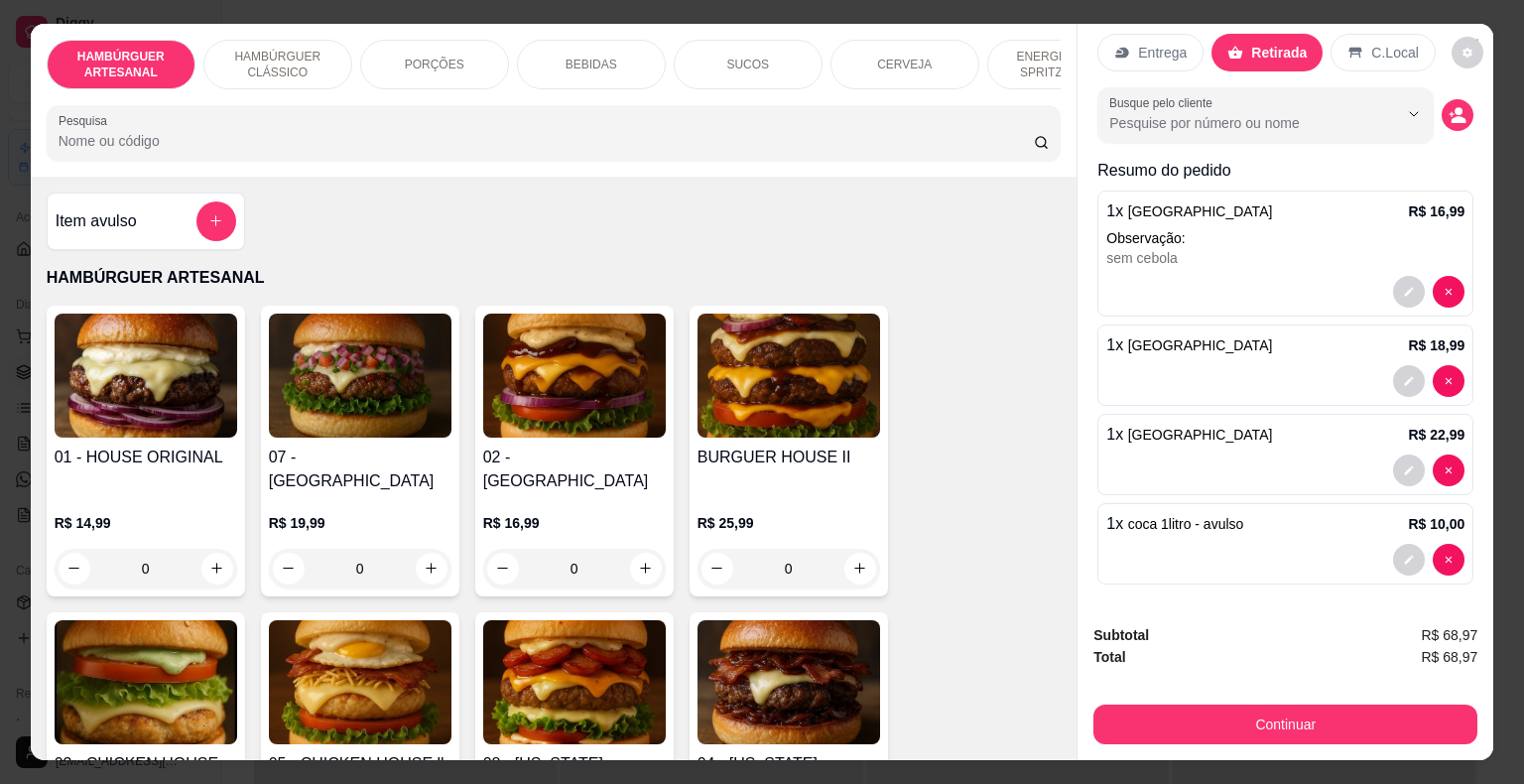
scroll to position [48, 0]
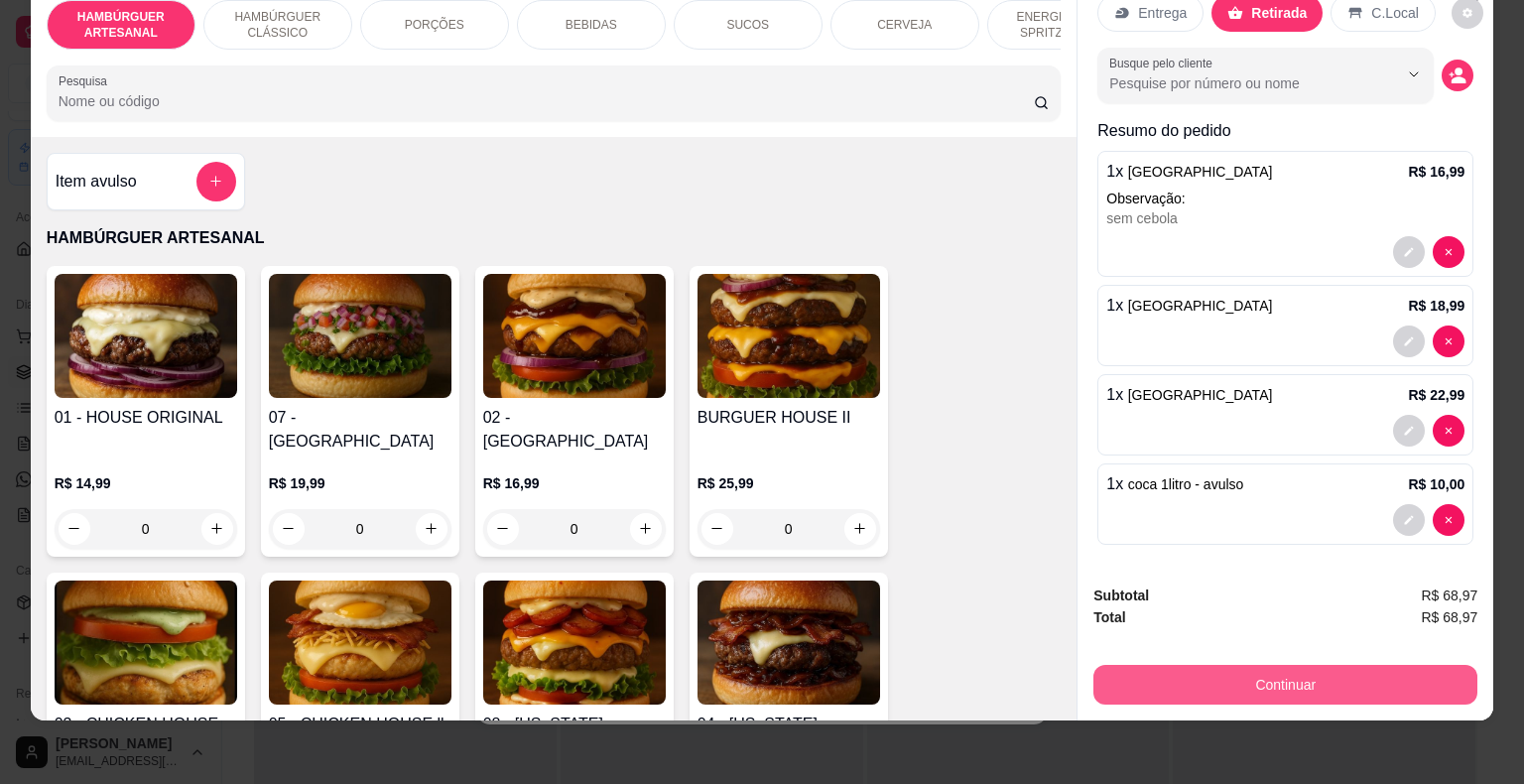
click at [1321, 665] on button "Continuar" at bounding box center [1285, 685] width 384 height 40
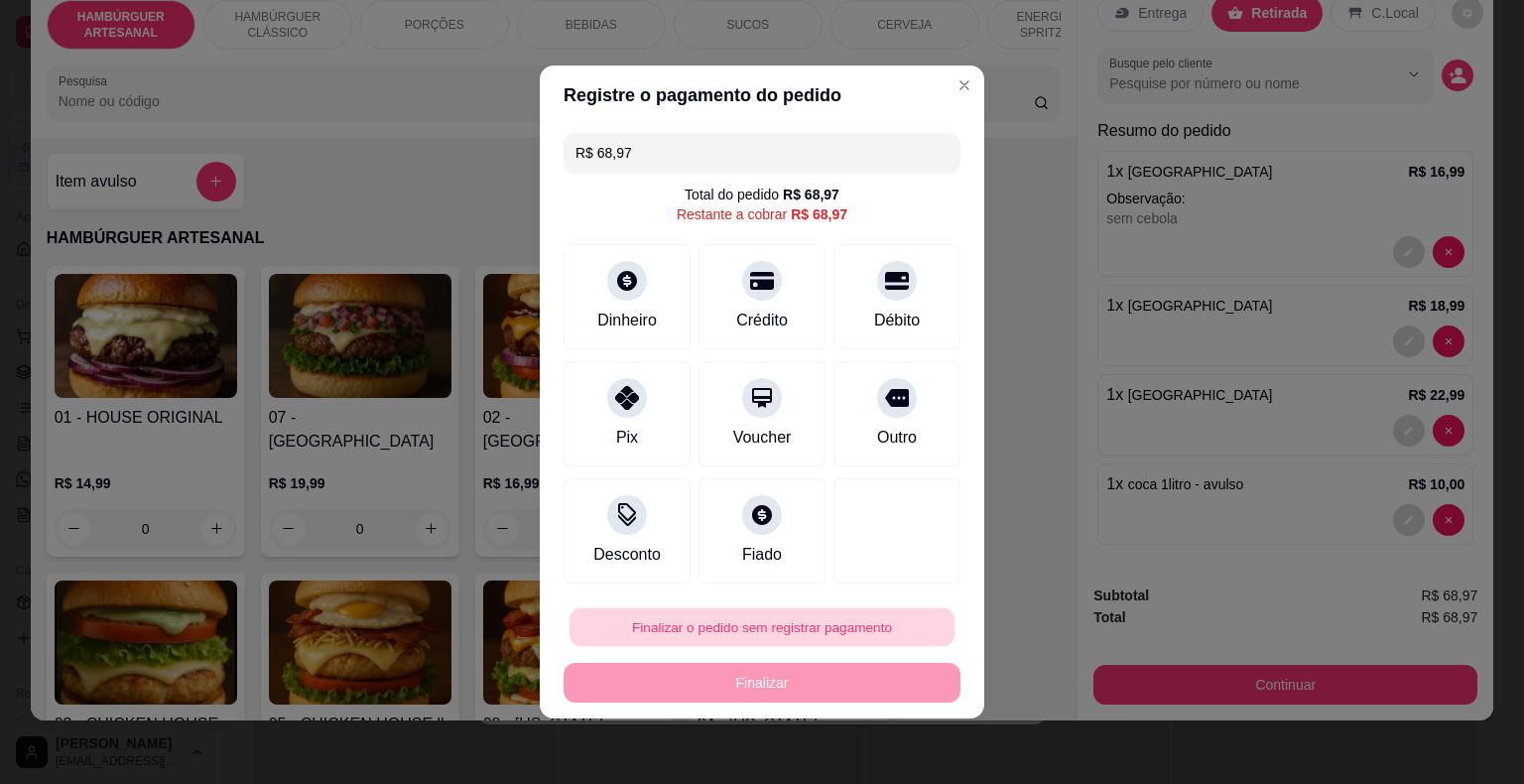
click at [731, 621] on button "Finalizar o pedido sem registrar pagamento" at bounding box center [761, 627] width 385 height 39
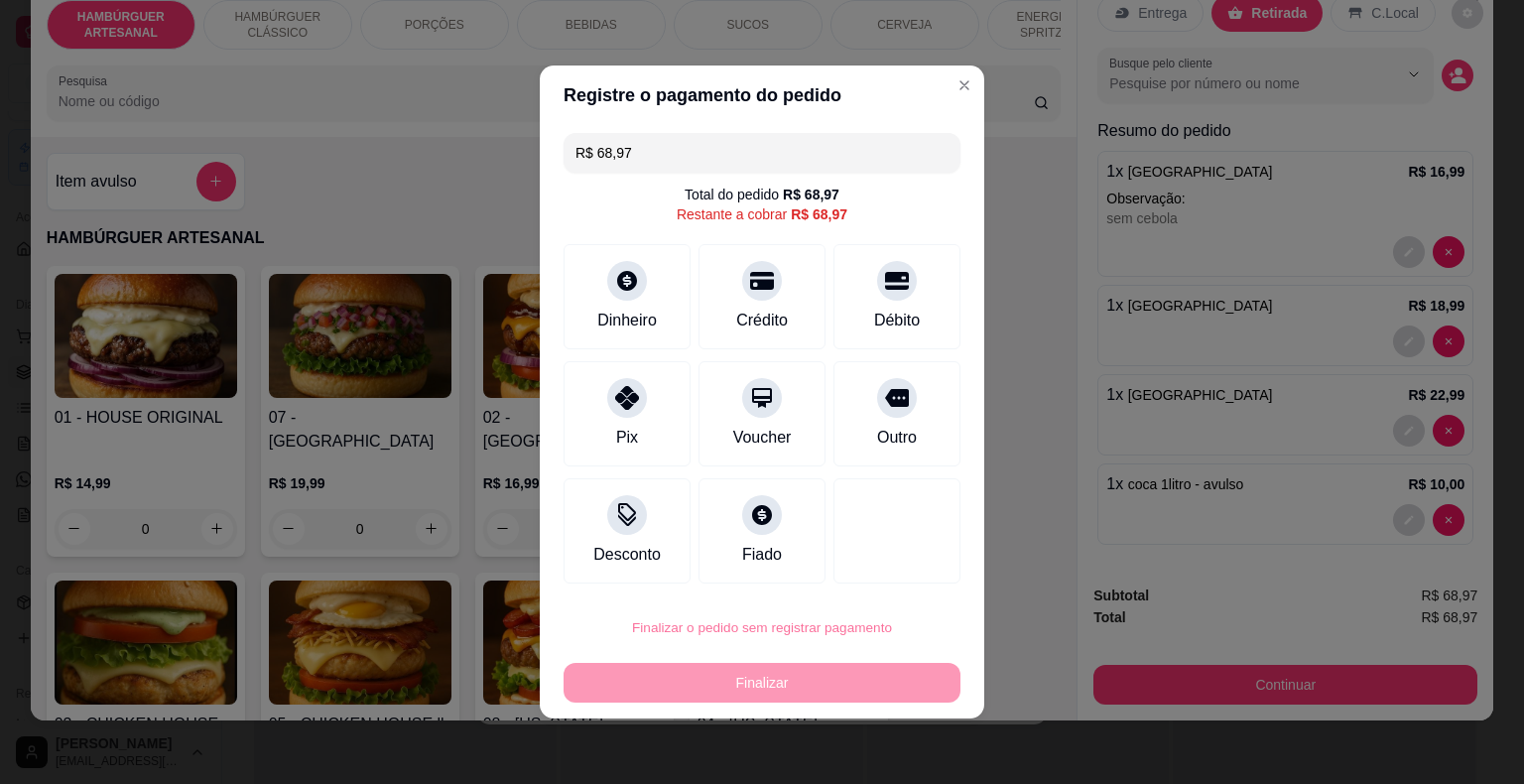
click at [867, 572] on button "Confirmar" at bounding box center [882, 571] width 73 height 31
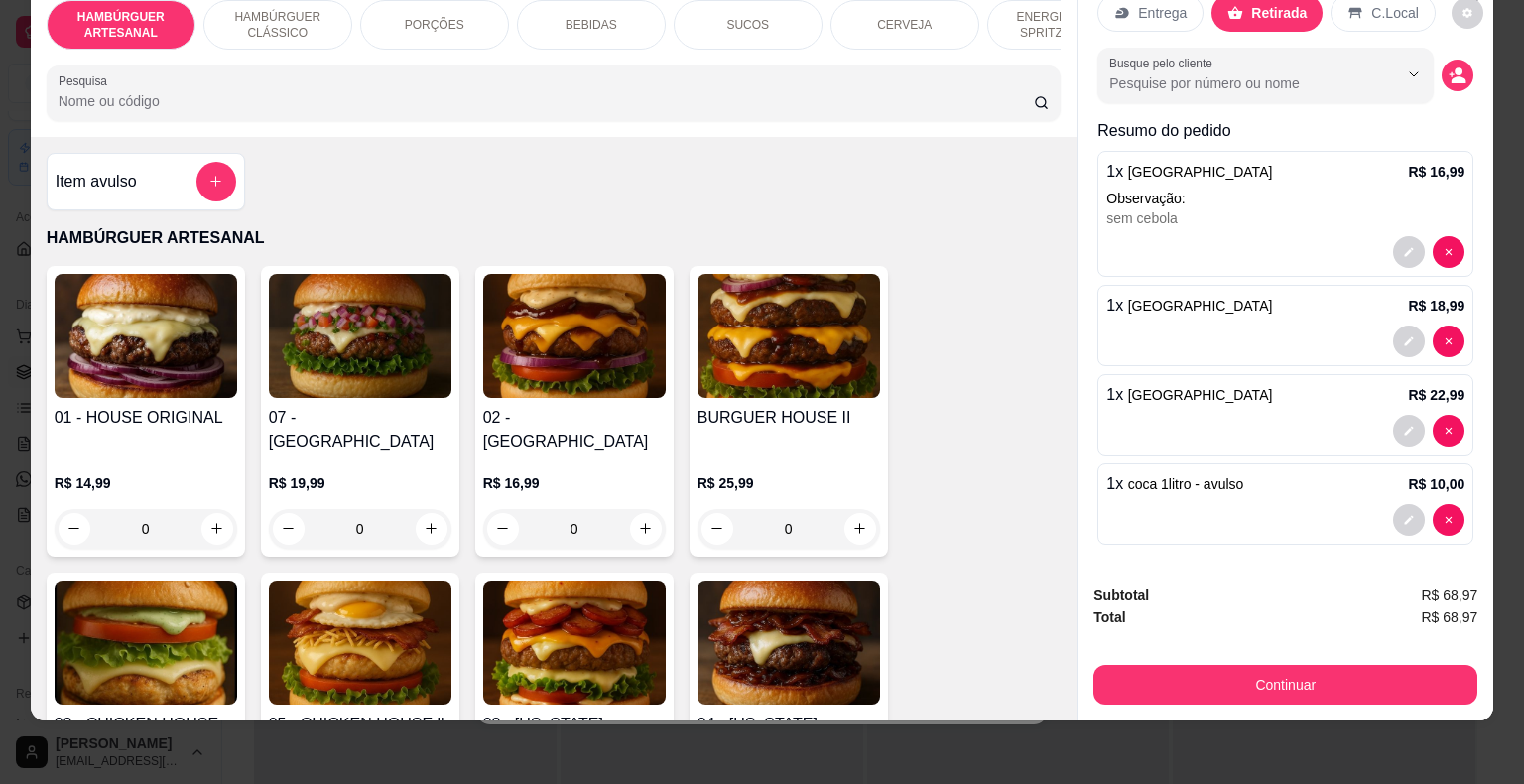
type input "0"
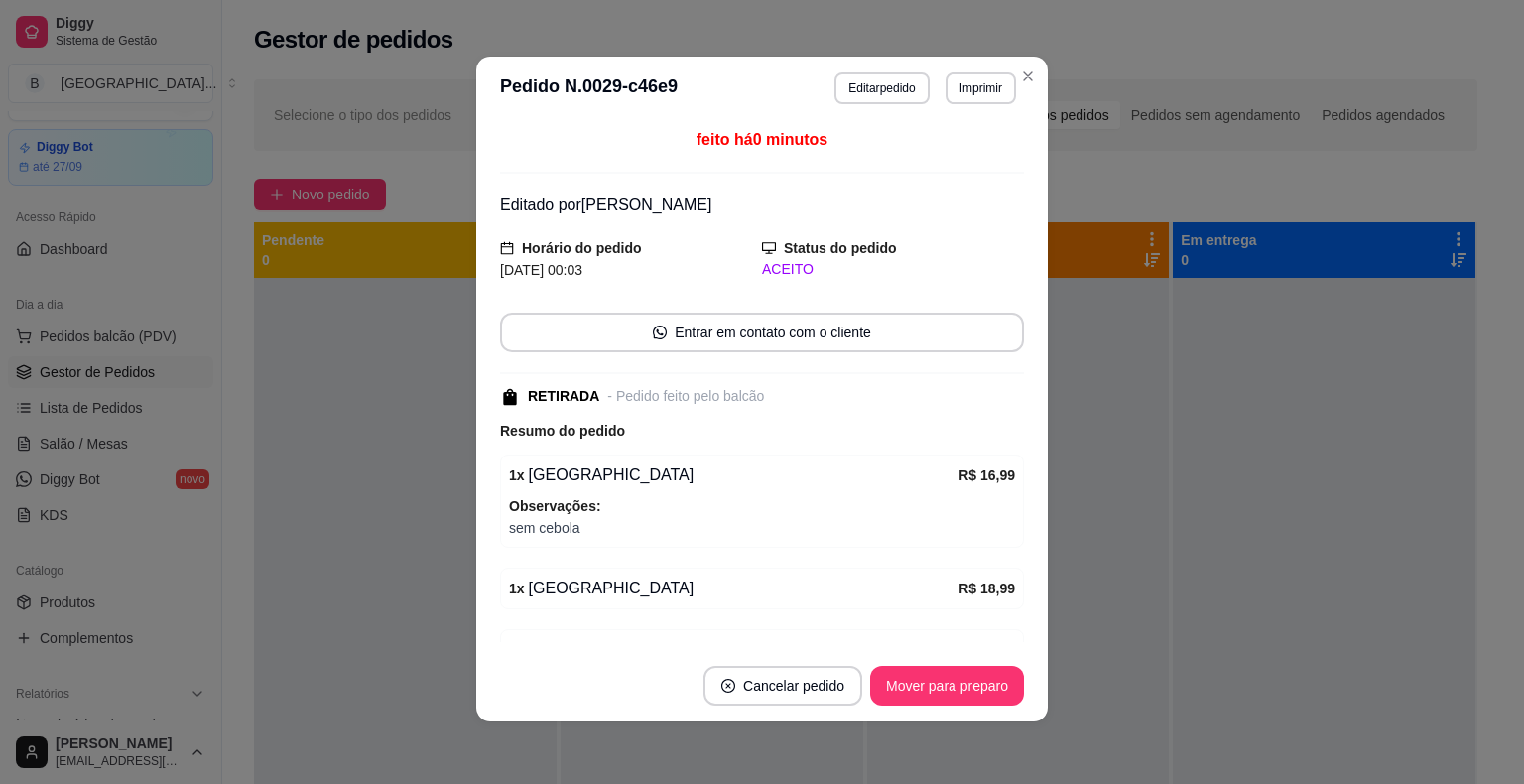
scroll to position [4, 0]
click at [913, 679] on button "Mover para preparo" at bounding box center [947, 685] width 154 height 40
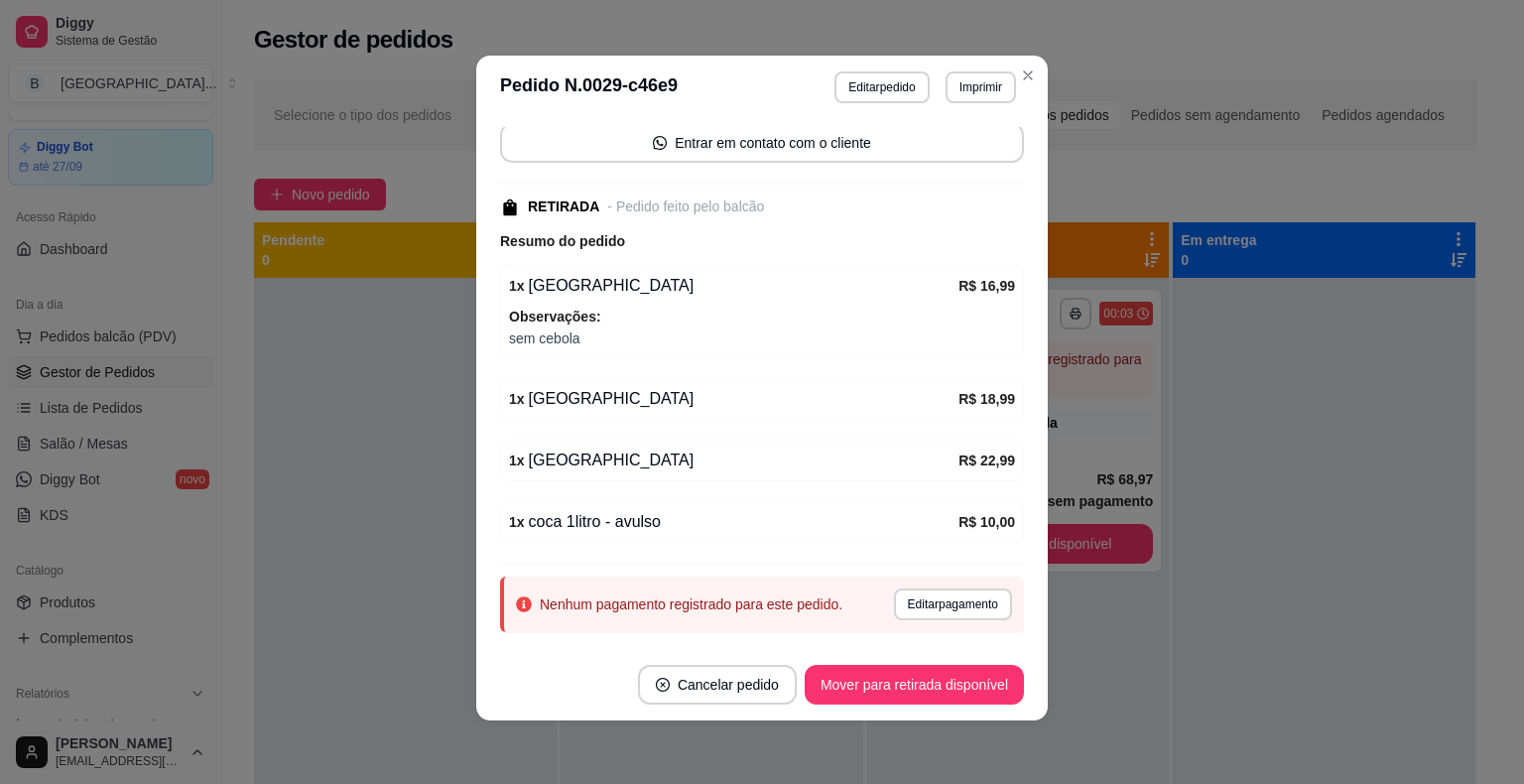
scroll to position [231, 0]
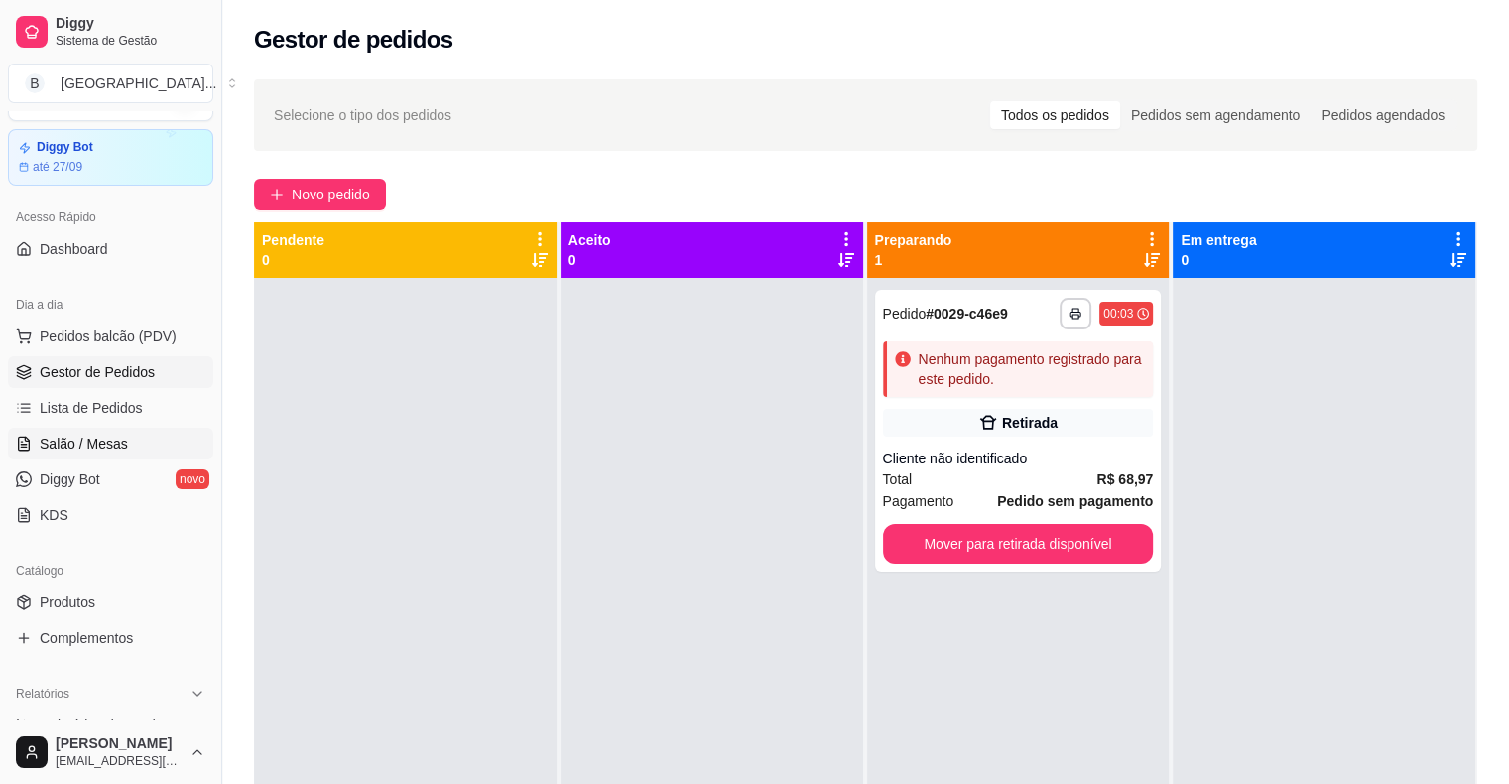
click at [100, 438] on span "Salão / Mesas" at bounding box center [84, 443] width 88 height 20
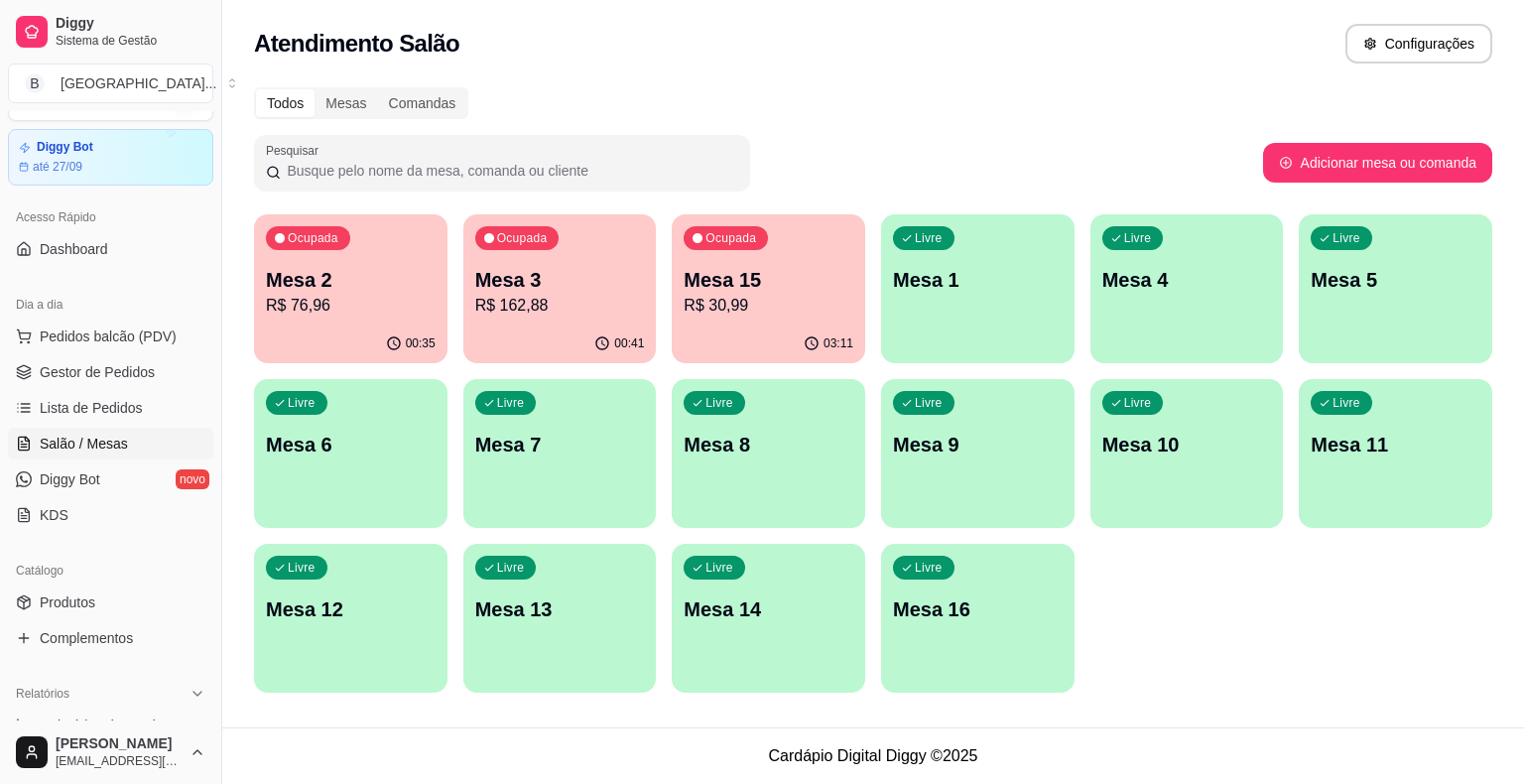
click at [378, 314] on p "R$ 76,96" at bounding box center [351, 306] width 170 height 24
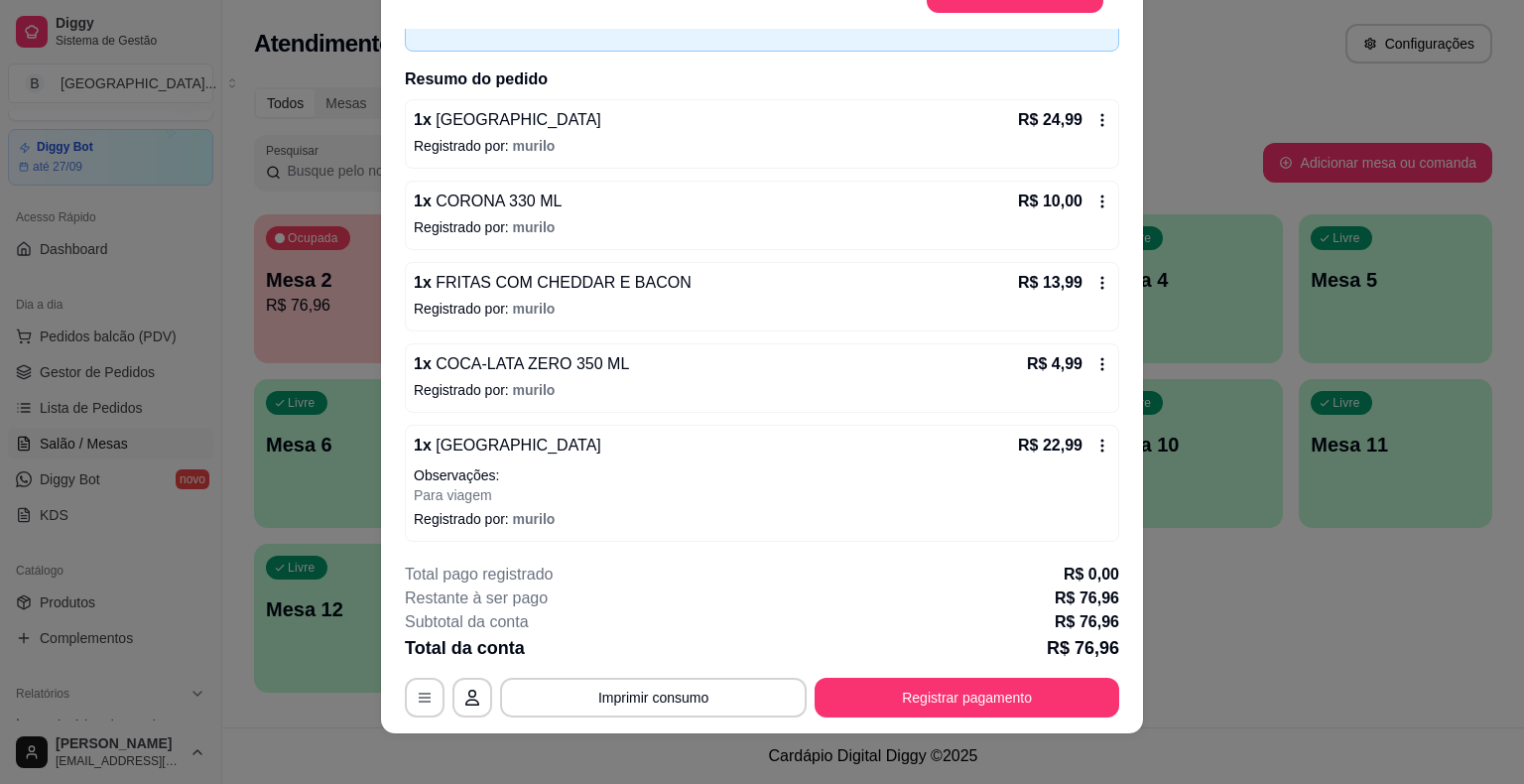
scroll to position [60, 0]
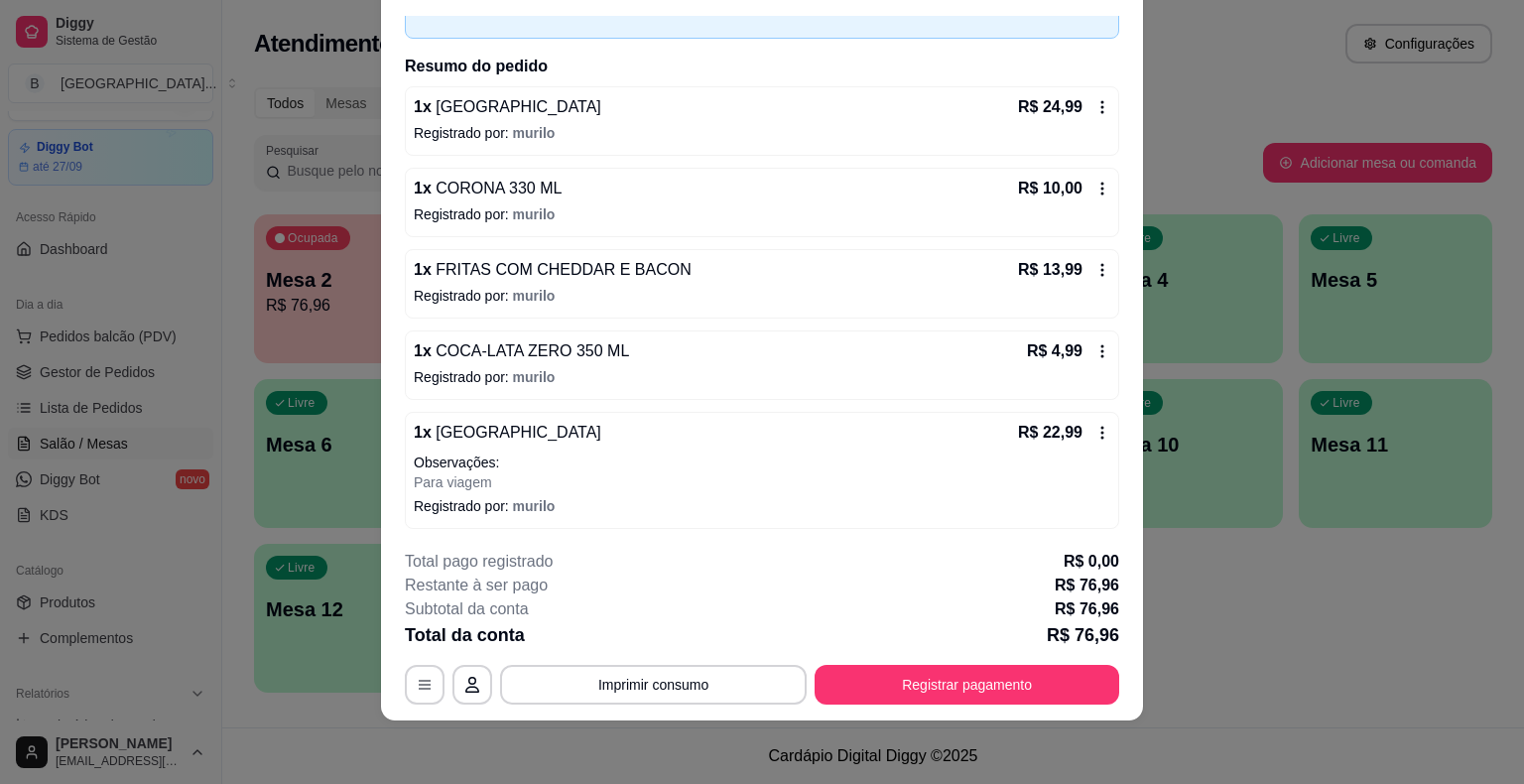
click at [1094, 343] on icon at bounding box center [1102, 351] width 16 height 16
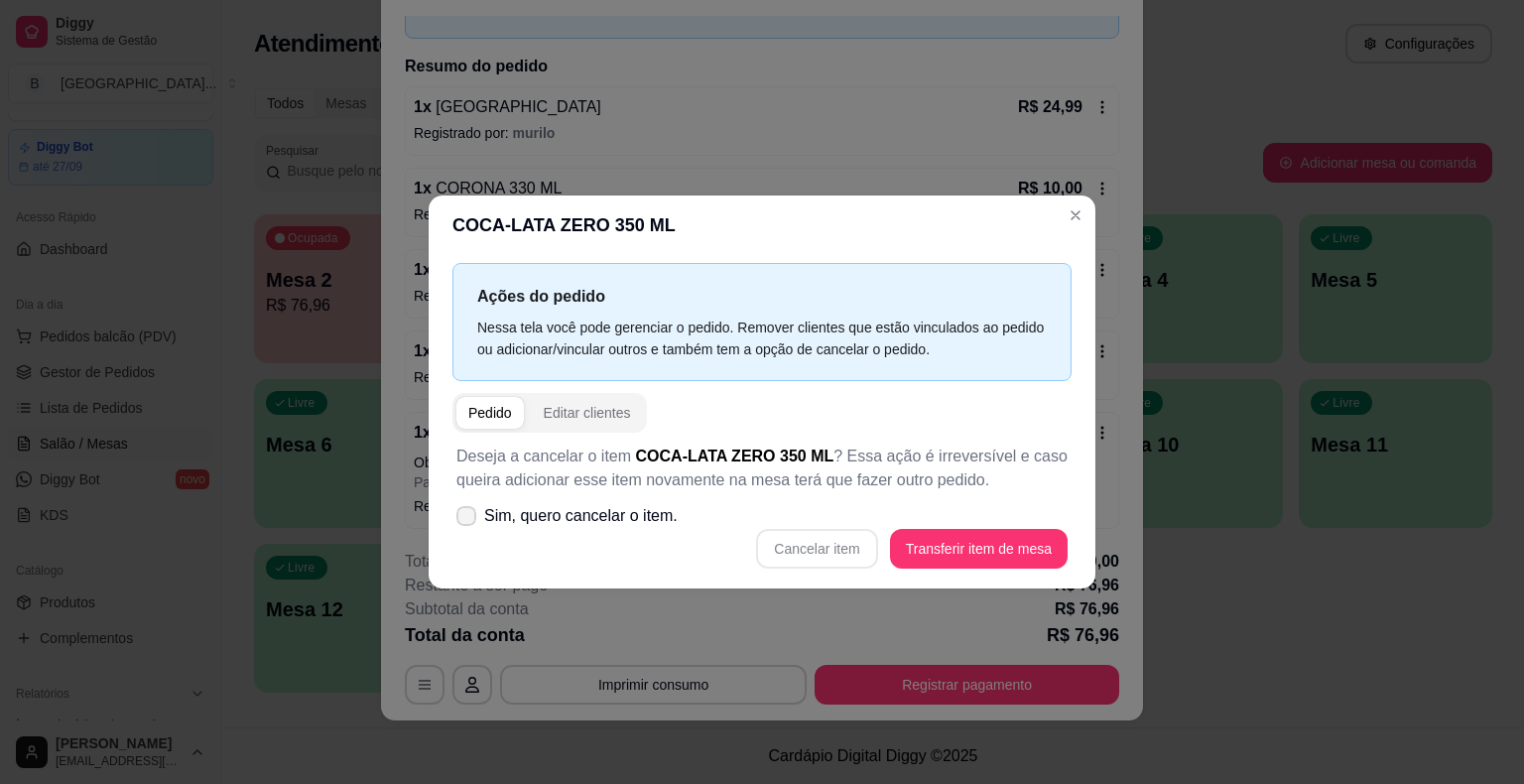
click at [606, 514] on span "Sim, quero cancelar o item." at bounding box center [580, 516] width 193 height 24
click at [468, 520] on input "Sim, quero cancelar o item." at bounding box center [461, 526] width 13 height 13
checkbox input "true"
click at [815, 526] on div "Deseja a cancelar o item COCA-LATA ZERO 350 ML ? Essa ação é irreversível e cas…" at bounding box center [761, 507] width 619 height 148
click at [815, 531] on button "Cancelar item" at bounding box center [816, 549] width 121 height 40
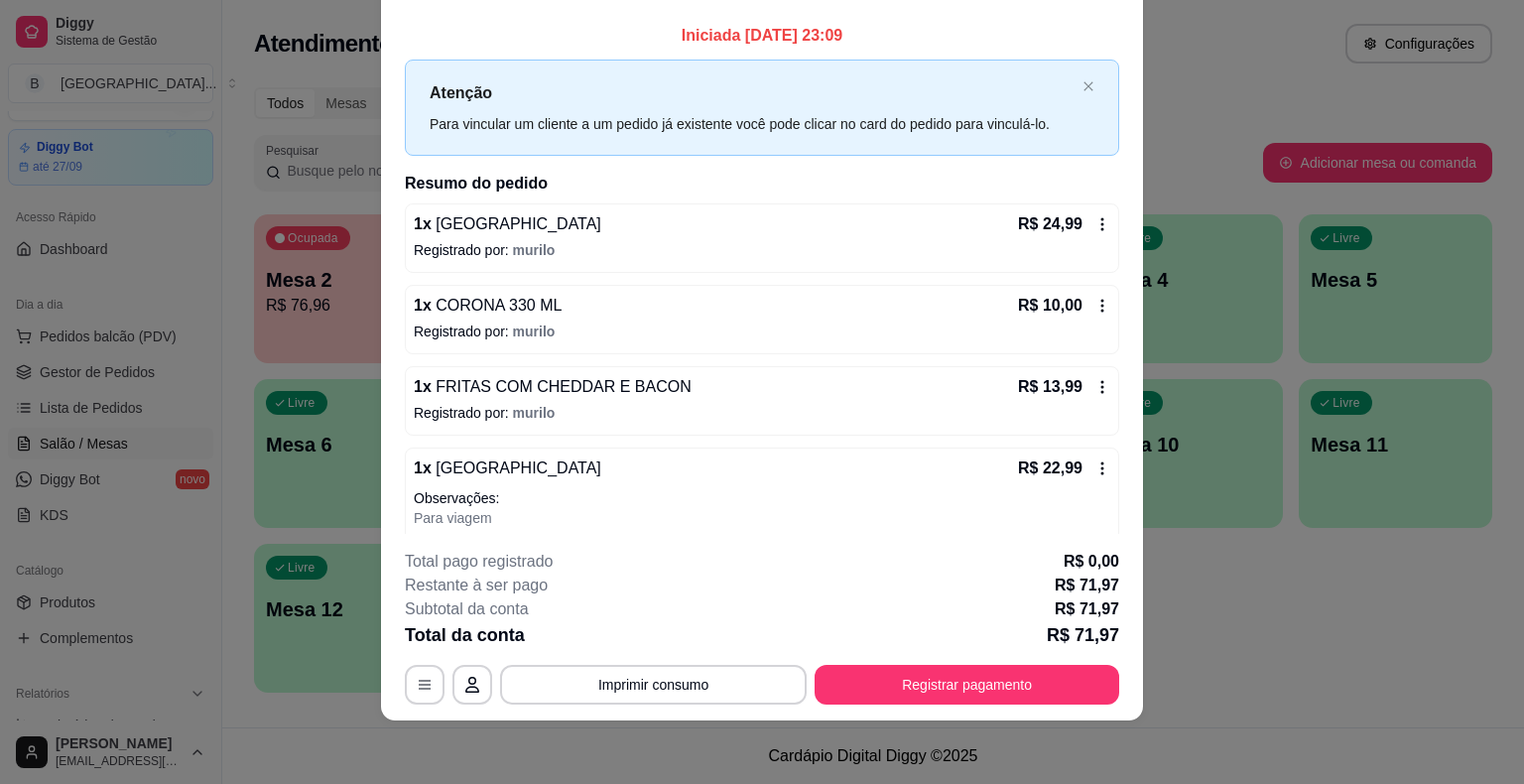
scroll to position [0, 0]
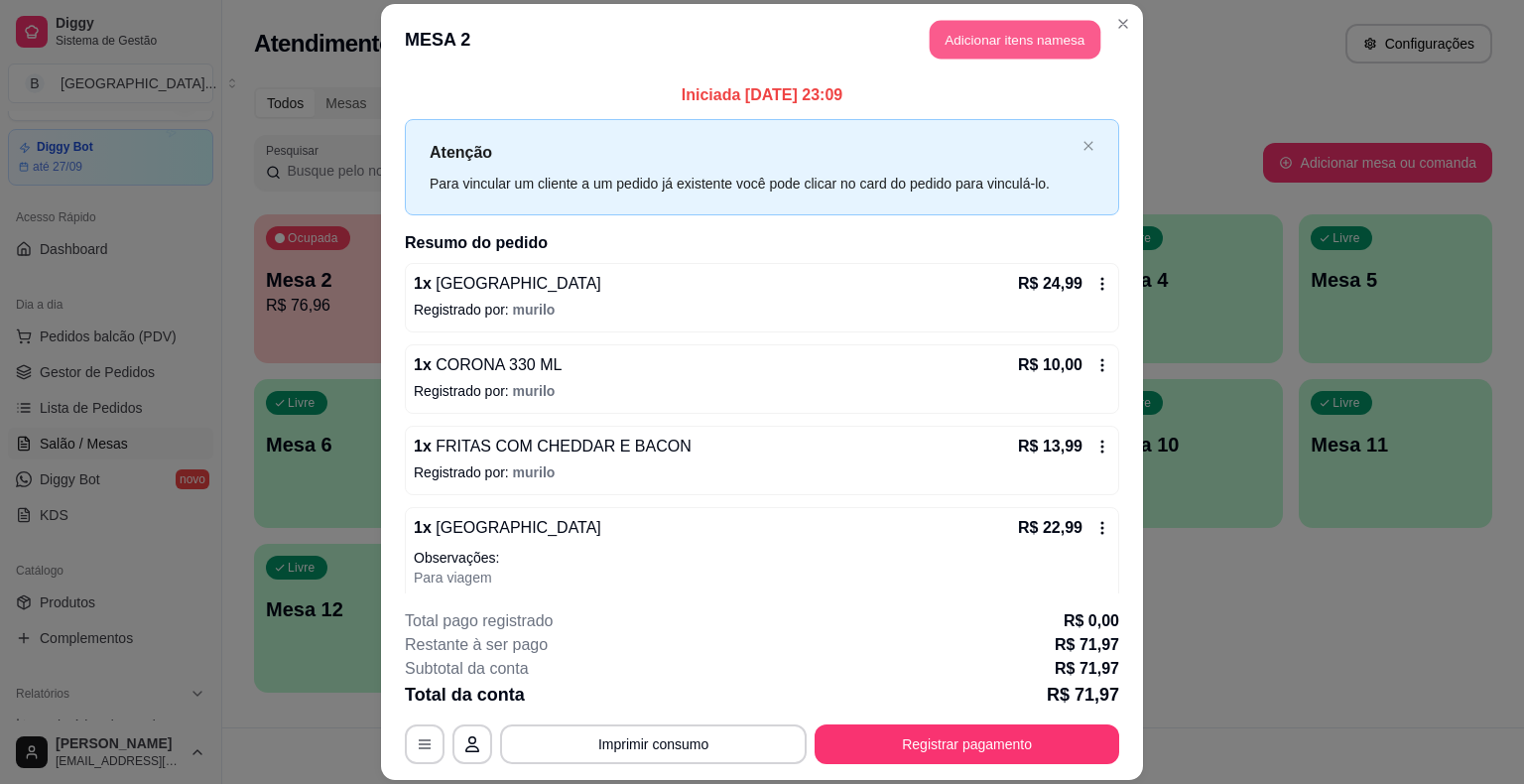
click at [929, 45] on button "Adicionar itens na mesa" at bounding box center [1014, 40] width 171 height 39
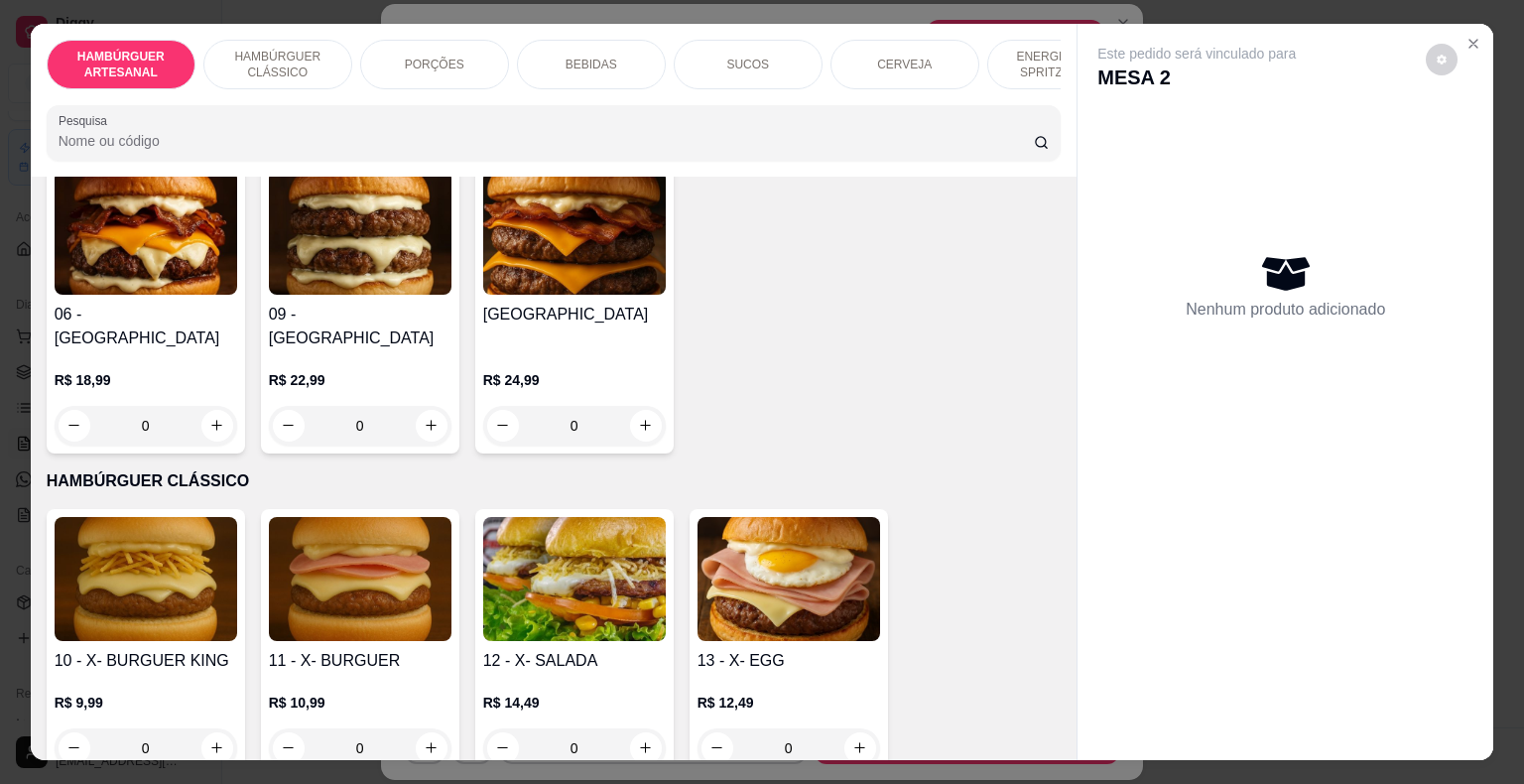
scroll to position [794, 0]
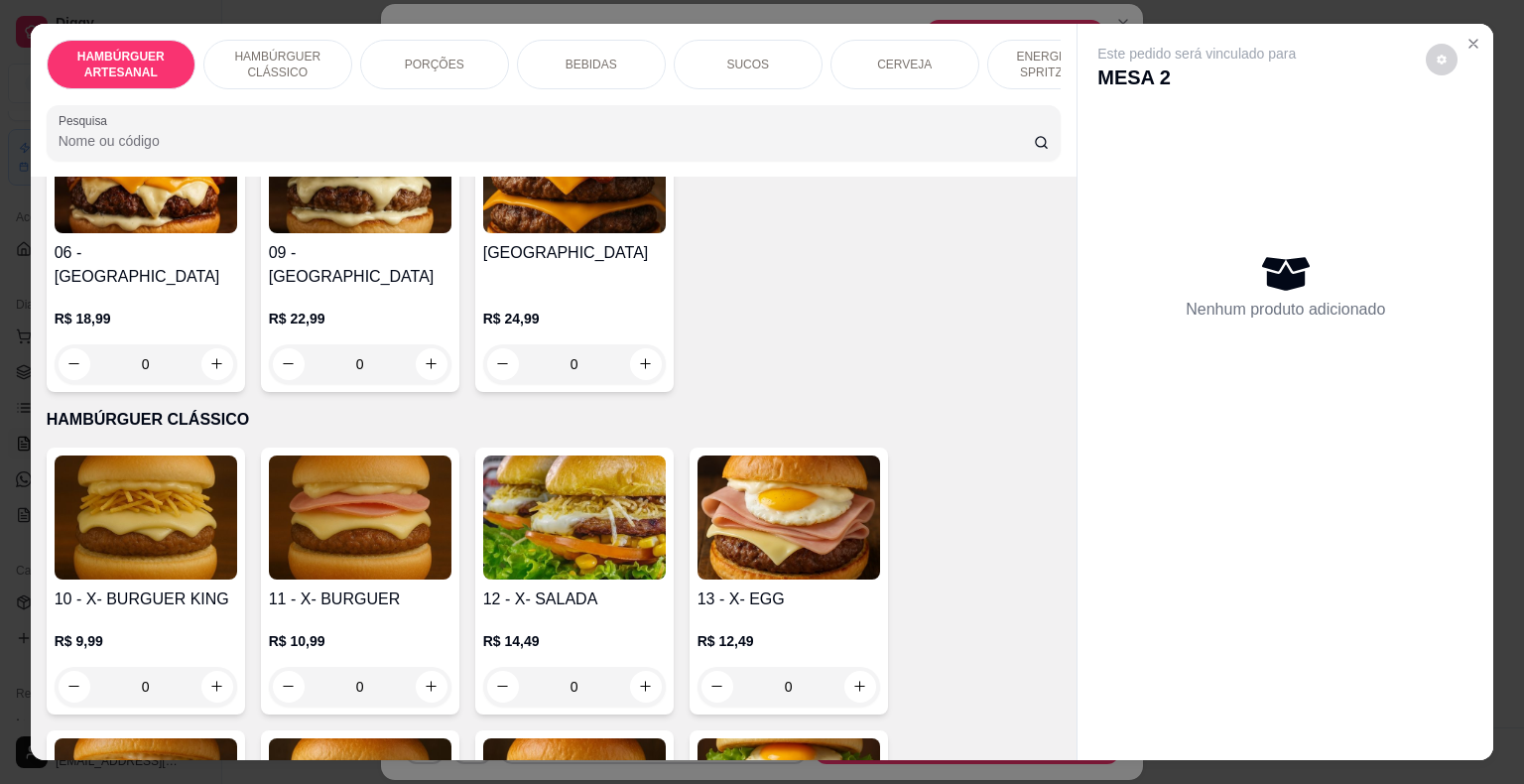
click at [638, 344] on div "0" at bounding box center [574, 364] width 183 height 40
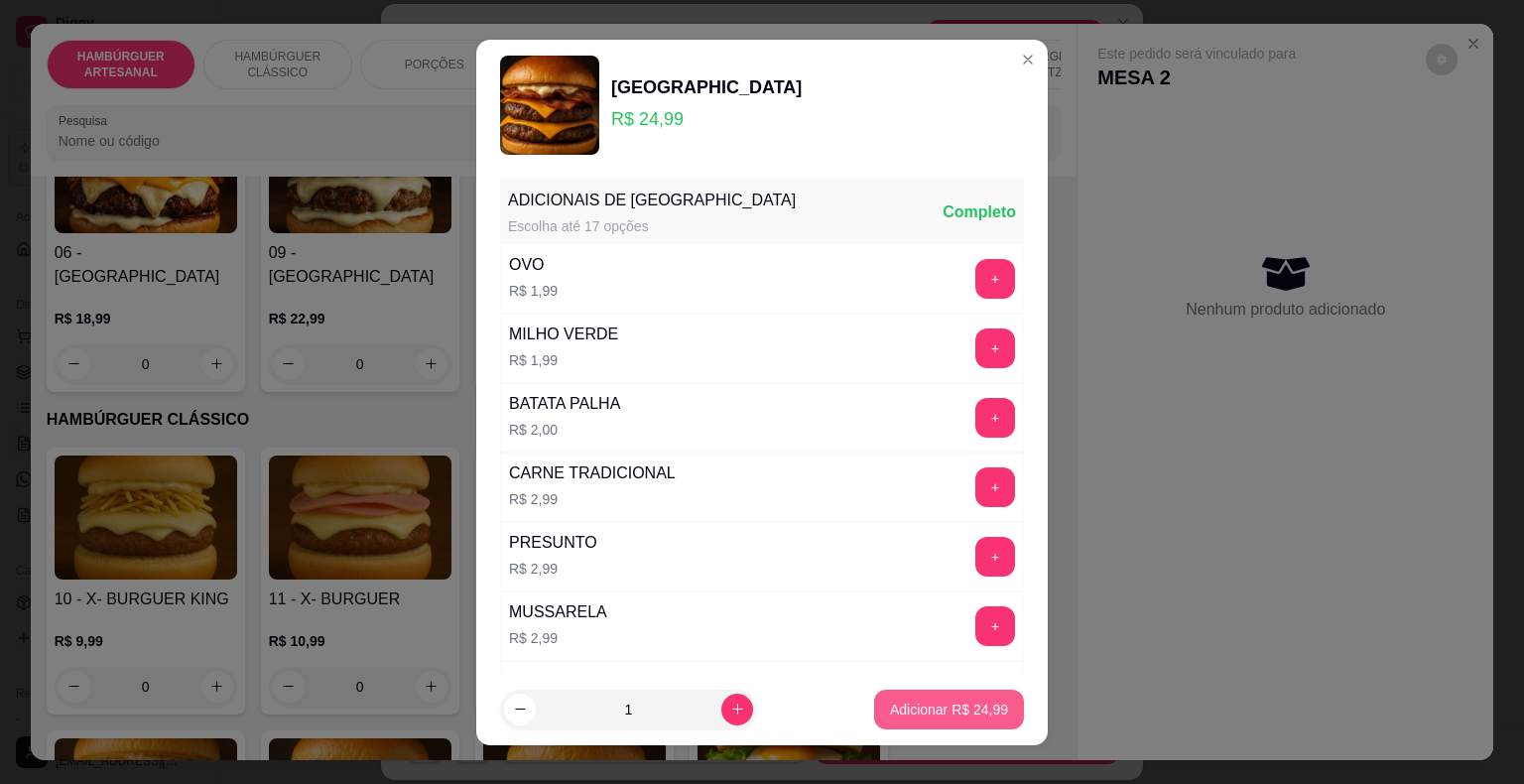
click at [960, 700] on p "Adicionar R$ 24,99" at bounding box center [949, 709] width 118 height 20
type input "1"
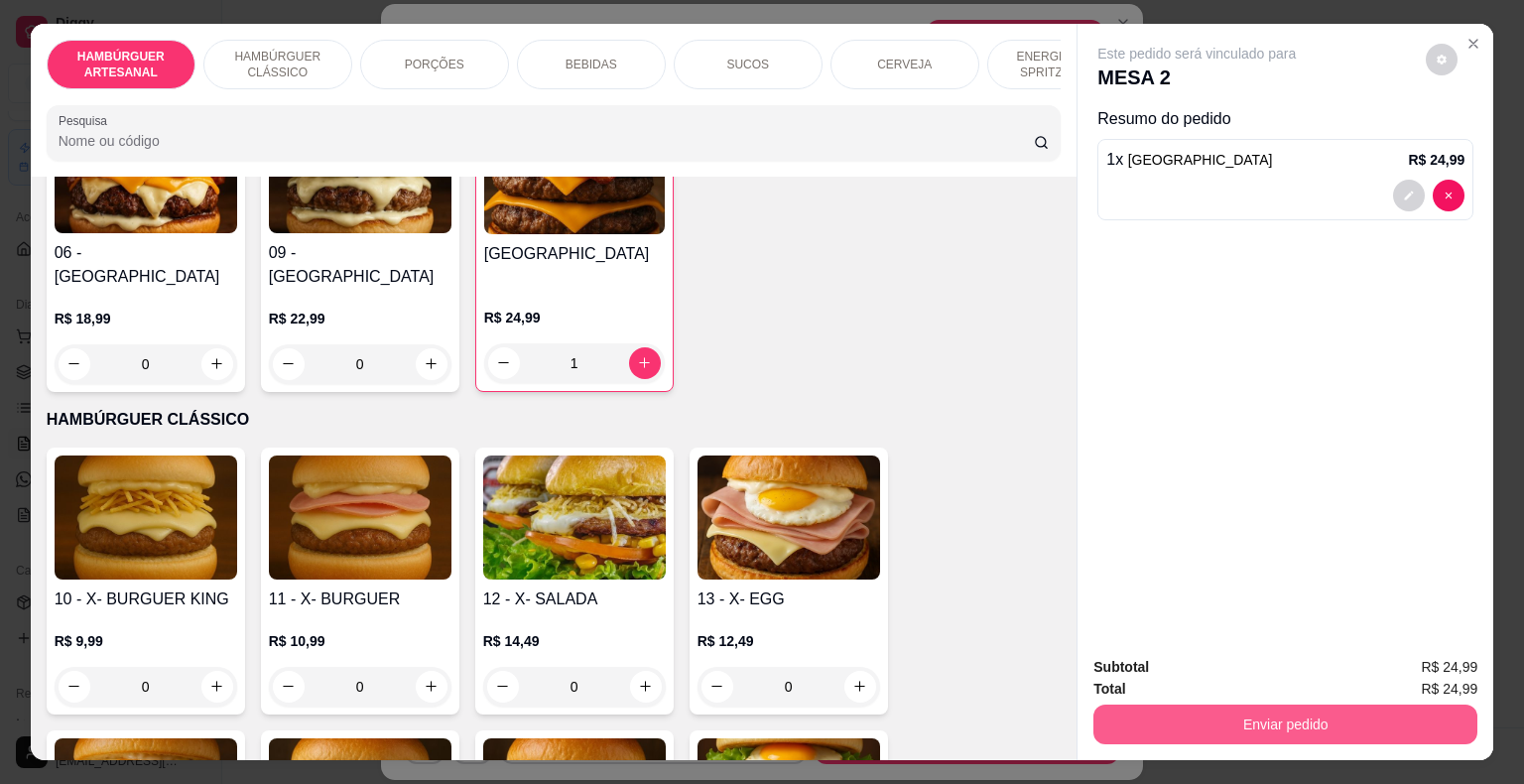
click at [1216, 715] on button "Enviar pedido" at bounding box center [1285, 724] width 384 height 40
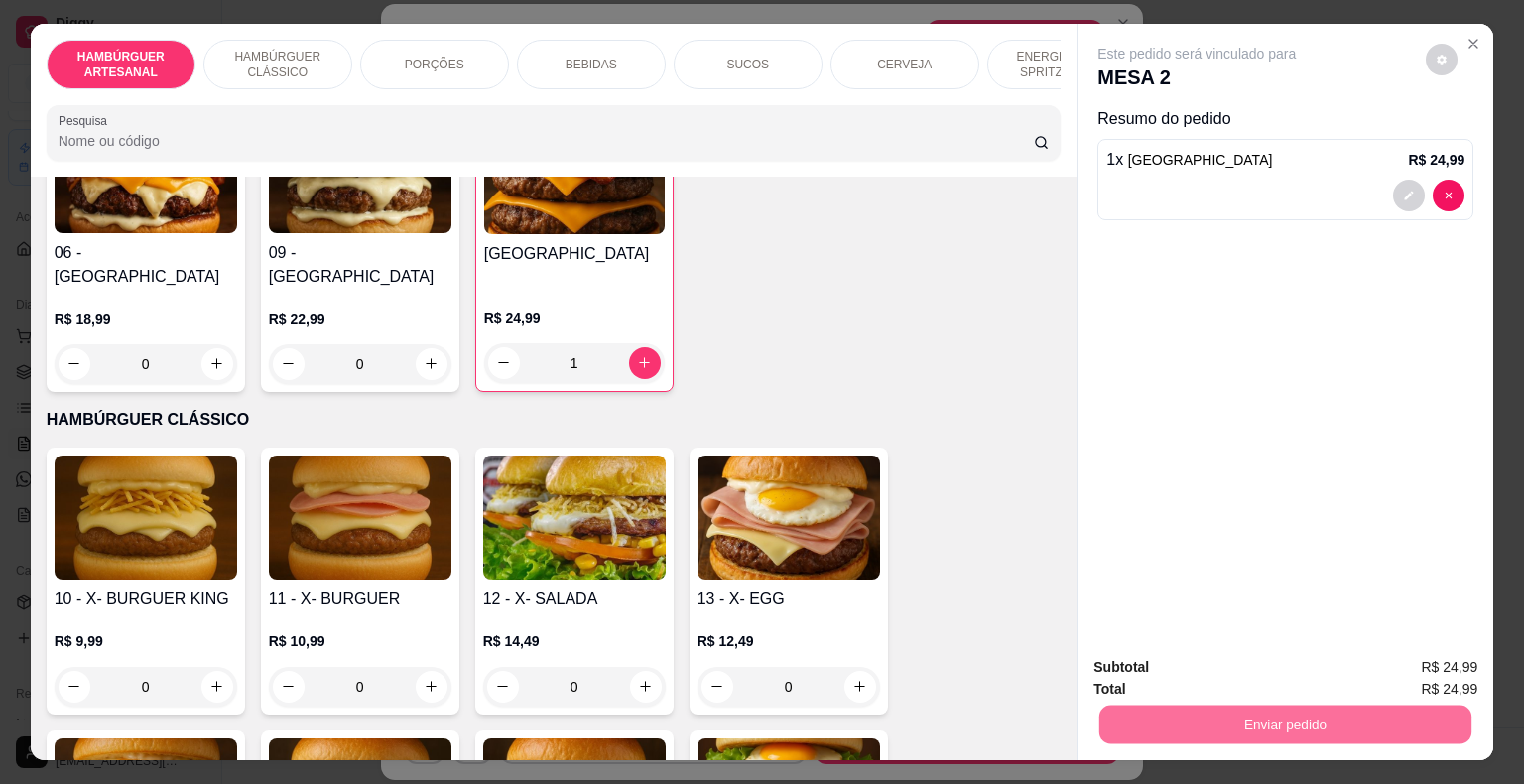
click at [1413, 657] on button "Enviar pedido" at bounding box center [1426, 669] width 112 height 38
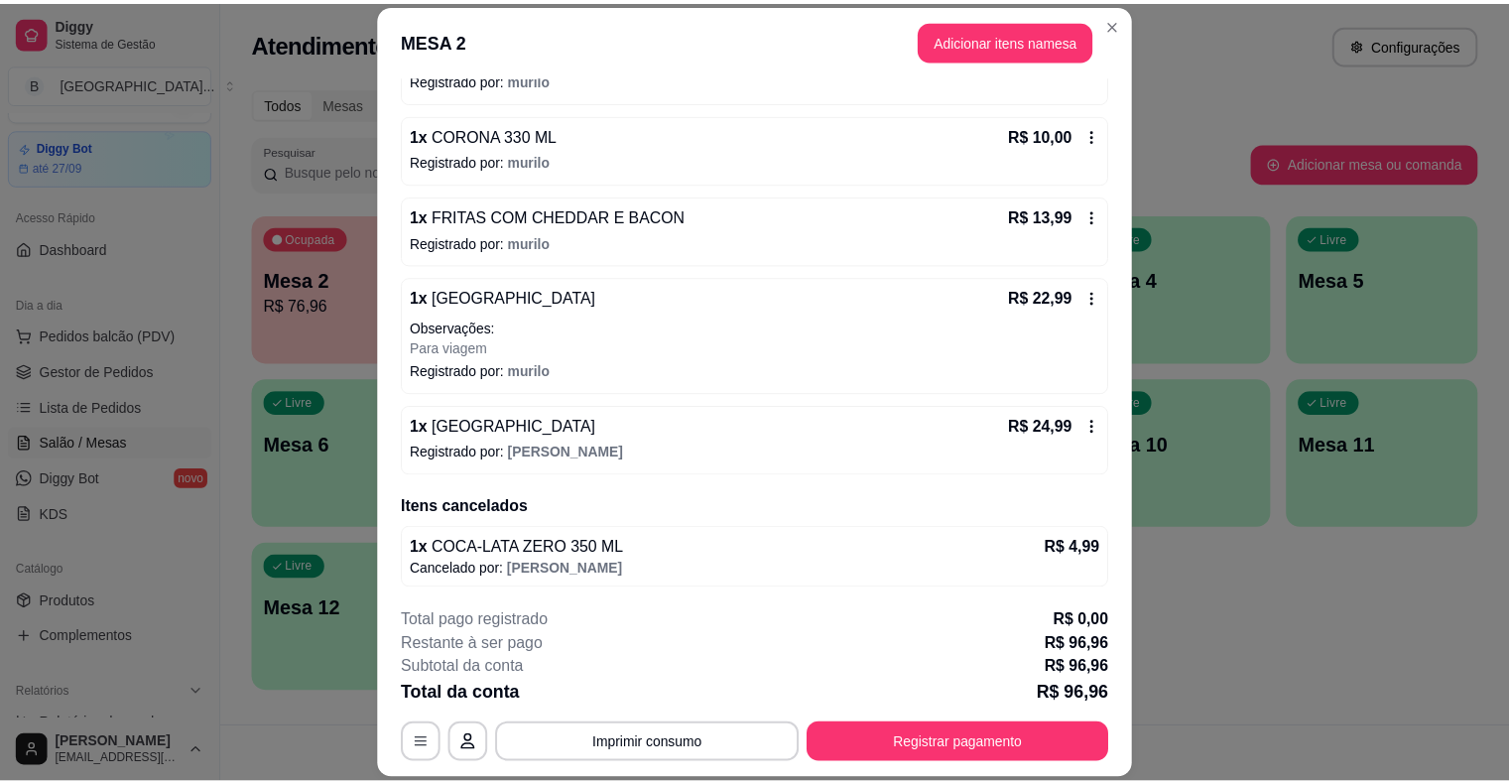
scroll to position [60, 0]
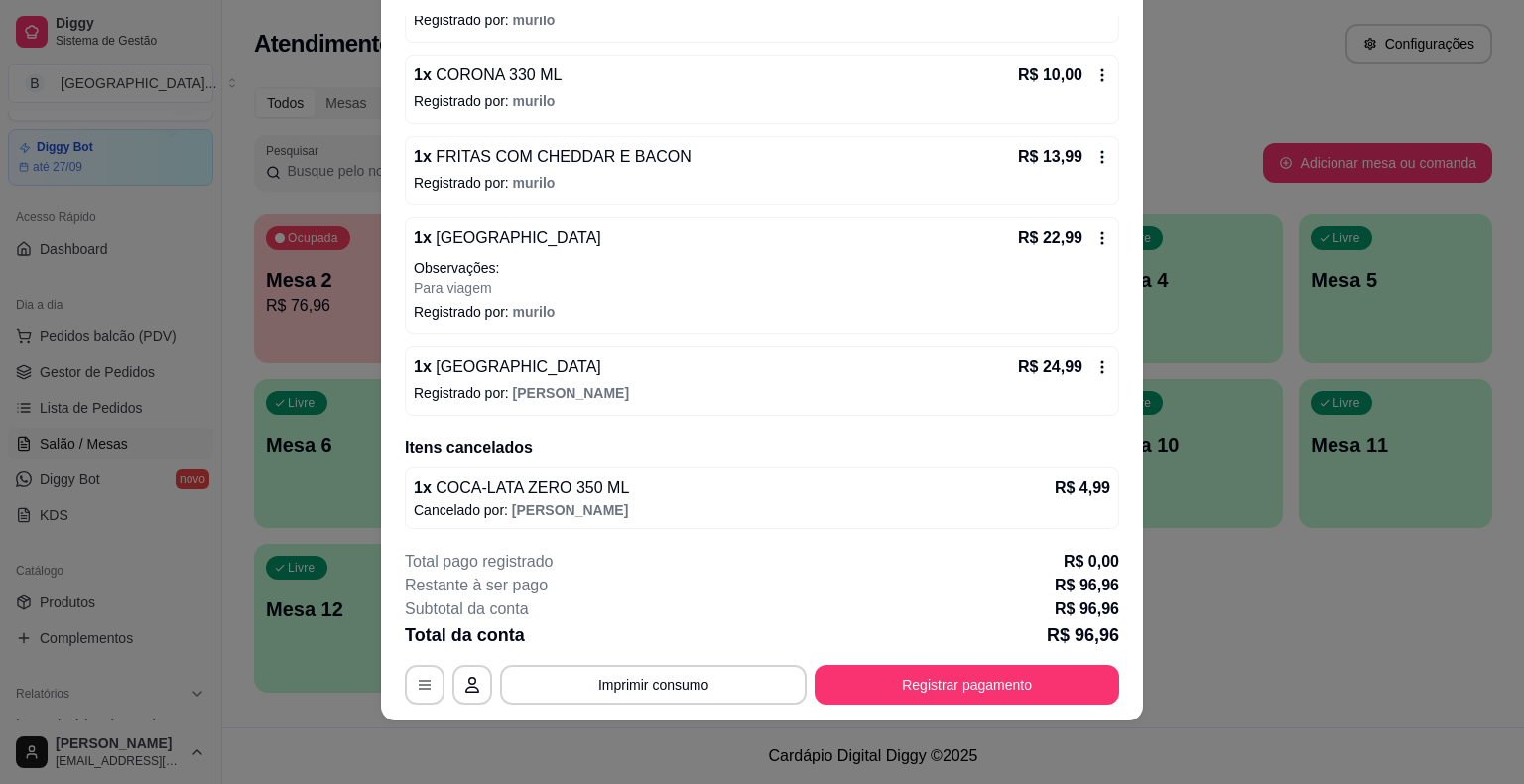
click at [1363, 276] on p "Mesa 5" at bounding box center [1395, 280] width 170 height 28
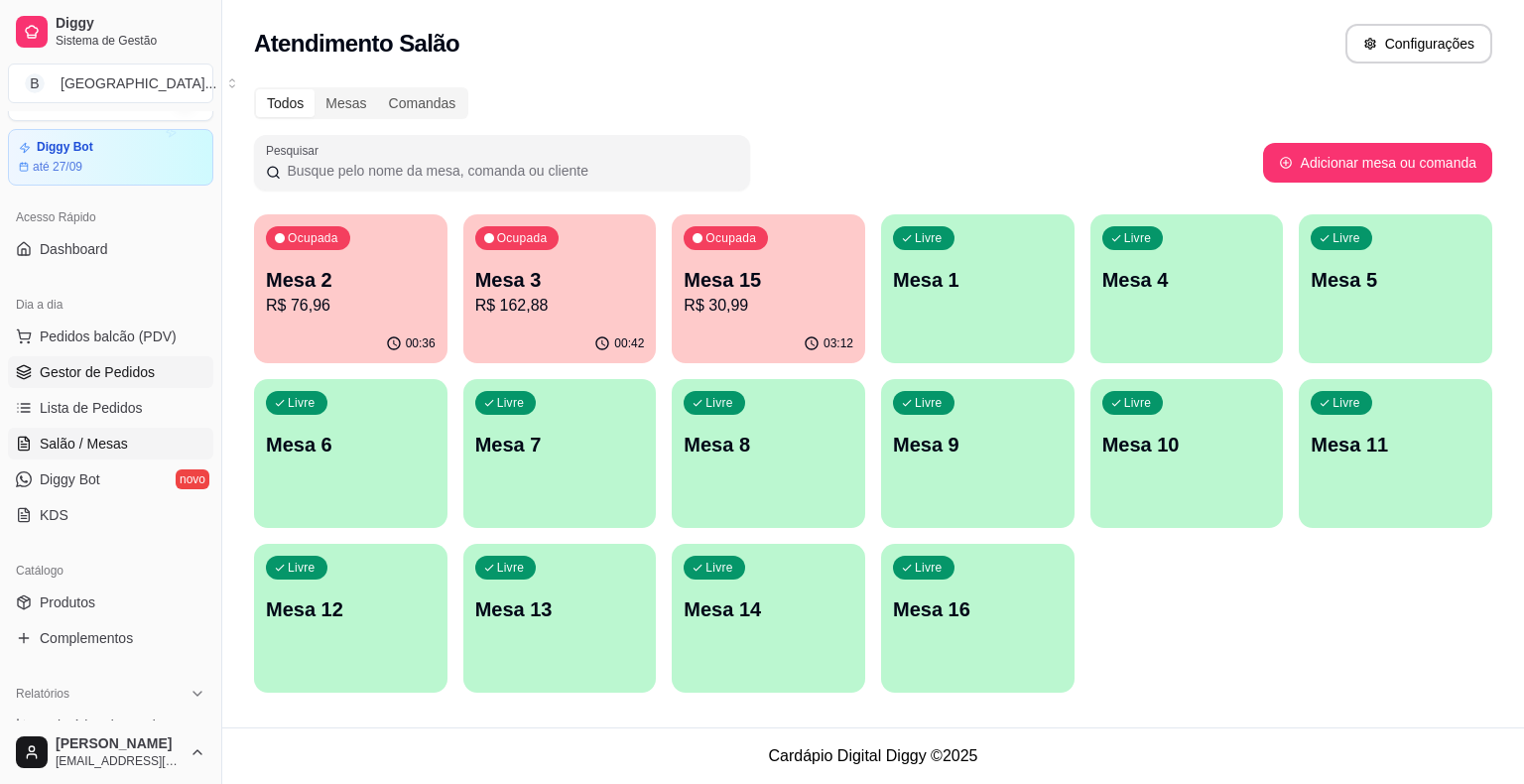
click at [133, 363] on span "Gestor de Pedidos" at bounding box center [97, 372] width 115 height 20
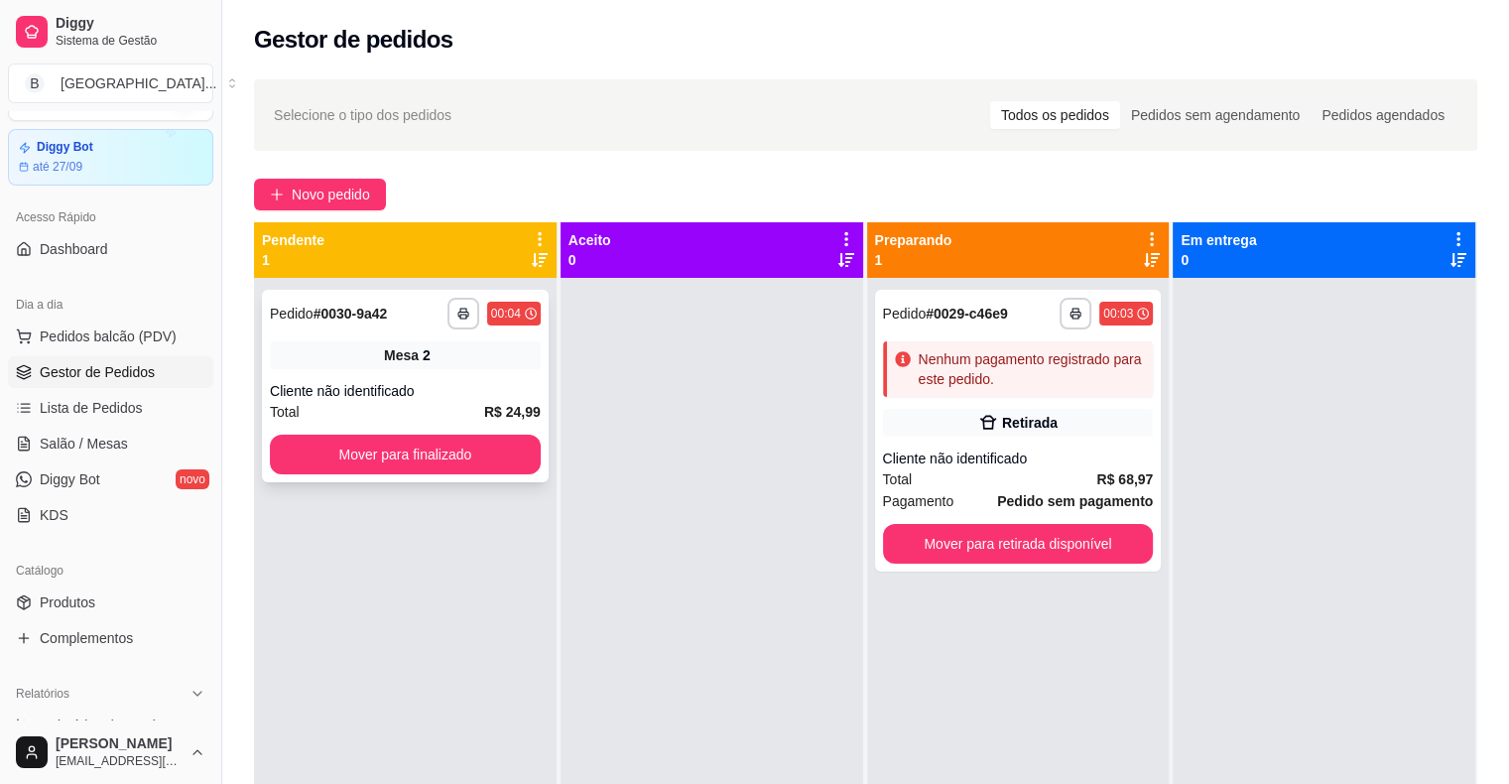
click at [343, 419] on div "Total R$ 24,99" at bounding box center [405, 412] width 271 height 22
click at [380, 399] on div "Cliente não identificado" at bounding box center [405, 391] width 271 height 20
click at [449, 344] on div "Mesa 2" at bounding box center [405, 355] width 271 height 28
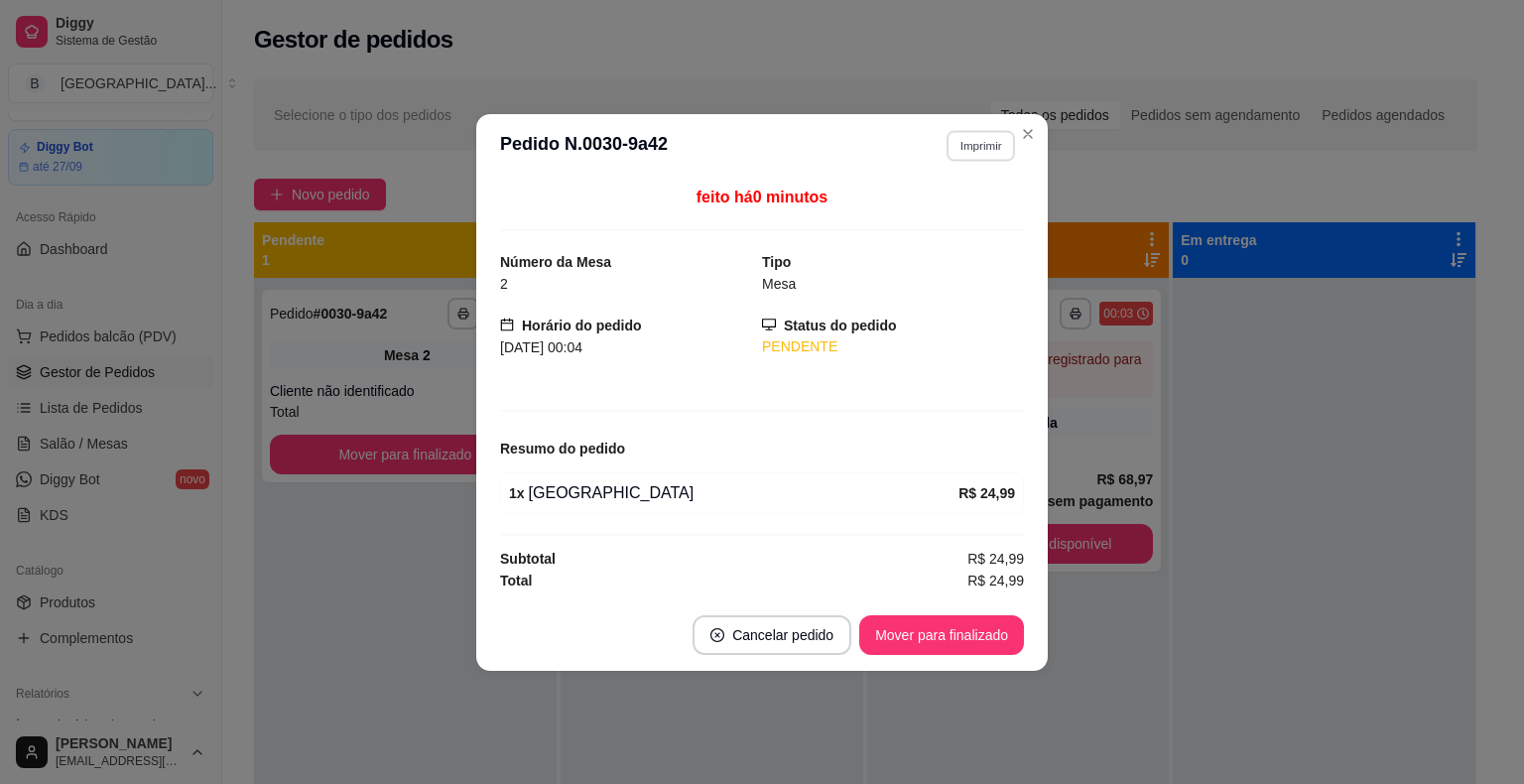
click at [992, 161] on button "Imprimir" at bounding box center [980, 145] width 68 height 31
click at [980, 226] on button "IMPRESSORA" at bounding box center [945, 215] width 139 height 31
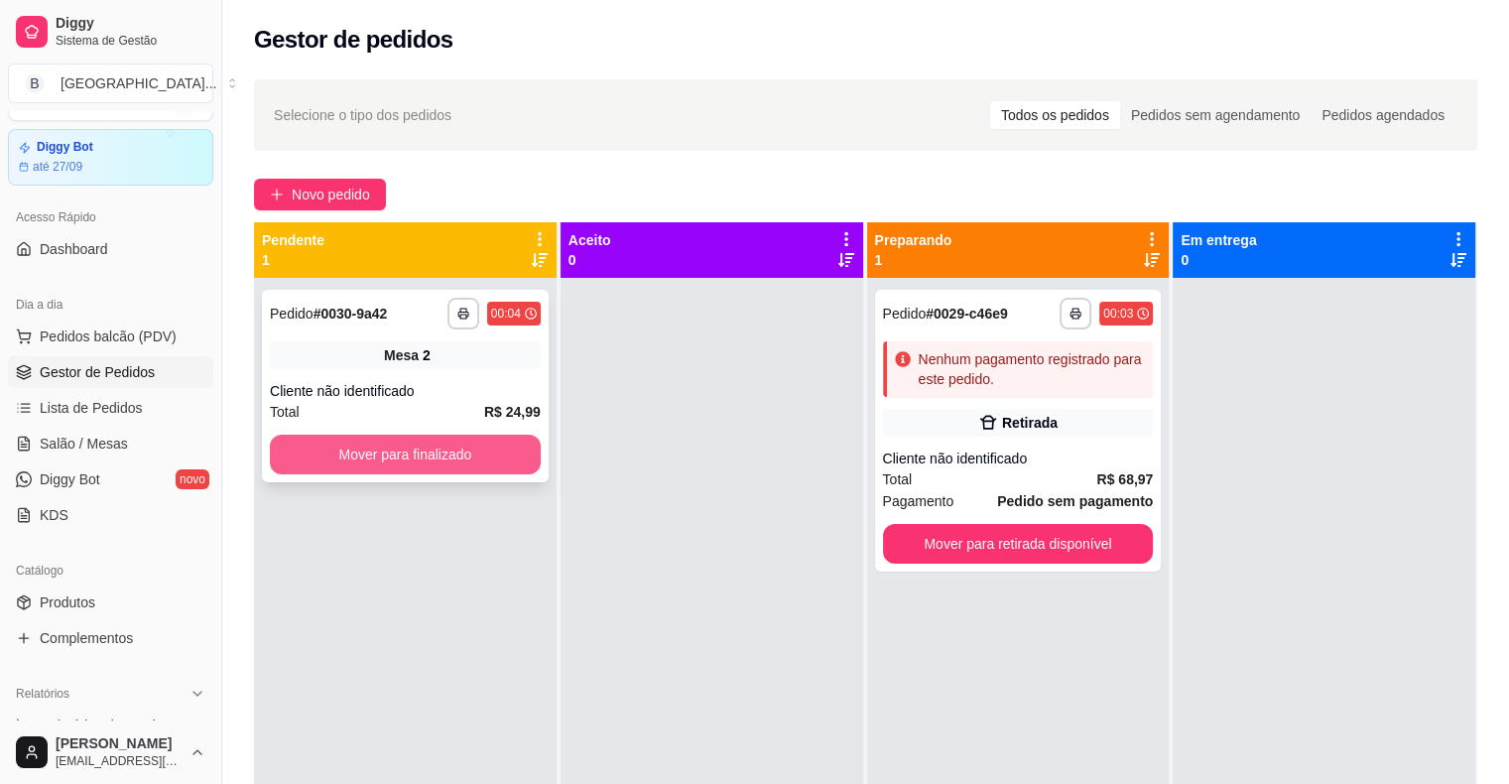
click at [521, 466] on button "Mover para finalizado" at bounding box center [405, 454] width 271 height 40
click at [666, 783] on html "**********" at bounding box center [754, 392] width 1509 height 784
click at [478, 453] on button "Mover para finalizado" at bounding box center [405, 454] width 263 height 39
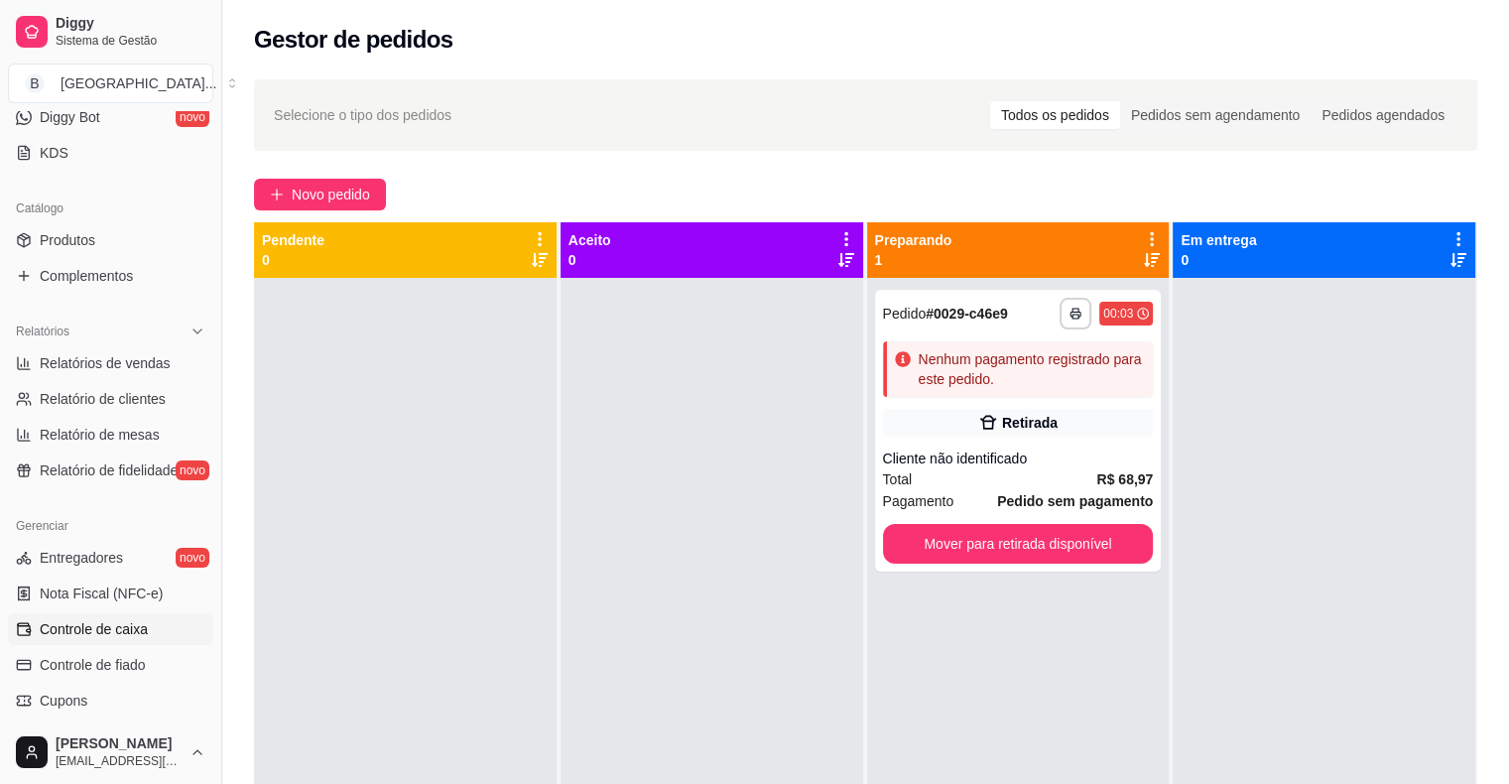
scroll to position [544, 0]
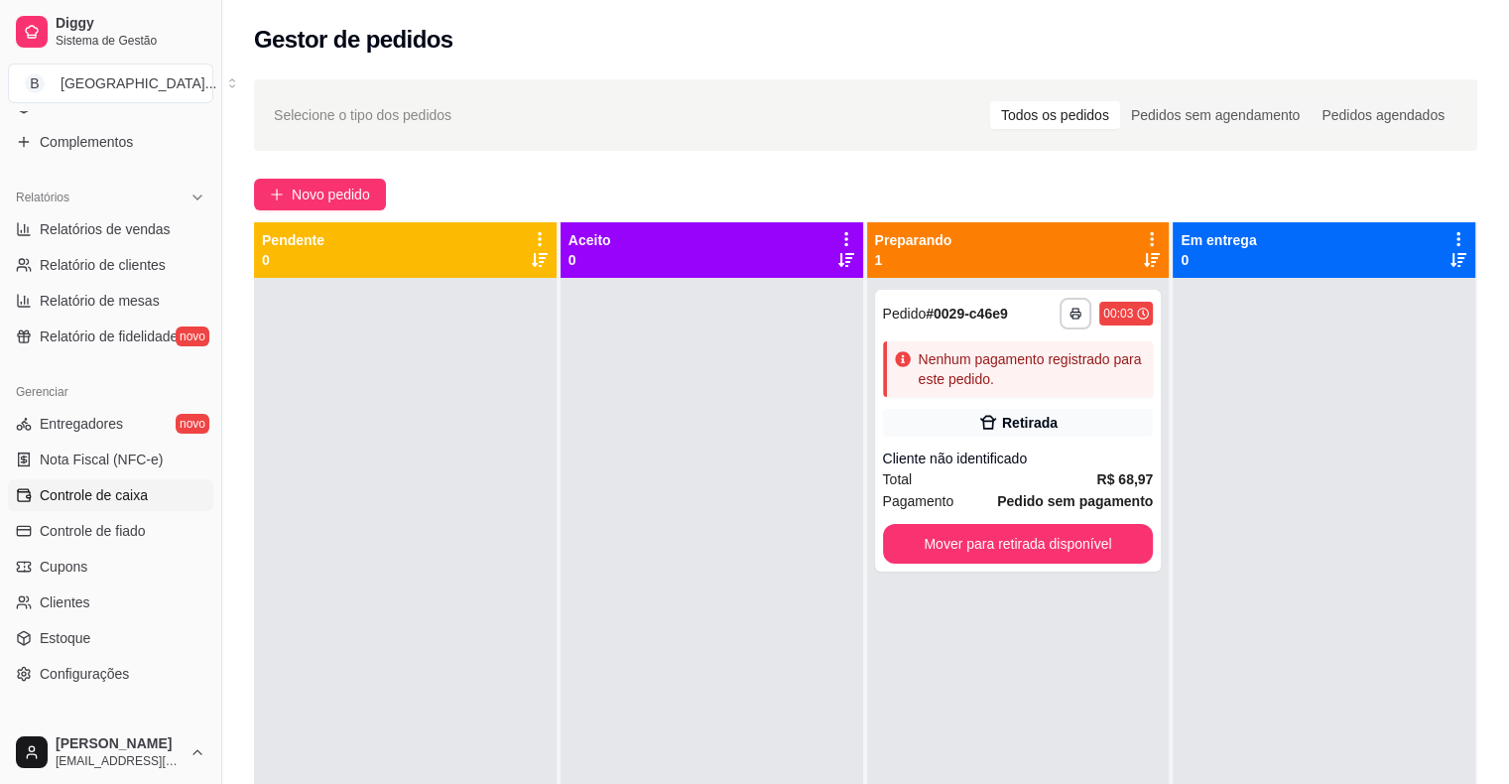
click at [123, 503] on span "Controle de caixa" at bounding box center [94, 495] width 108 height 20
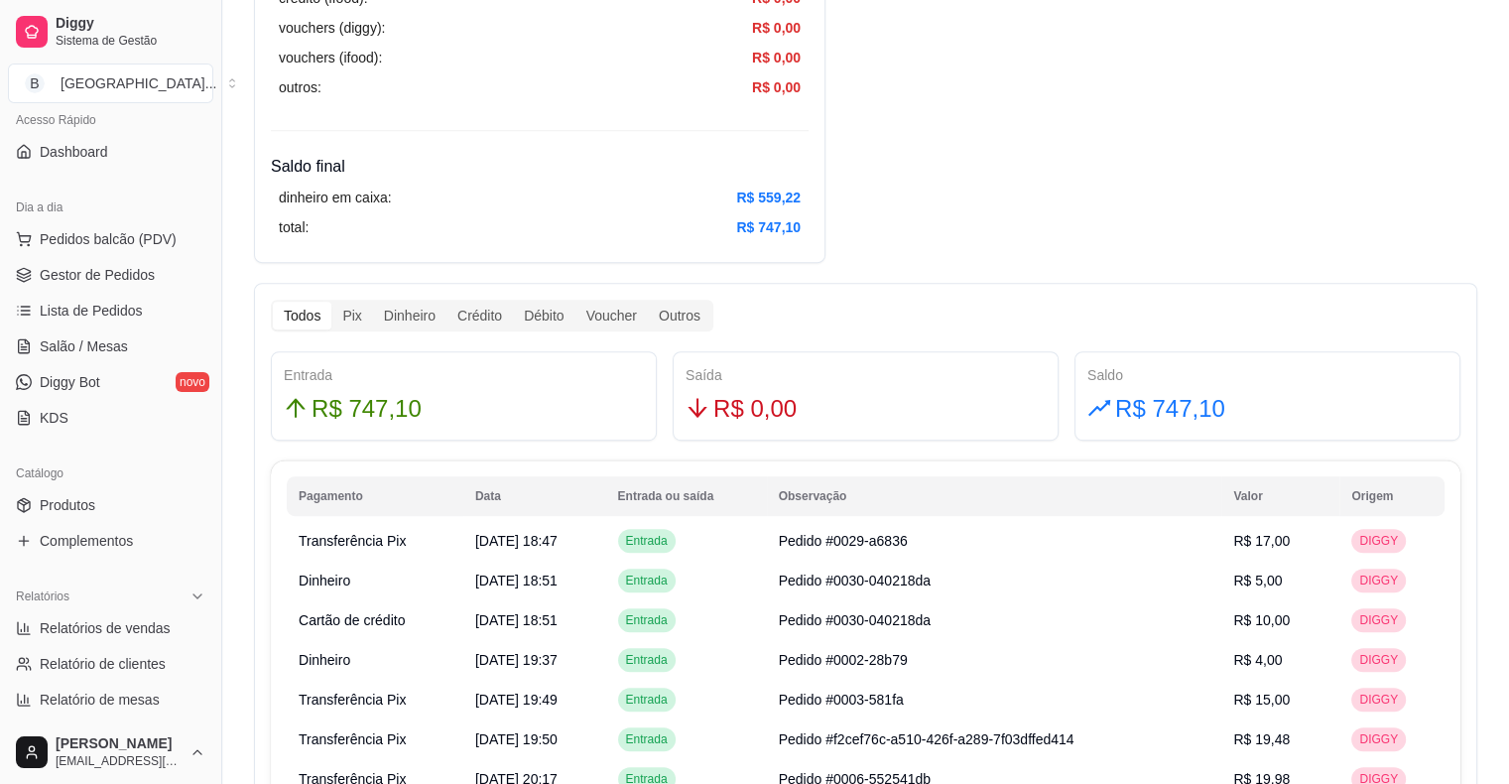
scroll to position [48, 0]
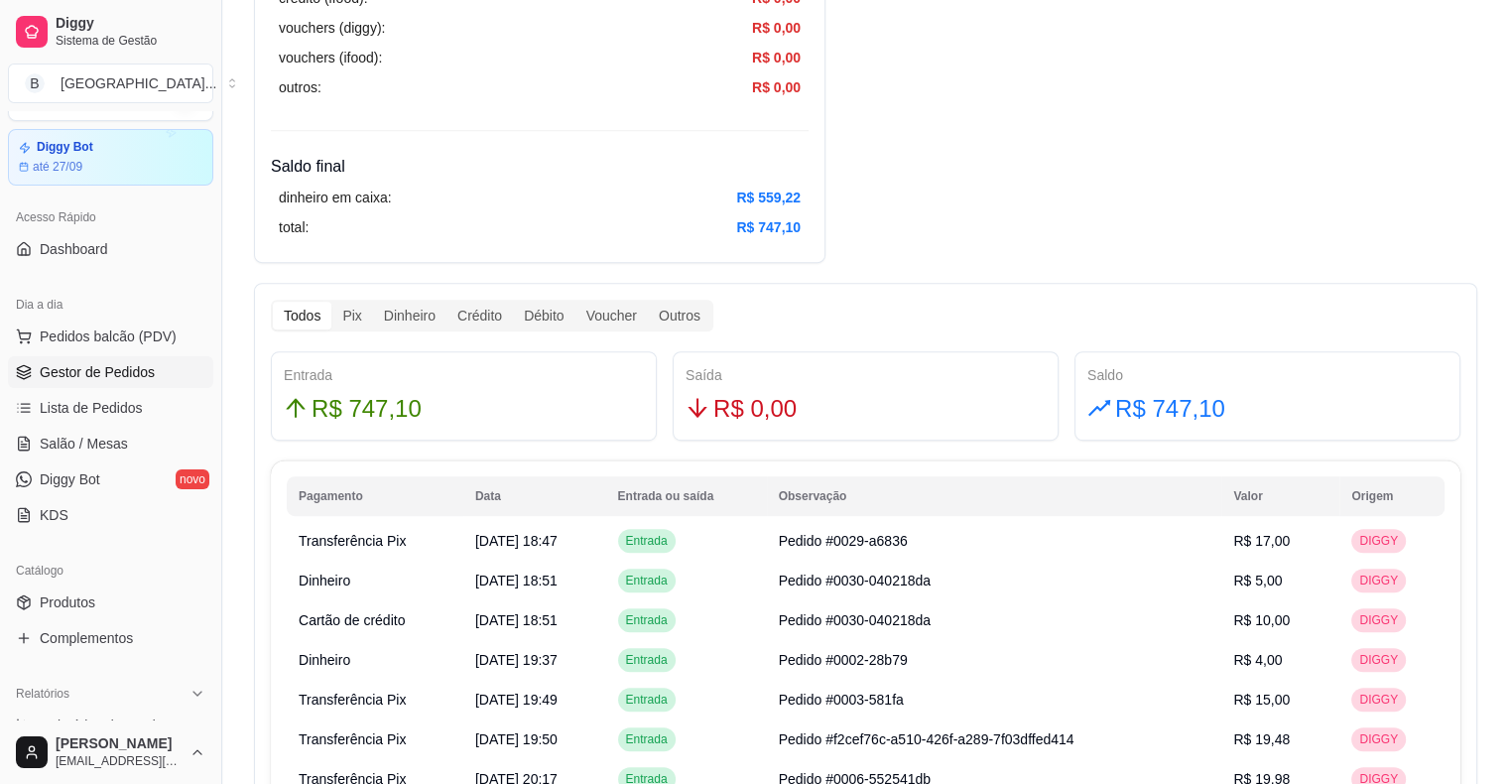
click at [89, 363] on span "Gestor de Pedidos" at bounding box center [97, 372] width 115 height 20
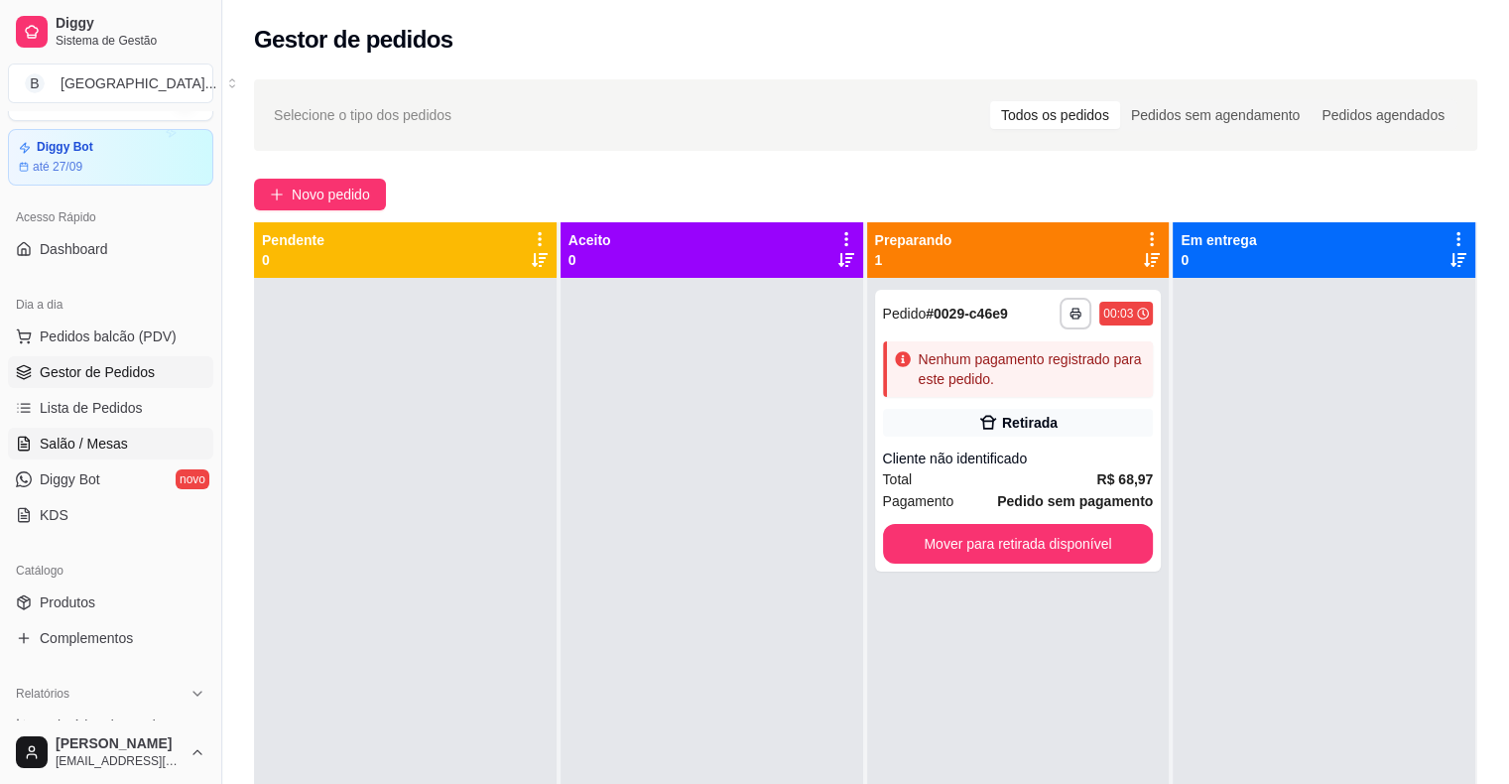
click at [33, 439] on link "Salão / Mesas" at bounding box center [110, 444] width 205 height 32
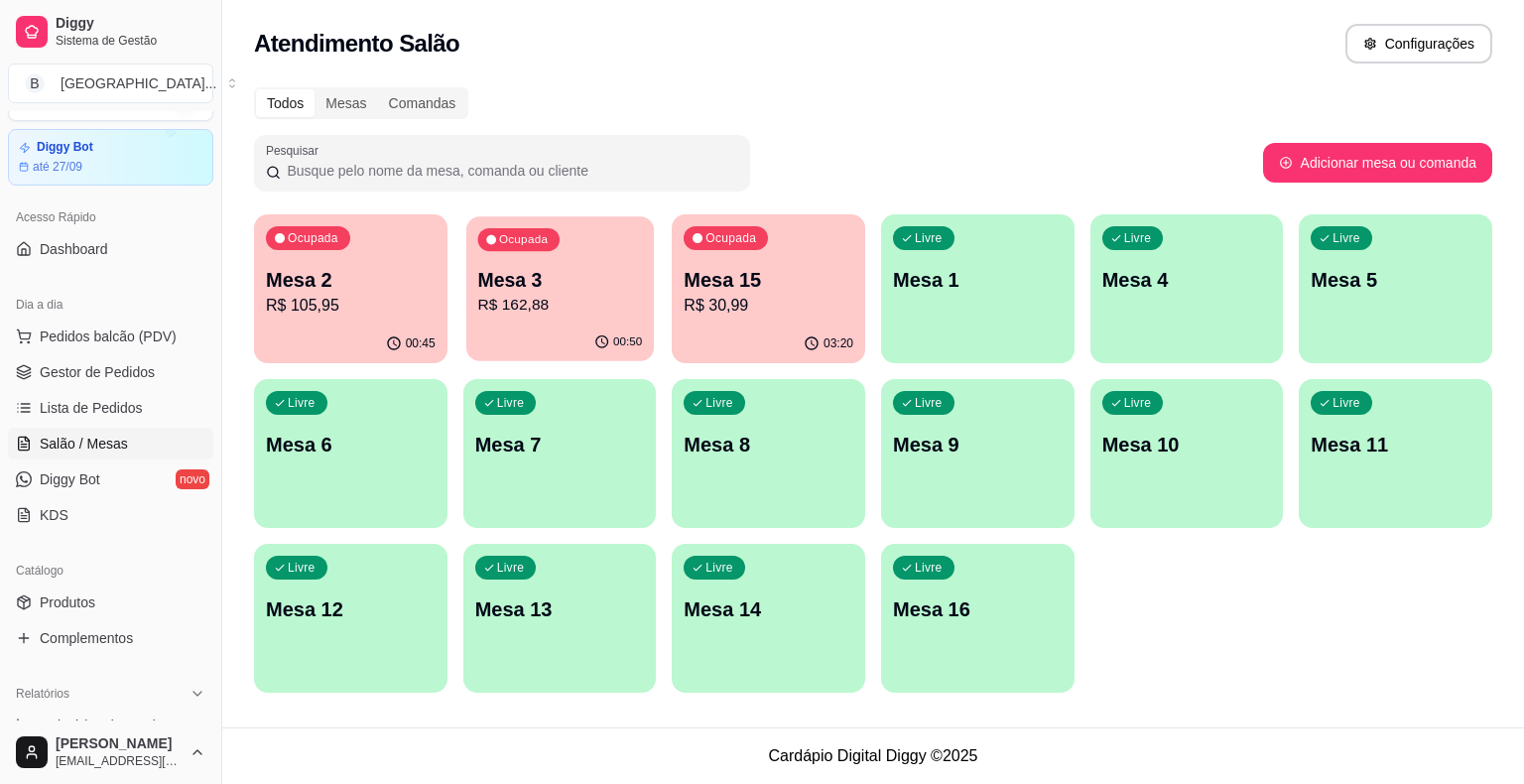
click at [552, 318] on div "Ocupada Mesa 3 R$ 162,88" at bounding box center [559, 269] width 187 height 107
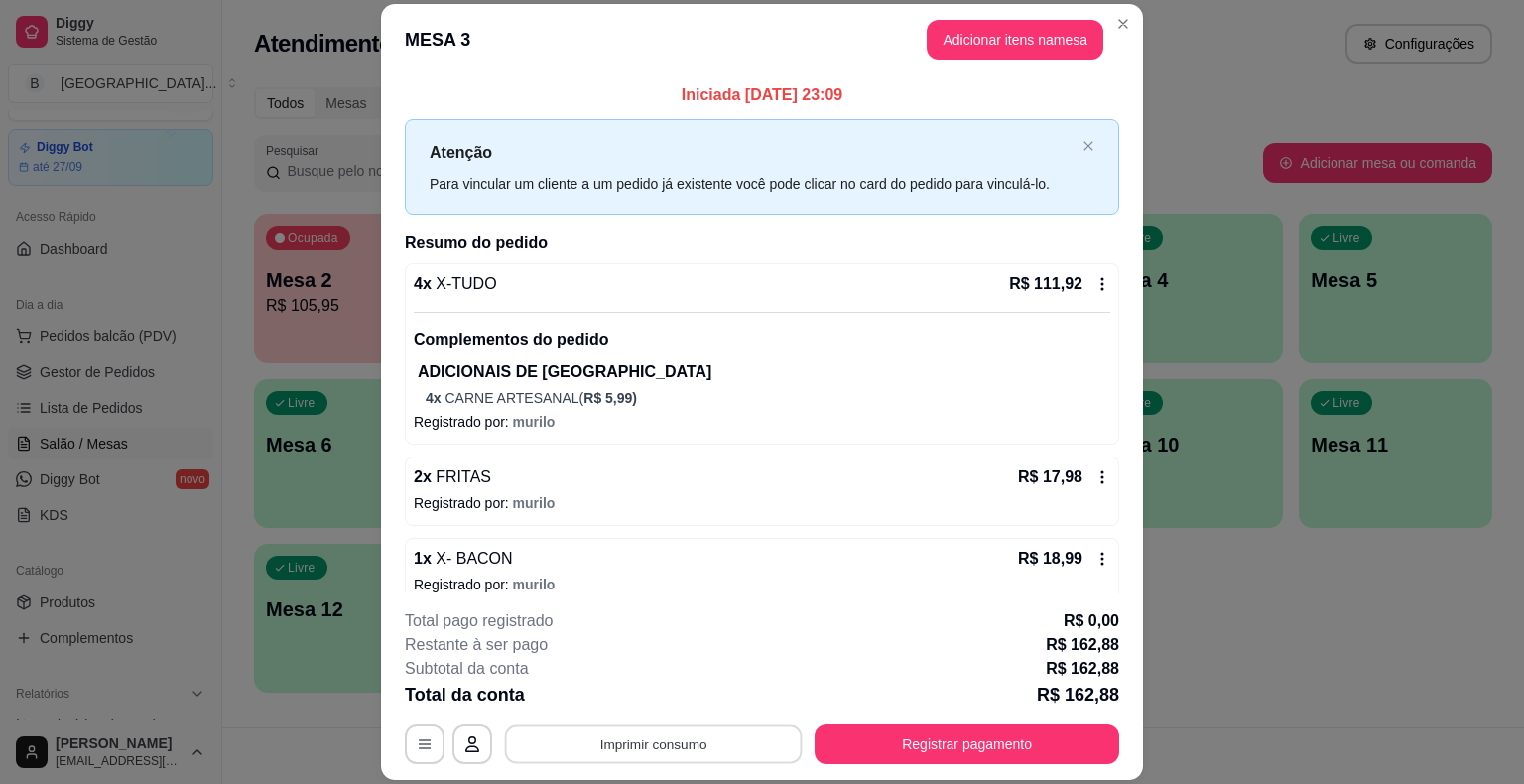
click at [563, 735] on button "Imprimir consumo" at bounding box center [654, 744] width 298 height 39
click at [643, 644] on button "IMPRESSORA" at bounding box center [652, 659] width 144 height 32
click at [932, 752] on button "Registrar pagamento" at bounding box center [966, 744] width 305 height 40
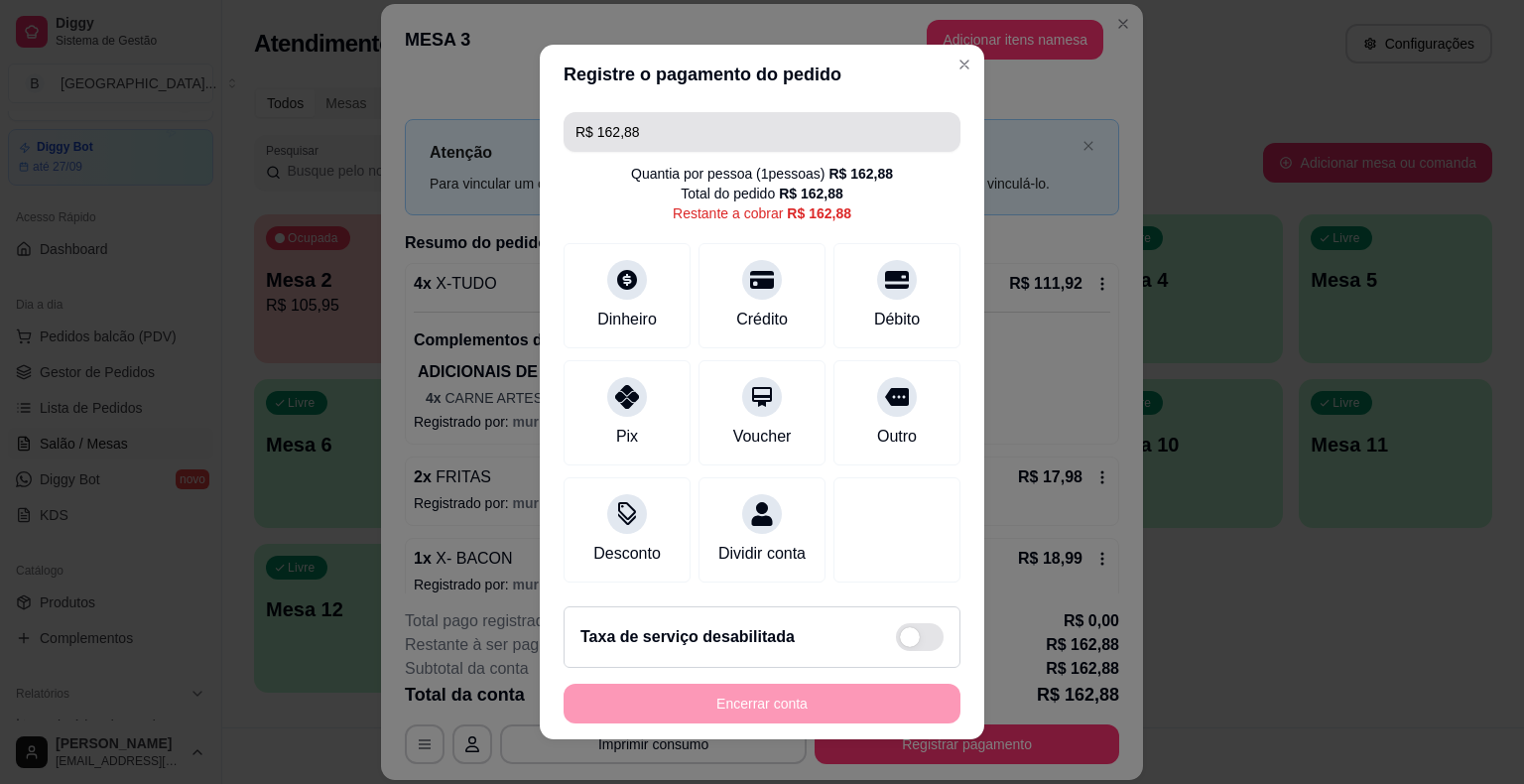
click at [875, 135] on input "R$ 162,88" at bounding box center [761, 132] width 373 height 40
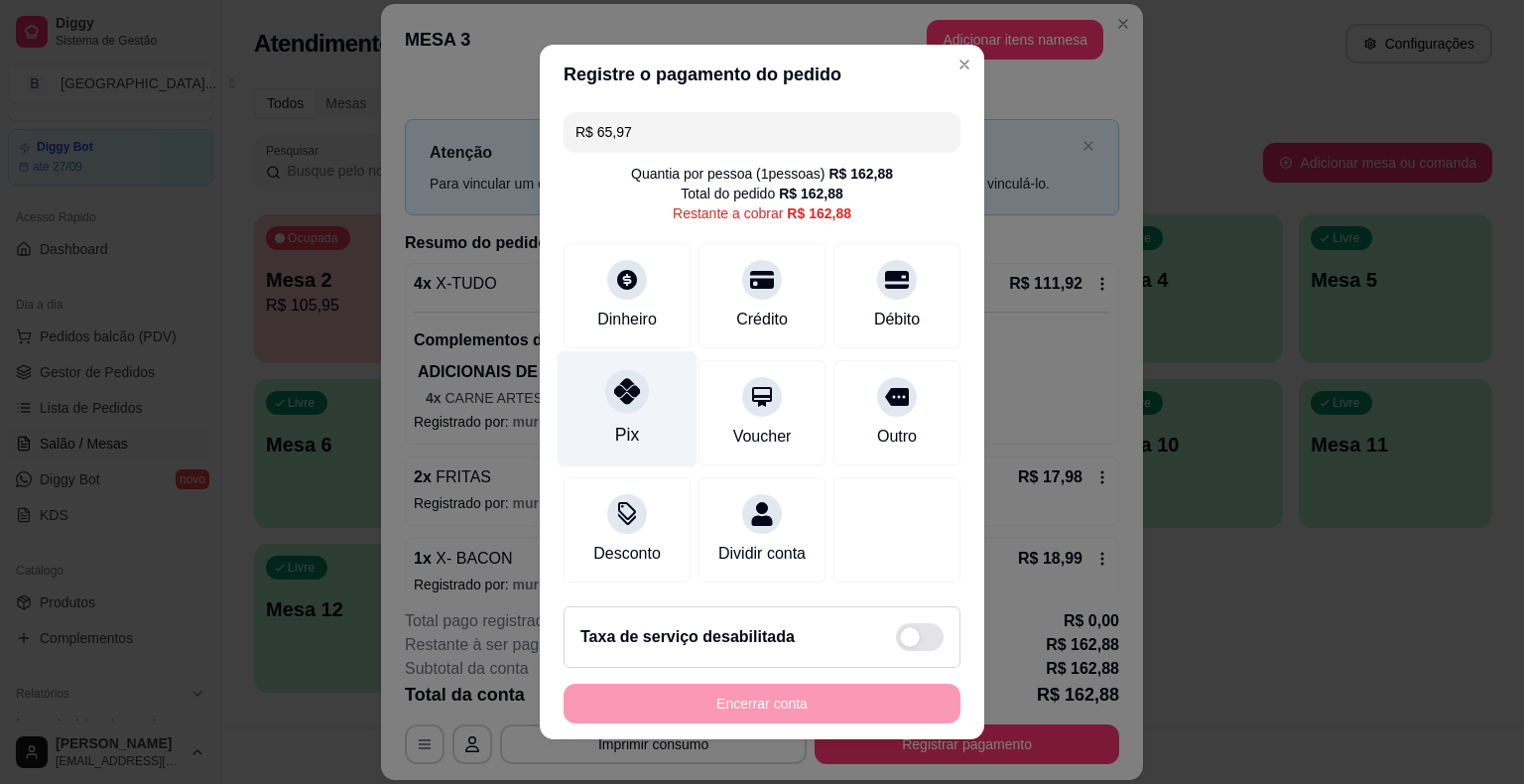
click at [605, 420] on div "Pix" at bounding box center [627, 409] width 140 height 116
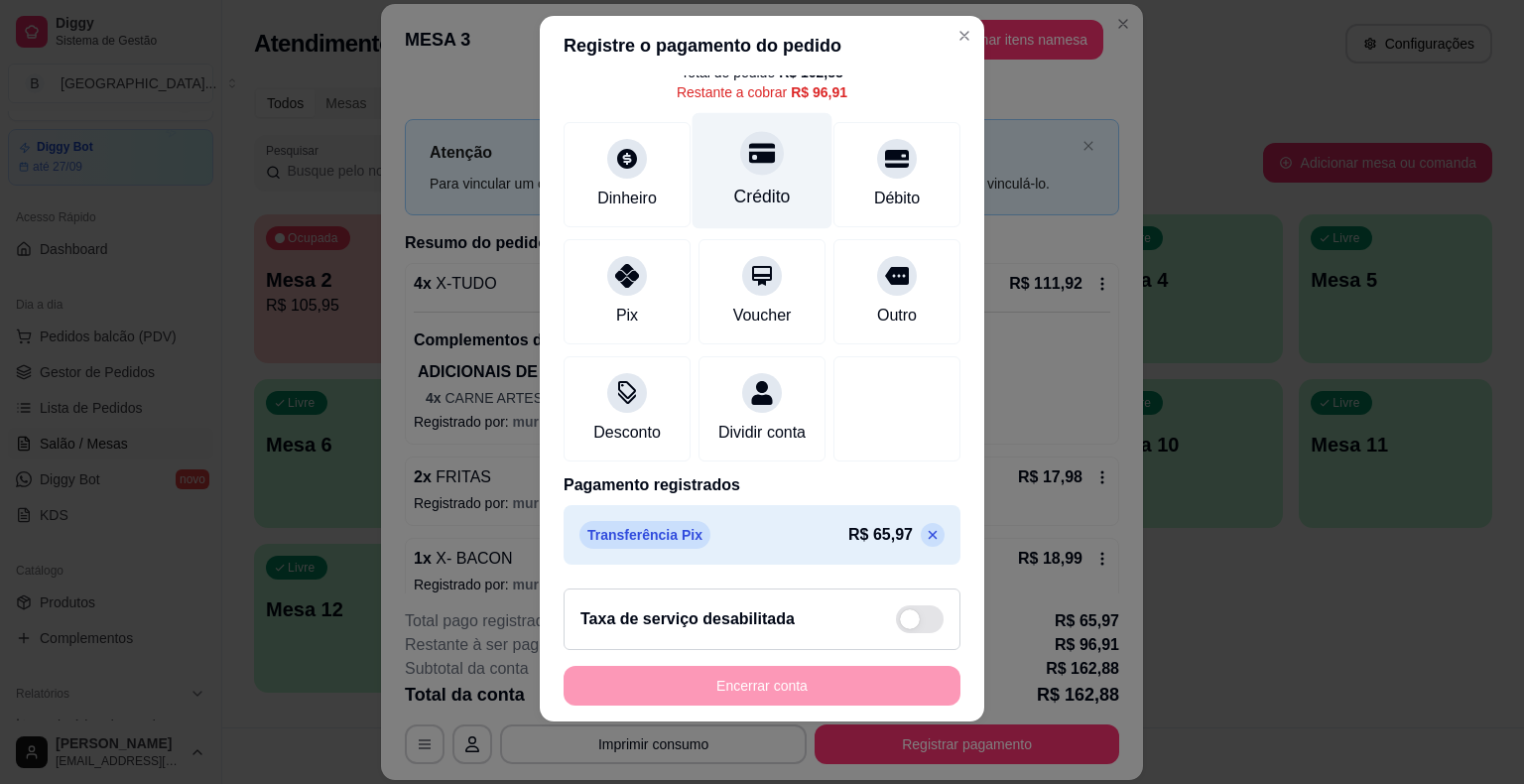
scroll to position [113, 0]
click at [928, 536] on icon at bounding box center [932, 534] width 9 height 9
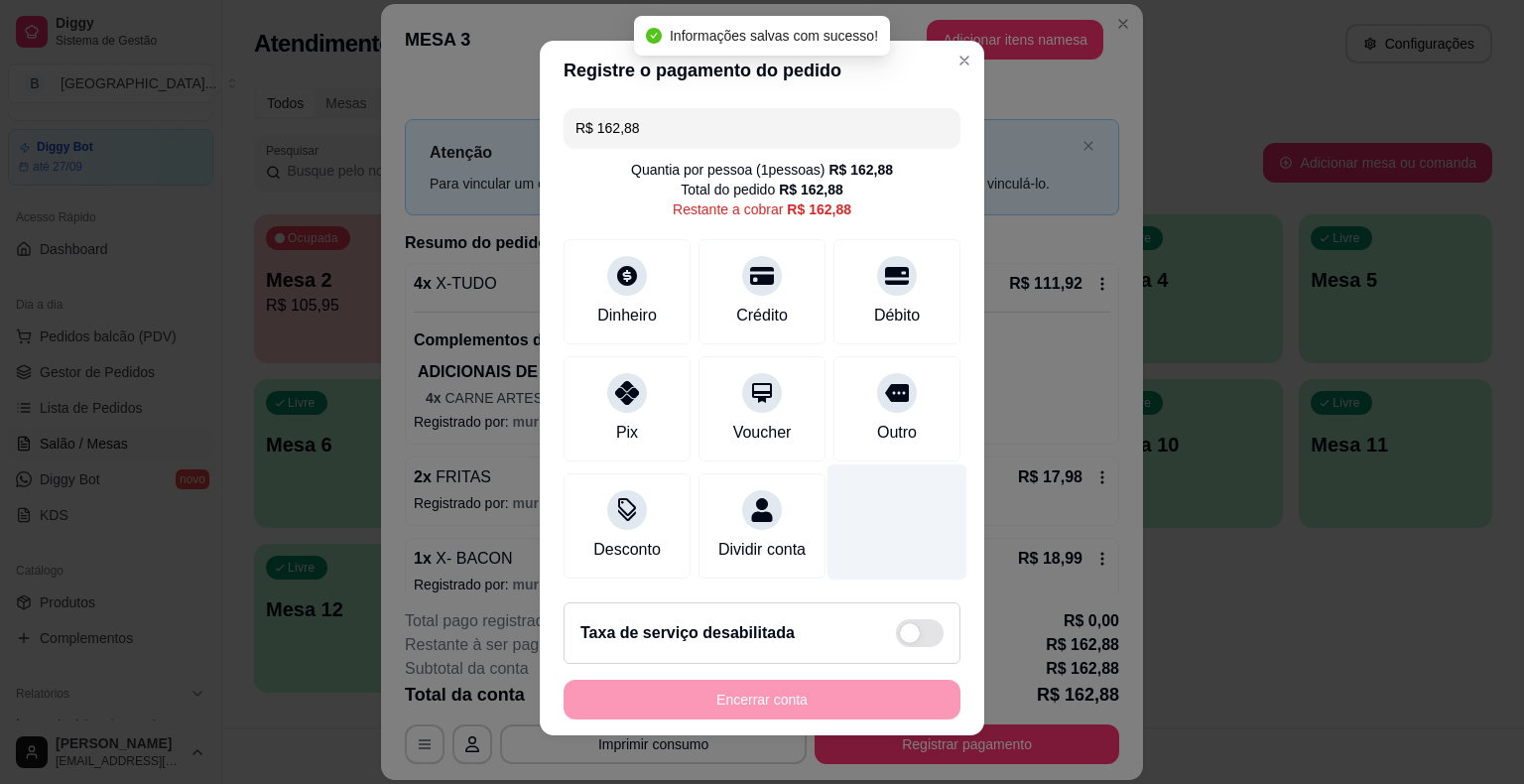
scroll to position [0, 0]
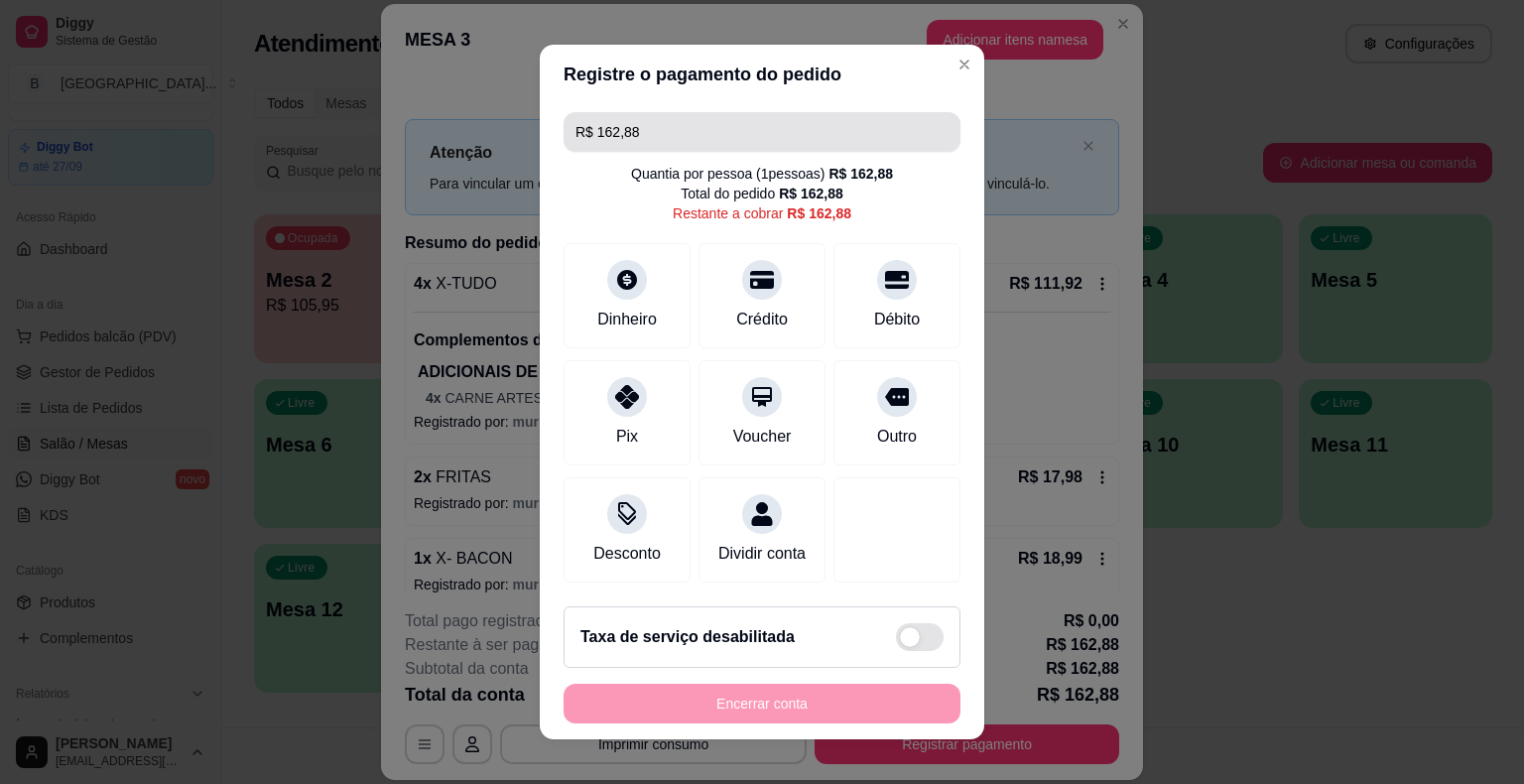
click at [822, 117] on input "R$ 162,88" at bounding box center [761, 132] width 373 height 40
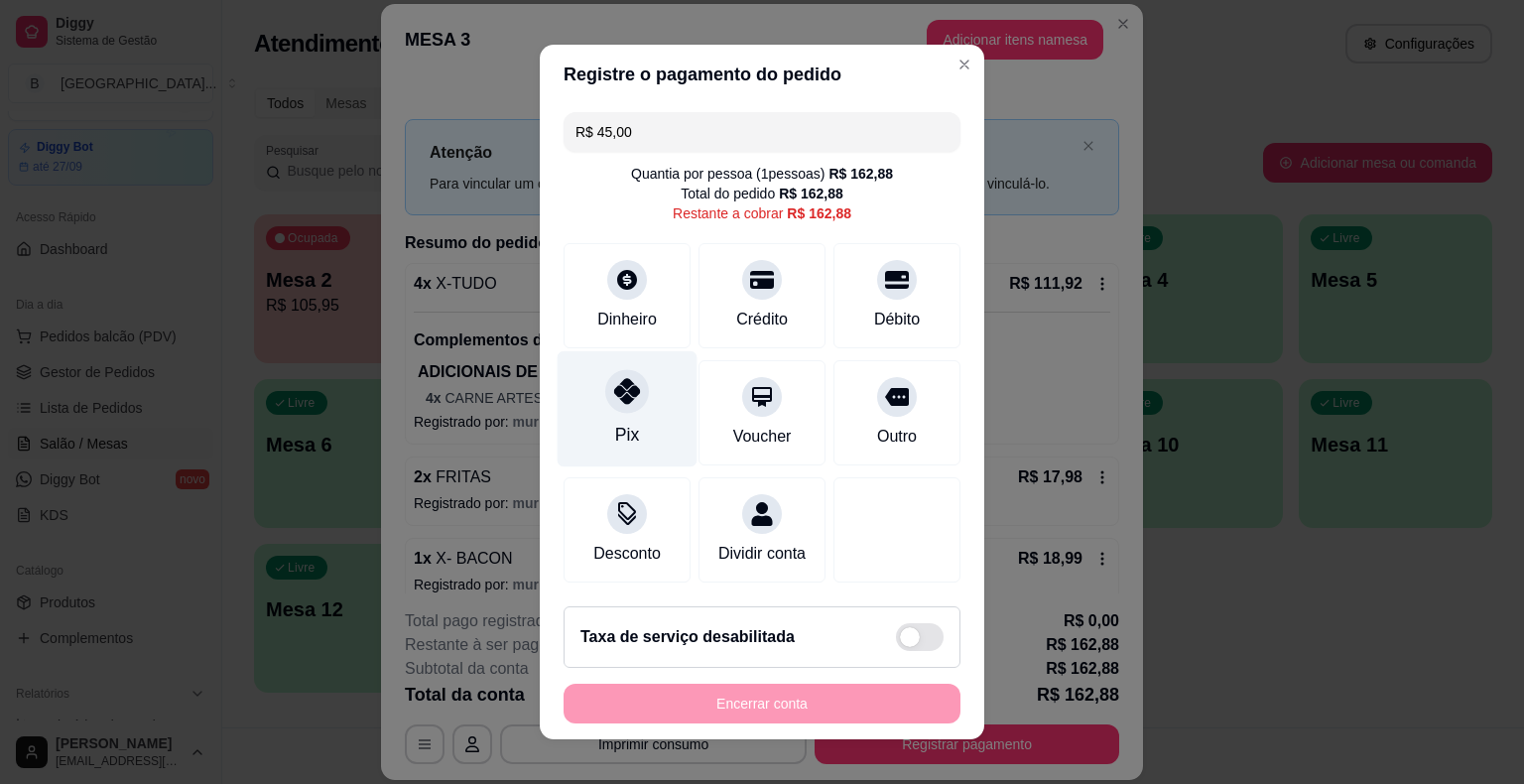
click at [614, 399] on icon at bounding box center [627, 391] width 26 height 26
type input "R$ 117,88"
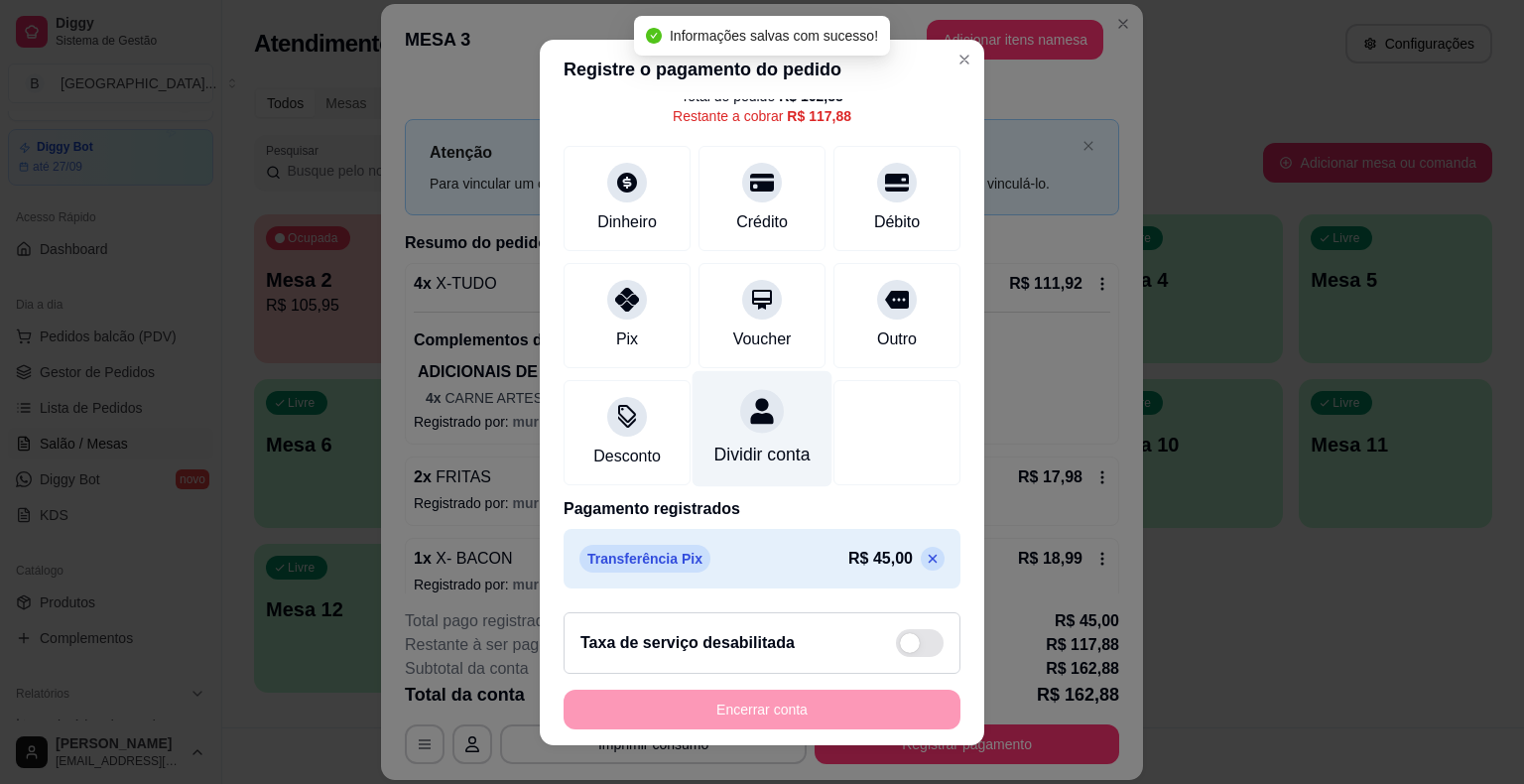
scroll to position [113, 0]
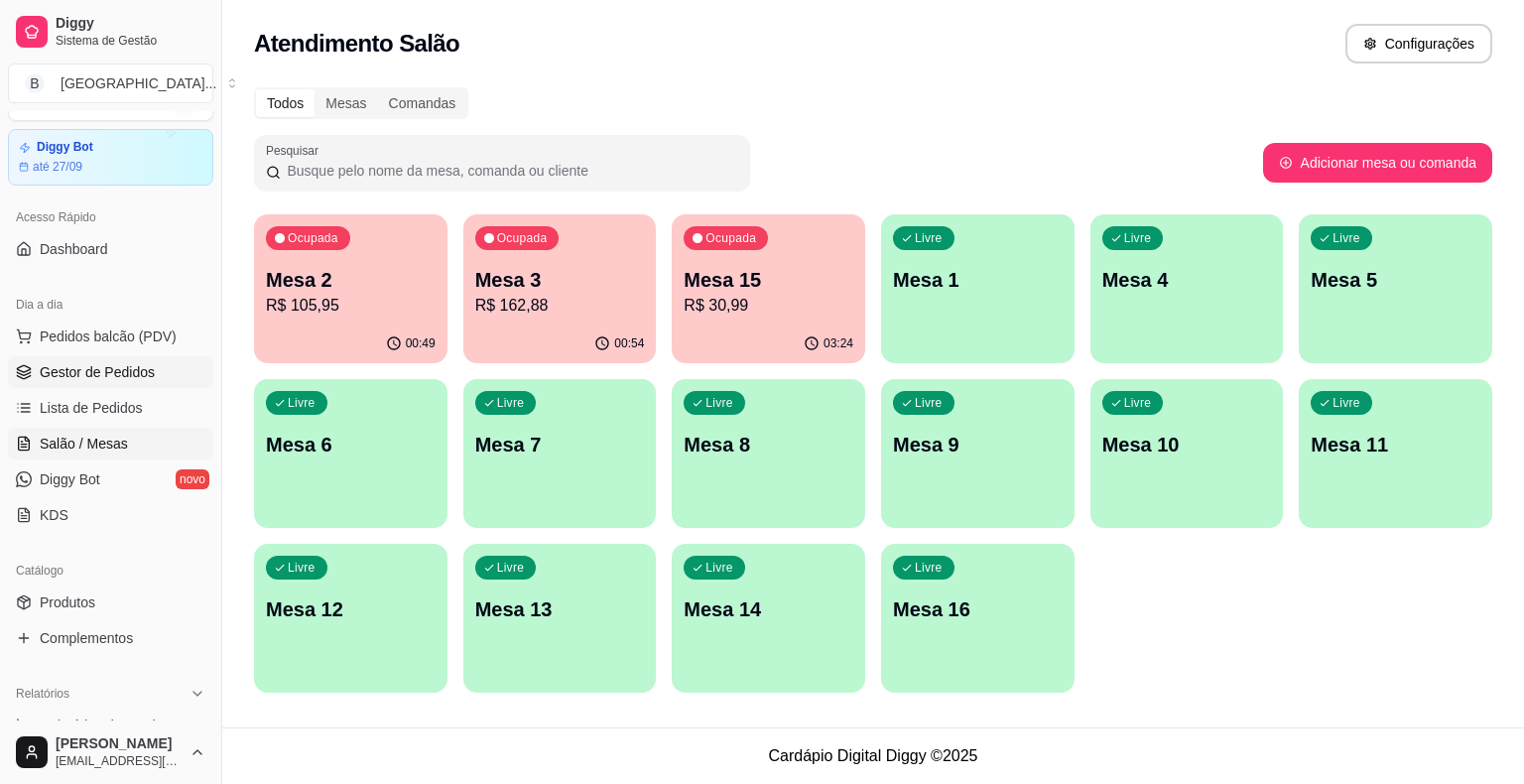
click at [80, 379] on span "Gestor de Pedidos" at bounding box center [97, 372] width 115 height 20
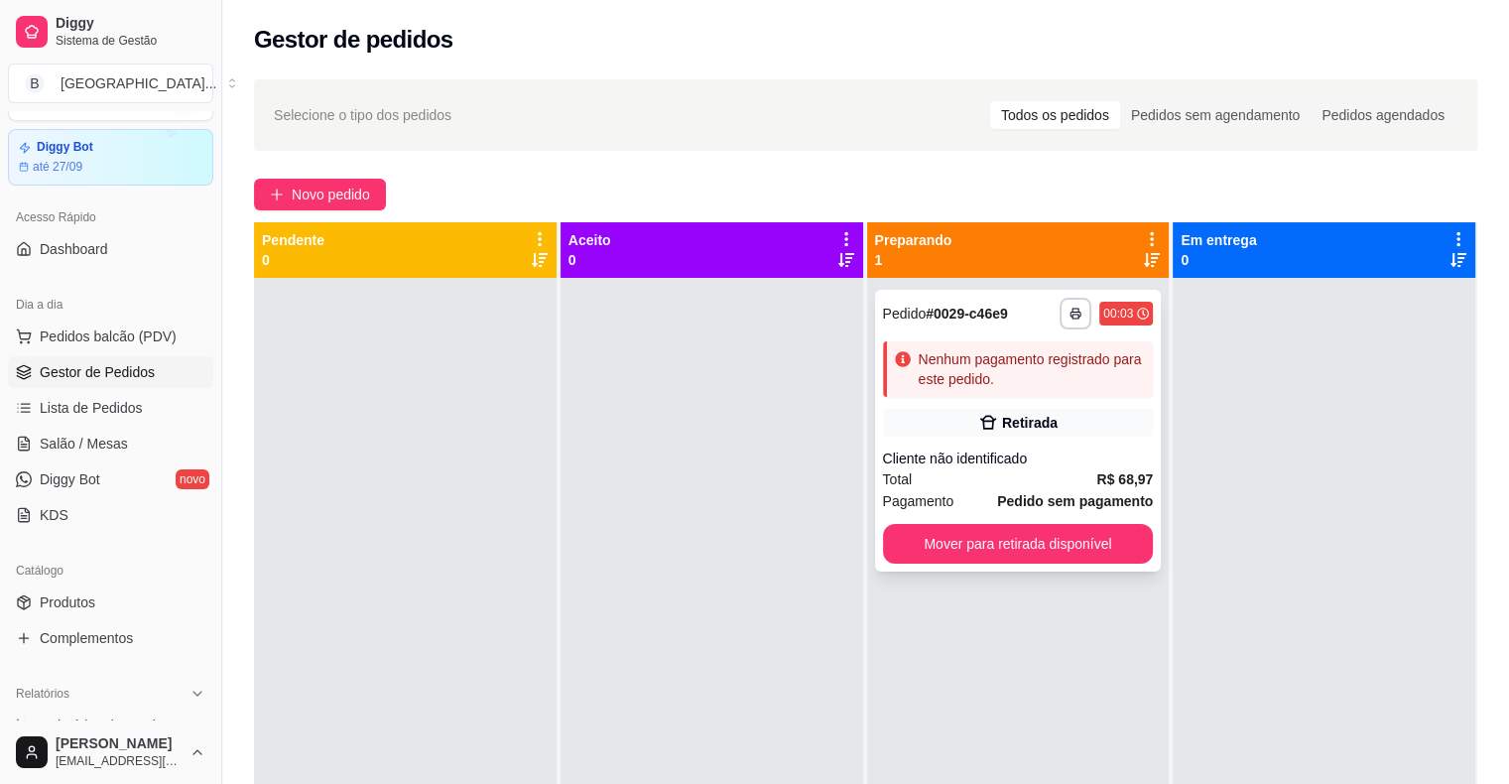
click at [1067, 412] on div "Retirada" at bounding box center [1018, 423] width 271 height 28
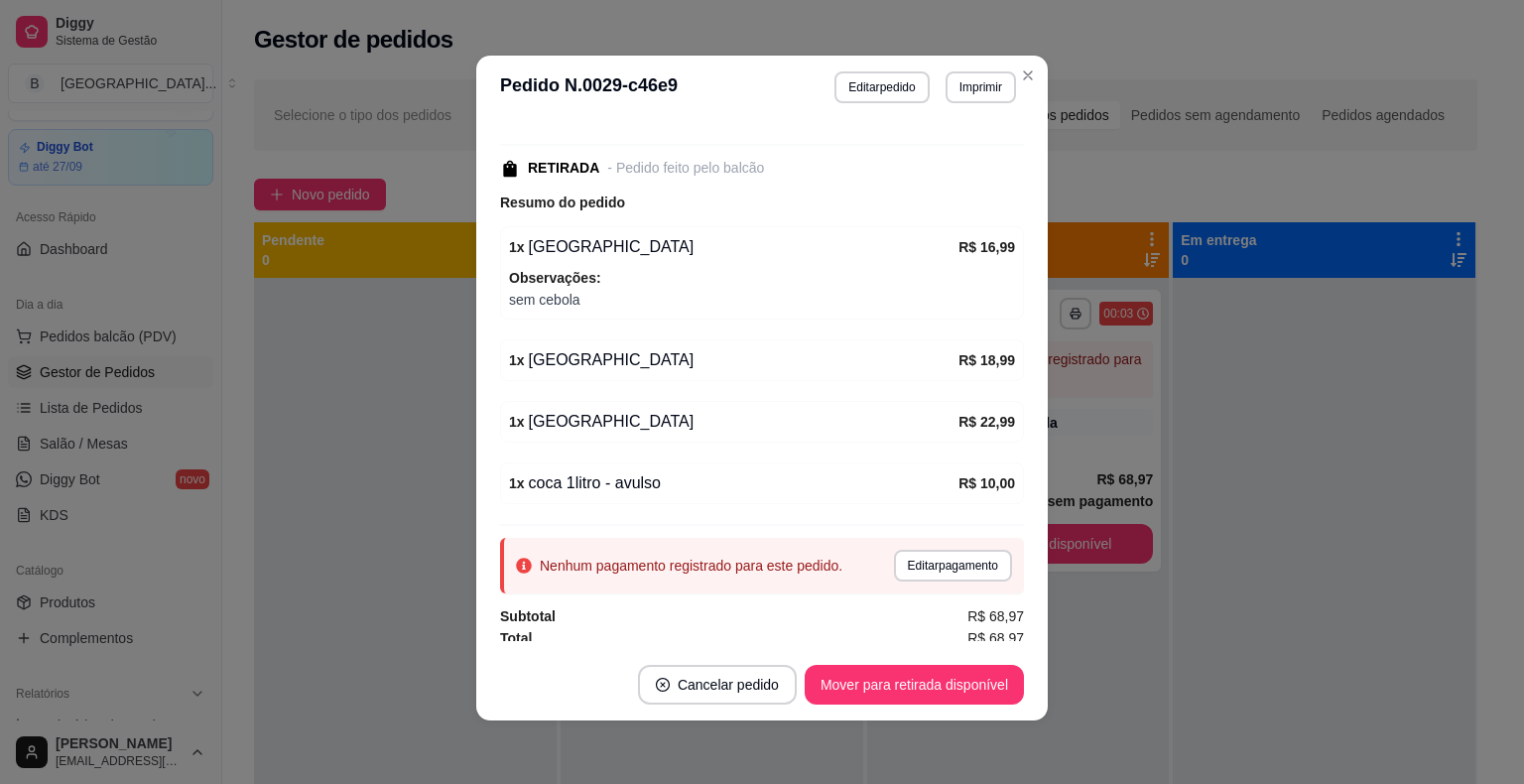
scroll to position [231, 0]
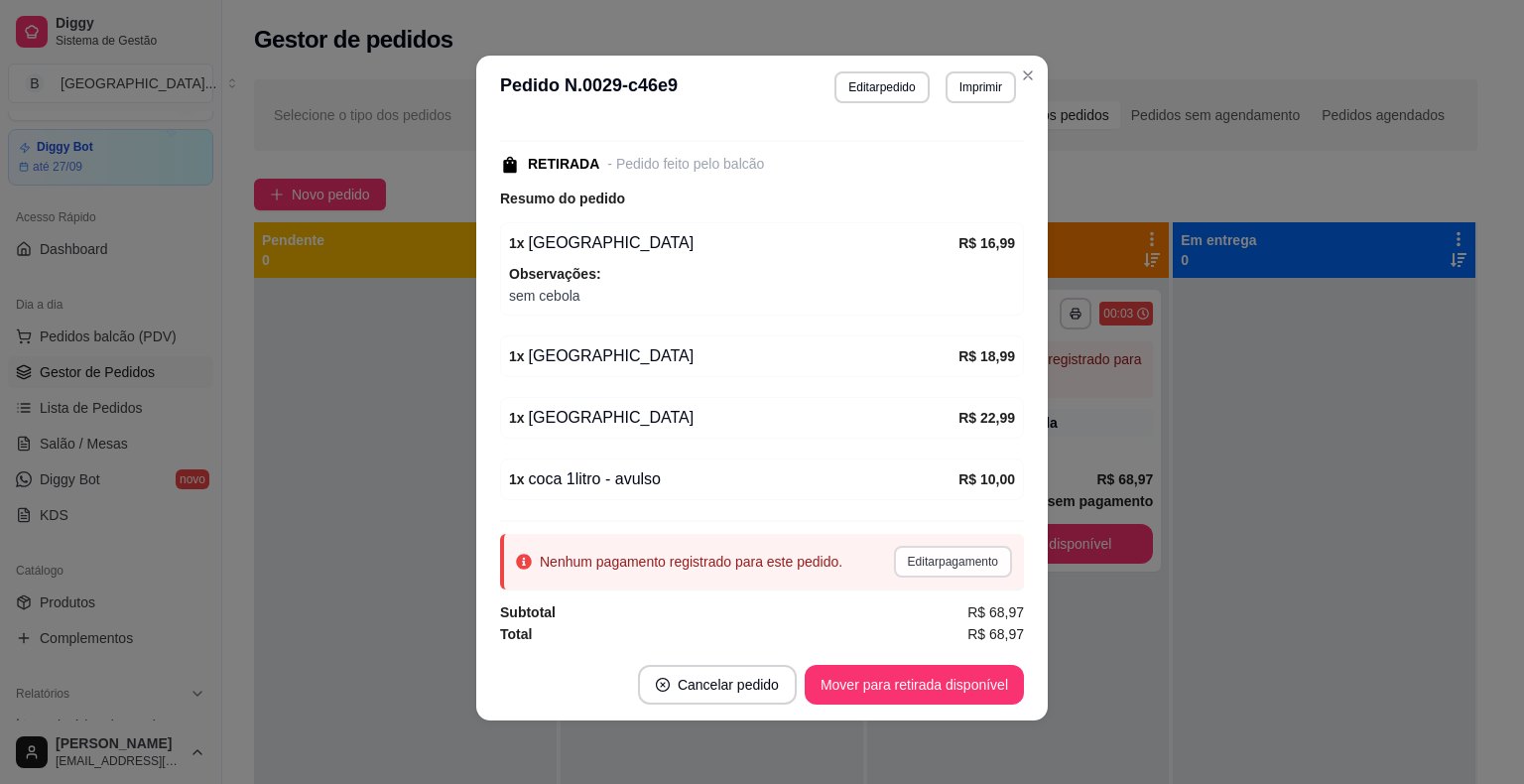
click at [916, 562] on button "Editar pagamento" at bounding box center [953, 562] width 118 height 32
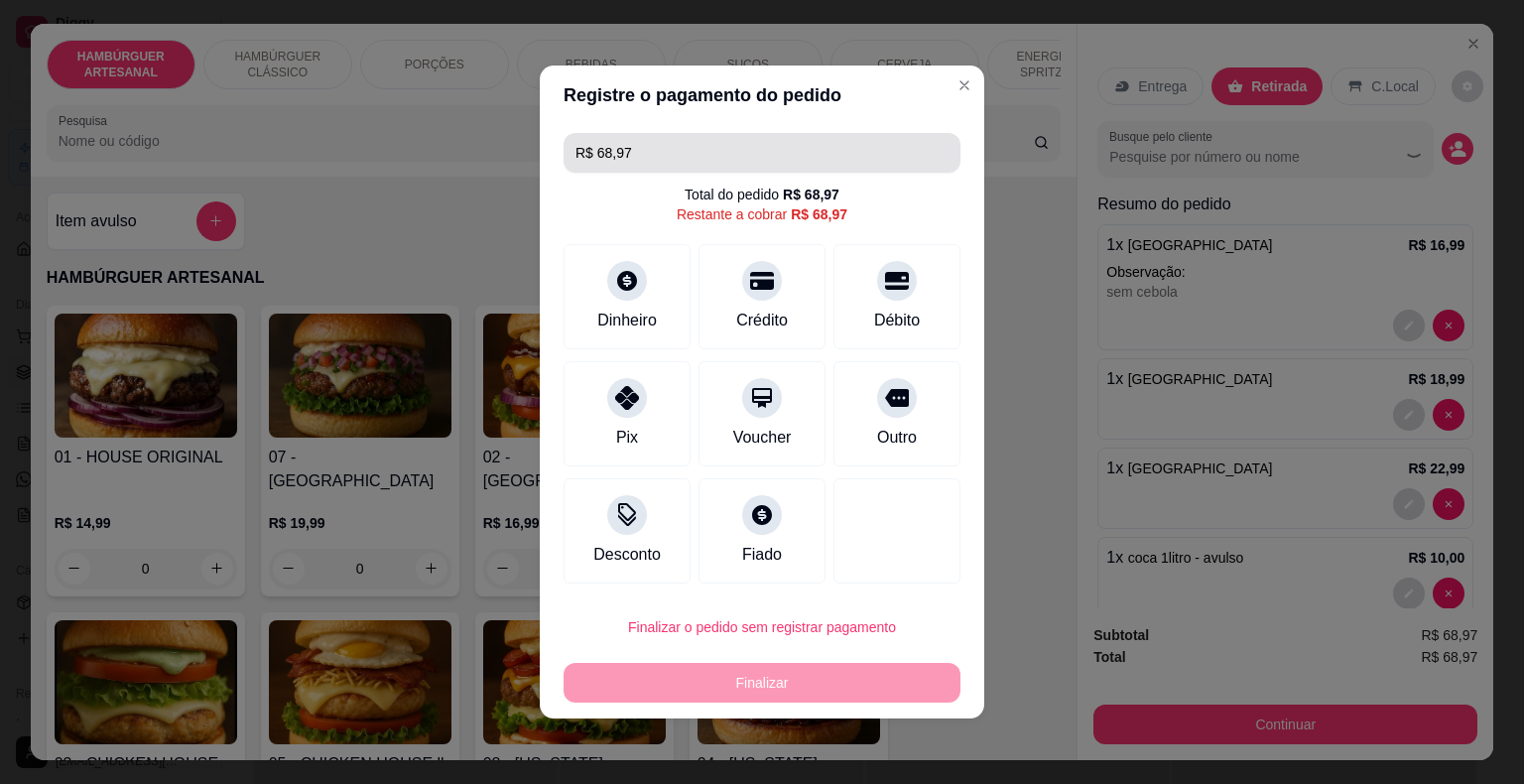
click at [857, 166] on input "R$ 68,97" at bounding box center [761, 153] width 373 height 40
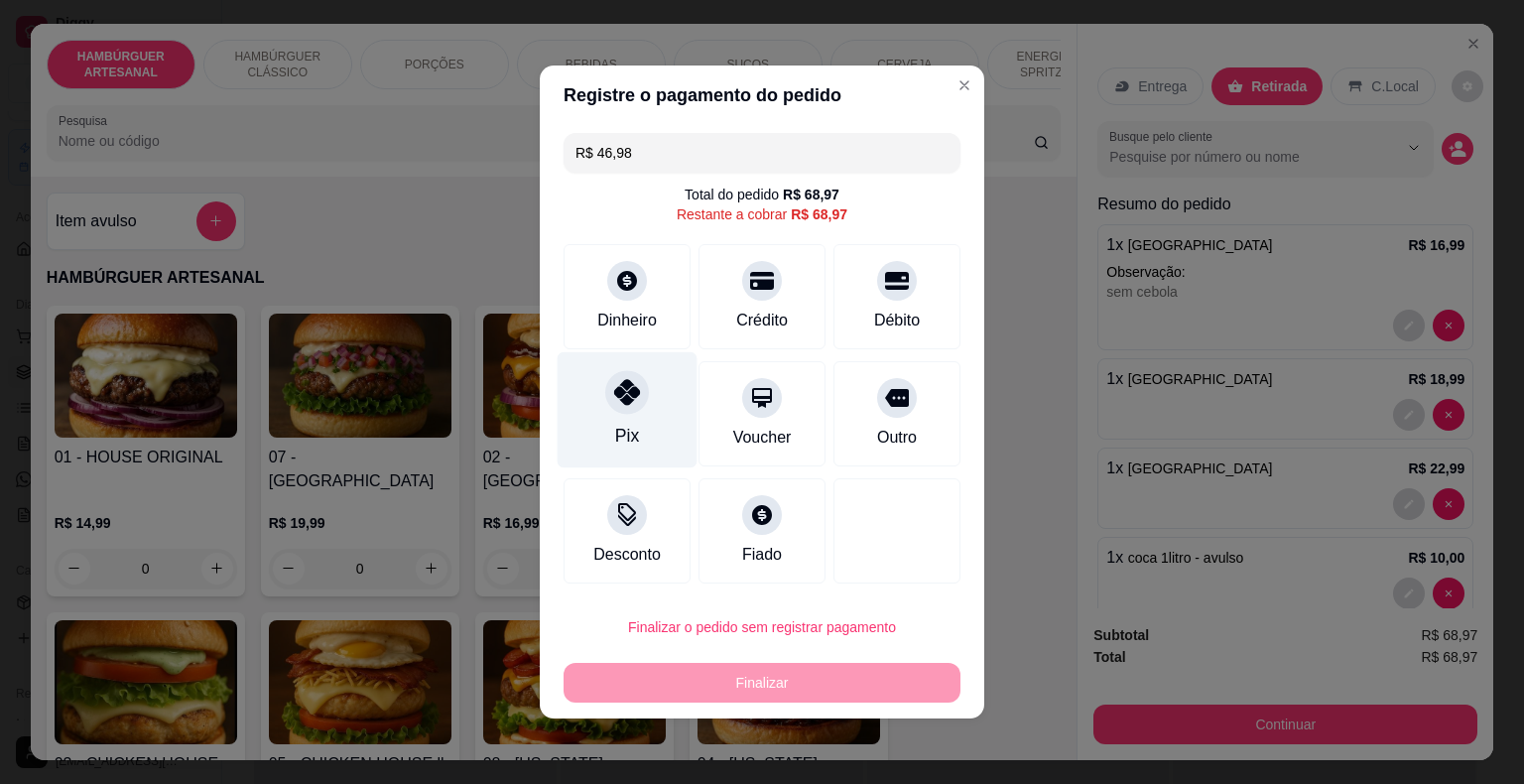
click at [638, 375] on div at bounding box center [627, 392] width 44 height 44
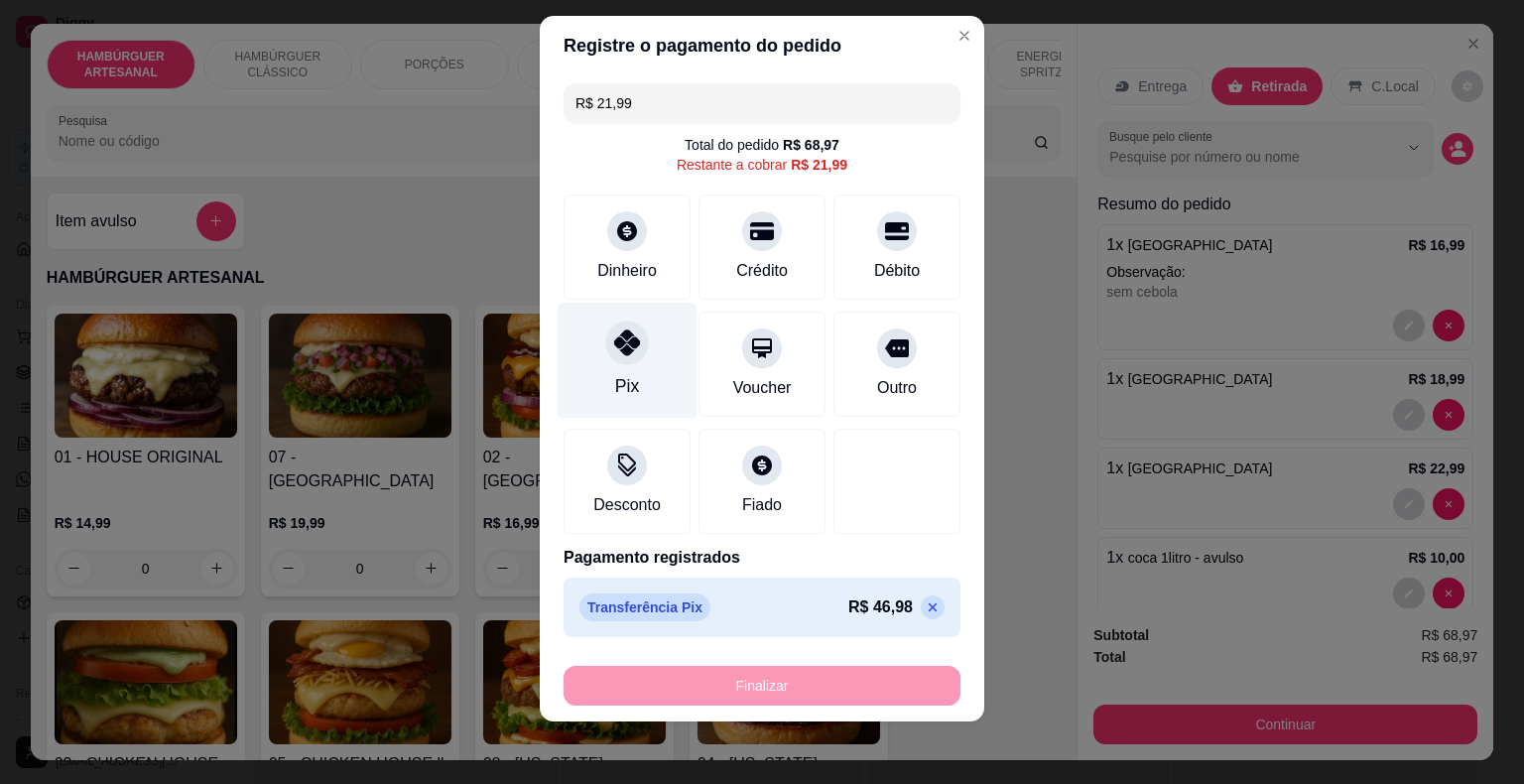
scroll to position [0, 0]
click at [648, 339] on div "Pix" at bounding box center [627, 360] width 140 height 116
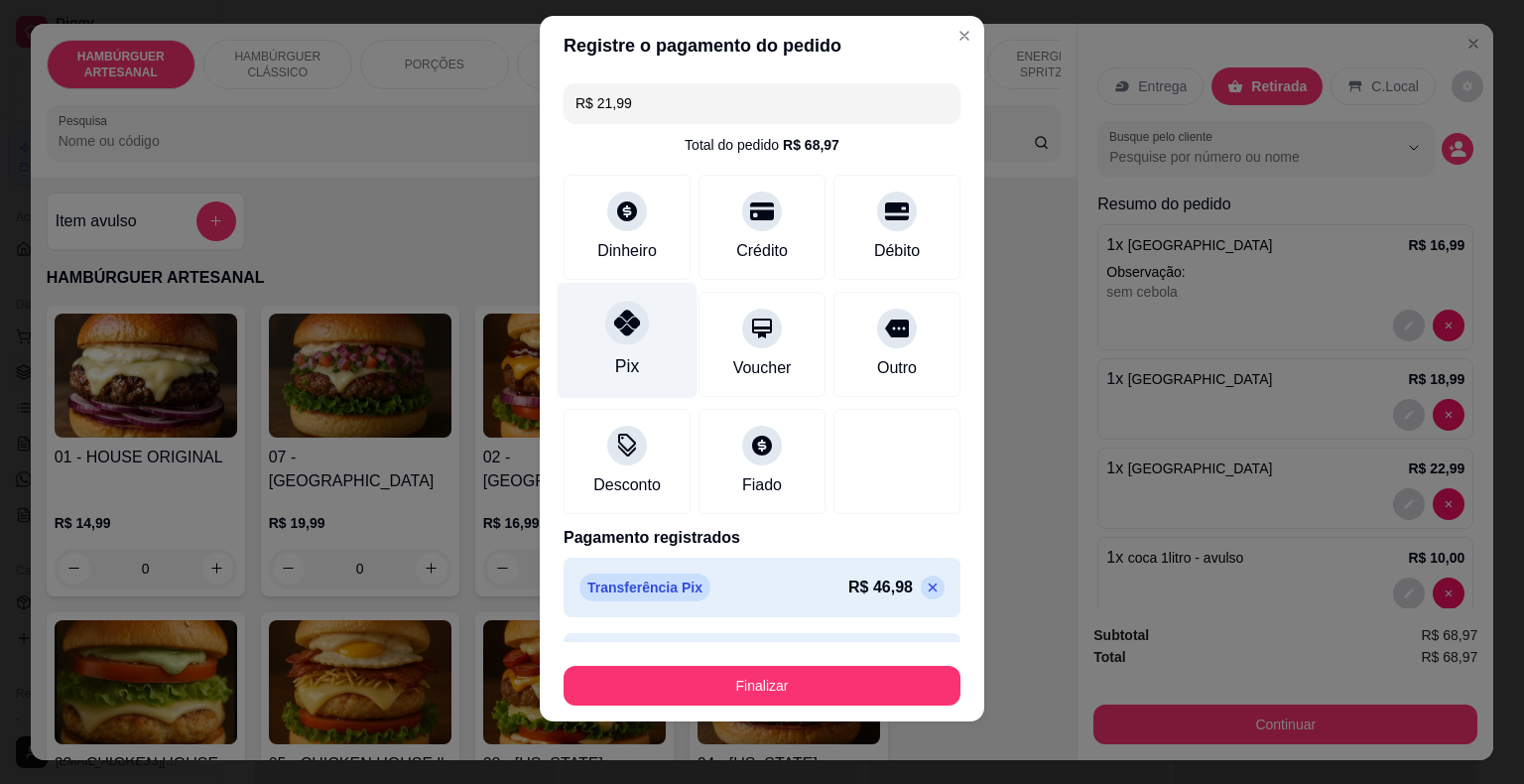
type input "R$ 0,00"
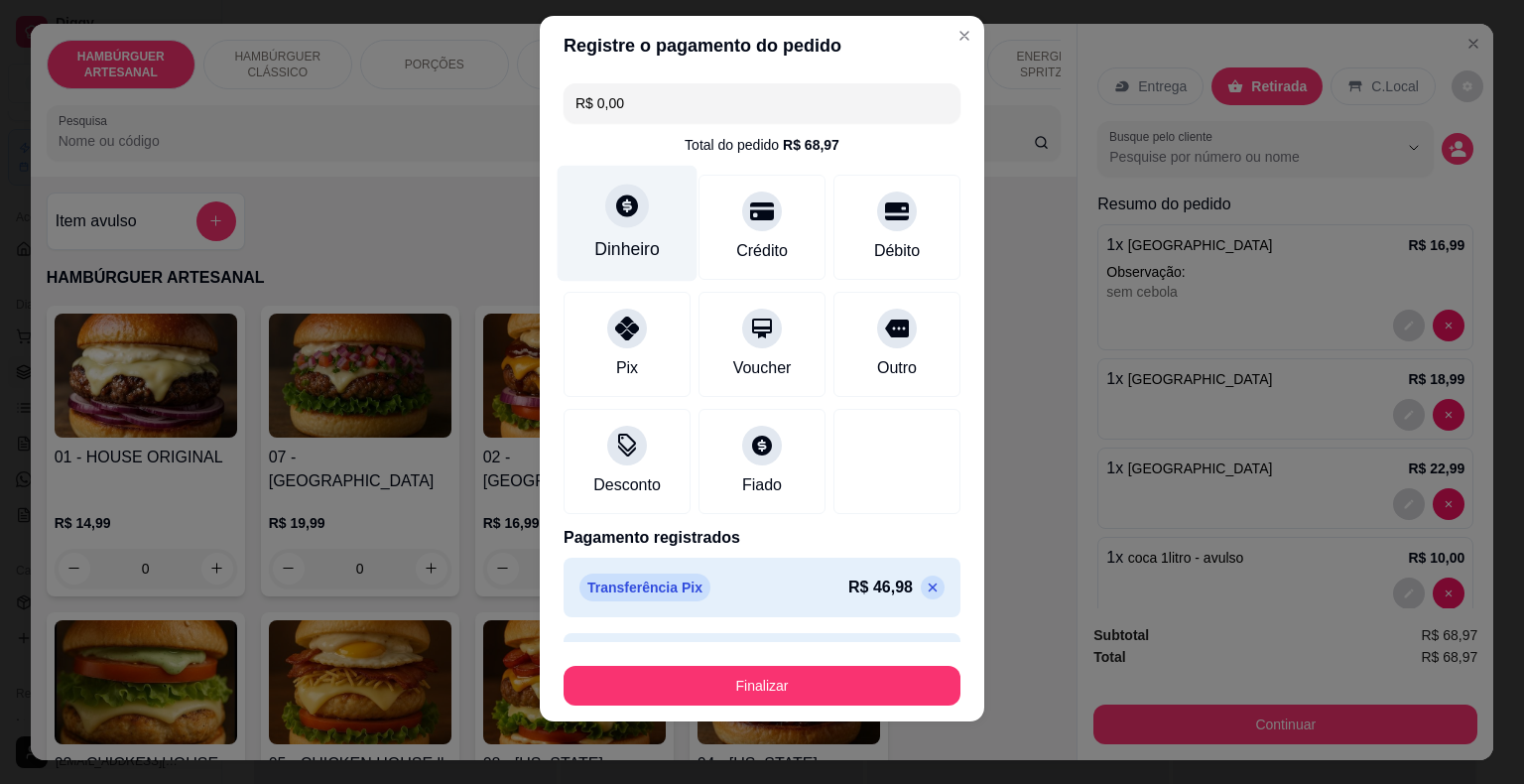
scroll to position [56, 0]
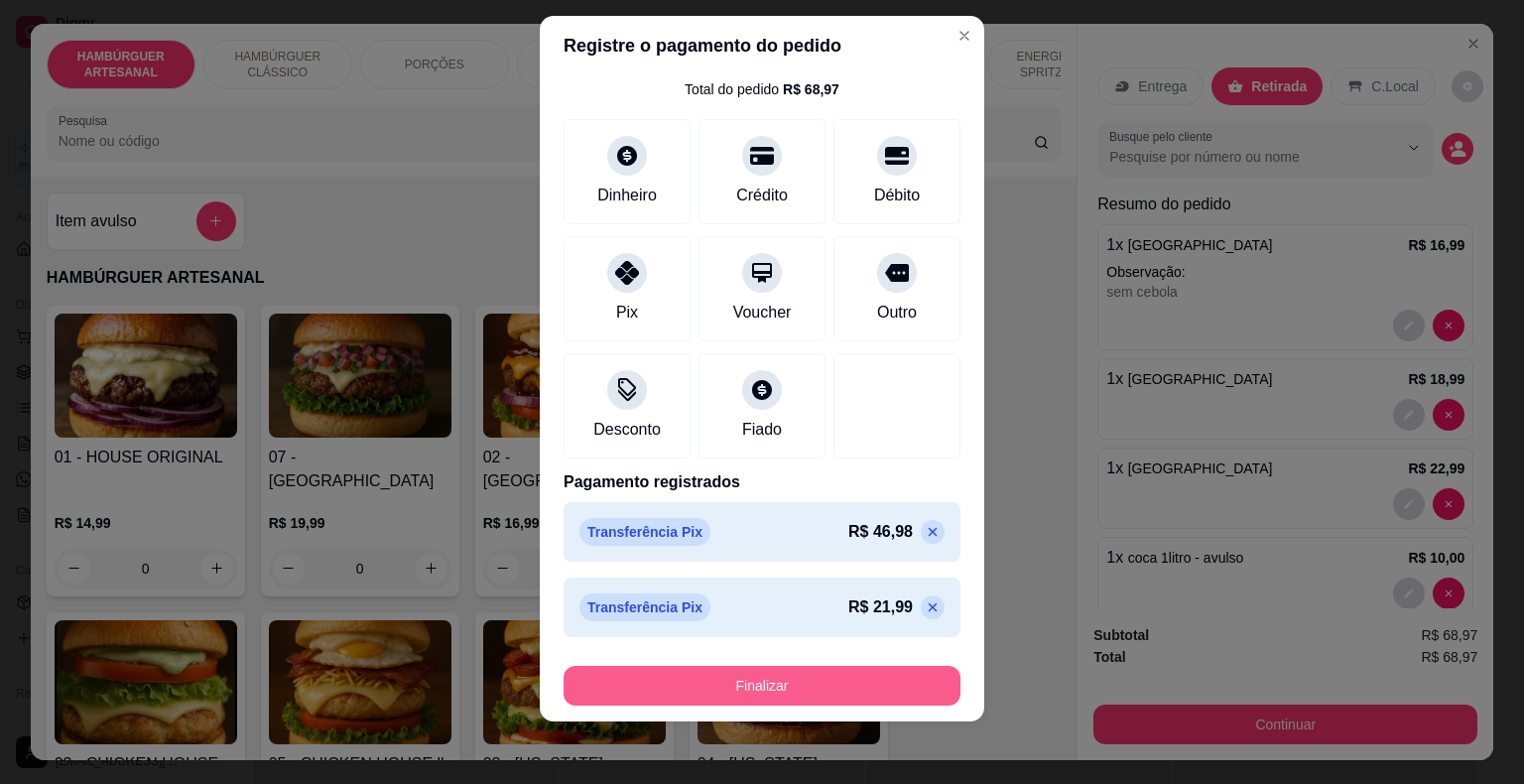
click at [755, 690] on button "Finalizar" at bounding box center [761, 686] width 397 height 40
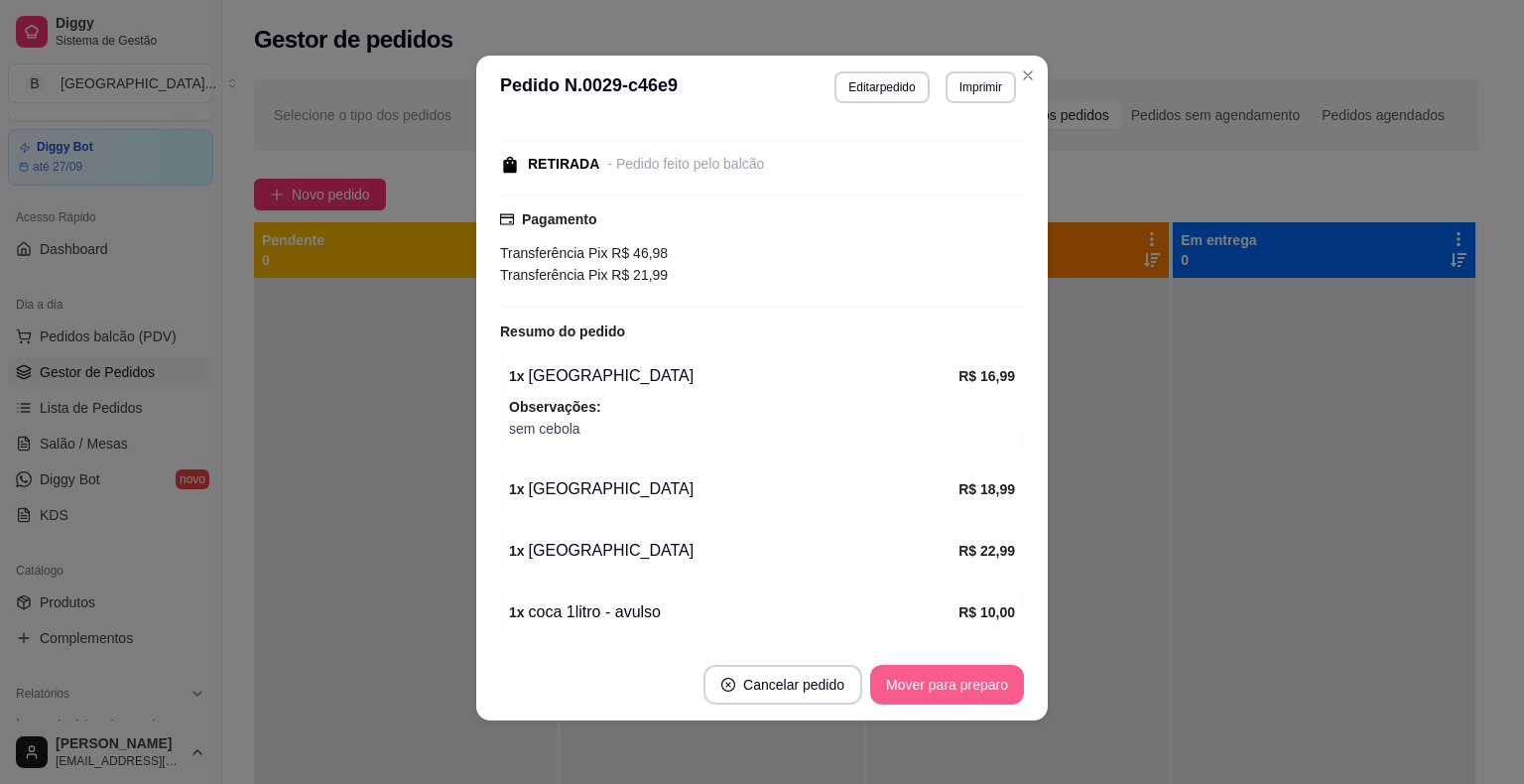
click at [928, 677] on button "Mover para preparo" at bounding box center [947, 685] width 154 height 40
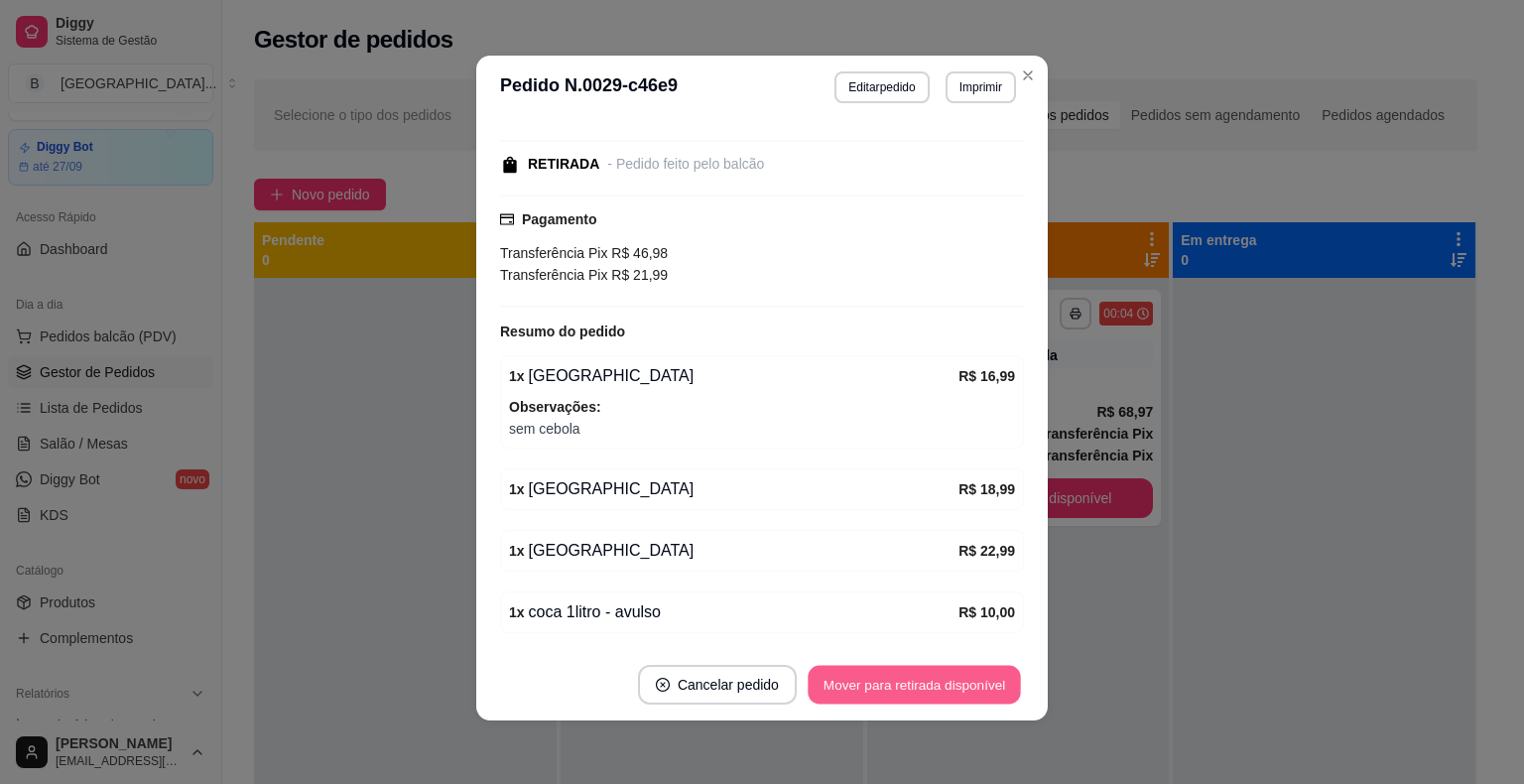
click at [927, 677] on button "Mover para retirada disponível" at bounding box center [913, 685] width 212 height 39
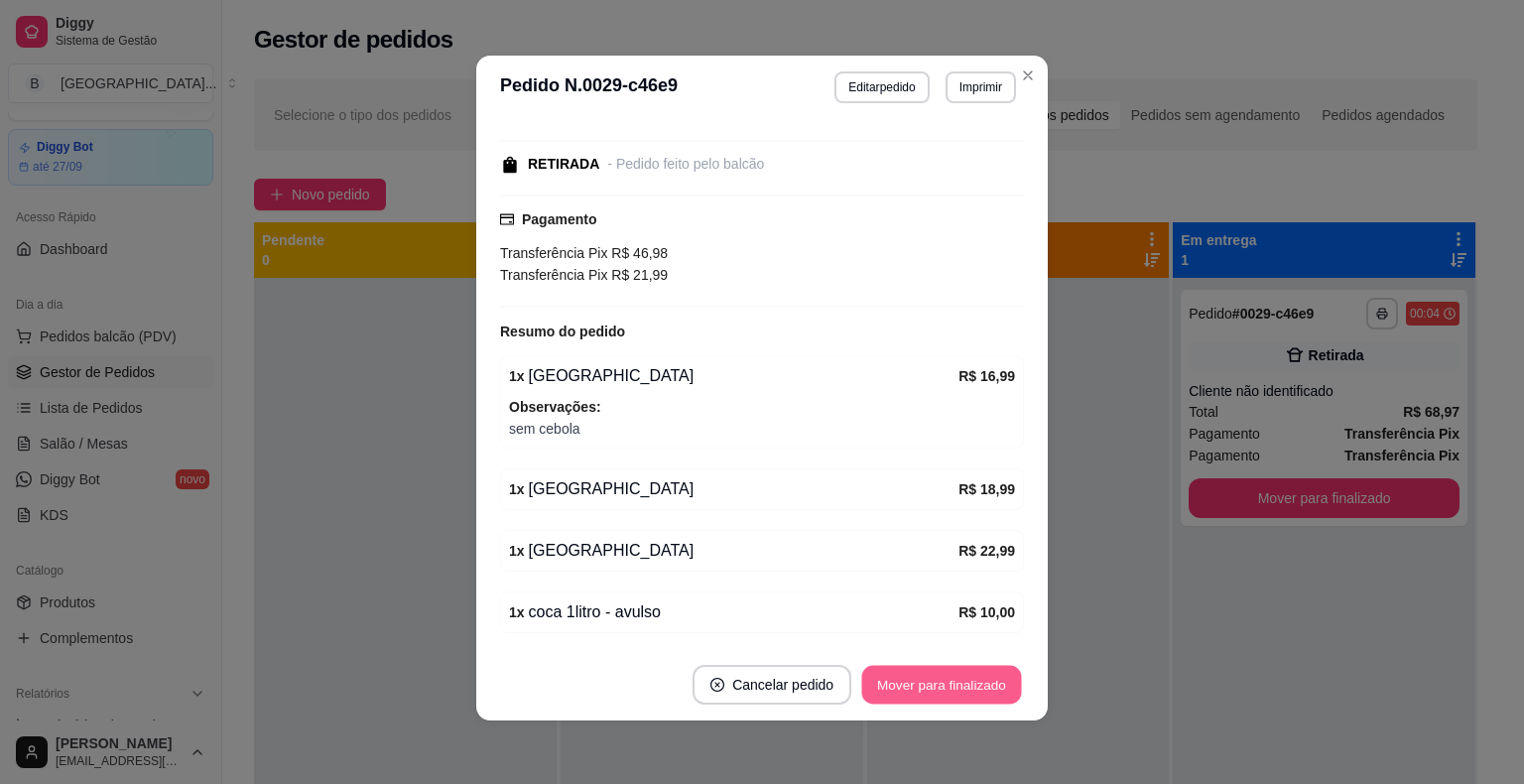
click at [927, 677] on button "Mover para finalizado" at bounding box center [942, 685] width 160 height 39
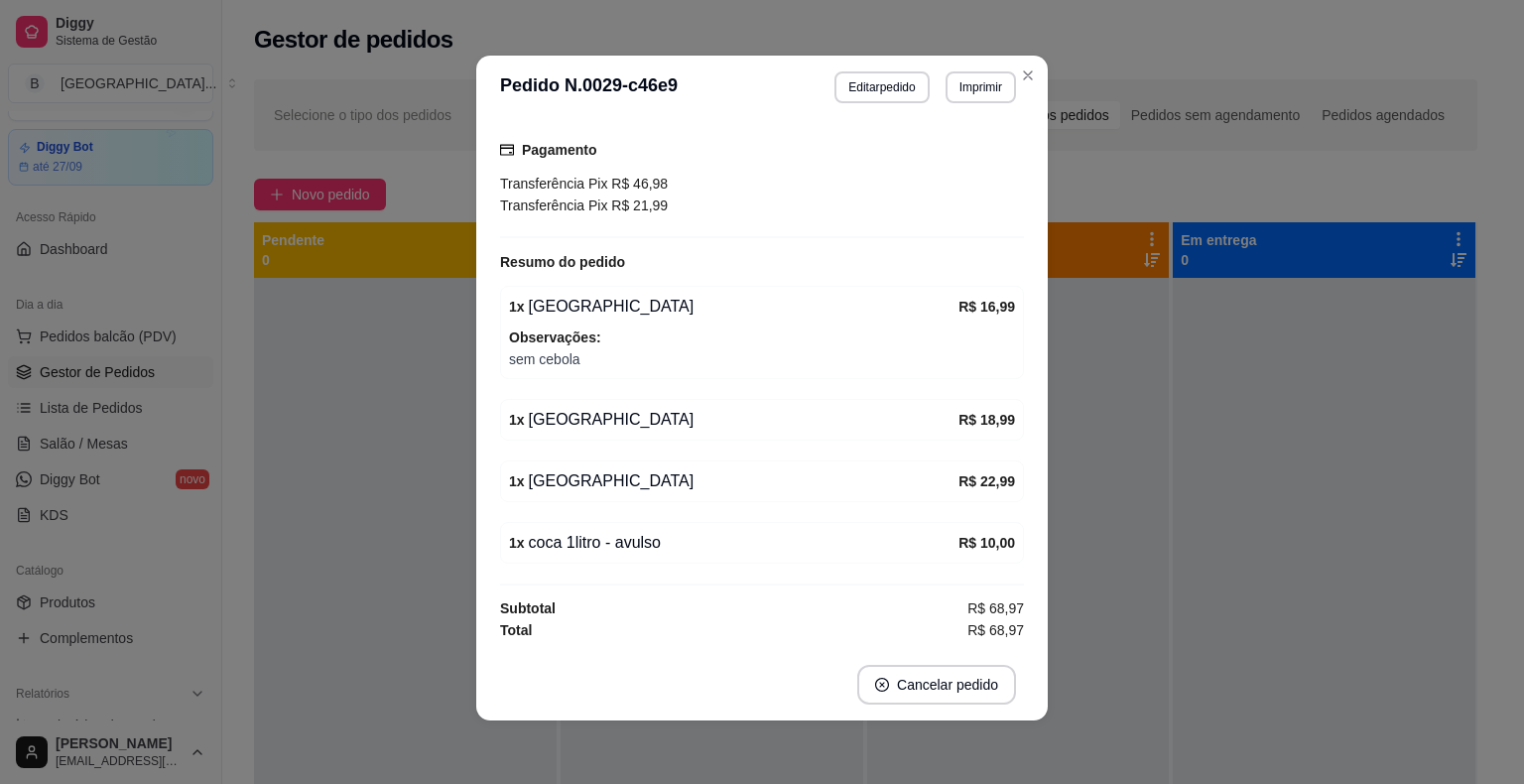
scroll to position [127, 0]
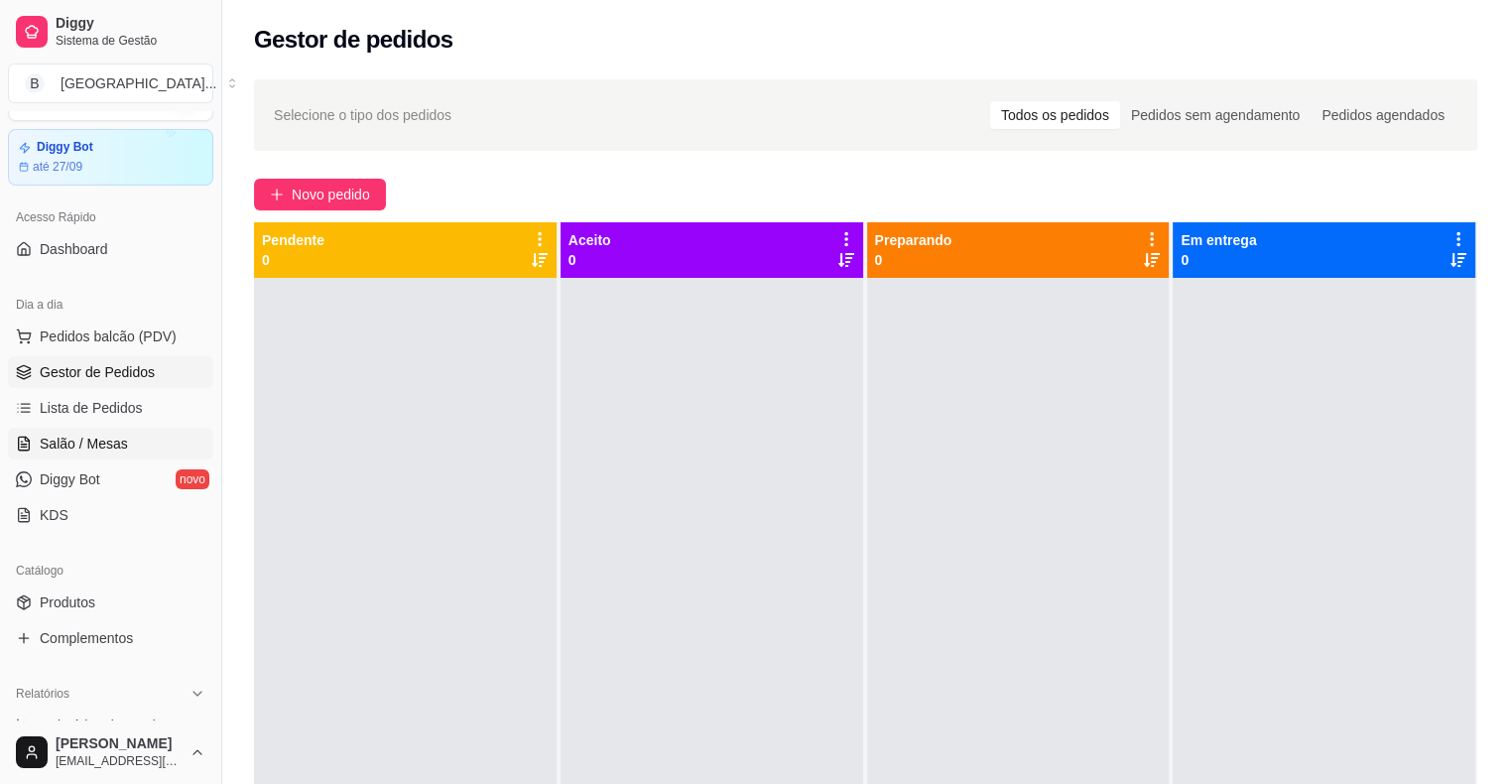
click at [101, 434] on span "Salão / Mesas" at bounding box center [84, 443] width 88 height 20
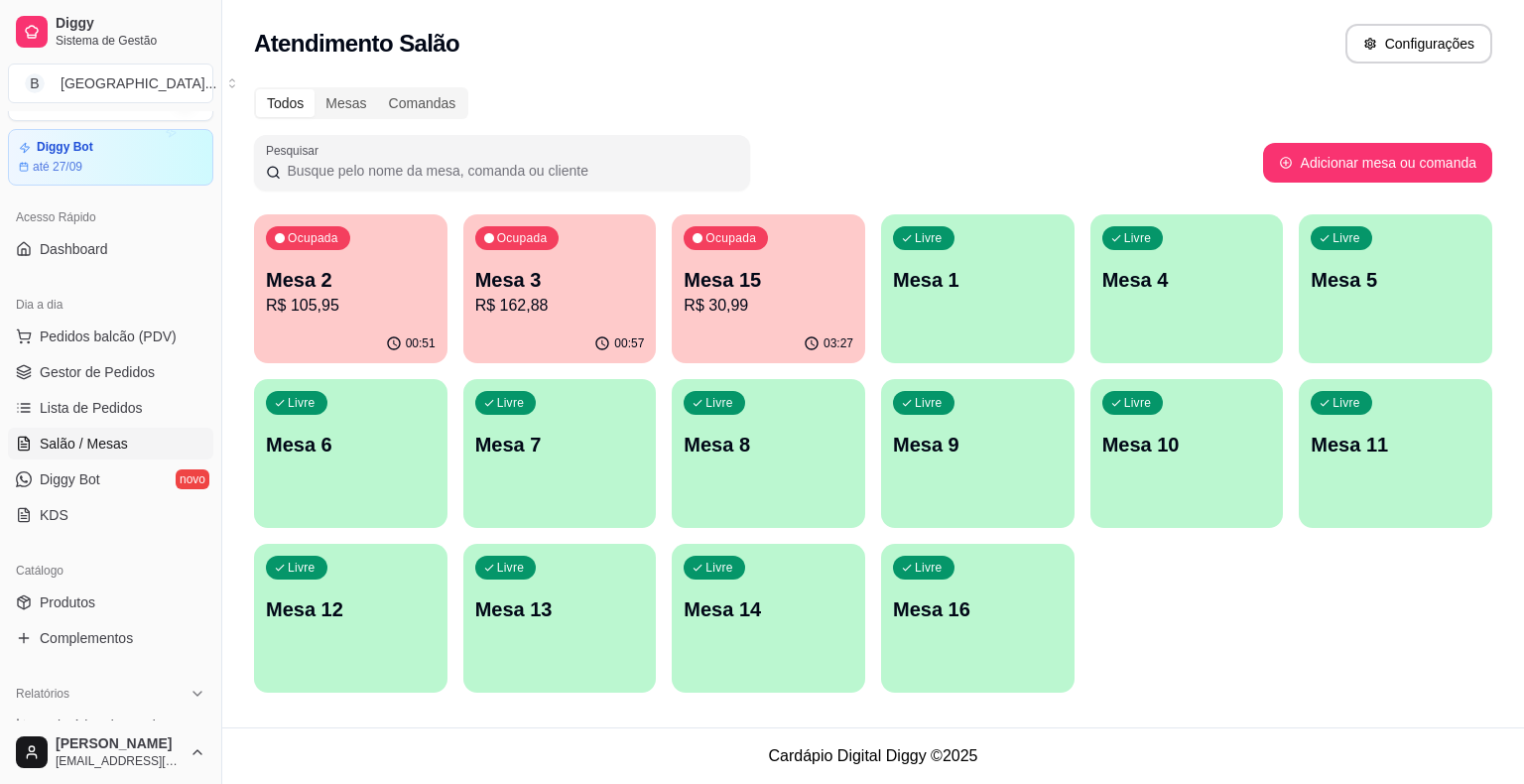
click at [483, 299] on p "R$ 162,88" at bounding box center [560, 306] width 170 height 24
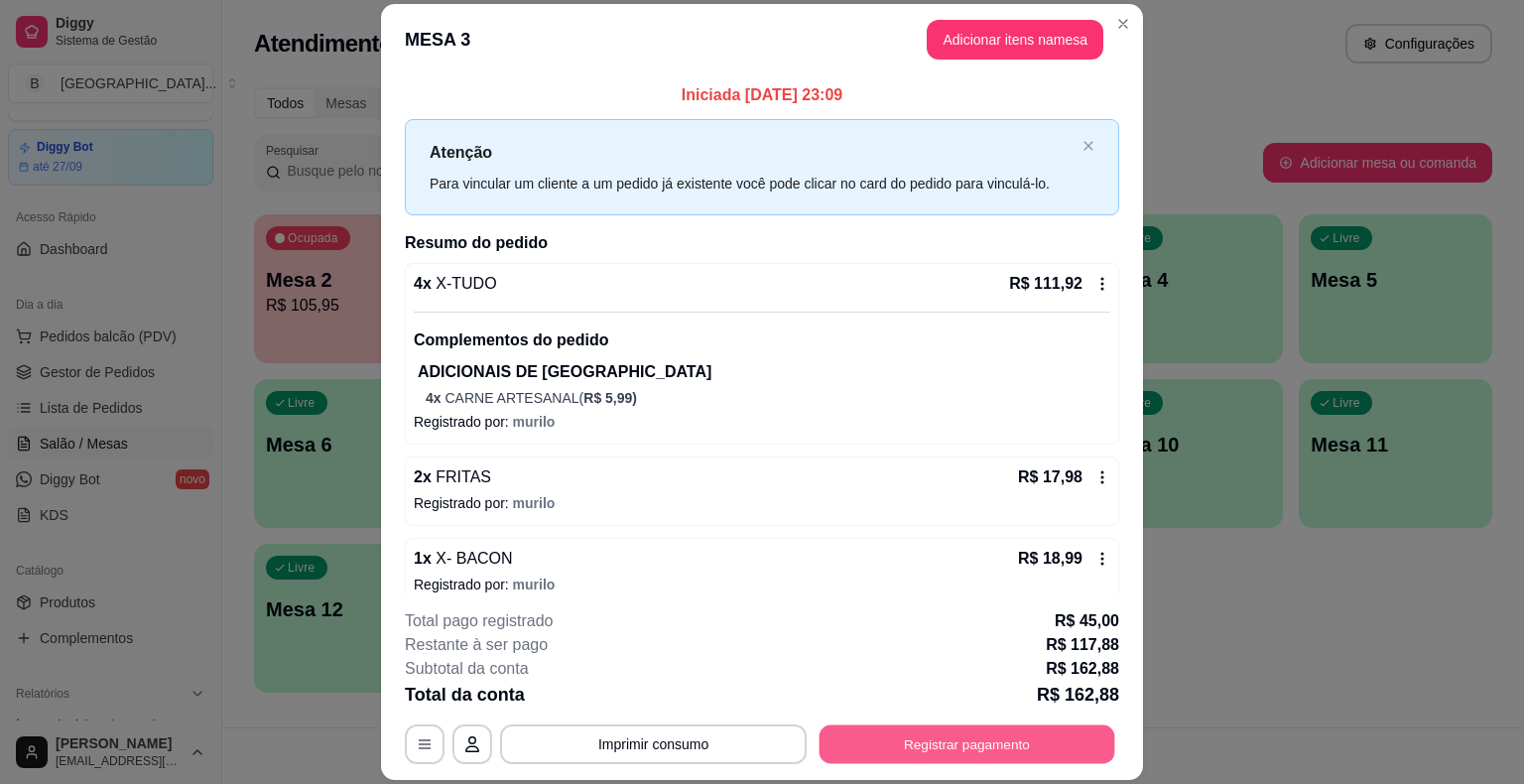
click at [960, 738] on button "Registrar pagamento" at bounding box center [967, 744] width 296 height 39
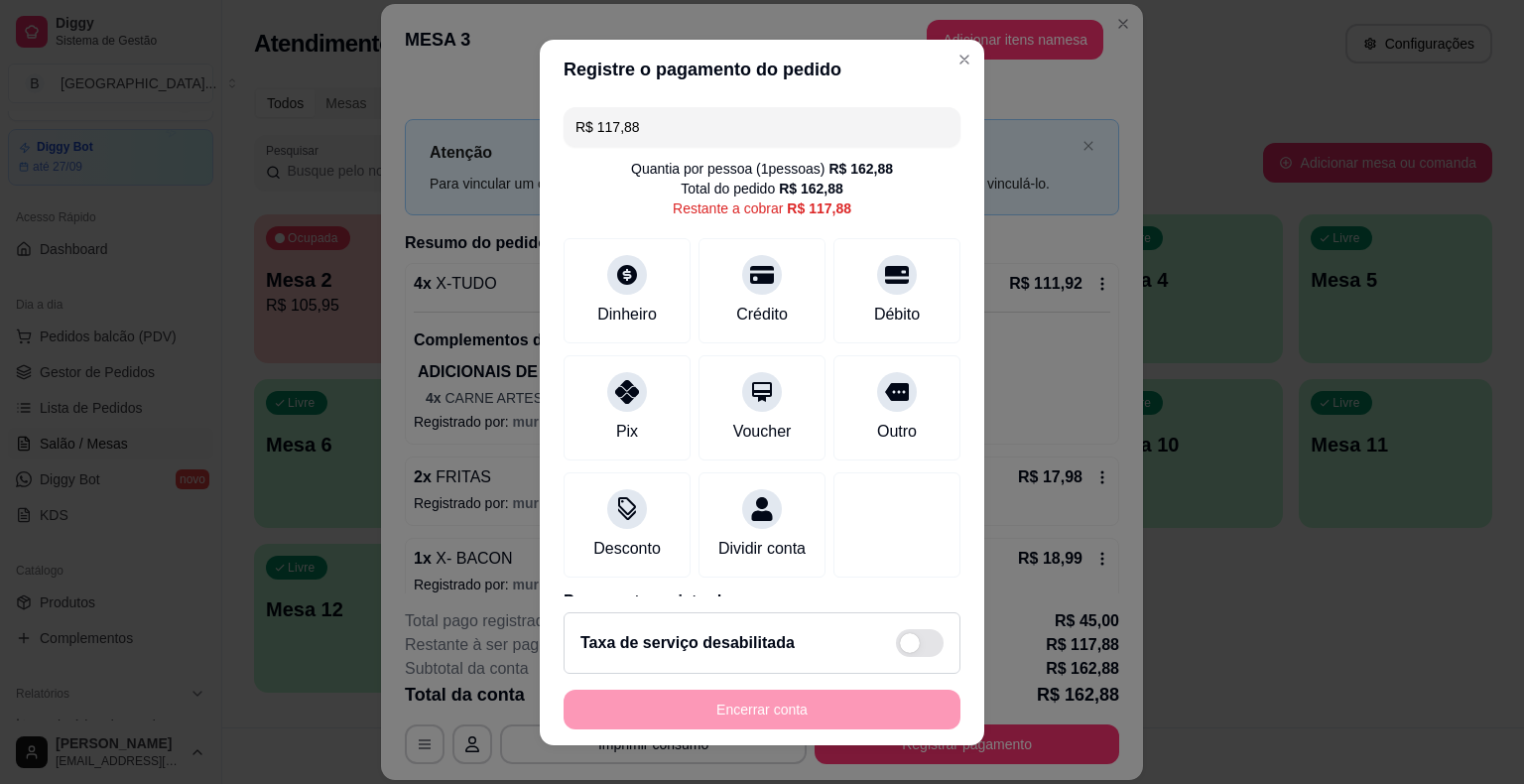
click at [852, 126] on input "R$ 117,88" at bounding box center [761, 127] width 373 height 40
click at [583, 403] on div "Pix" at bounding box center [627, 403] width 140 height 116
click at [762, 300] on div "Crédito" at bounding box center [762, 313] width 57 height 26
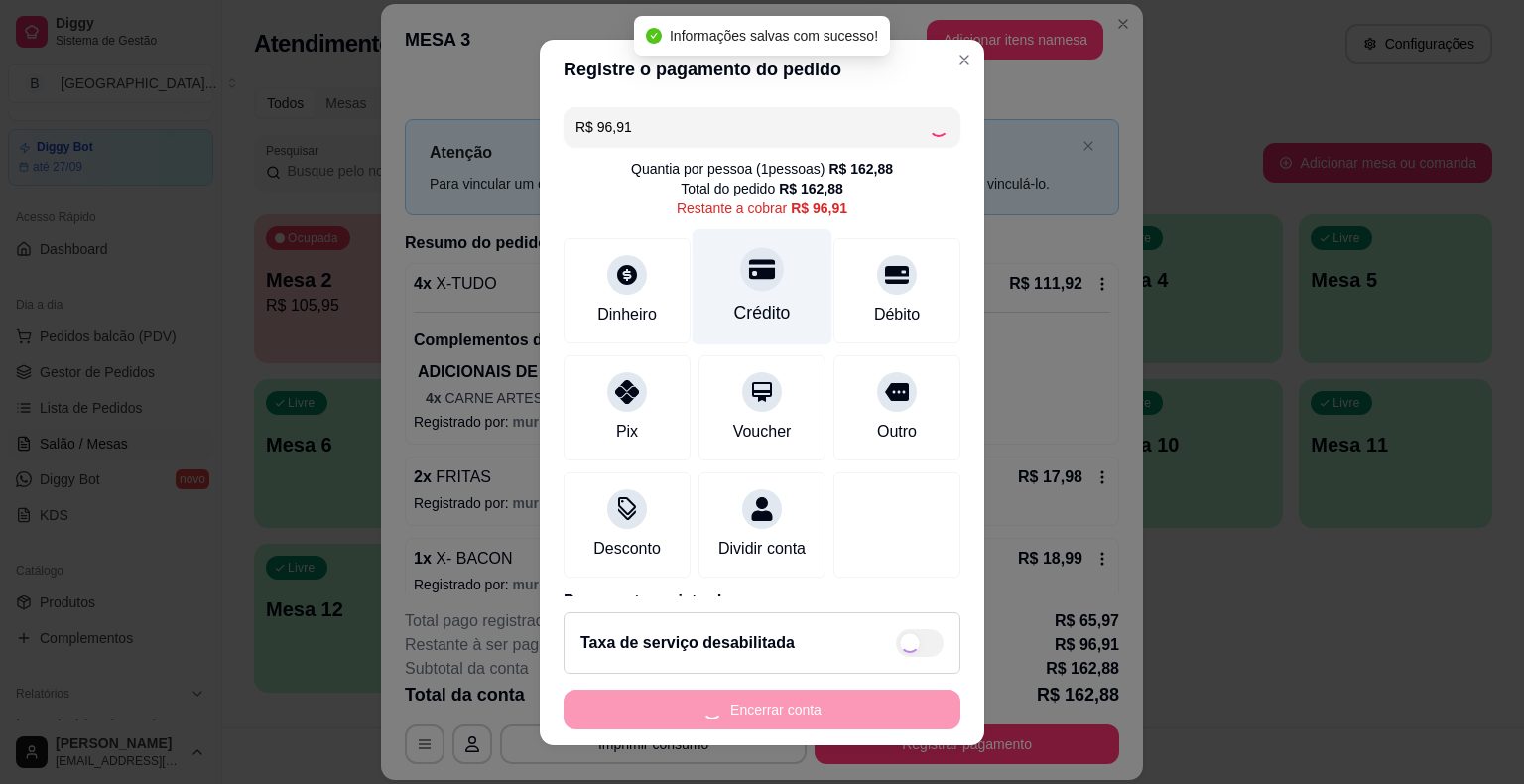
type input "R$ 0,00"
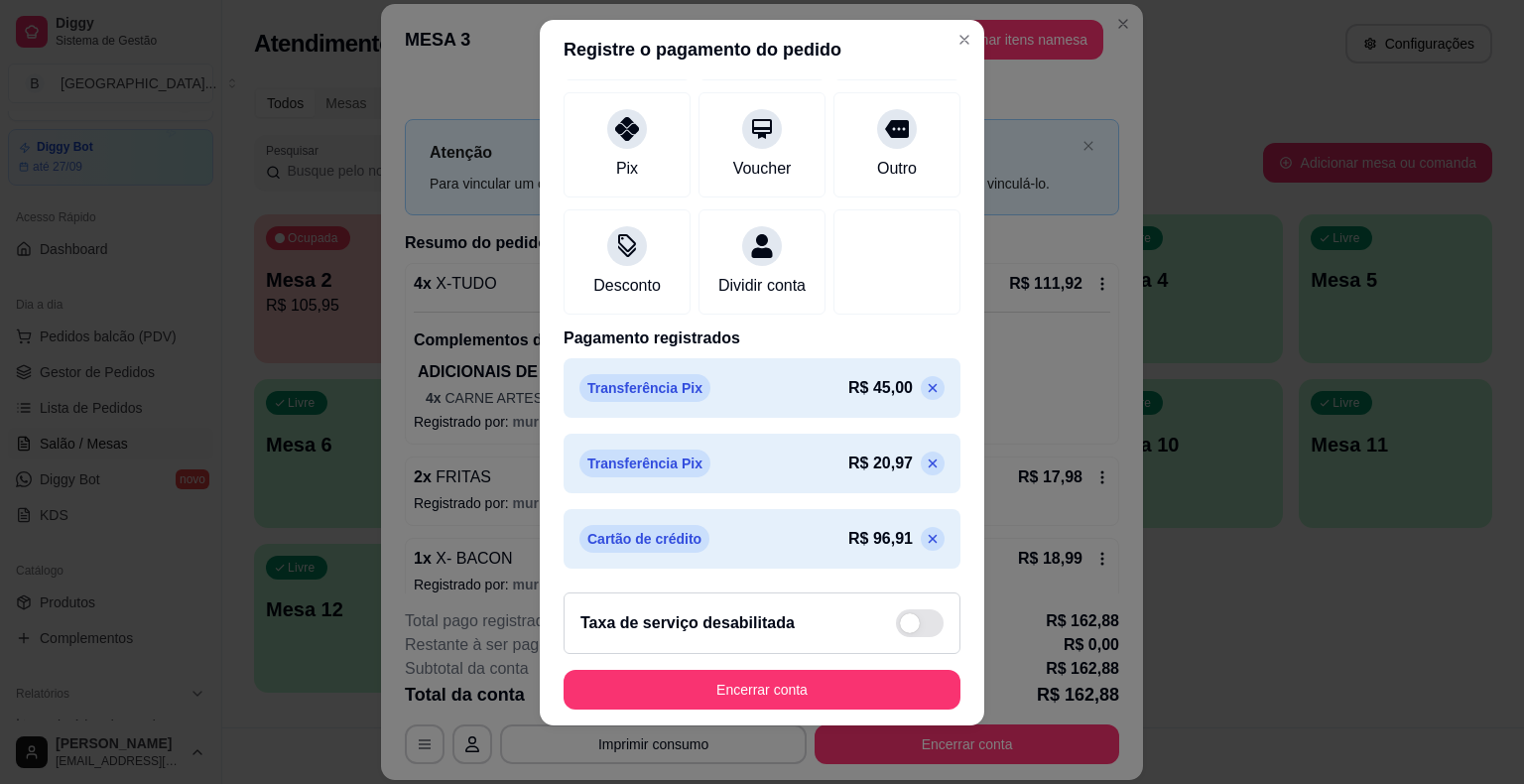
scroll to position [24, 0]
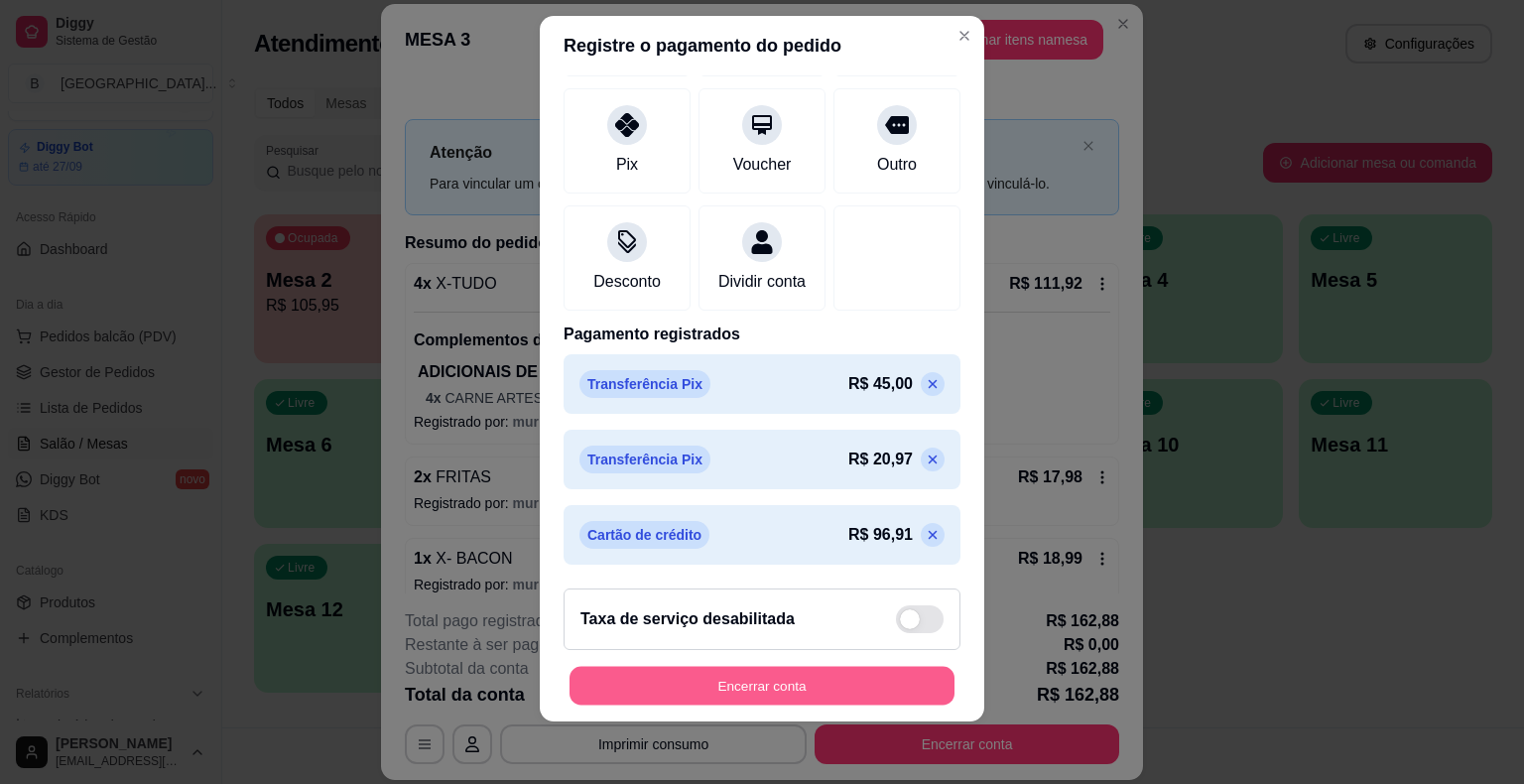
click at [773, 687] on button "Encerrar conta" at bounding box center [761, 685] width 385 height 39
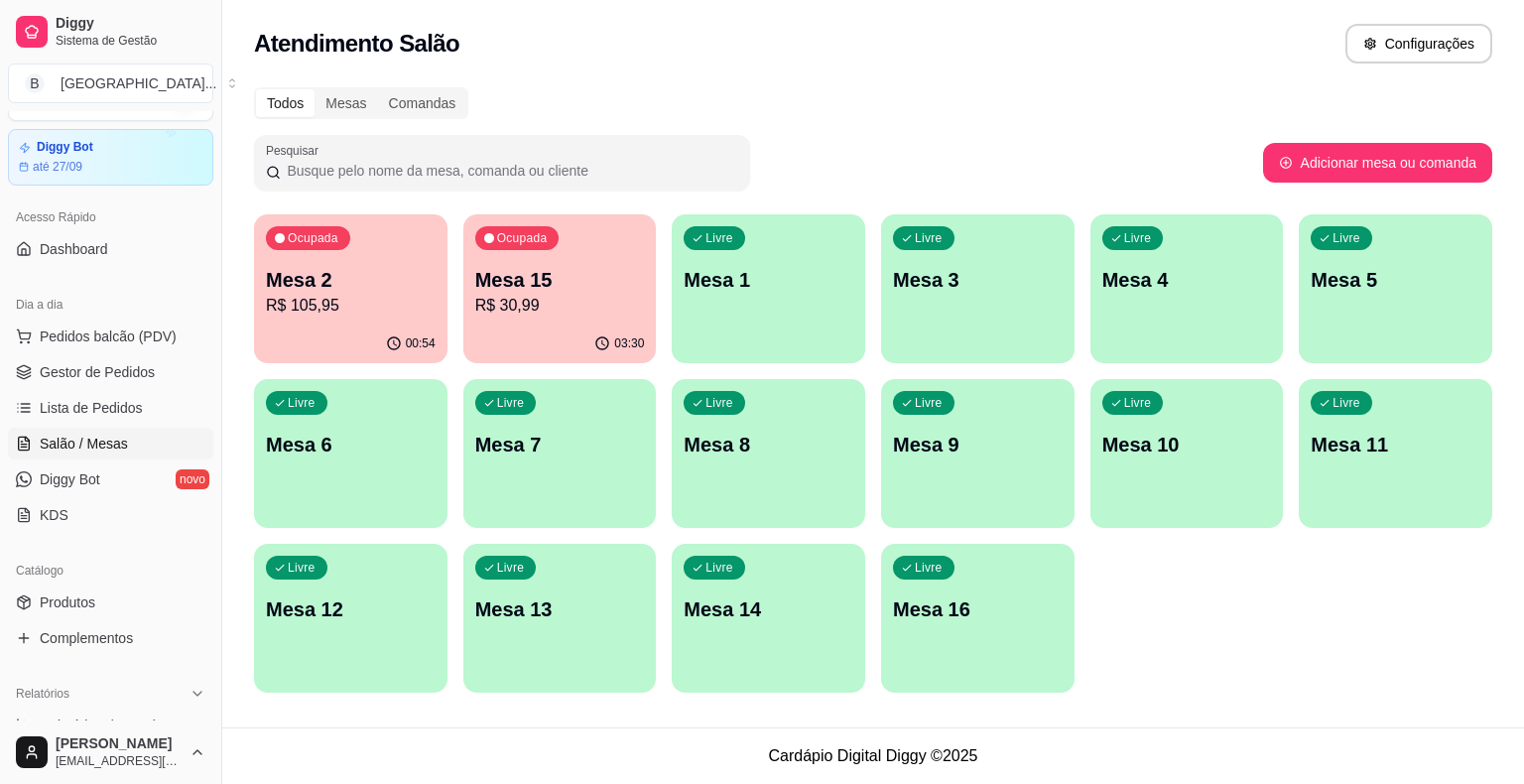
click at [359, 342] on div "00:54" at bounding box center [350, 343] width 193 height 39
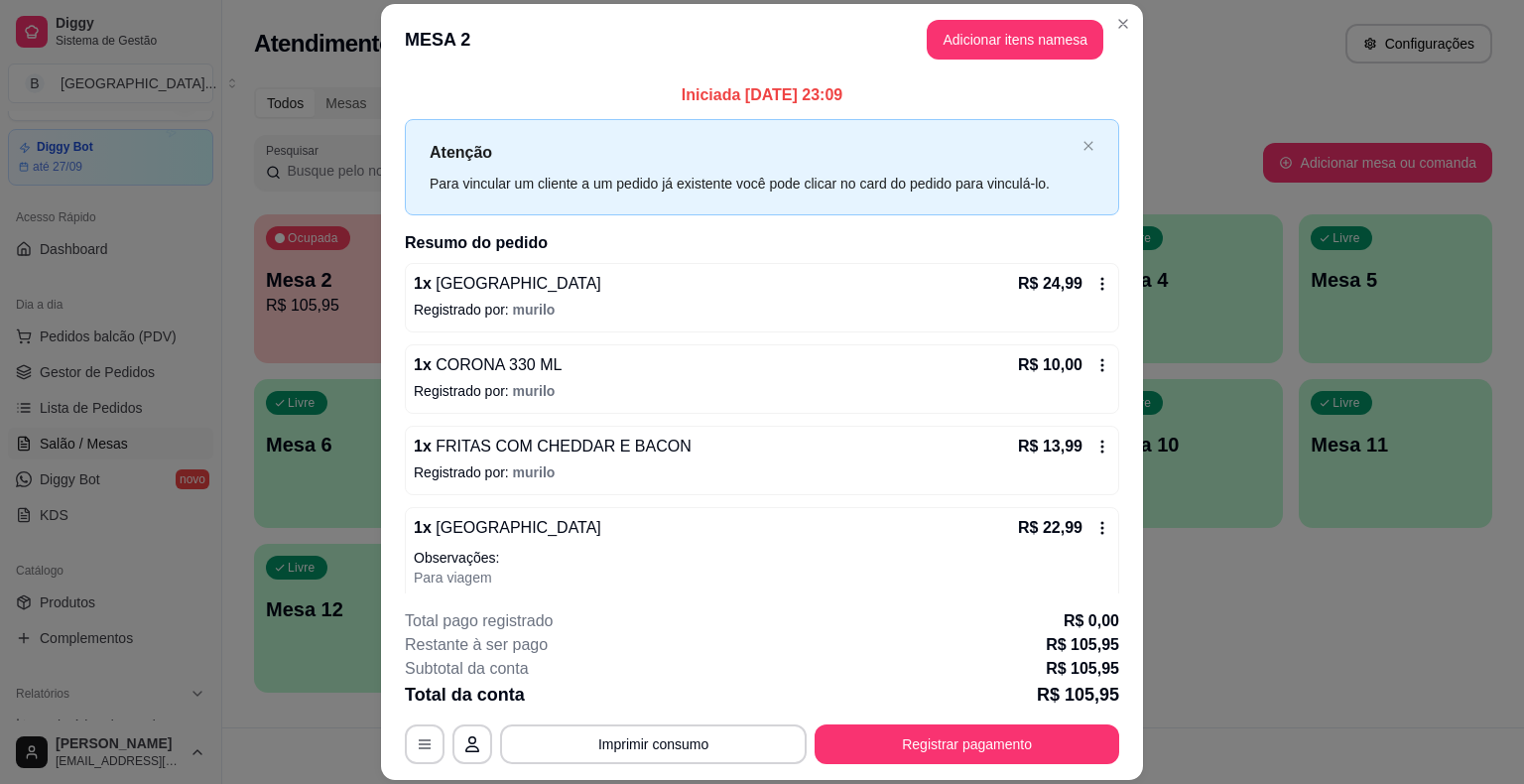
scroll to position [310, 0]
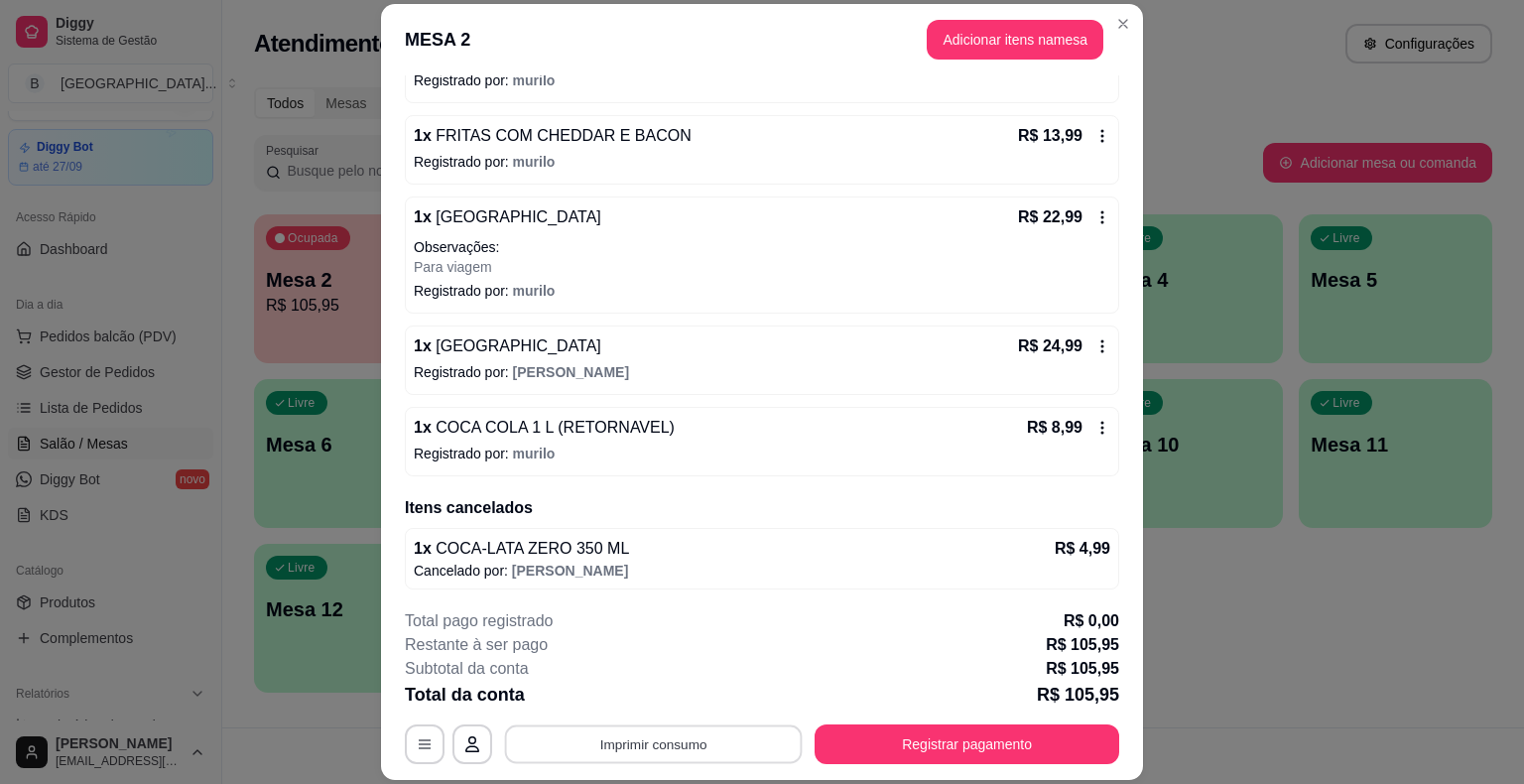
click at [614, 746] on button "Imprimir consumo" at bounding box center [654, 744] width 298 height 39
click at [632, 659] on button "IMPRESSORA" at bounding box center [652, 659] width 144 height 32
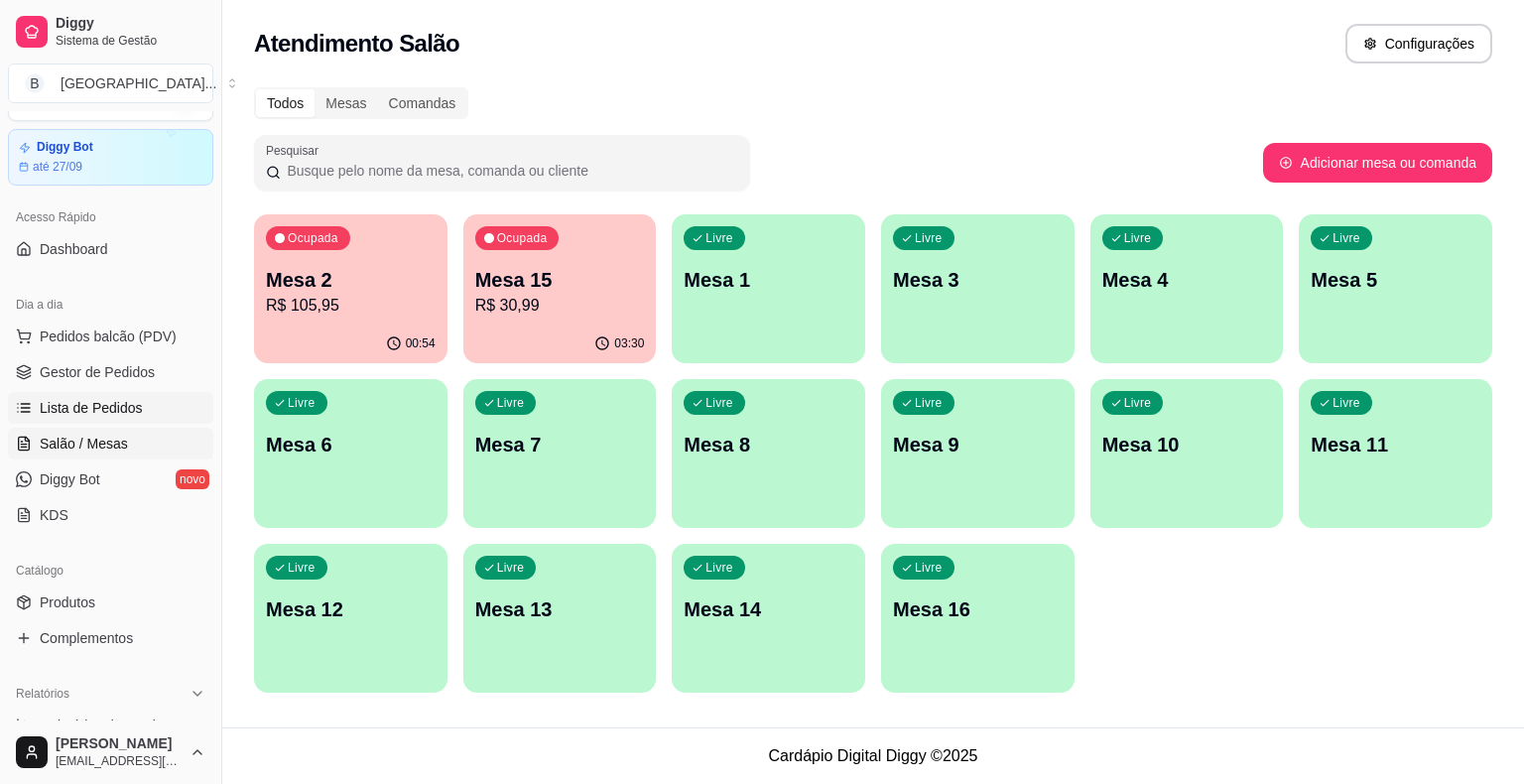
click at [103, 410] on span "Lista de Pedidos" at bounding box center [91, 408] width 103 height 20
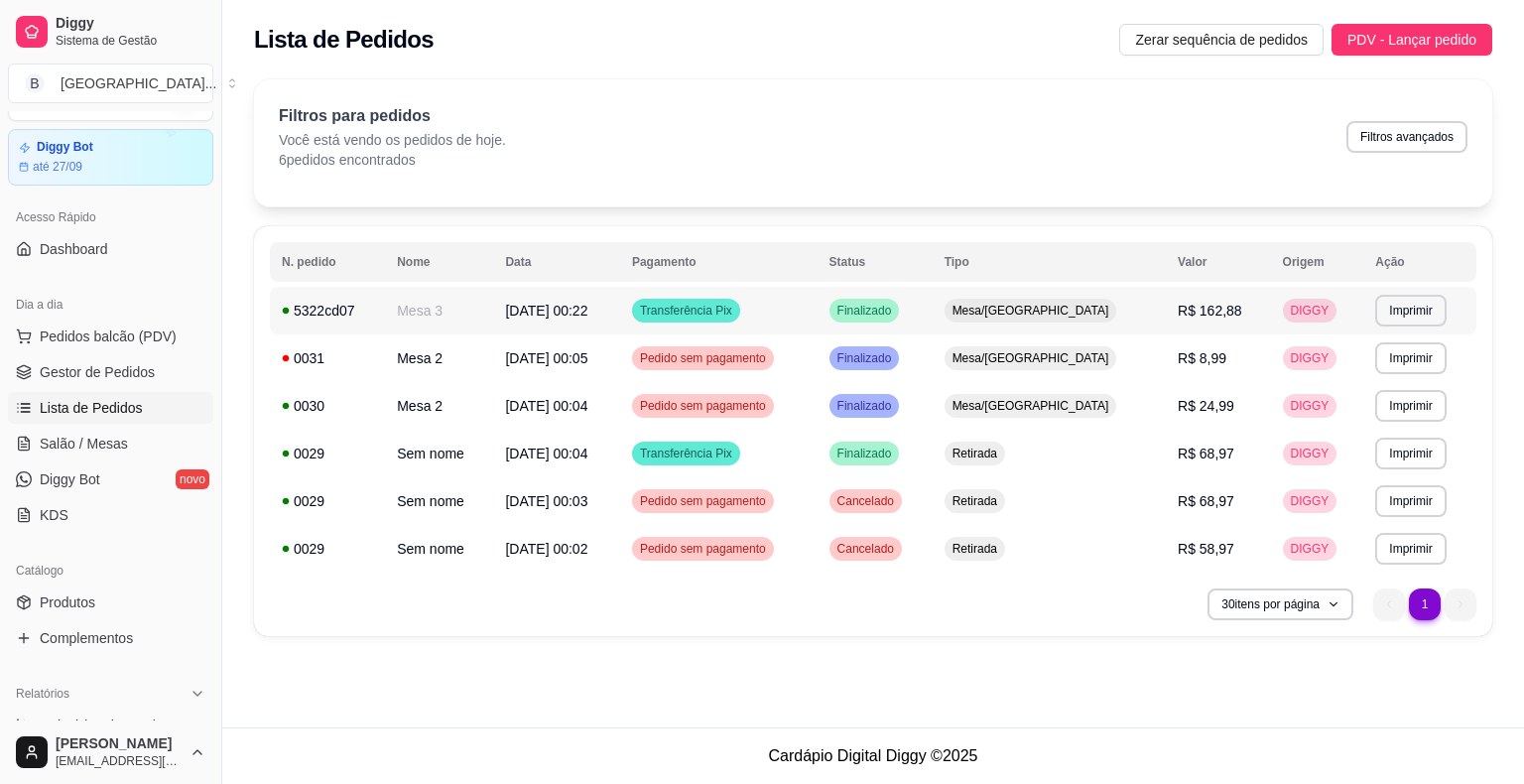
click at [389, 295] on td "Mesa 3" at bounding box center [439, 311] width 108 height 48
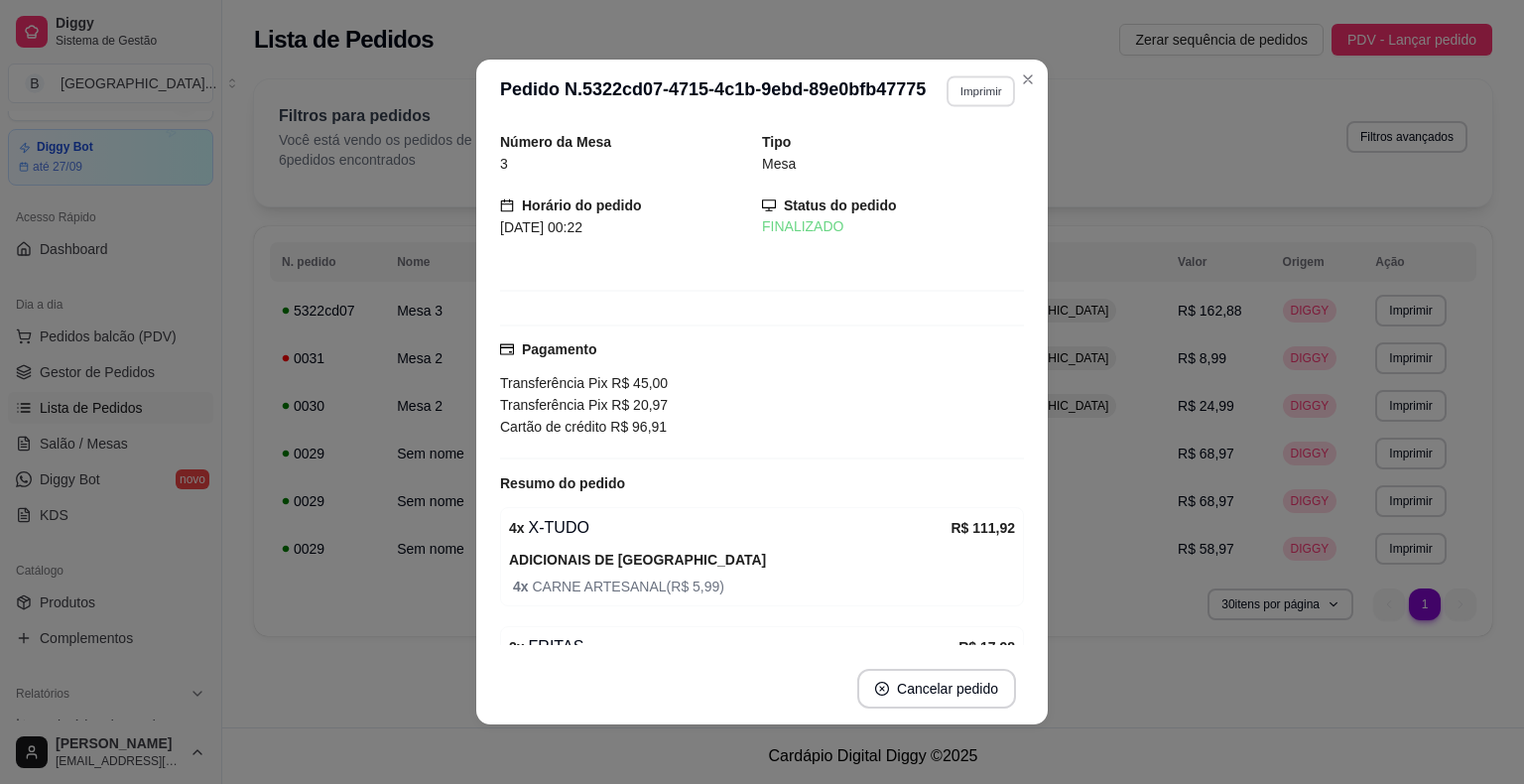
click at [988, 85] on button "Imprimir" at bounding box center [980, 90] width 68 height 31
click at [963, 143] on div "Escolha a impressora IMPRESSORA Impressora" at bounding box center [938, 166] width 164 height 107
click at [972, 161] on button "IMPRESSORA" at bounding box center [937, 160] width 139 height 31
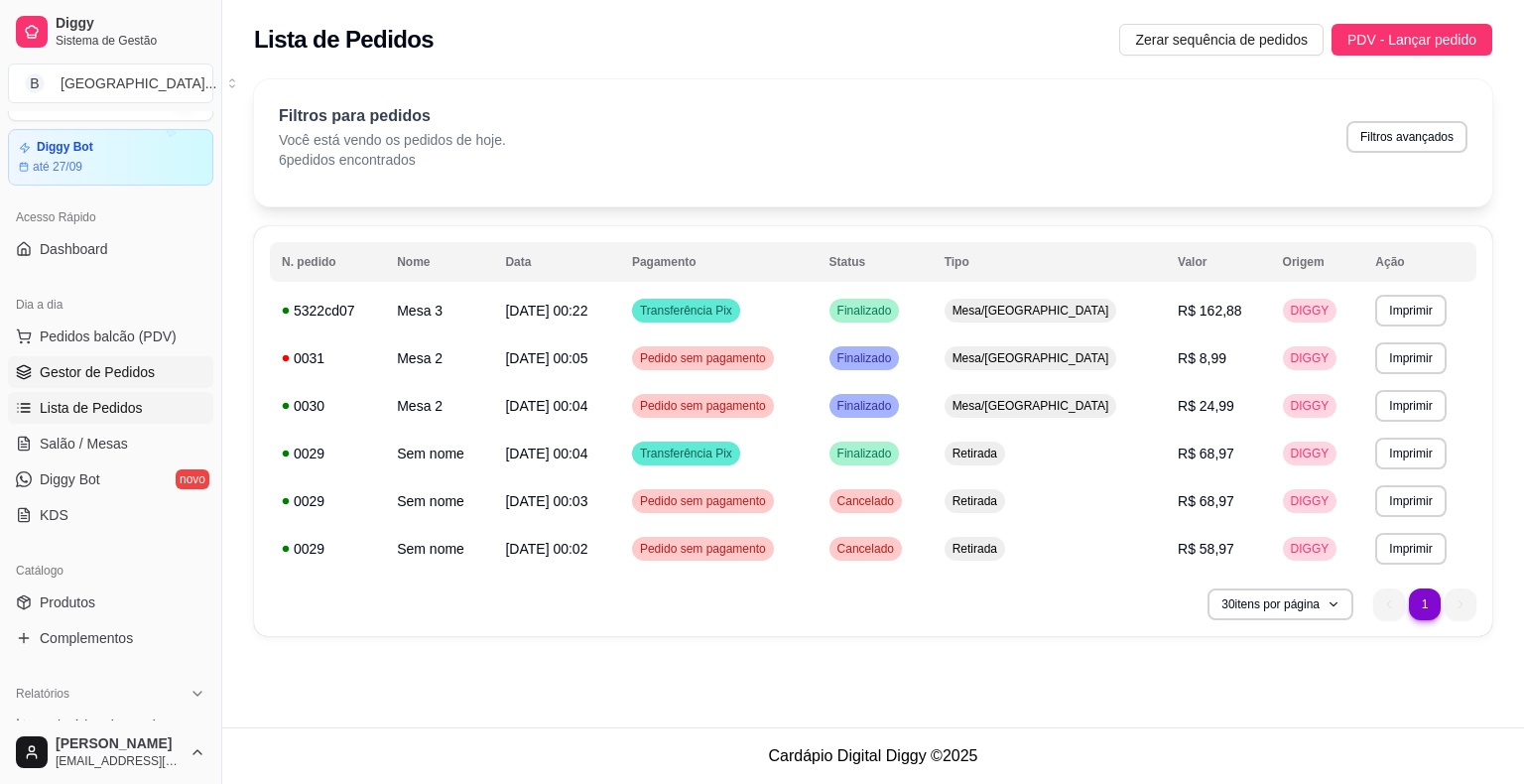
click at [123, 366] on span "Gestor de Pedidos" at bounding box center [97, 372] width 115 height 20
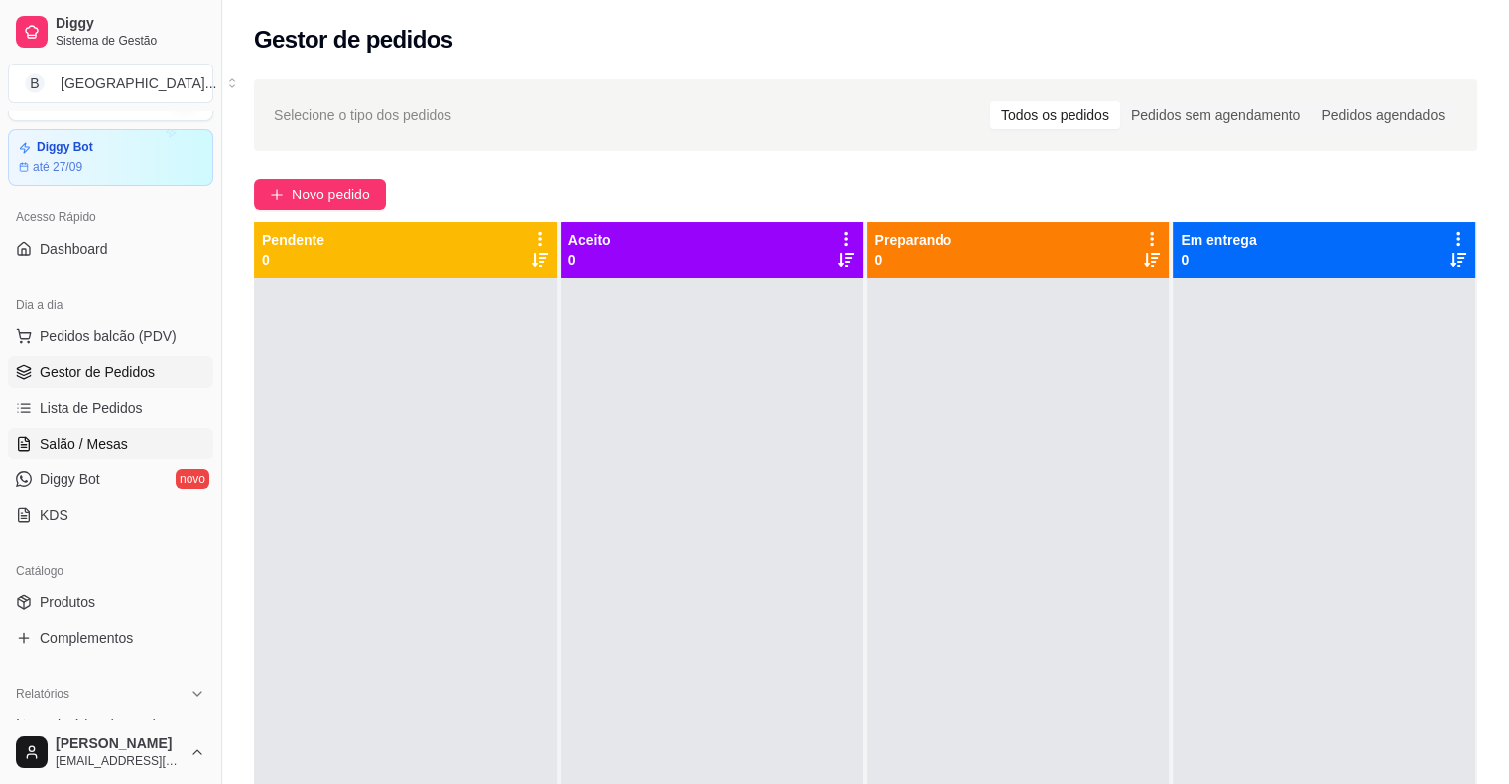
click at [131, 442] on link "Salão / Mesas" at bounding box center [110, 444] width 205 height 32
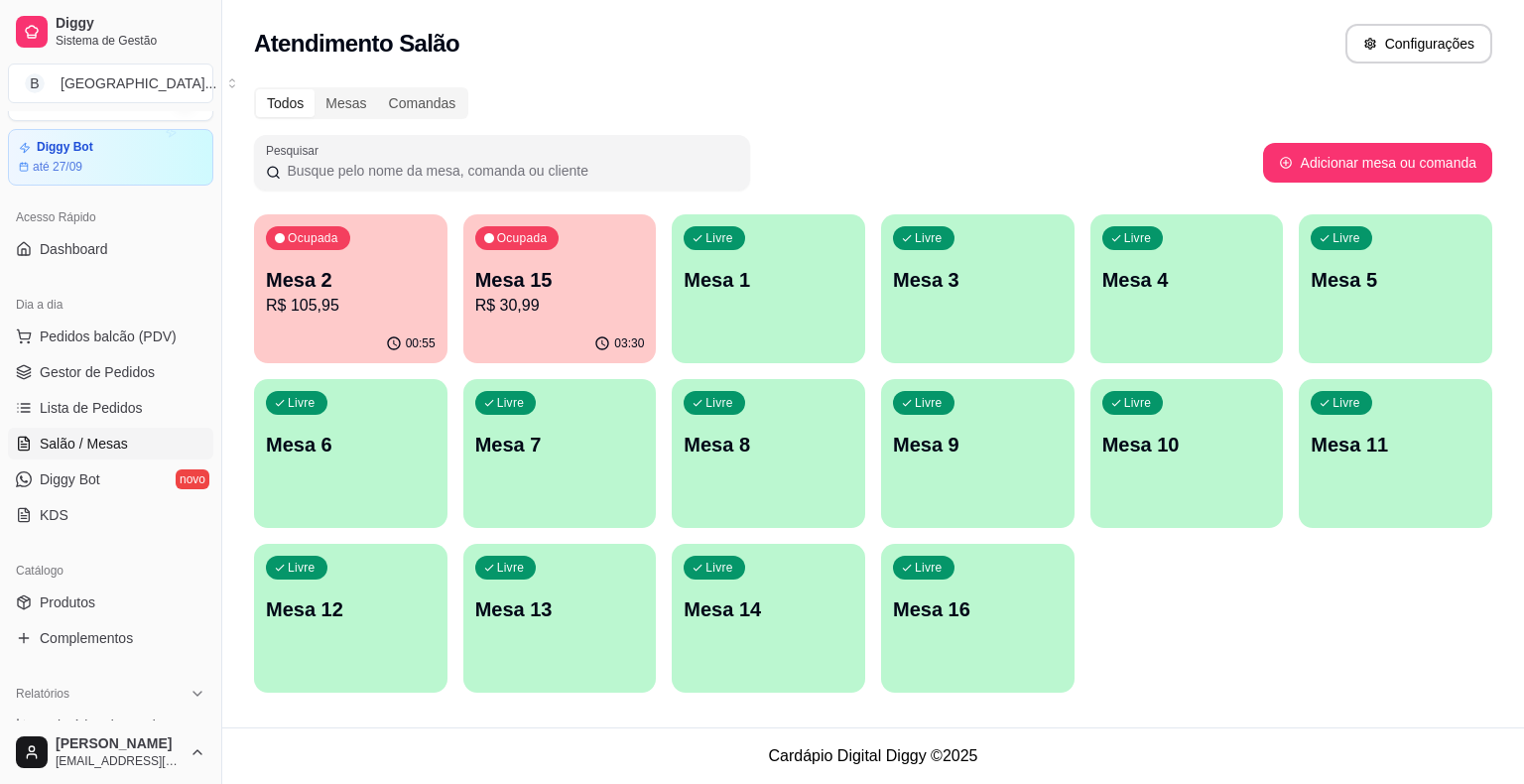
click at [350, 261] on div "Ocupada Mesa 2 R$ 105,95" at bounding box center [350, 269] width 193 height 110
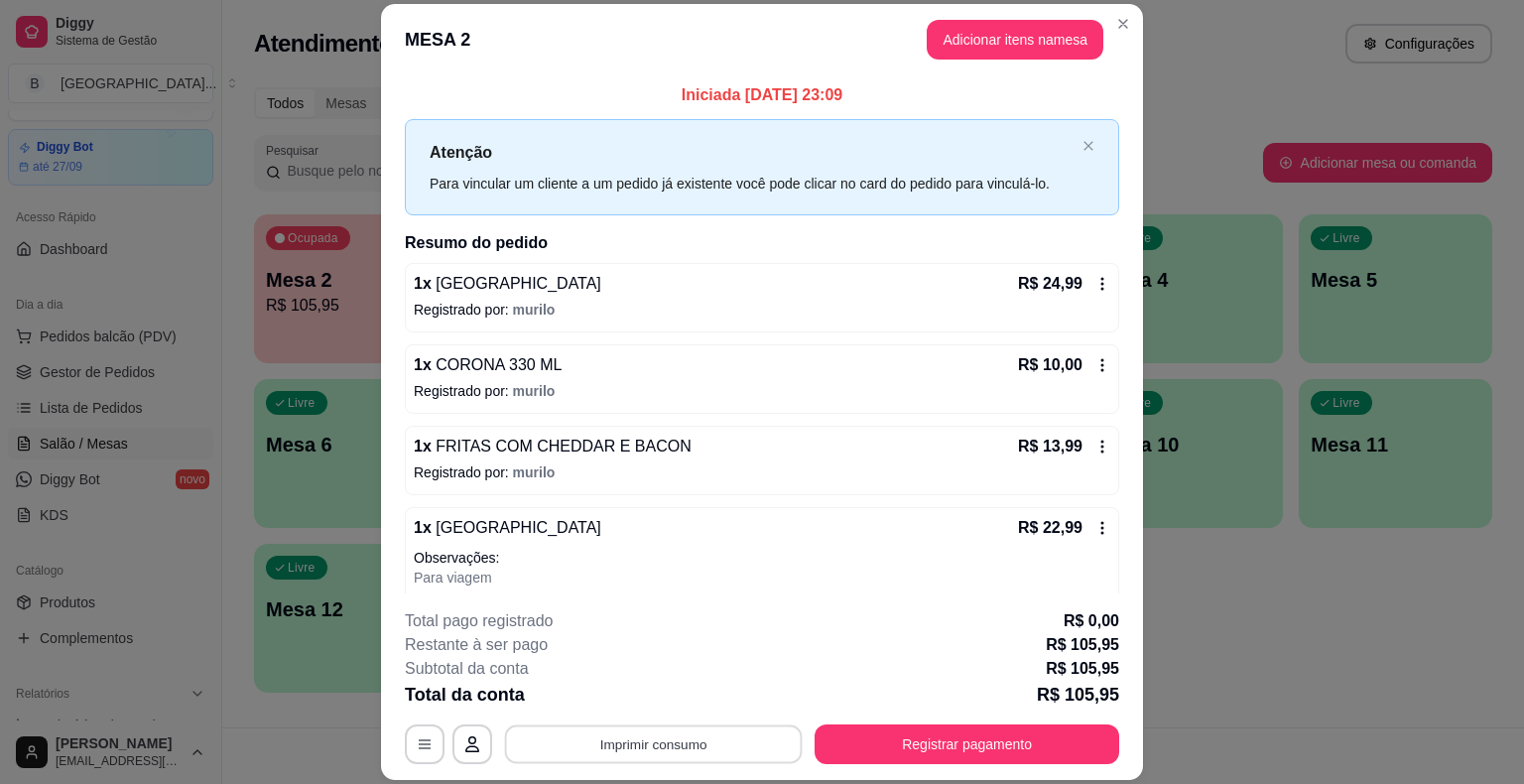
click at [679, 727] on button "Imprimir consumo" at bounding box center [654, 744] width 298 height 39
click at [682, 651] on button "IMPRESSORA" at bounding box center [651, 659] width 139 height 31
click at [989, 748] on button "Registrar pagamento" at bounding box center [967, 744] width 296 height 39
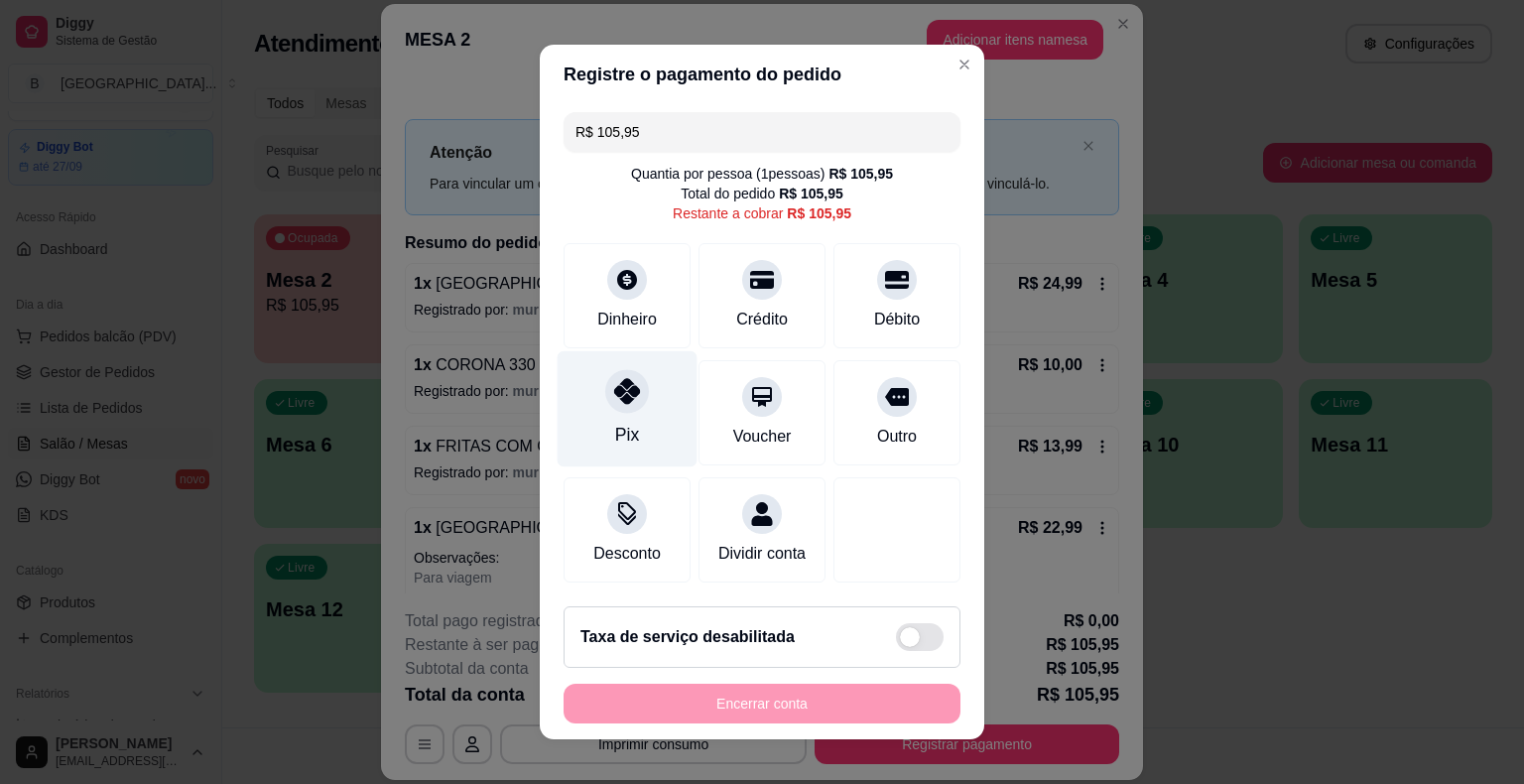
click at [572, 446] on div "Pix" at bounding box center [627, 409] width 140 height 116
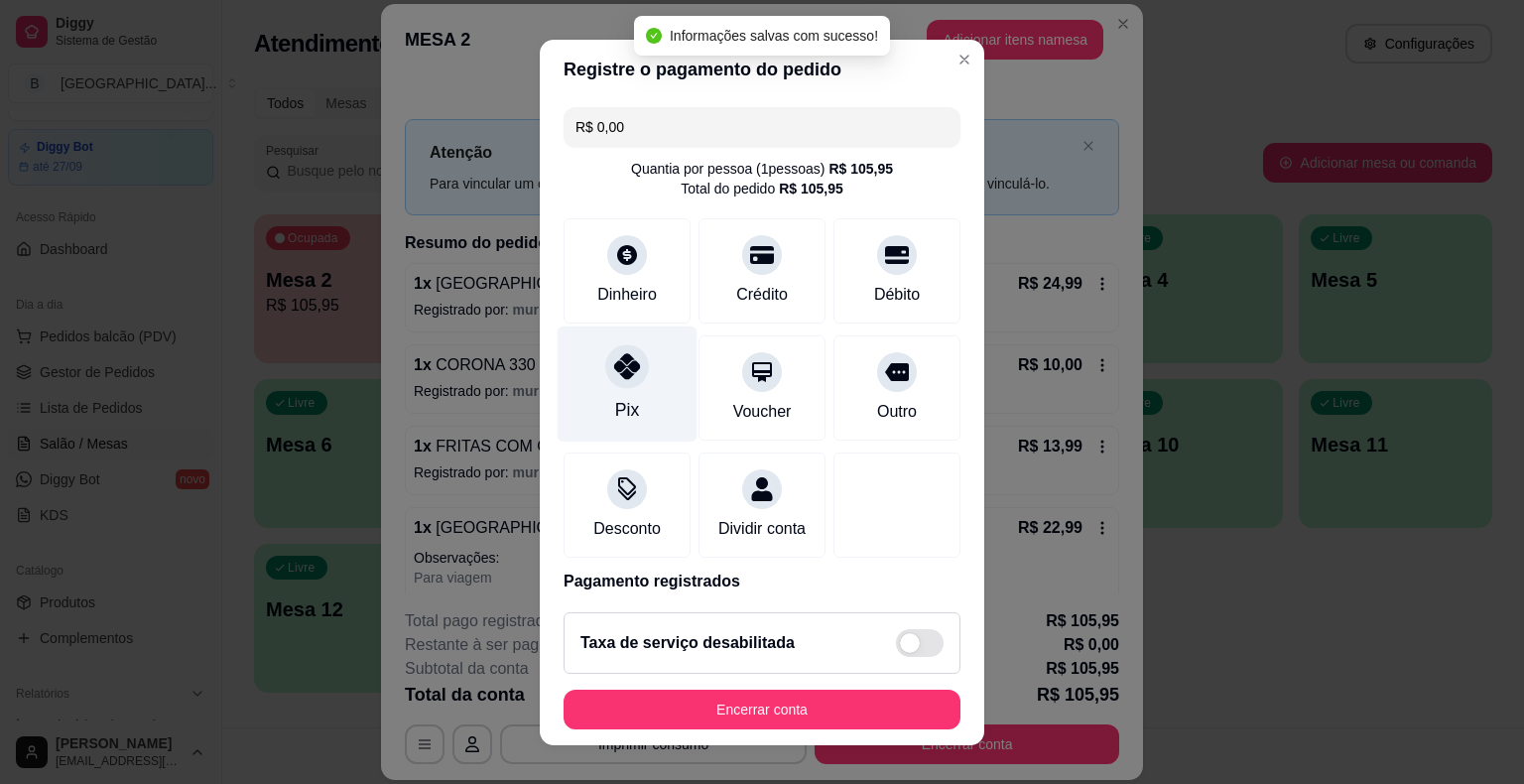
type input "R$ 0,00"
click at [662, 413] on div "Pix" at bounding box center [627, 383] width 140 height 116
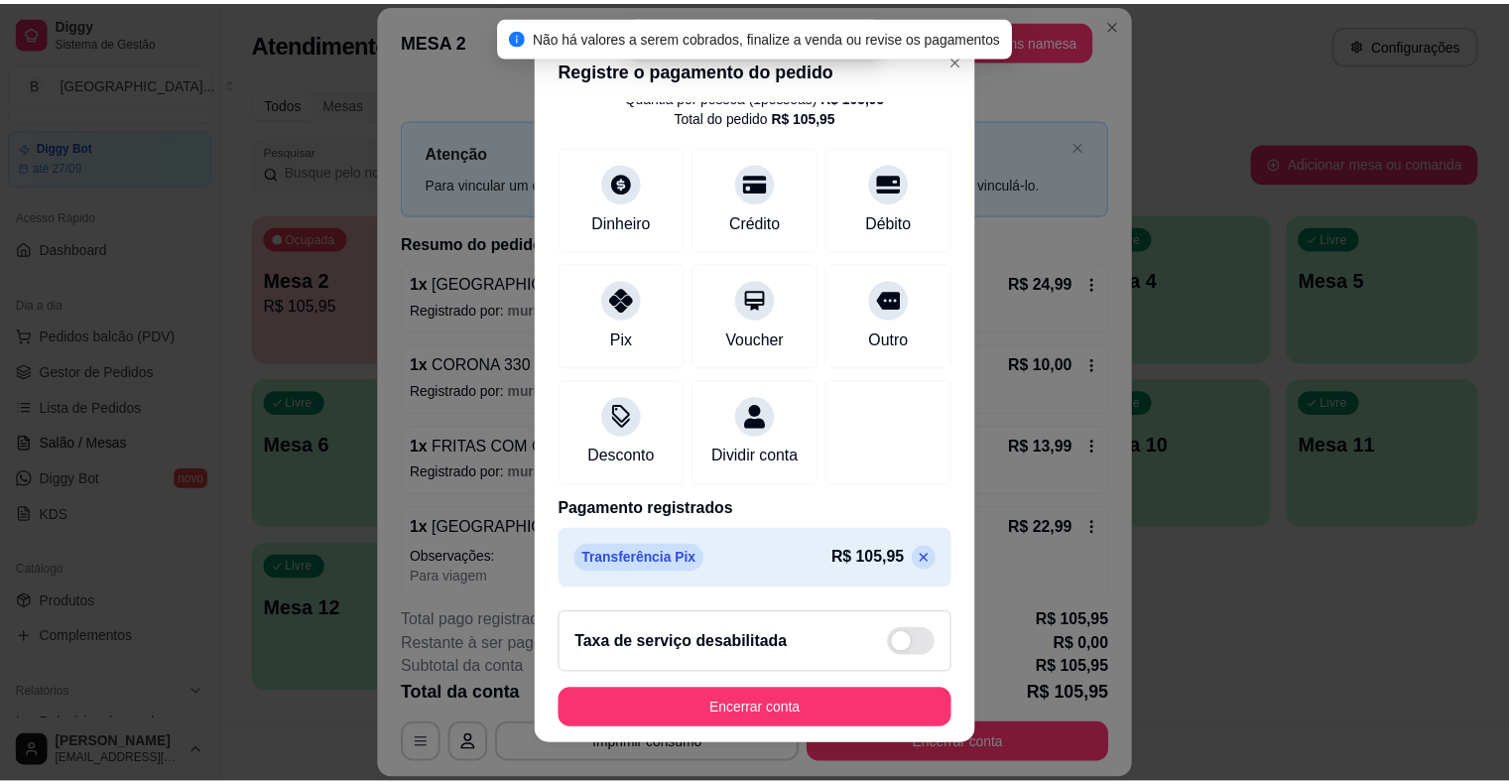
scroll to position [24, 0]
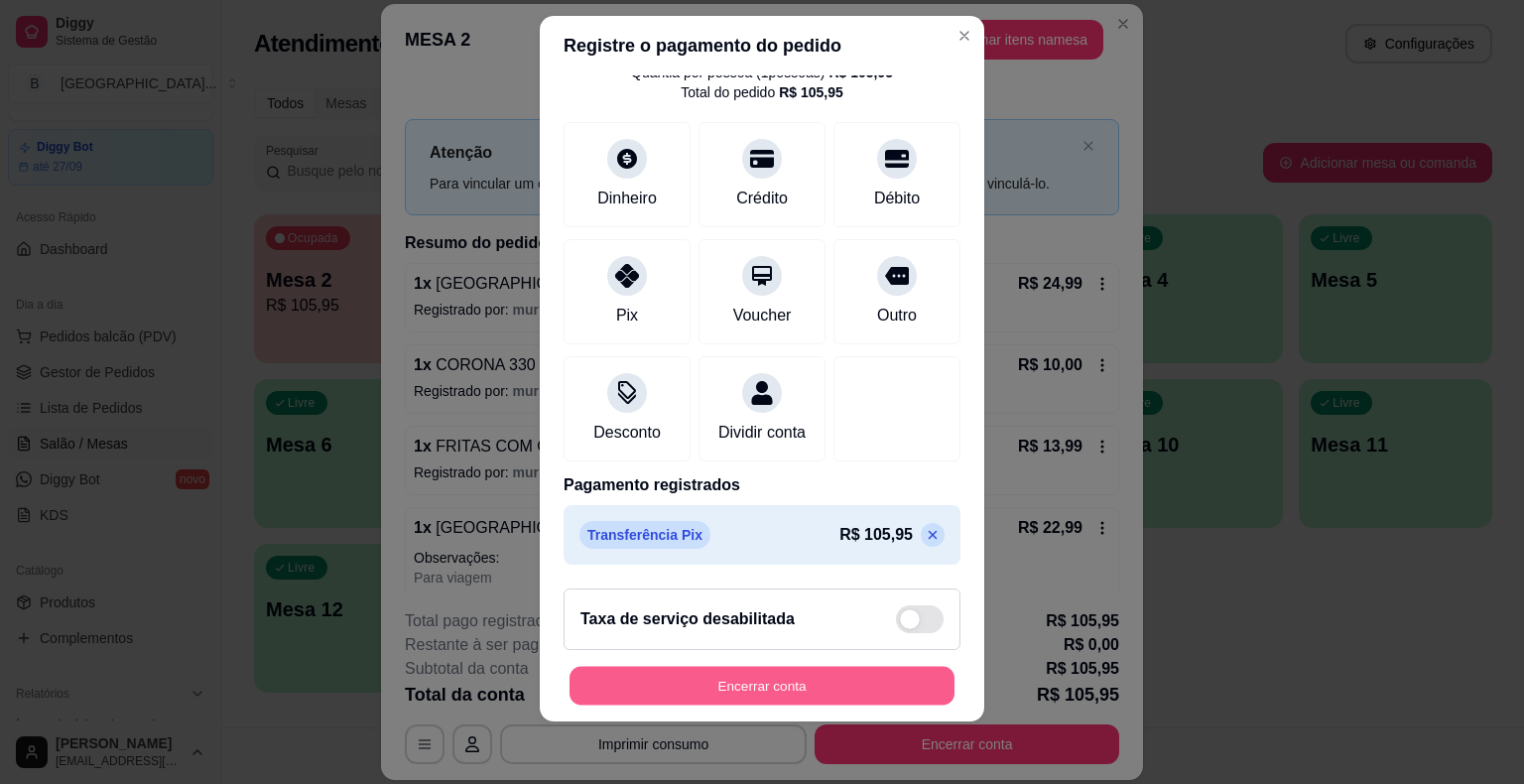
click at [838, 676] on button "Encerrar conta" at bounding box center [761, 685] width 385 height 39
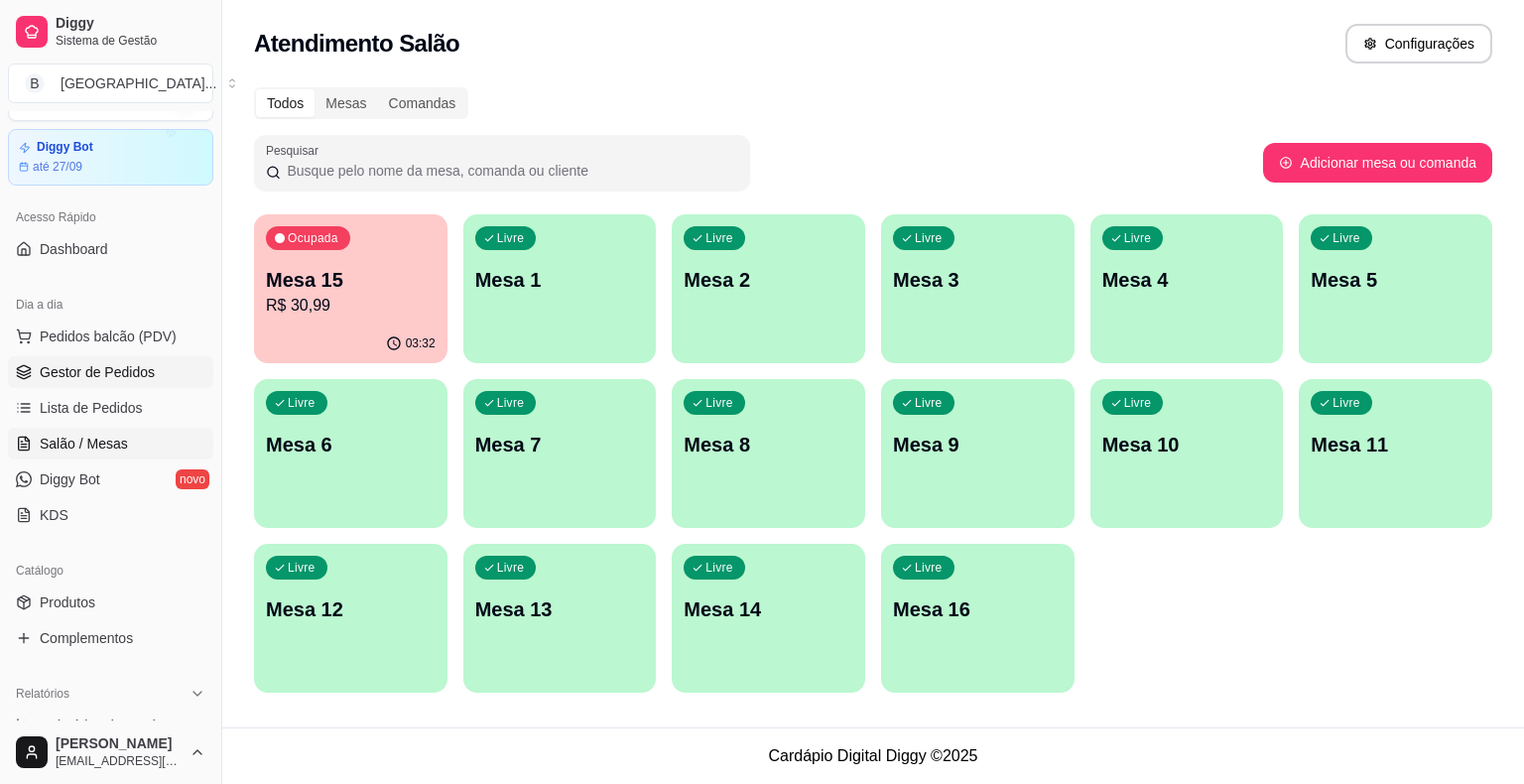
click at [95, 368] on span "Gestor de Pedidos" at bounding box center [97, 372] width 115 height 20
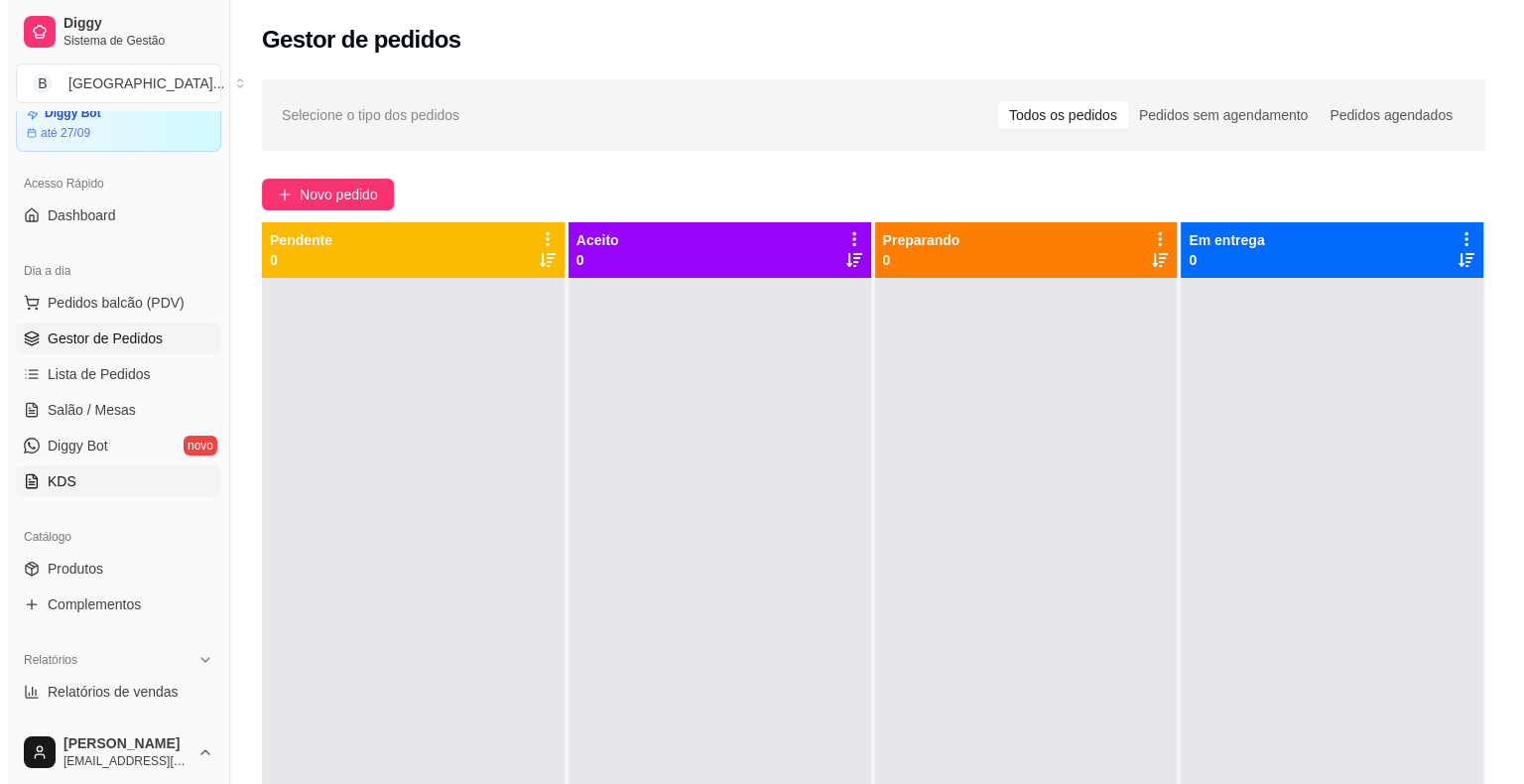
scroll to position [48, 0]
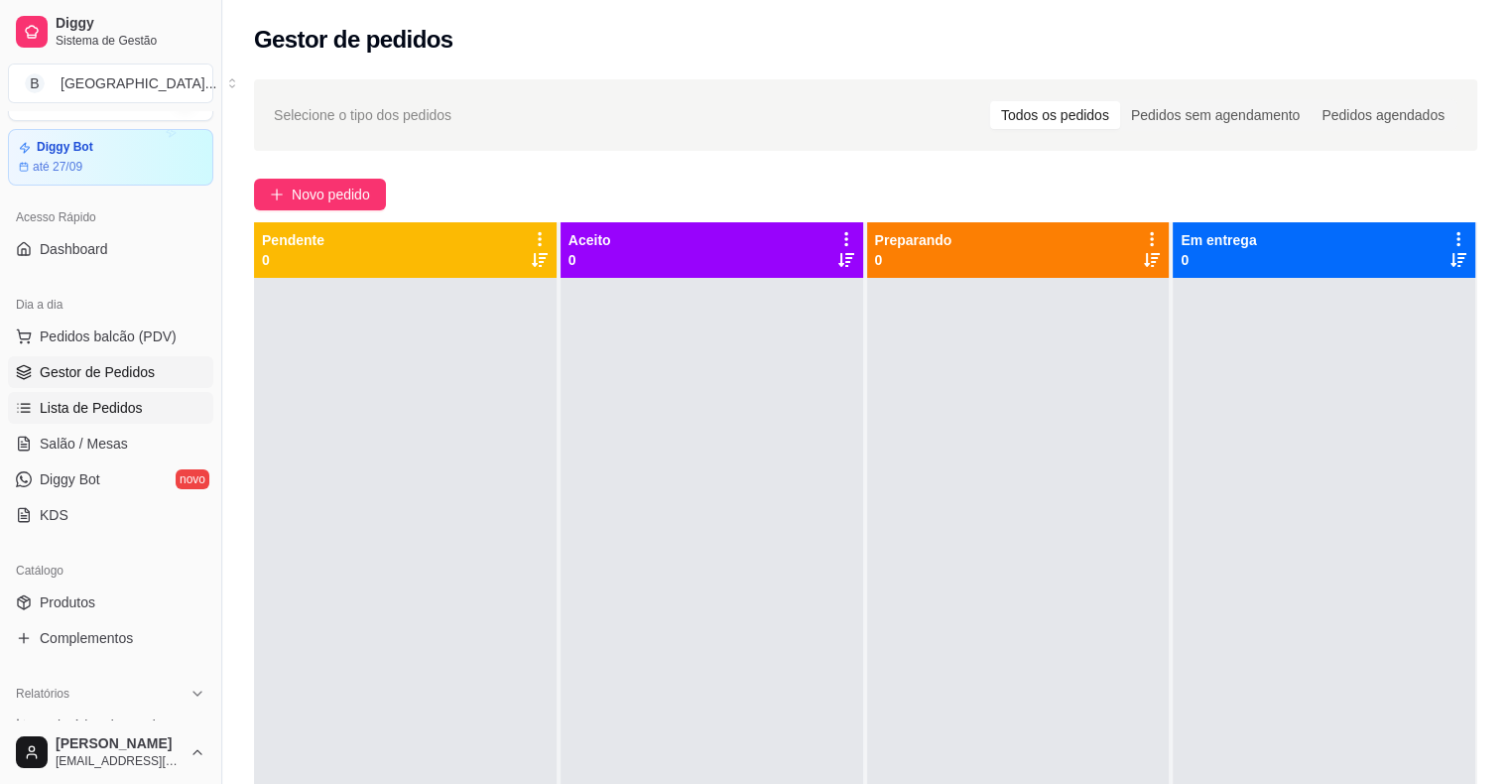
click at [114, 409] on span "Lista de Pedidos" at bounding box center [91, 408] width 103 height 20
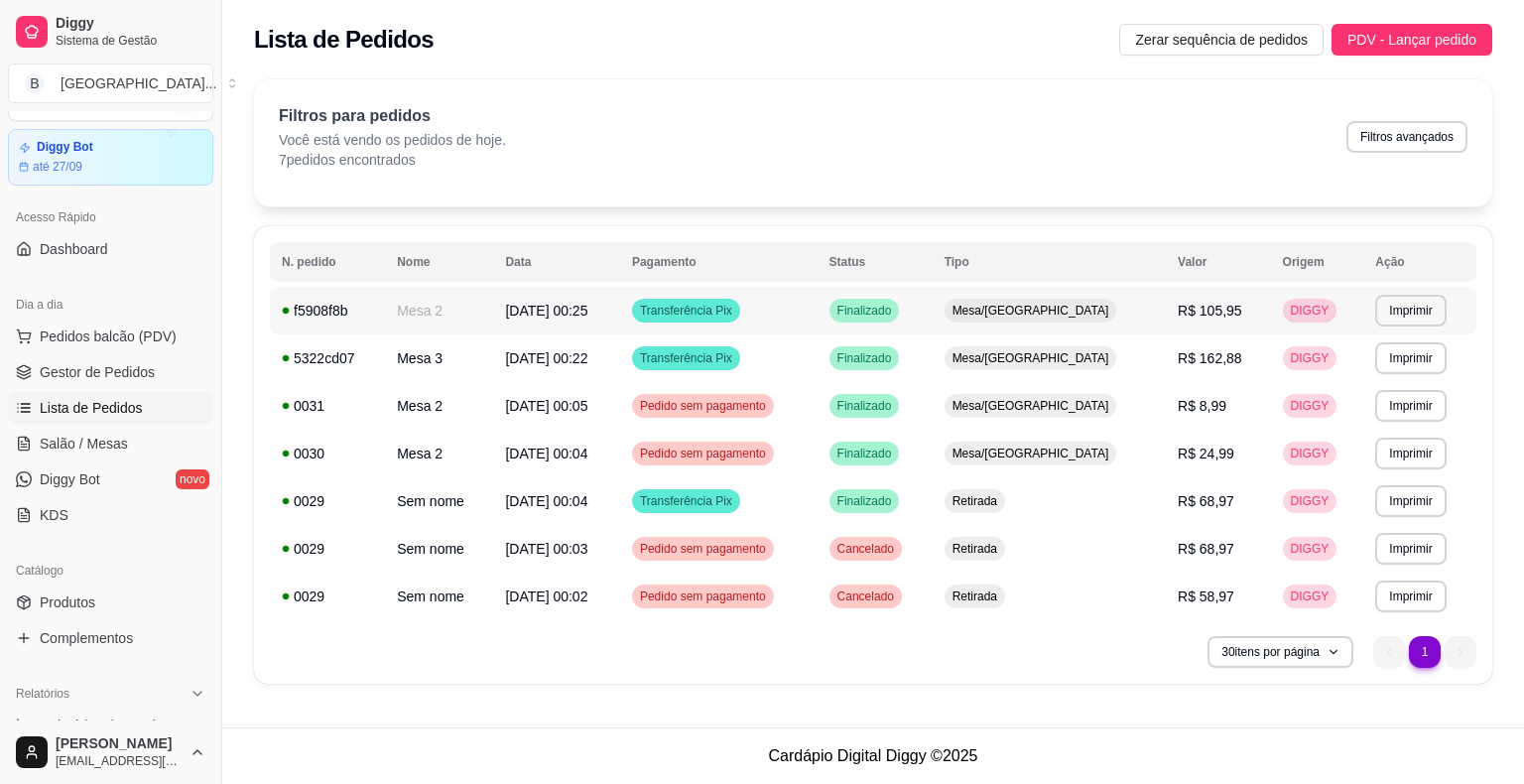
click at [528, 323] on td "[DATE] 00:25" at bounding box center [556, 311] width 127 height 48
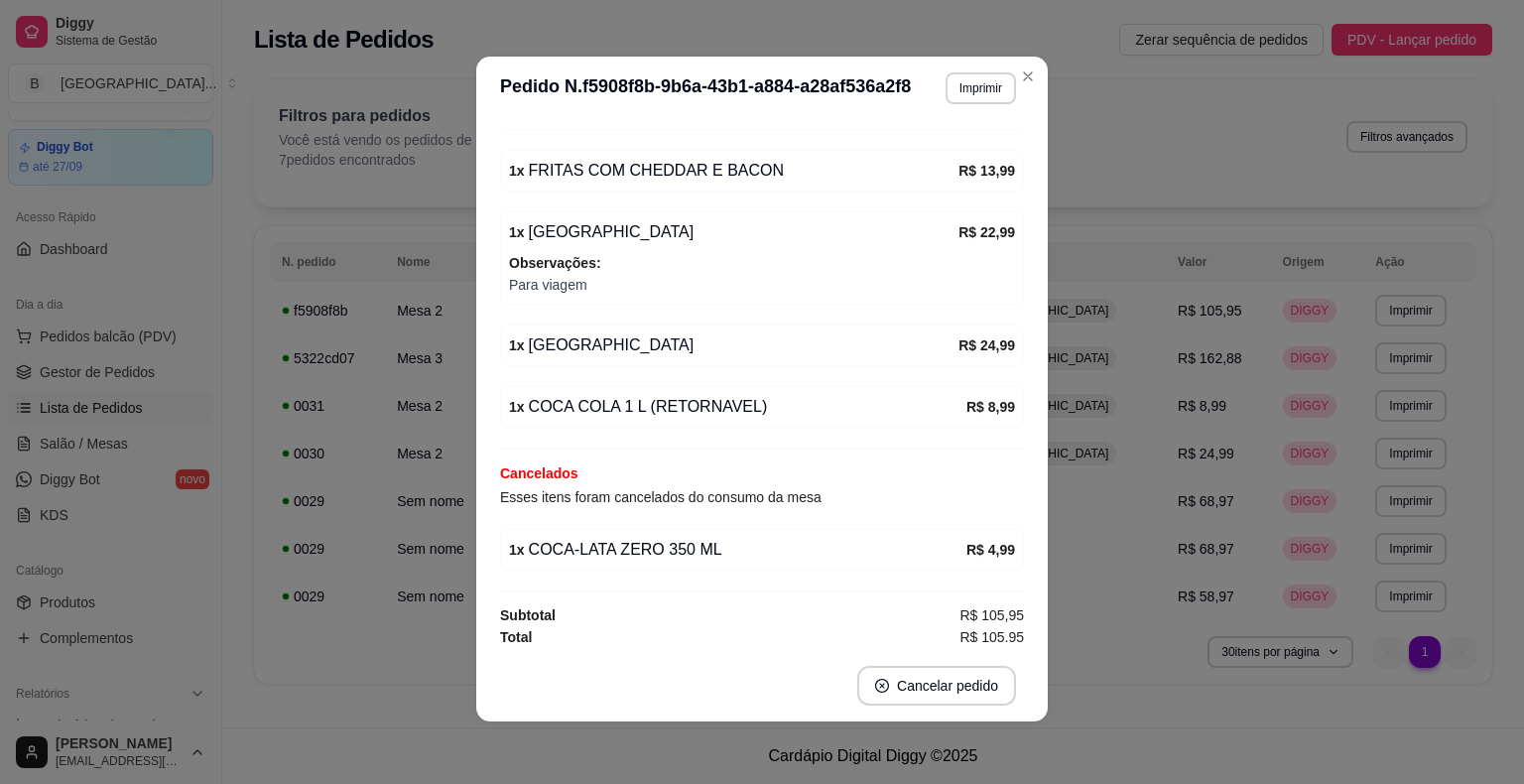
scroll to position [4, 0]
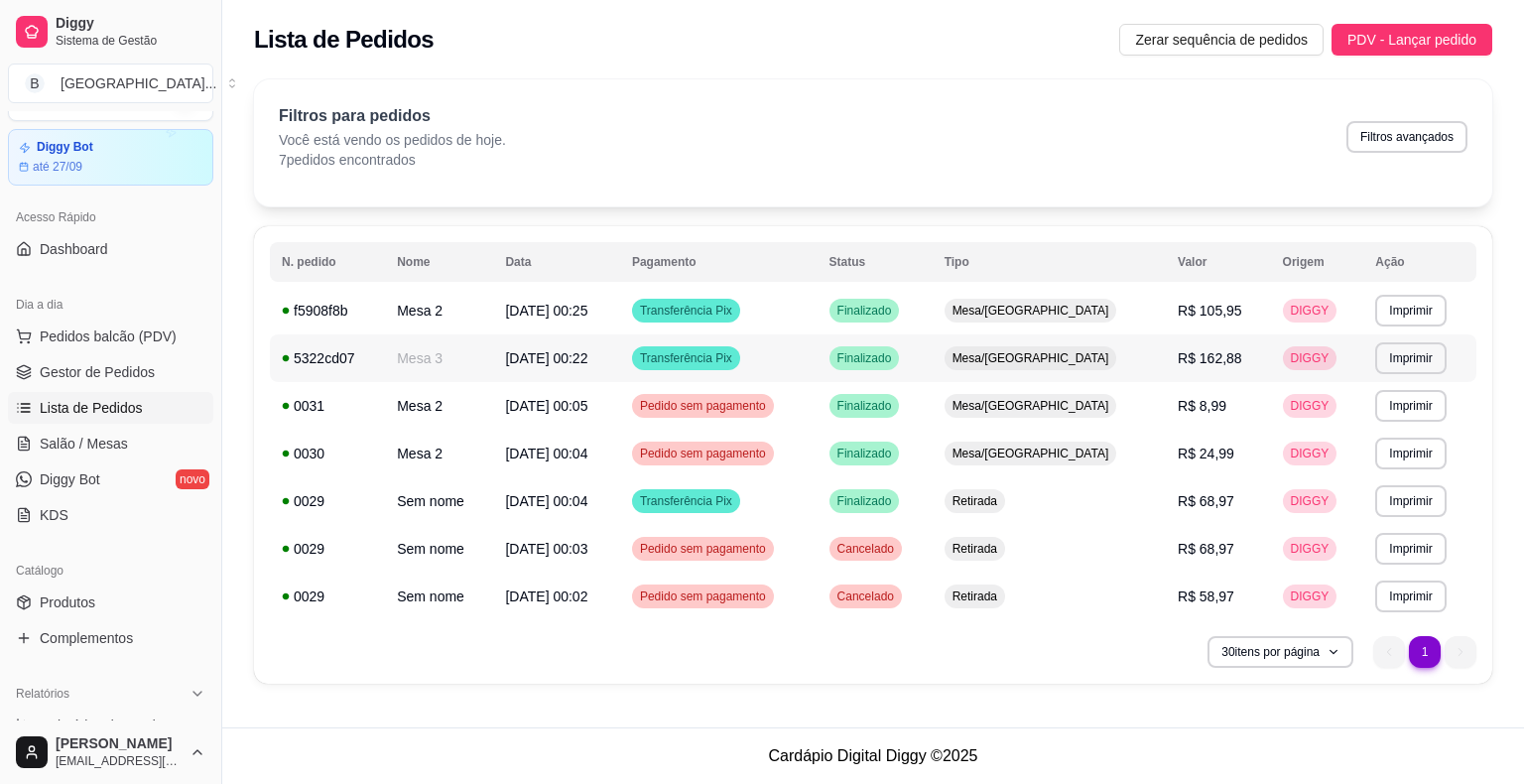
click at [529, 371] on td "[DATE] 00:22" at bounding box center [556, 358] width 127 height 48
click at [117, 336] on span "Pedidos balcão (PDV)" at bounding box center [108, 336] width 137 height 20
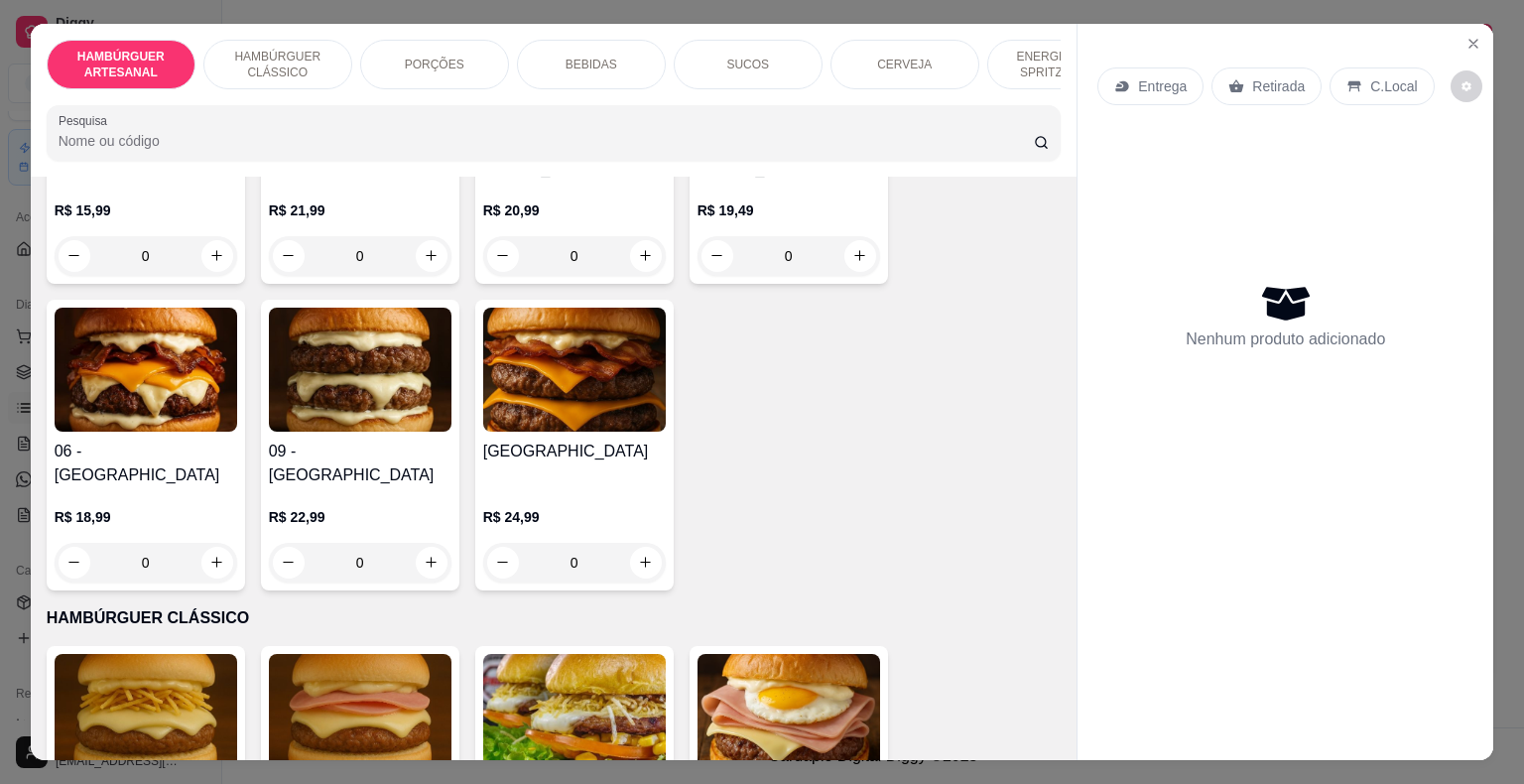
scroll to position [992, 0]
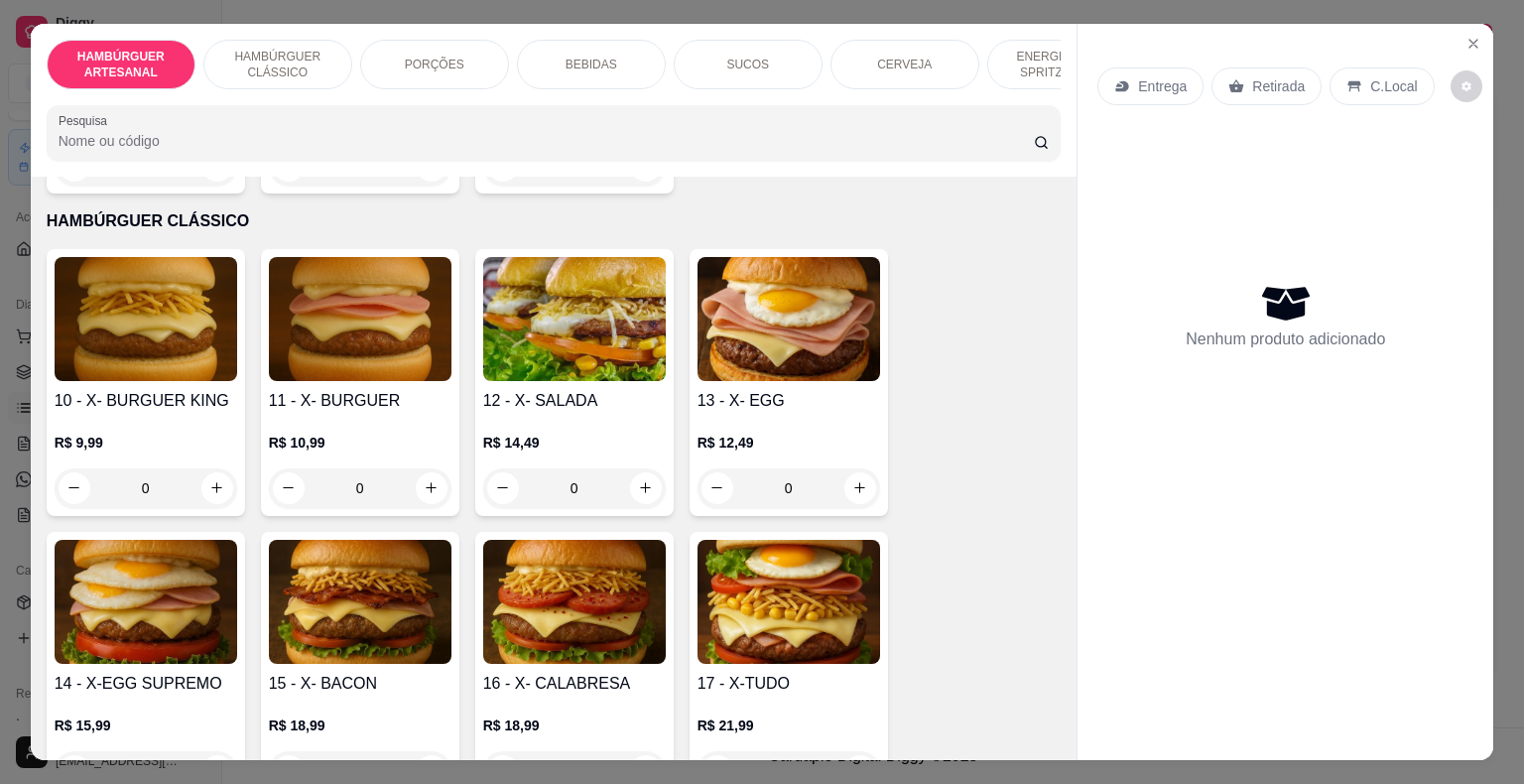
click at [643, 468] on div "0" at bounding box center [574, 488] width 183 height 40
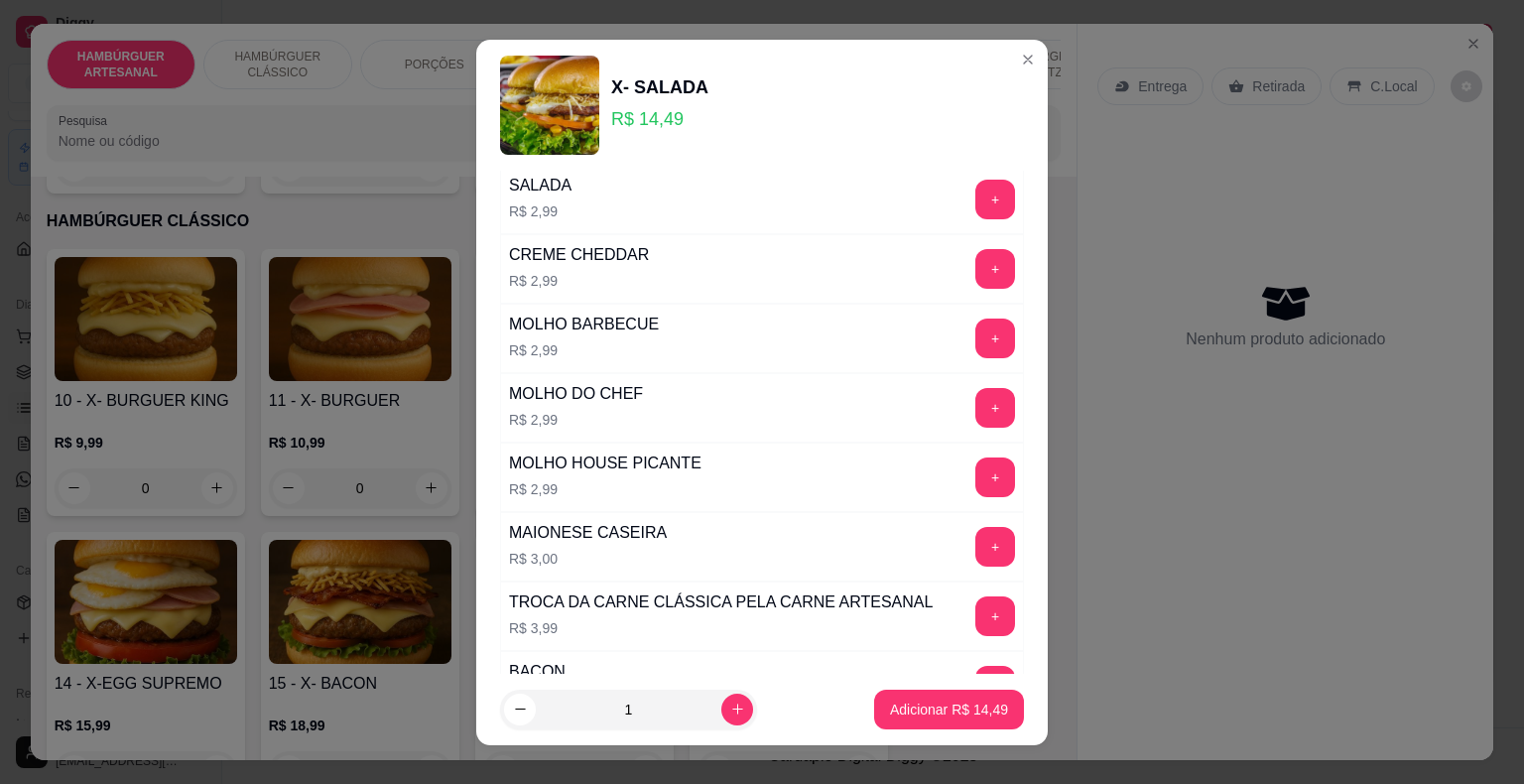
scroll to position [794, 0]
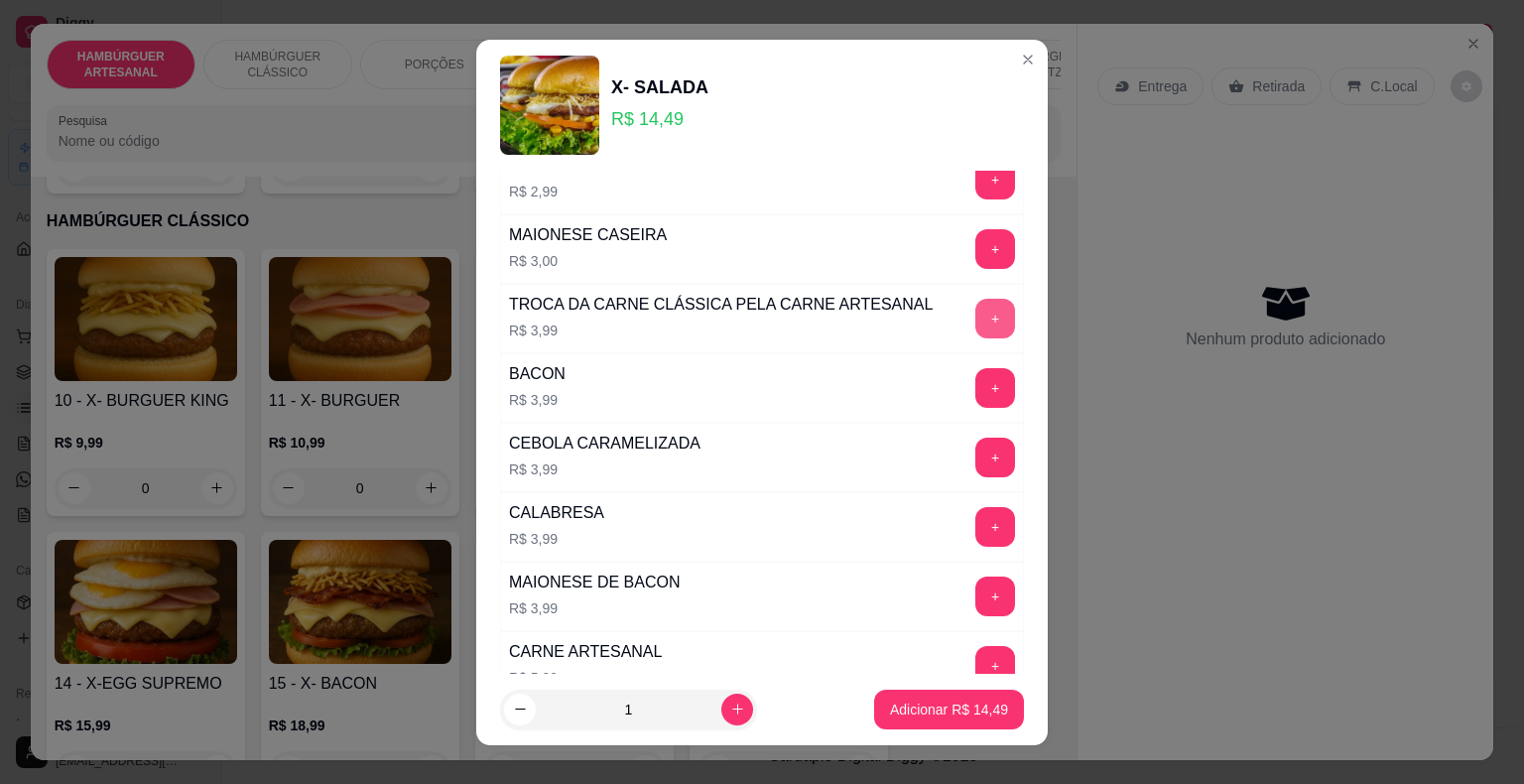
click at [975, 304] on button "+" at bounding box center [995, 319] width 40 height 40
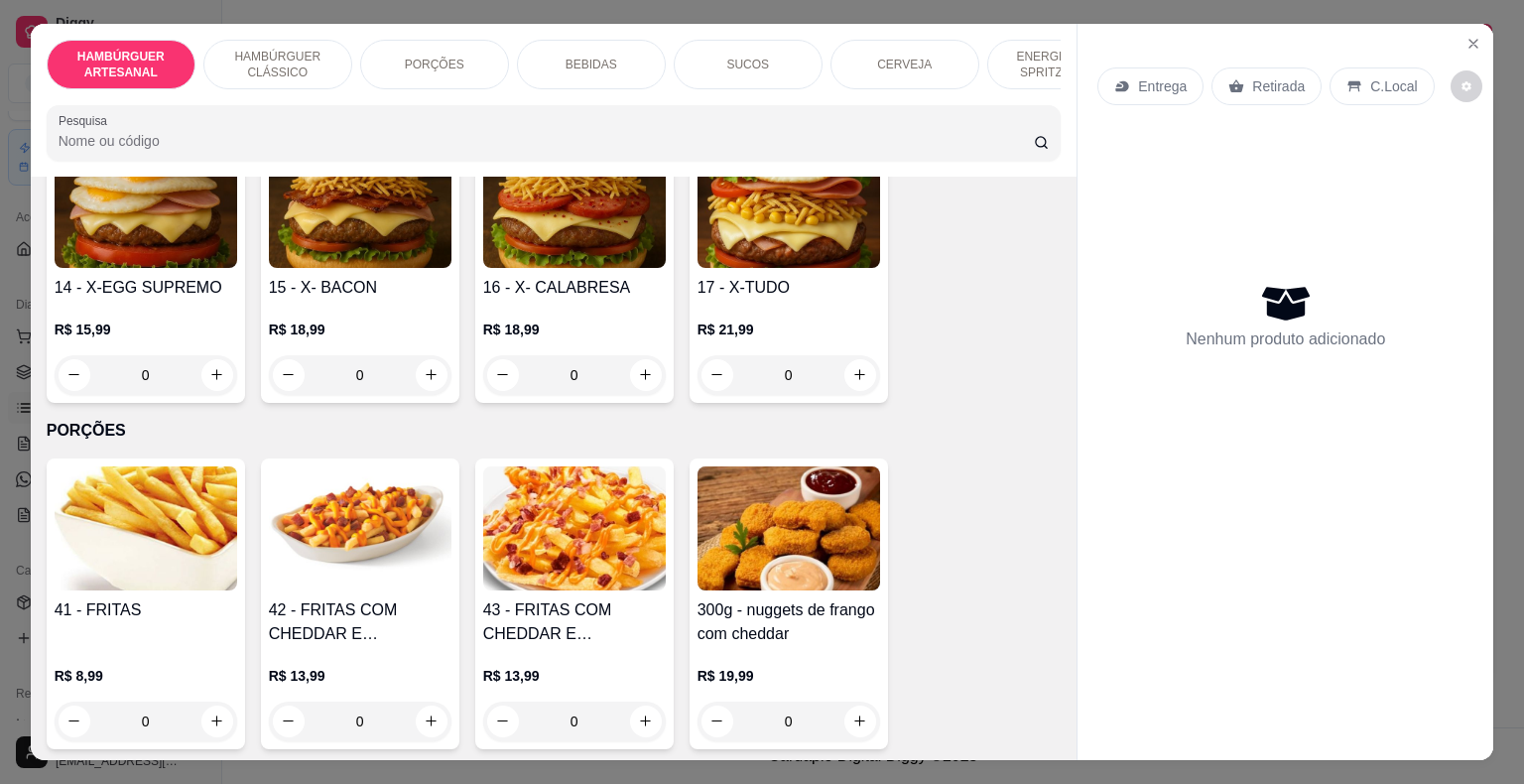
scroll to position [1389, 0]
click at [770, 318] on div "R$ 21,99 0" at bounding box center [788, 355] width 183 height 75
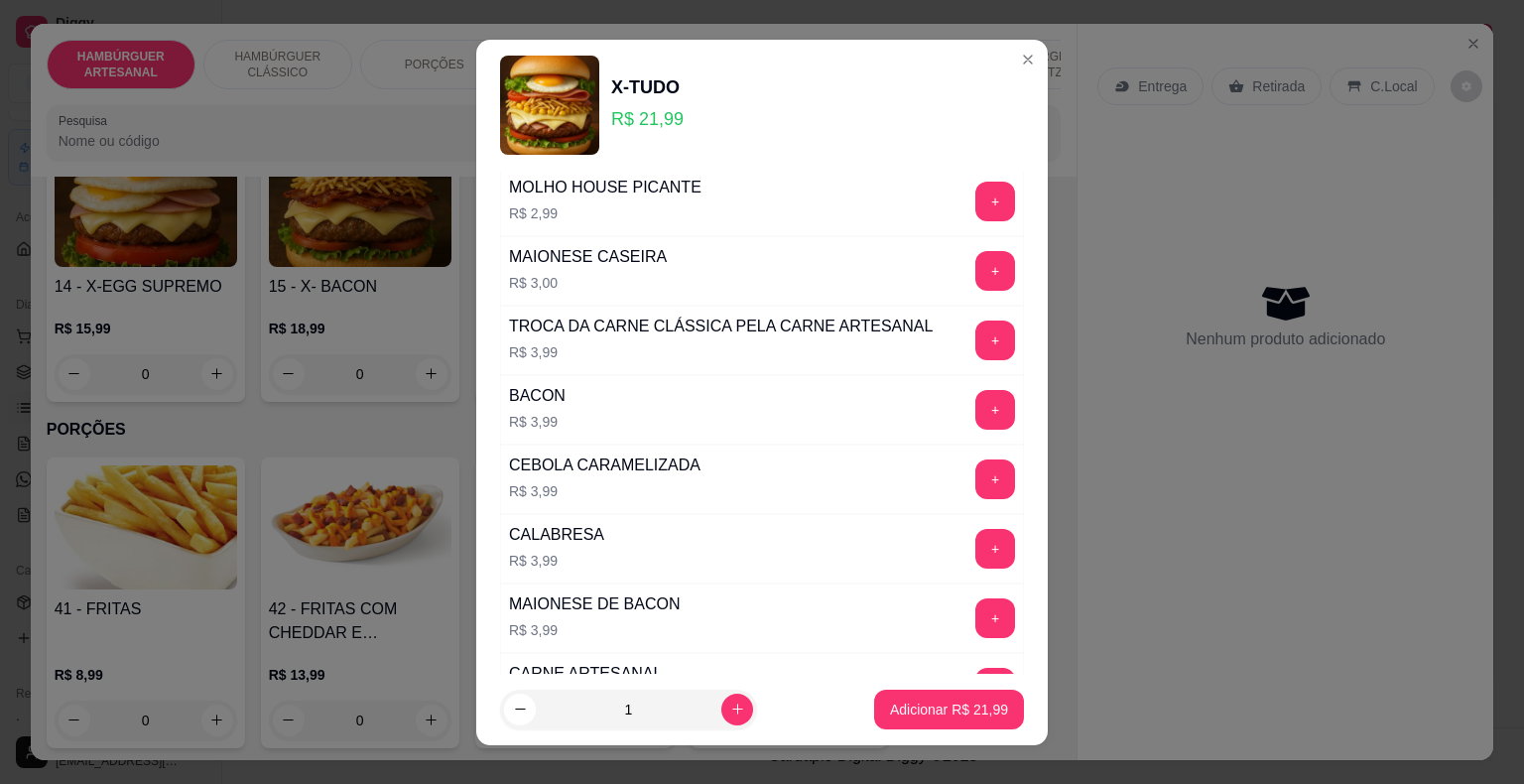
scroll to position [794, 0]
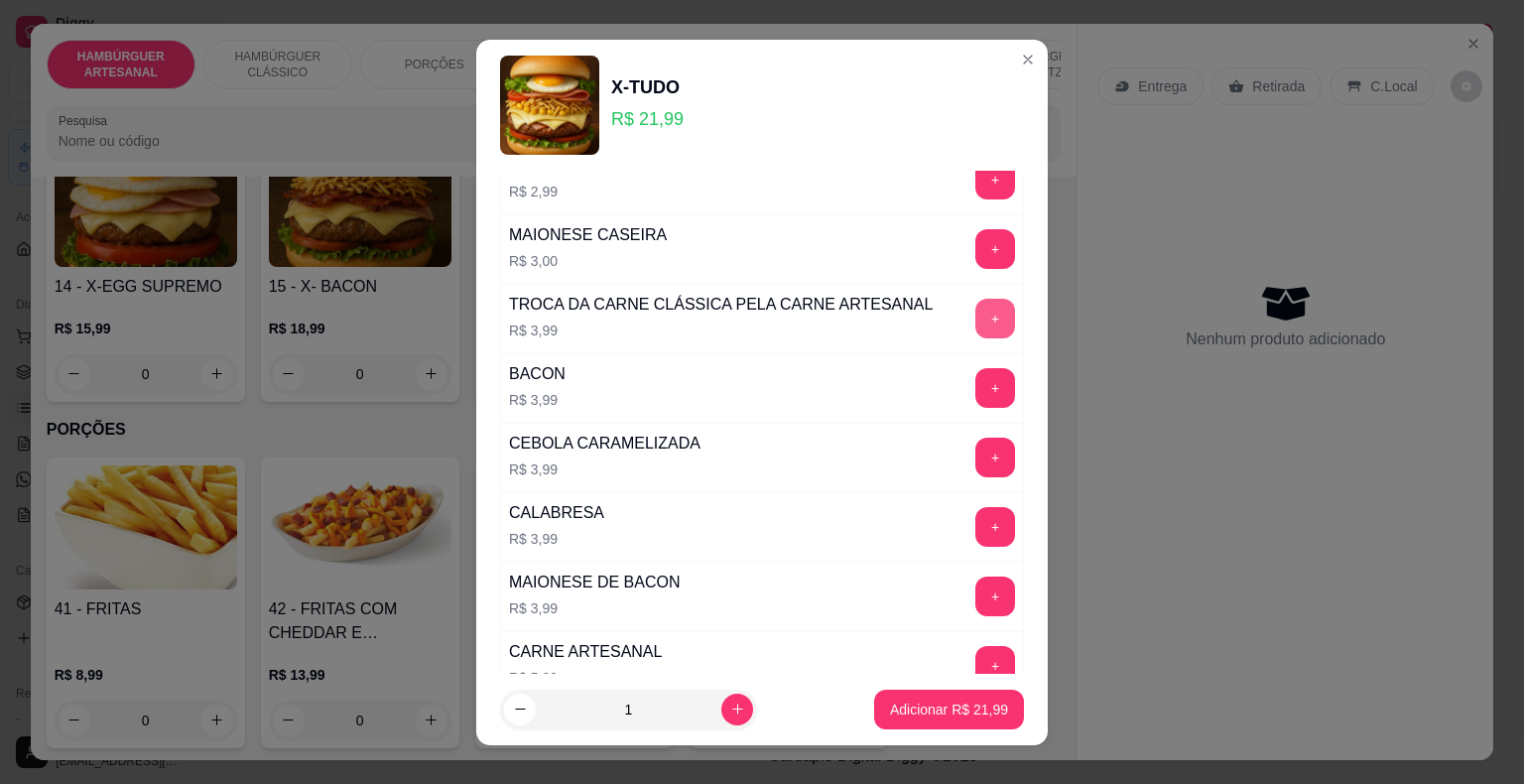
click at [975, 318] on button "+" at bounding box center [995, 319] width 40 height 40
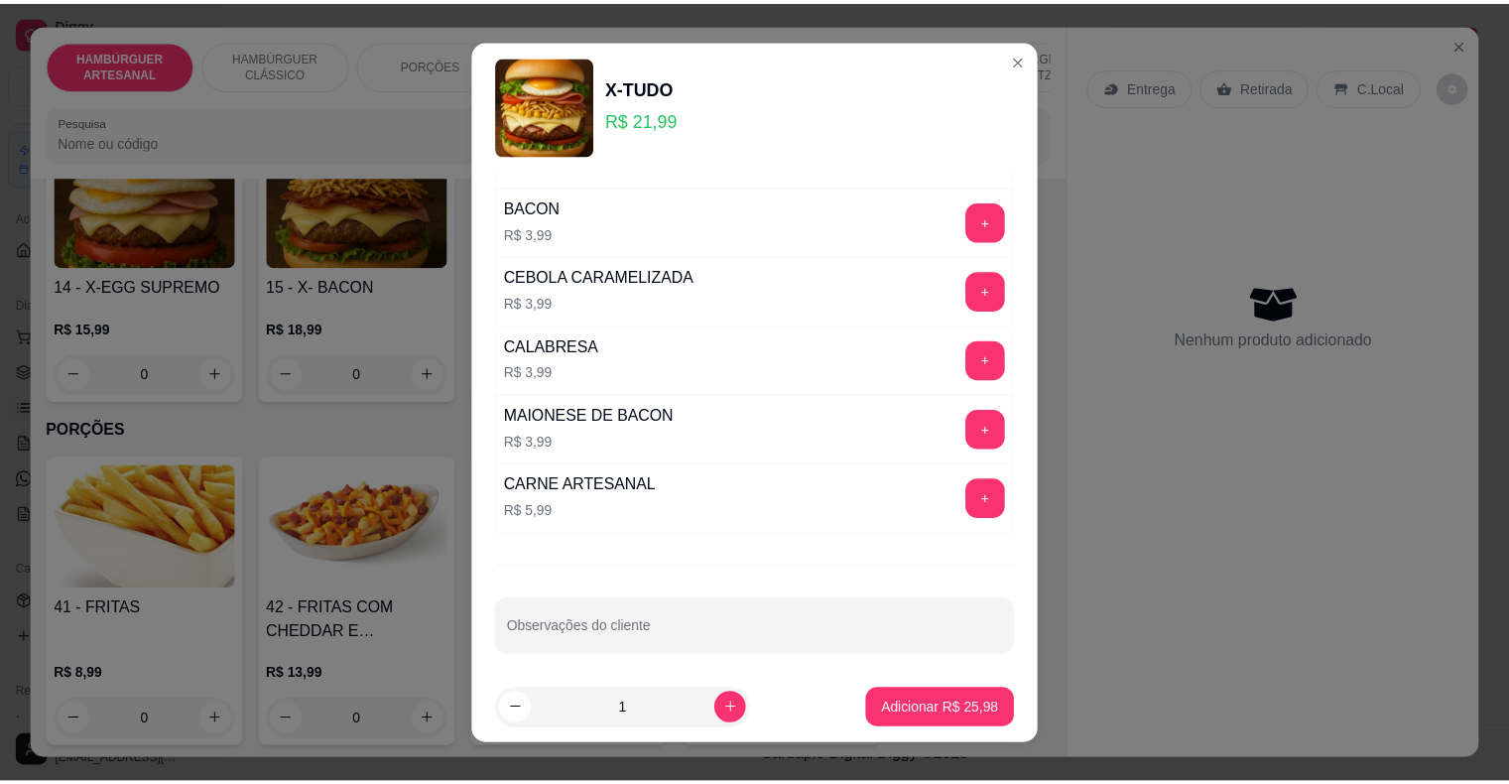
scroll to position [24, 0]
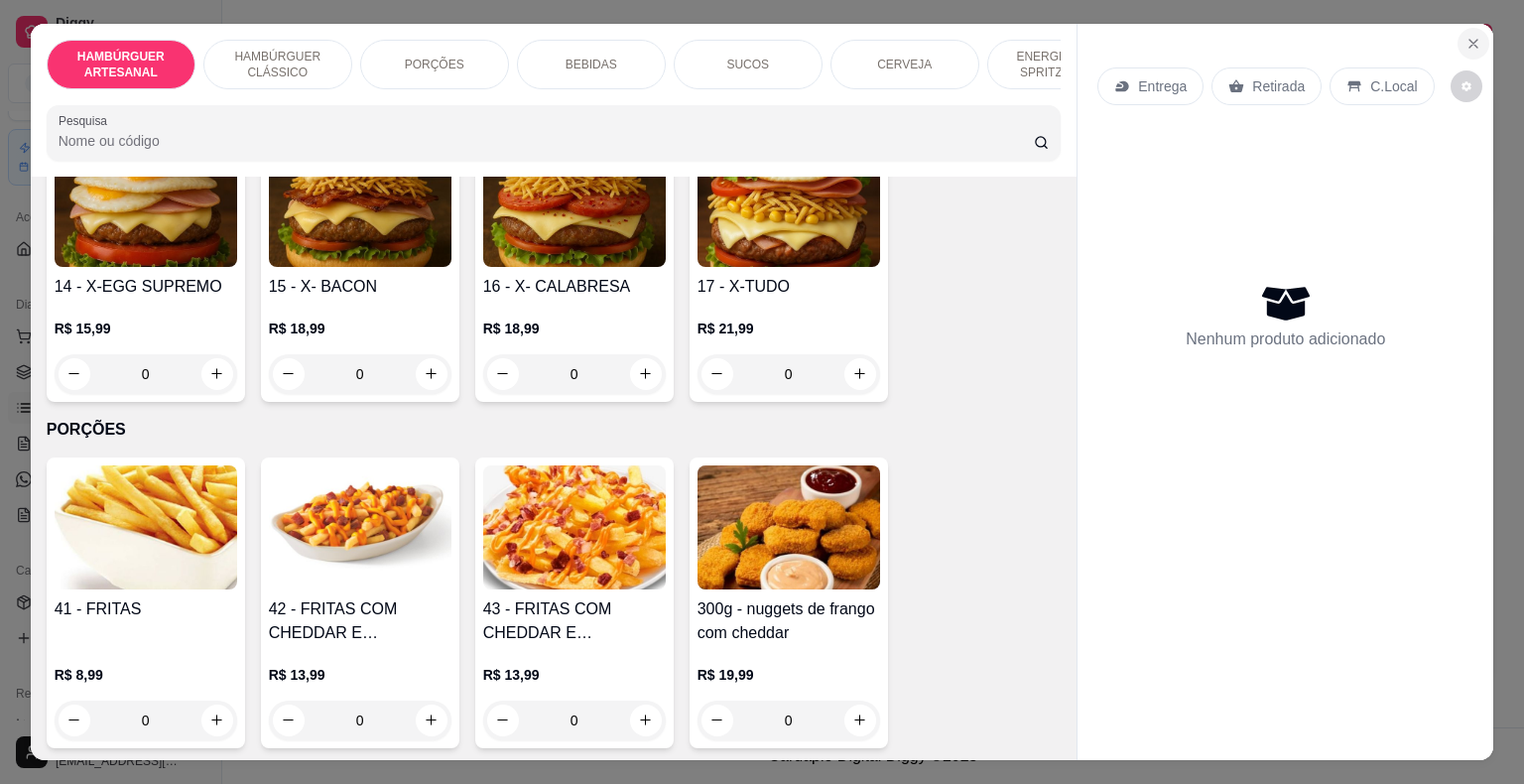
click at [1471, 36] on icon "Close" at bounding box center [1473, 44] width 16 height 16
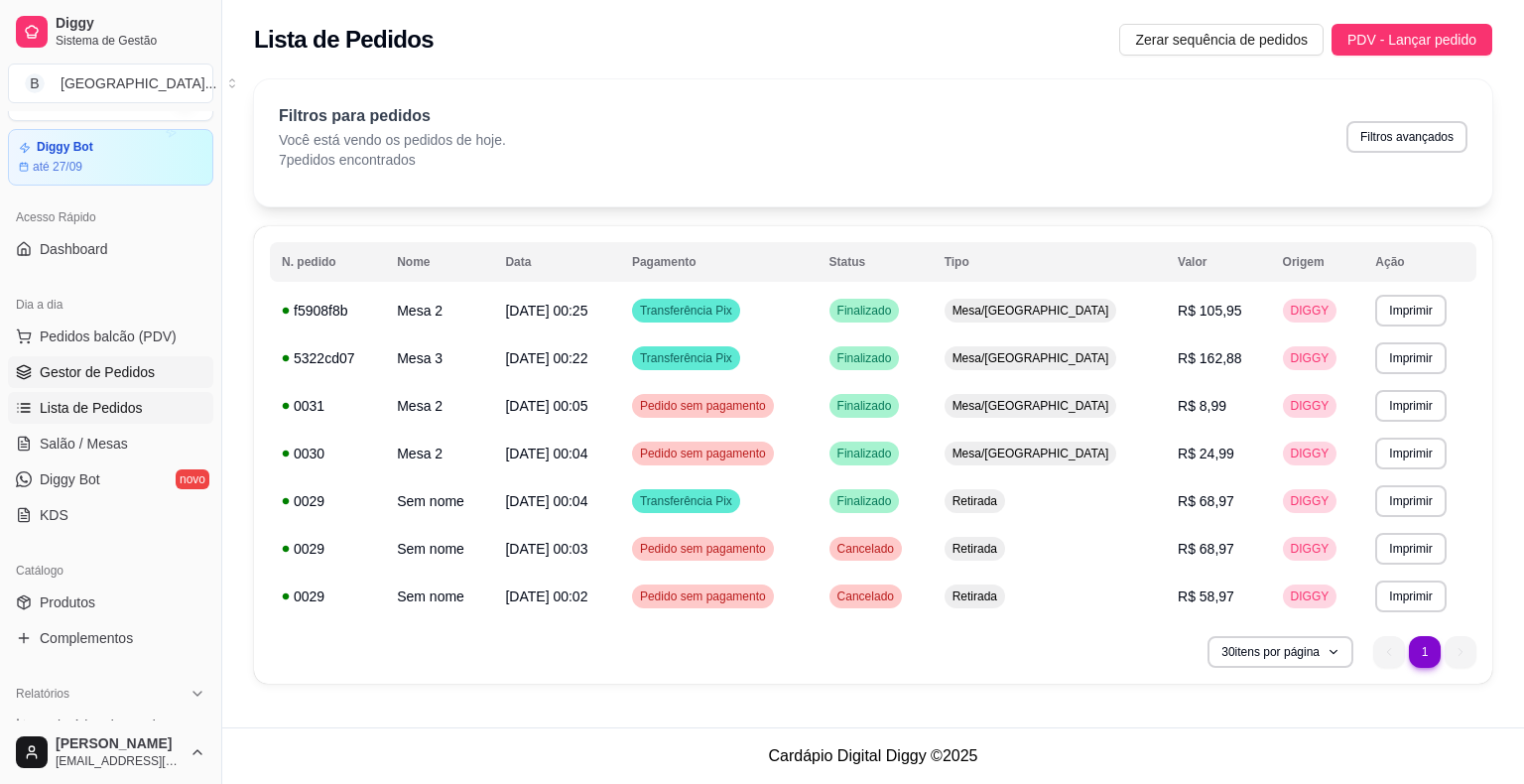
click at [153, 364] on link "Gestor de Pedidos" at bounding box center [110, 372] width 205 height 32
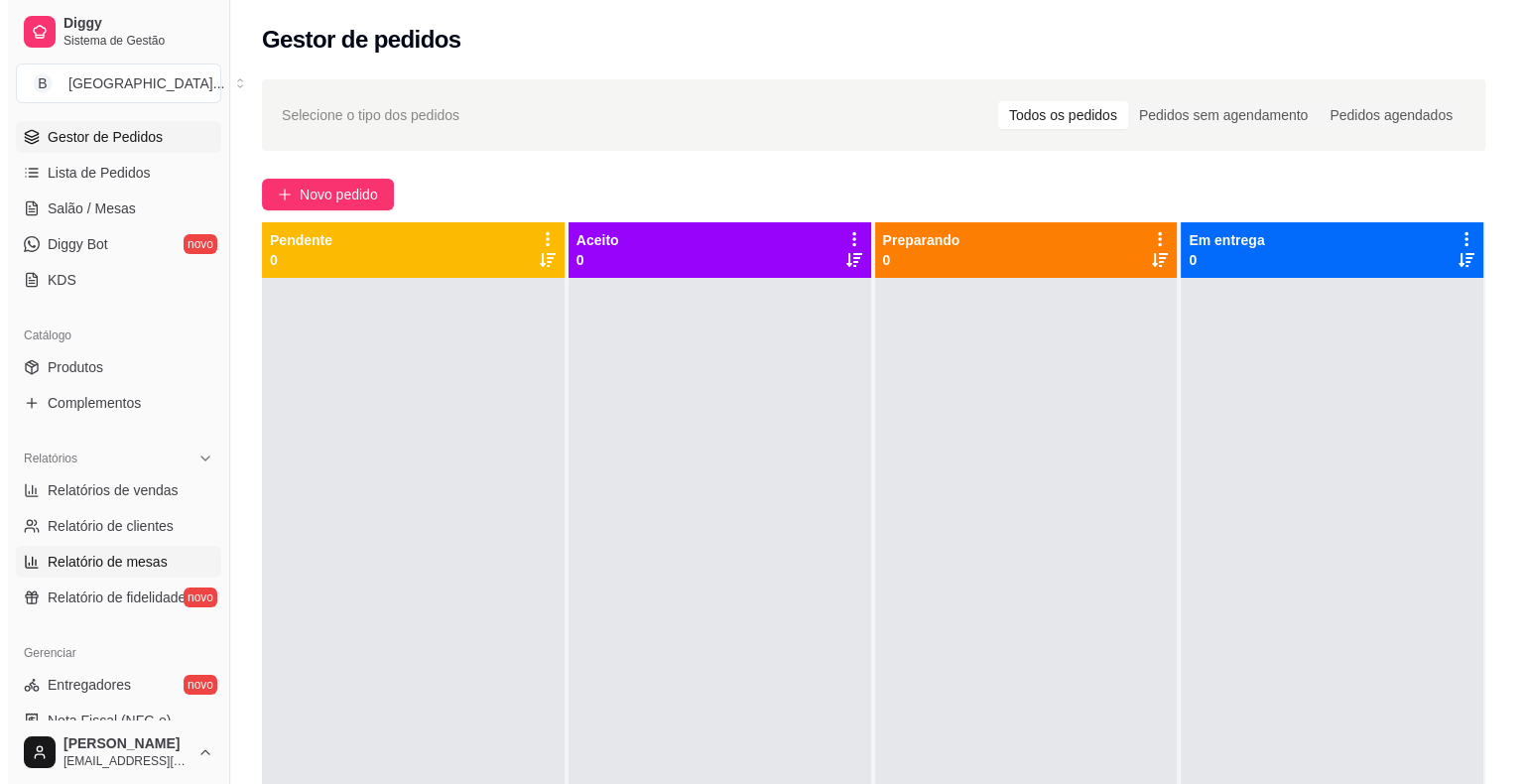
scroll to position [147, 0]
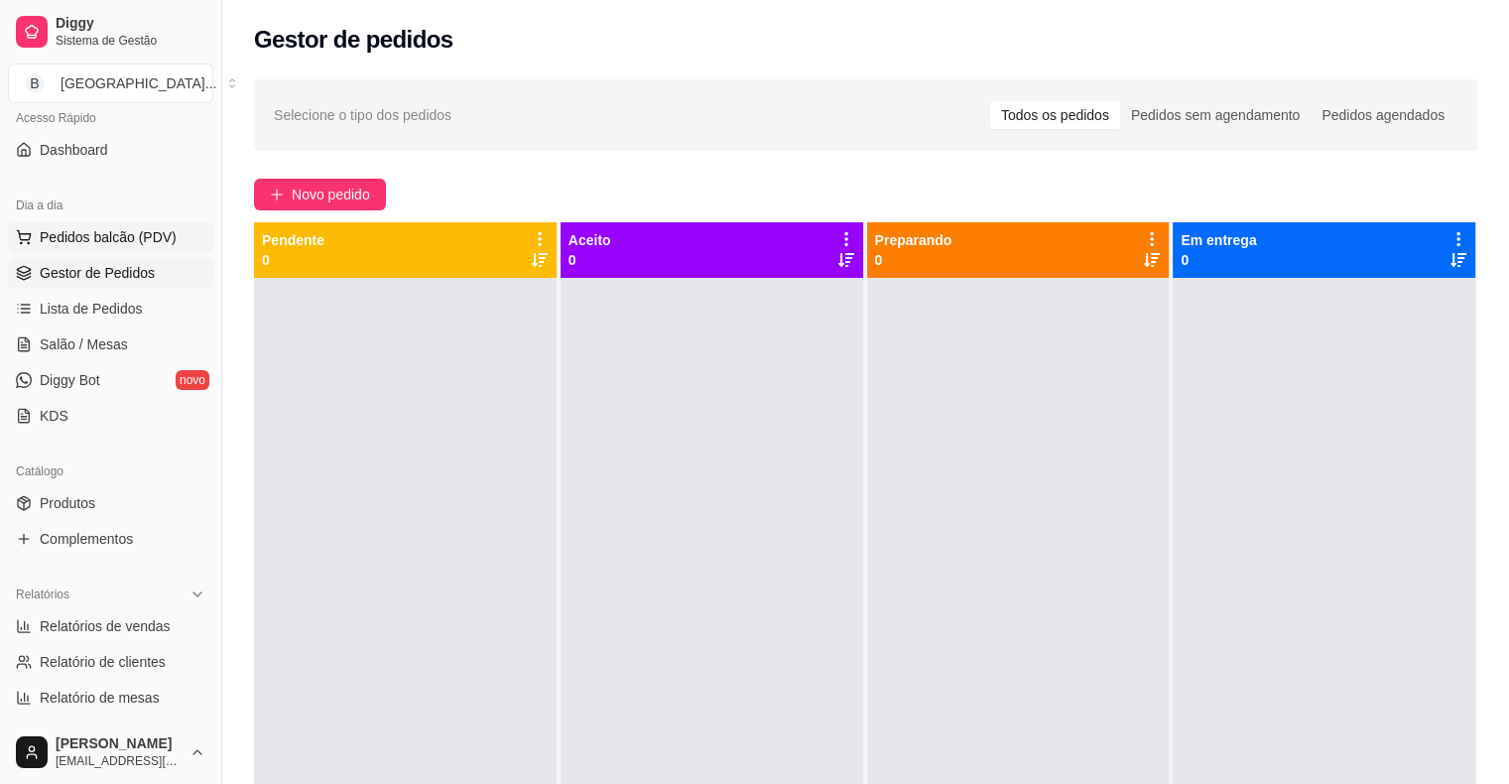
click at [133, 244] on span "Pedidos balcão (PDV)" at bounding box center [108, 237] width 137 height 20
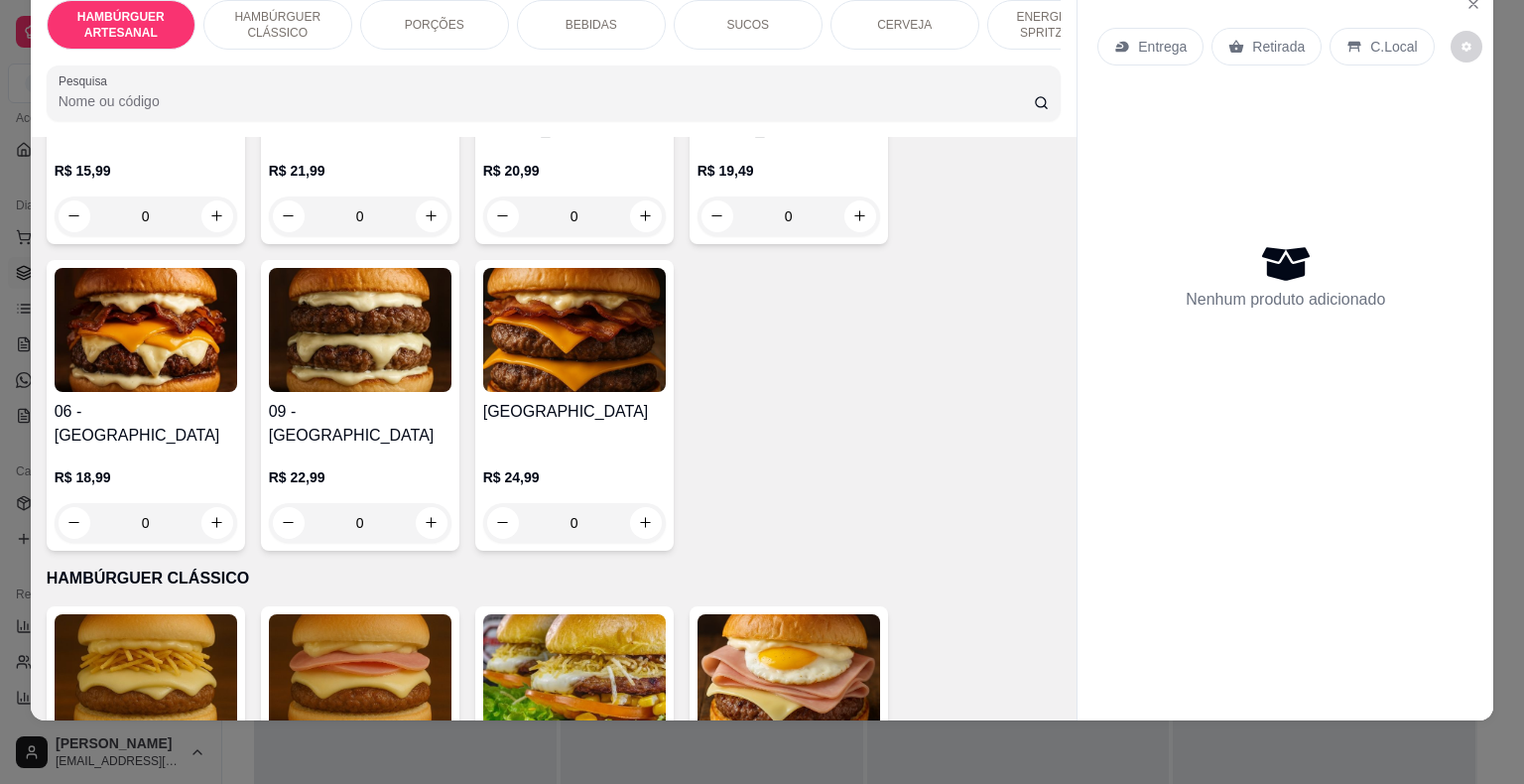
scroll to position [992, 0]
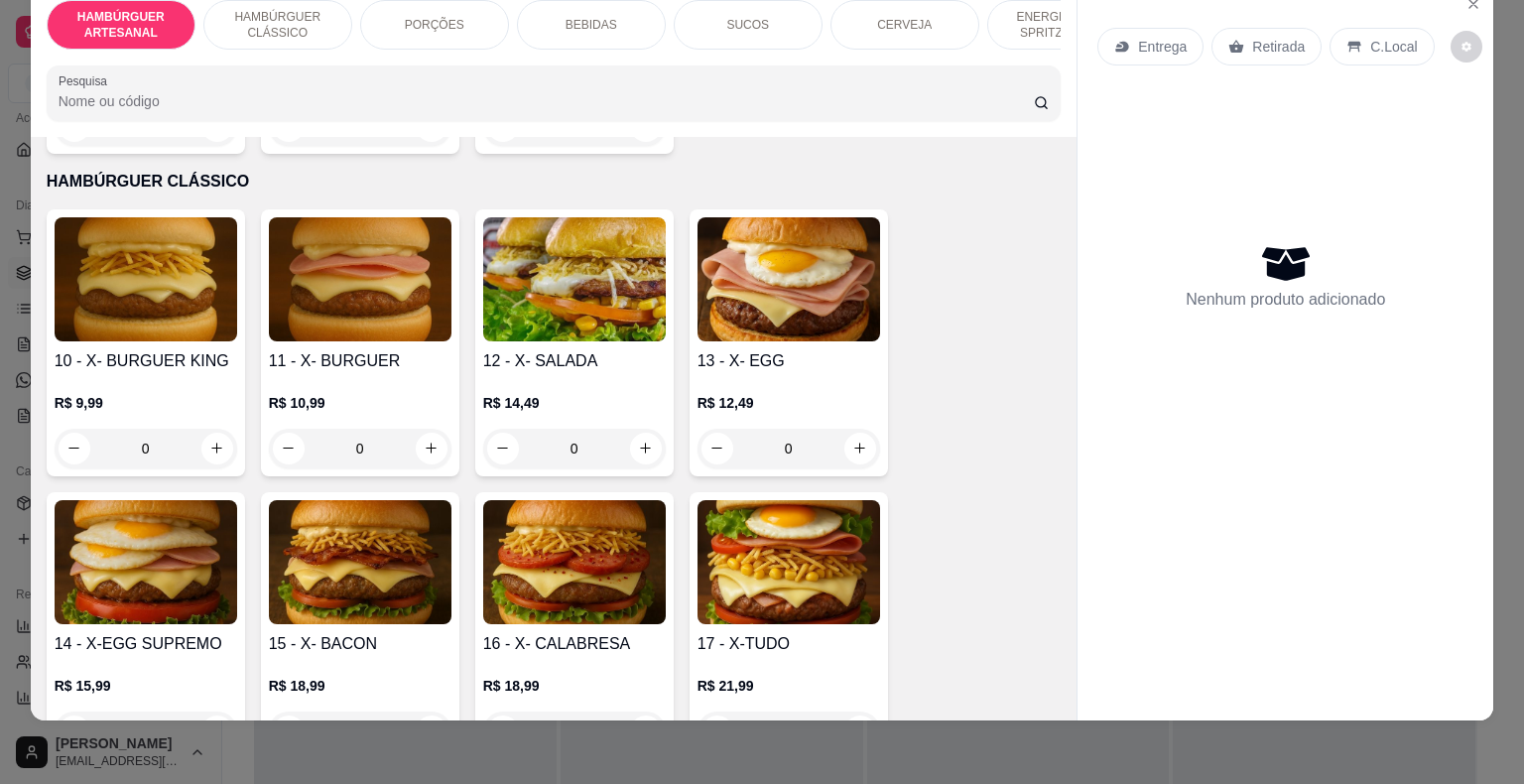
click at [608, 429] on div "0" at bounding box center [574, 449] width 183 height 40
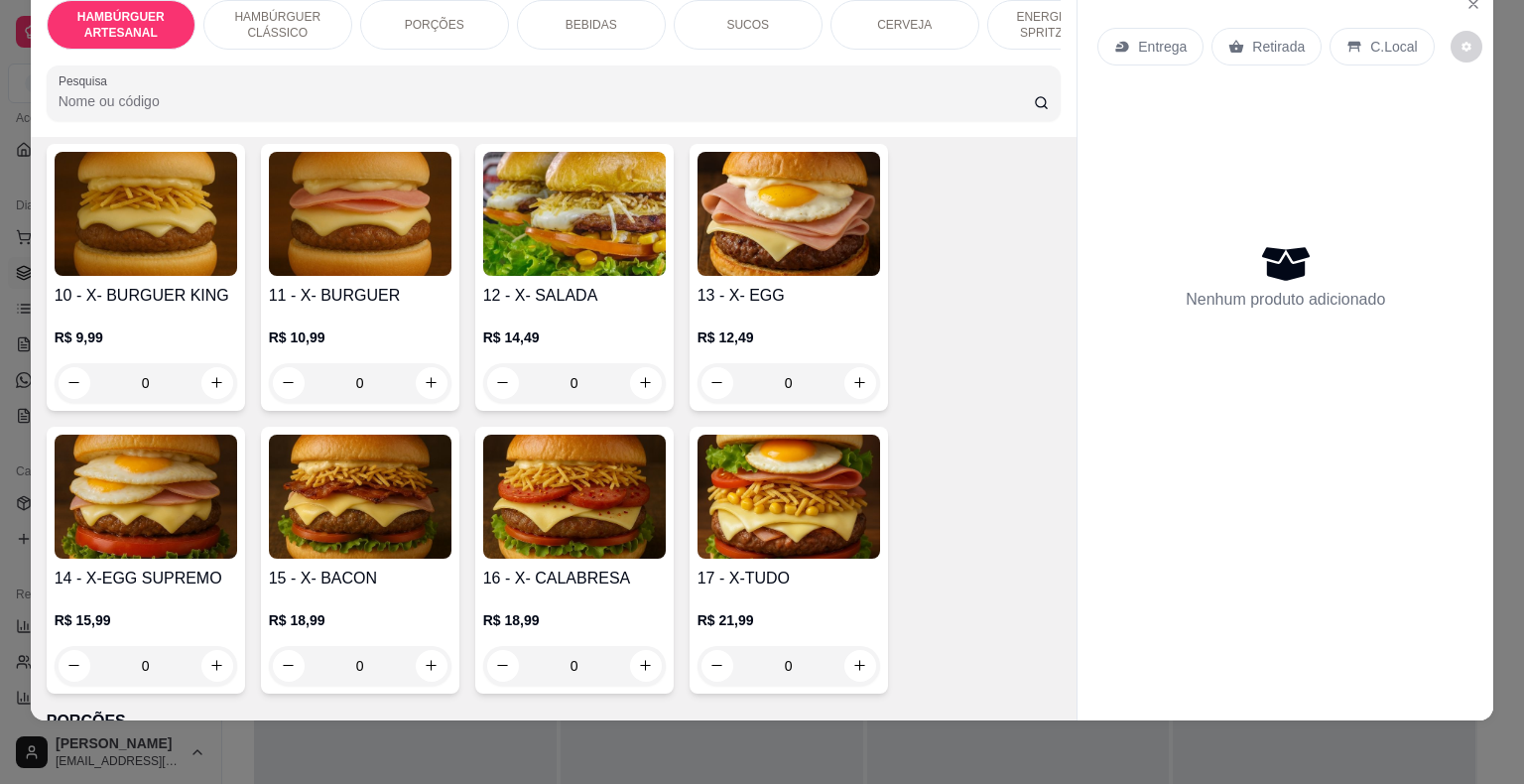
scroll to position [1290, 0]
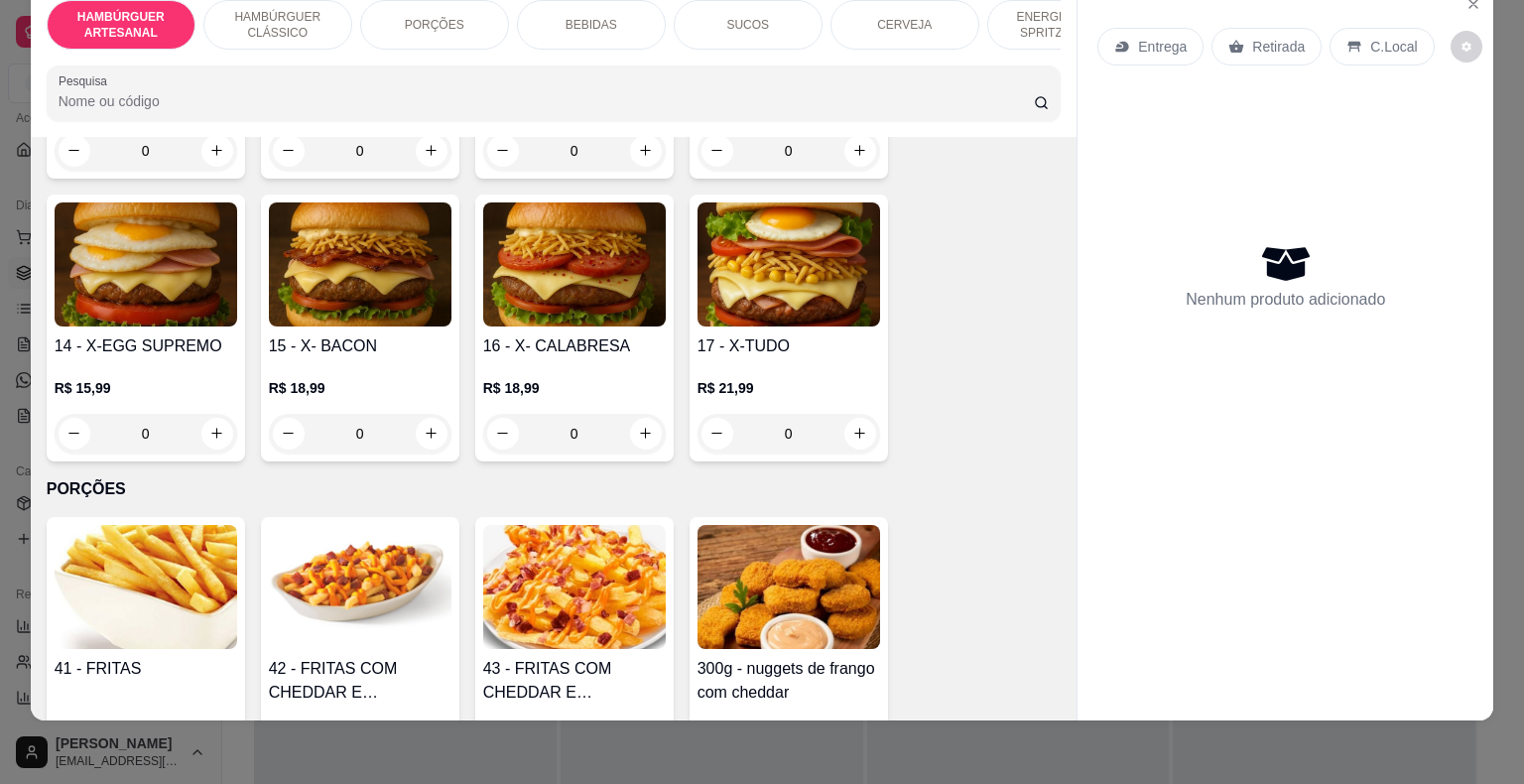
click at [836, 279] on div "17 - X-TUDO R$ 21,99 0" at bounding box center [788, 327] width 198 height 267
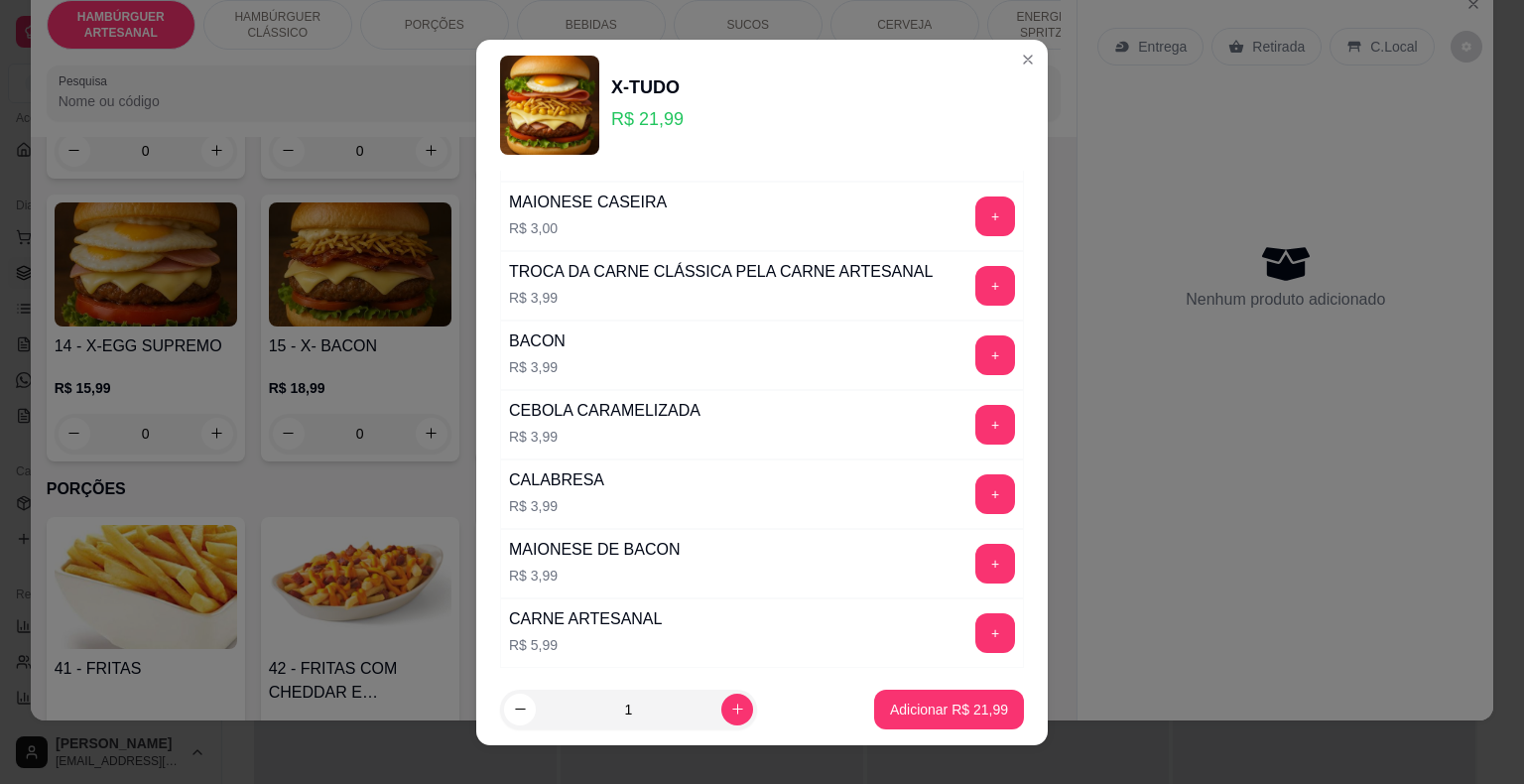
scroll to position [762, 0]
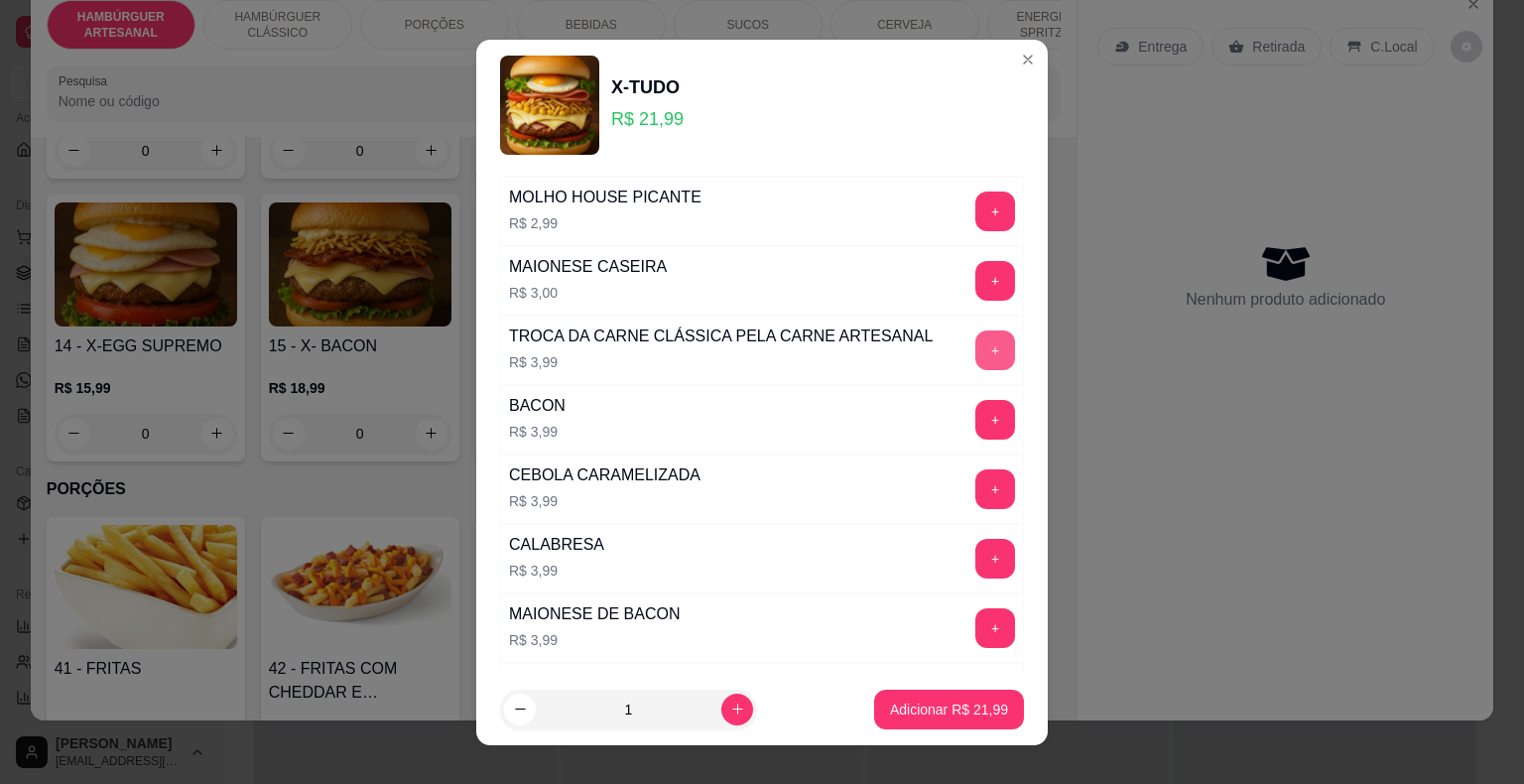
click at [975, 338] on button "+" at bounding box center [995, 350] width 40 height 40
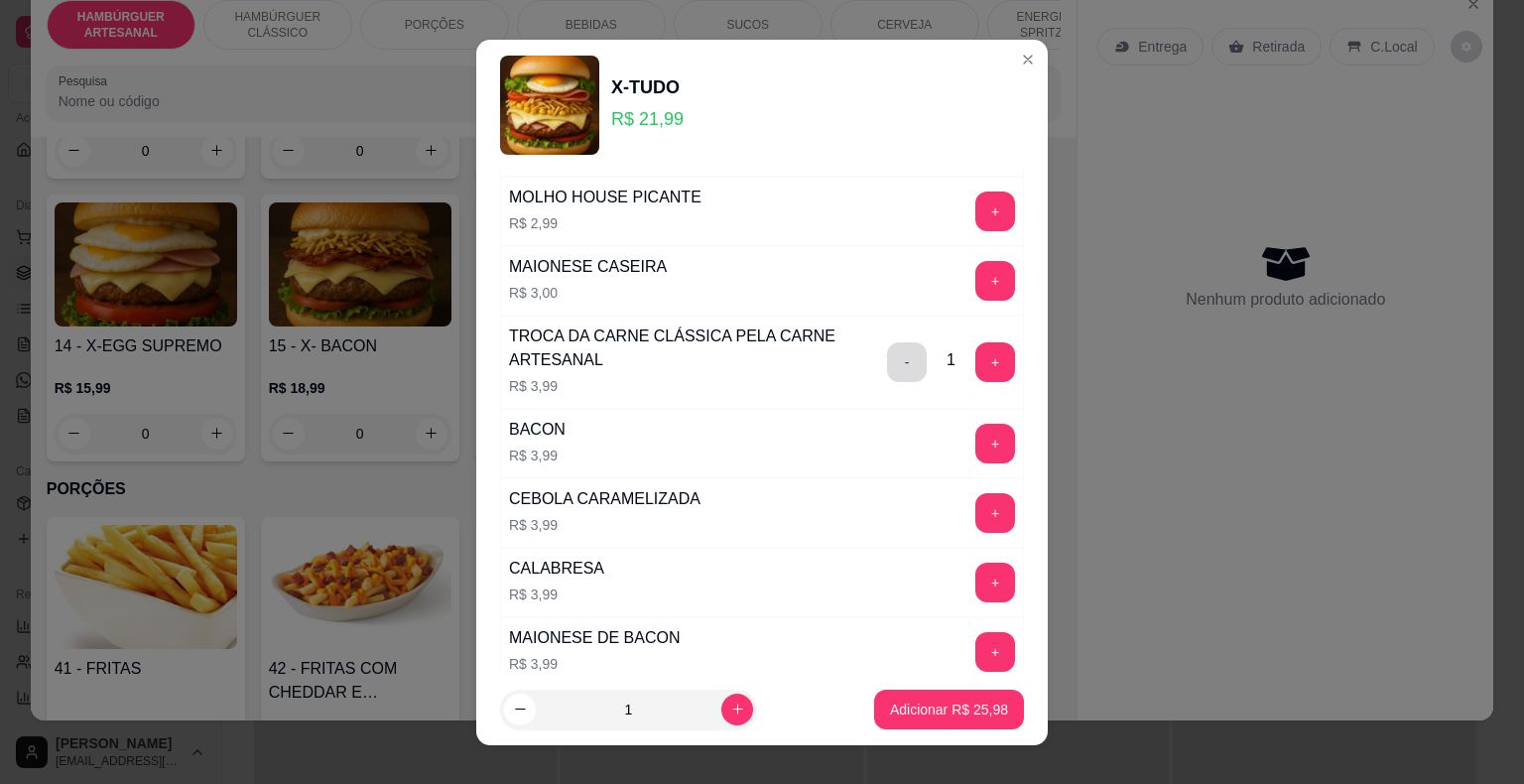
click at [887, 363] on button "-" at bounding box center [907, 362] width 40 height 40
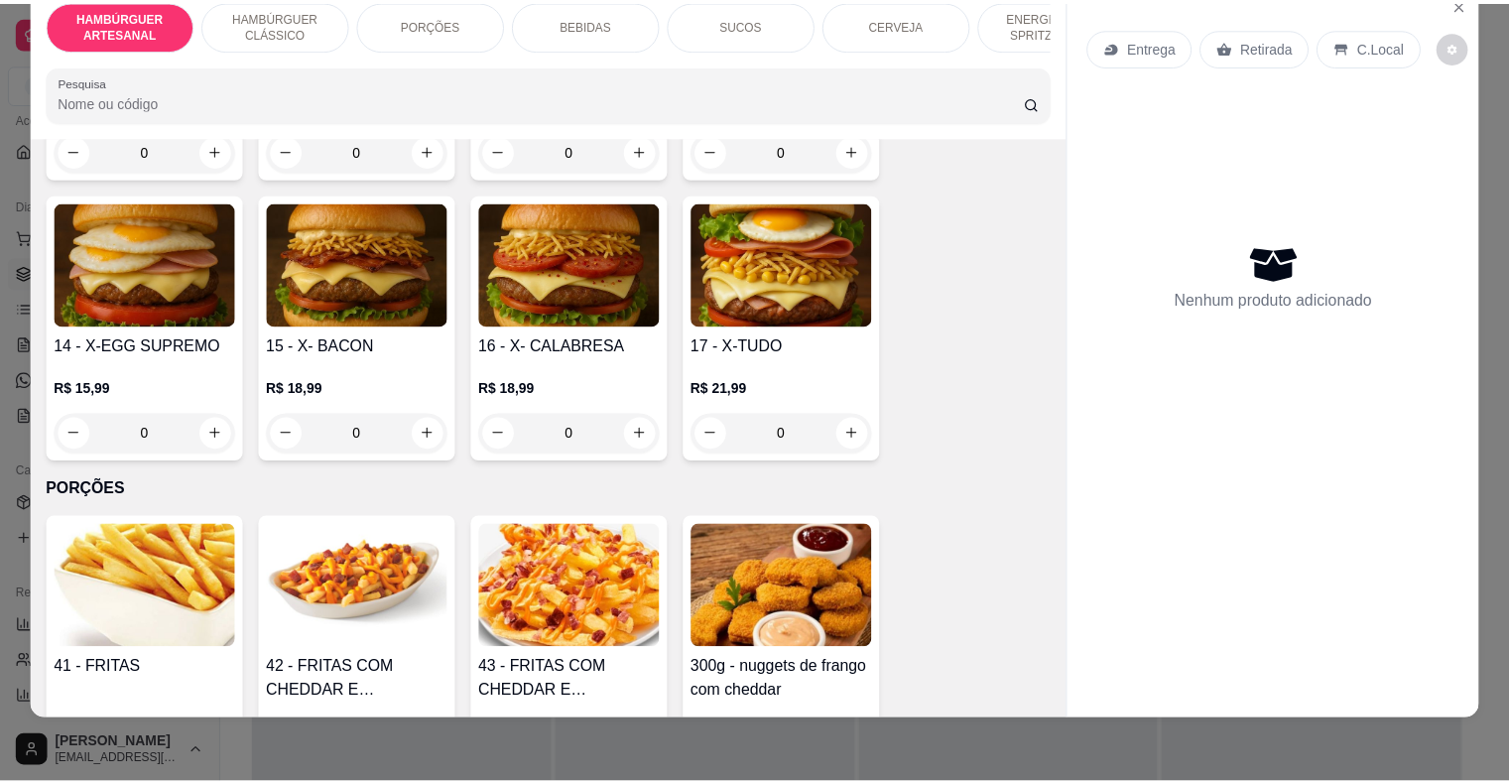
scroll to position [0, 0]
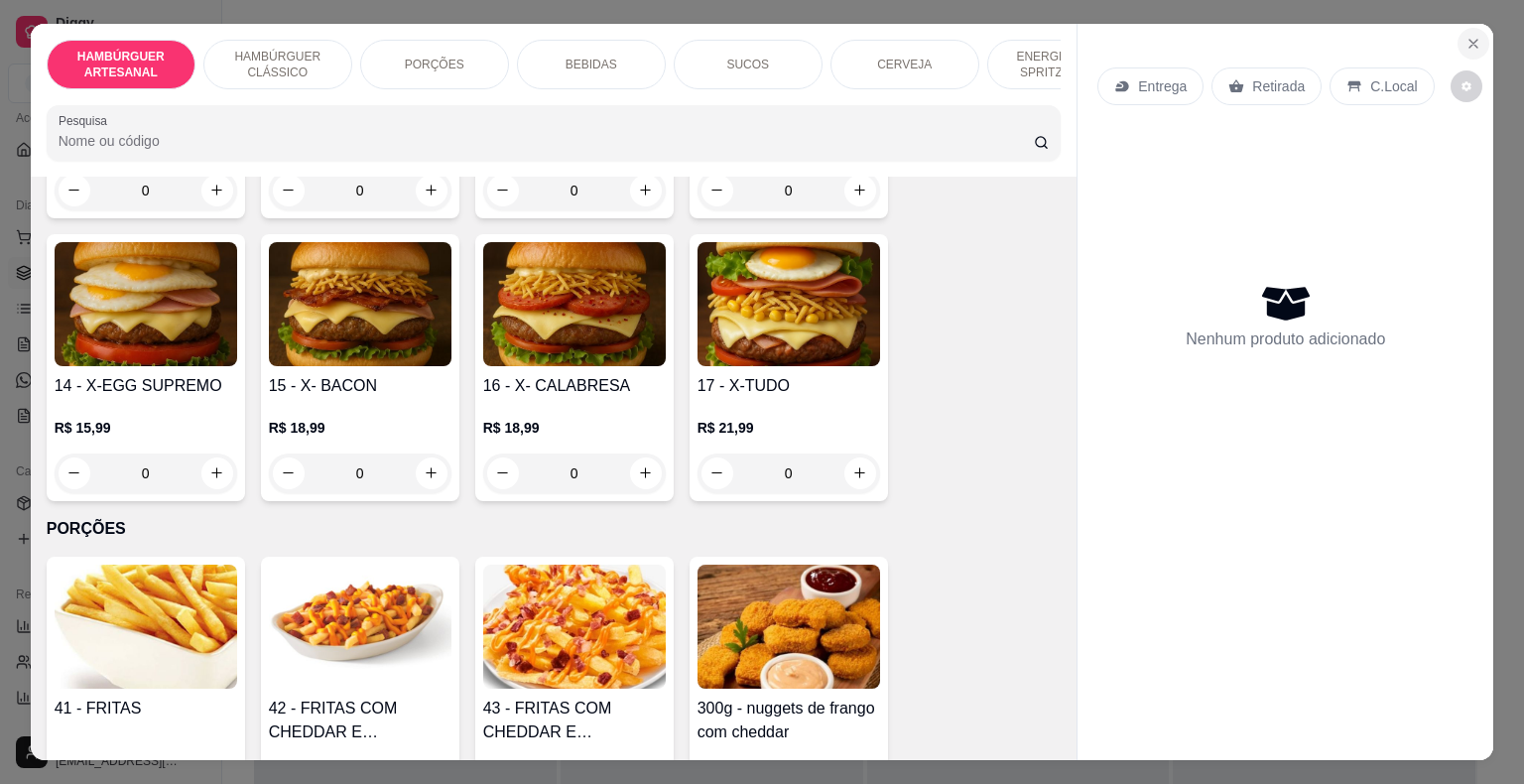
click at [1464, 45] on button "Close" at bounding box center [1473, 44] width 32 height 32
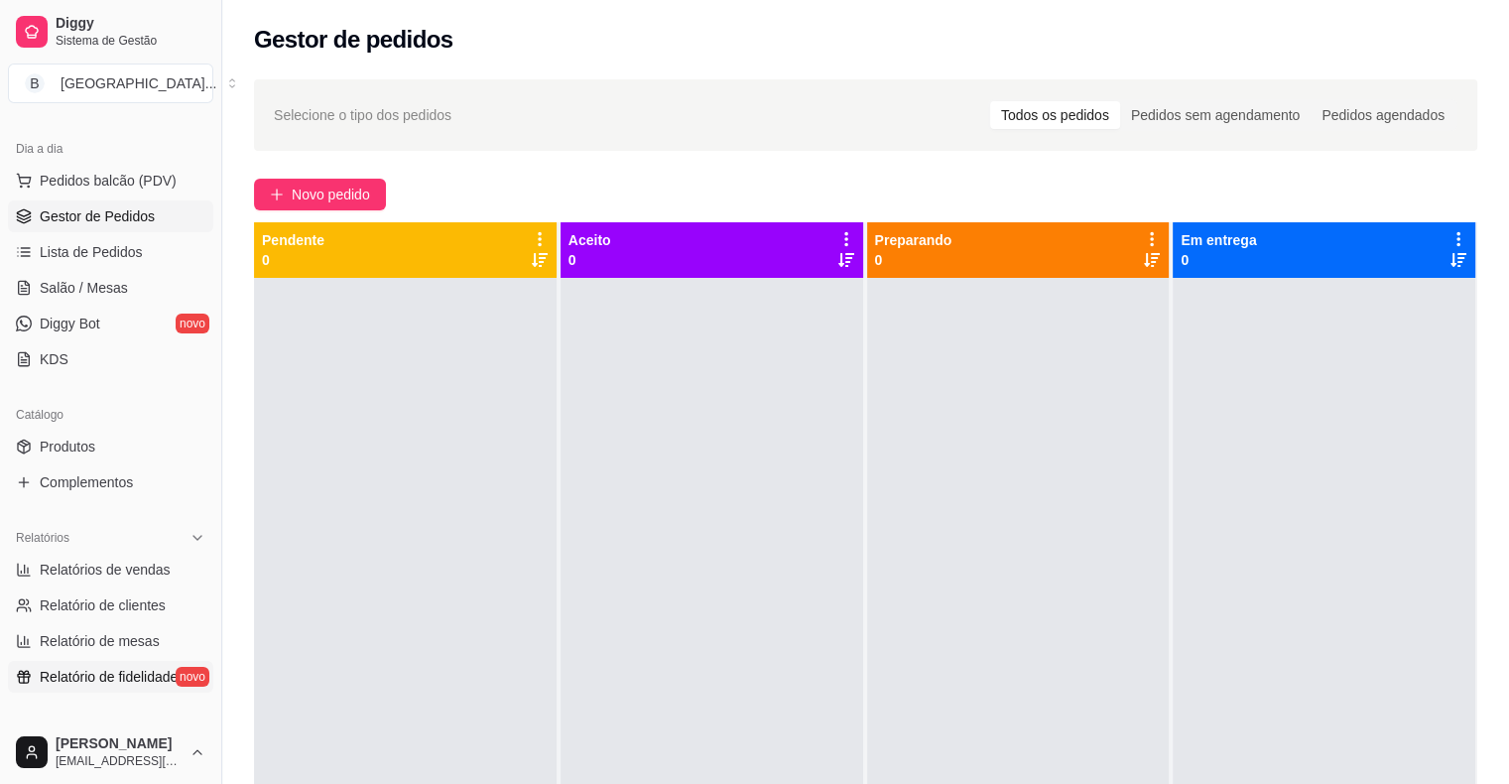
scroll to position [397, 0]
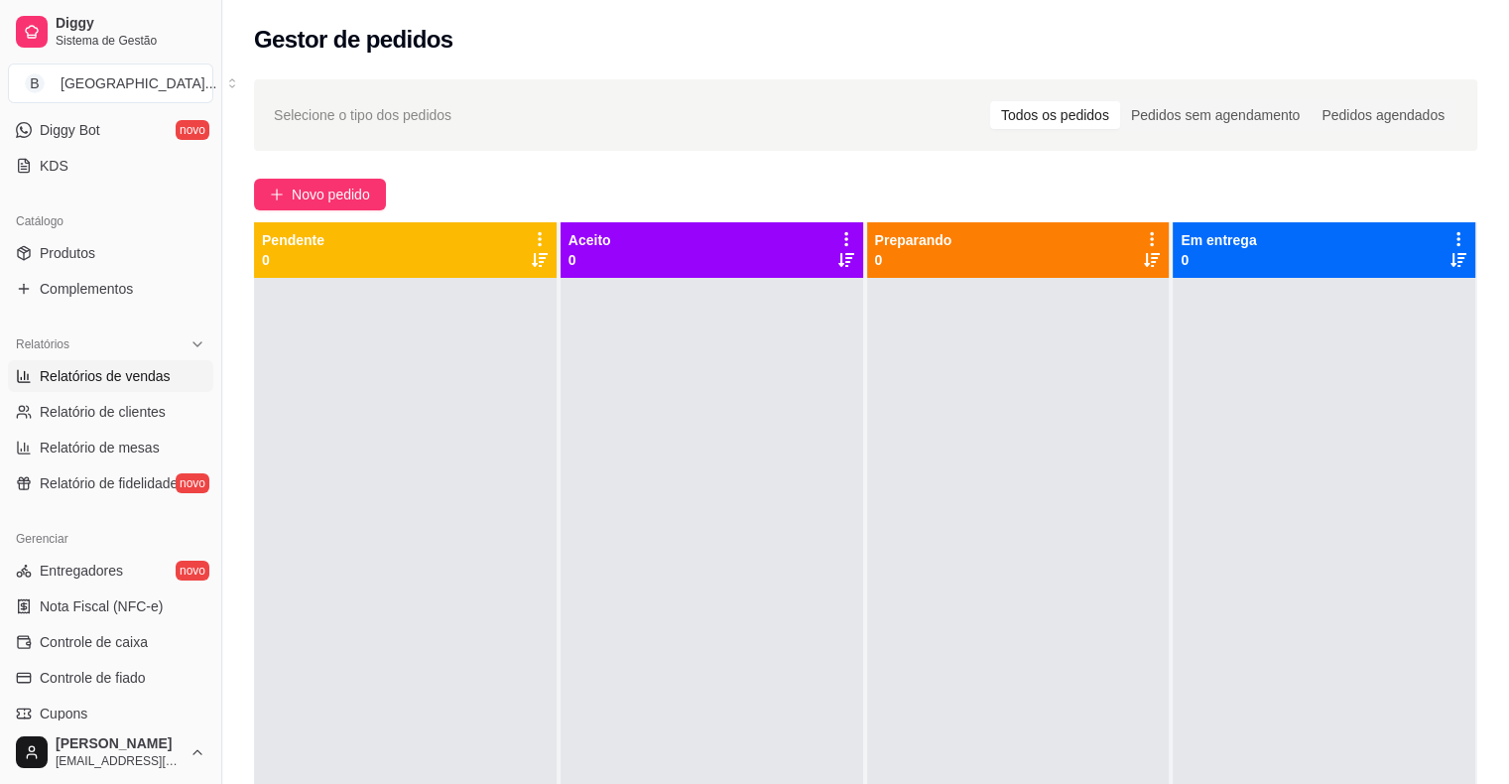
click at [159, 363] on link "Relatórios de vendas" at bounding box center [110, 376] width 205 height 32
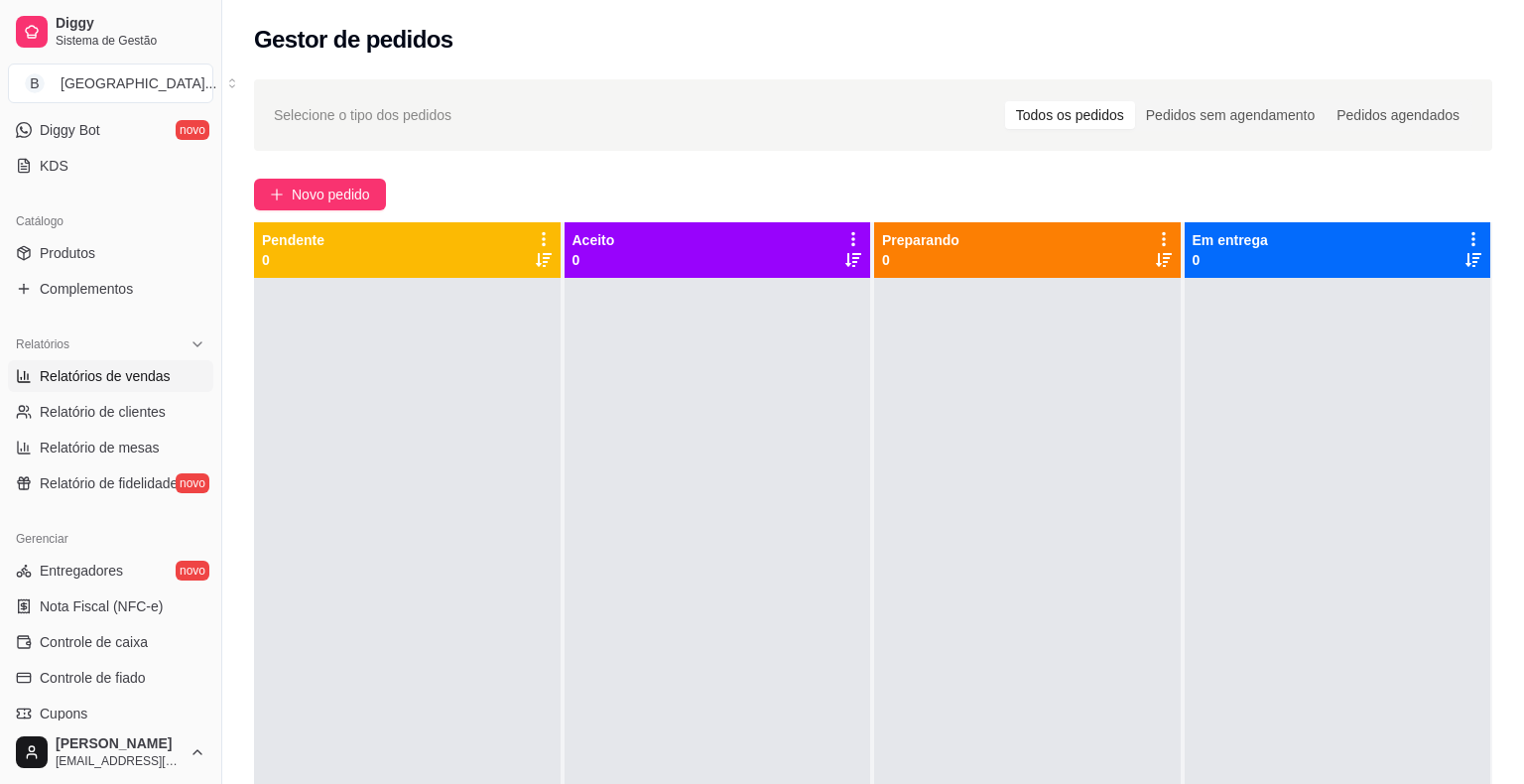
select select "ALL"
select select "0"
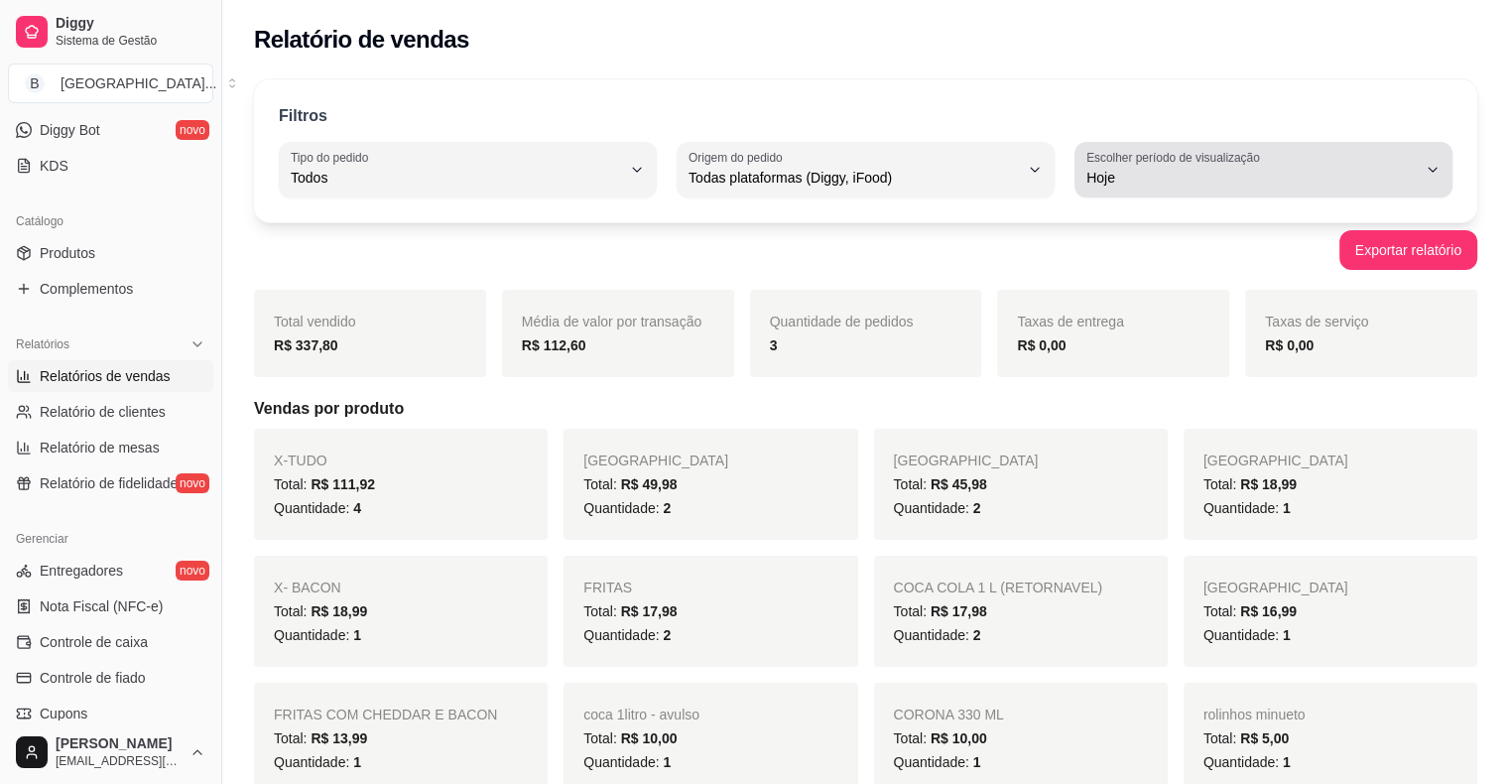
click at [1230, 192] on button "Escolher período de visualização Hoje" at bounding box center [1263, 170] width 378 height 56
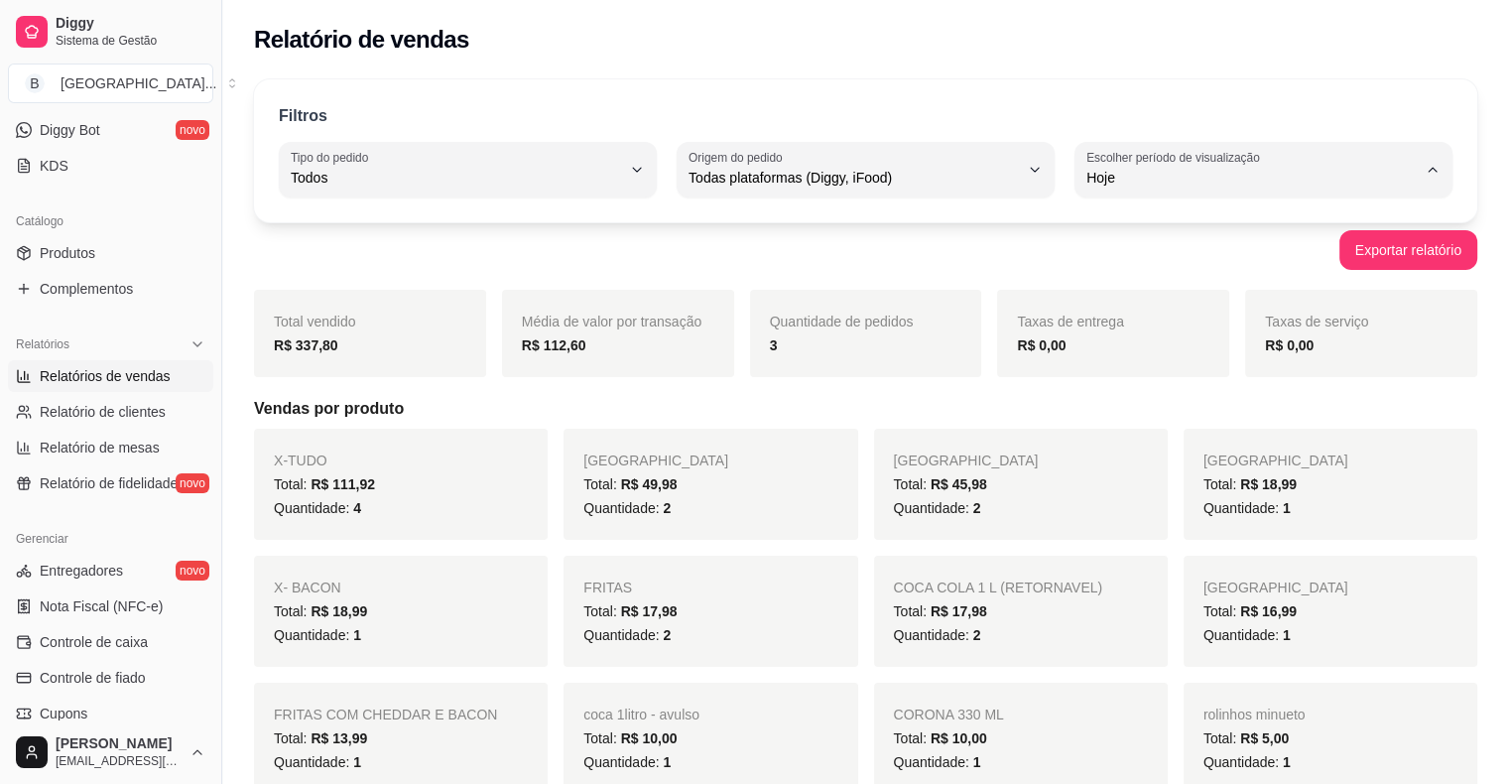
click at [1223, 252] on span "Ontem" at bounding box center [1253, 256] width 313 height 19
type input "1"
select select "1"
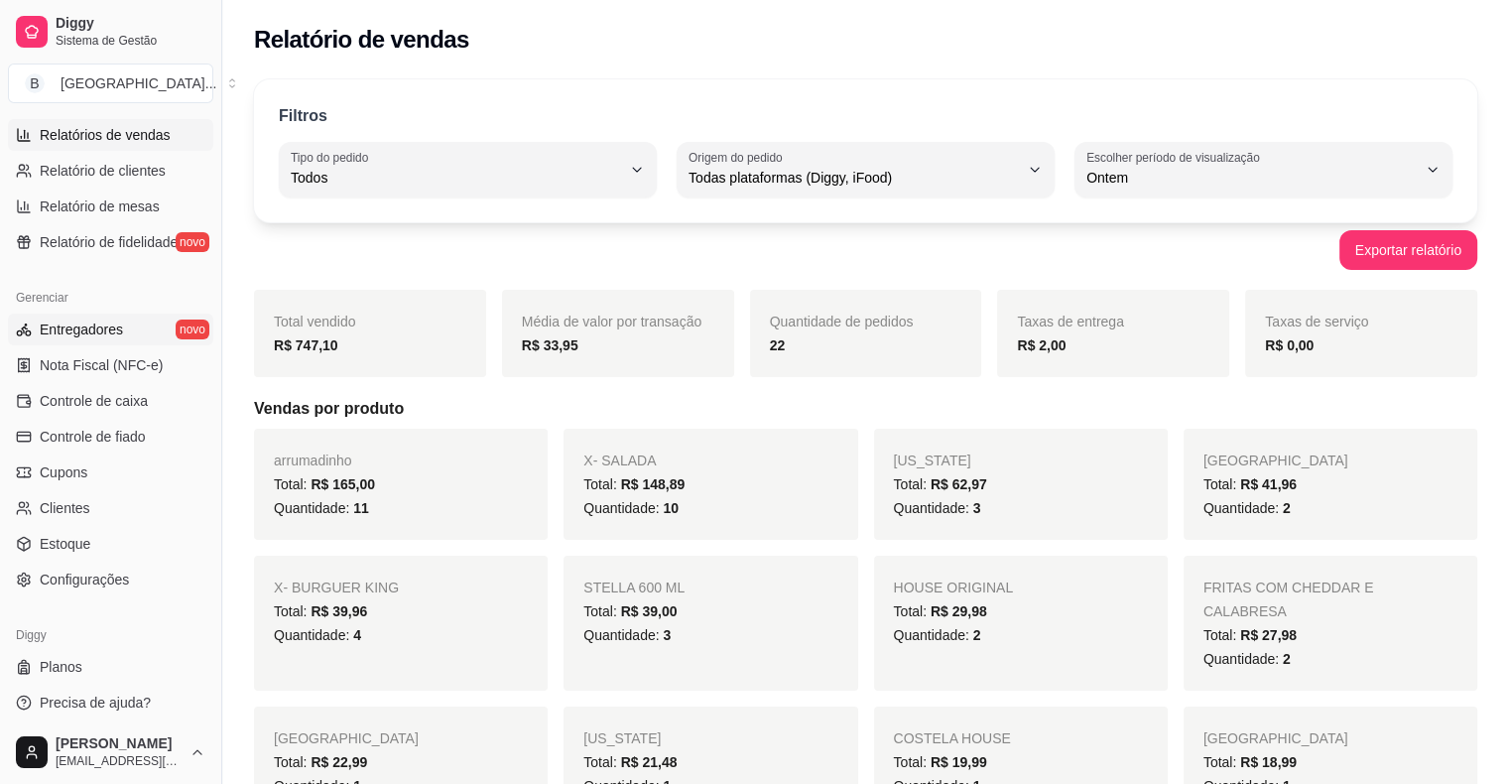
scroll to position [643, 0]
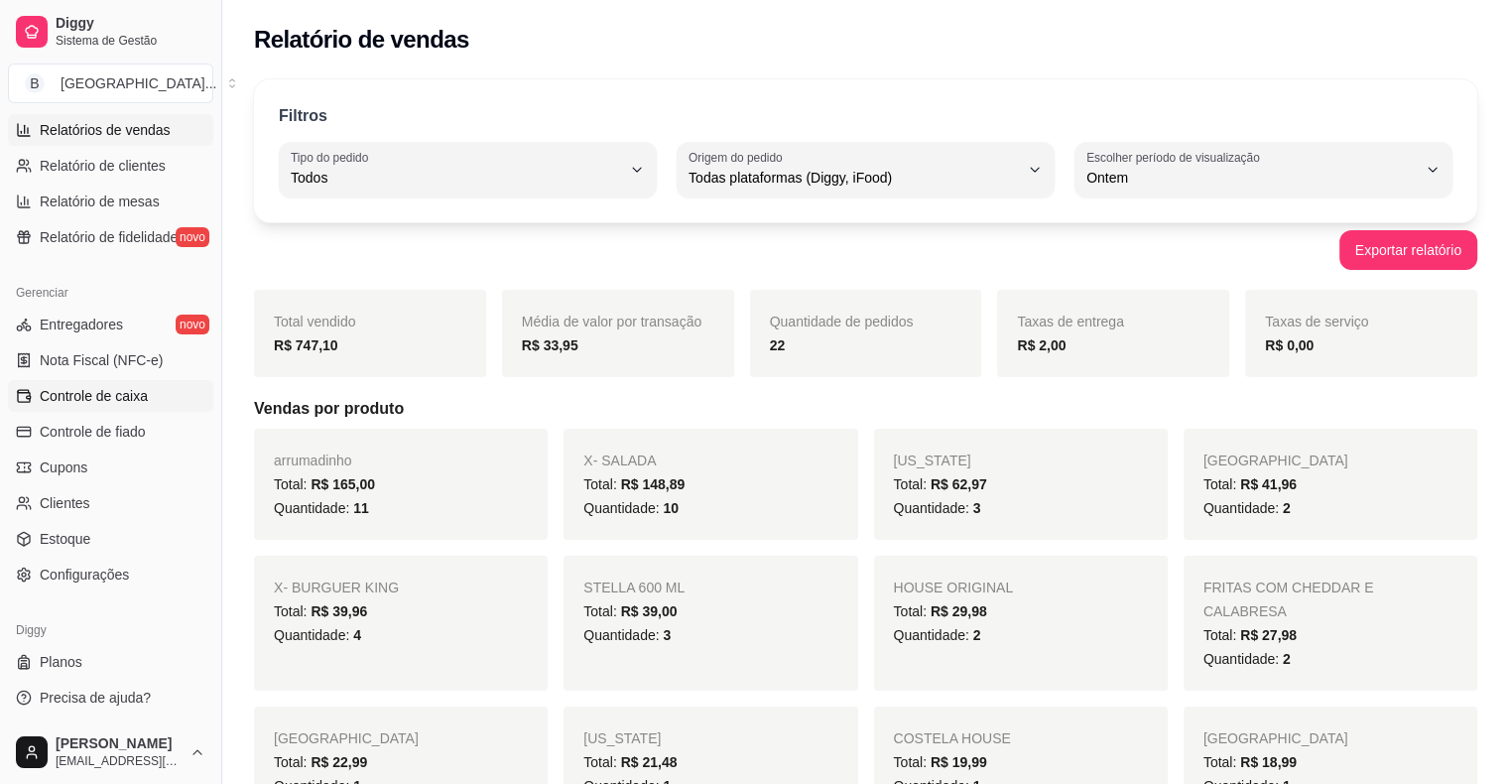
click at [124, 398] on span "Controle de caixa" at bounding box center [94, 396] width 108 height 20
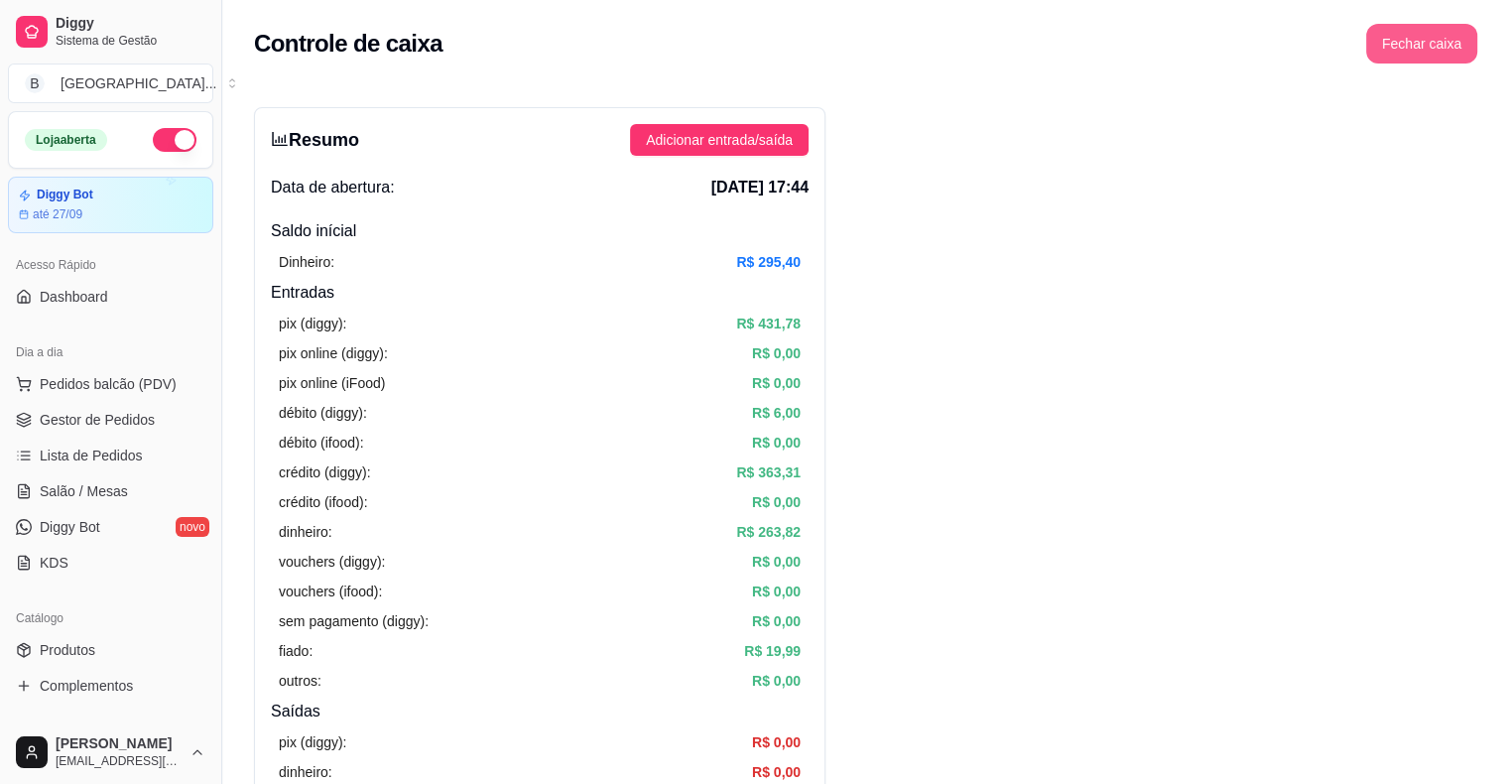
click at [1385, 52] on button "Fechar caixa" at bounding box center [1421, 44] width 111 height 40
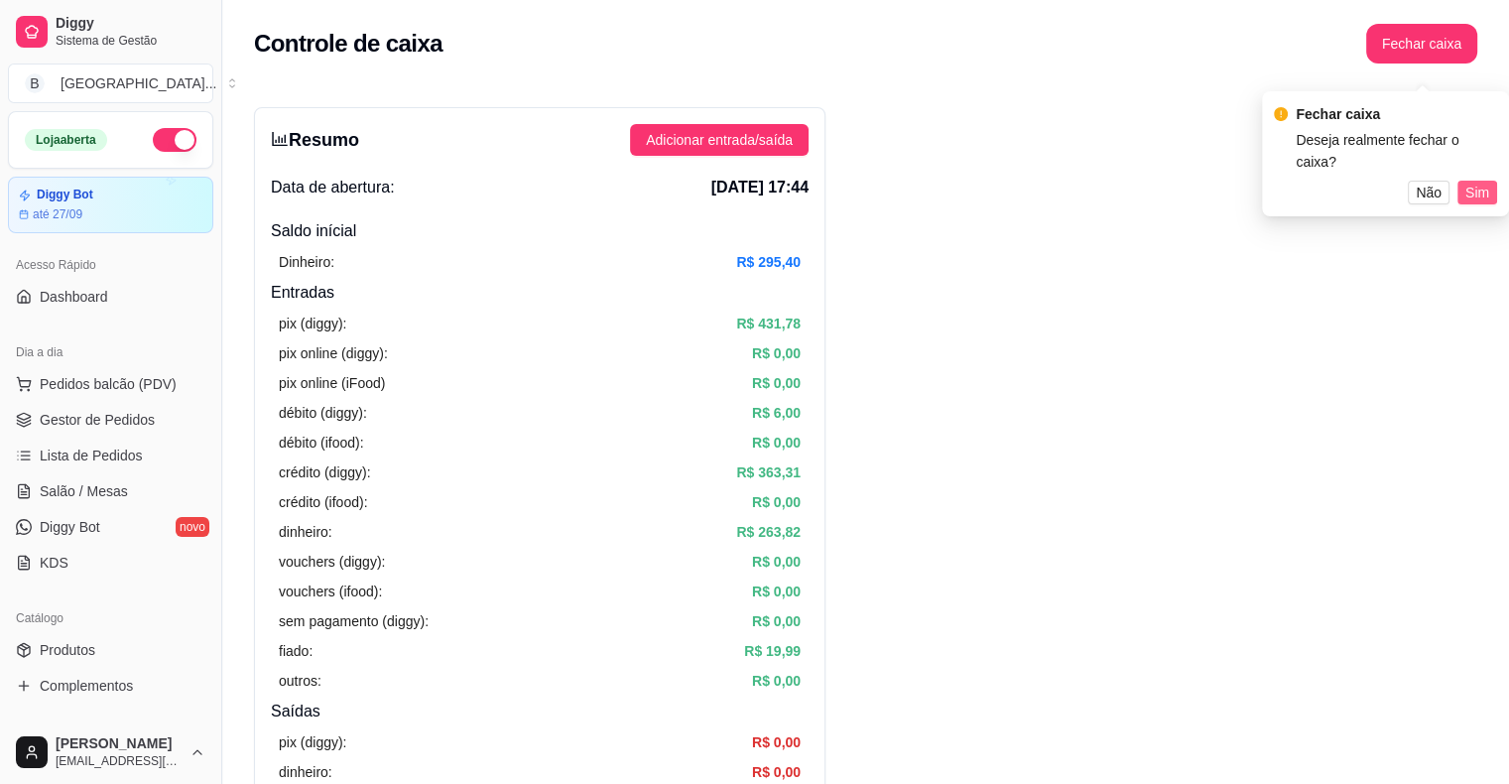
click at [1485, 182] on span "Sim" at bounding box center [1477, 193] width 24 height 22
